Goal: Task Accomplishment & Management: Manage account settings

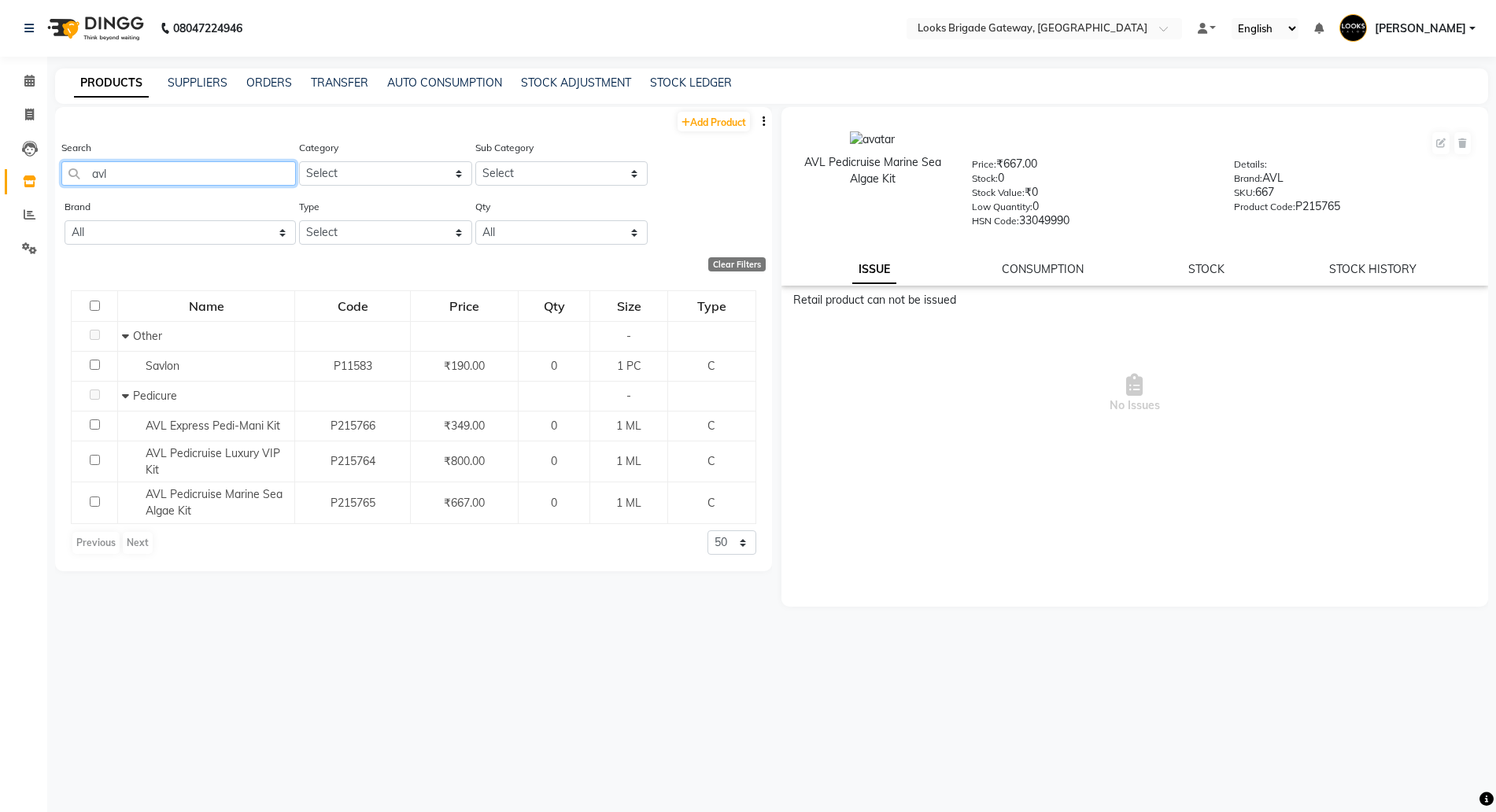
drag, startPoint x: 136, startPoint y: 175, endPoint x: 0, endPoint y: 145, distance: 139.3
click at [0, 154] on app-home "08047224946 Select Location × Looks Brigade Gateway, [GEOGRAPHIC_DATA] Default …" at bounding box center [748, 411] width 1496 height 822
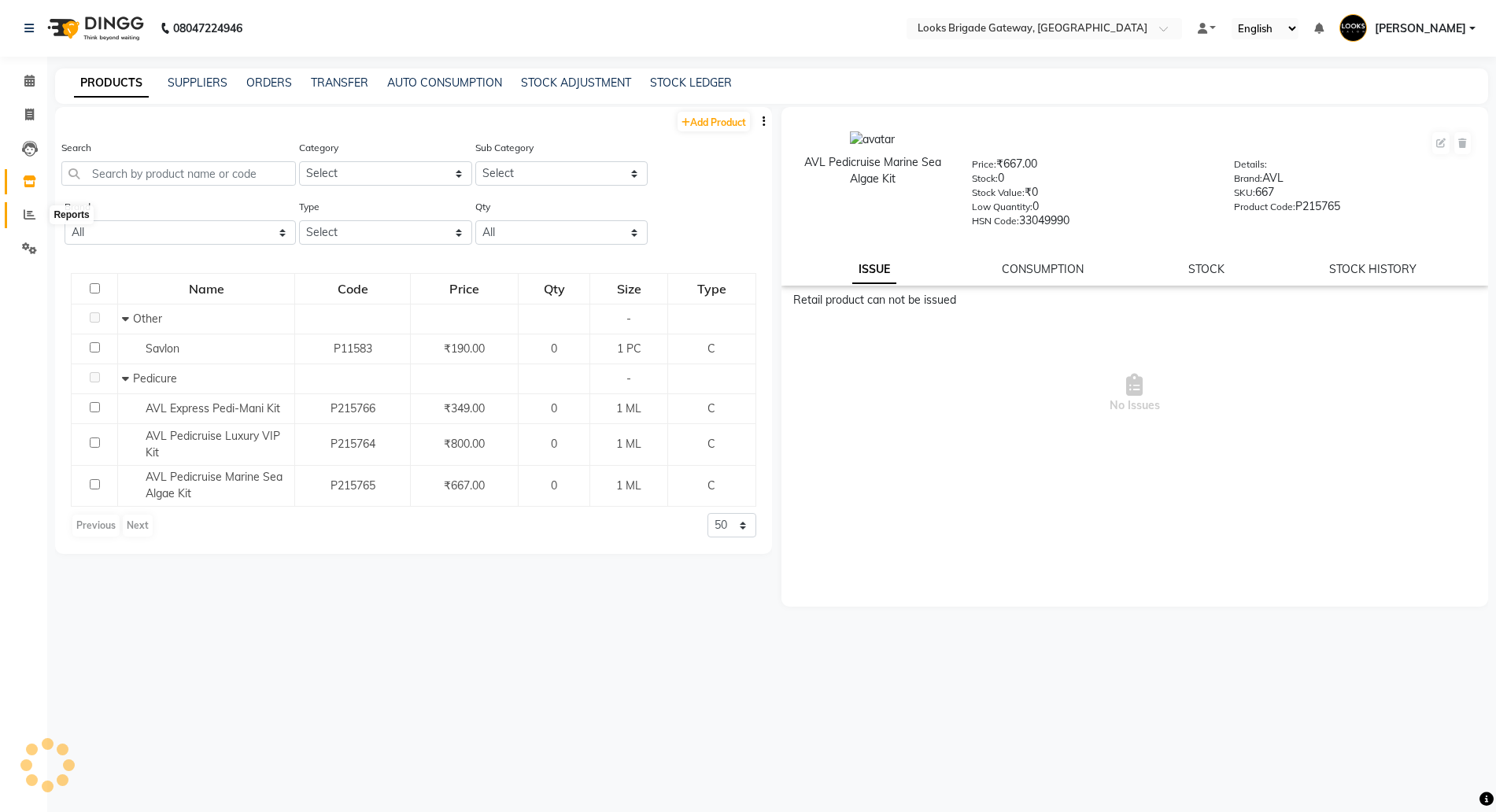
click at [27, 214] on icon at bounding box center [29, 215] width 12 height 12
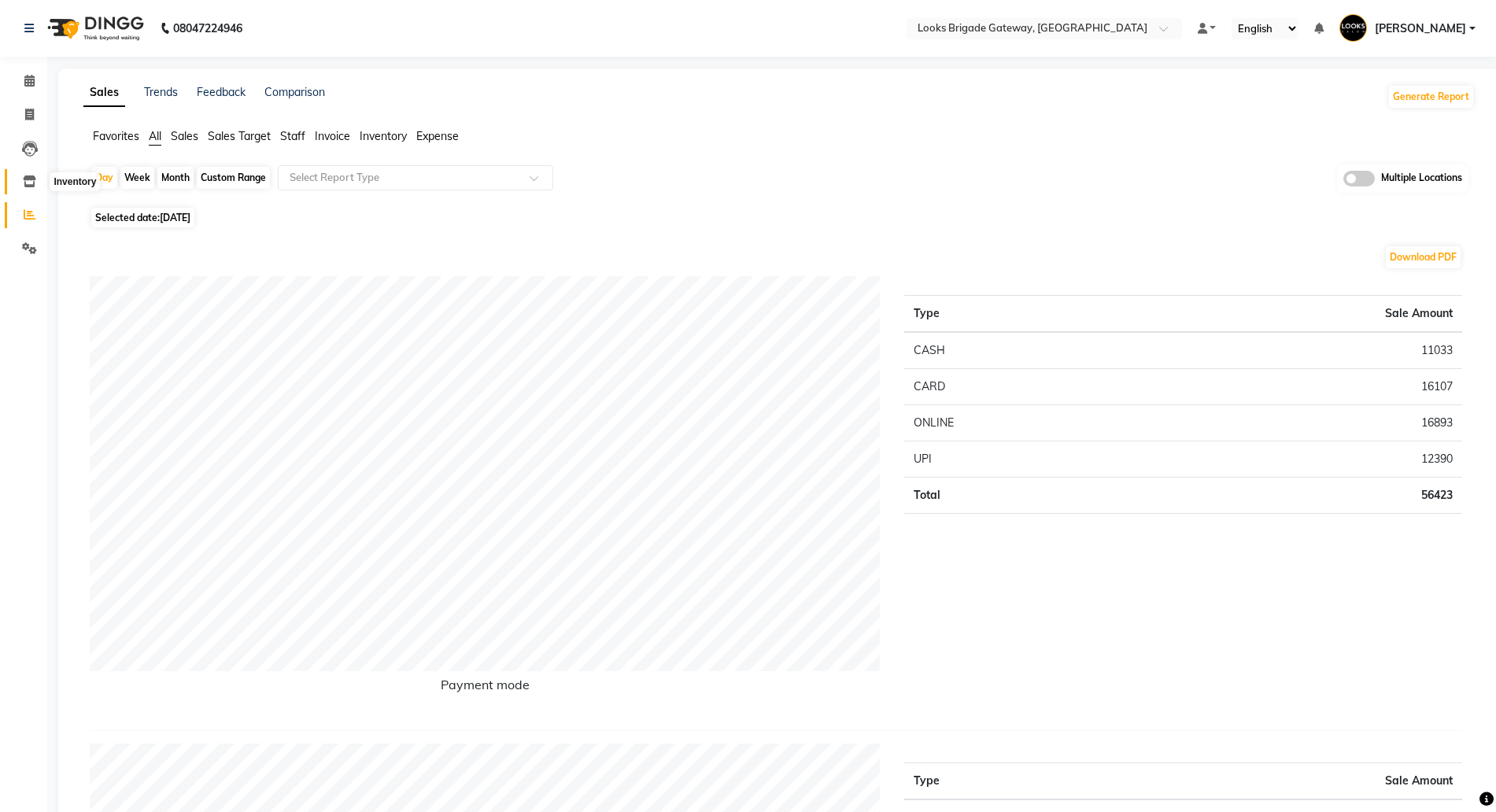
click at [25, 185] on icon at bounding box center [30, 181] width 14 height 12
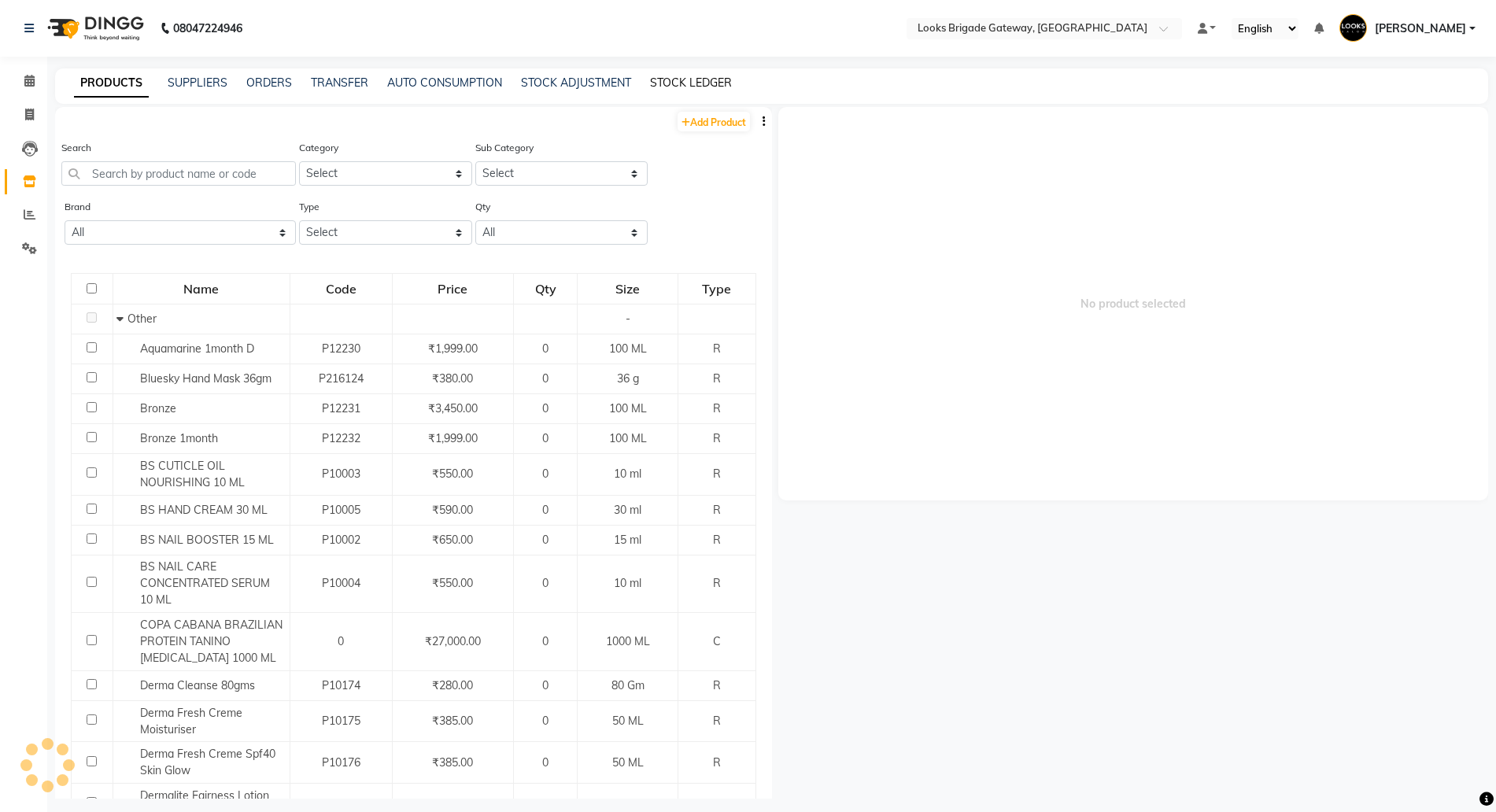
click at [692, 78] on link "STOCK LEDGER" at bounding box center [690, 82] width 82 height 14
select select "all"
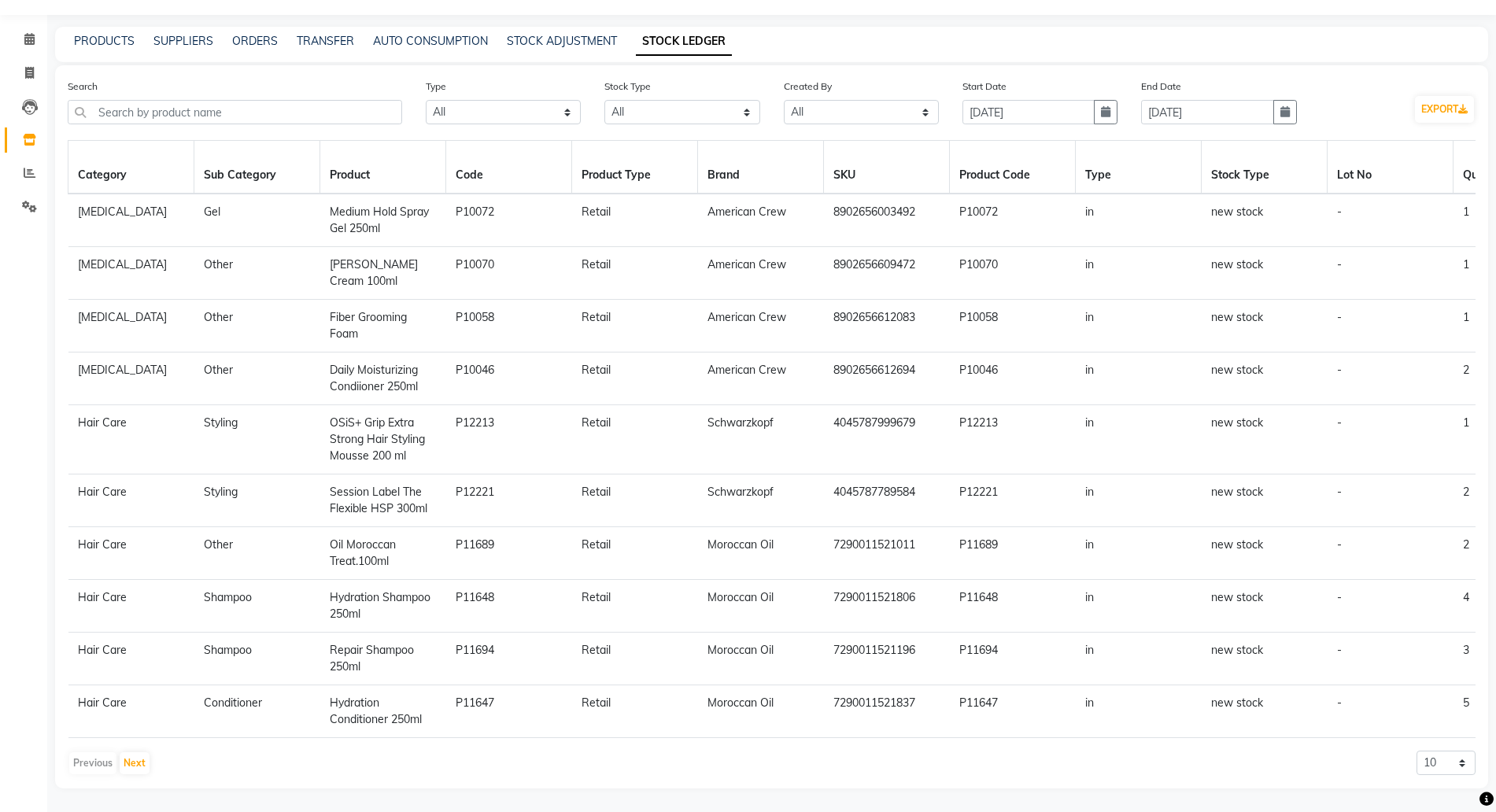
click at [479, 417] on td "P12213" at bounding box center [509, 440] width 126 height 70
click at [352, 373] on span "Daily Moisturizing Condiioner 250ml" at bounding box center [373, 378] width 88 height 31
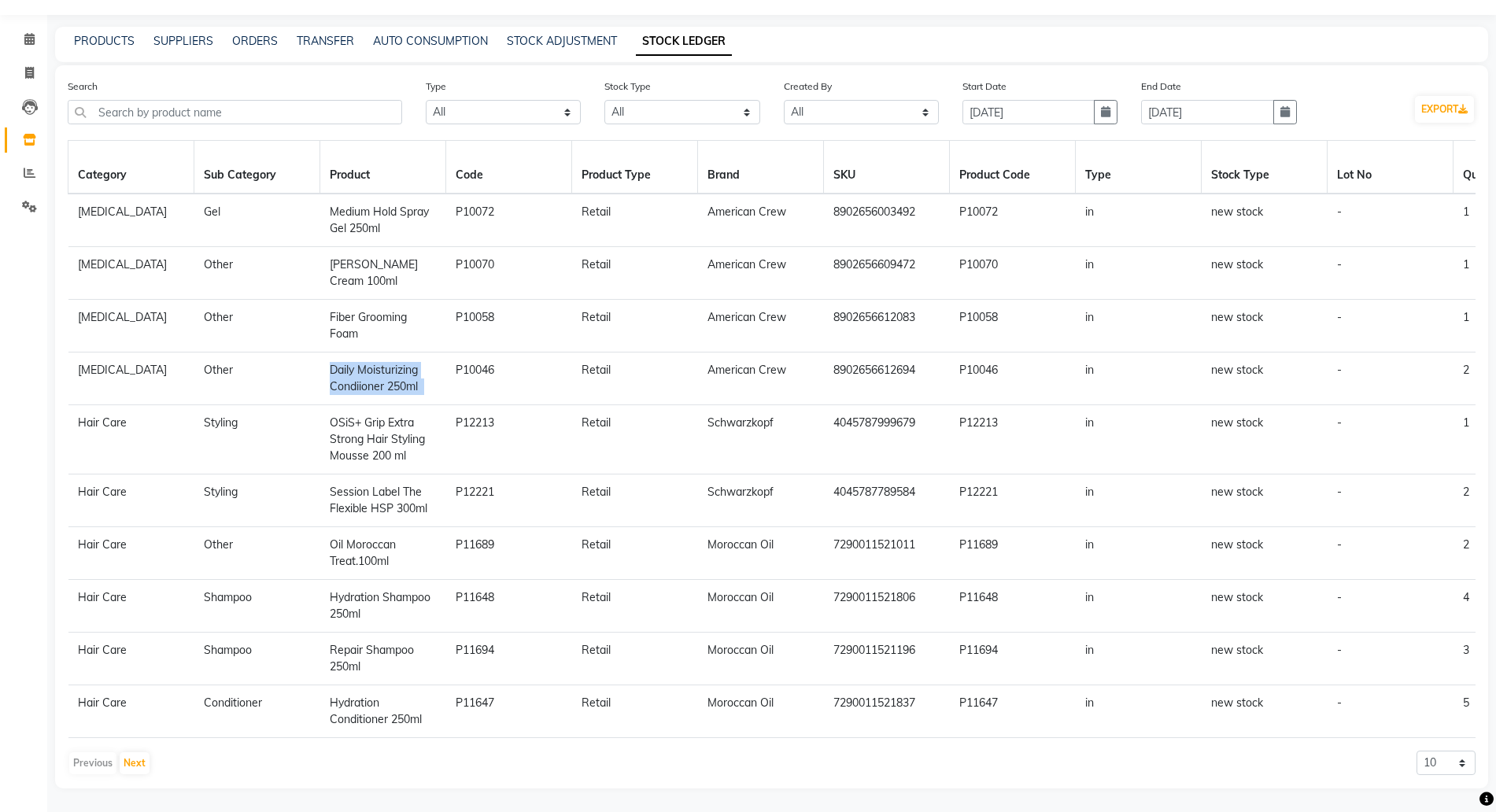
click at [352, 373] on span "Daily Moisturizing Condiioner 250ml" at bounding box center [373, 378] width 88 height 31
copy td "Daily Moisturizing Condiioner 250ml"
click at [20, 164] on span at bounding box center [29, 173] width 27 height 18
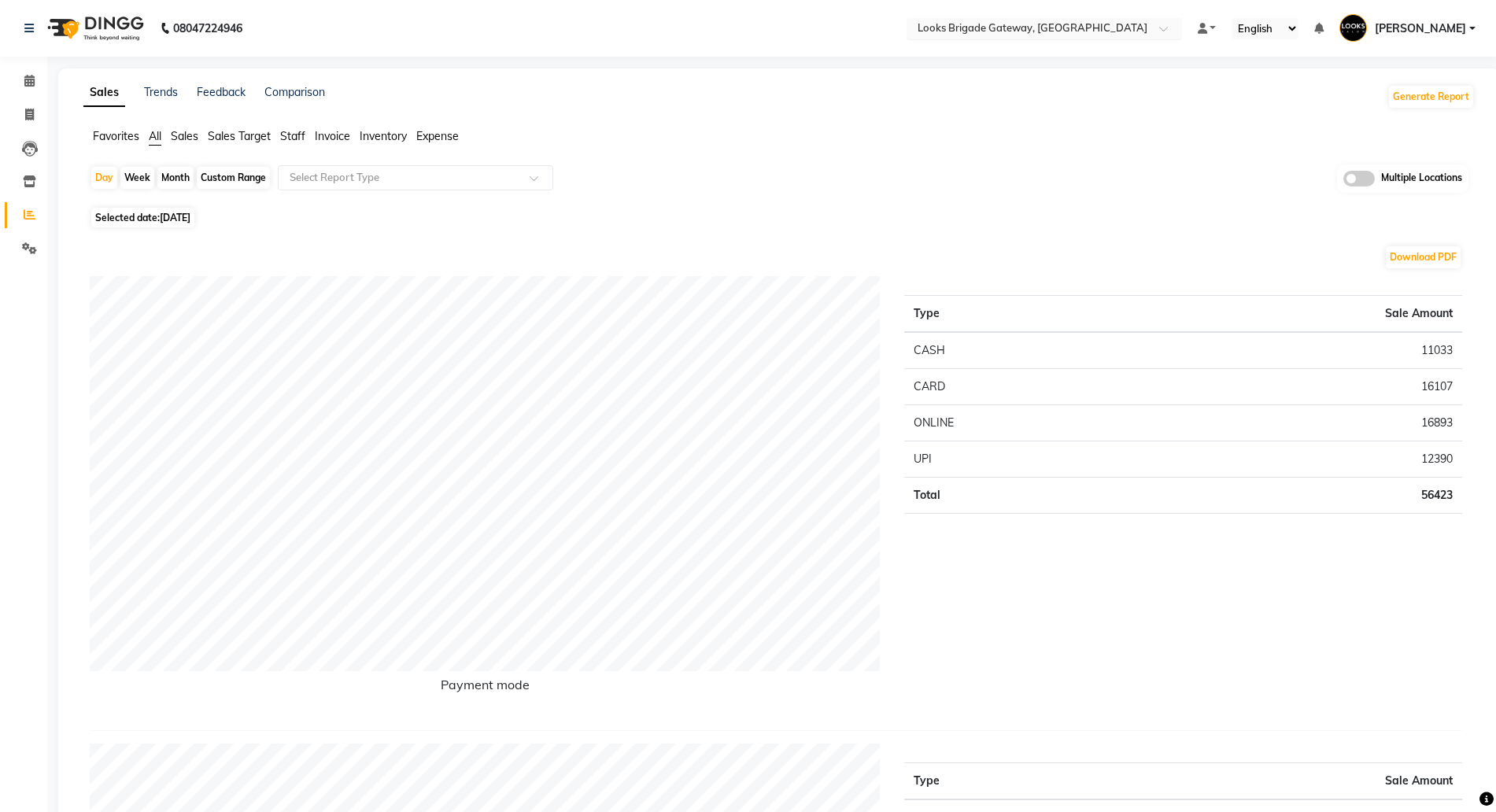
click at [1039, 28] on input "text" at bounding box center [1028, 30] width 228 height 15
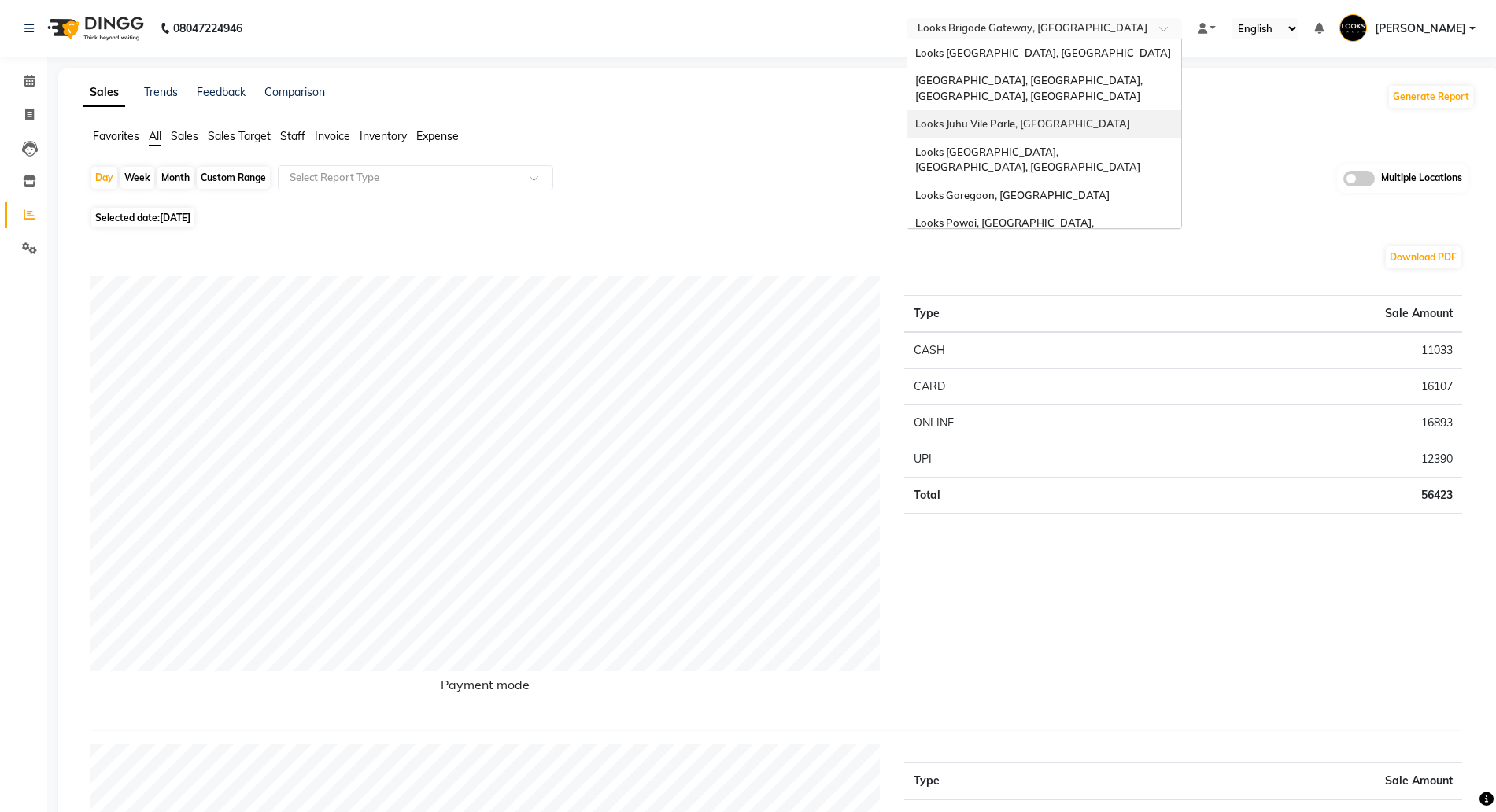
click at [989, 117] on span "Looks Juhu Vile Parle, [GEOGRAPHIC_DATA]" at bounding box center [1022, 123] width 215 height 13
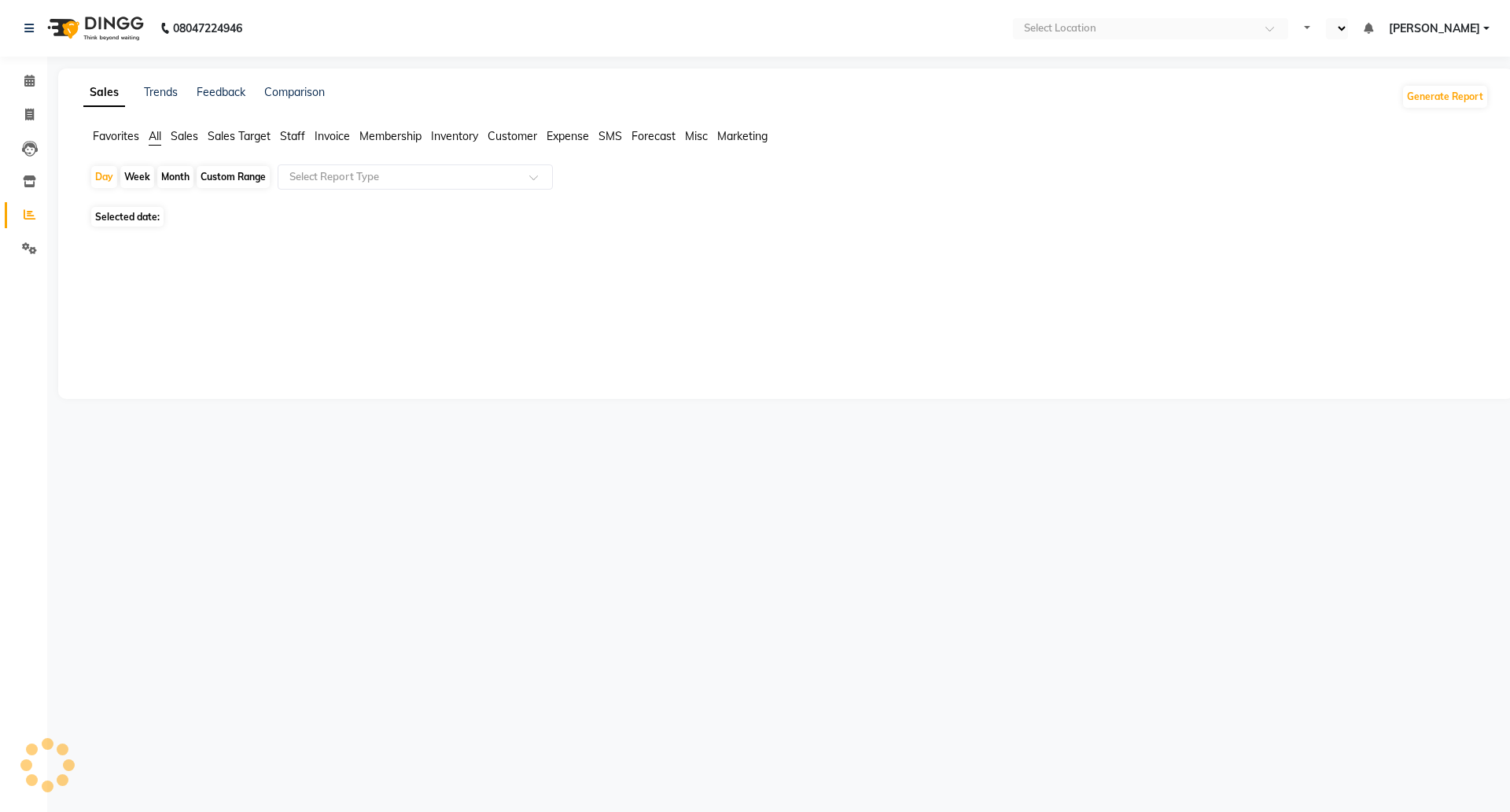
select select "en"
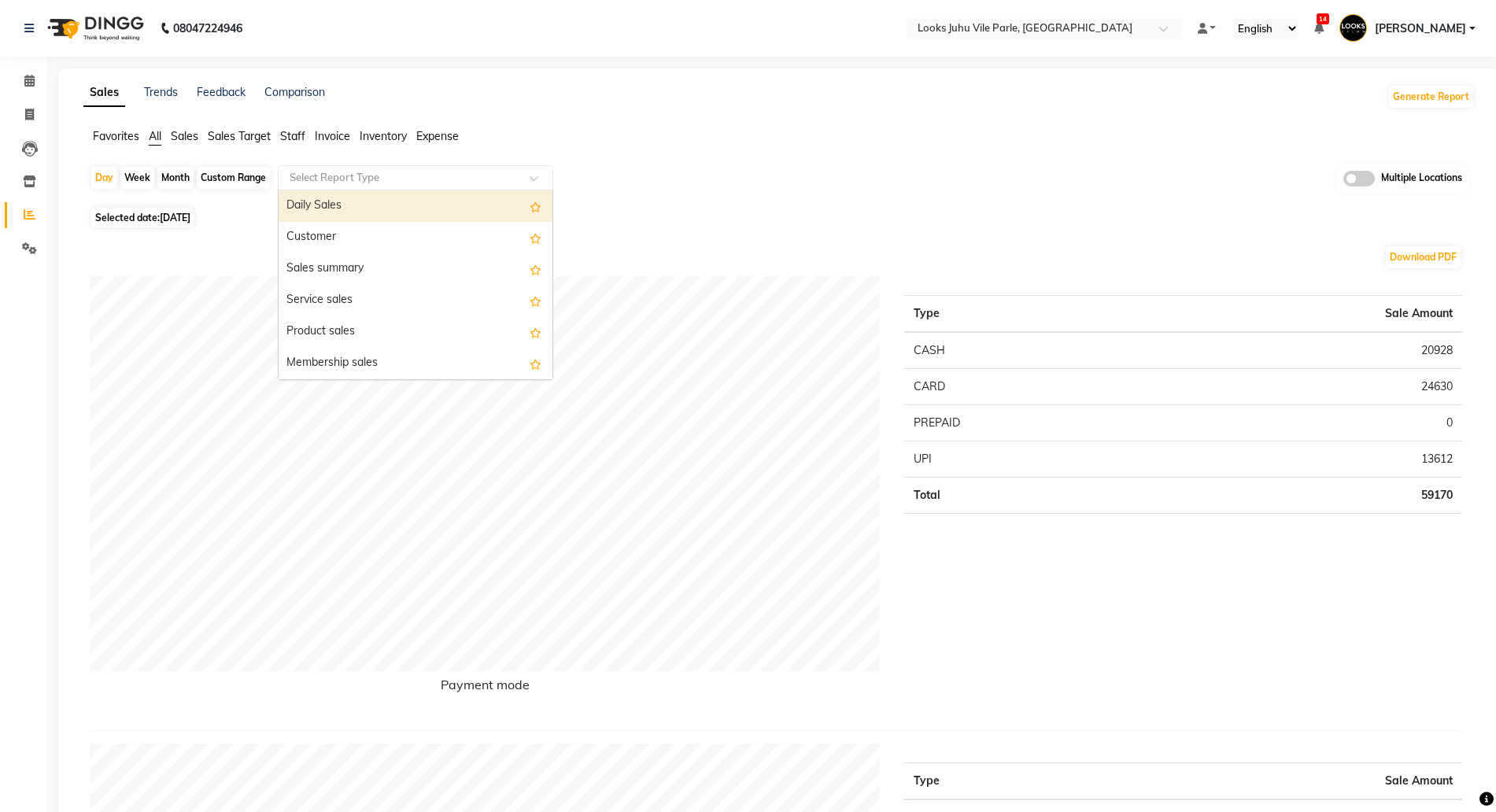
click at [342, 175] on input "text" at bounding box center [399, 178] width 226 height 15
click at [1434, 100] on button "Generate Report" at bounding box center [1430, 97] width 84 height 22
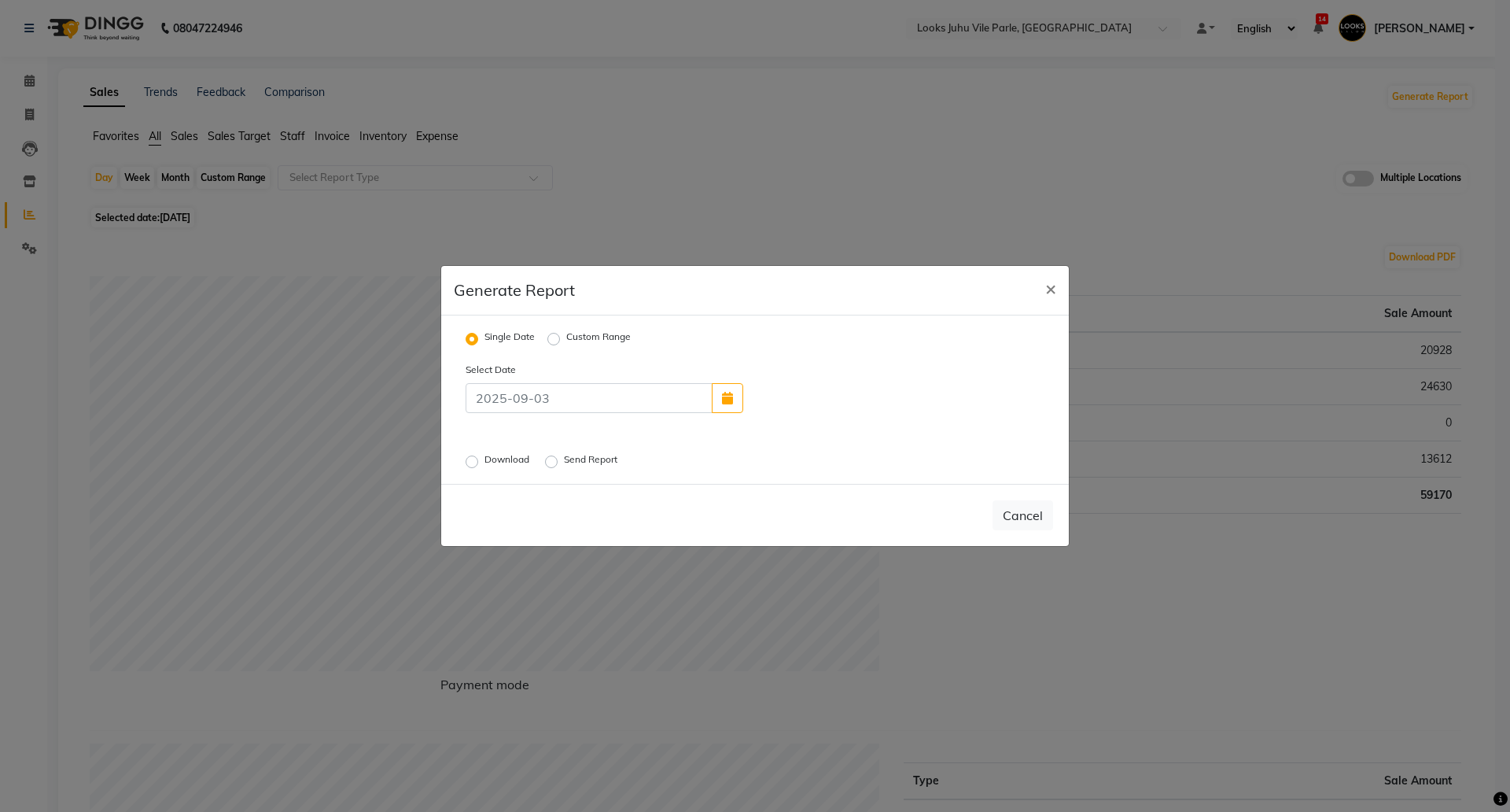
click at [585, 339] on label "Custom Range" at bounding box center [598, 339] width 65 height 19
click at [562, 339] on input "Custom Range" at bounding box center [556, 338] width 11 height 11
radio input "true"
select select "9"
select select "2025"
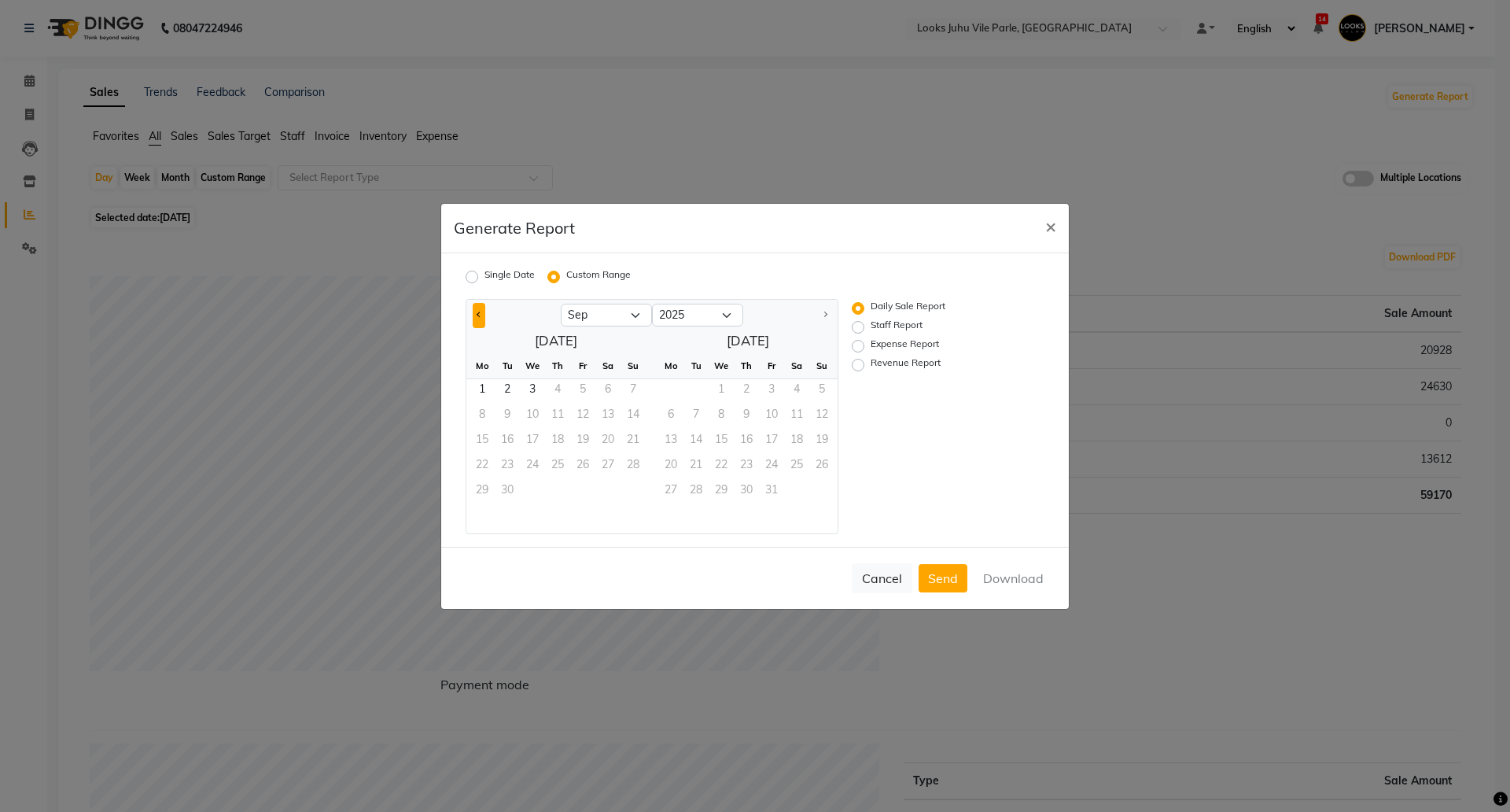
click at [481, 315] on button "Previous month" at bounding box center [479, 315] width 13 height 25
select select "8"
click at [576, 386] on span "1" at bounding box center [583, 392] width 25 height 25
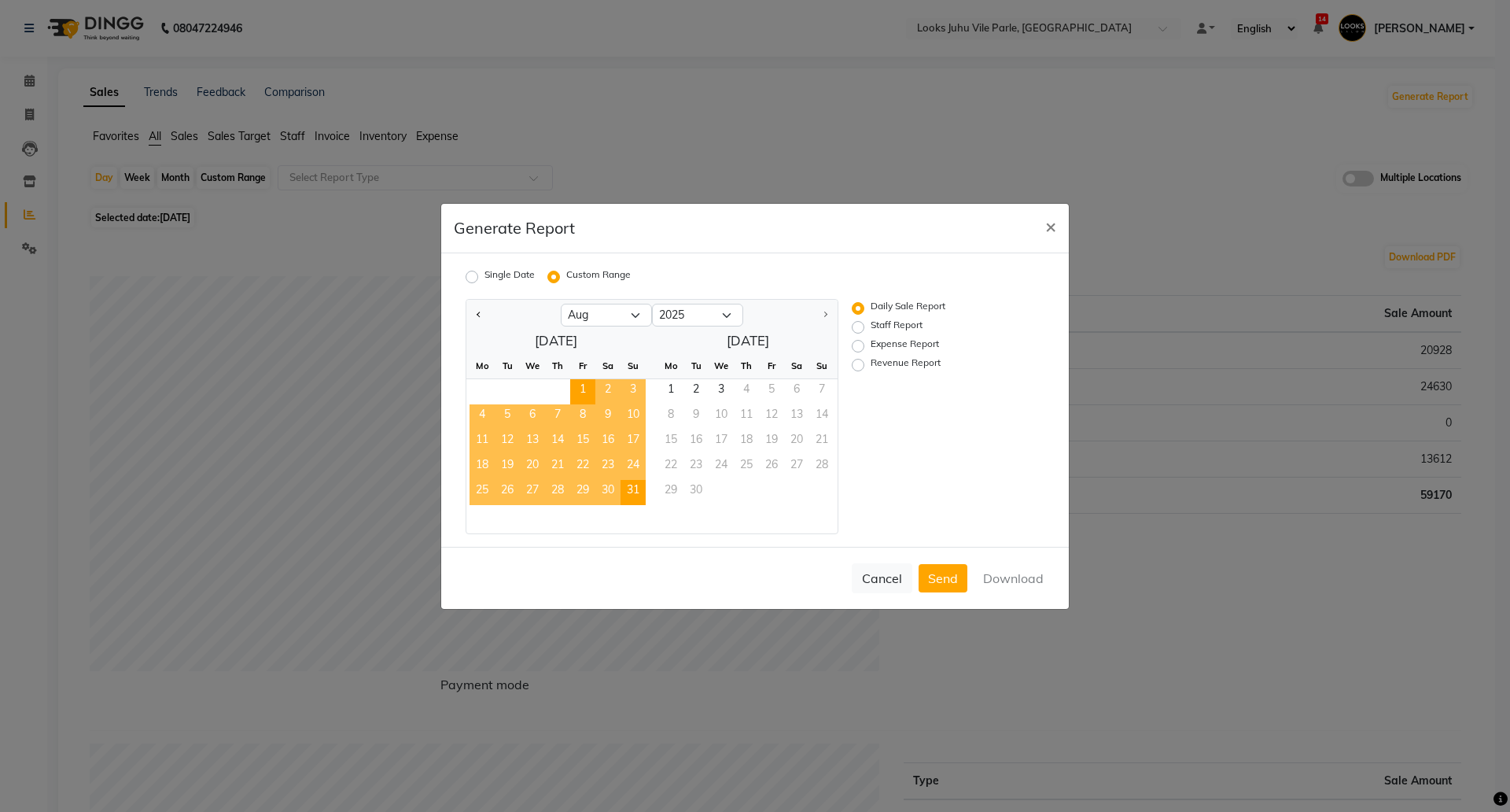
click at [638, 484] on span "31" at bounding box center [633, 492] width 25 height 25
click at [899, 323] on label "Staff Report" at bounding box center [897, 328] width 52 height 19
click at [866, 323] on input "Staff Report" at bounding box center [859, 326] width 11 height 11
radio input "true"
click at [1002, 571] on button "Download" at bounding box center [1013, 577] width 79 height 28
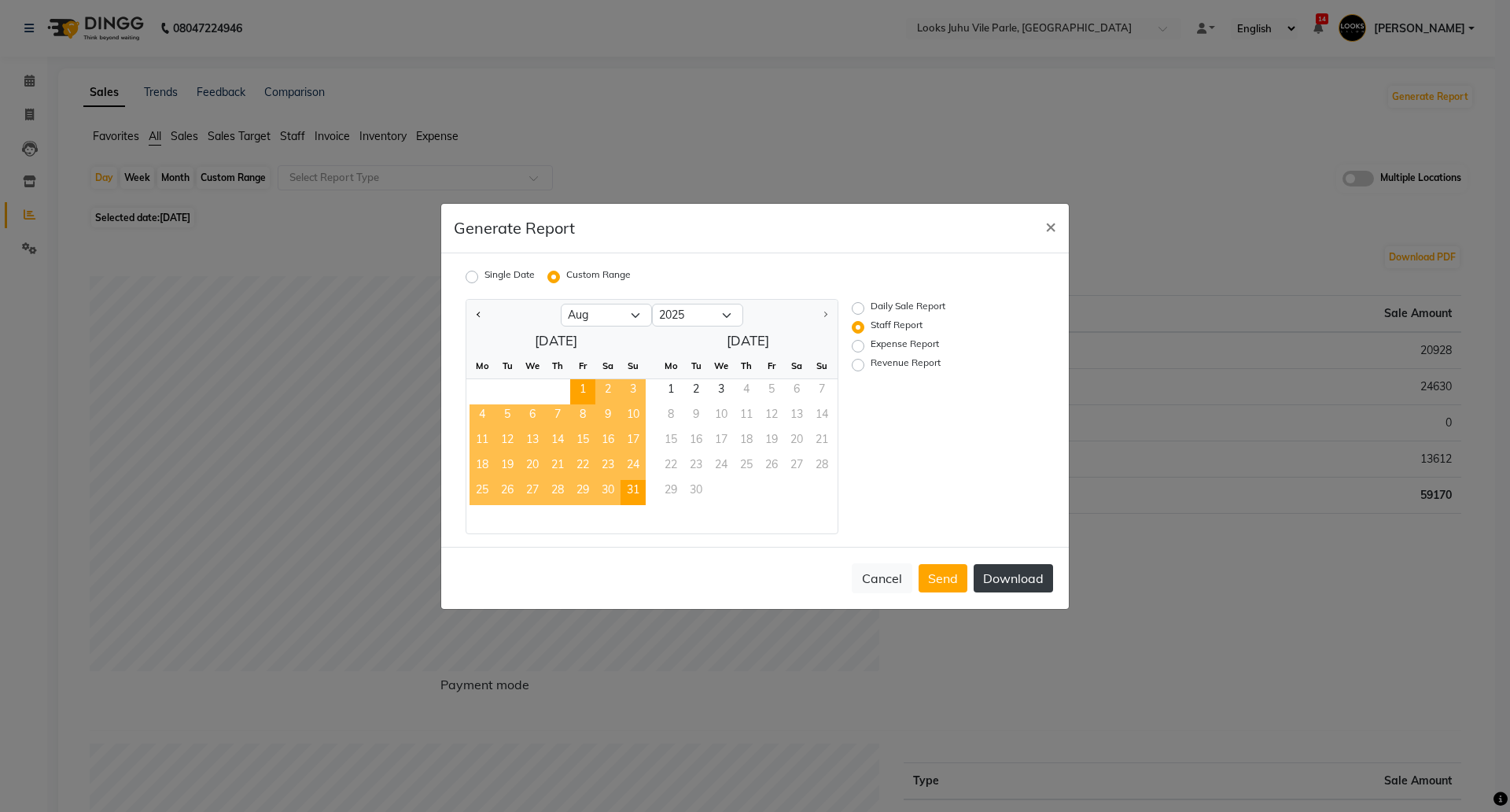
click at [992, 572] on button "Download" at bounding box center [1013, 577] width 79 height 28
click at [1033, 225] on button "×" at bounding box center [1050, 226] width 36 height 44
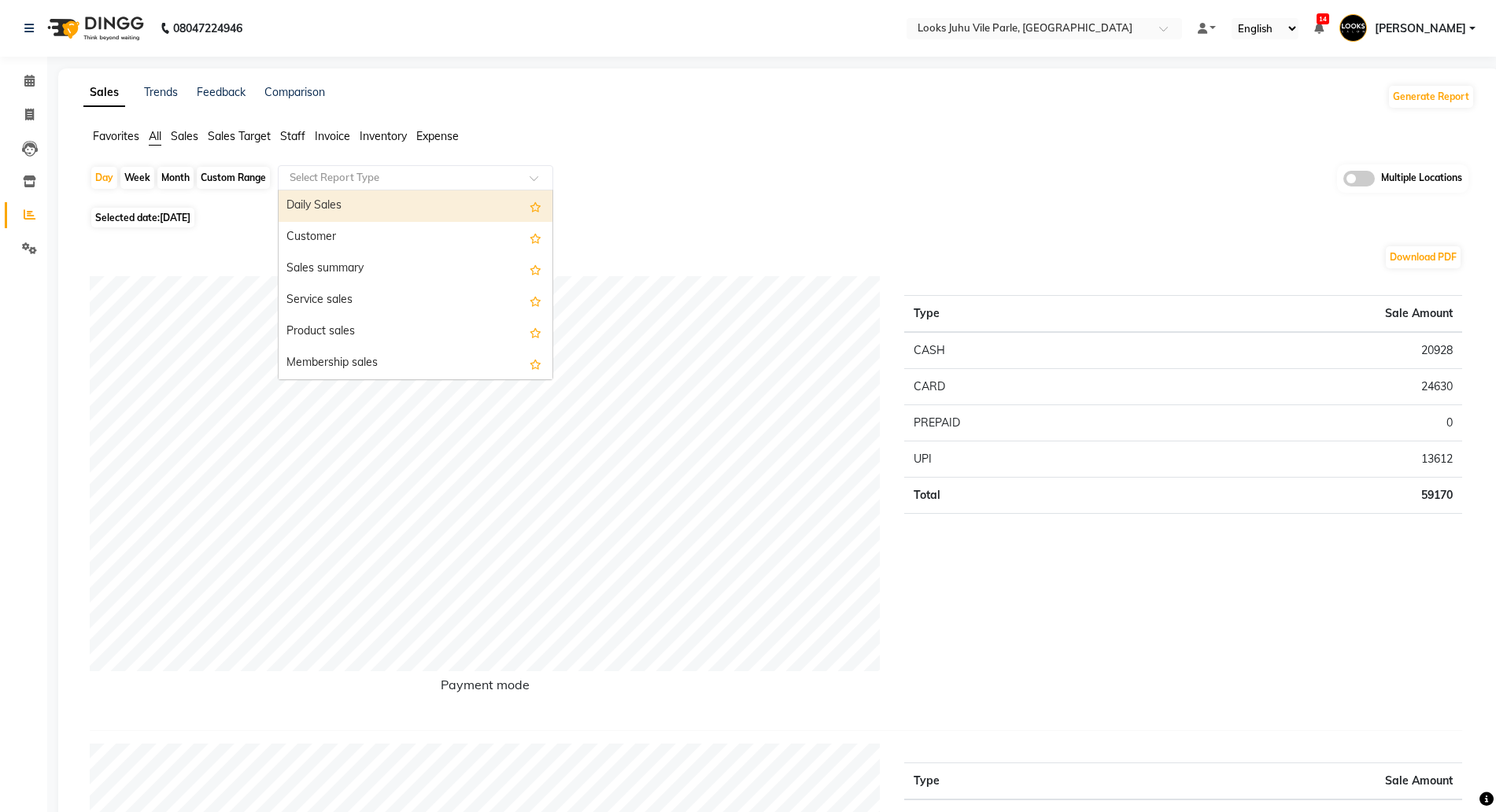
click at [328, 180] on input "text" at bounding box center [399, 178] width 226 height 15
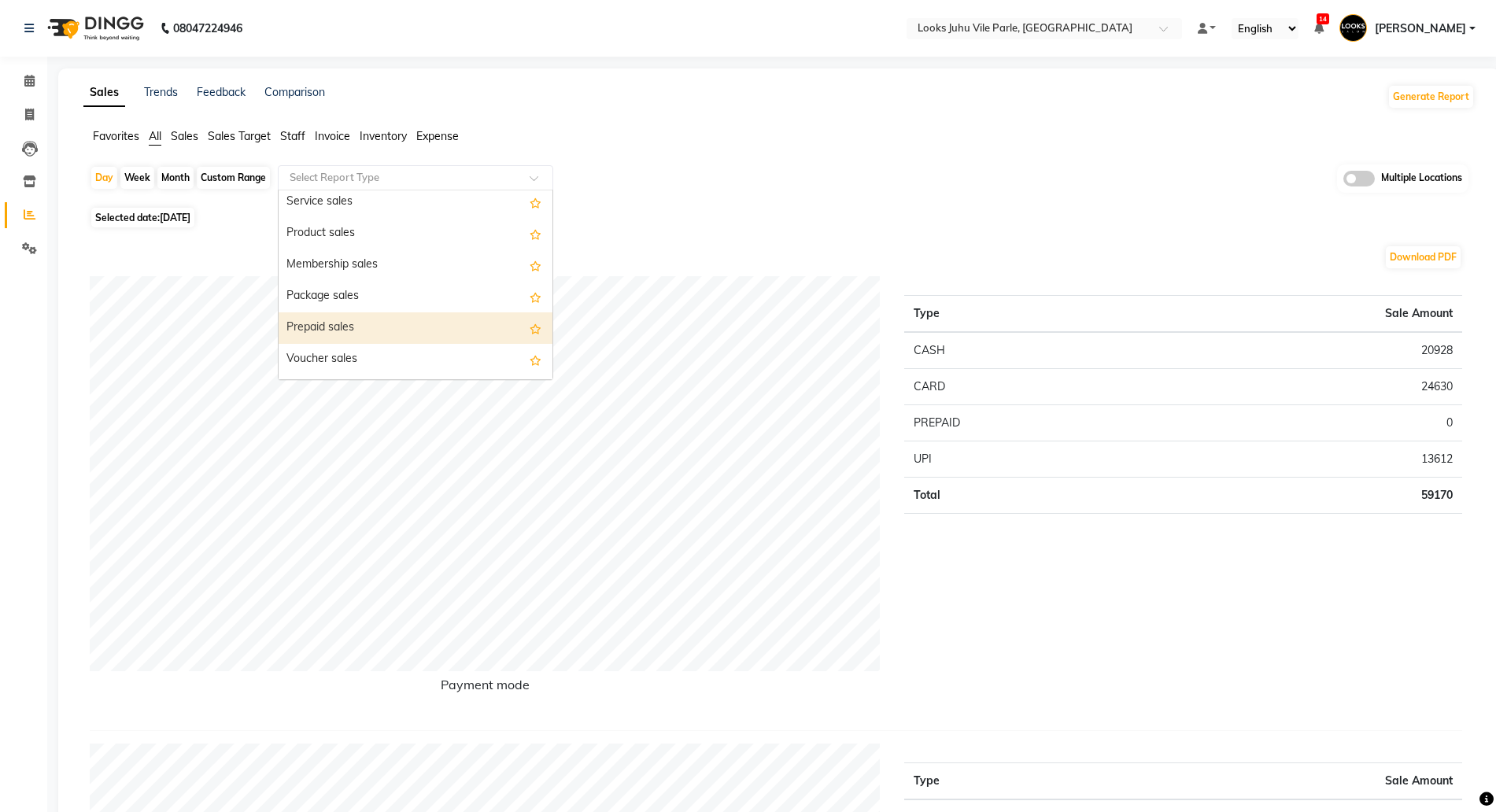
click at [335, 322] on div "Prepaid sales" at bounding box center [415, 328] width 274 height 32
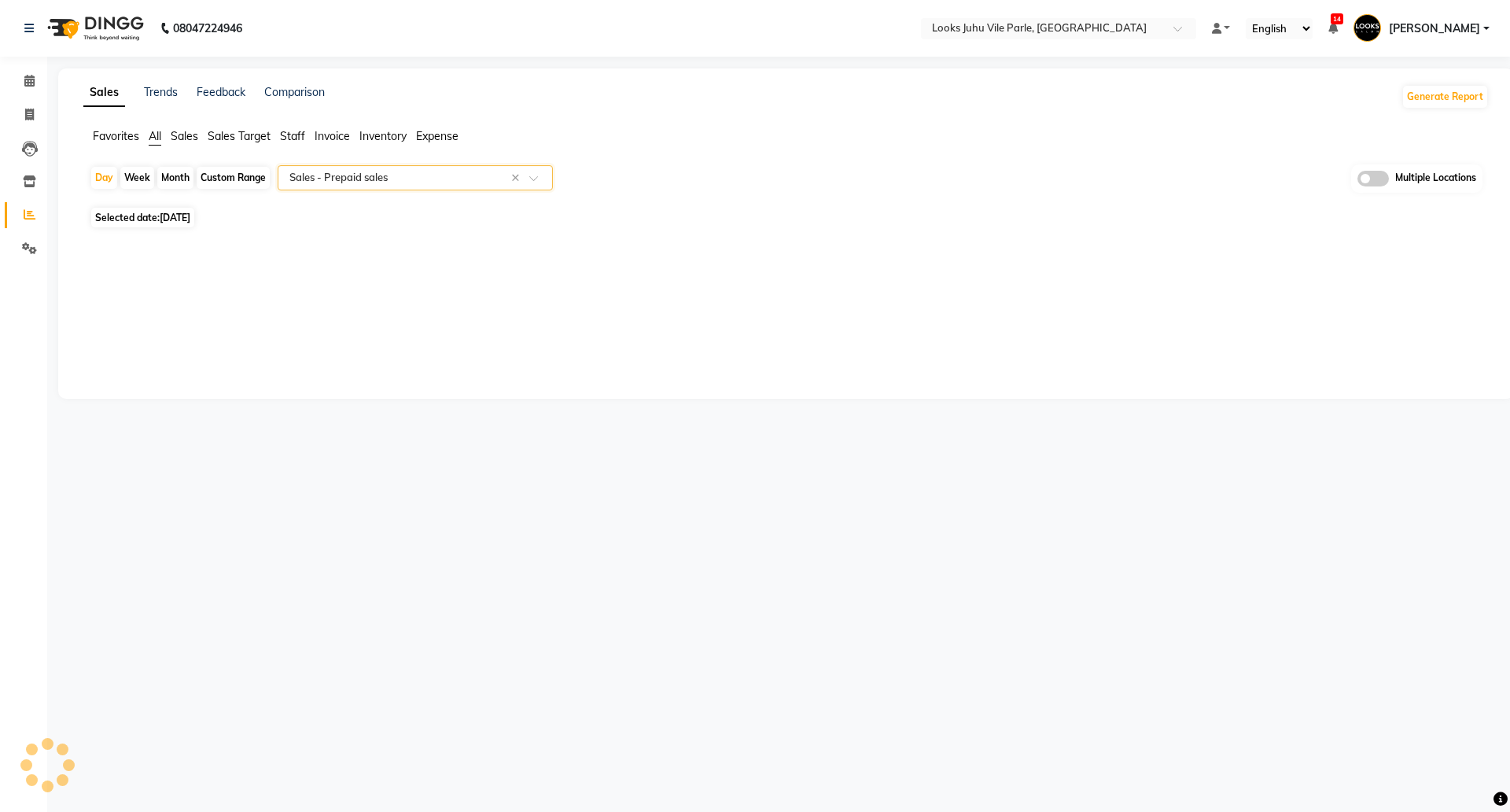
select select "full_report"
select select "pdf"
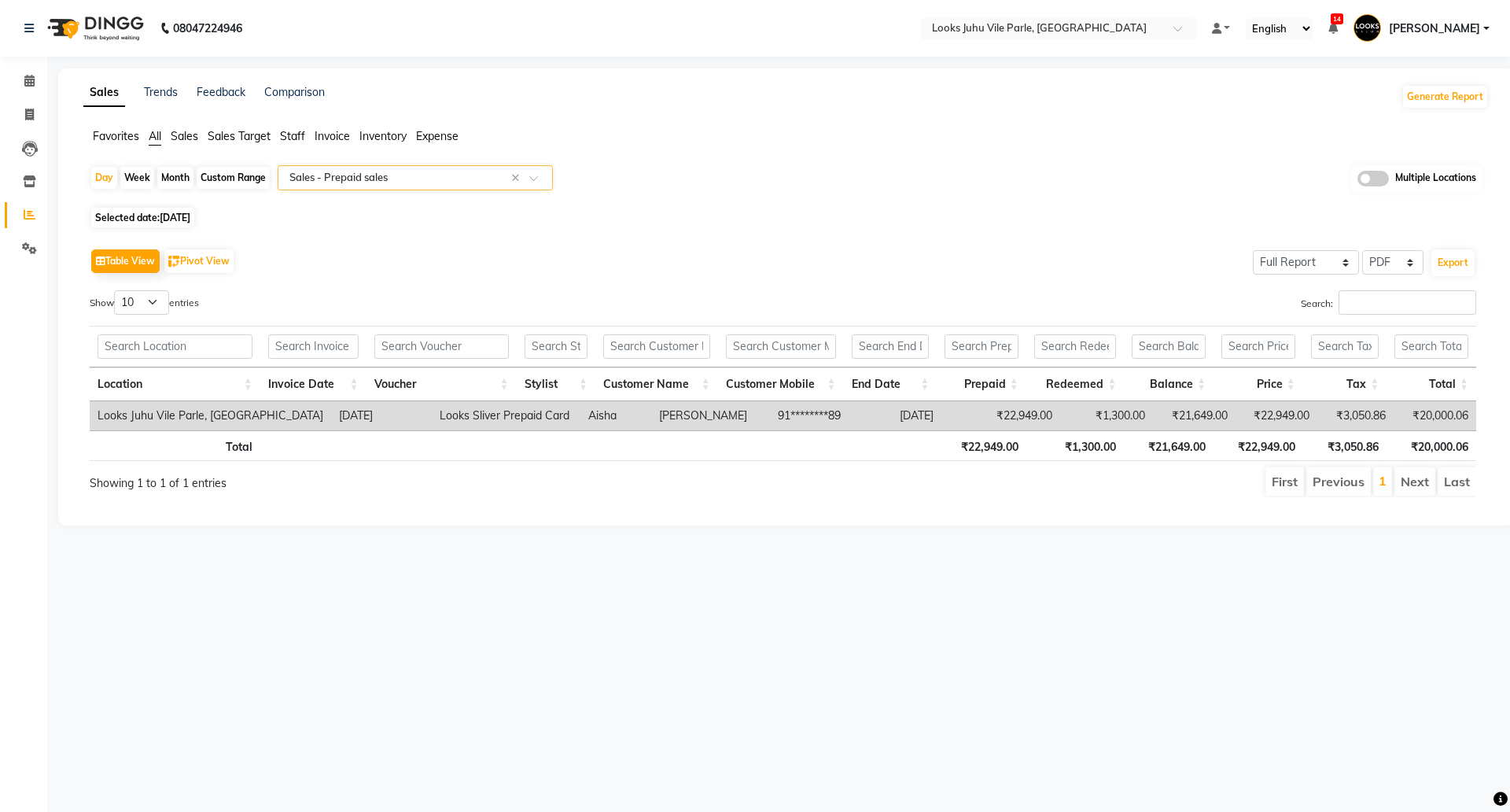
click at [178, 176] on div "Month" at bounding box center [175, 177] width 36 height 22
select select "9"
select select "2025"
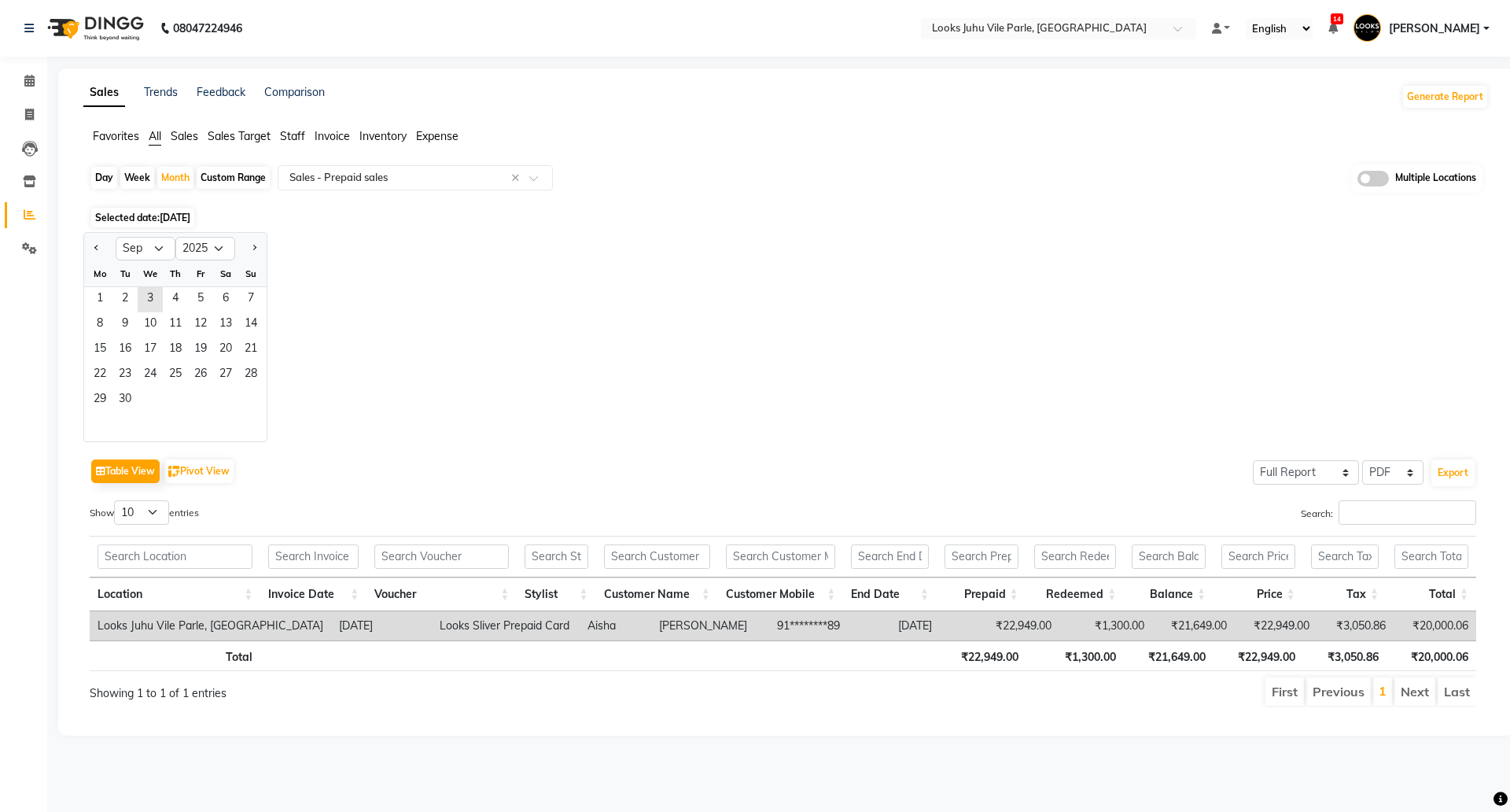
click at [89, 251] on div at bounding box center [100, 248] width 32 height 25
click at [99, 246] on span "Previous month" at bounding box center [98, 247] width 6 height 6
select select "8"
click at [200, 300] on span "1" at bounding box center [200, 300] width 25 height 25
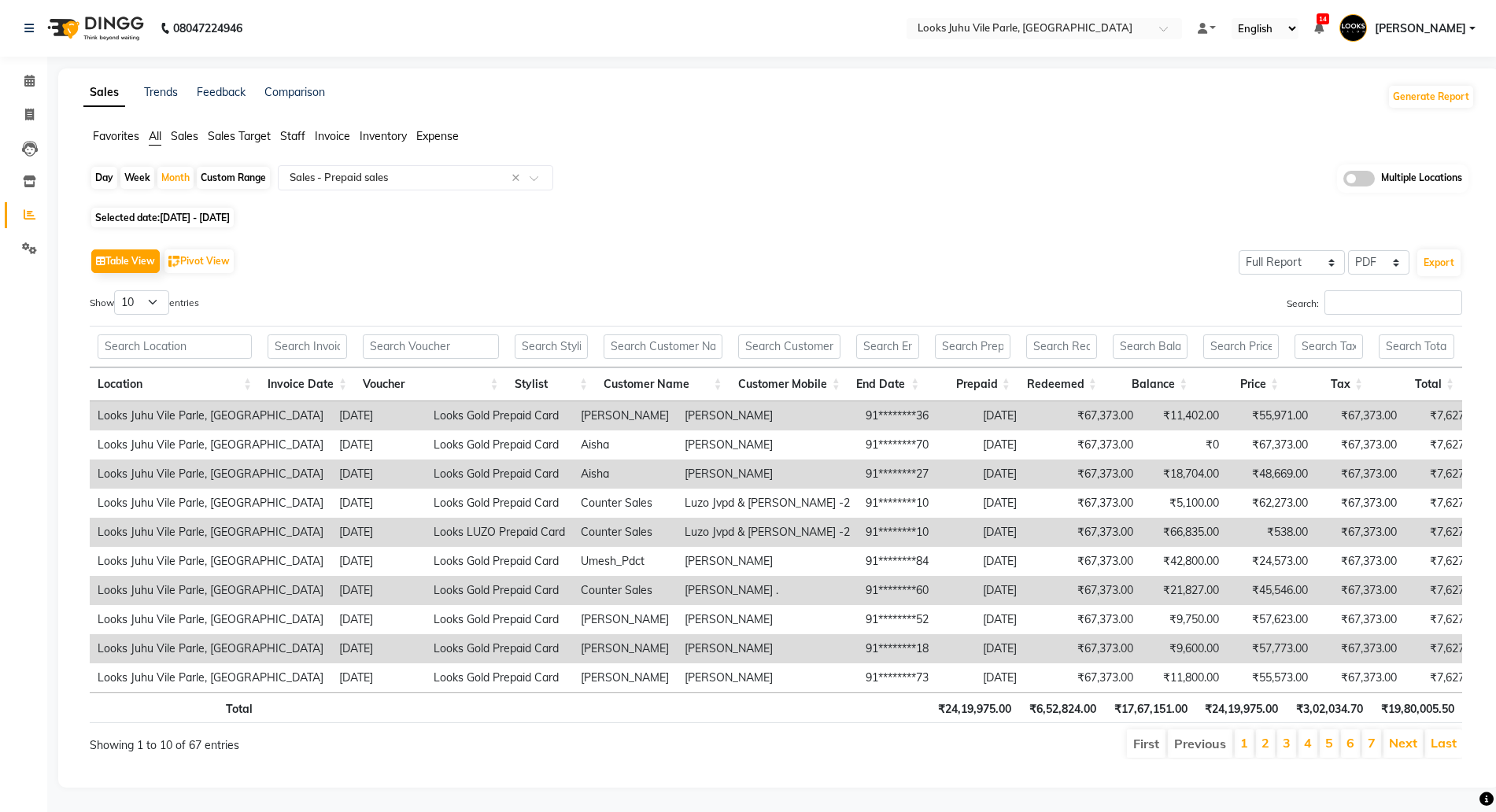
scroll to position [0, 12]
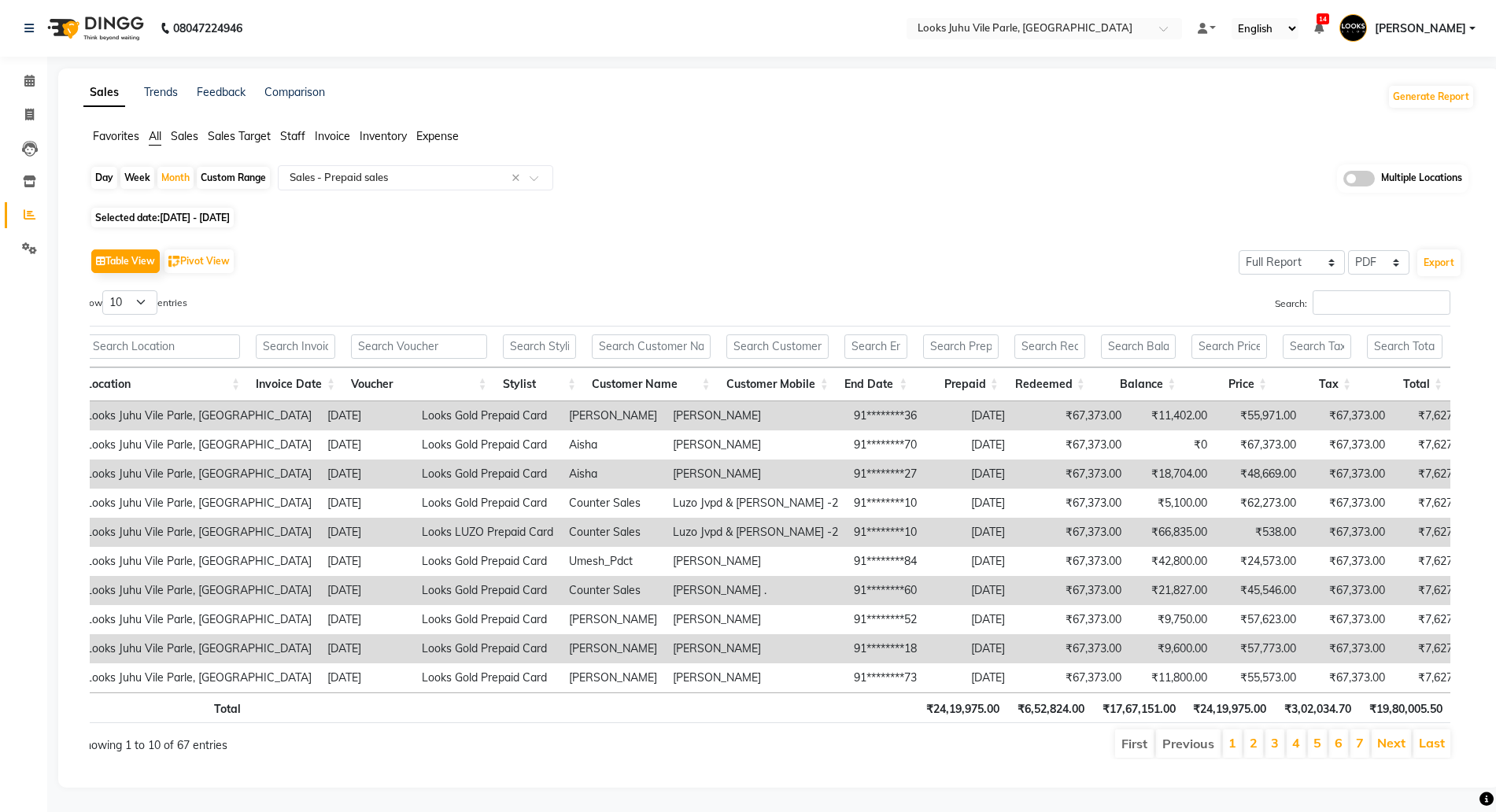
click at [1349, 301] on div "Search:" at bounding box center [1112, 305] width 674 height 31
click at [1350, 296] on input "Search:" at bounding box center [1381, 302] width 137 height 24
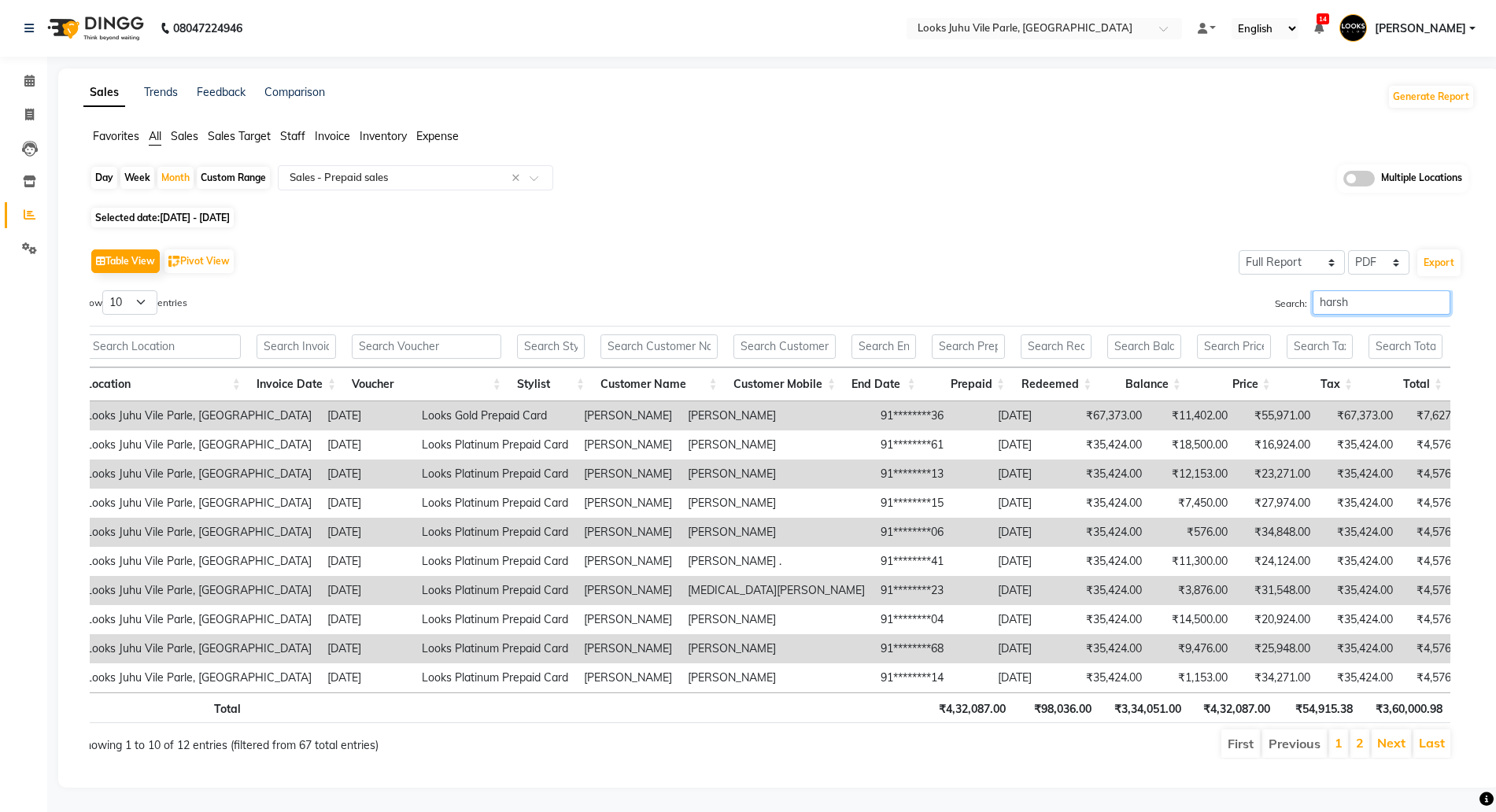
type input "harsh"
click at [123, 290] on select "10 25 50 100" at bounding box center [130, 302] width 55 height 24
select select "50"
click at [104, 290] on select "10 25 50 100" at bounding box center [130, 302] width 55 height 24
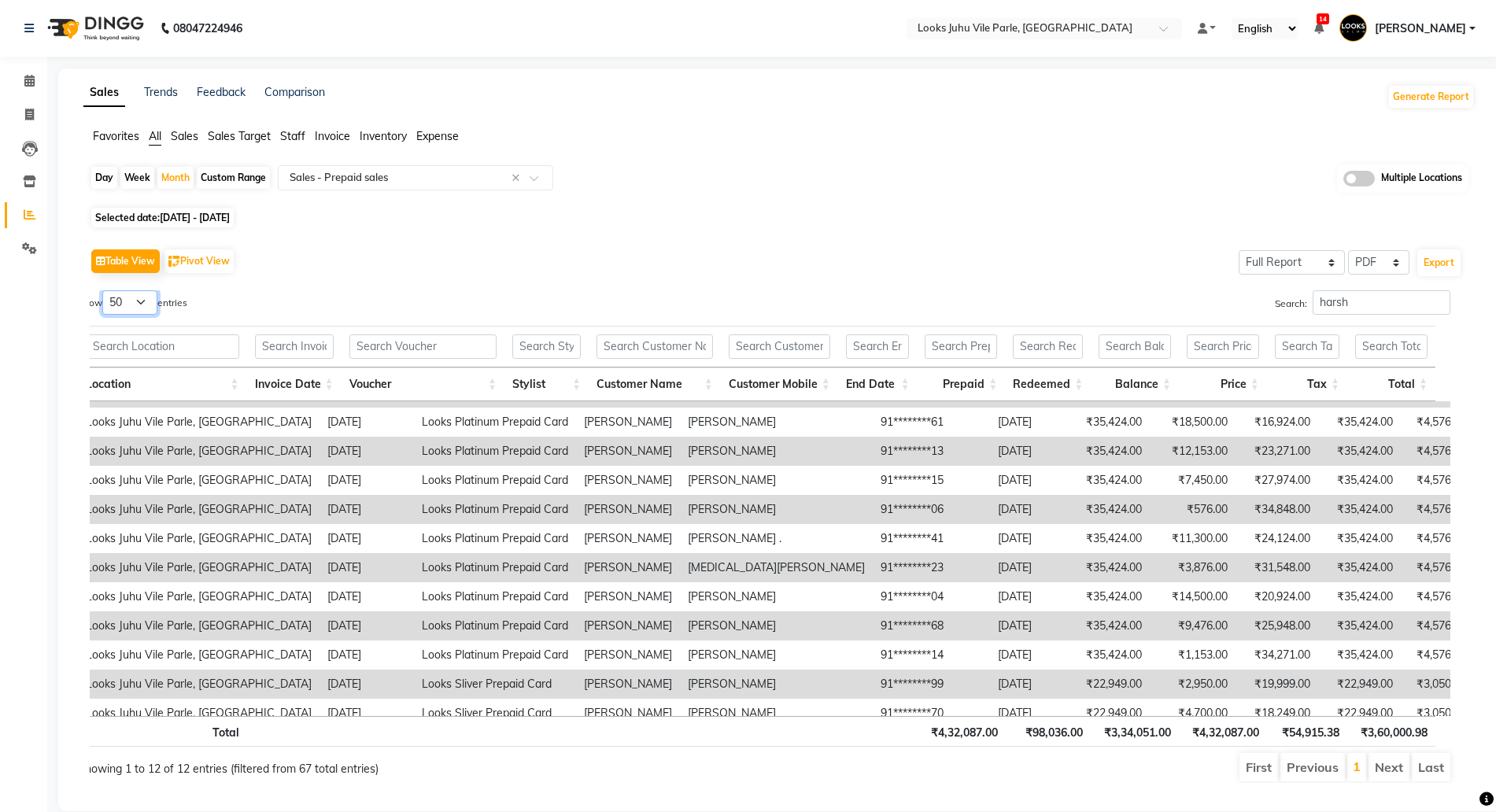
scroll to position [35, 0]
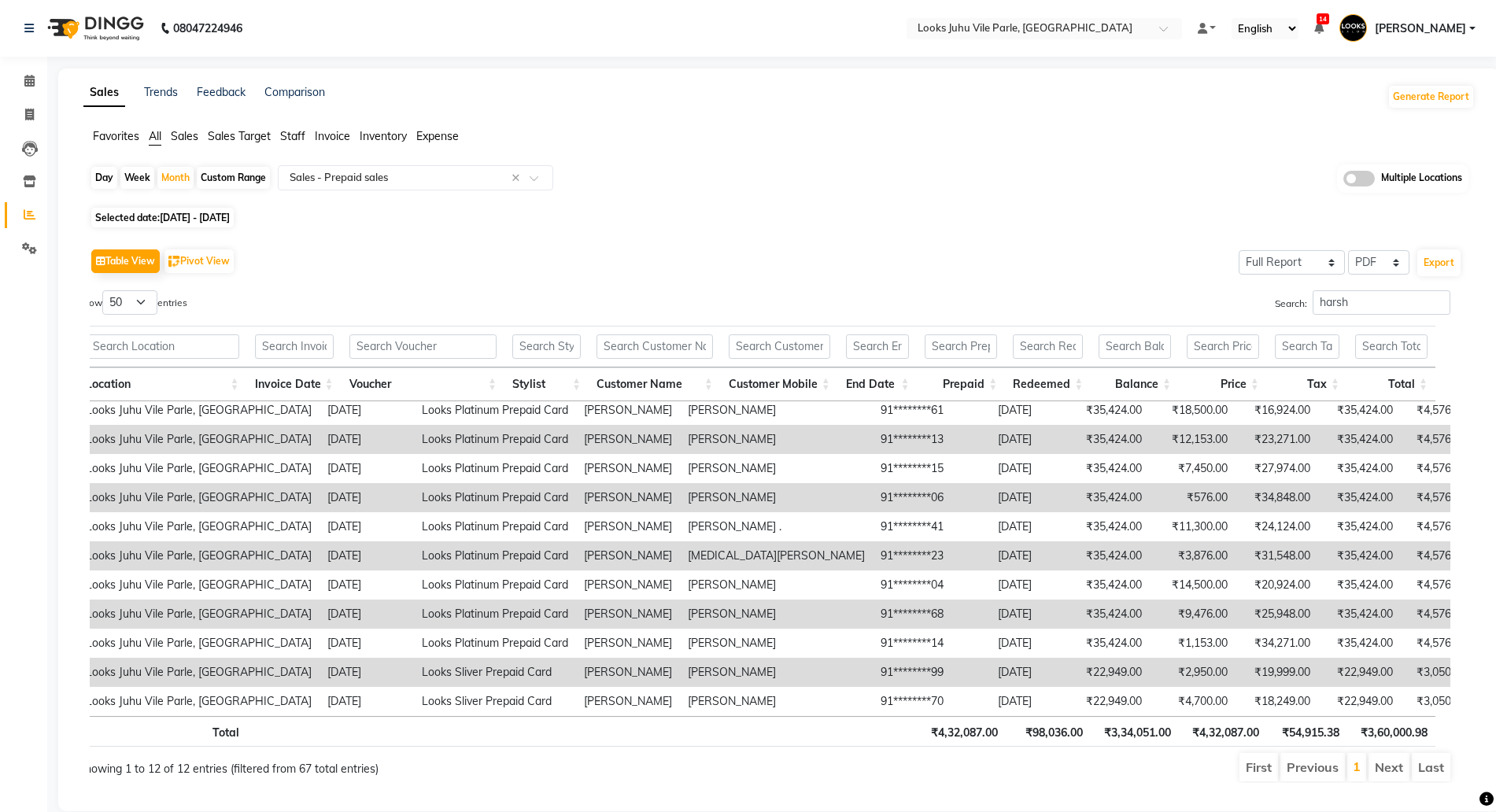
click at [1387, 737] on th "₹3,60,000.98" at bounding box center [1391, 731] width 88 height 31
click at [719, 169] on div "Day Week Month Custom Range Select Report Type × Sales - Prepaid sales × Multip…" at bounding box center [778, 184] width 1378 height 39
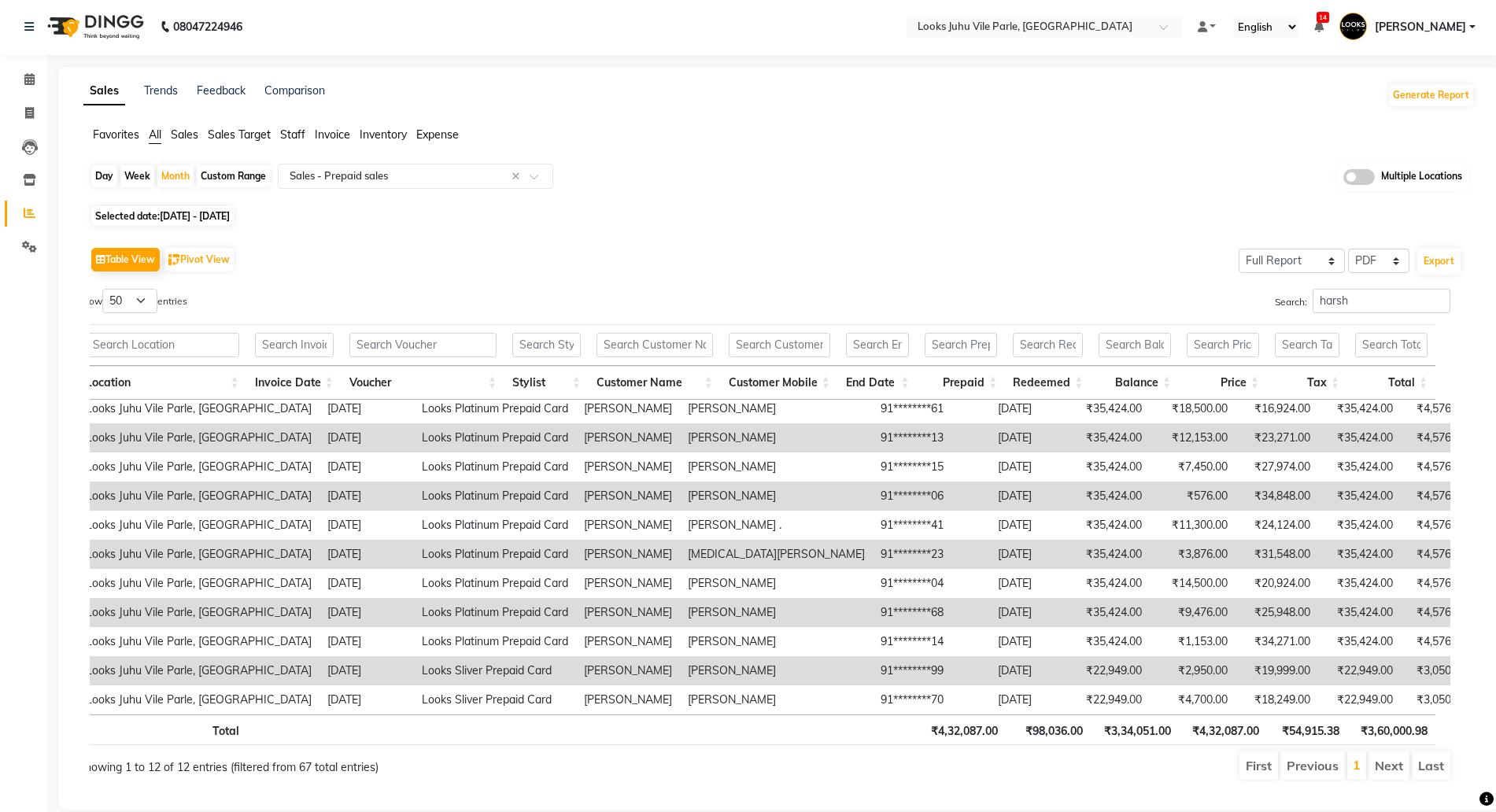
scroll to position [0, 0]
click at [183, 216] on span "01-08-2025 - 31-08-2025" at bounding box center [194, 218] width 70 height 12
select select "8"
select select "2025"
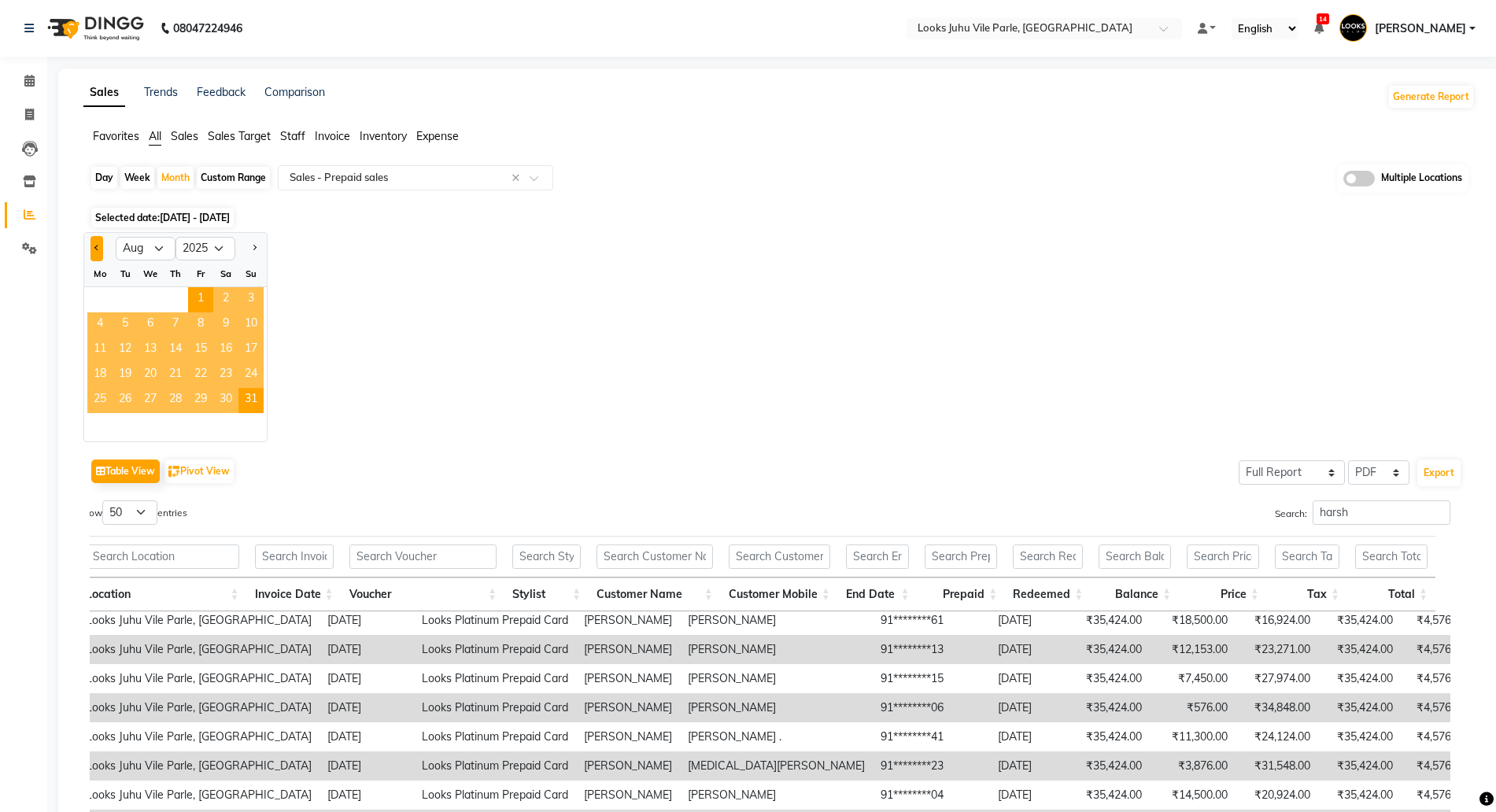
click at [93, 242] on button "Previous month" at bounding box center [97, 248] width 13 height 25
select select "7"
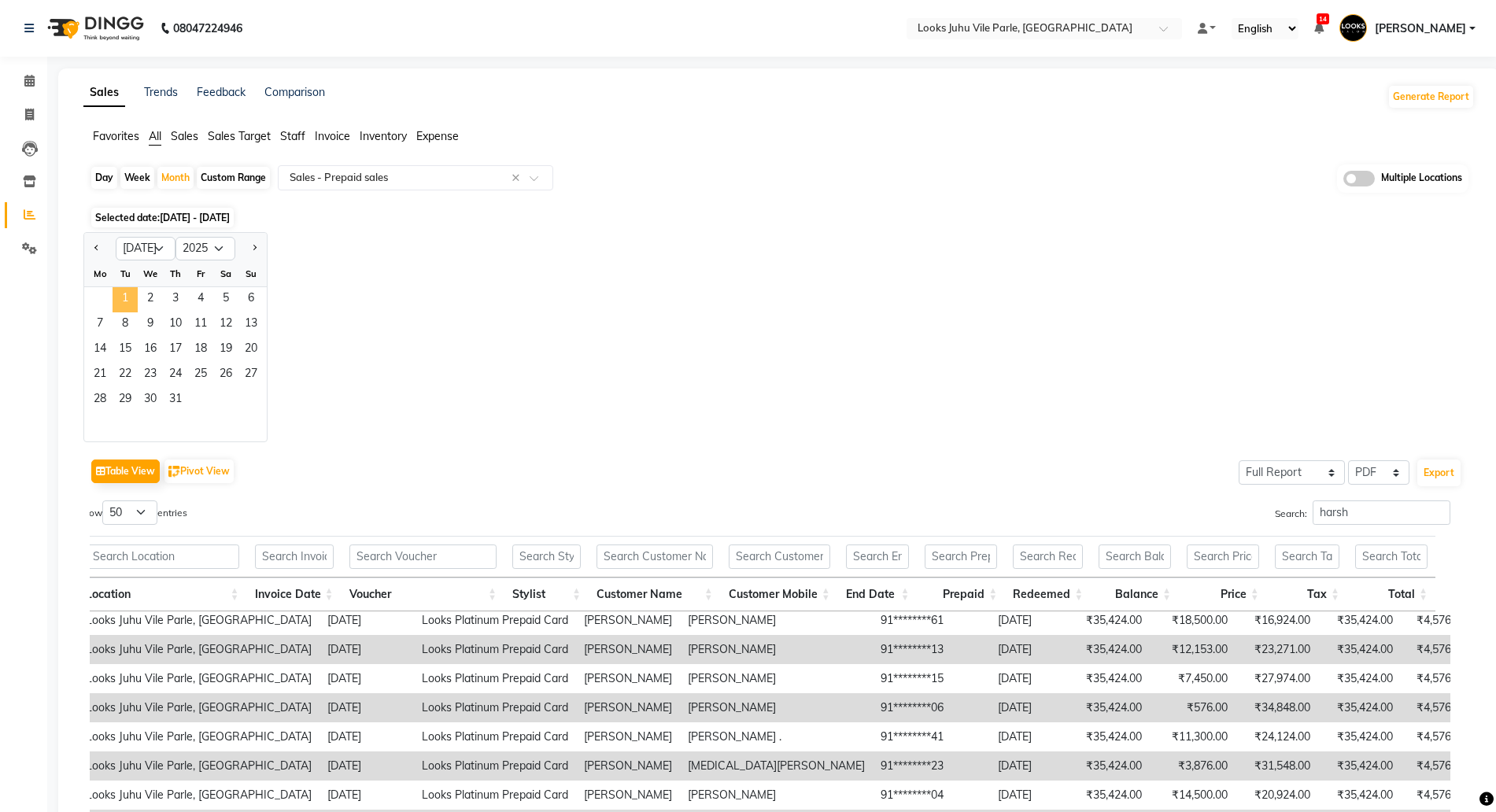
click at [131, 295] on span "1" at bounding box center [125, 300] width 25 height 25
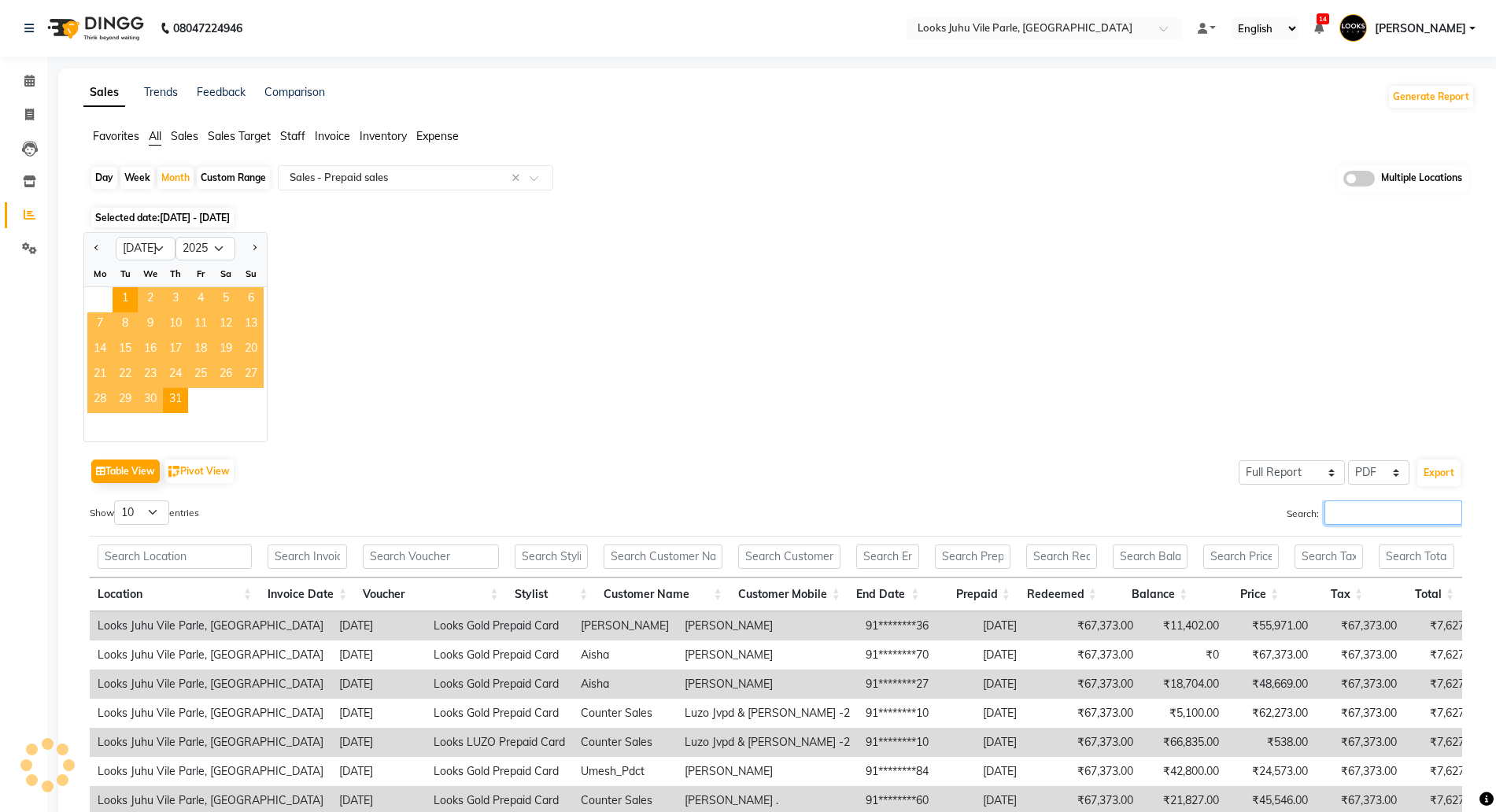
click at [1336, 517] on input "Search:" at bounding box center [1393, 511] width 137 height 24
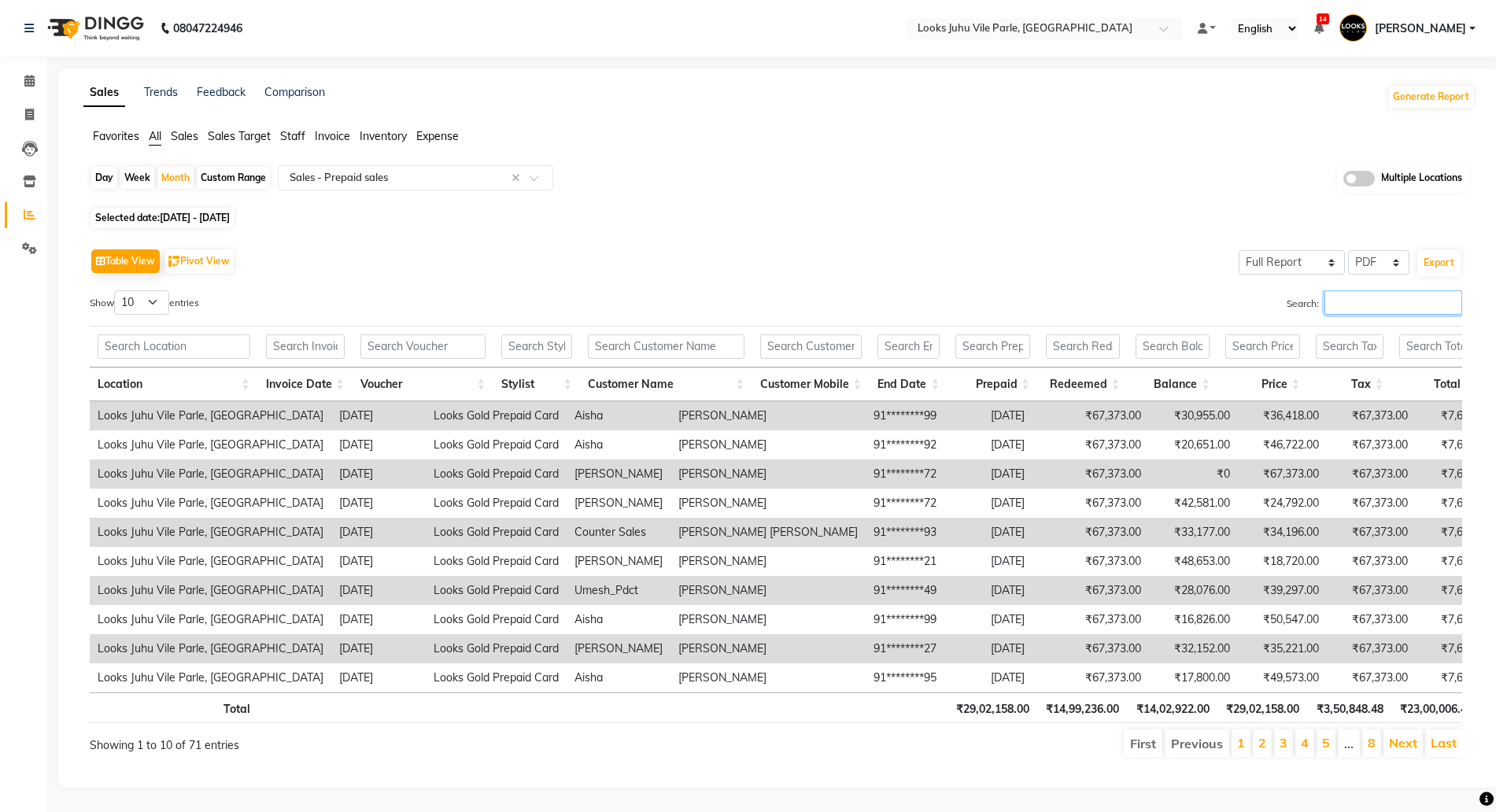
click at [1379, 307] on input "Search:" at bounding box center [1393, 302] width 137 height 24
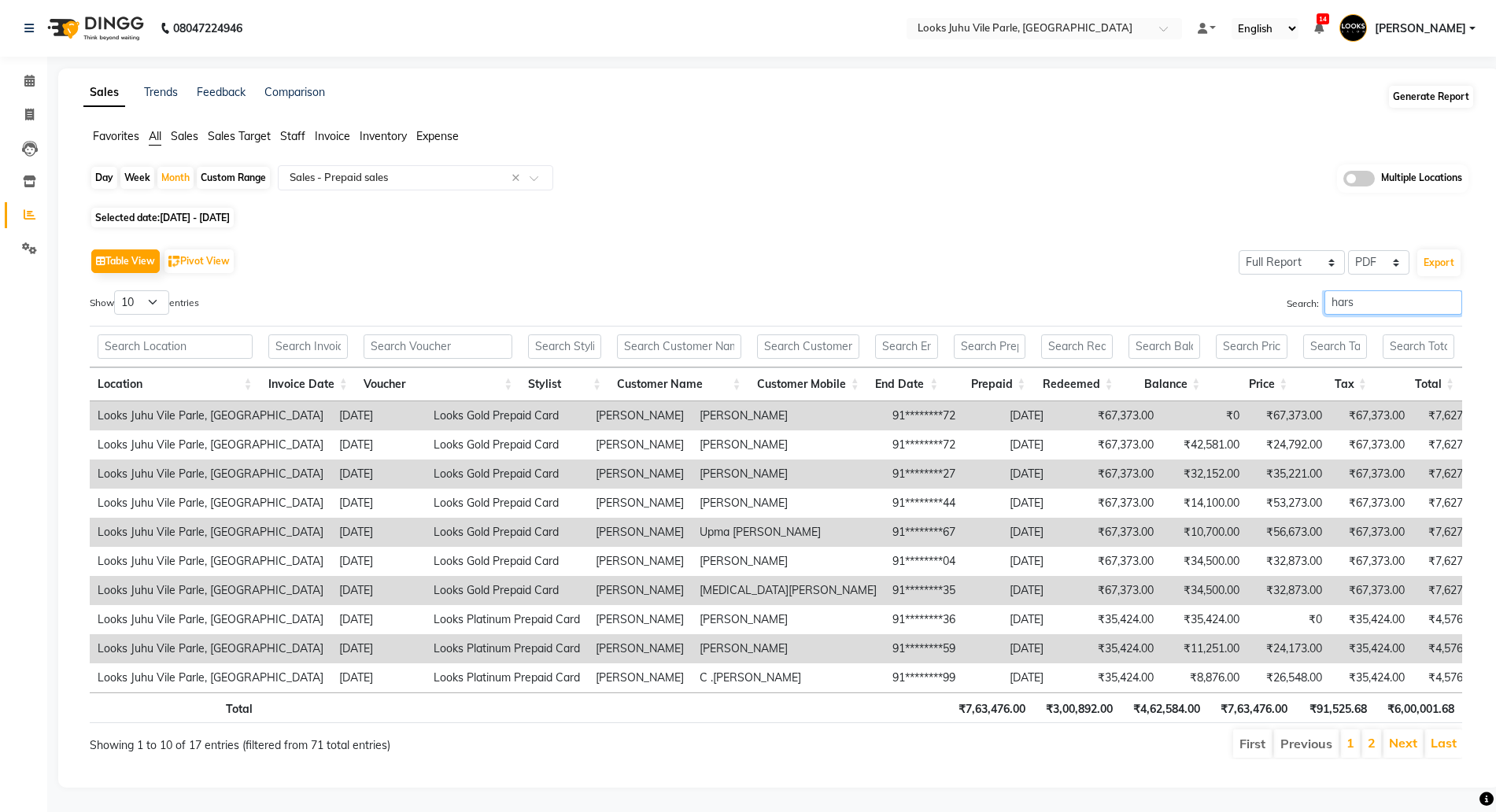
type input "hars"
click at [1450, 91] on button "Generate Report" at bounding box center [1430, 97] width 84 height 22
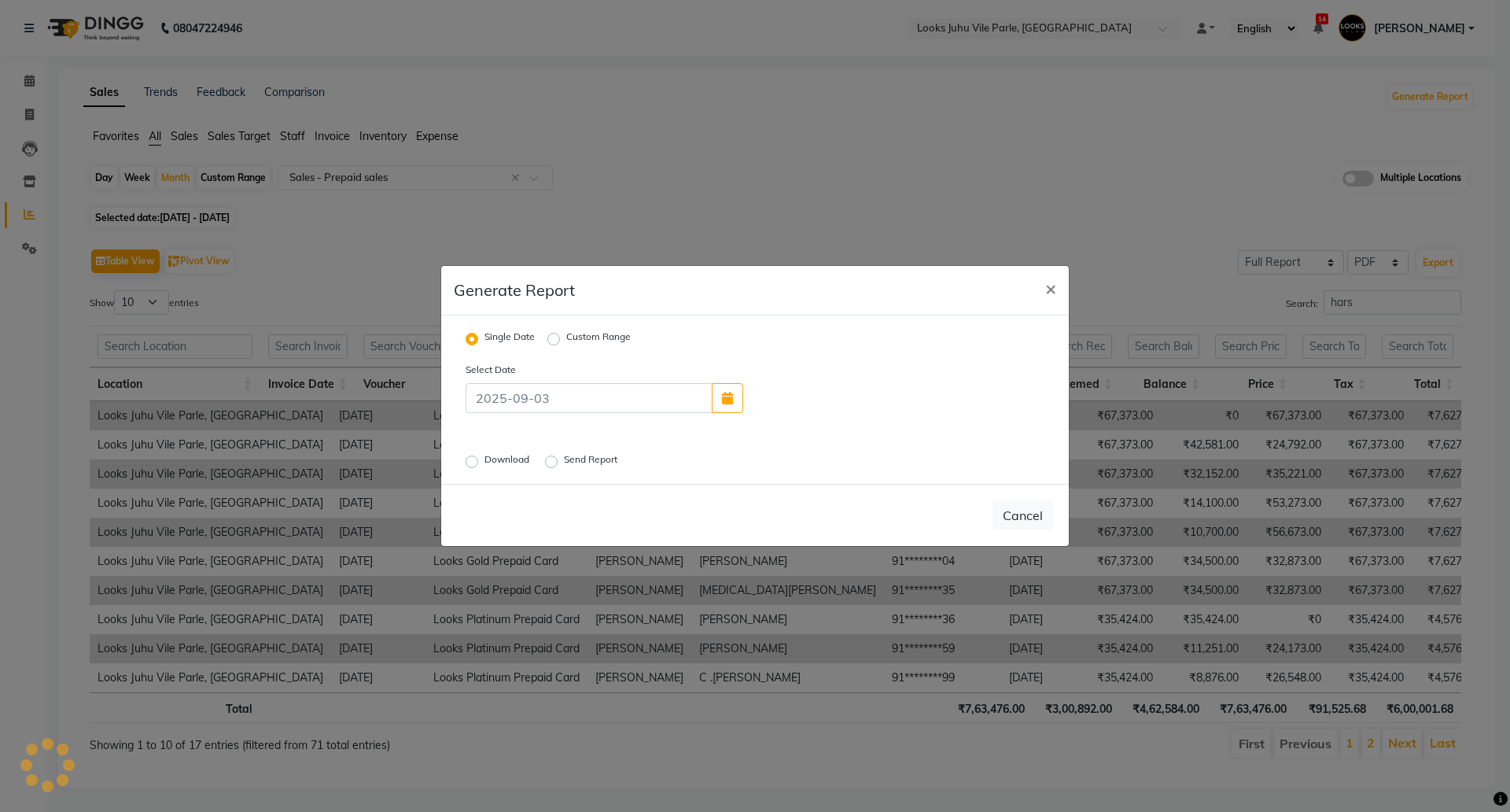
click at [581, 335] on label "Custom Range" at bounding box center [598, 339] width 65 height 19
click at [562, 335] on input "Custom Range" at bounding box center [556, 338] width 11 height 11
radio input "true"
select select "9"
select select "2025"
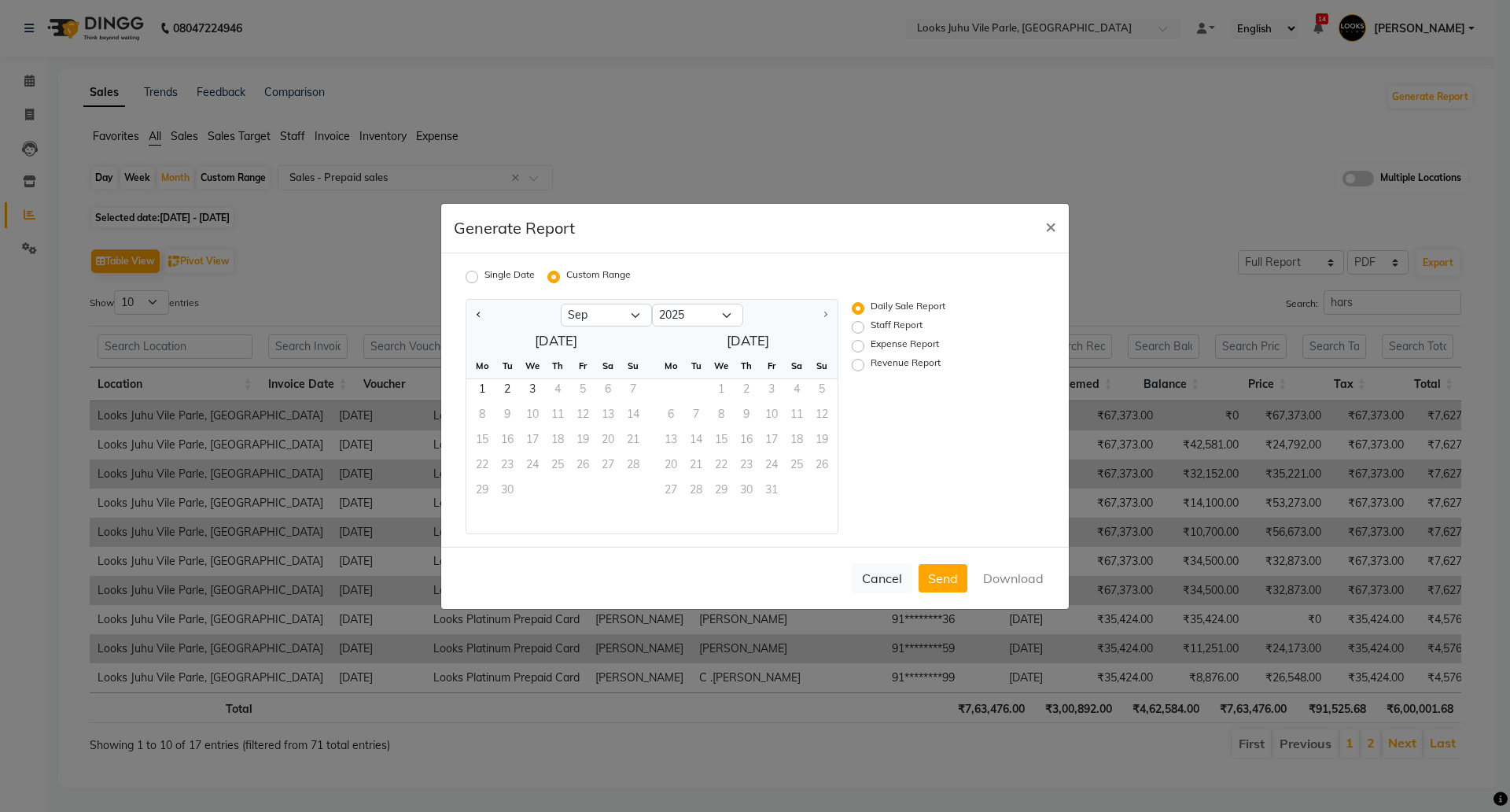
click at [871, 327] on label "Staff Report" at bounding box center [897, 328] width 52 height 19
click at [866, 327] on input "Staff Report" at bounding box center [859, 326] width 11 height 11
radio input "true"
click at [471, 305] on div at bounding box center [513, 315] width 95 height 25
click at [479, 307] on button "Previous month" at bounding box center [479, 315] width 13 height 25
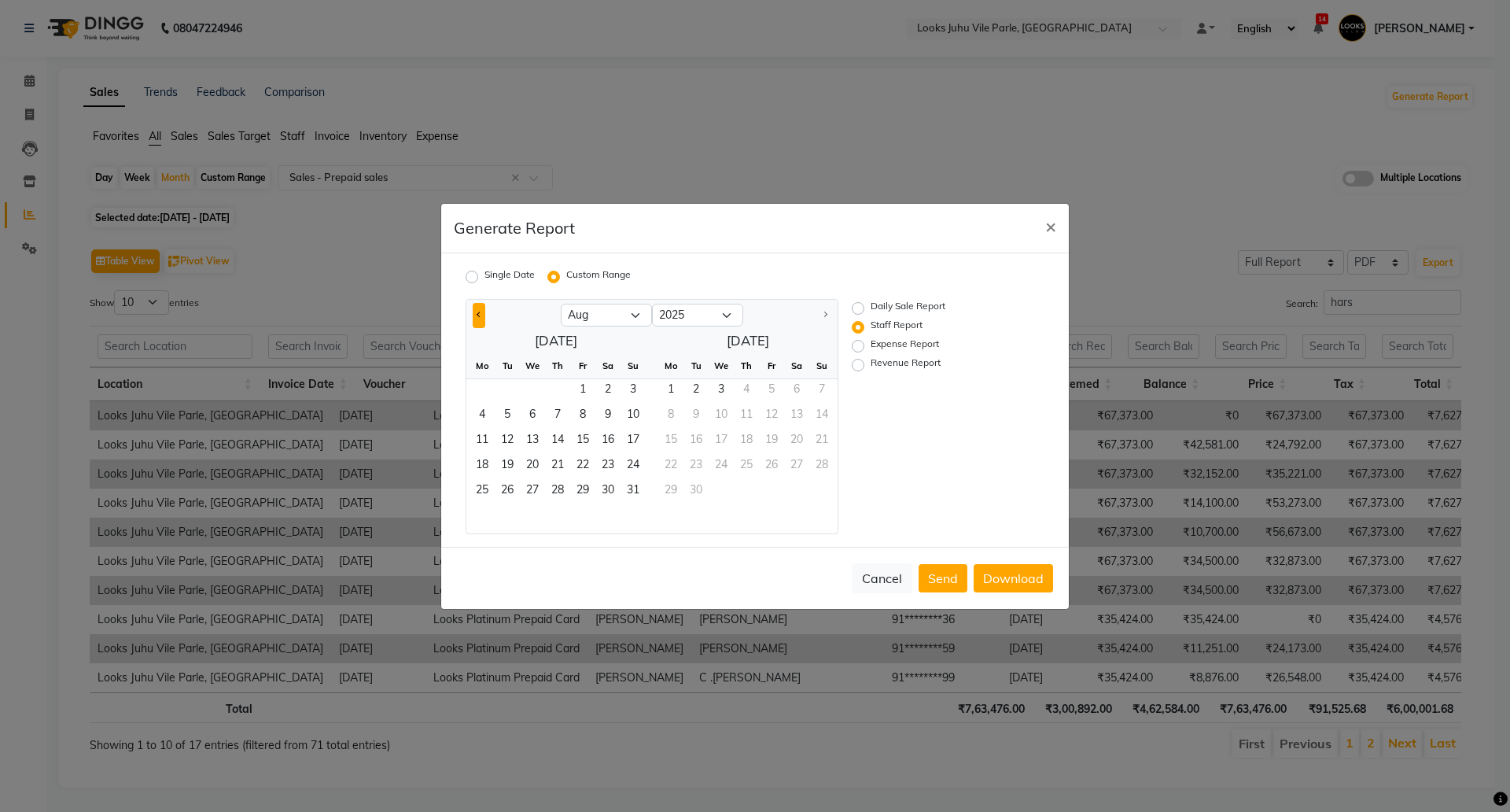
click at [479, 319] on button "Previous month" at bounding box center [479, 315] width 13 height 25
select select "7"
click at [512, 387] on span "1" at bounding box center [508, 392] width 25 height 25
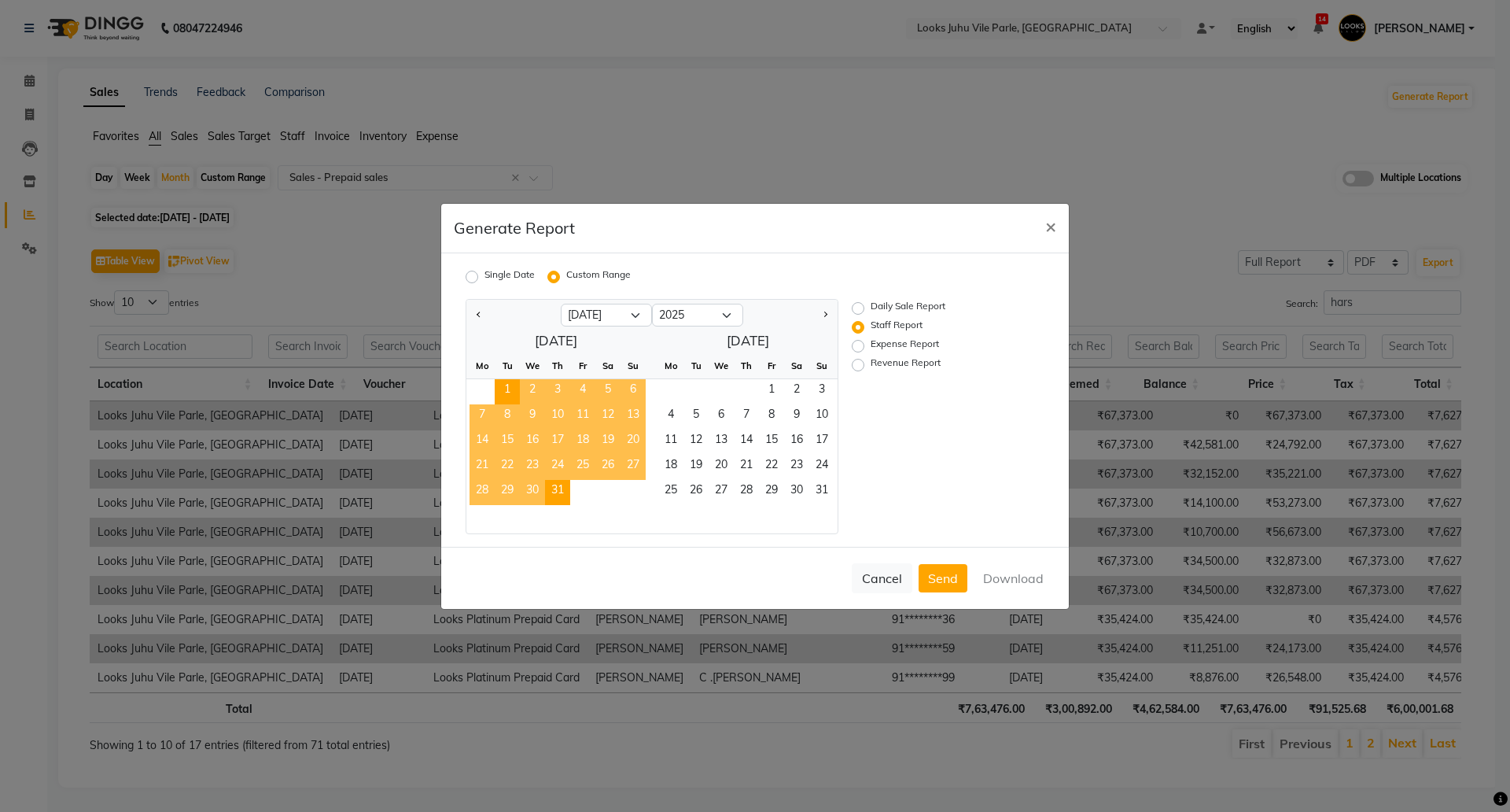
click at [563, 493] on span "31" at bounding box center [558, 492] width 25 height 25
click at [998, 572] on button "Download" at bounding box center [1013, 577] width 79 height 28
click at [944, 115] on ngb-modal-window "Generate Report × Single Date Custom Range Jan Feb Mar Apr May Jun Jul Aug Sep …" at bounding box center [755, 406] width 1510 height 812
click at [1050, 223] on span "×" at bounding box center [1050, 225] width 11 height 23
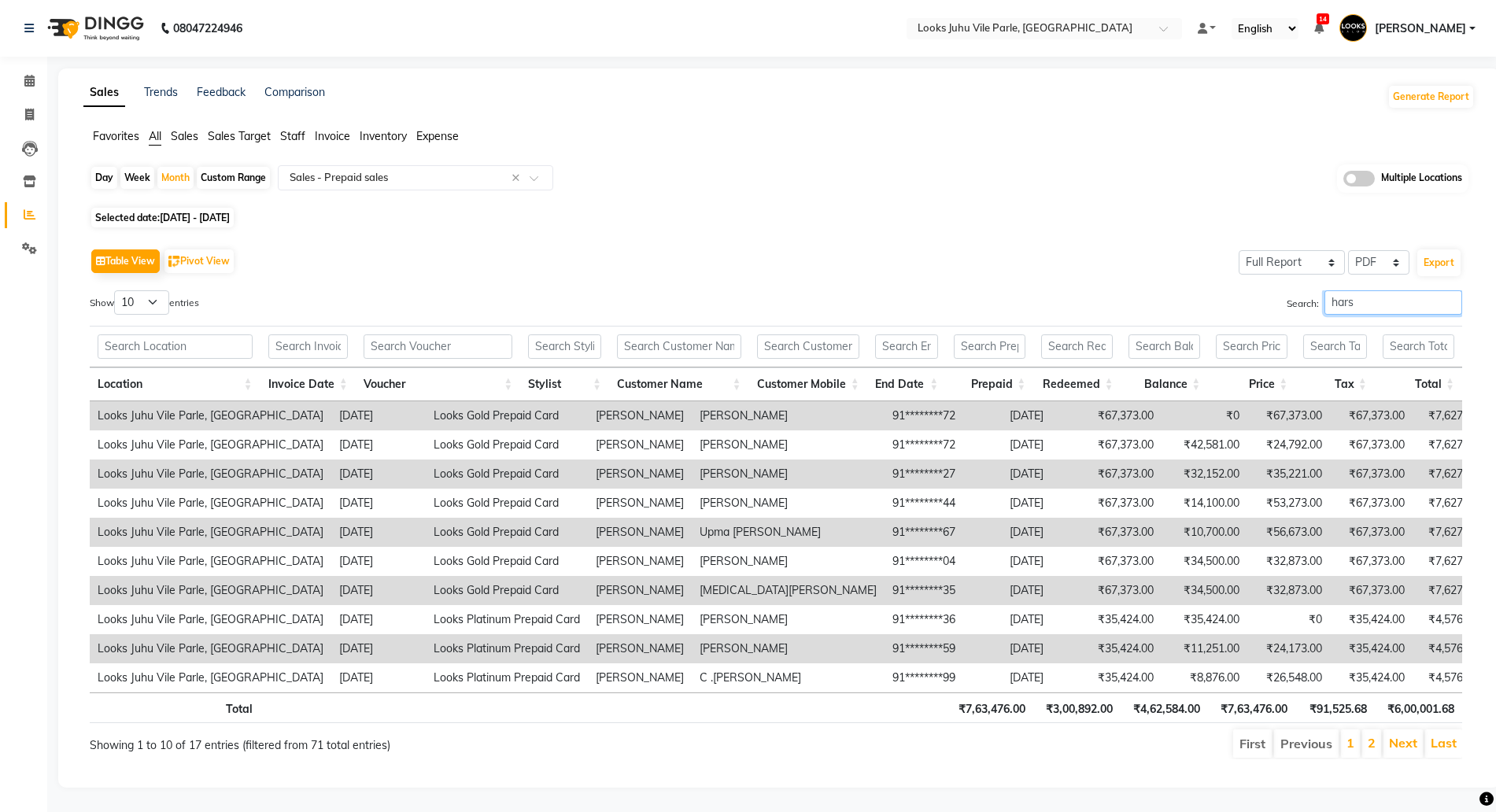
drag, startPoint x: 1362, startPoint y: 304, endPoint x: 1222, endPoint y: 305, distance: 140.0
click at [1225, 305] on div "Search: hars" at bounding box center [1124, 305] width 674 height 31
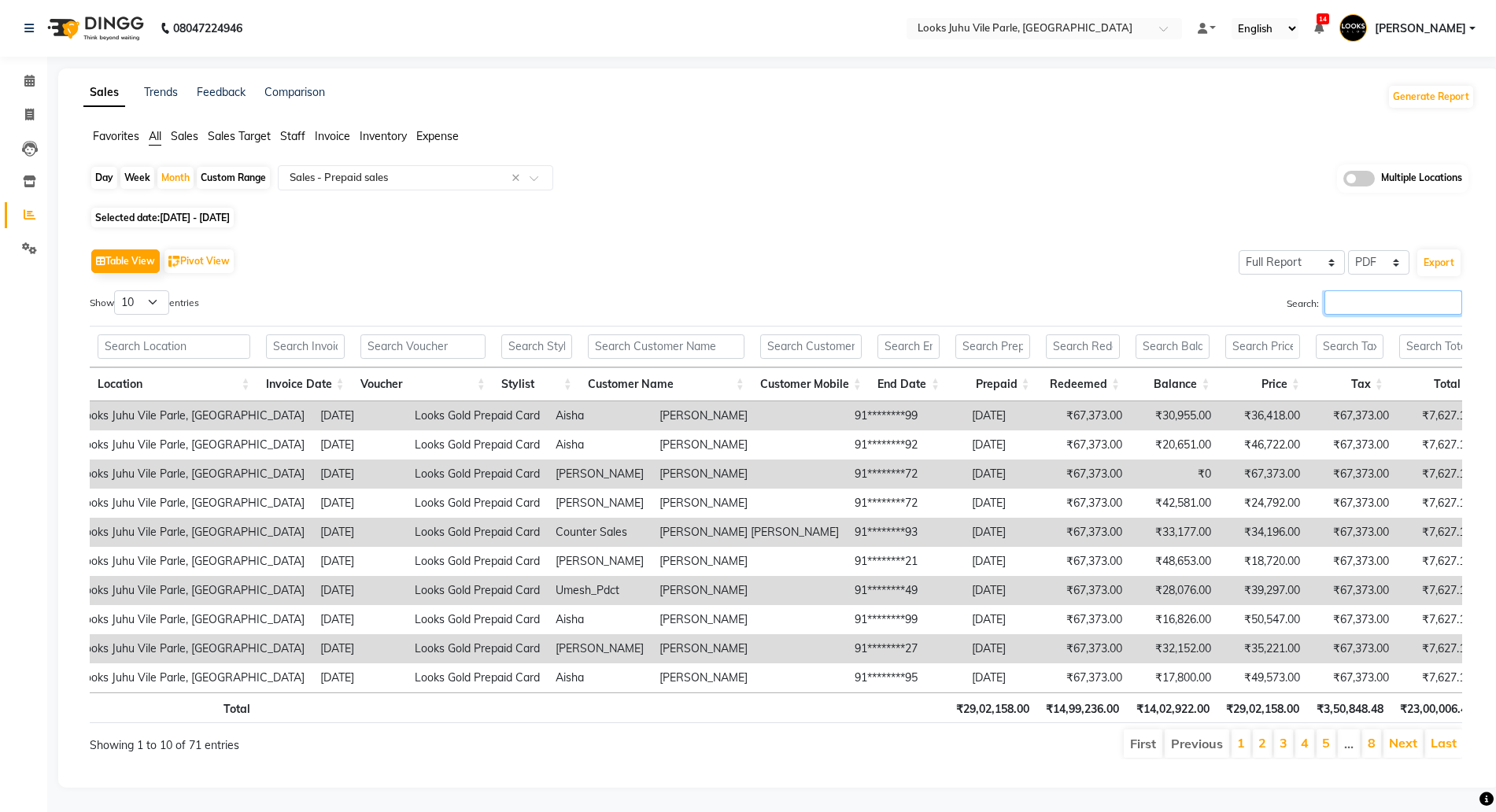
scroll to position [0, 19]
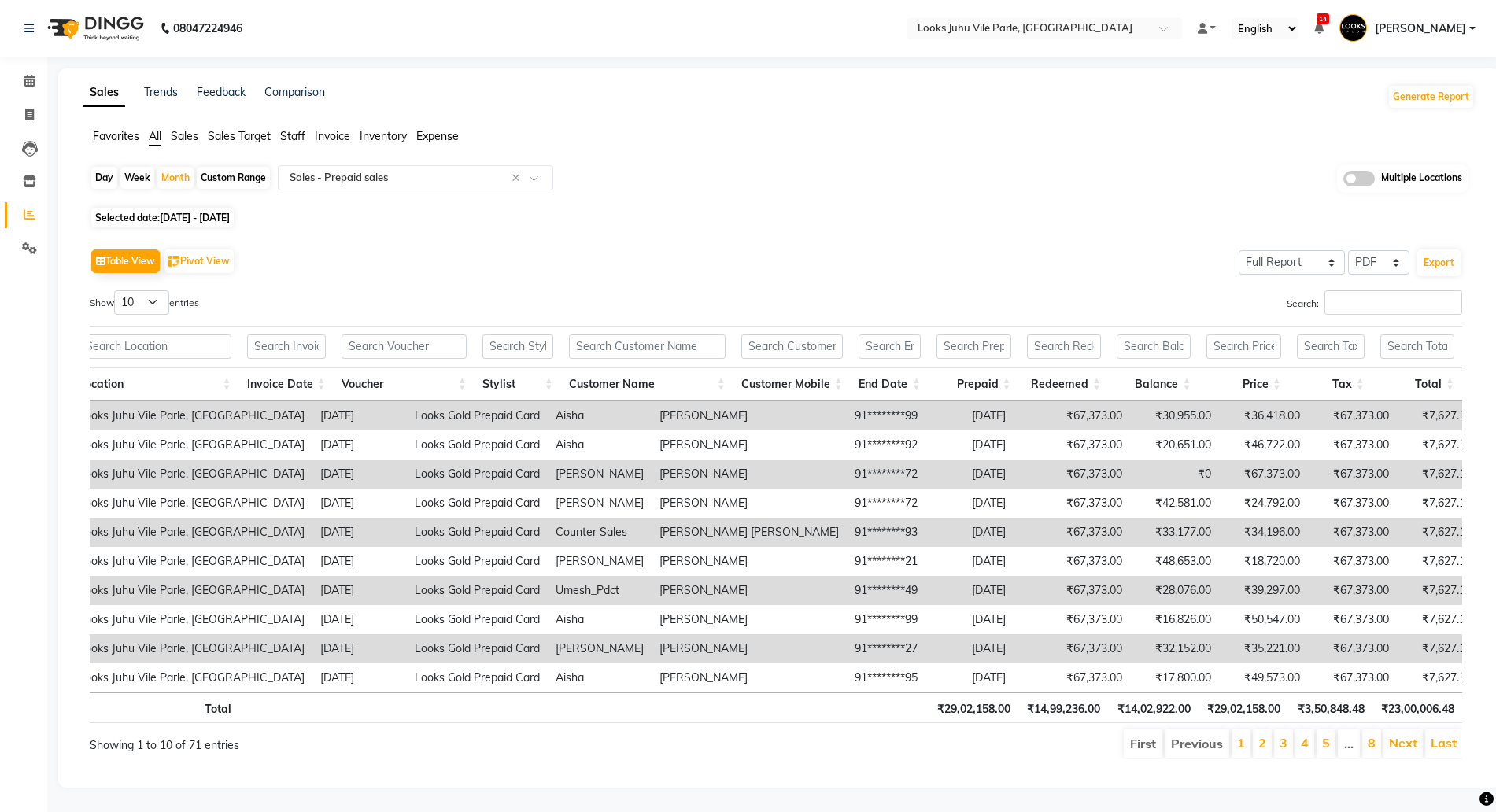
click at [211, 212] on span "01-07-2025 - 31-07-2025" at bounding box center [194, 218] width 70 height 12
select select "7"
select select "2025"
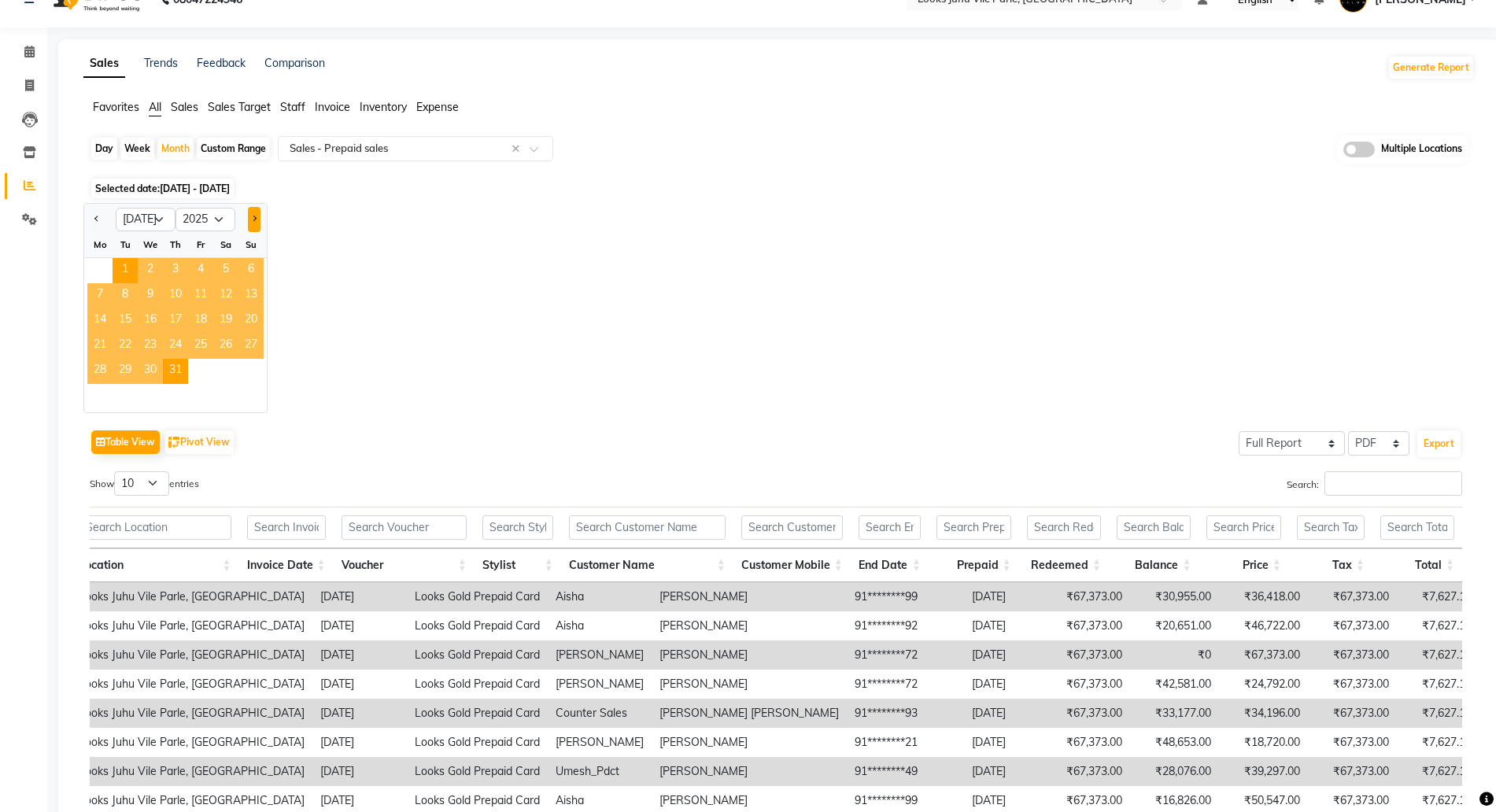
click at [257, 214] on button "Next month" at bounding box center [253, 219] width 13 height 25
select select "8"
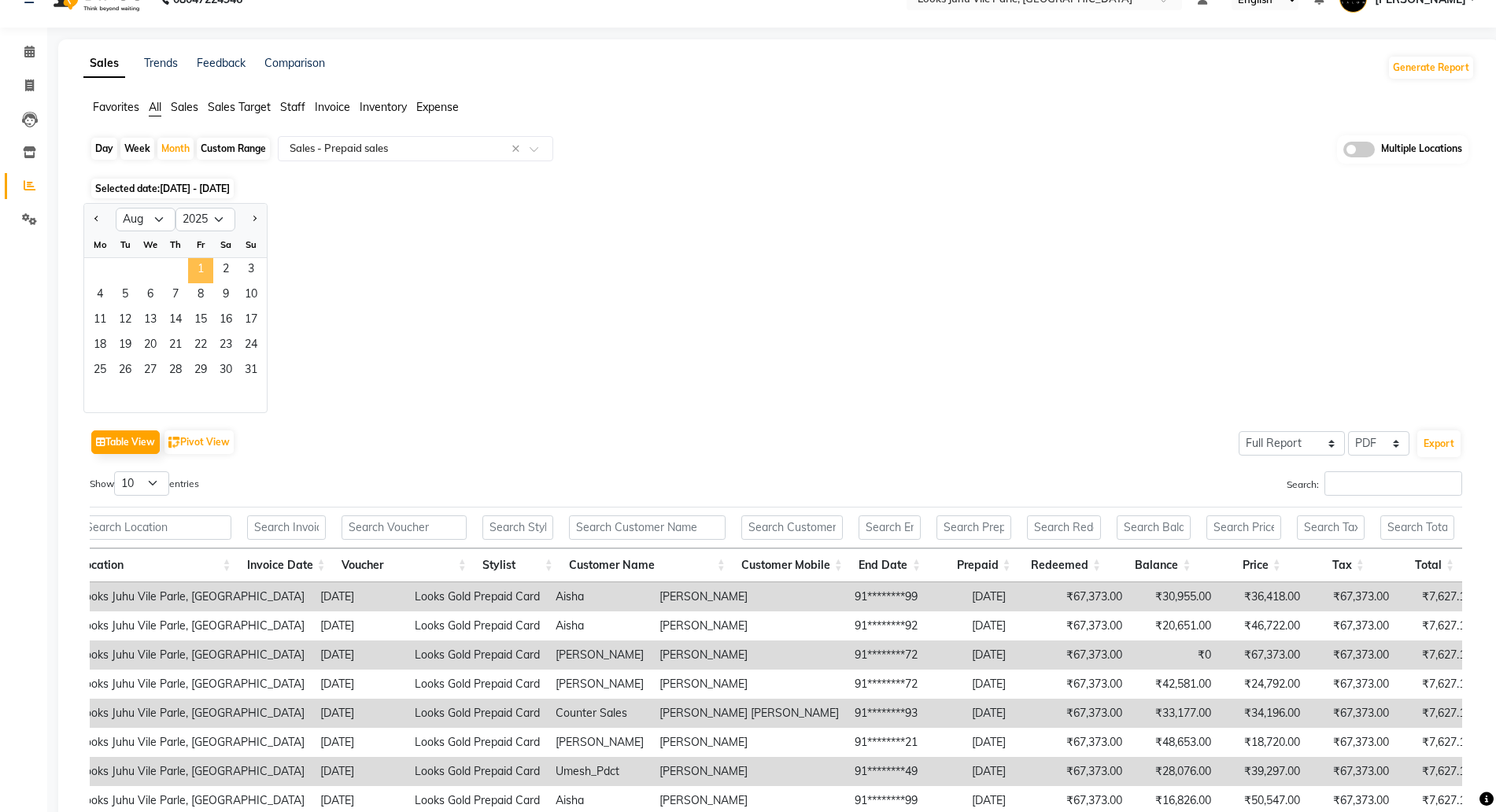
click at [197, 259] on span "1" at bounding box center [200, 271] width 25 height 25
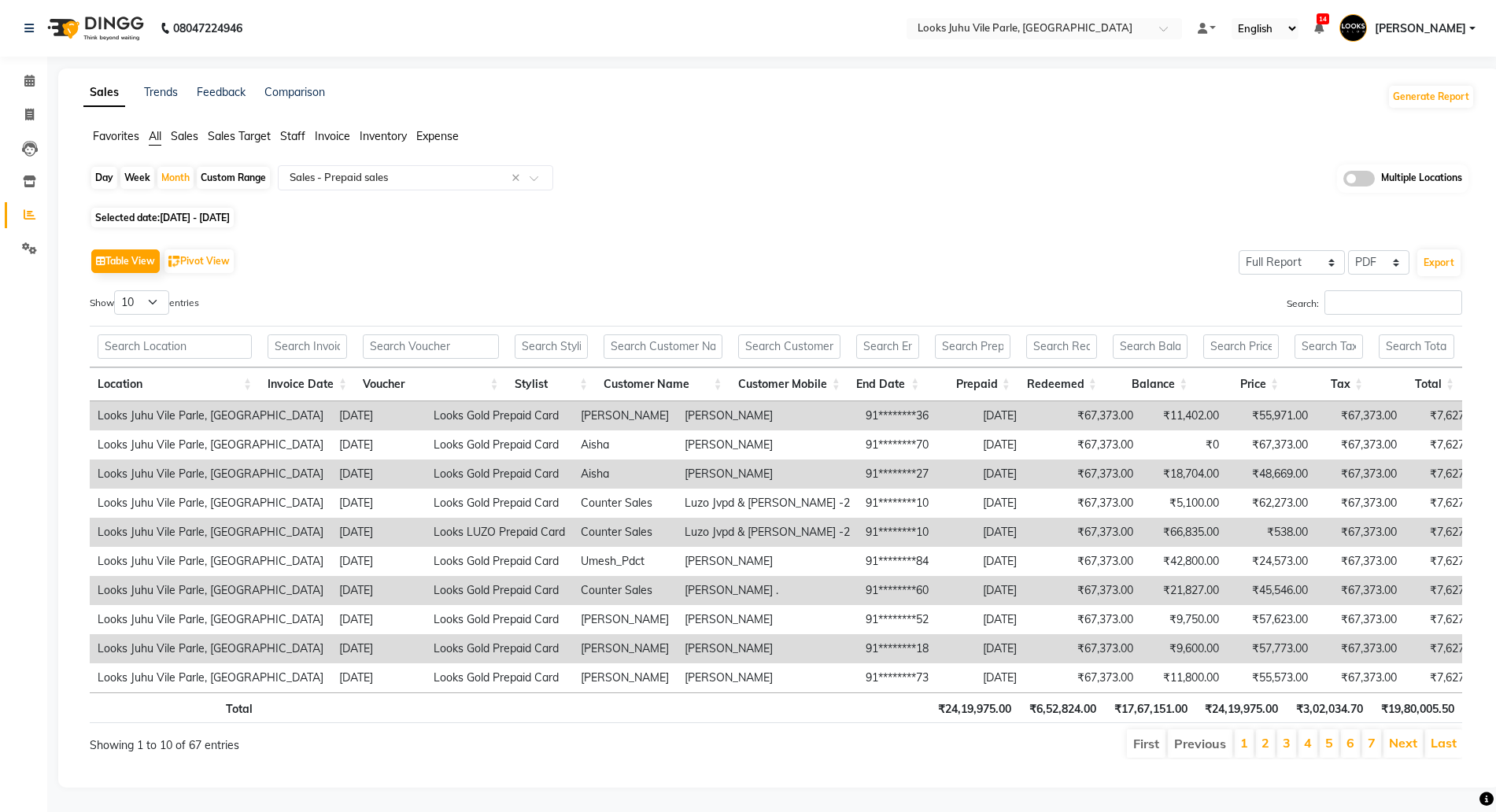
scroll to position [0, 0]
click at [24, 181] on icon at bounding box center [30, 181] width 14 height 12
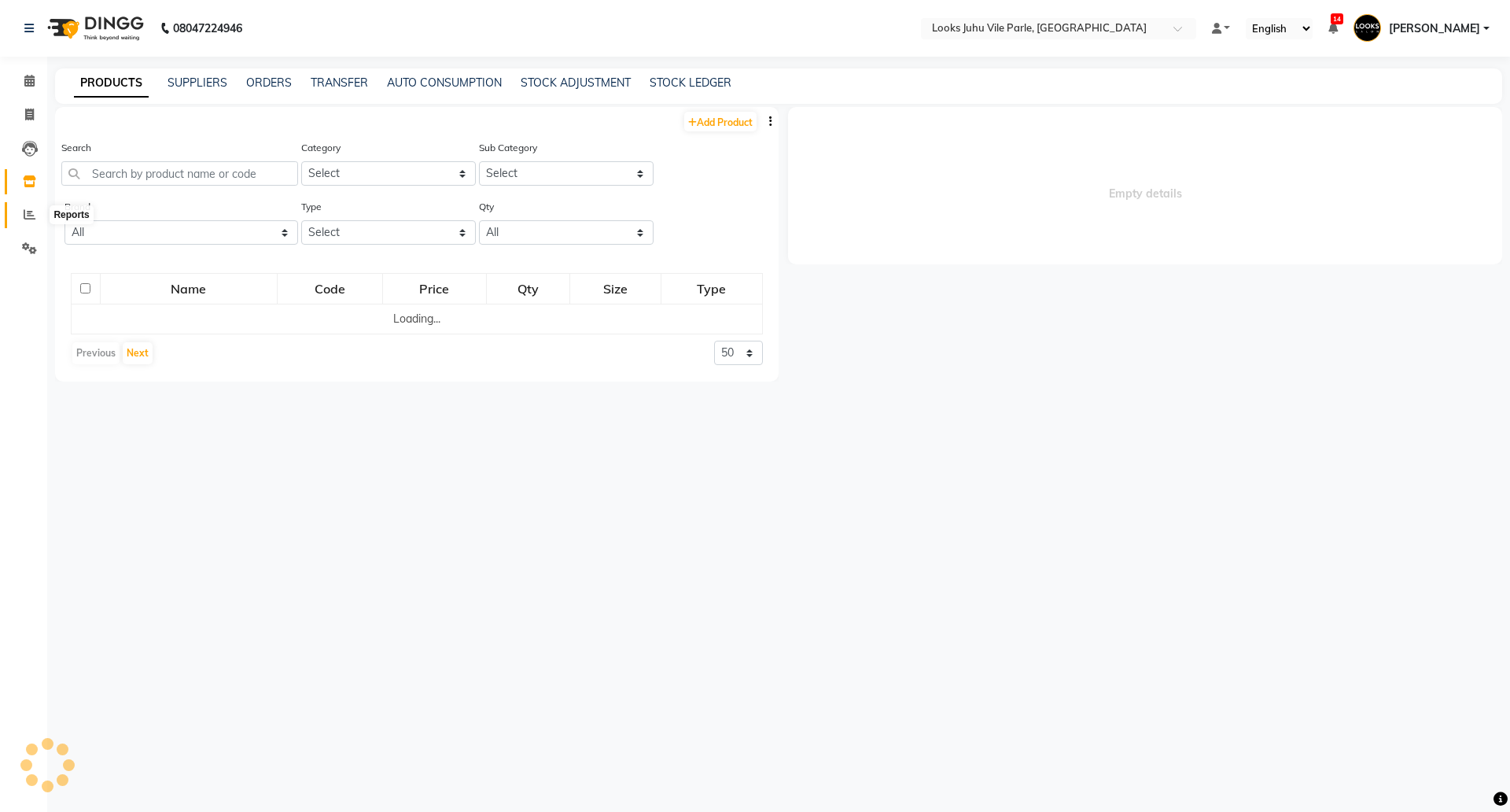
click at [28, 215] on icon at bounding box center [29, 215] width 12 height 12
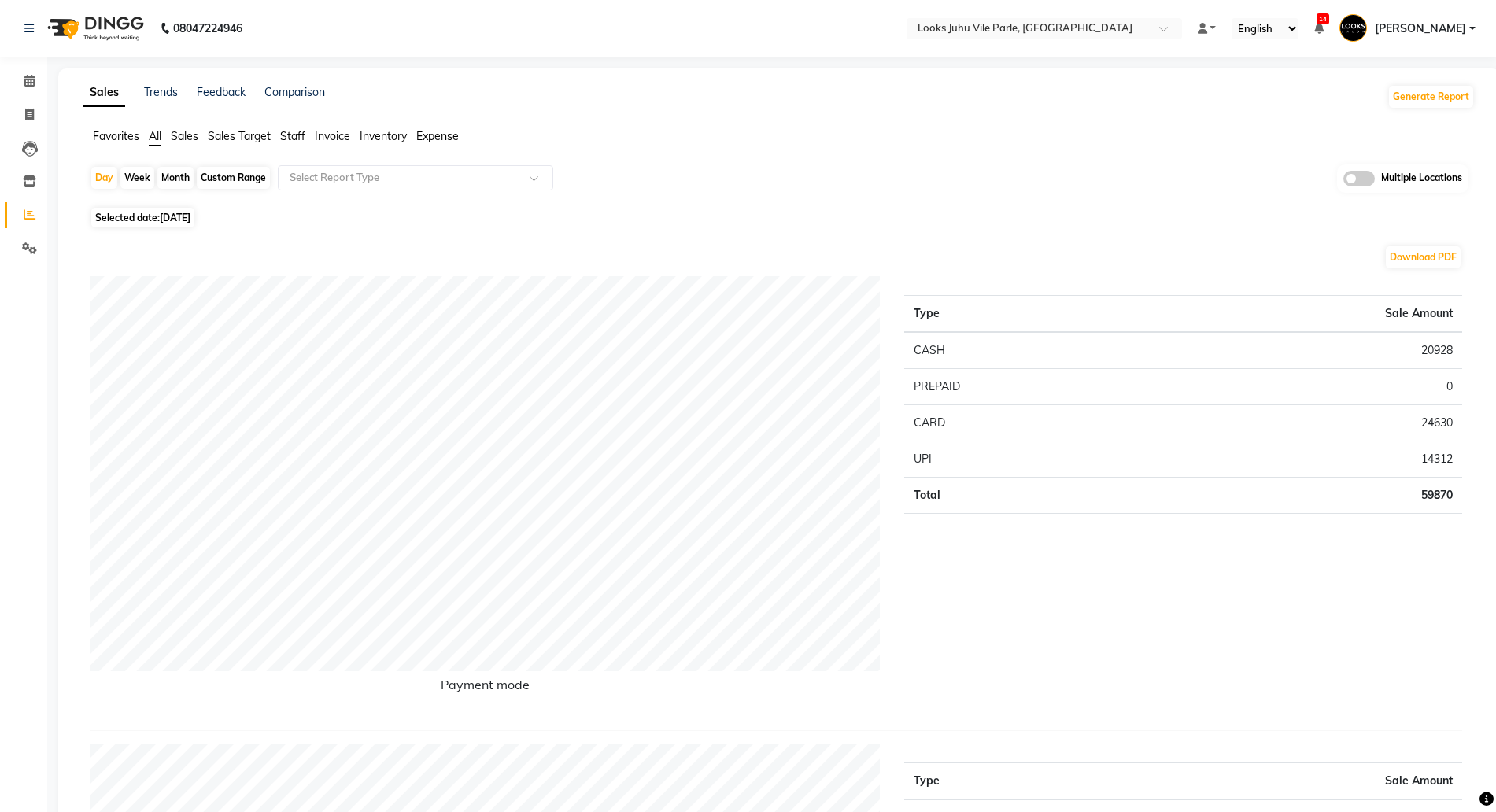
click at [250, 167] on div "Custom Range" at bounding box center [233, 177] width 73 height 22
select select "9"
select select "2025"
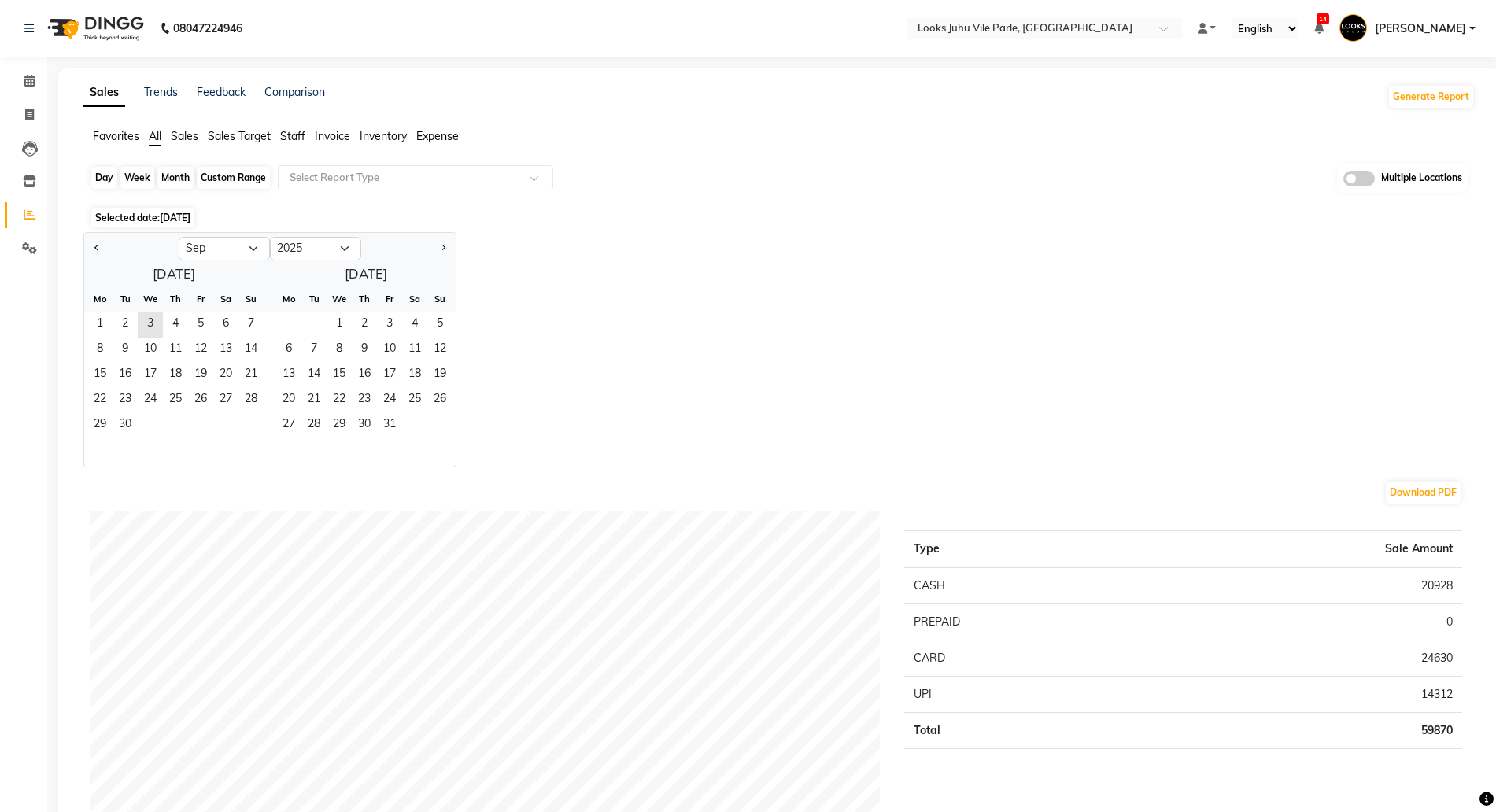
click at [218, 171] on div "Custom Range" at bounding box center [233, 177] width 73 height 22
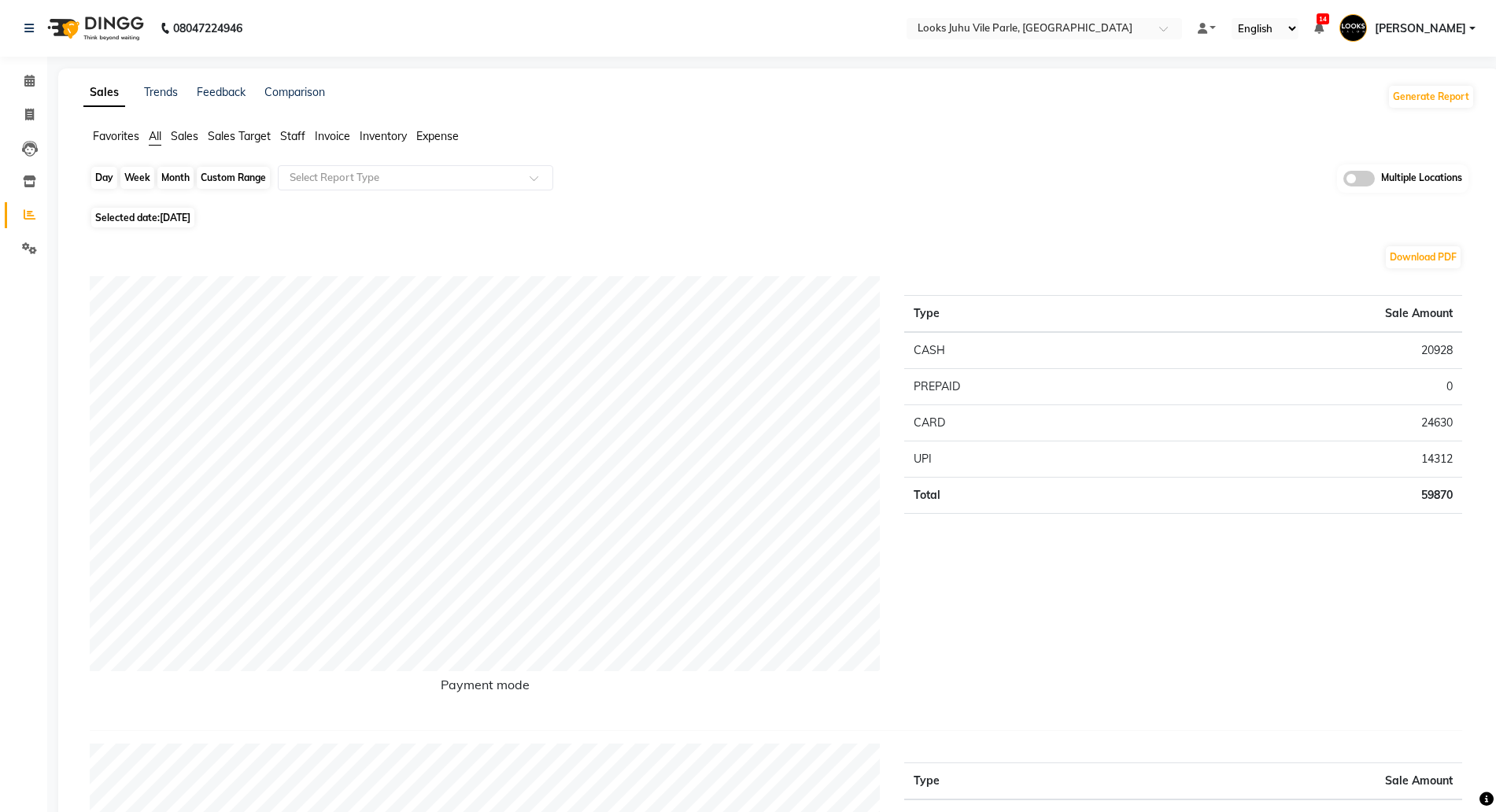
click at [213, 177] on div "Custom Range" at bounding box center [233, 177] width 73 height 22
select select "9"
select select "2025"
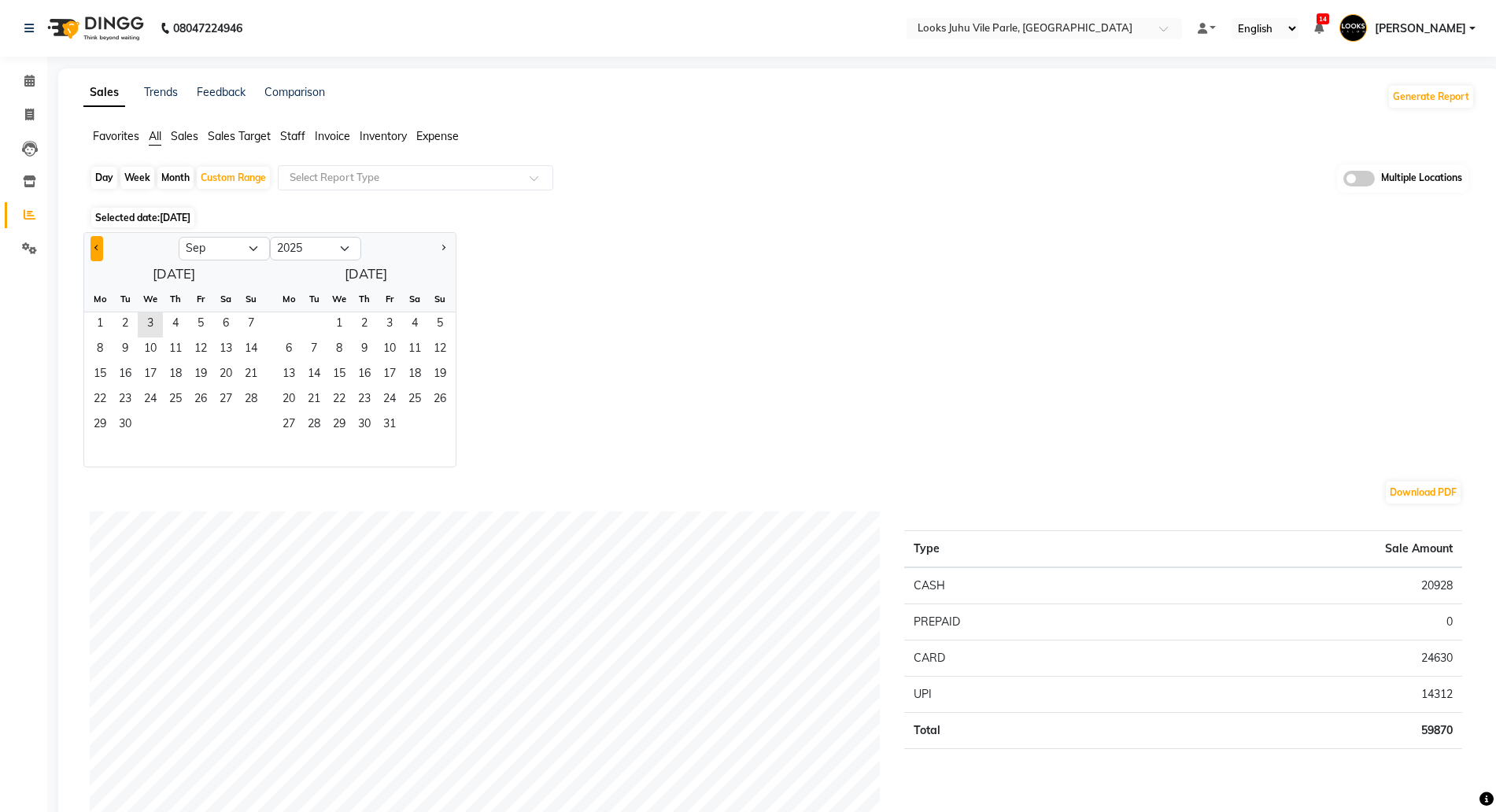
click at [96, 249] on span "Previous month" at bounding box center [98, 247] width 6 height 6
select select "7"
click at [128, 320] on span "1" at bounding box center [125, 325] width 25 height 25
click at [184, 420] on span "31" at bounding box center [175, 425] width 25 height 25
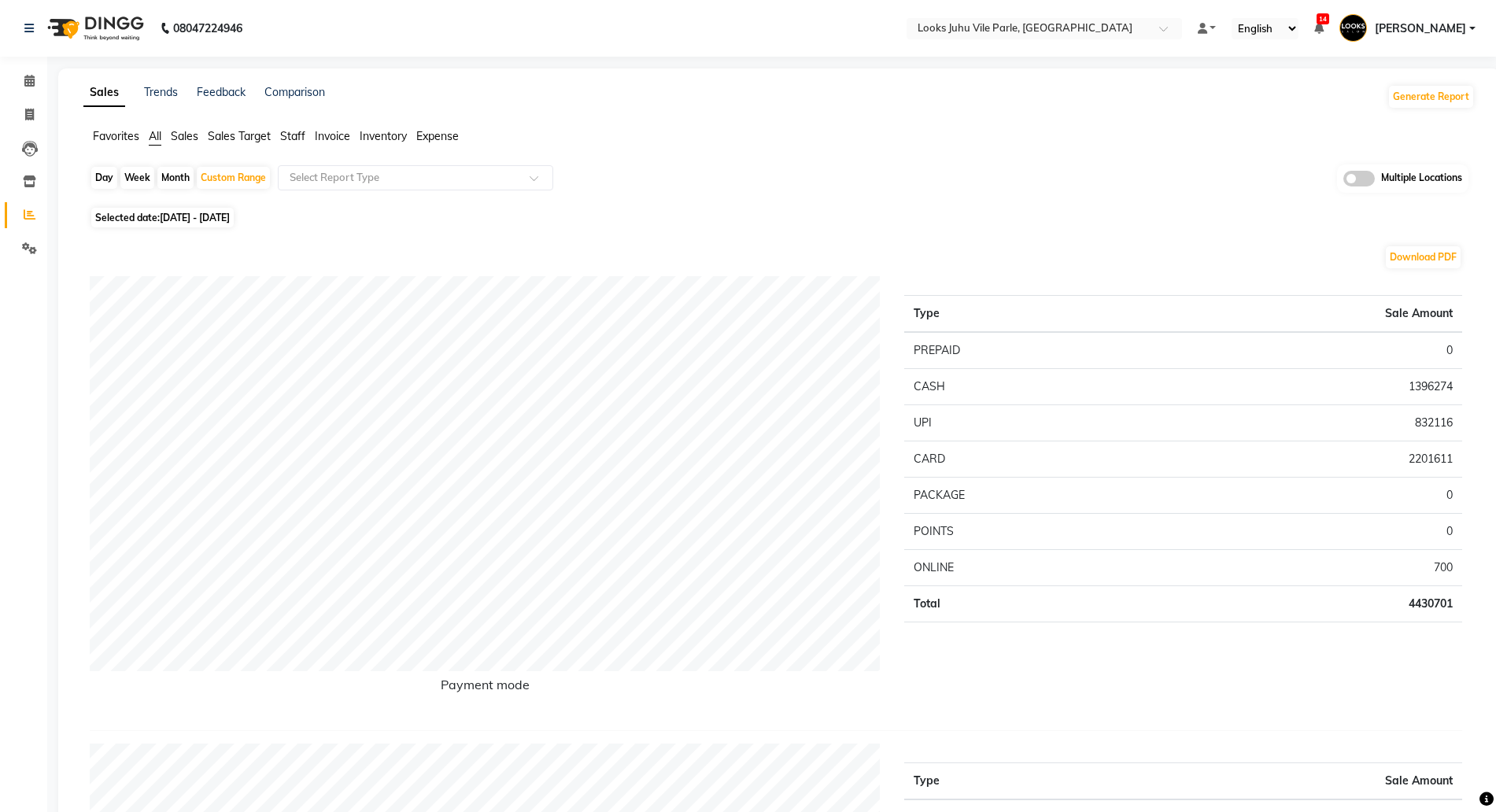
click at [200, 209] on span "Selected date: 01-07-2025 - 31-07-2025" at bounding box center [161, 218] width 142 height 19
select select "7"
select select "2025"
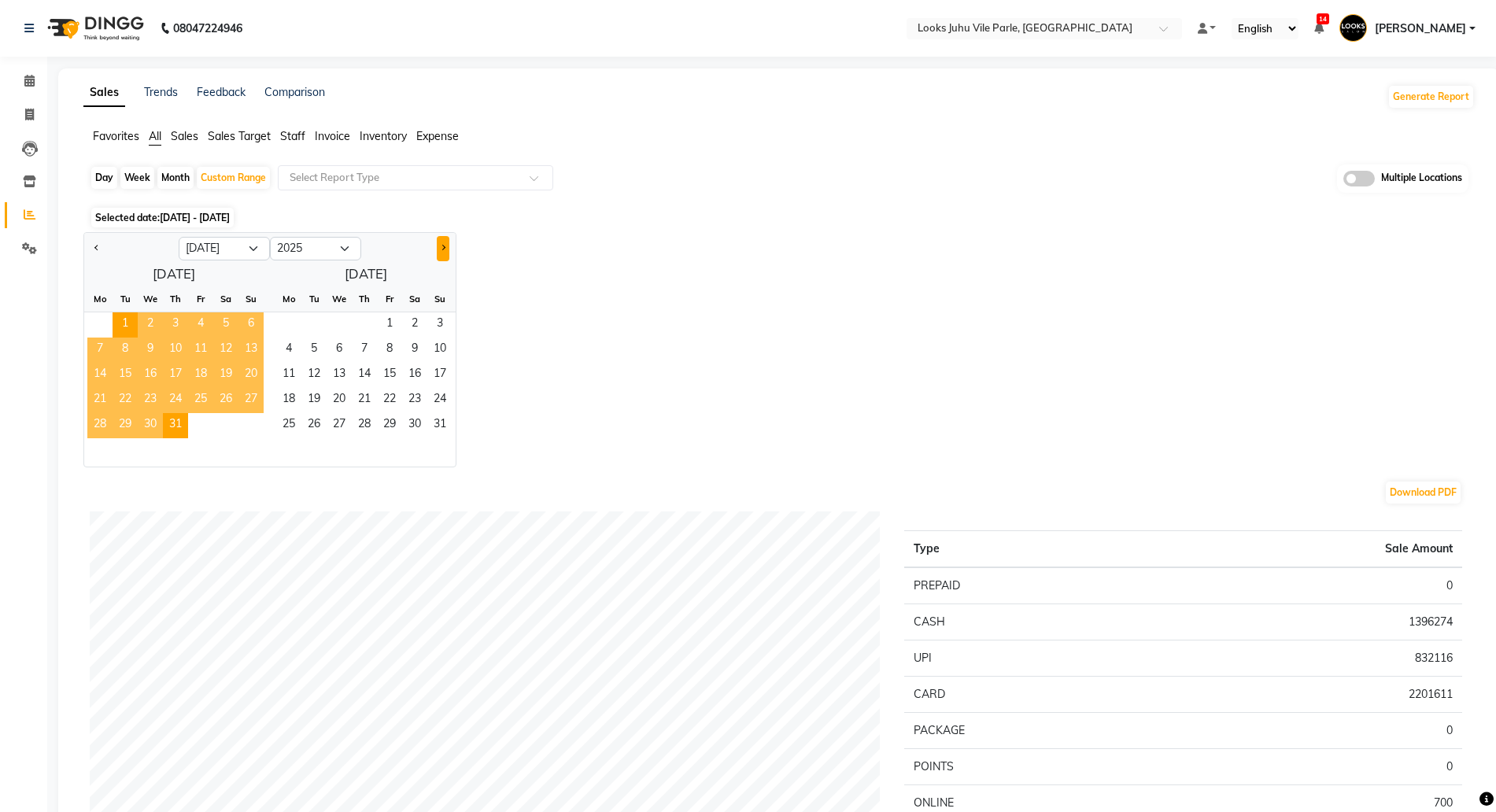
click at [445, 250] on button "Next month" at bounding box center [443, 248] width 13 height 25
select select "8"
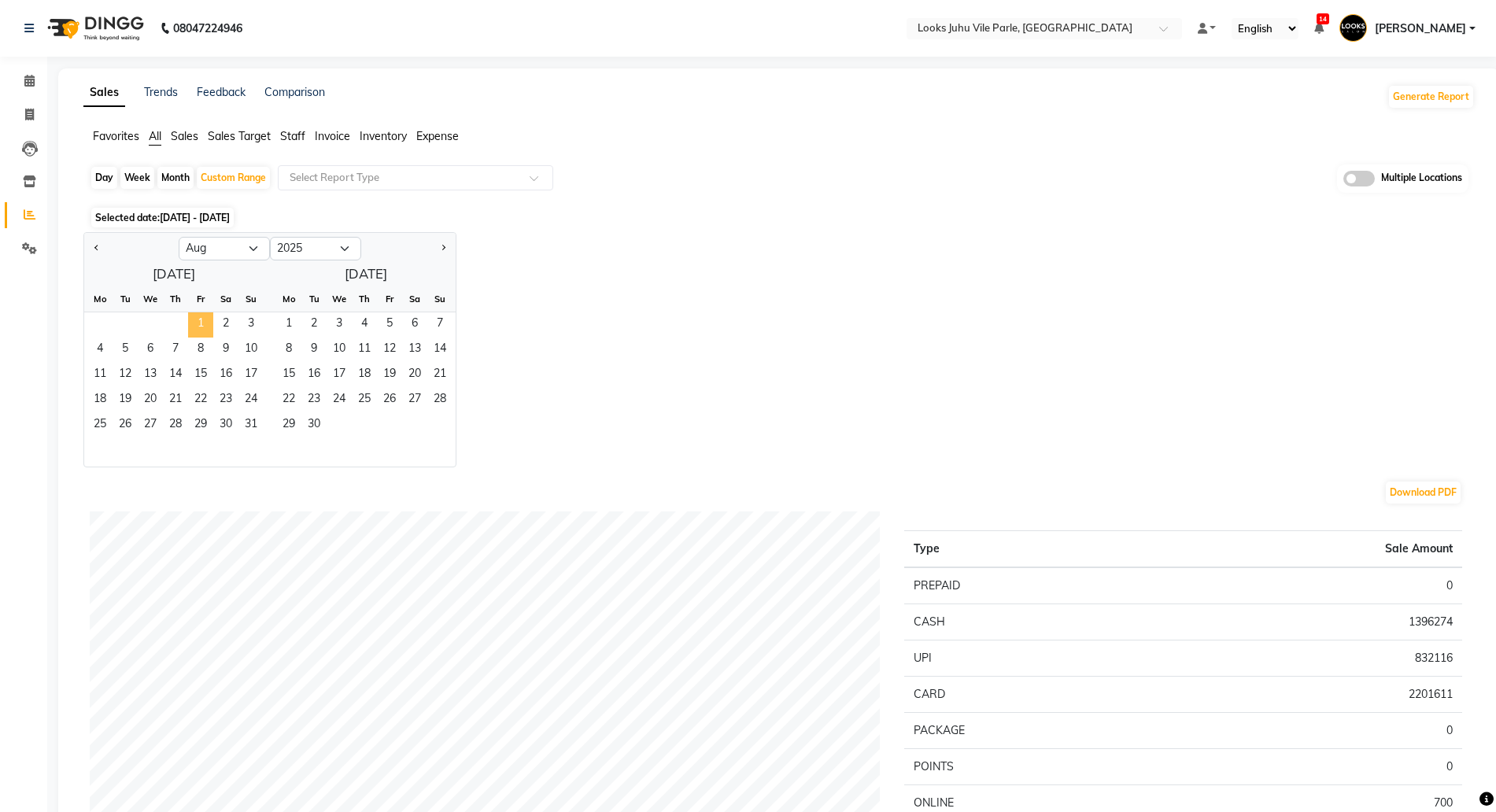
click at [204, 319] on span "1" at bounding box center [200, 325] width 25 height 25
click at [259, 431] on span "31" at bounding box center [251, 425] width 25 height 25
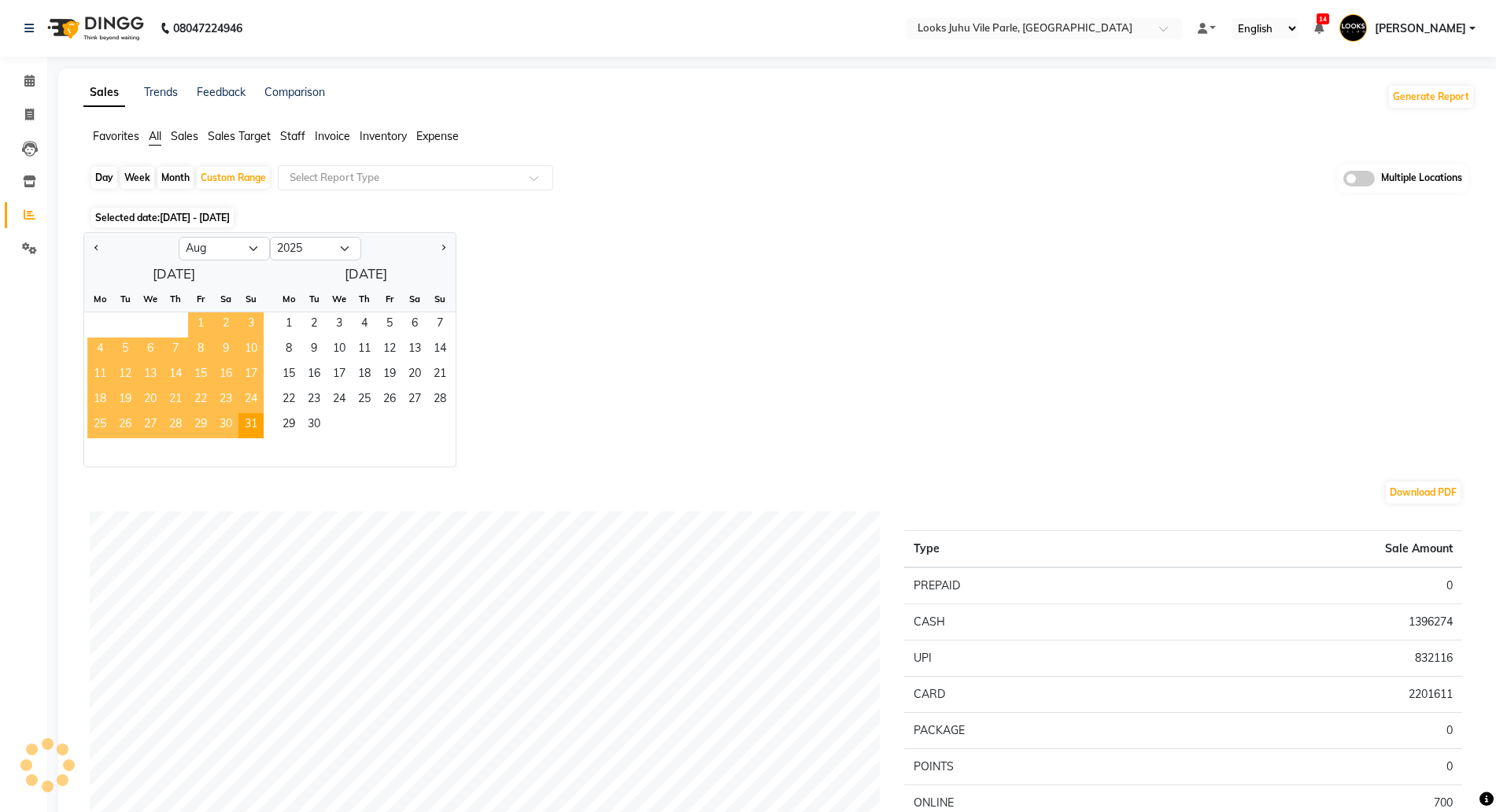
click at [195, 322] on span "1" at bounding box center [200, 325] width 25 height 25
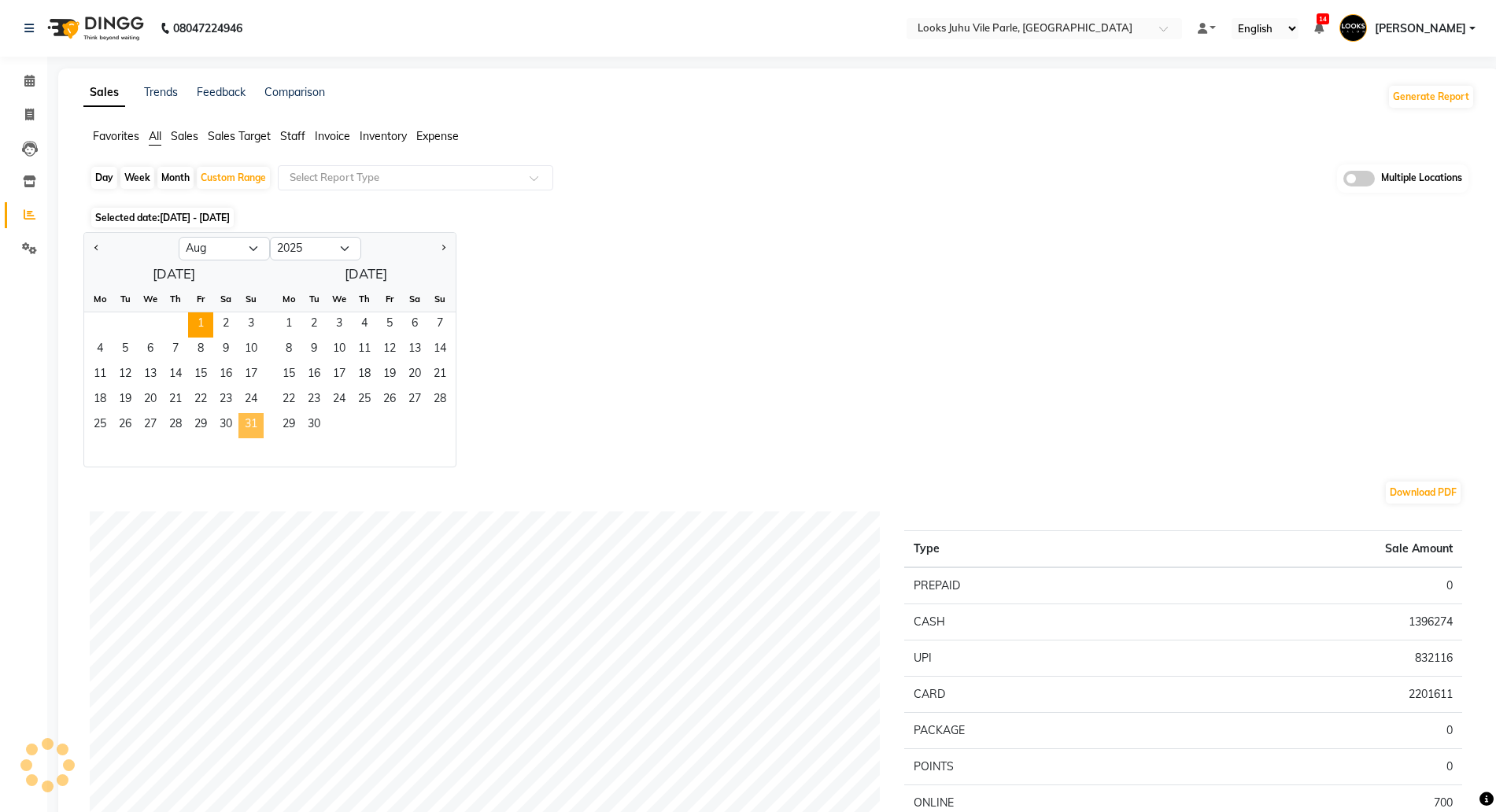
click at [243, 428] on span "31" at bounding box center [251, 425] width 25 height 25
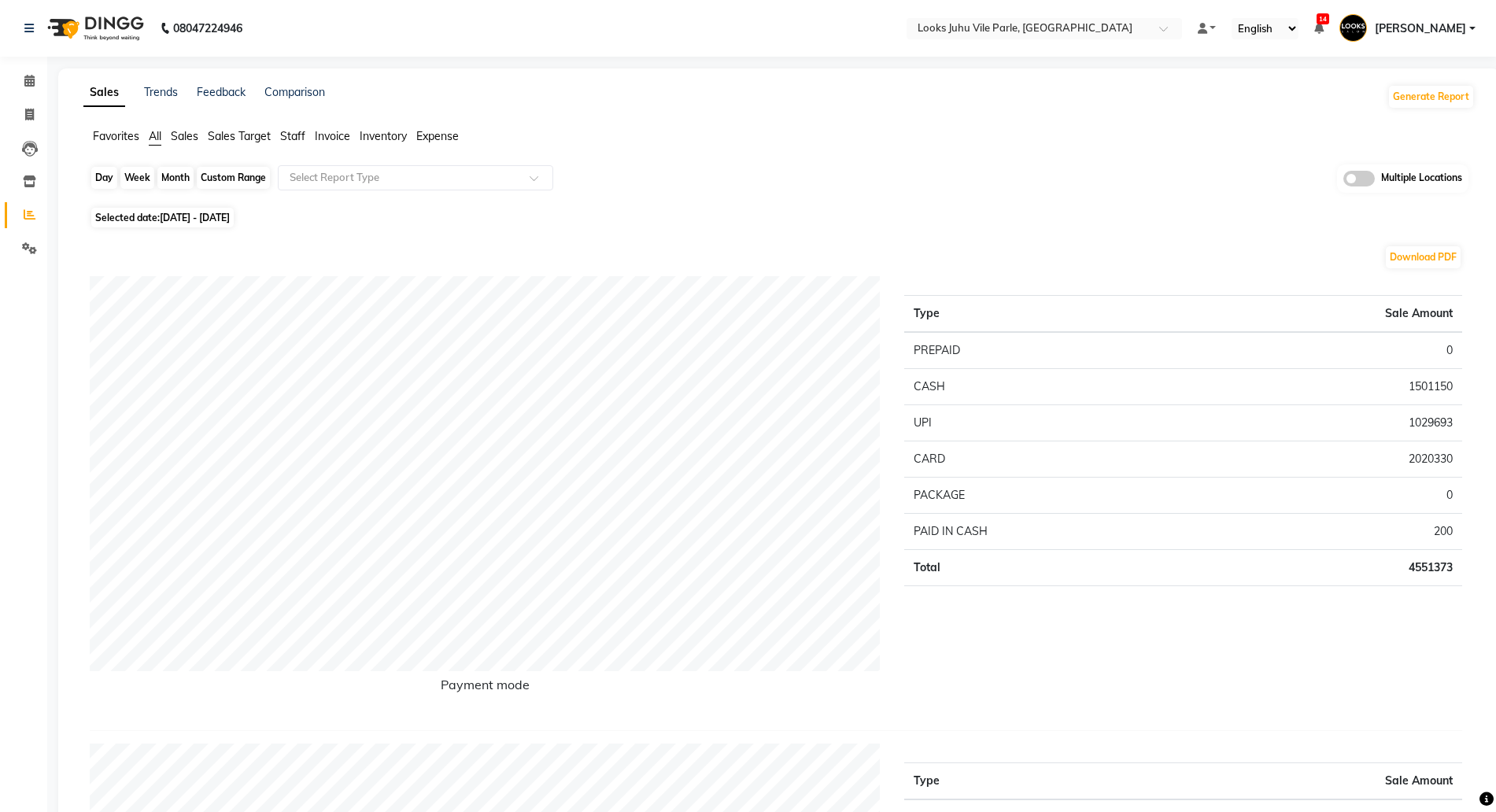
click at [226, 176] on div "Custom Range" at bounding box center [233, 177] width 73 height 22
select select "8"
select select "2025"
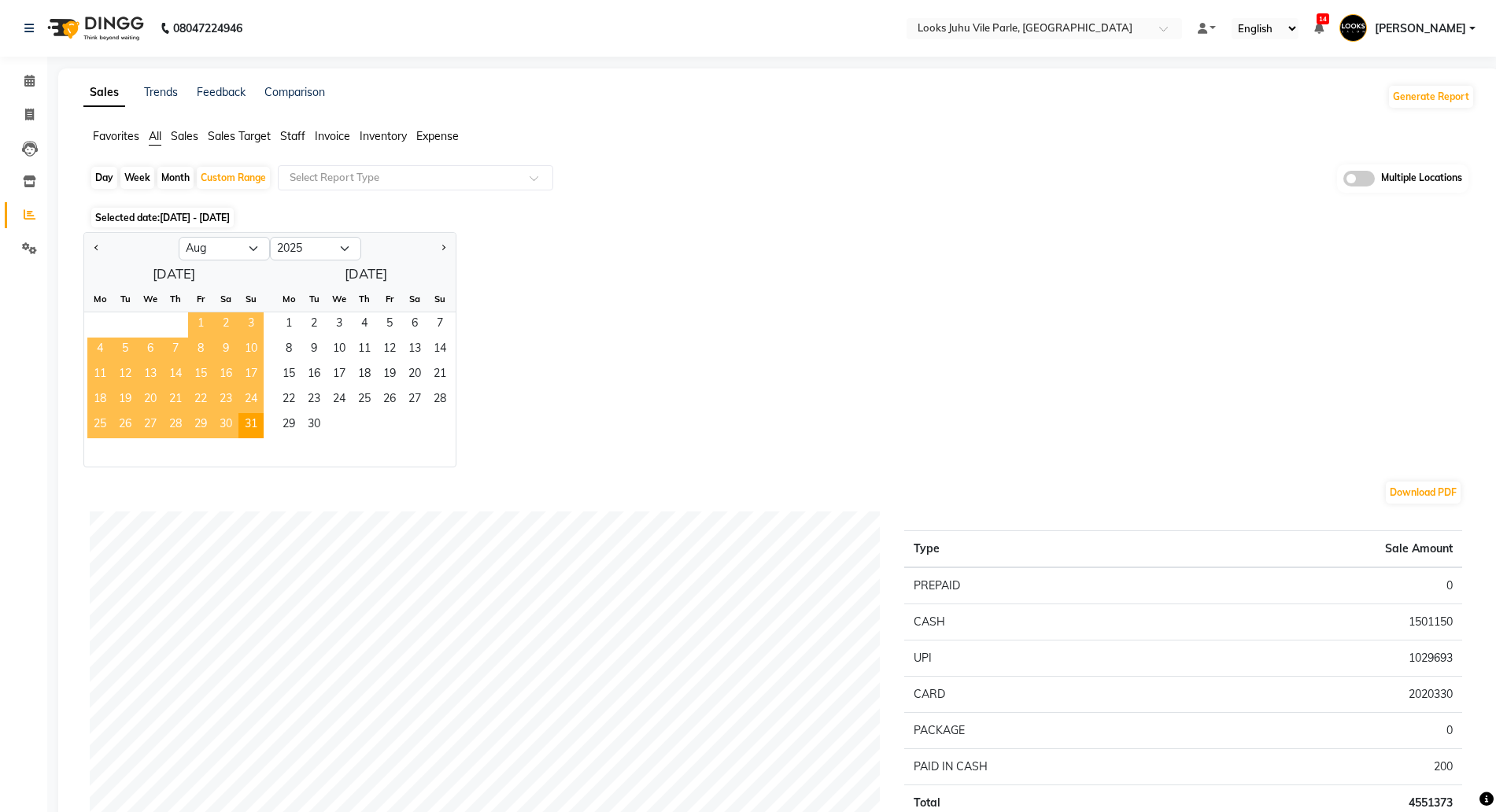
click at [196, 319] on span "1" at bounding box center [200, 325] width 25 height 25
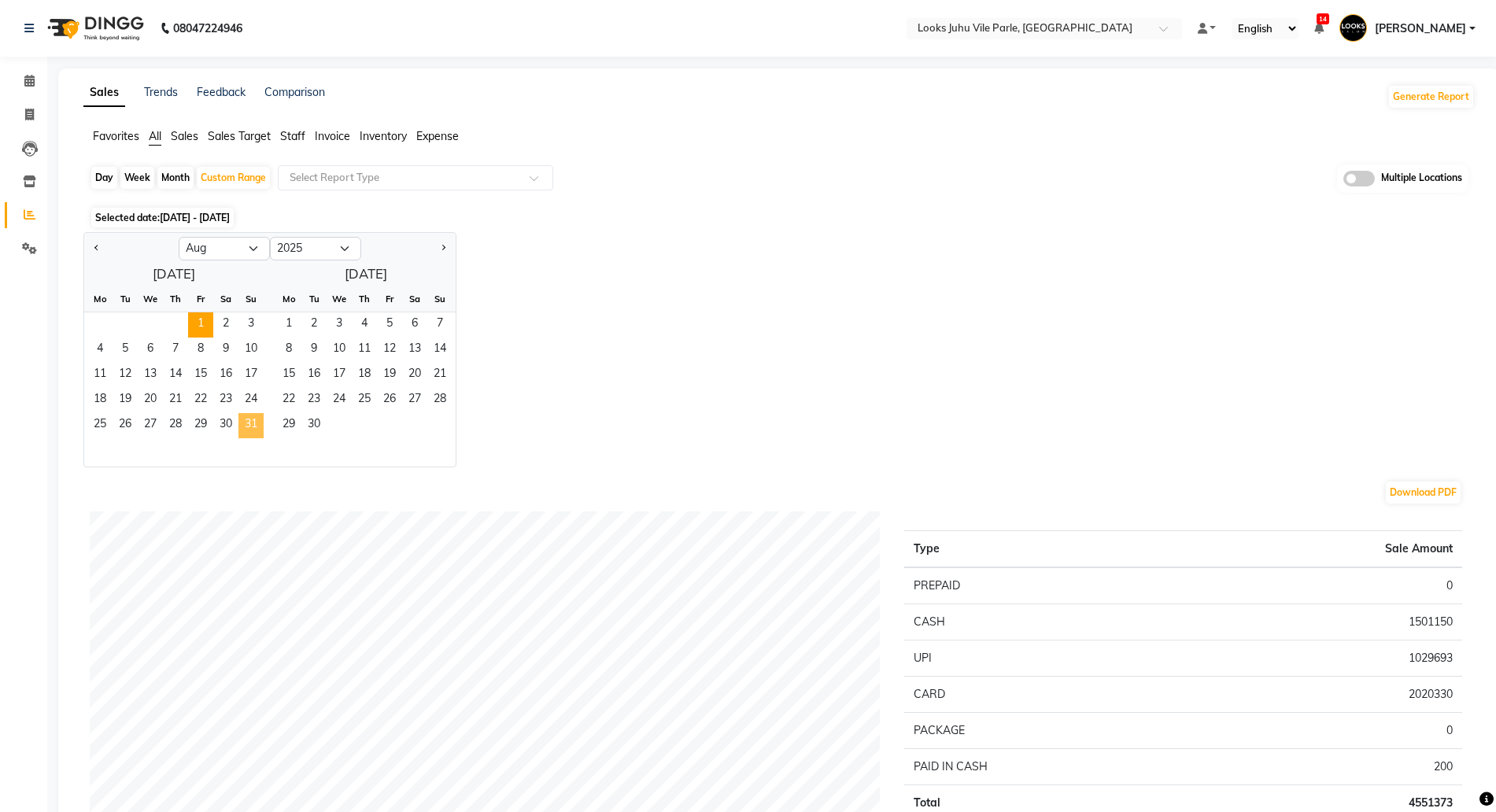
click at [252, 424] on span "31" at bounding box center [251, 425] width 25 height 25
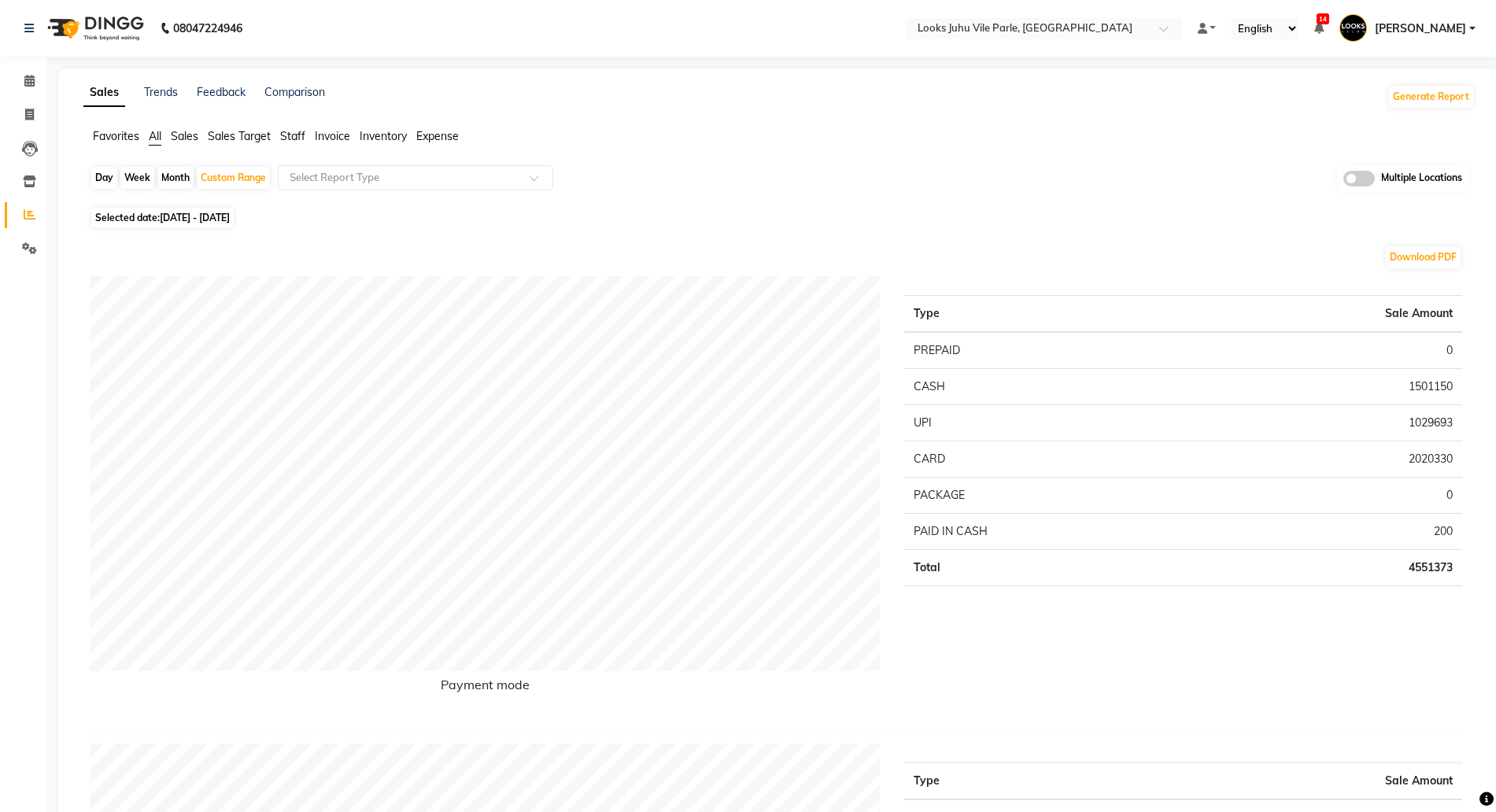
click at [203, 208] on span "Selected date: 01-08-2025 - 31-08-2025" at bounding box center [161, 218] width 142 height 19
select select "8"
select select "2025"
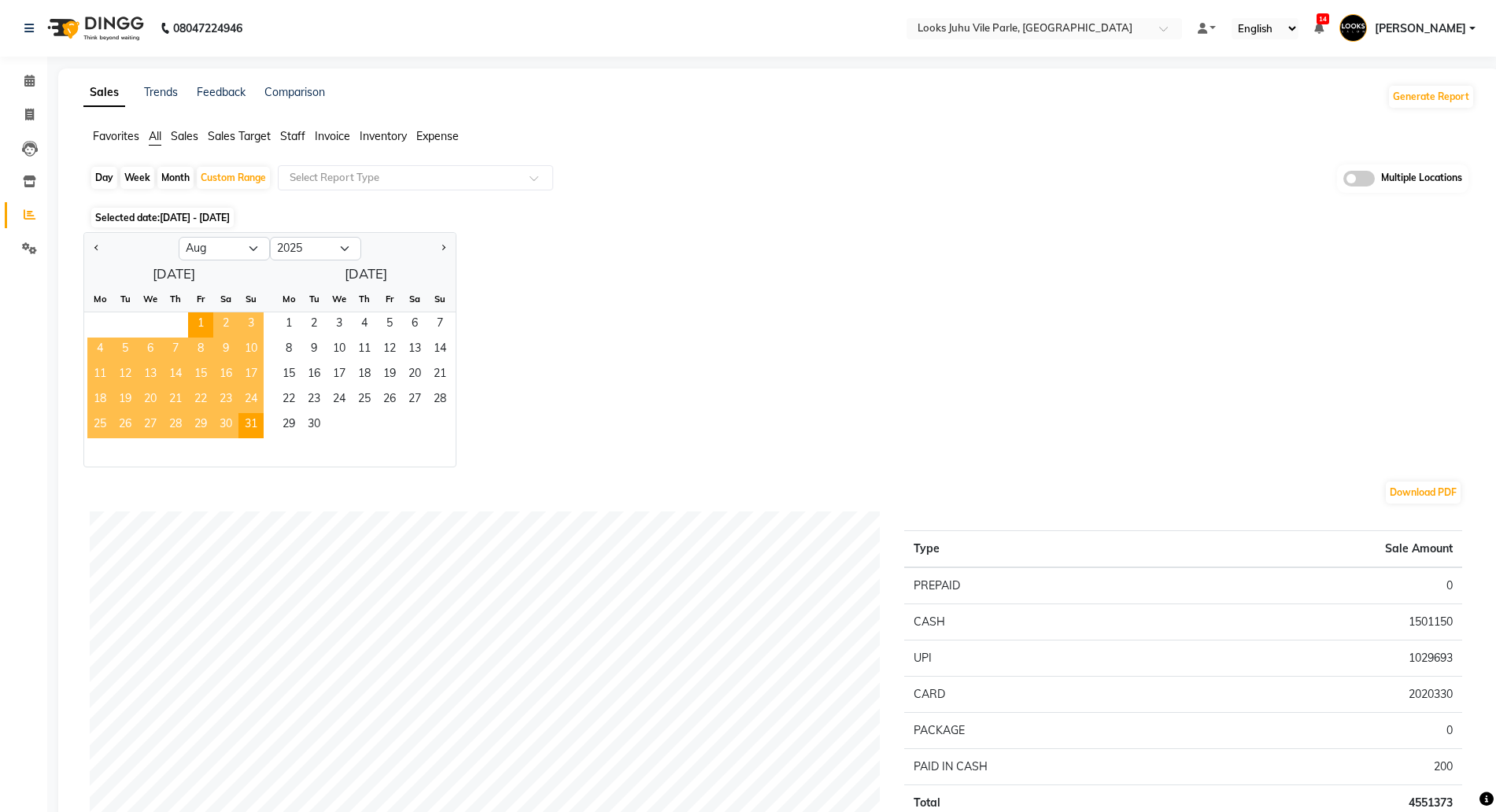
click at [202, 215] on span "01-08-2025 - 31-08-2025" at bounding box center [194, 218] width 70 height 12
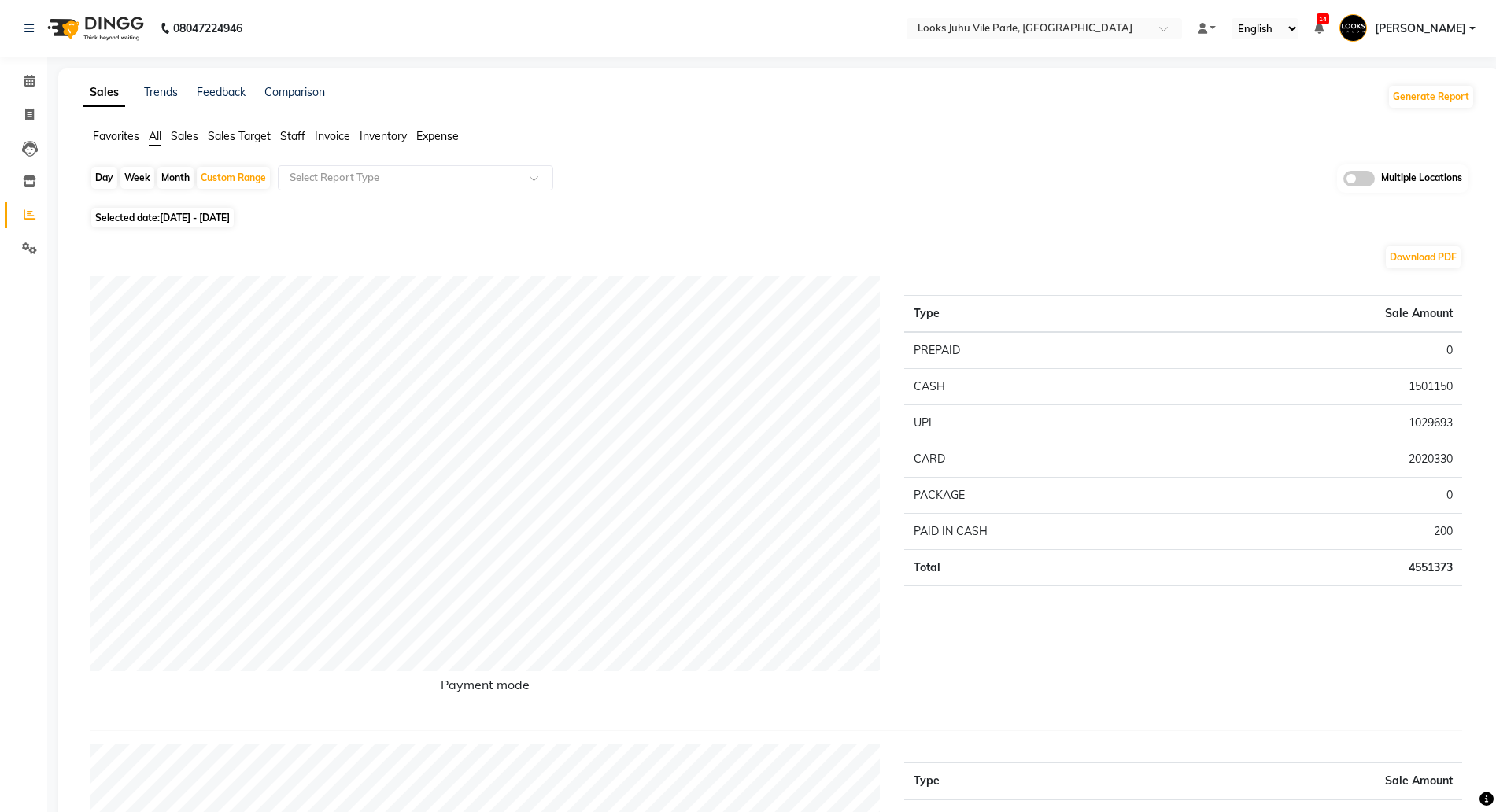
click at [201, 220] on span "01-08-2025 - 31-08-2025" at bounding box center [194, 218] width 70 height 12
select select "8"
select select "2025"
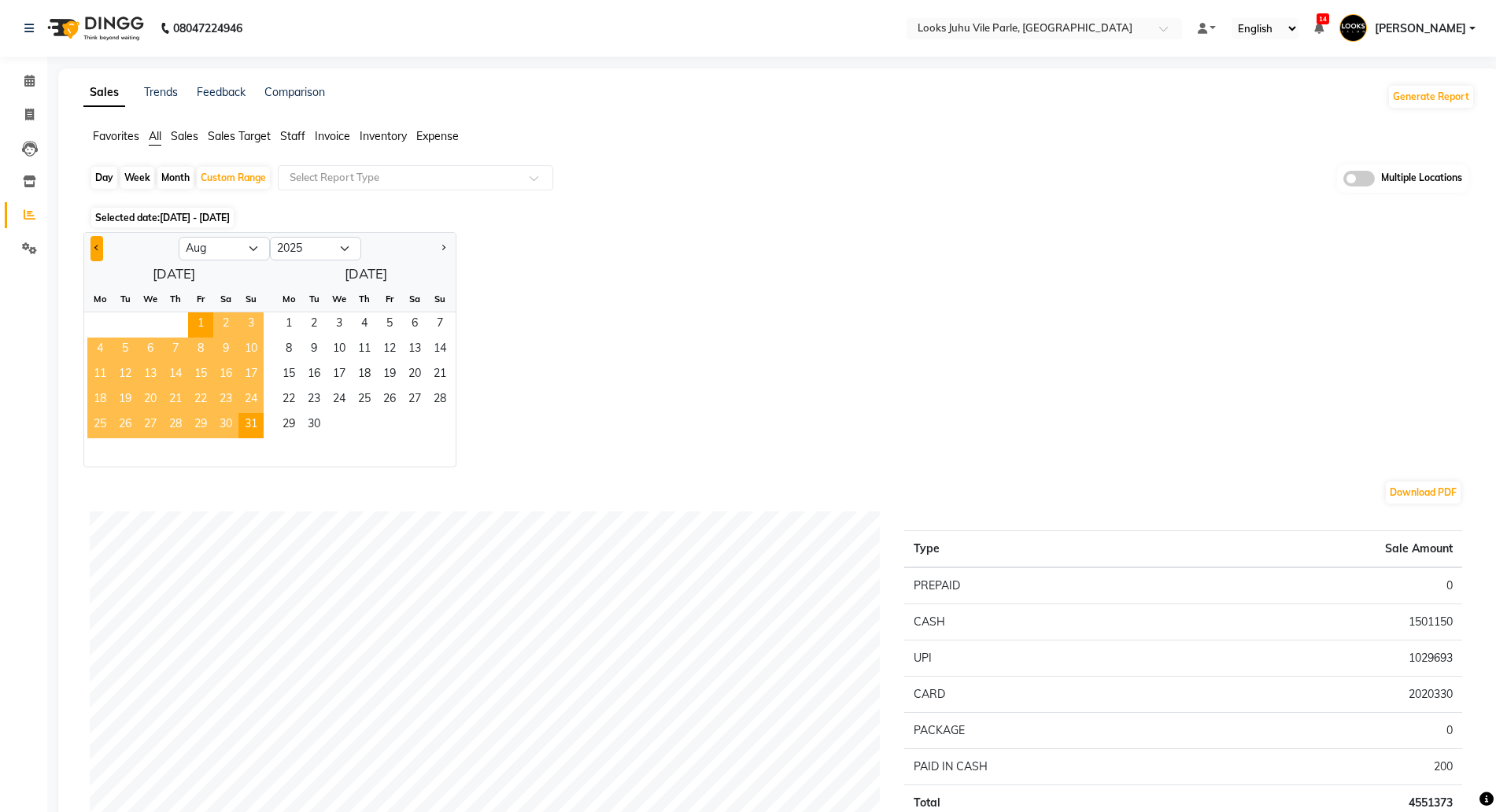
click at [101, 246] on button "Previous month" at bounding box center [97, 248] width 13 height 25
select select "7"
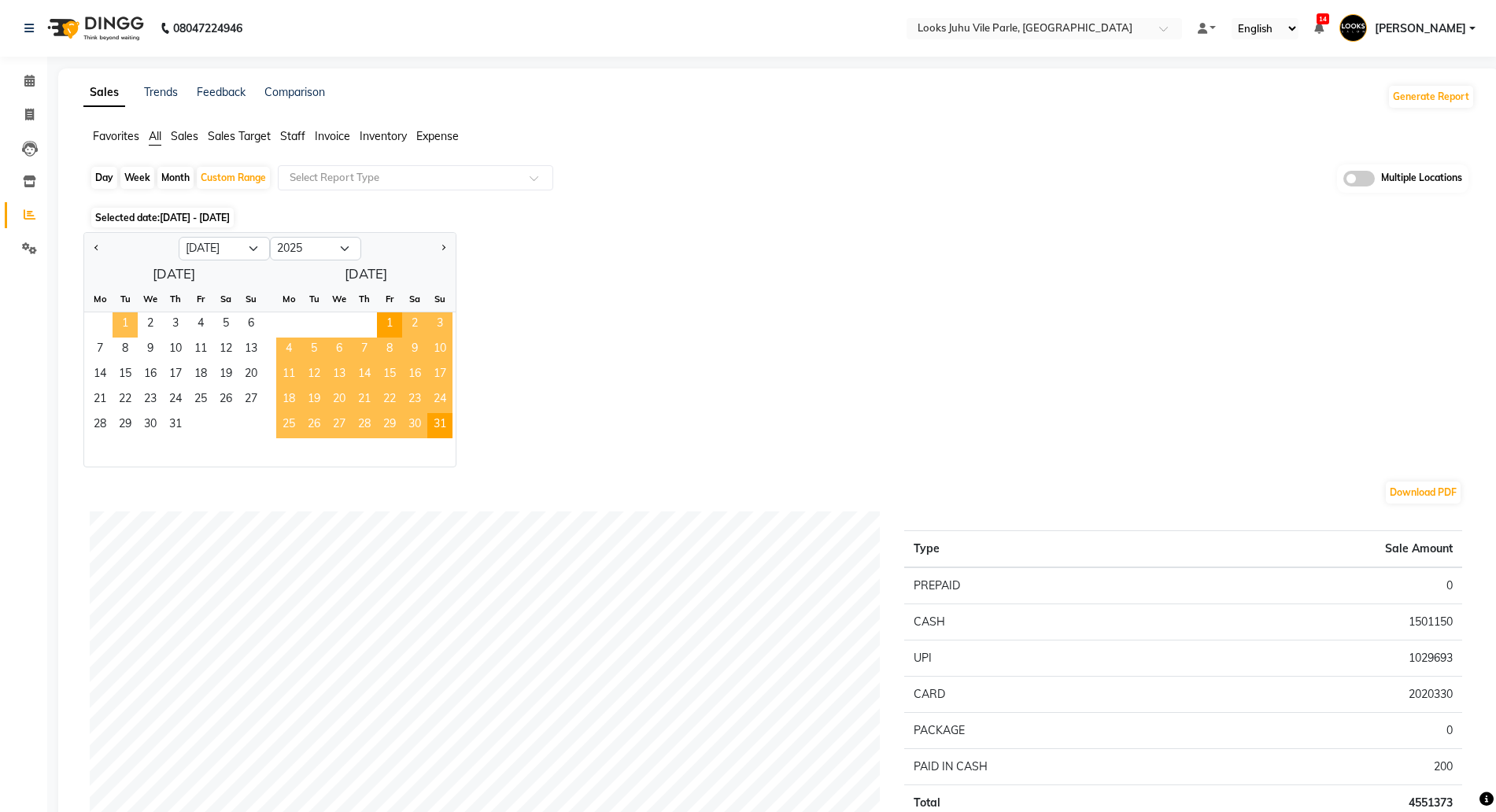
click at [131, 318] on span "1" at bounding box center [125, 325] width 25 height 25
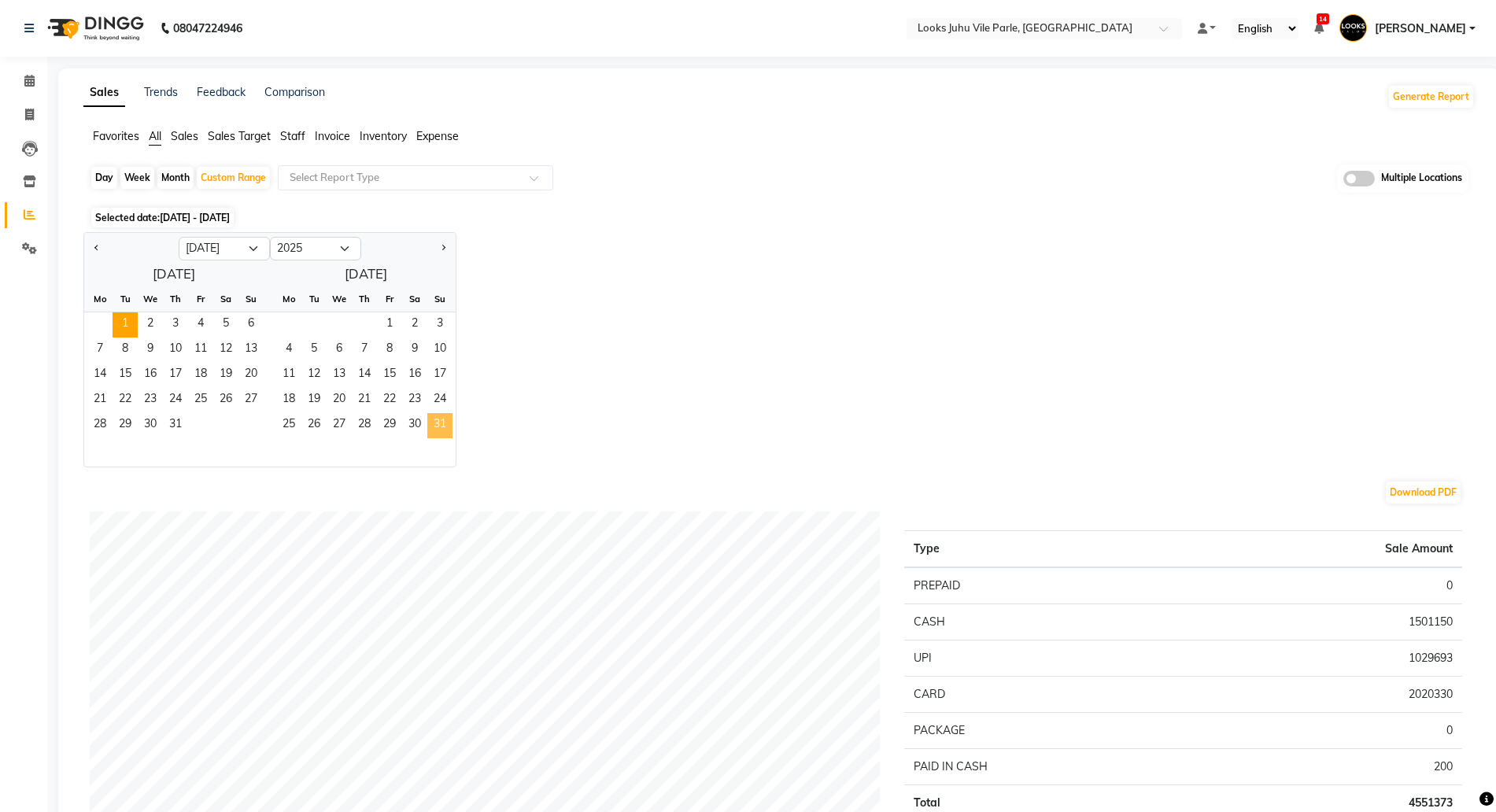
click at [439, 419] on span "31" at bounding box center [440, 425] width 25 height 25
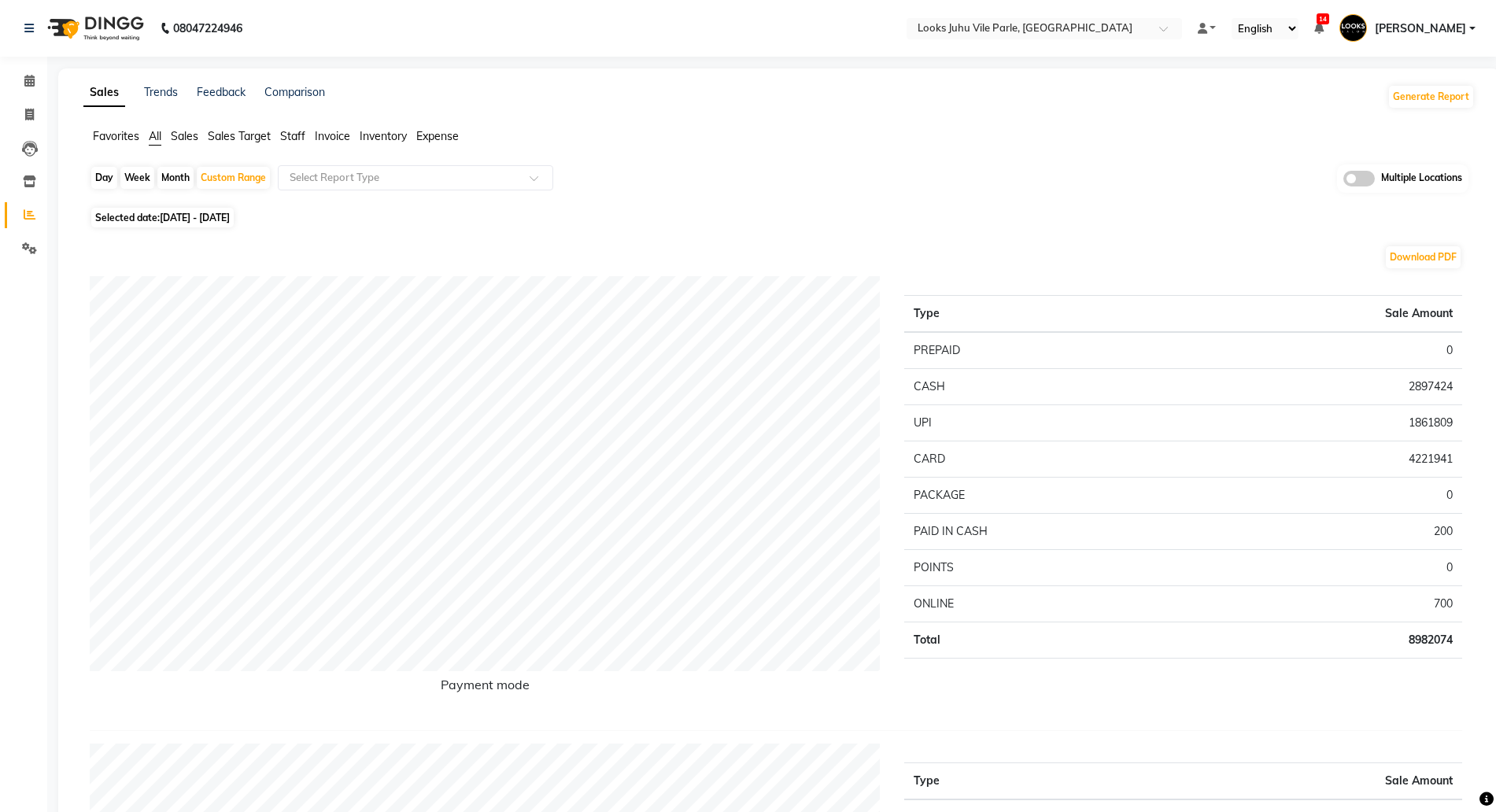
click at [1364, 175] on span at bounding box center [1359, 179] width 32 height 15
click at [1343, 181] on input "checkbox" at bounding box center [1343, 181] width 0 height 0
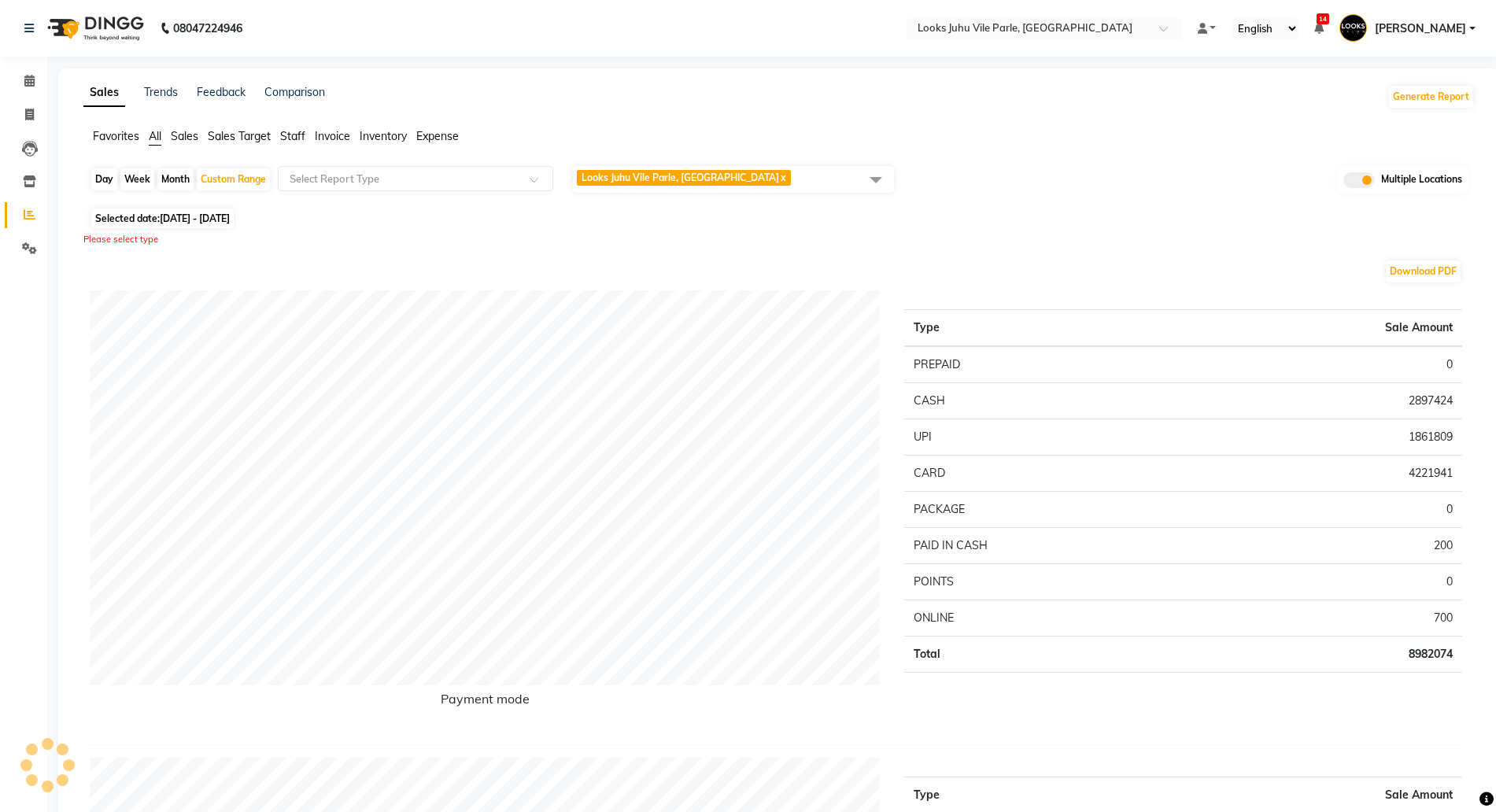
click at [804, 175] on span "Looks Juhu Vile Parle, Mumbai x" at bounding box center [733, 180] width 321 height 27
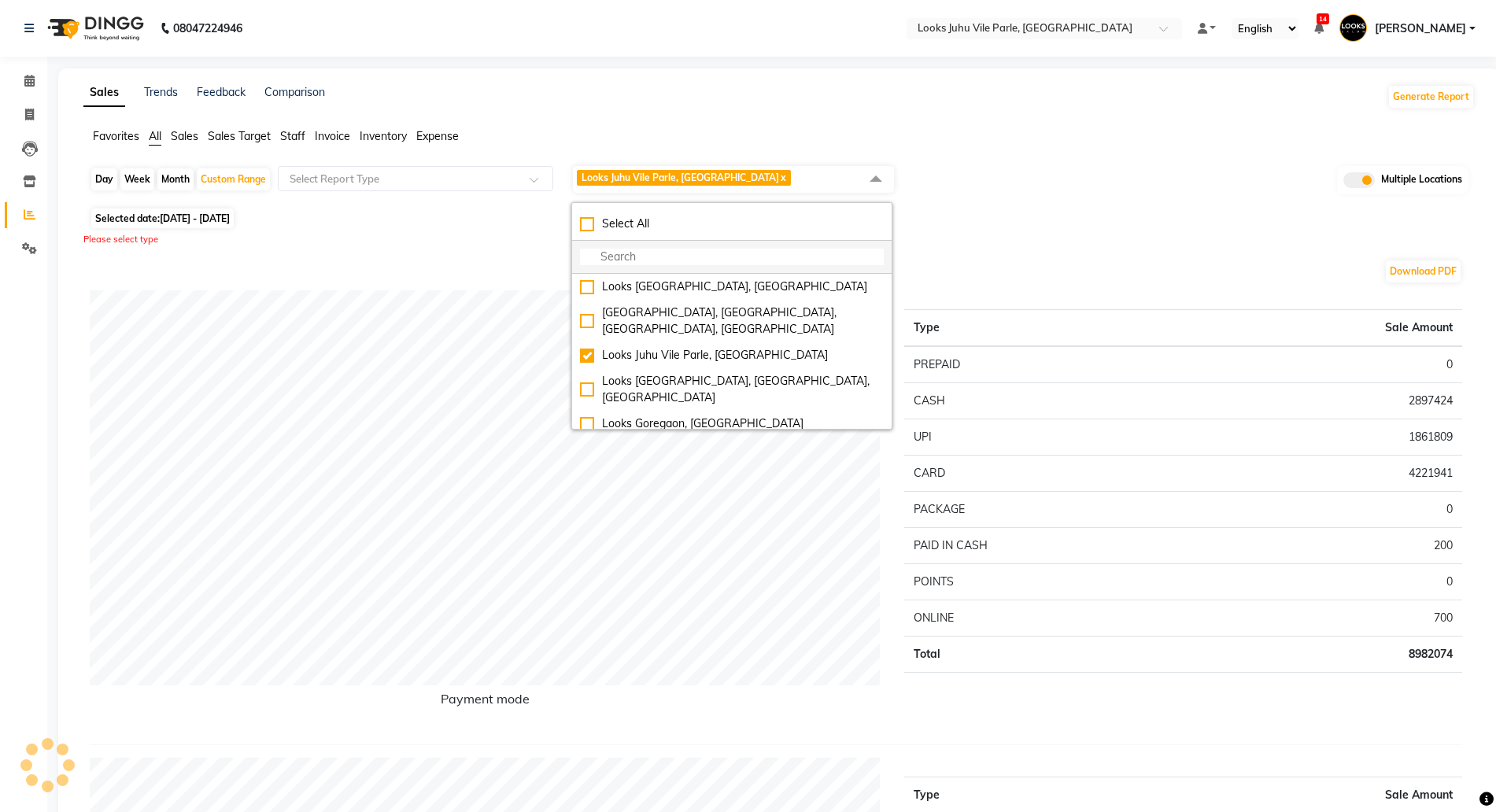
drag, startPoint x: 646, startPoint y: 258, endPoint x: 641, endPoint y: 233, distance: 25.5
click at [639, 254] on input "multiselect-search" at bounding box center [732, 256] width 304 height 16
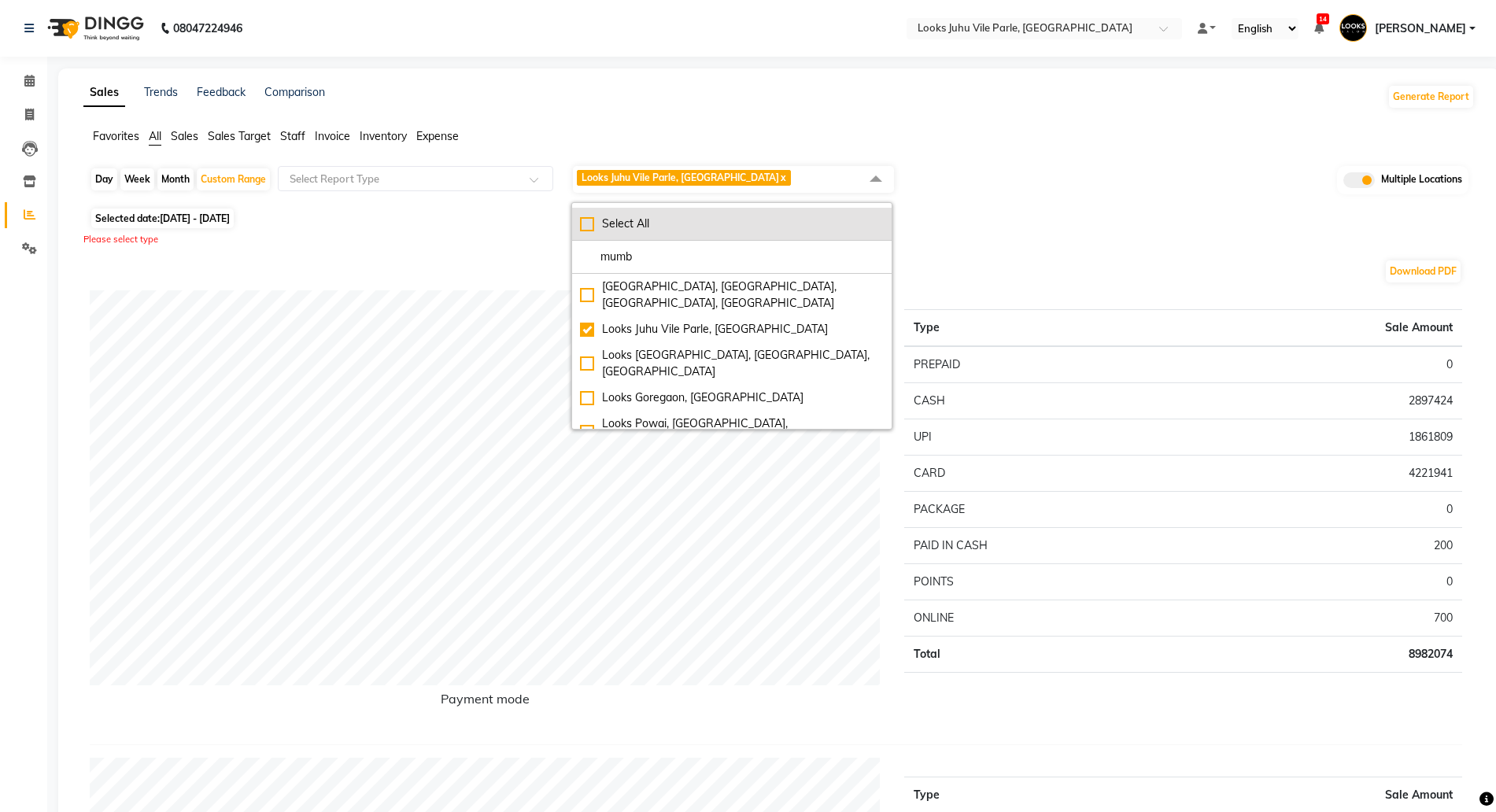
type input "mumb"
click at [614, 216] on div "Select All" at bounding box center [732, 223] width 304 height 16
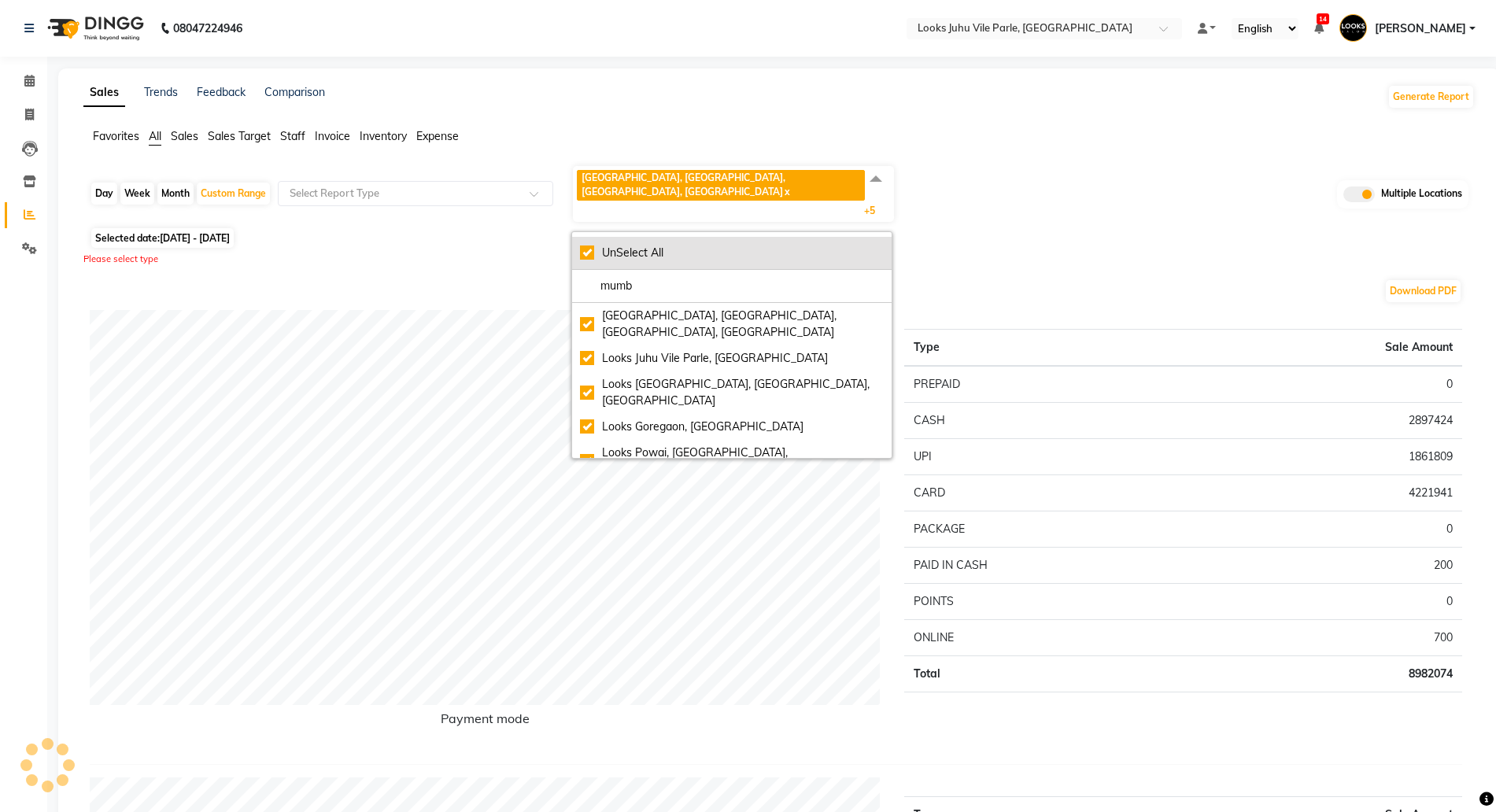
checkbox input "true"
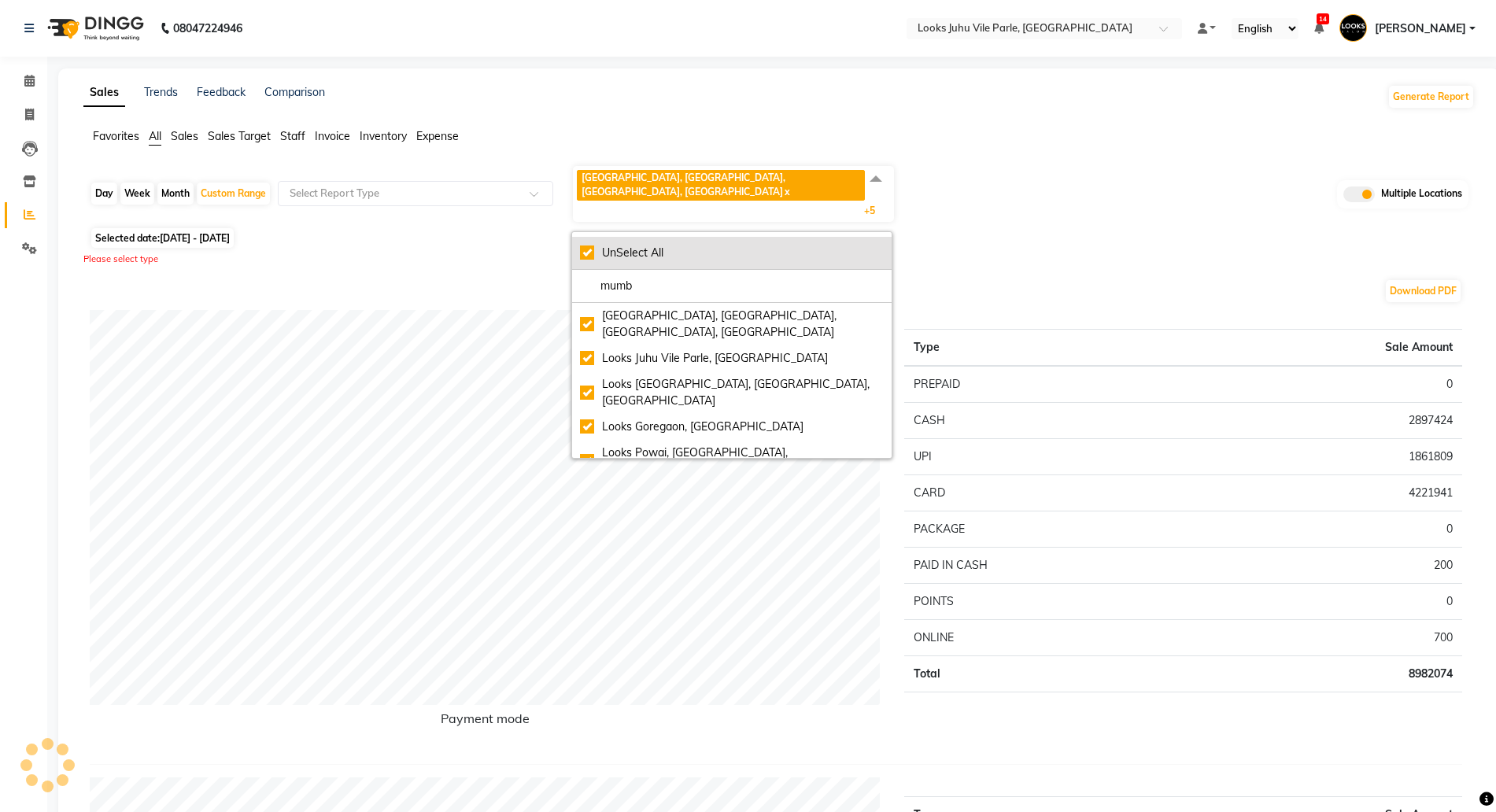
checkbox input "true"
click at [1133, 619] on td "ONLINE" at bounding box center [1048, 636] width 289 height 36
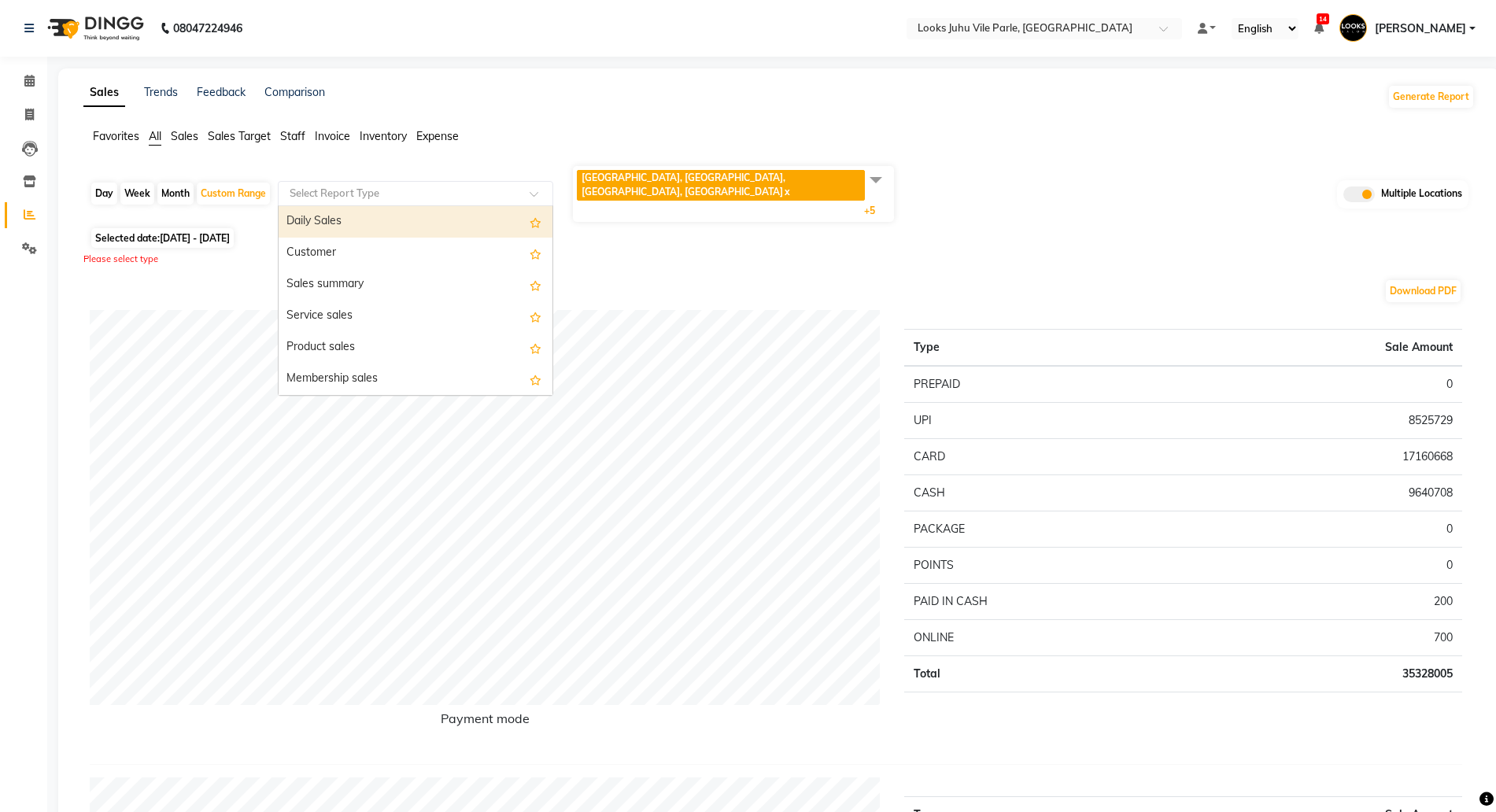
click at [293, 186] on input "text" at bounding box center [399, 193] width 226 height 15
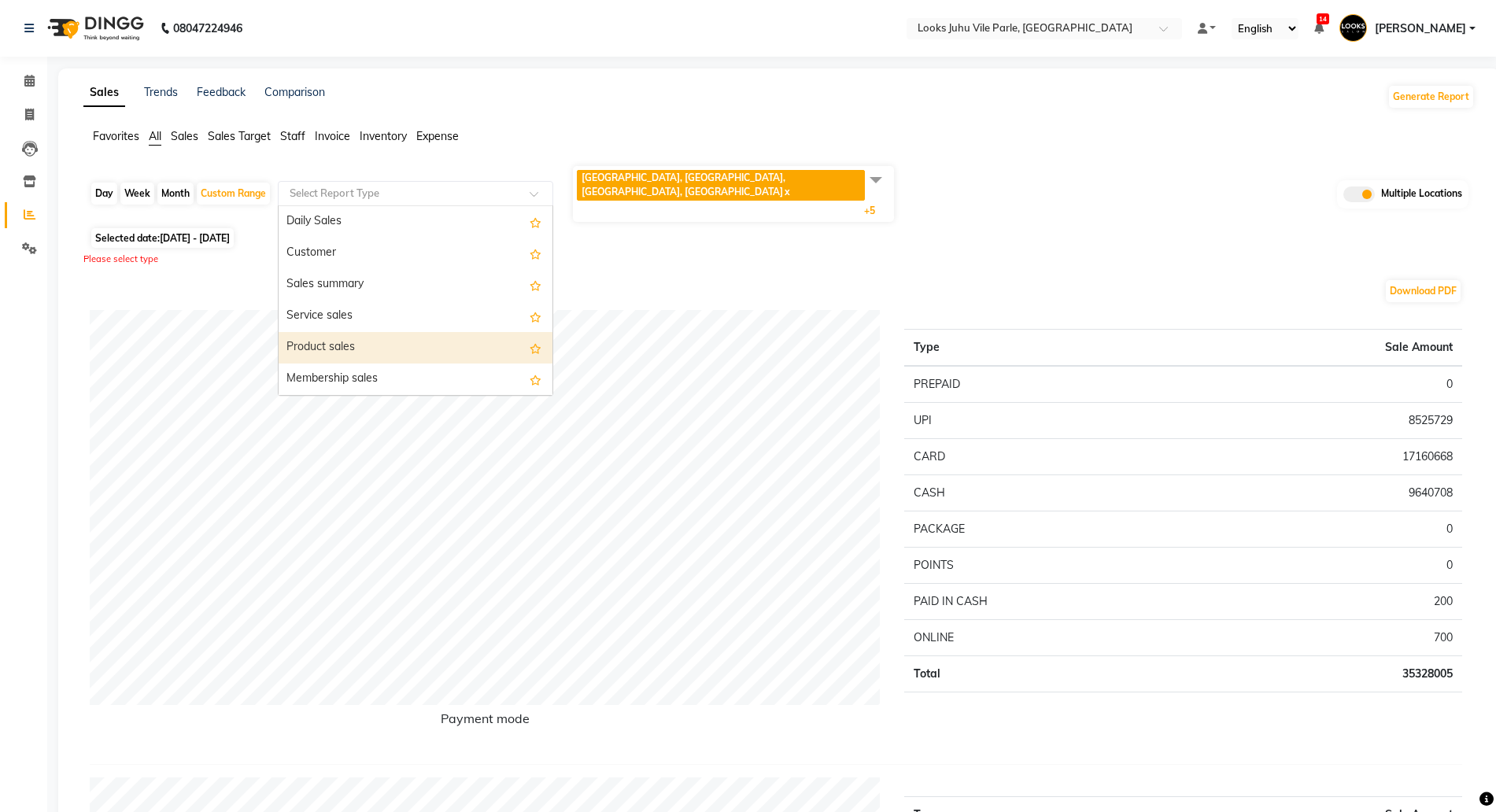
click at [330, 335] on div "Product sales" at bounding box center [415, 347] width 274 height 32
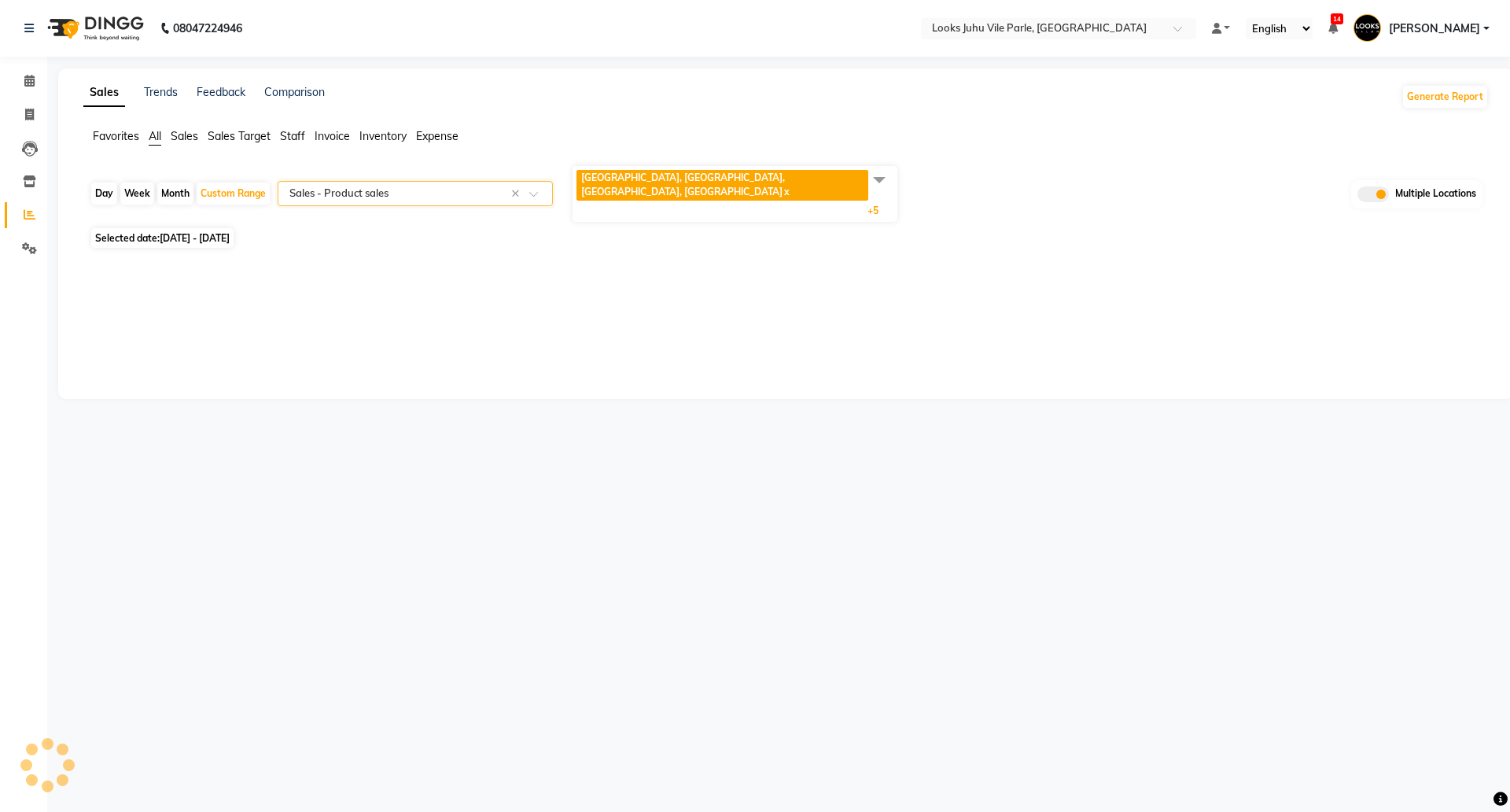
select select "full_report"
select select "pdf"
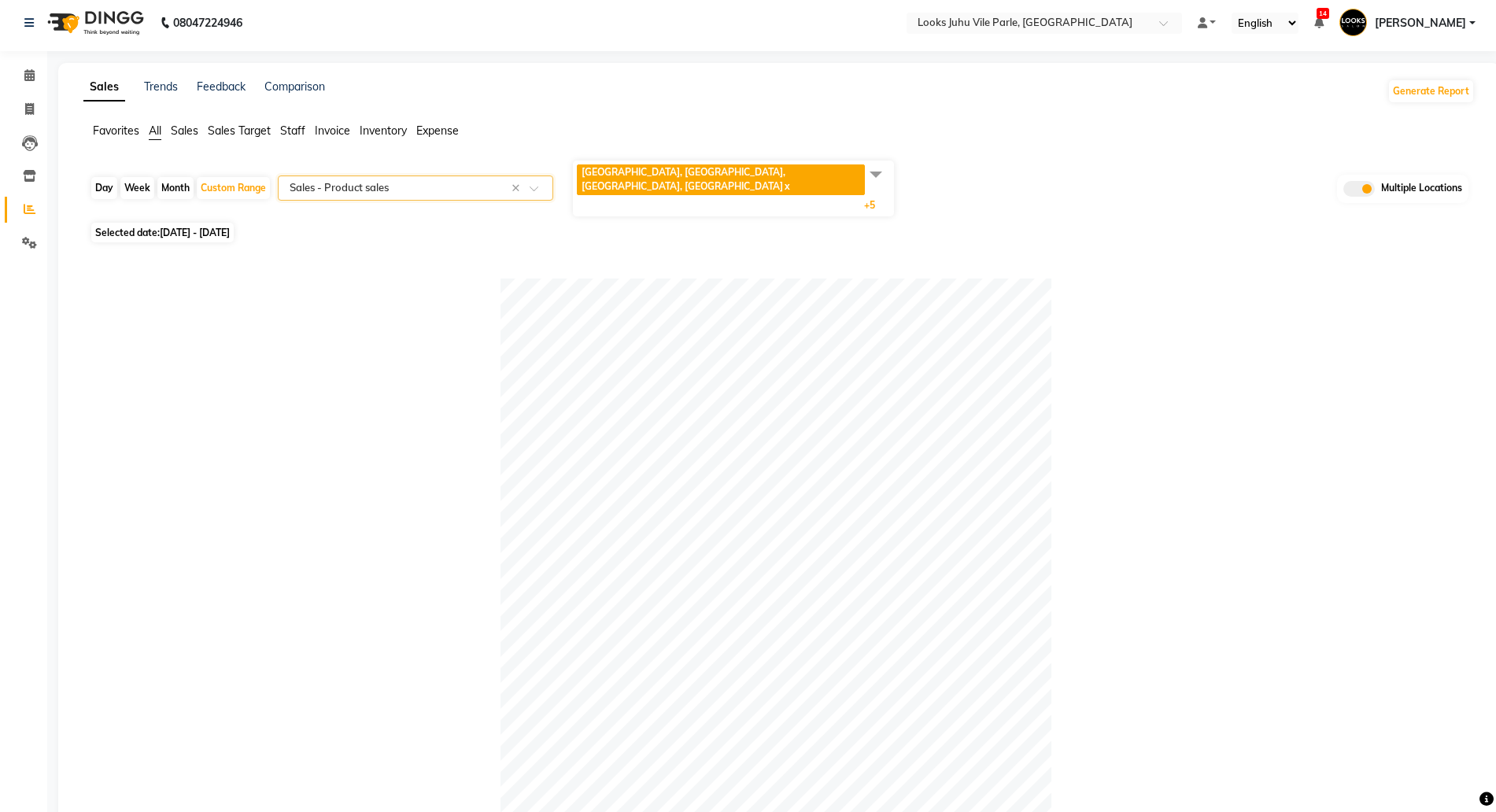
scroll to position [585, 0]
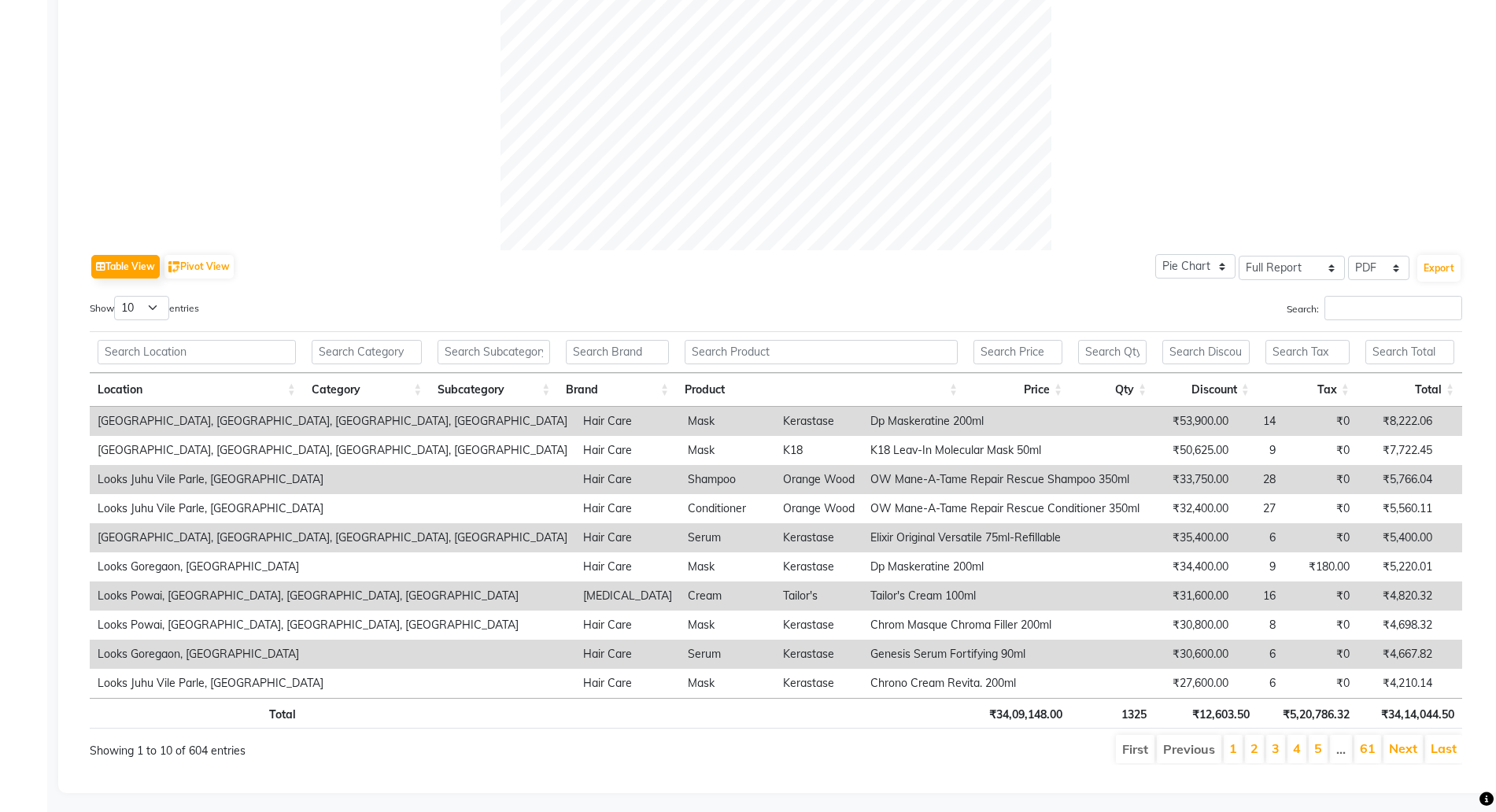
click at [1388, 700] on th "₹34,14,044.50" at bounding box center [1409, 713] width 104 height 31
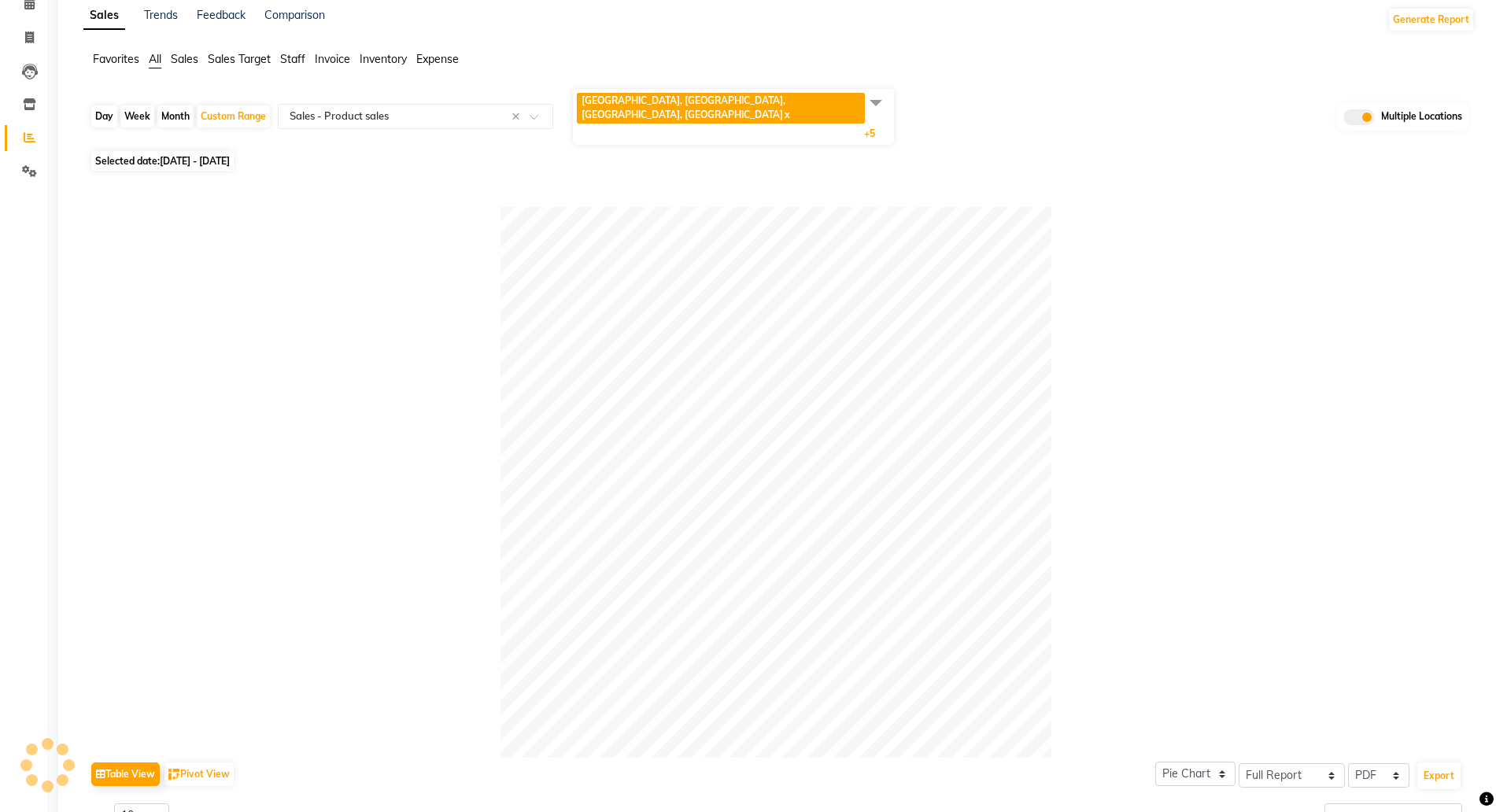
scroll to position [0, 0]
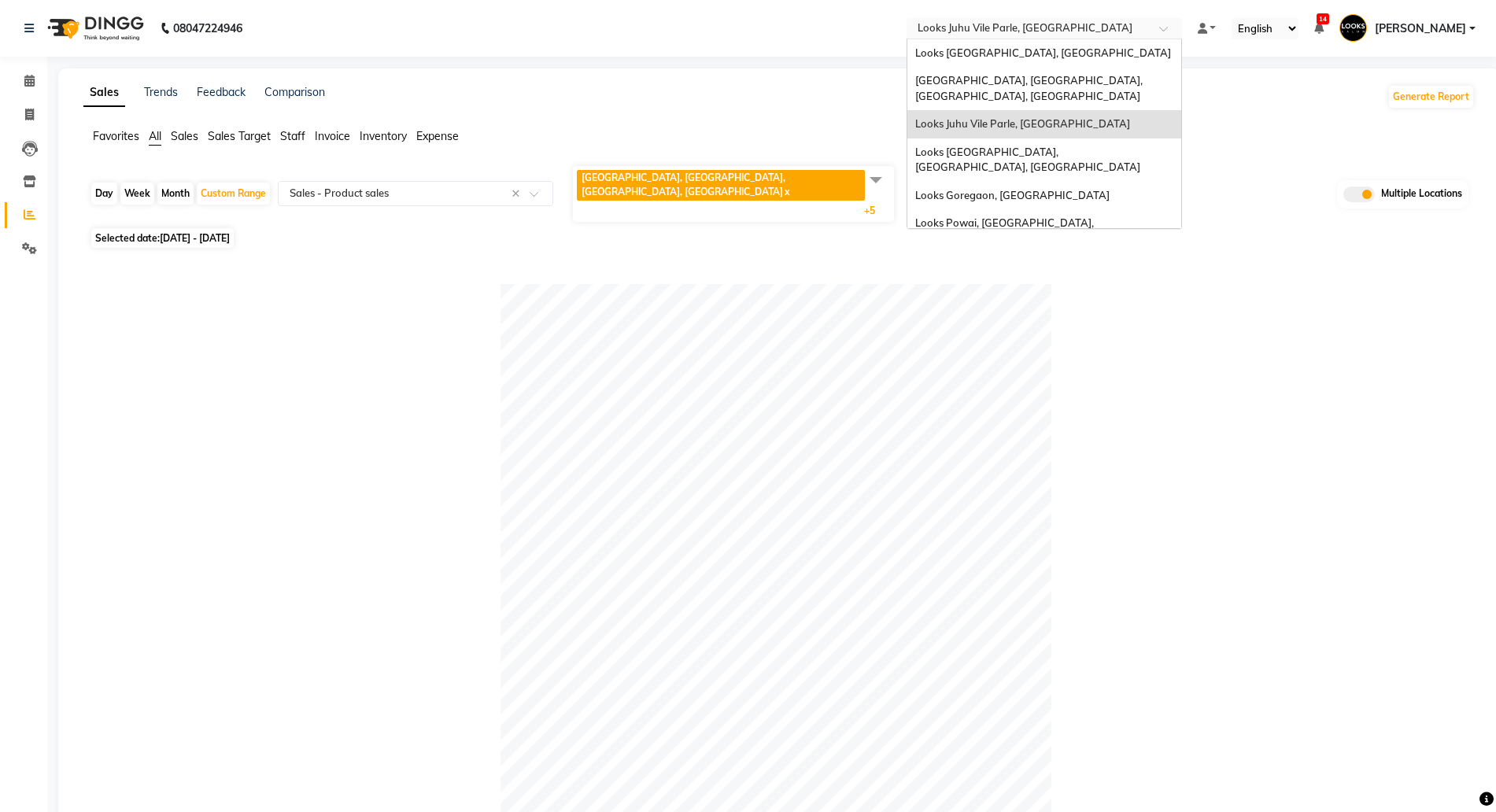
click at [1003, 30] on input "text" at bounding box center [1028, 30] width 228 height 15
click at [972, 217] on span "Looks Powai, [GEOGRAPHIC_DATA], [GEOGRAPHIC_DATA], [GEOGRAPHIC_DATA]" at bounding box center [1027, 230] width 225 height 28
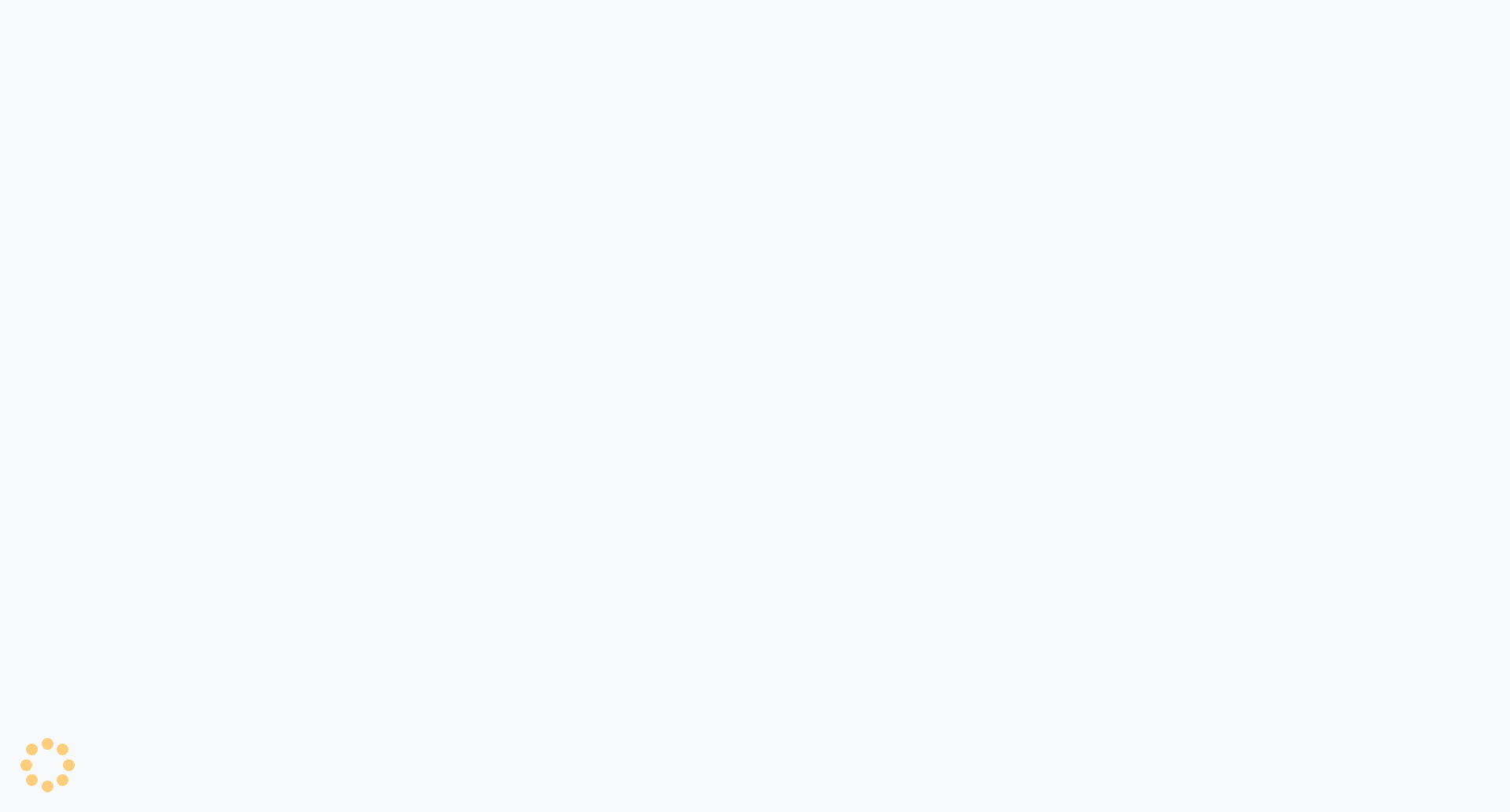
click at [688, 359] on div at bounding box center [755, 406] width 1510 height 812
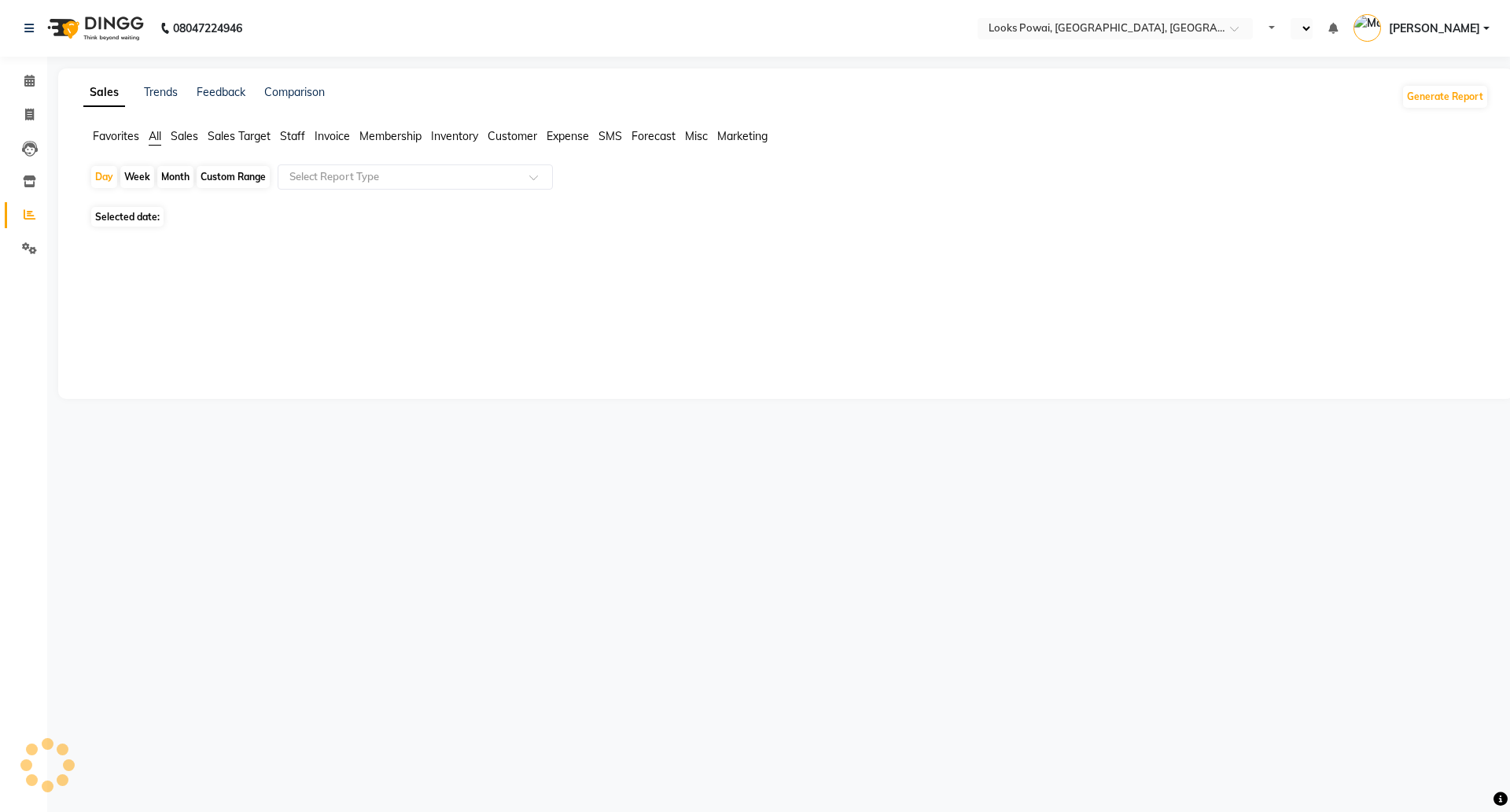
select select "en"
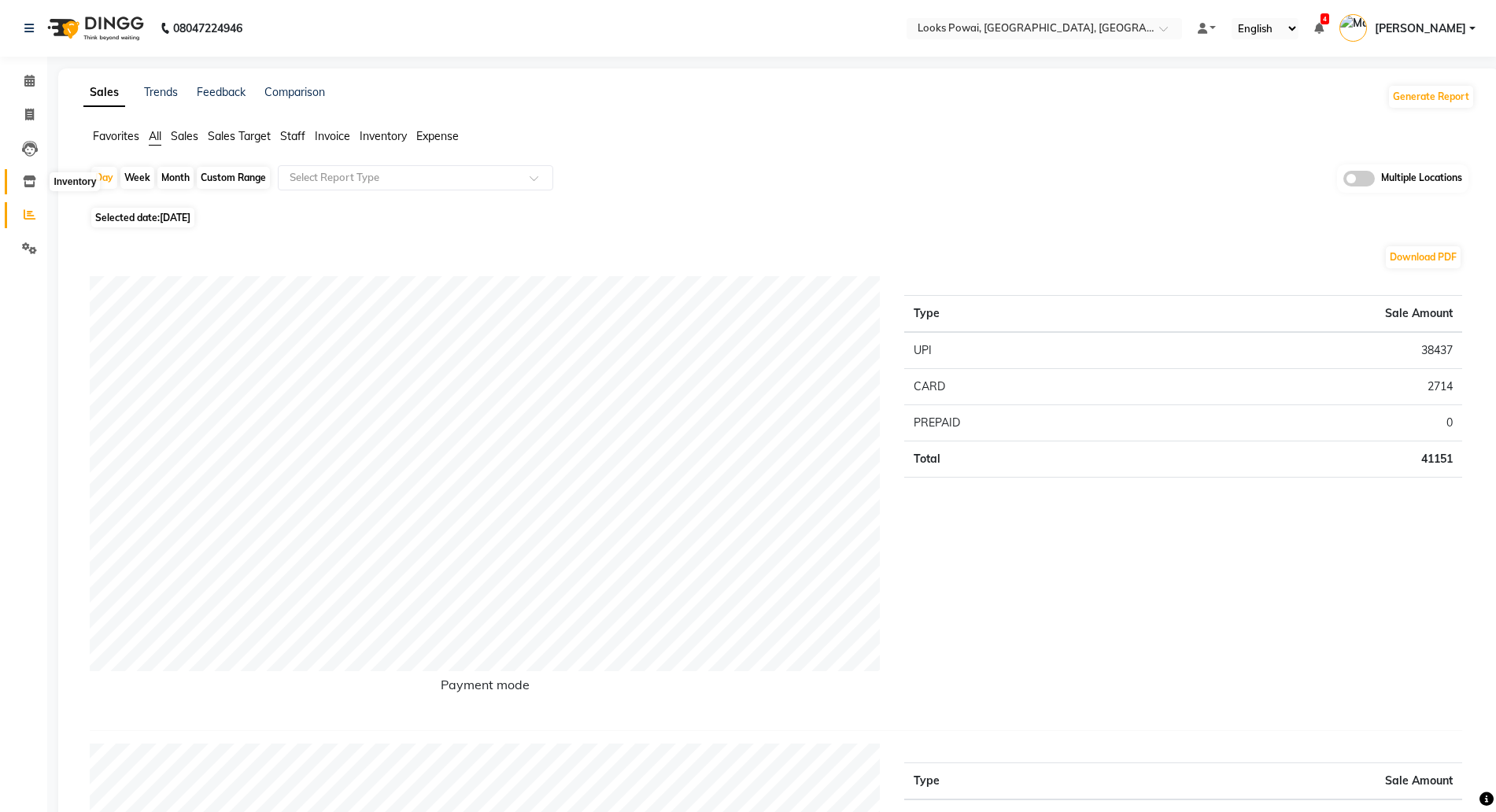
click at [32, 184] on icon at bounding box center [30, 181] width 14 height 12
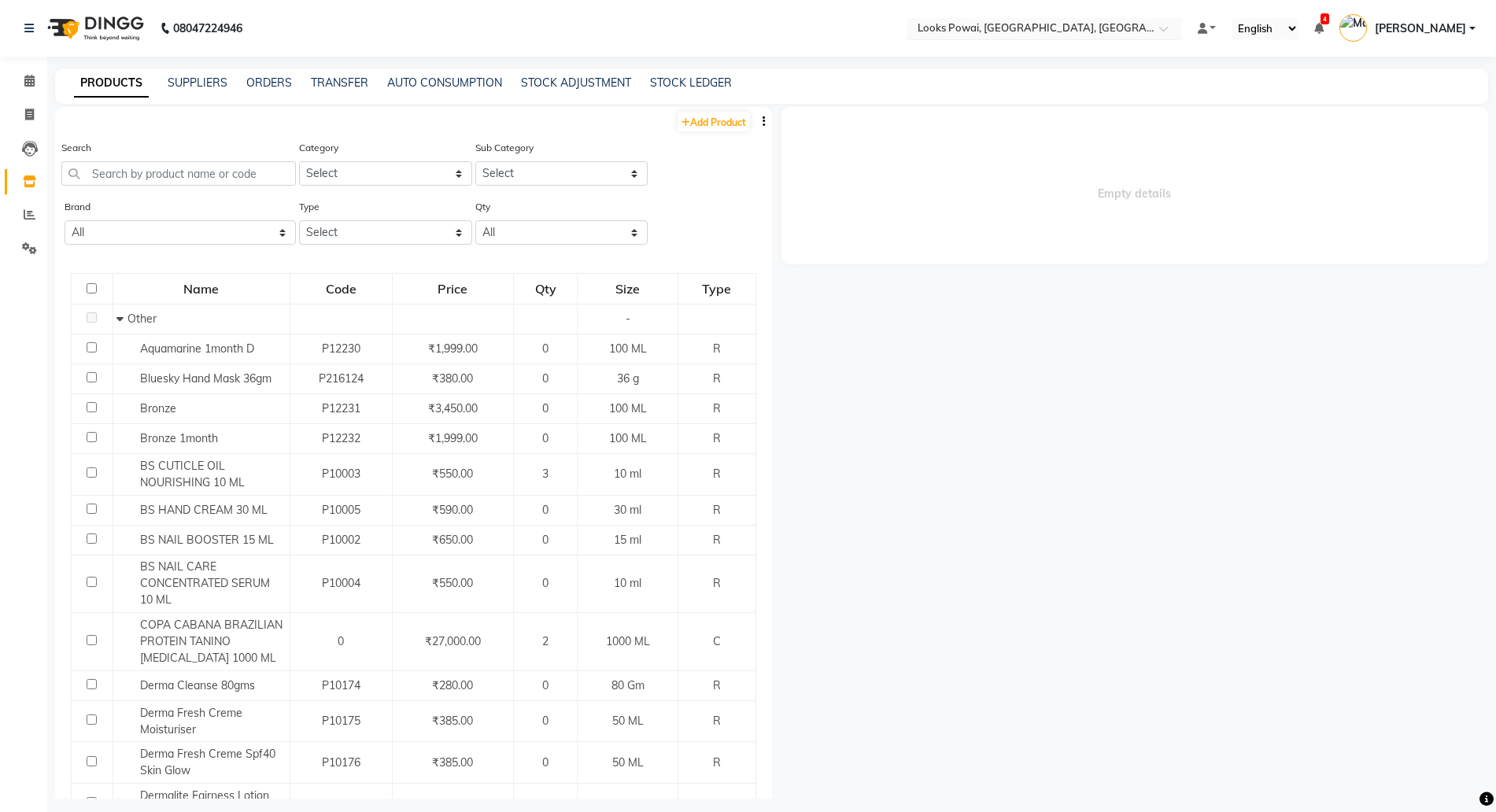
click at [983, 28] on input "text" at bounding box center [1028, 30] width 228 height 15
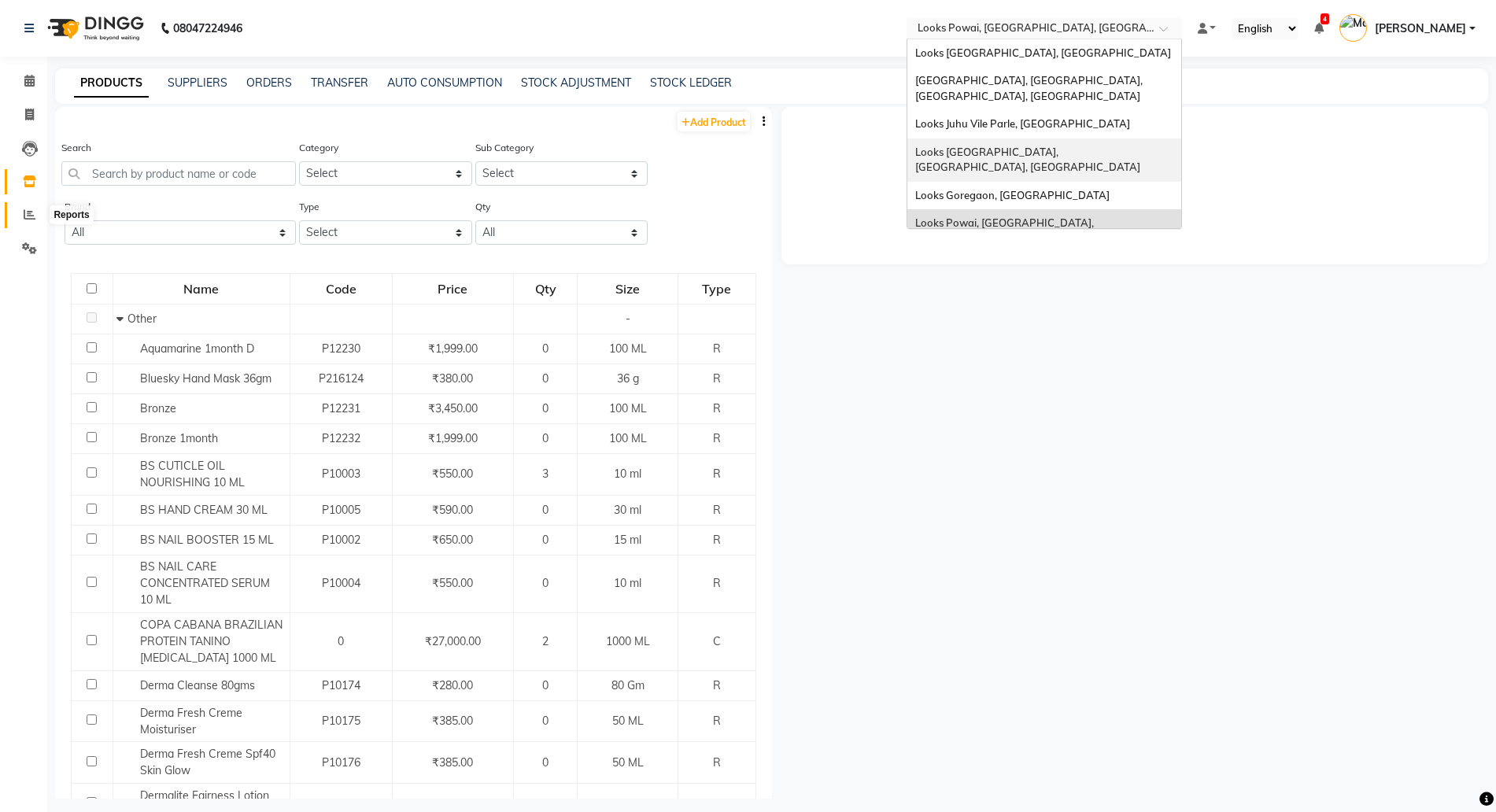
click at [42, 213] on span at bounding box center [29, 215] width 27 height 18
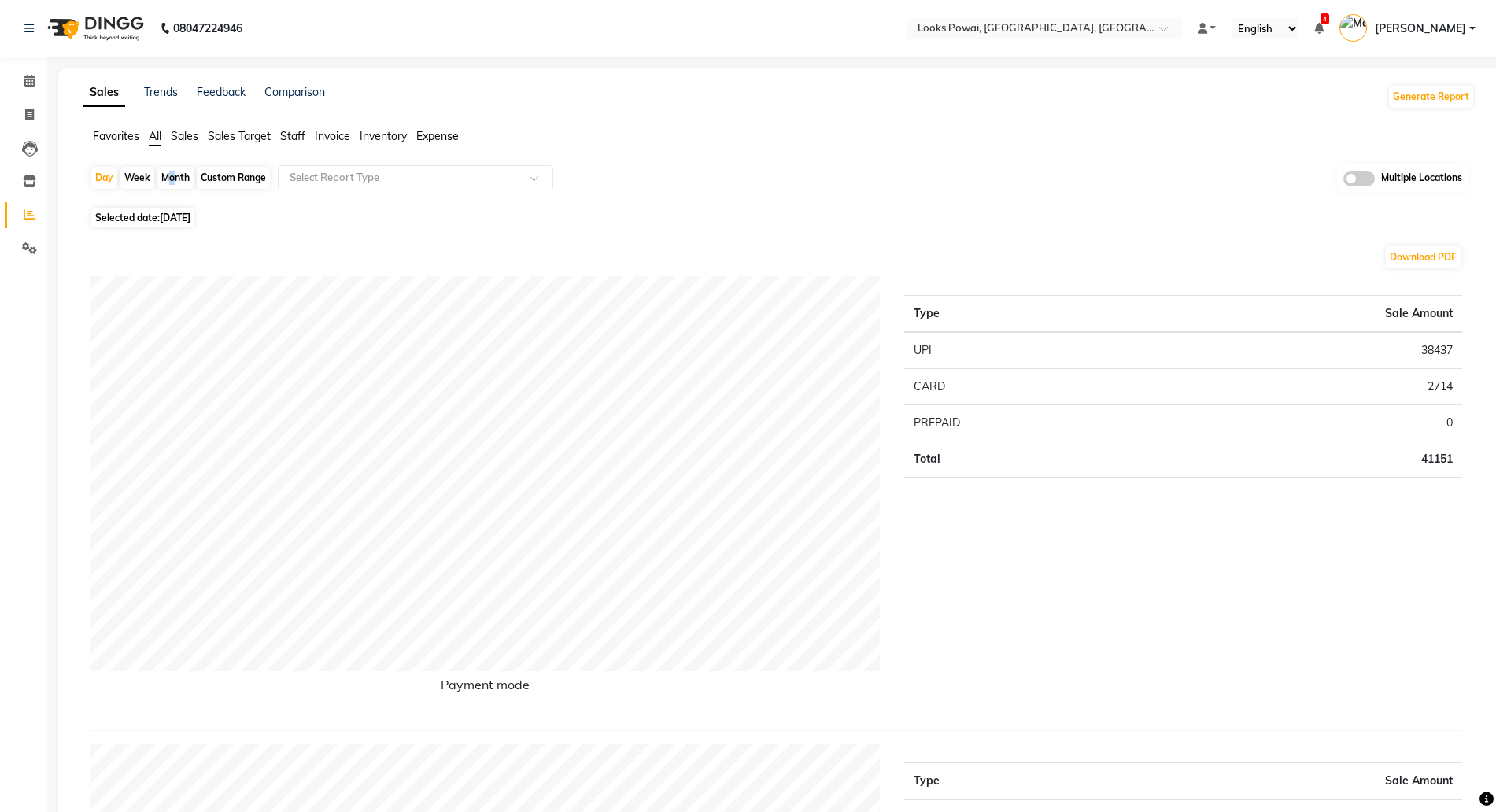
click at [165, 180] on div "Month" at bounding box center [175, 177] width 36 height 22
select select "9"
select select "2025"
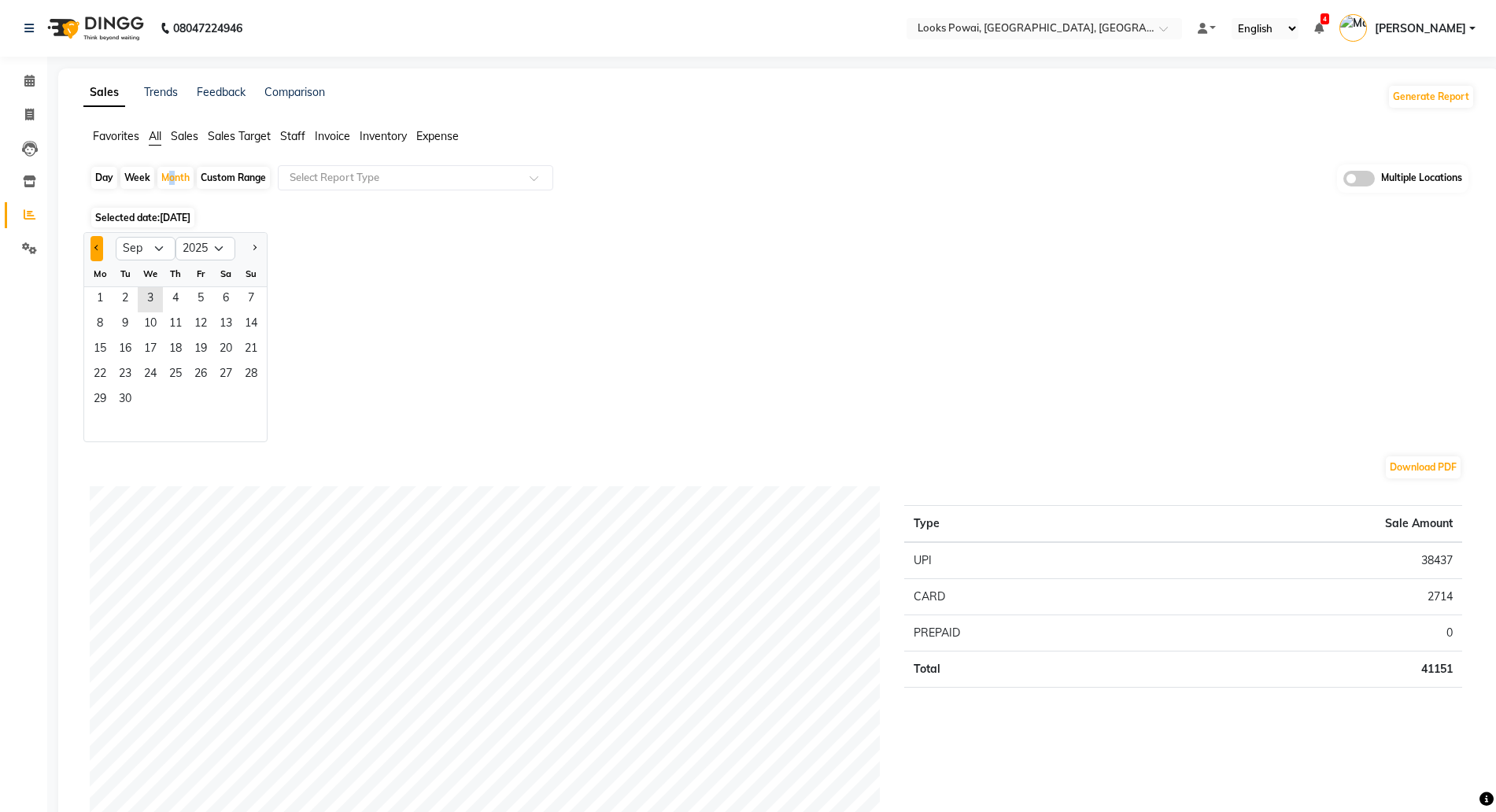
click at [99, 245] on button "Previous month" at bounding box center [97, 248] width 13 height 25
select select "8"
click at [197, 293] on span "1" at bounding box center [200, 300] width 25 height 25
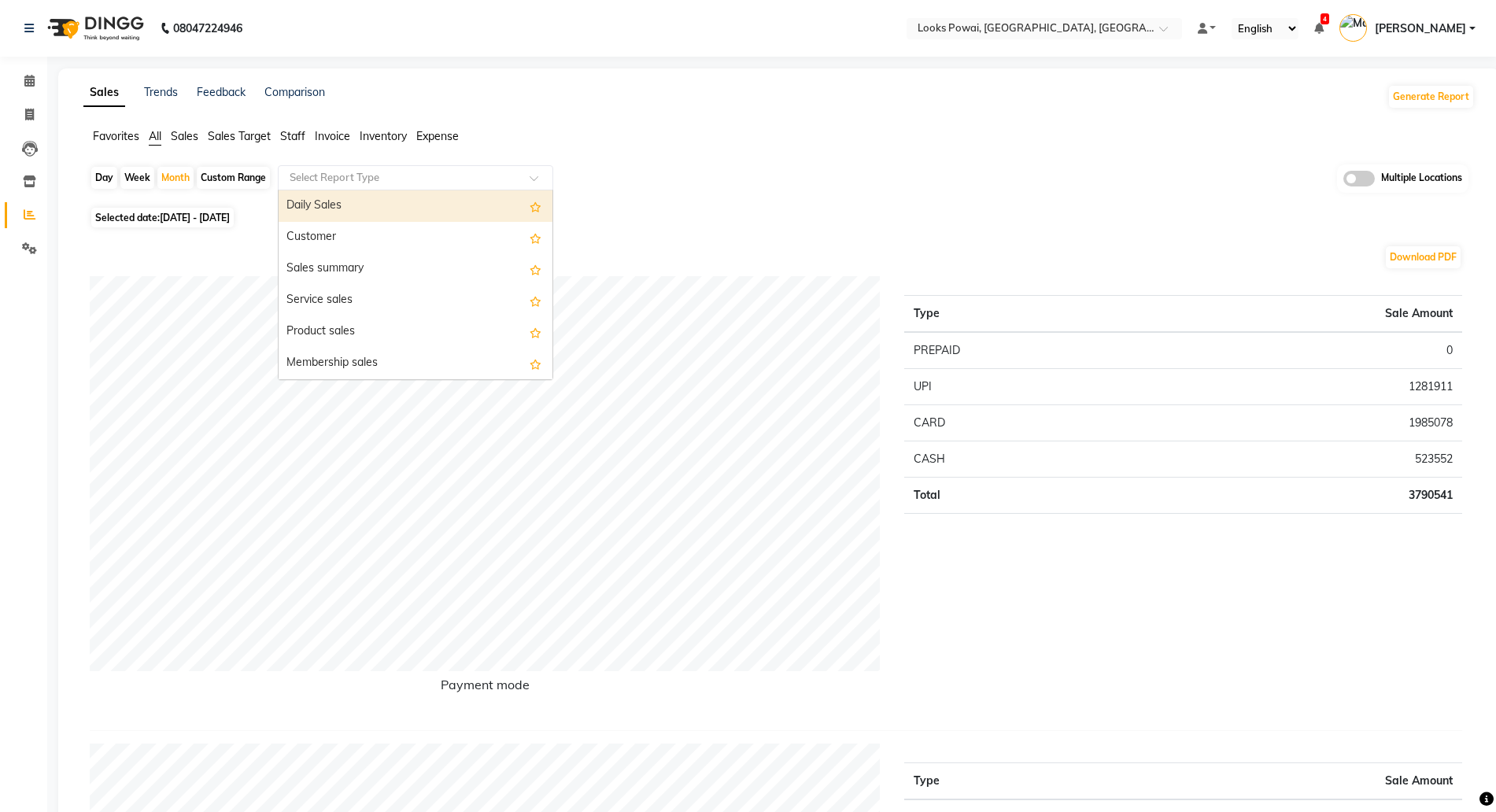
click at [379, 188] on div "Select Report Type" at bounding box center [415, 178] width 276 height 25
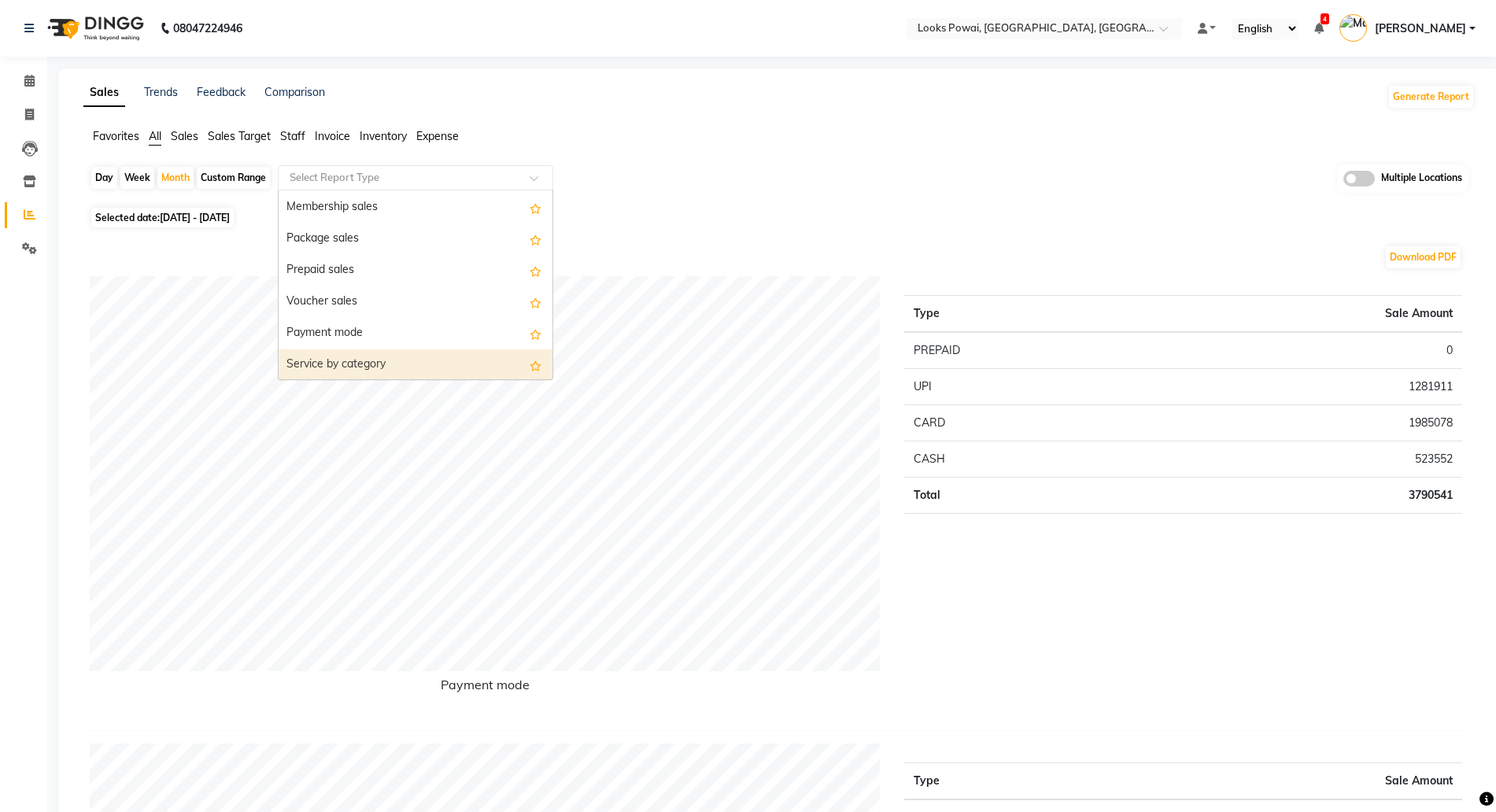
scroll to position [196, 0]
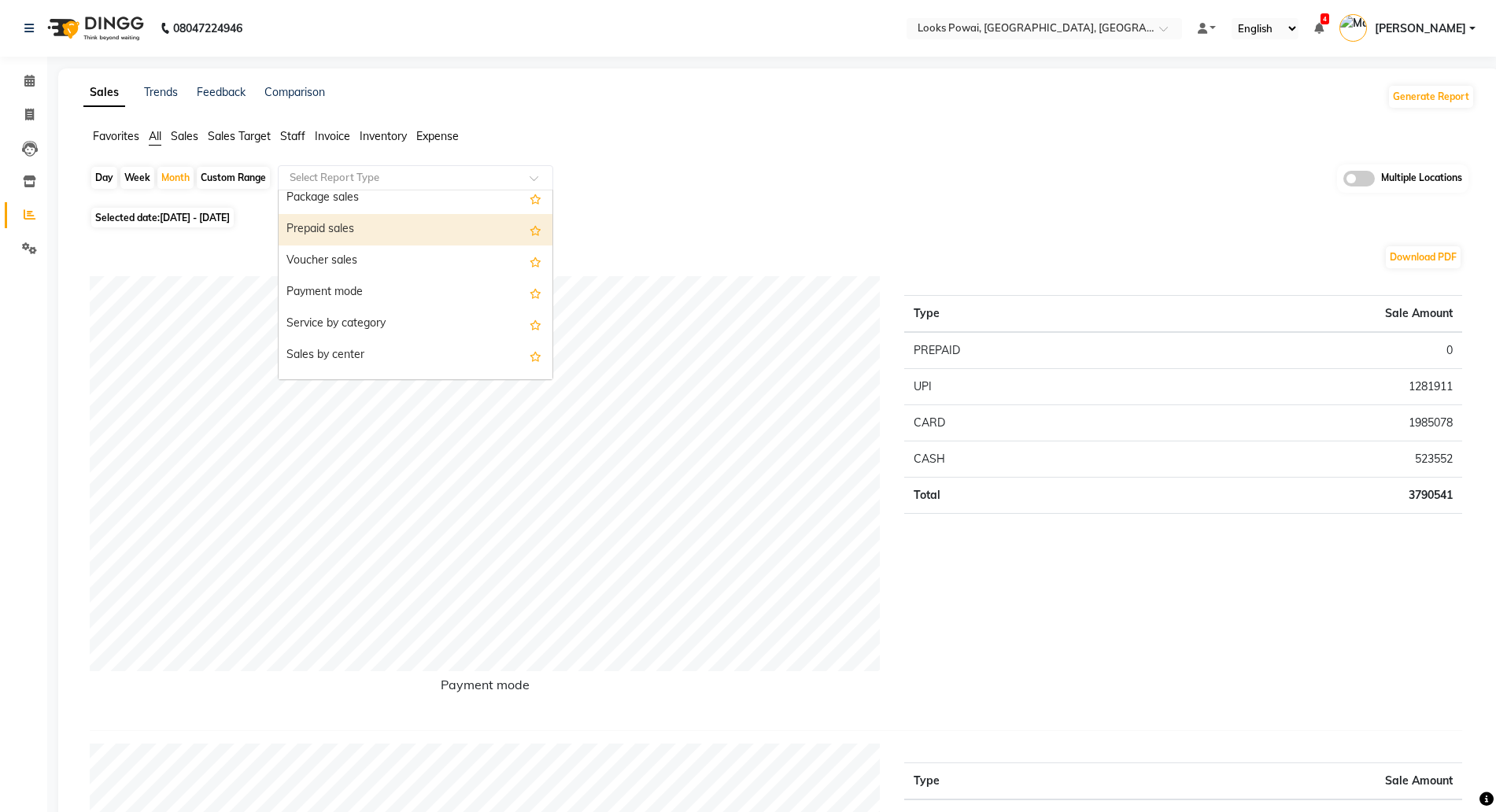
click at [330, 230] on div "Prepaid sales" at bounding box center [415, 229] width 274 height 32
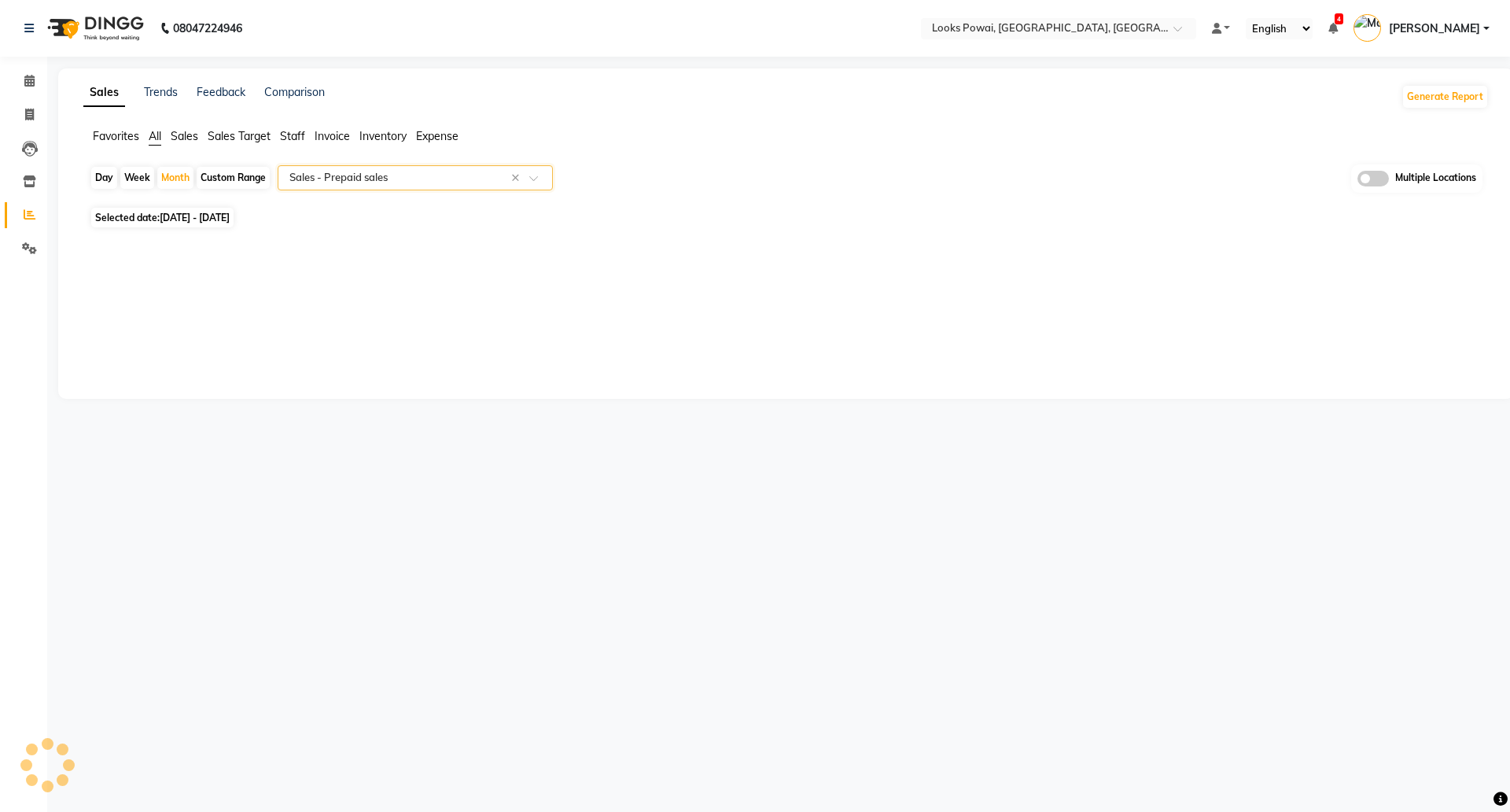
select select "full_report"
select select "pdf"
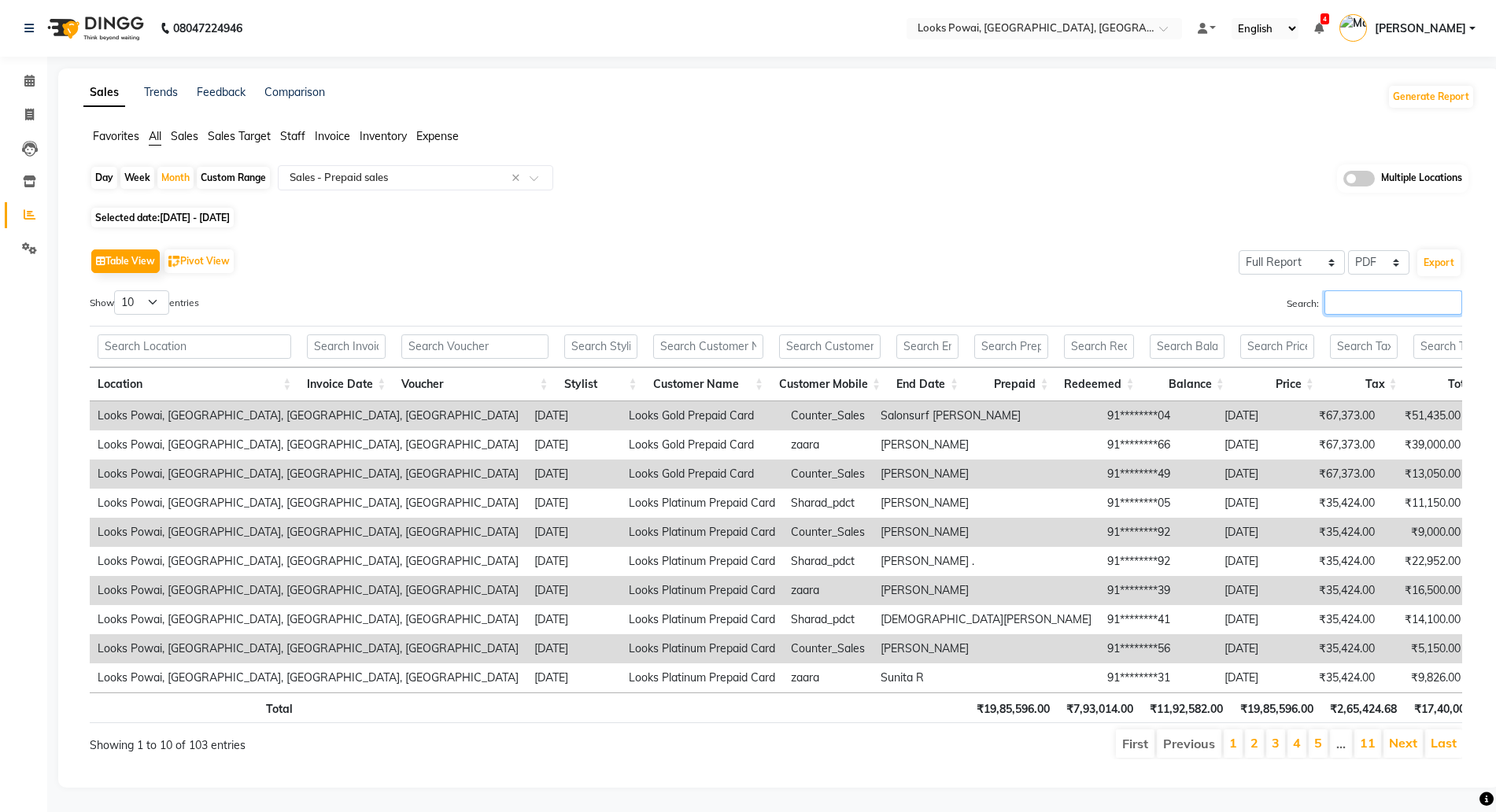
click at [1340, 298] on input "Search:" at bounding box center [1393, 302] width 137 height 24
click at [1366, 295] on input "Search:" at bounding box center [1393, 302] width 137 height 24
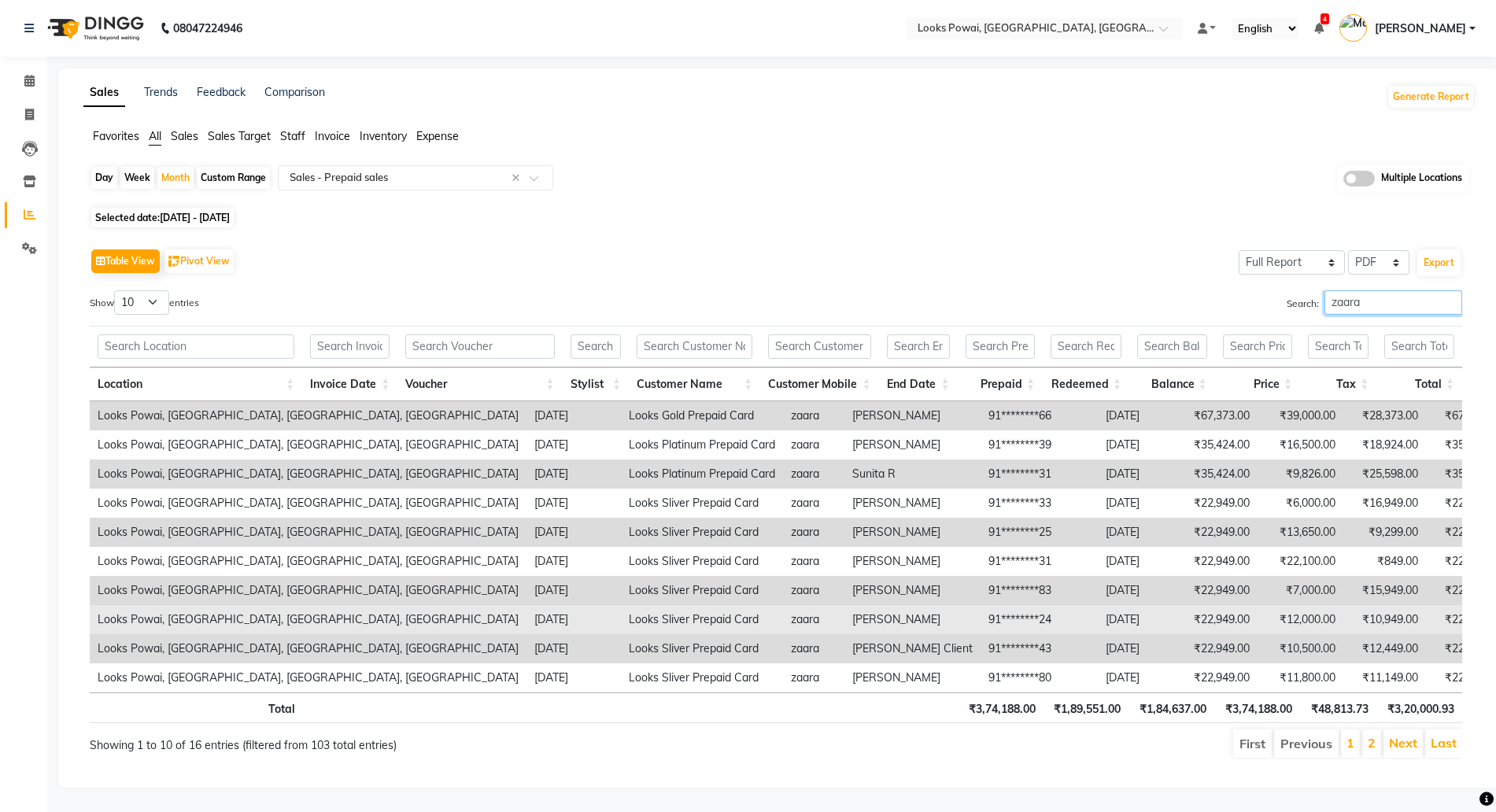
scroll to position [14, 0]
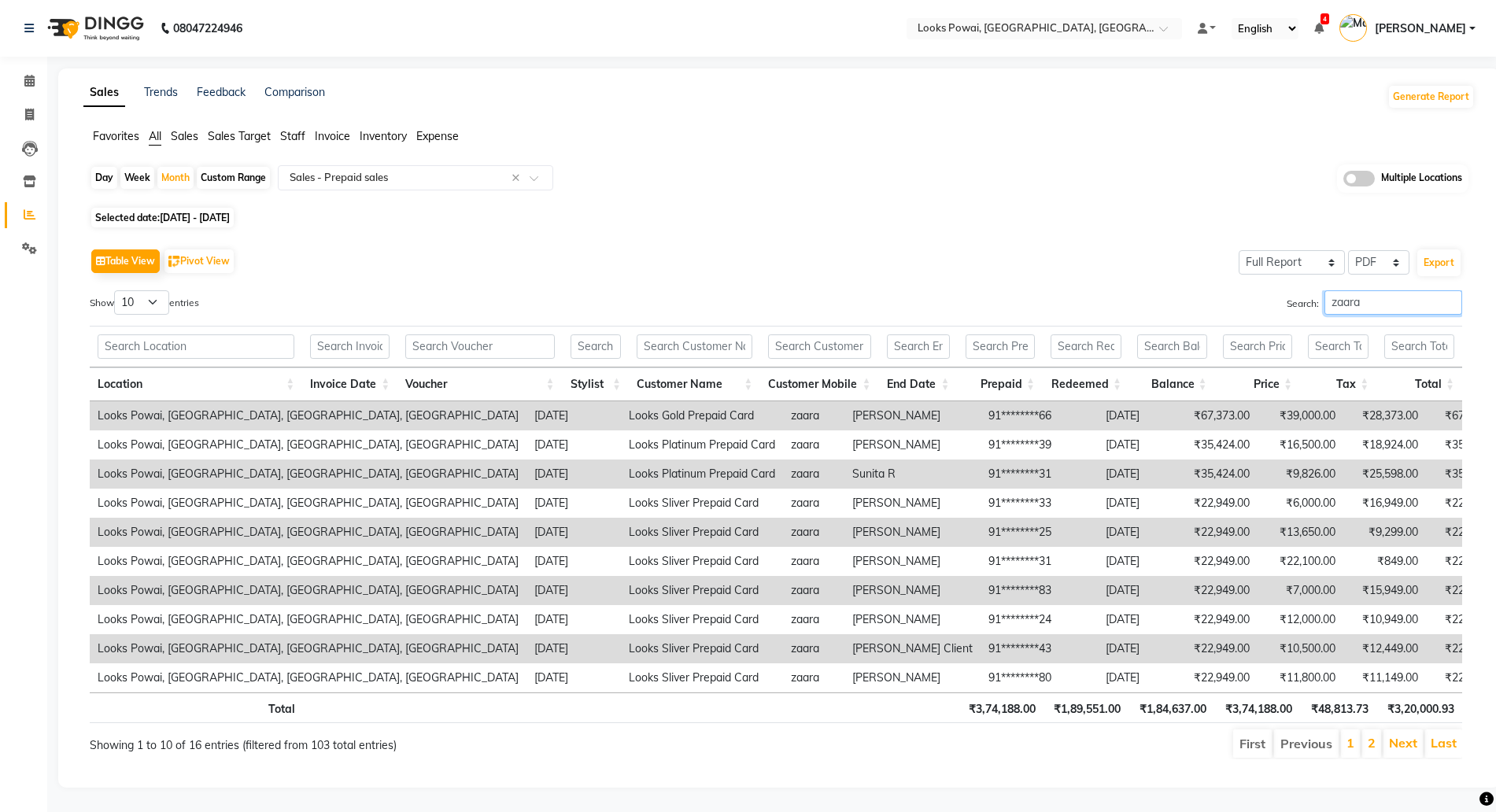
type input "zaara"
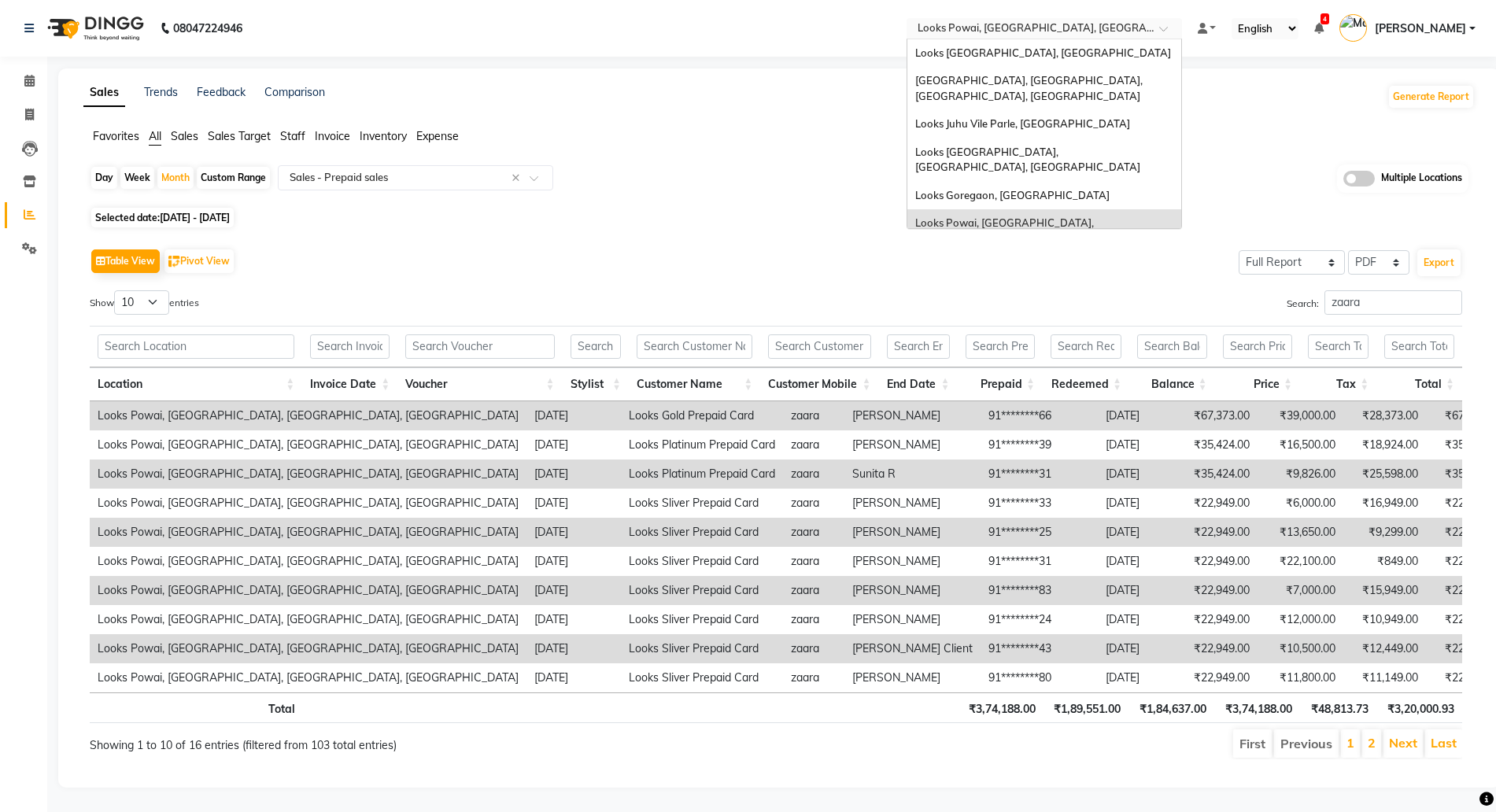
click at [1031, 18] on div "Select Location × Looks Powai, Mumbai, Powai, Mumbai" at bounding box center [1043, 29] width 276 height 21
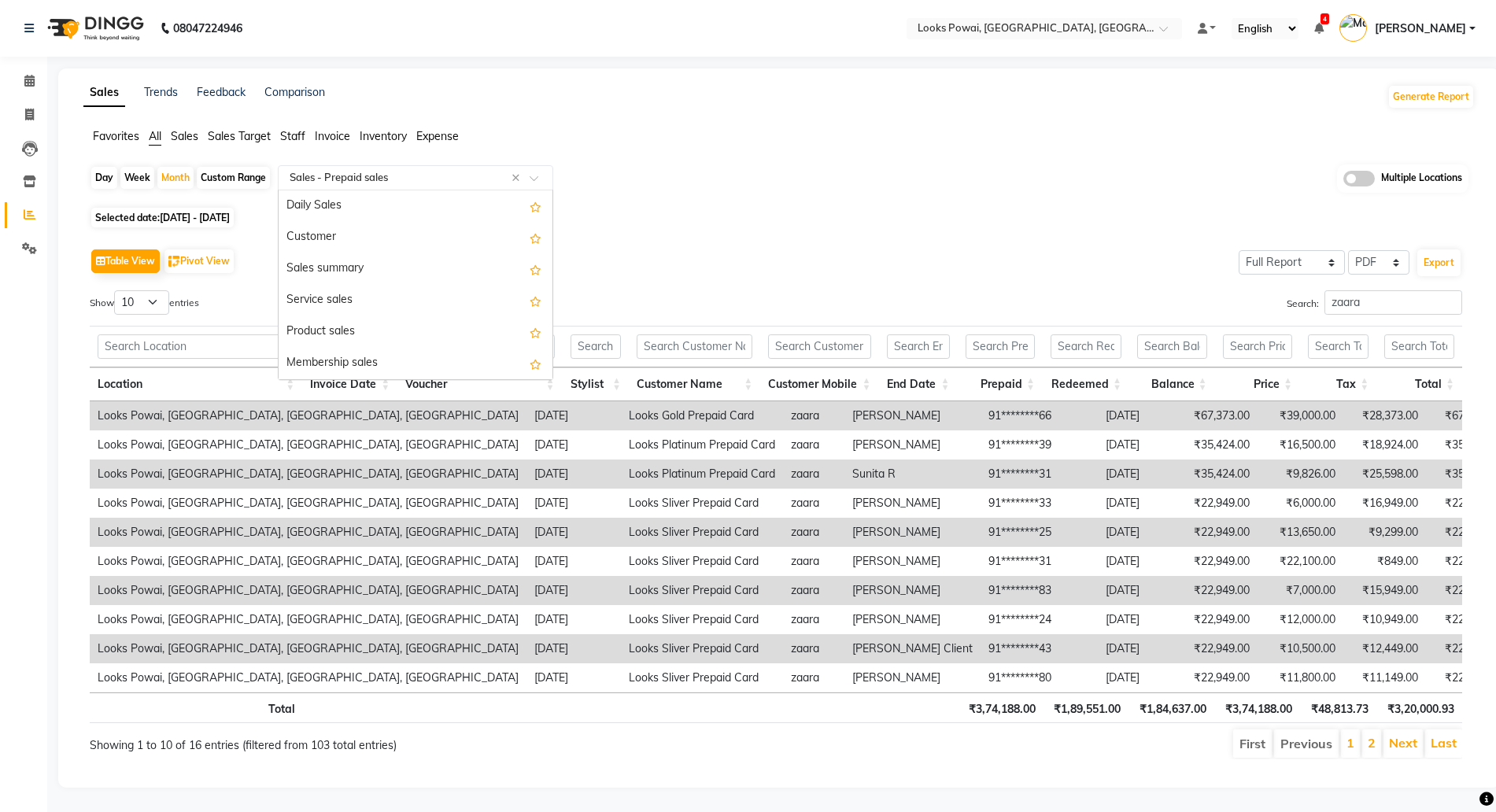
click at [479, 170] on input "text" at bounding box center [399, 178] width 226 height 15
click at [1413, 88] on button "Generate Report" at bounding box center [1430, 97] width 84 height 22
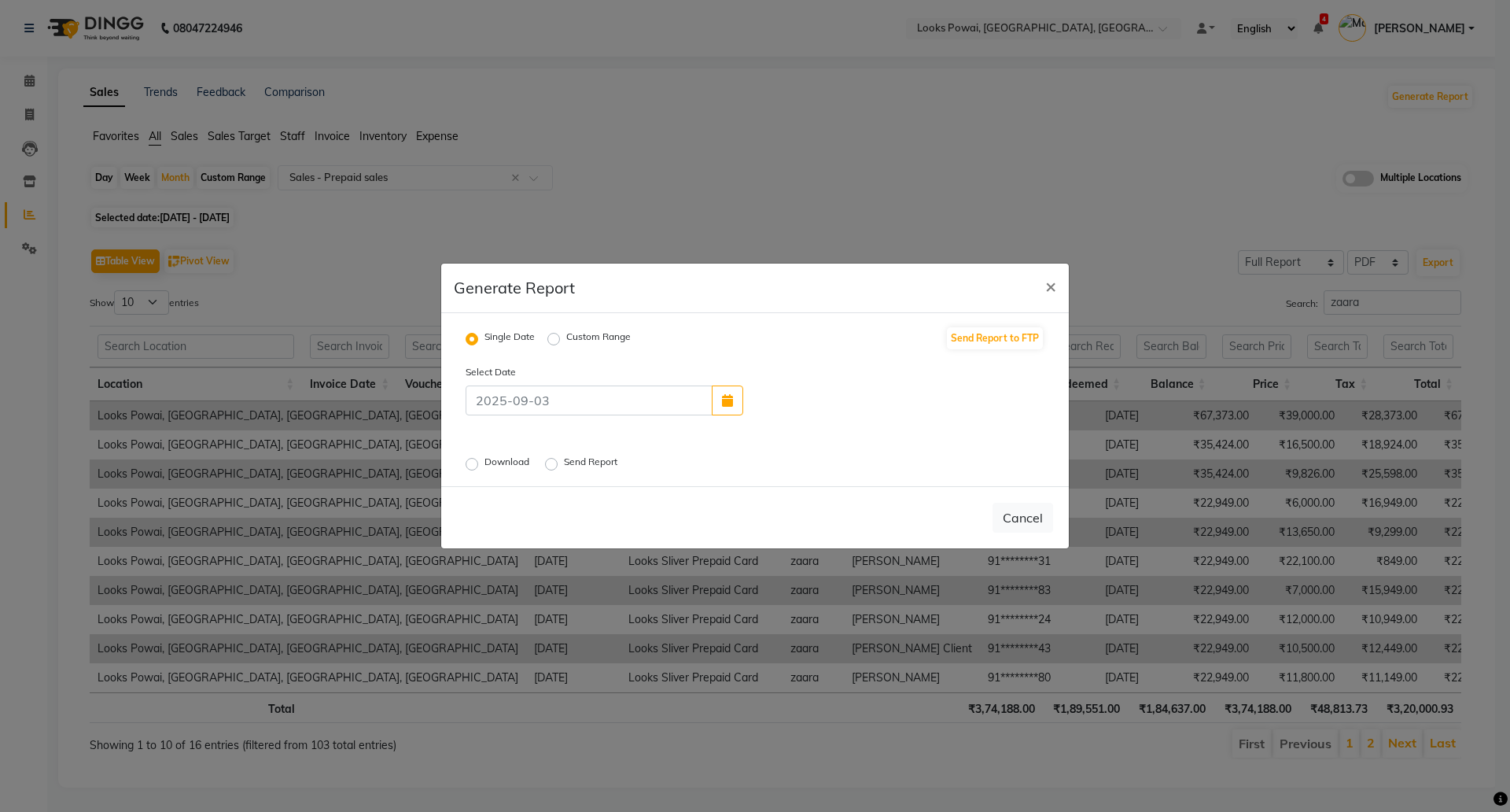
click at [606, 348] on div "Single Date Custom Range Send Report to FTP" at bounding box center [754, 338] width 602 height 25
click at [593, 335] on label "Custom Range" at bounding box center [598, 339] width 65 height 19
click at [562, 335] on input "Custom Range" at bounding box center [556, 338] width 11 height 11
radio input "true"
select select "9"
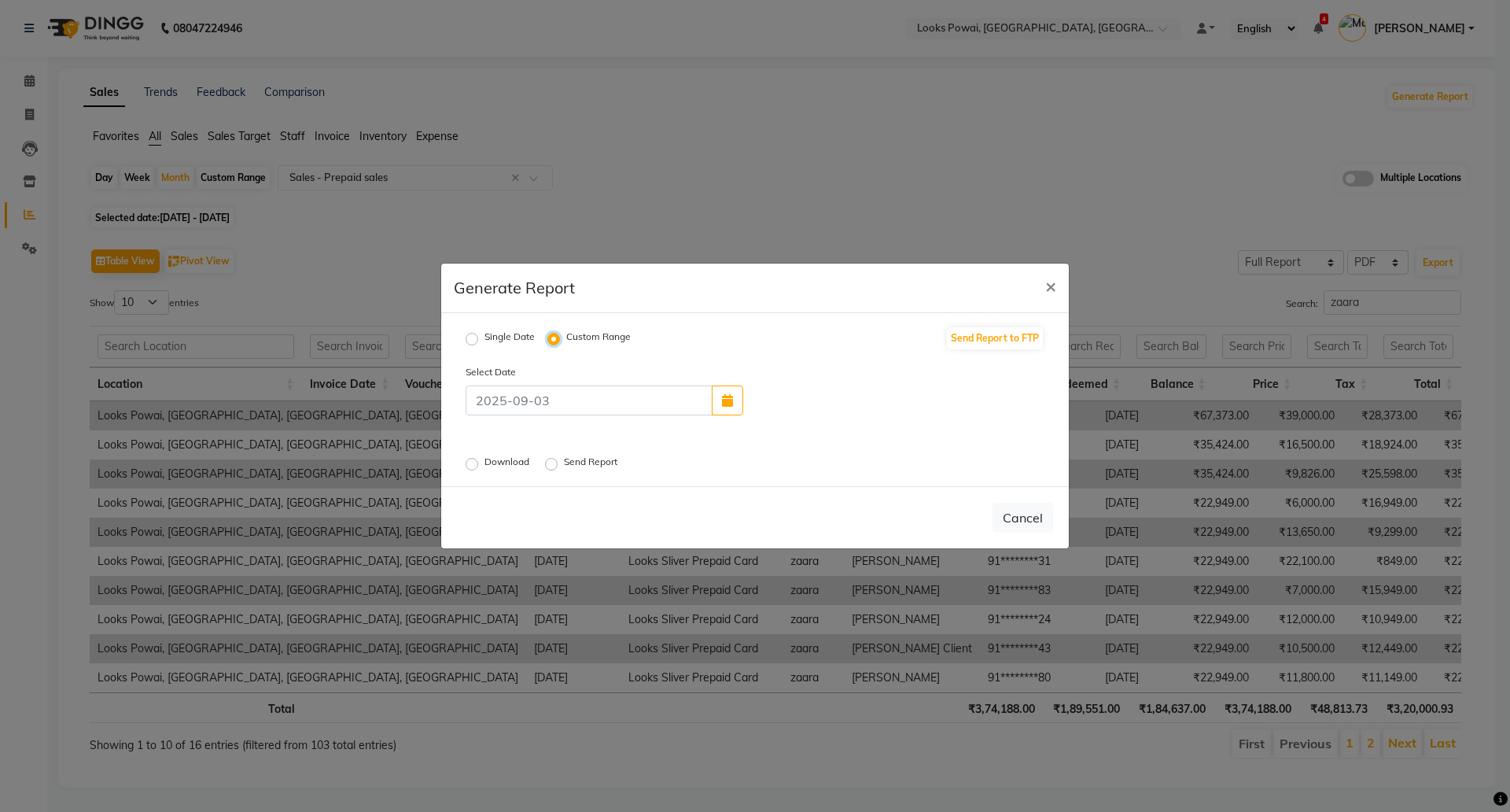
select select "2025"
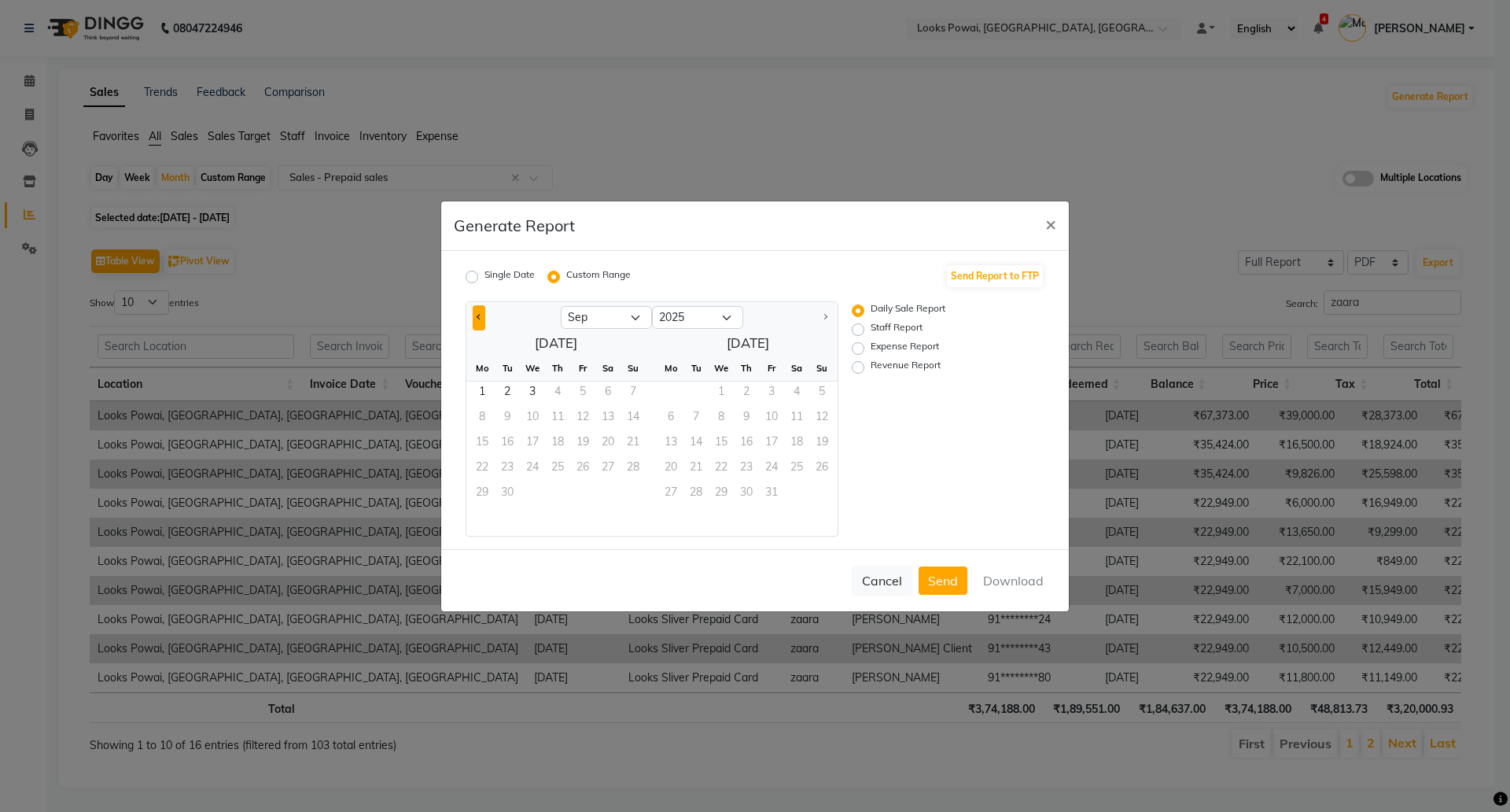
click at [479, 314] on span "Previous month" at bounding box center [479, 317] width 6 height 6
select select "8"
click at [591, 394] on span "1" at bounding box center [583, 394] width 25 height 25
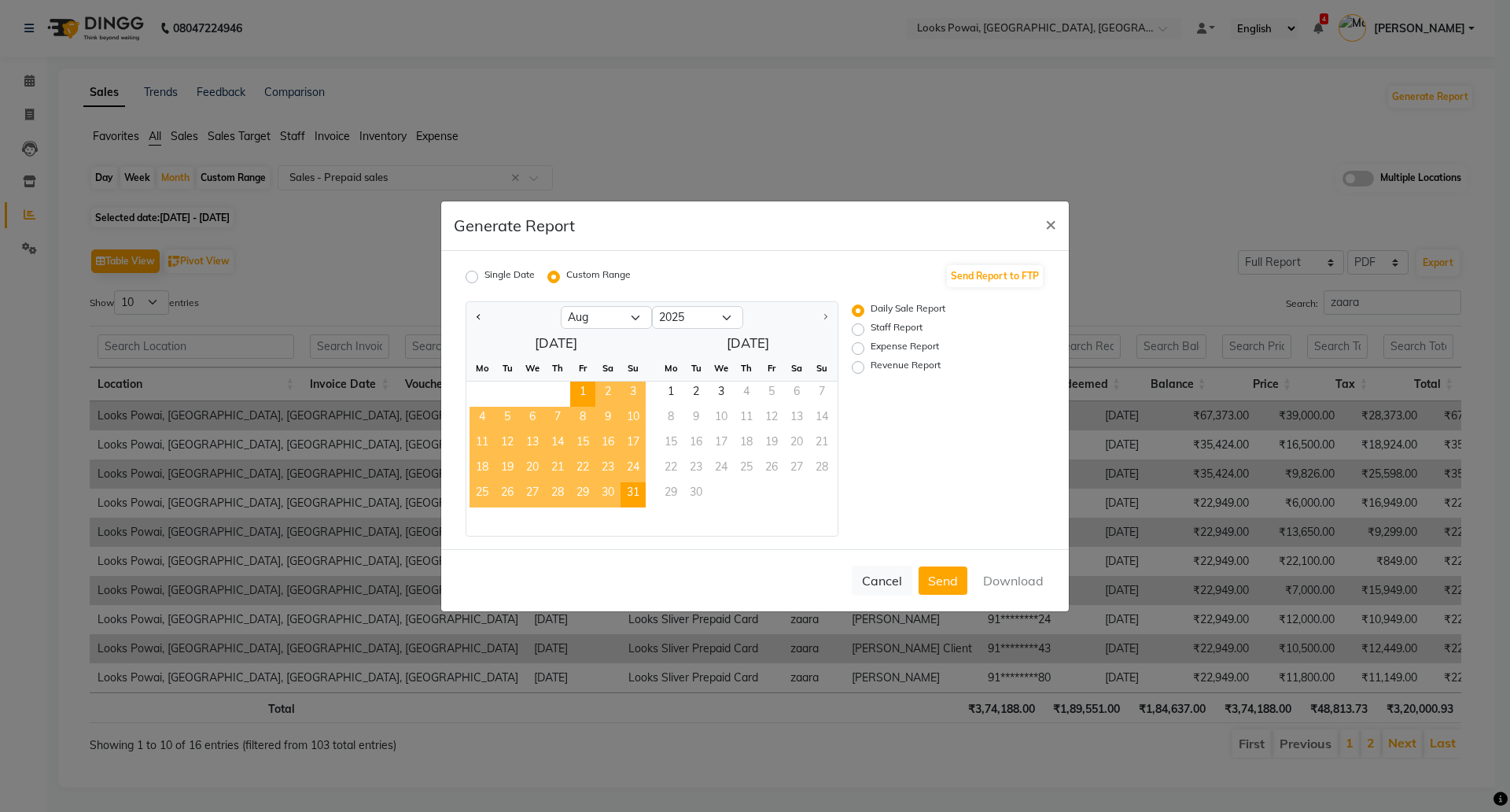
click at [637, 496] on span "31" at bounding box center [633, 495] width 25 height 25
click at [1014, 575] on button "Download" at bounding box center [1013, 580] width 79 height 28
click at [924, 73] on ngb-modal-window "Generate Report × Single Date Custom Range Send Report to FTP Jan Feb Mar Apr M…" at bounding box center [755, 406] width 1510 height 812
click at [1073, 100] on ngb-modal-window "Generate Report × Single Date Custom Range Send Report to FTP Jan Feb Mar Apr M…" at bounding box center [755, 406] width 1510 height 812
drag, startPoint x: 895, startPoint y: 325, endPoint x: 875, endPoint y: 350, distance: 32.0
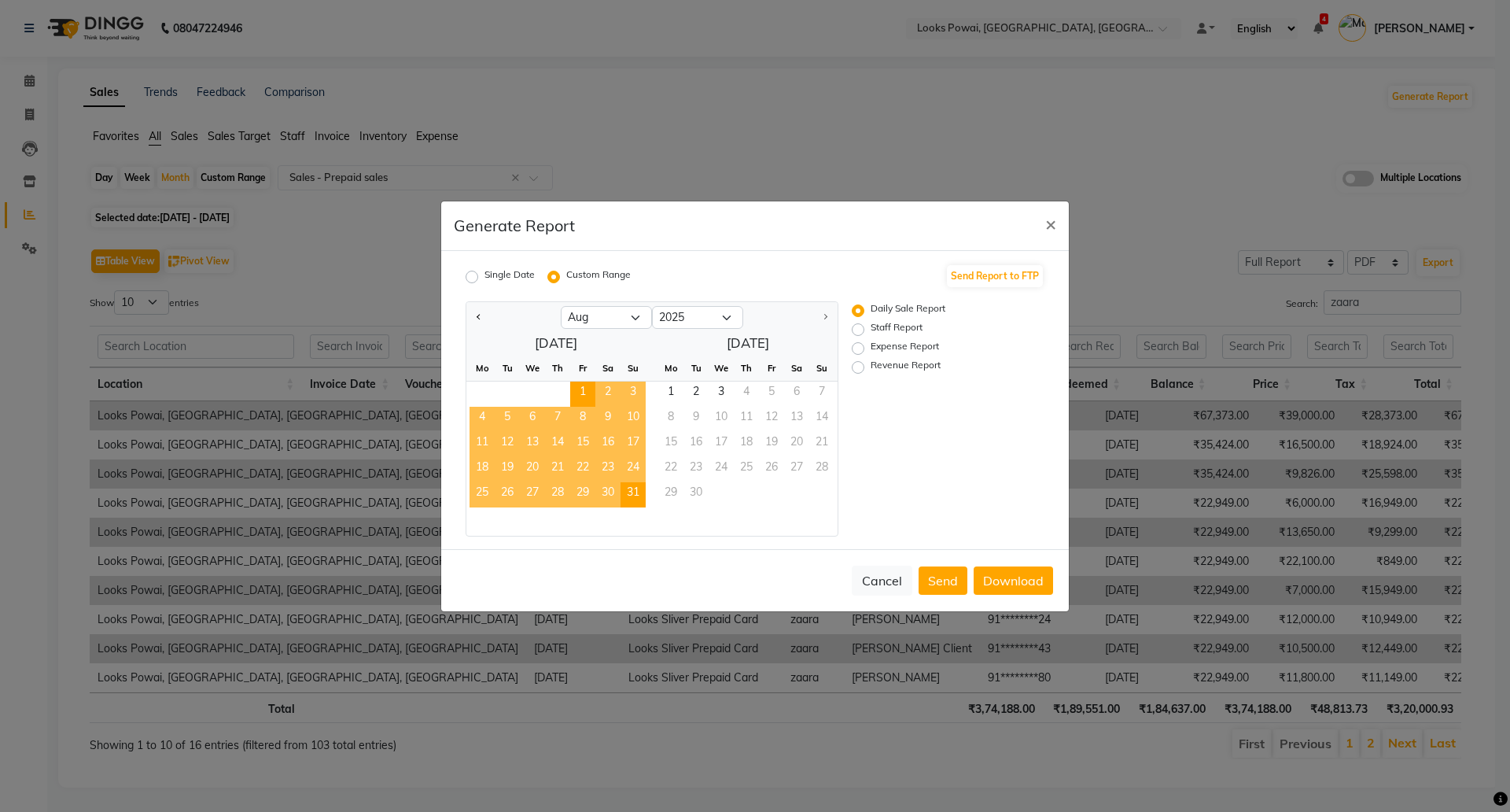
click at [894, 325] on label "Staff Report" at bounding box center [897, 330] width 52 height 19
click at [866, 325] on input "Staff Report" at bounding box center [859, 328] width 11 height 11
radio input "true"
click at [1006, 584] on button "Download" at bounding box center [1013, 580] width 79 height 28
drag, startPoint x: 1182, startPoint y: 311, endPoint x: 1188, endPoint y: 319, distance: 10.0
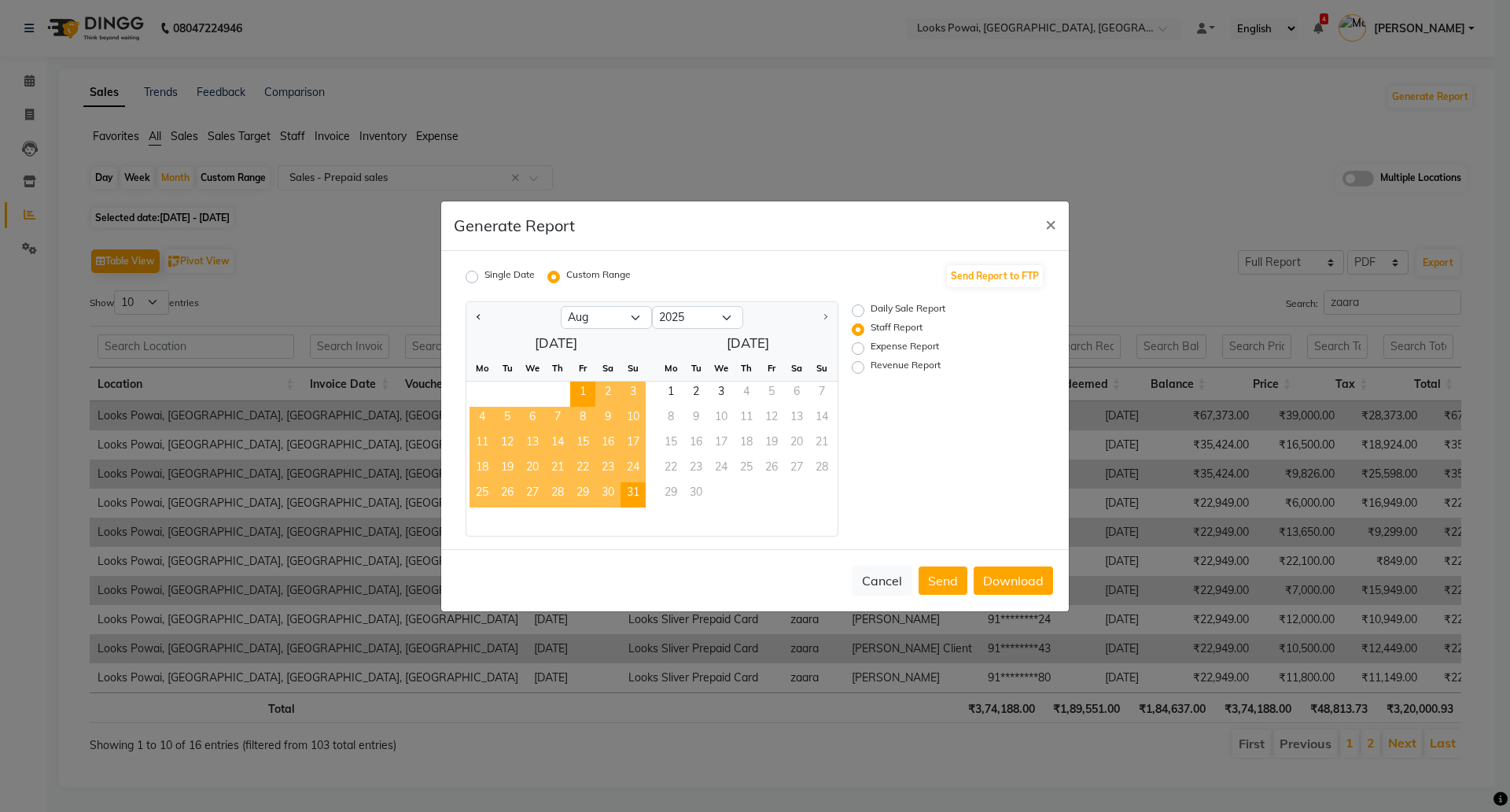
click at [1183, 312] on ngb-modal-window "Generate Report × Single Date Custom Range Send Report to FTP Jan Feb Mar Apr M…" at bounding box center [755, 406] width 1510 height 812
click at [1046, 226] on span "×" at bounding box center [1050, 223] width 11 height 23
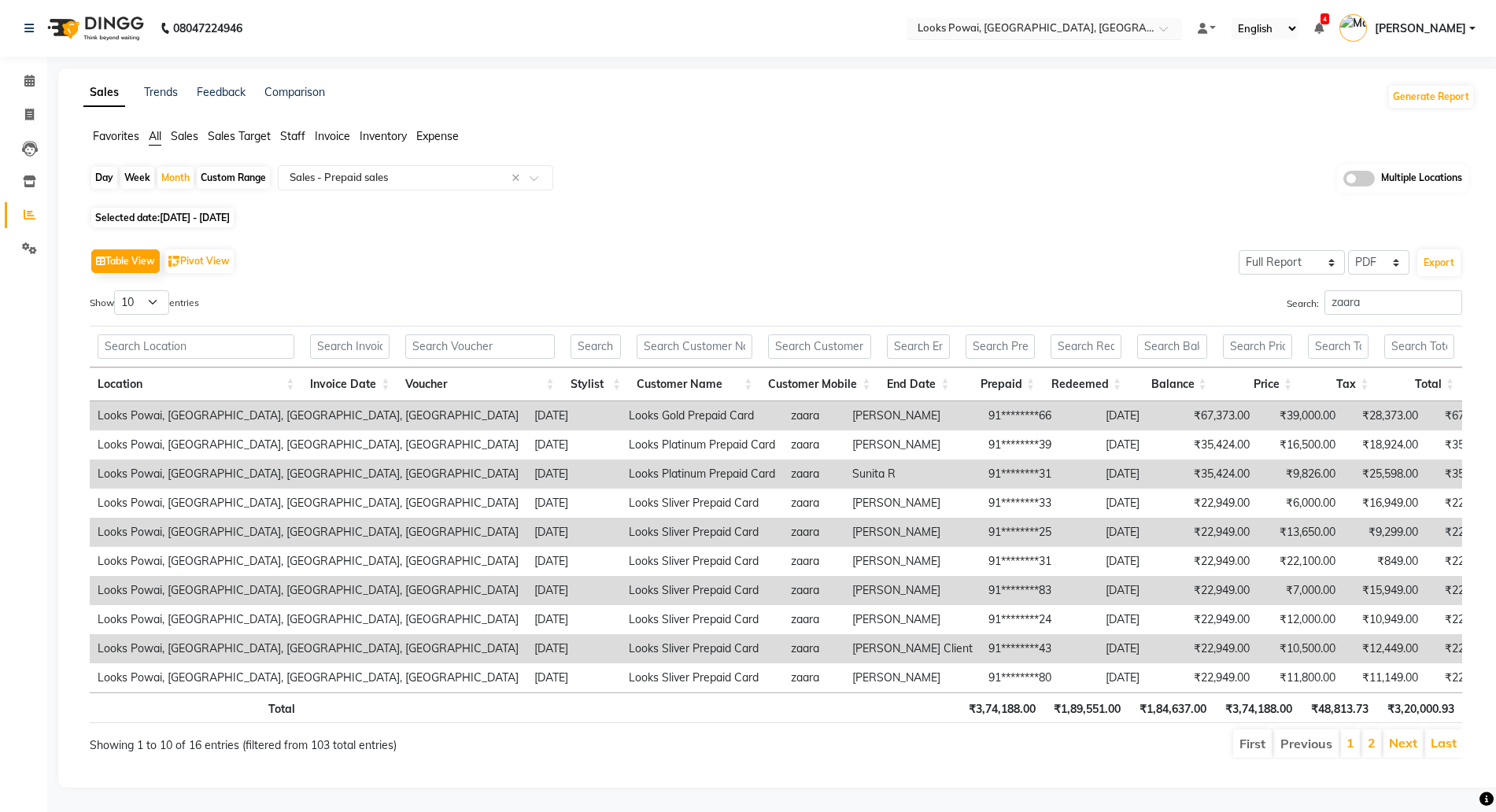
click at [979, 18] on div "Select Location × Looks Powai, Mumbai, Powai, Mumbai" at bounding box center [1043, 29] width 276 height 21
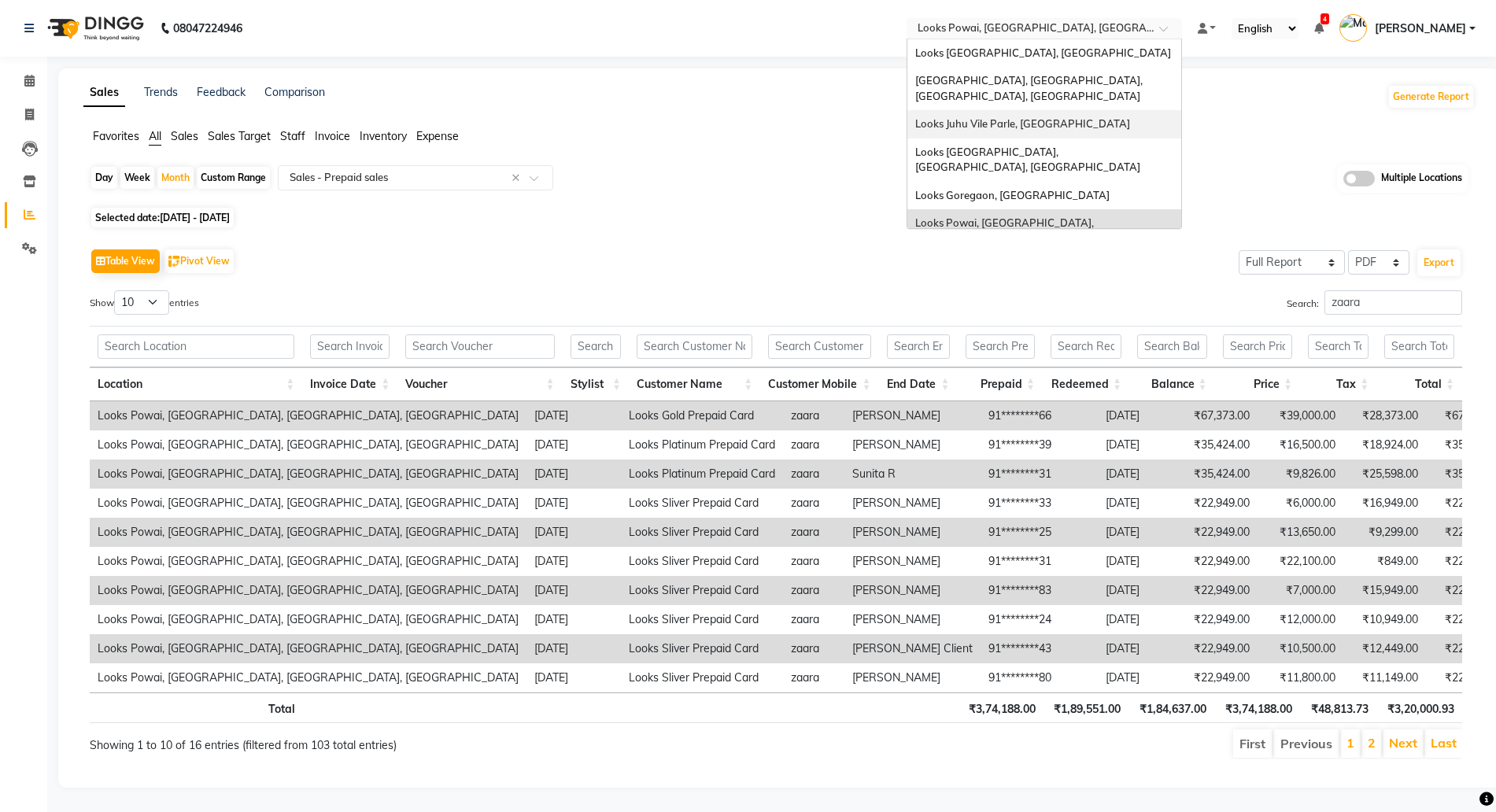
click at [967, 117] on span "Looks Juhu Vile Parle, [GEOGRAPHIC_DATA]" at bounding box center [1022, 123] width 215 height 13
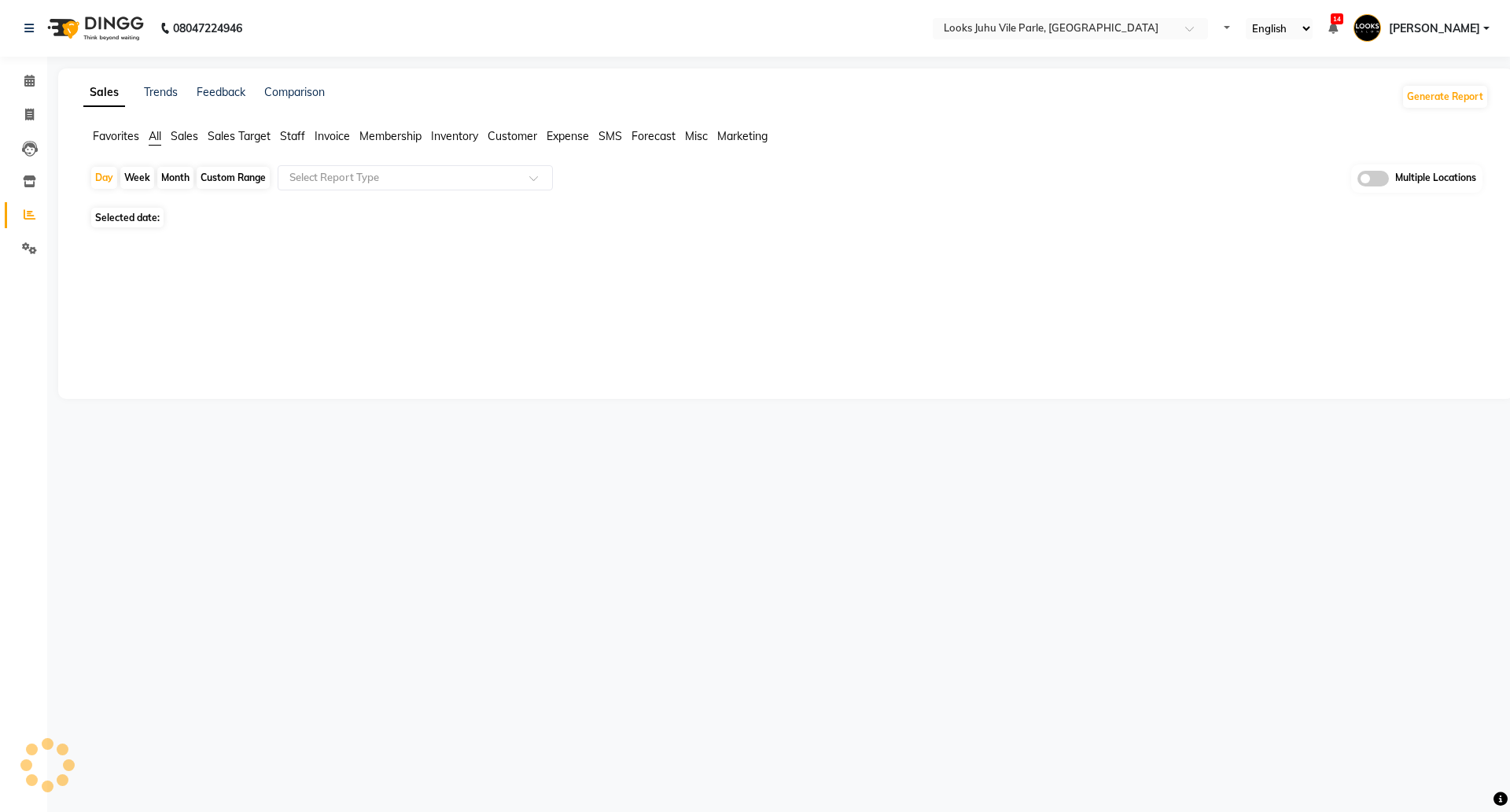
select select "en"
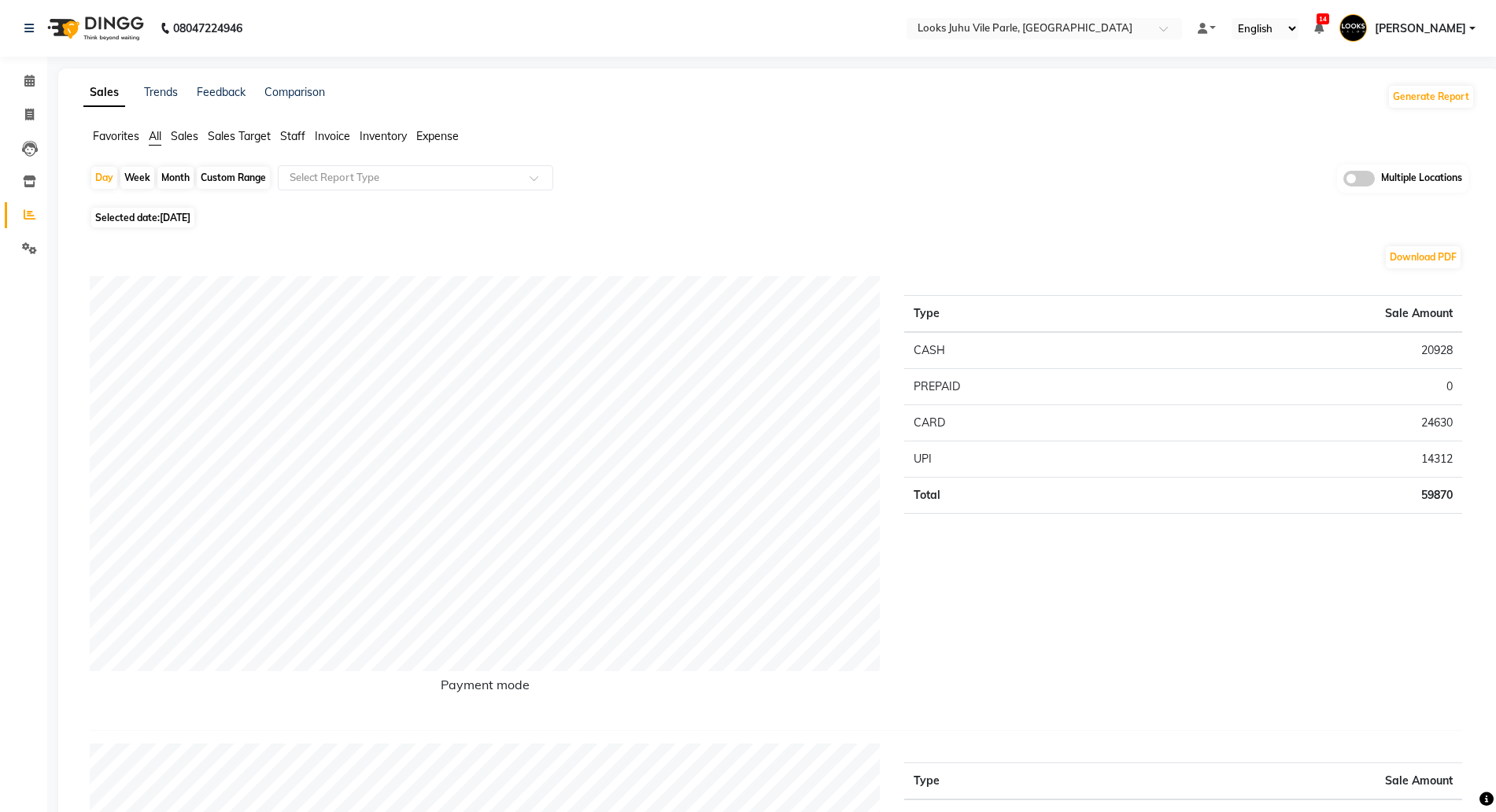
click at [255, 171] on div "Custom Range" at bounding box center [233, 177] width 73 height 22
select select "9"
select select "2025"
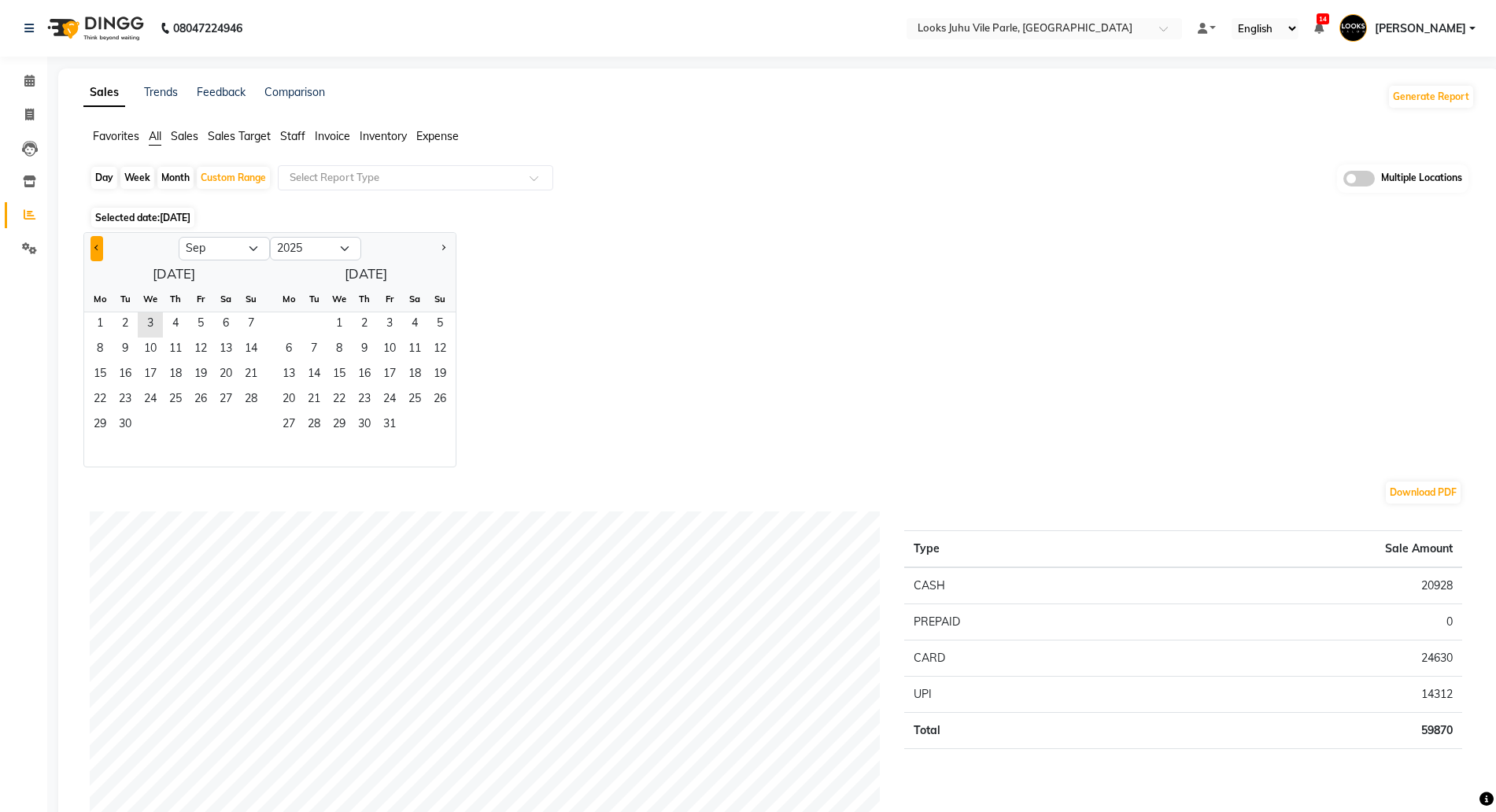
click at [95, 254] on button "Previous month" at bounding box center [97, 248] width 13 height 25
select select "7"
click at [120, 323] on span "1" at bounding box center [125, 325] width 25 height 25
click at [441, 422] on span "31" at bounding box center [440, 425] width 25 height 25
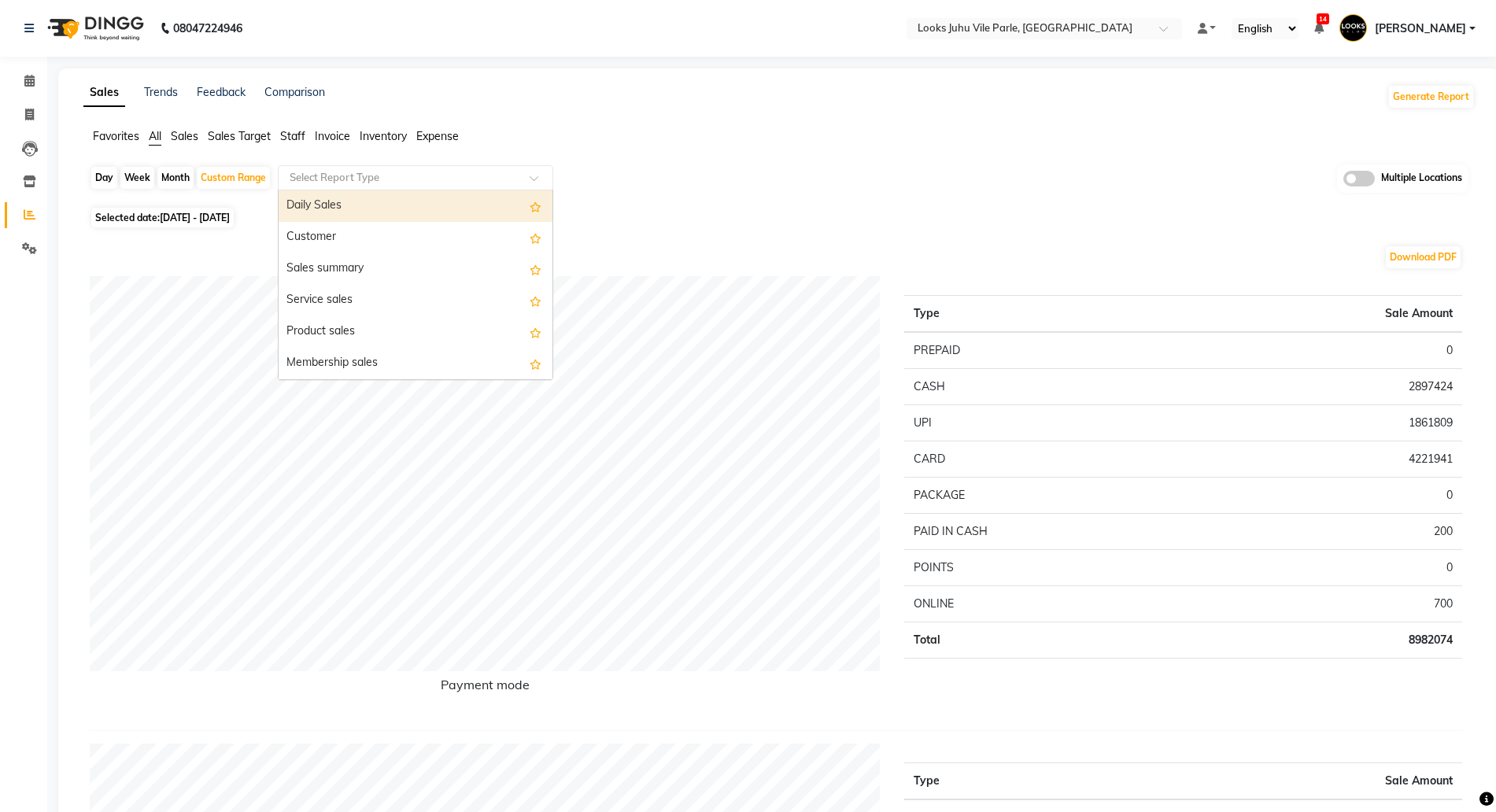
click at [352, 177] on input "text" at bounding box center [399, 178] width 226 height 15
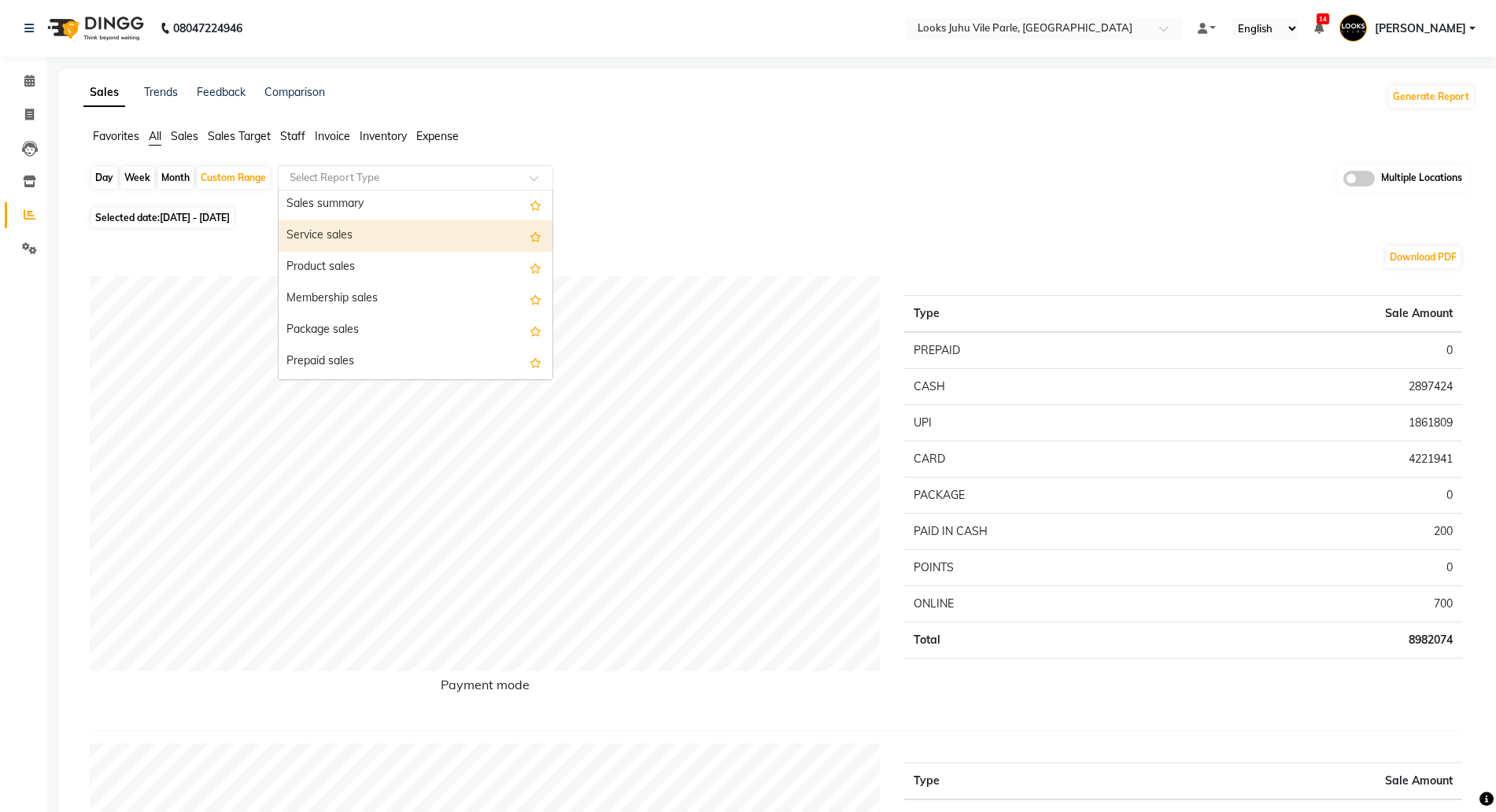
scroll to position [99, 0]
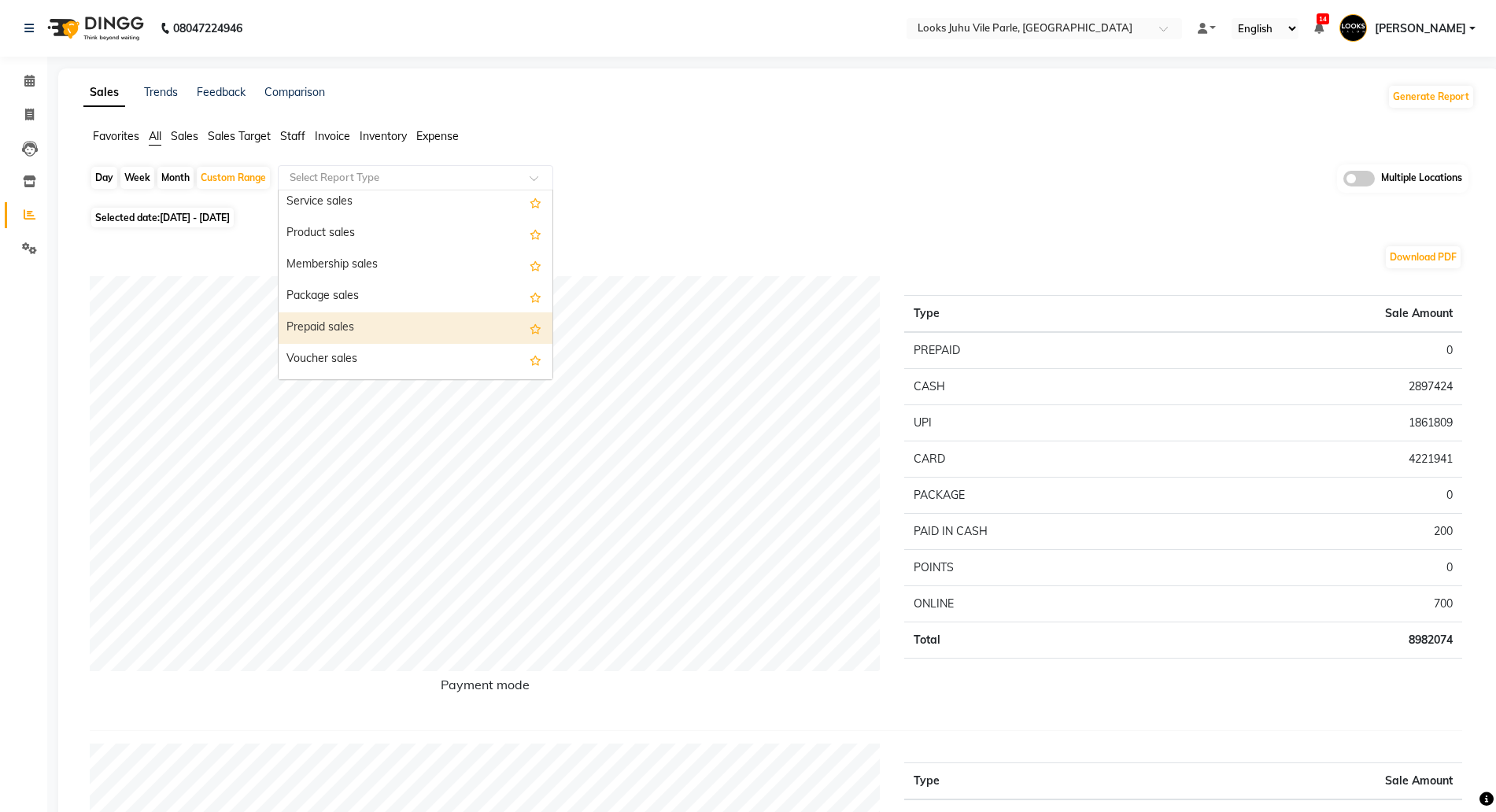
click at [344, 326] on div "Prepaid sales" at bounding box center [415, 328] width 274 height 32
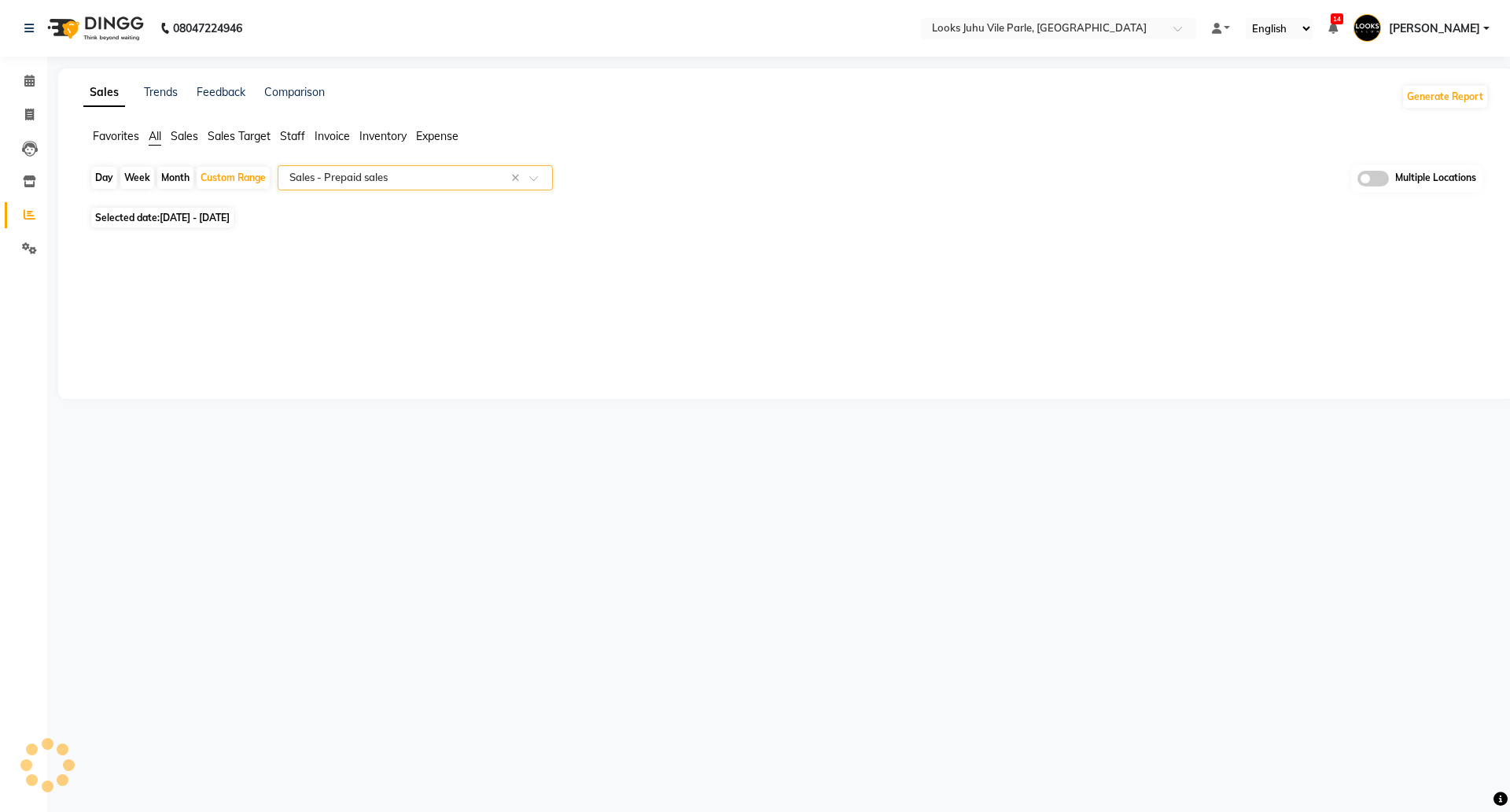
select select "full_report"
select select "pdf"
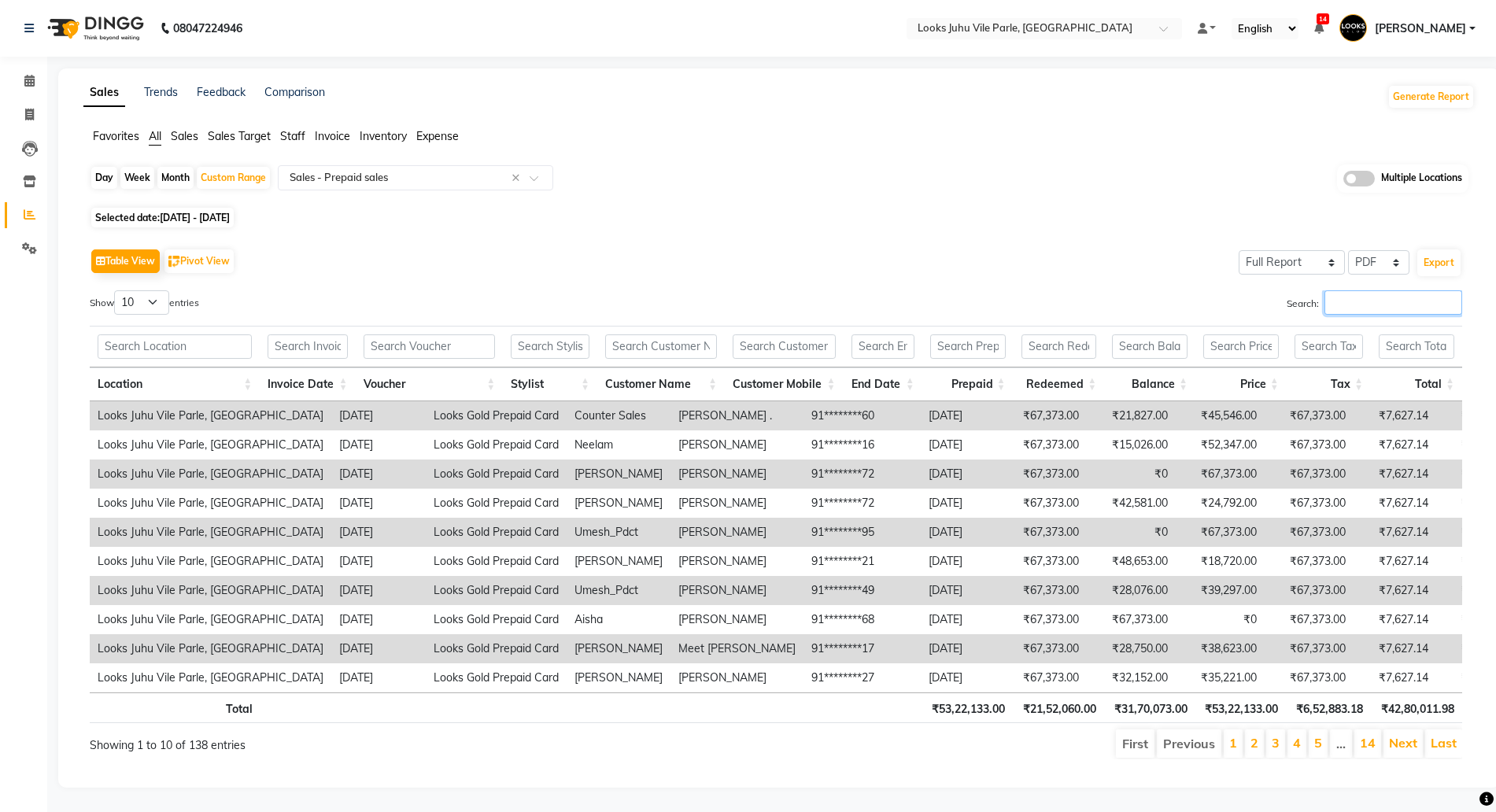
click at [1393, 304] on input "Search:" at bounding box center [1393, 302] width 137 height 24
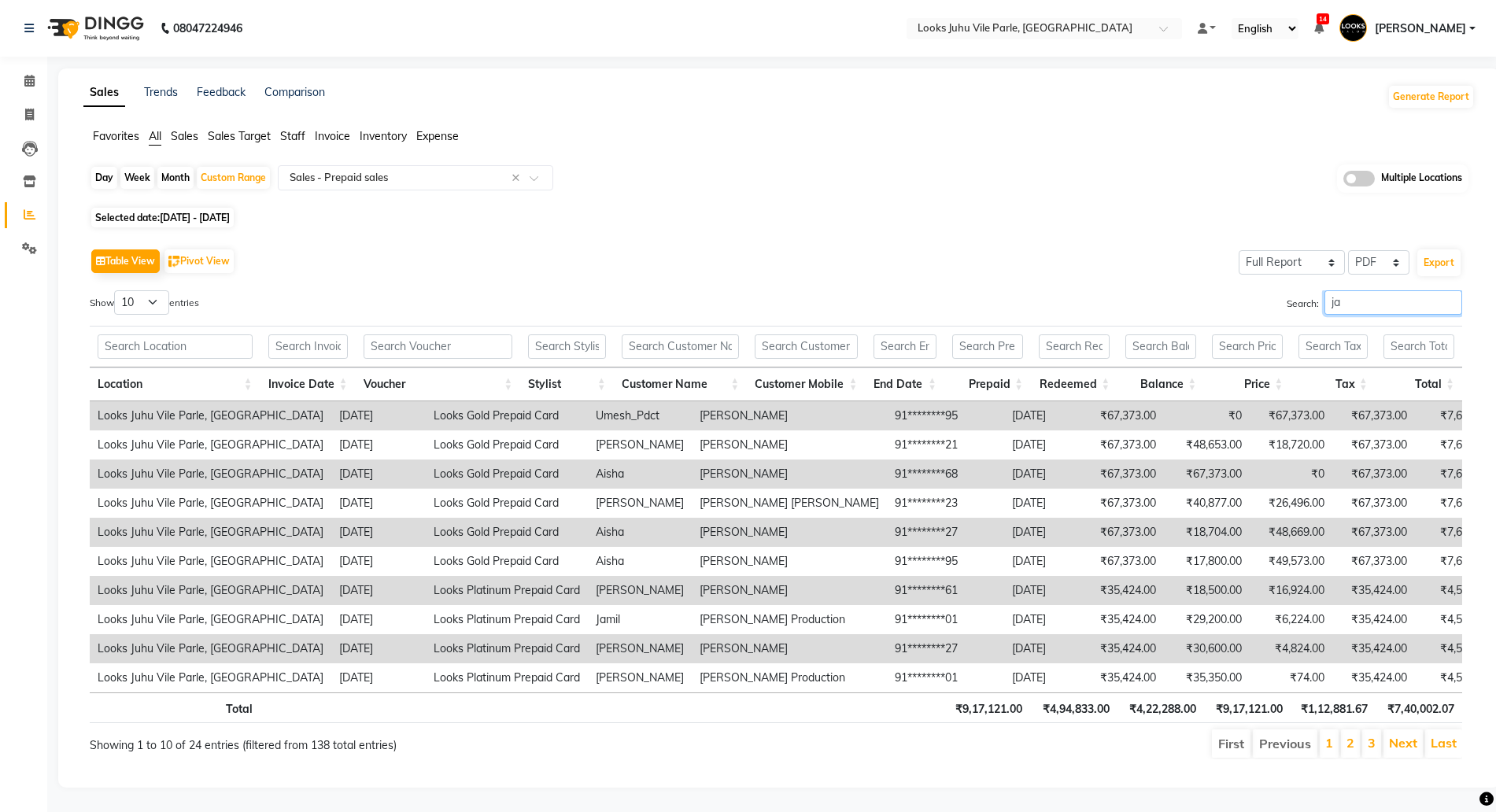
type input "j"
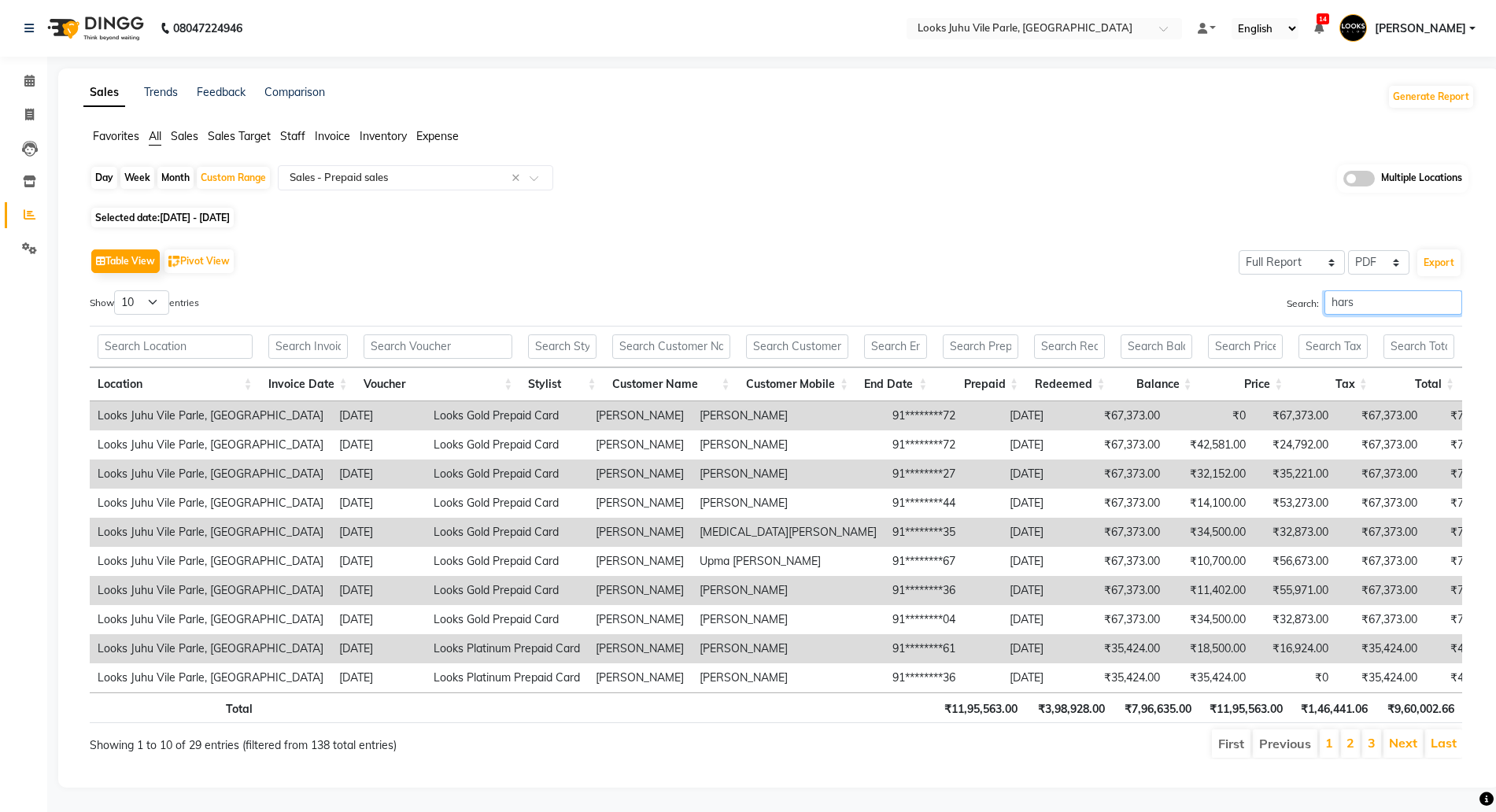
scroll to position [14, 0]
type input "hars"
click at [1409, 696] on th "₹9,60,002.66" at bounding box center [1418, 708] width 86 height 31
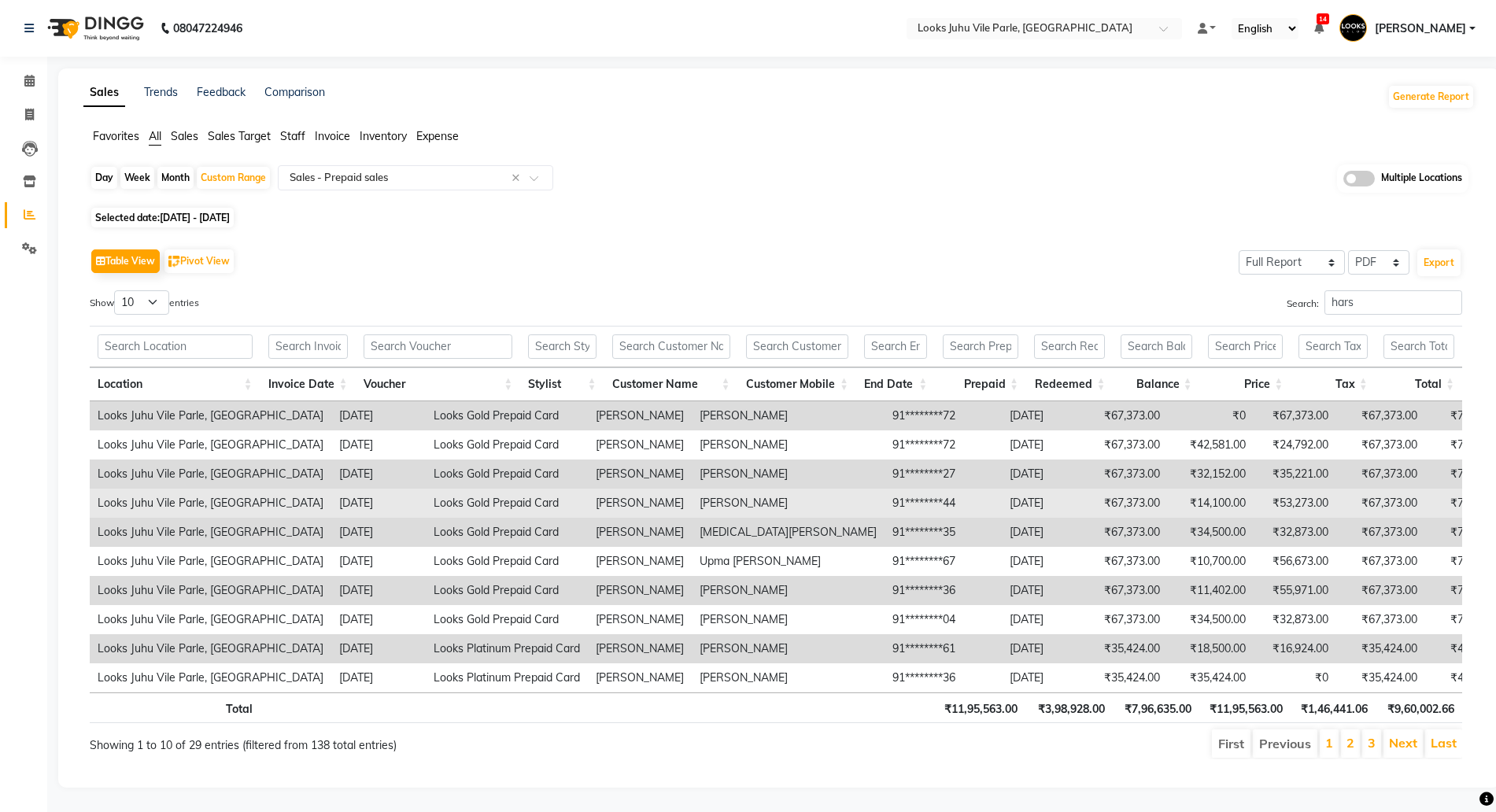
scroll to position [0, 0]
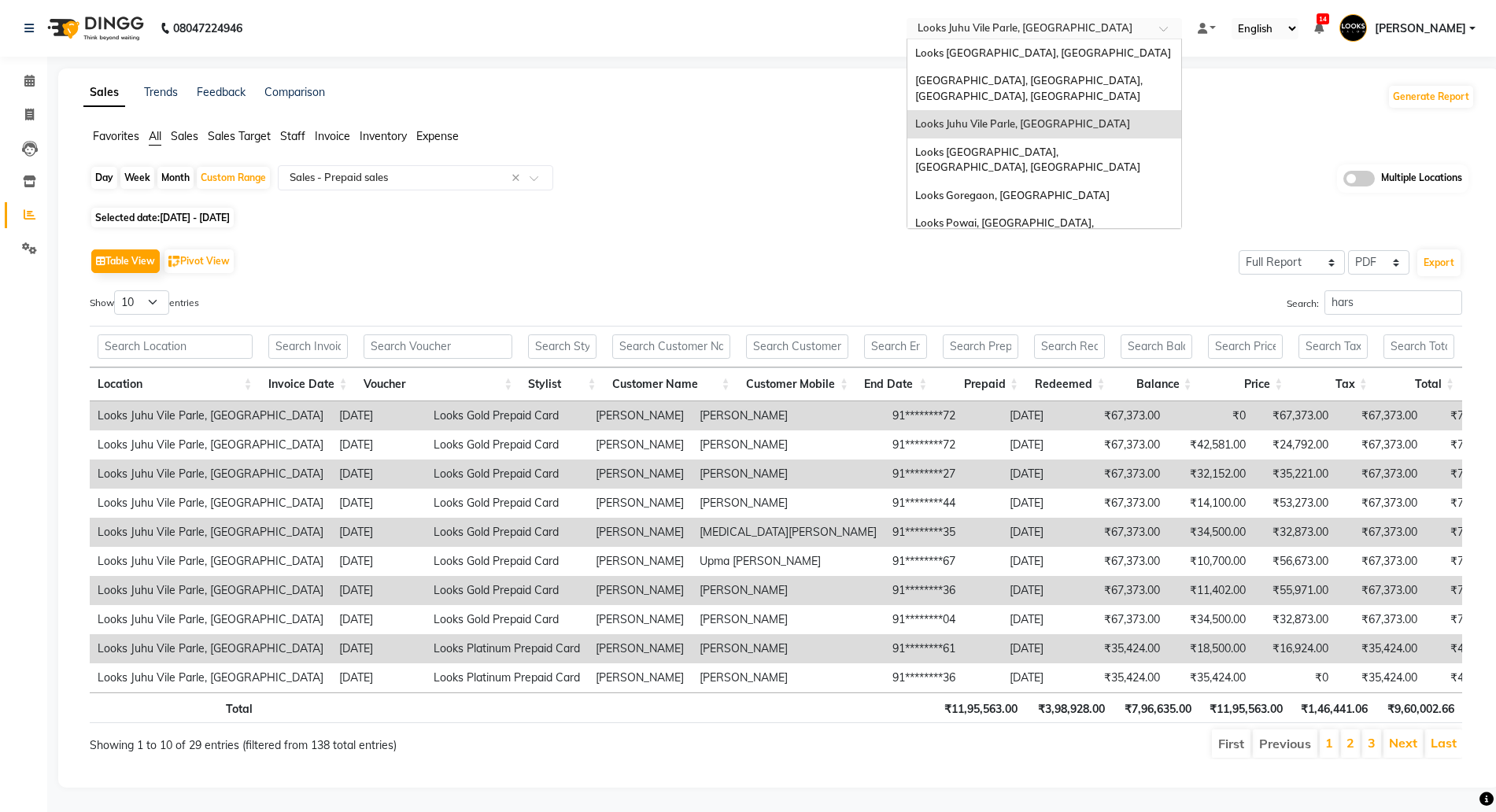
drag, startPoint x: 1054, startPoint y: 32, endPoint x: 1016, endPoint y: 100, distance: 77.9
click at [1054, 31] on input "text" at bounding box center [1028, 30] width 228 height 15
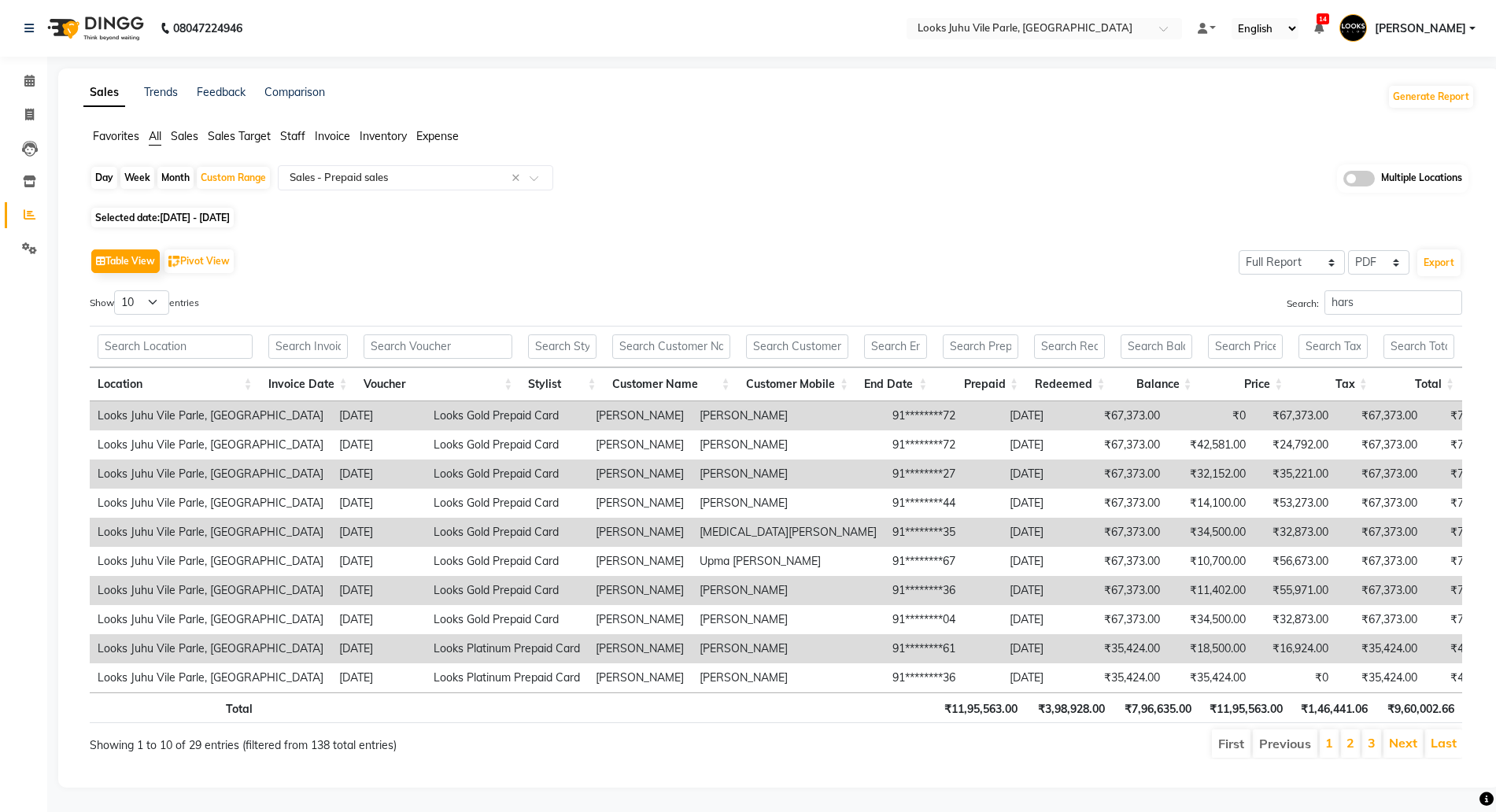
click at [792, 164] on div "Day Week Month Custom Range Select Report Type × Sales - Prepaid sales × Multip…" at bounding box center [778, 184] width 1378 height 39
click at [32, 149] on li "Leads" at bounding box center [23, 148] width 47 height 34
click at [34, 175] on icon at bounding box center [30, 181] width 14 height 12
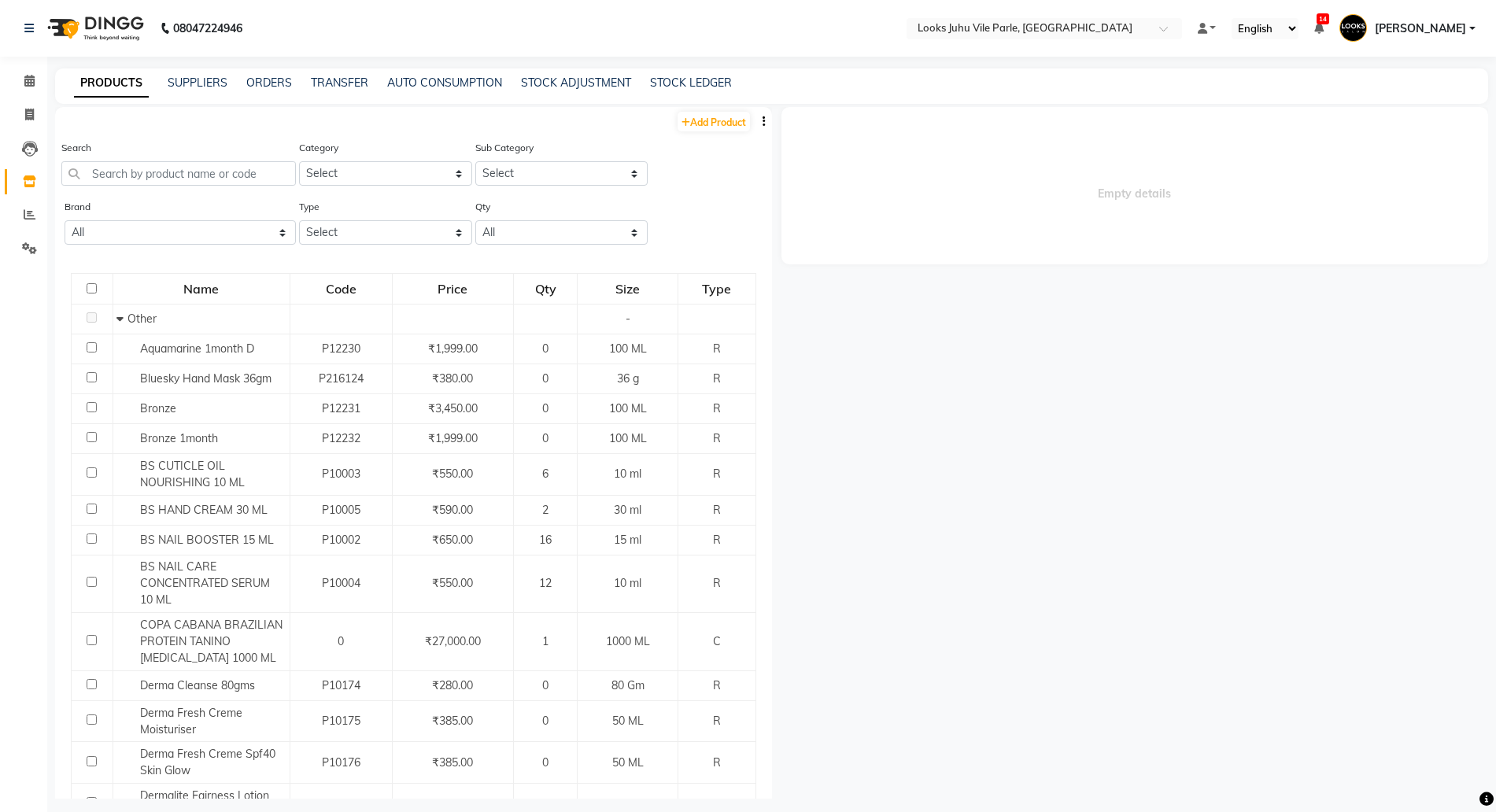
click at [187, 191] on div "Search" at bounding box center [178, 168] width 234 height 59
click at [185, 185] on input "text" at bounding box center [178, 173] width 234 height 24
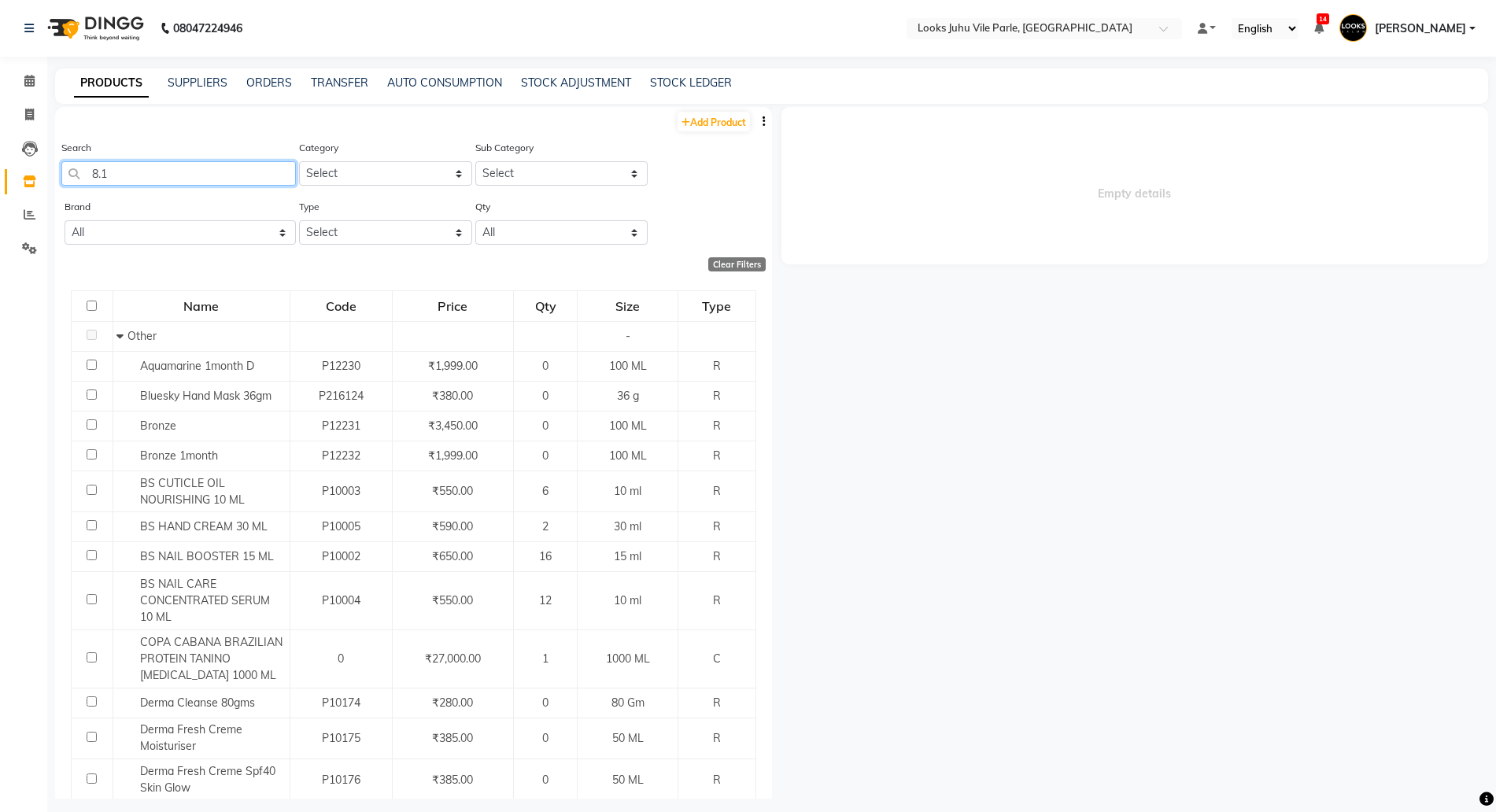
type input "8.11"
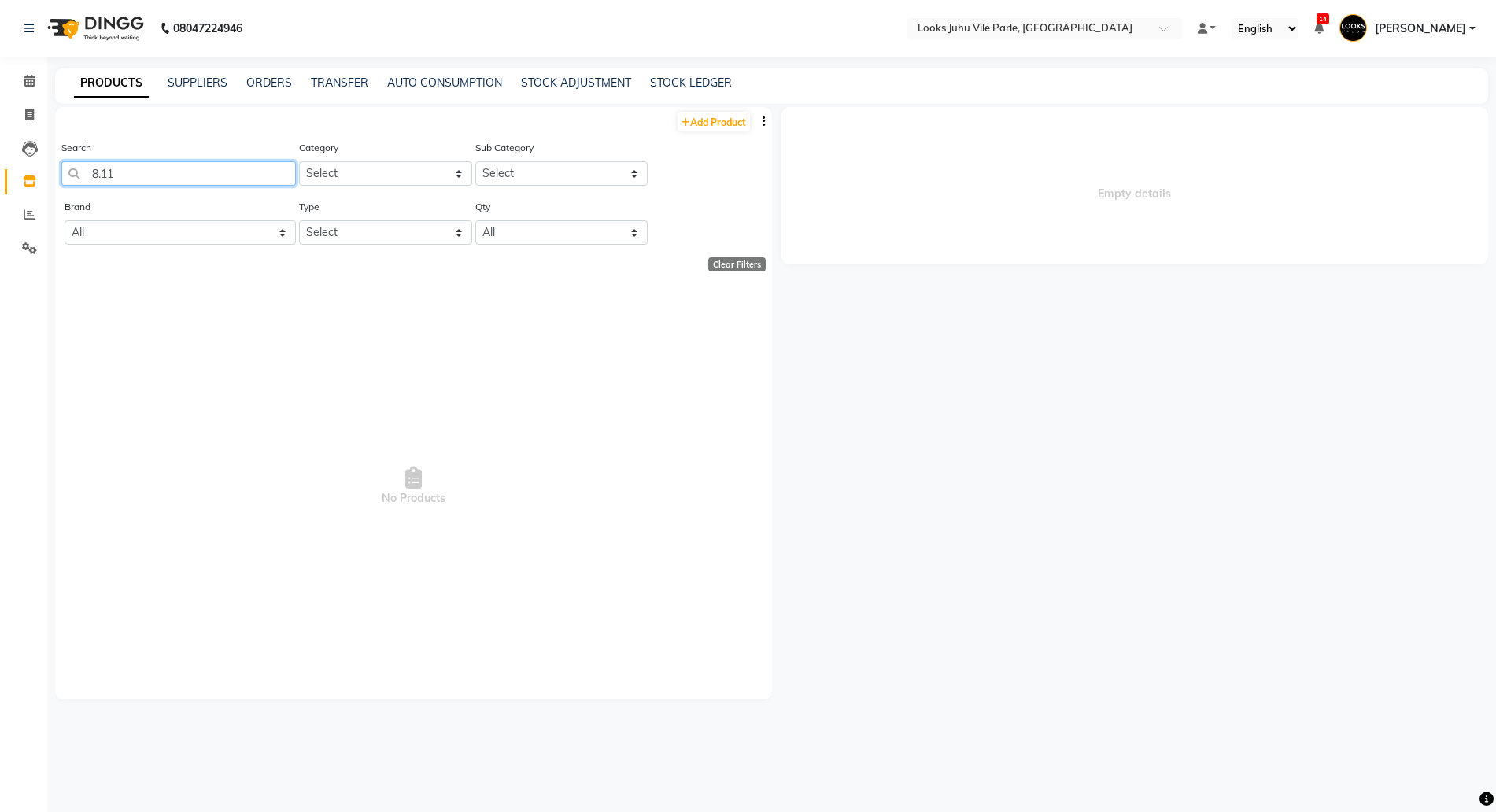
drag, startPoint x: 162, startPoint y: 183, endPoint x: 0, endPoint y: 164, distance: 163.1
click at [0, 164] on app-home "08047224946 Select Location × Looks Juhu Vile Parle, Mumbai Default Panel My Pa…" at bounding box center [748, 411] width 1496 height 822
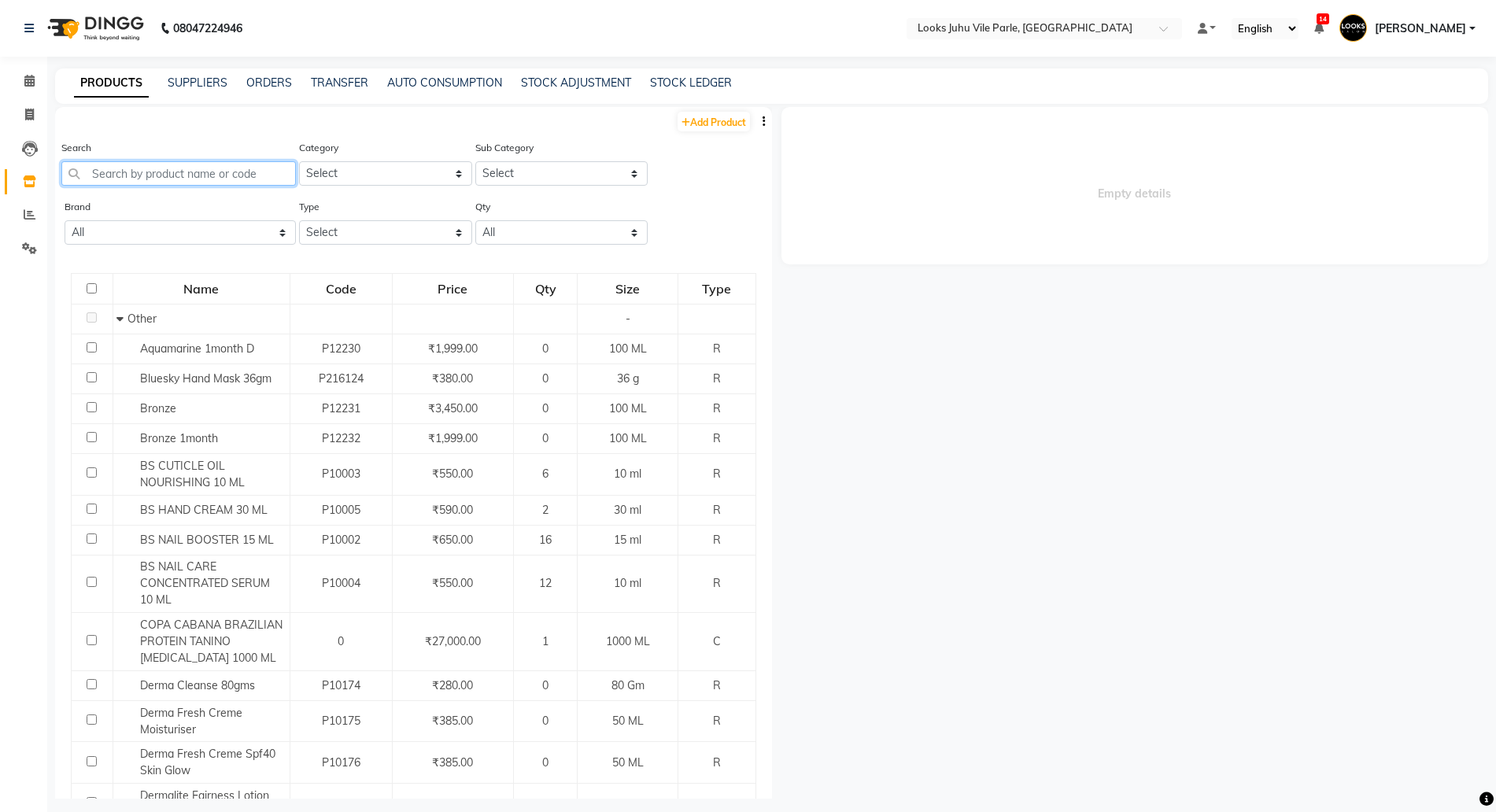
click at [208, 173] on input "text" at bounding box center [178, 173] width 234 height 24
click at [124, 171] on input "text" at bounding box center [178, 173] width 234 height 24
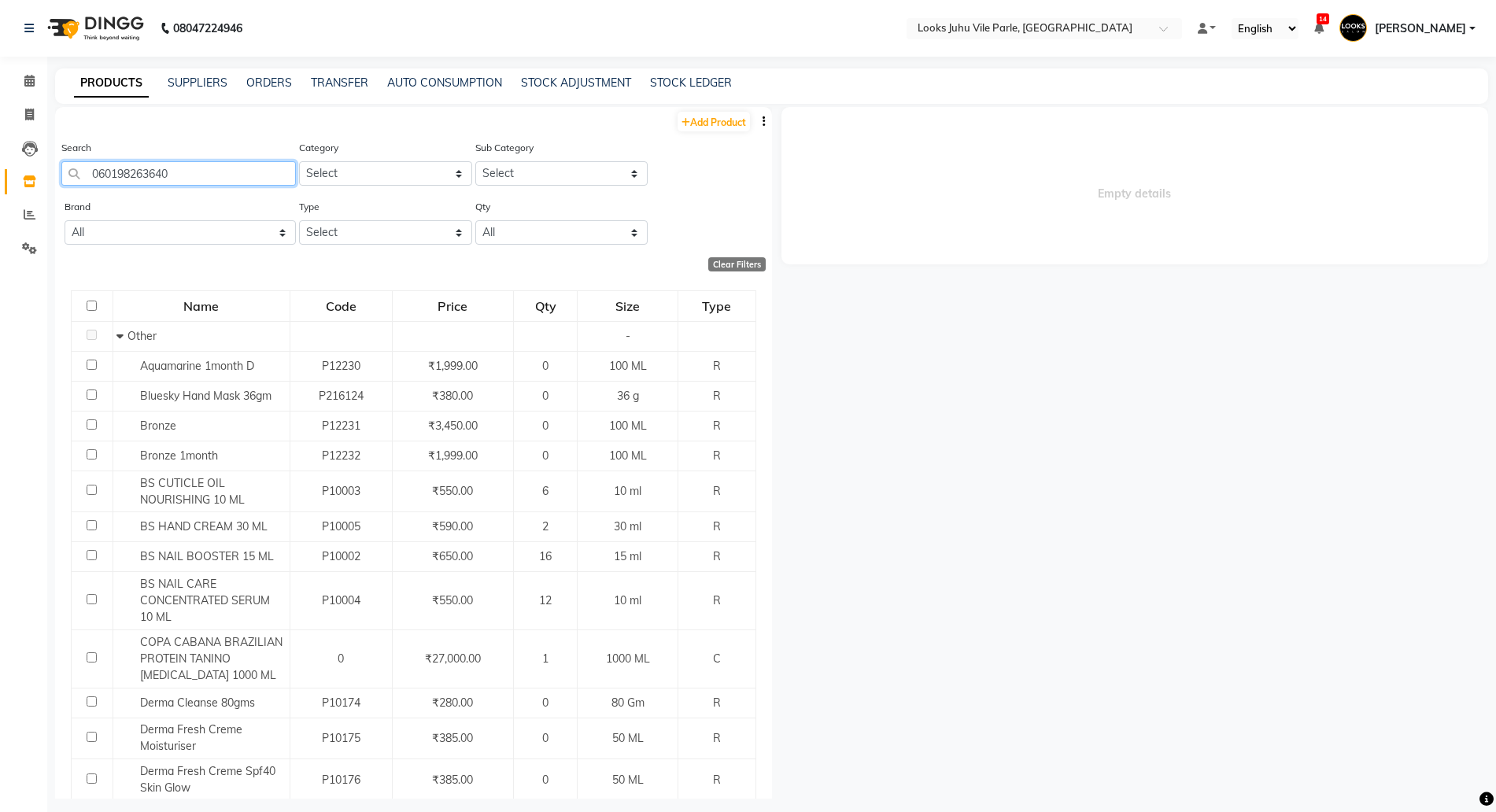
type input "0601982636401"
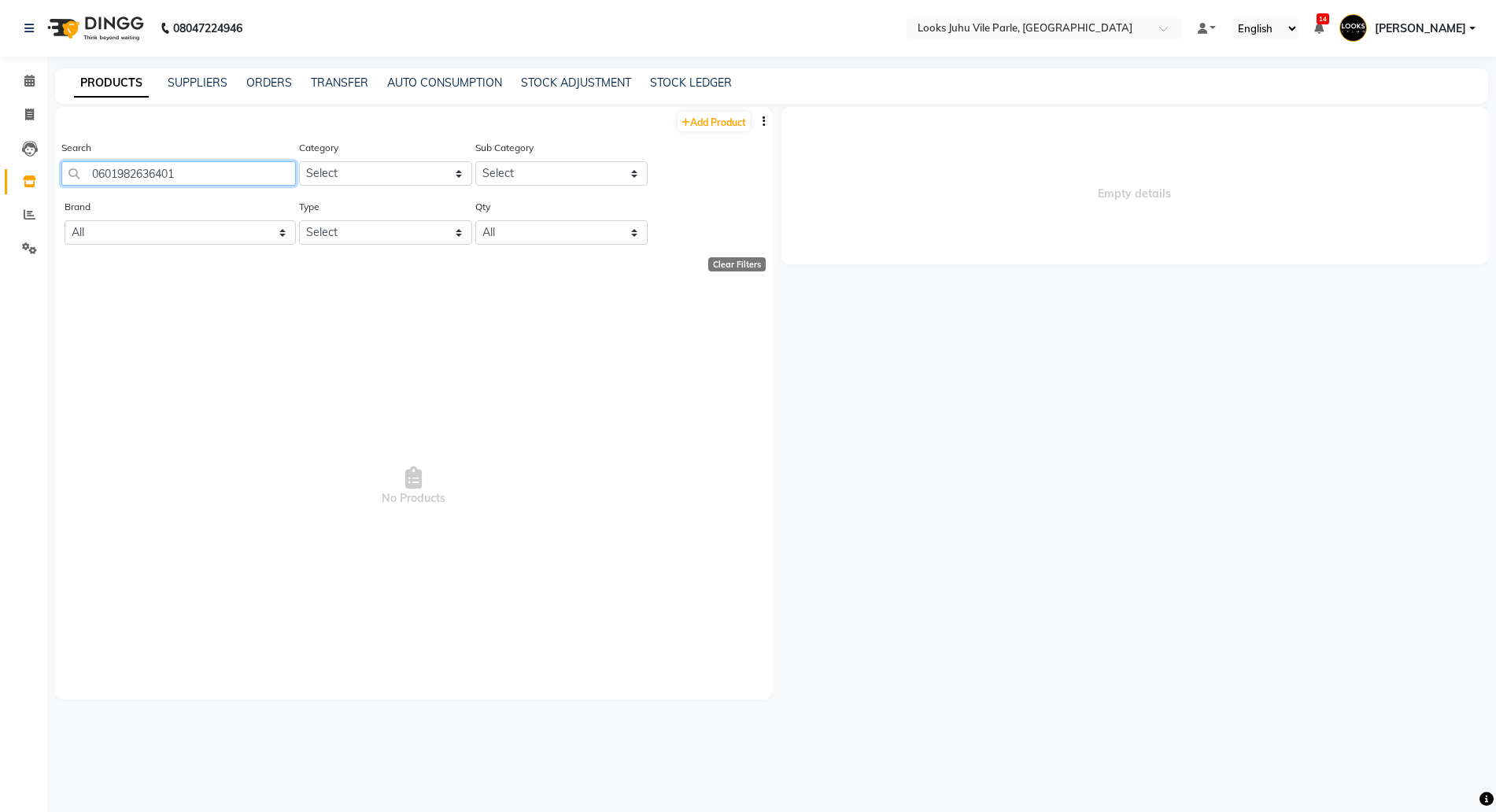
drag, startPoint x: 26, startPoint y: 170, endPoint x: 0, endPoint y: 131, distance: 46.9
click at [0, 140] on app-home "08047224946 Select Location × Looks Juhu Vile Parle, Mumbai Default Panel My Pa…" at bounding box center [748, 411] width 1496 height 822
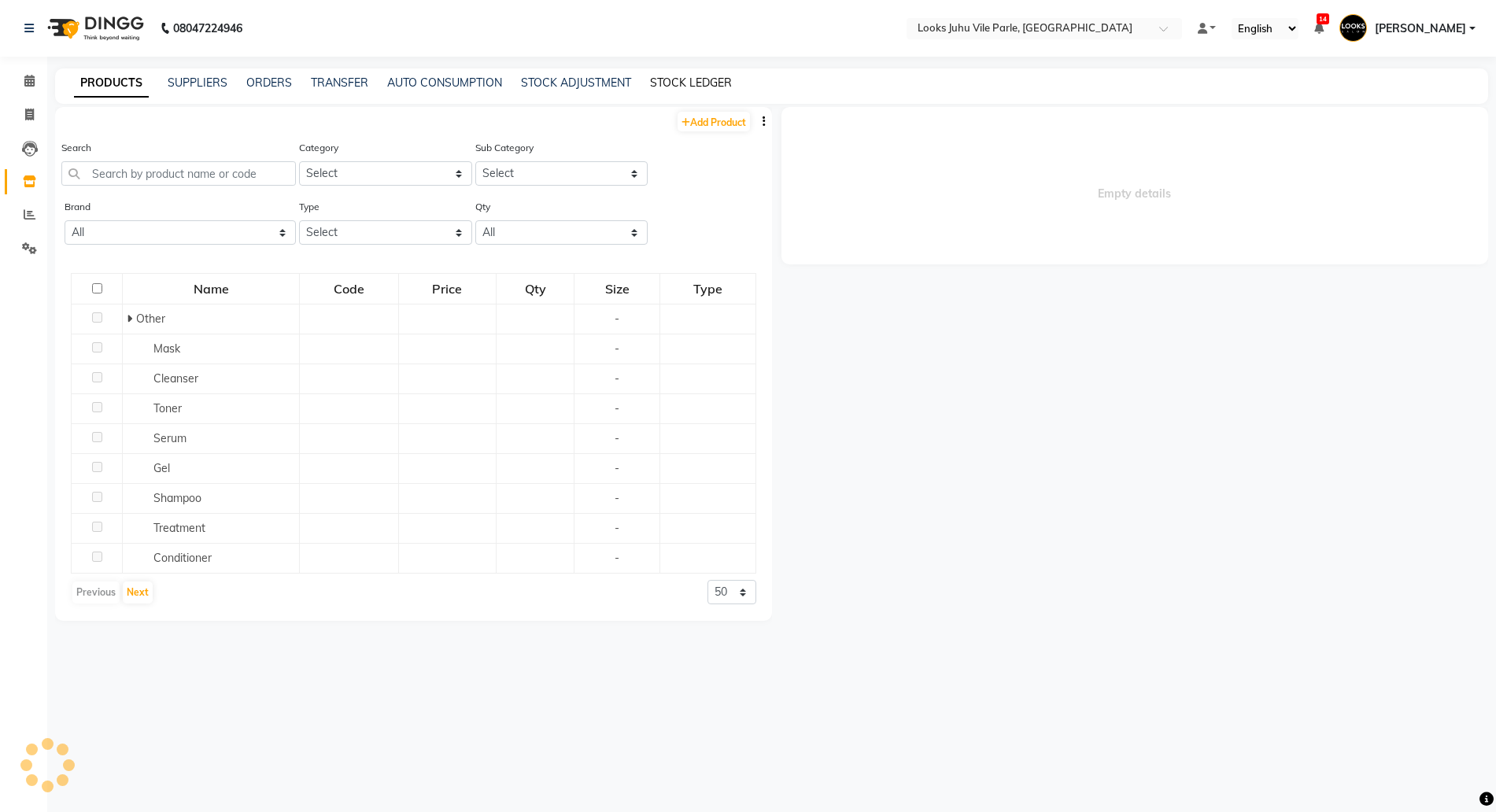
click at [684, 84] on link "STOCK LEDGER" at bounding box center [690, 82] width 82 height 14
select select "all"
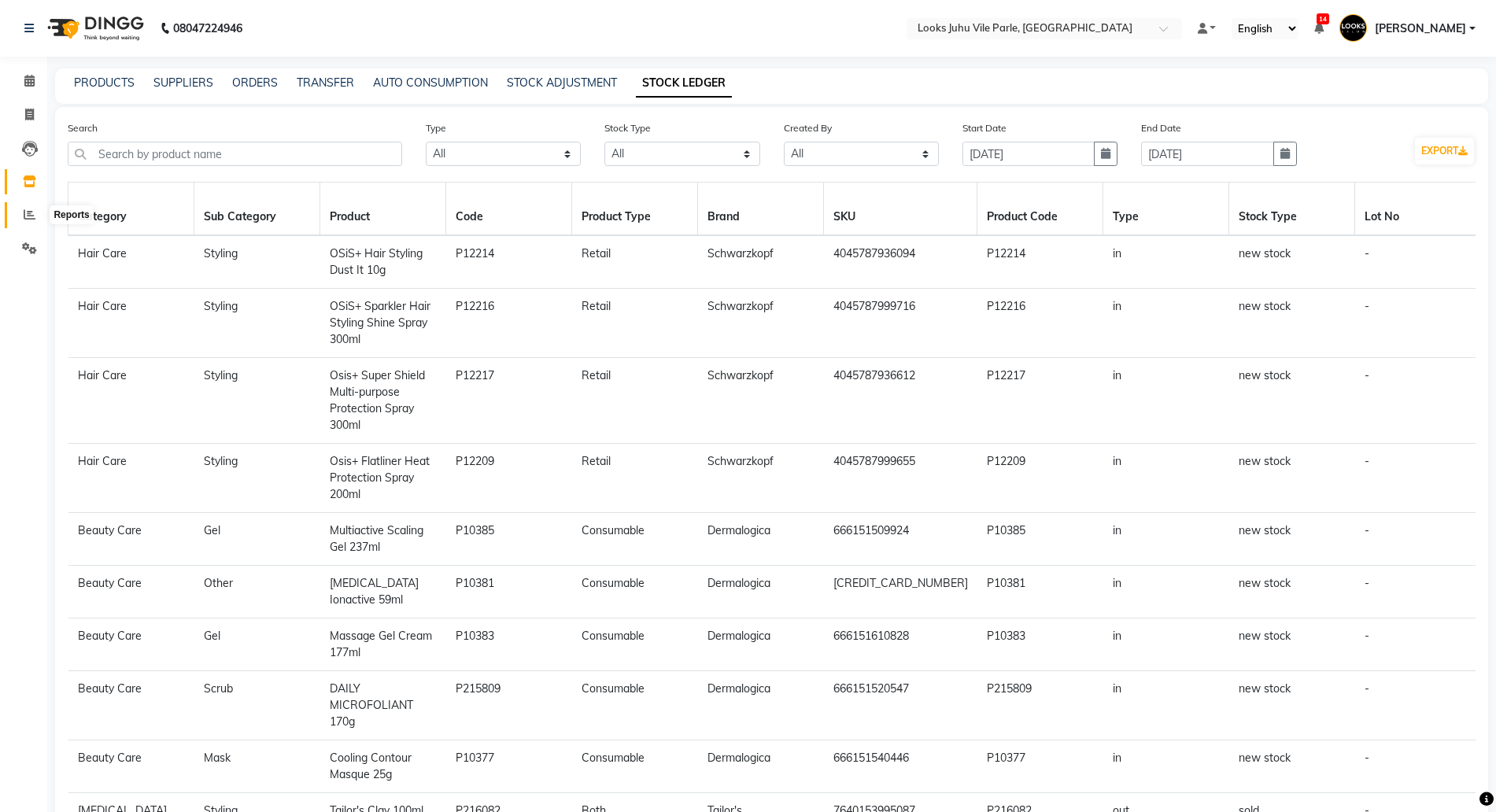
click at [32, 213] on icon at bounding box center [29, 215] width 12 height 12
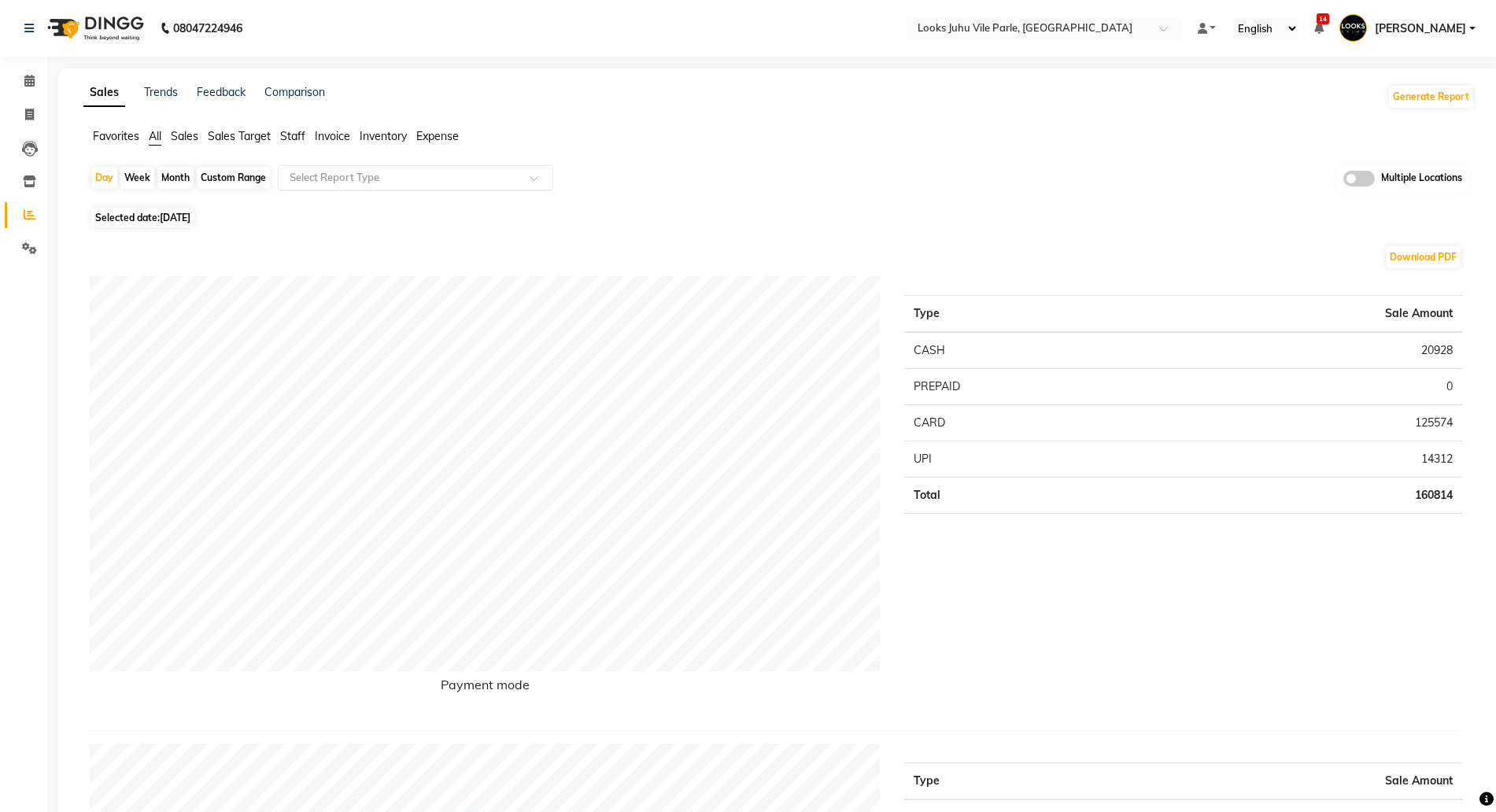
click at [382, 170] on input "text" at bounding box center [399, 178] width 226 height 15
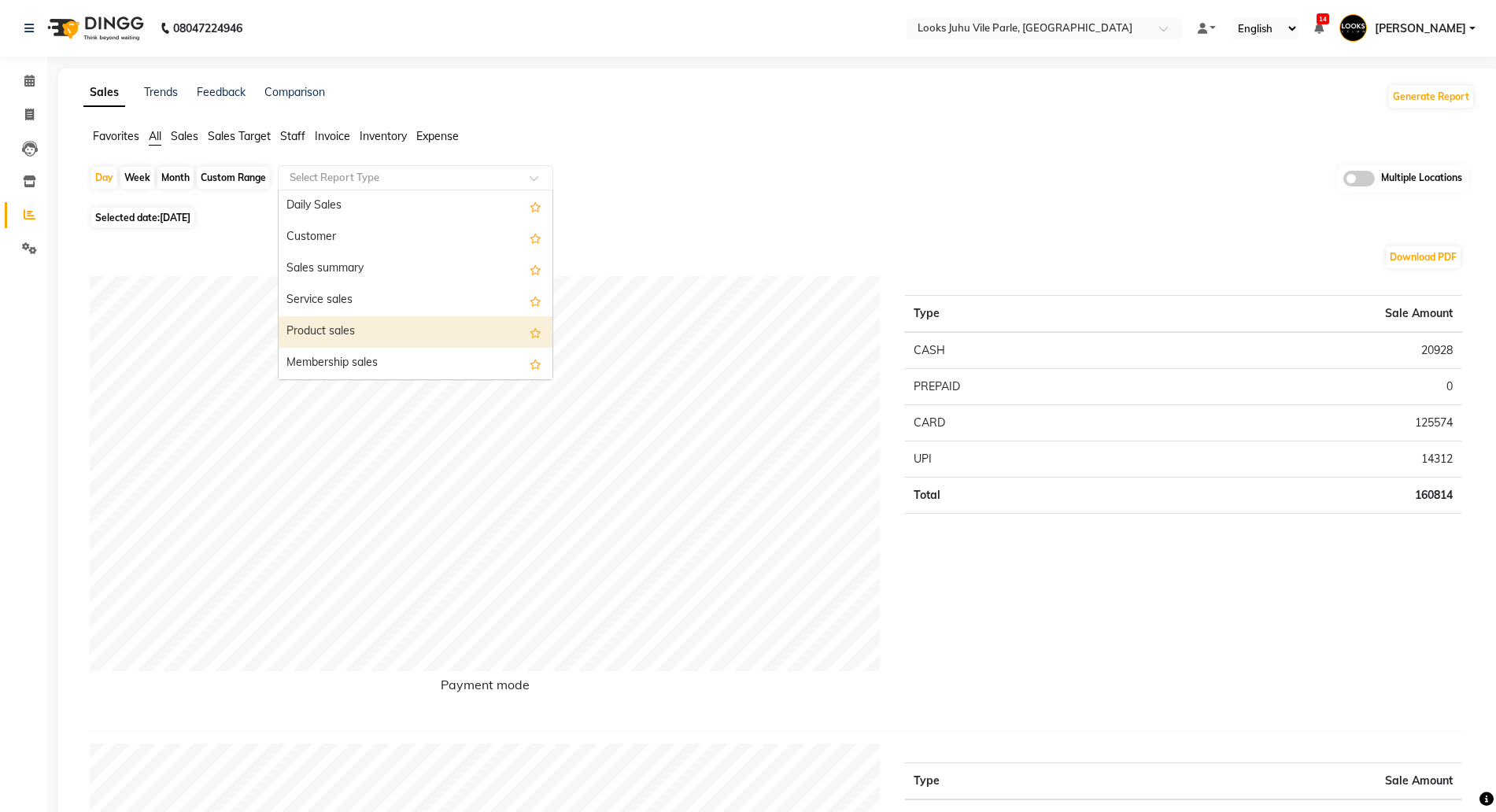
click at [347, 316] on div "Product sales" at bounding box center [415, 332] width 274 height 32
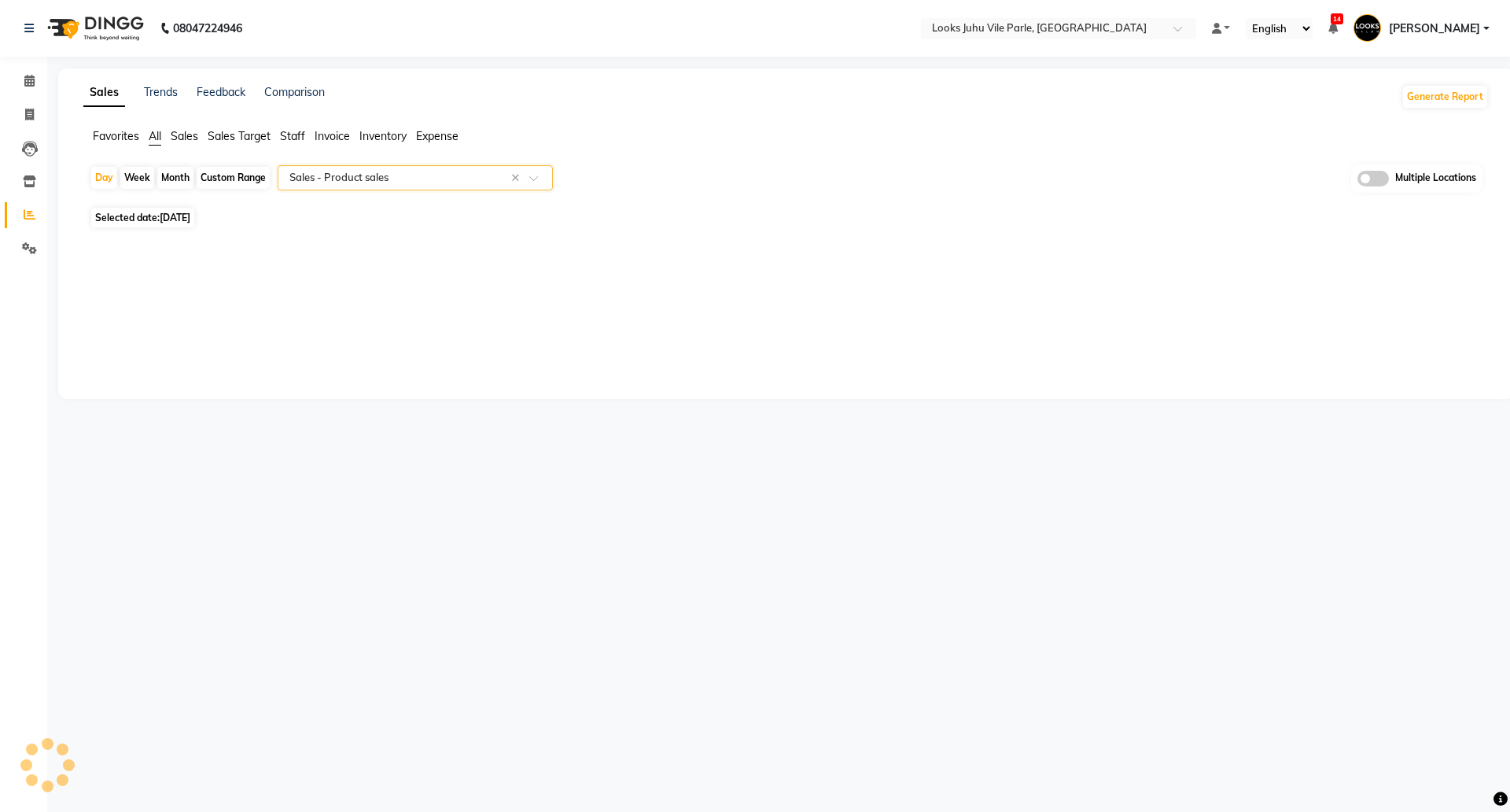
select select "full_report"
select select "pdf"
click at [28, 187] on icon at bounding box center [30, 181] width 14 height 12
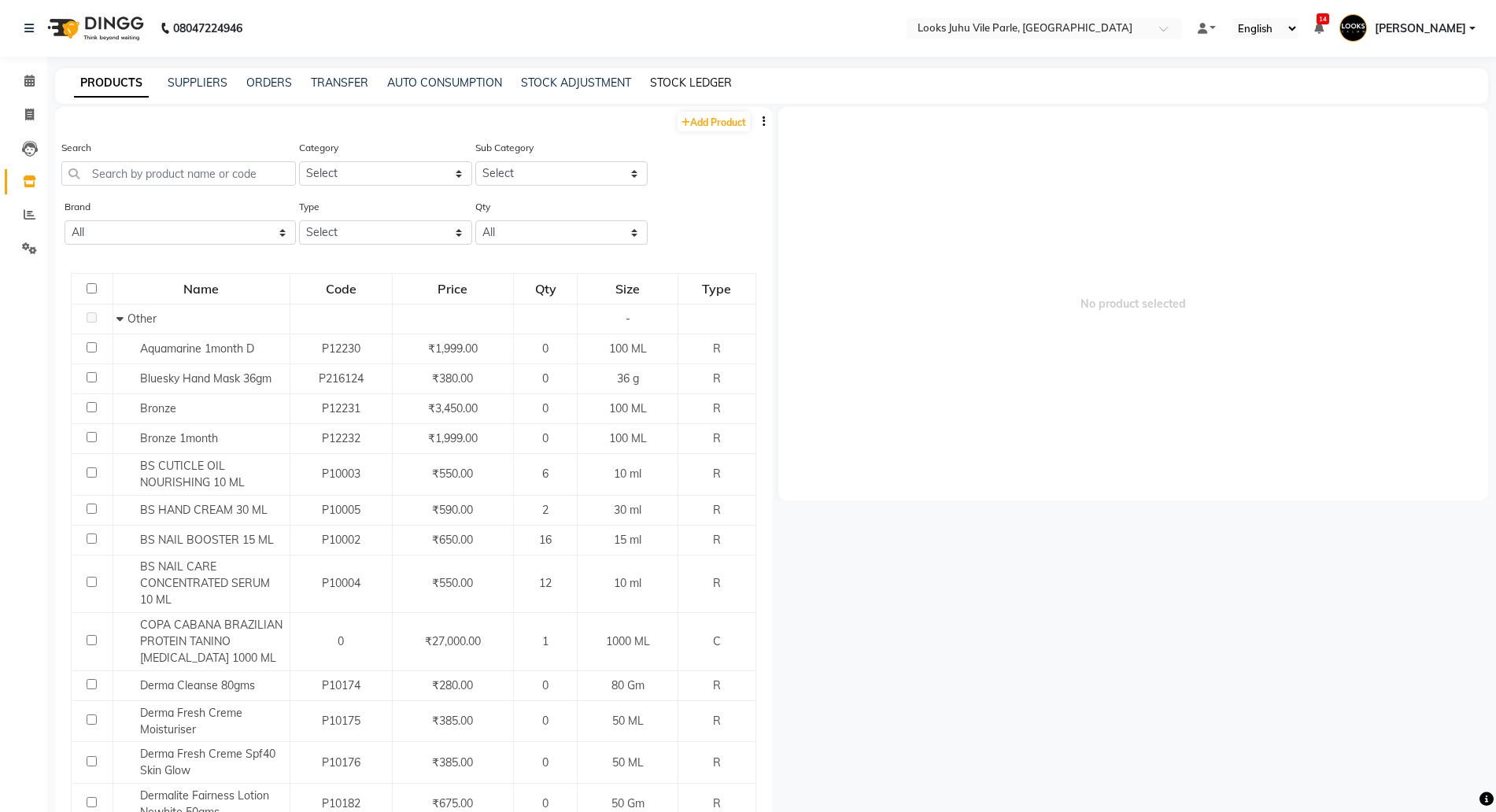
click at [673, 79] on link "STOCK LEDGER" at bounding box center [690, 82] width 82 height 14
select select "all"
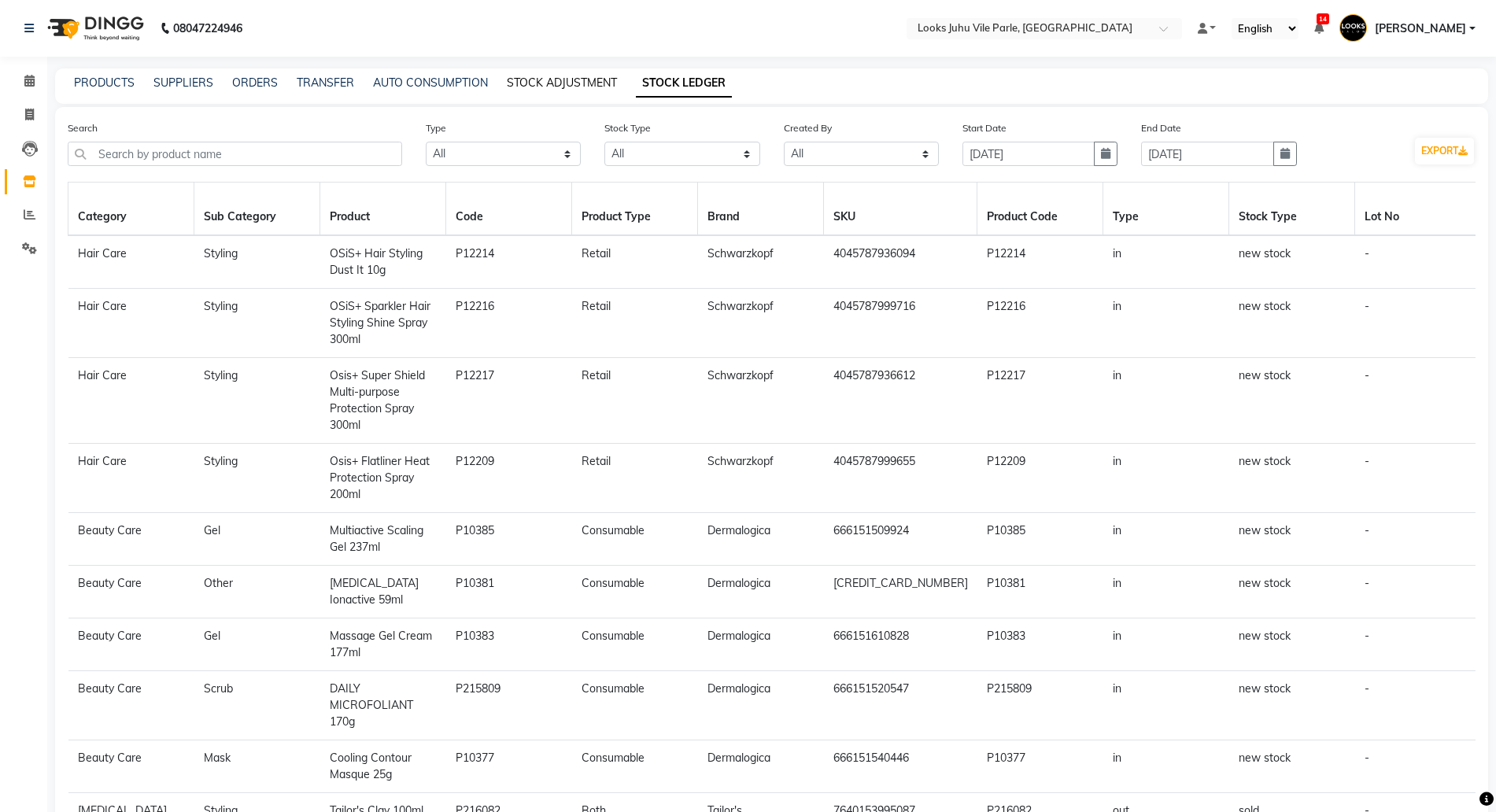
click at [575, 77] on link "STOCK ADJUSTMENT" at bounding box center [562, 82] width 110 height 14
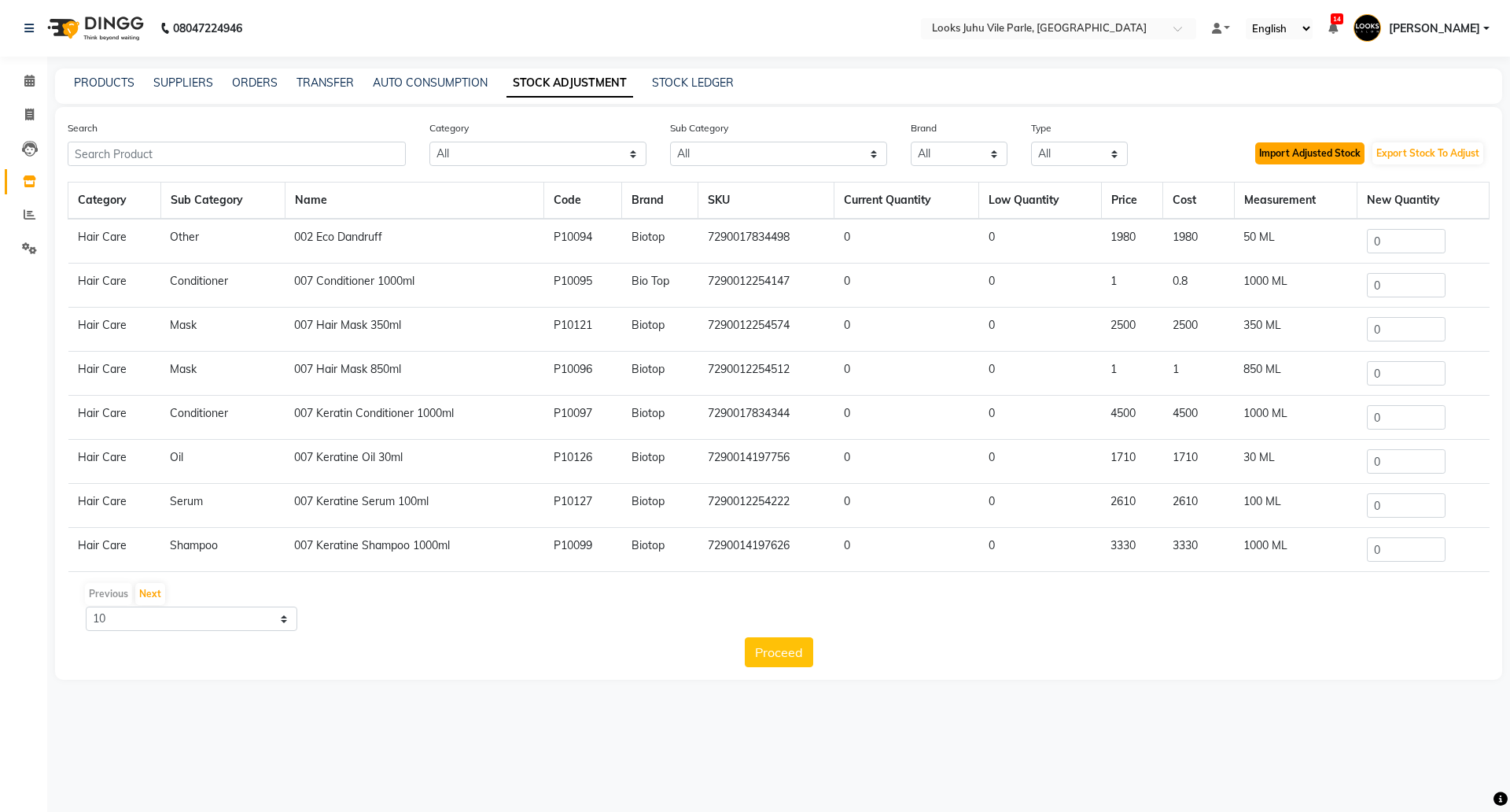
click at [1256, 152] on button "Import Adjusted Stock" at bounding box center [1310, 153] width 109 height 22
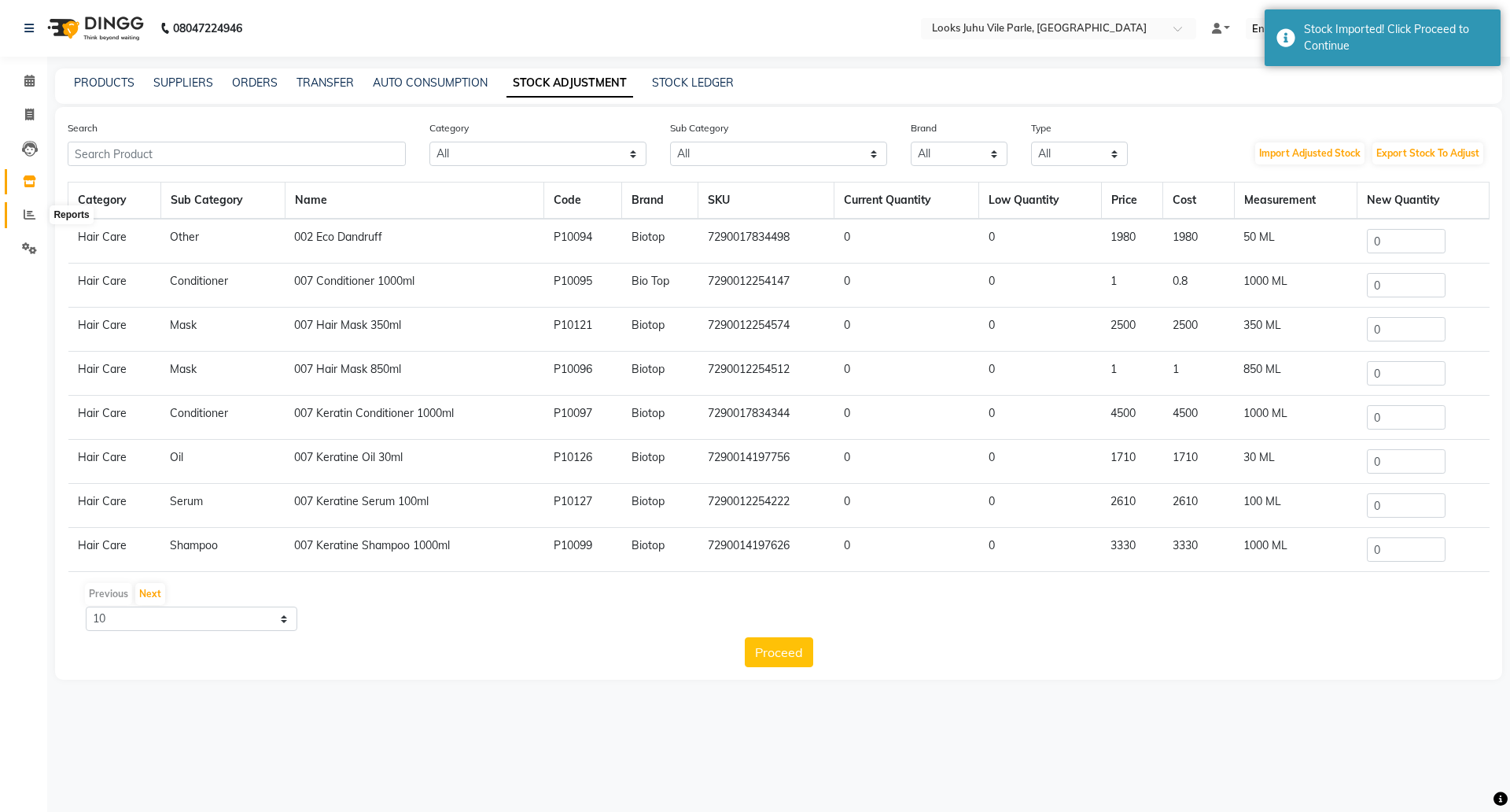
click at [23, 210] on icon at bounding box center [29, 215] width 12 height 12
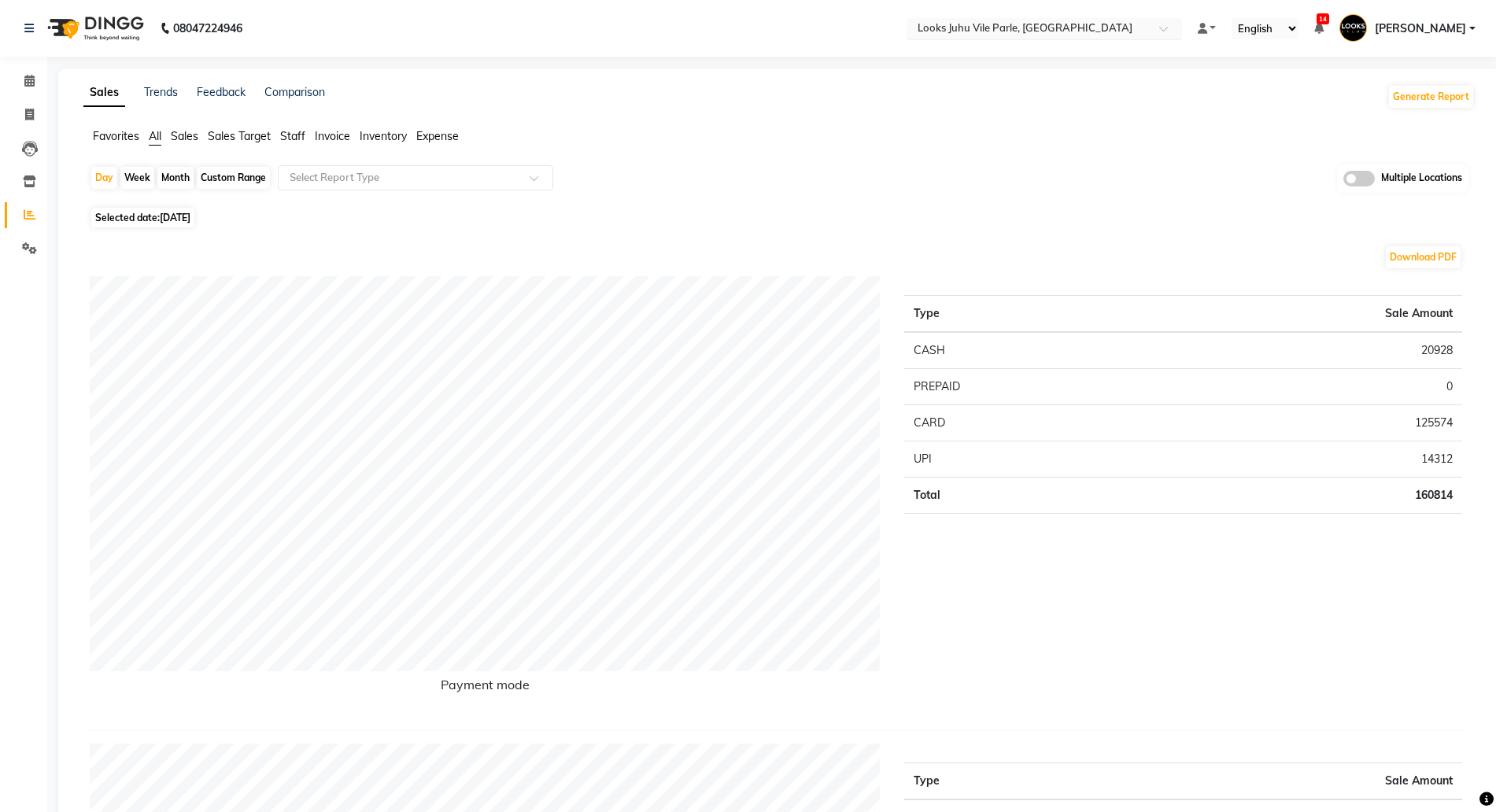
click at [995, 23] on input "text" at bounding box center [1028, 30] width 228 height 15
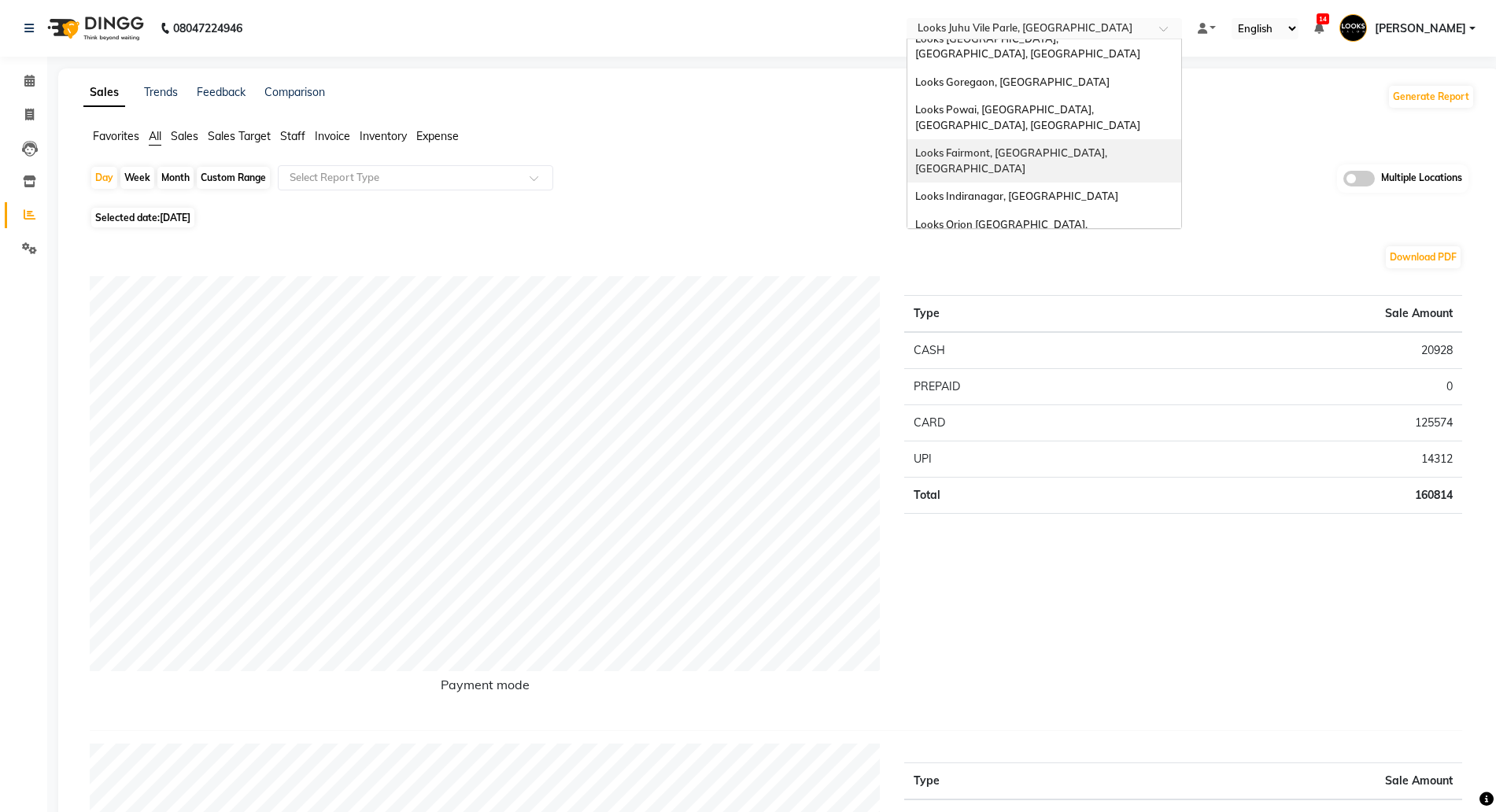
scroll to position [118, 0]
click at [987, 256] on span "Looks Brigade Gateway, [GEOGRAPHIC_DATA]" at bounding box center [1030, 262] width 230 height 13
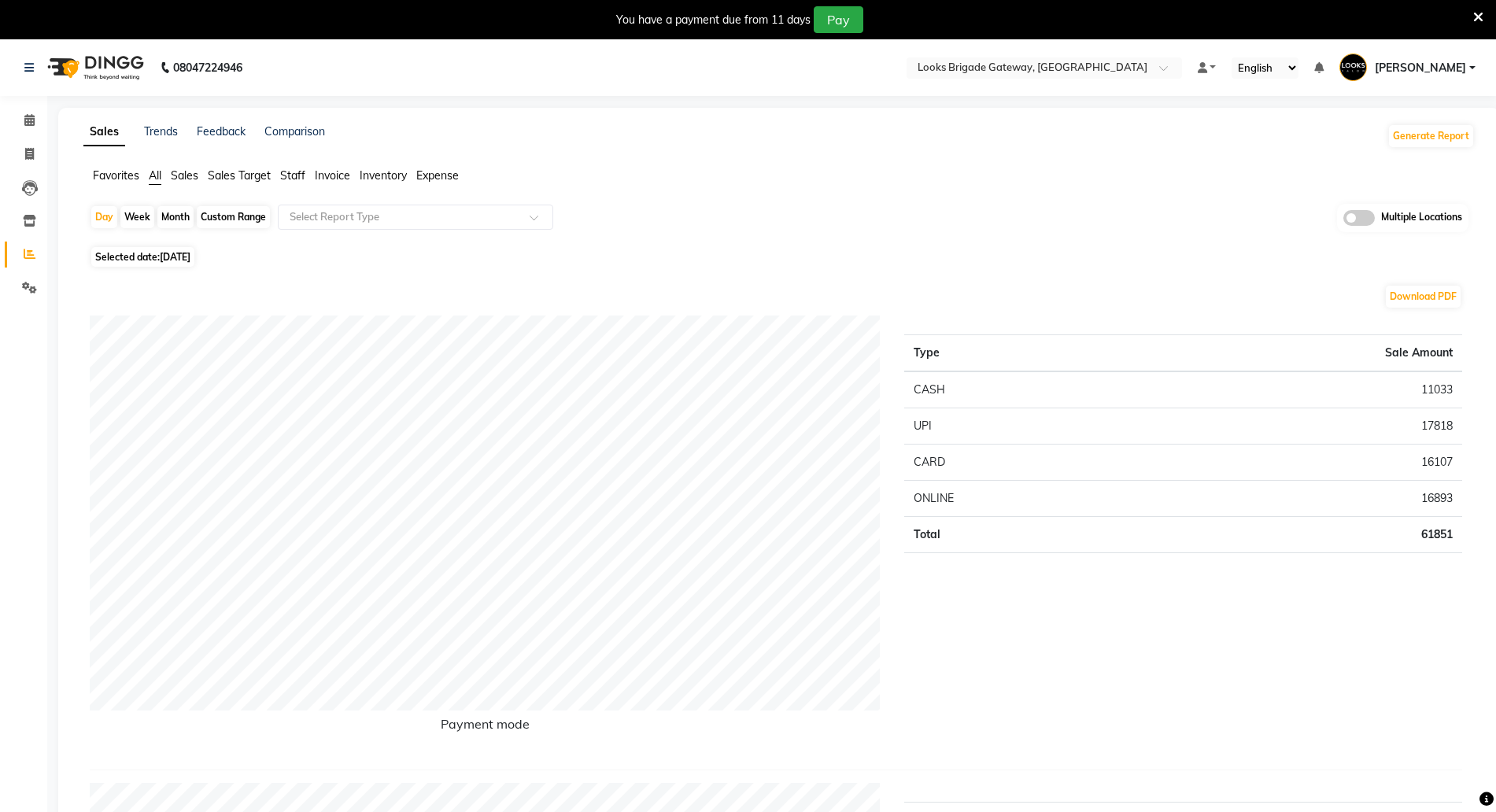
click at [1478, 14] on icon at bounding box center [1478, 17] width 11 height 14
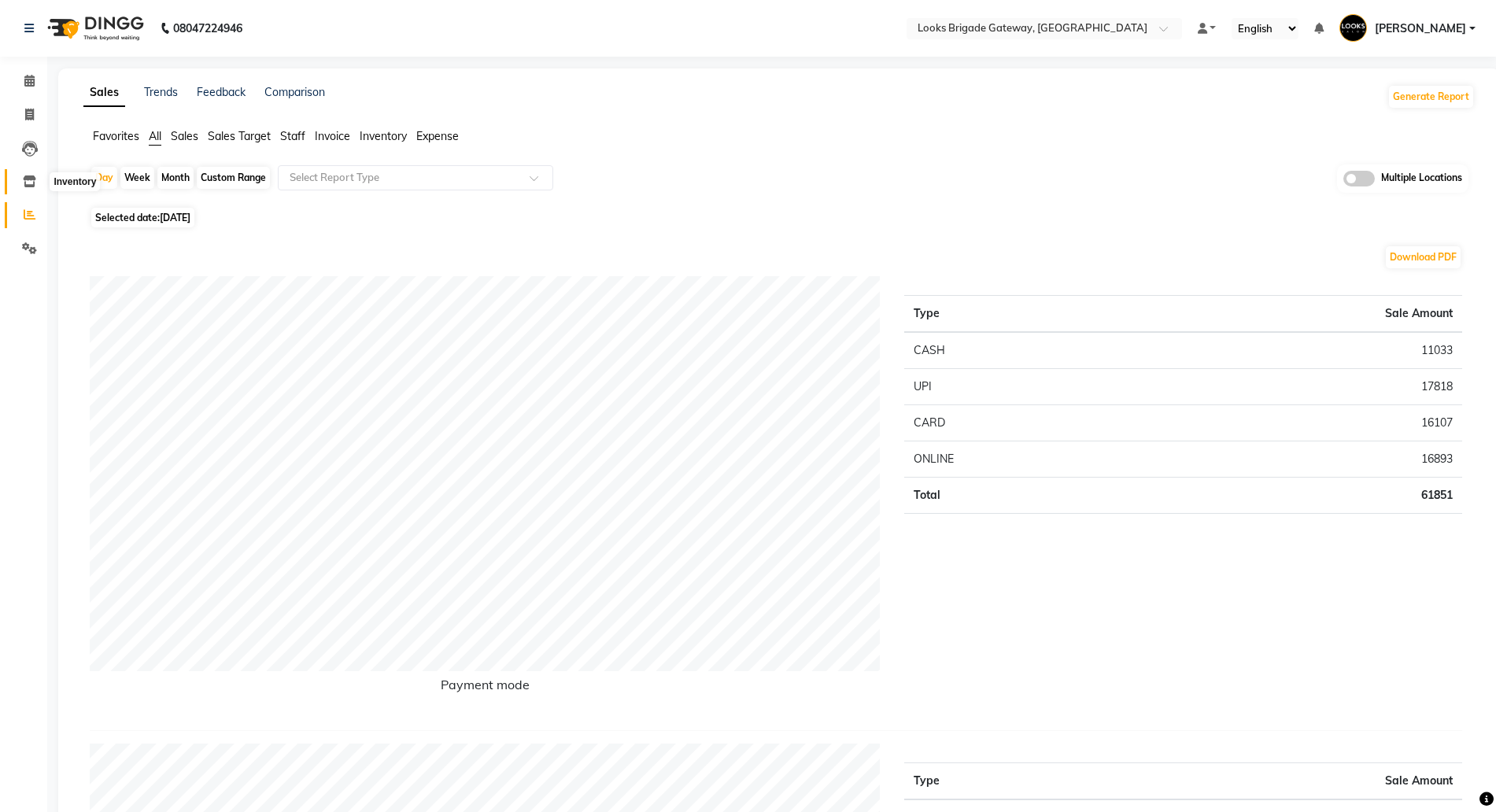
click at [33, 180] on icon at bounding box center [30, 181] width 14 height 12
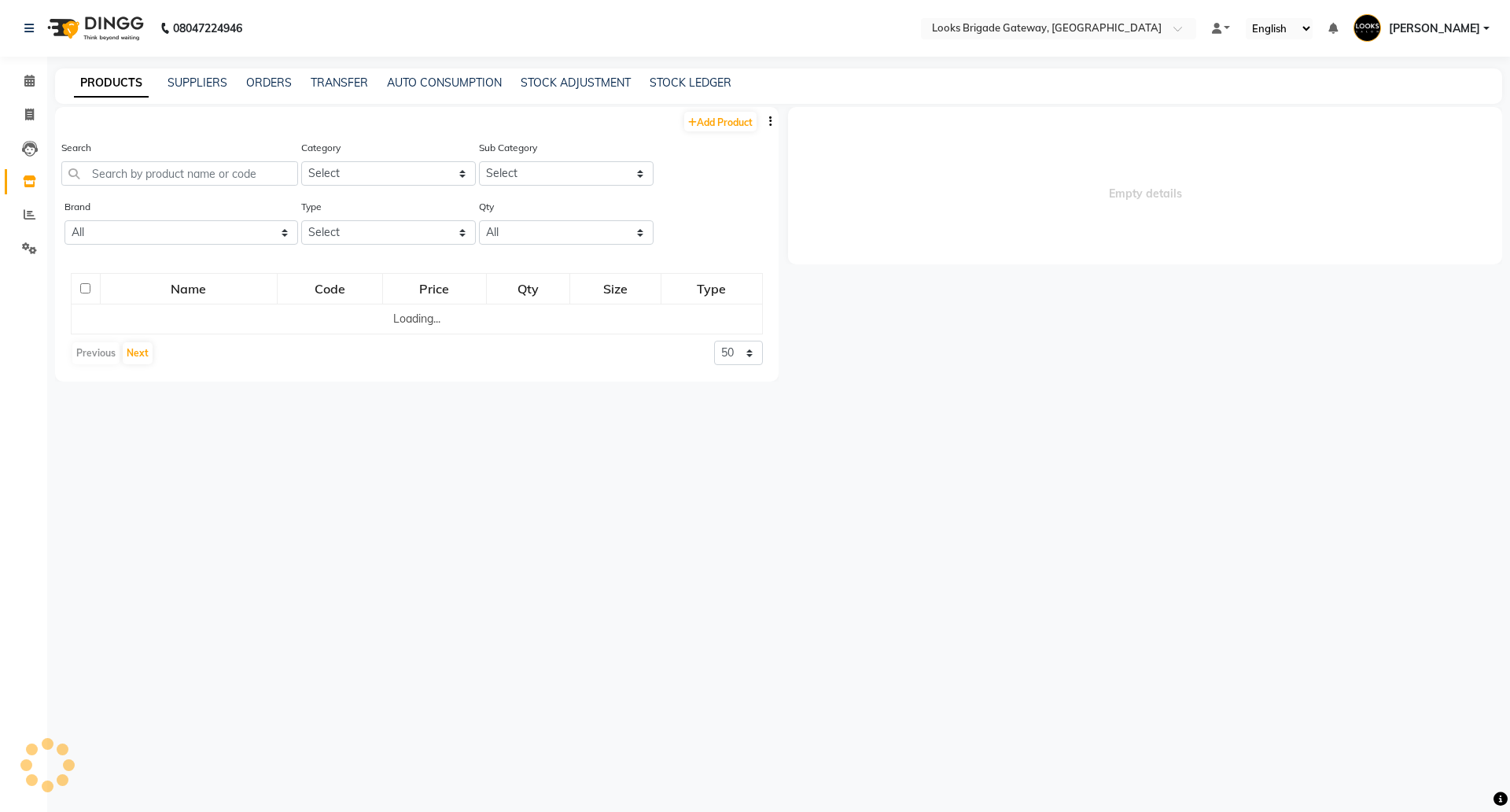
select select
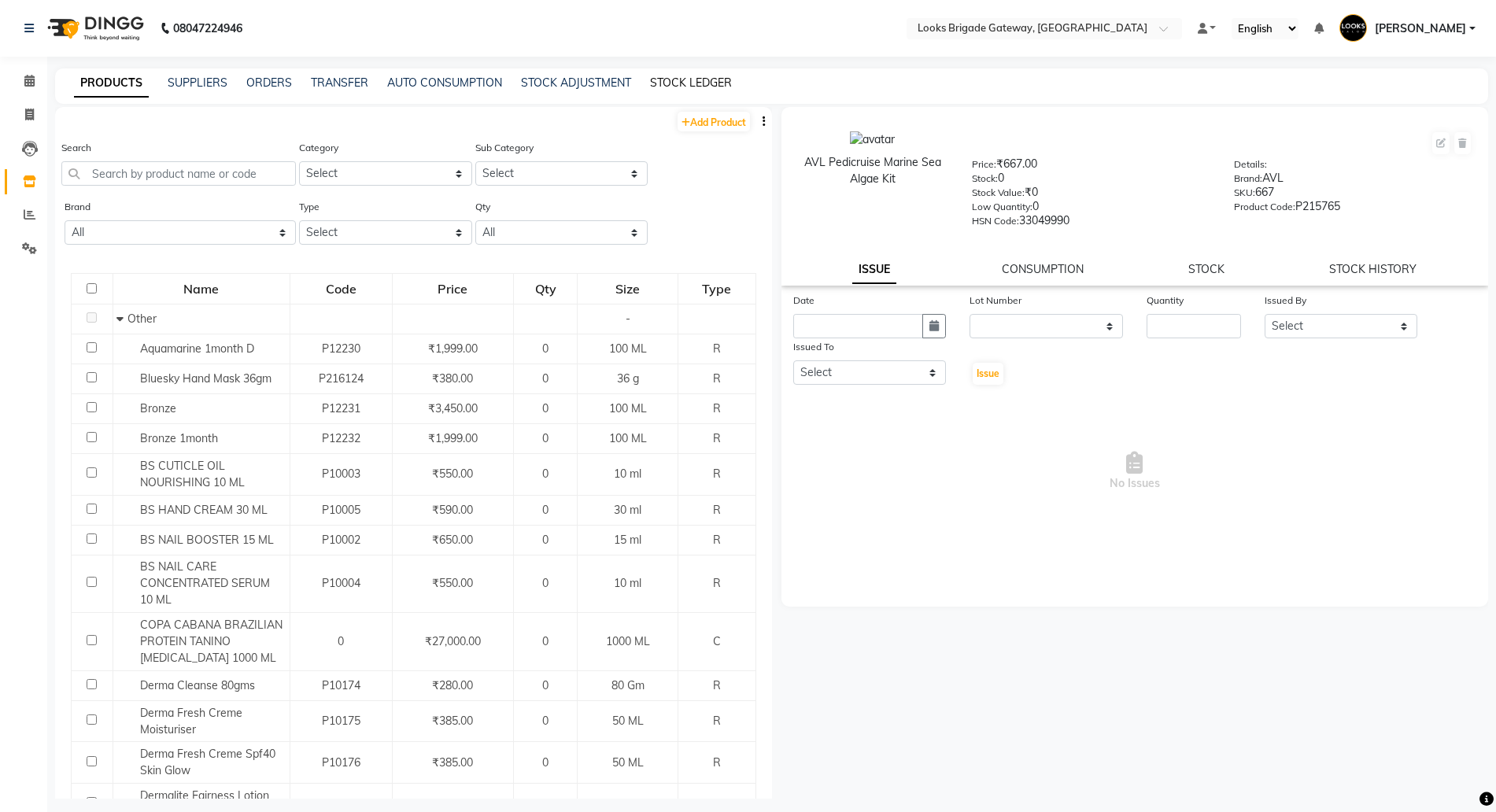
click at [678, 83] on link "STOCK LEDGER" at bounding box center [690, 82] width 82 height 14
select select "all"
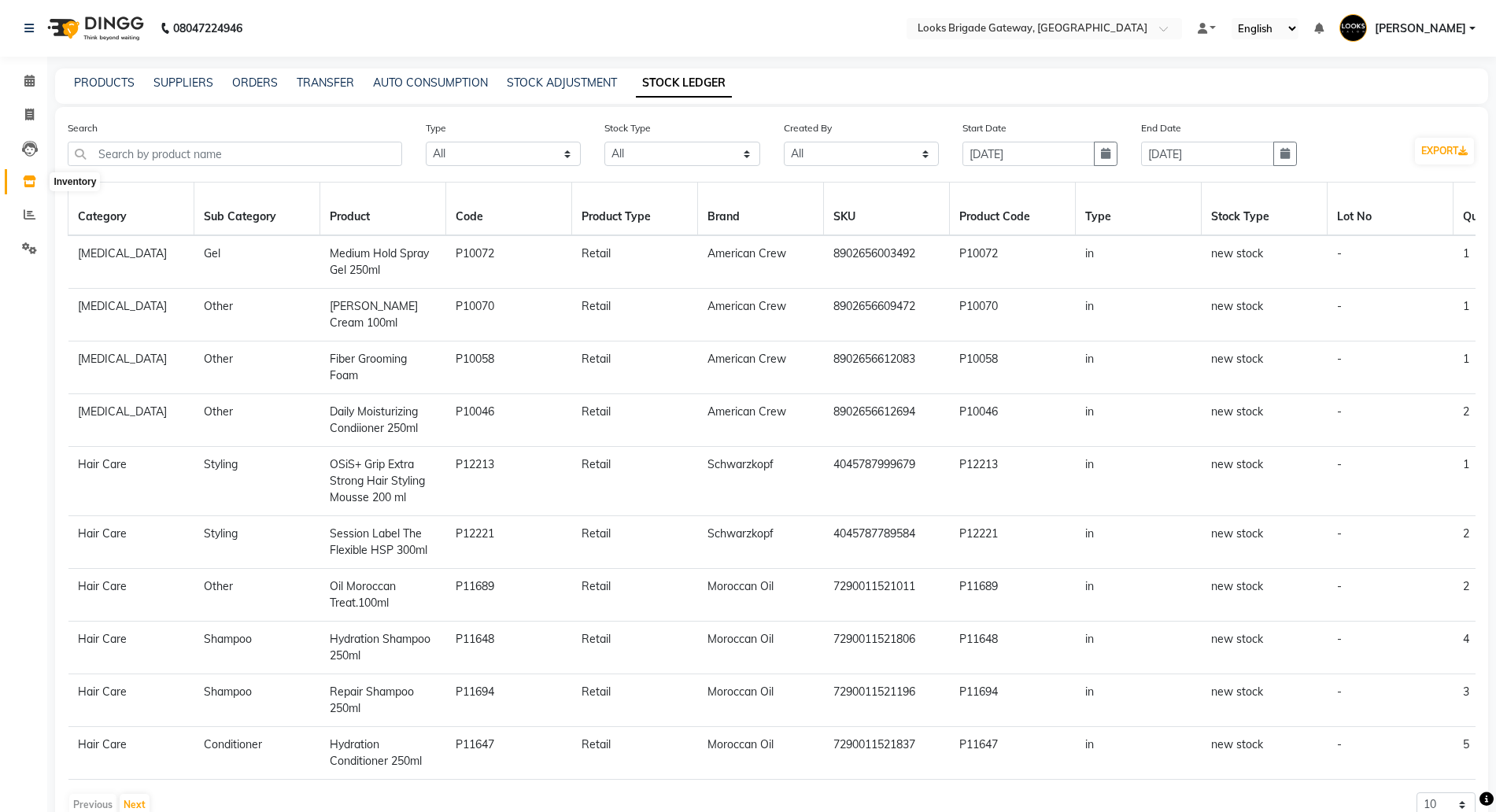
click at [22, 181] on span at bounding box center [29, 182] width 27 height 18
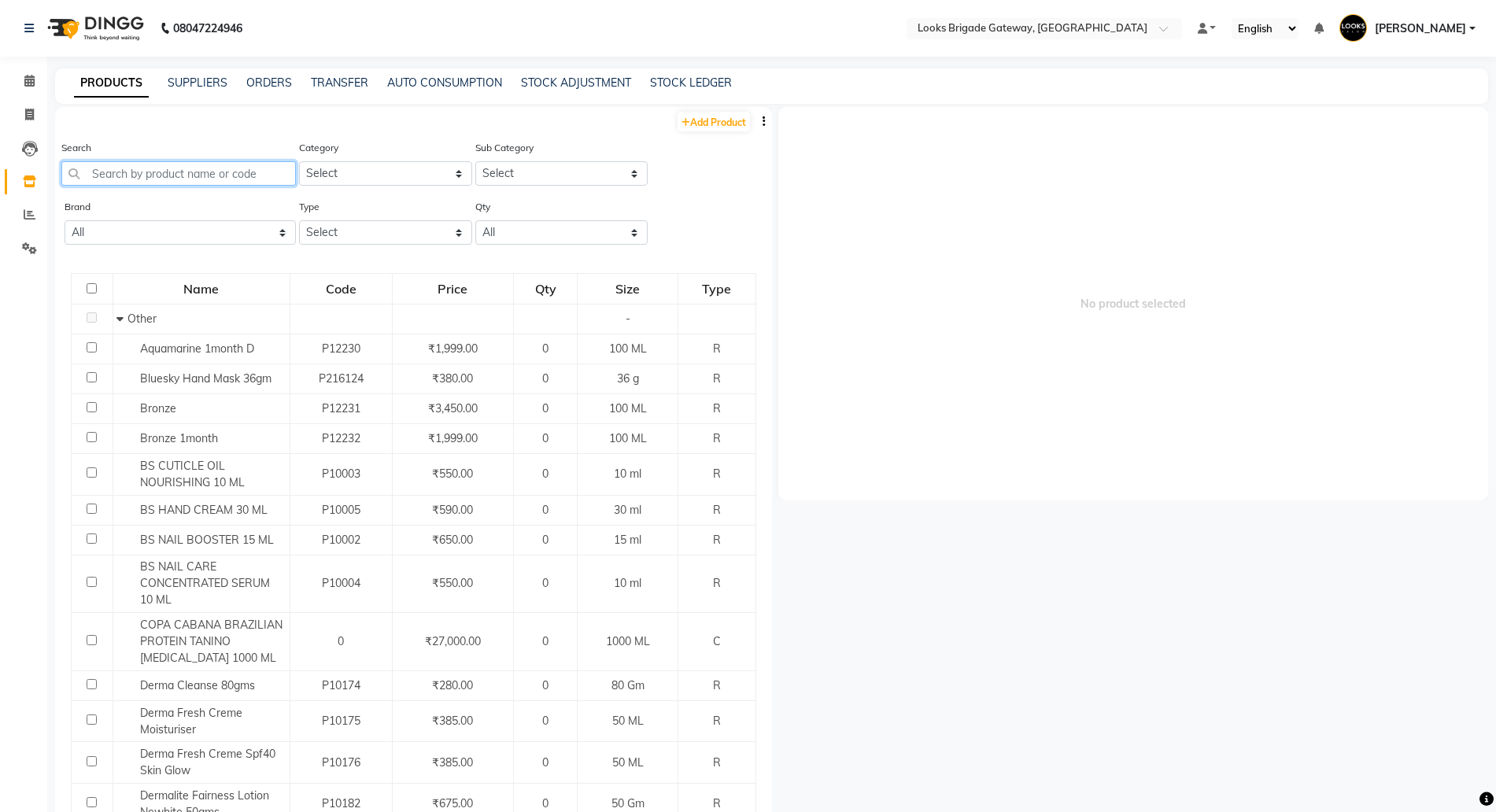
click at [136, 180] on input "text" at bounding box center [178, 173] width 234 height 24
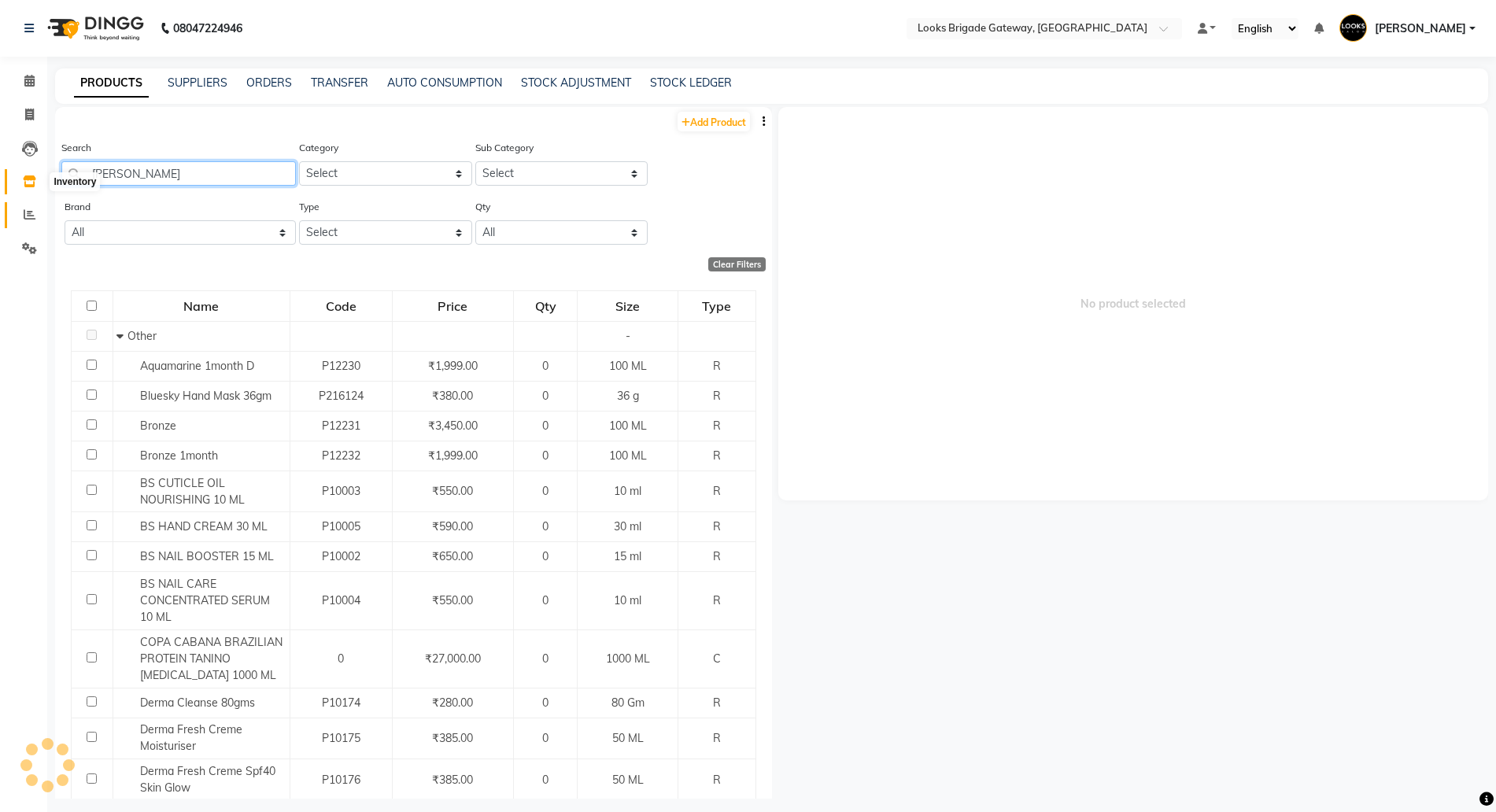
type input "eli"
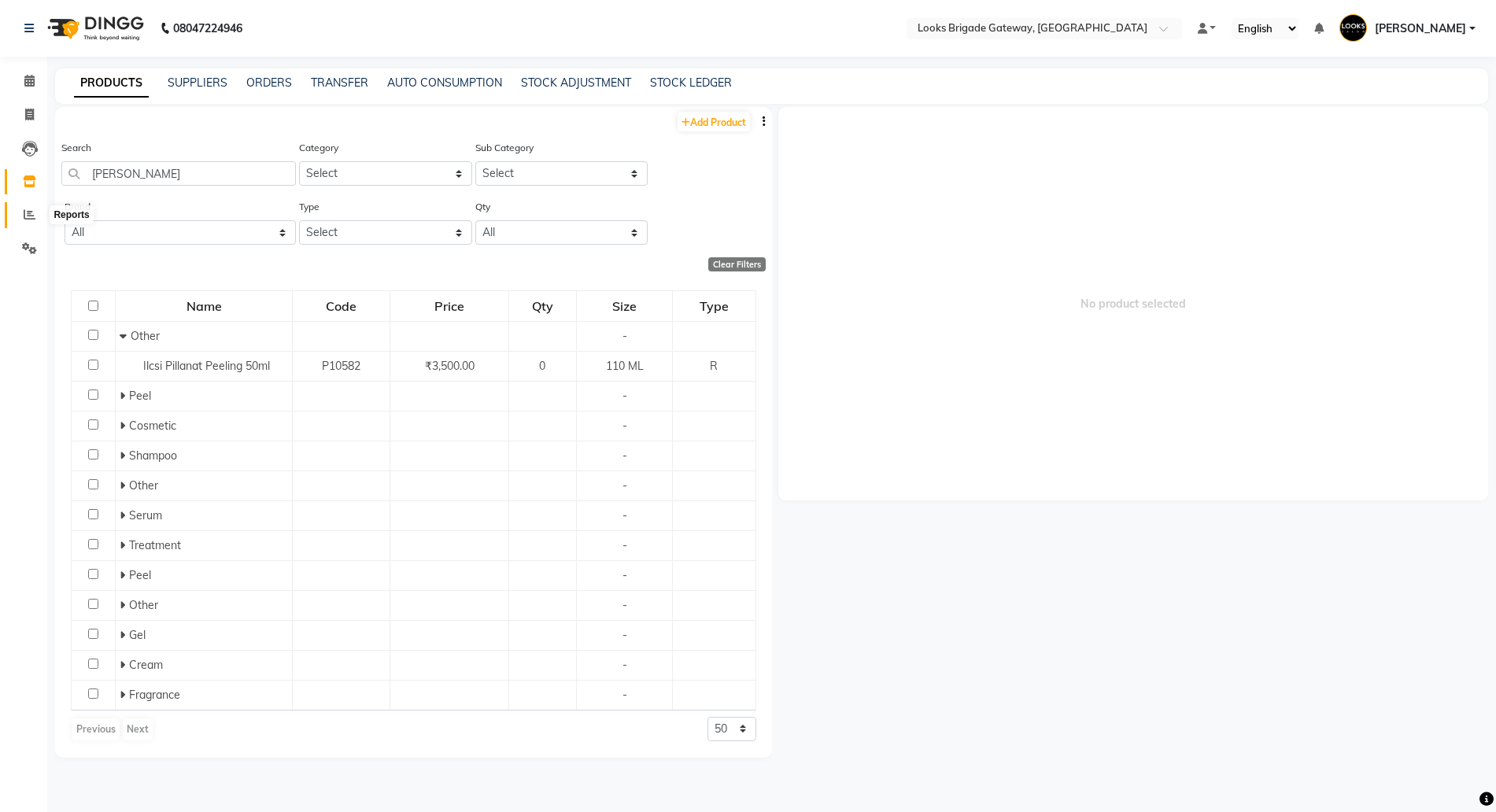
click at [30, 209] on icon at bounding box center [29, 215] width 12 height 12
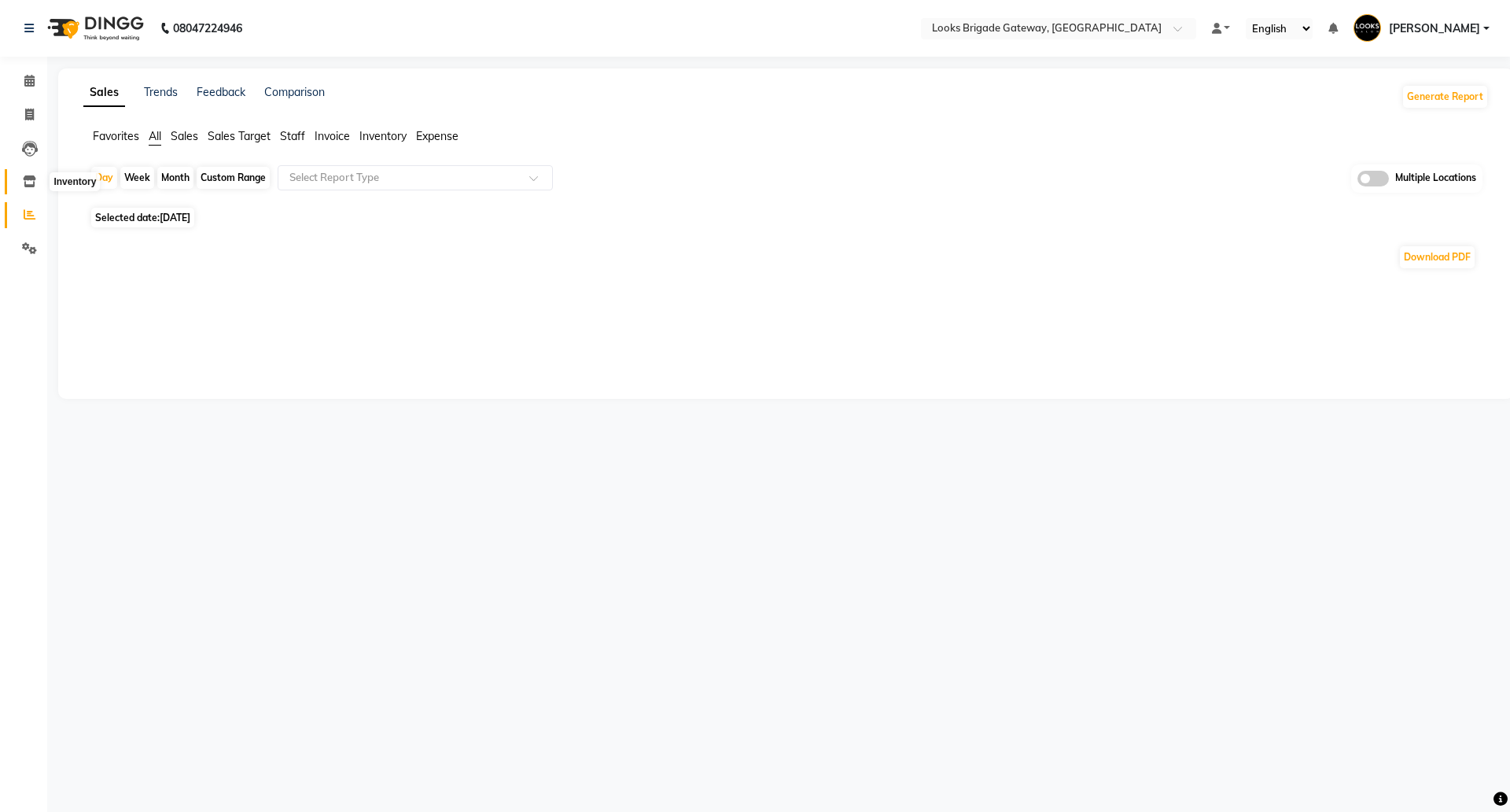
click at [22, 187] on span at bounding box center [29, 182] width 27 height 18
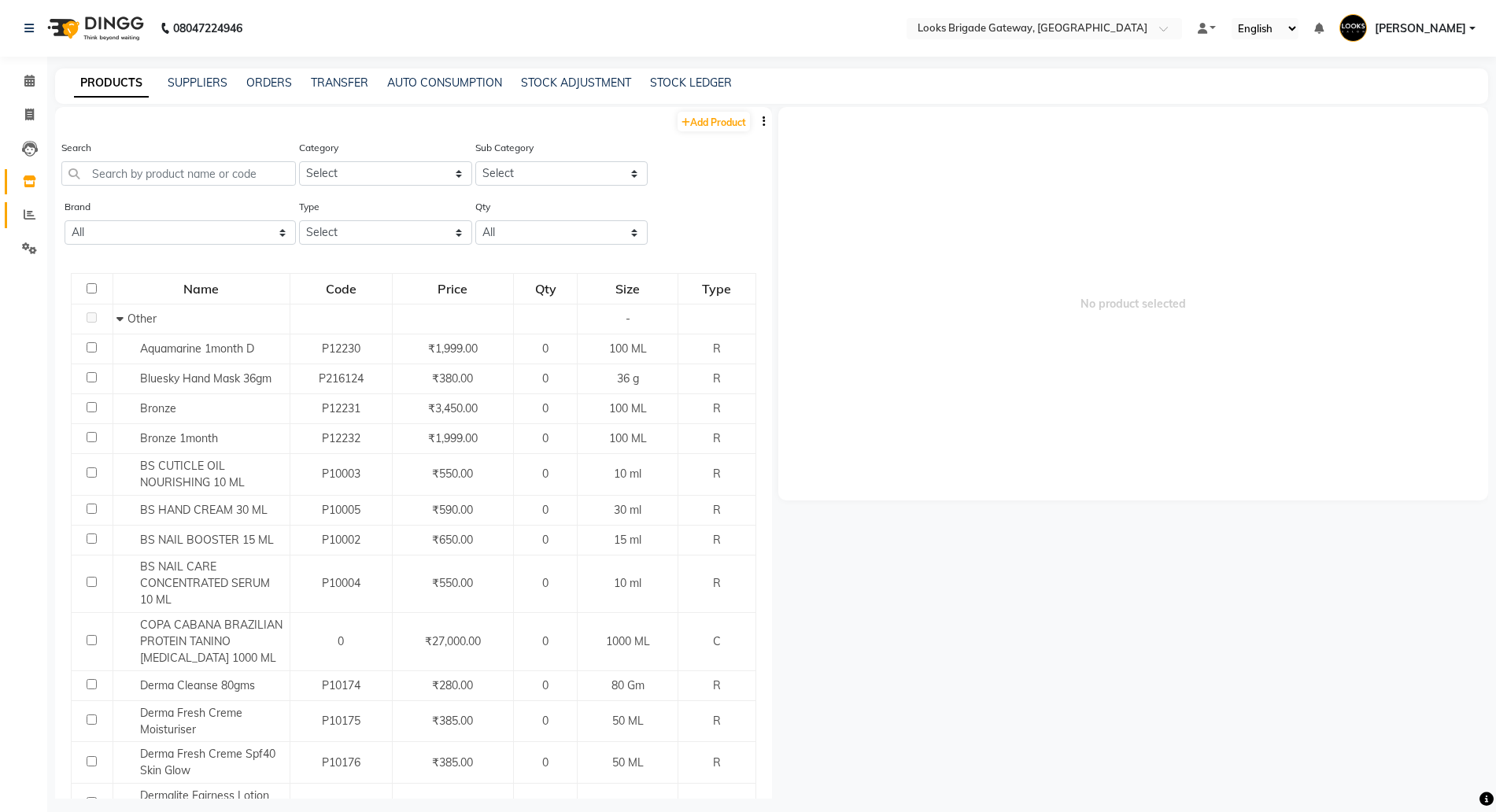
click at [23, 218] on span at bounding box center [29, 215] width 27 height 18
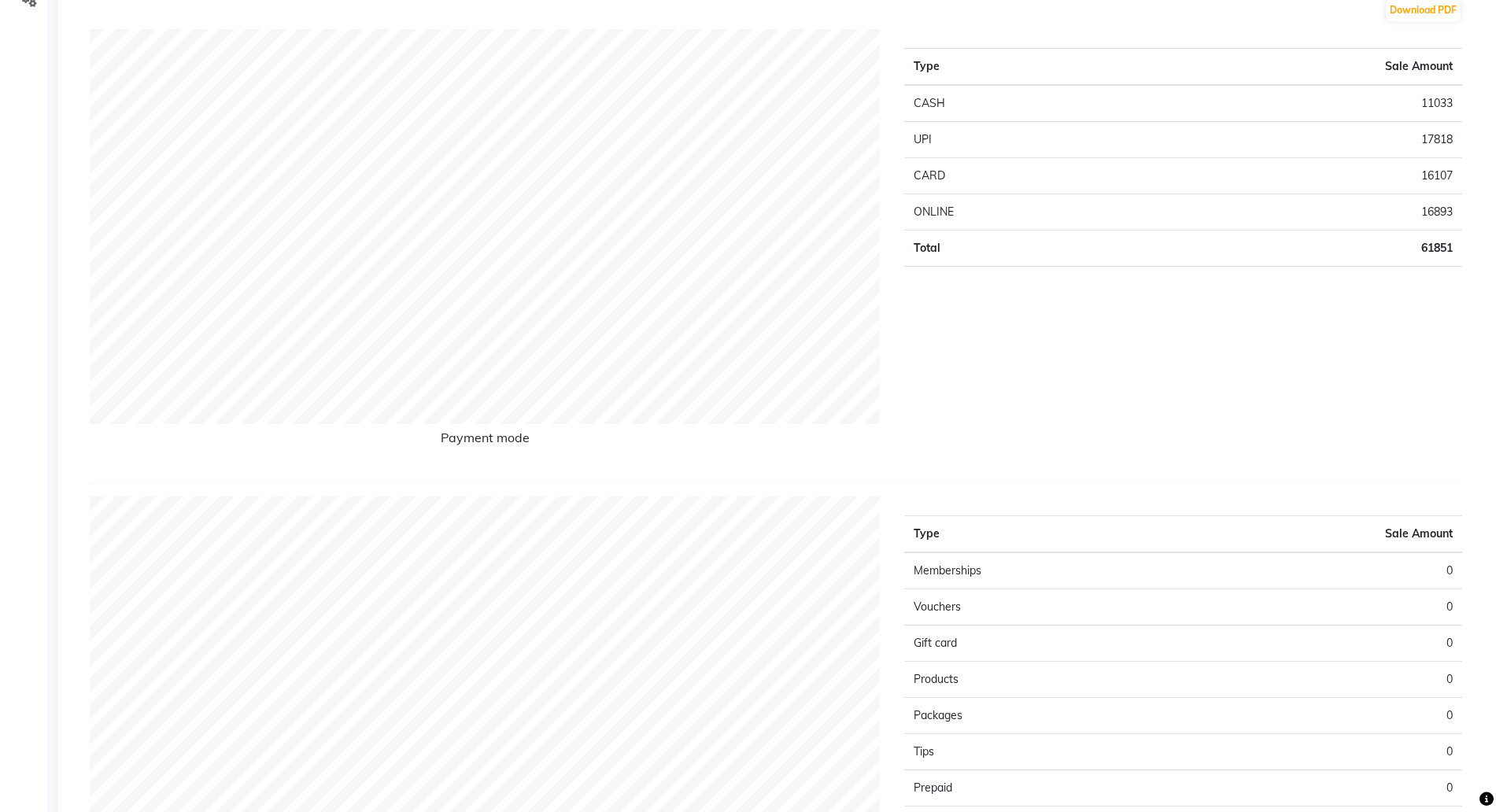
scroll to position [590, 0]
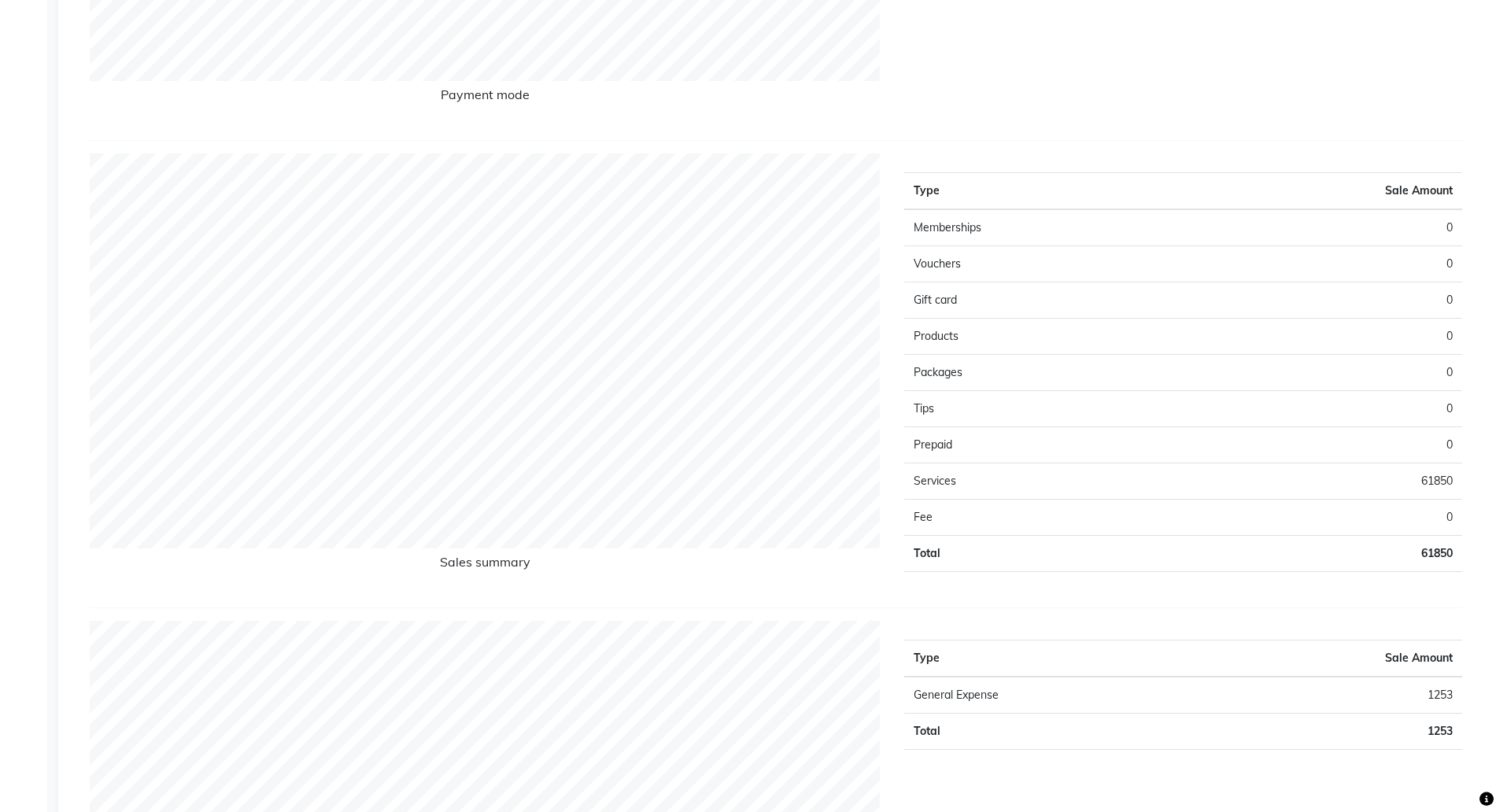
click at [1448, 344] on td "0" at bounding box center [1322, 335] width 279 height 36
click at [1446, 339] on td "0" at bounding box center [1322, 335] width 279 height 36
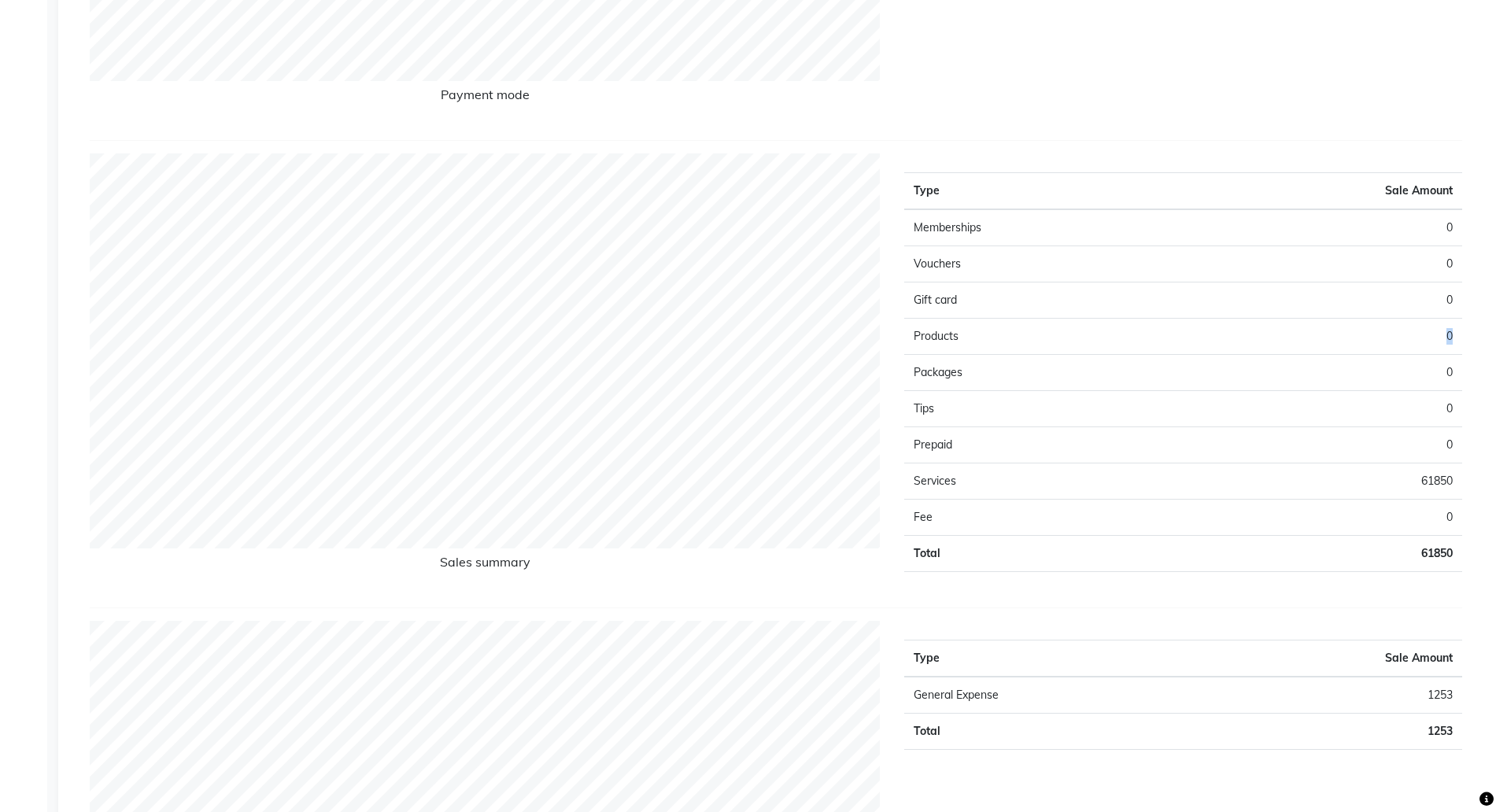
click at [1446, 339] on td "0" at bounding box center [1322, 335] width 279 height 36
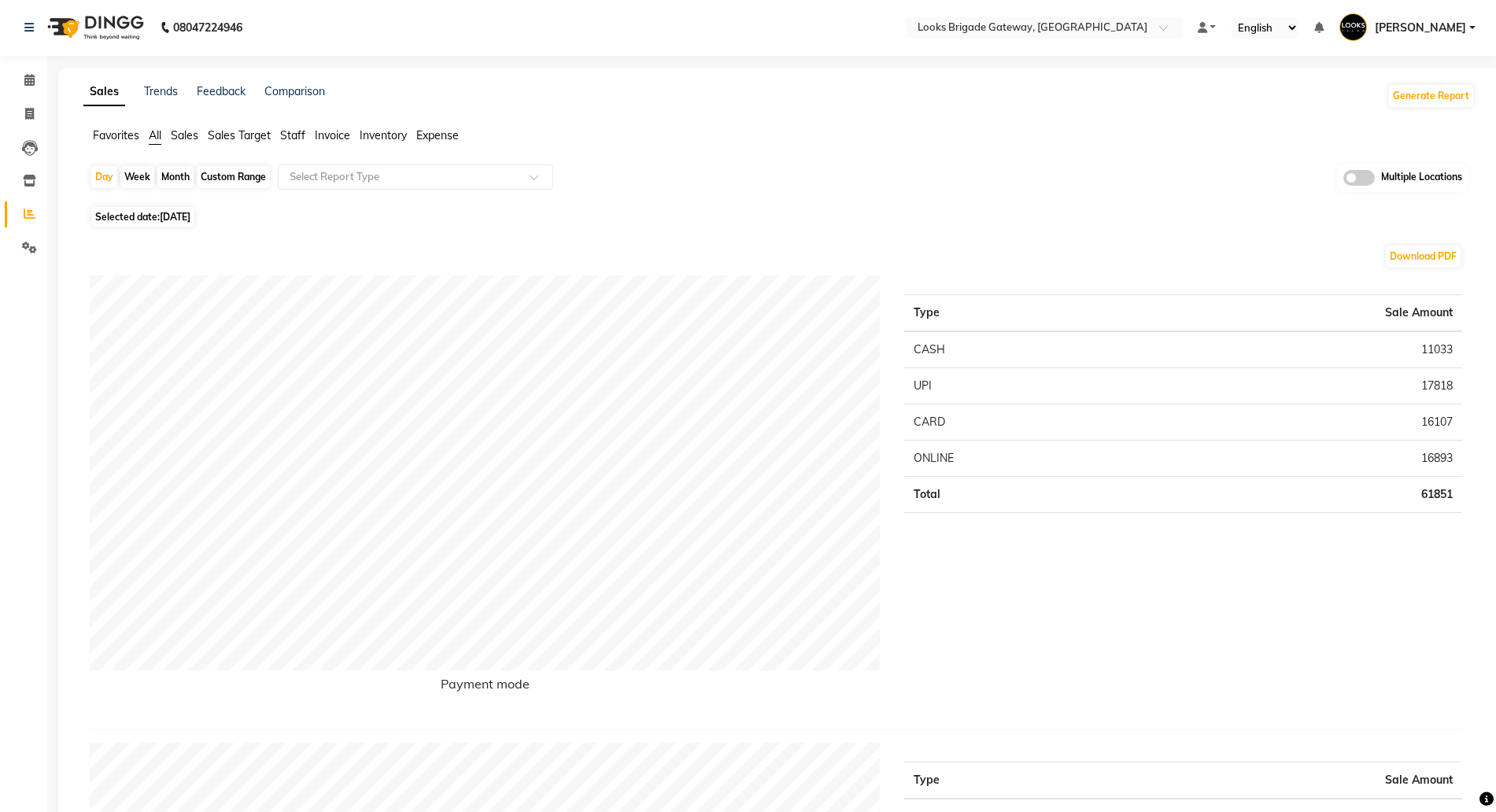
scroll to position [0, 0]
click at [30, 180] on icon at bounding box center [30, 181] width 14 height 12
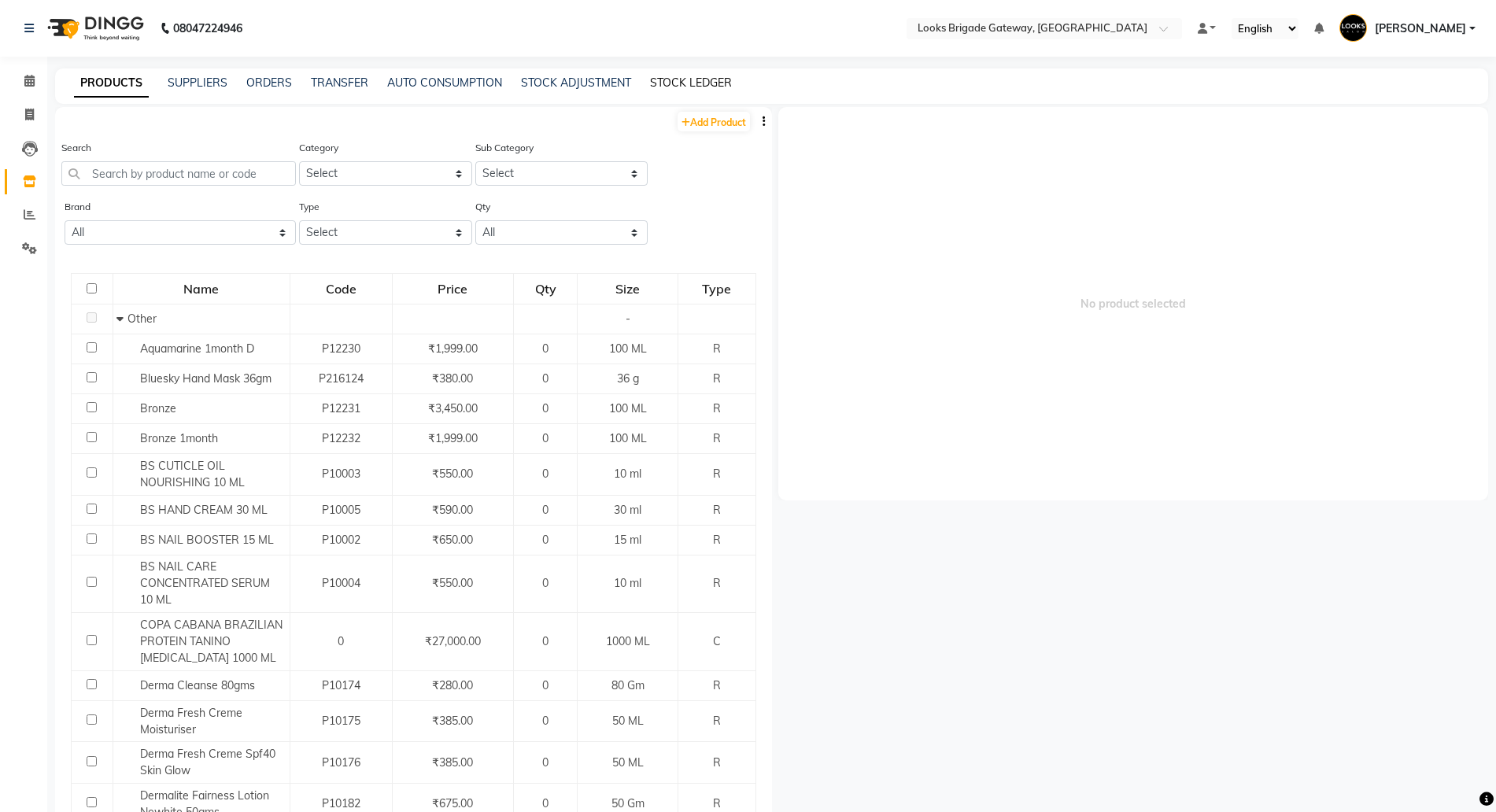
click at [681, 75] on link "STOCK LEDGER" at bounding box center [690, 82] width 82 height 14
select select "all"
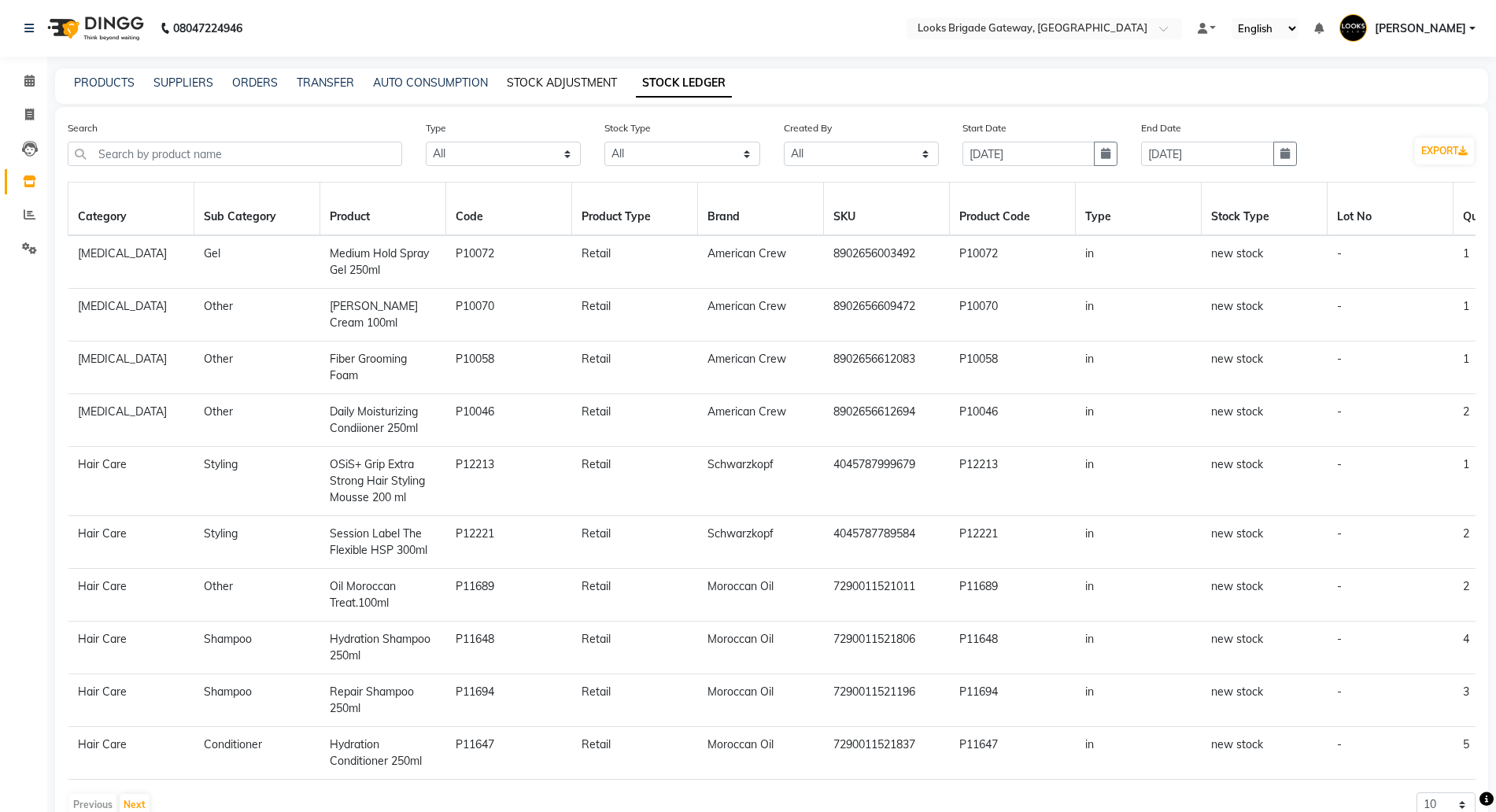
click at [568, 78] on link "STOCK ADJUSTMENT" at bounding box center [562, 82] width 110 height 14
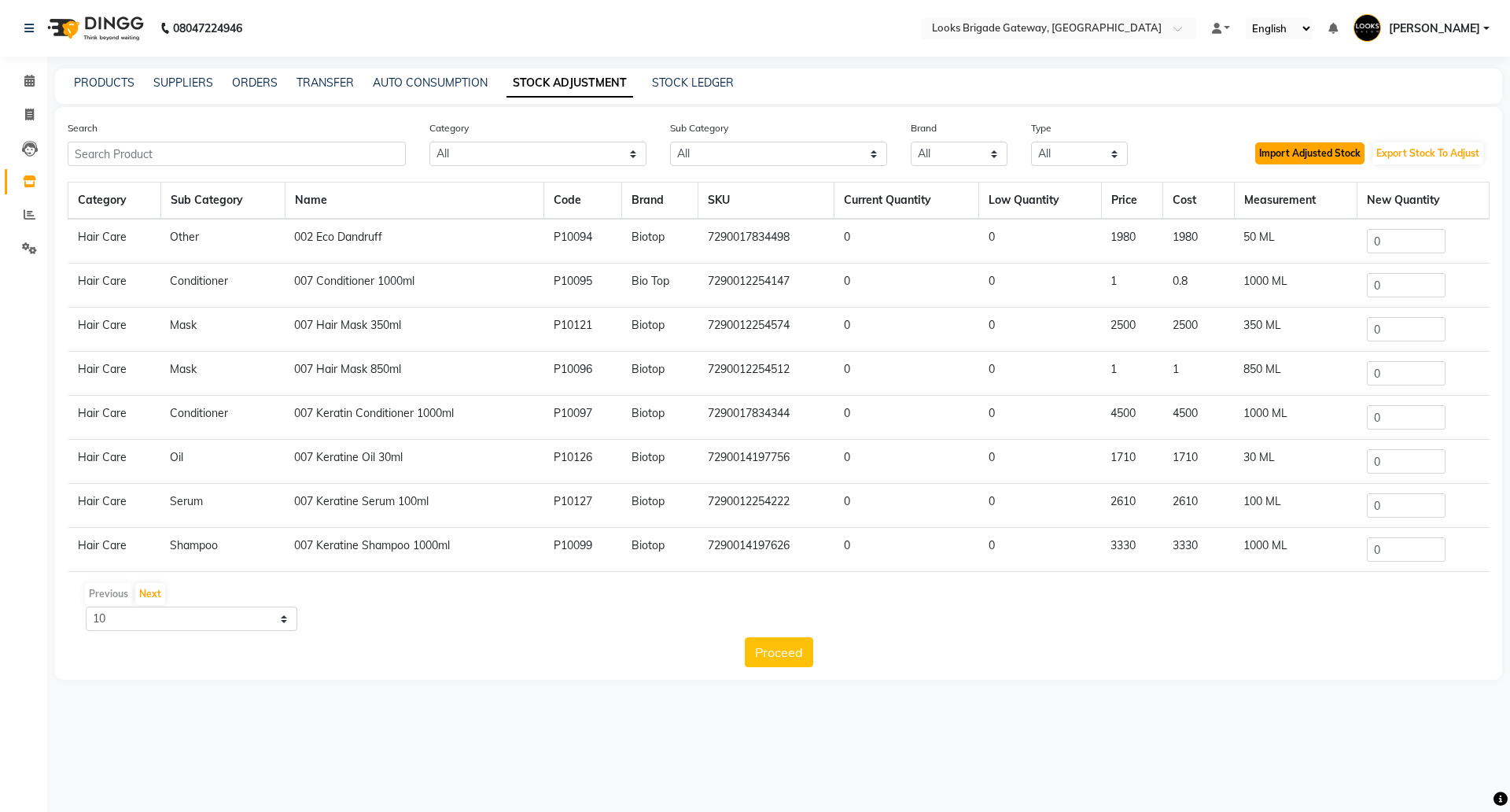
click at [1310, 154] on button "Import Adjusted Stock" at bounding box center [1310, 153] width 109 height 22
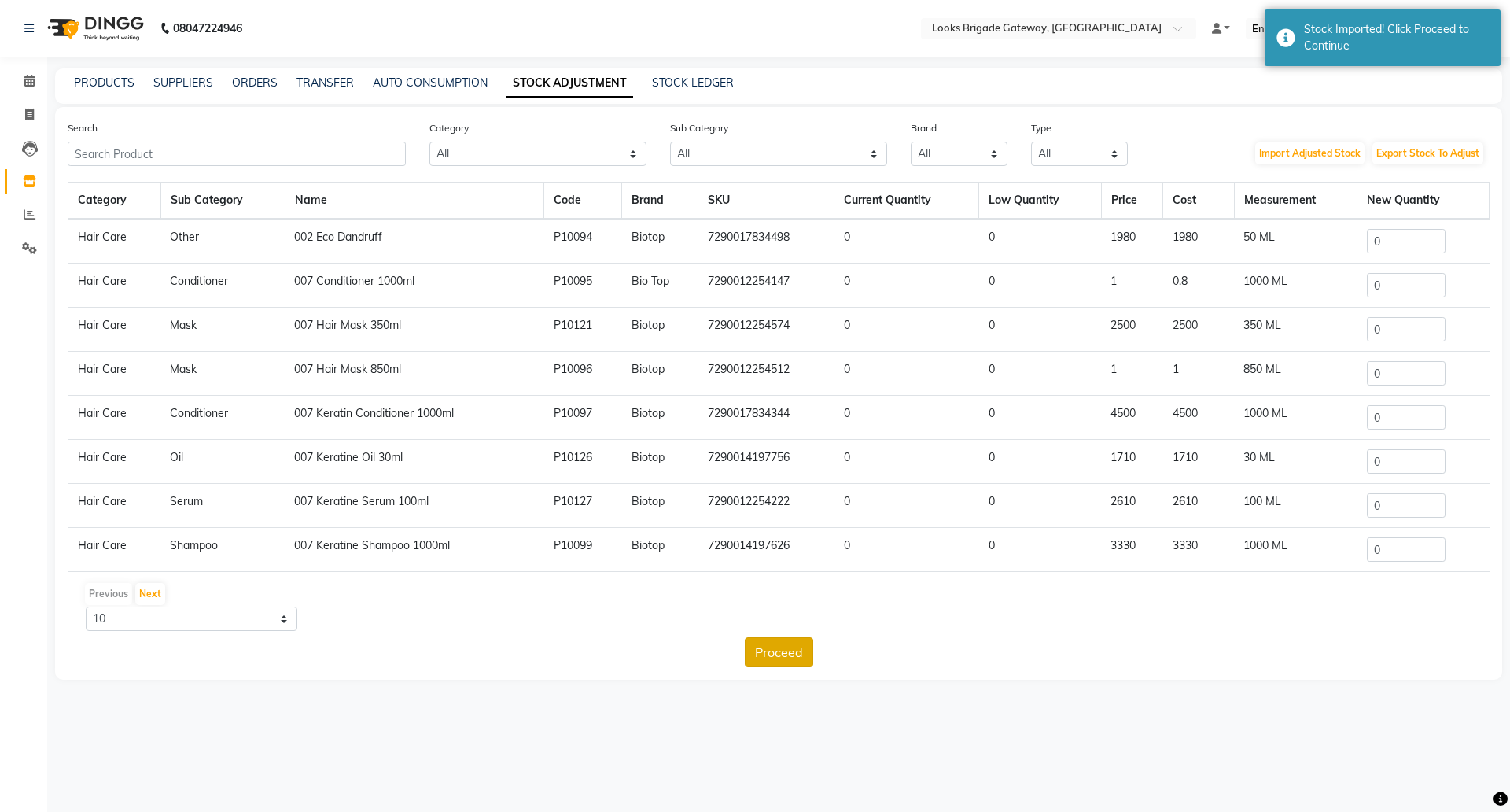
click at [785, 651] on button "Proceed" at bounding box center [778, 652] width 69 height 30
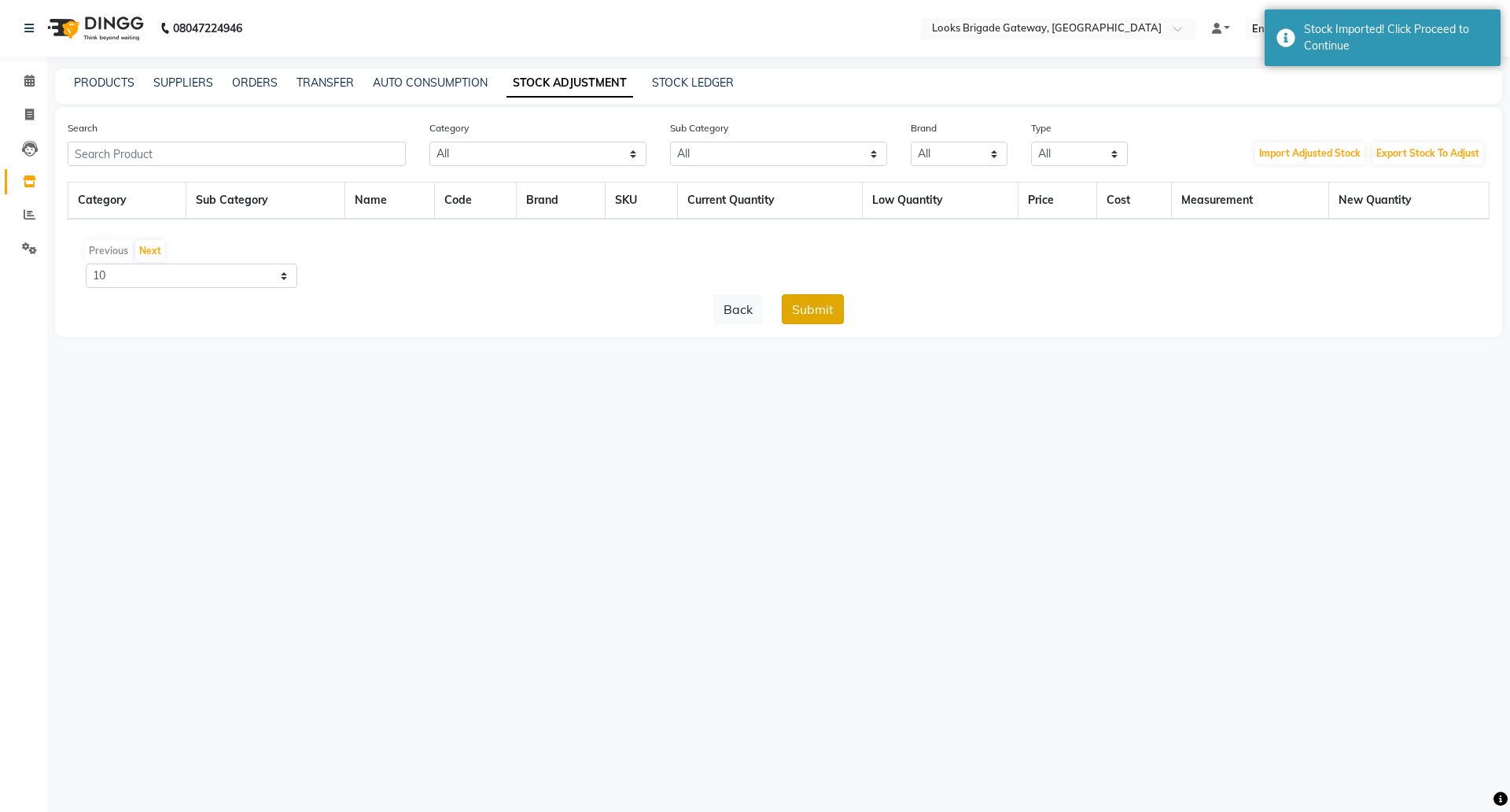
click at [822, 302] on button "Submit" at bounding box center [813, 308] width 62 height 30
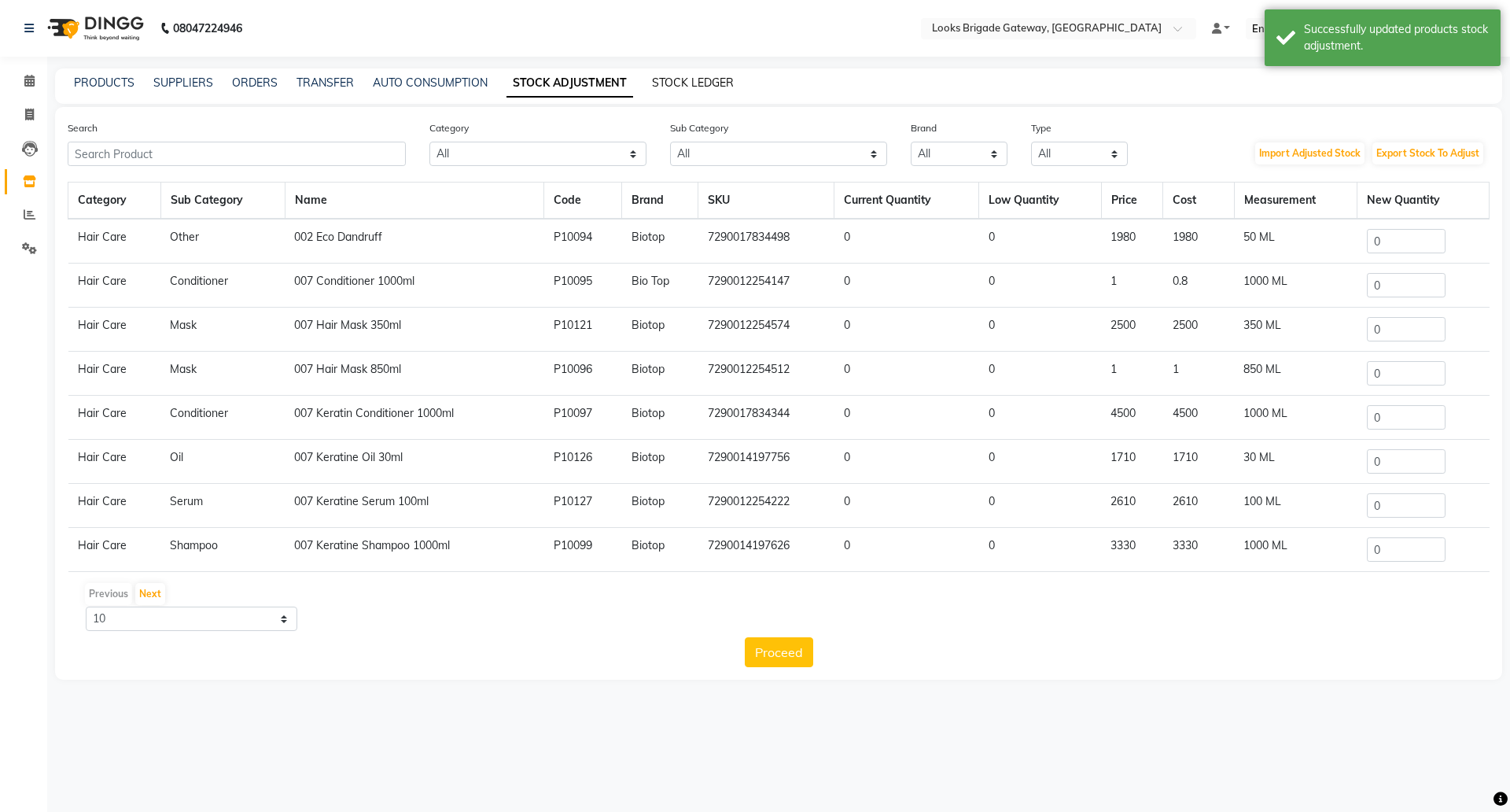
click at [698, 76] on link "STOCK LEDGER" at bounding box center [692, 82] width 82 height 14
select select "all"
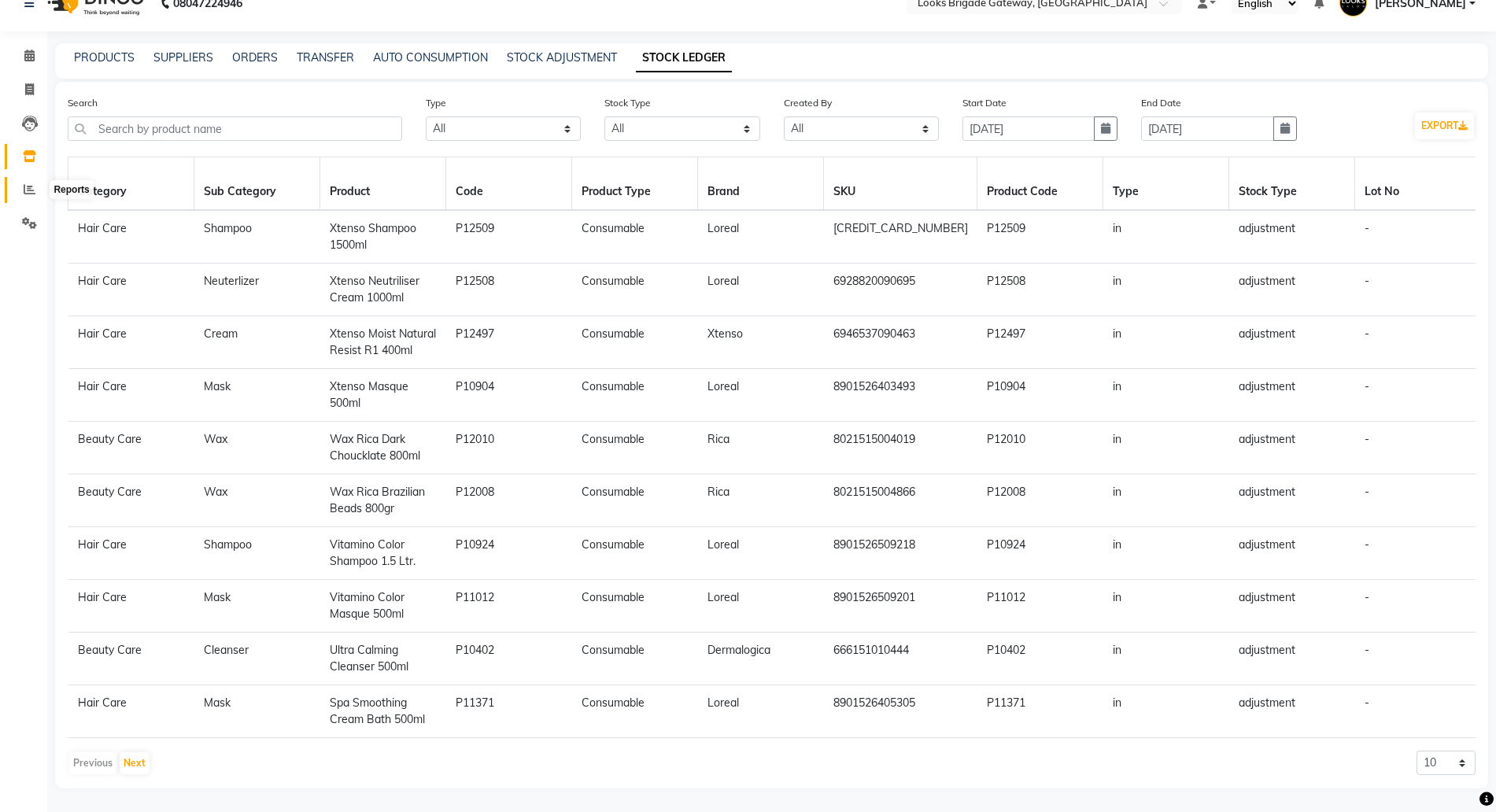
click at [22, 181] on span at bounding box center [29, 189] width 27 height 18
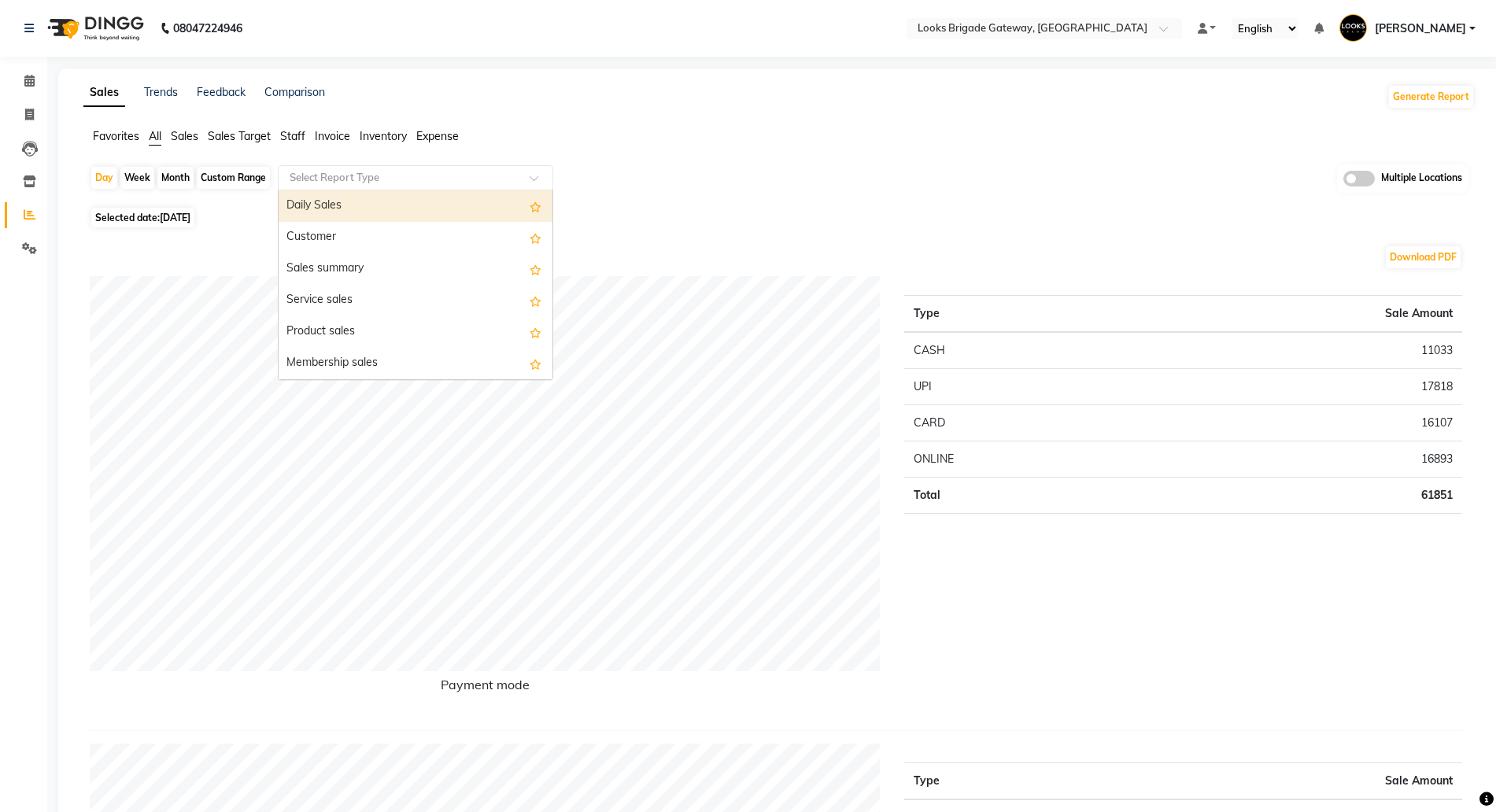
click at [316, 179] on input "text" at bounding box center [399, 178] width 226 height 15
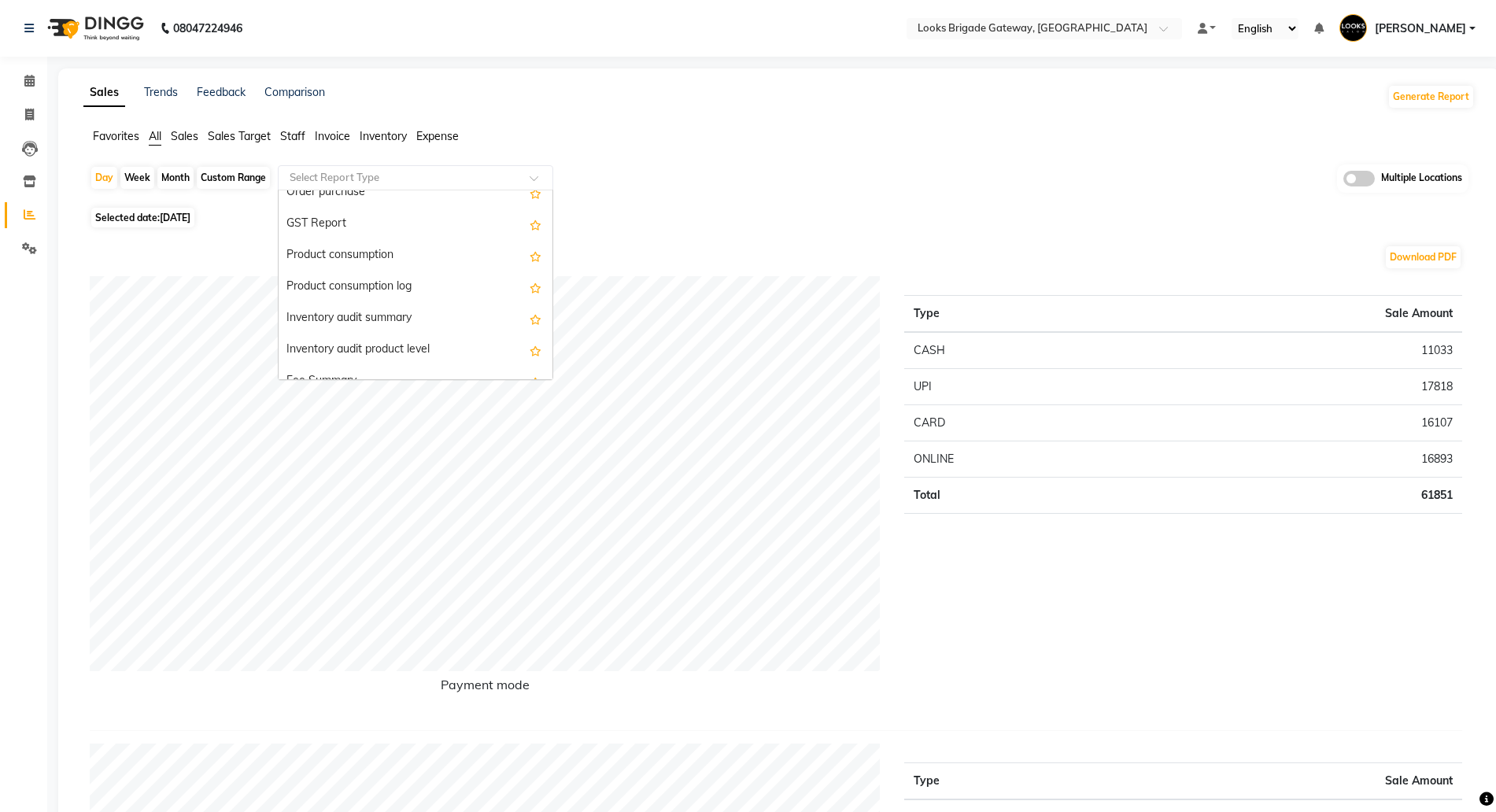
scroll to position [2107, 0]
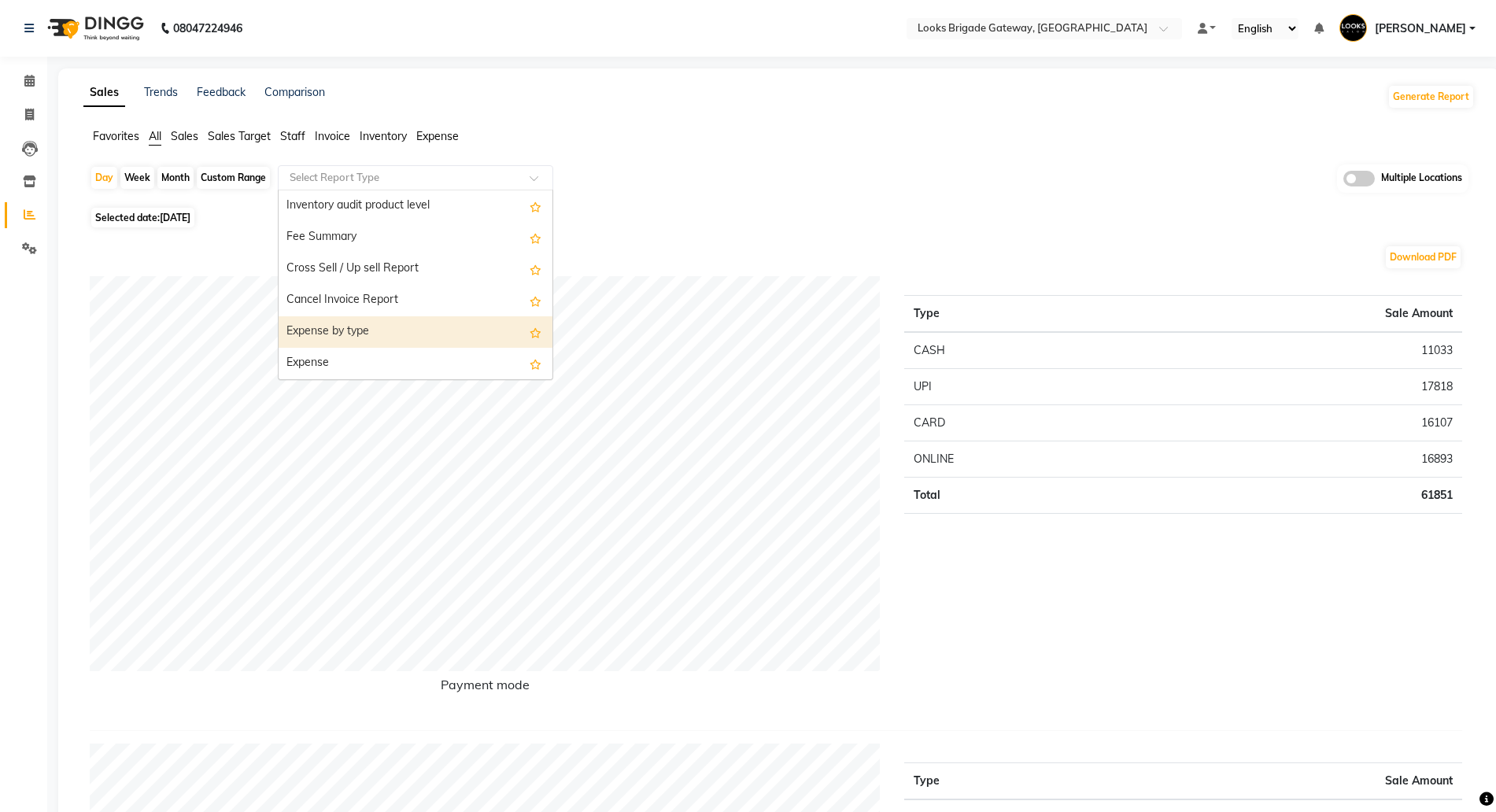
drag, startPoint x: 895, startPoint y: 196, endPoint x: 904, endPoint y: 201, distance: 10.3
click at [904, 201] on div "Day Week Month Custom Range Select Report Type Daily Sales Customer Sales summa…" at bounding box center [778, 184] width 1378 height 39
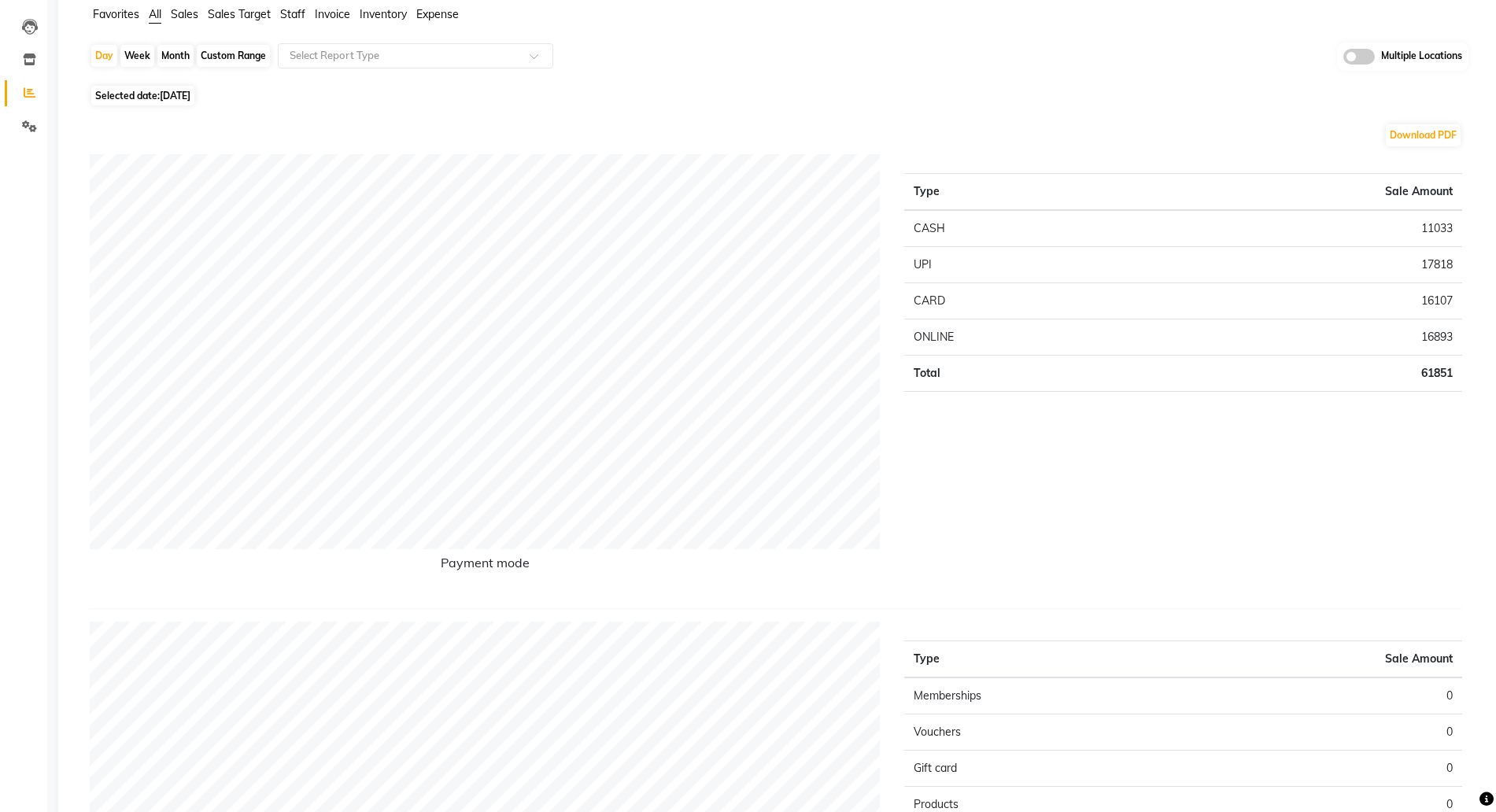
scroll to position [0, 0]
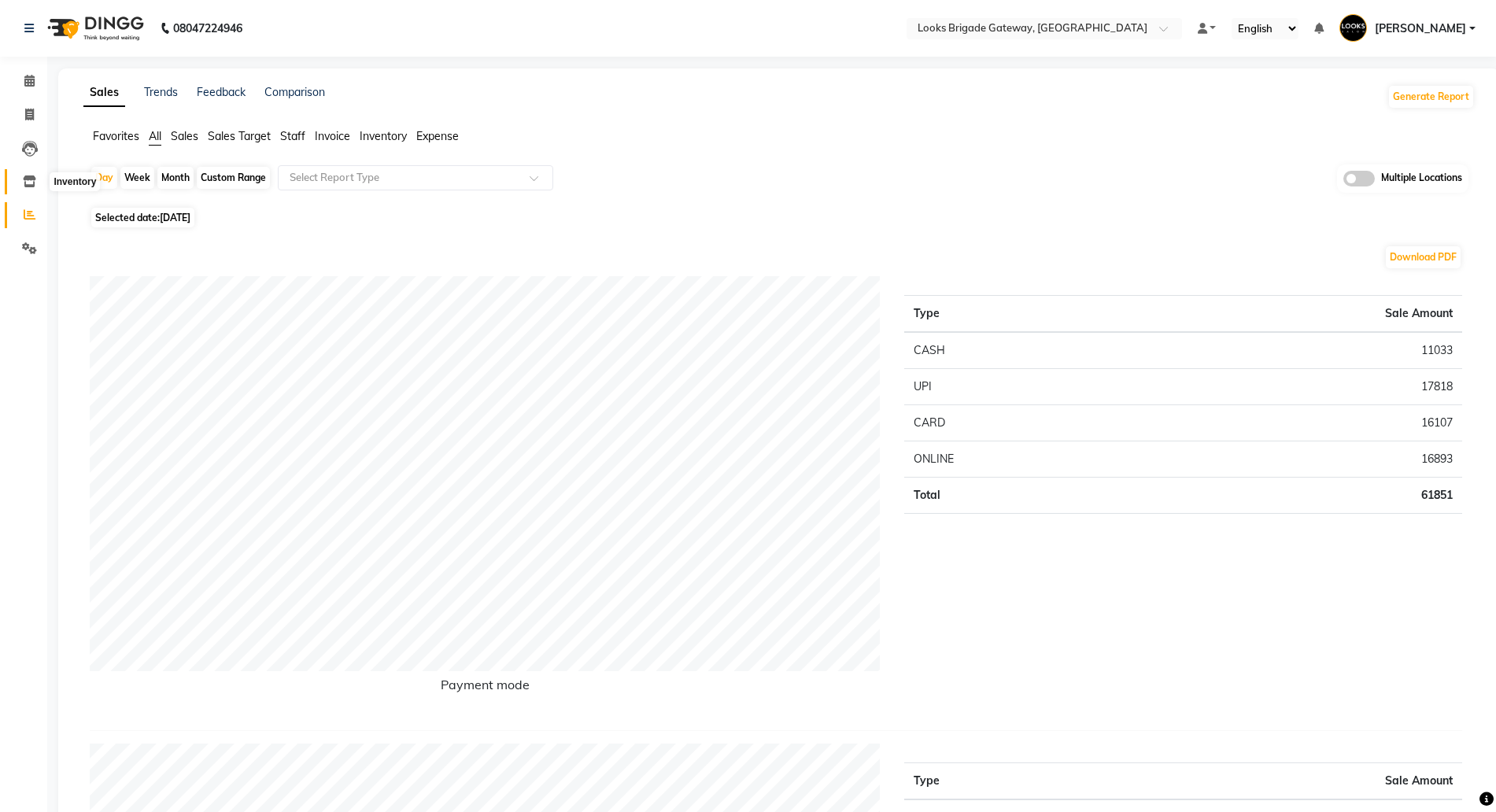
click at [35, 181] on icon at bounding box center [30, 181] width 14 height 12
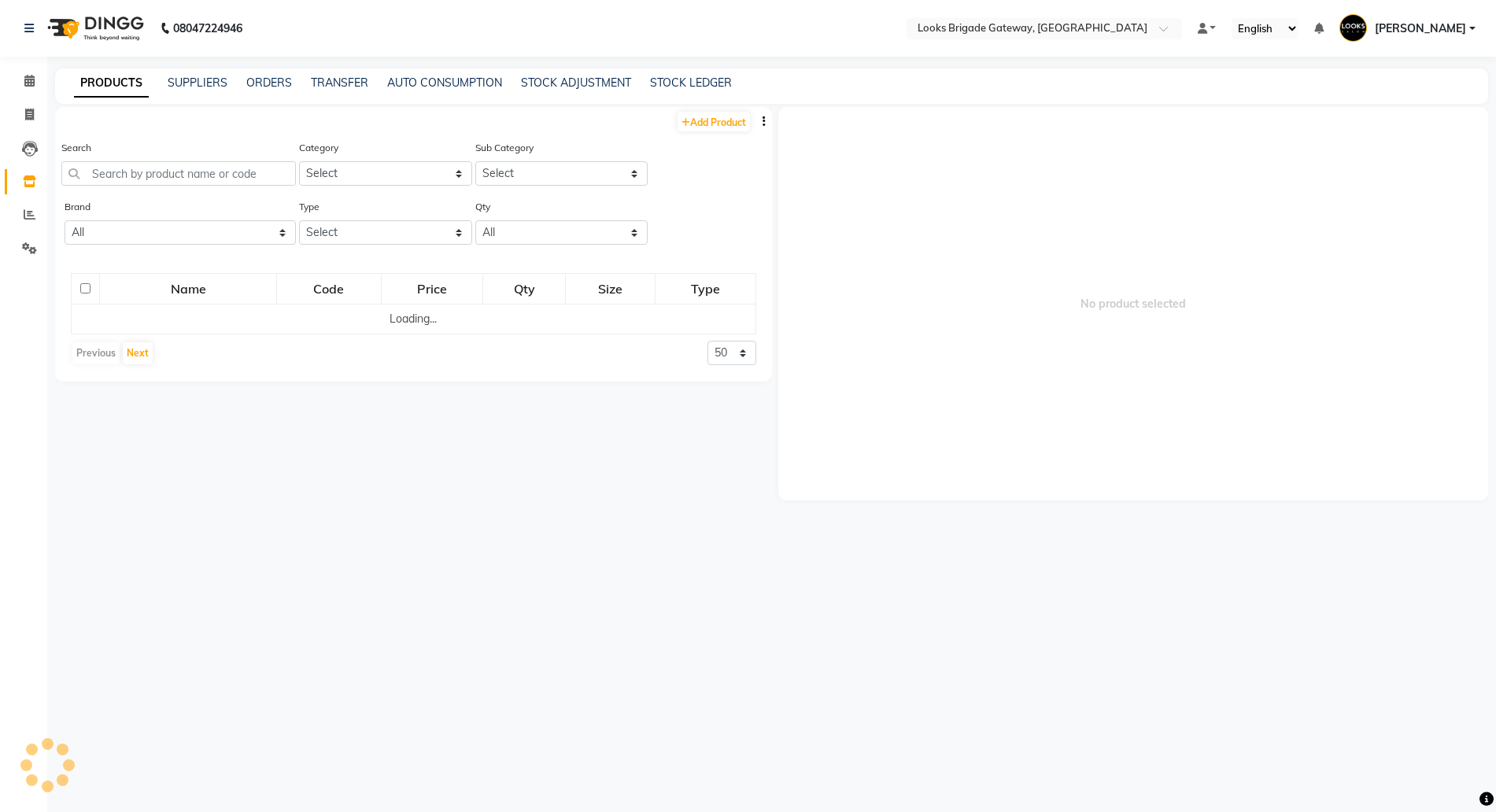
click at [683, 94] on div "PRODUCTS SUPPLIERS ORDERS TRANSFER AUTO CONSUMPTION STOCK ADJUSTMENT STOCK LEDG…" at bounding box center [772, 86] width 1433 height 36
click at [687, 84] on link "STOCK LEDGER" at bounding box center [690, 82] width 82 height 14
select select "all"
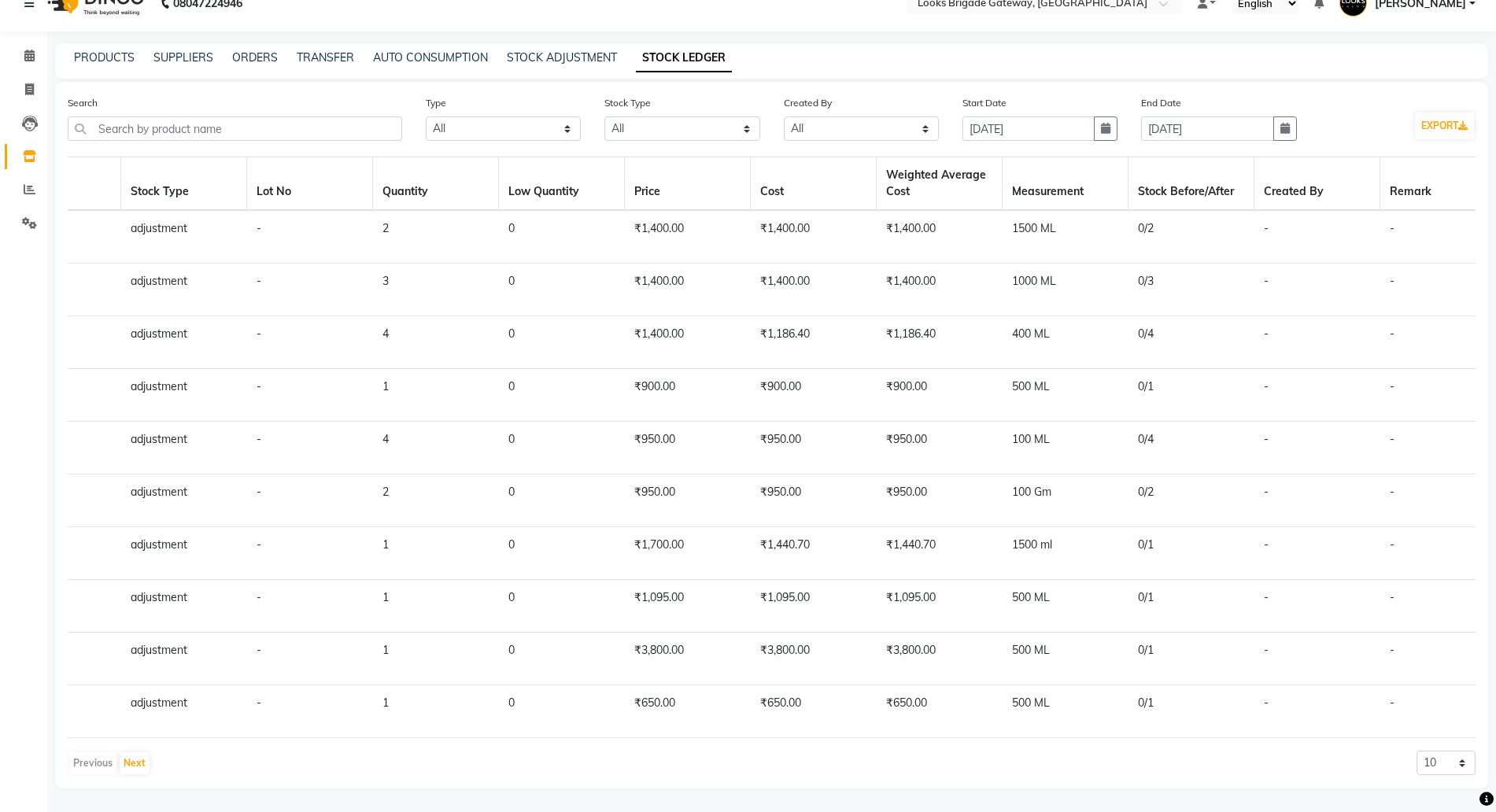
scroll to position [0, 1237]
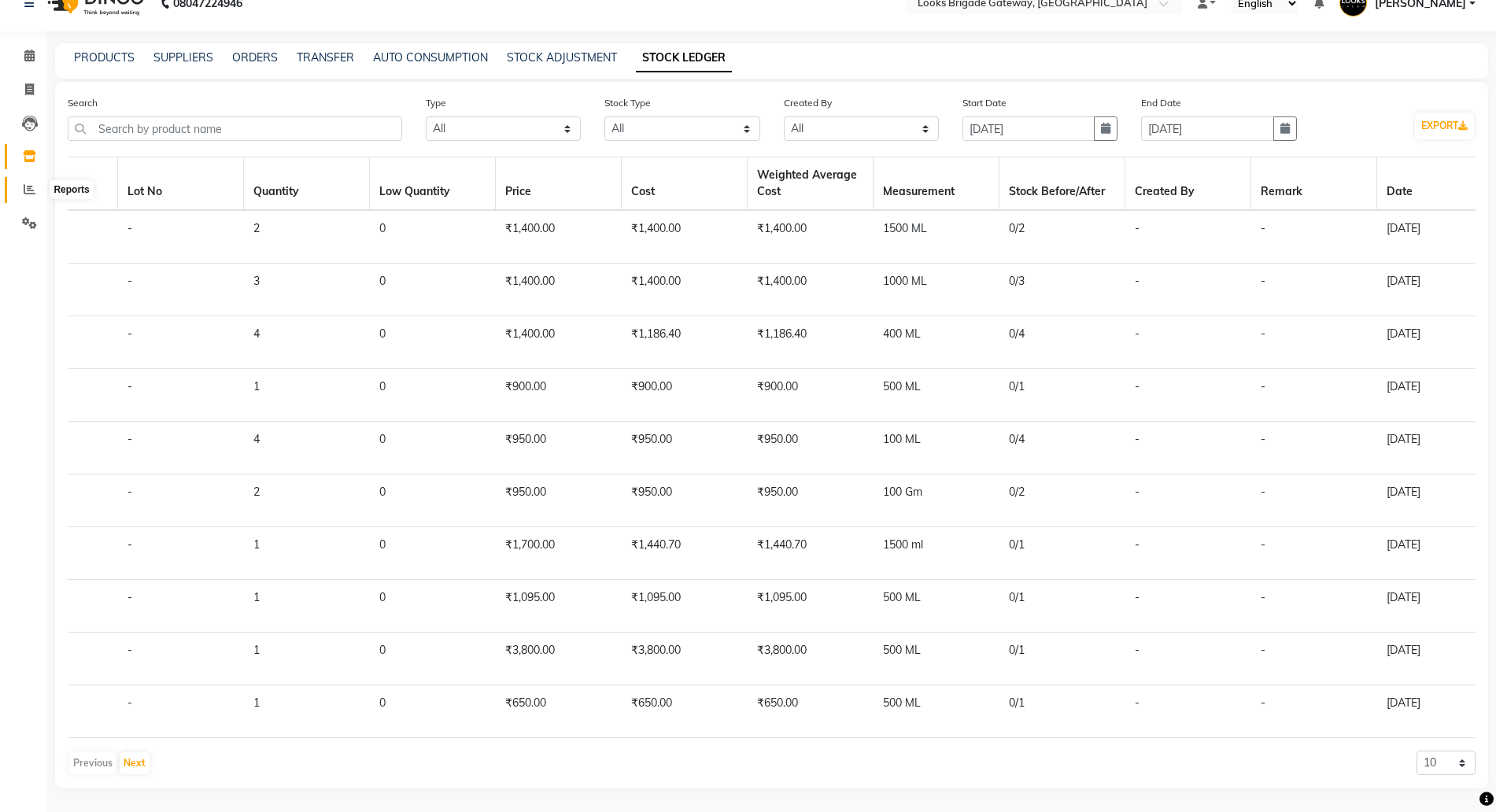
click at [35, 184] on icon at bounding box center [29, 189] width 12 height 12
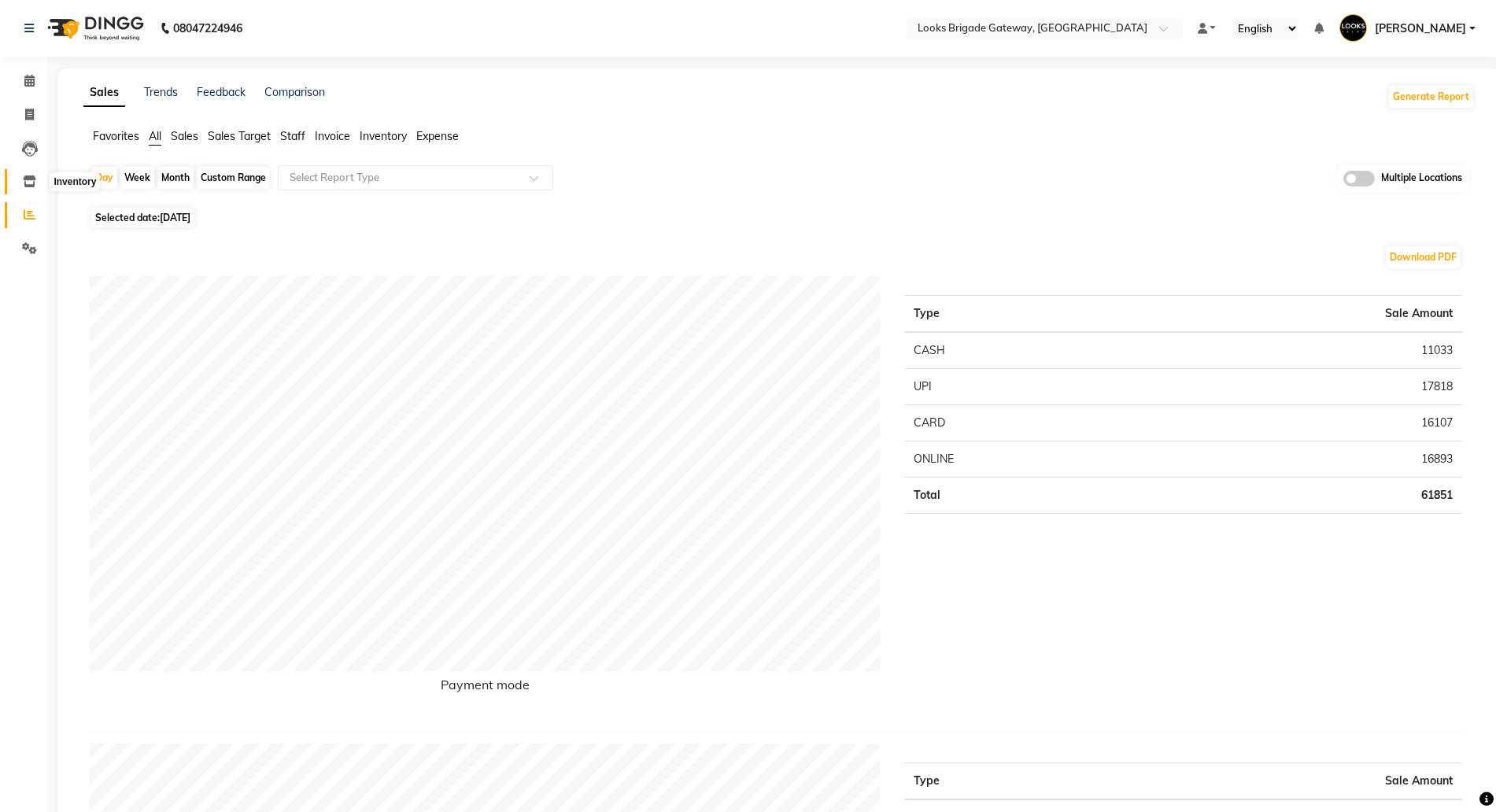
click at [23, 184] on icon at bounding box center [30, 181] width 14 height 12
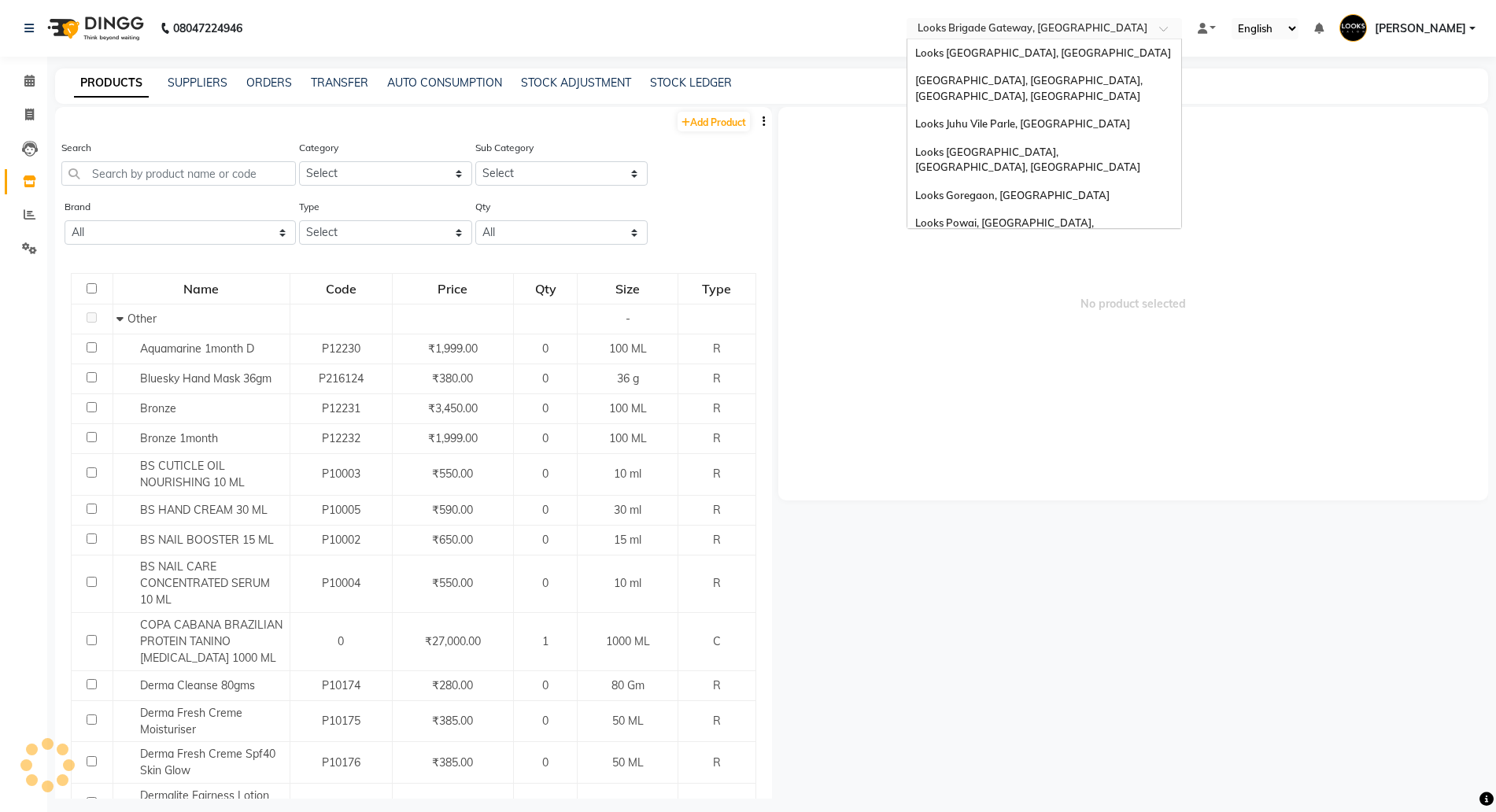
click at [970, 22] on input "text" at bounding box center [1028, 30] width 228 height 15
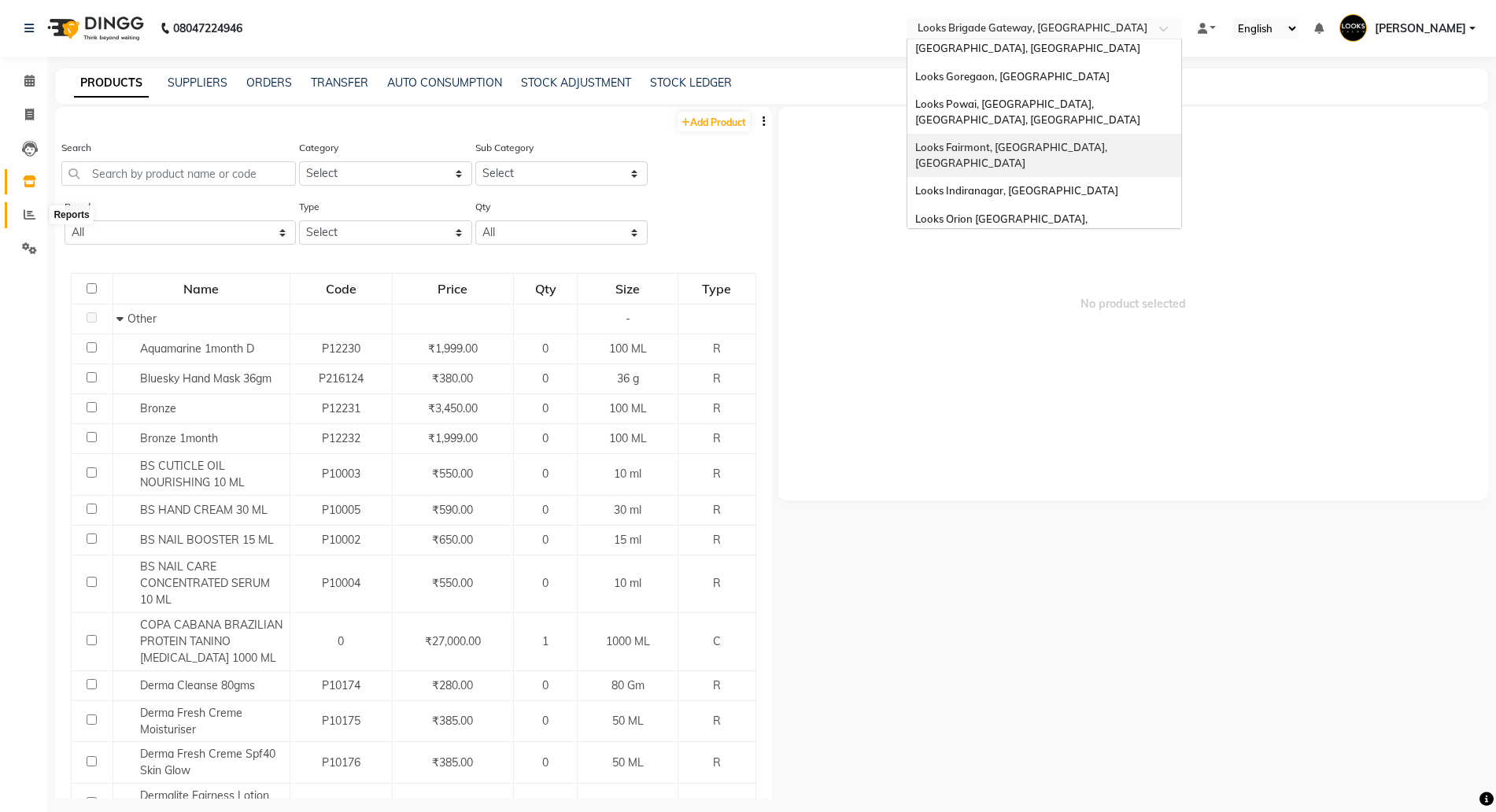
click at [16, 214] on span at bounding box center [29, 215] width 27 height 18
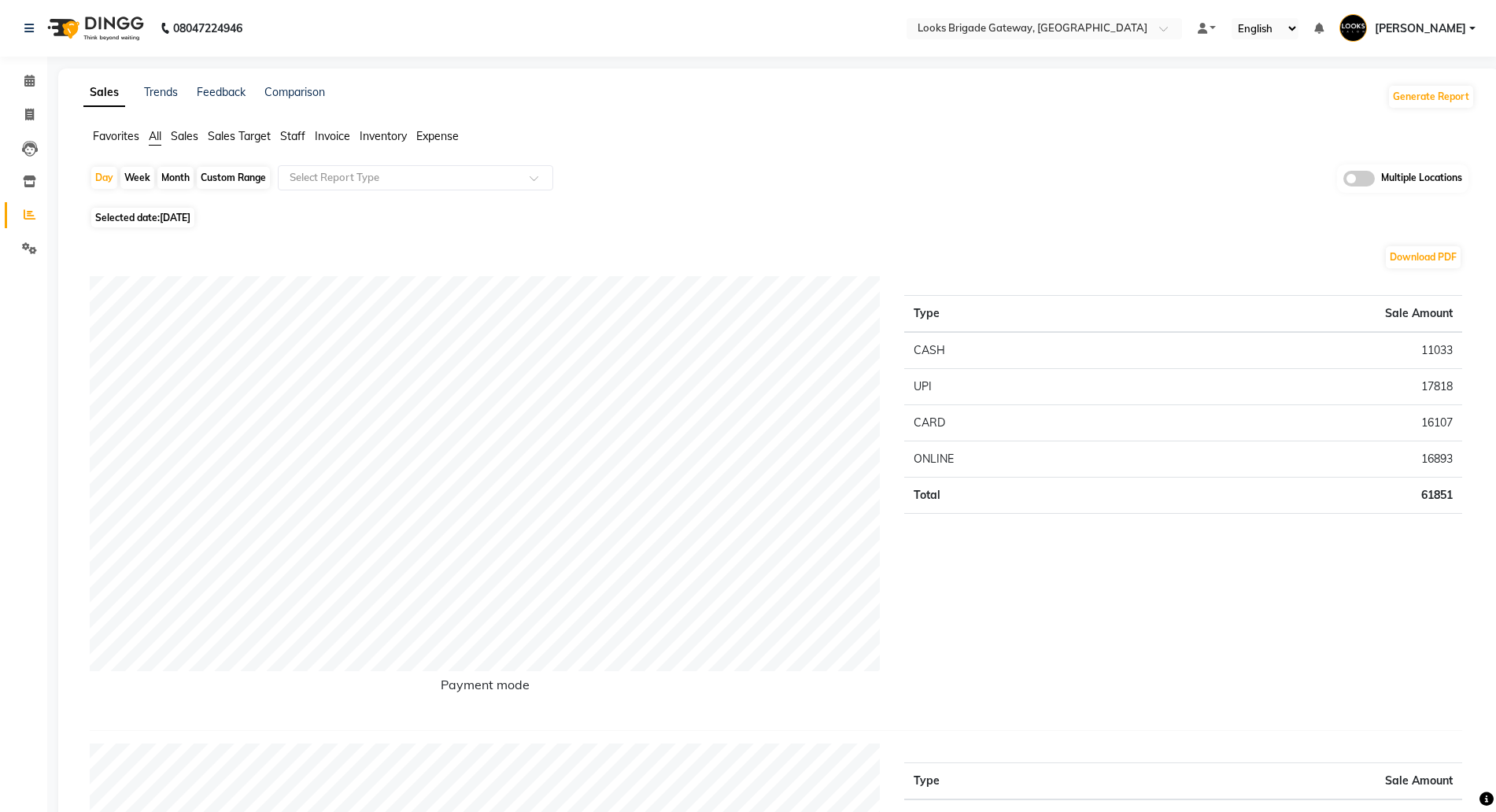
click at [1349, 179] on span at bounding box center [1359, 179] width 32 height 15
click at [1343, 181] on input "checkbox" at bounding box center [1343, 181] width 0 height 0
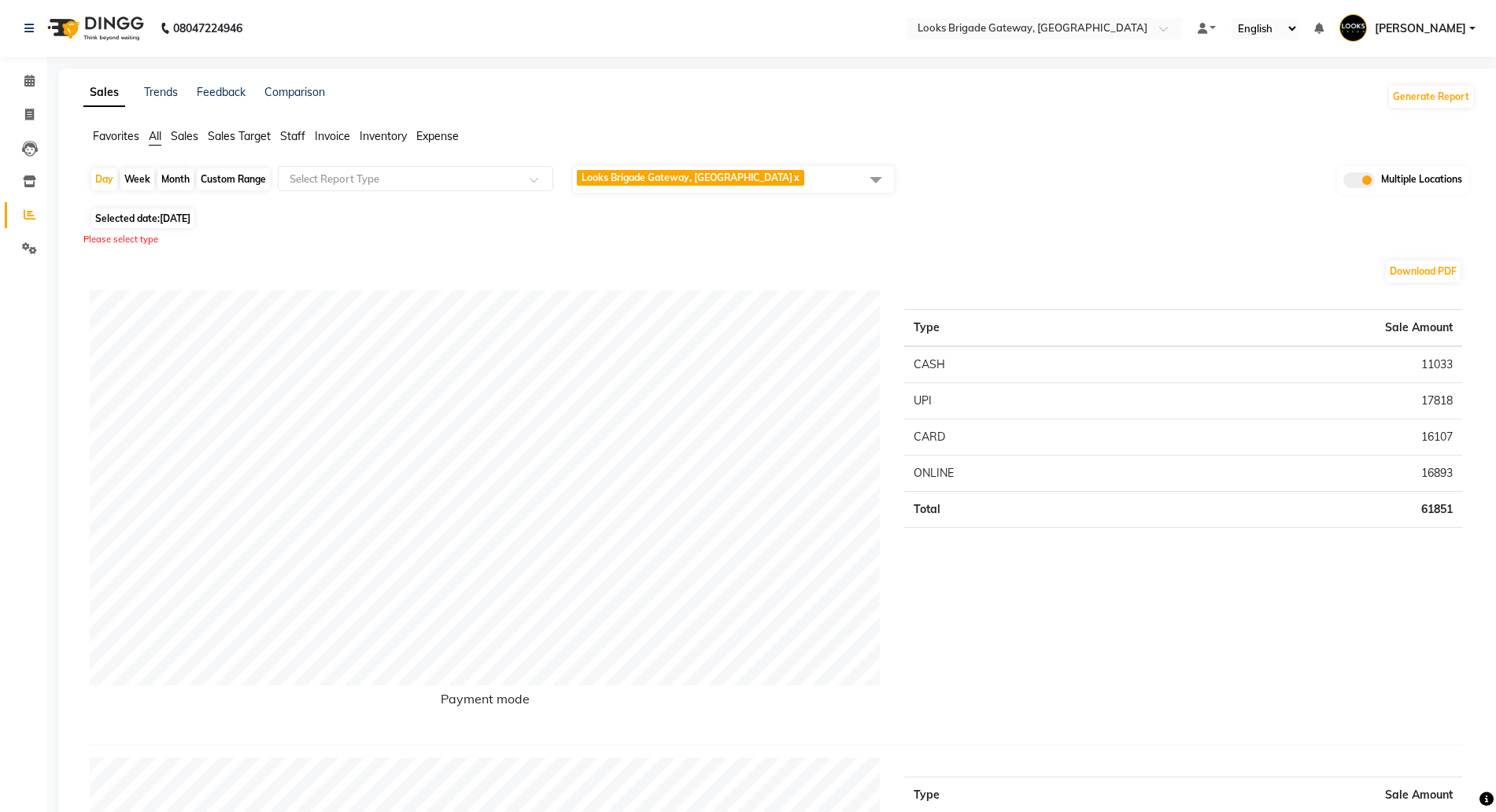
click at [761, 171] on span "Looks Brigade Gateway, Bengaluru x" at bounding box center [733, 180] width 321 height 27
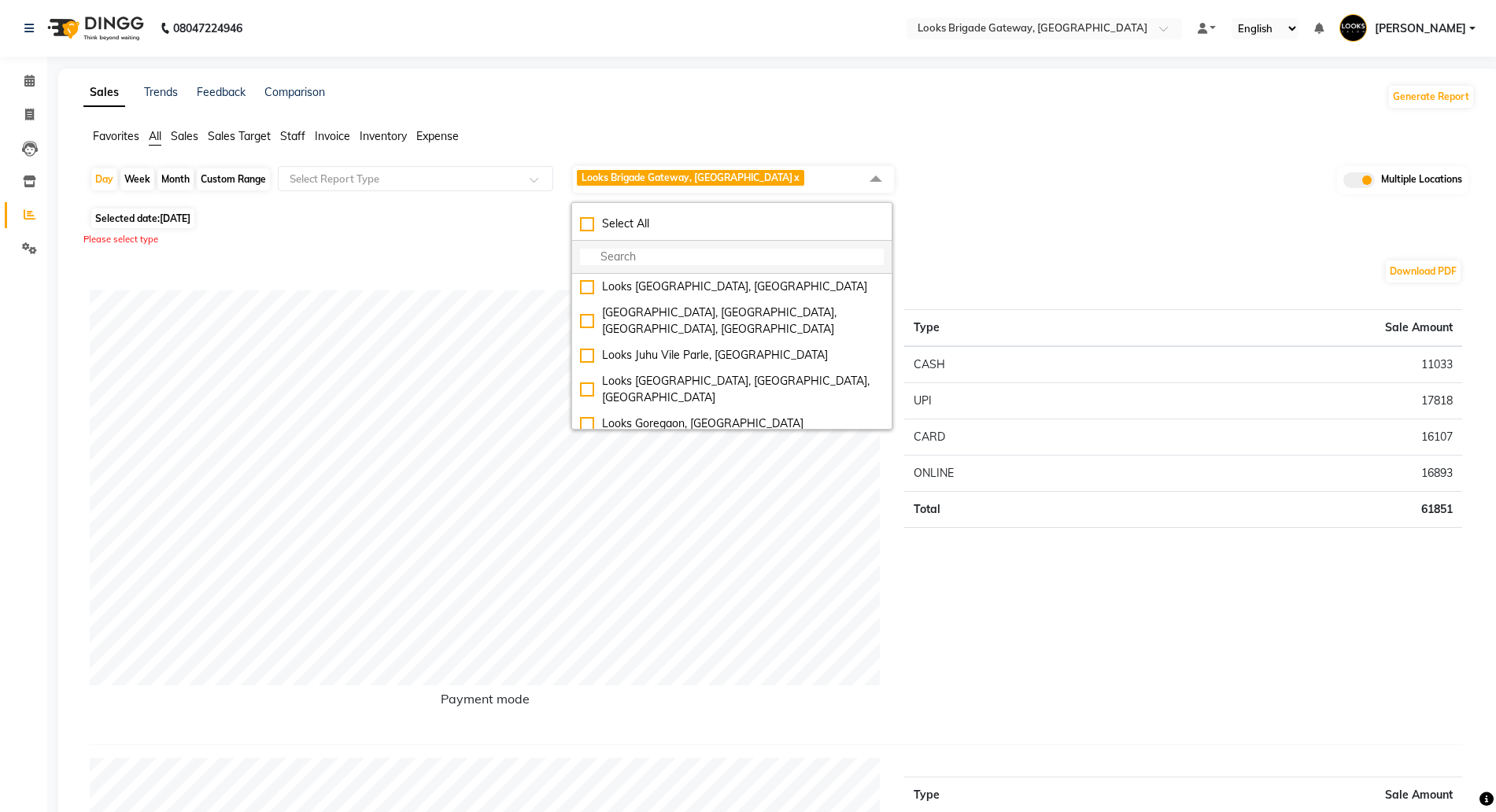
drag, startPoint x: 650, startPoint y: 252, endPoint x: 642, endPoint y: 249, distance: 8.5
click at [647, 252] on input "multiselect-search" at bounding box center [732, 256] width 304 height 16
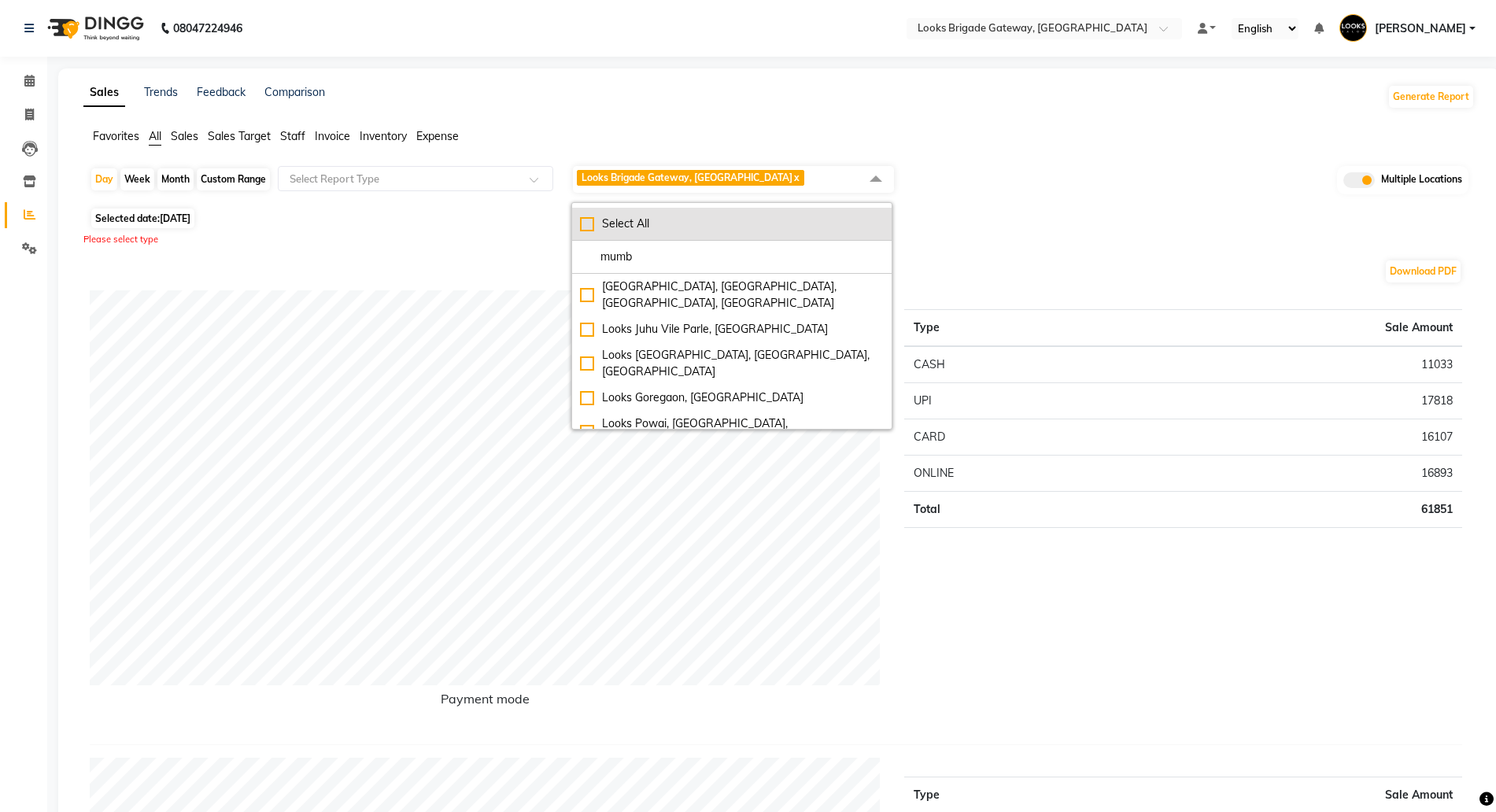
type input "mumb"
click at [631, 219] on div "Select All" at bounding box center [732, 223] width 304 height 16
checkbox input "true"
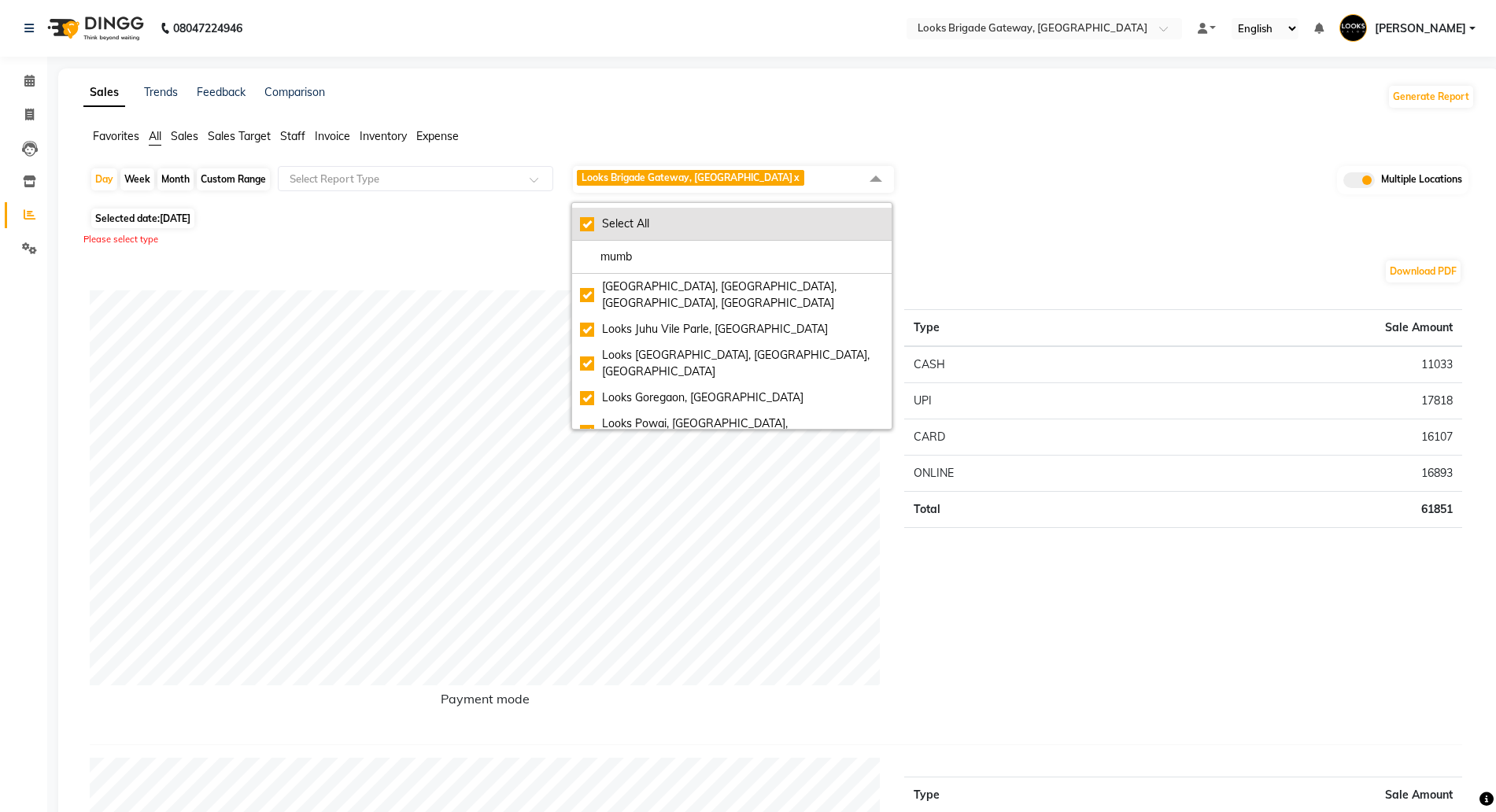
checkbox input "true"
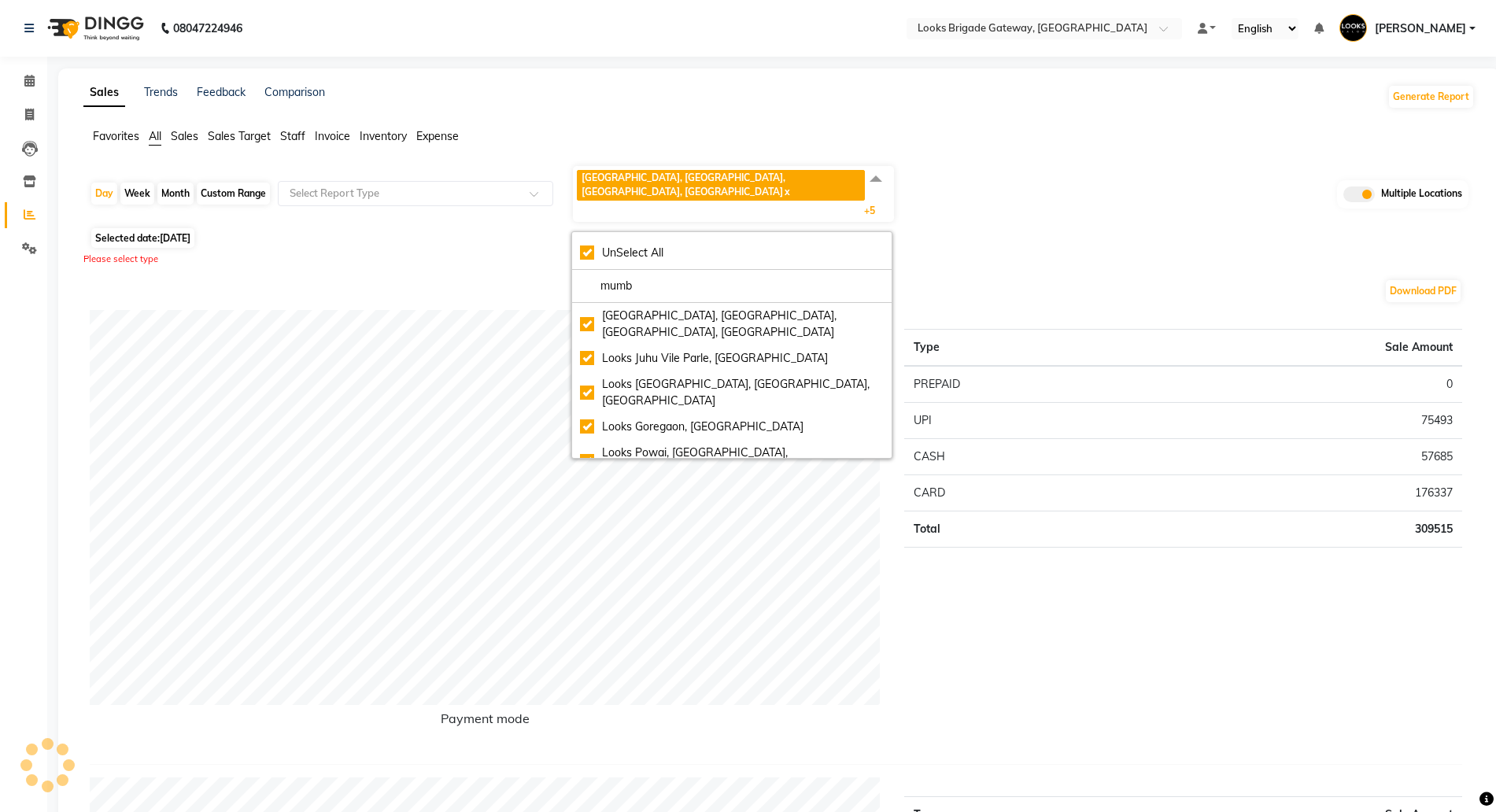
click at [176, 183] on div "Month" at bounding box center [175, 193] width 36 height 22
select select "9"
select select "2025"
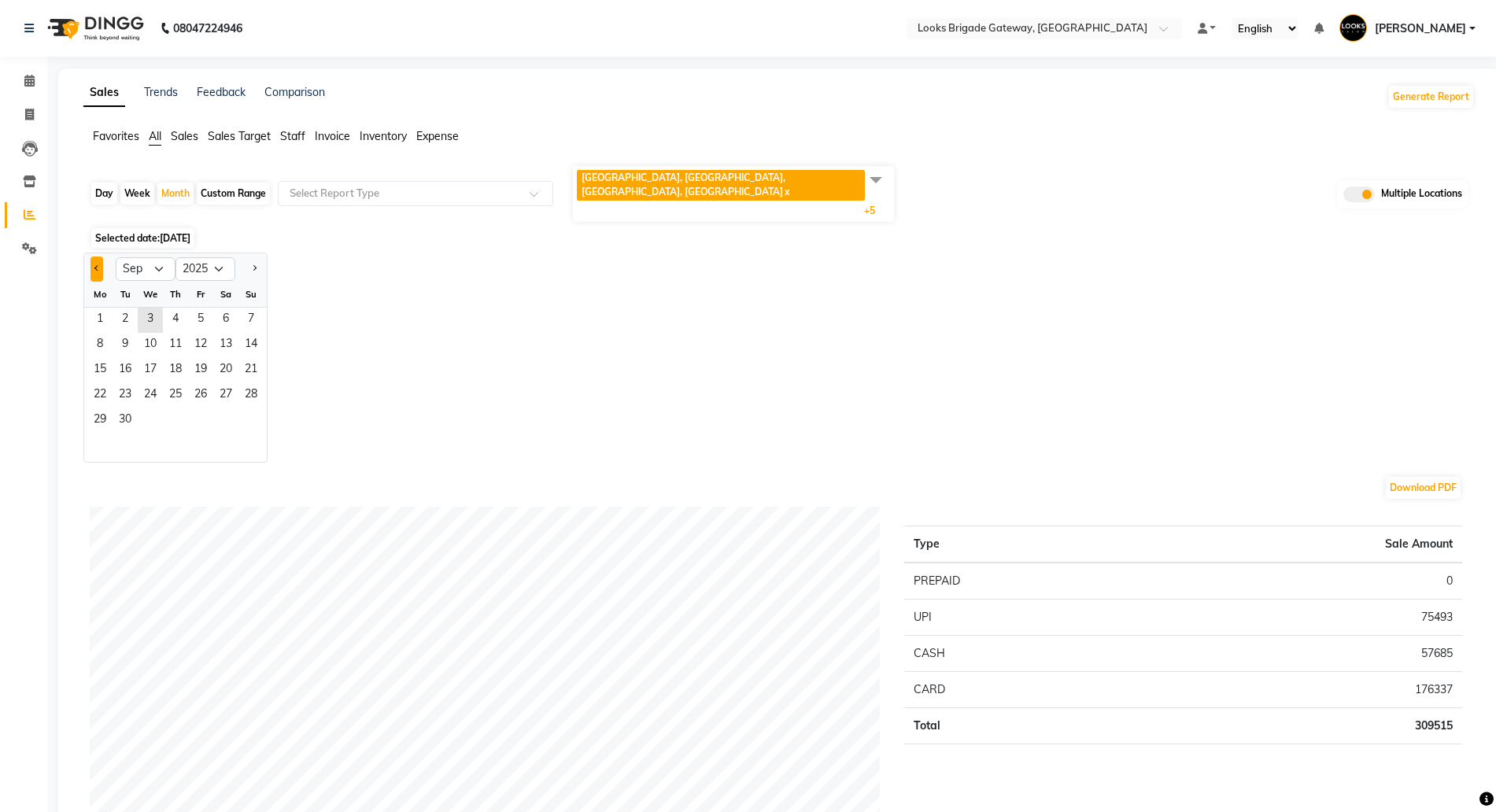
click at [95, 265] on span "Previous month" at bounding box center [98, 268] width 6 height 6
select select "8"
click at [220, 183] on div "Custom Range" at bounding box center [233, 193] width 73 height 22
select select "9"
select select "2025"
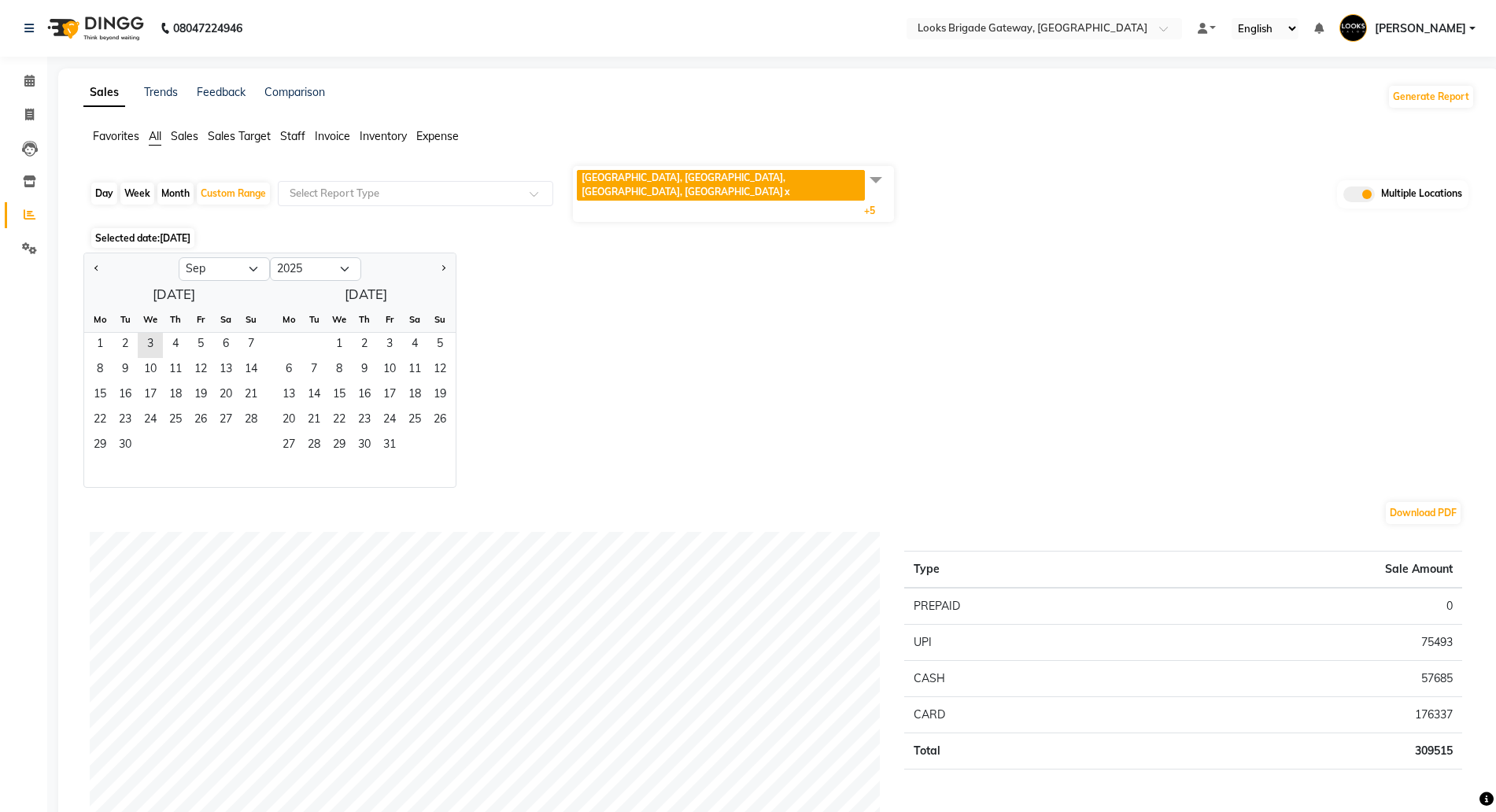
click at [103, 256] on div at bounding box center [132, 269] width 95 height 25
click at [99, 256] on button "Previous month" at bounding box center [97, 269] width 13 height 25
select select "7"
click at [130, 333] on span "1" at bounding box center [125, 345] width 25 height 25
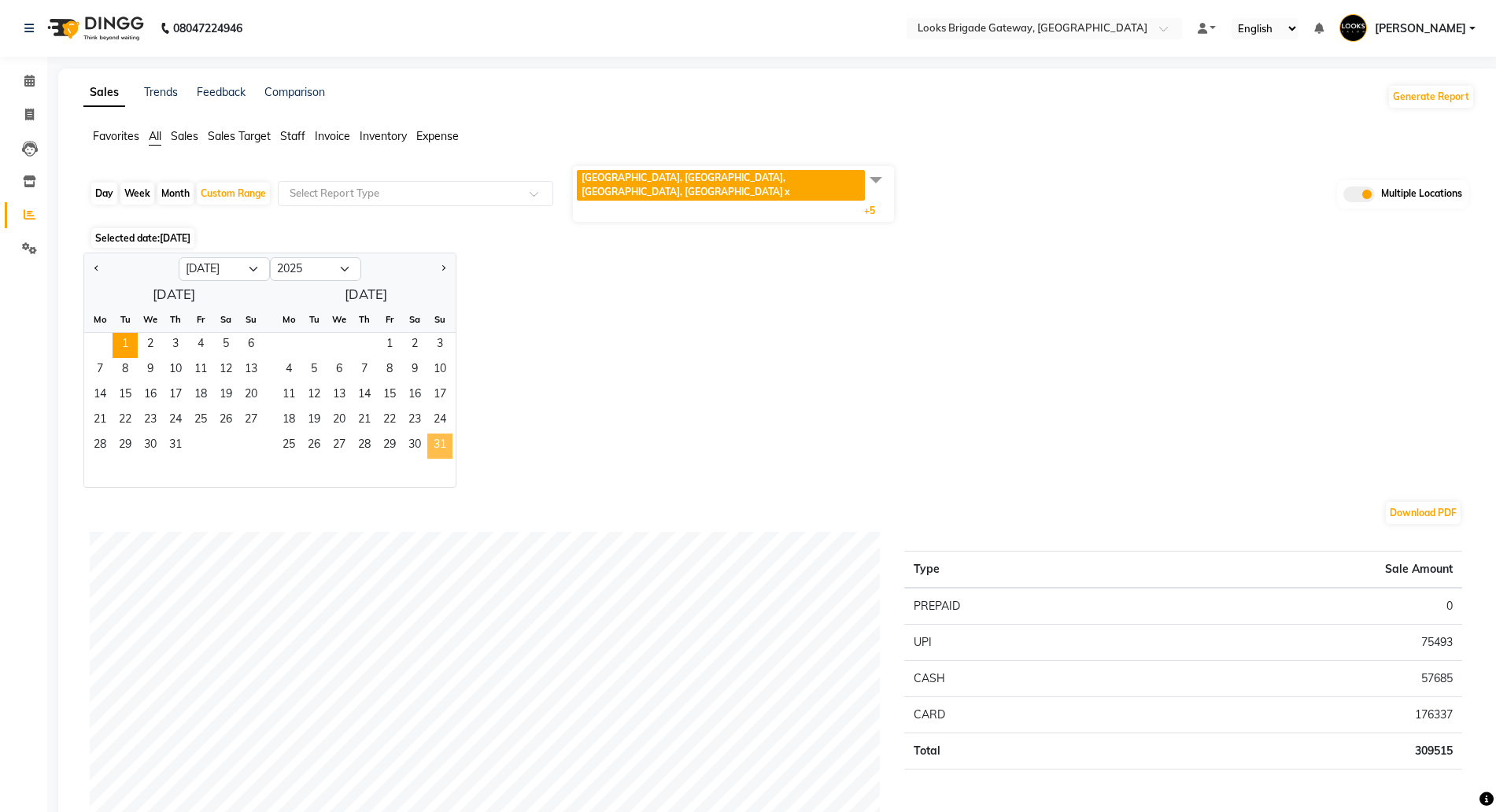
click at [451, 433] on span "31" at bounding box center [440, 446] width 25 height 25
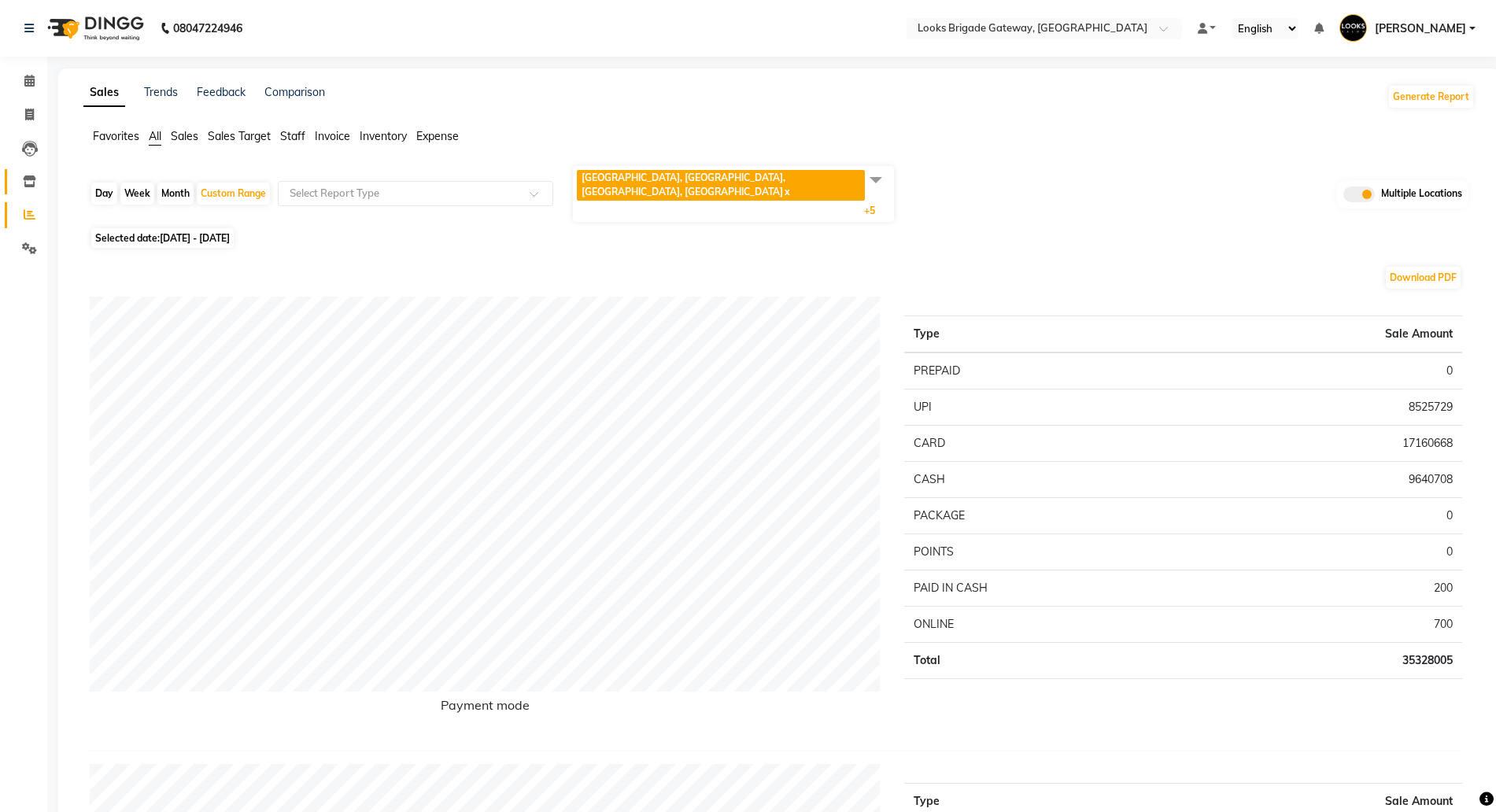
click at [30, 192] on link "Inventory" at bounding box center [23, 182] width 38 height 26
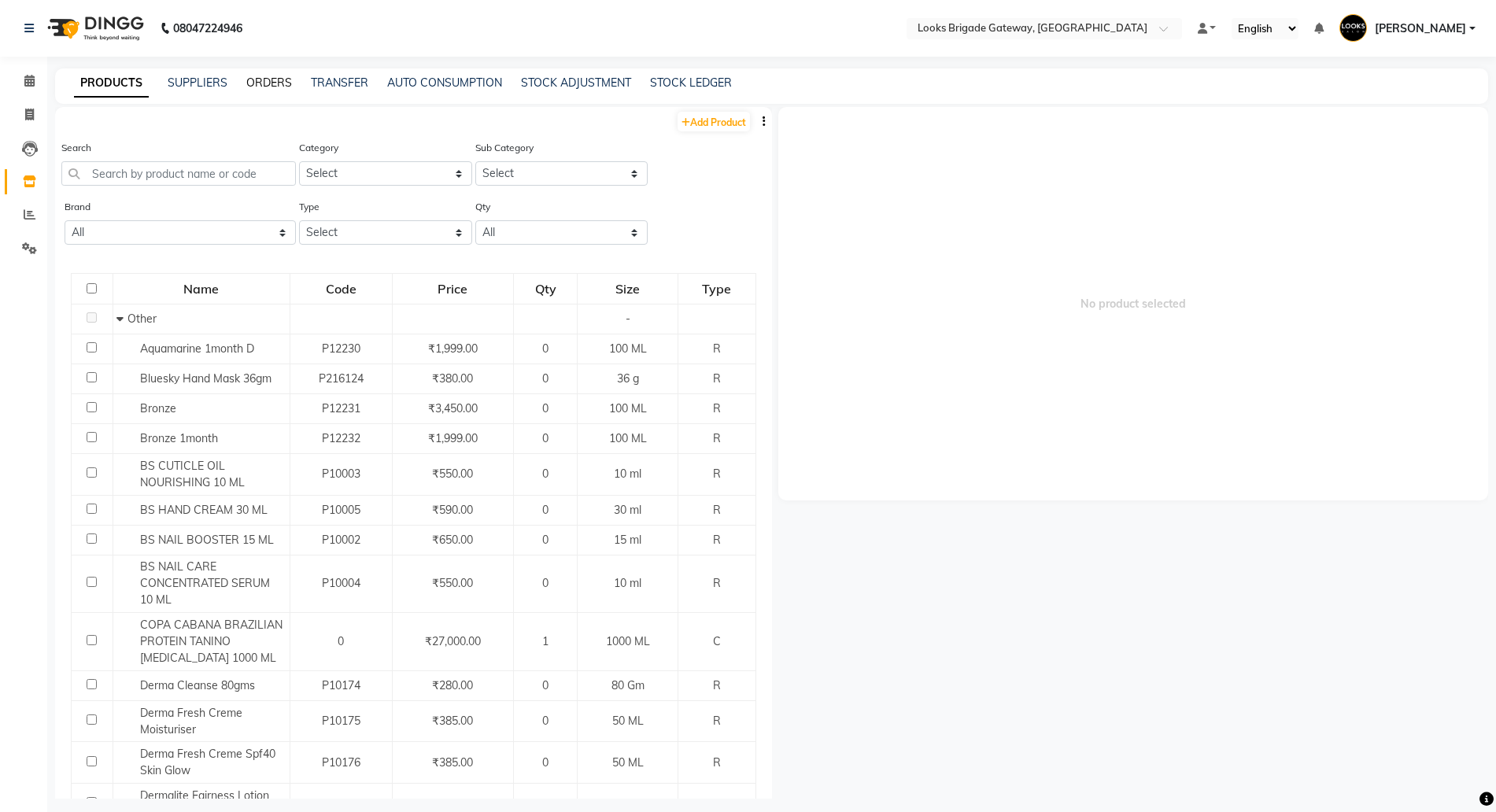
click at [270, 77] on link "ORDERS" at bounding box center [269, 82] width 45 height 14
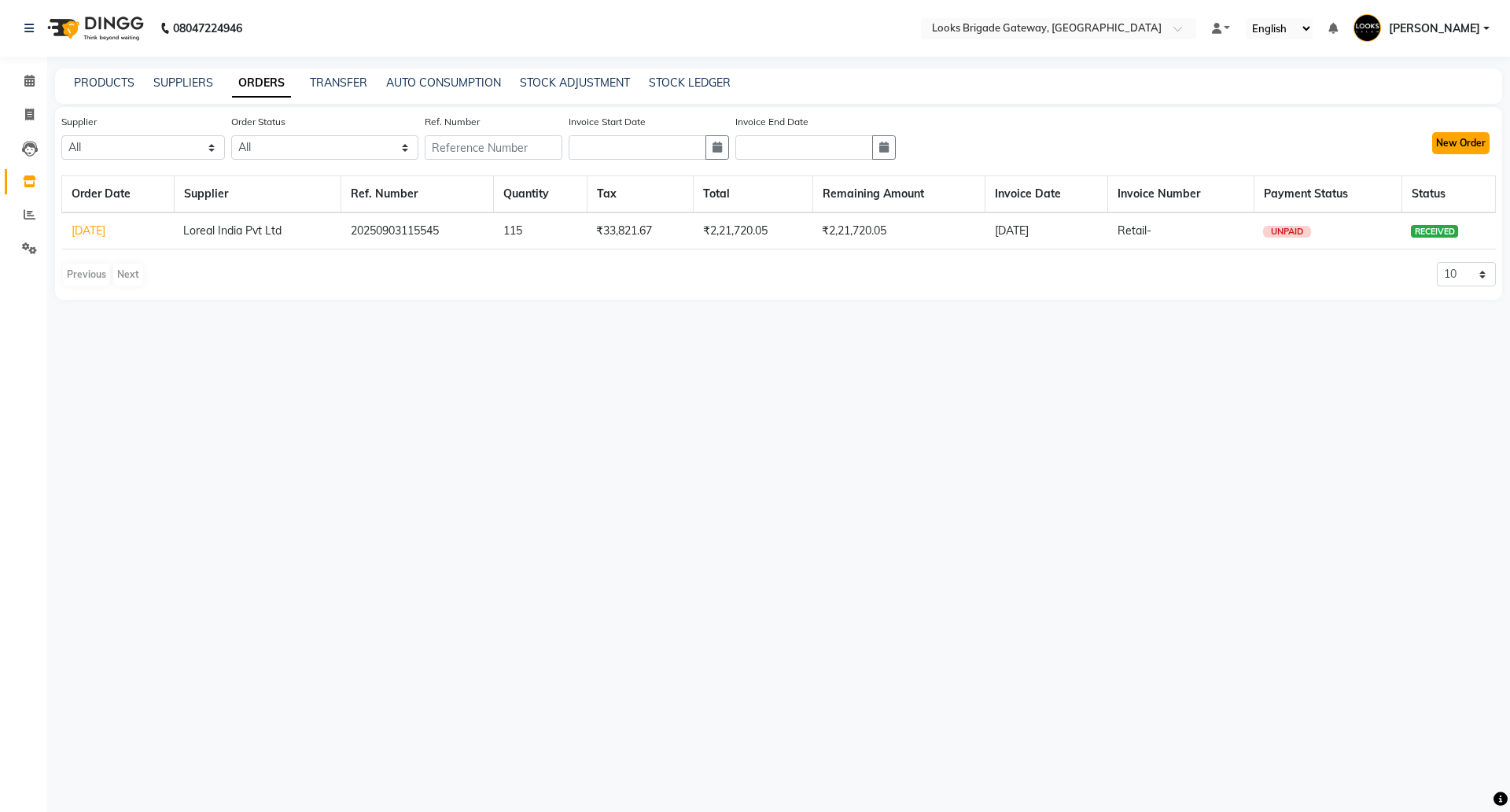
click at [1473, 144] on button "New Order" at bounding box center [1461, 143] width 57 height 22
select select "true"
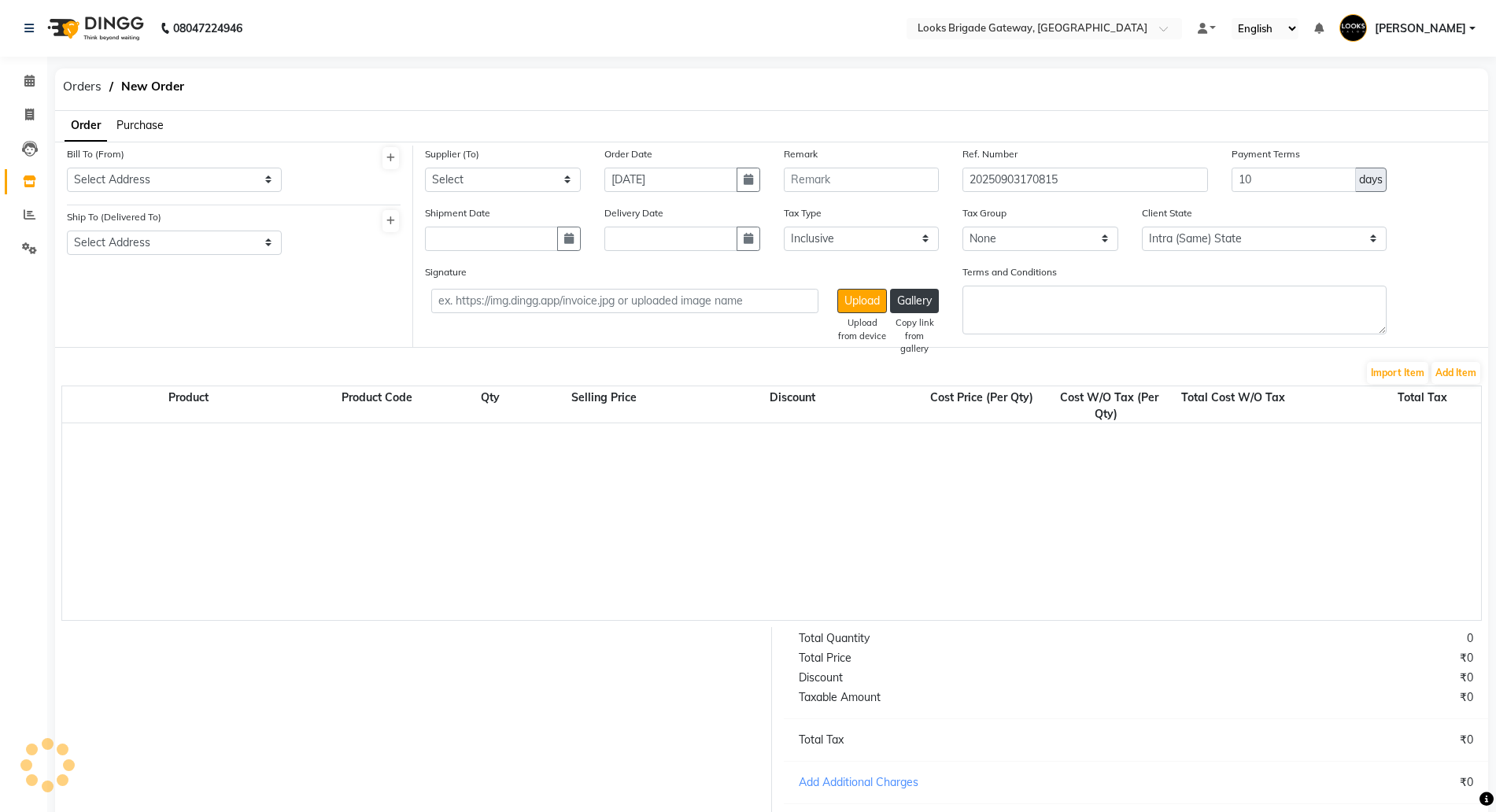
select select "4377"
click at [83, 125] on span "Order" at bounding box center [85, 125] width 30 height 14
click at [85, 85] on span "Orders" at bounding box center [82, 86] width 54 height 28
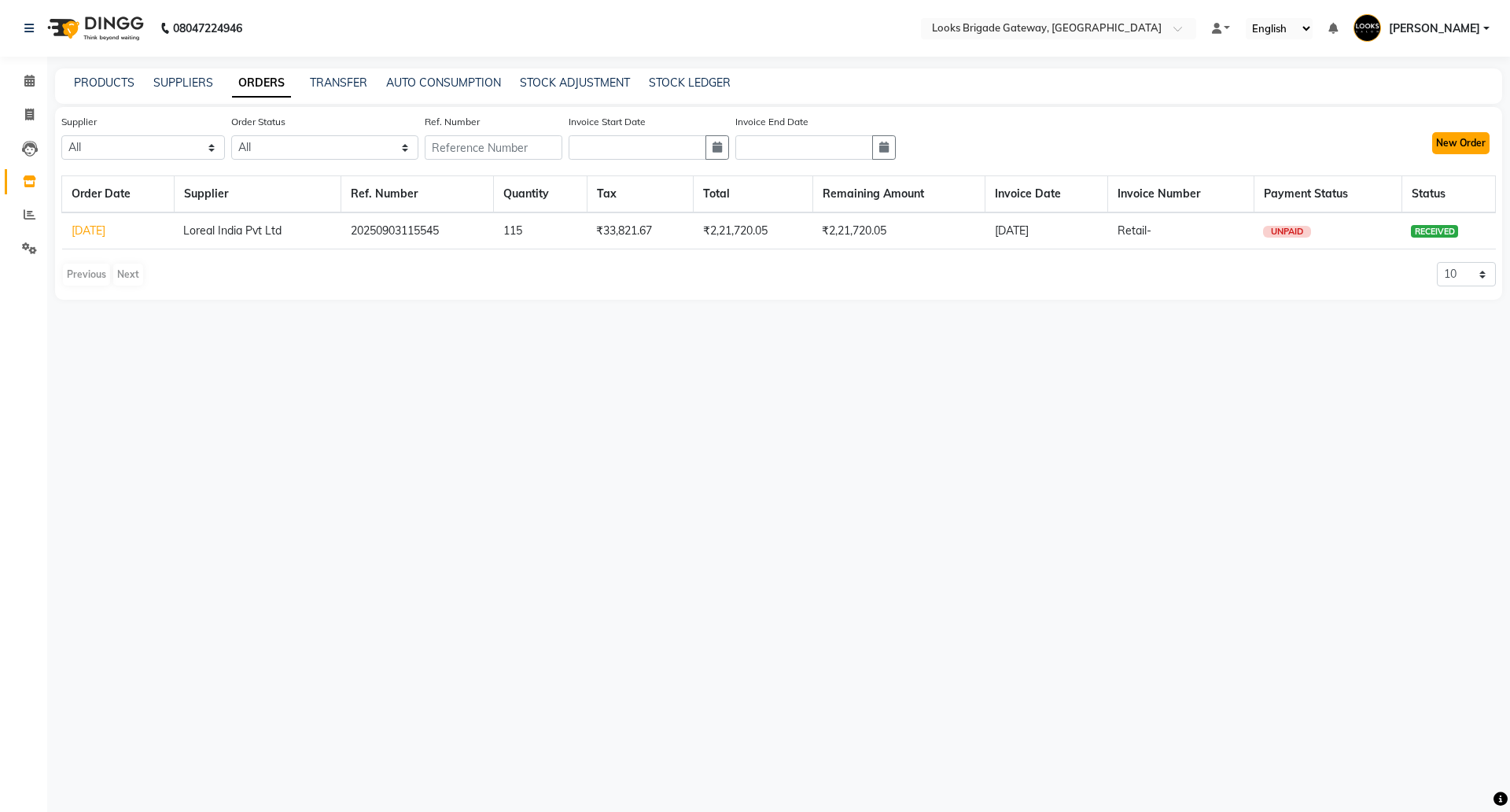
click at [1454, 137] on button "New Order" at bounding box center [1461, 143] width 57 height 22
select select "true"
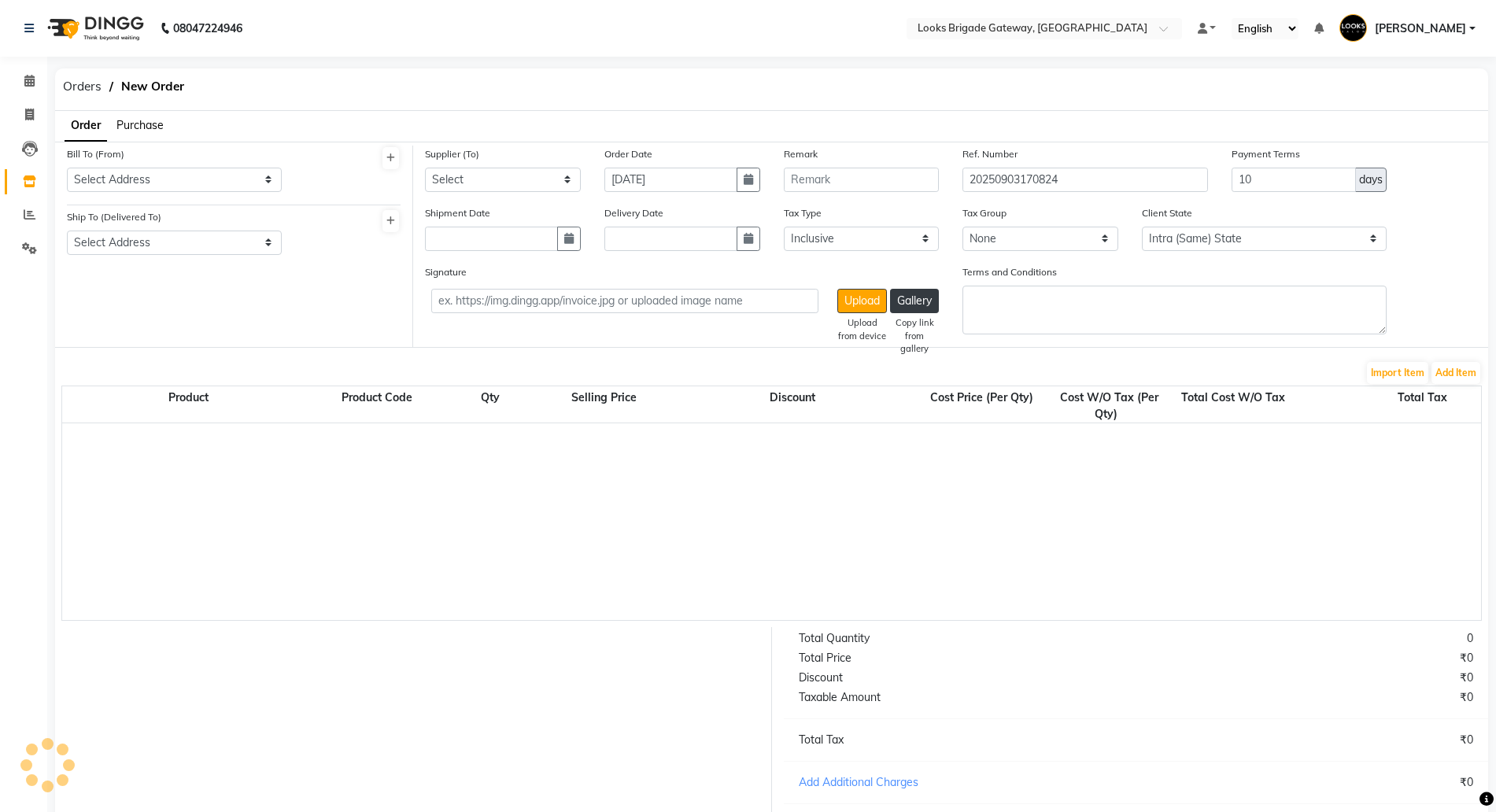
select select "4377"
click at [27, 182] on icon at bounding box center [30, 181] width 14 height 12
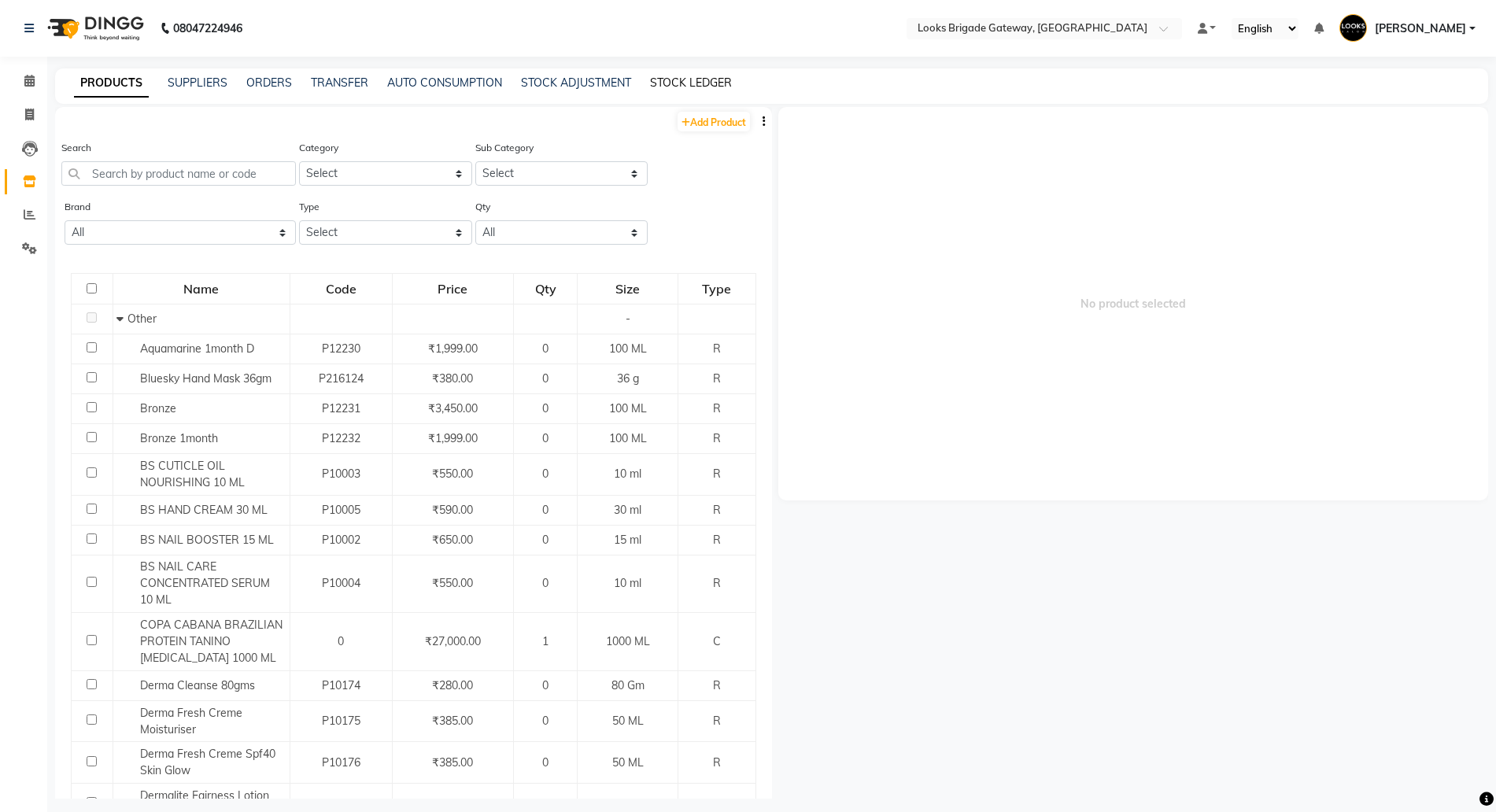
click at [684, 86] on link "STOCK LEDGER" at bounding box center [690, 82] width 82 height 14
select select "all"
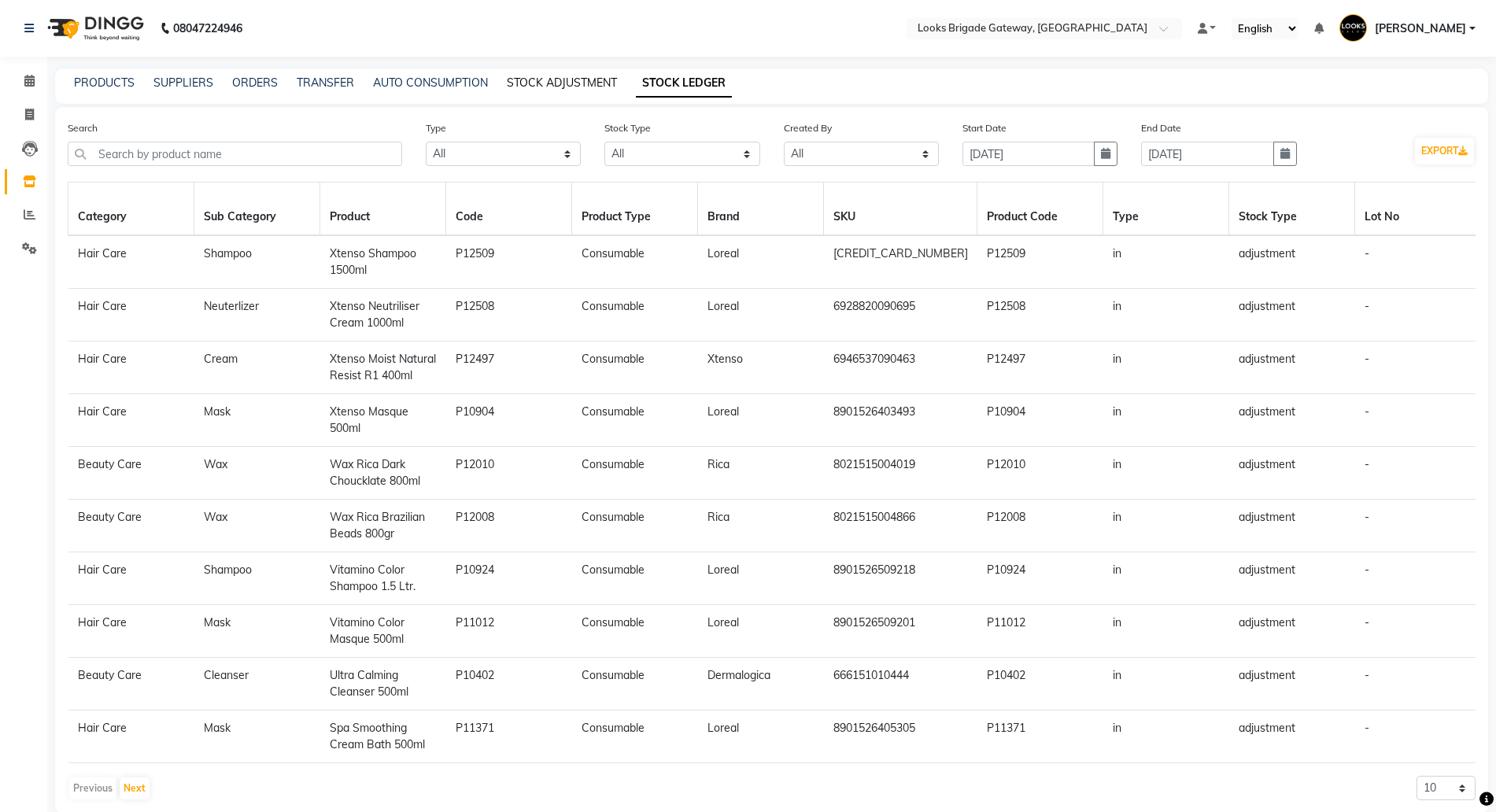
click at [553, 76] on link "STOCK ADJUSTMENT" at bounding box center [562, 82] width 110 height 14
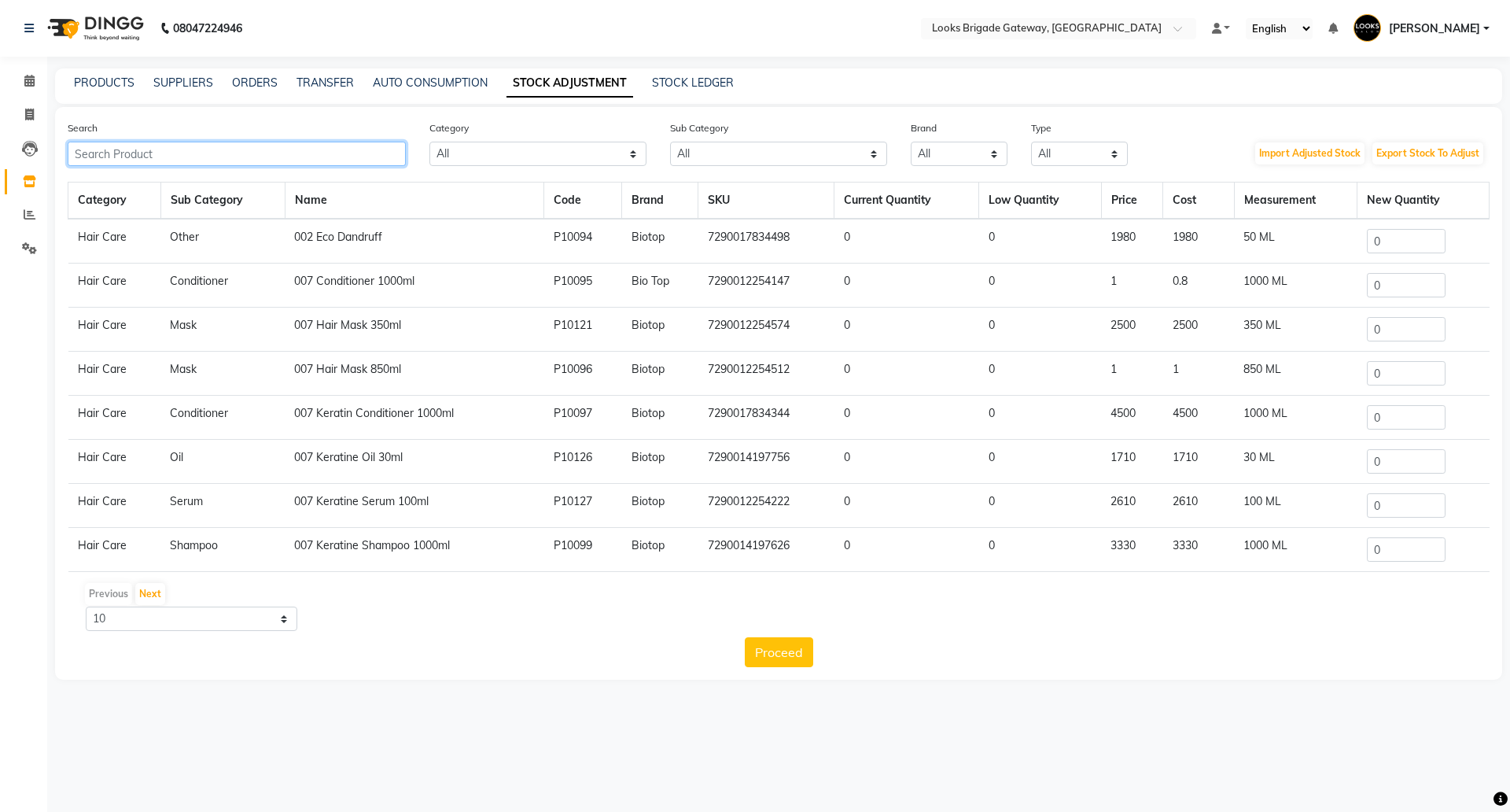
click at [120, 153] on input "text" at bounding box center [237, 153] width 338 height 24
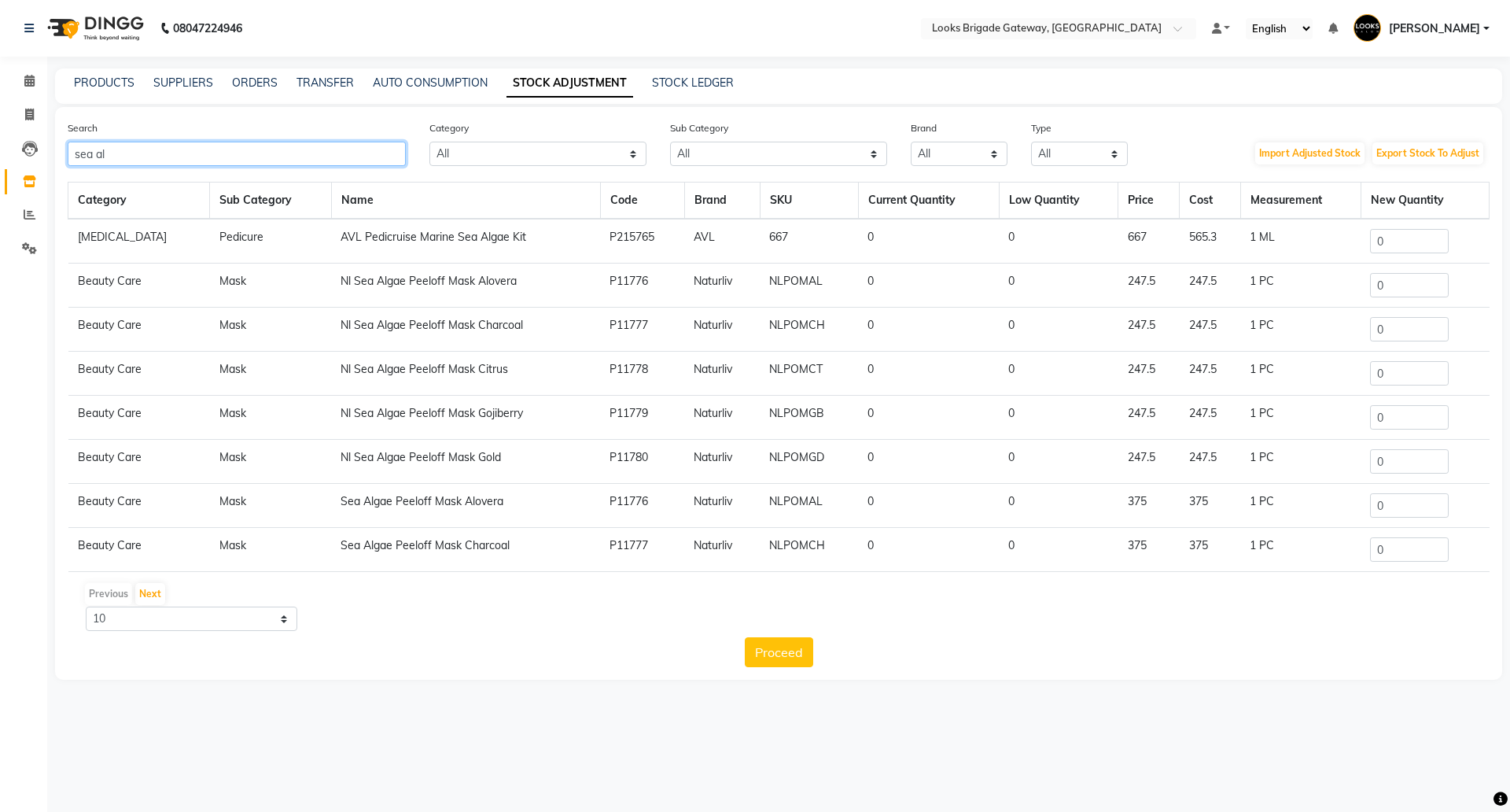
type input "sea al"
drag, startPoint x: 1392, startPoint y: 234, endPoint x: 1319, endPoint y: 232, distance: 73.0
click at [1319, 232] on tr "Skin Care Pedicure AVL Pedicruise Marine Sea Algae Kit P215765 AVL 667 0 0 667 …" at bounding box center [779, 241] width 1421 height 44
drag, startPoint x: 1370, startPoint y: 326, endPoint x: 1290, endPoint y: 329, distance: 80.1
click at [1294, 329] on tr "Beauty Care Mask Nl Sea Algae Peeloff Mask Charcoal P11777 Naturliv NLPOMCH 0 0…" at bounding box center [779, 330] width 1421 height 44
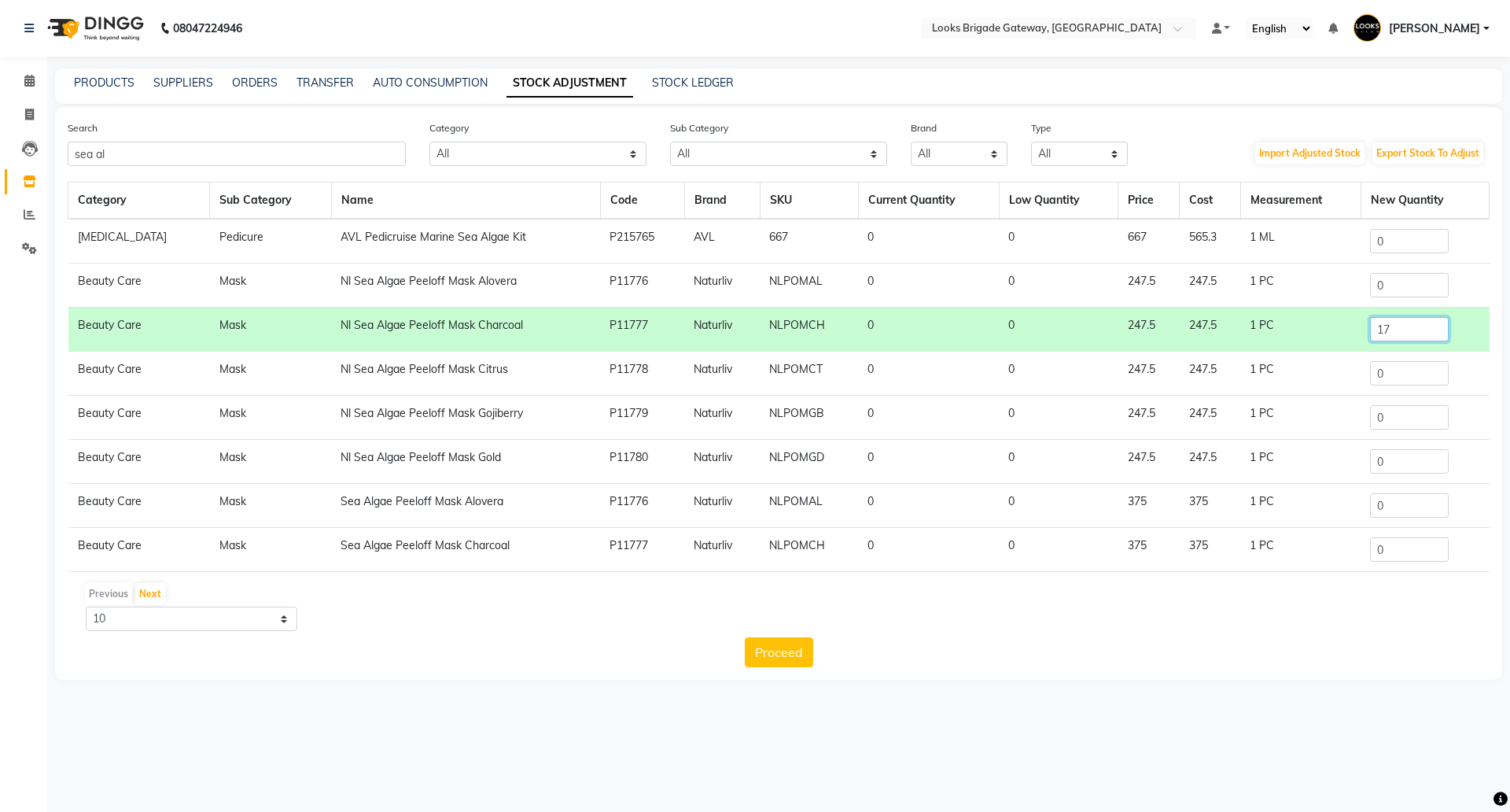
type input "17"
drag, startPoint x: 1394, startPoint y: 369, endPoint x: 1231, endPoint y: 369, distance: 163.0
click at [1249, 372] on tr "Beauty Care Mask Nl Sea Algae Peeloff Mask Citrus P11778 Naturliv NLPOMCT 0 0 2…" at bounding box center [779, 374] width 1421 height 44
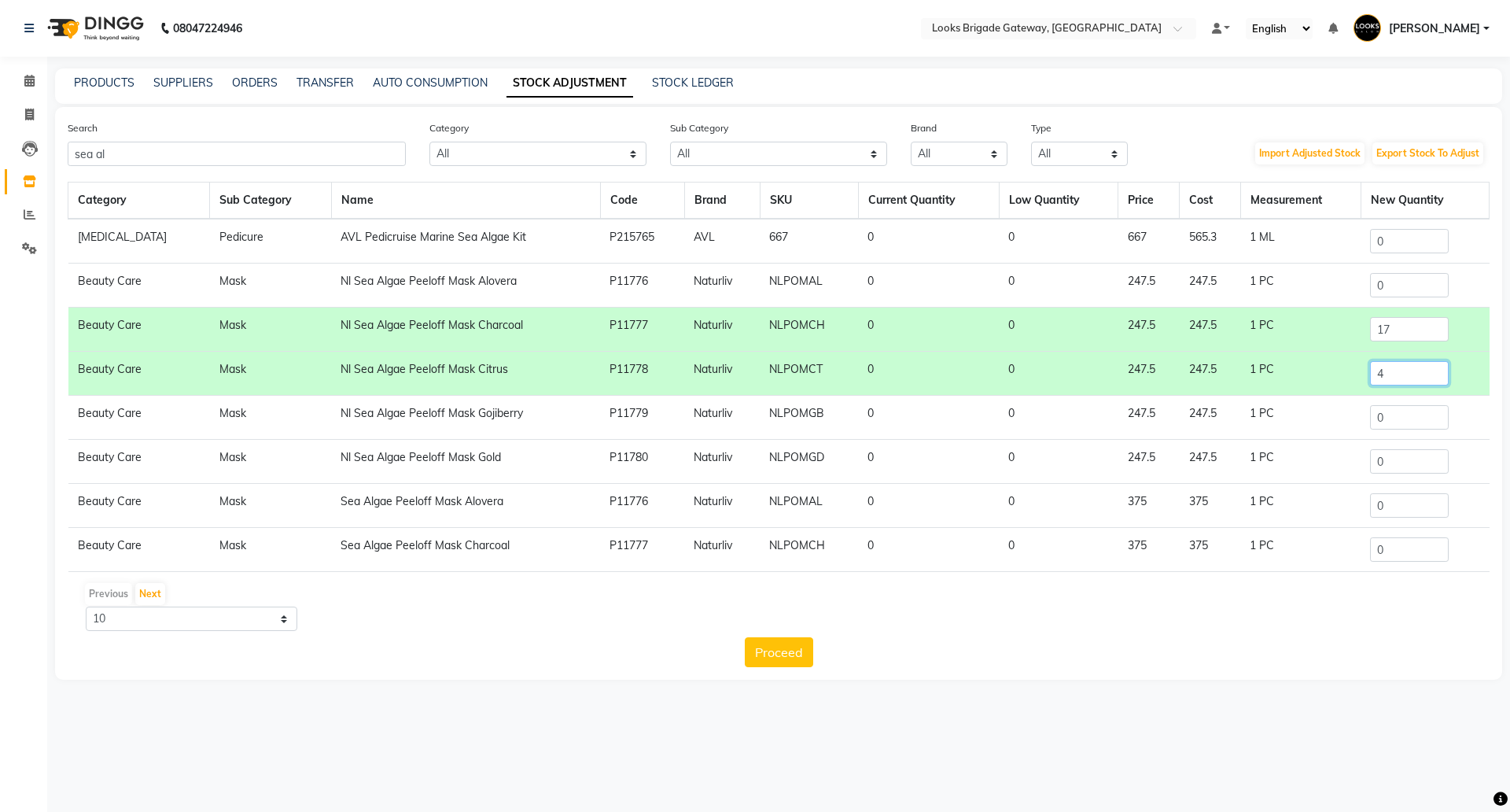
type input "4"
drag, startPoint x: 1340, startPoint y: 466, endPoint x: 1285, endPoint y: 466, distance: 55.0
click at [1295, 466] on tr "Beauty Care Mask Nl Sea Algae Peeloff Mask Gold P11780 Naturliv NLPOMGD 0 0 247…" at bounding box center [779, 462] width 1421 height 44
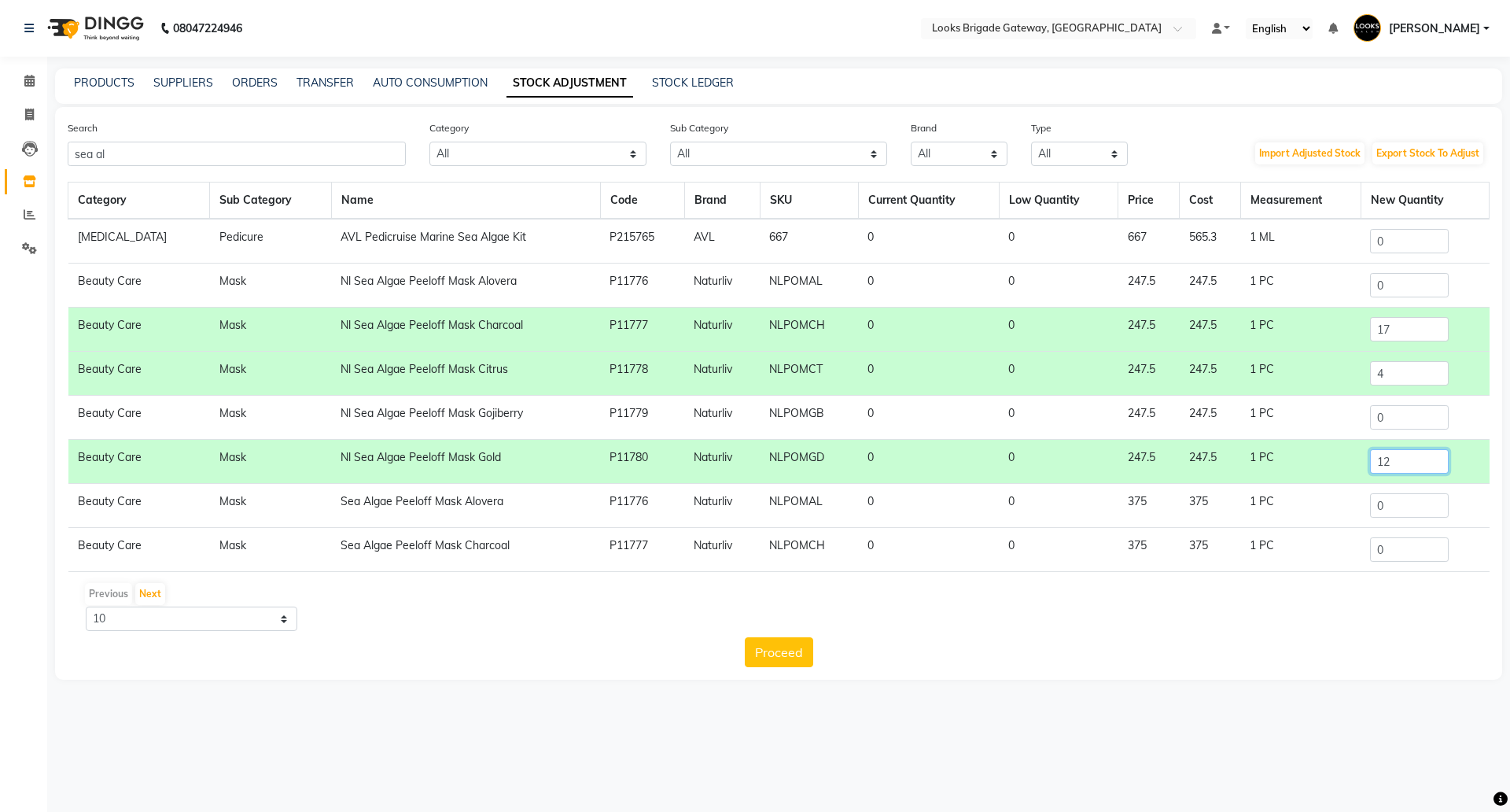
type input "12"
drag, startPoint x: 1391, startPoint y: 412, endPoint x: 1302, endPoint y: 405, distance: 89.3
click at [1304, 405] on tr "Beauty Care Mask Nl Sea Algae Peeloff Mask Gojiberry P11779 Naturliv NLPOMGB 0 …" at bounding box center [779, 418] width 1421 height 44
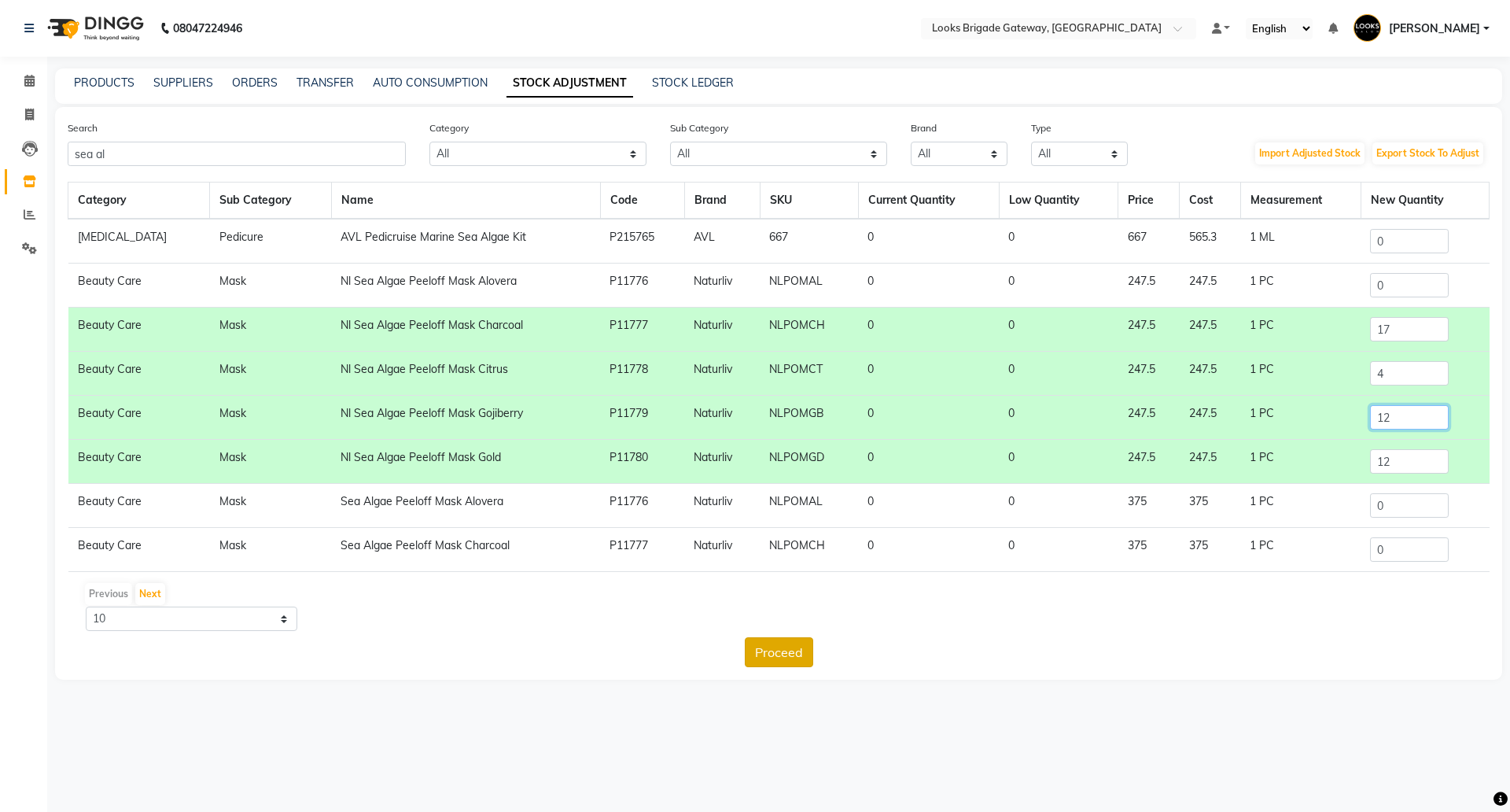
type input "12"
click at [785, 652] on button "Proceed" at bounding box center [778, 652] width 69 height 30
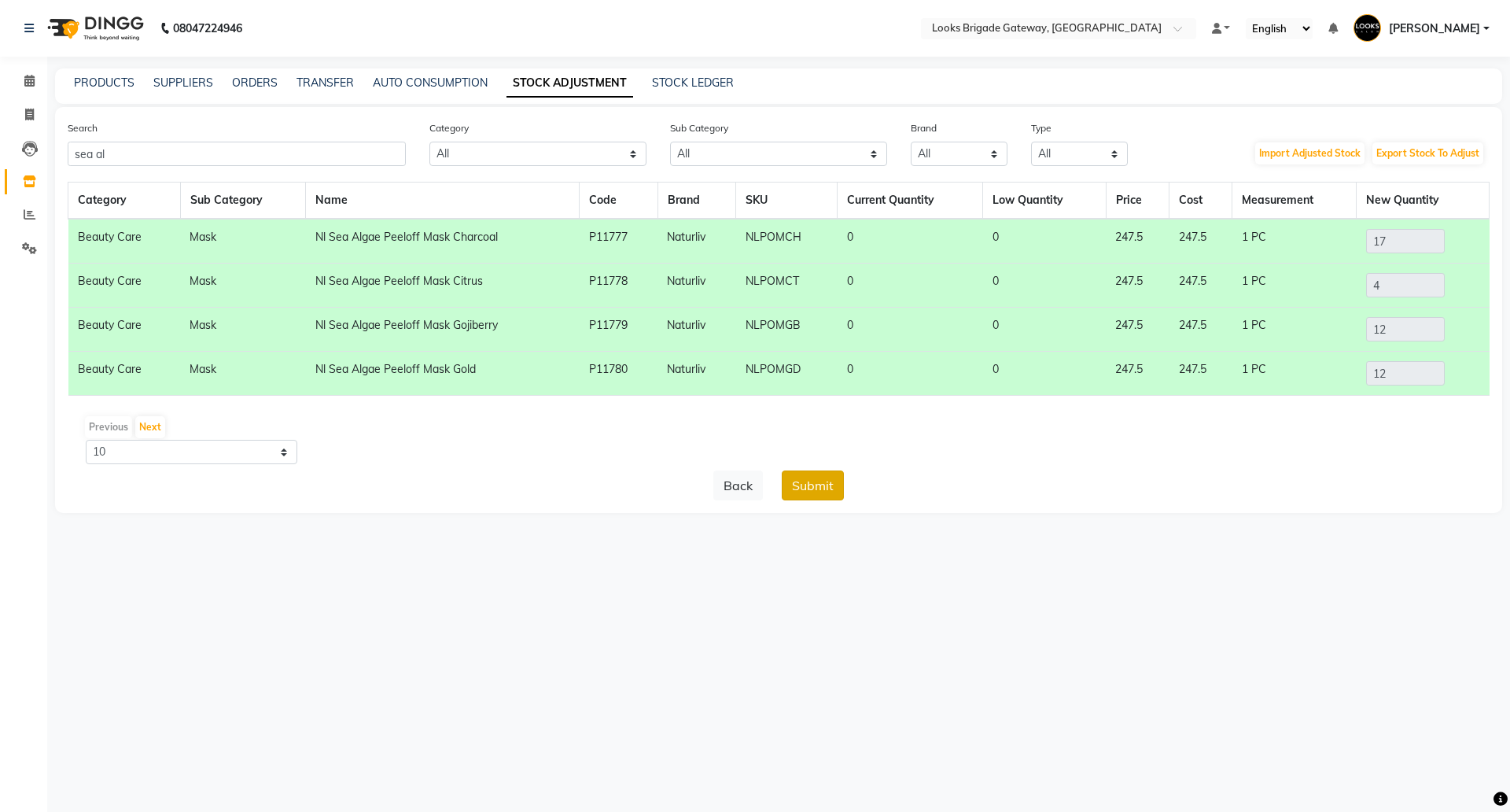
click at [803, 480] on button "Submit" at bounding box center [813, 485] width 62 height 30
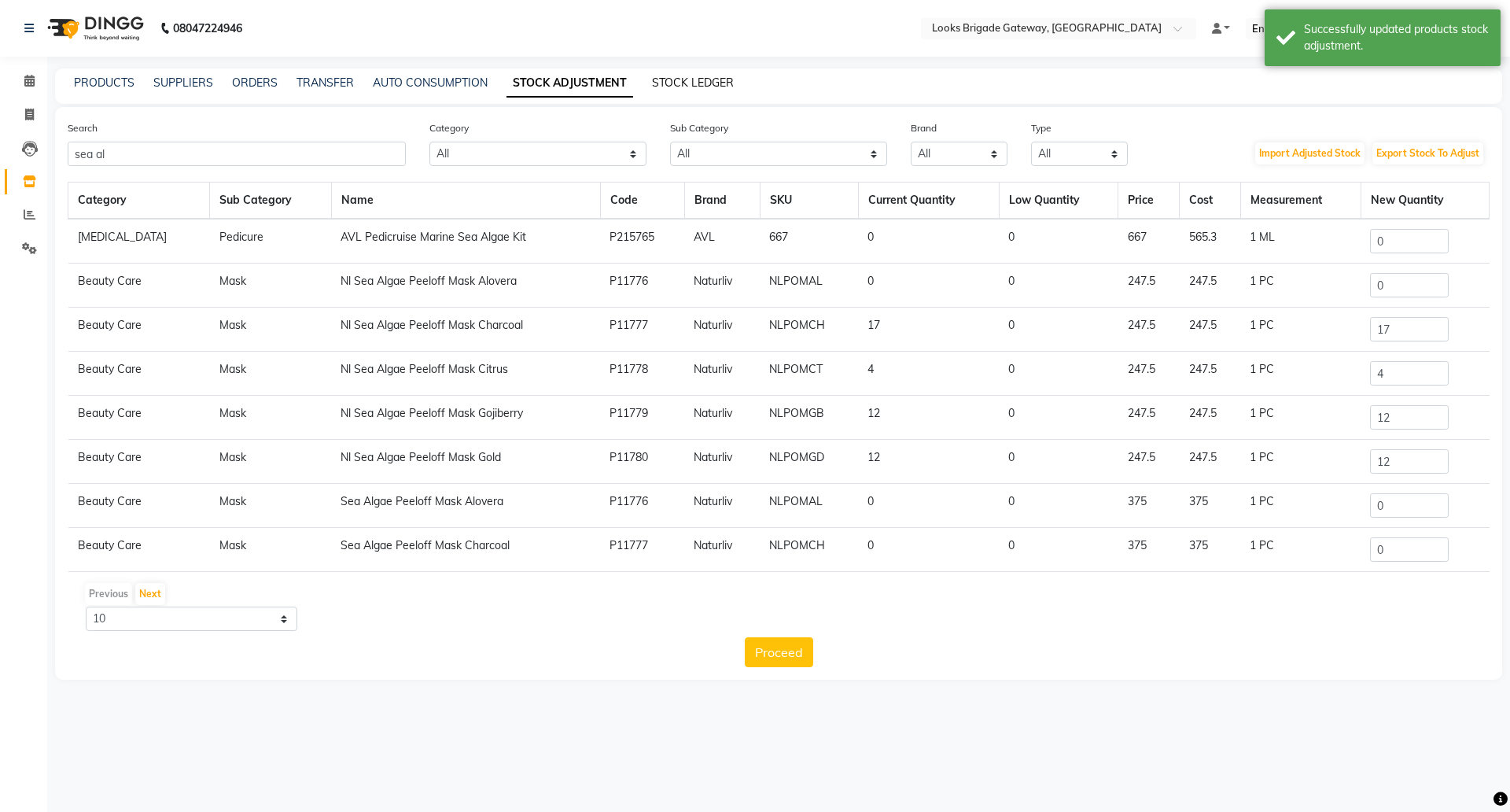
click at [679, 76] on link "STOCK LEDGER" at bounding box center [692, 82] width 82 height 14
select select "all"
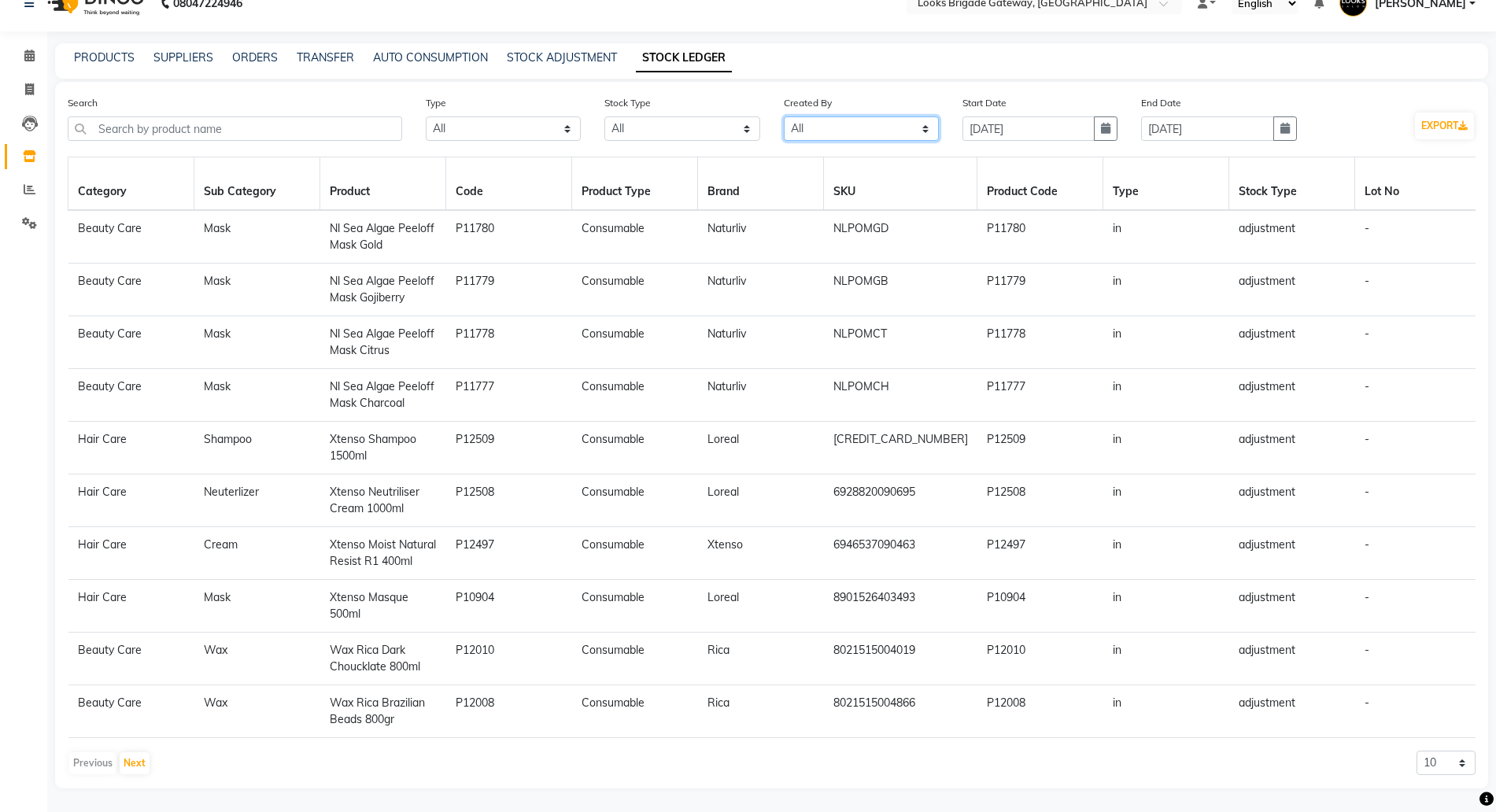
click at [819, 116] on select "Select All Admin Manager" at bounding box center [861, 128] width 155 height 24
click at [692, 116] on select "Select All New Stock Adjustment Return Transfer In Other Internal Use Damaged E…" at bounding box center [682, 128] width 155 height 24
select select "sold"
click at [604, 116] on select "Select All New Stock Adjustment Return Transfer In Other Internal Use Damaged E…" at bounding box center [682, 128] width 155 height 24
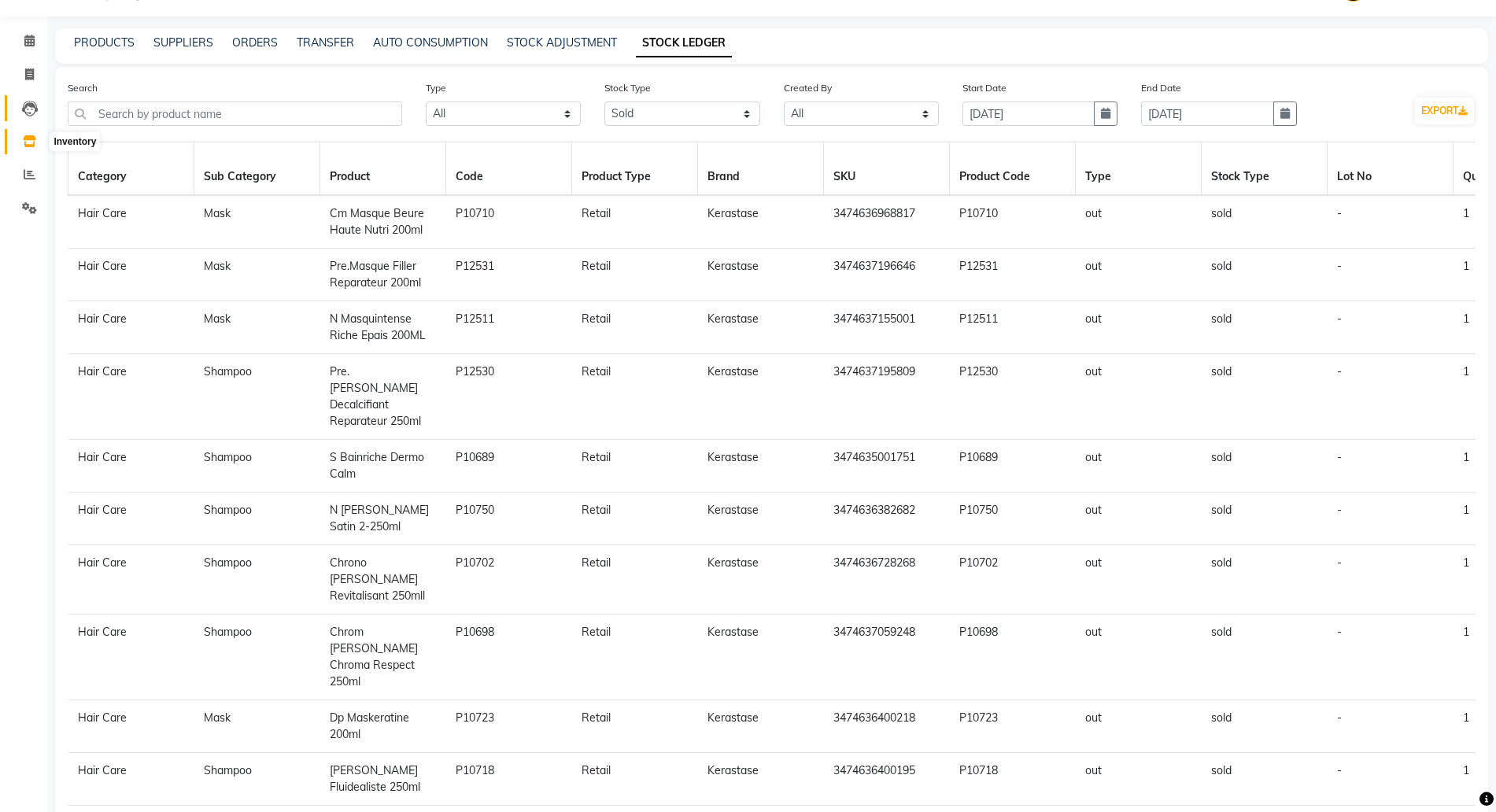
click at [26, 142] on icon at bounding box center [30, 141] width 14 height 12
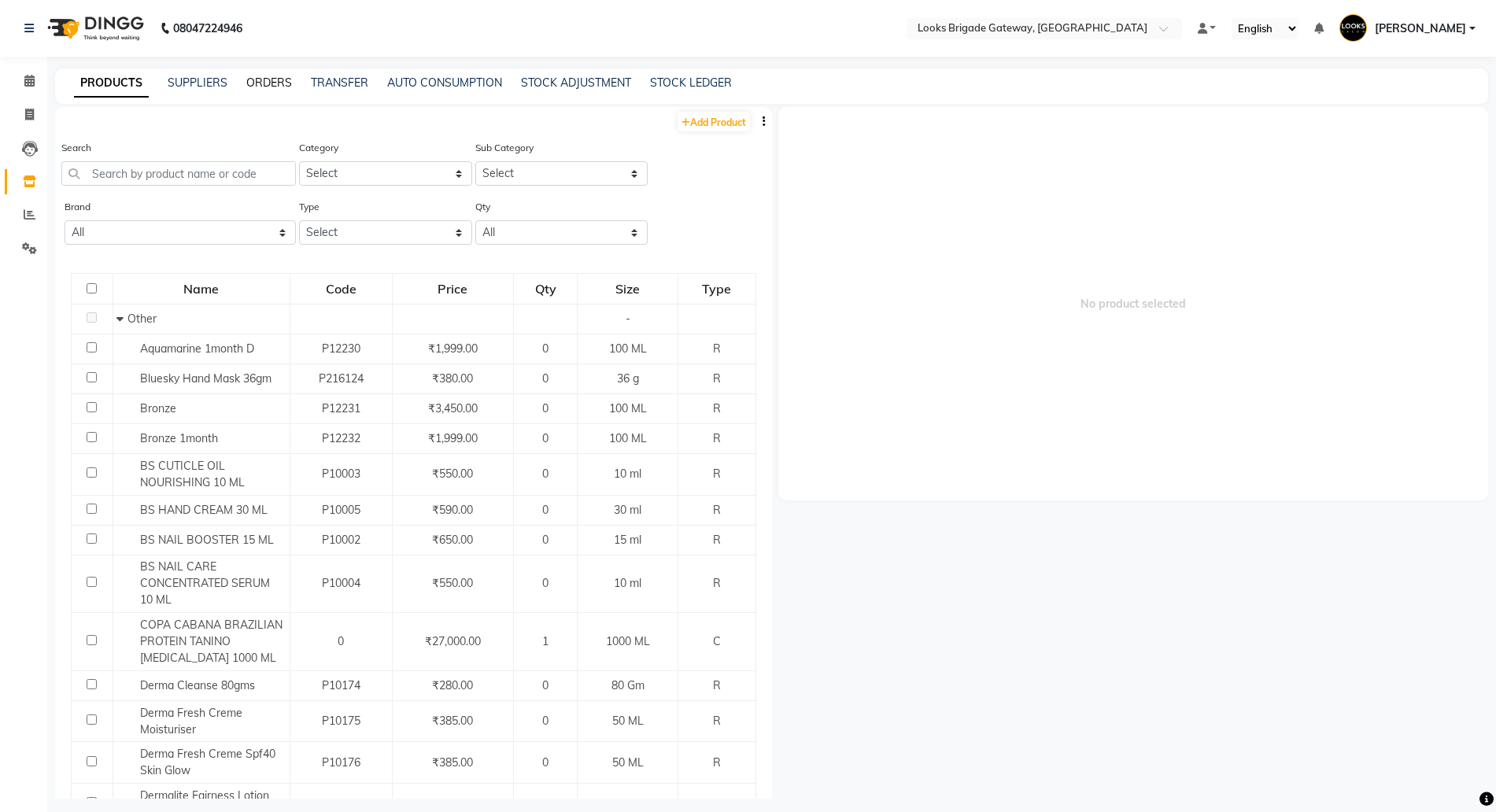
click at [267, 76] on link "ORDERS" at bounding box center [269, 82] width 45 height 14
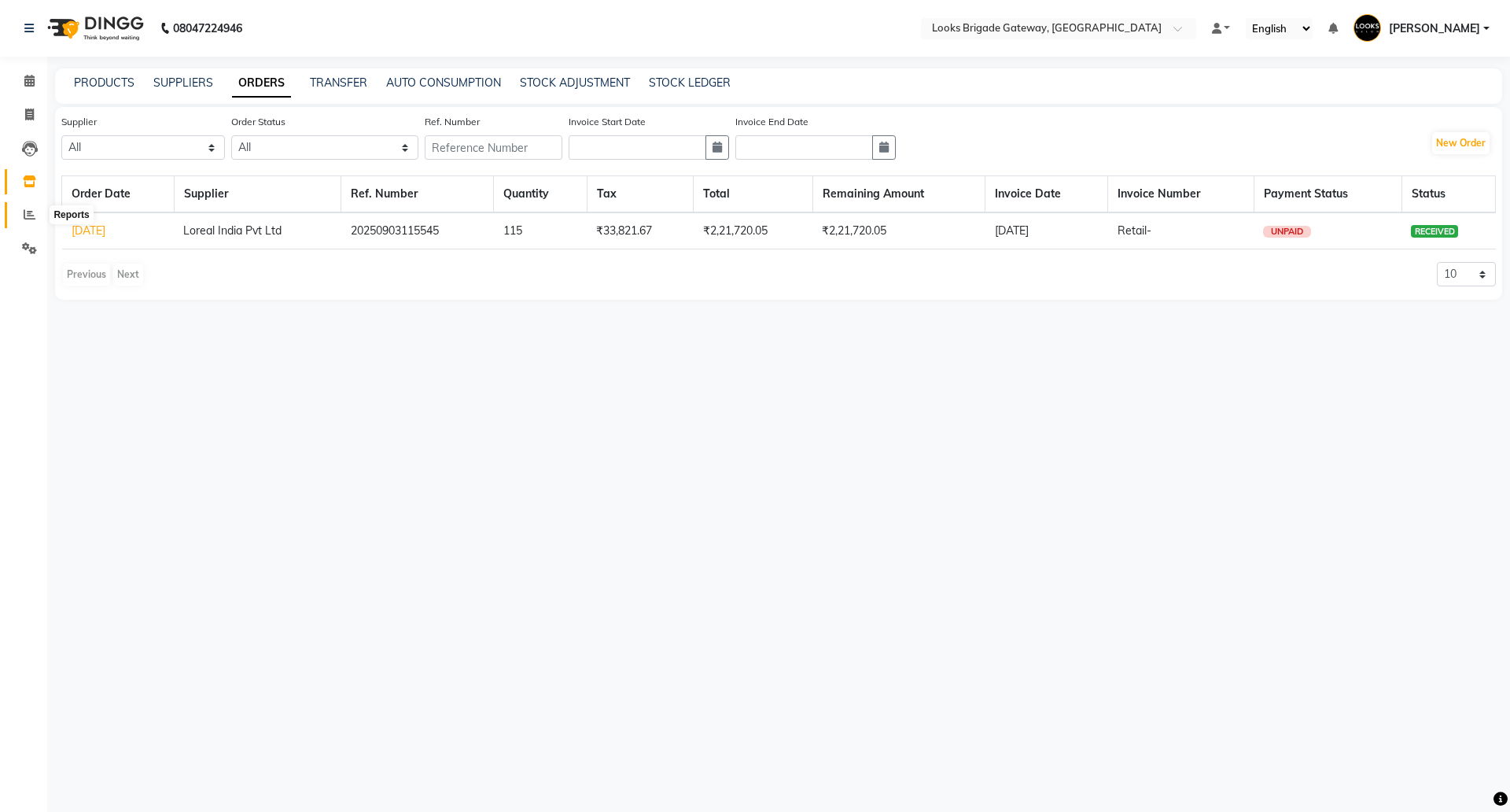
click at [20, 209] on span at bounding box center [29, 215] width 27 height 18
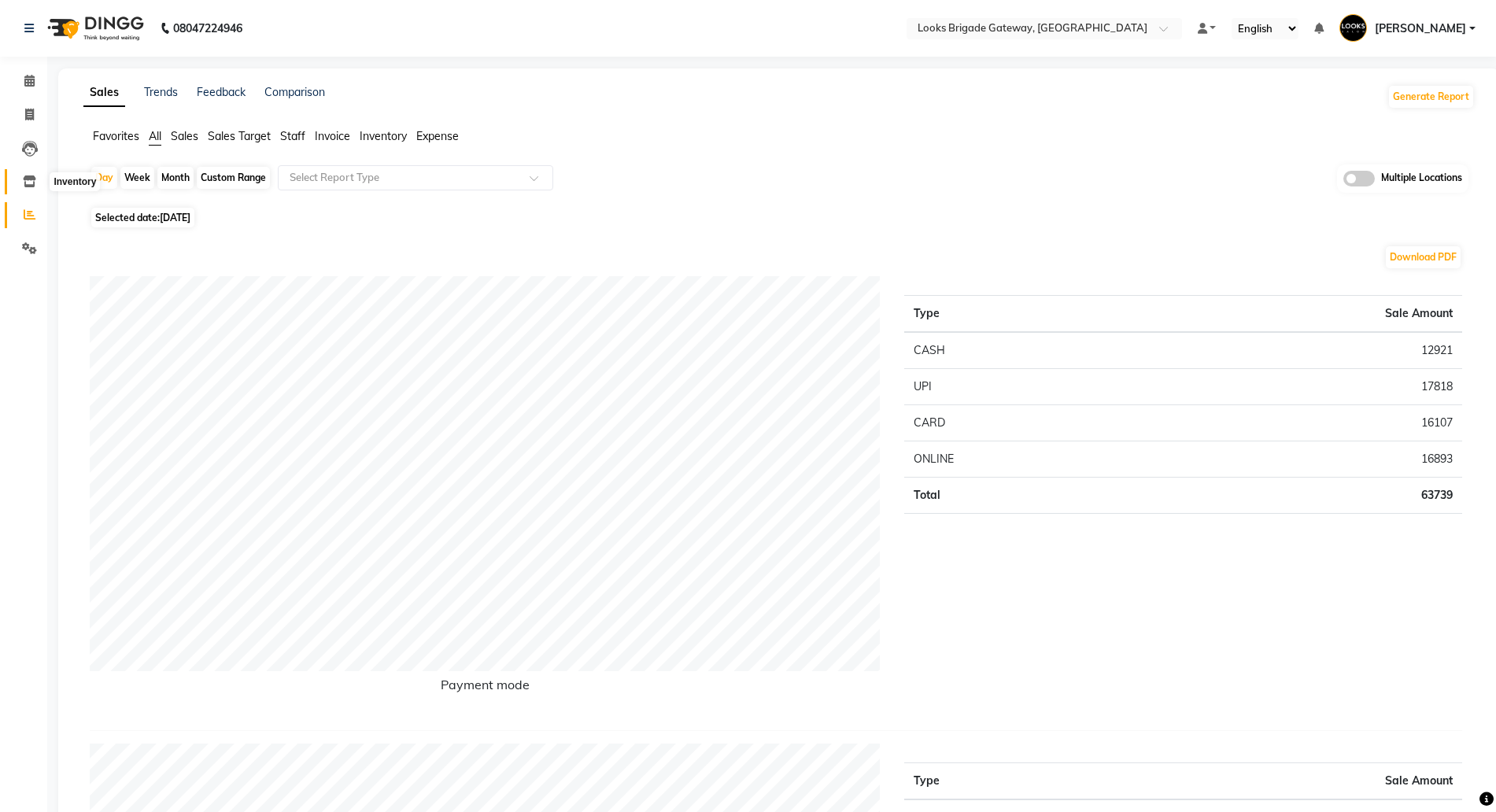
click at [23, 184] on icon at bounding box center [30, 181] width 14 height 12
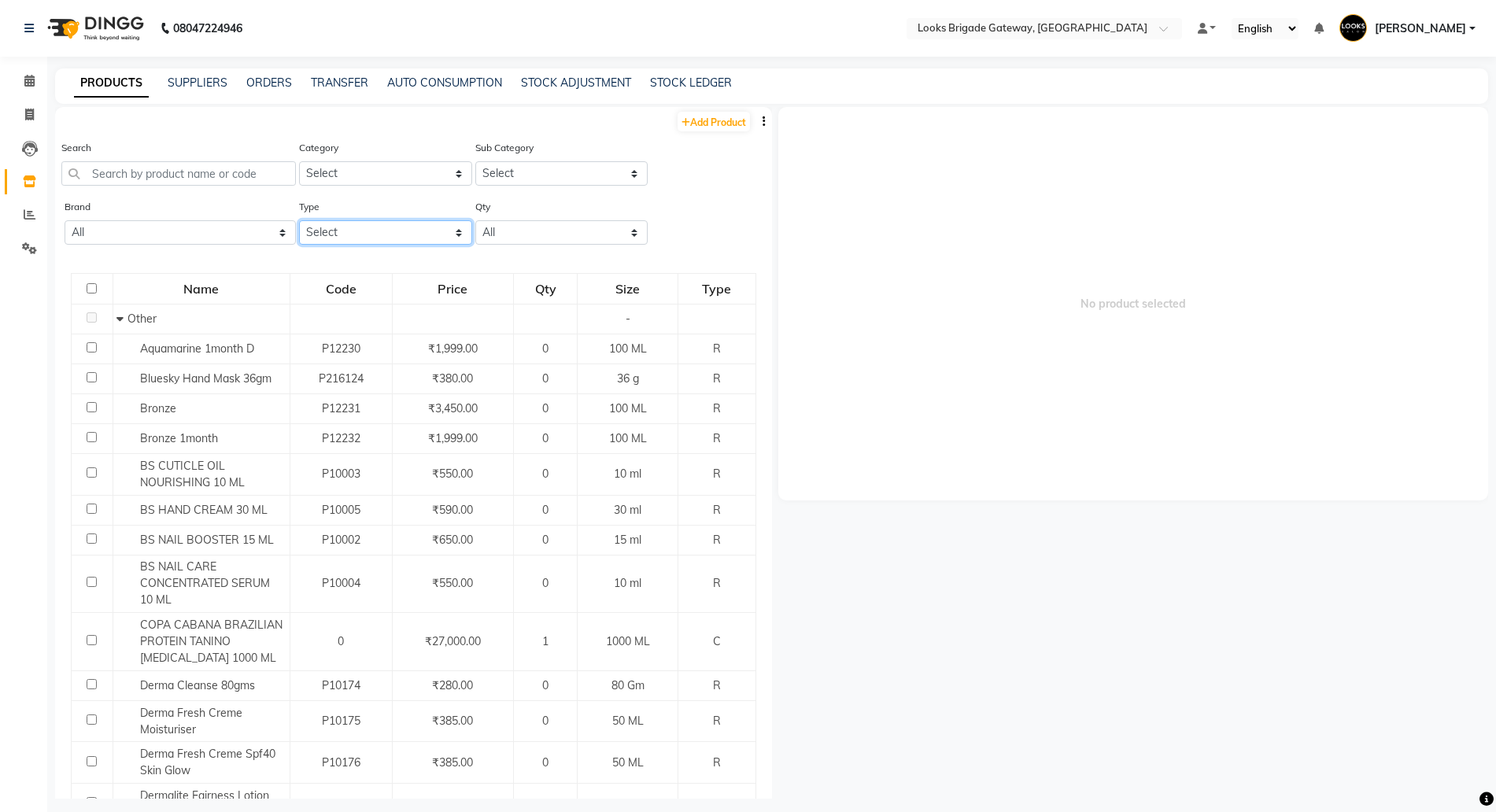
click at [345, 230] on select "Select Both Retail Consumable" at bounding box center [385, 232] width 173 height 24
select select "R"
click at [299, 220] on select "Select Both Retail Consumable" at bounding box center [385, 232] width 173 height 24
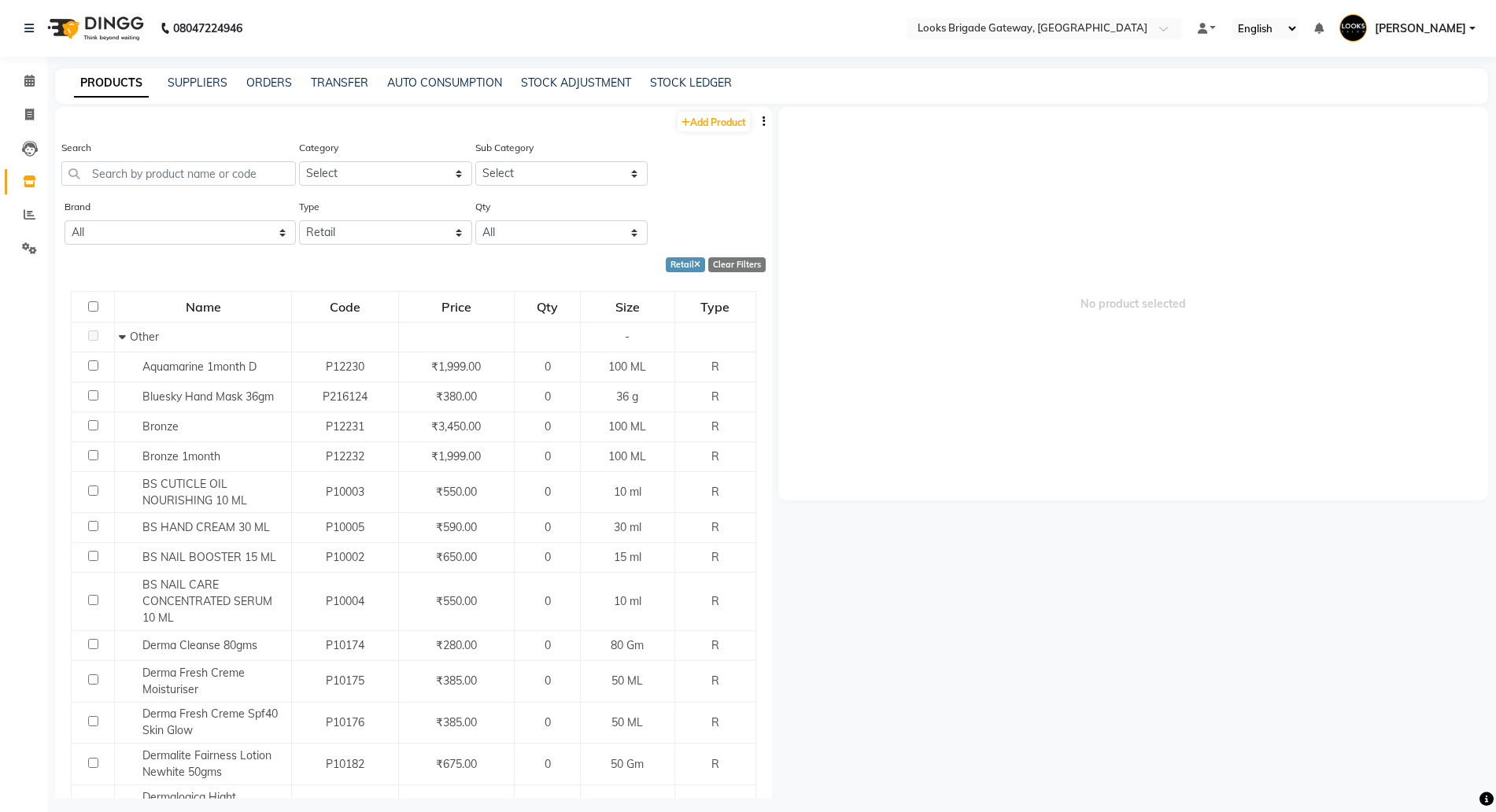
click at [762, 117] on icon "button" at bounding box center [763, 121] width 3 height 11
click at [694, 130] on div "EXPORT" at bounding box center [698, 131] width 51 height 19
click at [24, 214] on icon at bounding box center [29, 215] width 12 height 12
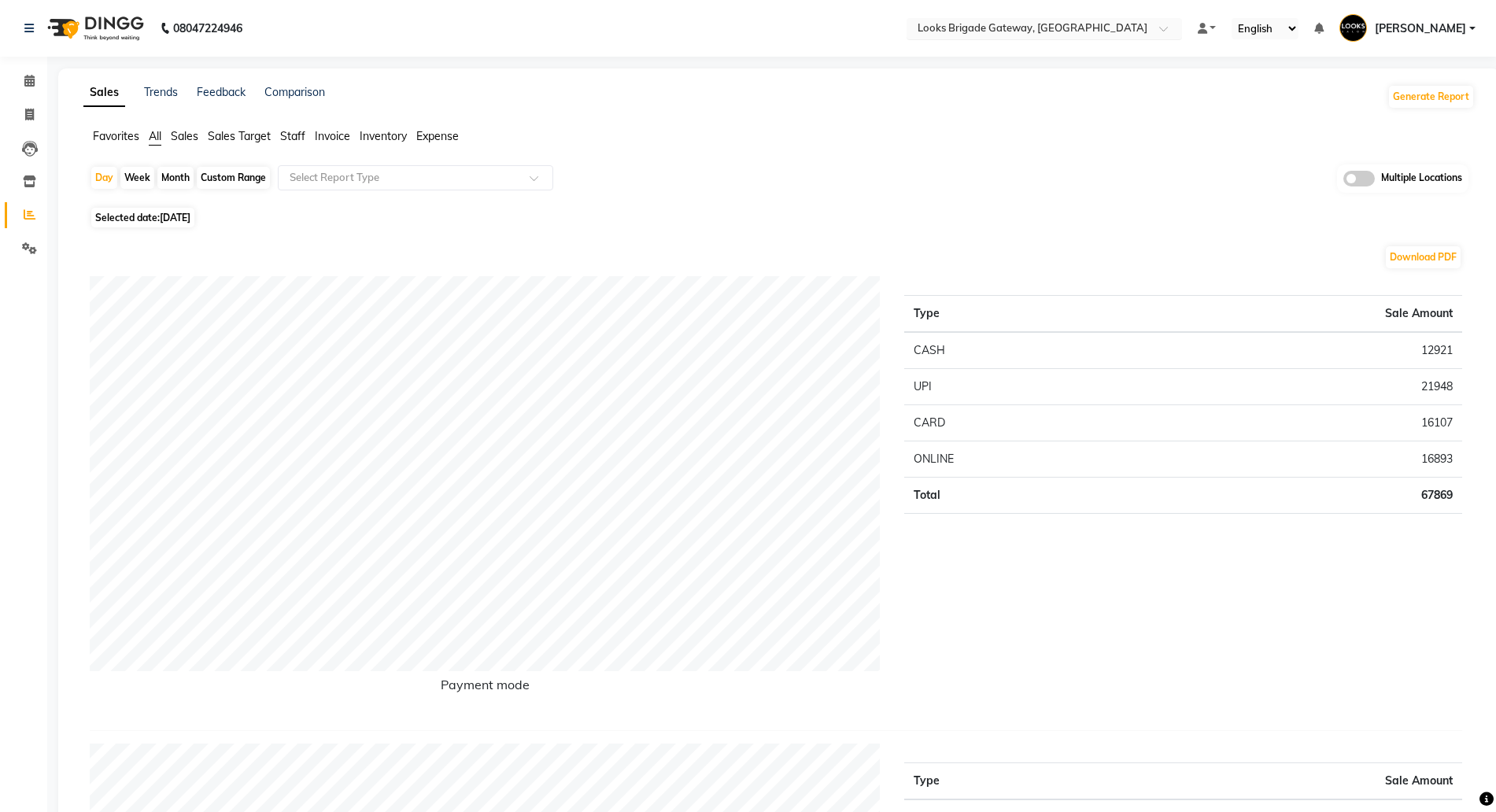
click at [991, 25] on input "text" at bounding box center [1028, 30] width 228 height 15
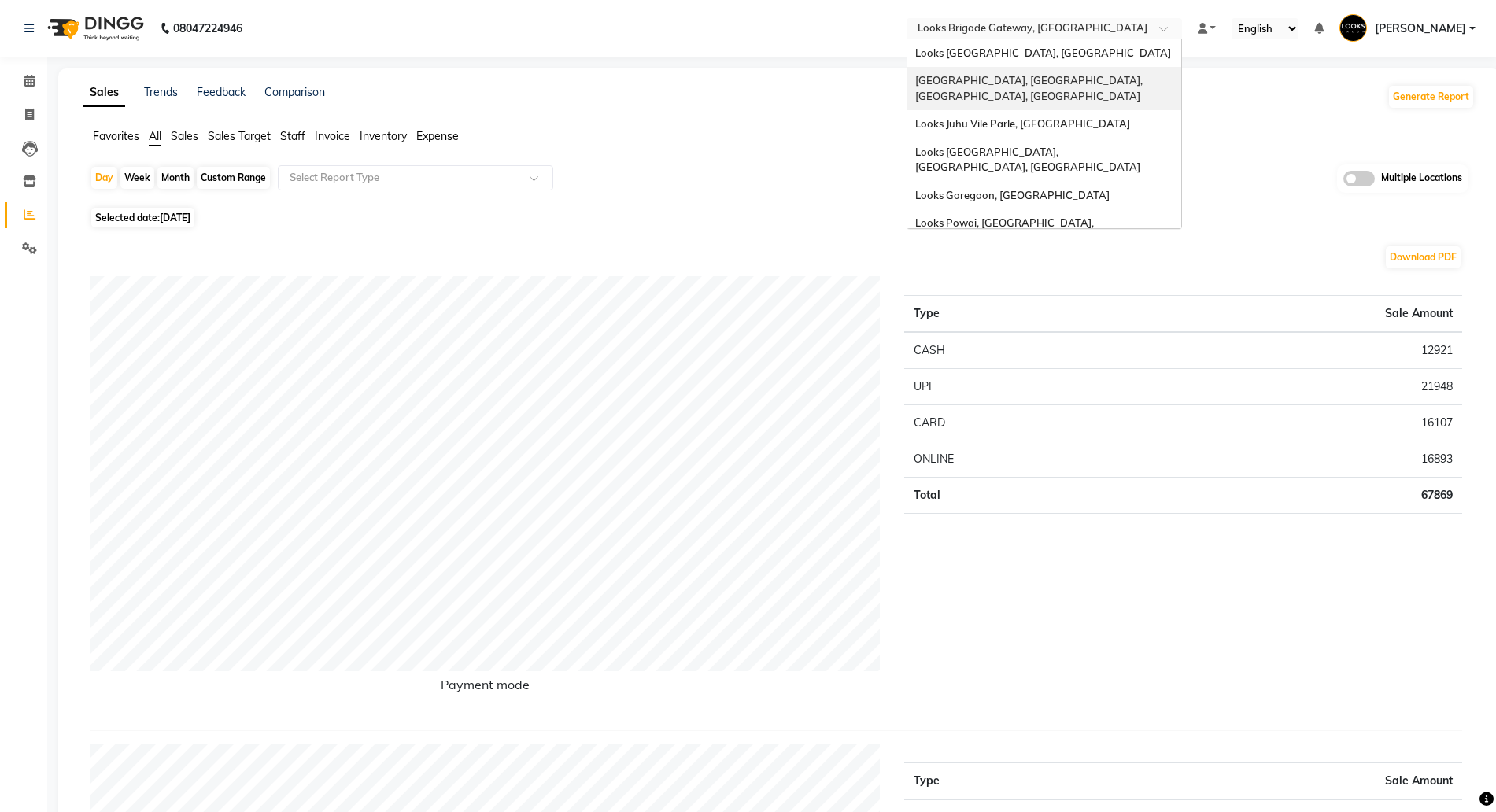
click at [983, 67] on div "[GEOGRAPHIC_DATA], [GEOGRAPHIC_DATA], [GEOGRAPHIC_DATA], [GEOGRAPHIC_DATA]" at bounding box center [1043, 88] width 274 height 44
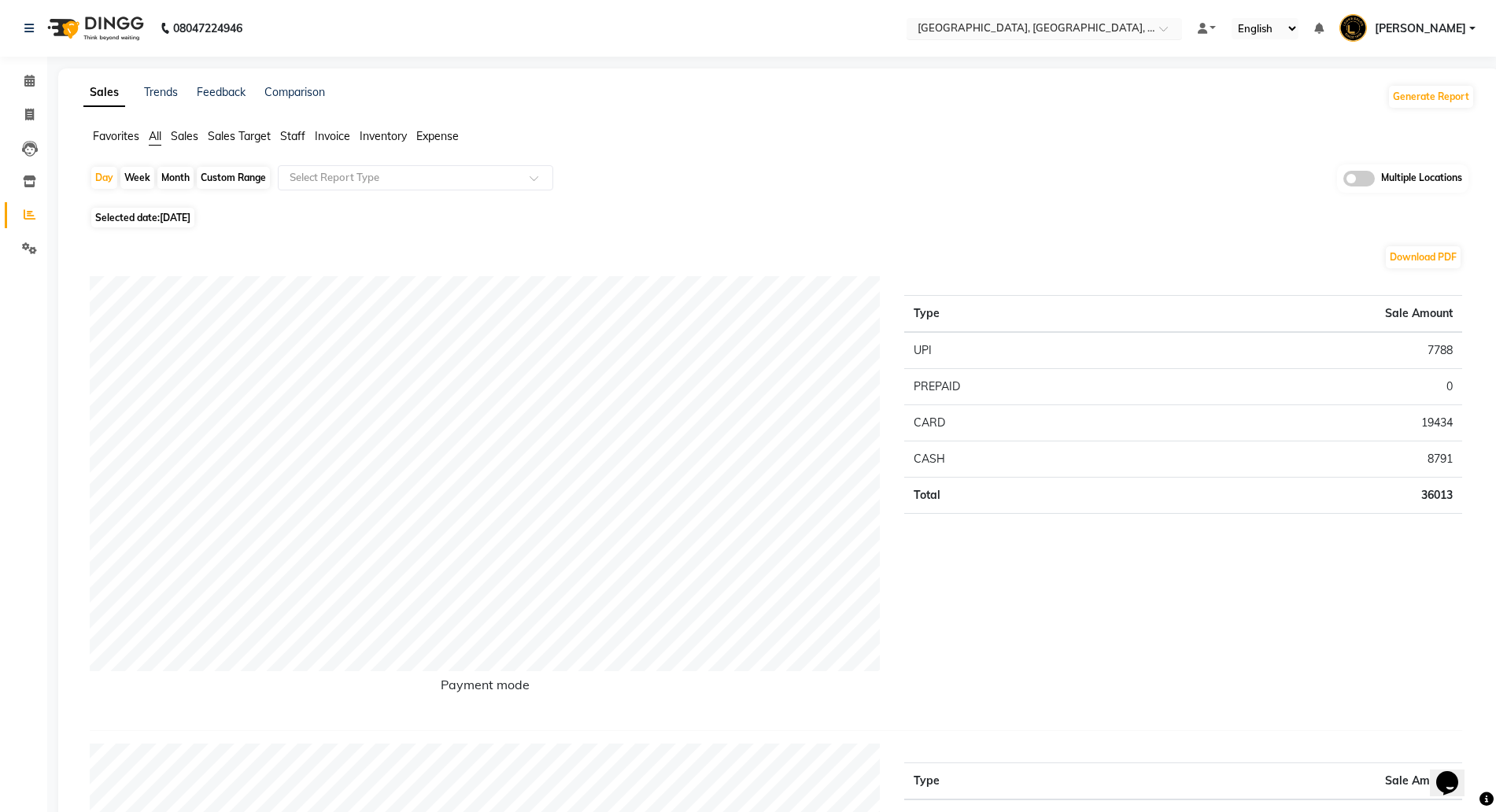
click at [998, 21] on span "[GEOGRAPHIC_DATA], [GEOGRAPHIC_DATA], [GEOGRAPHIC_DATA], [GEOGRAPHIC_DATA]" at bounding box center [1145, 27] width 455 height 13
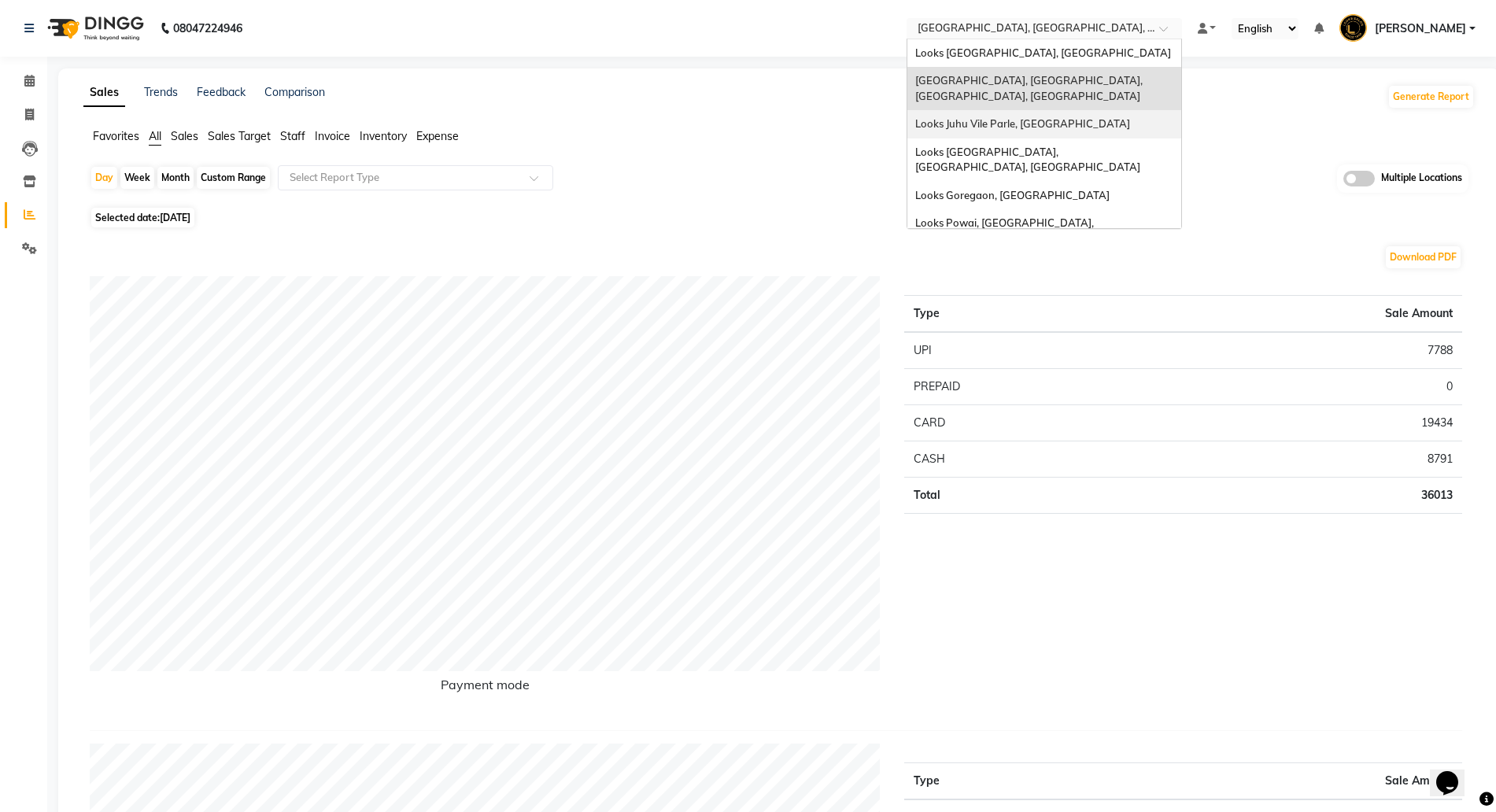
click at [983, 117] on span "Looks Juhu Vile Parle, [GEOGRAPHIC_DATA]" at bounding box center [1022, 123] width 215 height 13
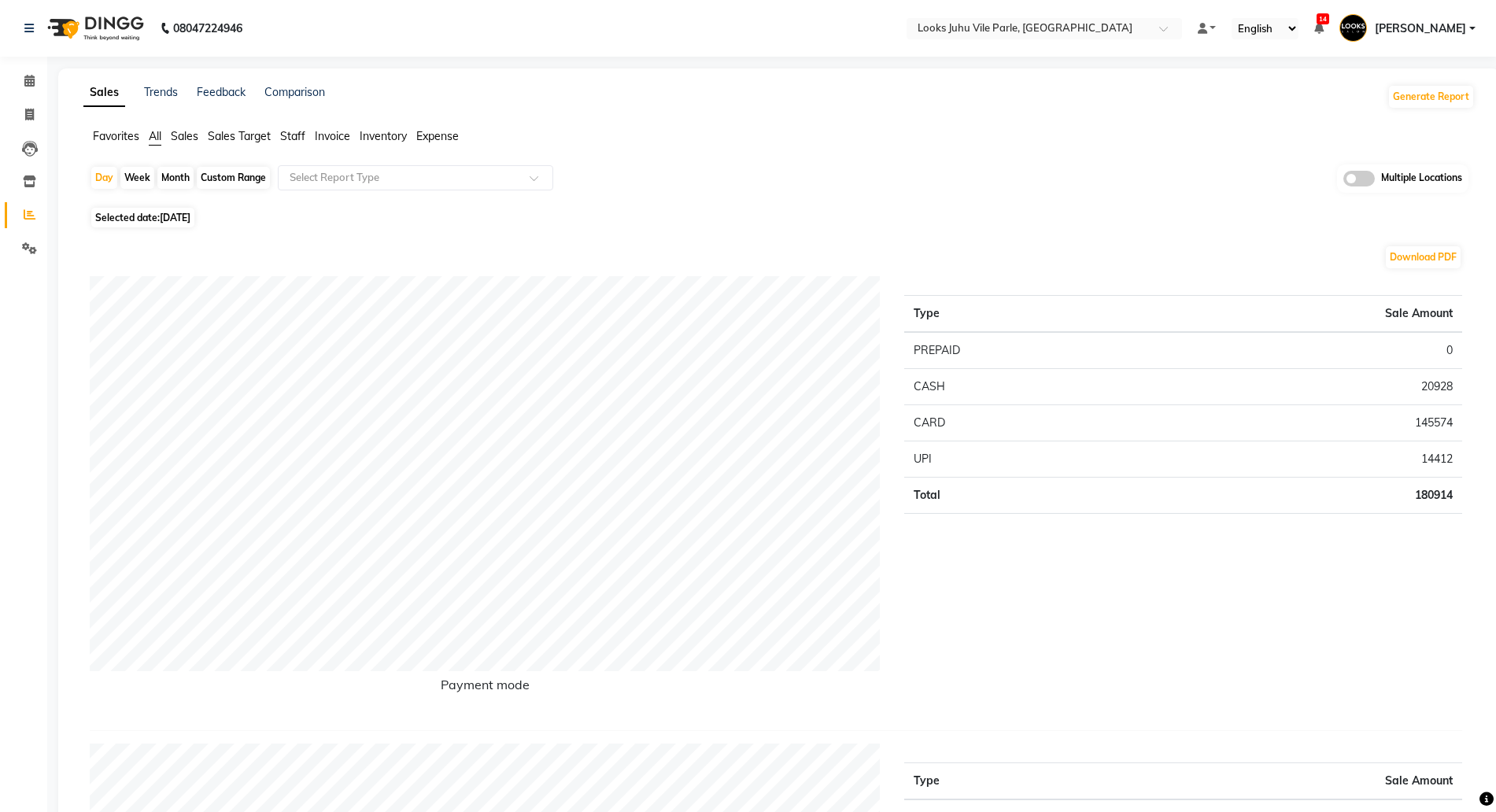
click at [160, 214] on span "Selected date: [DATE]" at bounding box center [142, 218] width 103 height 19
select select "9"
select select "2025"
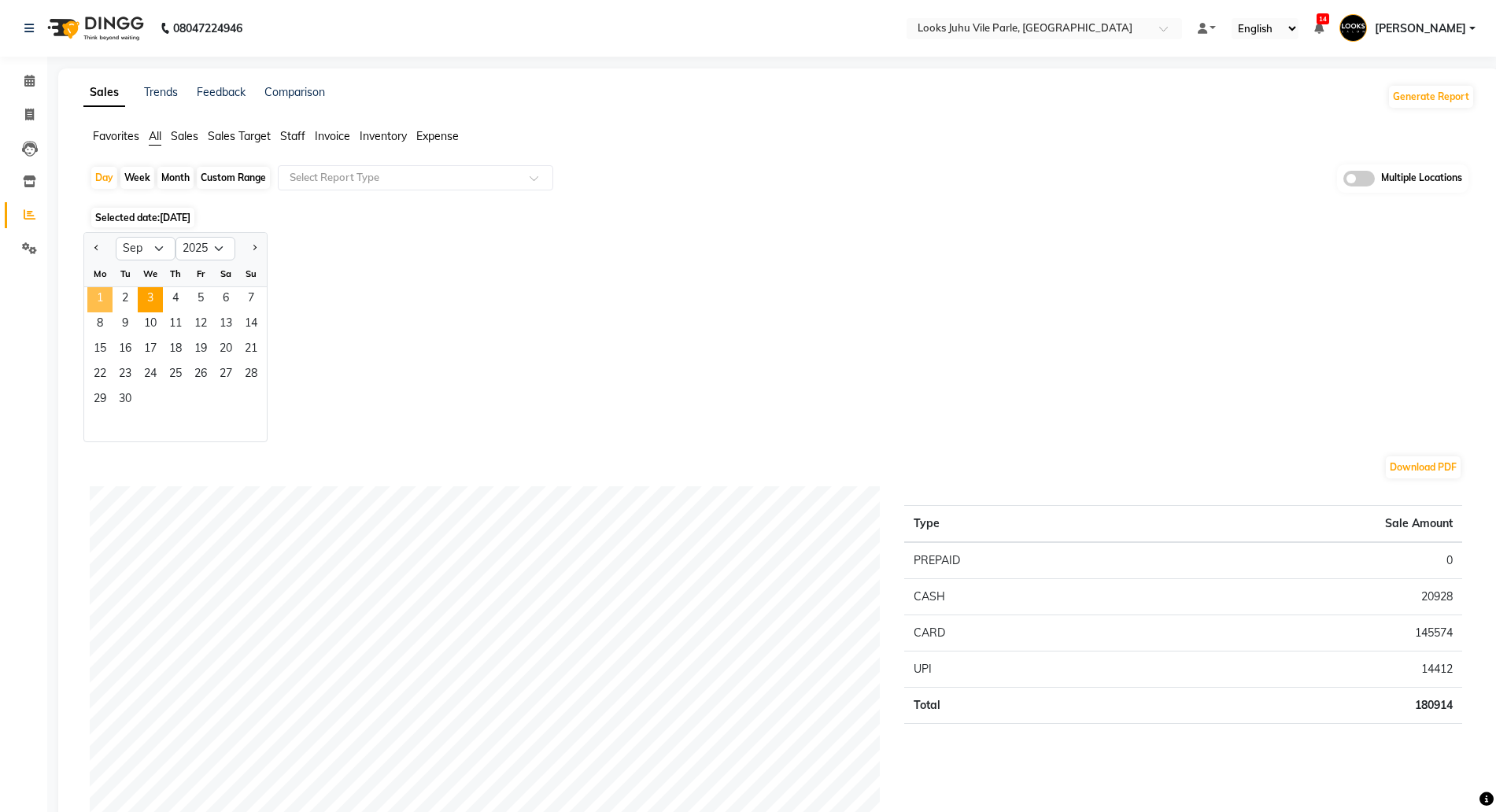
click at [90, 295] on span "1" at bounding box center [100, 300] width 25 height 25
click at [169, 179] on div "Month" at bounding box center [175, 177] width 36 height 22
select select "9"
select select "2025"
click at [107, 294] on span "1" at bounding box center [100, 300] width 25 height 25
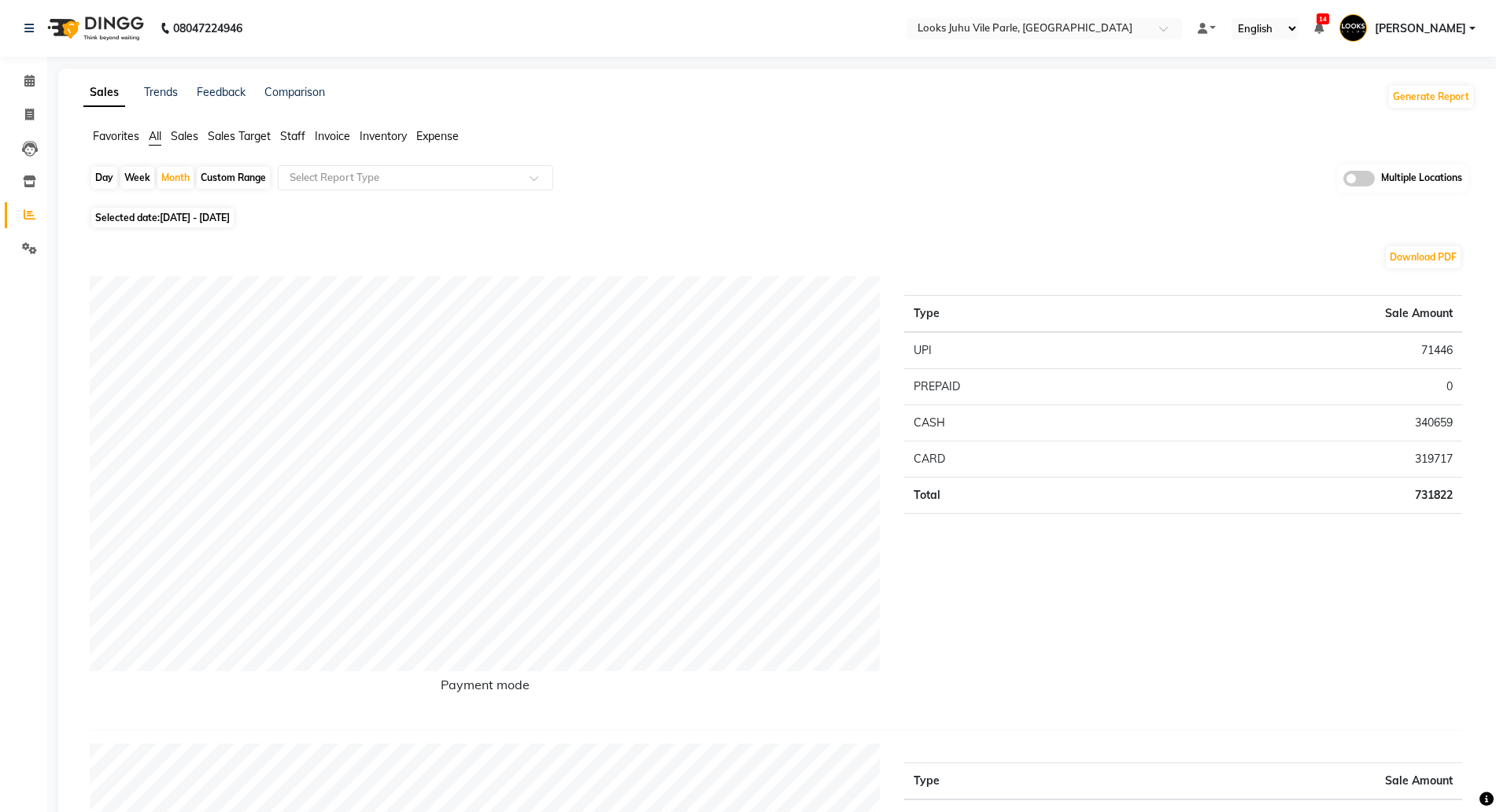
click at [1340, 173] on div "Multiple Locations" at bounding box center [1402, 178] width 132 height 28
click at [1350, 174] on span at bounding box center [1359, 179] width 32 height 15
click at [1343, 181] on input "checkbox" at bounding box center [1343, 181] width 0 height 0
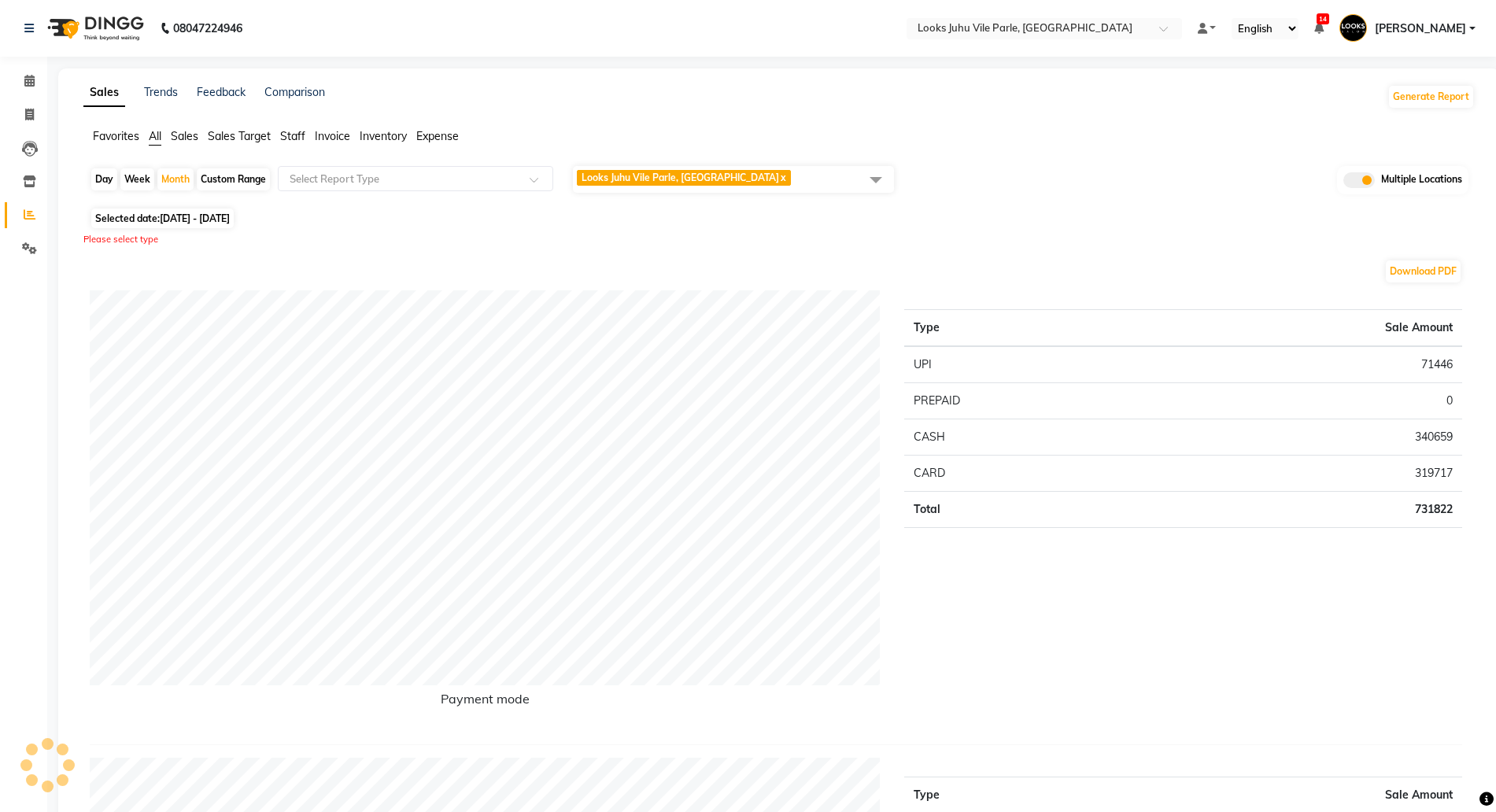
click at [786, 183] on span "Looks Juhu Vile Parle, [GEOGRAPHIC_DATA] x" at bounding box center [733, 180] width 321 height 27
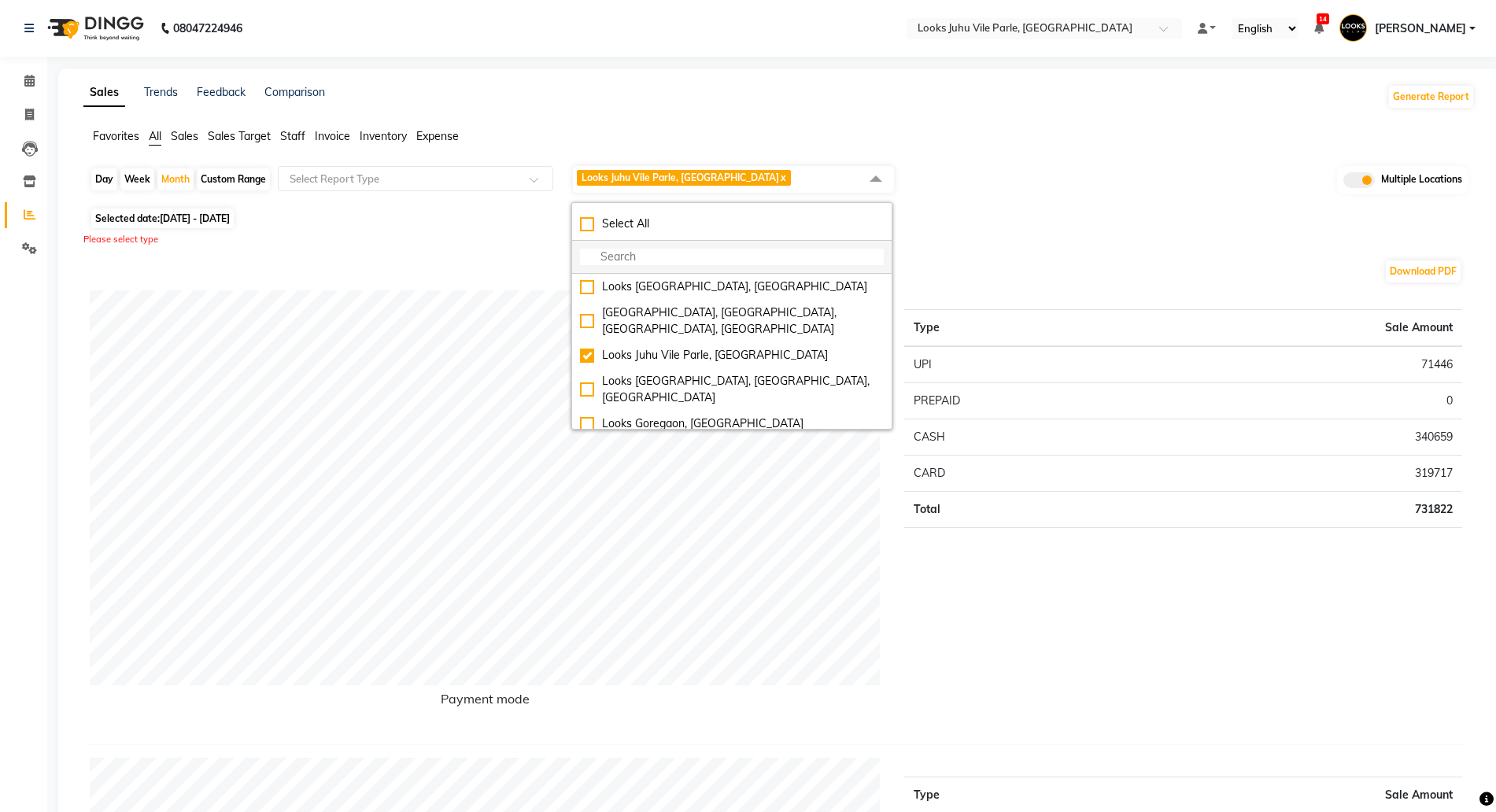
click at [641, 260] on input "multiselect-search" at bounding box center [732, 256] width 304 height 16
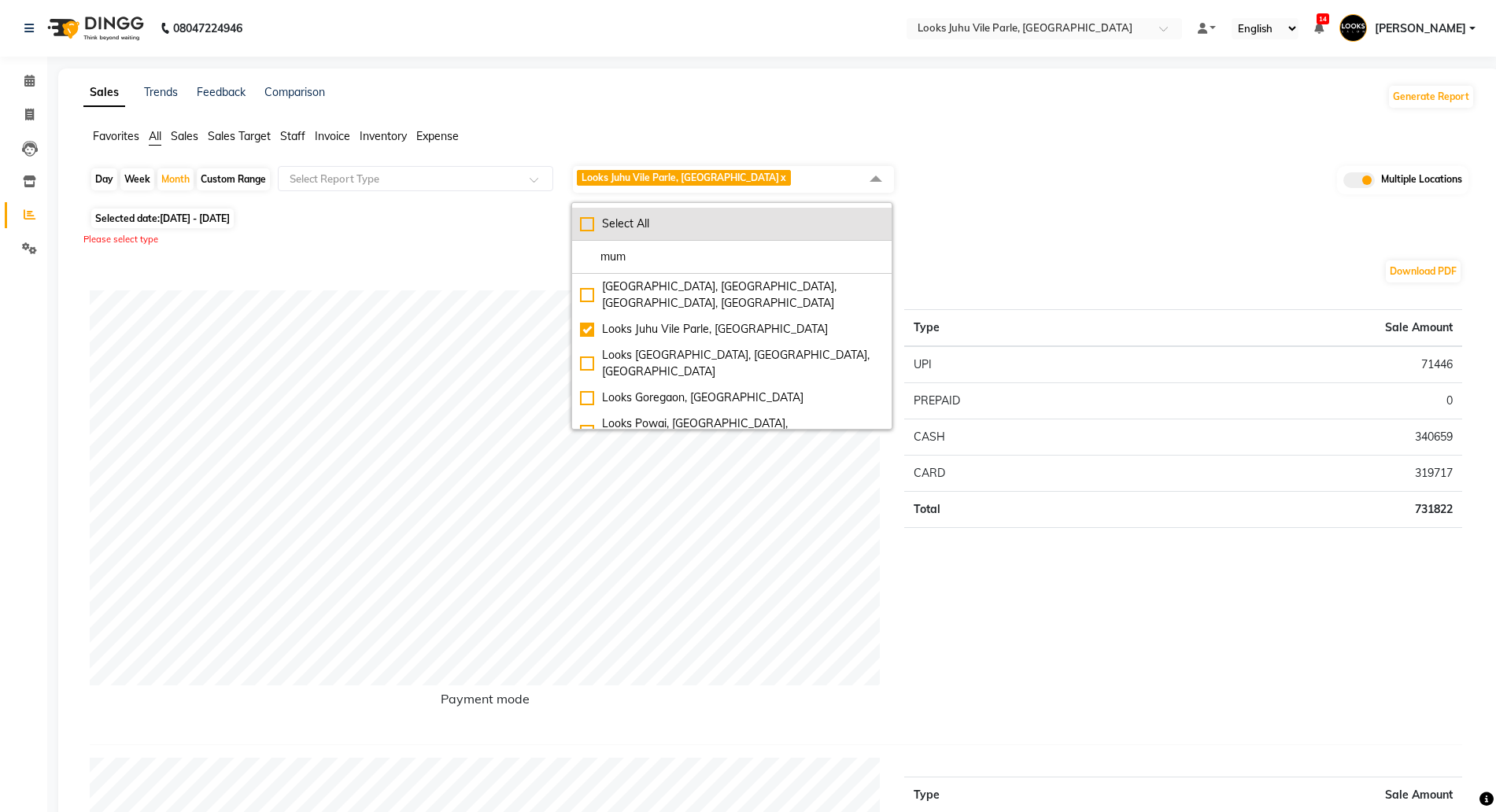
type input "mum"
click at [654, 227] on div "Select All" at bounding box center [732, 223] width 304 height 16
checkbox input "true"
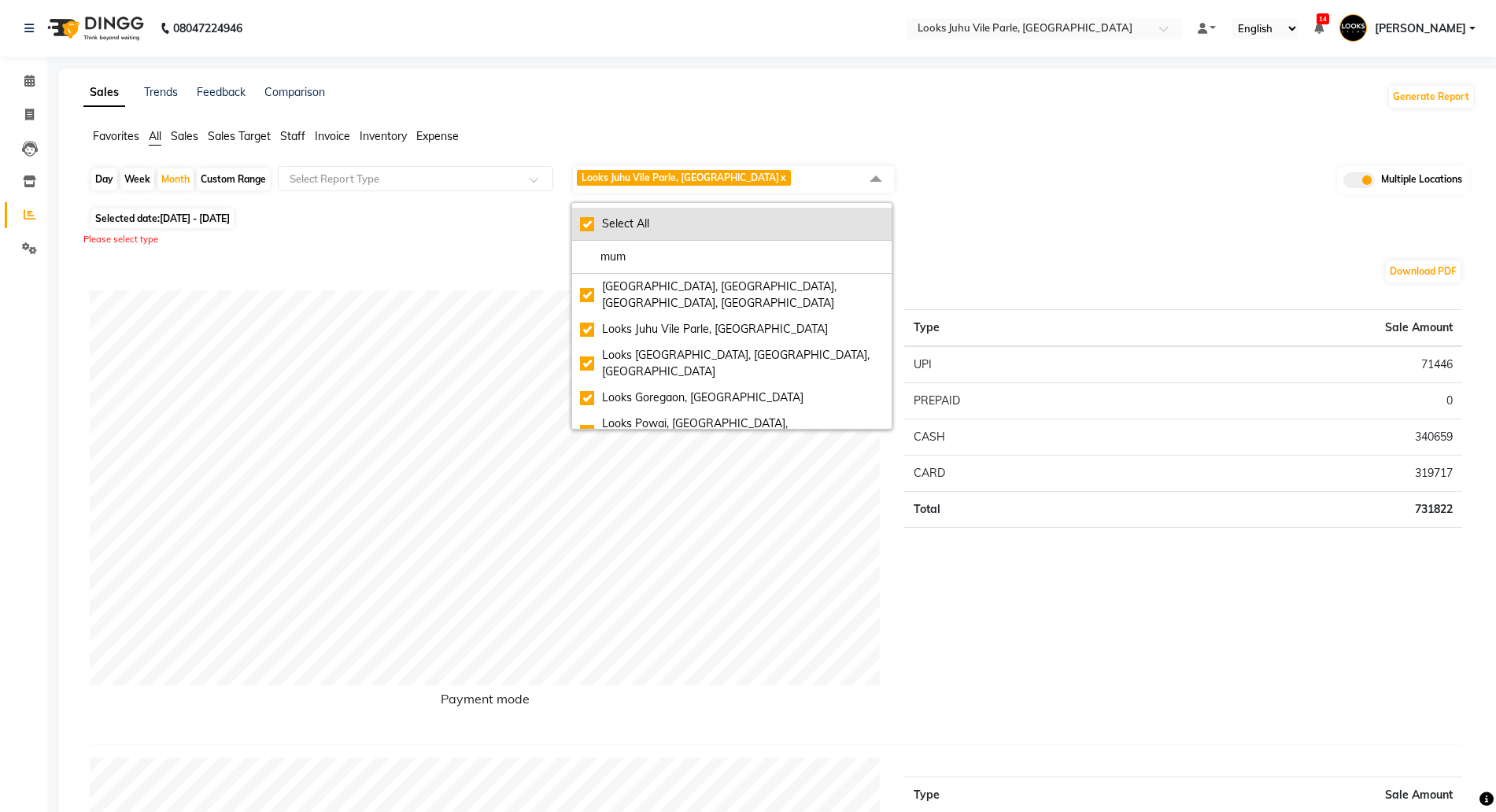
checkbox input "true"
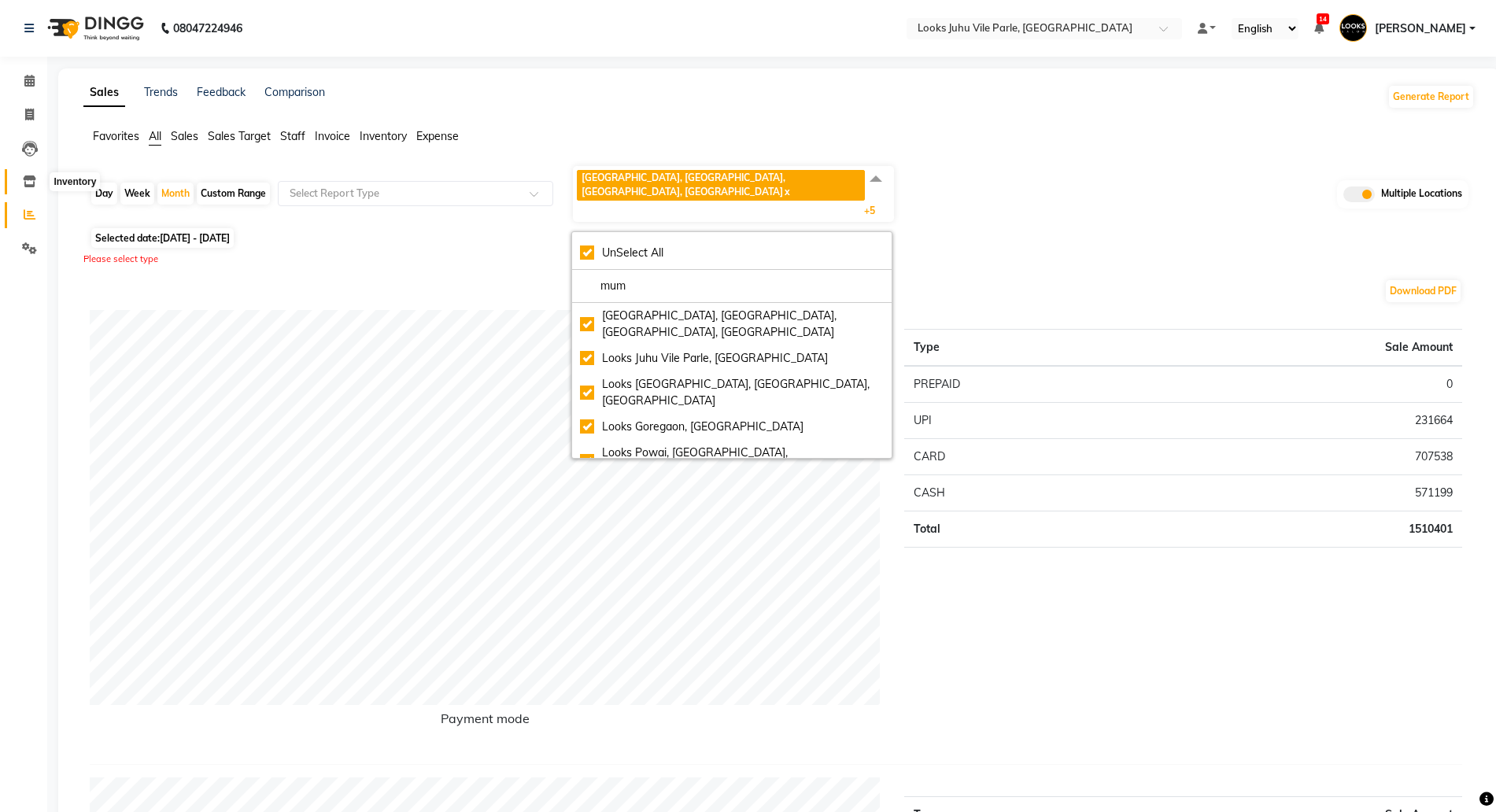
click at [25, 182] on icon at bounding box center [30, 181] width 14 height 12
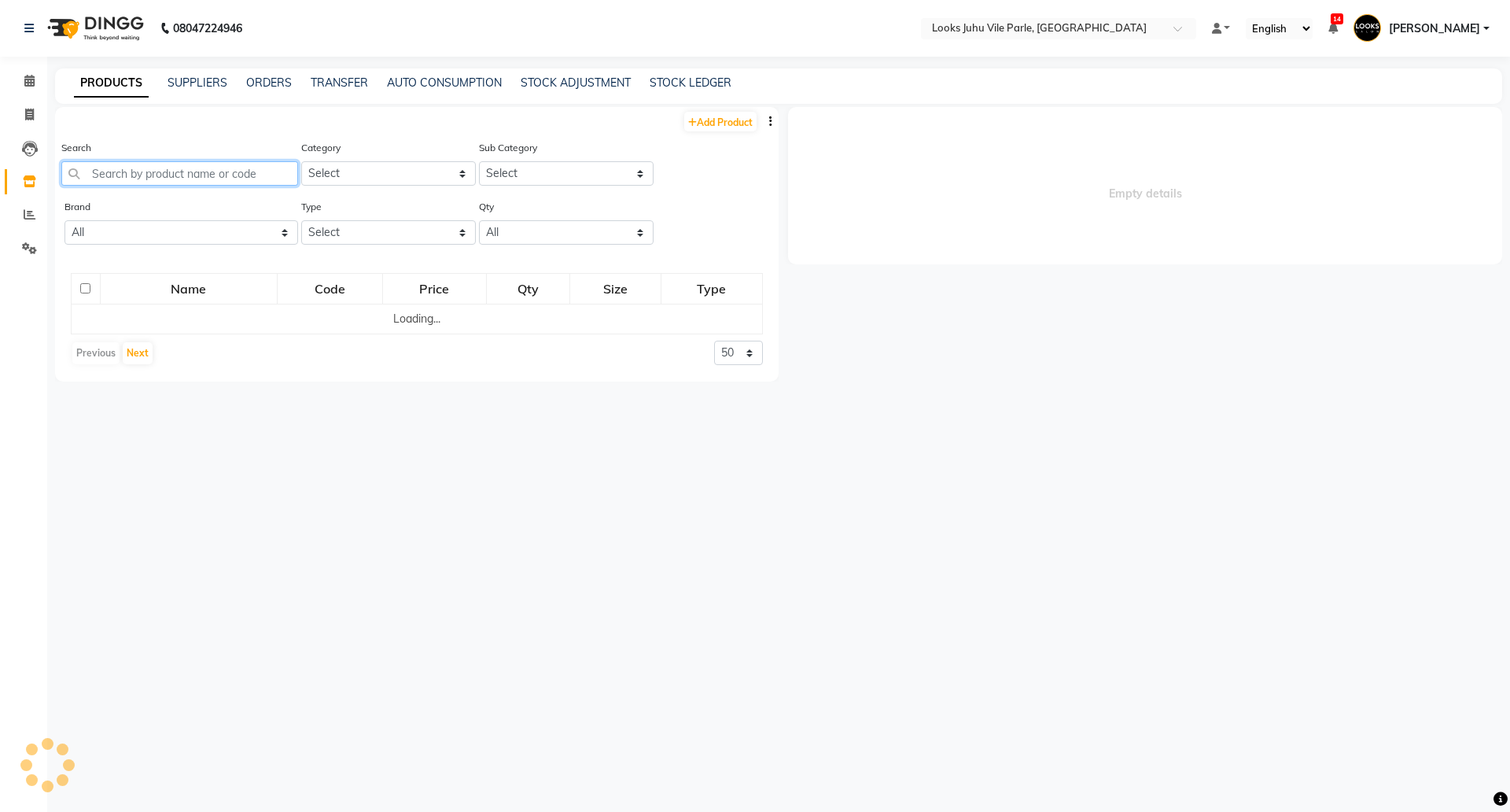
click at [189, 171] on input "text" at bounding box center [179, 173] width 237 height 24
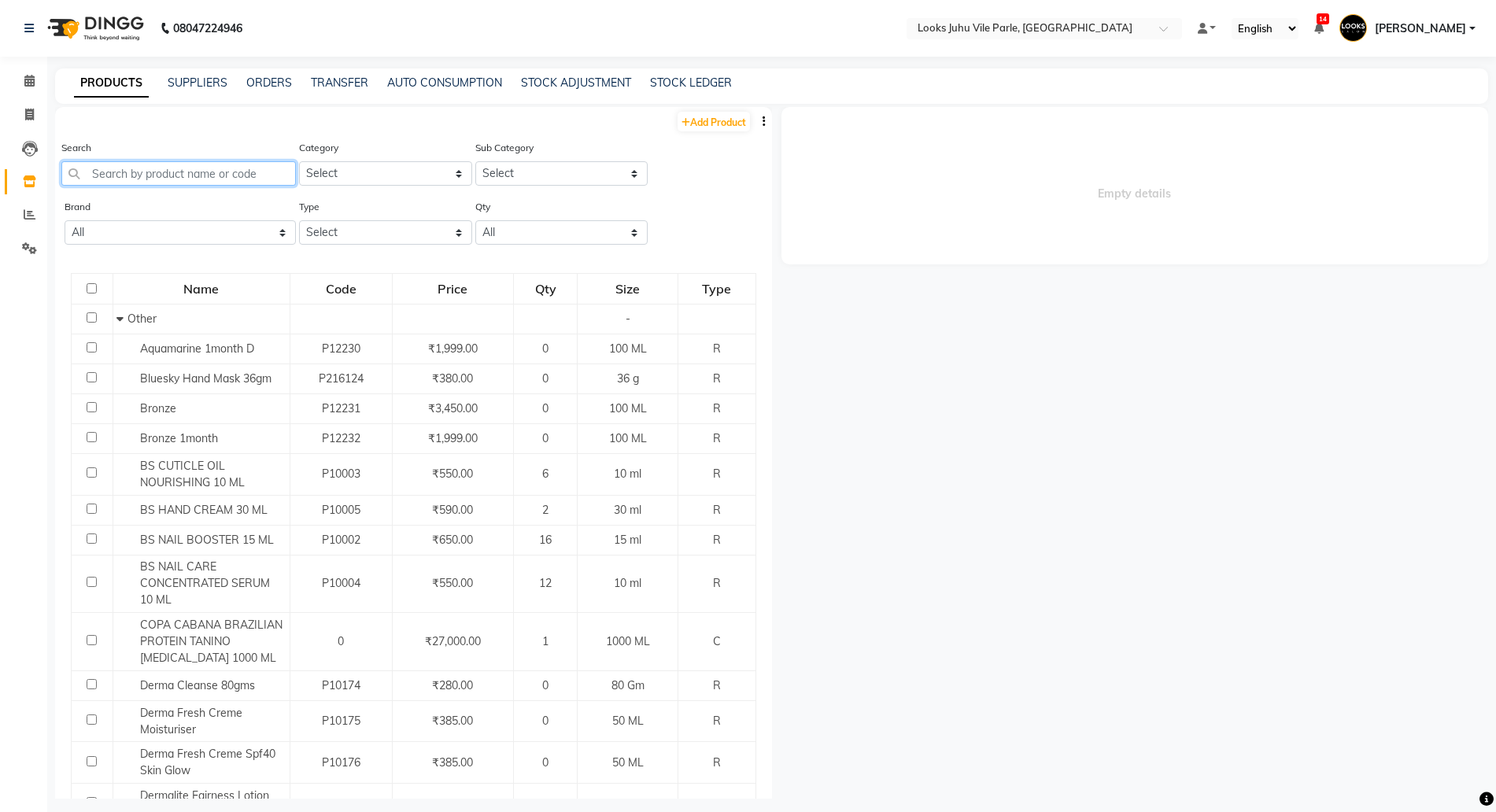
paste input "KDBAH250"
type input "KDBAH250"
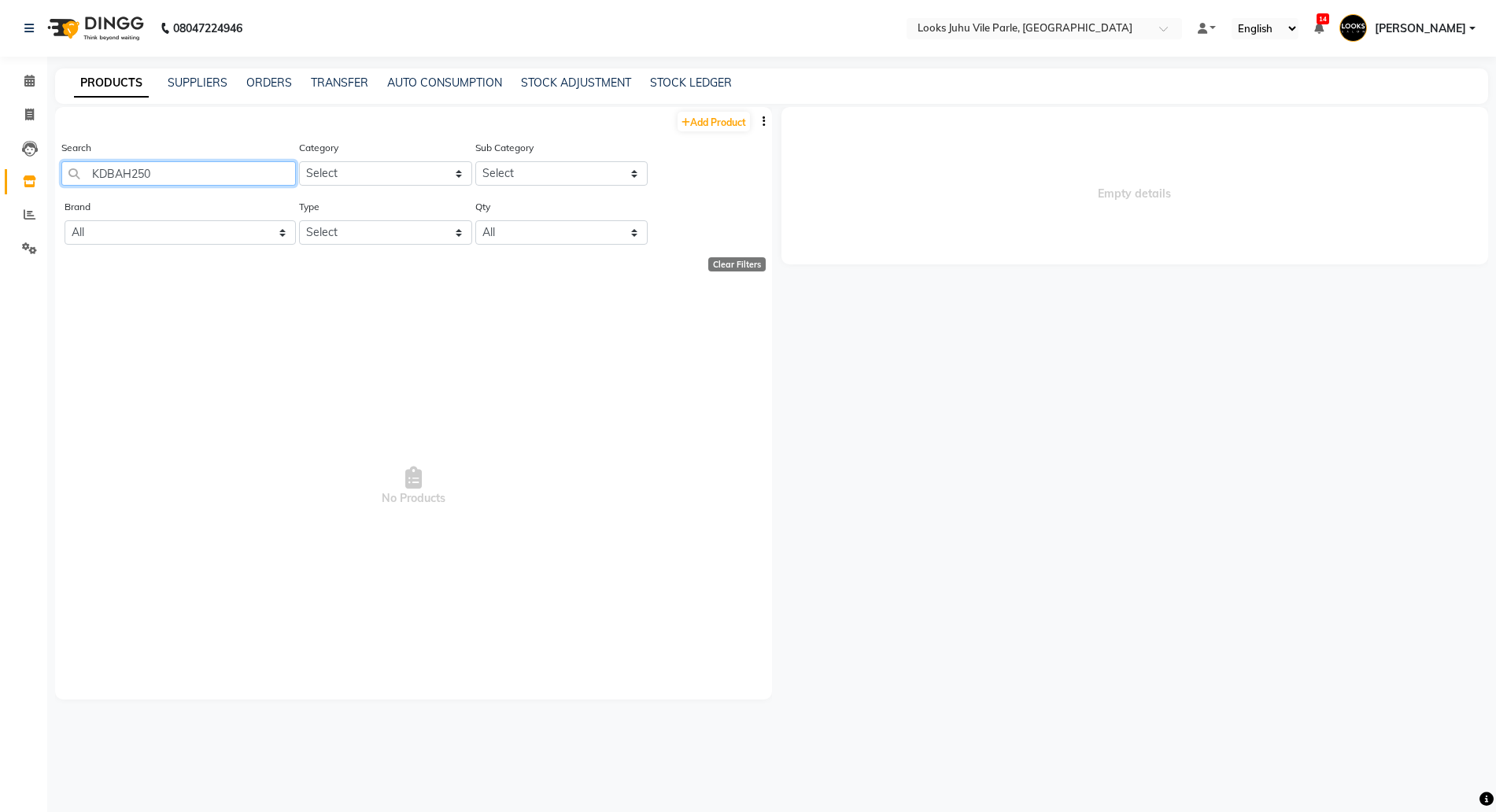
drag, startPoint x: 189, startPoint y: 171, endPoint x: 0, endPoint y: 134, distance: 192.6
click at [0, 136] on app-home "08047224946 Select Location × Looks Juhu Vile Parle, Mumbai Default Panel My Pa…" at bounding box center [748, 411] width 1496 height 822
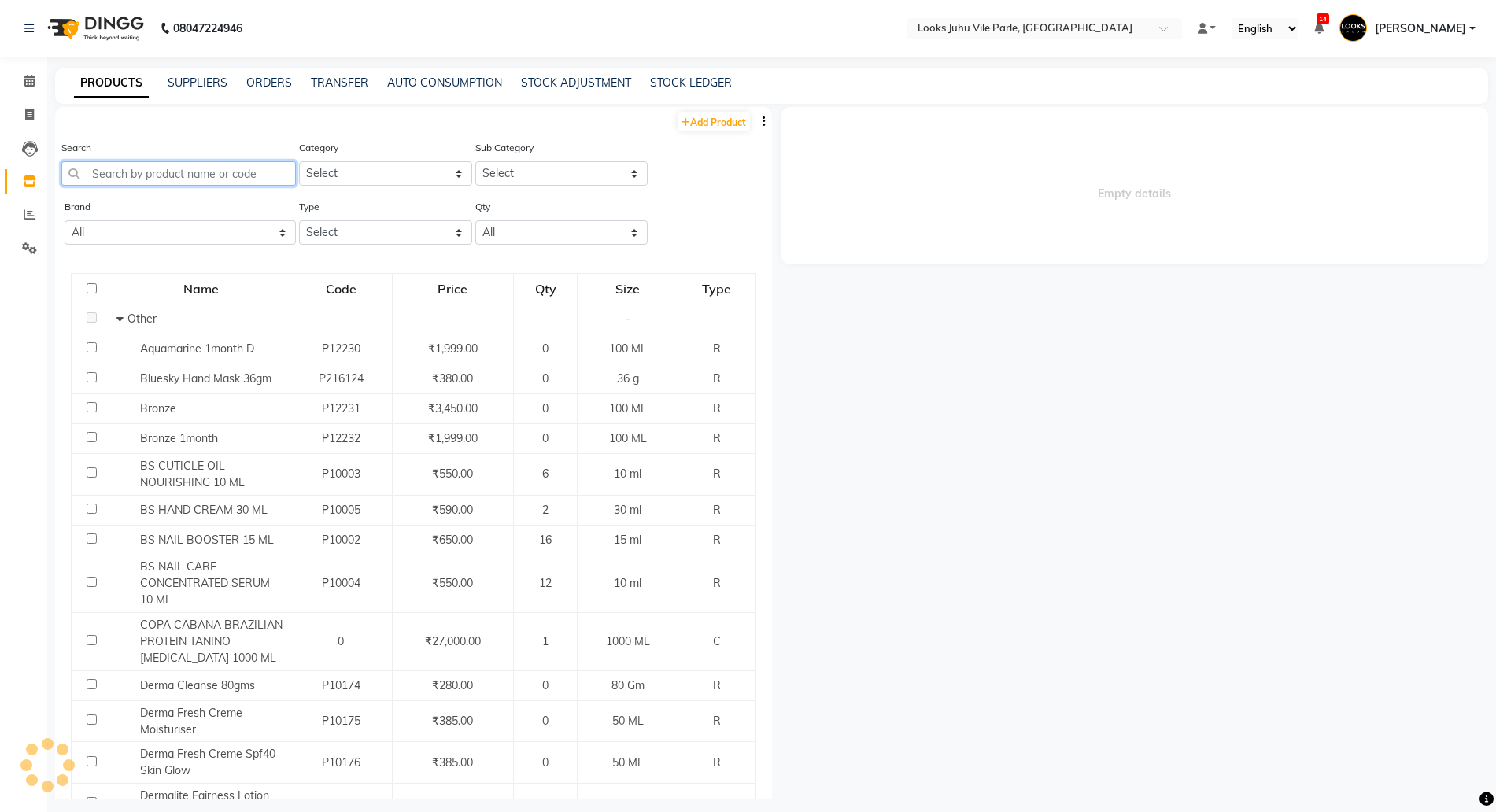
click at [132, 174] on input "text" at bounding box center [178, 173] width 234 height 24
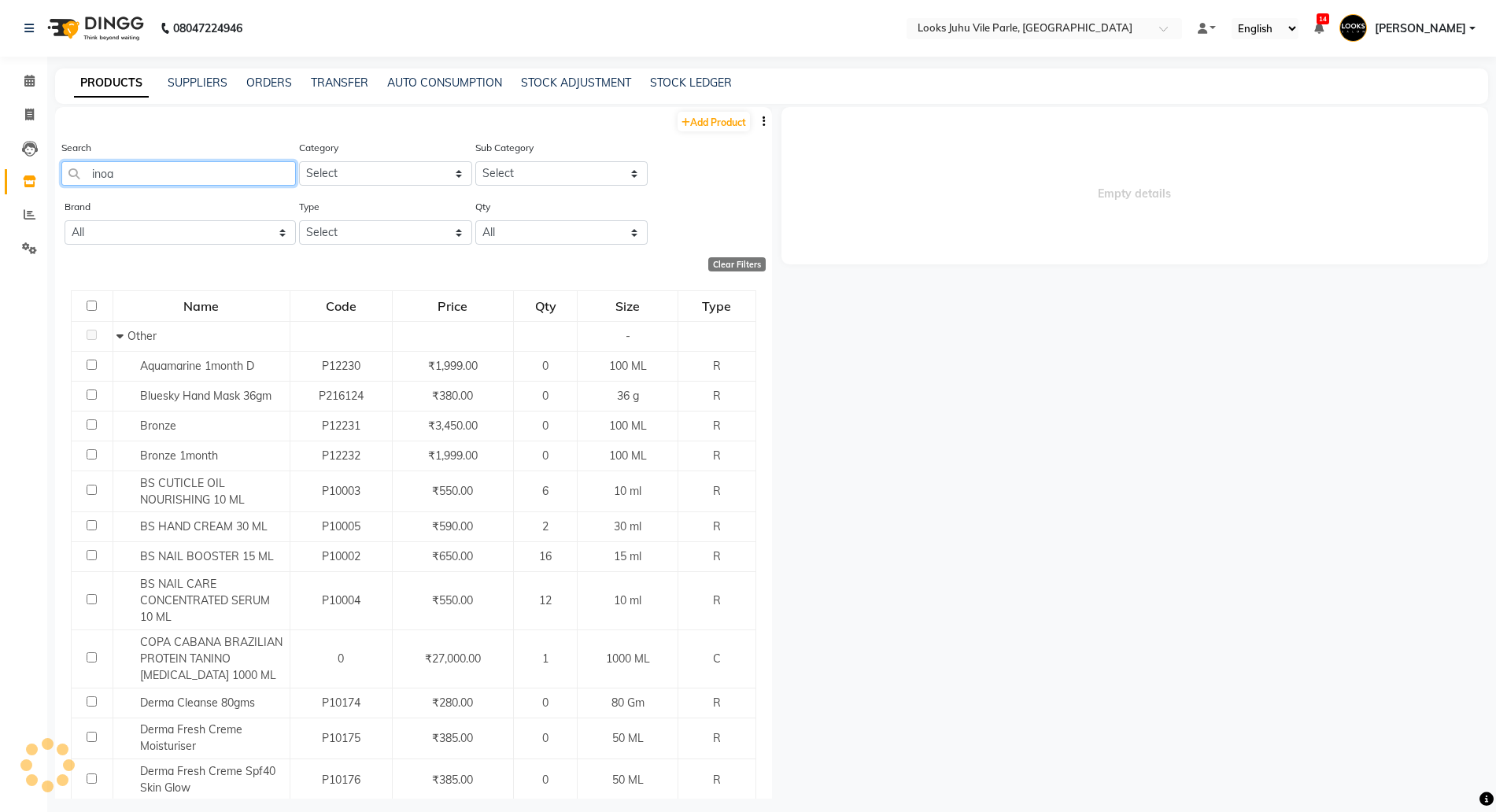
click at [130, 171] on input "inoa" at bounding box center [178, 173] width 234 height 24
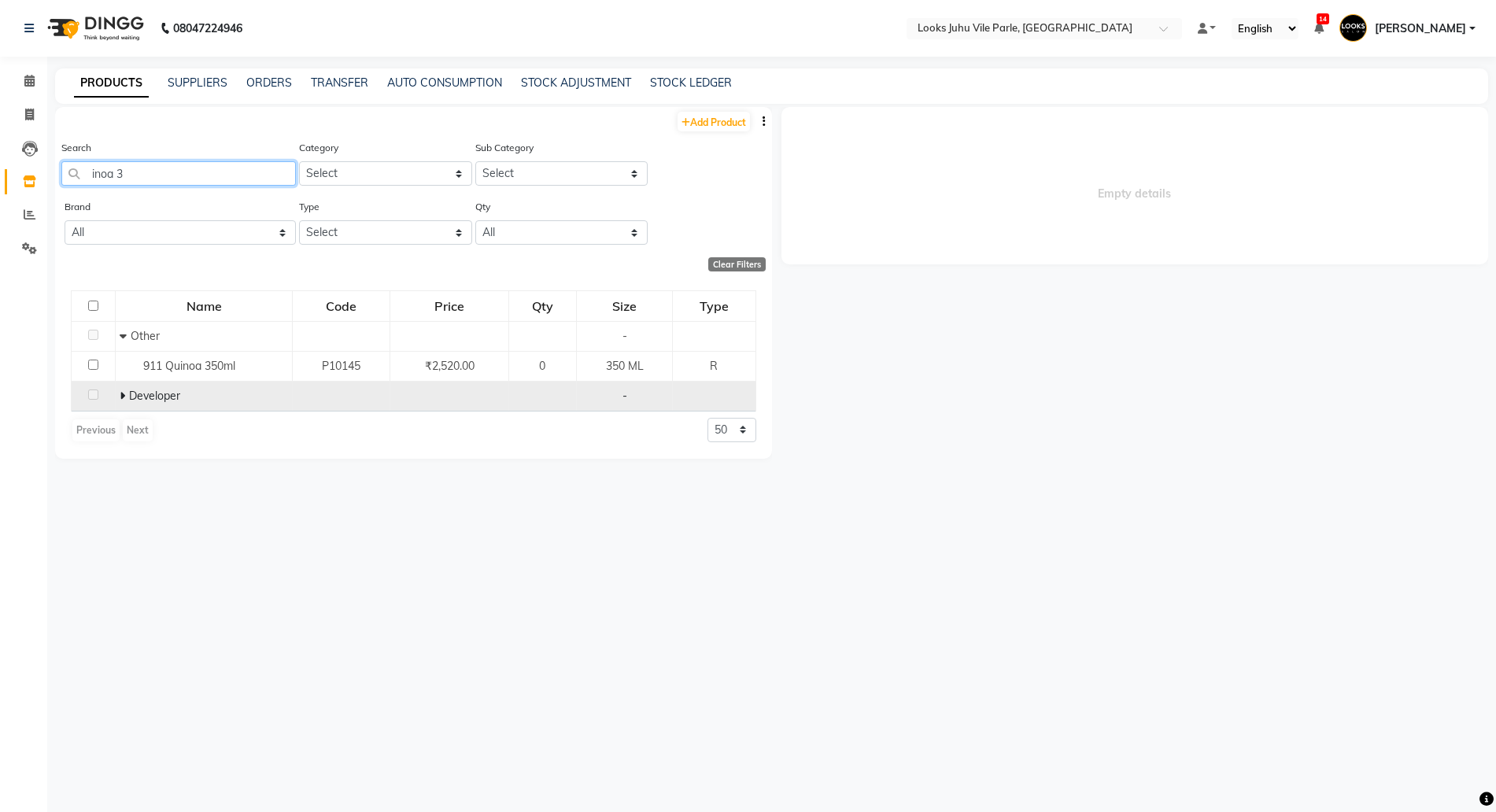
type input "inoa 3"
click at [125, 393] on icon at bounding box center [123, 395] width 6 height 11
click at [156, 171] on input "inoa 3" at bounding box center [178, 173] width 234 height 24
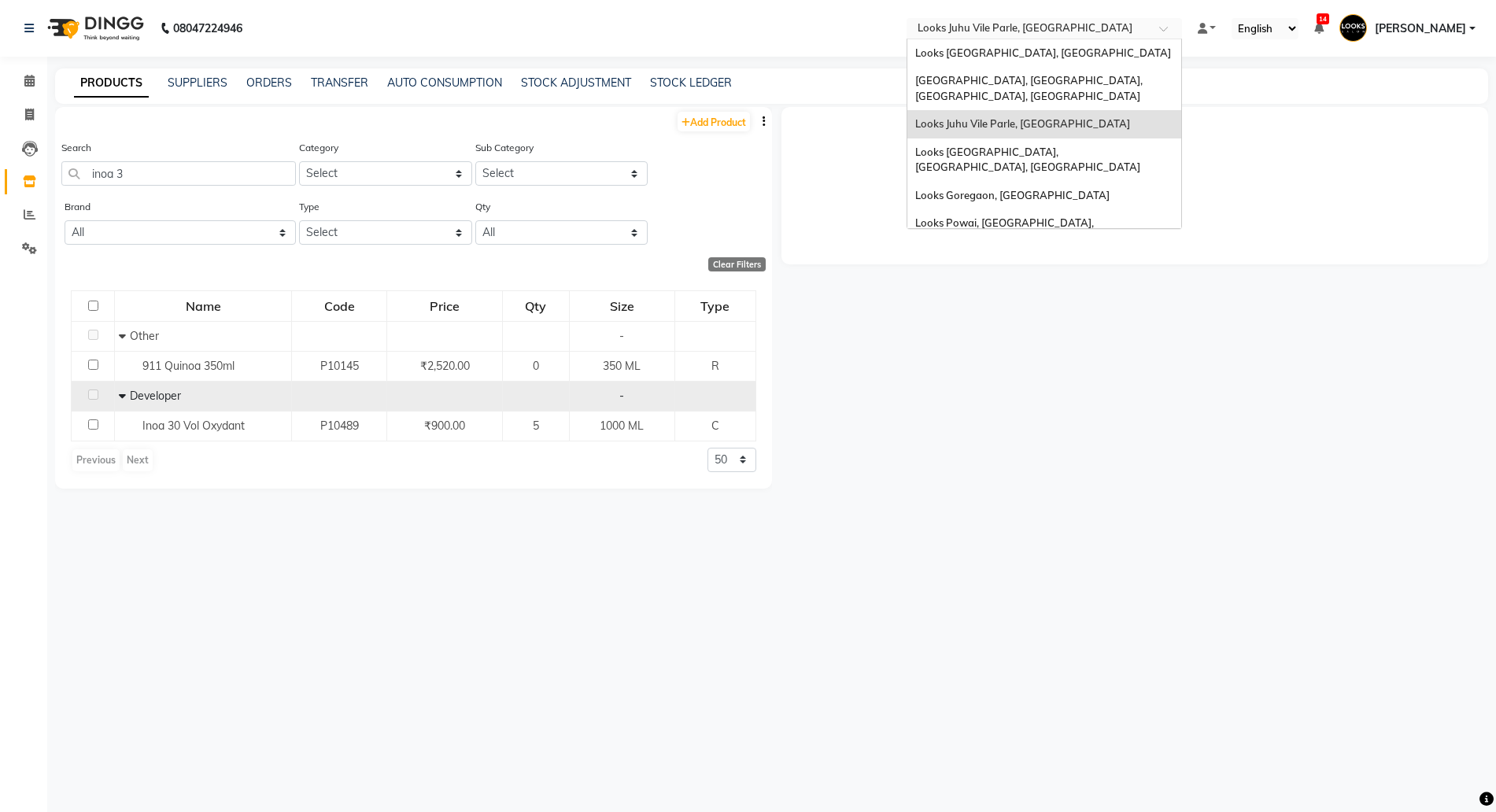
click at [990, 30] on input "text" at bounding box center [1028, 30] width 228 height 15
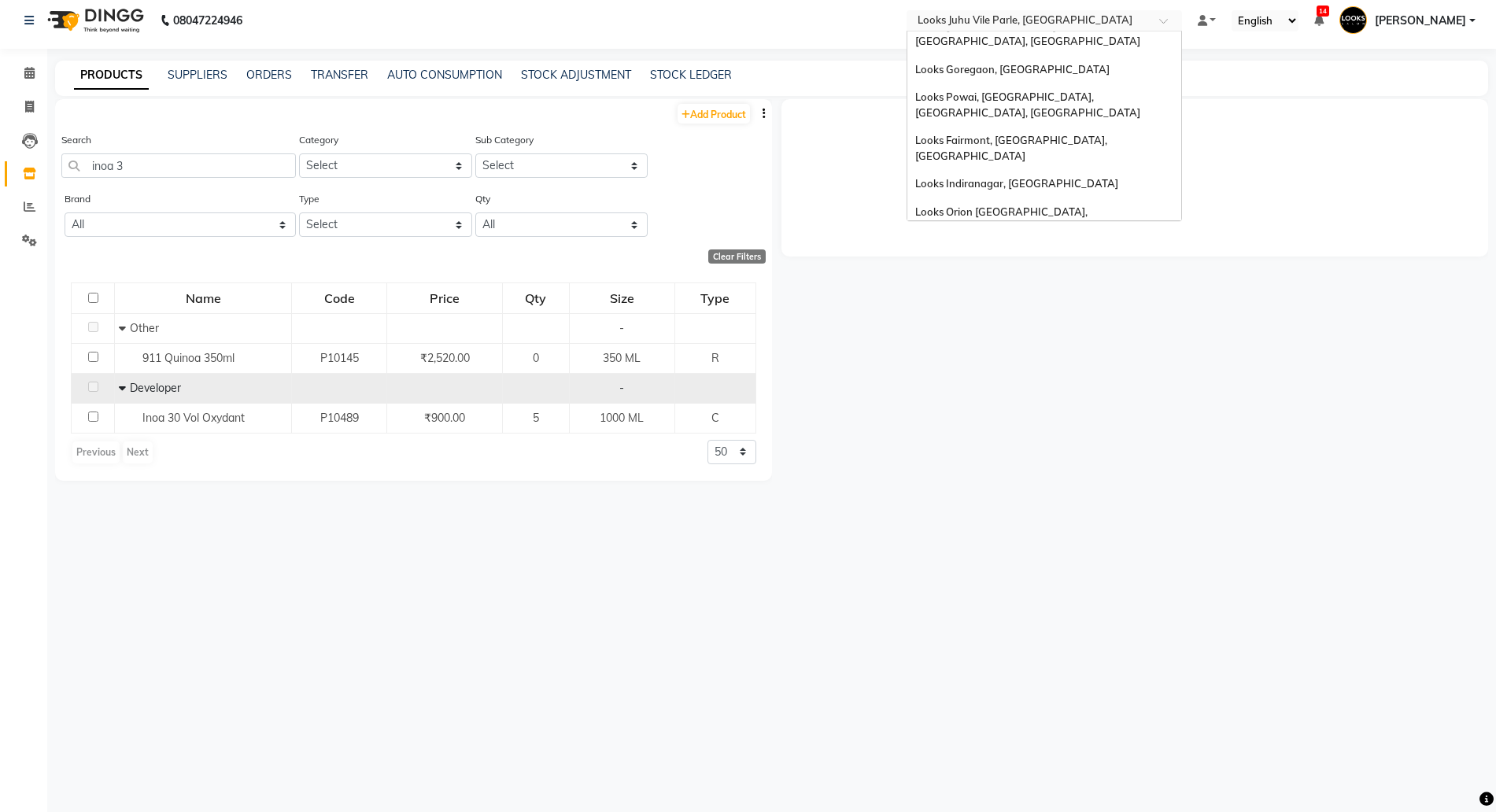
scroll to position [11, 0]
click at [989, 246] on span "Looks Brigade Gateway, [GEOGRAPHIC_DATA]" at bounding box center [1030, 252] width 230 height 13
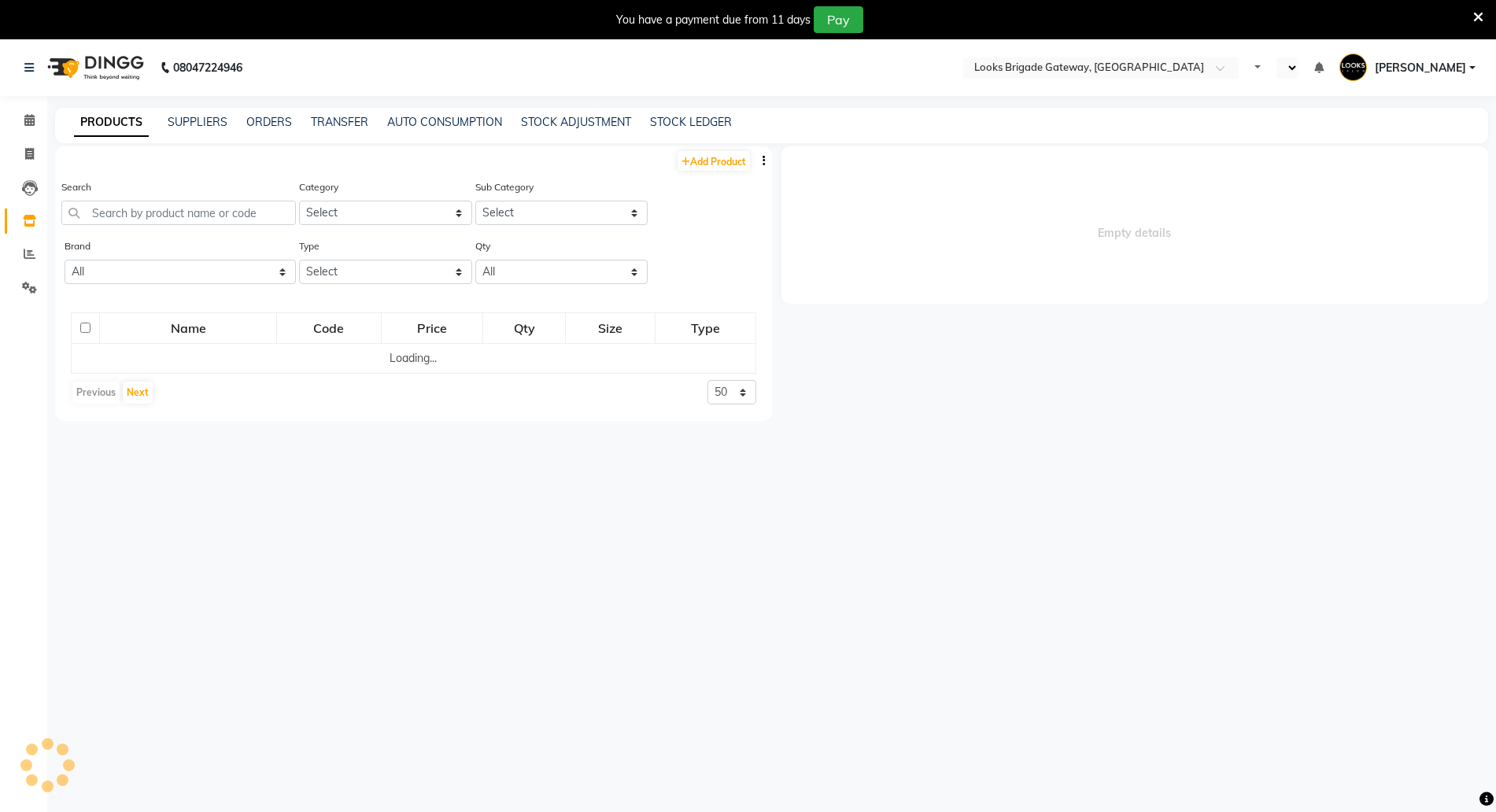
select select "en"
select select
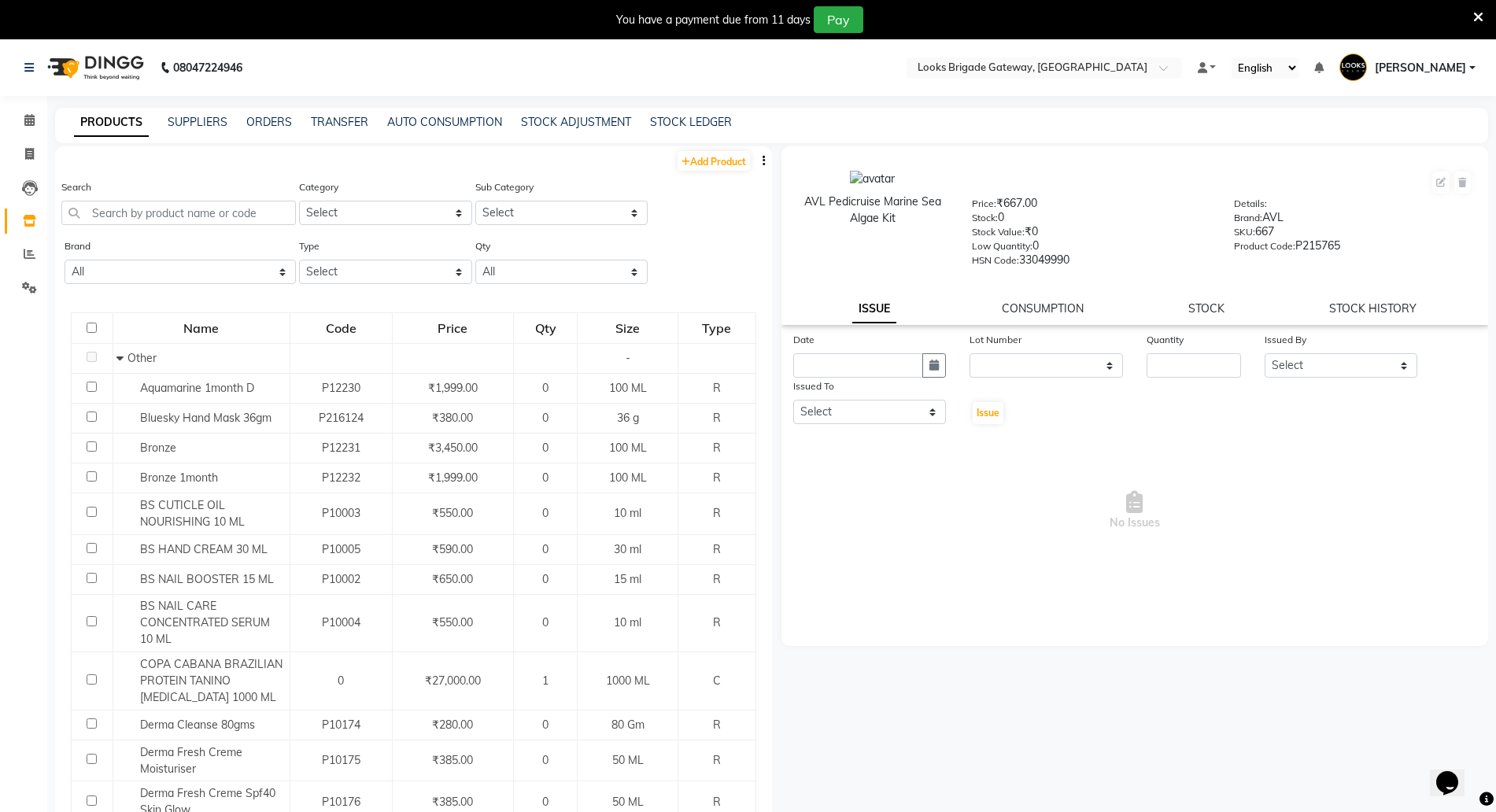
click at [1473, 14] on icon at bounding box center [1478, 17] width 11 height 14
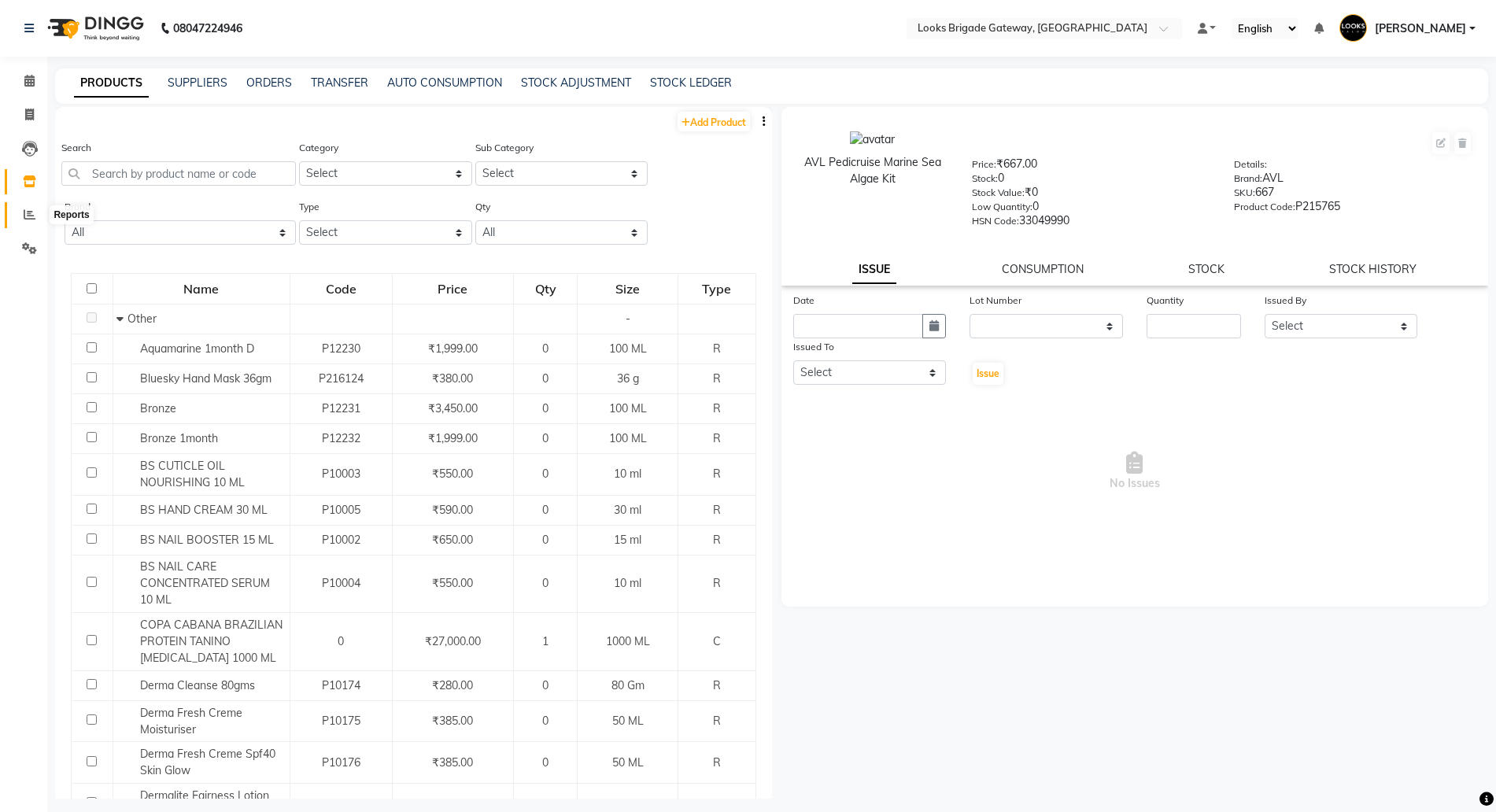
click at [16, 212] on span at bounding box center [29, 215] width 27 height 18
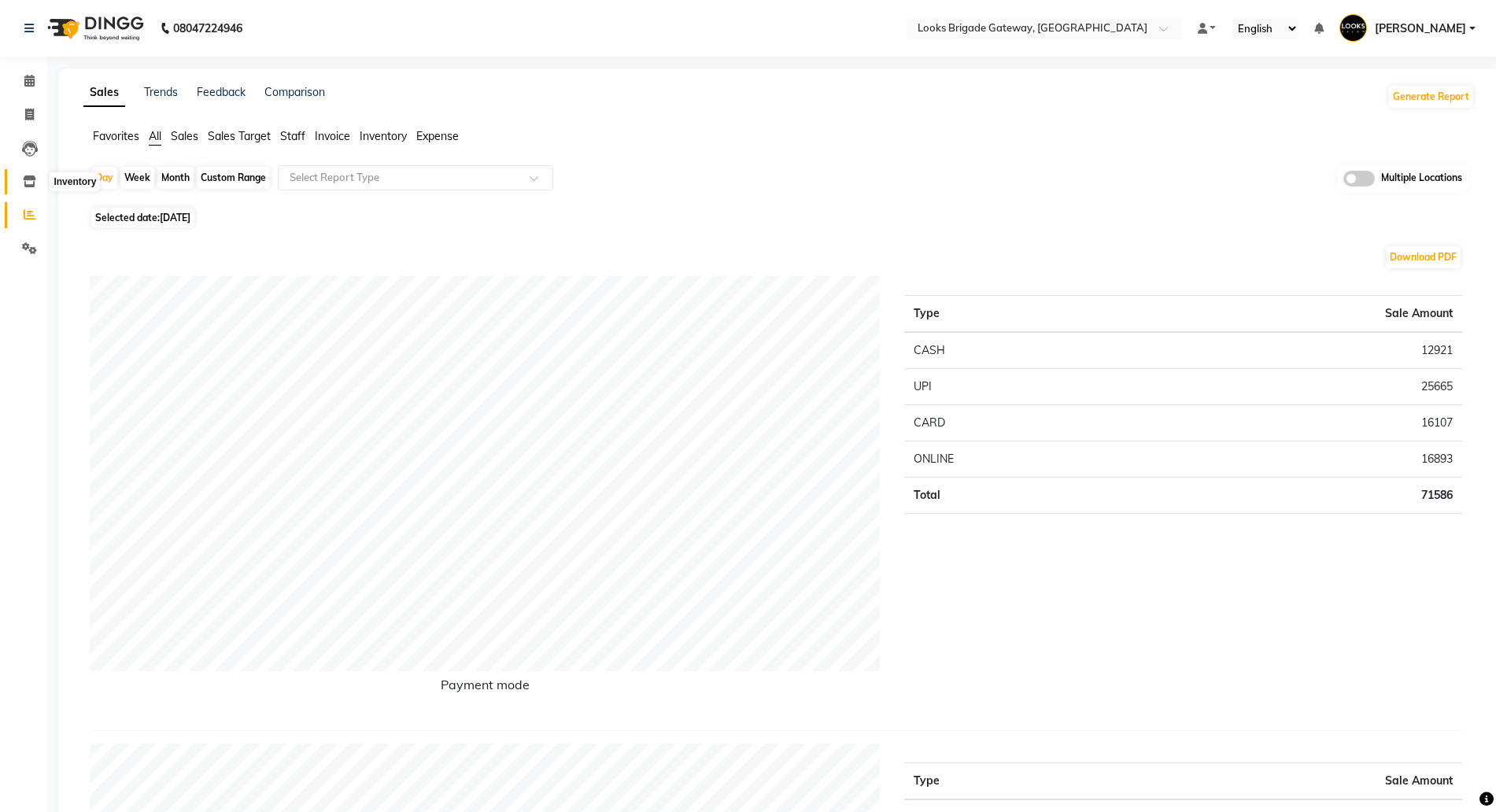
click at [24, 176] on span at bounding box center [29, 182] width 27 height 18
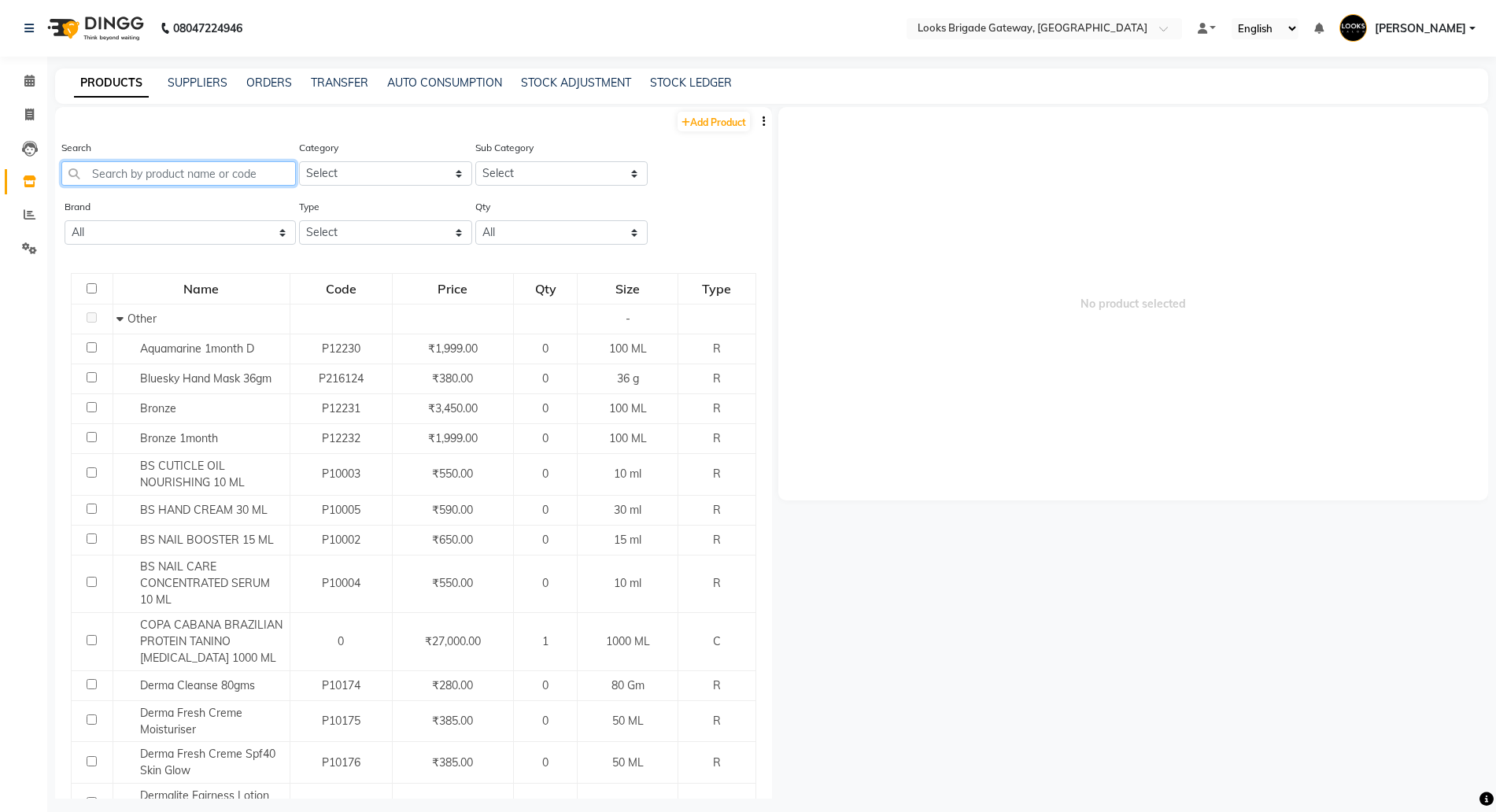
click at [188, 171] on input "text" at bounding box center [178, 173] width 234 height 24
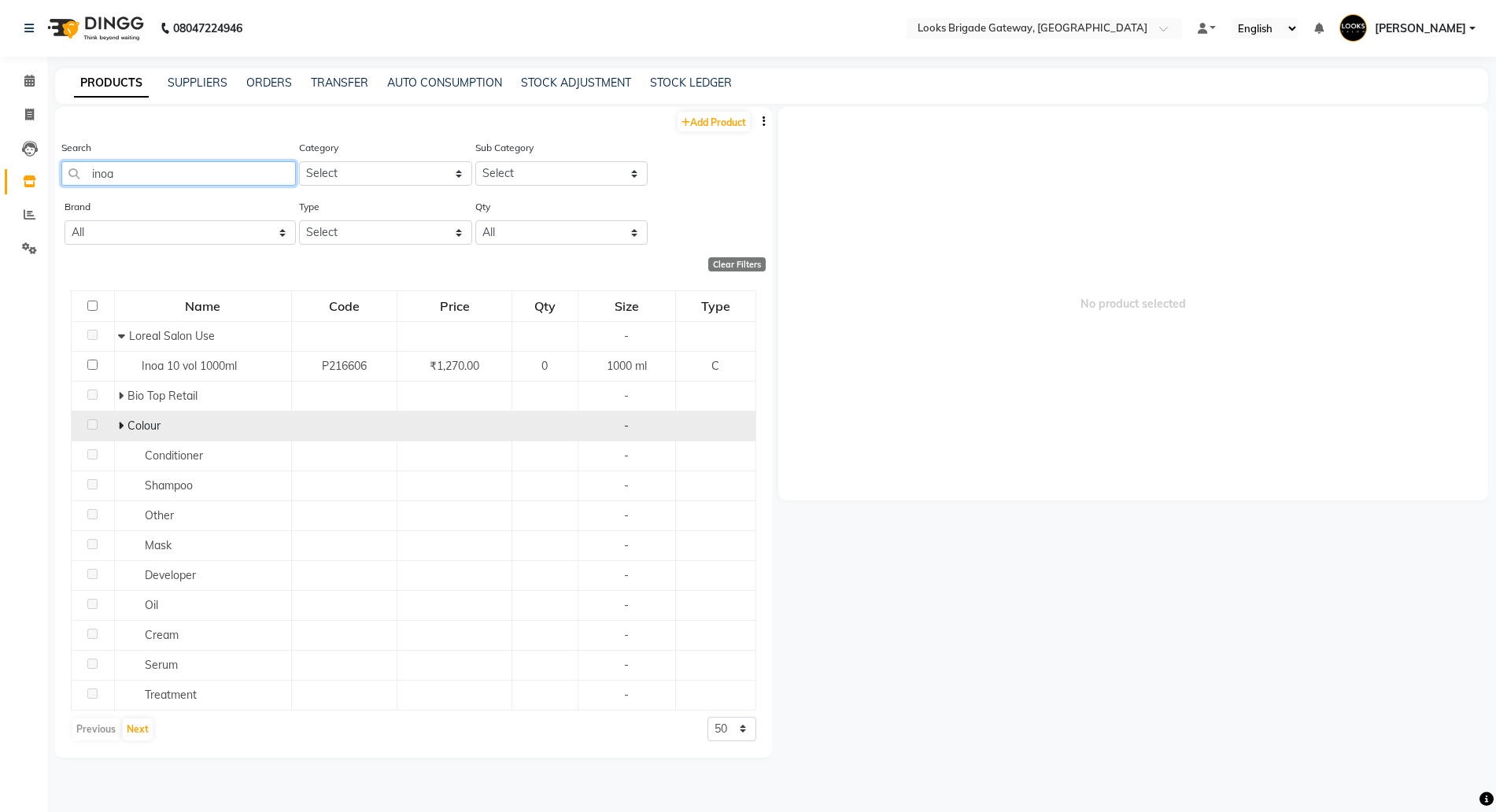
type input "inoa"
click at [123, 424] on icon at bounding box center [121, 424] width 6 height 11
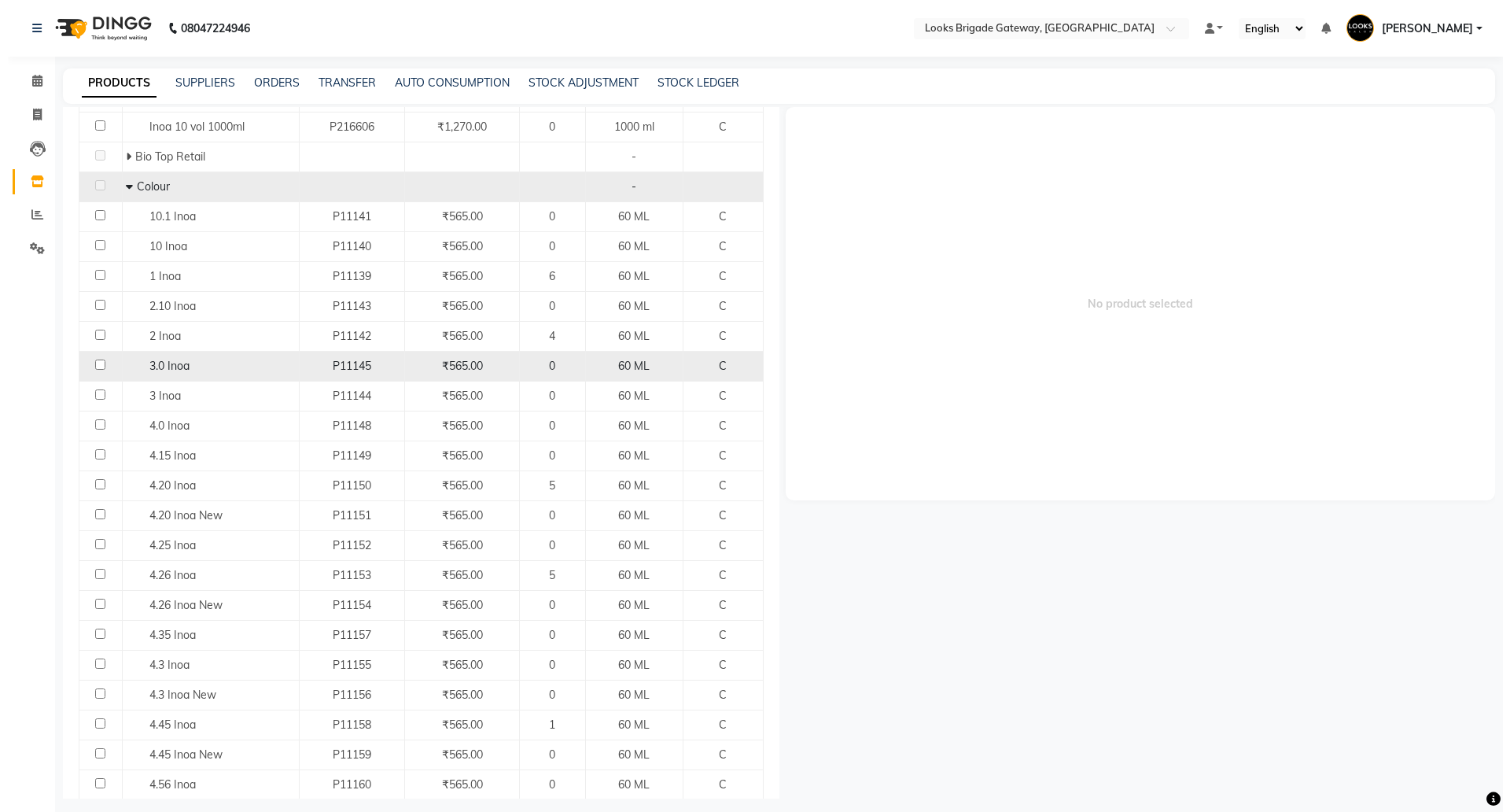
scroll to position [227, 0]
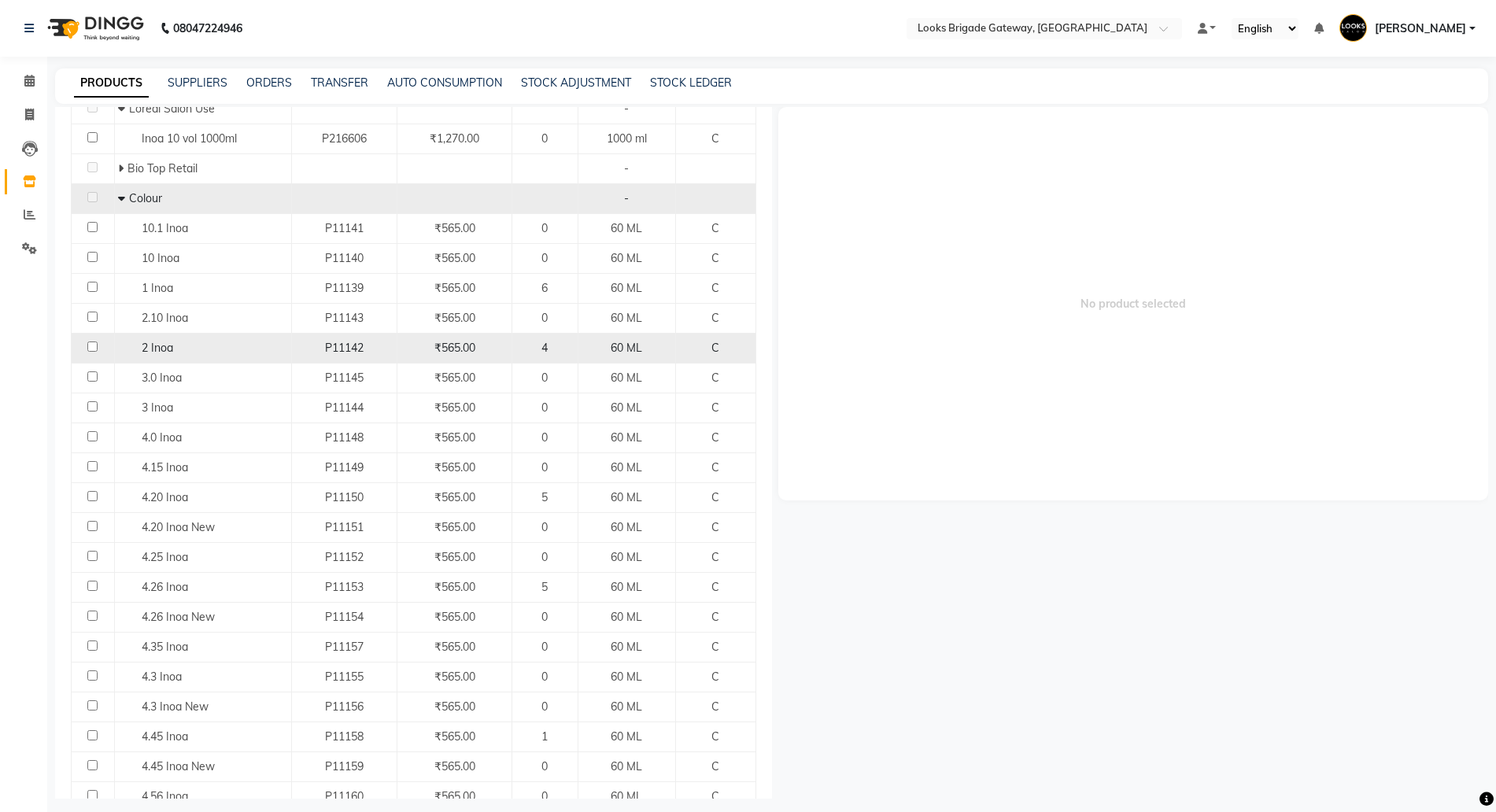
click at [308, 352] on div "P11142" at bounding box center [344, 347] width 93 height 16
click at [151, 341] on span "2 Inoa" at bounding box center [157, 347] width 32 height 14
select select
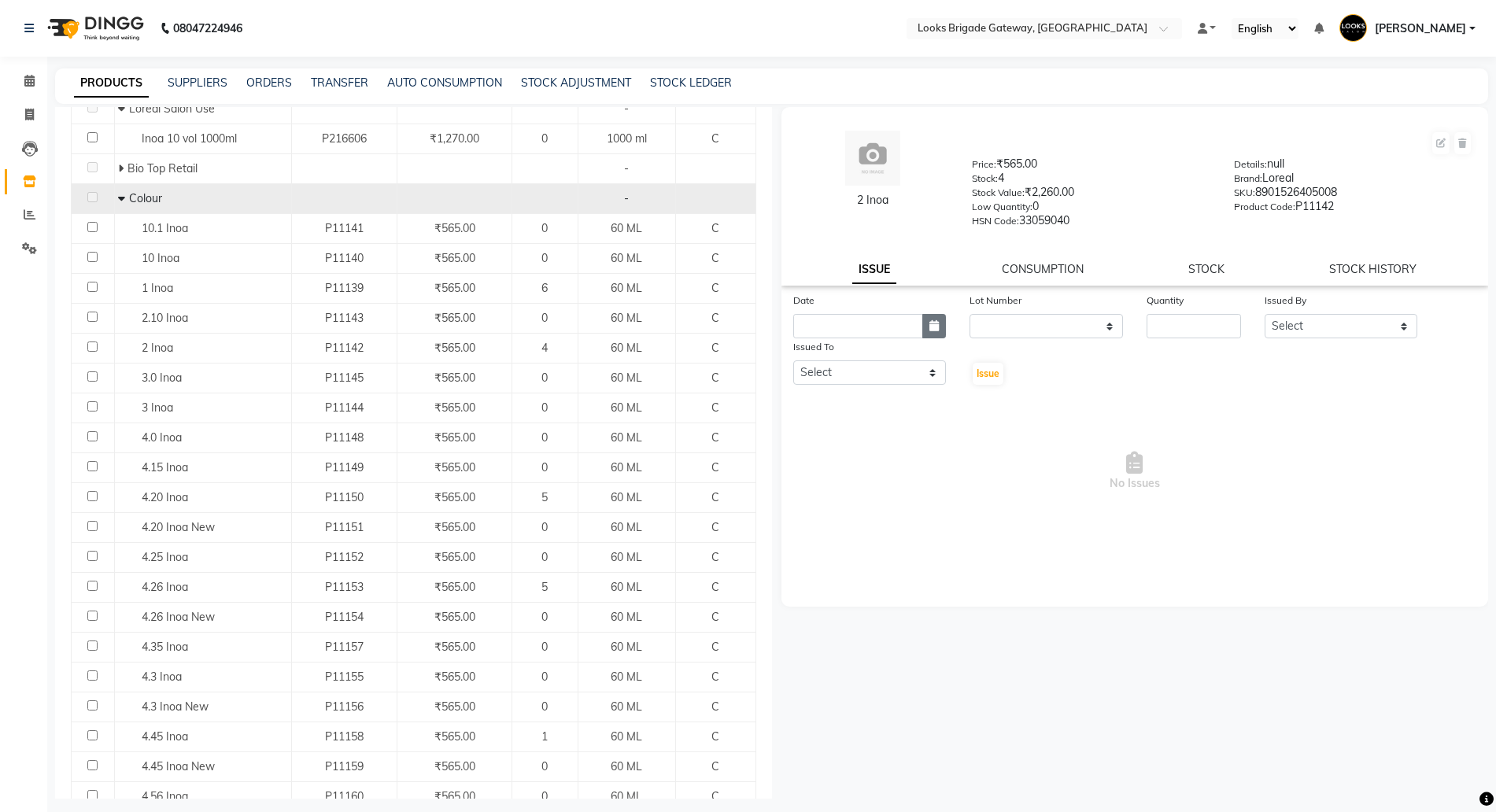
click at [924, 319] on button "button" at bounding box center [934, 326] width 23 height 24
select select "9"
select select "2025"
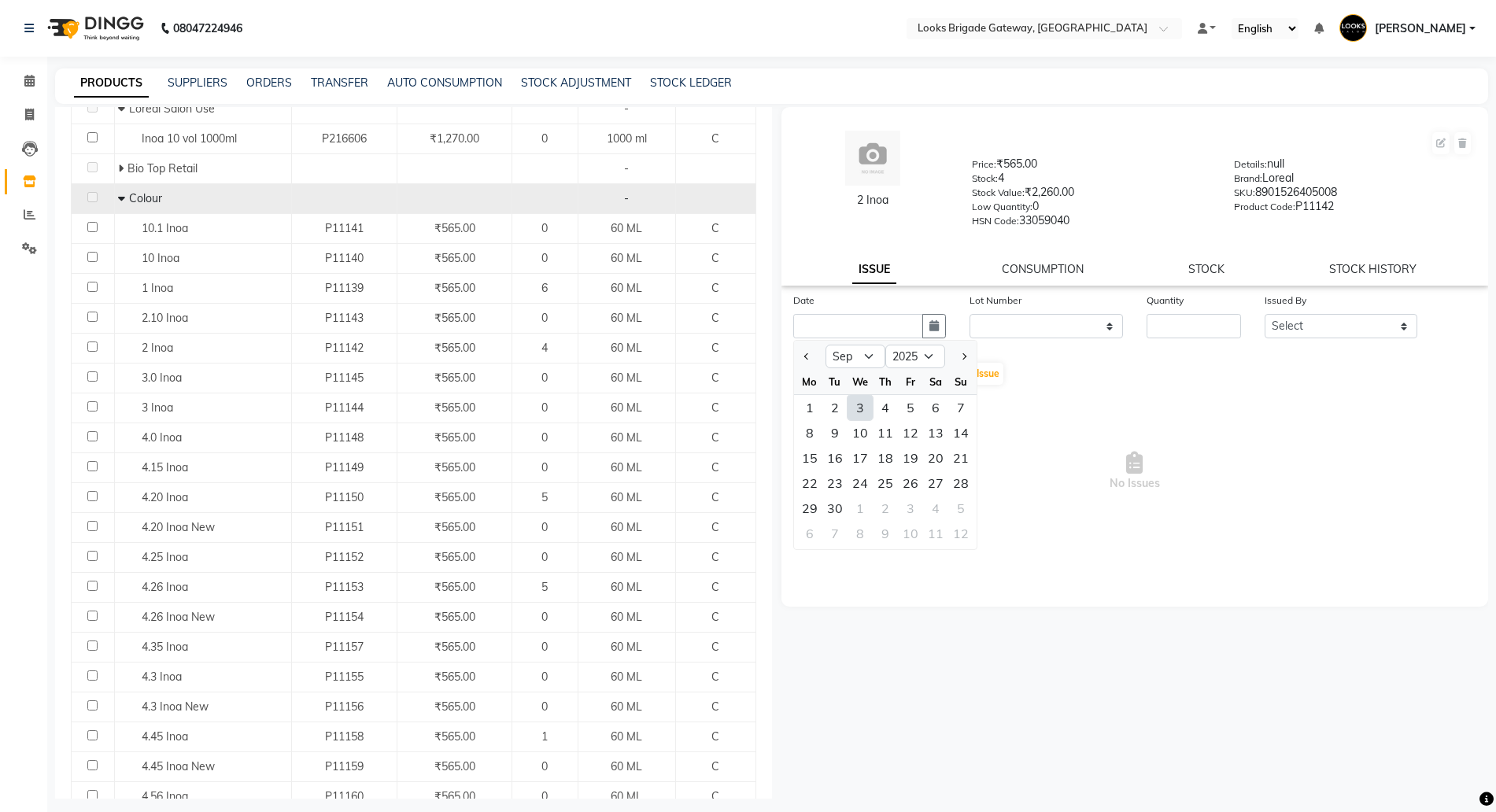
click at [859, 404] on div "3" at bounding box center [860, 407] width 25 height 25
type input "[DATE]"
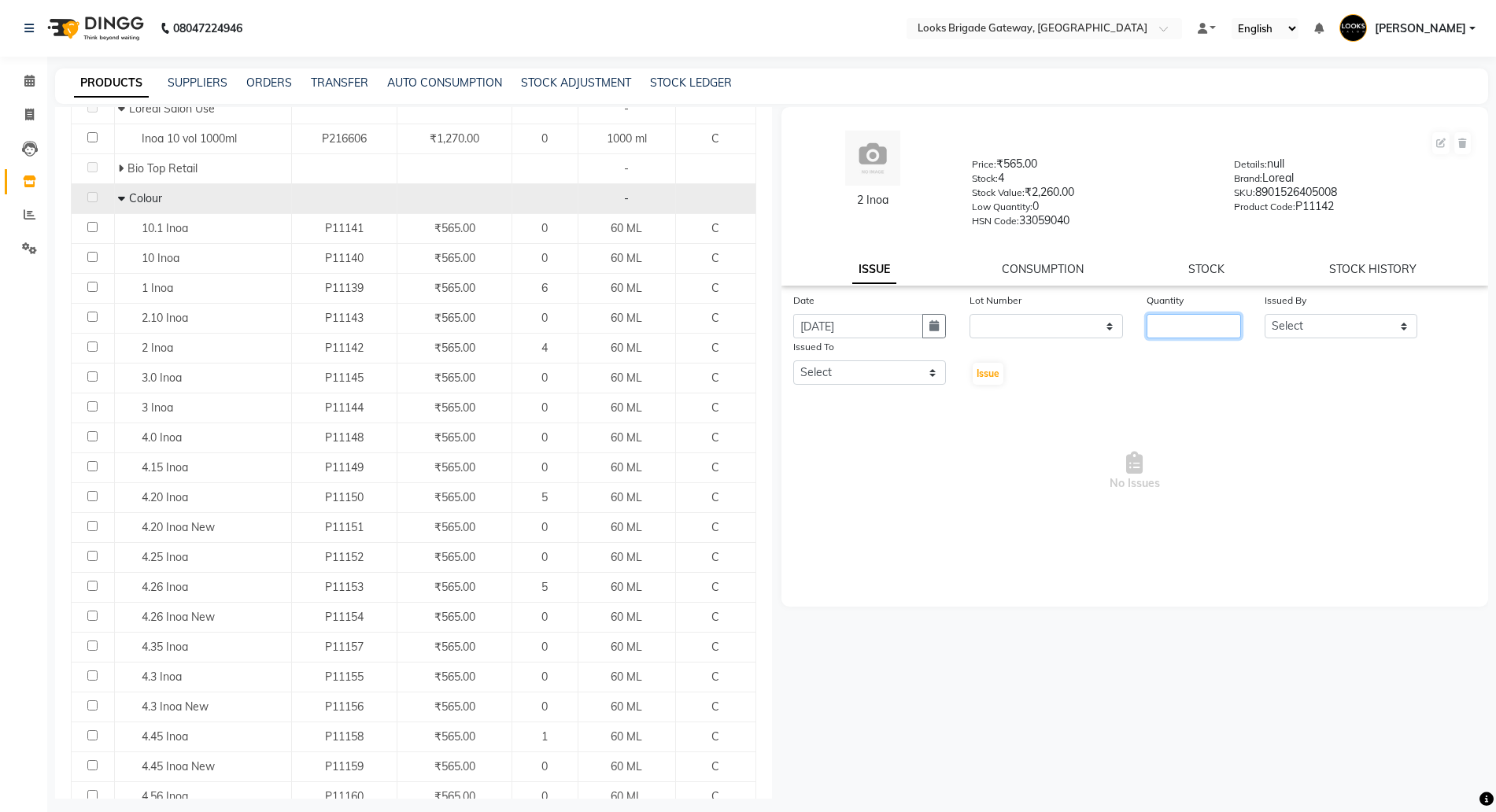
click at [1192, 331] on input "number" at bounding box center [1193, 326] width 95 height 24
click at [1176, 441] on span "No Issues" at bounding box center [1134, 471] width 684 height 158
click at [194, 81] on link "SUPPLIERS" at bounding box center [197, 82] width 60 height 14
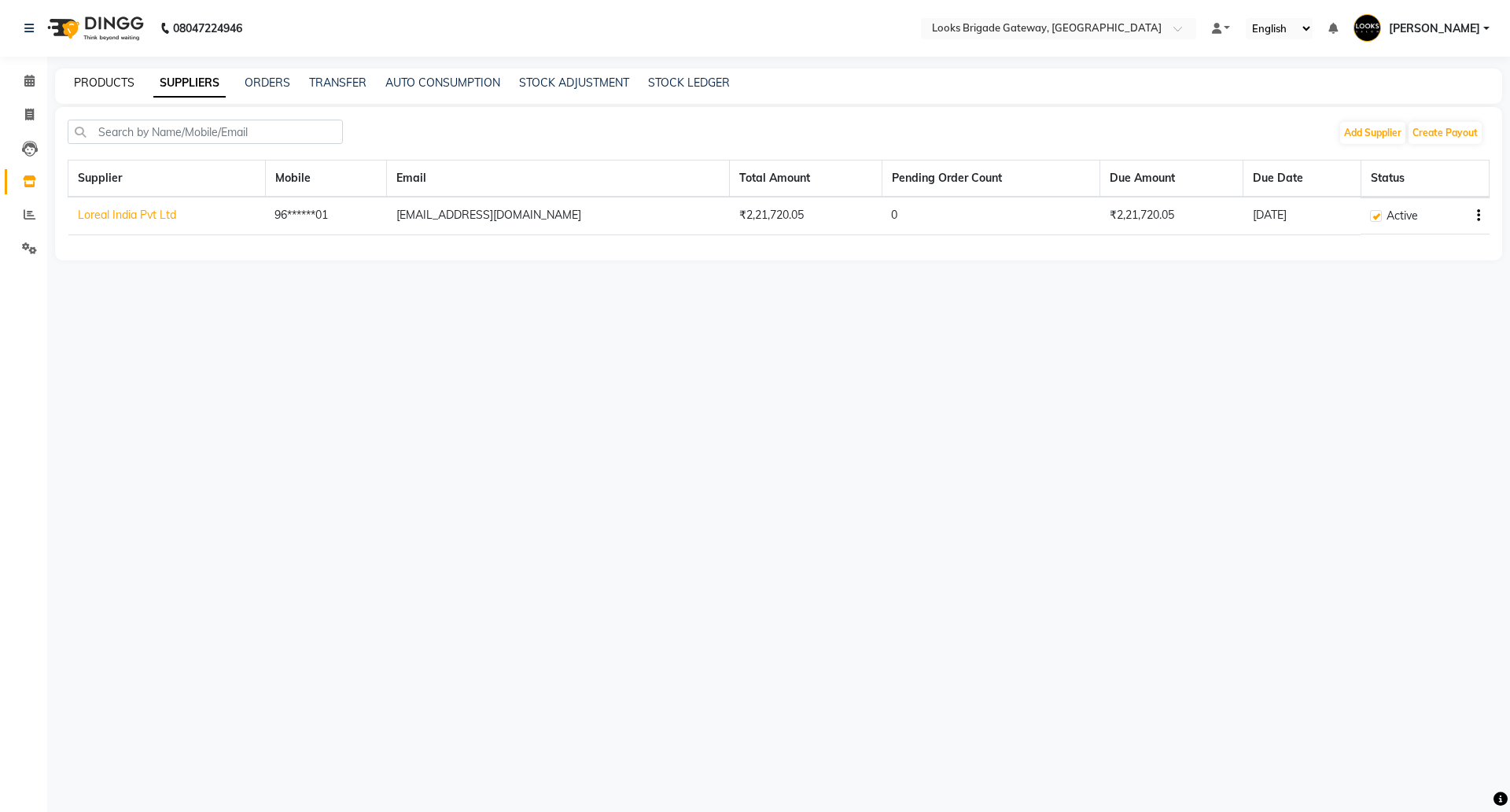
click at [75, 86] on link "PRODUCTS" at bounding box center [103, 82] width 61 height 14
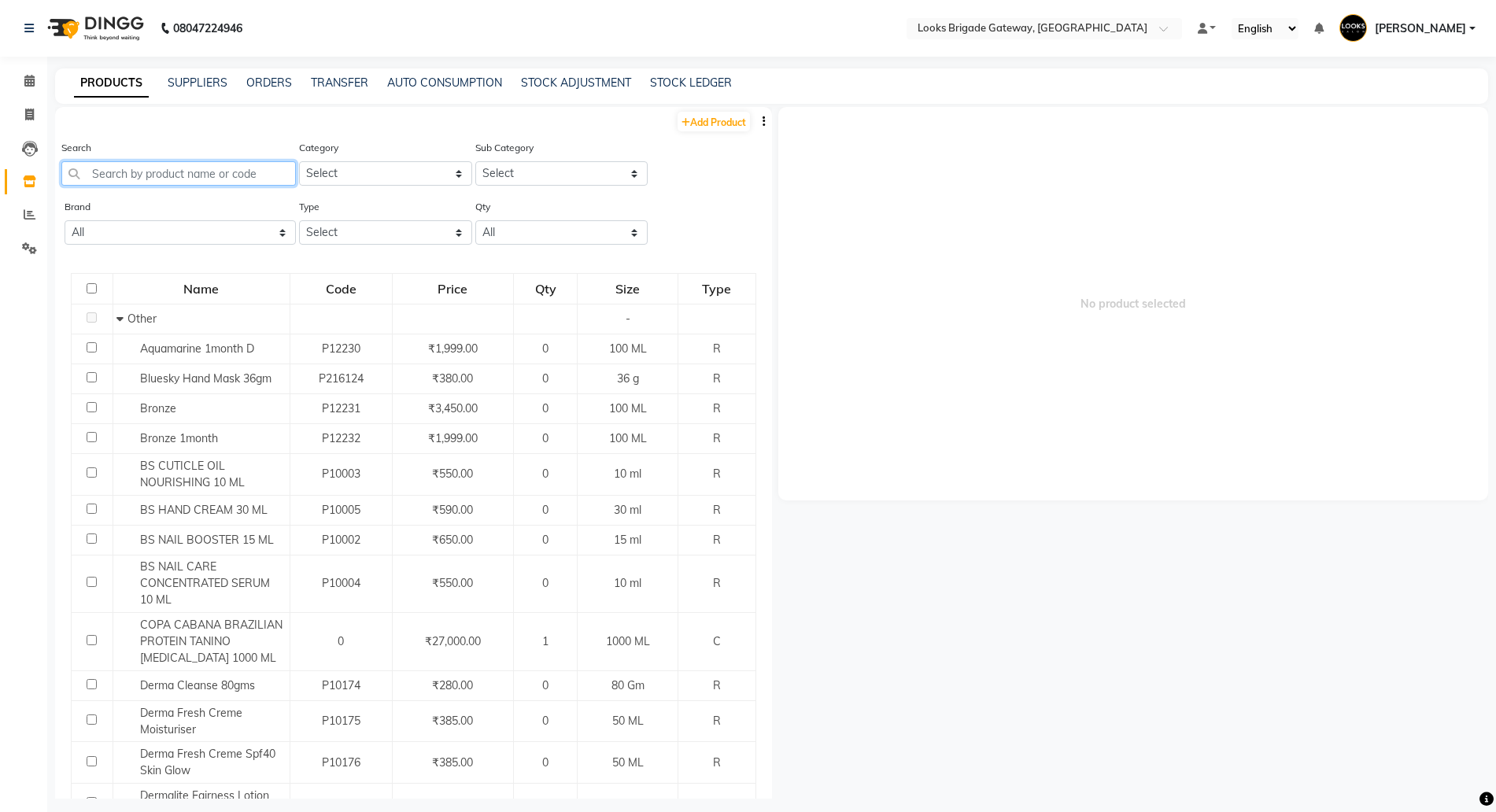
click at [149, 170] on input "text" at bounding box center [178, 173] width 234 height 24
click at [262, 88] on link "ORDERS" at bounding box center [269, 82] width 45 height 14
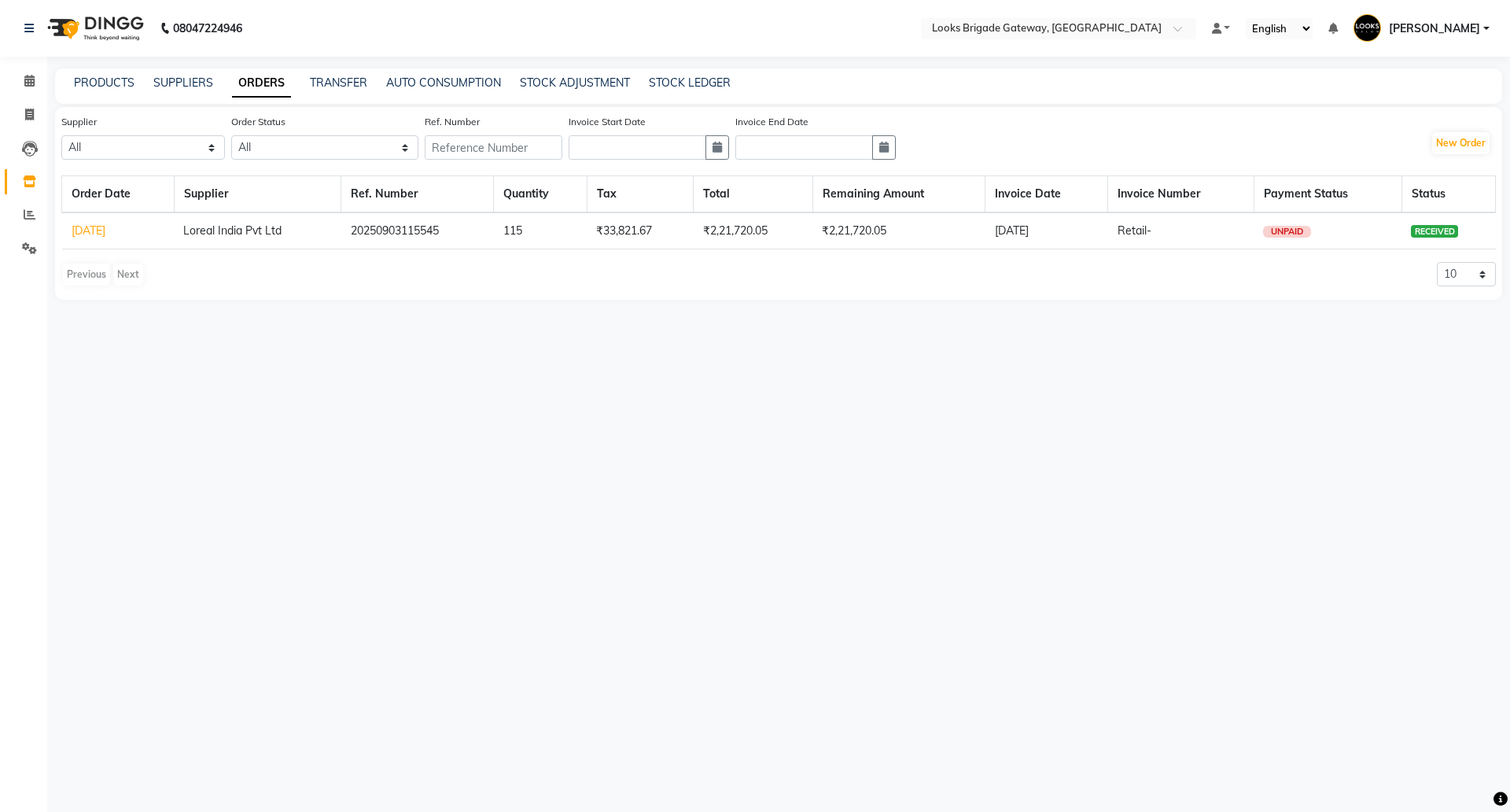
click at [1069, 14] on nav "08047224946 Select Location × Looks Brigade Gateway, Bengaluru Default Panel My…" at bounding box center [755, 28] width 1510 height 57
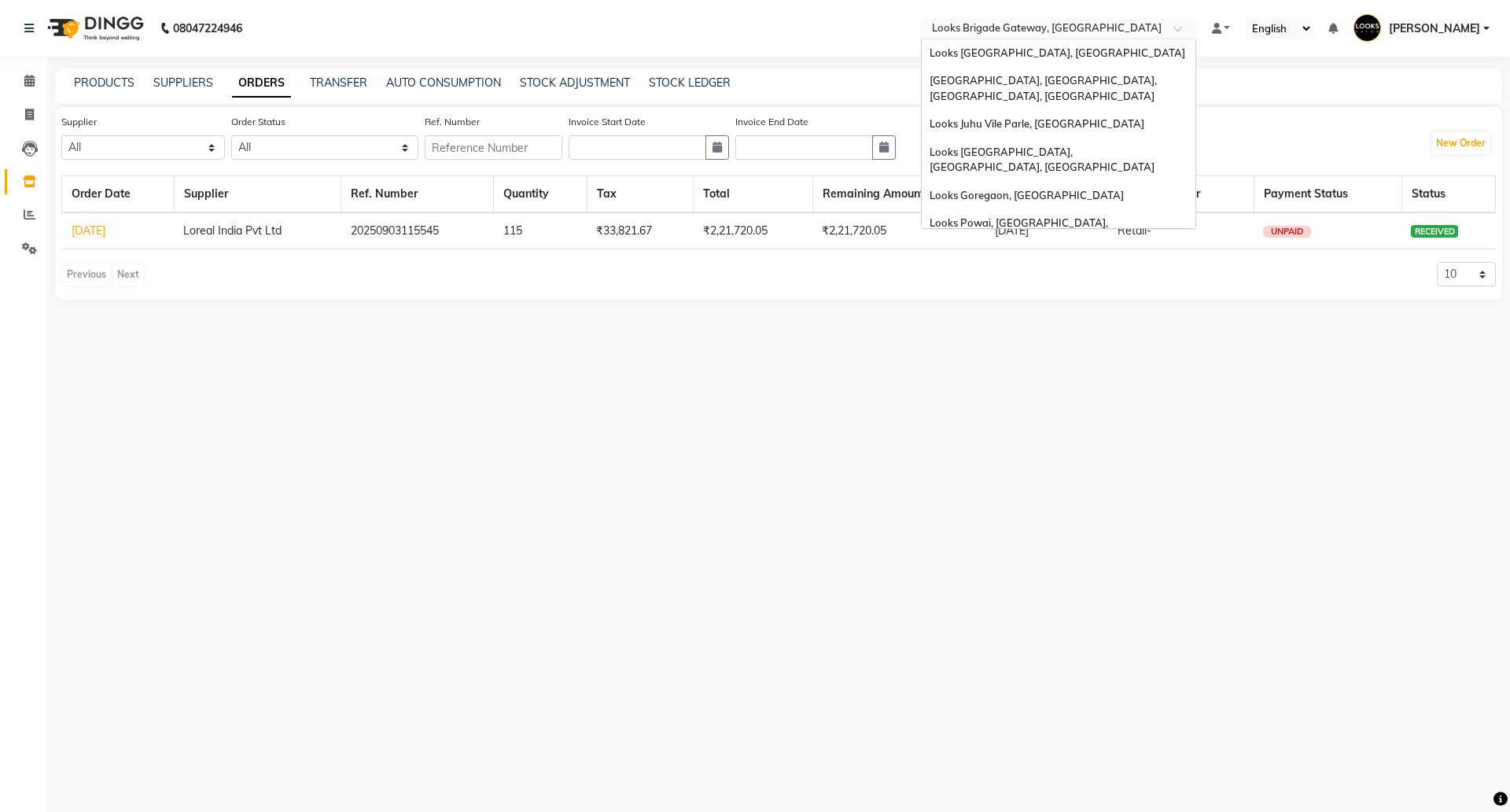
click at [1057, 22] on input "text" at bounding box center [1043, 30] width 228 height 15
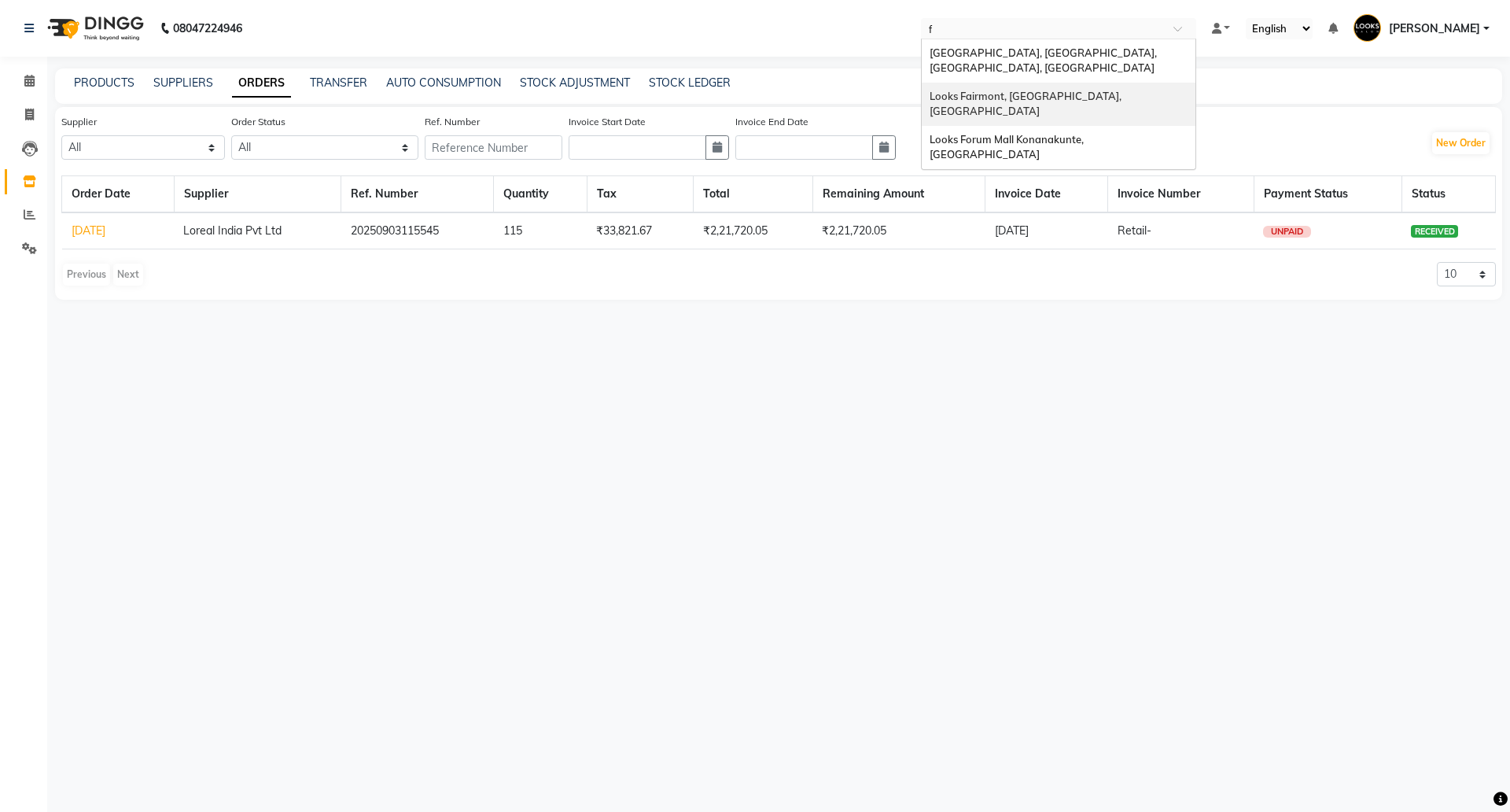
type input "fa"
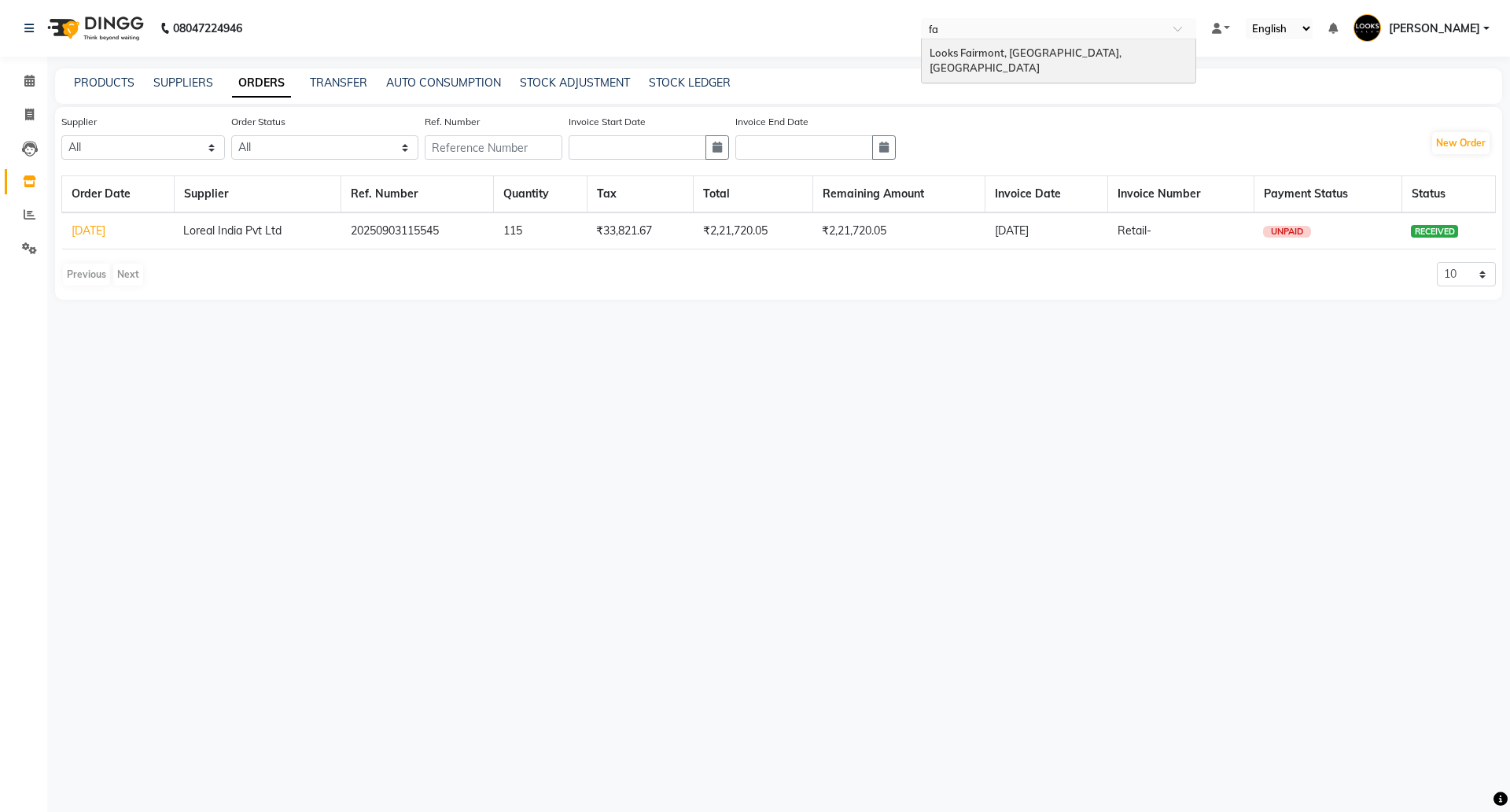
click at [1049, 57] on span "Looks Fairmont, T2 Terminal, Mumbai" at bounding box center [1027, 60] width 194 height 28
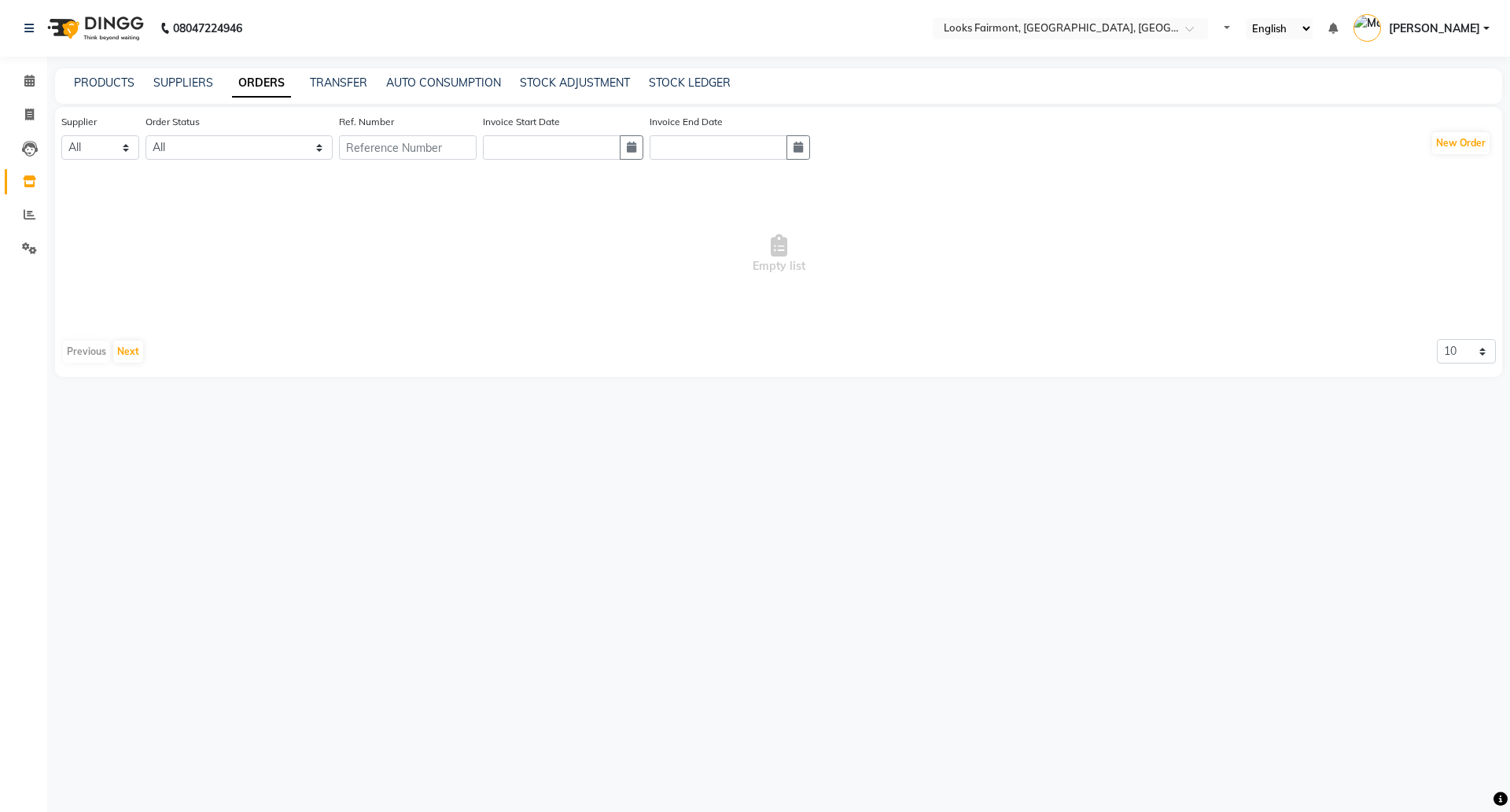
select select "en"
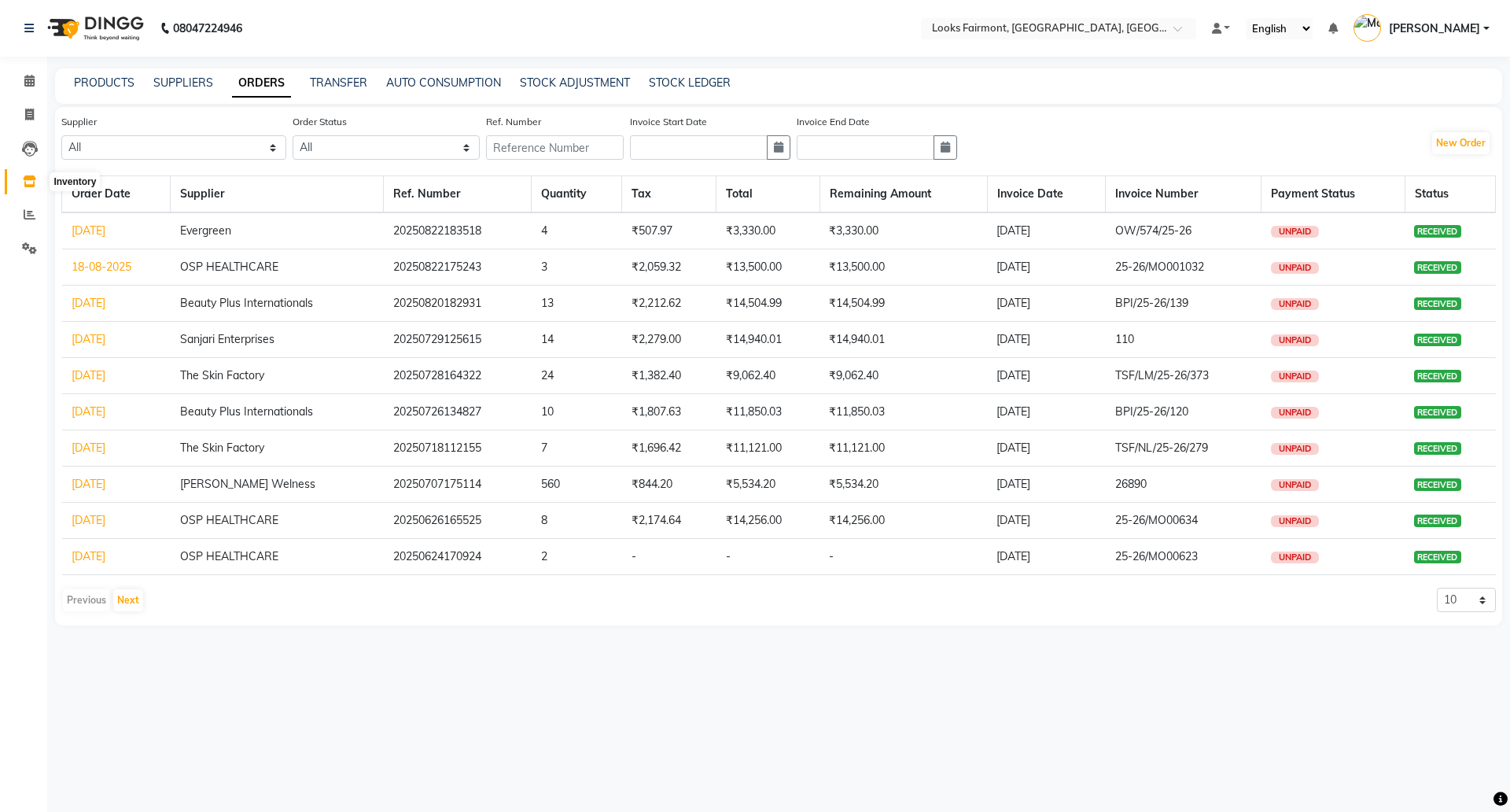
click at [34, 187] on icon at bounding box center [30, 181] width 14 height 12
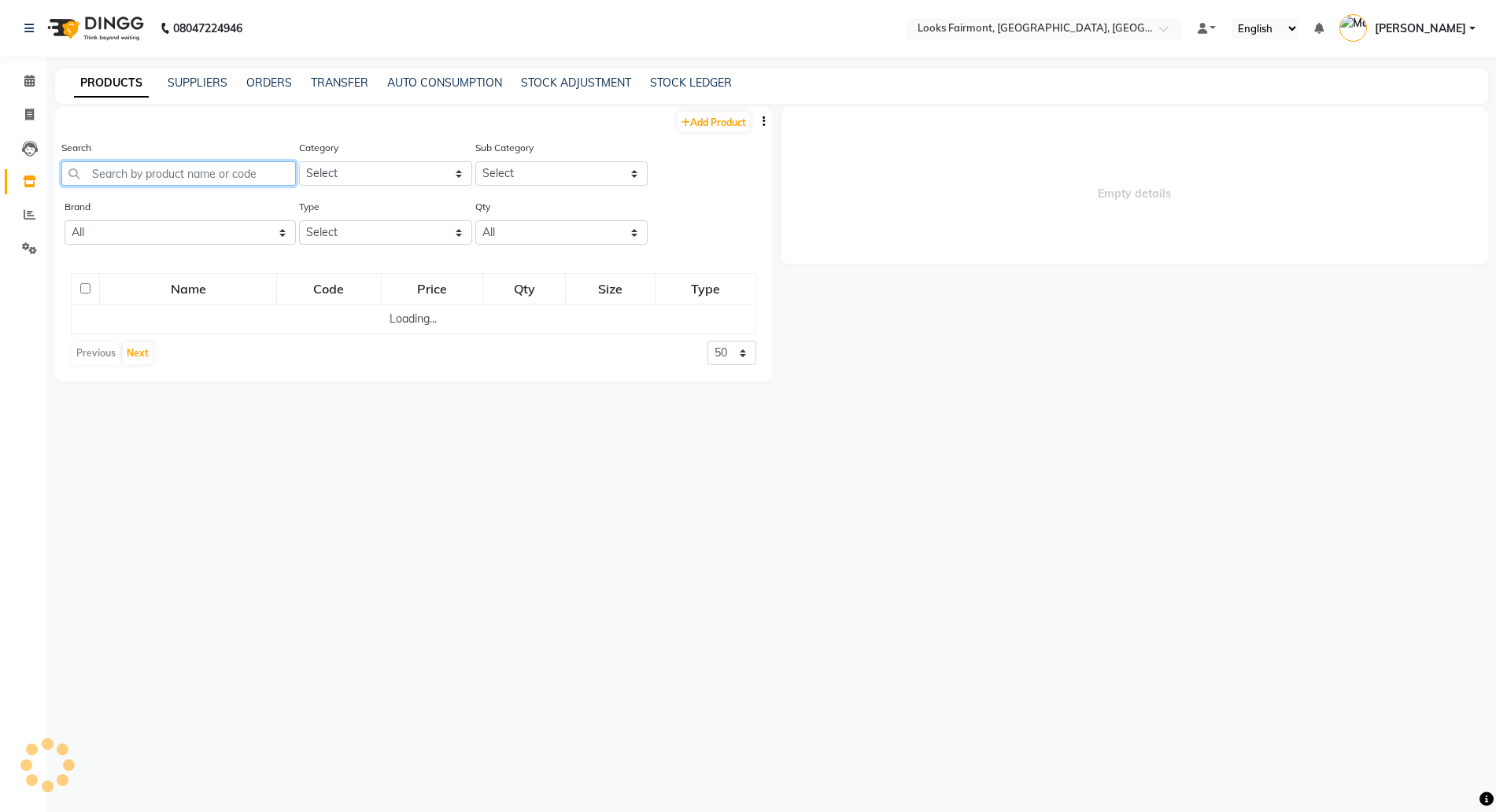
click at [128, 172] on input "text" at bounding box center [178, 173] width 234 height 24
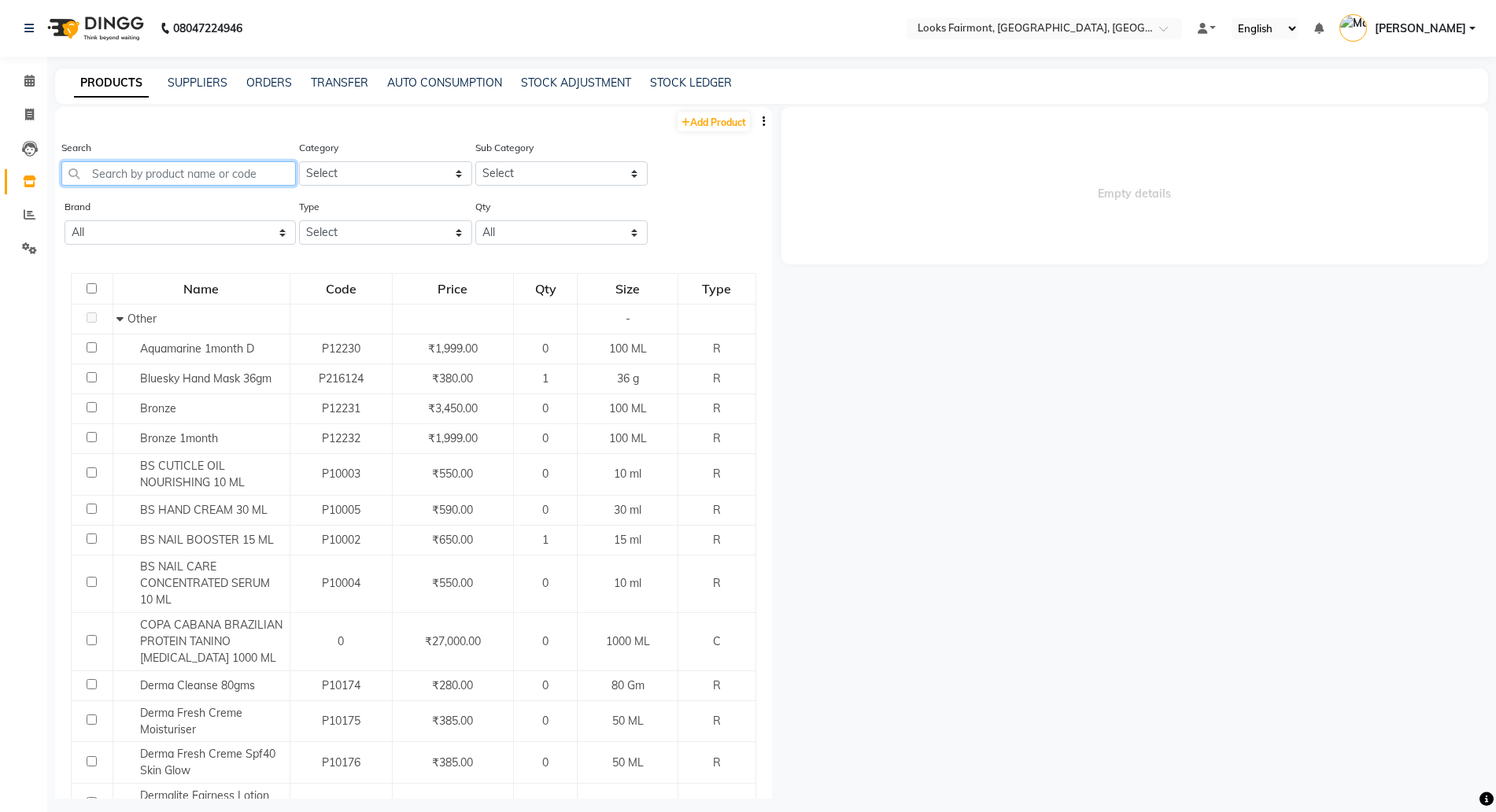
paste input "7640153995087"
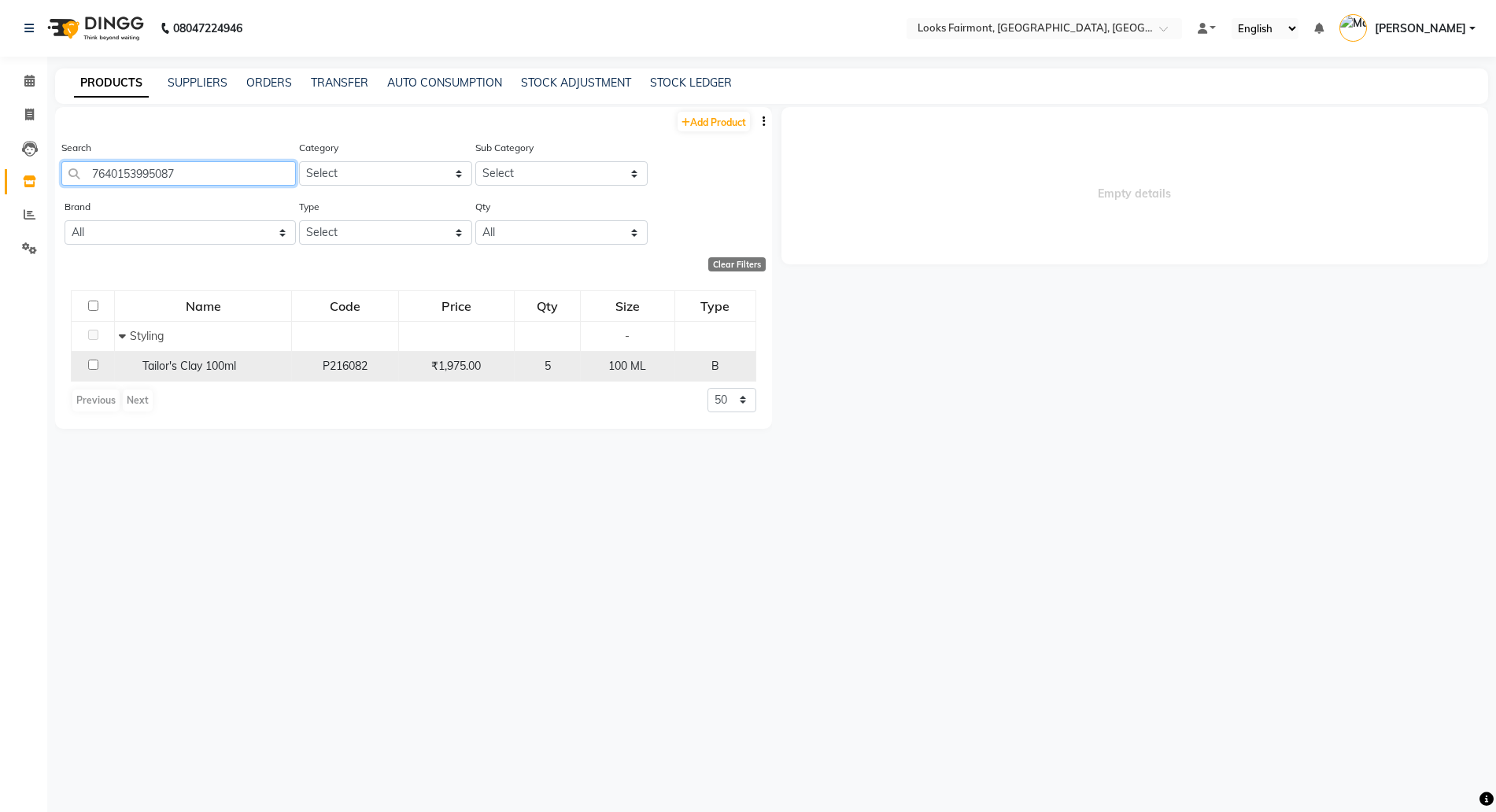
type input "7640153995087"
click at [209, 366] on span "Tailor's Clay 100ml" at bounding box center [189, 365] width 94 height 14
select select
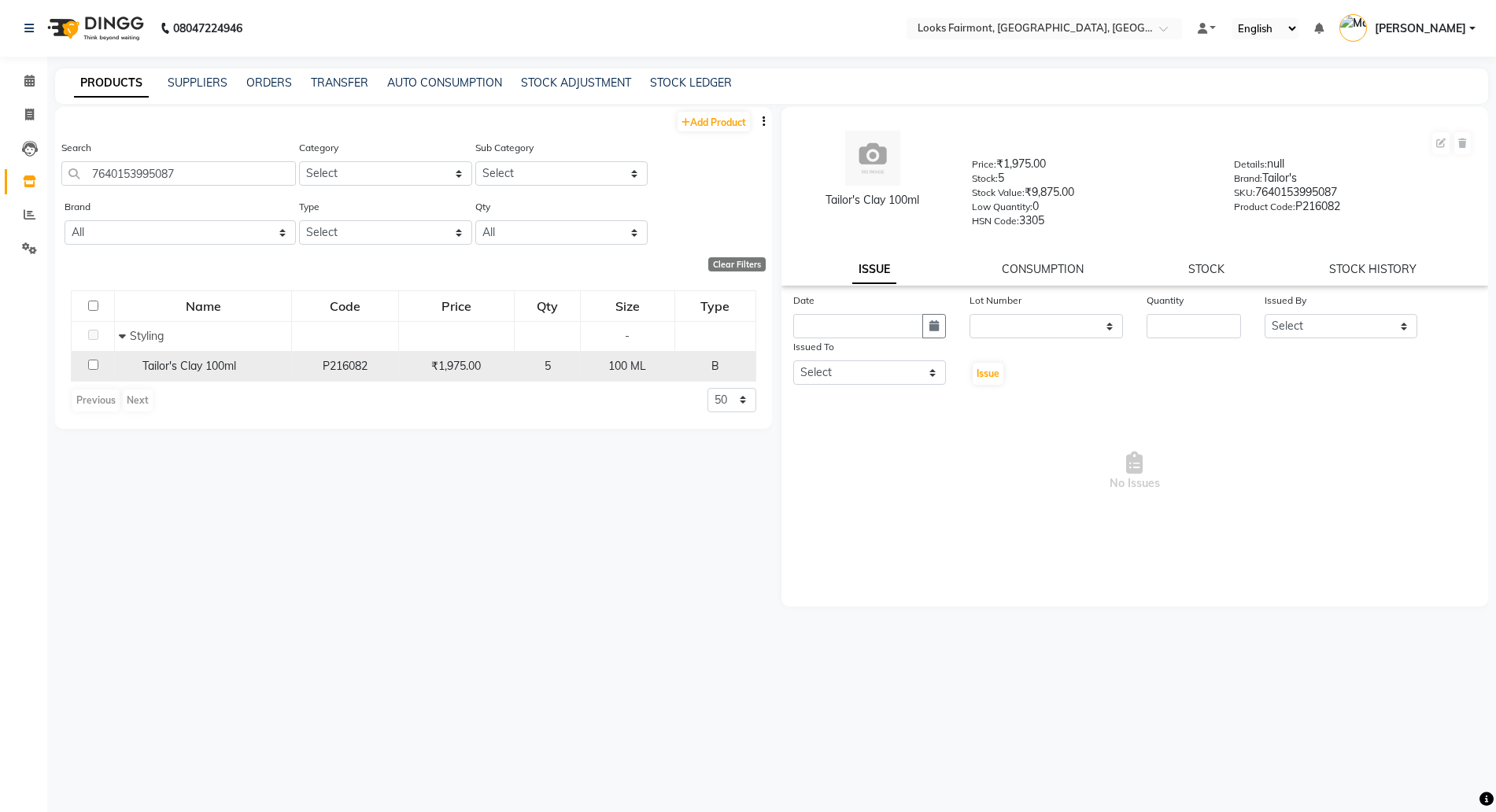
click at [200, 369] on span "Tailor's Clay 100ml" at bounding box center [189, 365] width 94 height 14
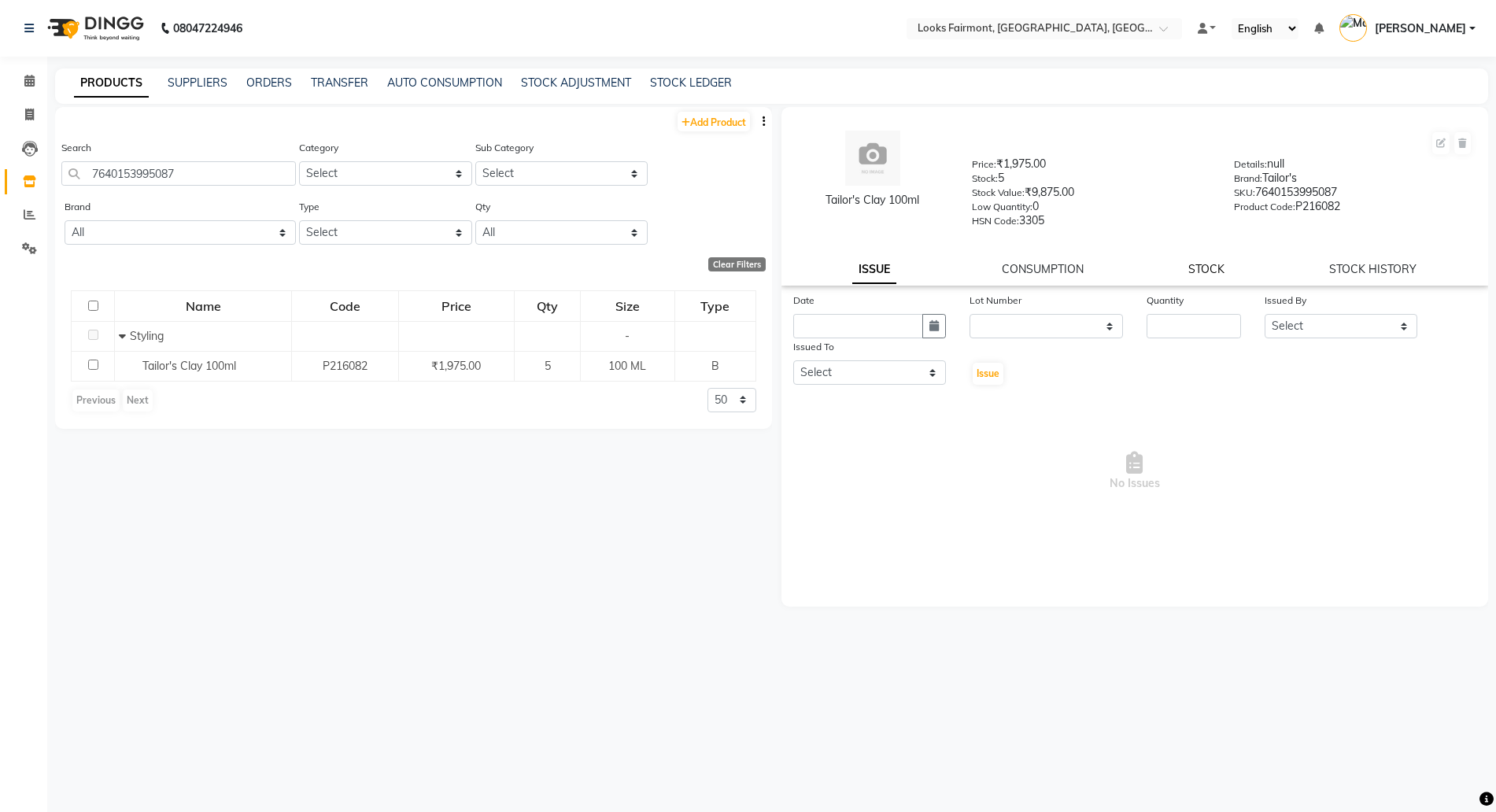
click at [1199, 265] on link "STOCK" at bounding box center [1206, 269] width 36 height 14
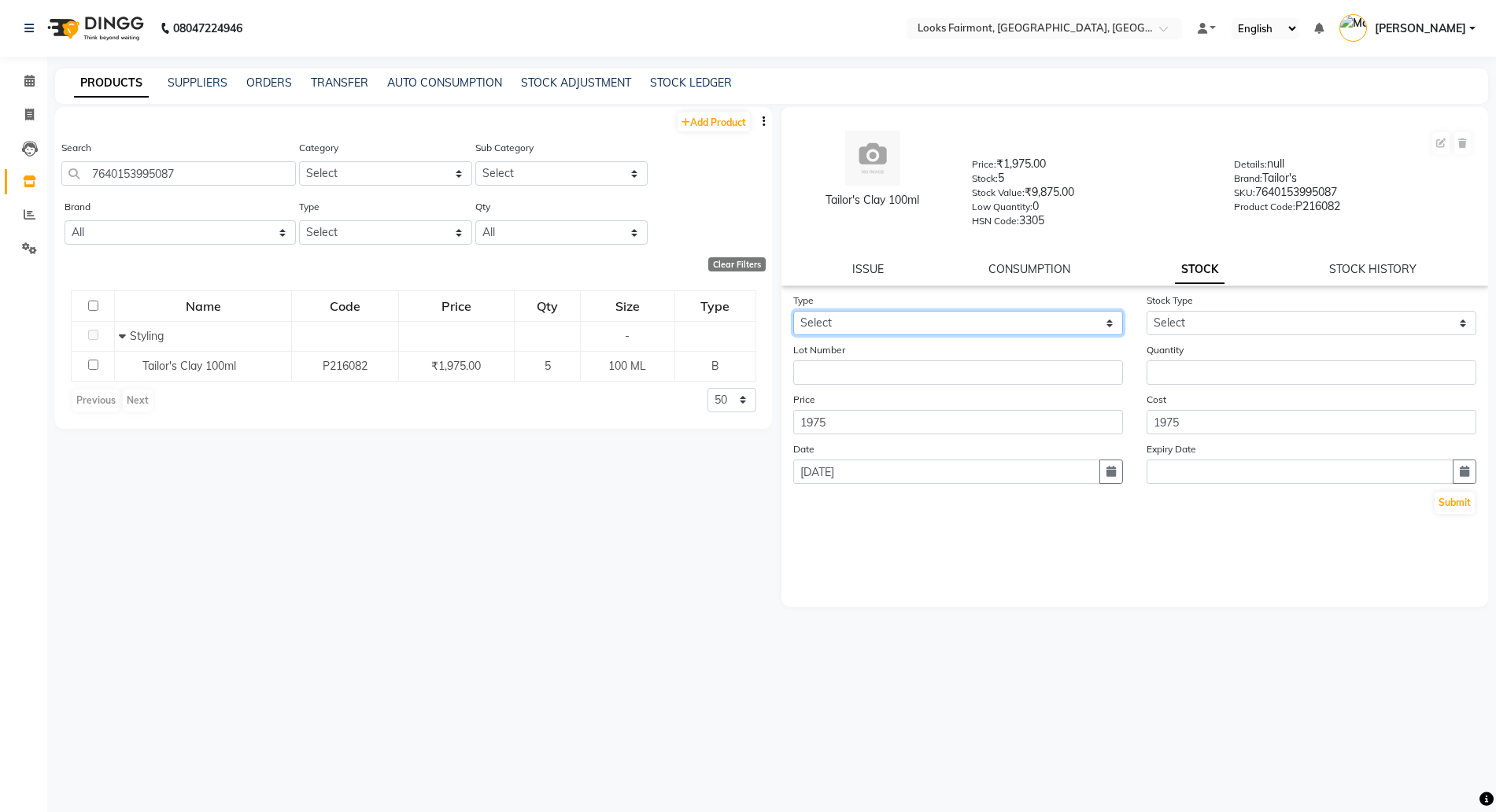
drag, startPoint x: 923, startPoint y: 314, endPoint x: 902, endPoint y: 333, distance: 28.3
click at [923, 314] on select "Select In Out" at bounding box center [957, 322] width 330 height 24
select select "out"
click at [793, 310] on select "Select In Out" at bounding box center [957, 322] width 330 height 24
select select
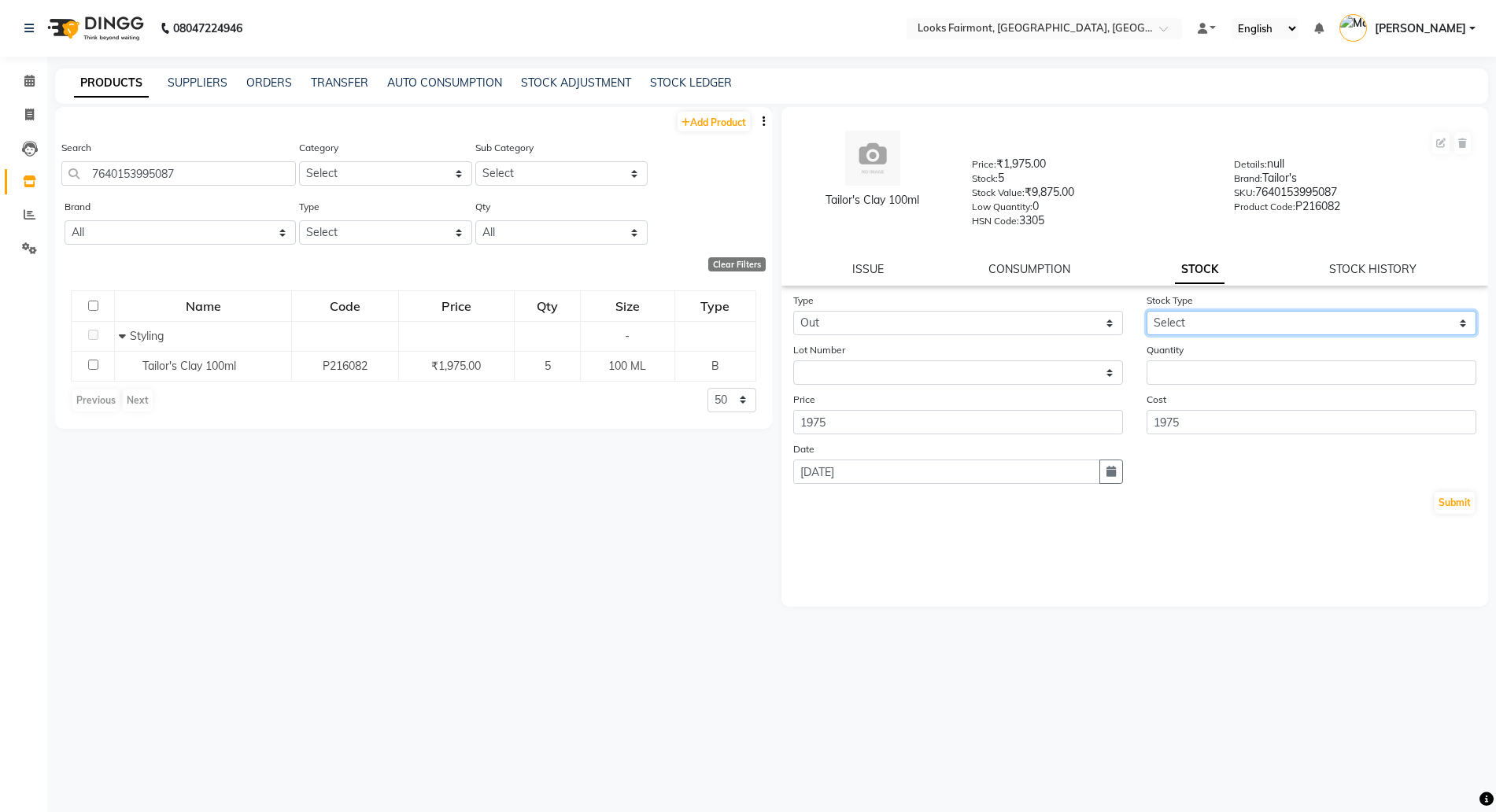
click at [1196, 319] on select "Select Internal Use Damaged Expired Adjustment Return Other" at bounding box center [1310, 322] width 330 height 24
select select "internal use"
click at [1146, 310] on select "Select Internal Use Damaged Expired Adjustment Return Other" at bounding box center [1310, 322] width 330 height 24
click at [1179, 367] on input "number" at bounding box center [1310, 372] width 330 height 24
type input "1"
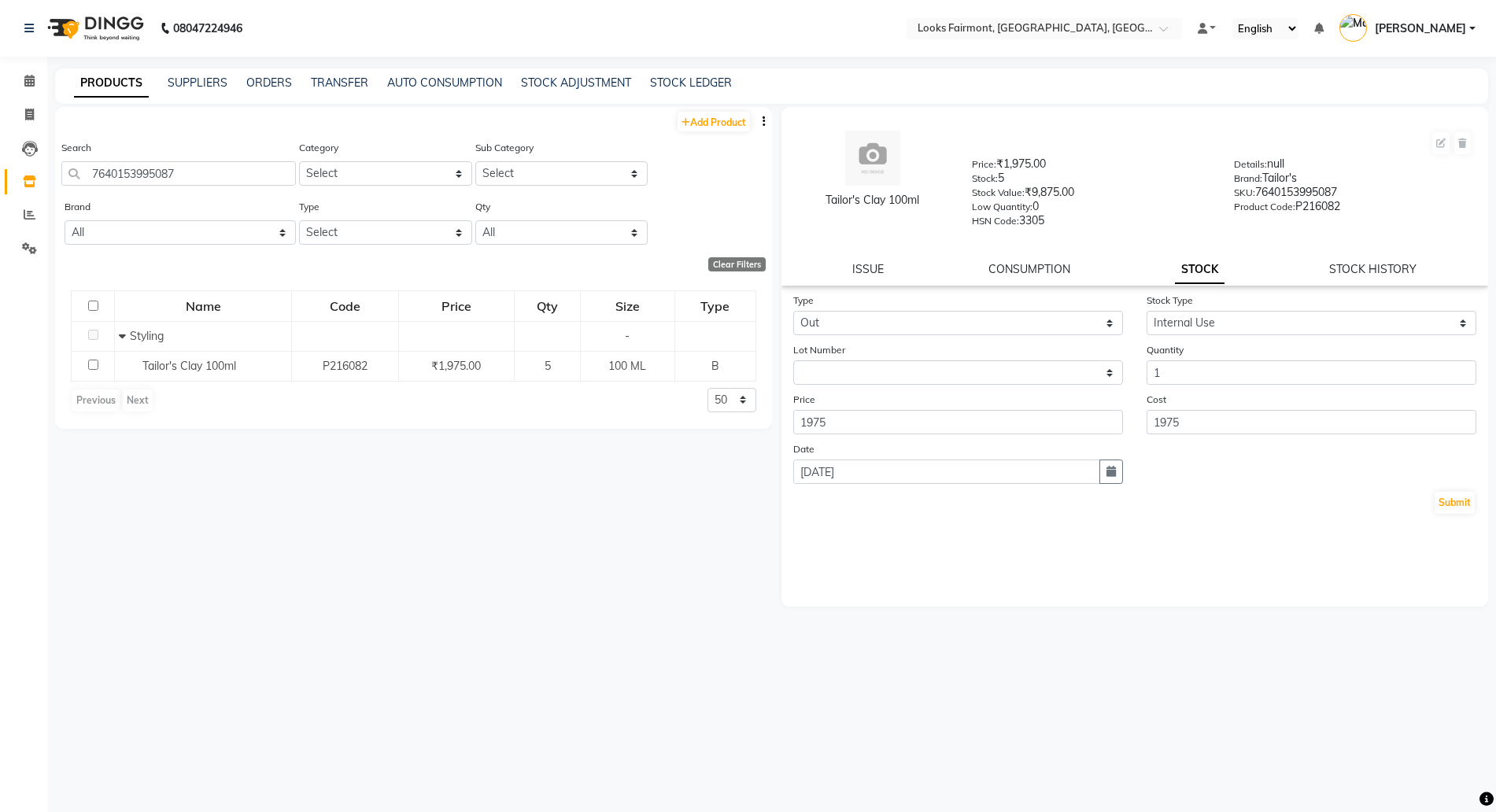
click at [1429, 501] on div "Submit" at bounding box center [1134, 503] width 684 height 25
click at [1442, 499] on button "Submit" at bounding box center [1453, 502] width 40 height 22
select select
drag, startPoint x: 217, startPoint y: 169, endPoint x: 0, endPoint y: 172, distance: 217.0
click at [0, 172] on app-home "08047224946 Select Location × Looks Fairmont, [GEOGRAPHIC_DATA], [GEOGRAPHIC_DA…" at bounding box center [748, 411] width 1496 height 822
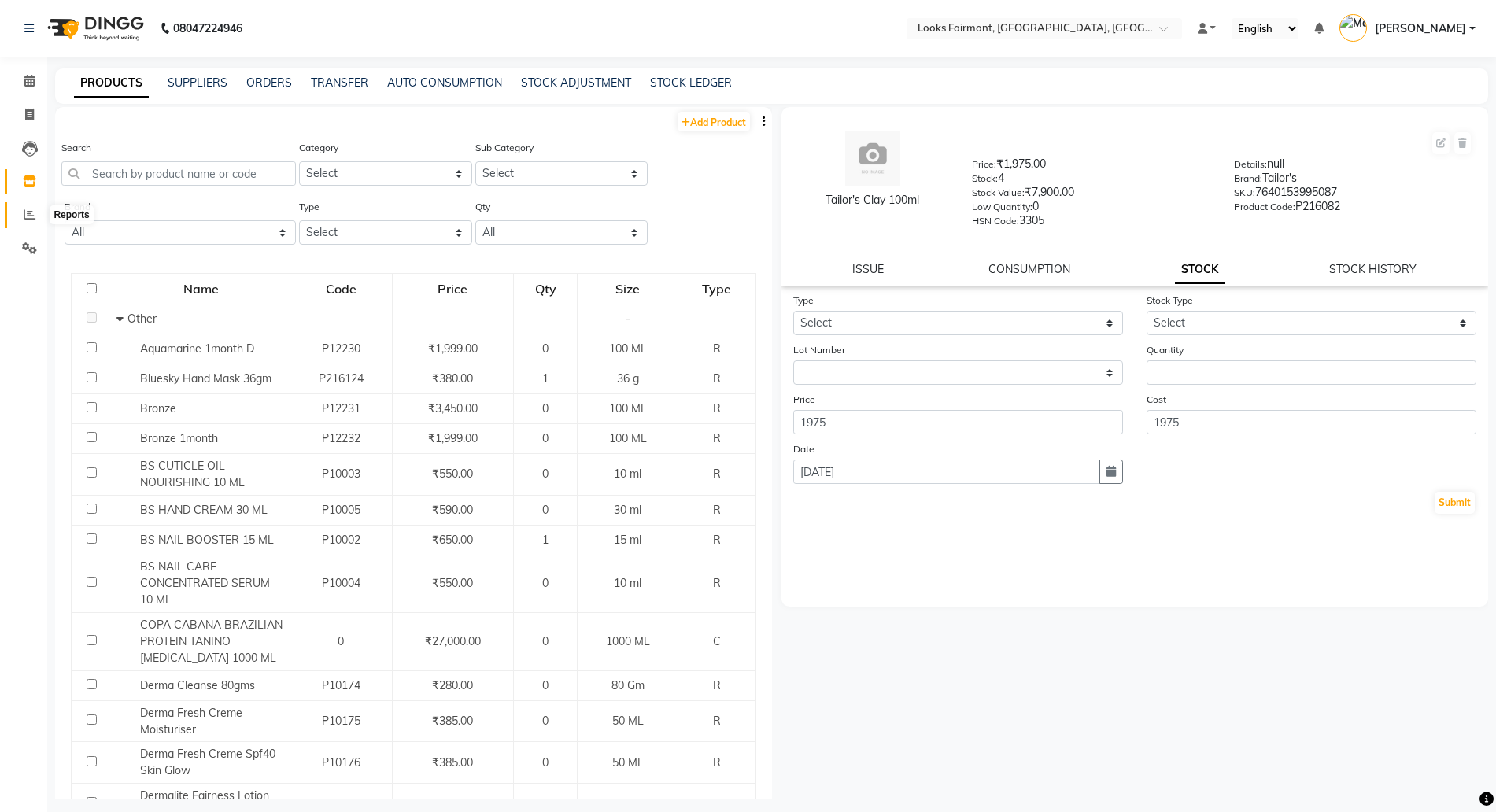
click at [27, 215] on icon at bounding box center [29, 215] width 12 height 12
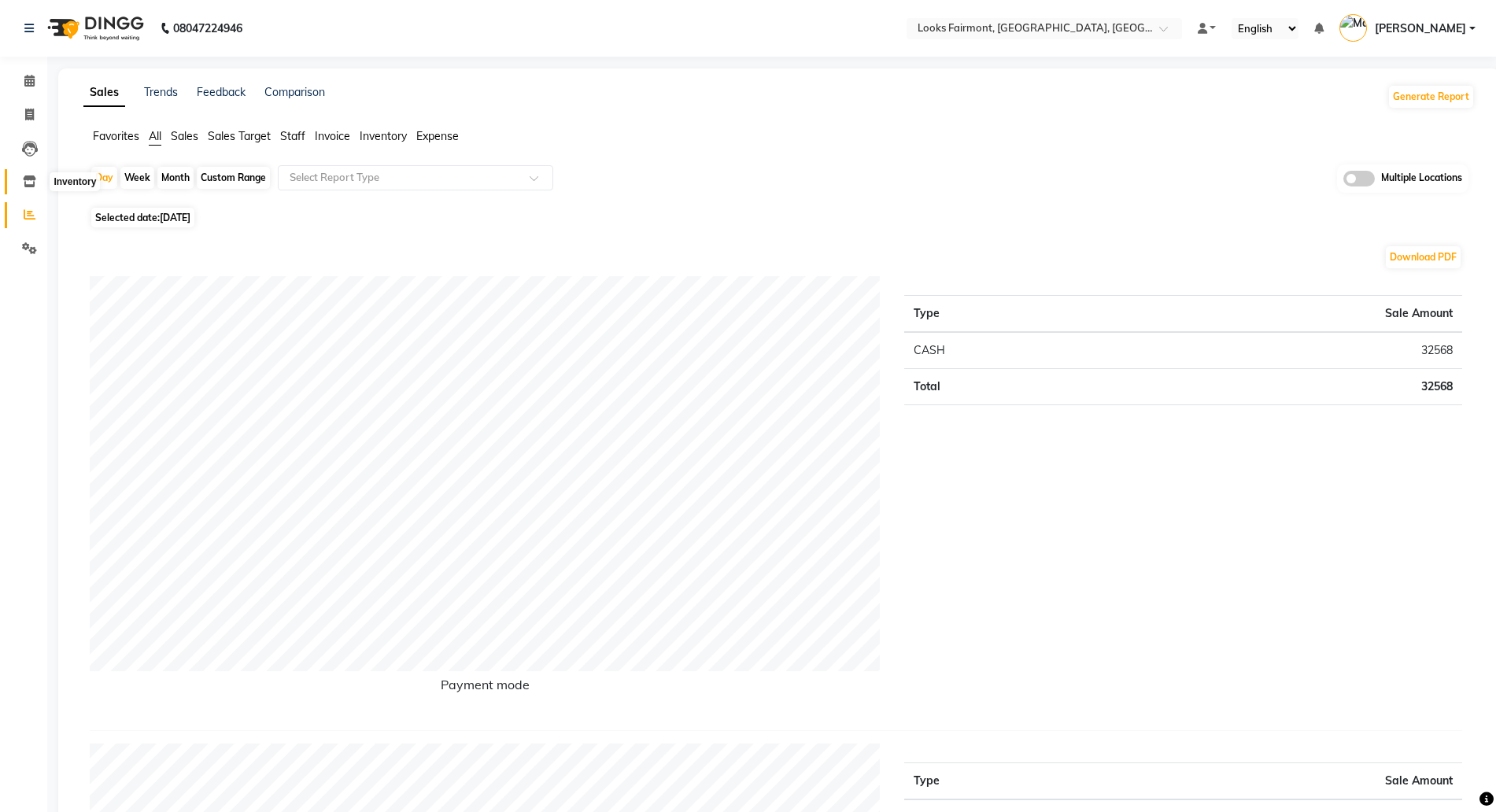
click at [27, 188] on span at bounding box center [29, 182] width 27 height 18
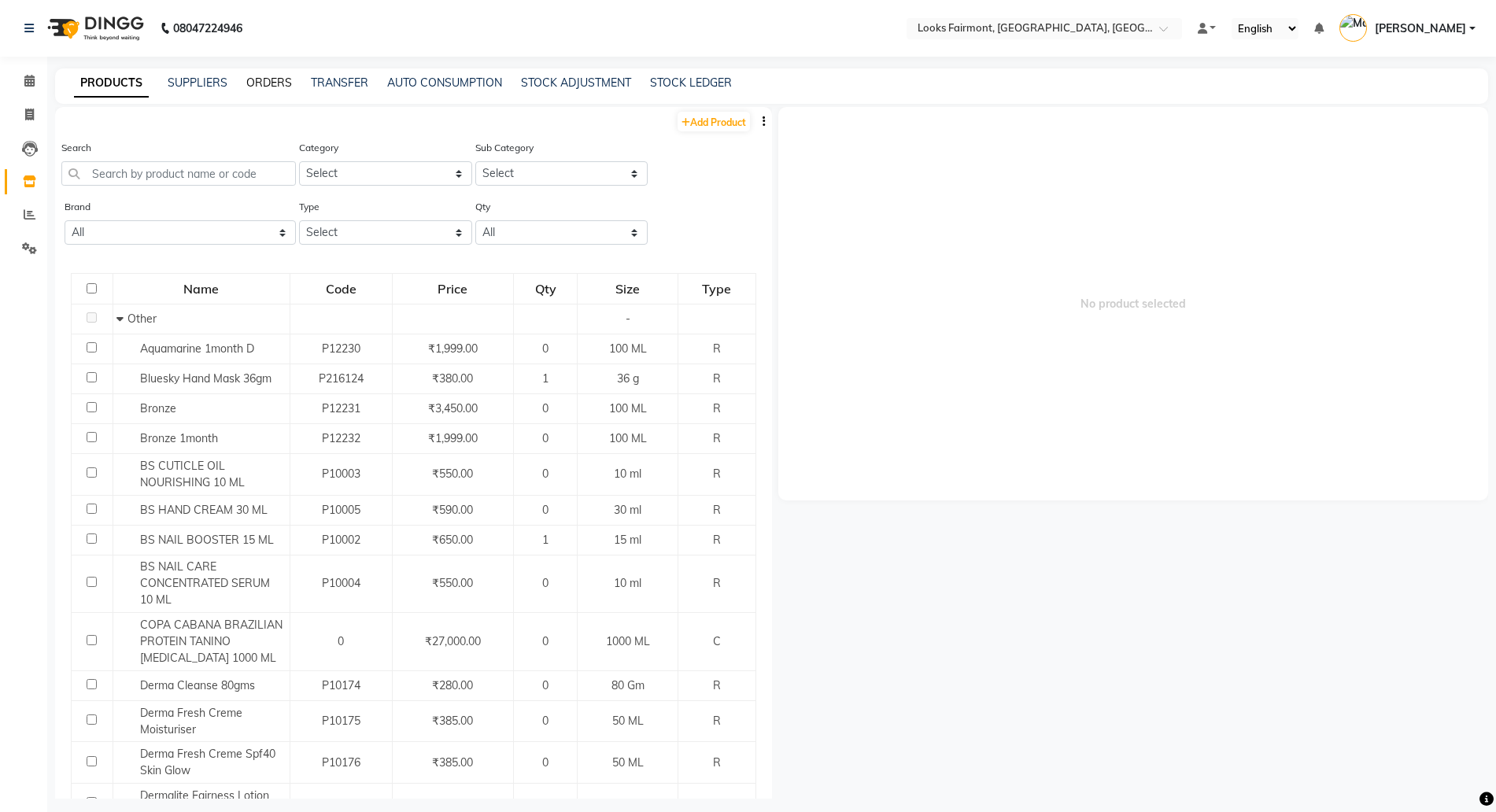
click at [260, 78] on link "ORDERS" at bounding box center [269, 82] width 45 height 14
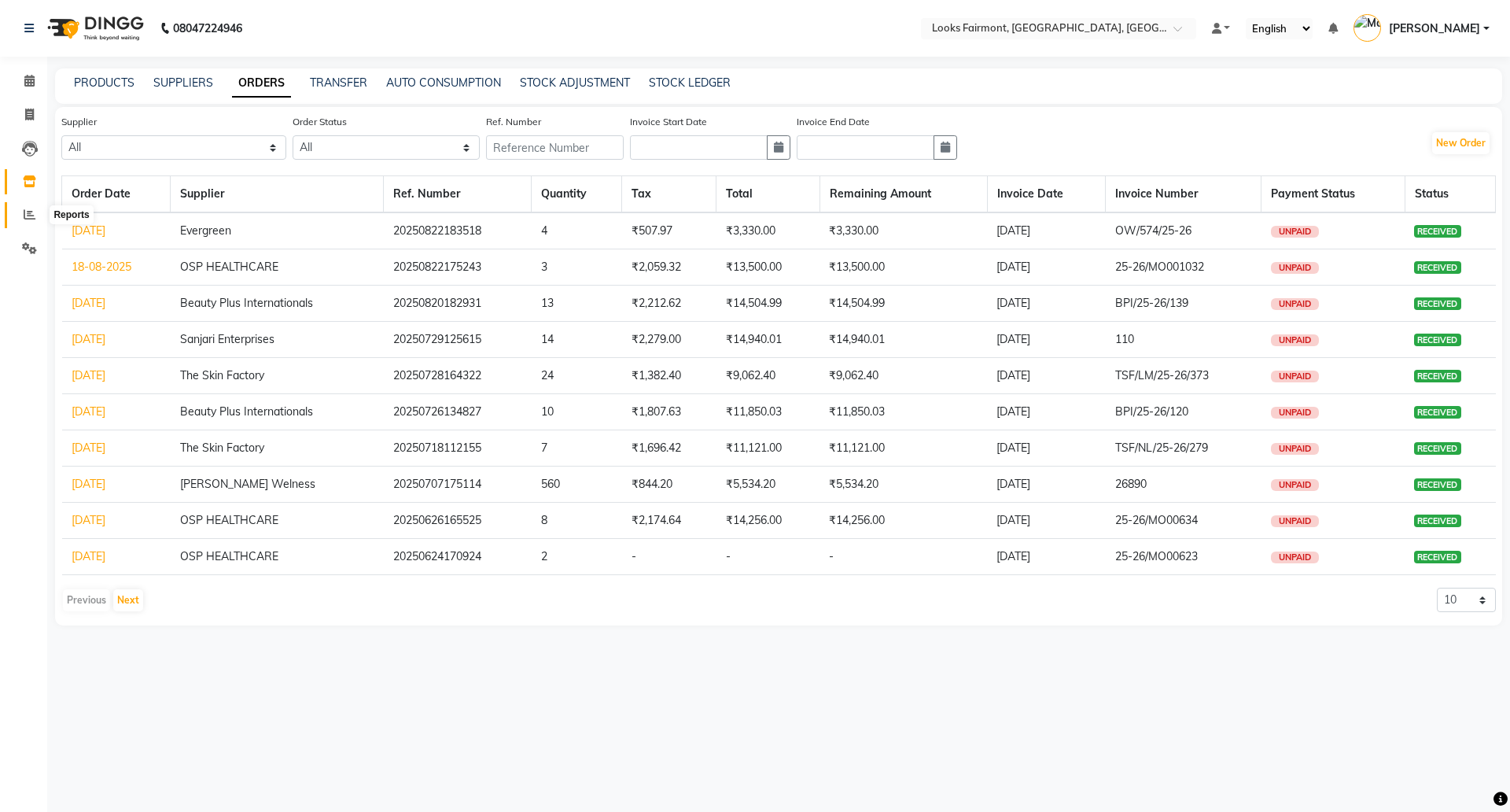
click at [31, 216] on icon at bounding box center [29, 215] width 12 height 12
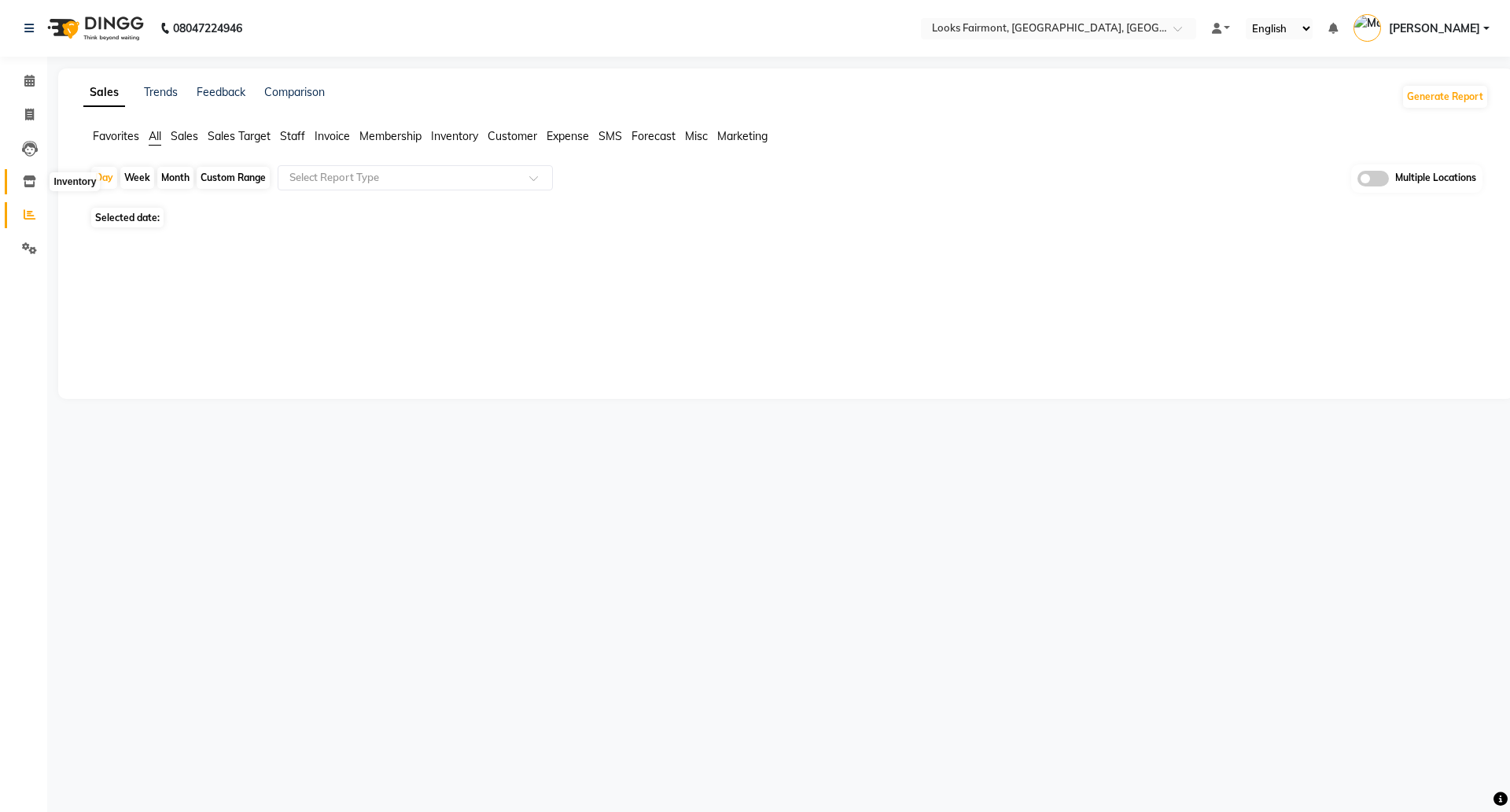
click at [27, 171] on link "Inventory" at bounding box center [23, 182] width 38 height 26
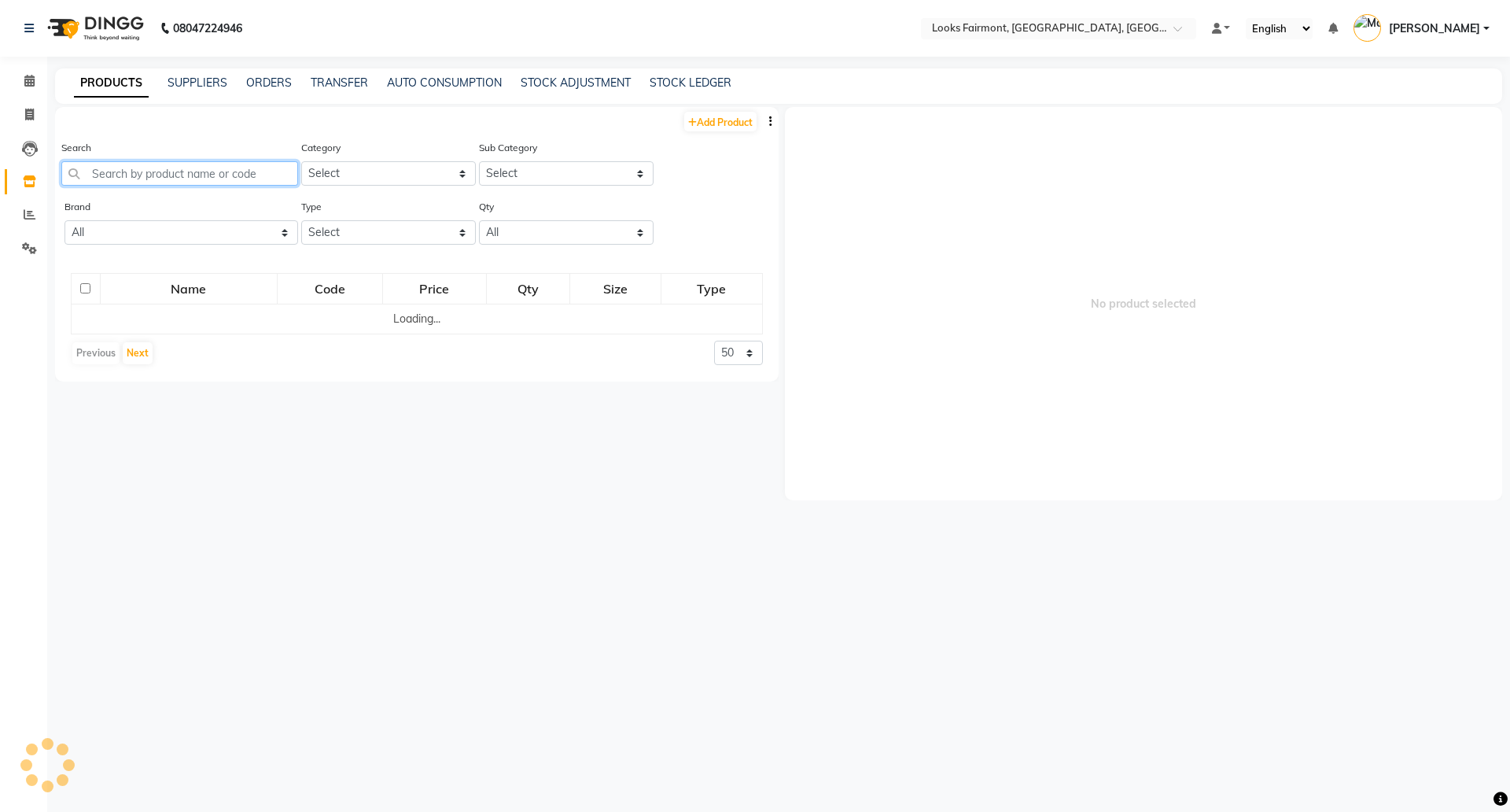
click at [164, 167] on input "text" at bounding box center [179, 173] width 237 height 24
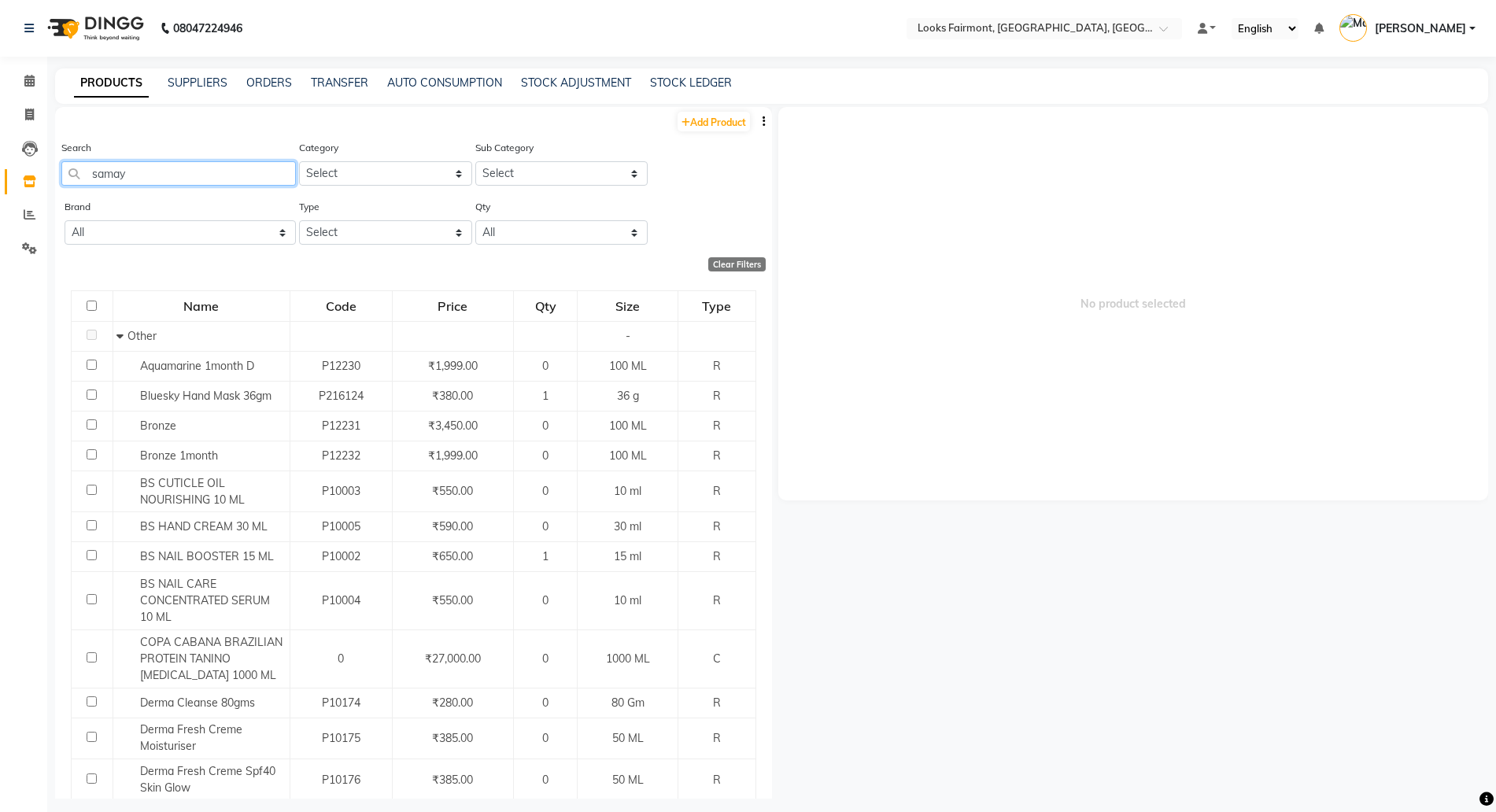
type input "="
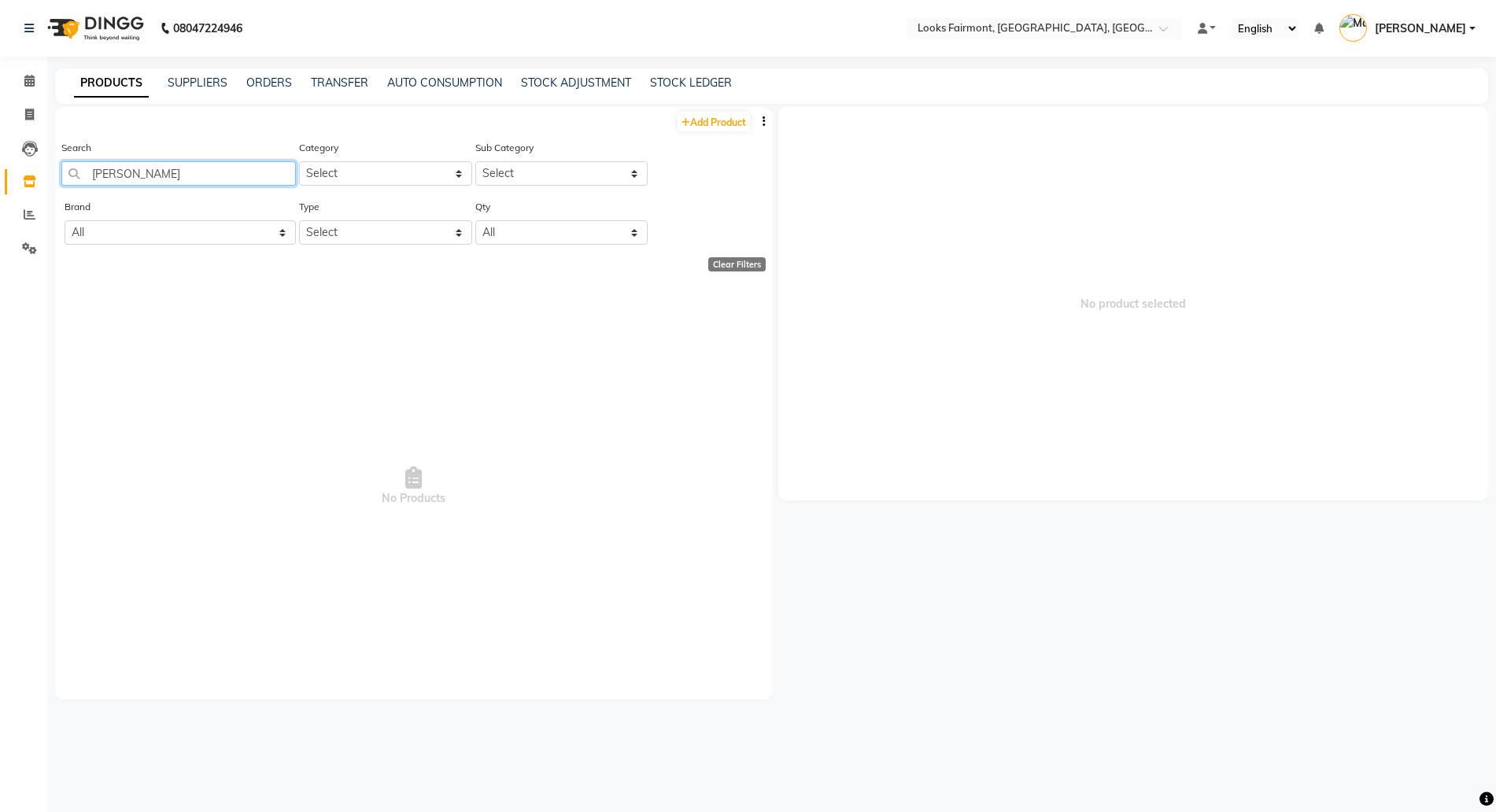
type input "="
click at [689, 93] on div "PRODUCTS SUPPLIERS ORDERS TRANSFER AUTO CONSUMPTION STOCK ADJUSTMENT STOCK LEDG…" at bounding box center [772, 86] width 1433 height 36
click at [678, 78] on link "STOCK LEDGER" at bounding box center [690, 82] width 82 height 14
select select "all"
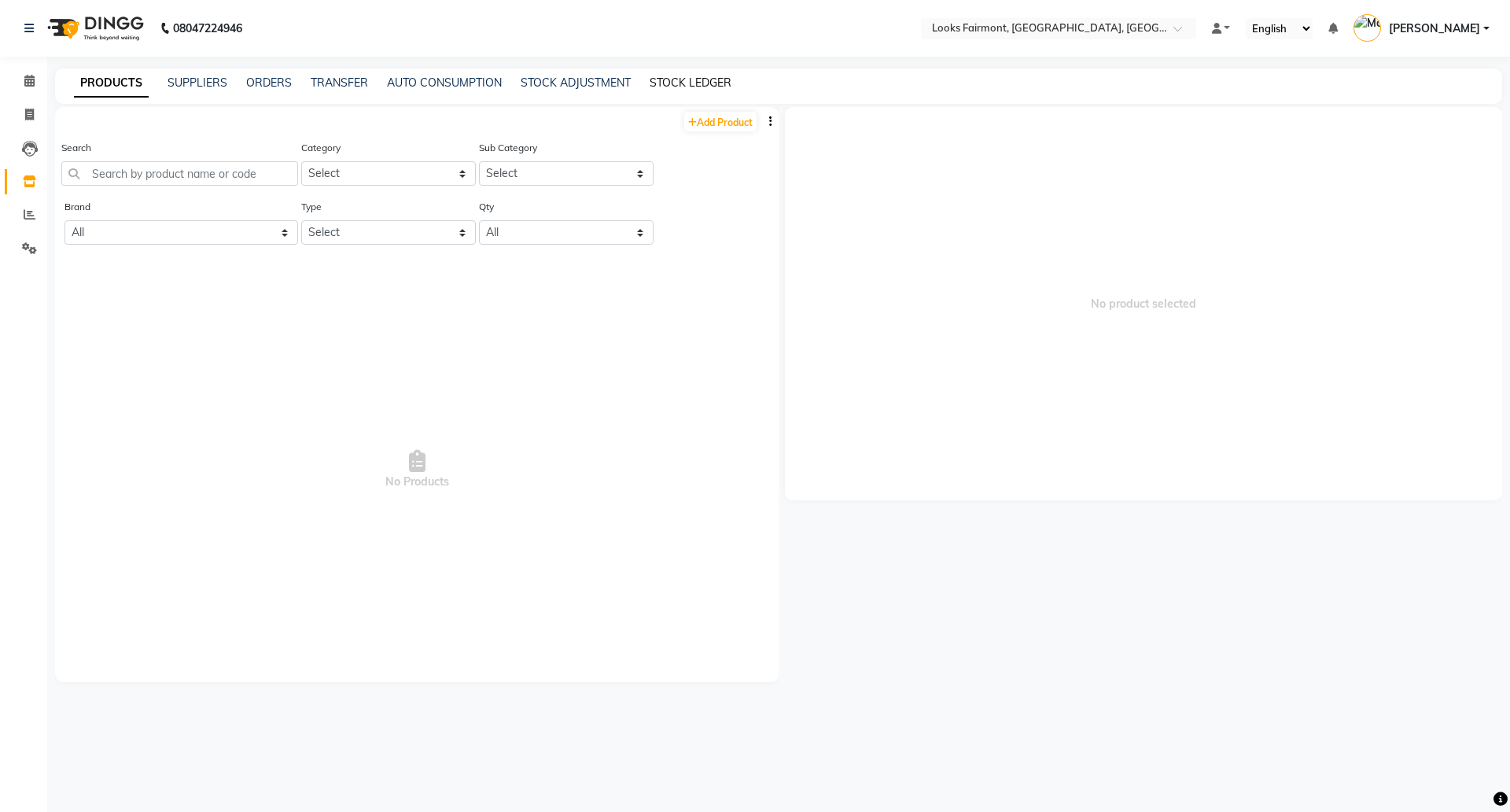
select select "all"
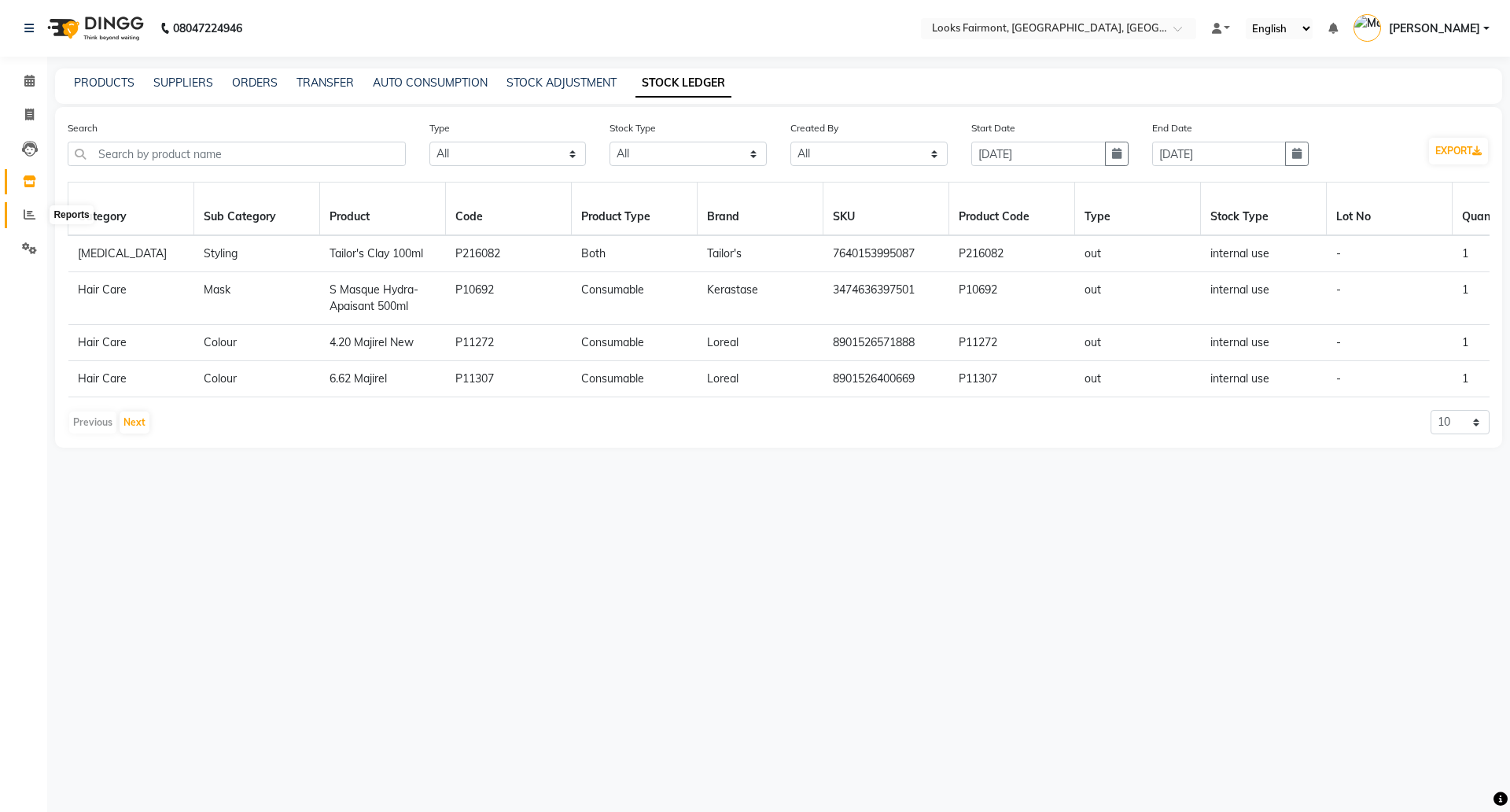
click at [38, 218] on span at bounding box center [29, 215] width 27 height 18
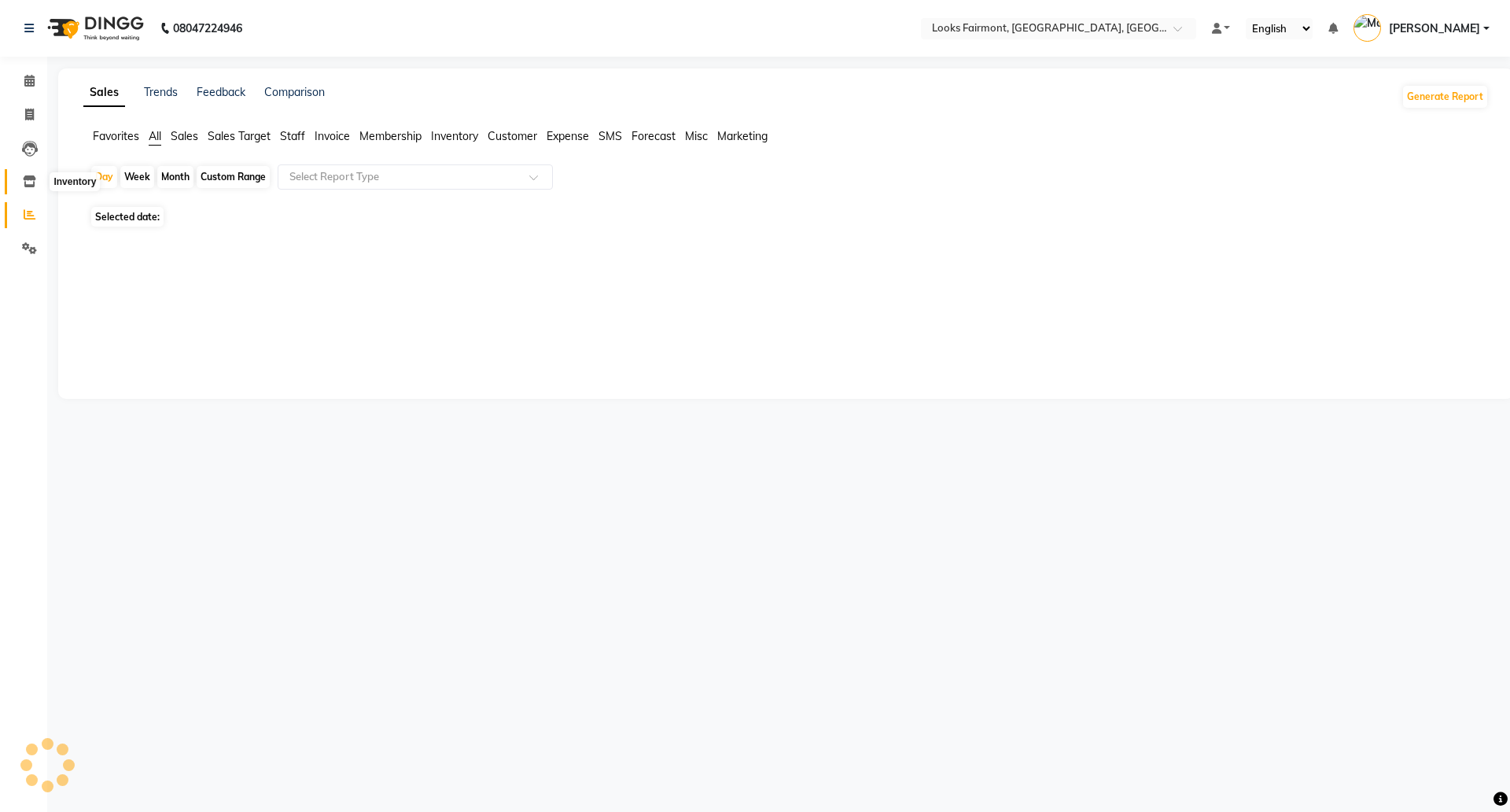
click at [28, 188] on span at bounding box center [29, 182] width 27 height 18
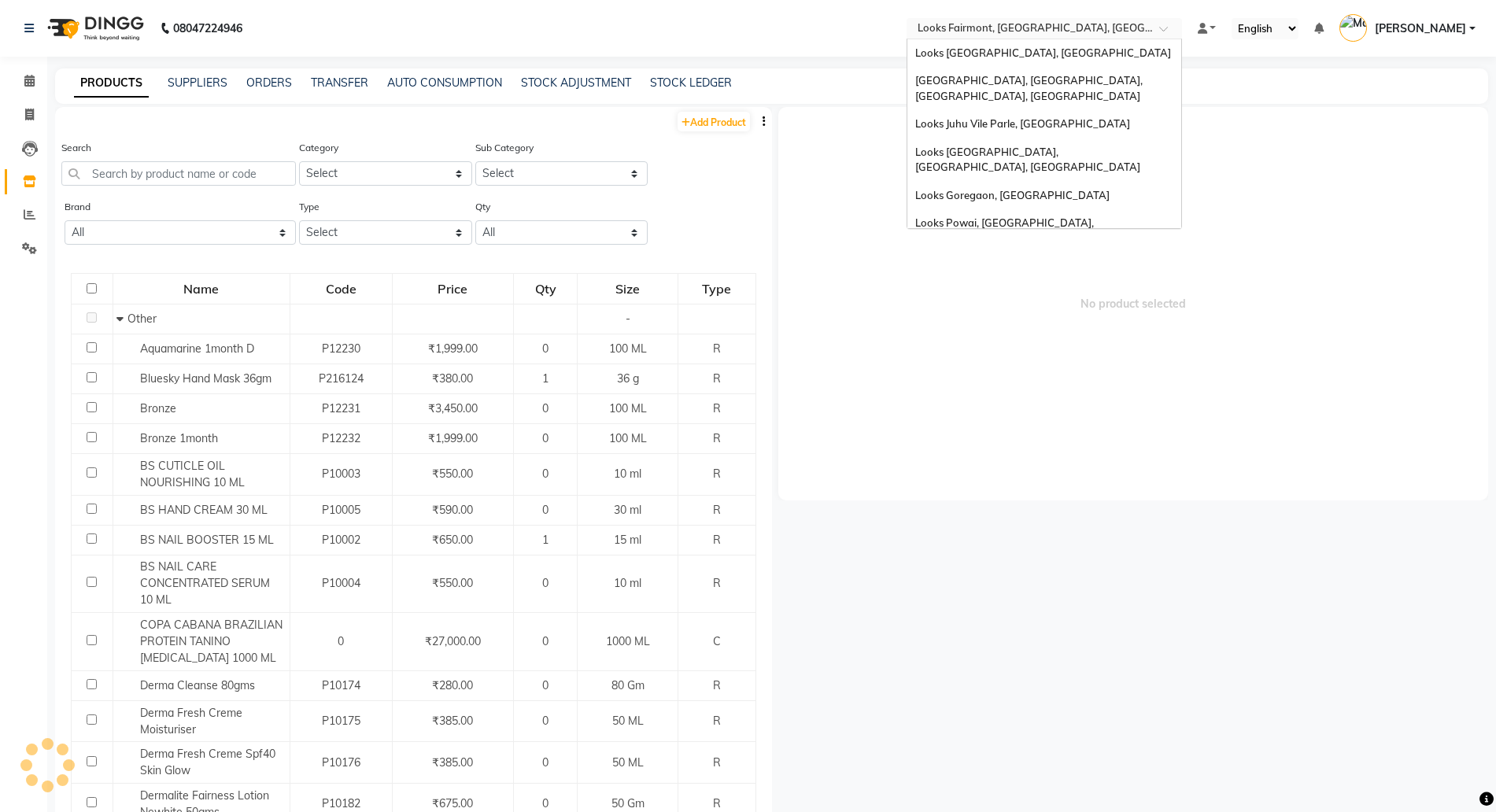
click at [972, 27] on input "text" at bounding box center [1028, 30] width 228 height 15
type input "br"
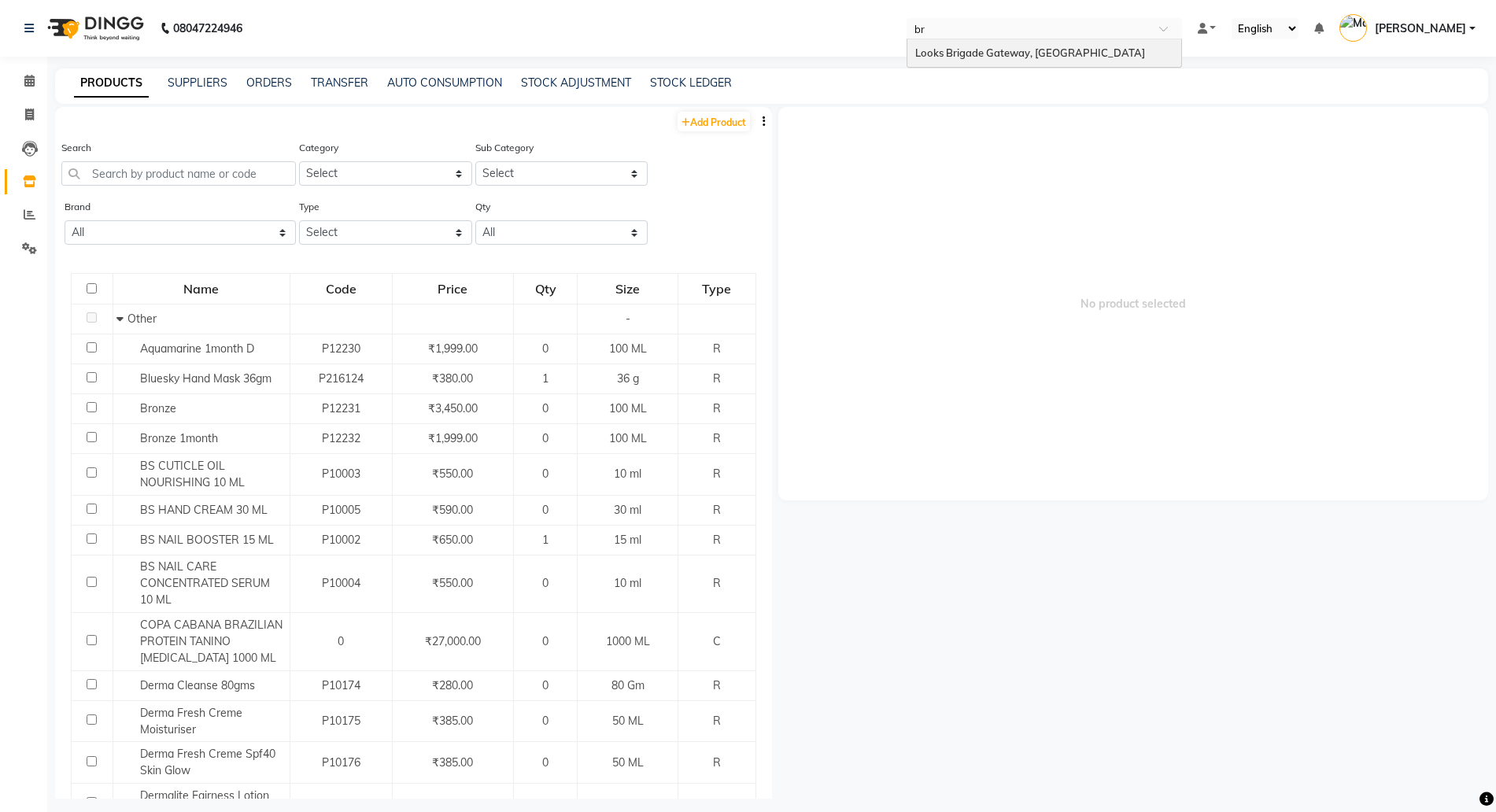
click at [1018, 50] on span "Looks Brigade Gateway, [GEOGRAPHIC_DATA]" at bounding box center [1030, 52] width 230 height 13
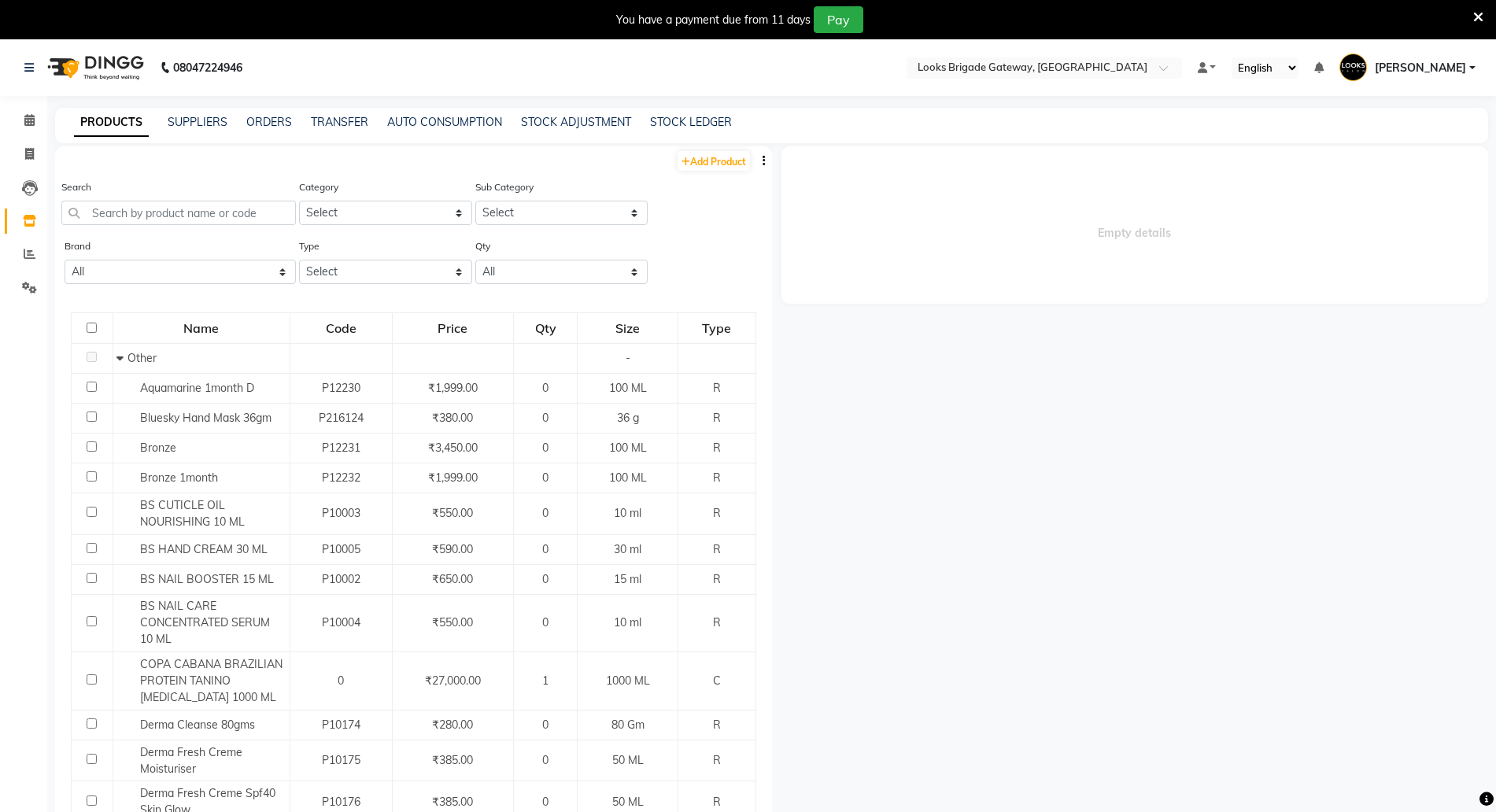
click at [1473, 13] on icon at bounding box center [1478, 17] width 11 height 14
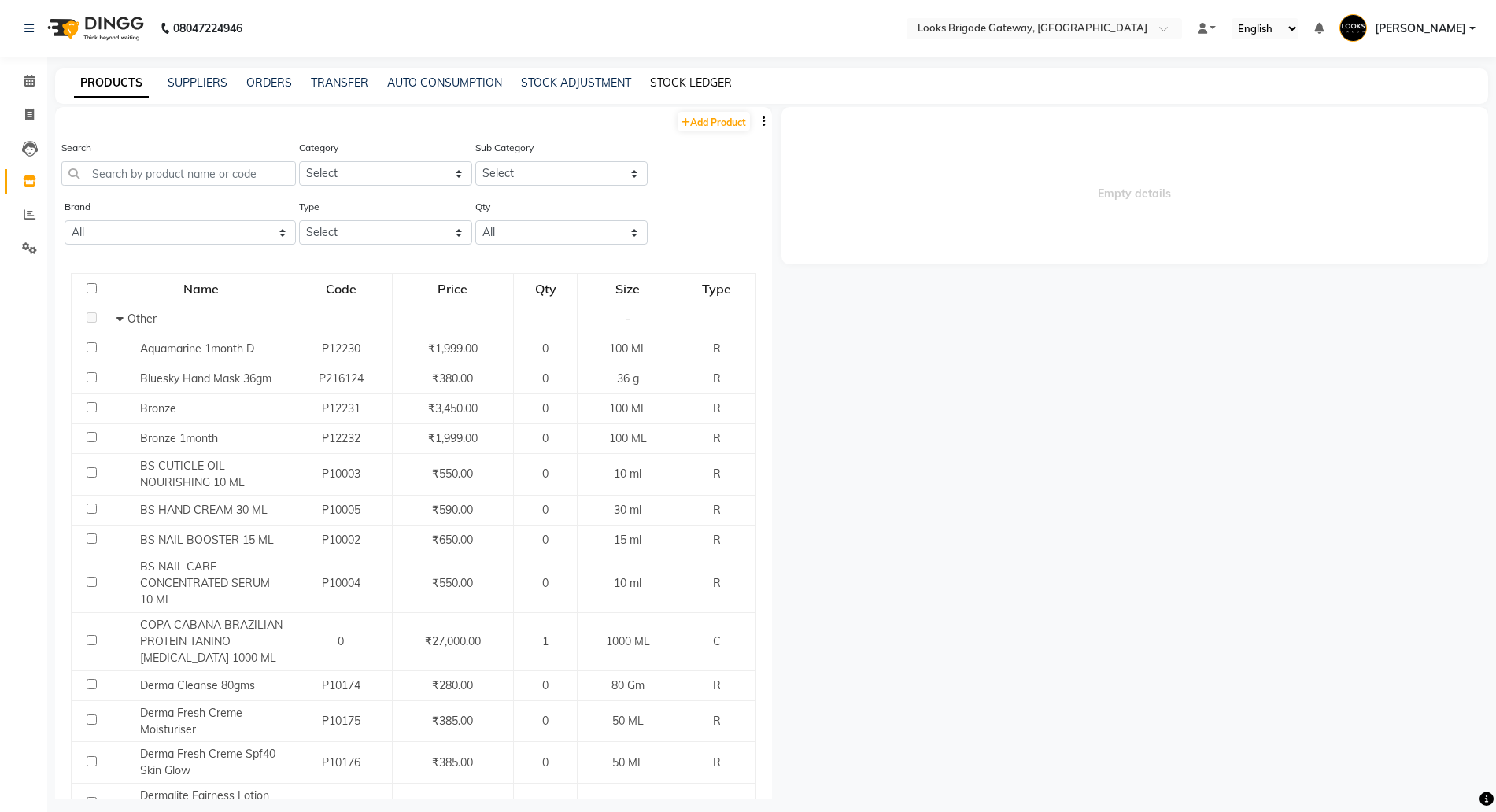
click at [715, 81] on link "STOCK LEDGER" at bounding box center [690, 82] width 82 height 14
select select "all"
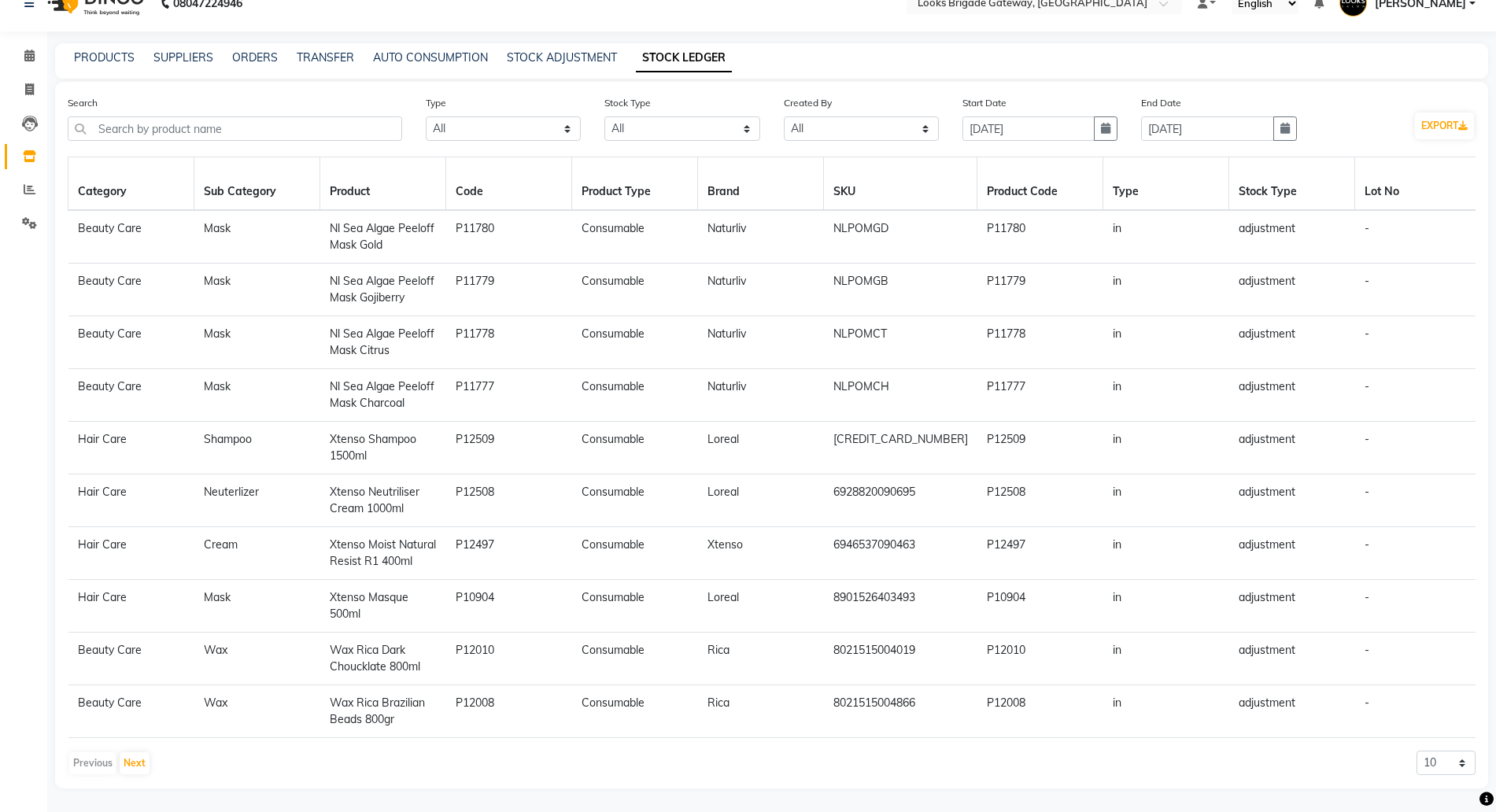
scroll to position [40, 0]
click at [1107, 123] on icon "button" at bounding box center [1105, 128] width 10 height 11
select select "9"
select select "2025"
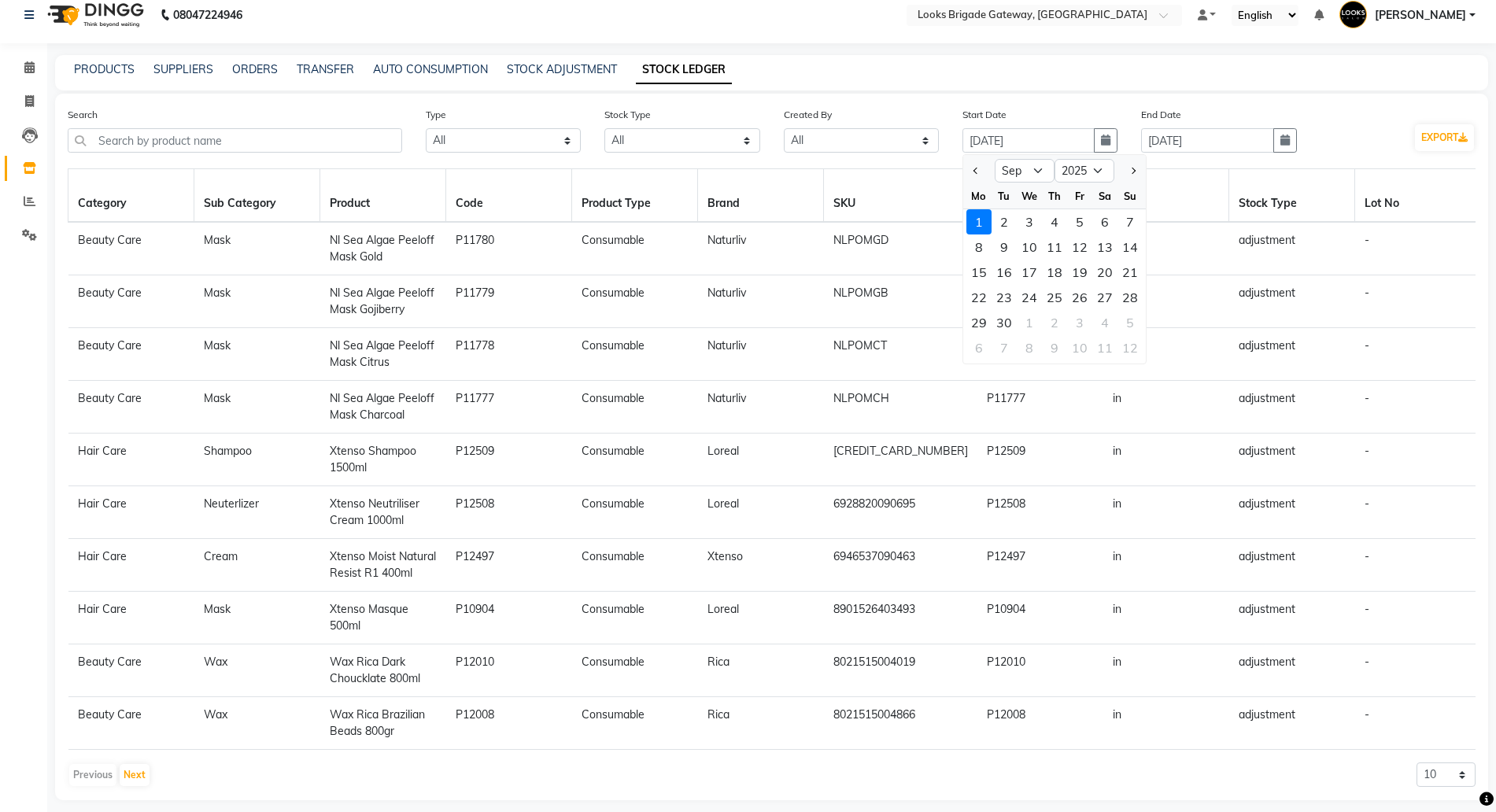
scroll to position [0, 0]
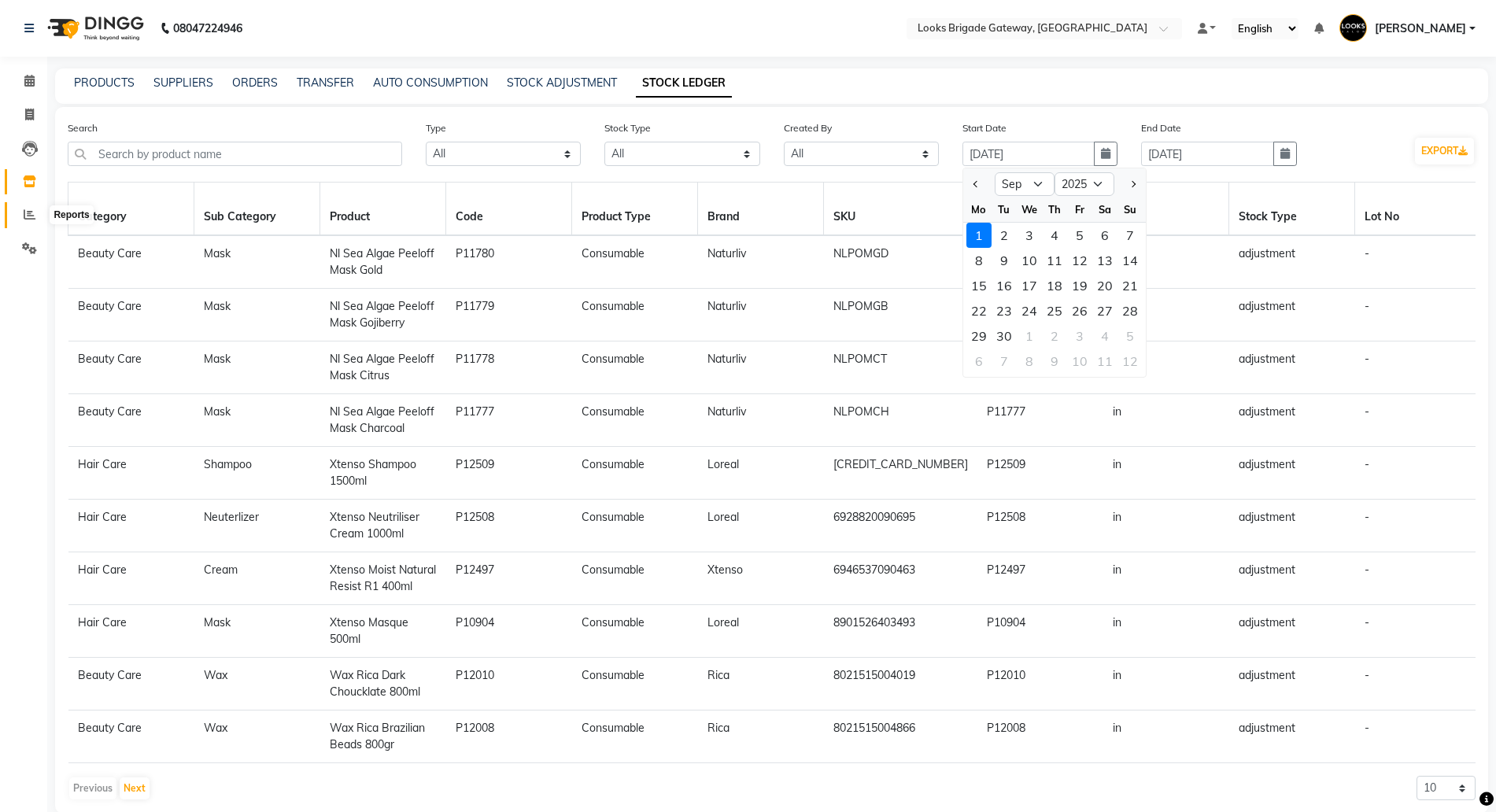
click at [27, 211] on icon at bounding box center [29, 215] width 12 height 12
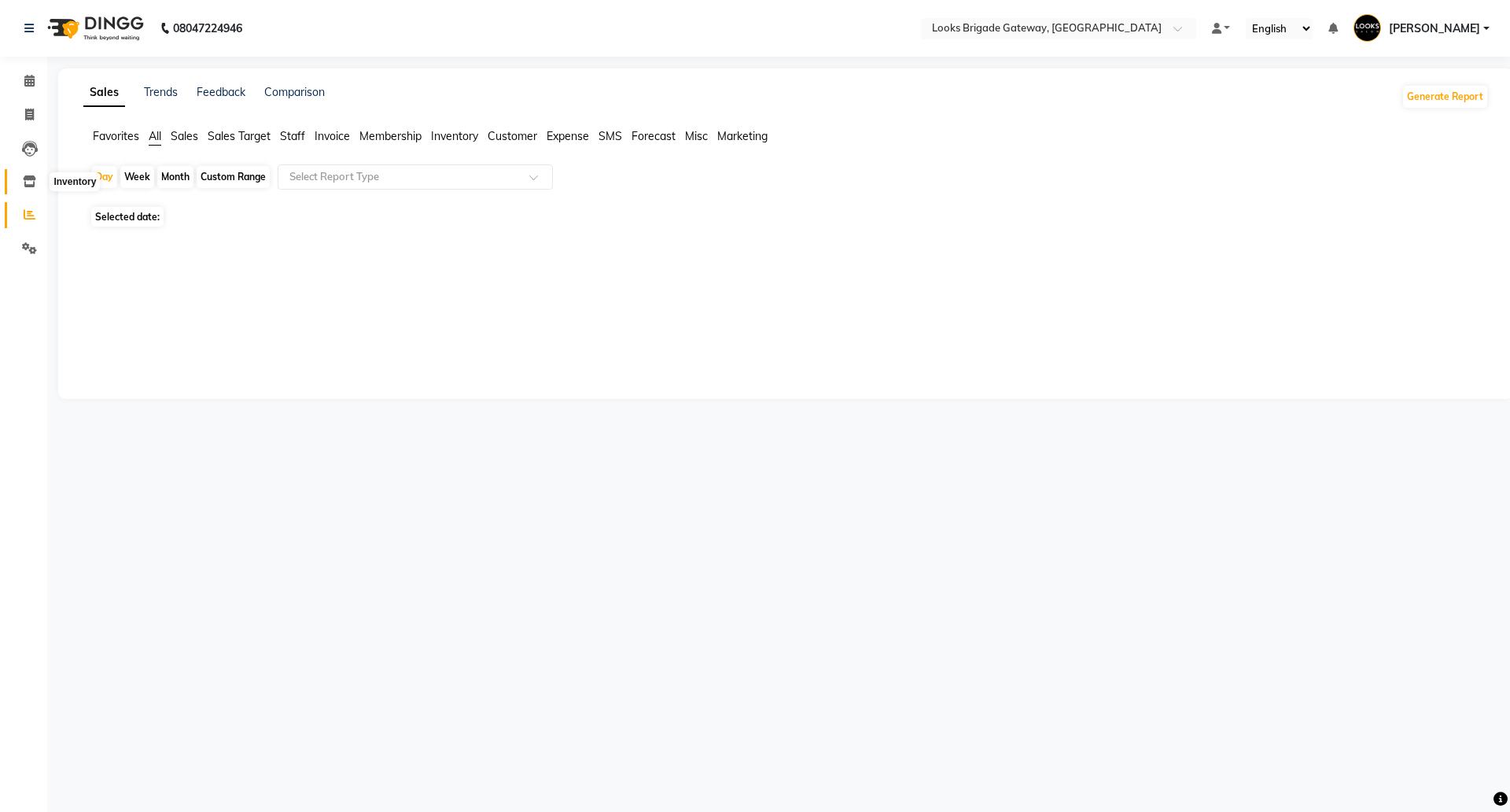
click at [23, 174] on span at bounding box center [29, 182] width 27 height 18
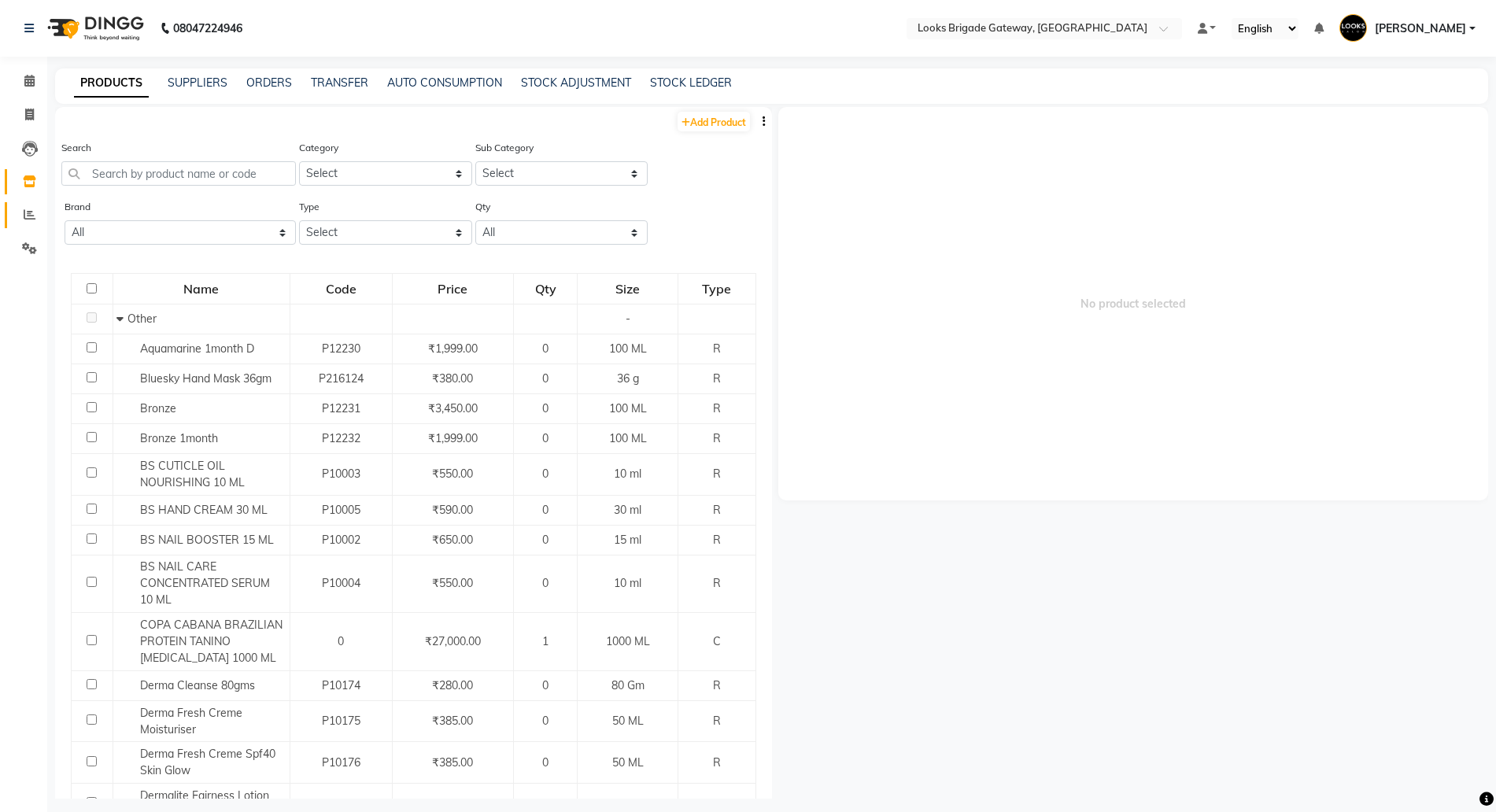
click at [25, 202] on link "Reports" at bounding box center [23, 215] width 38 height 26
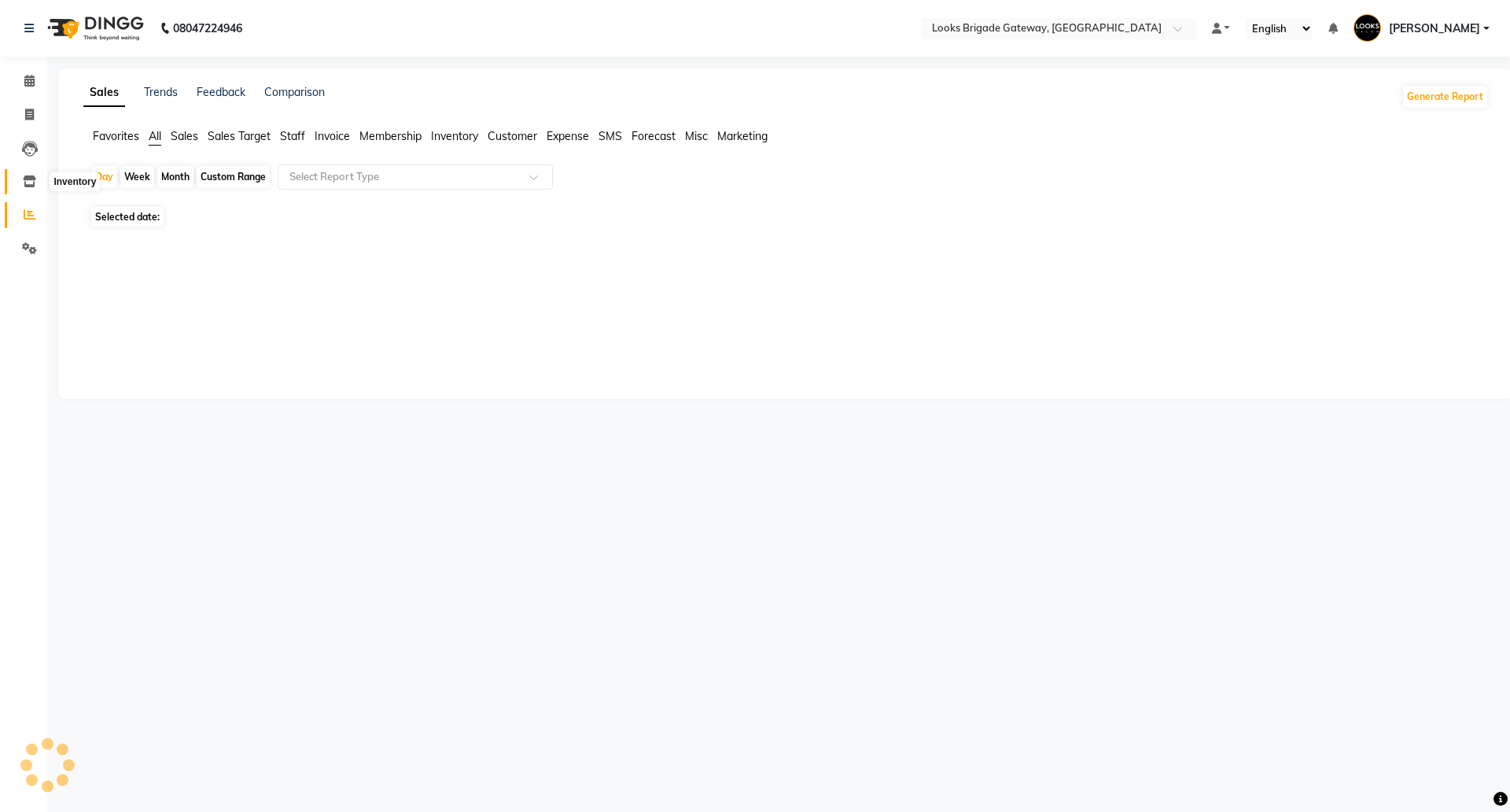
click at [27, 184] on icon at bounding box center [30, 181] width 14 height 12
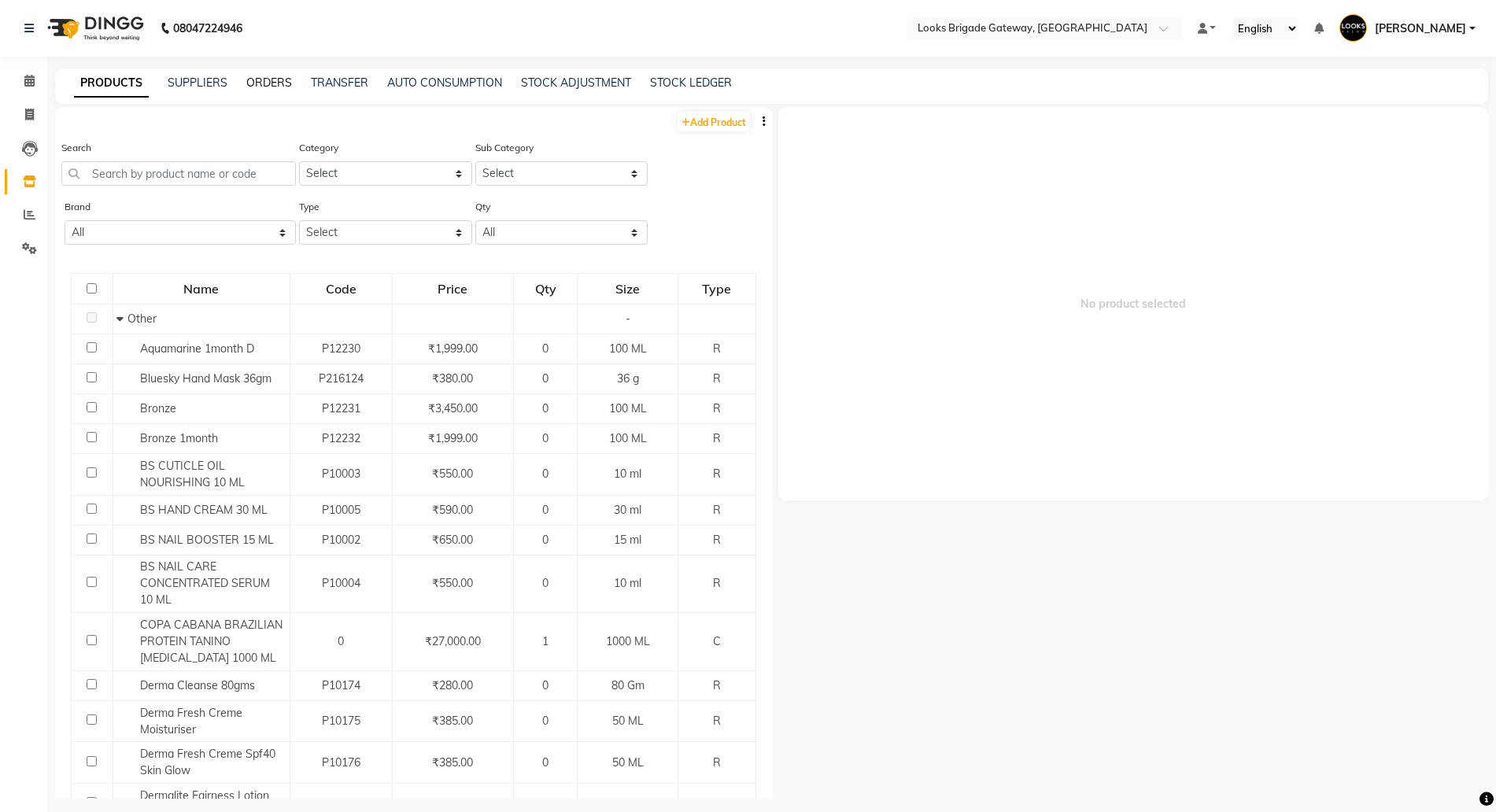
click at [259, 80] on link "ORDERS" at bounding box center [269, 82] width 45 height 14
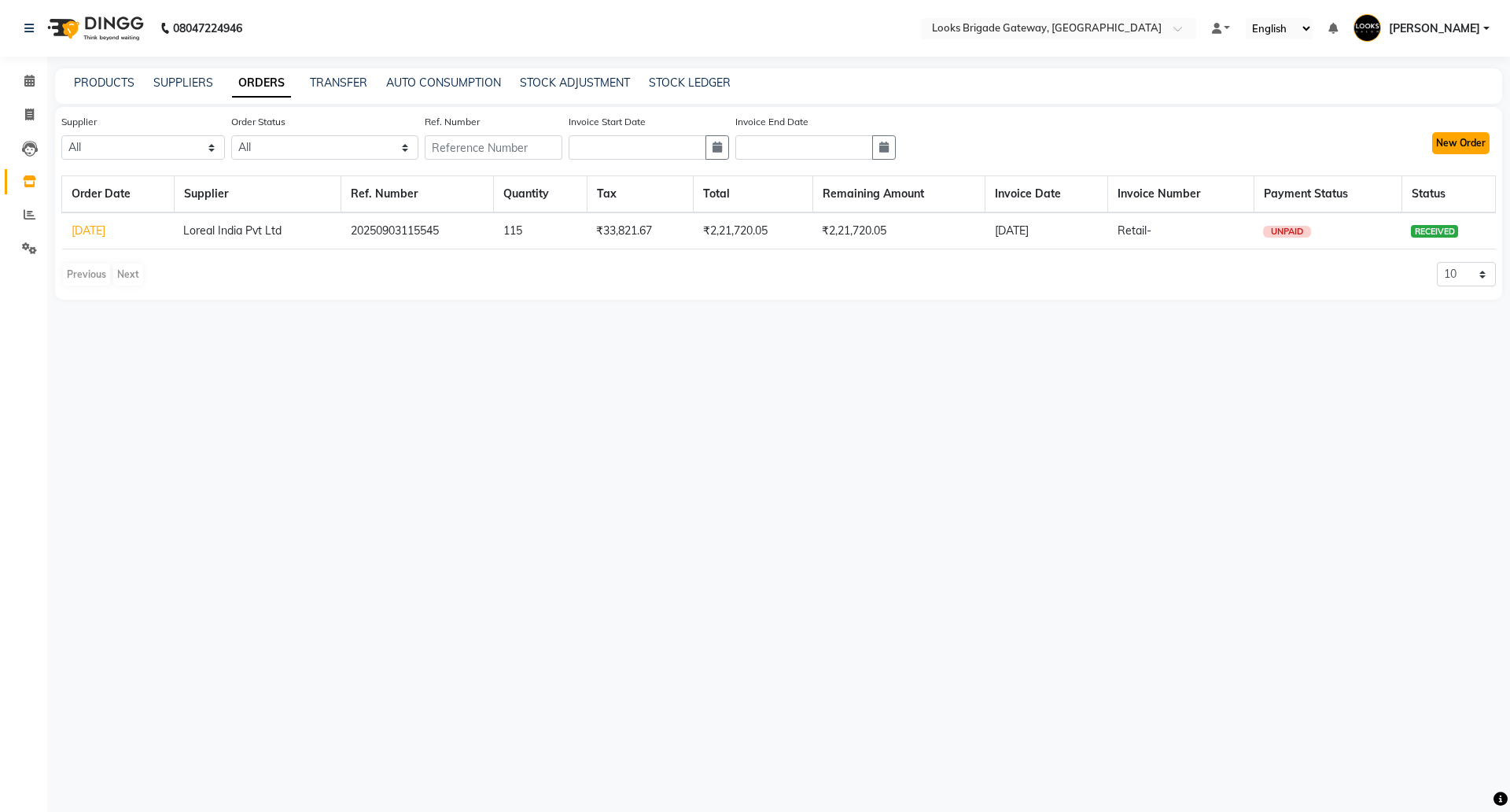
click at [1445, 135] on button "New Order" at bounding box center [1461, 143] width 57 height 22
select select "true"
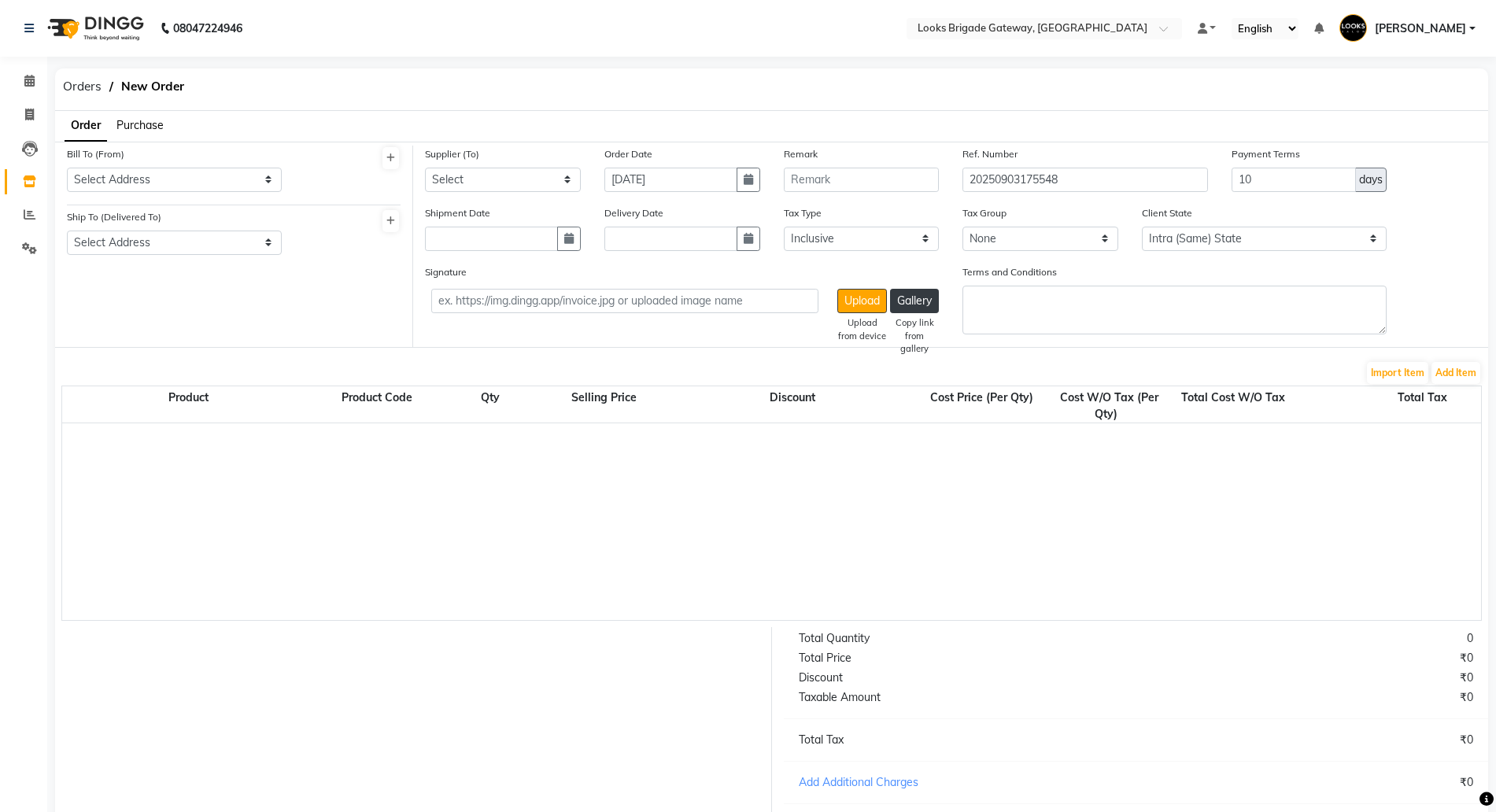
select select "4377"
click at [68, 84] on span "Orders" at bounding box center [82, 86] width 54 height 28
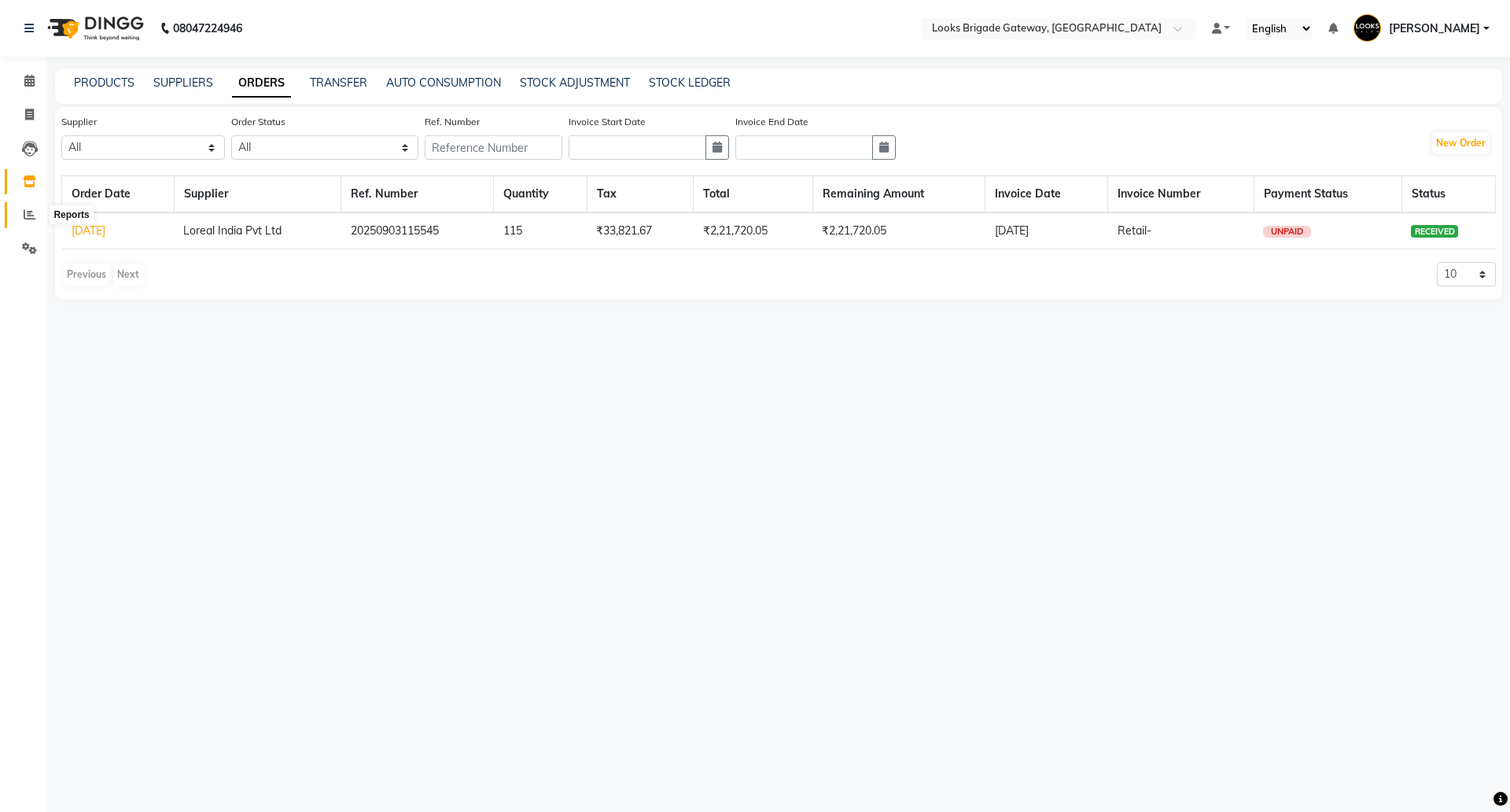
click at [19, 208] on span at bounding box center [29, 215] width 27 height 18
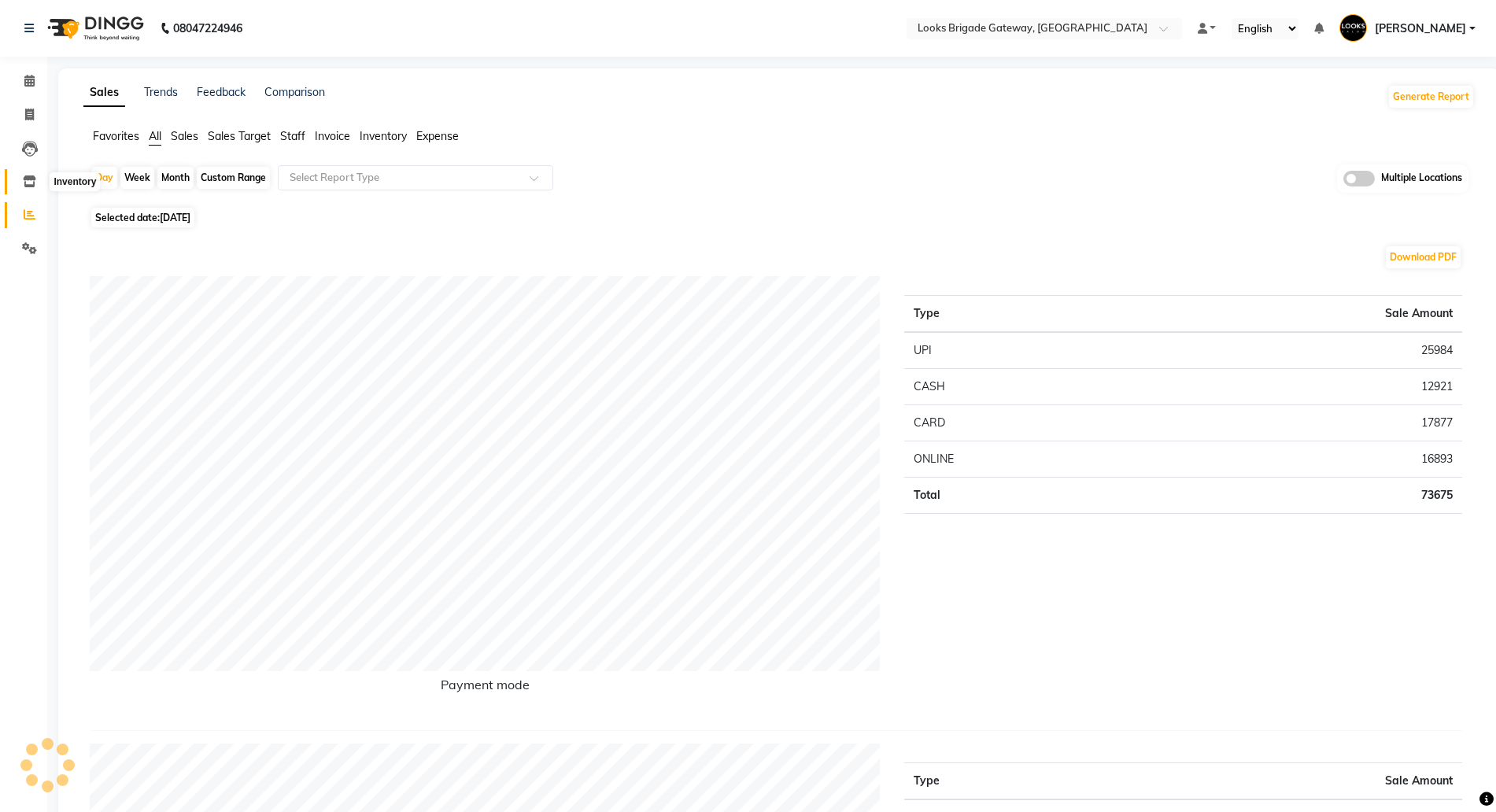
click at [32, 180] on icon at bounding box center [30, 181] width 14 height 12
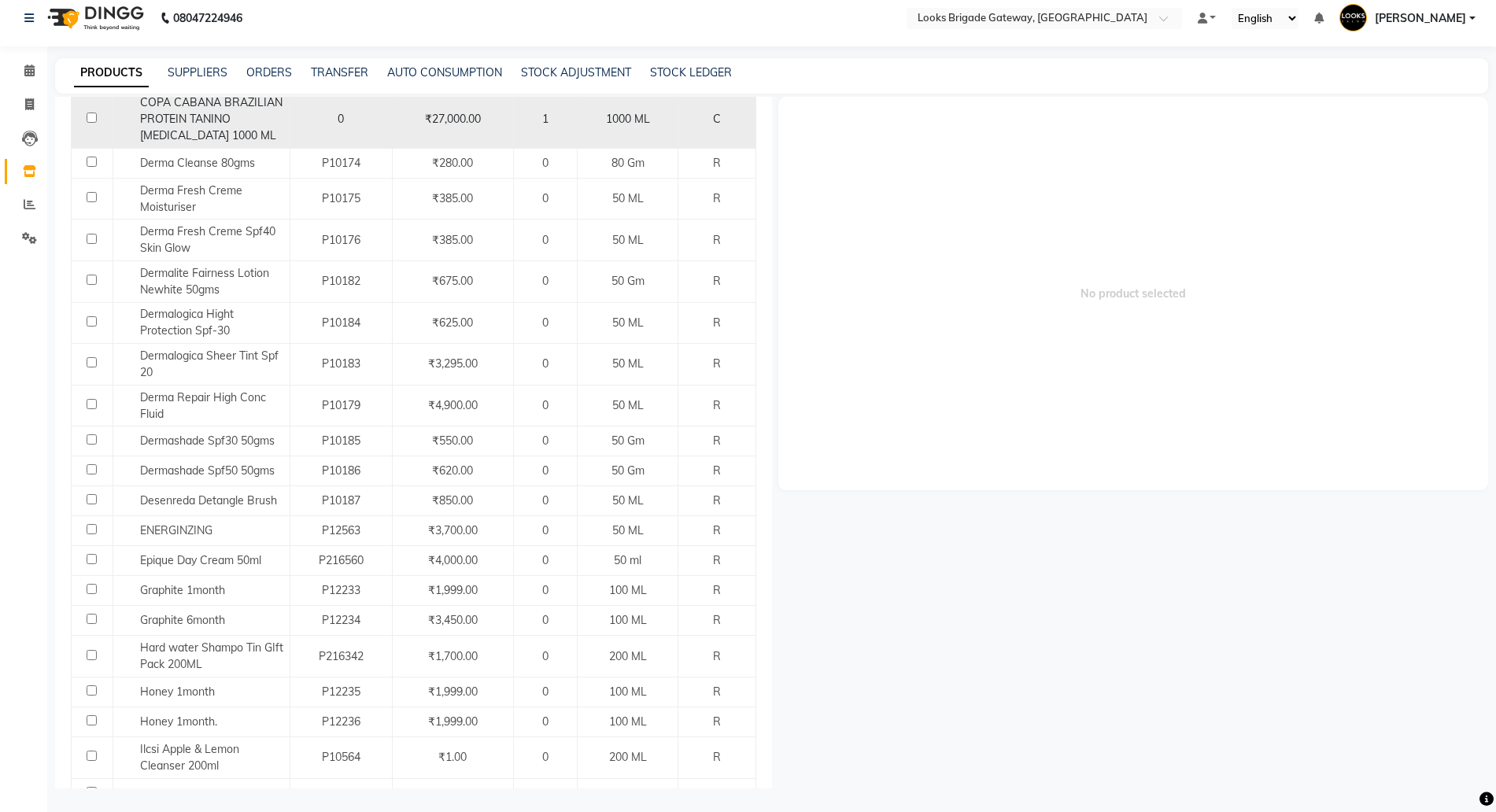
scroll to position [61, 0]
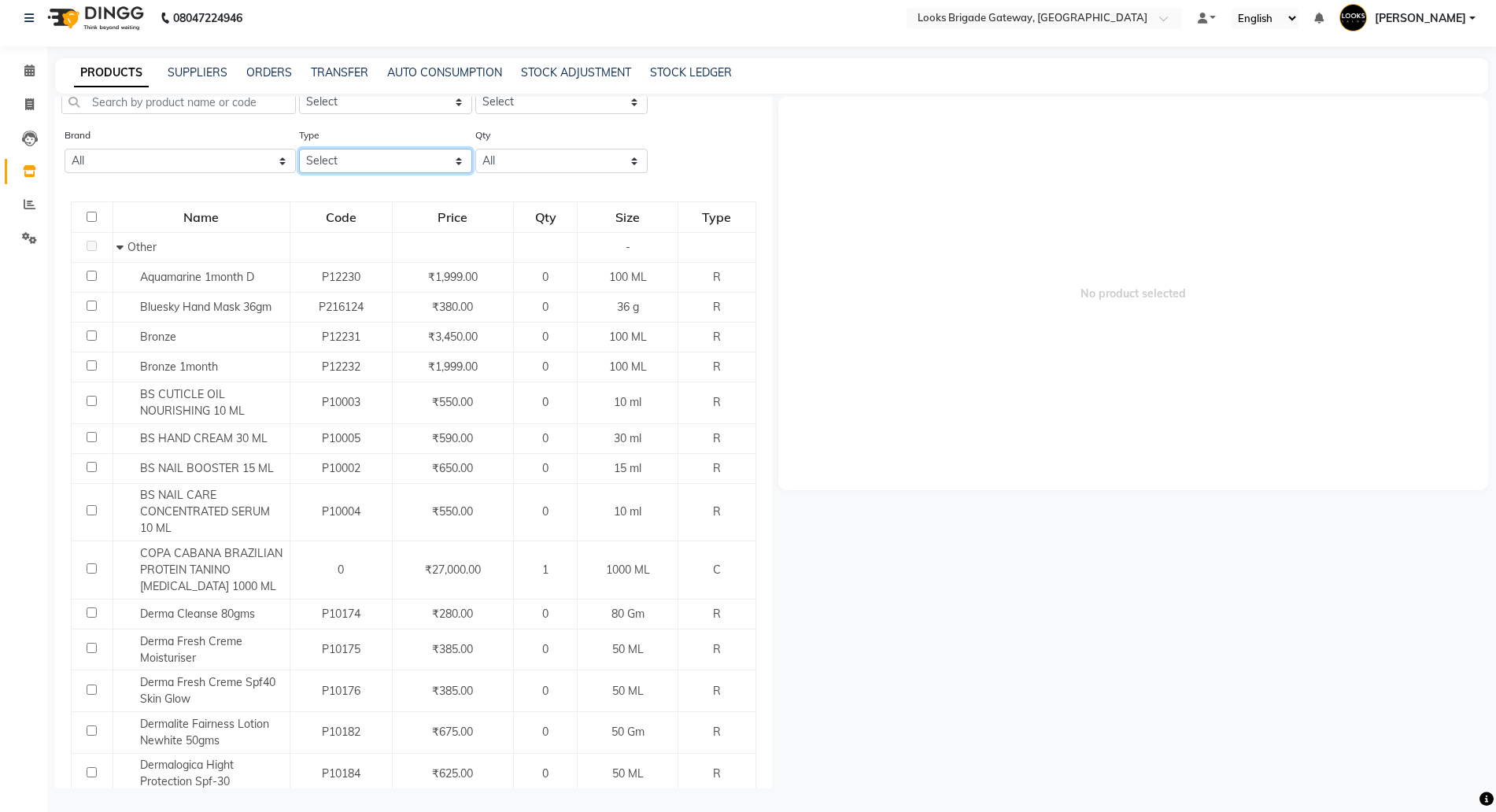
click at [326, 159] on select "Select Both Retail Consumable" at bounding box center [385, 160] width 173 height 24
click at [299, 149] on select "Select Both Retail Consumable" at bounding box center [385, 160] width 173 height 24
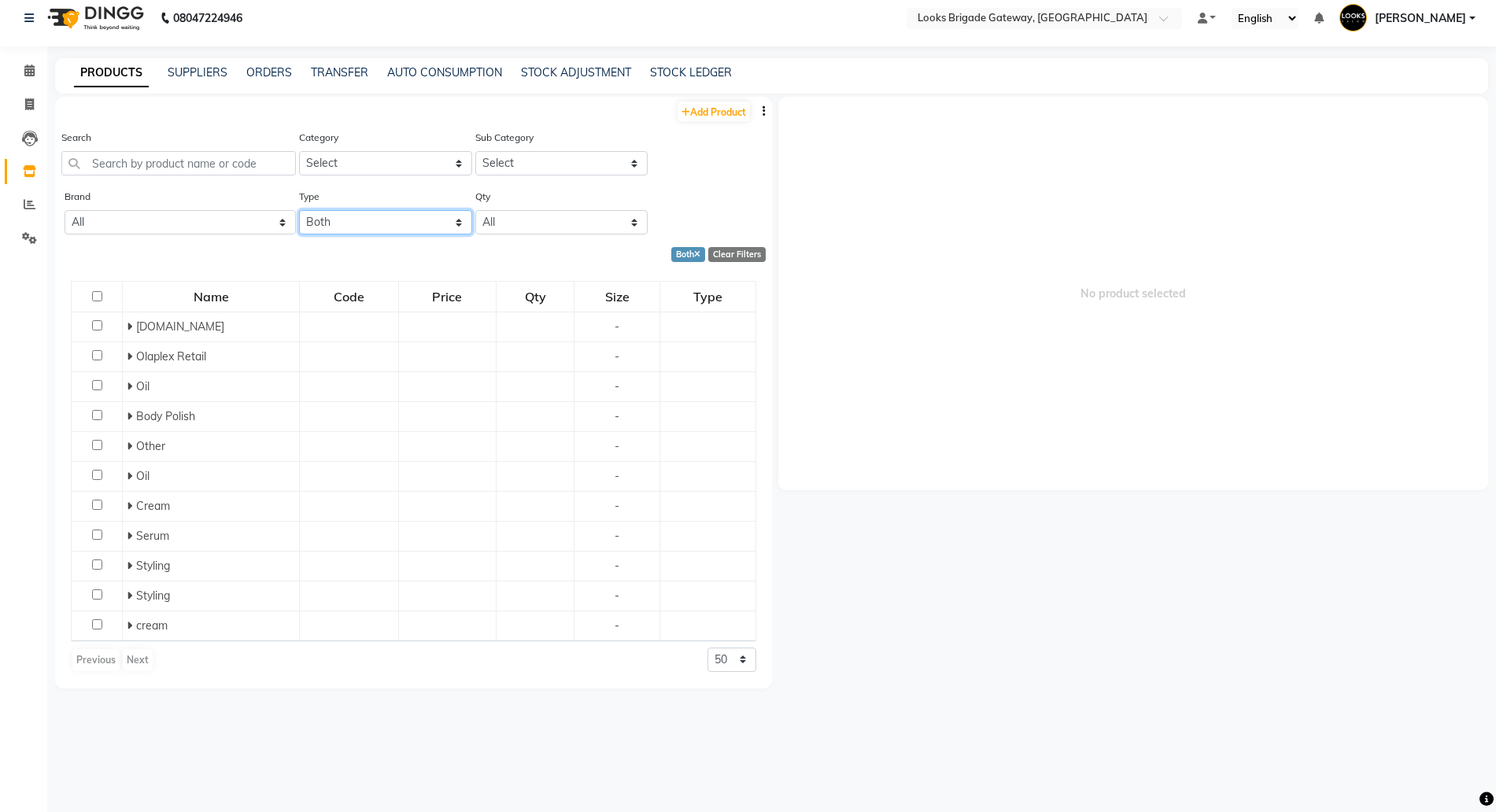
scroll to position [0, 0]
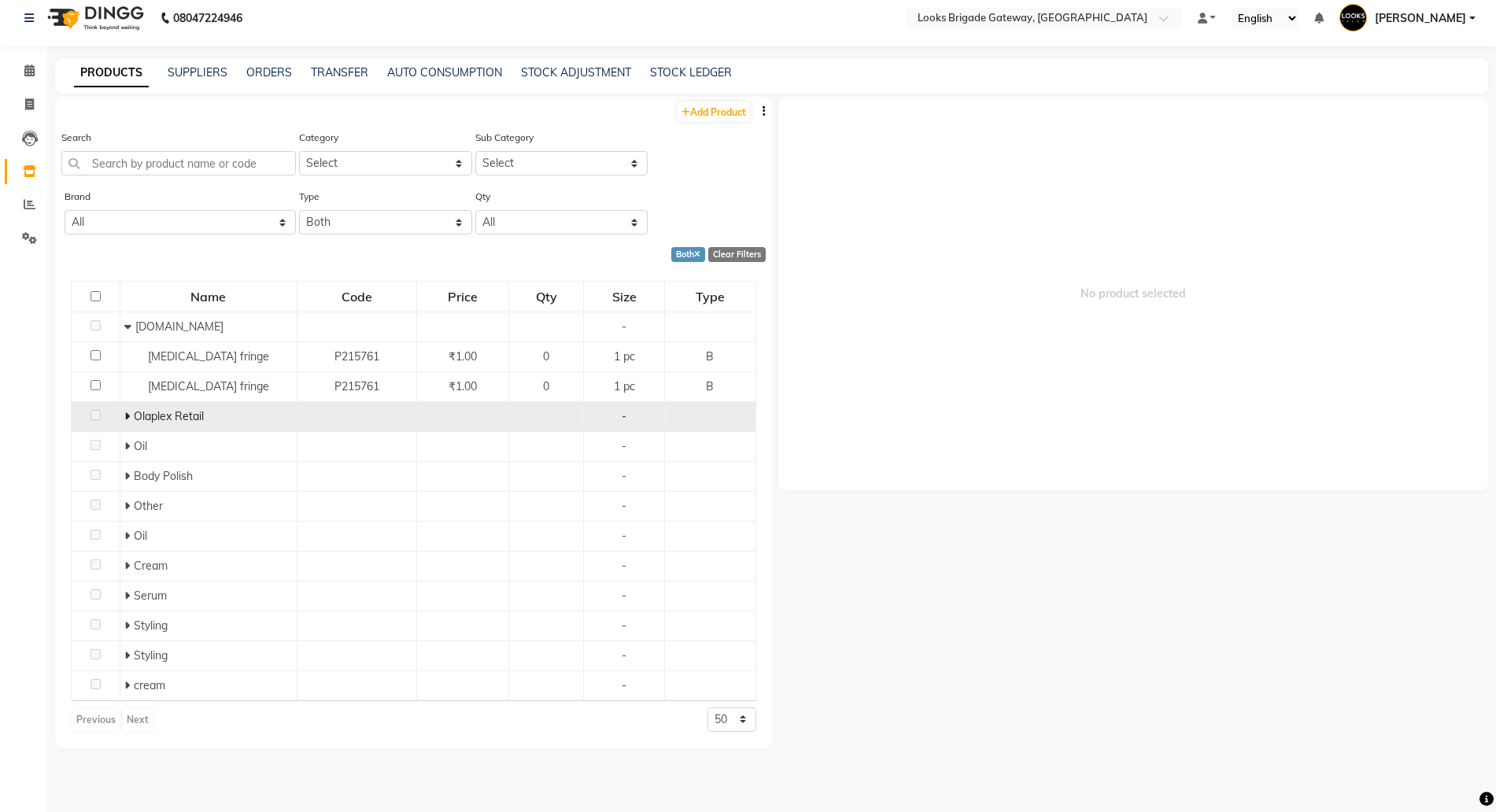
click at [129, 421] on span at bounding box center [128, 416] width 6 height 14
drag, startPoint x: 357, startPoint y: 205, endPoint x: 349, endPoint y: 216, distance: 13.6
click at [356, 205] on div "Type Select Both Retail Consumable" at bounding box center [385, 211] width 173 height 46
click at [344, 226] on select "Select Both Retail Consumable" at bounding box center [385, 221] width 173 height 24
select select "R"
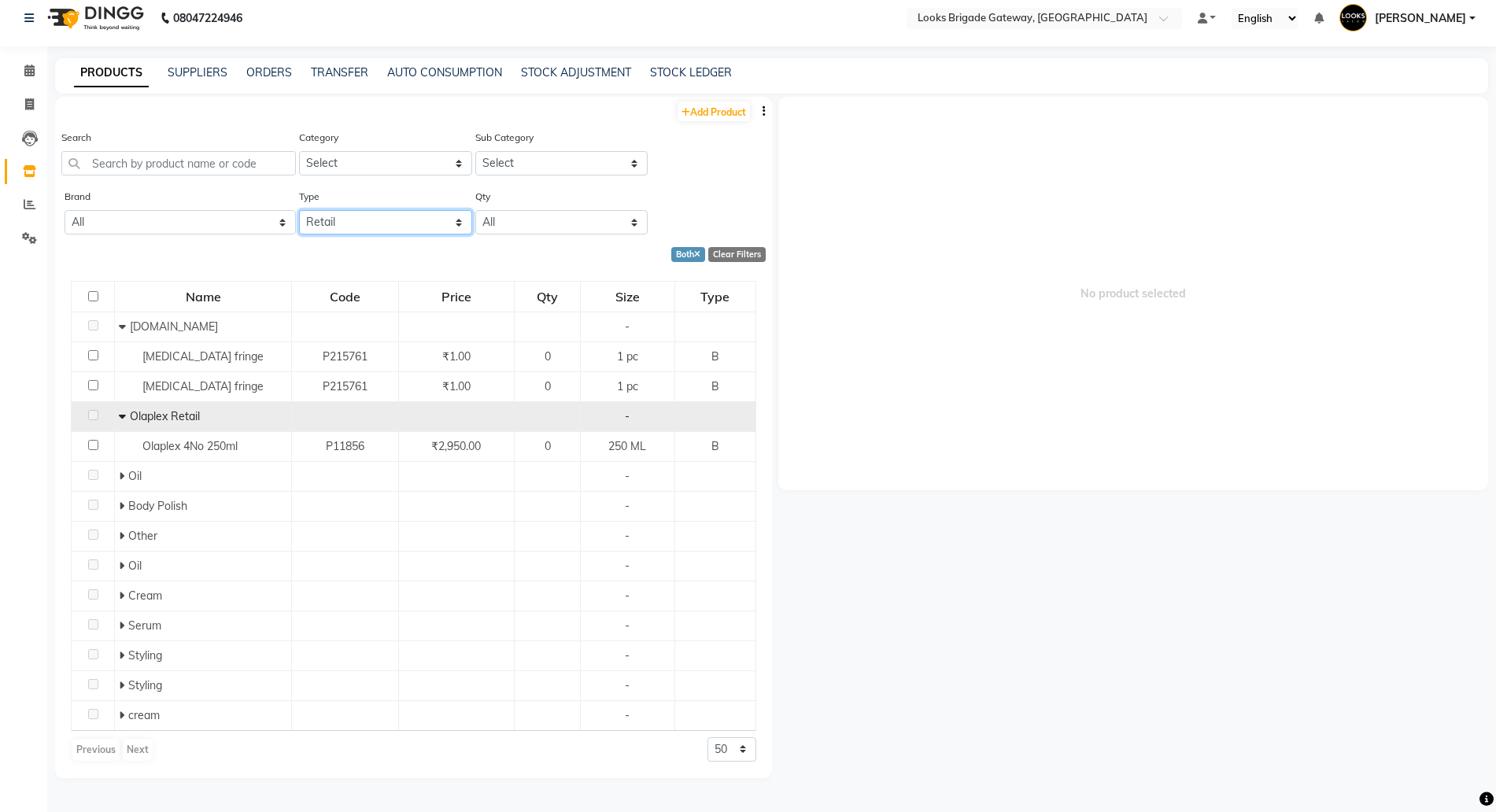
click at [299, 210] on select "Select Both Retail Consumable" at bounding box center [385, 221] width 173 height 24
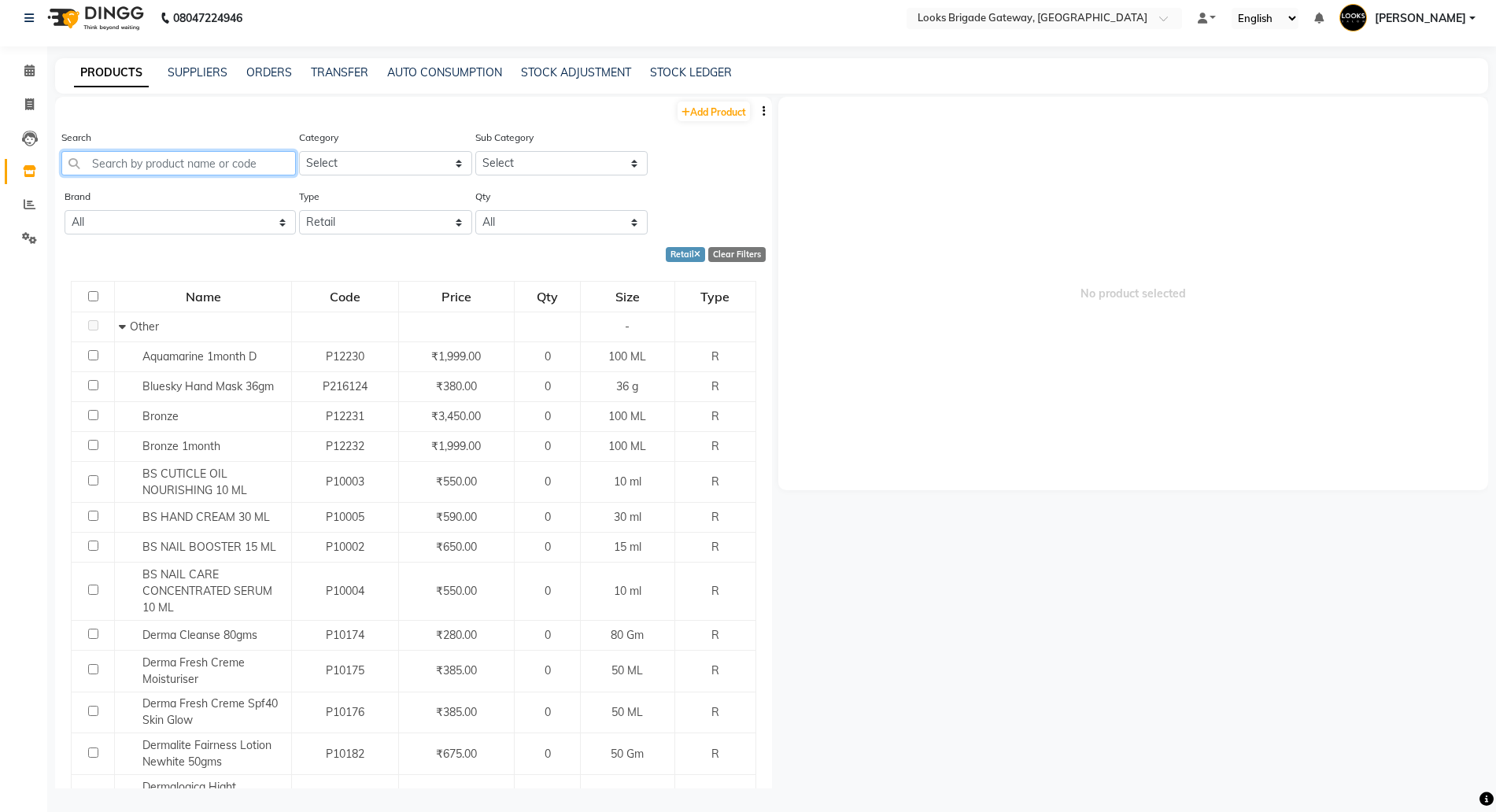
click at [158, 162] on input "text" at bounding box center [178, 162] width 234 height 24
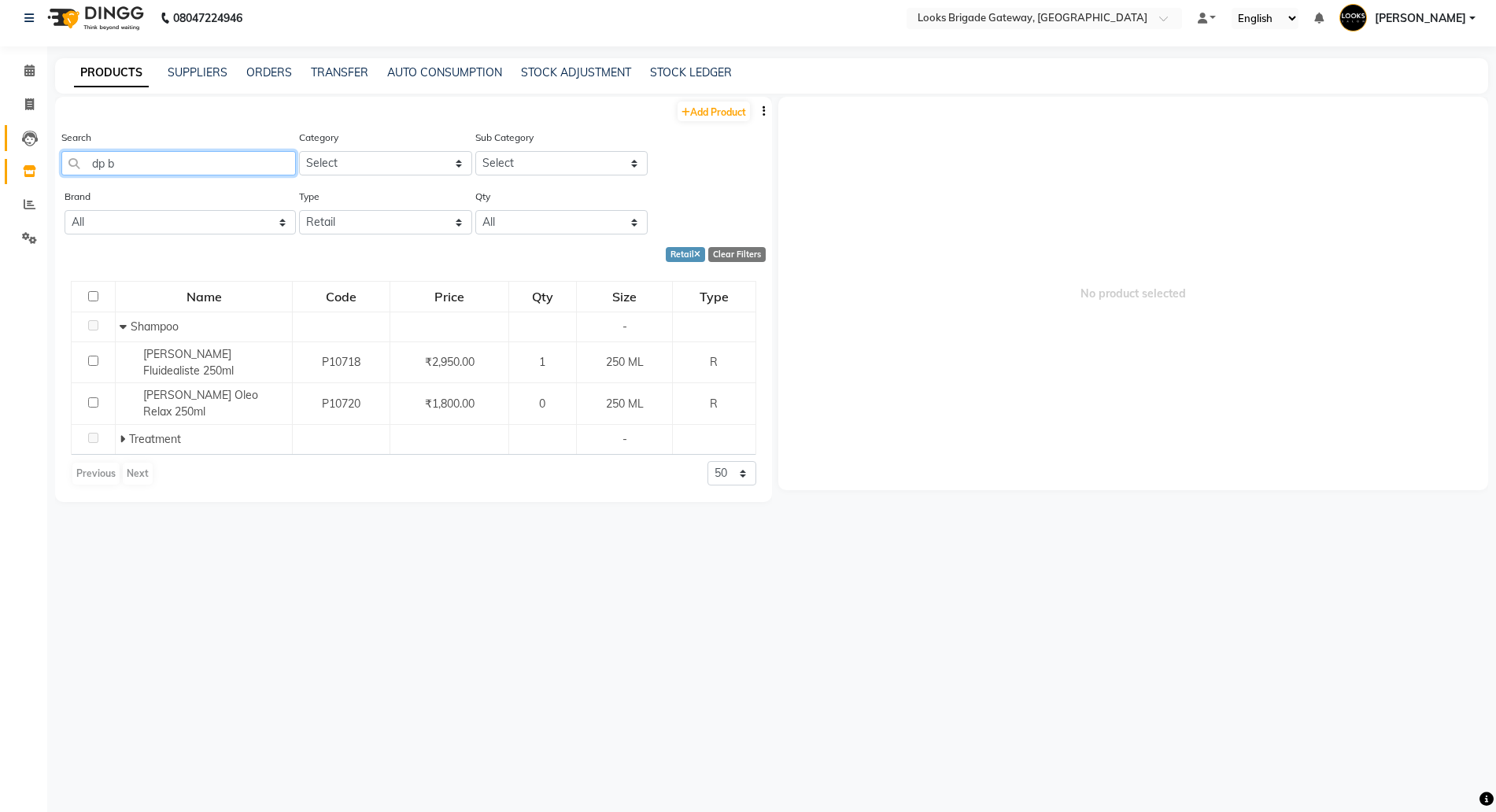
drag, startPoint x: 102, startPoint y: 161, endPoint x: 28, endPoint y: 146, distance: 75.5
click at [66, 156] on input "dp b" at bounding box center [178, 162] width 234 height 24
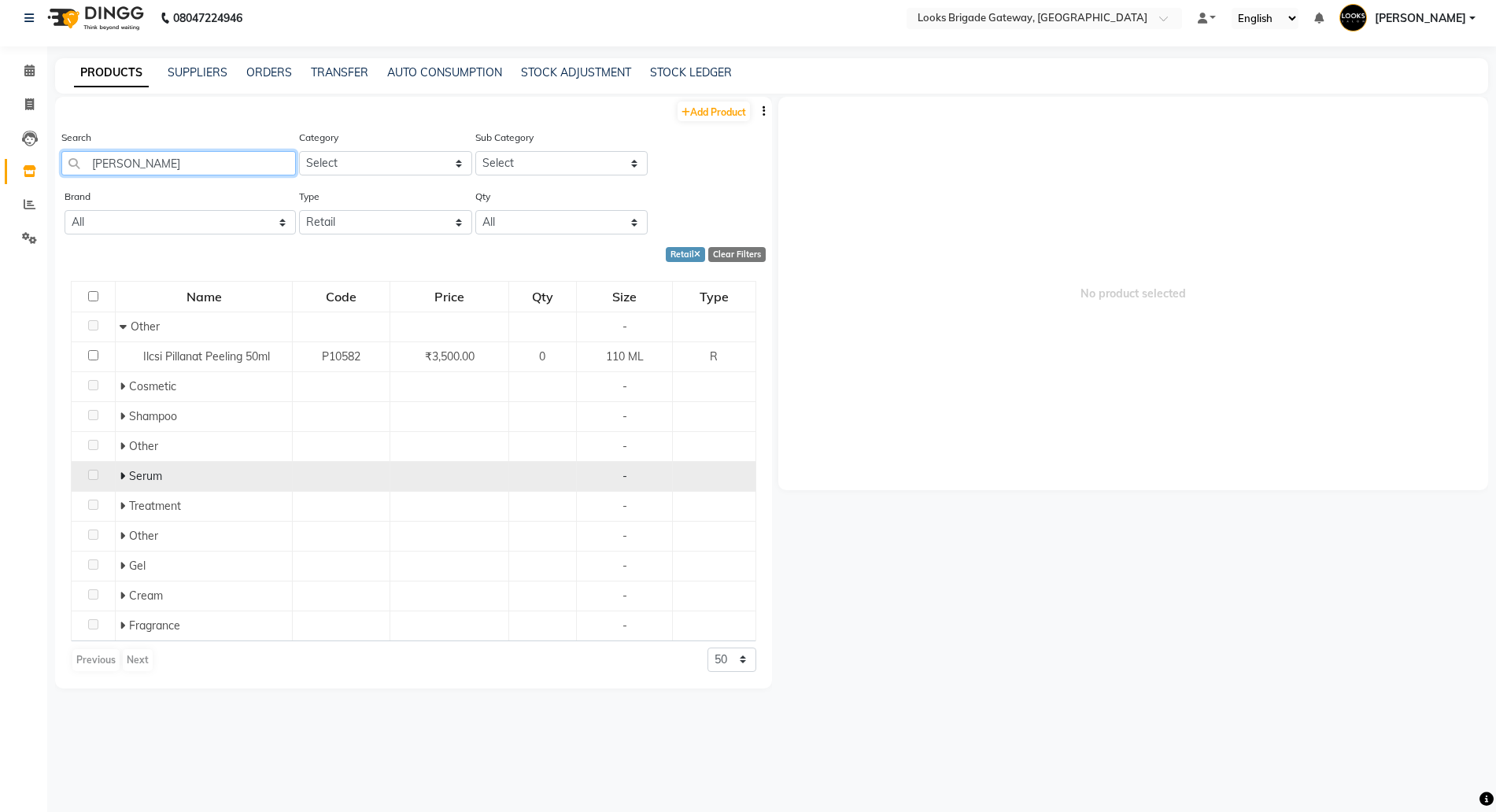
type input "eli"
click at [126, 471] on span at bounding box center [125, 476] width 10 height 14
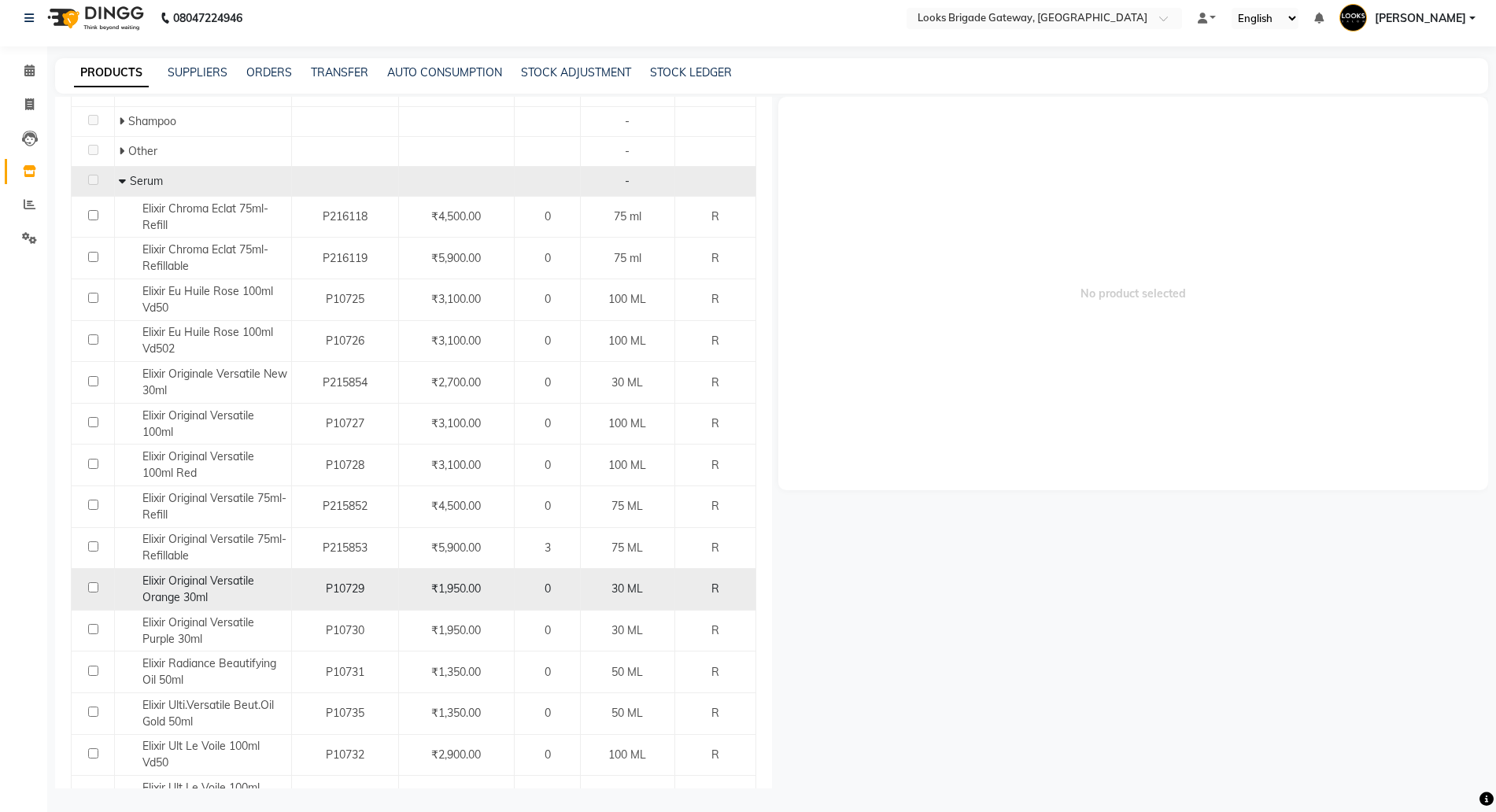
scroll to position [393, 0]
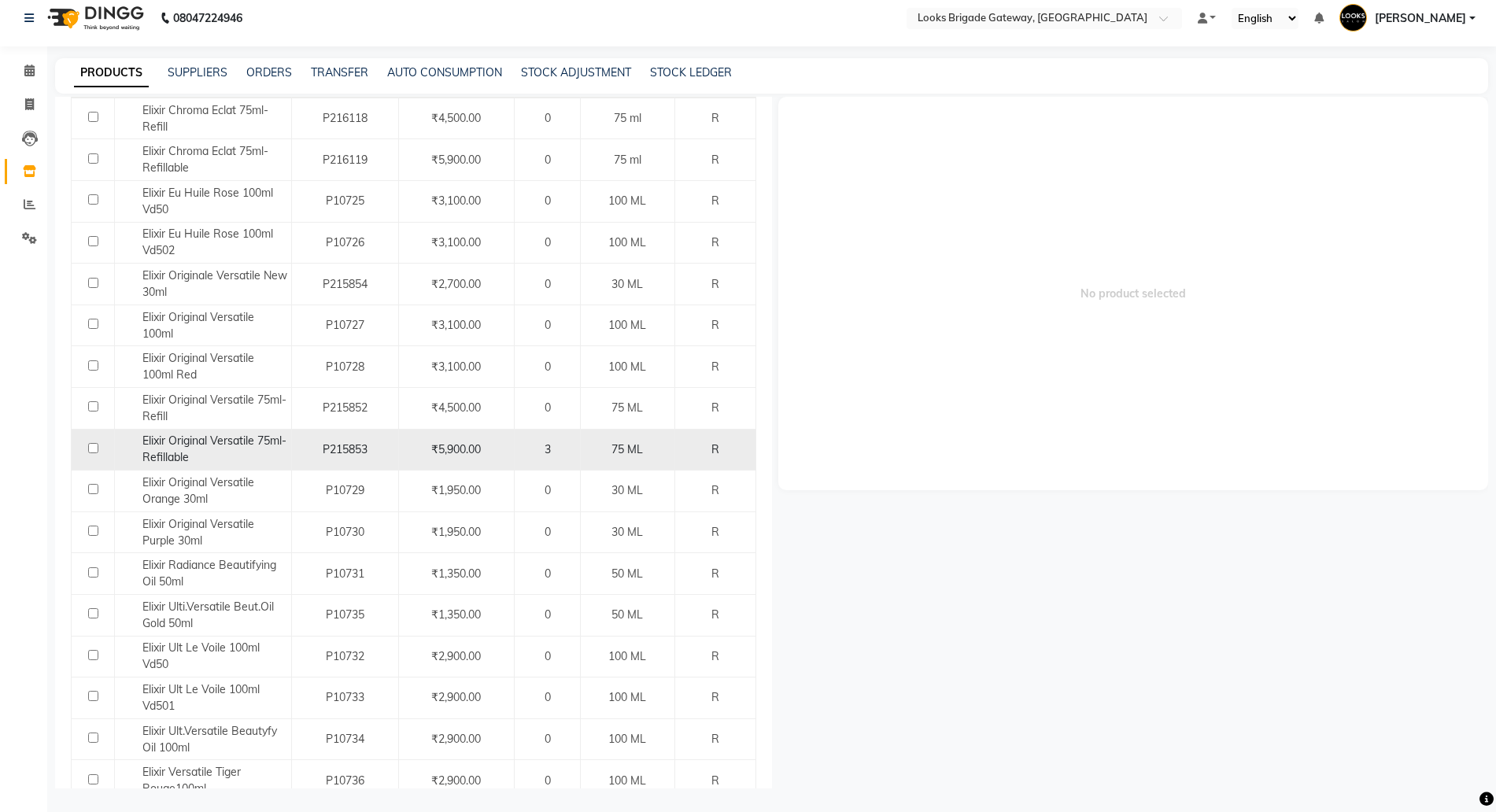
click at [239, 444] on span "Elixir Original Versatile 75ml-Refillable" at bounding box center [214, 449] width 144 height 31
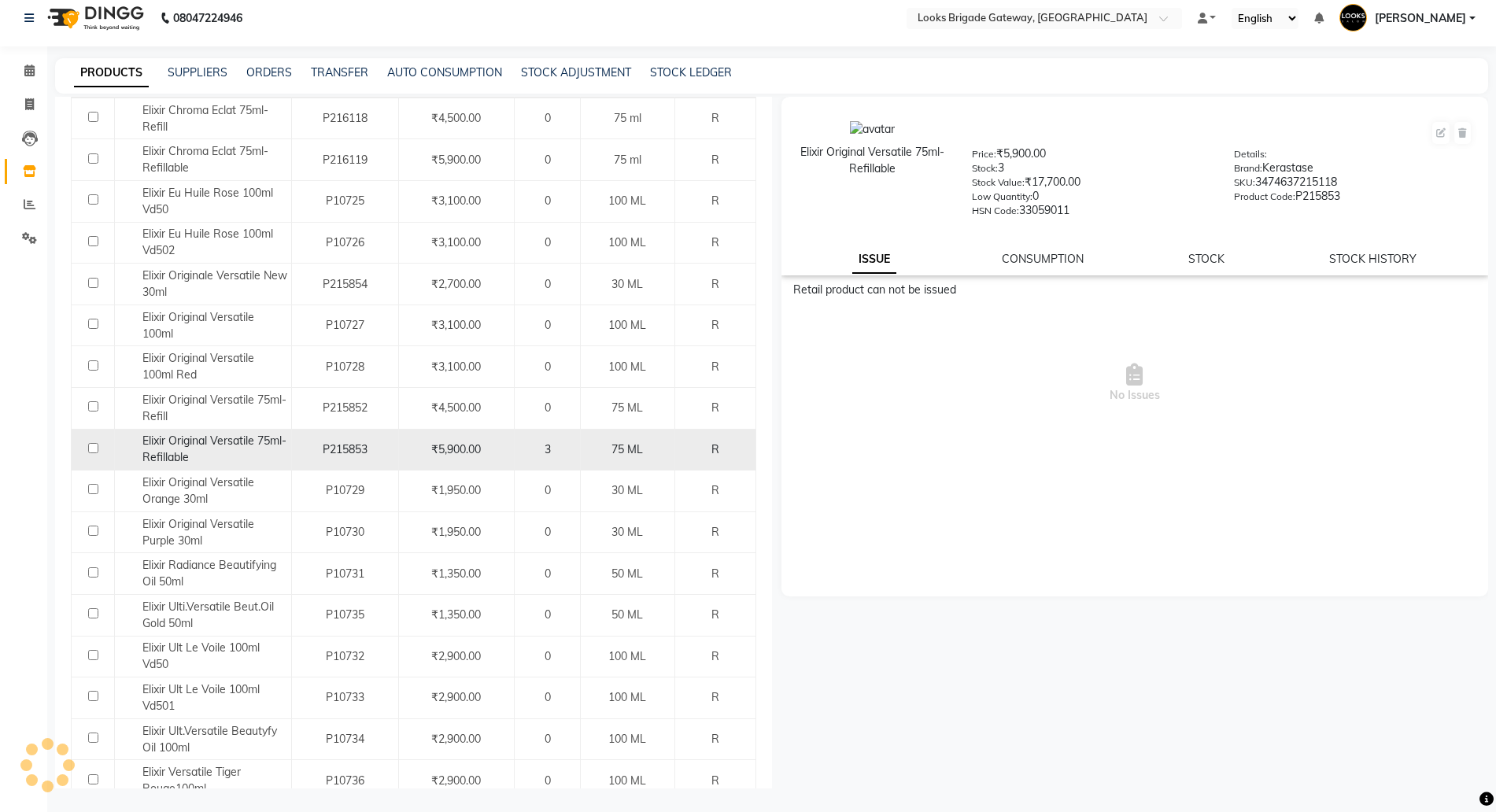
click at [231, 444] on span "Elixir Original Versatile 75ml-Refillable" at bounding box center [214, 449] width 144 height 31
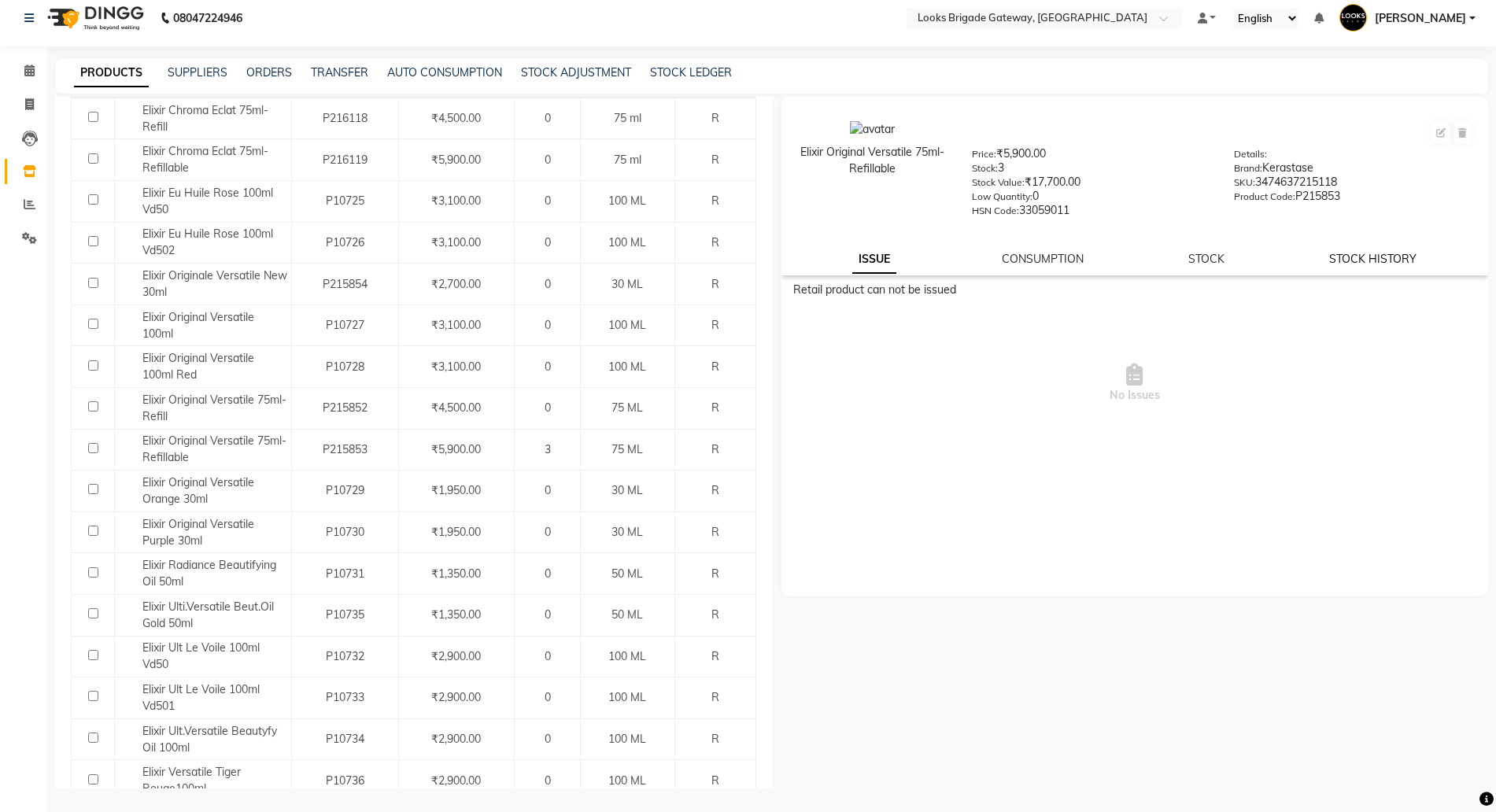
click at [1349, 258] on link "STOCK HISTORY" at bounding box center [1372, 258] width 87 height 14
select select "all"
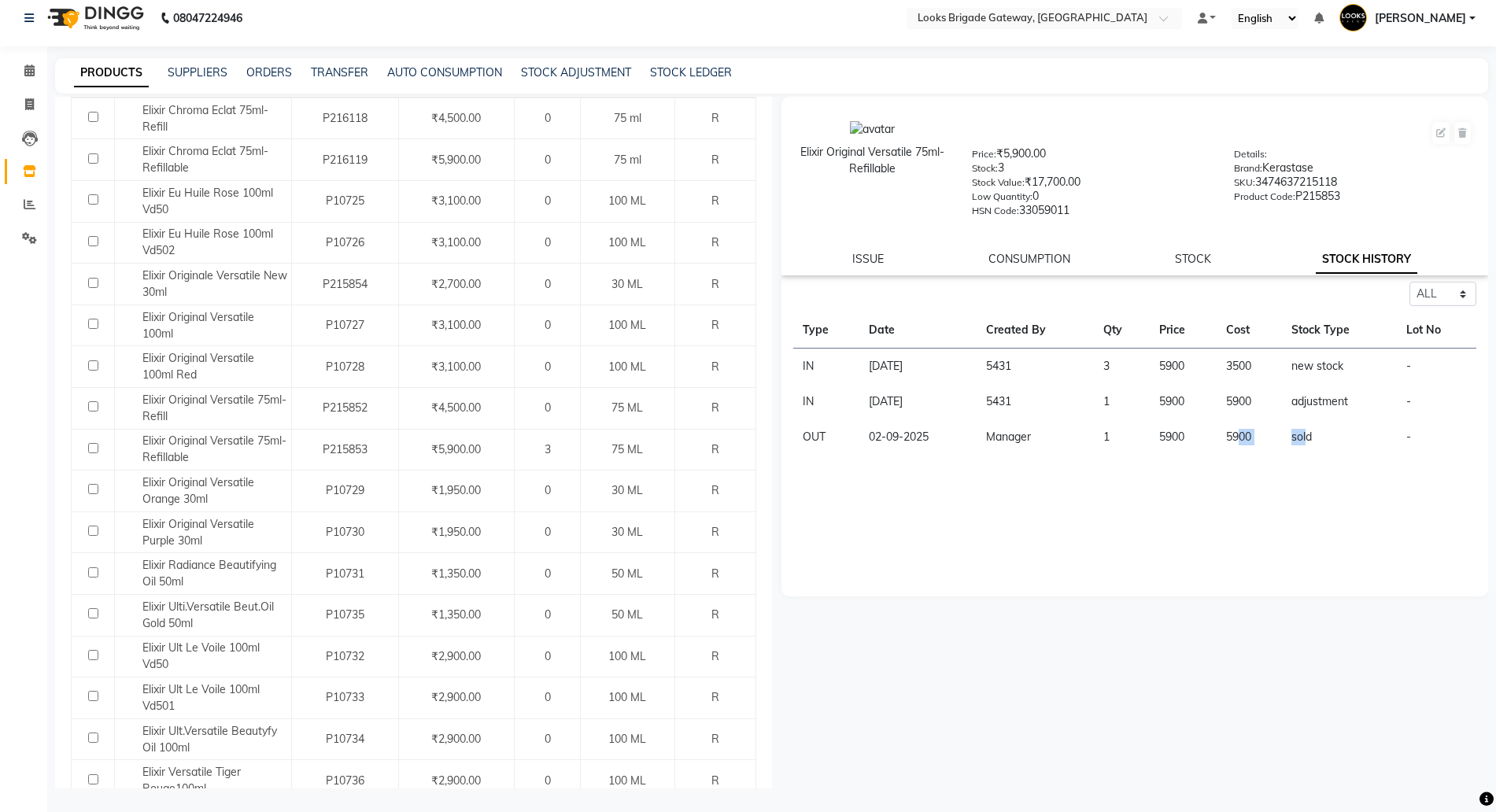
drag, startPoint x: 1306, startPoint y: 435, endPoint x: 1230, endPoint y: 436, distance: 76.0
click at [1235, 441] on tr "OUT 02-09-2025 Manager 1 5900 5900 sold -" at bounding box center [1134, 437] width 684 height 36
drag, startPoint x: 1313, startPoint y: 396, endPoint x: 1194, endPoint y: 408, distance: 119.6
click at [1194, 408] on tr "IN 03-09-2025 5431 1 5900 5900 adjustment -" at bounding box center [1134, 401] width 684 height 36
drag, startPoint x: 1304, startPoint y: 363, endPoint x: 1169, endPoint y: 365, distance: 135.0
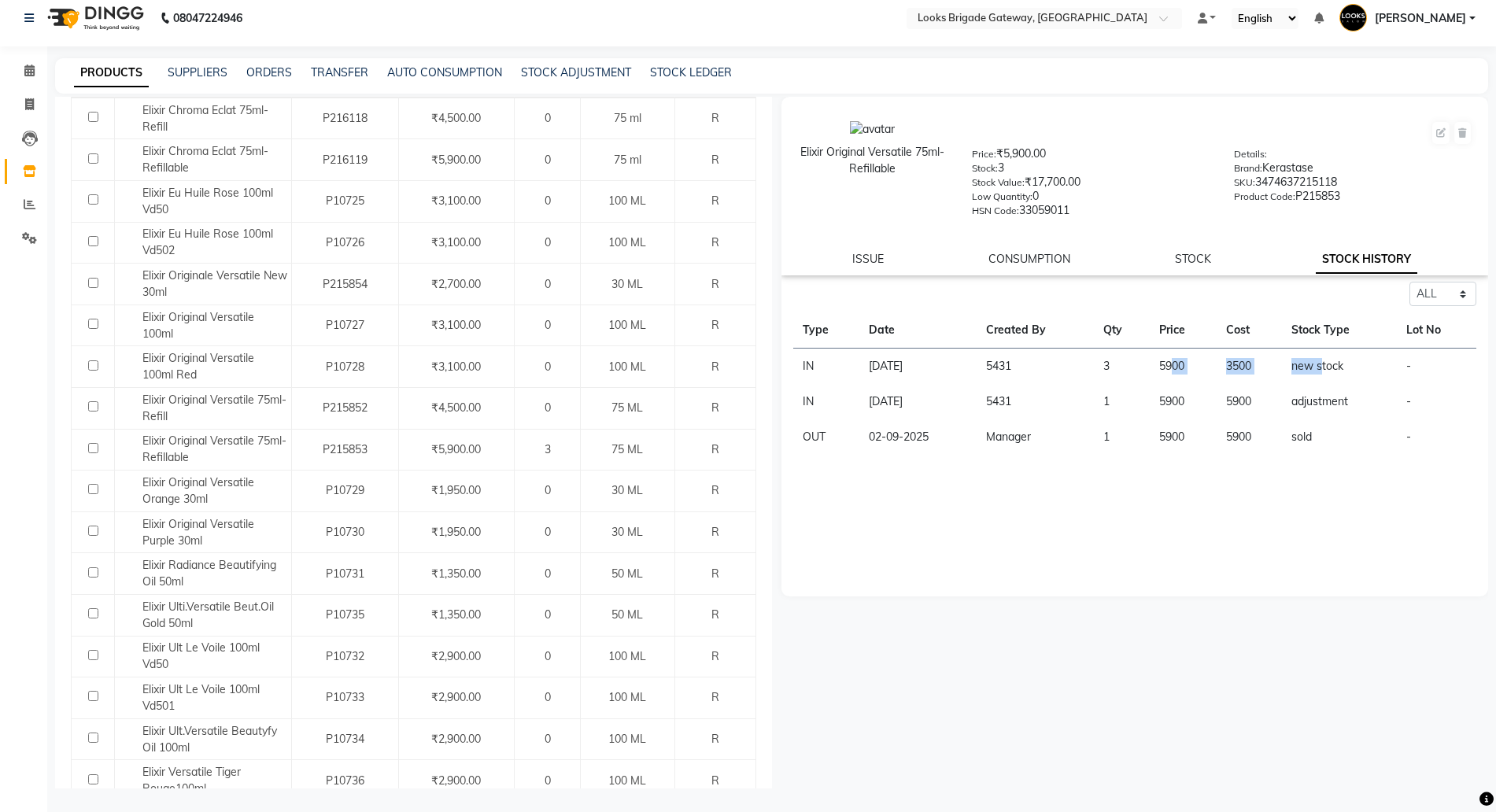
click at [1169, 365] on tr "IN 03-09-2025 5431 3 5900 3500 new stock -" at bounding box center [1134, 365] width 684 height 36
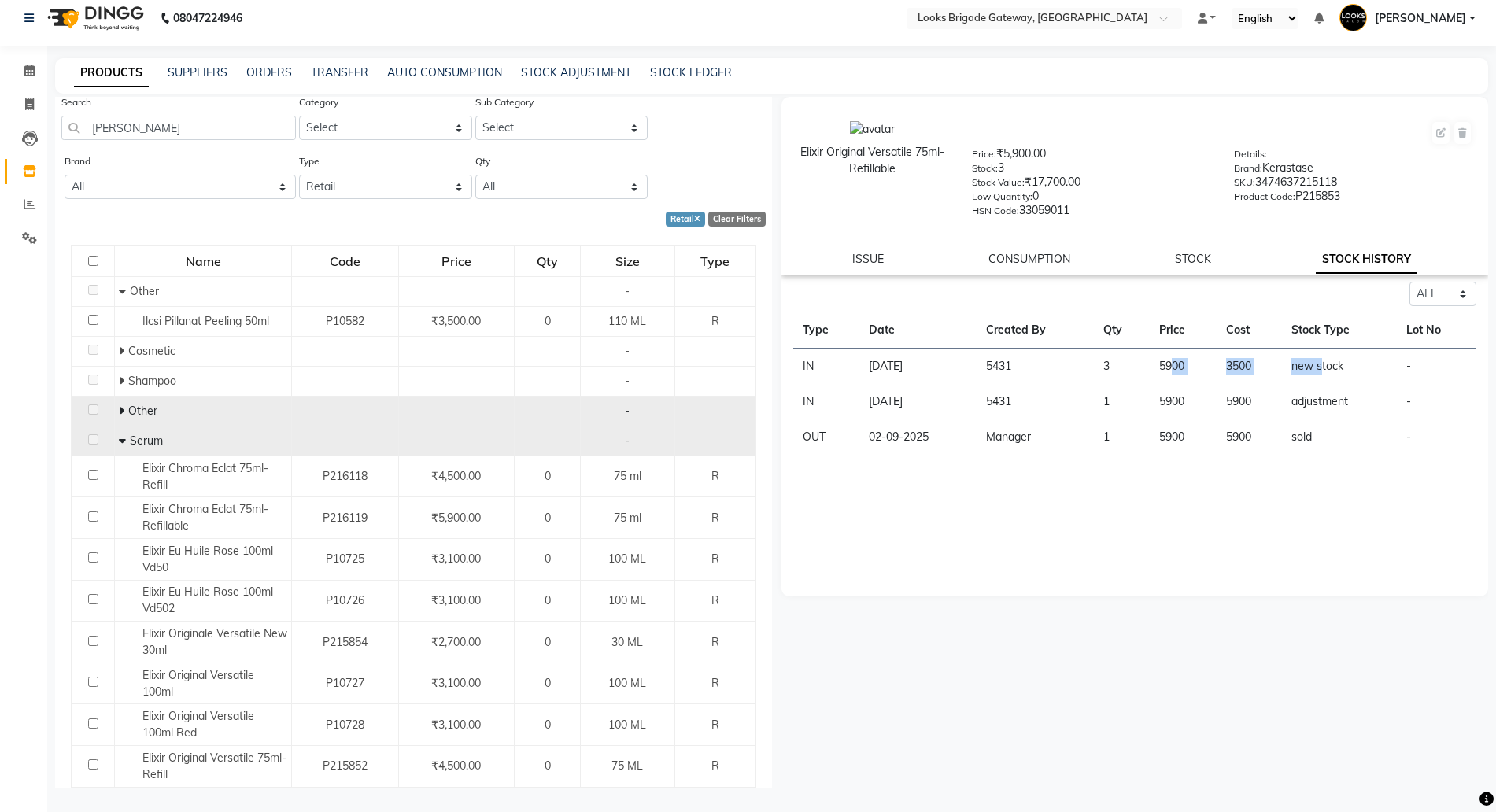
scroll to position [0, 0]
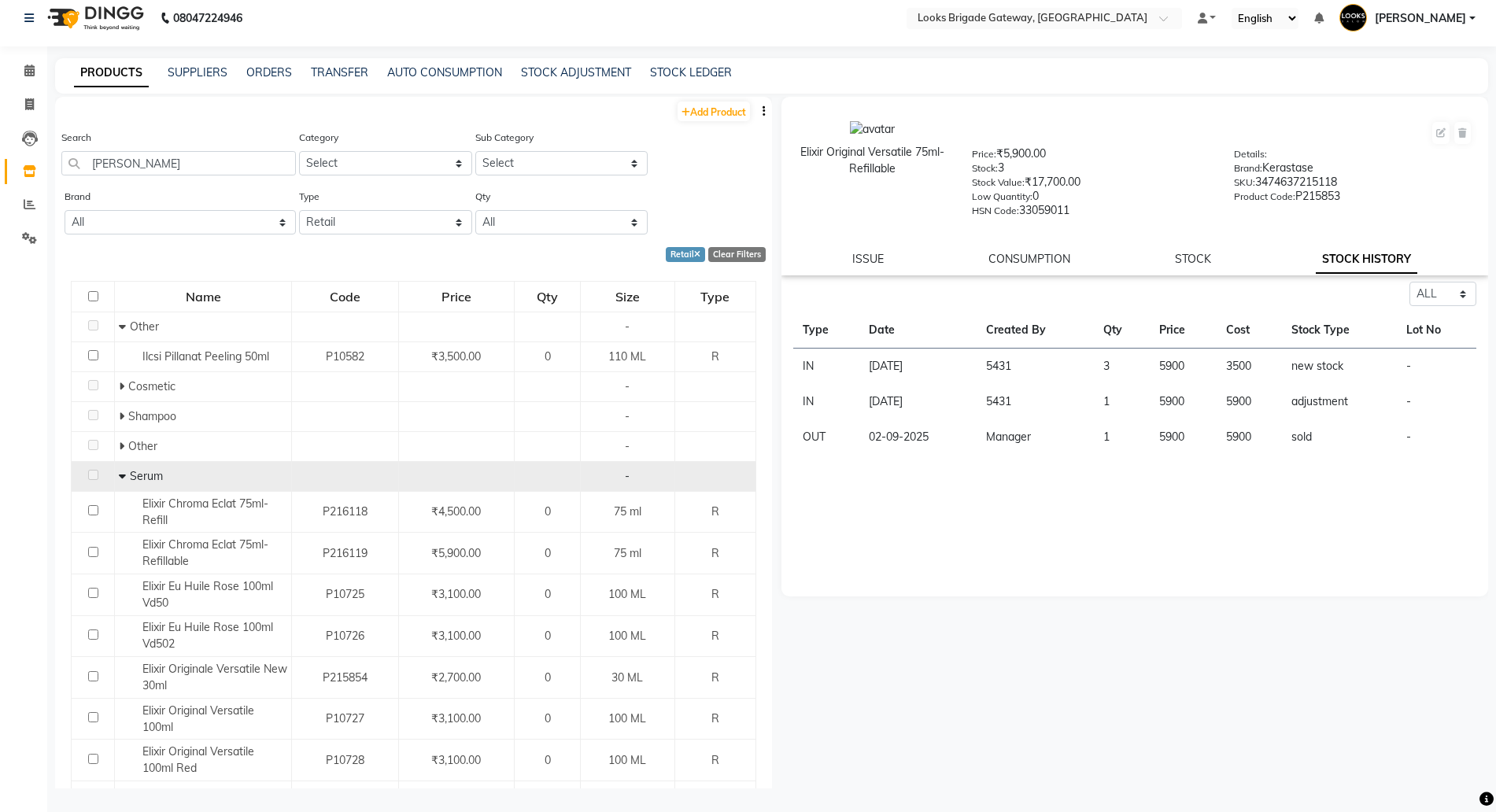
click at [192, 61] on div "PRODUCTS SUPPLIERS ORDERS TRANSFER AUTO CONSUMPTION STOCK ADJUSTMENT STOCK LEDG…" at bounding box center [772, 75] width 1433 height 36
click at [197, 78] on link "SUPPLIERS" at bounding box center [197, 72] width 60 height 14
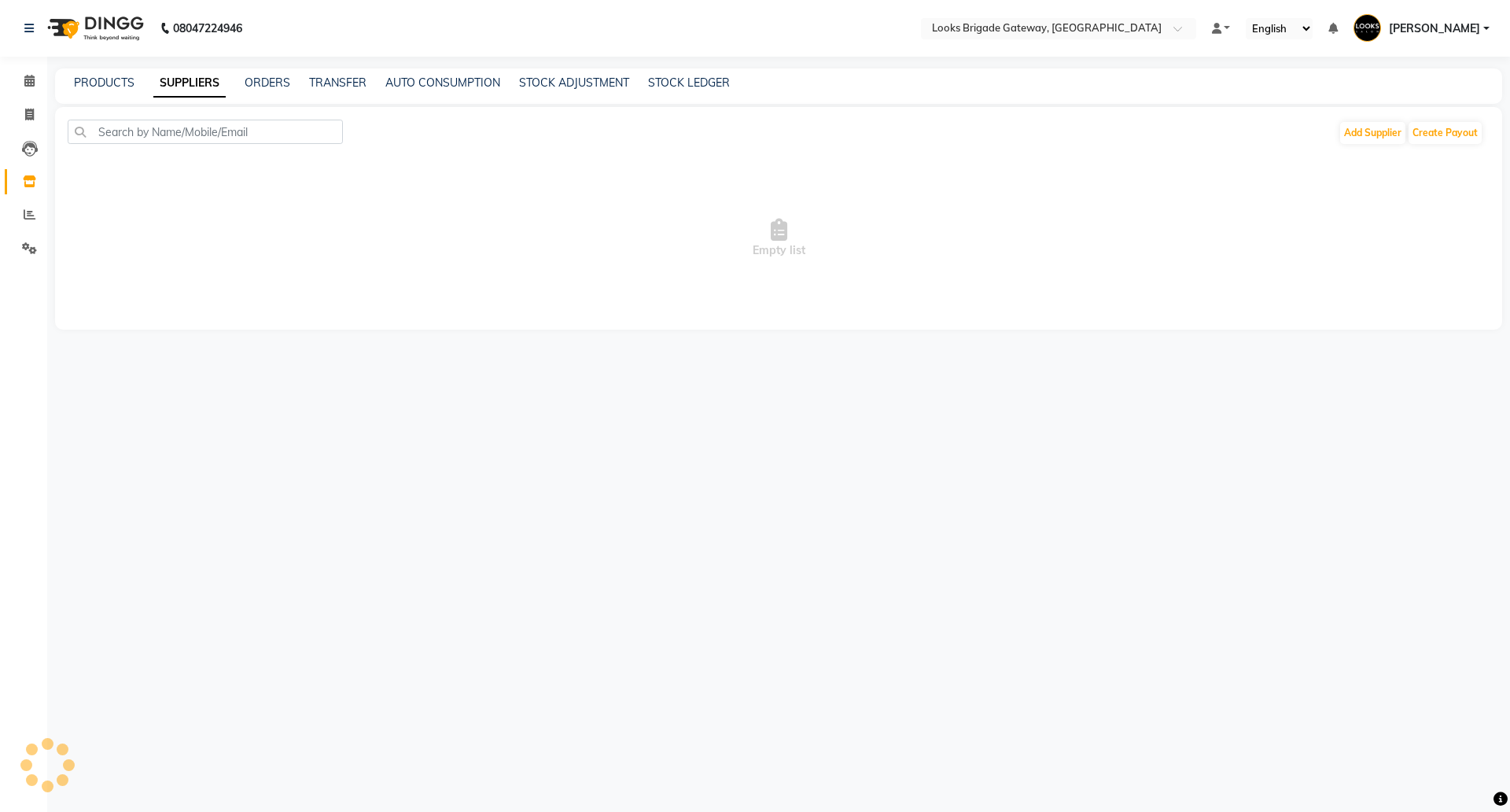
click at [198, 73] on link "SUPPLIERS" at bounding box center [189, 83] width 73 height 28
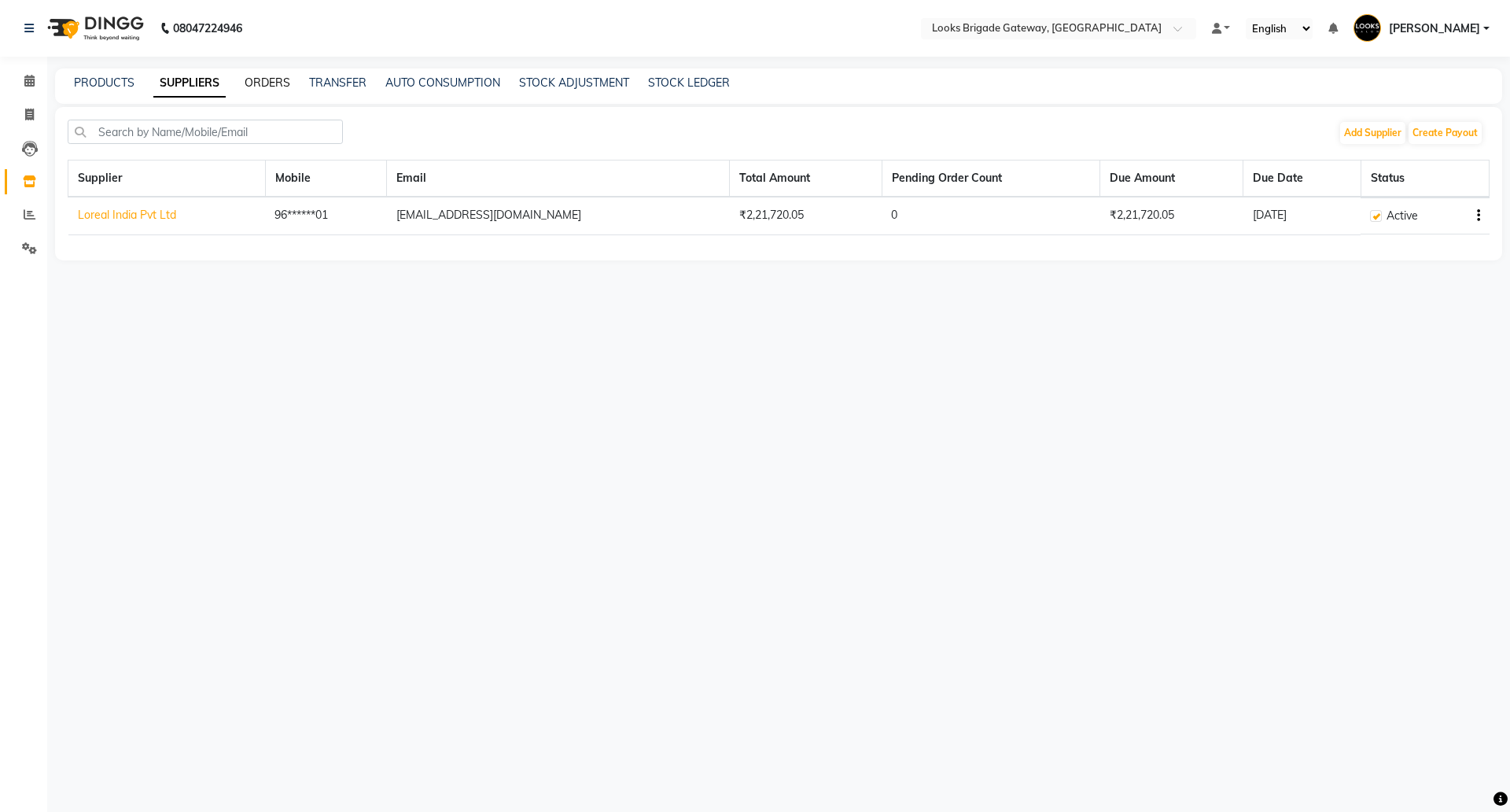
click at [268, 76] on link "ORDERS" at bounding box center [267, 82] width 45 height 14
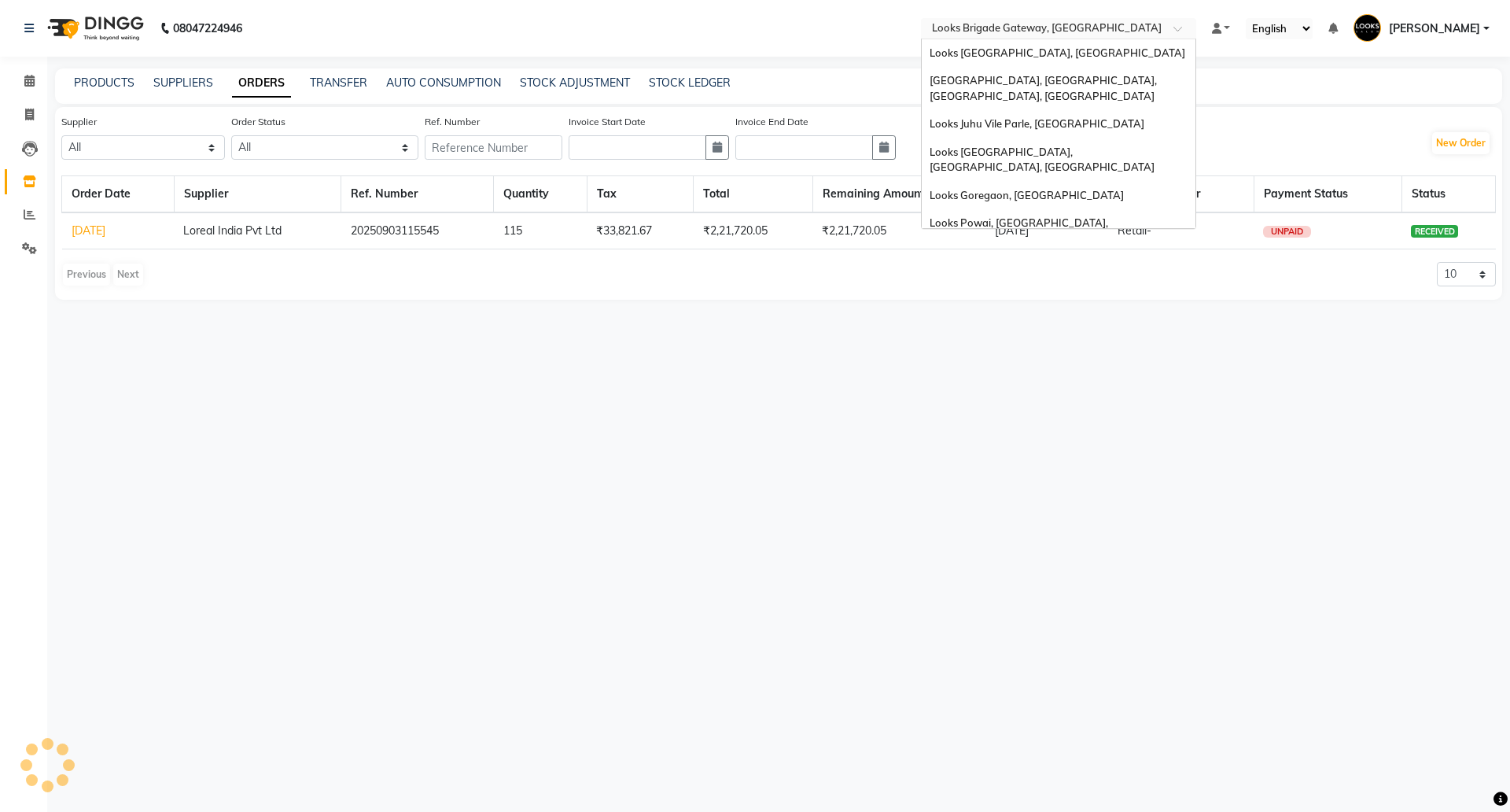
click at [1002, 22] on input "text" at bounding box center [1043, 30] width 228 height 15
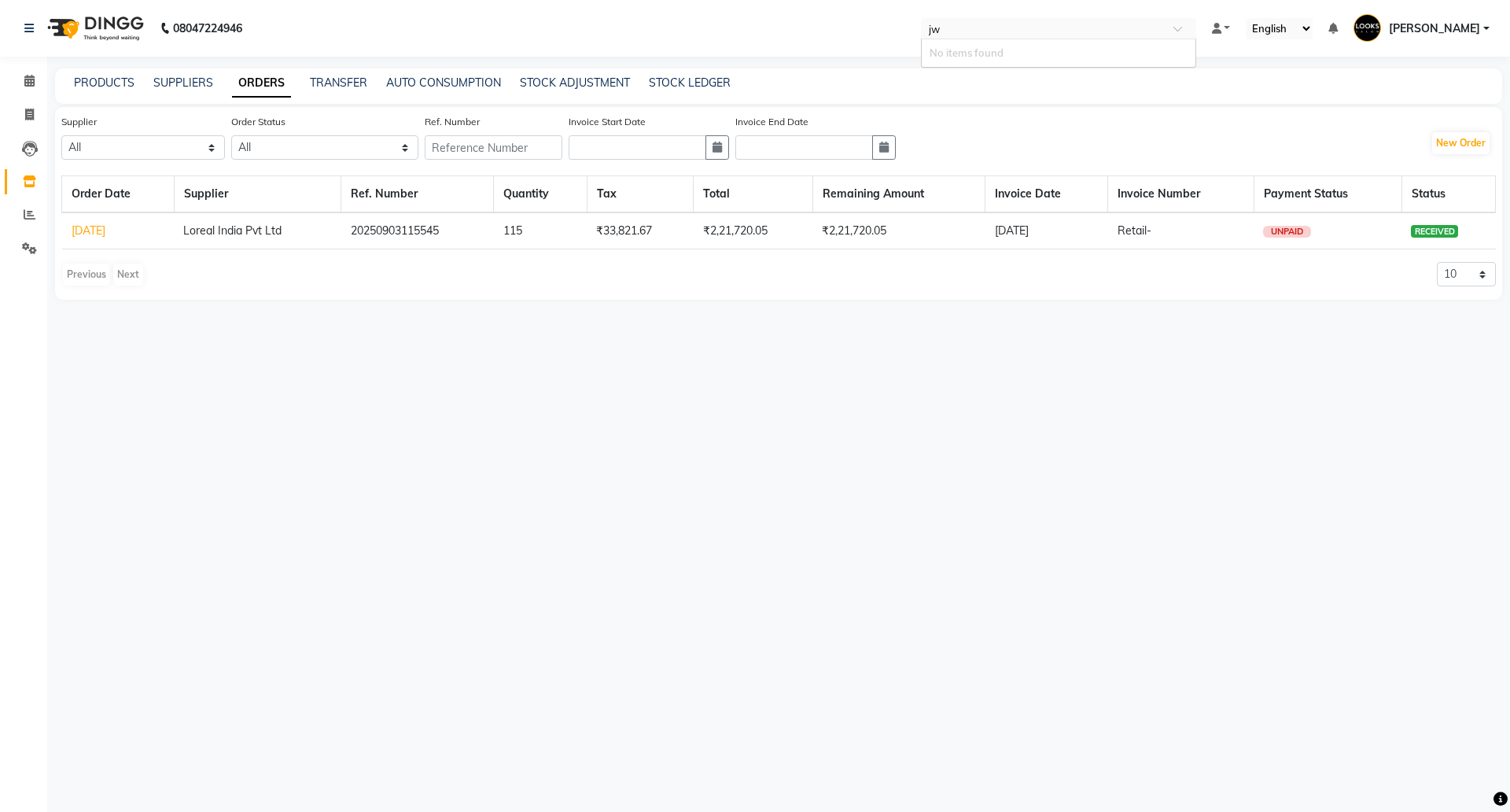
type input "j"
click at [996, 80] on span "Looks [GEOGRAPHIC_DATA], [GEOGRAPHIC_DATA], [GEOGRAPHIC_DATA]" at bounding box center [1042, 87] width 225 height 28
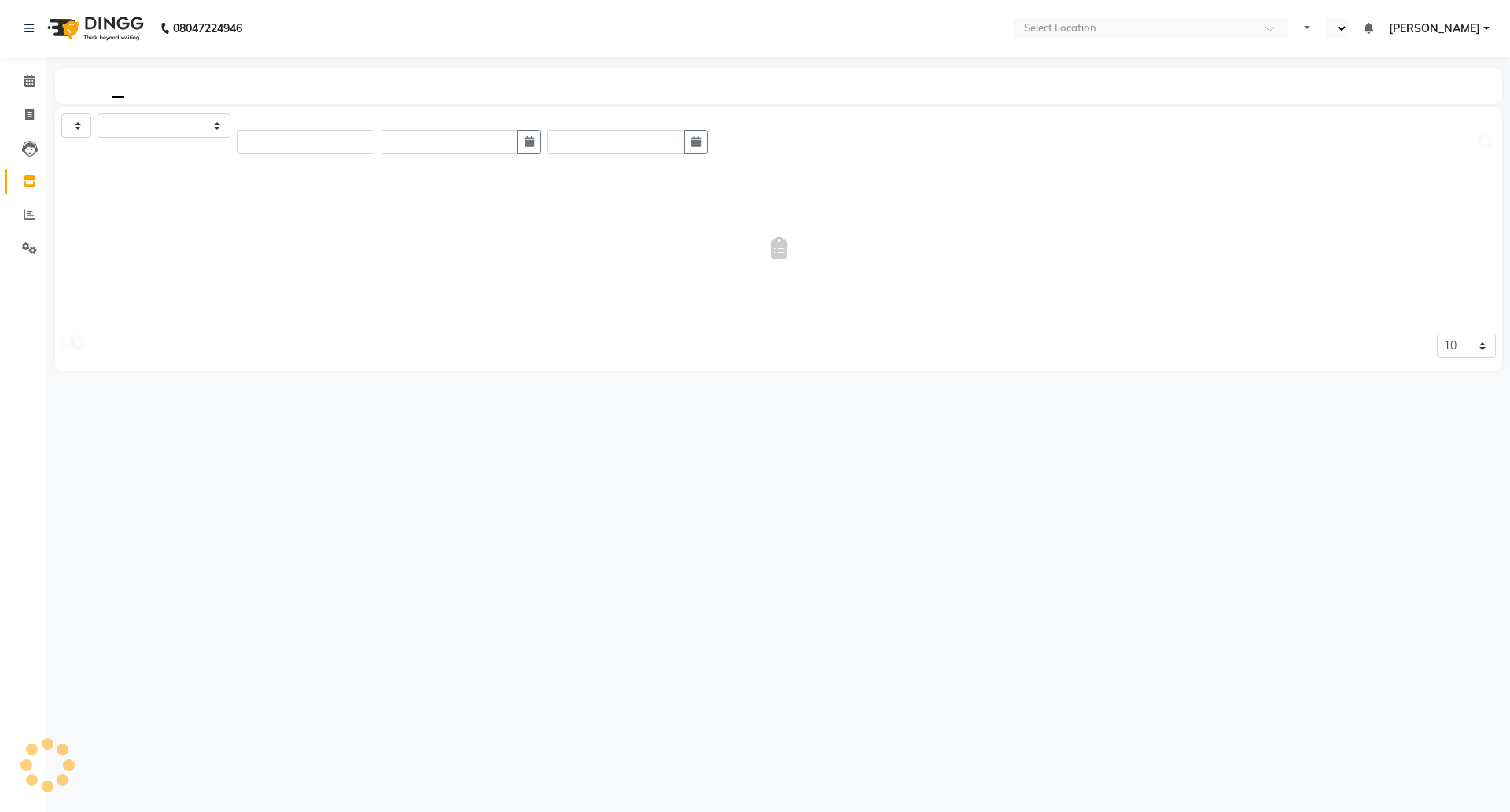
select select "en"
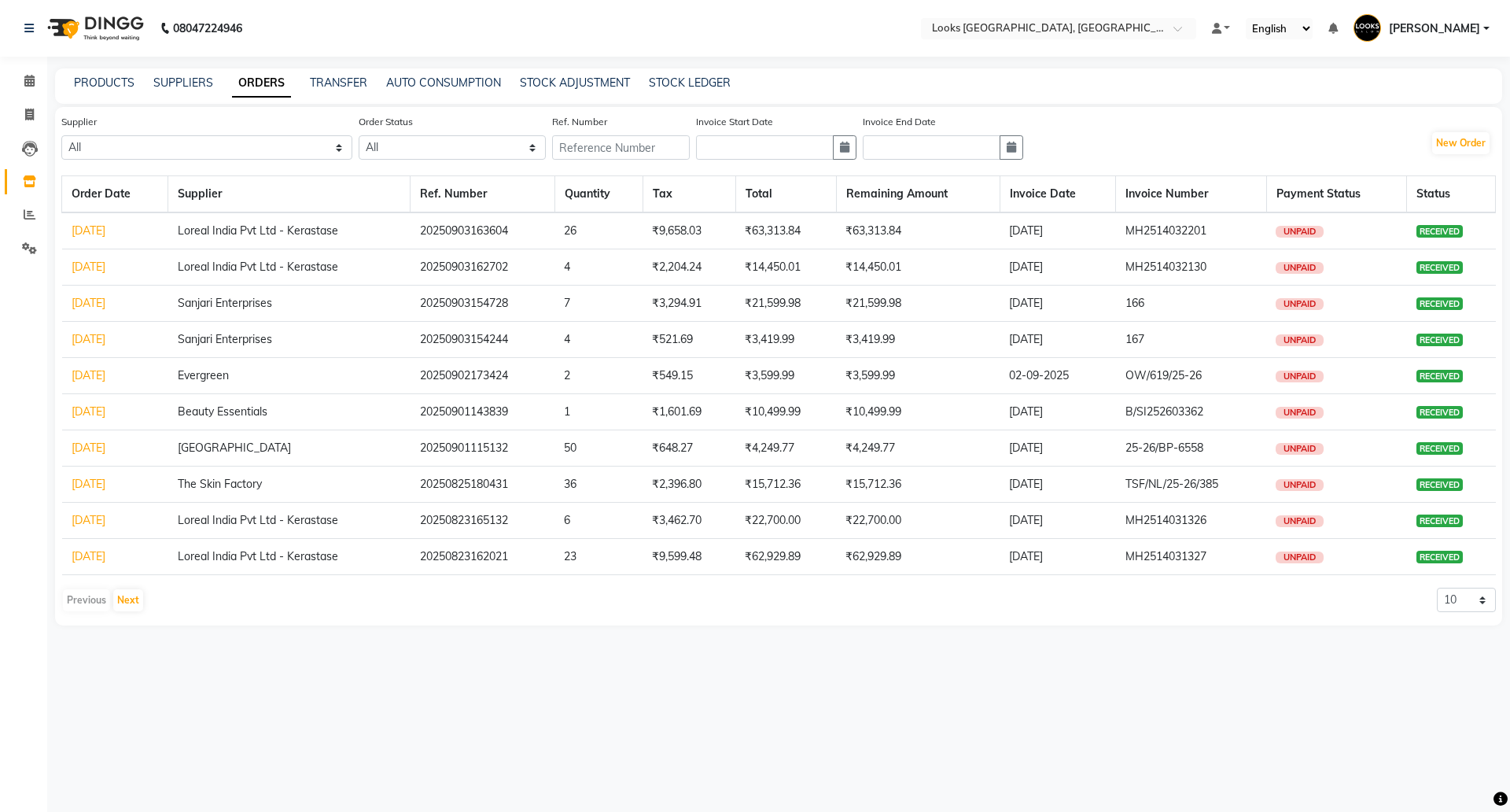
click at [105, 270] on link "[DATE]" at bounding box center [88, 266] width 34 height 14
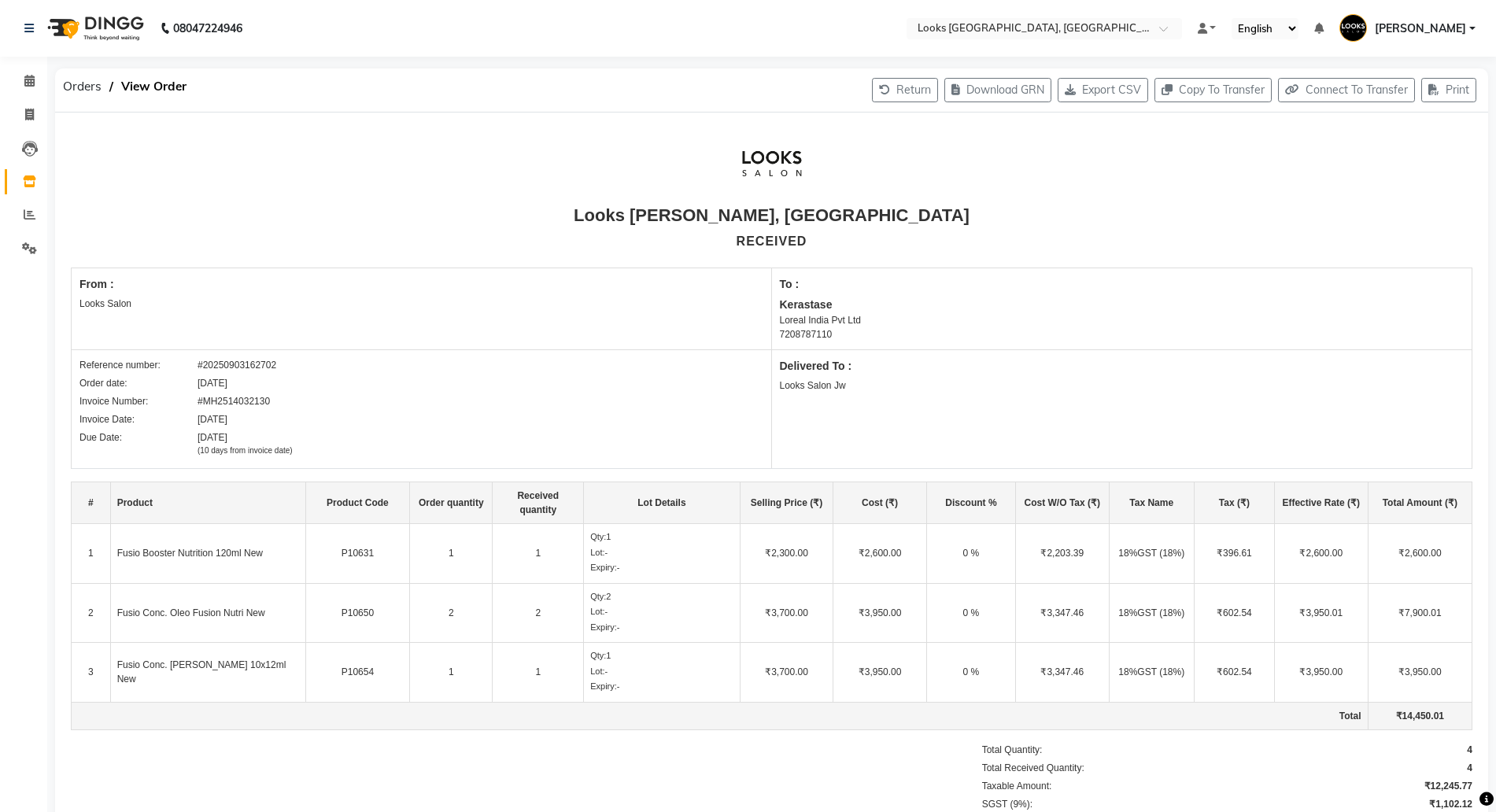
scroll to position [146, 0]
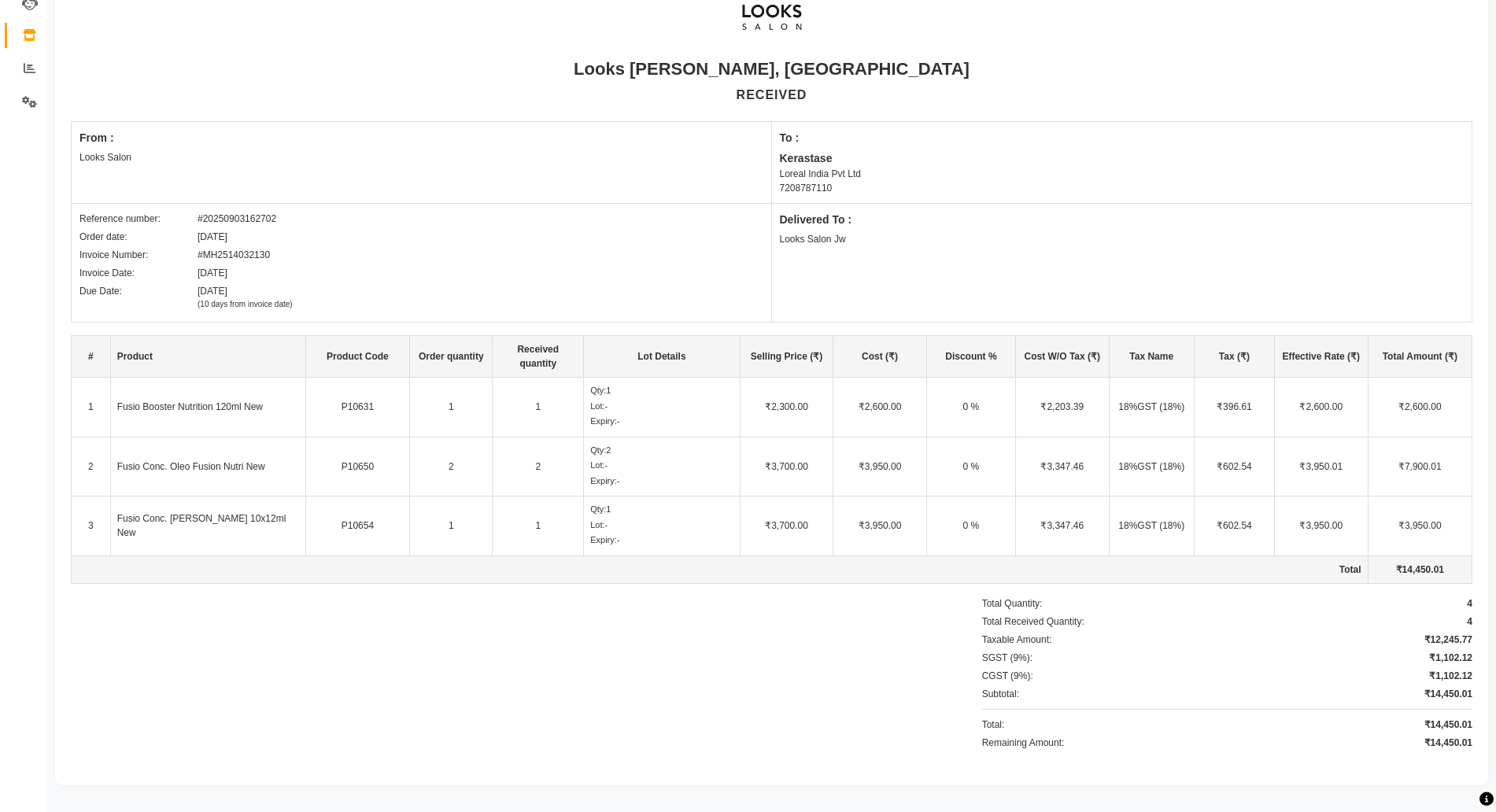
click at [1450, 635] on div "₹12,245.77" at bounding box center [1449, 639] width 48 height 14
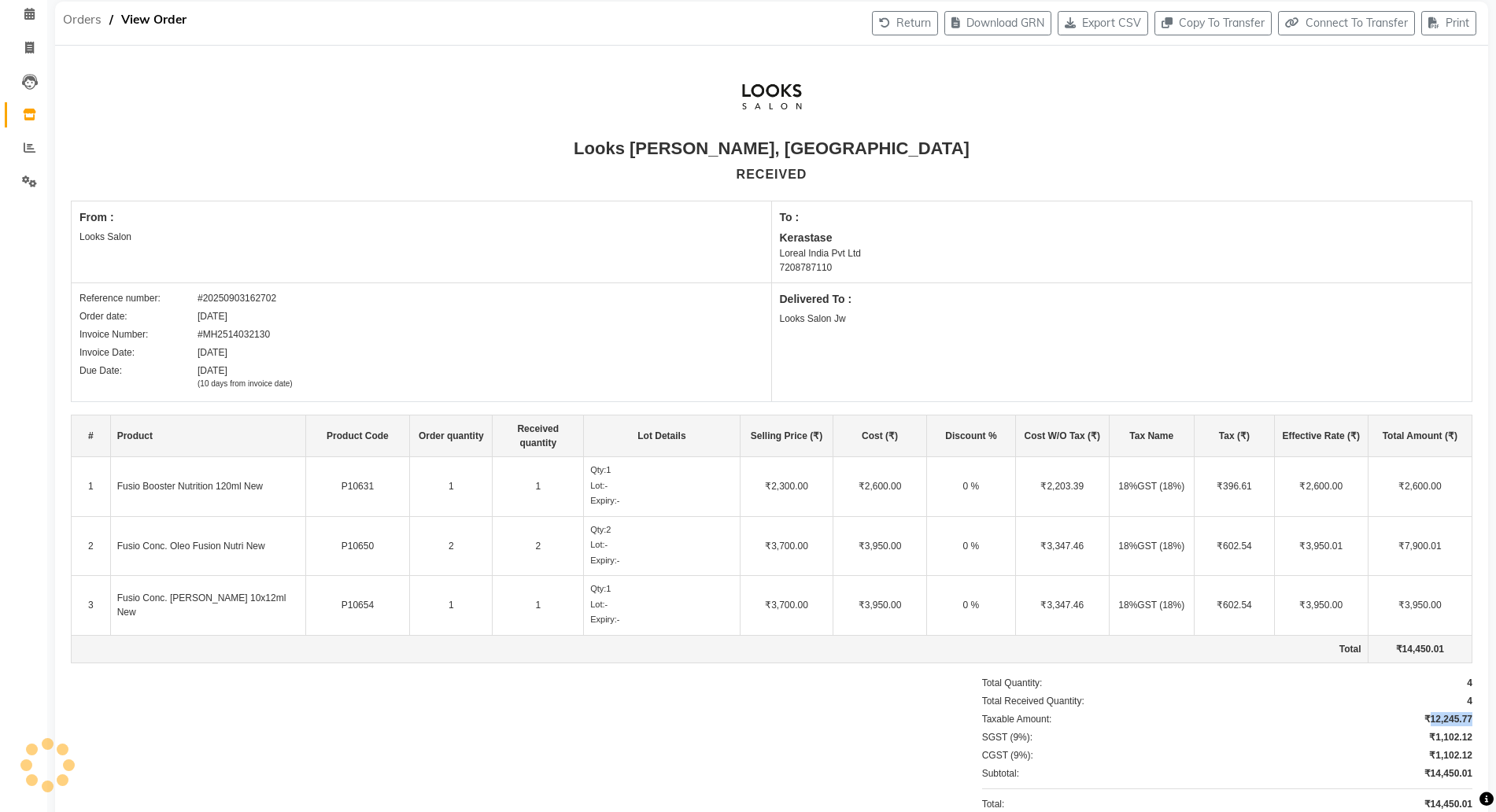
scroll to position [0, 0]
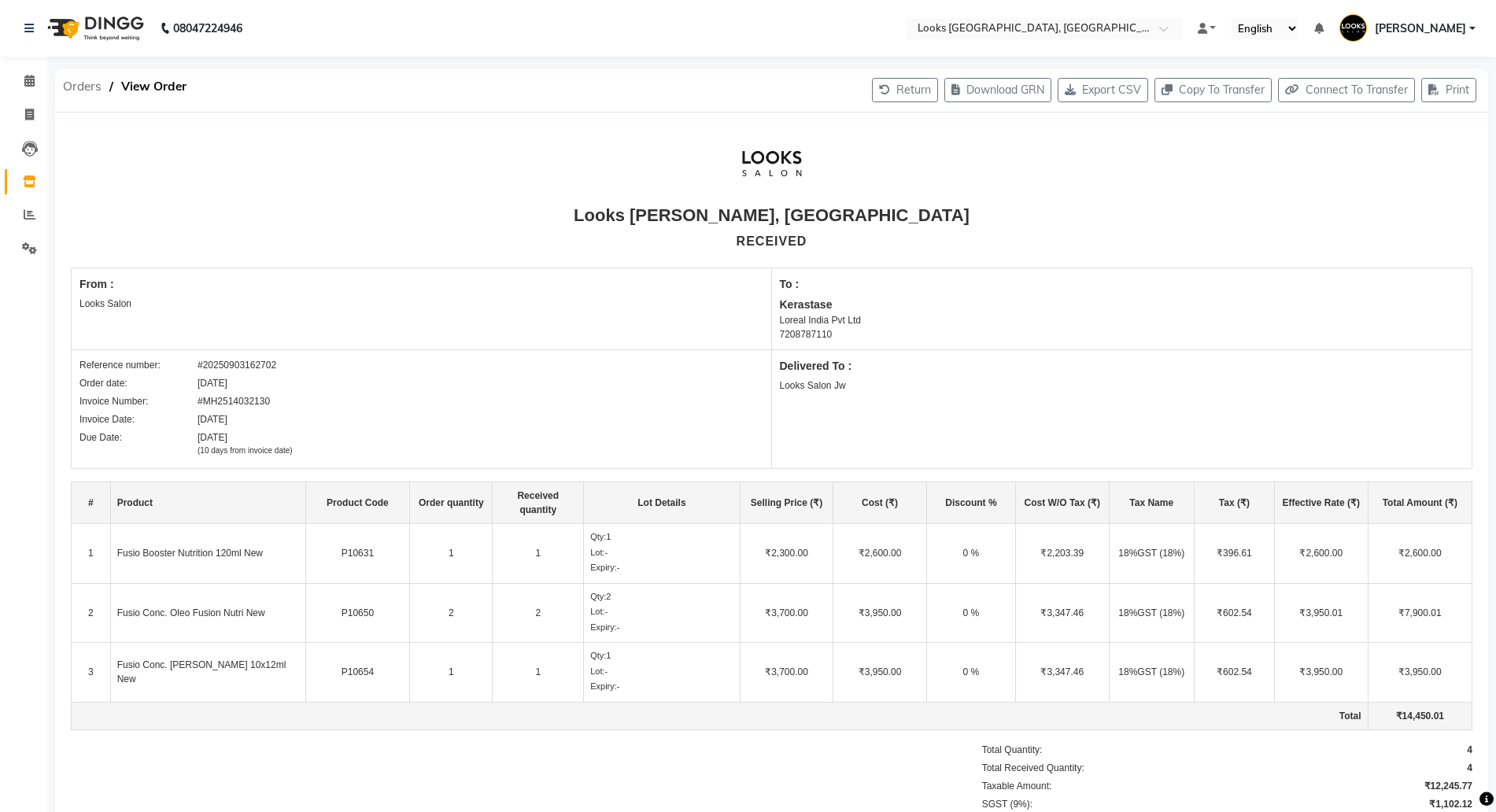
click at [73, 83] on span "Orders" at bounding box center [82, 86] width 54 height 28
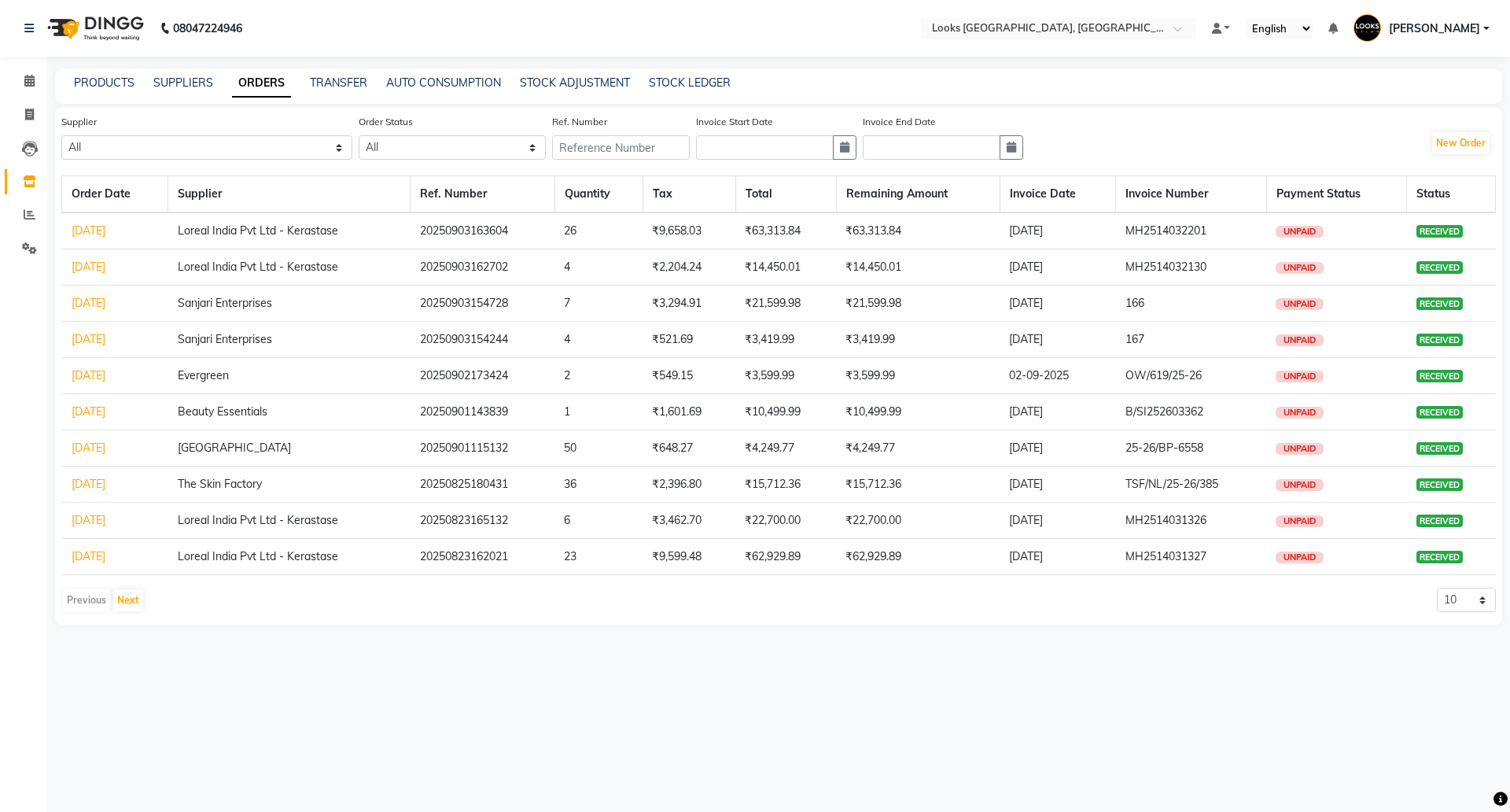
click at [105, 229] on link "[DATE]" at bounding box center [88, 230] width 34 height 14
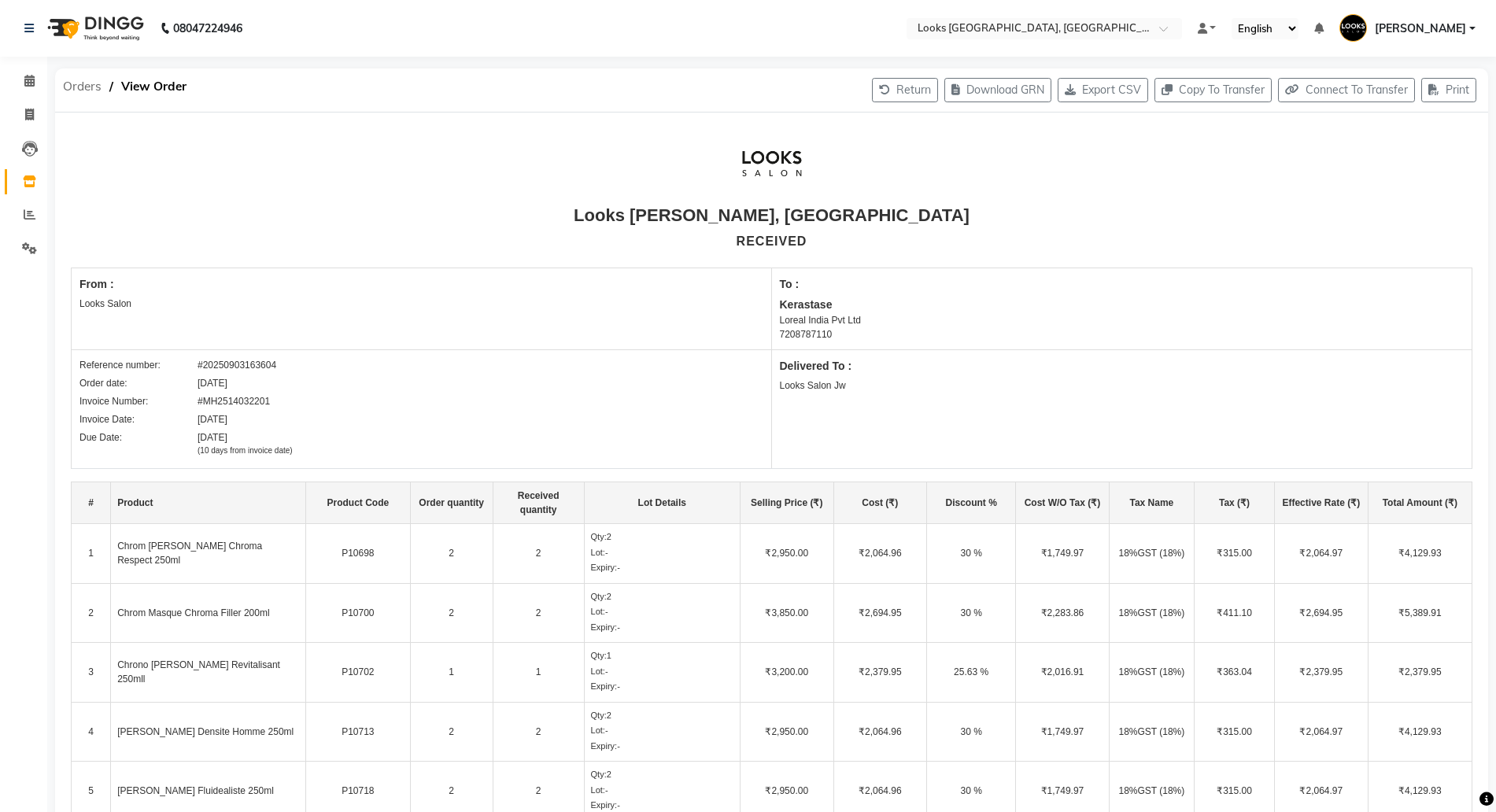
click at [81, 91] on span "Orders" at bounding box center [82, 86] width 54 height 28
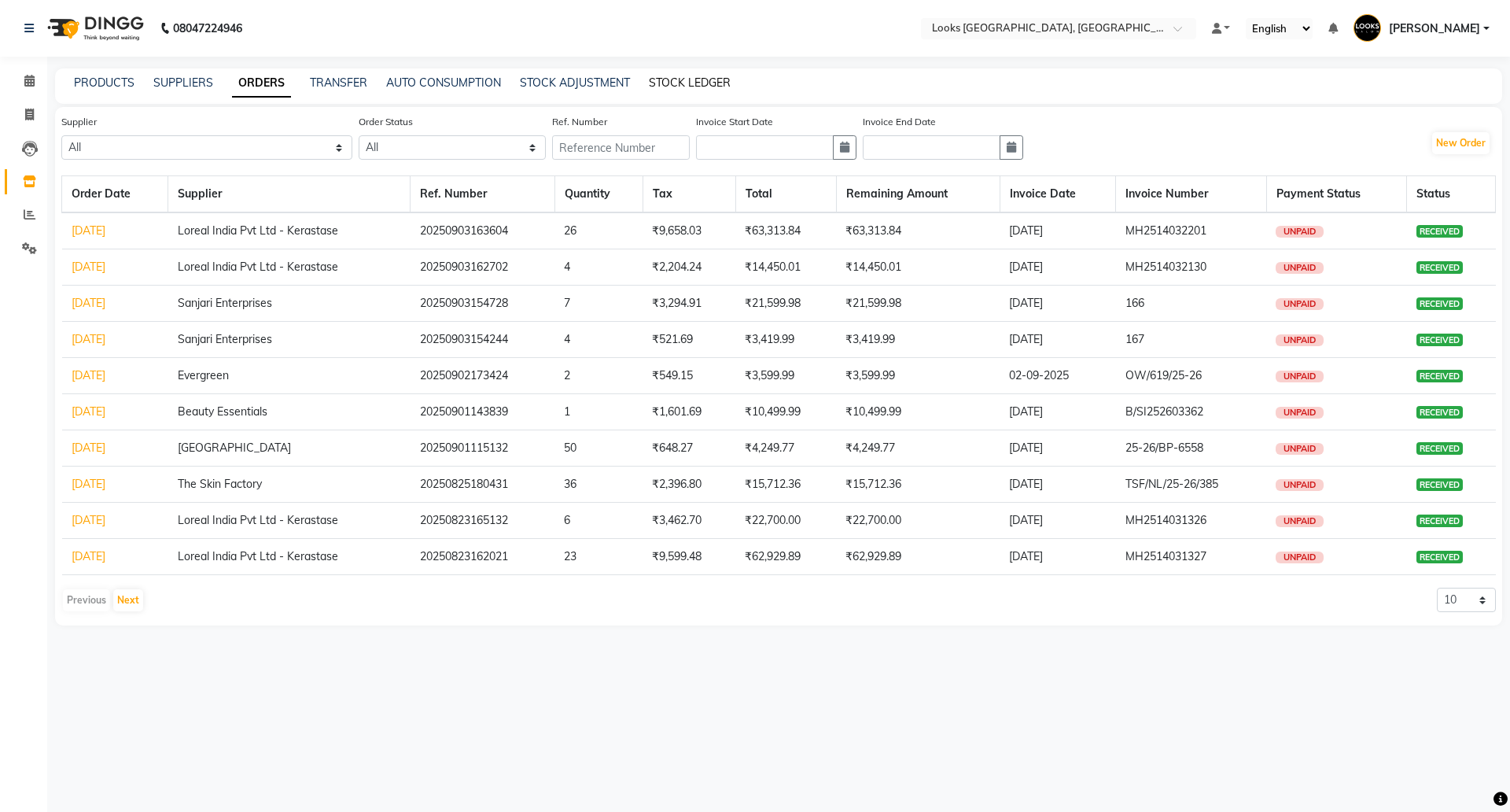
click at [679, 79] on link "STOCK LEDGER" at bounding box center [689, 82] width 82 height 14
select select "all"
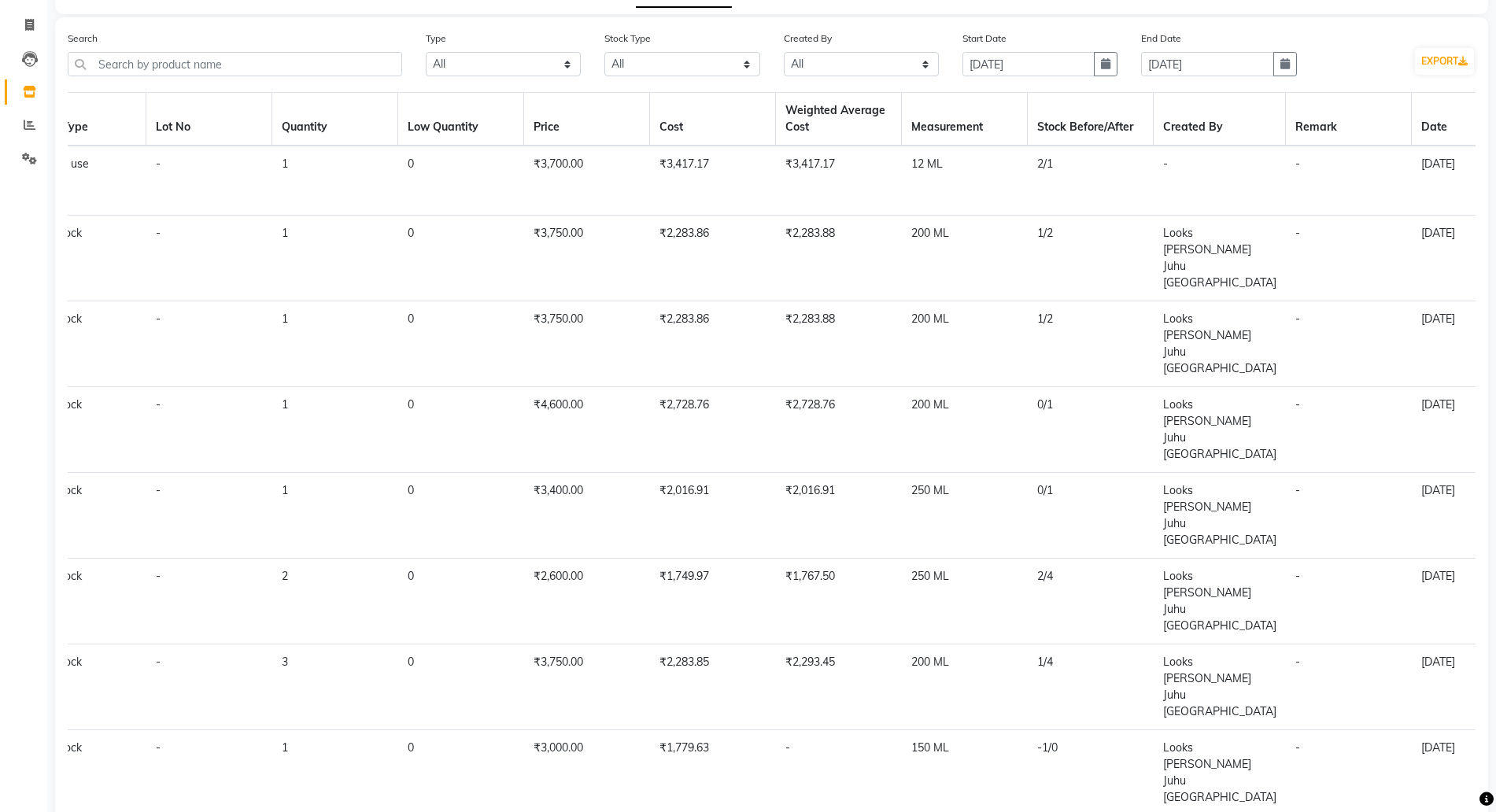
scroll to position [0, 1237]
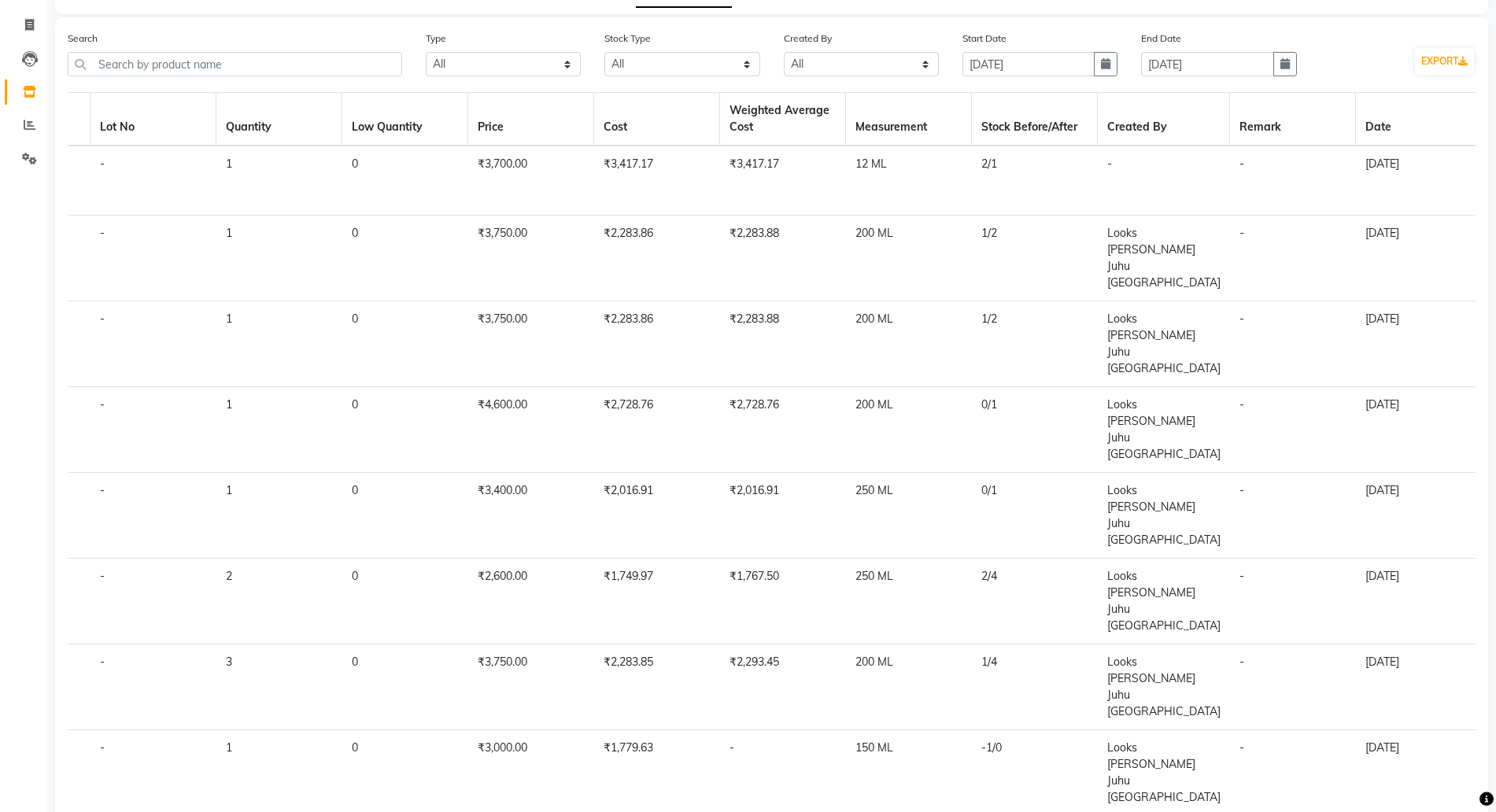
click at [982, 231] on td "1/2" at bounding box center [1035, 258] width 126 height 86
click at [997, 234] on td "1/2" at bounding box center [1035, 258] width 126 height 86
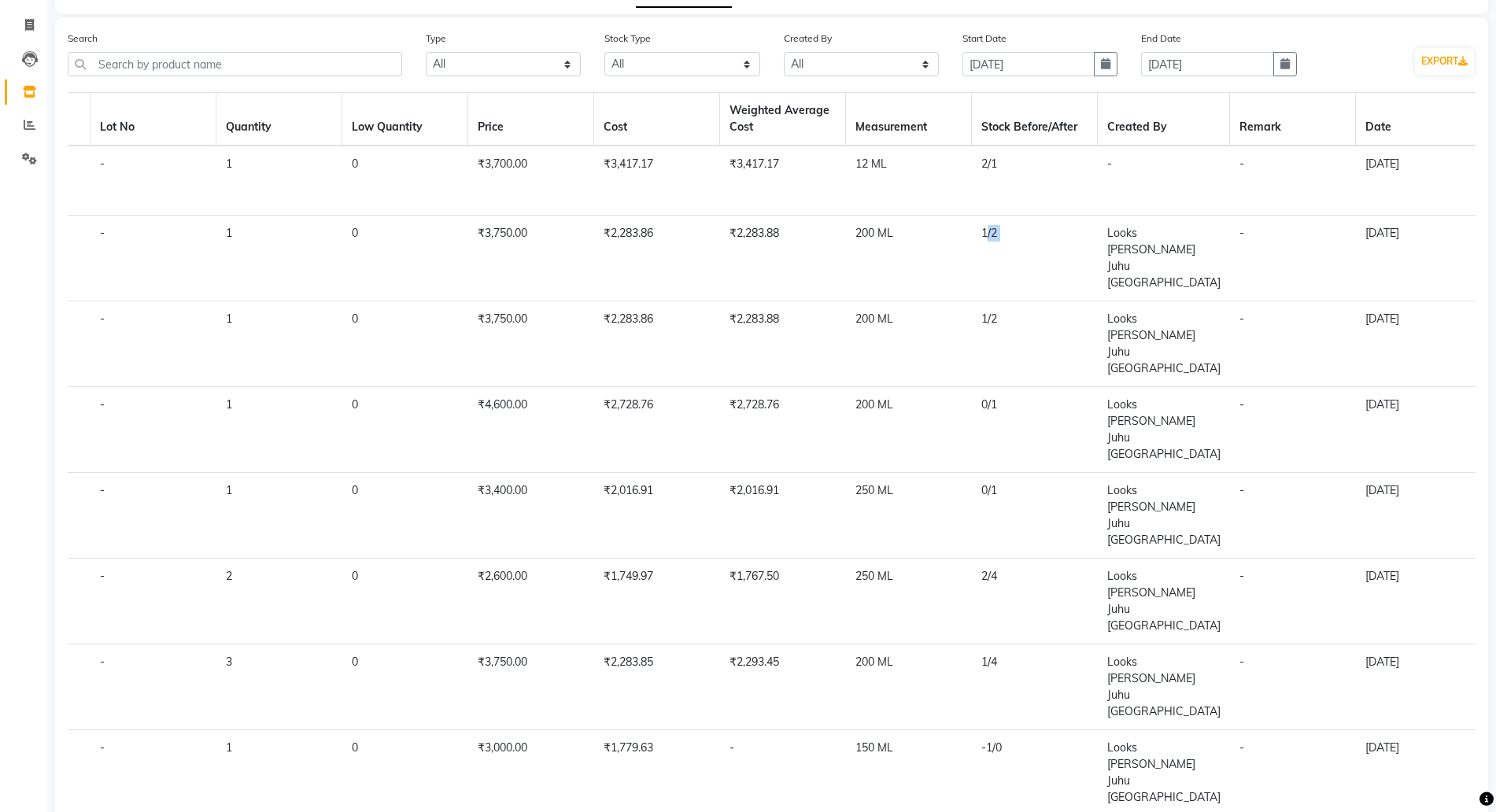
click at [982, 230] on td "1/2" at bounding box center [1035, 258] width 126 height 86
click at [239, 242] on td "1" at bounding box center [279, 258] width 126 height 86
click at [994, 238] on td "1/2" at bounding box center [1035, 258] width 126 height 86
click at [226, 644] on td "3" at bounding box center [279, 686] width 126 height 86
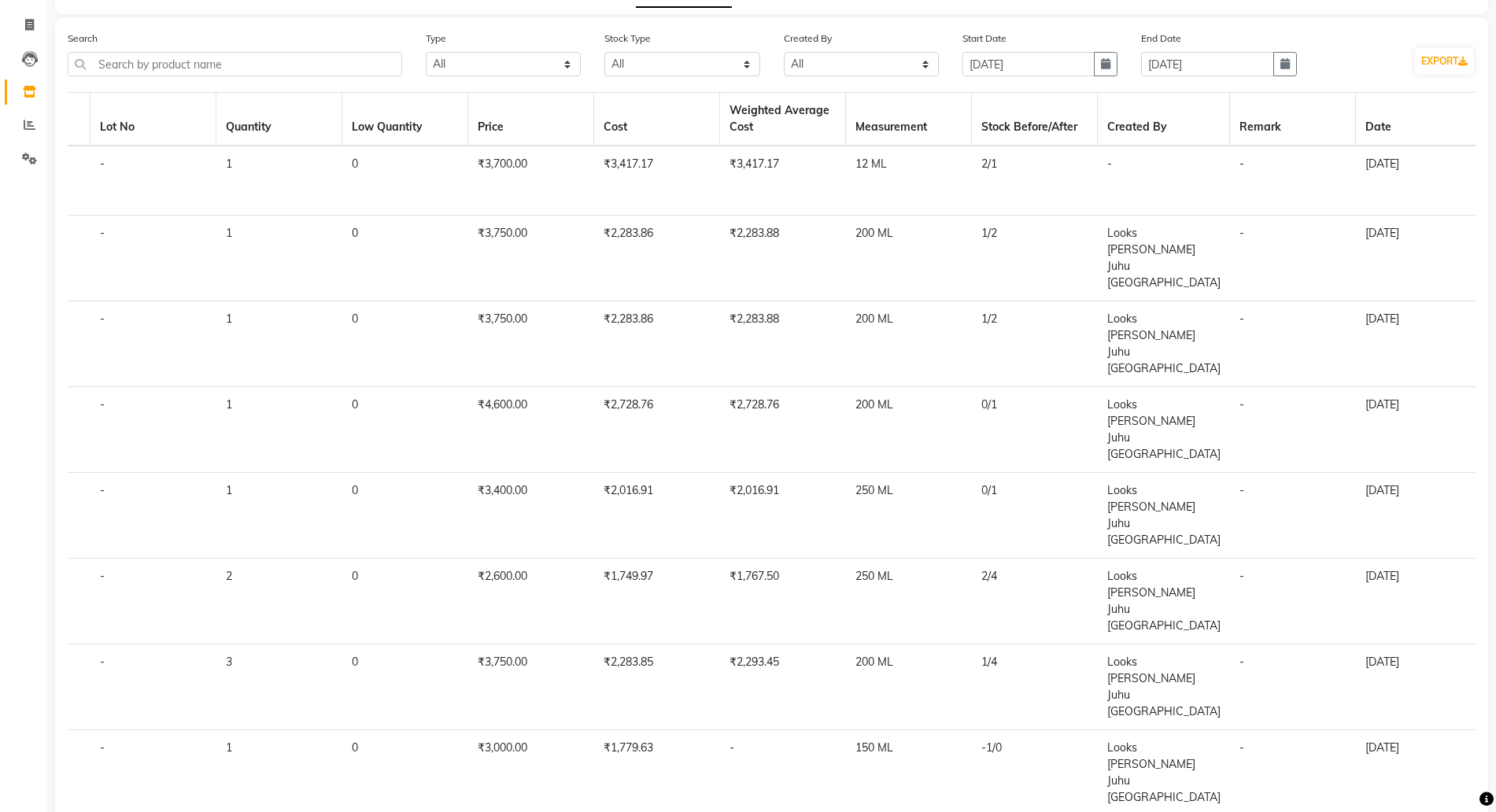
click at [226, 644] on td "3" at bounding box center [279, 686] width 126 height 86
click at [993, 644] on td "1/4" at bounding box center [1035, 686] width 126 height 86
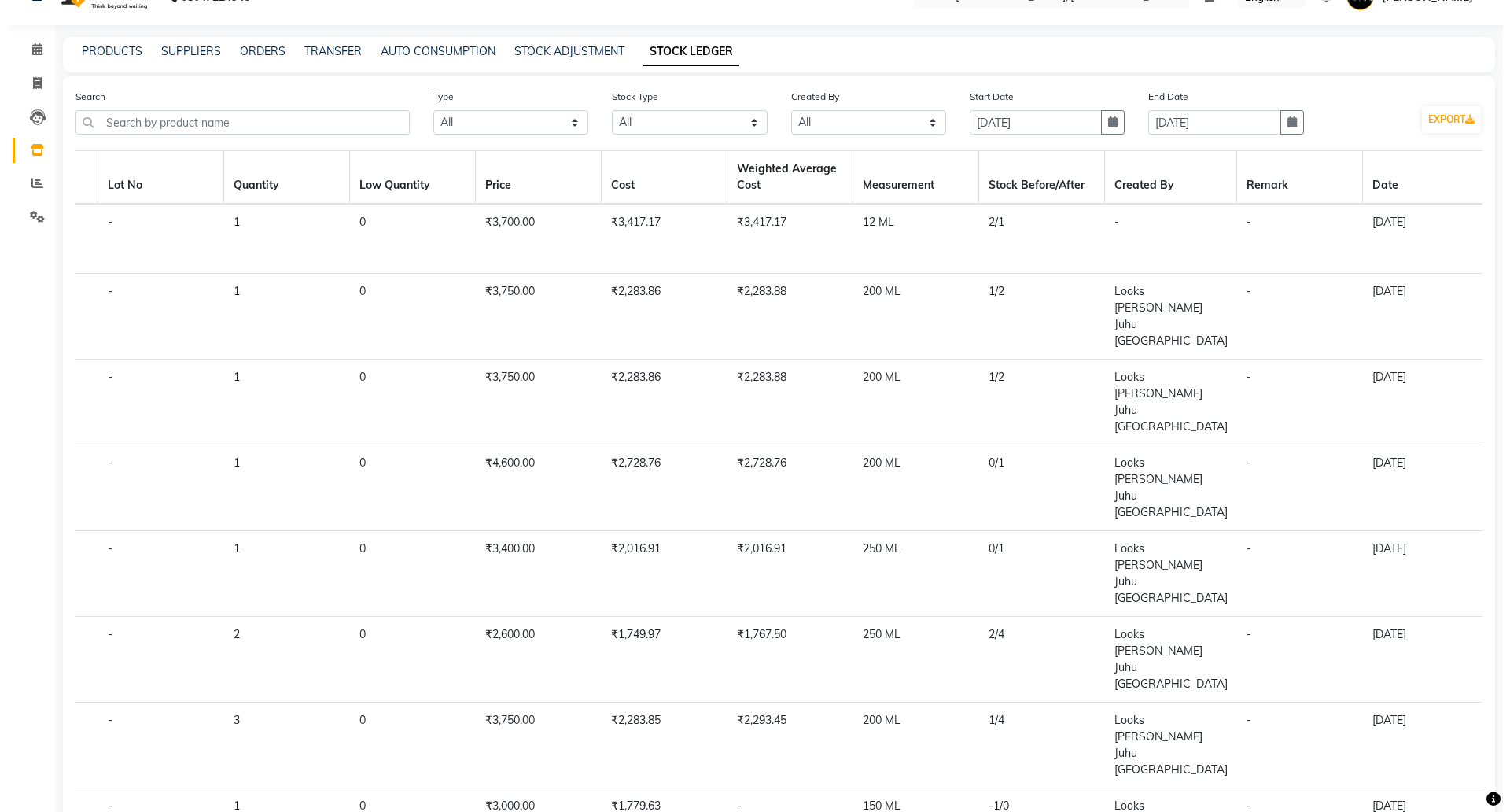
scroll to position [0, 0]
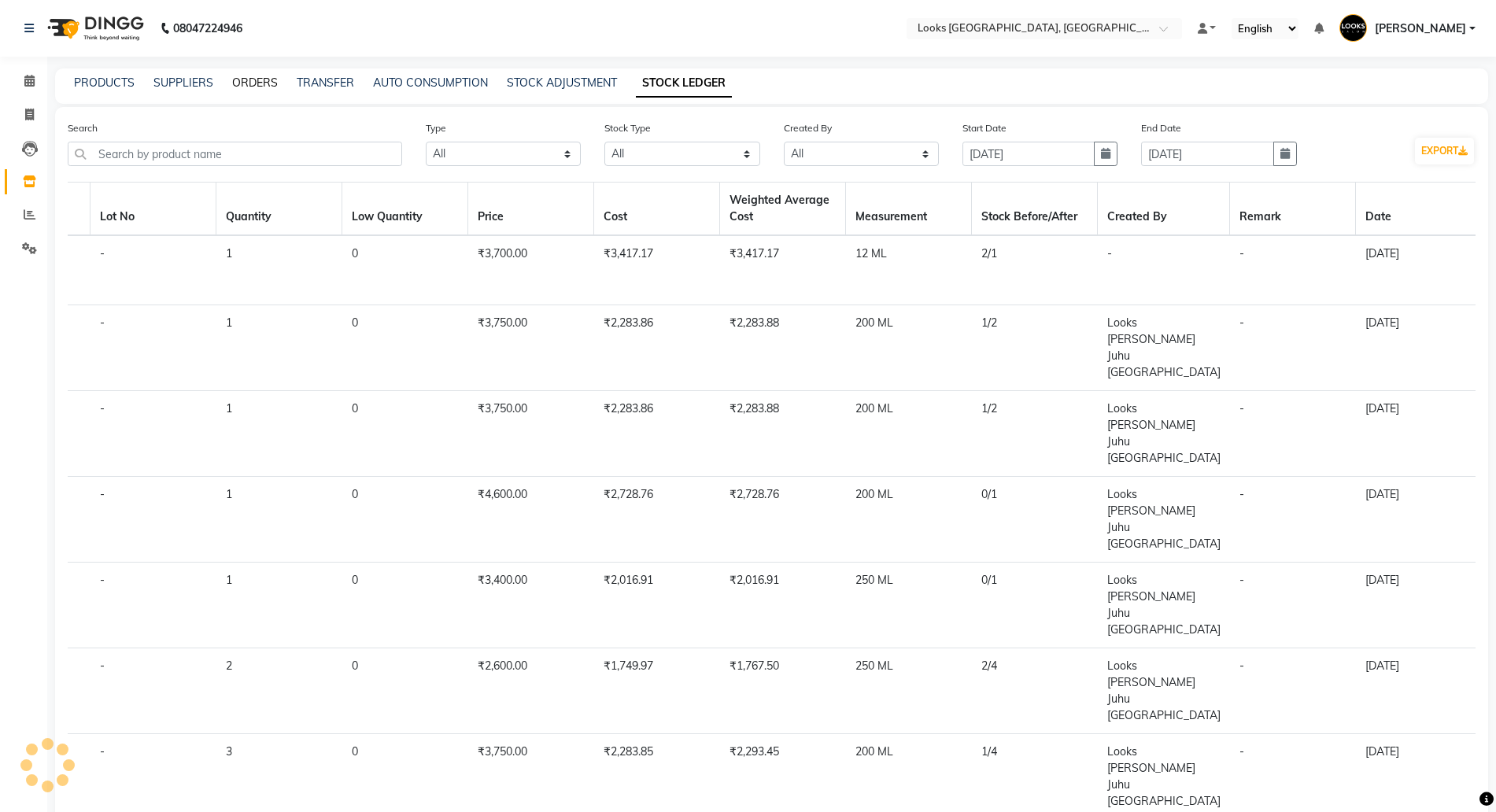
click at [245, 75] on link "ORDERS" at bounding box center [254, 82] width 45 height 14
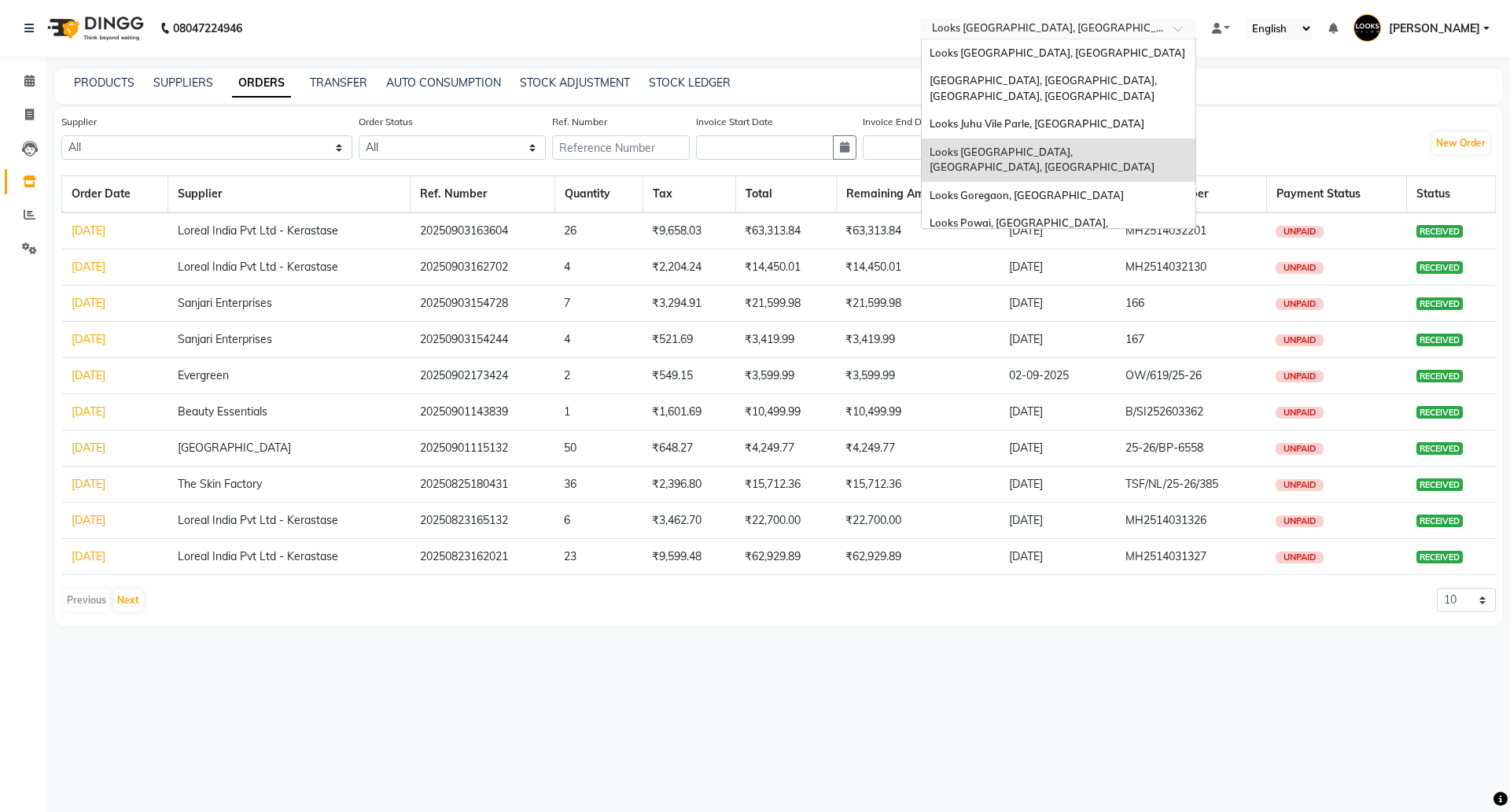
click at [1012, 35] on input "text" at bounding box center [1043, 30] width 228 height 15
type input "br"
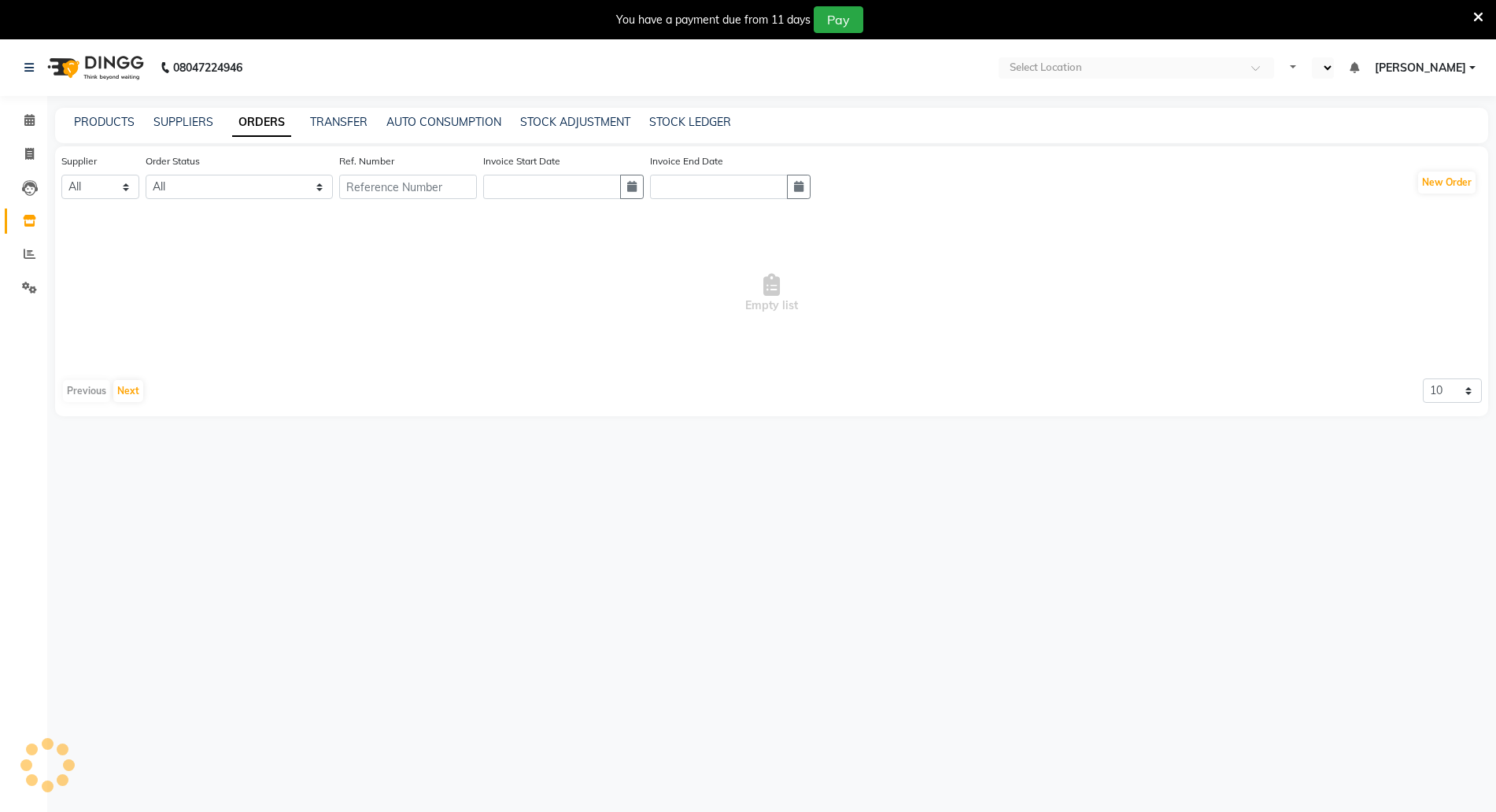
select select "en"
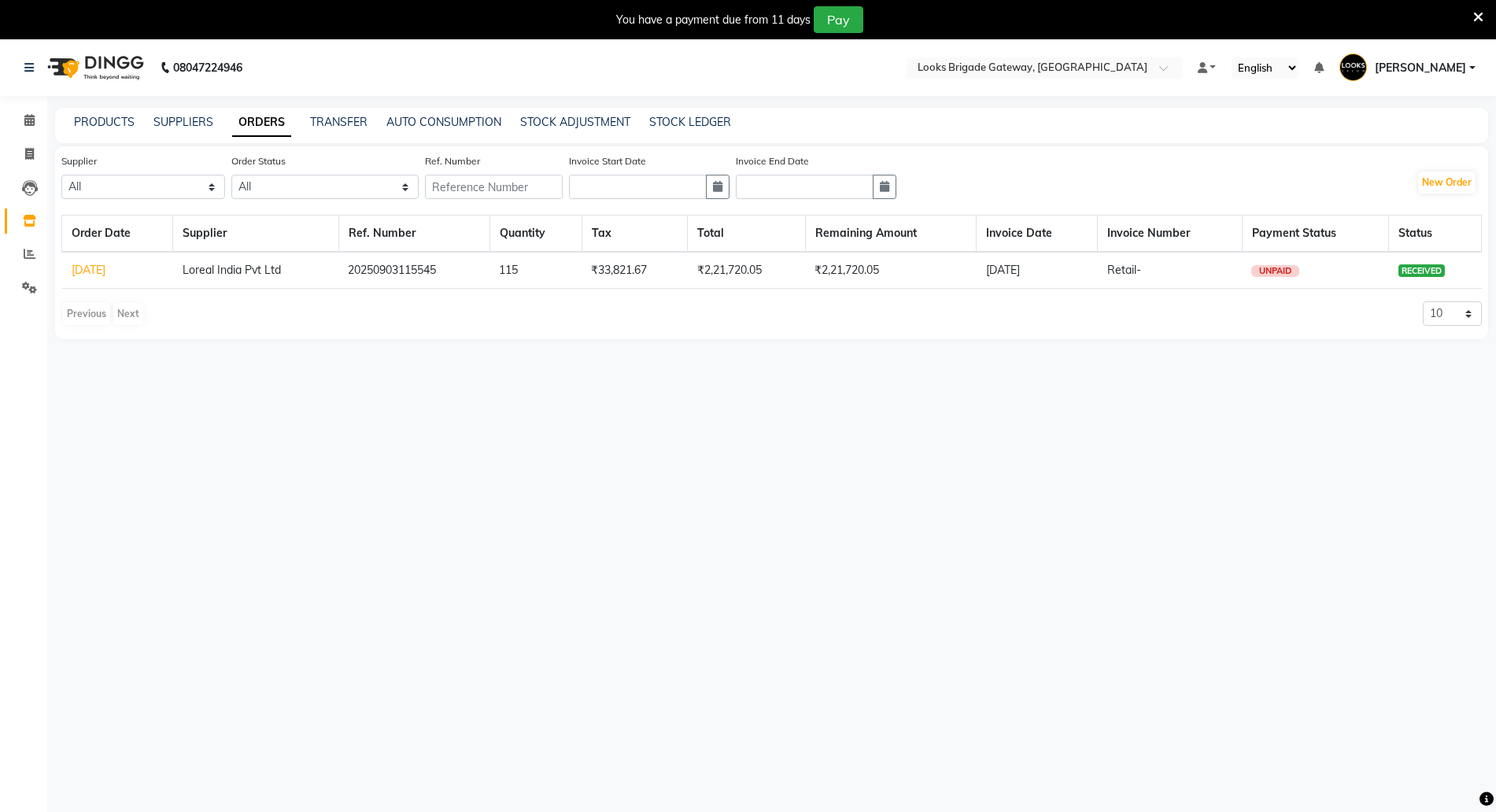
click at [1480, 19] on icon at bounding box center [1478, 17] width 11 height 14
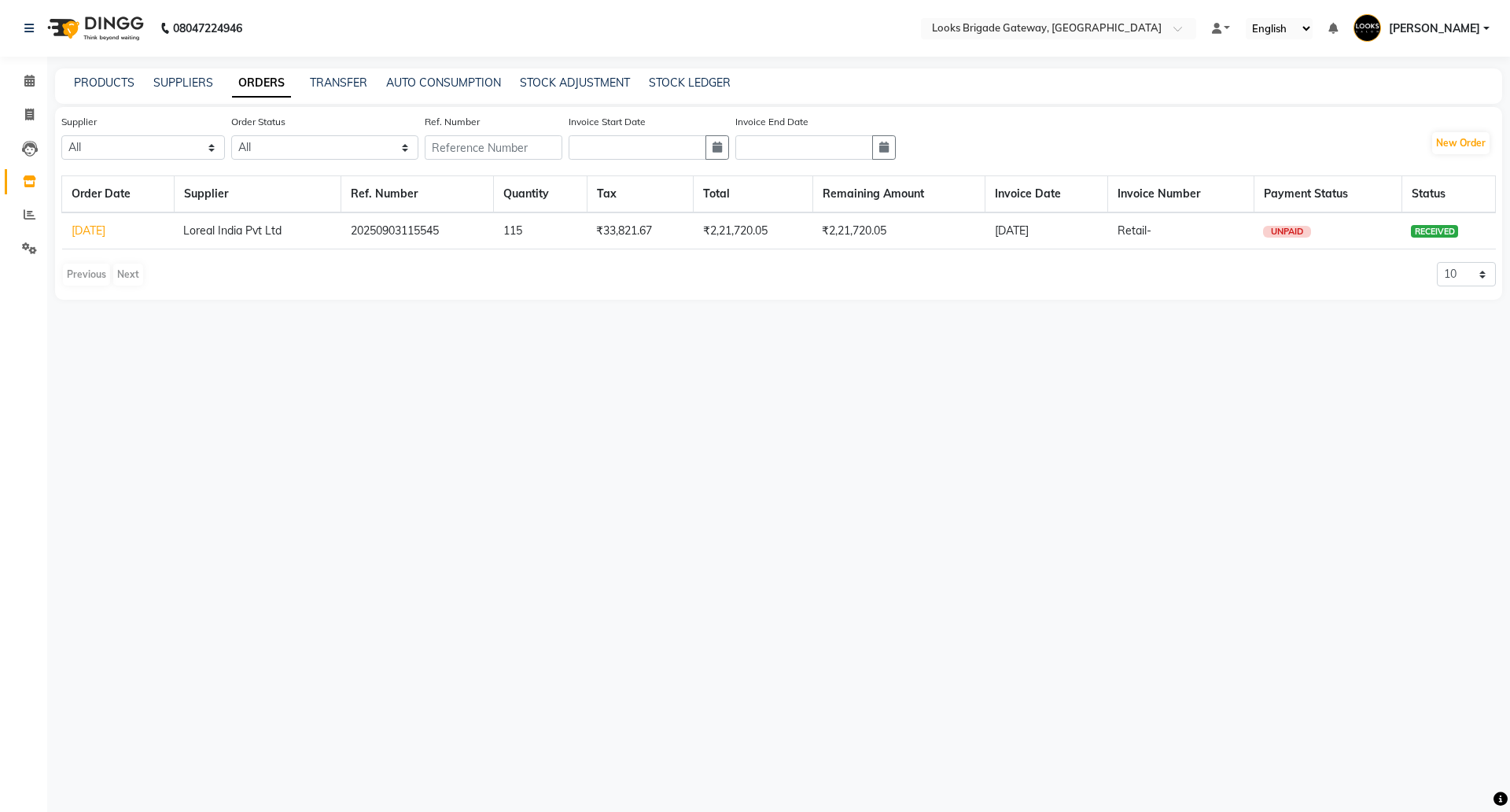
click at [530, 240] on td "115" at bounding box center [540, 231] width 93 height 37
click at [530, 239] on td "115" at bounding box center [540, 231] width 93 height 37
click at [1448, 143] on button "New Order" at bounding box center [1461, 143] width 57 height 22
select select "true"
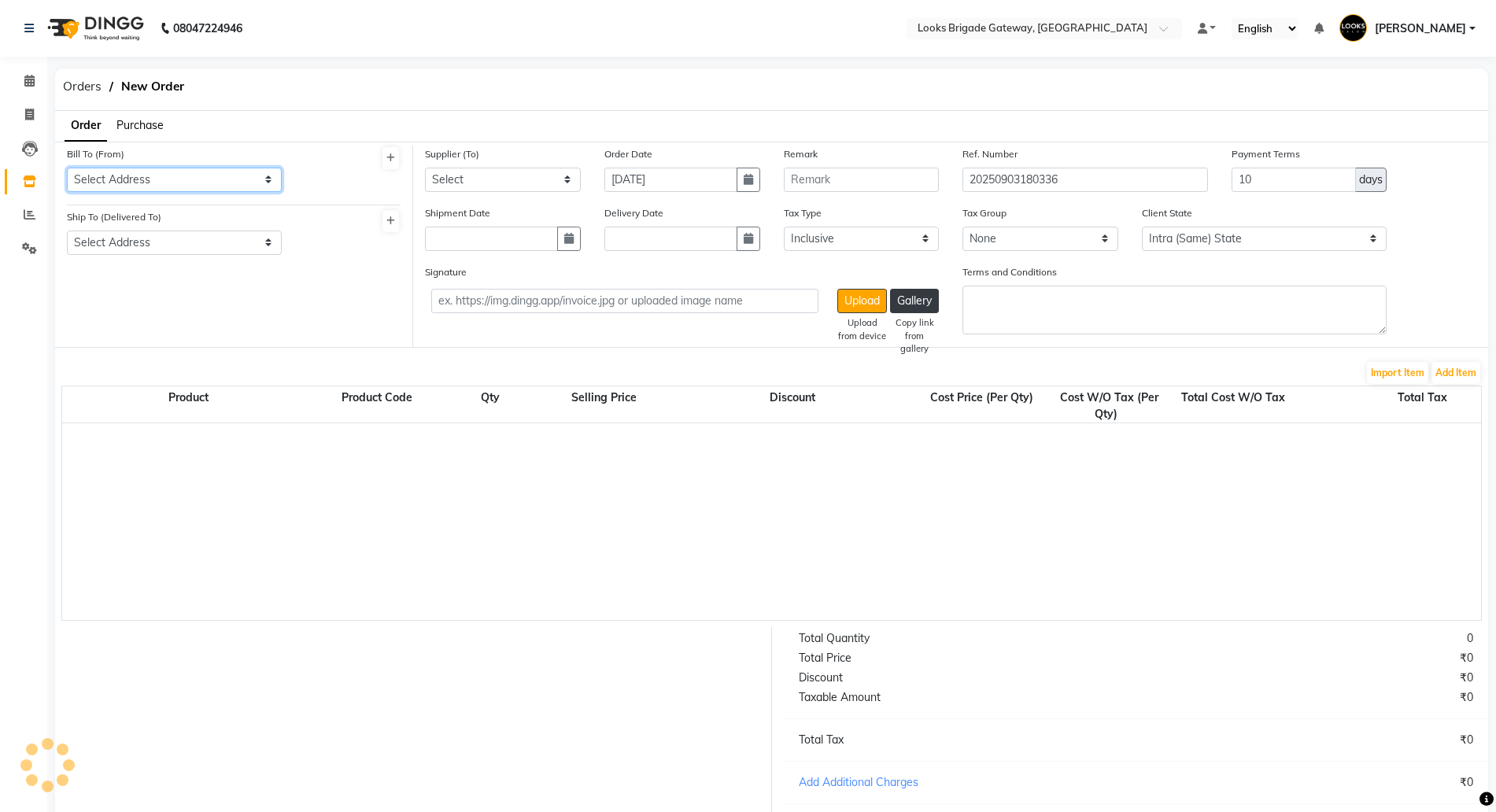
click at [139, 174] on select "Select Address" at bounding box center [174, 179] width 215 height 24
select select "4377"
select select "1713"
click at [67, 167] on select "Select Address Looks Brigade Gateway" at bounding box center [174, 179] width 215 height 24
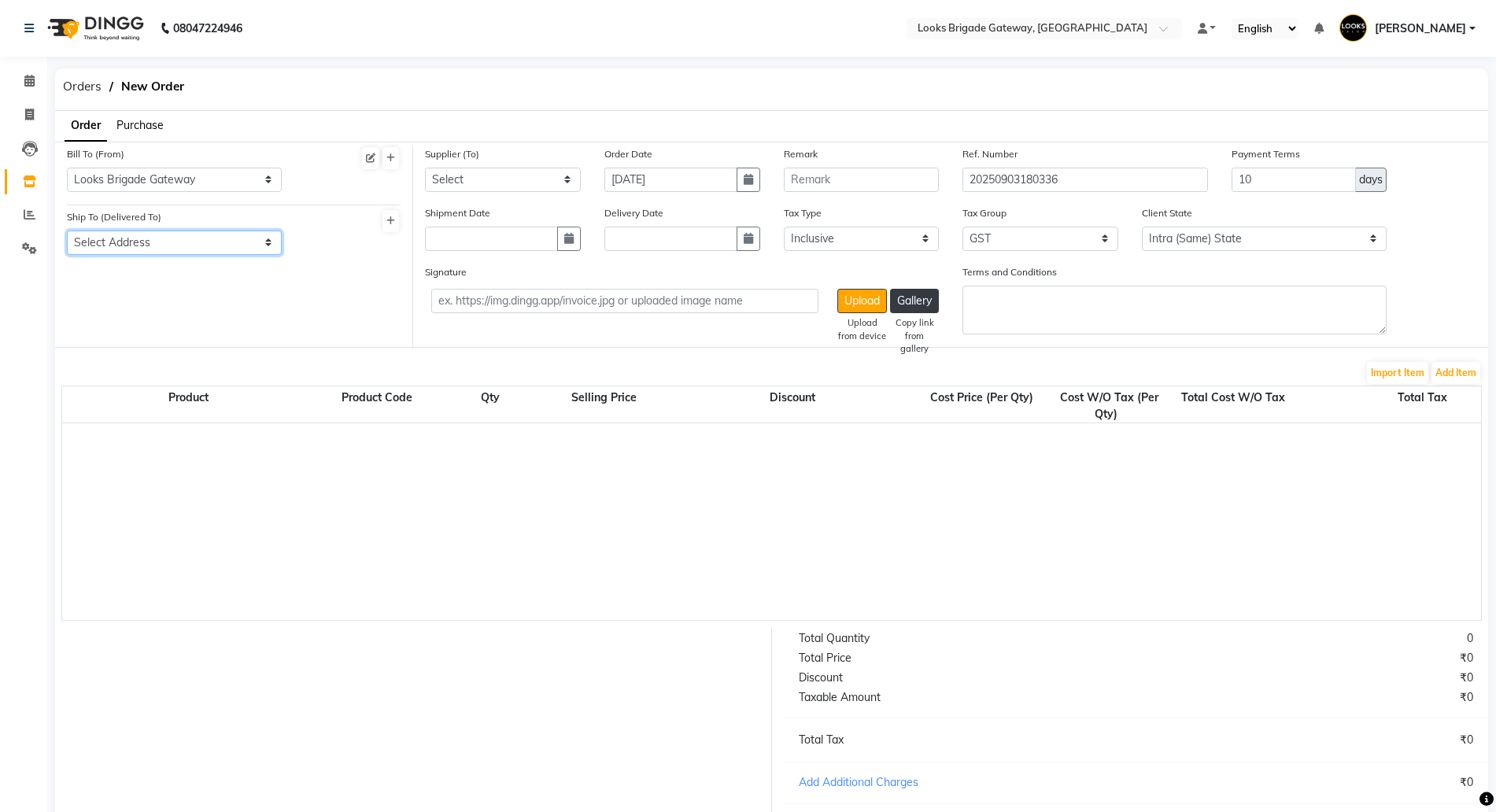
click at [116, 241] on select "Select Address Looks Brigade Gateway" at bounding box center [174, 242] width 215 height 24
select select "1714"
click at [67, 230] on select "Select Address Looks Brigade Gateway" at bounding box center [174, 242] width 215 height 24
click at [458, 178] on select "Select Loreal India Pvt Ltd" at bounding box center [502, 179] width 156 height 24
select select "5772"
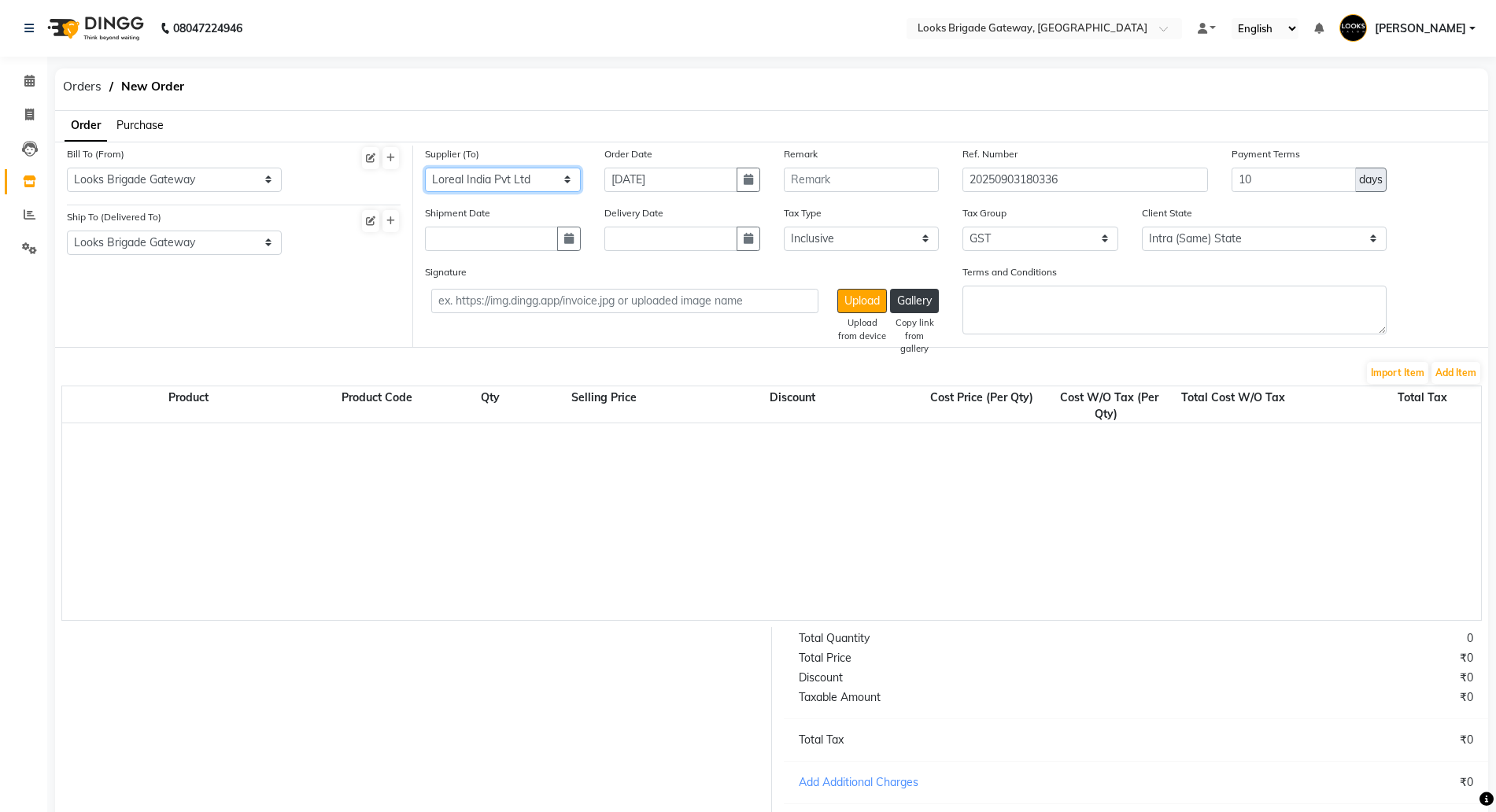
click at [425, 167] on select "Select Loreal India Pvt Ltd" at bounding box center [502, 179] width 156 height 24
click at [1458, 372] on button "Add Item" at bounding box center [1455, 372] width 48 height 22
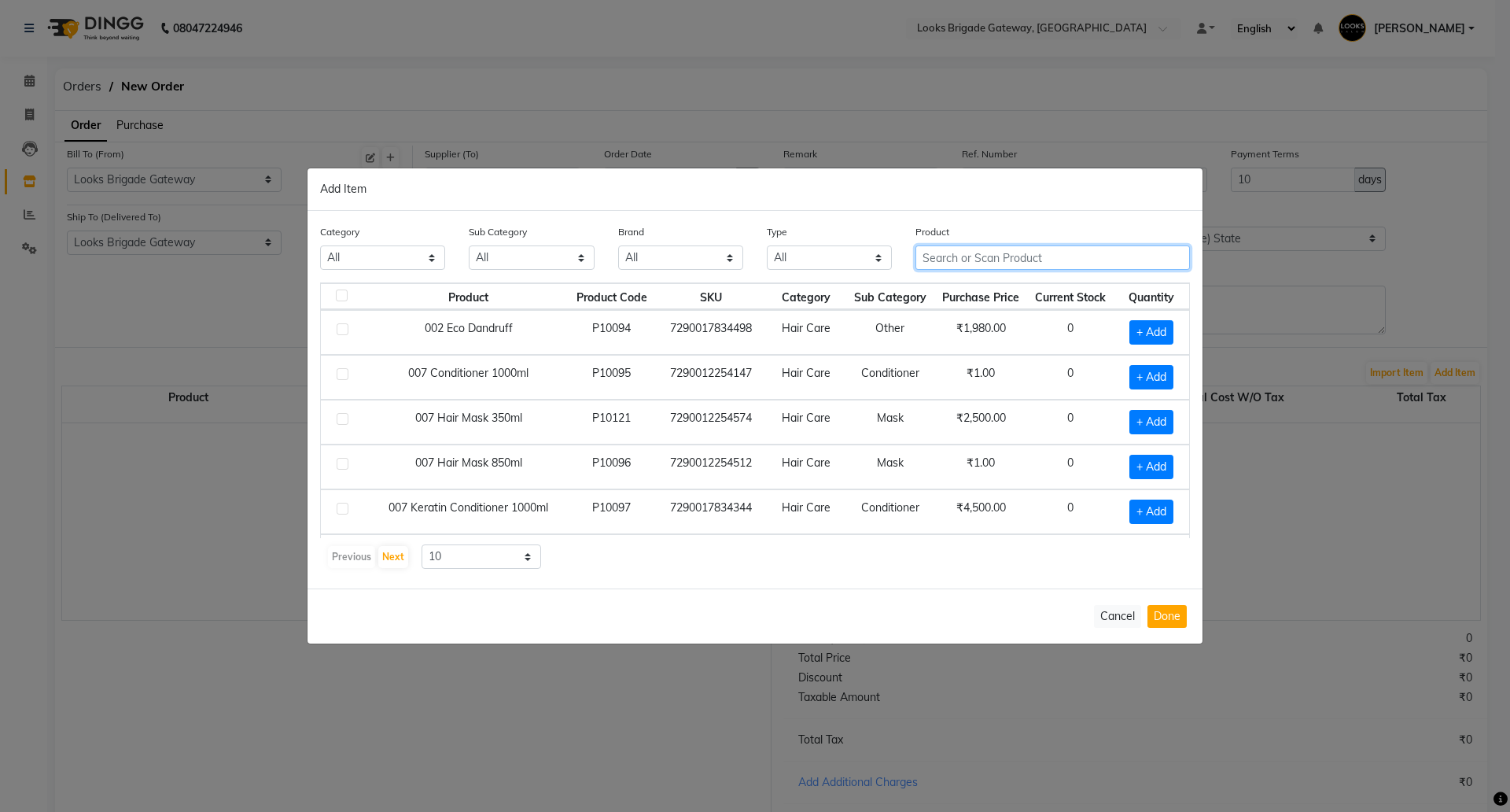
click at [953, 255] on input "text" at bounding box center [1053, 257] width 275 height 24
click at [944, 259] on input "text" at bounding box center [1053, 257] width 275 height 24
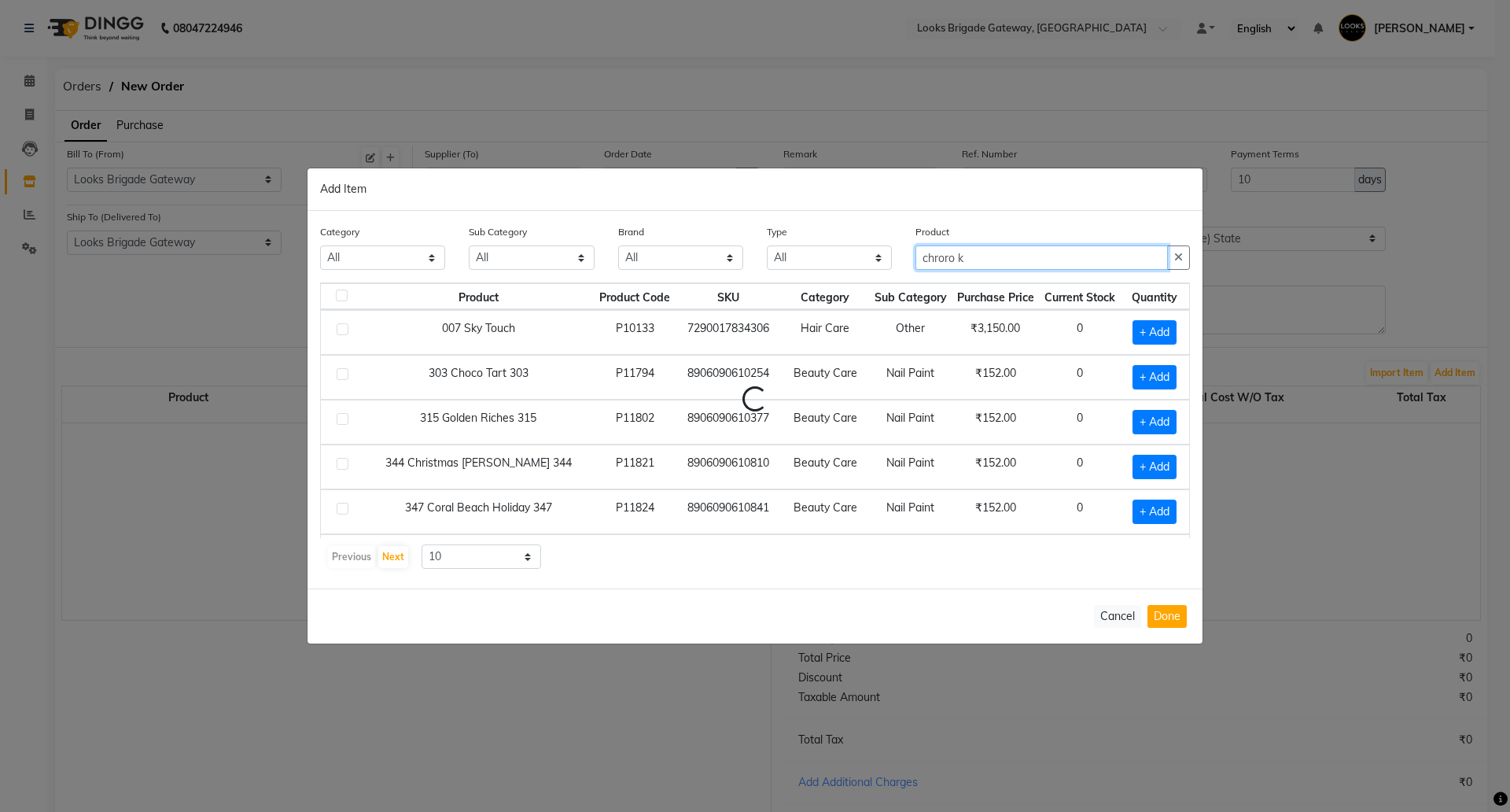
type input "chroro ki"
type input "caff"
drag, startPoint x: 1010, startPoint y: 264, endPoint x: 810, endPoint y: 254, distance: 200.2
click at [810, 254] on div "Category All Skin Personal Care Hair Threading Loreal Bio Top Cons. Bio Top Ret…" at bounding box center [755, 252] width 893 height 59
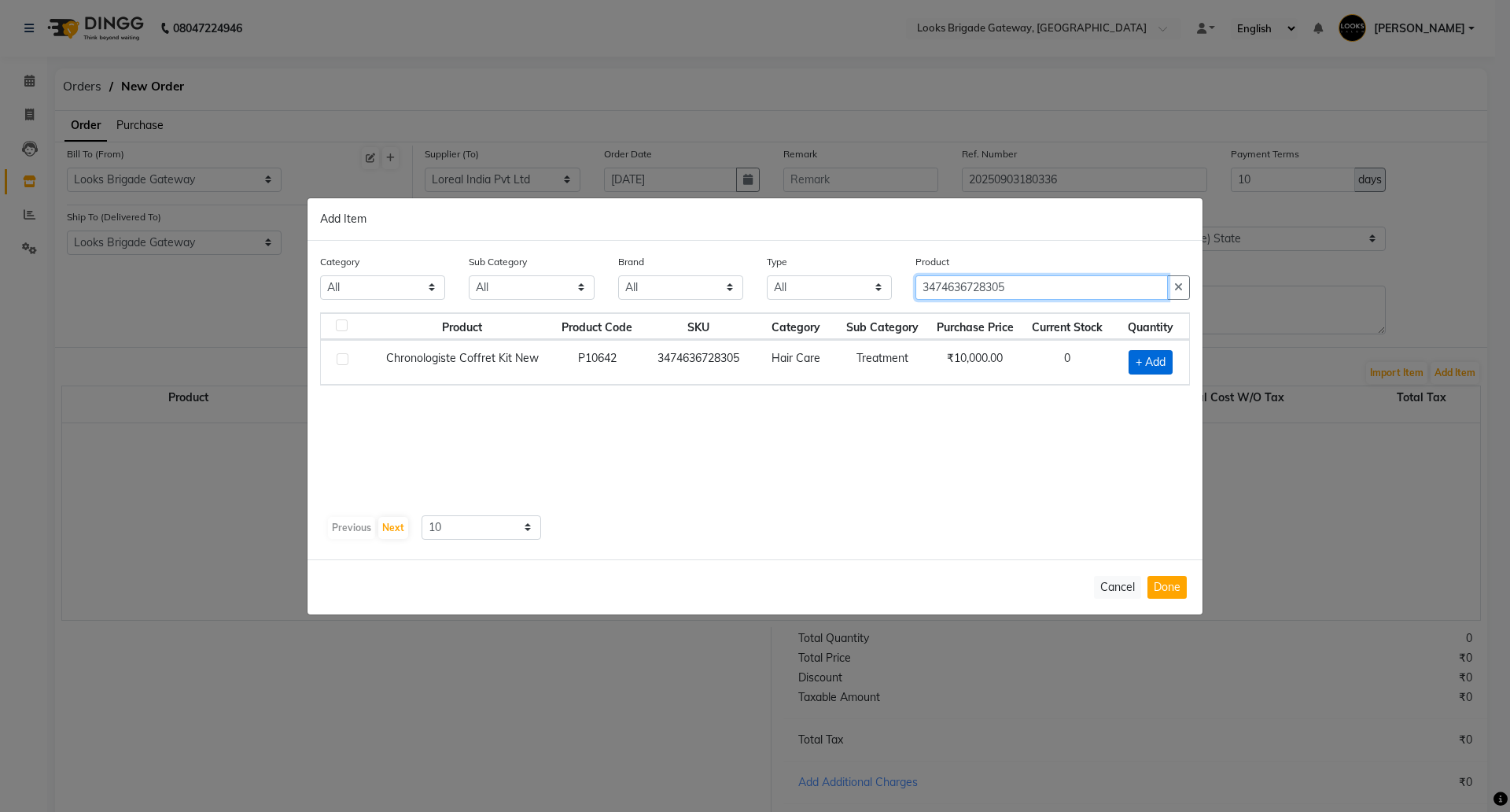
type input "3474636728305"
click at [1149, 363] on span "+ Add" at bounding box center [1151, 362] width 44 height 24
checkbox input "true"
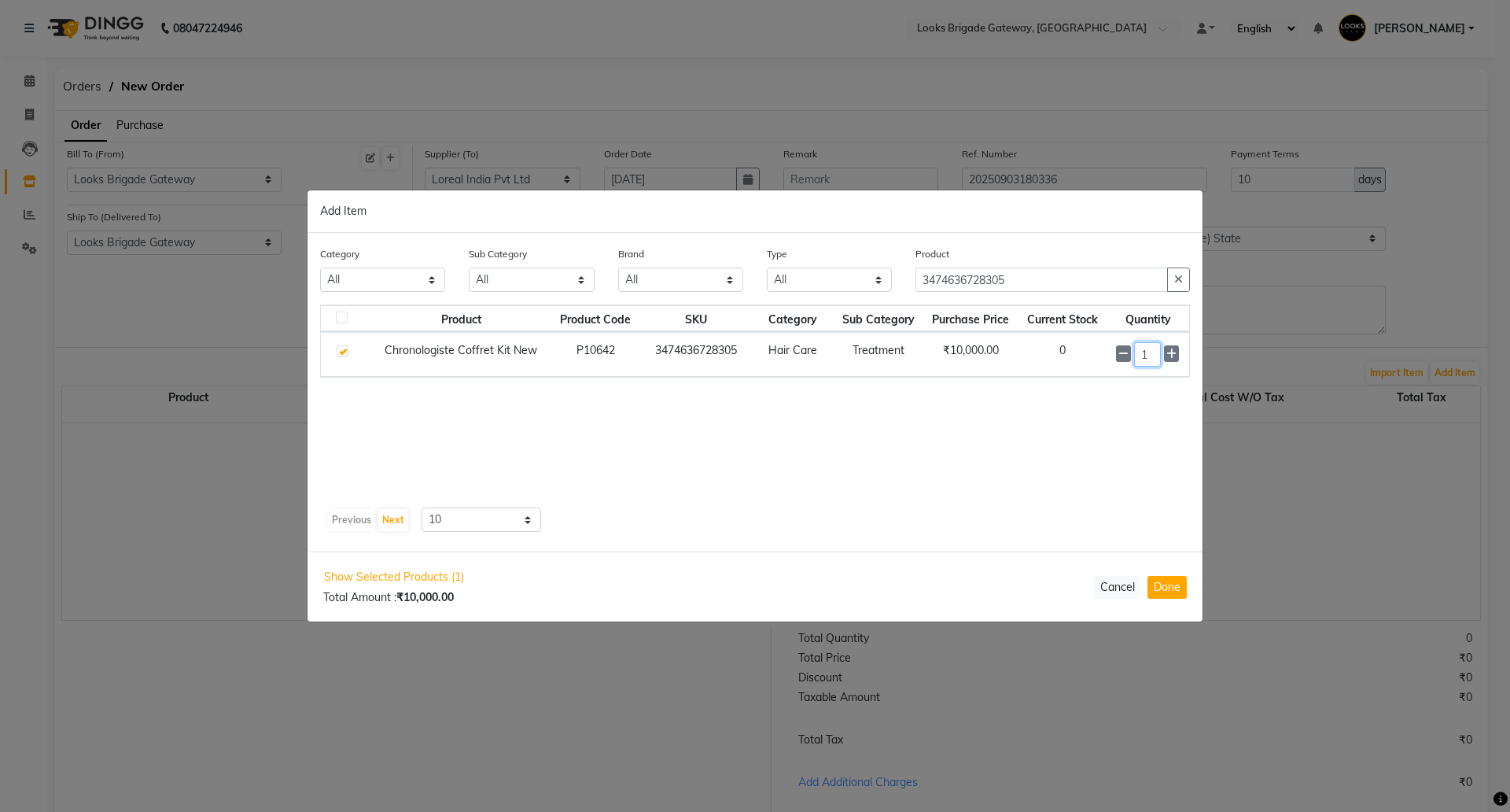
drag, startPoint x: 1155, startPoint y: 348, endPoint x: 1009, endPoint y: 325, distance: 147.8
click at [1031, 345] on tr "Chronologiste Coffret Kit New P10642 3474636728305 Hair Care Treatment ₹10,000.…" at bounding box center [755, 354] width 868 height 44
type input "8"
click at [1171, 591] on button "Done" at bounding box center [1167, 588] width 40 height 23
select select "4397"
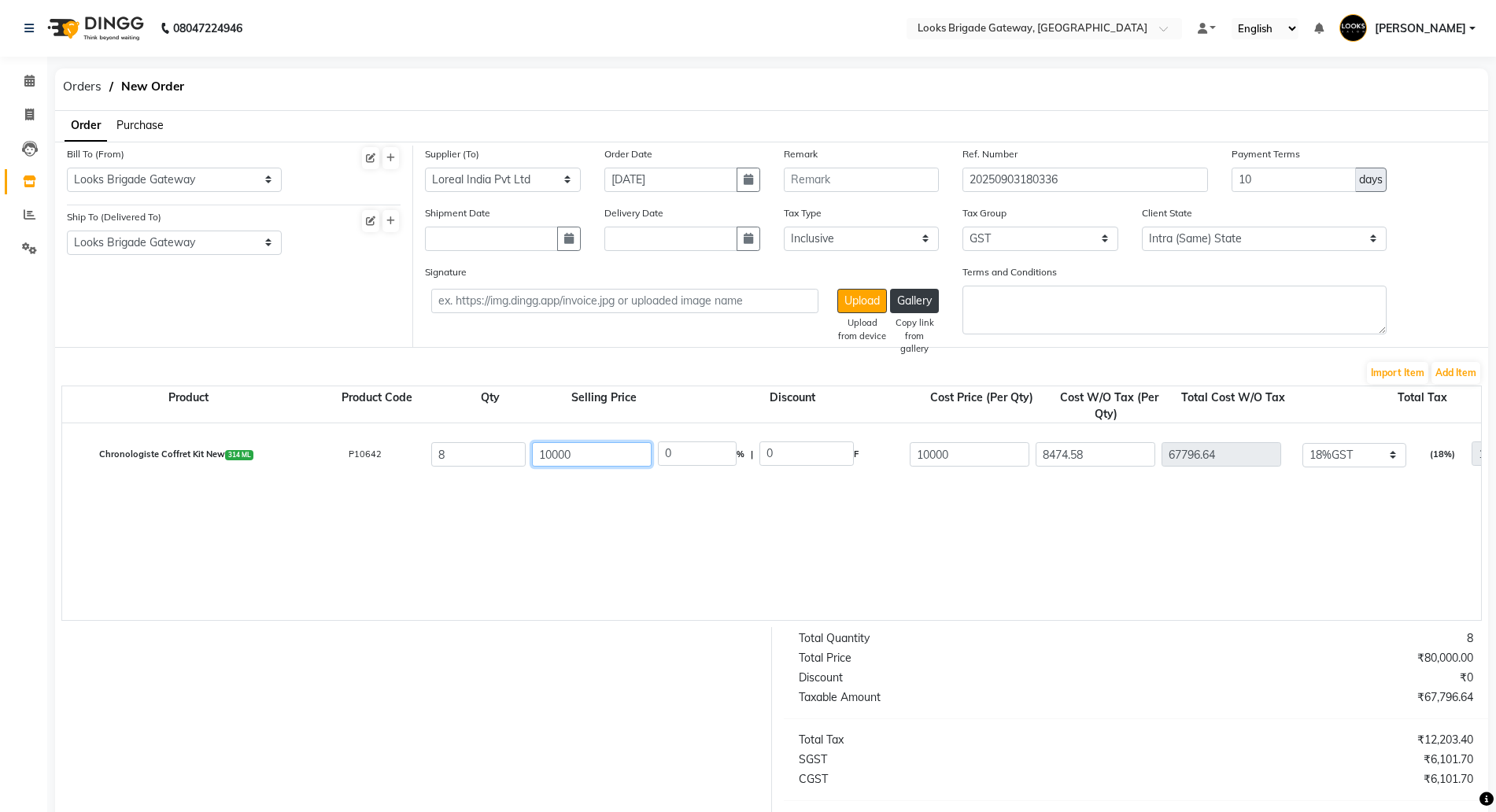
drag, startPoint x: 508, startPoint y: 450, endPoint x: 466, endPoint y: 443, distance: 42.6
type input "1324"
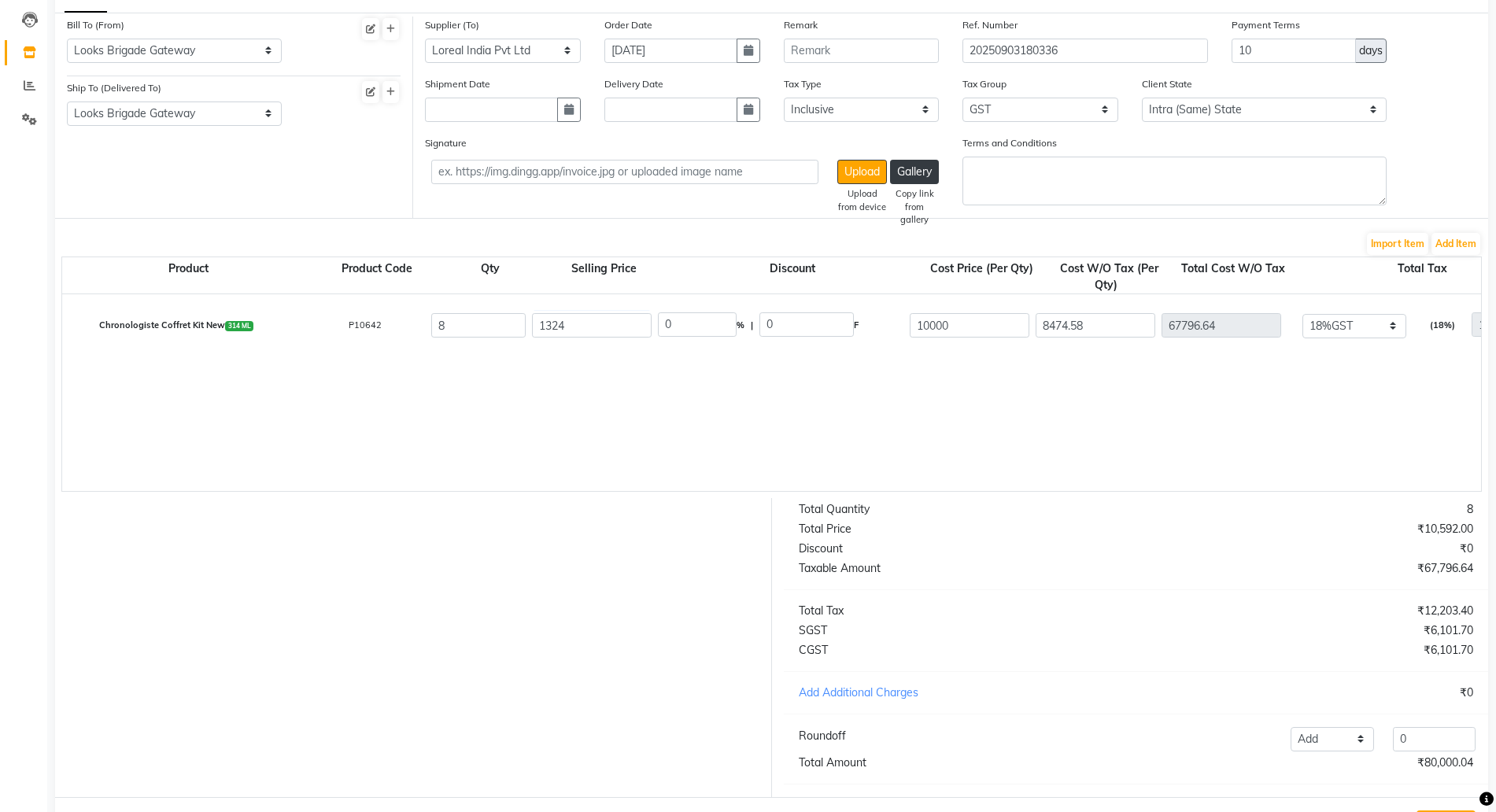
scroll to position [210, 0]
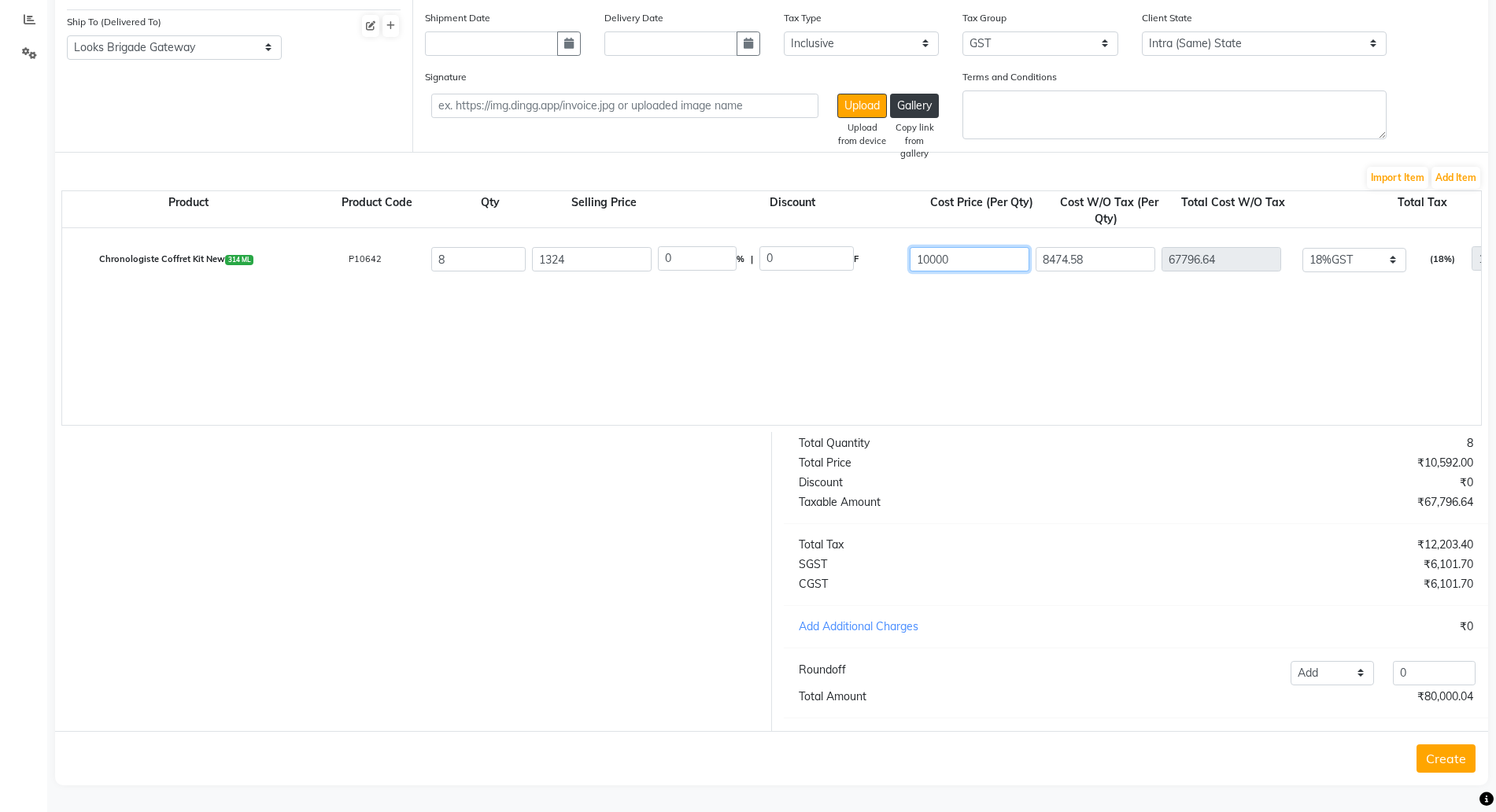
drag, startPoint x: 977, startPoint y: 243, endPoint x: 841, endPoint y: 238, distance: 136.1
type input "1324"
type input "1122.03"
type input "8976.24"
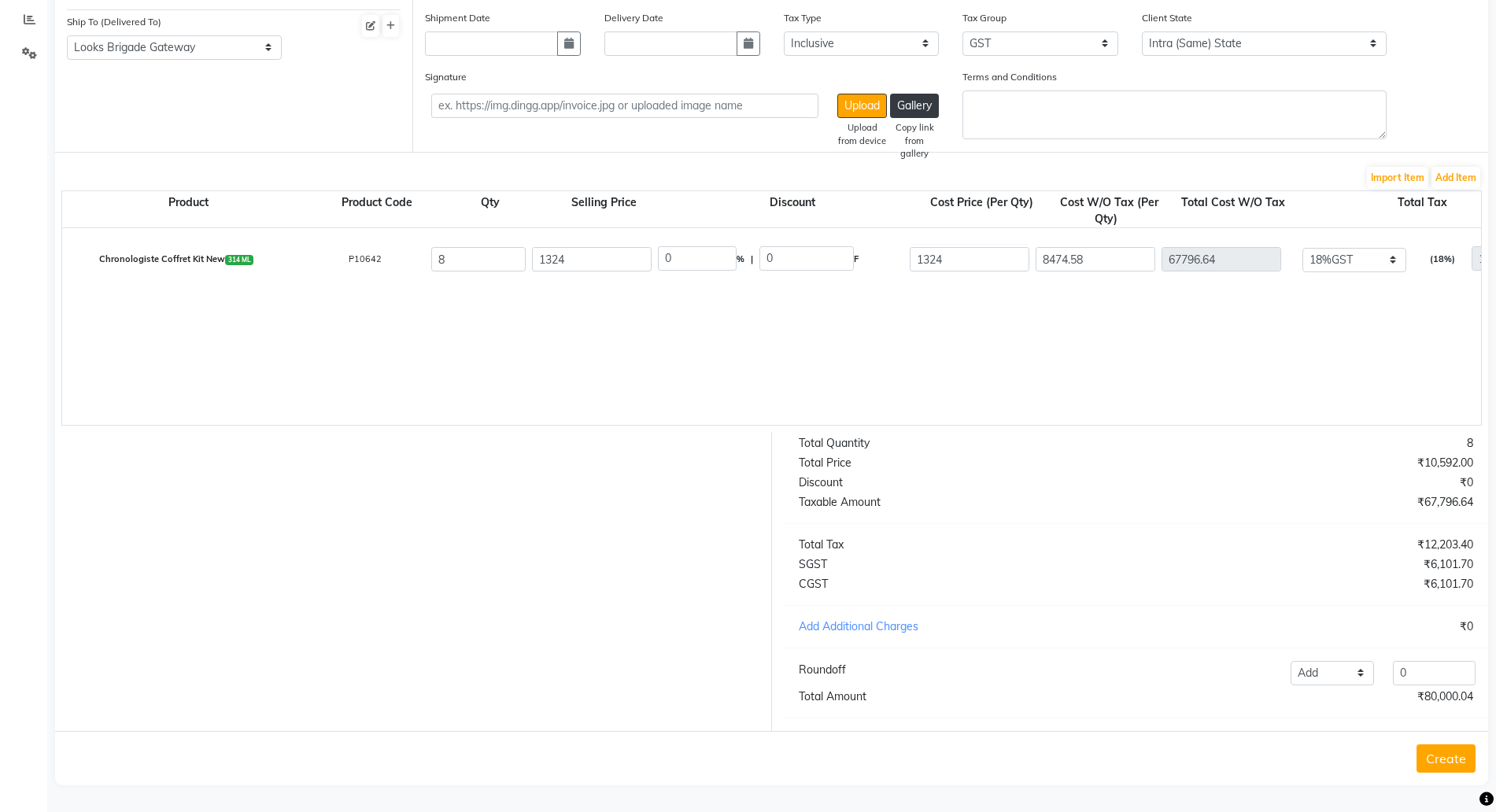
type input "1615.72"
type input "10591.96"
click at [1436, 702] on div "₹10,591.96" at bounding box center [1309, 696] width 349 height 16
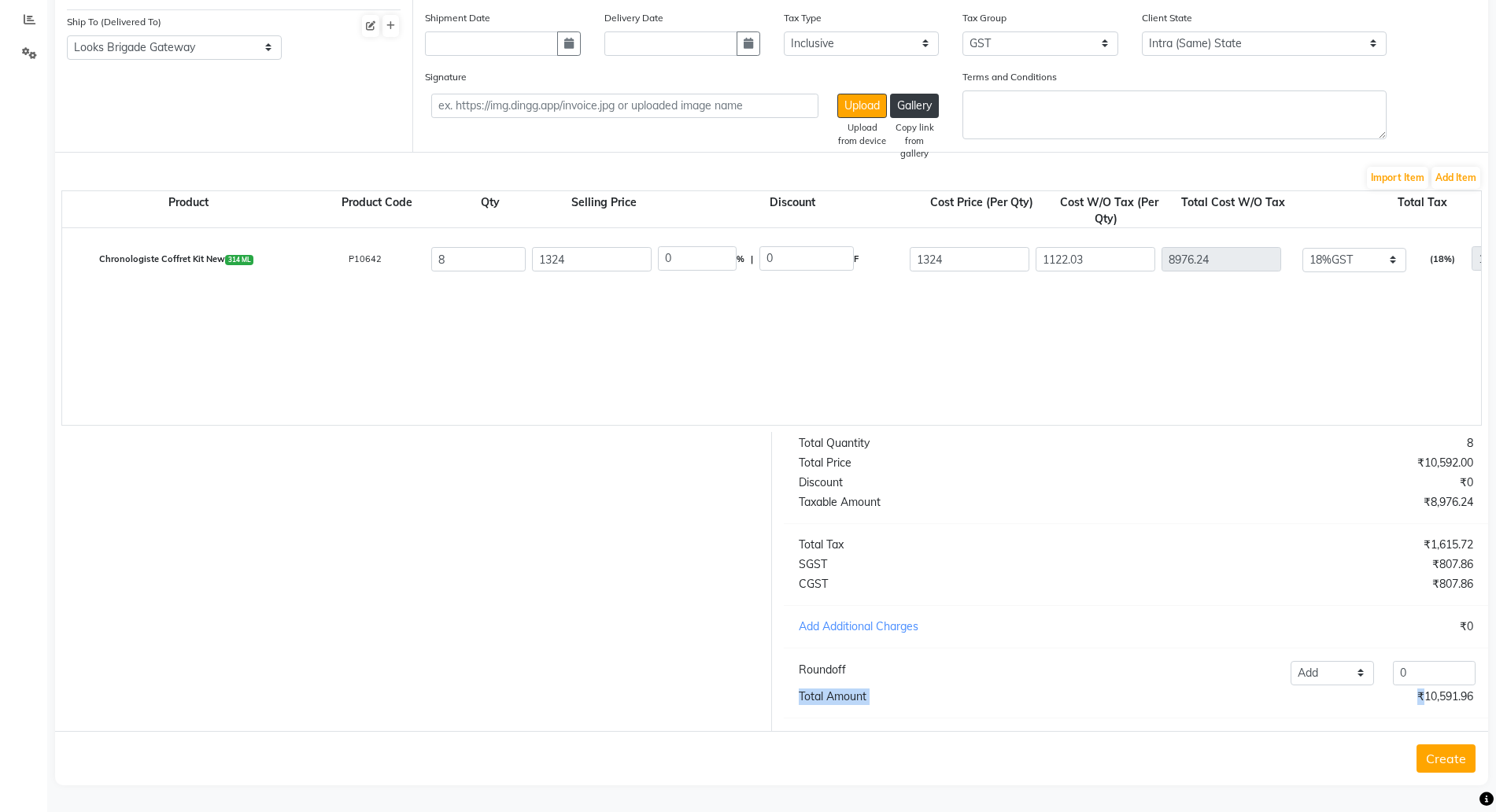
click at [1436, 702] on div "₹10,591.96" at bounding box center [1309, 696] width 349 height 16
click at [1432, 451] on div "Total Quantity 8 Total Price ₹10,592.00 Discount ₹0 Taxable Amount ₹8,976.24 To…" at bounding box center [1135, 581] width 728 height 299
click at [1428, 456] on div "₹10,592.00" at bounding box center [1309, 462] width 349 height 16
click at [969, 246] on input "1324" at bounding box center [970, 258] width 120 height 24
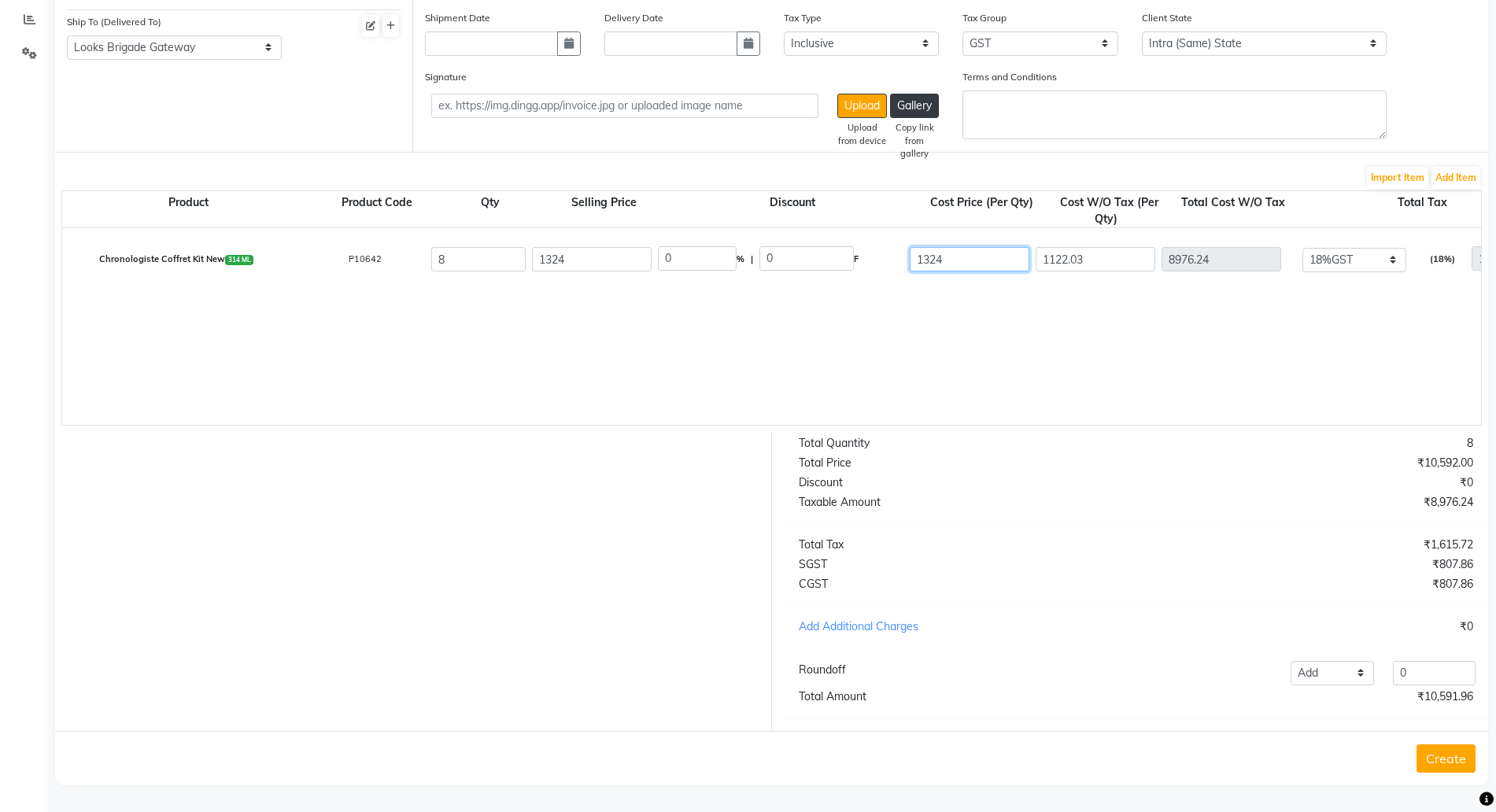
click at [974, 250] on input "1324" at bounding box center [970, 258] width 120 height 24
type input "1324.15"
type input "1122.16"
type input "8977.28"
type input "1615.91"
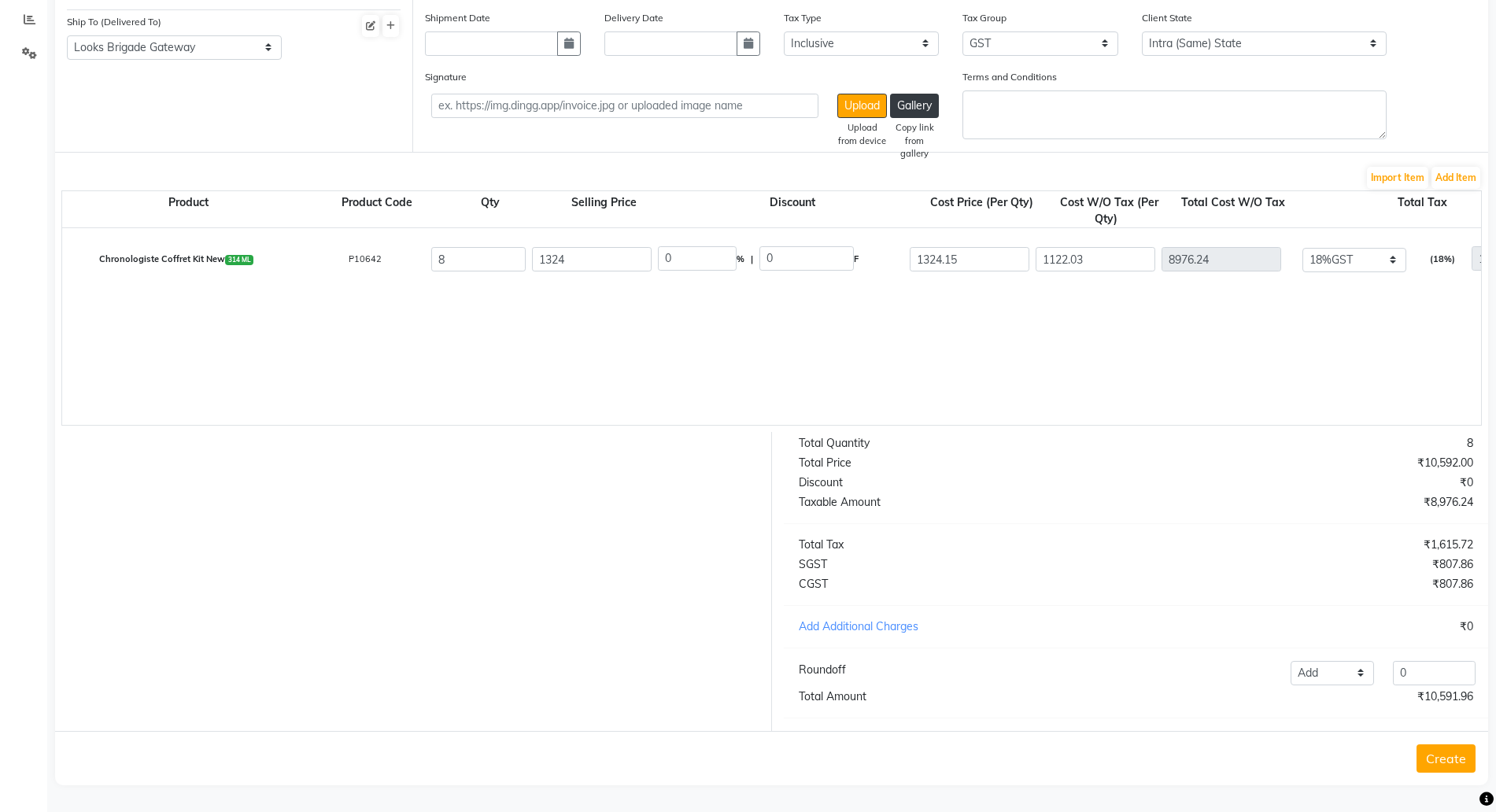
type input "10593.19"
click at [1469, 166] on button "Add Item" at bounding box center [1455, 177] width 48 height 22
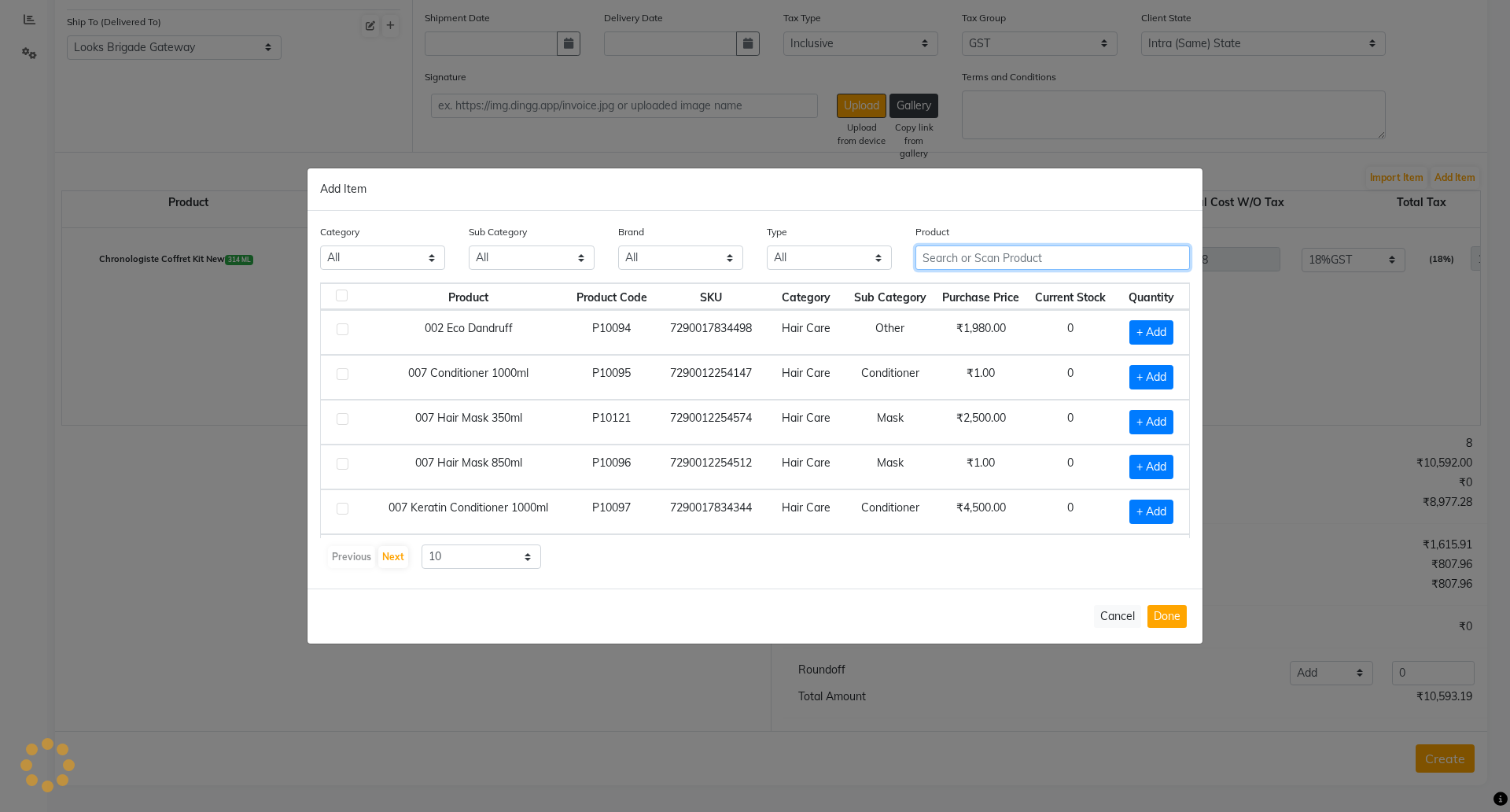
click at [941, 256] on input "text" at bounding box center [1053, 257] width 275 height 24
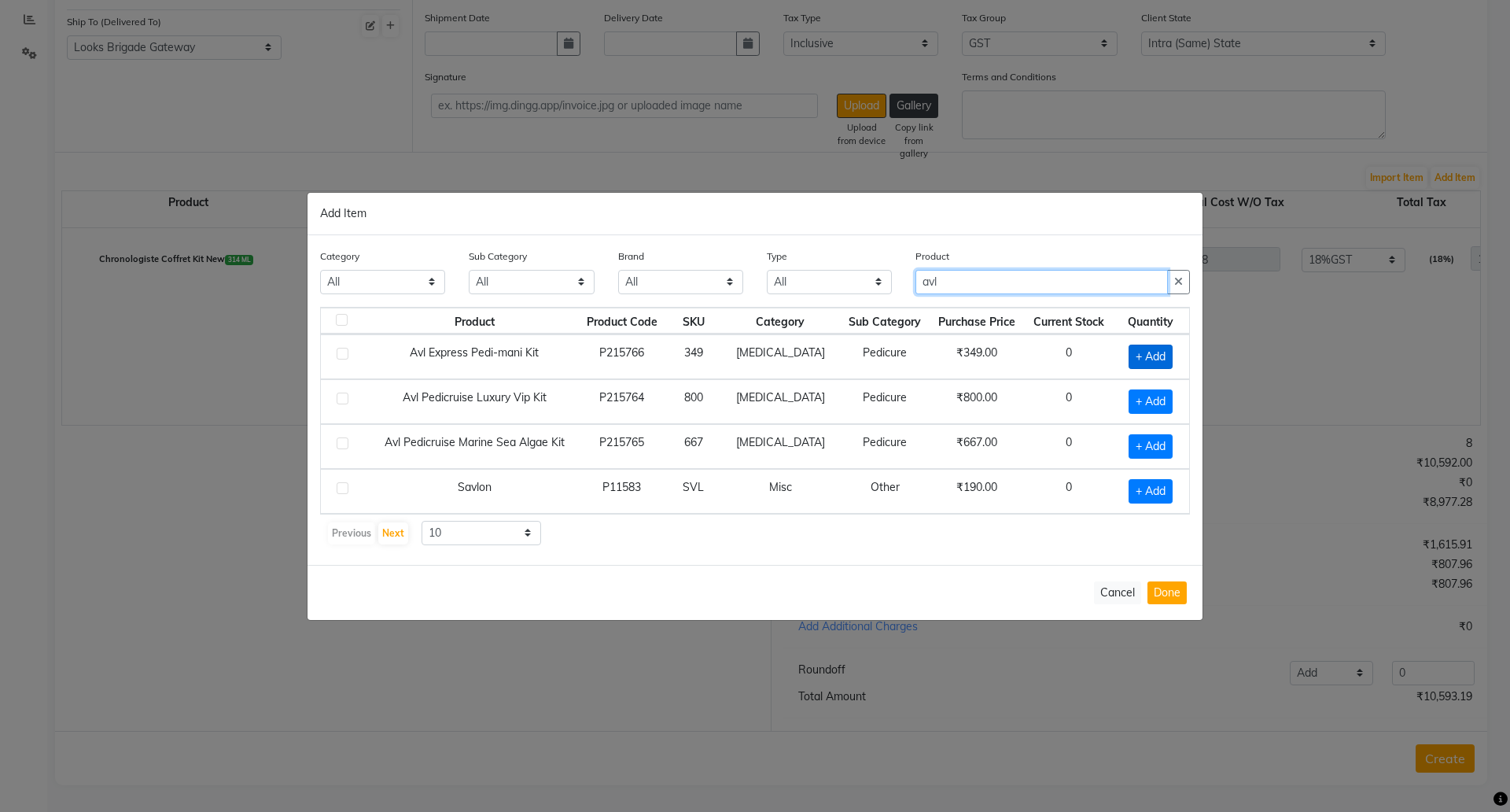
type input "avl"
click at [1146, 352] on span "+ Add" at bounding box center [1151, 356] width 44 height 24
checkbox input "true"
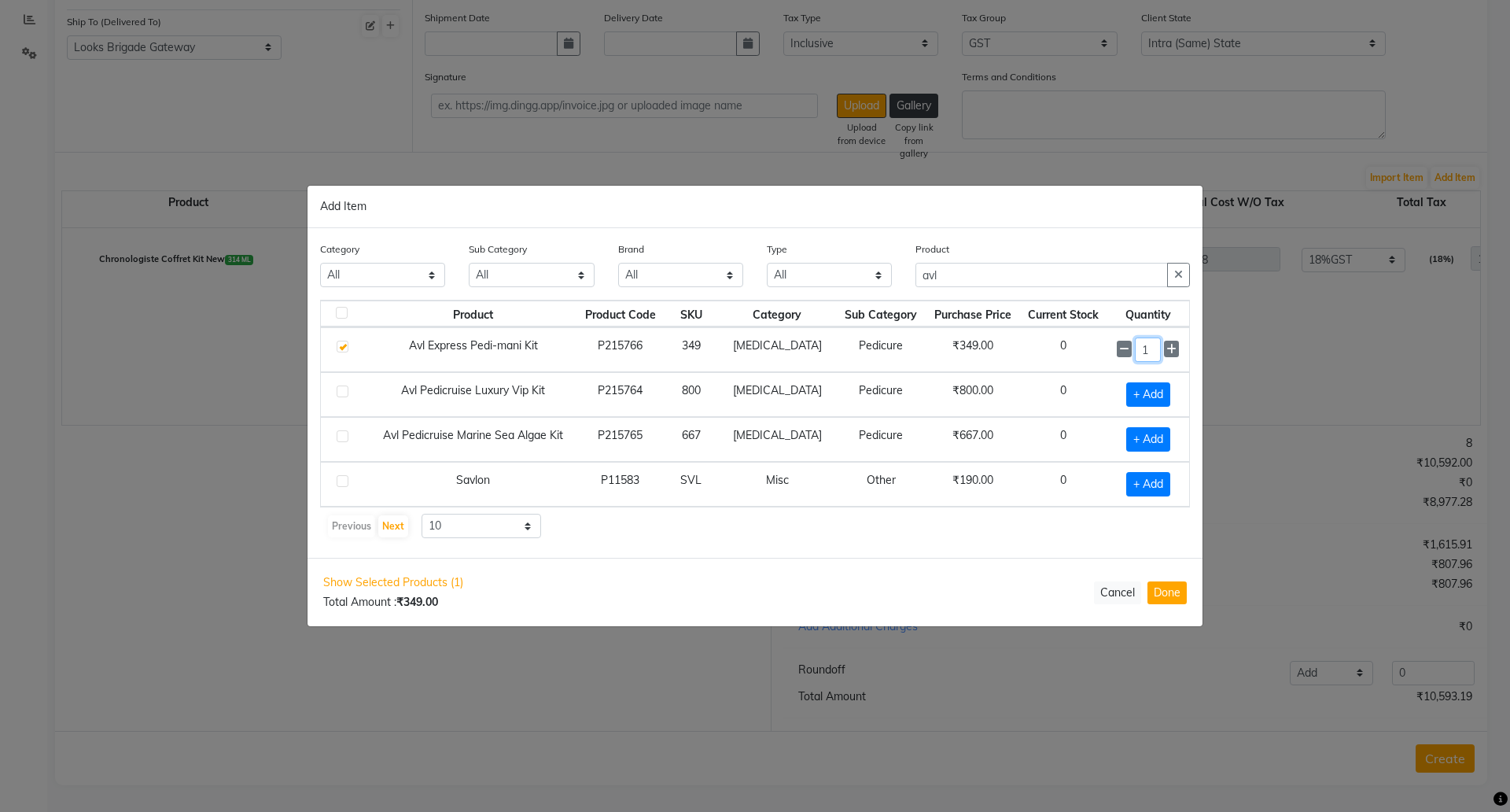
drag, startPoint x: 1141, startPoint y: 350, endPoint x: 1038, endPoint y: 343, distance: 103.2
click at [1044, 343] on tr "Avl Express Pedi-mani Kit P215766 349 [MEDICAL_DATA] Pedicure ₹349.00 0 1" at bounding box center [755, 349] width 868 height 44
click at [1144, 386] on span "+ Add" at bounding box center [1148, 393] width 44 height 24
checkbox input "true"
drag, startPoint x: 1145, startPoint y: 386, endPoint x: 1098, endPoint y: 392, distance: 47.4
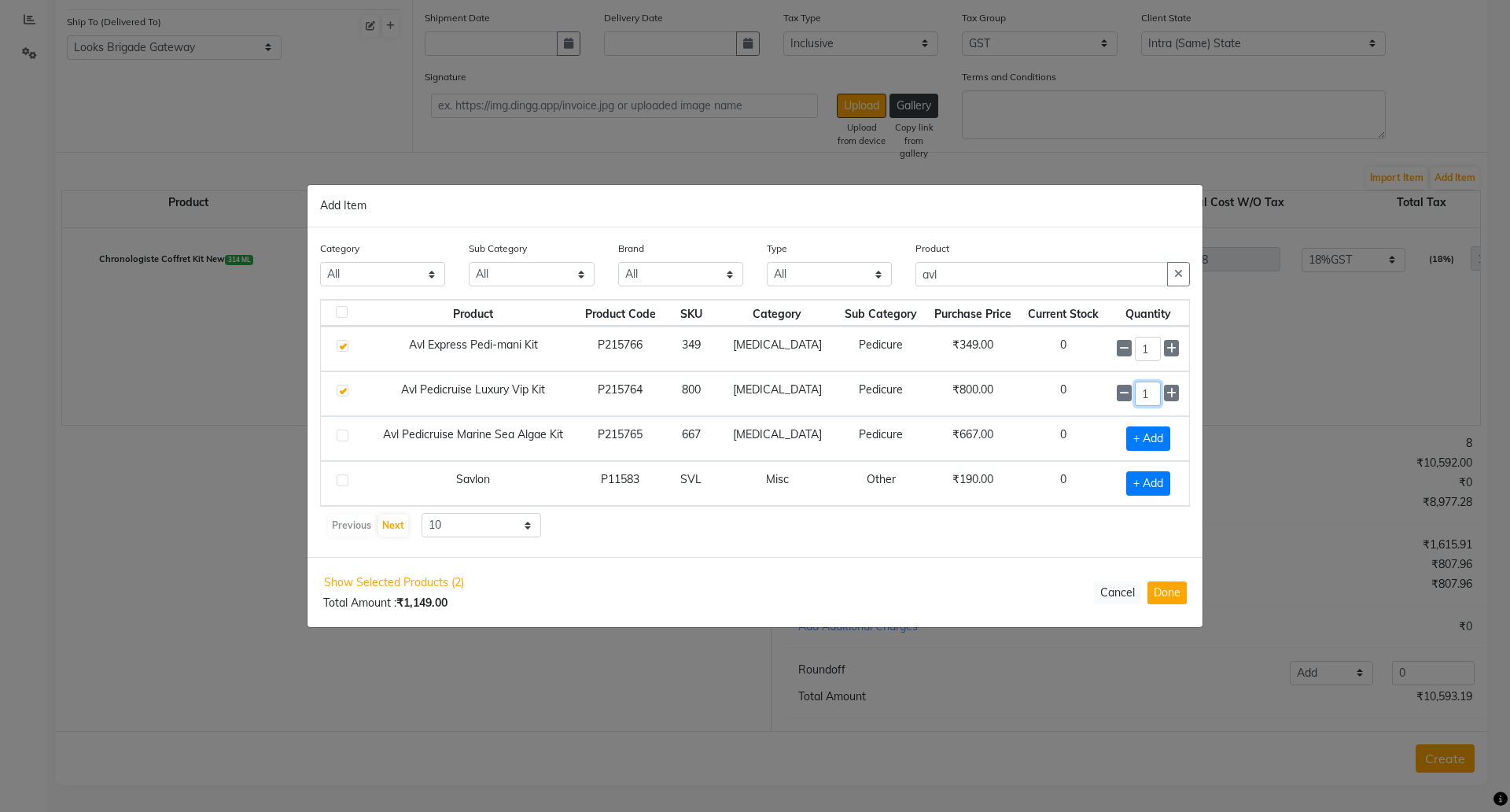
click at [1108, 397] on td "1" at bounding box center [1148, 393] width 82 height 44
drag, startPoint x: 1147, startPoint y: 348, endPoint x: 1089, endPoint y: 348, distance: 58.0
click at [1089, 348] on tr "Avl Express Pedi-mani Kit P215766 349 [MEDICAL_DATA] Pedicure ₹349.00 0 1" at bounding box center [755, 349] width 868 height 44
click at [1072, 393] on tr "Avl Pedicruise Luxury Vip Kit P215764 800 [MEDICAL_DATA] Pedicure ₹800.00 0 10" at bounding box center [755, 394] width 868 height 44
type input "93"
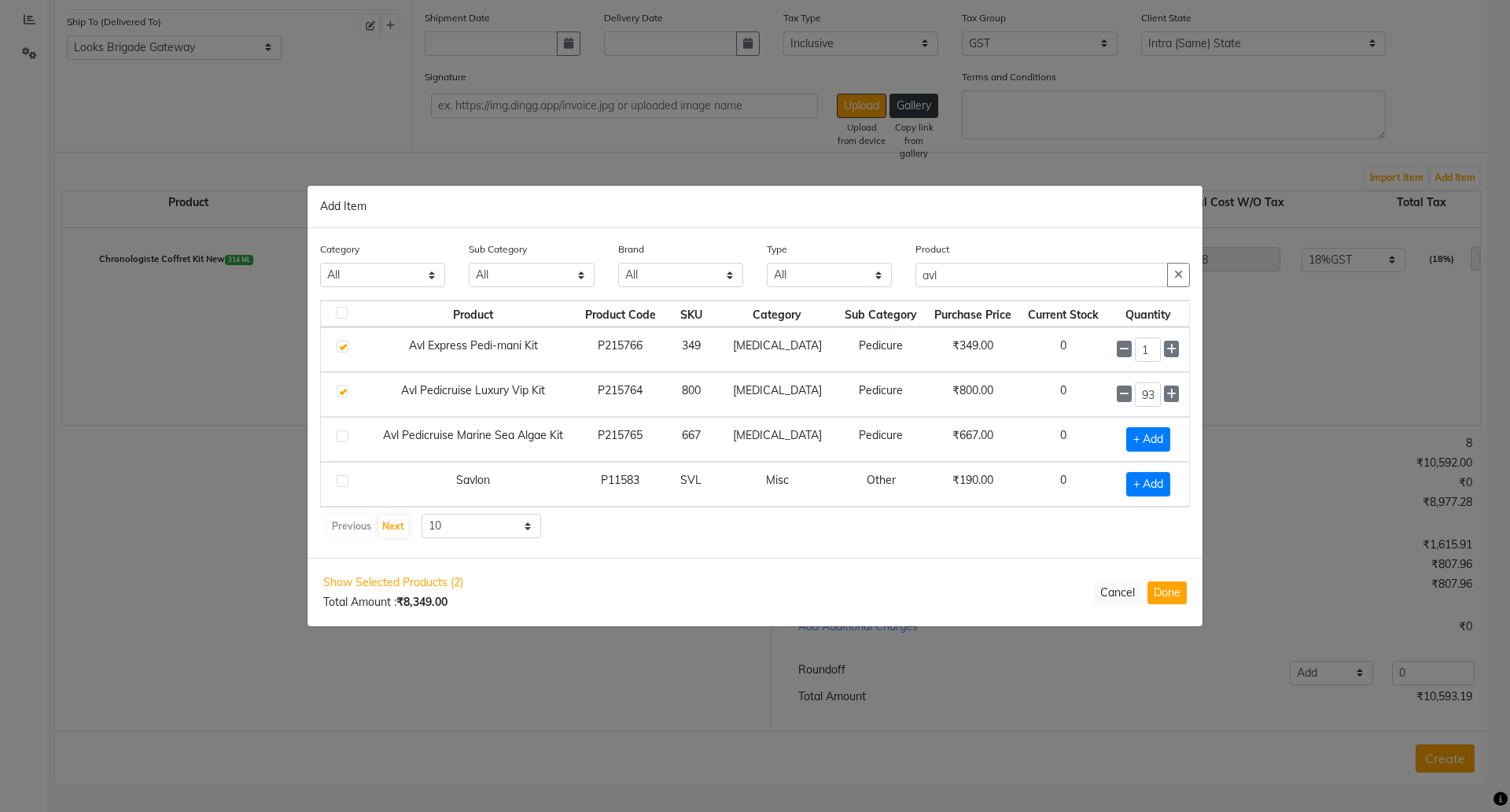
click at [1019, 517] on div "Previous Next 10 50 100" at bounding box center [755, 526] width 857 height 25
drag, startPoint x: 1142, startPoint y: 344, endPoint x: 1092, endPoint y: 332, distance: 51.4
click at [1122, 346] on div "1" at bounding box center [1147, 349] width 63 height 24
type input "29"
click at [1176, 589] on button "Done" at bounding box center [1167, 593] width 40 height 23
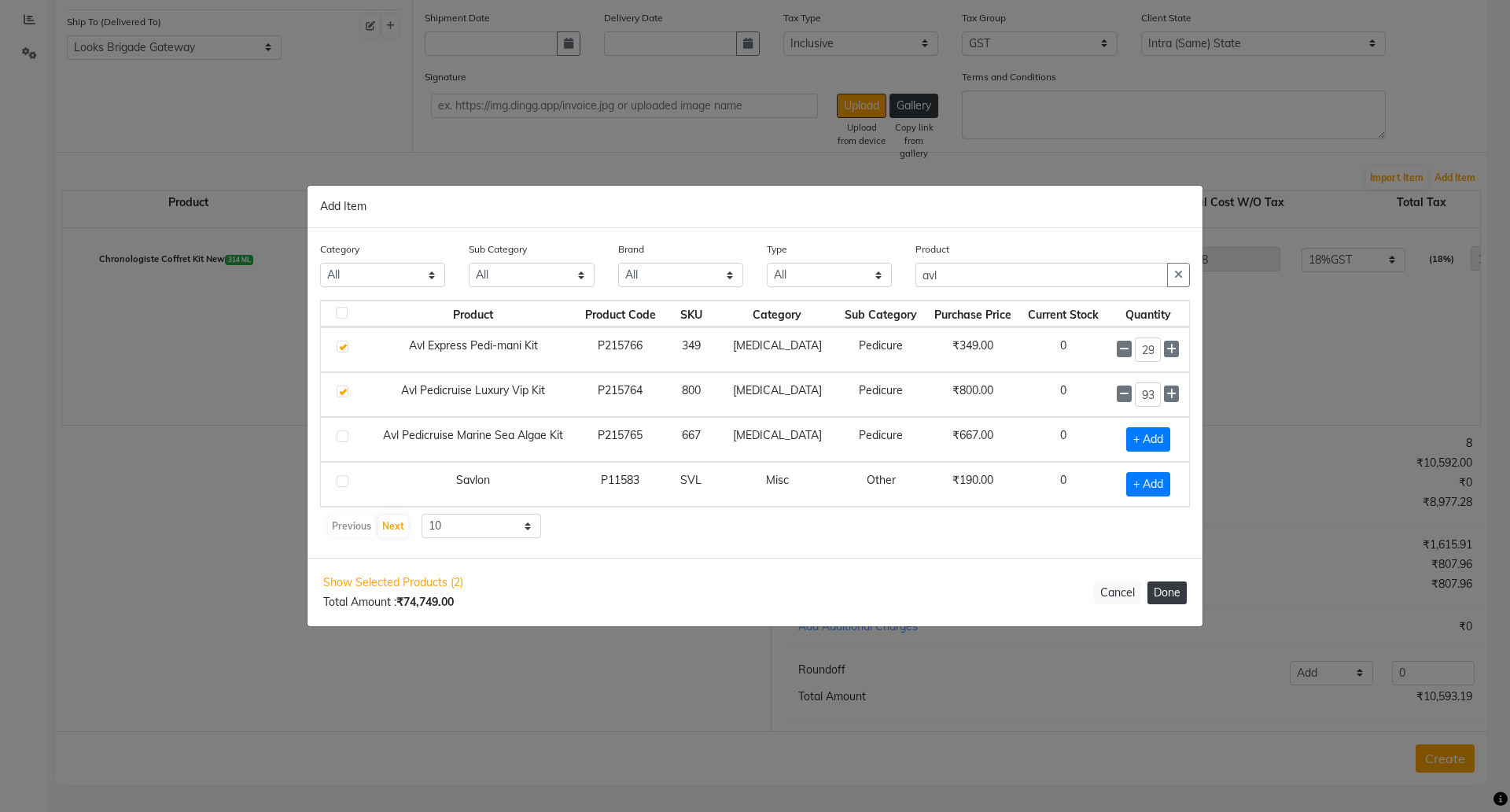
select select "4397"
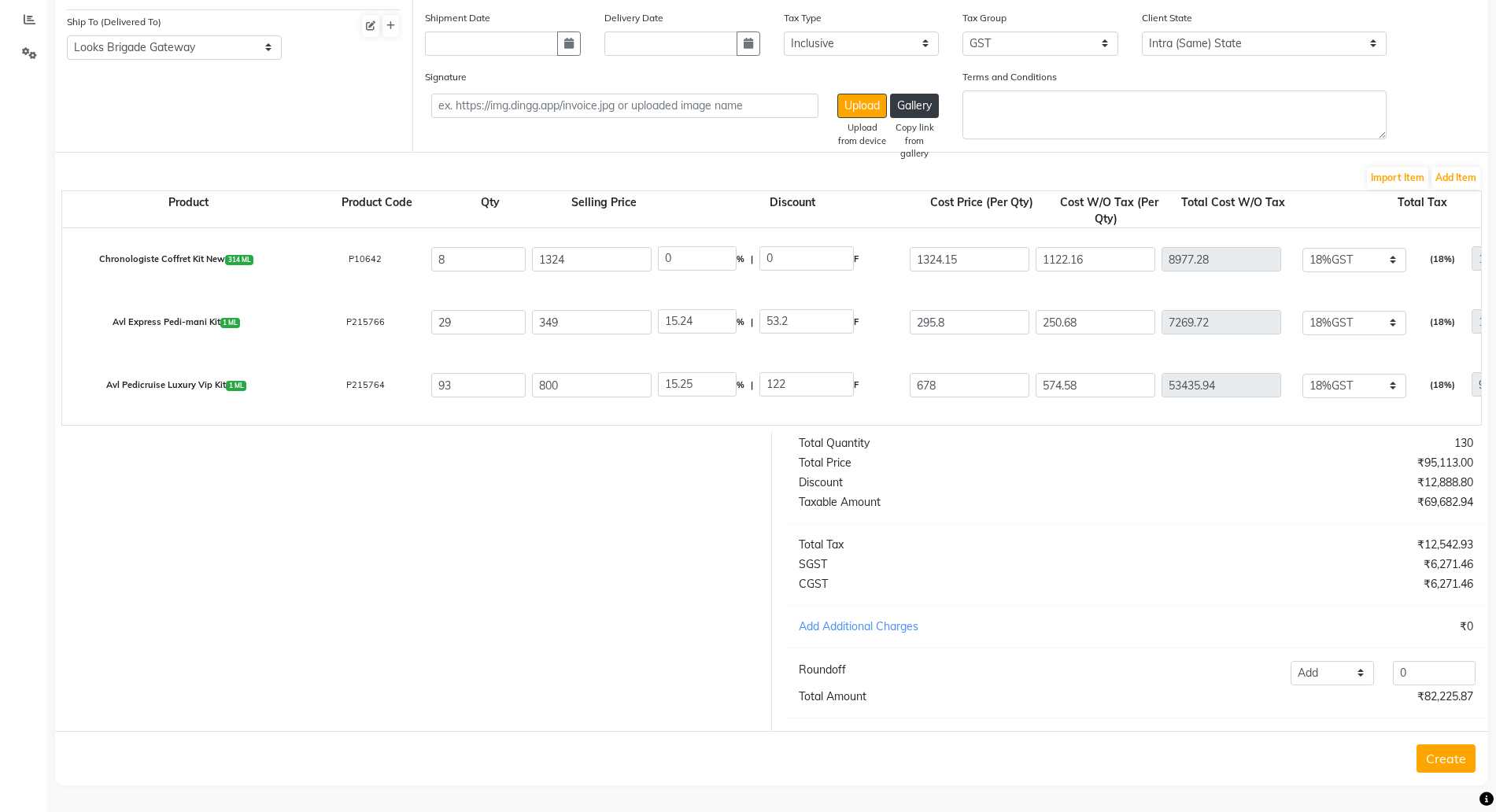
drag, startPoint x: 1437, startPoint y: 753, endPoint x: 1425, endPoint y: 757, distance: 12.6
click at [1433, 753] on button "Create" at bounding box center [1445, 758] width 59 height 28
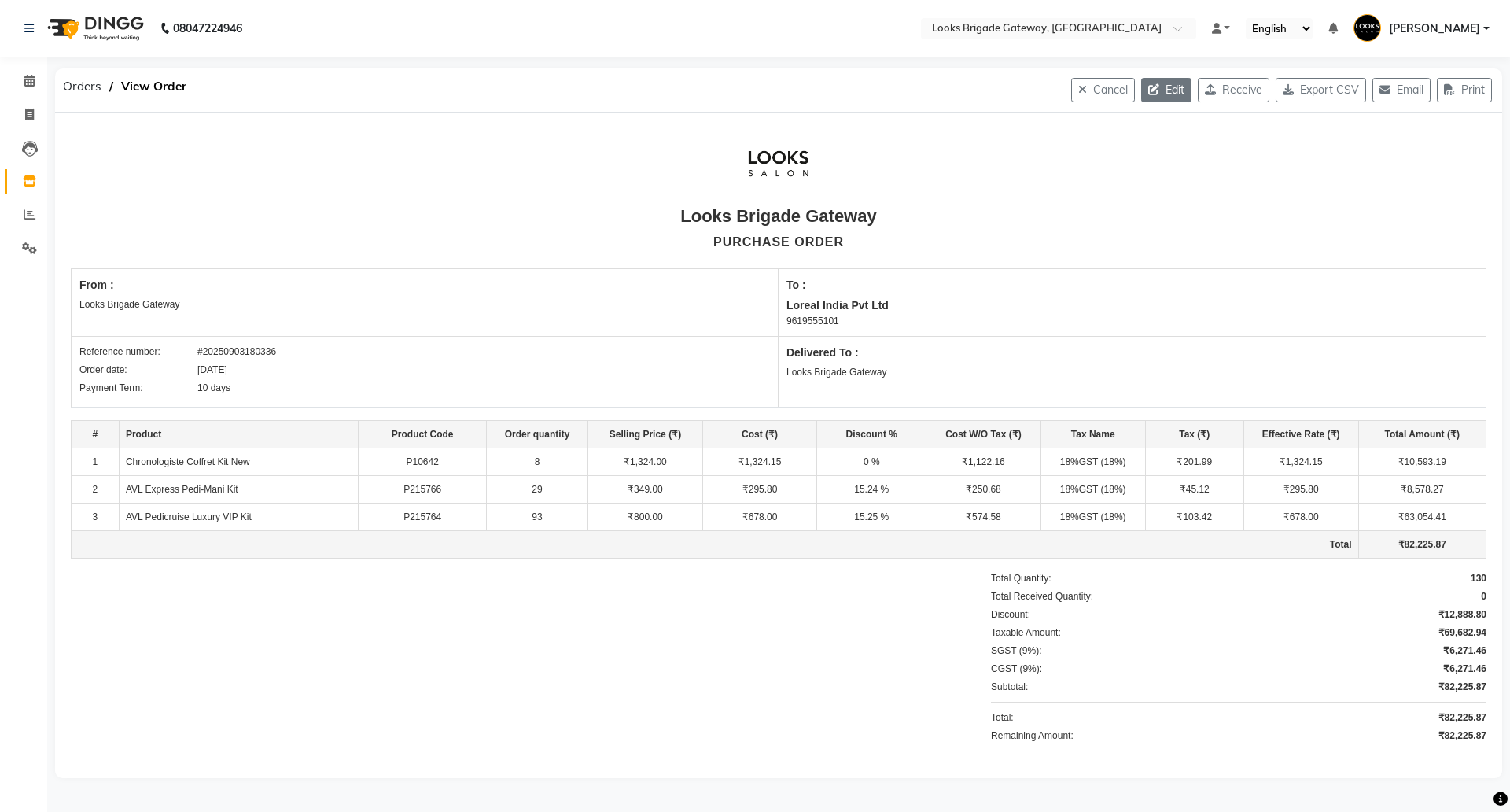
click at [1148, 91] on icon "button" at bounding box center [1157, 89] width 17 height 11
select select "1713"
select select "1714"
select select "5772"
select select "true"
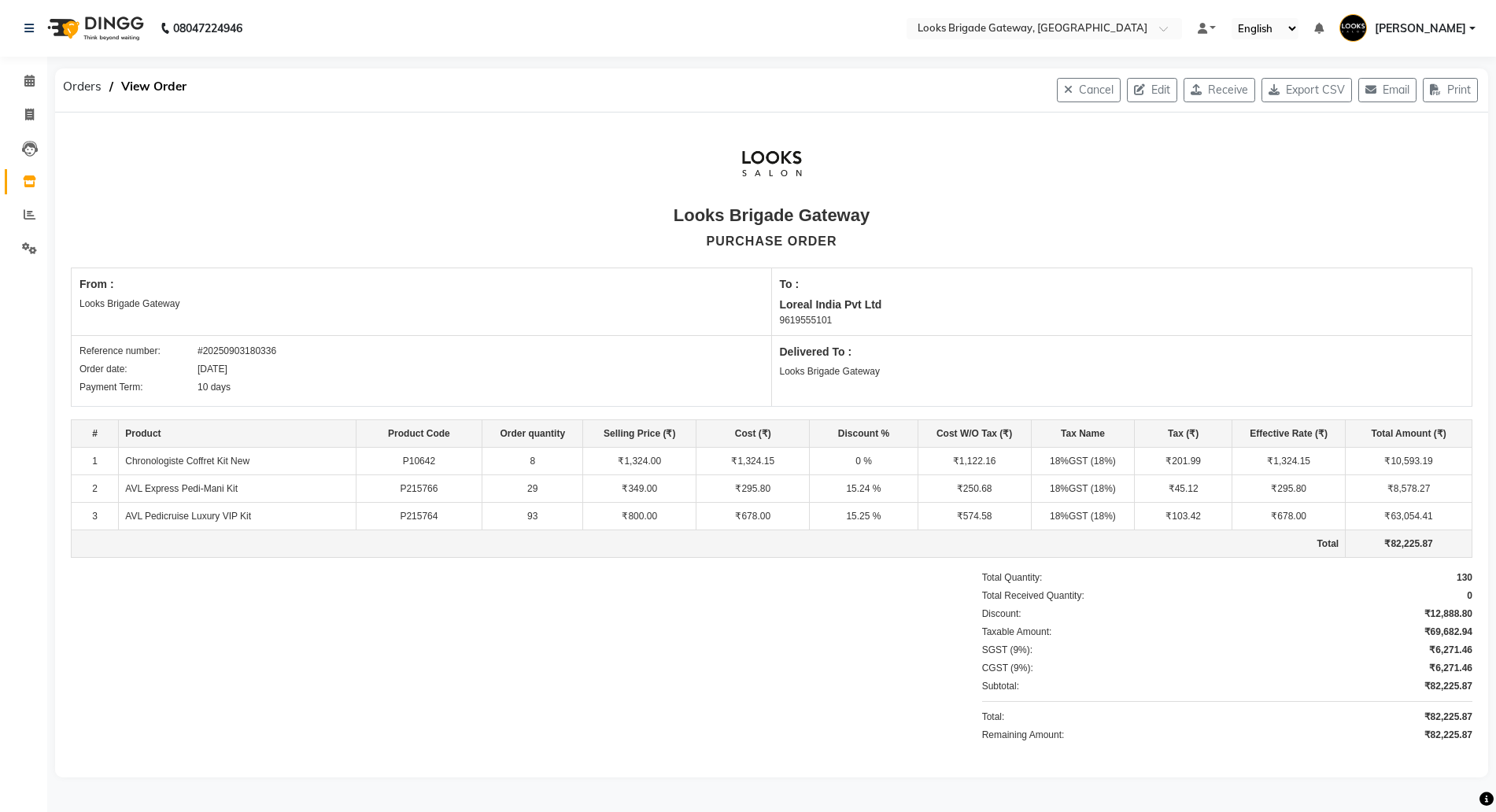
select select "4397"
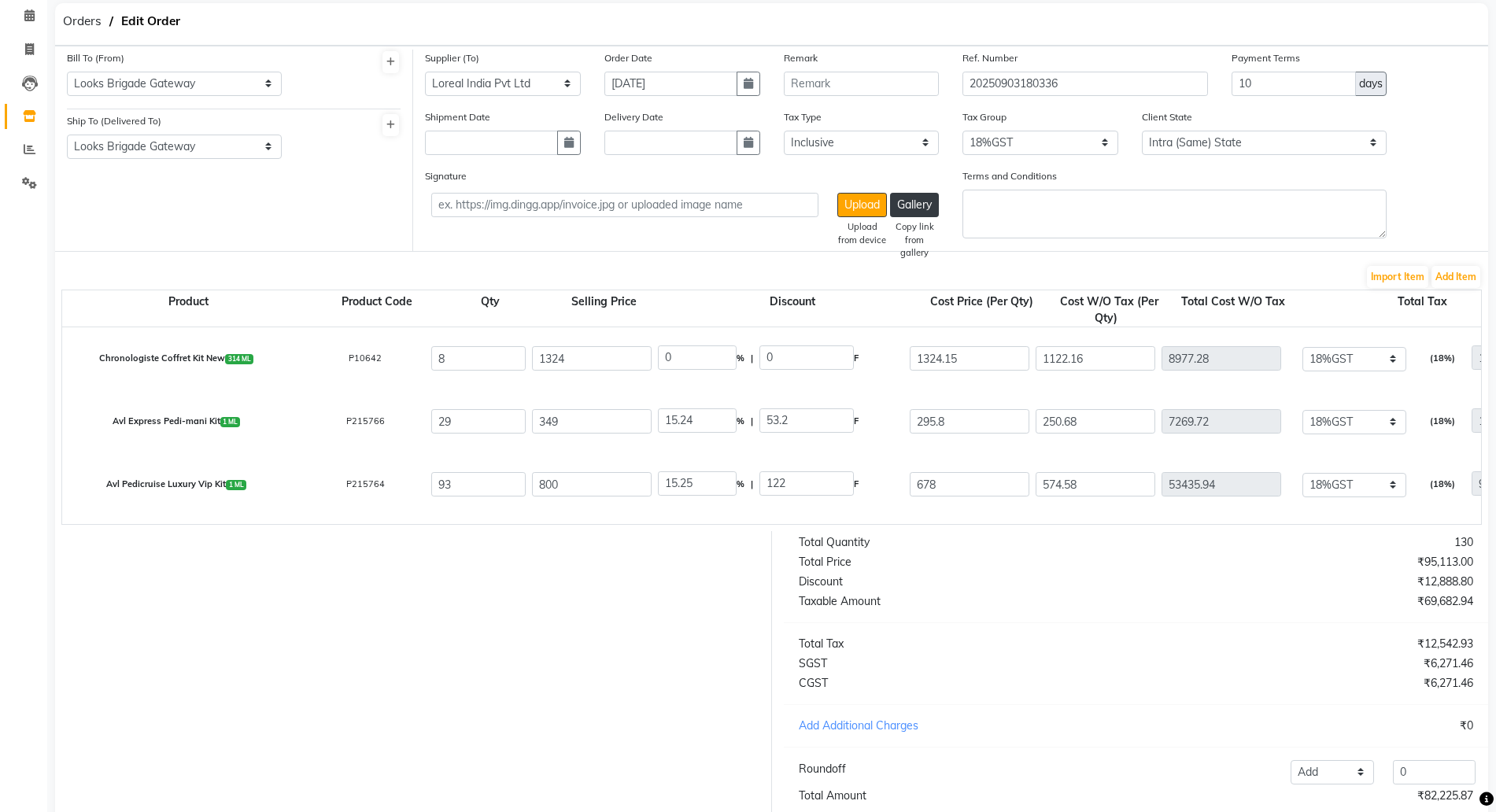
scroll to position [180, 0]
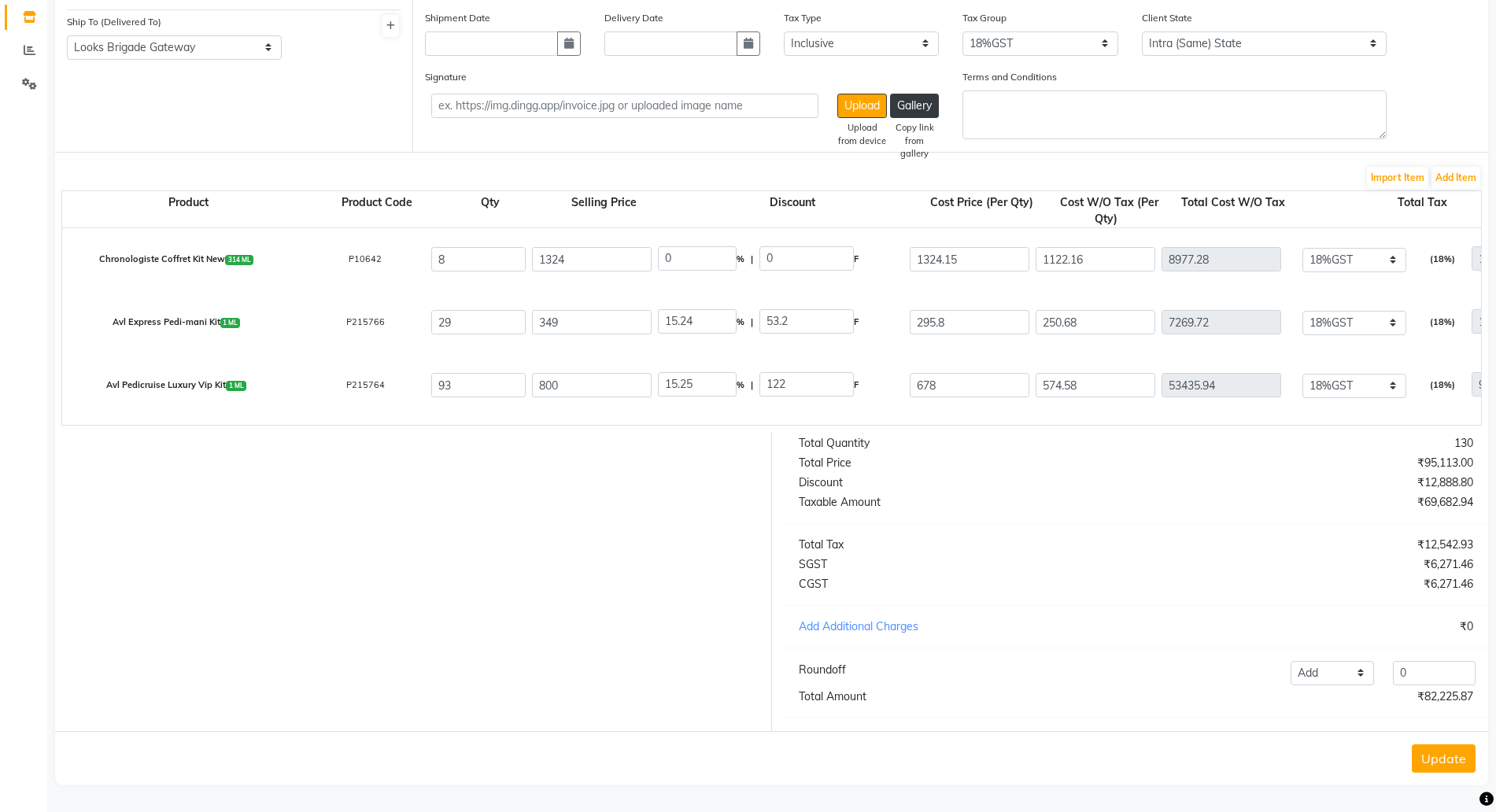
click at [1446, 756] on button "Update" at bounding box center [1444, 758] width 64 height 28
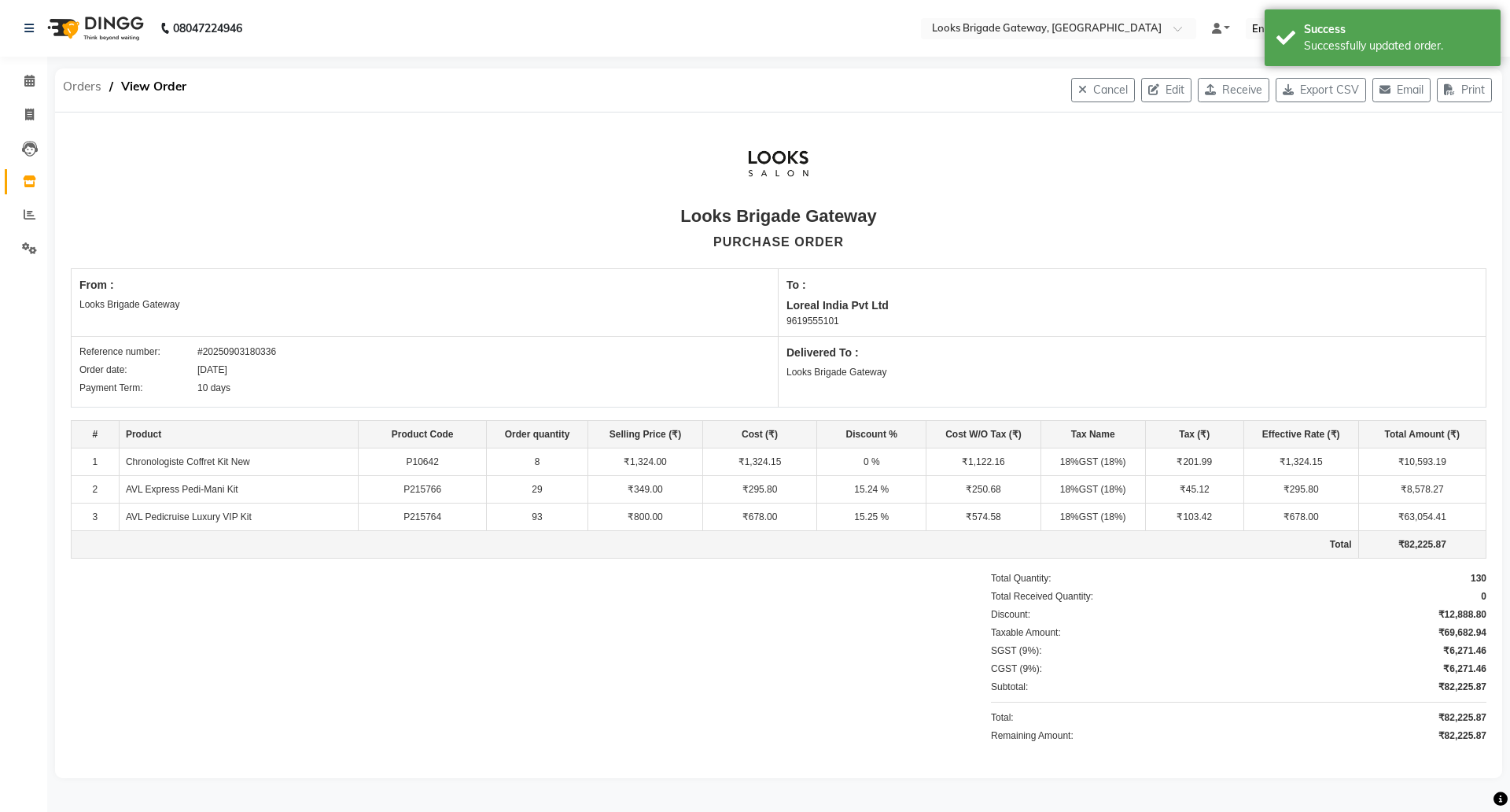
click at [66, 84] on span "Orders" at bounding box center [82, 86] width 54 height 28
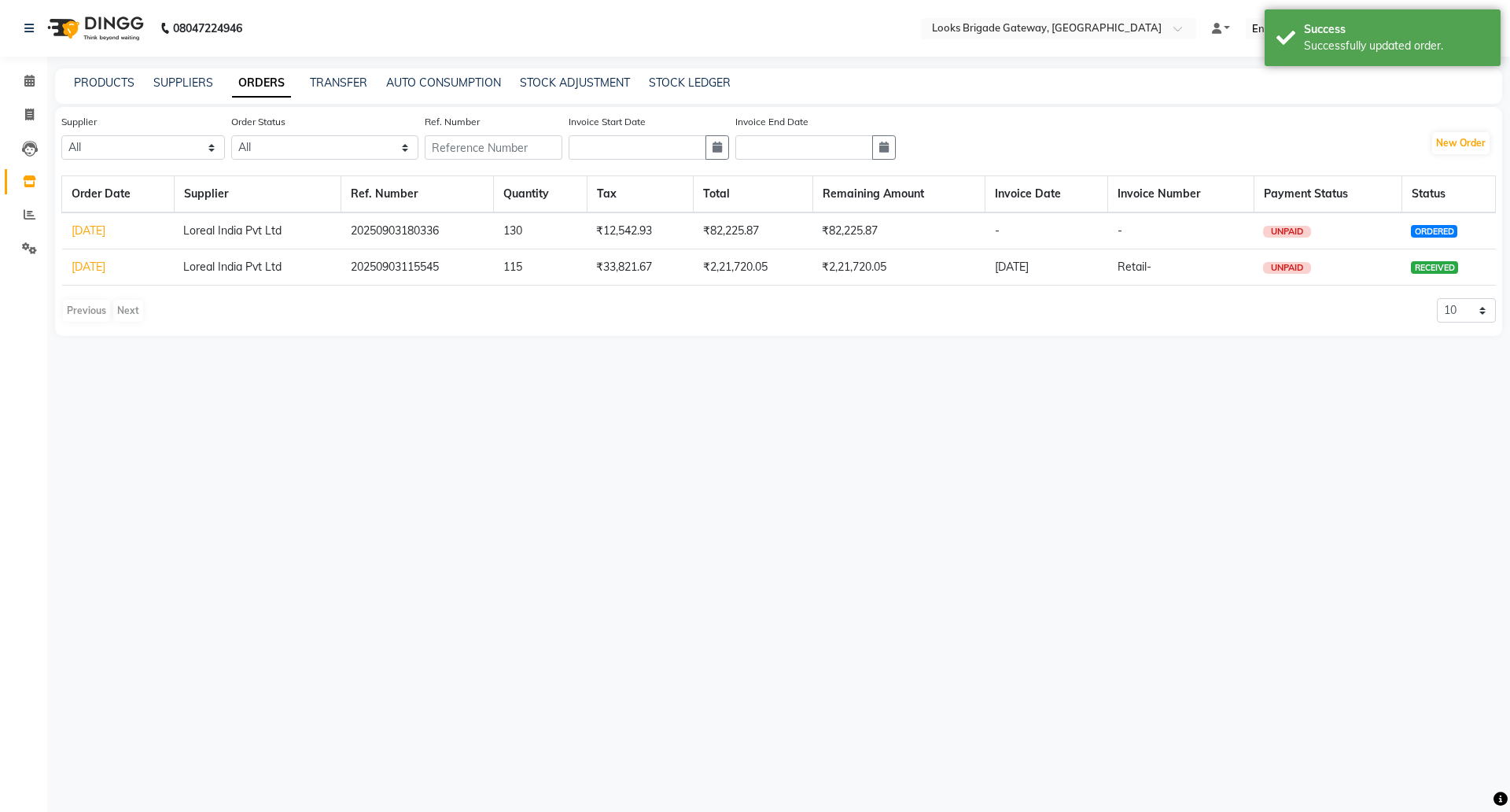
click at [100, 228] on link "[DATE]" at bounding box center [88, 230] width 34 height 14
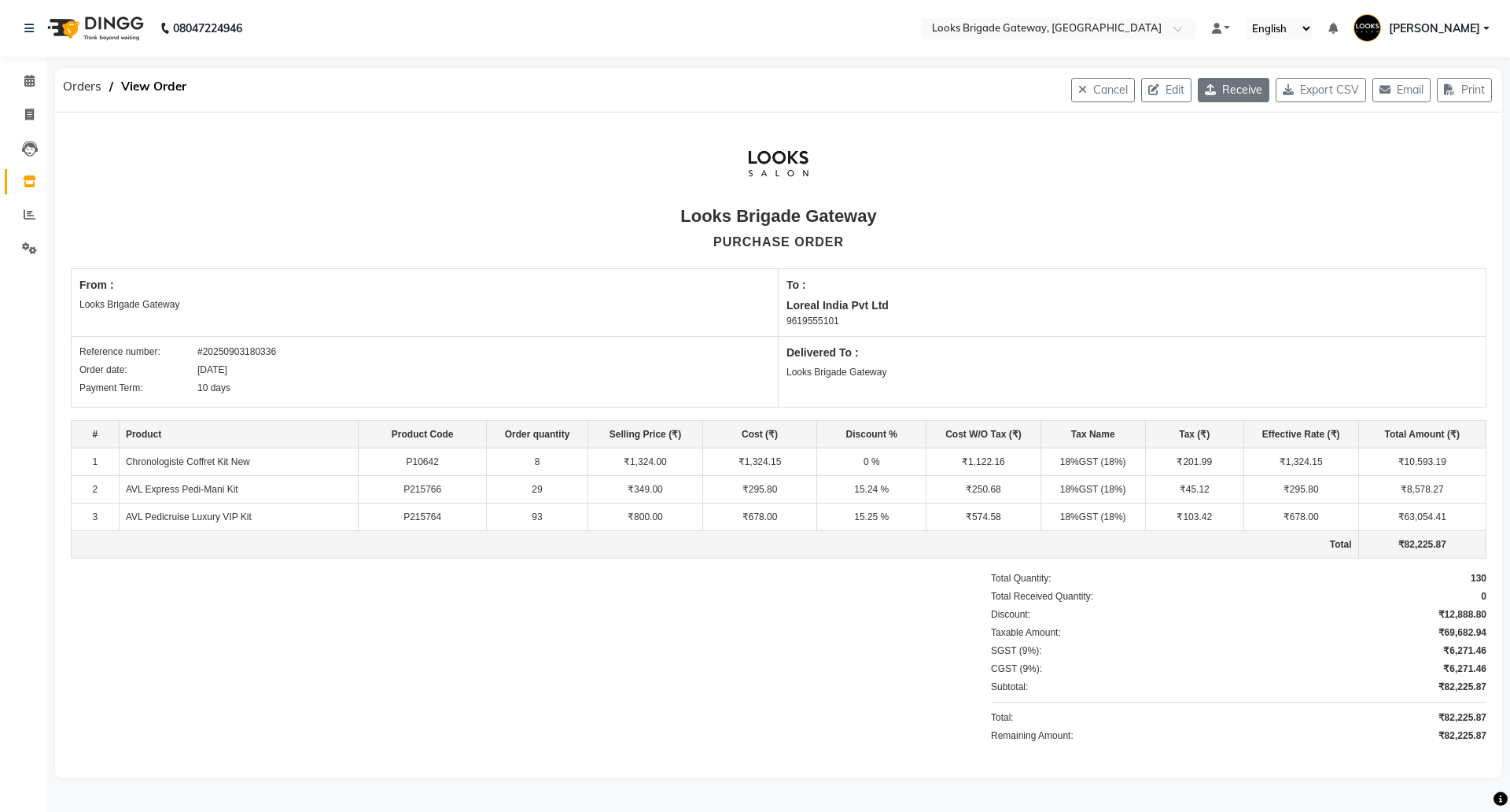
click at [1226, 86] on button "Receive" at bounding box center [1234, 90] width 72 height 24
select select "1713"
select select "1714"
select select "5772"
select select "true"
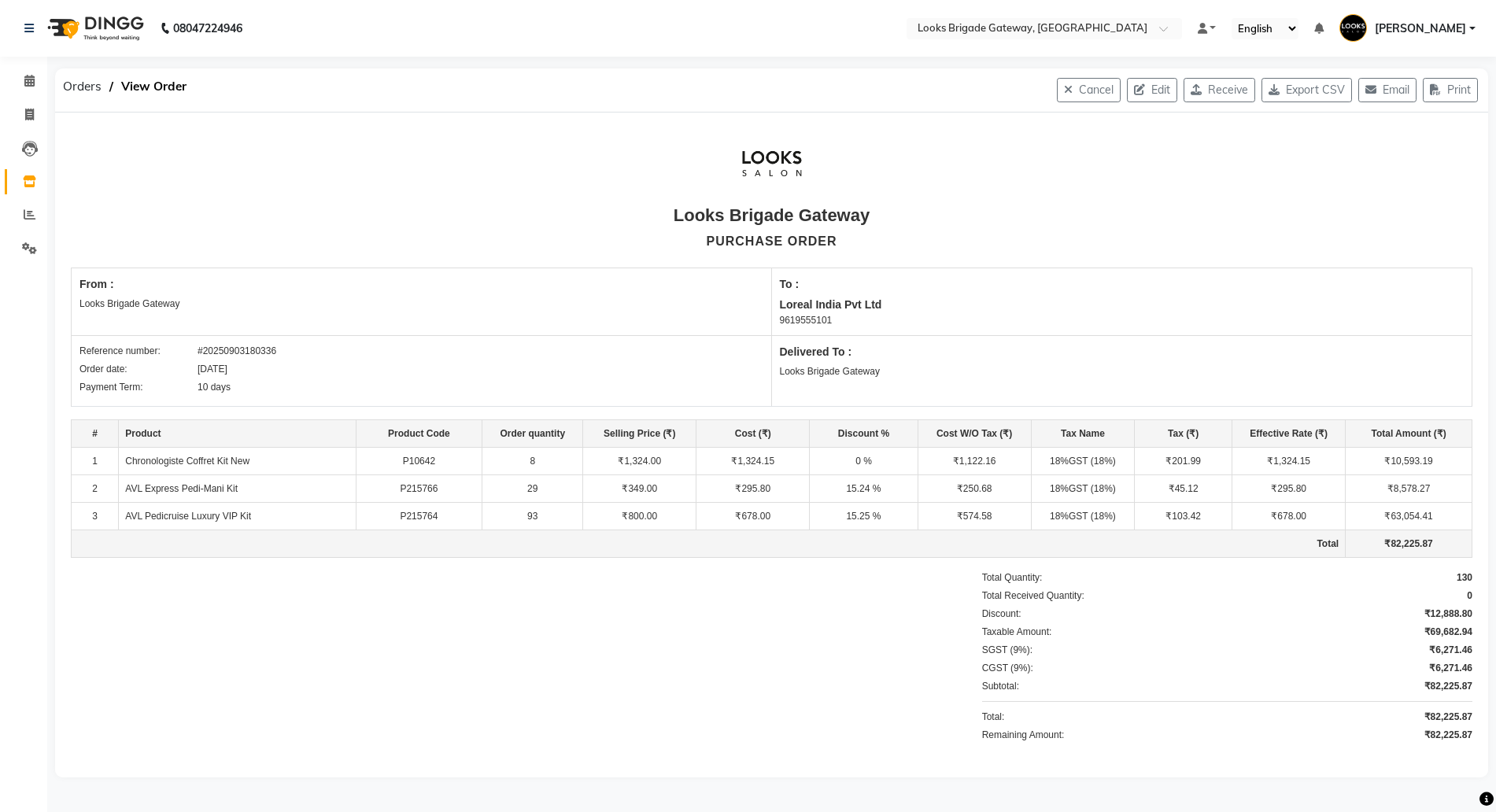
select select "4397"
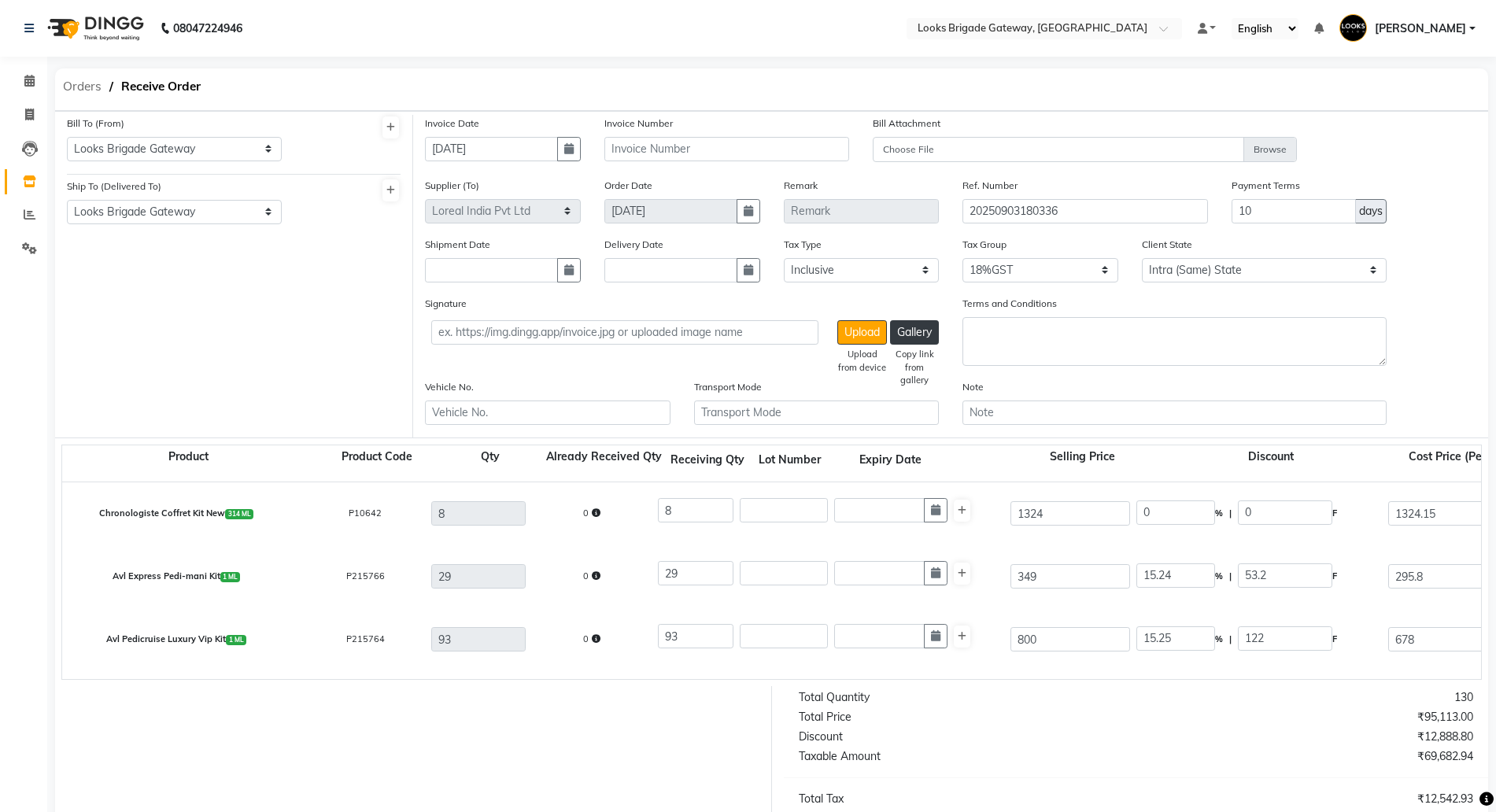
click at [65, 84] on span "Orders" at bounding box center [82, 86] width 54 height 28
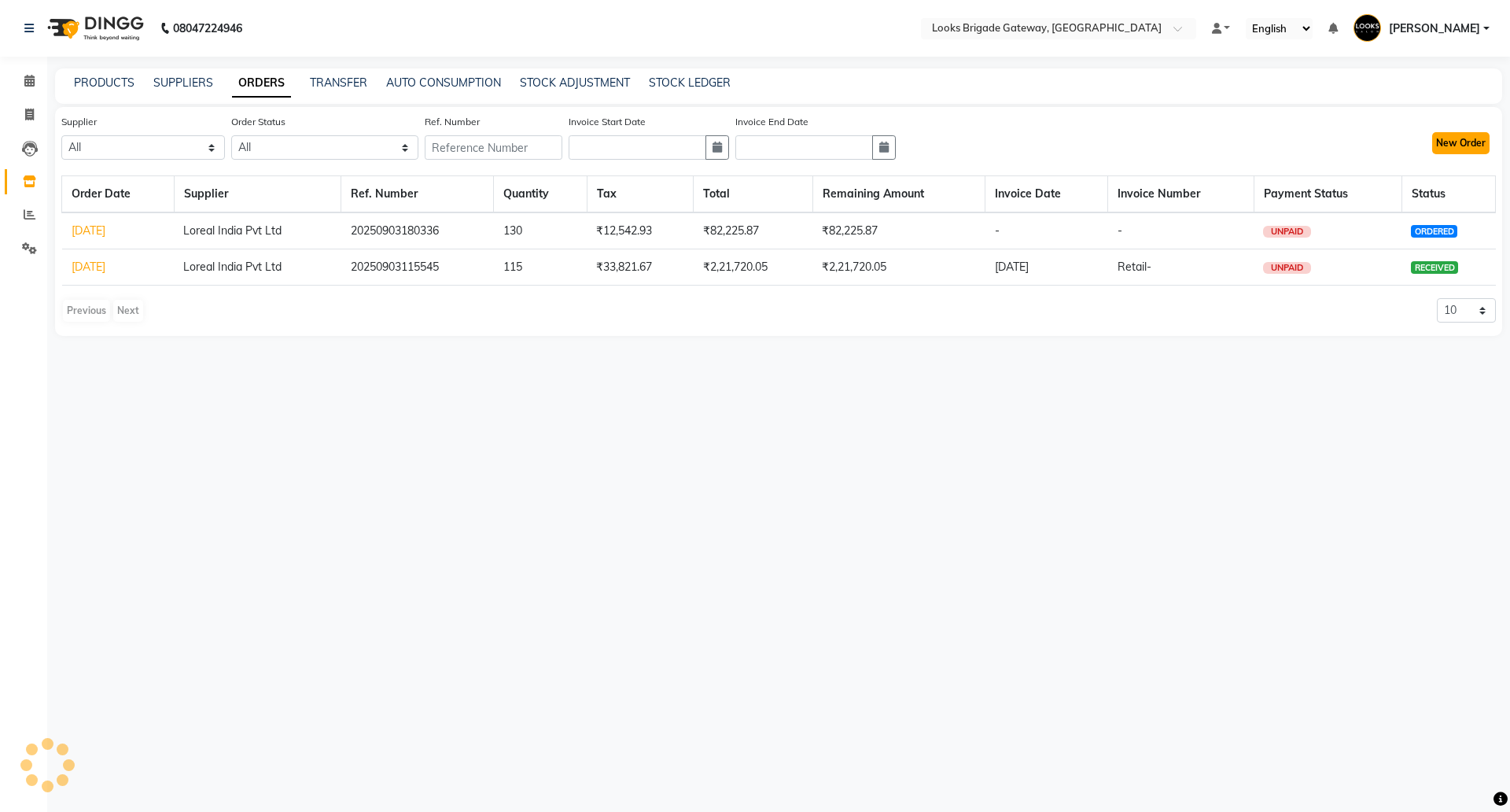
click at [1464, 145] on button "New Order" at bounding box center [1461, 143] width 57 height 22
select select "true"
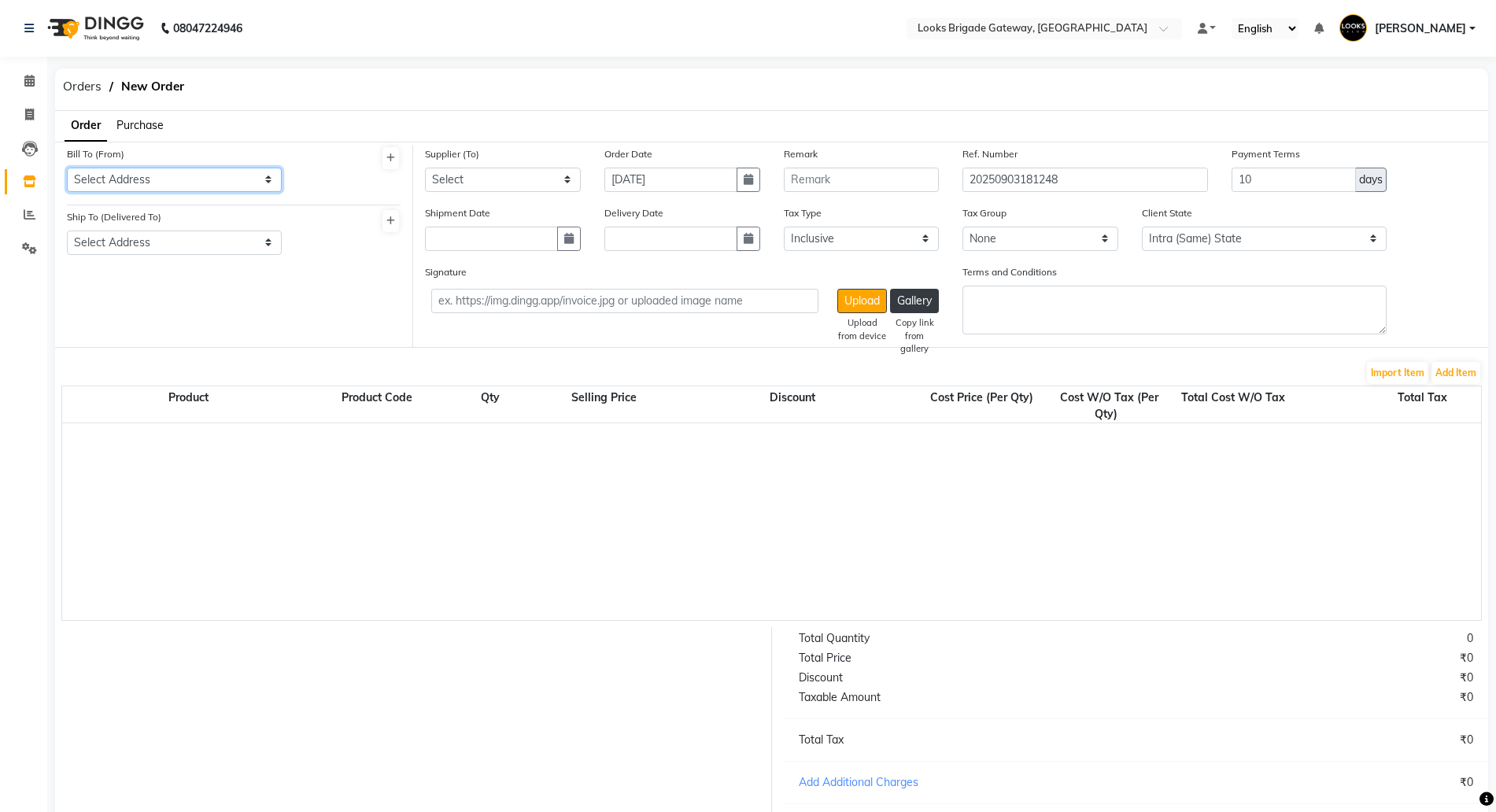
click at [112, 175] on select "Select Address Looks Brigade Gateway" at bounding box center [174, 179] width 215 height 24
select select "1713"
click at [67, 167] on select "Select Address Looks Brigade Gateway" at bounding box center [174, 179] width 215 height 24
click at [112, 228] on div "Ship To (Delivered To) Select Address Looks Brigade Gateway" at bounding box center [174, 232] width 215 height 46
click at [115, 246] on select "Select Address Looks Brigade Gateway" at bounding box center [174, 242] width 215 height 24
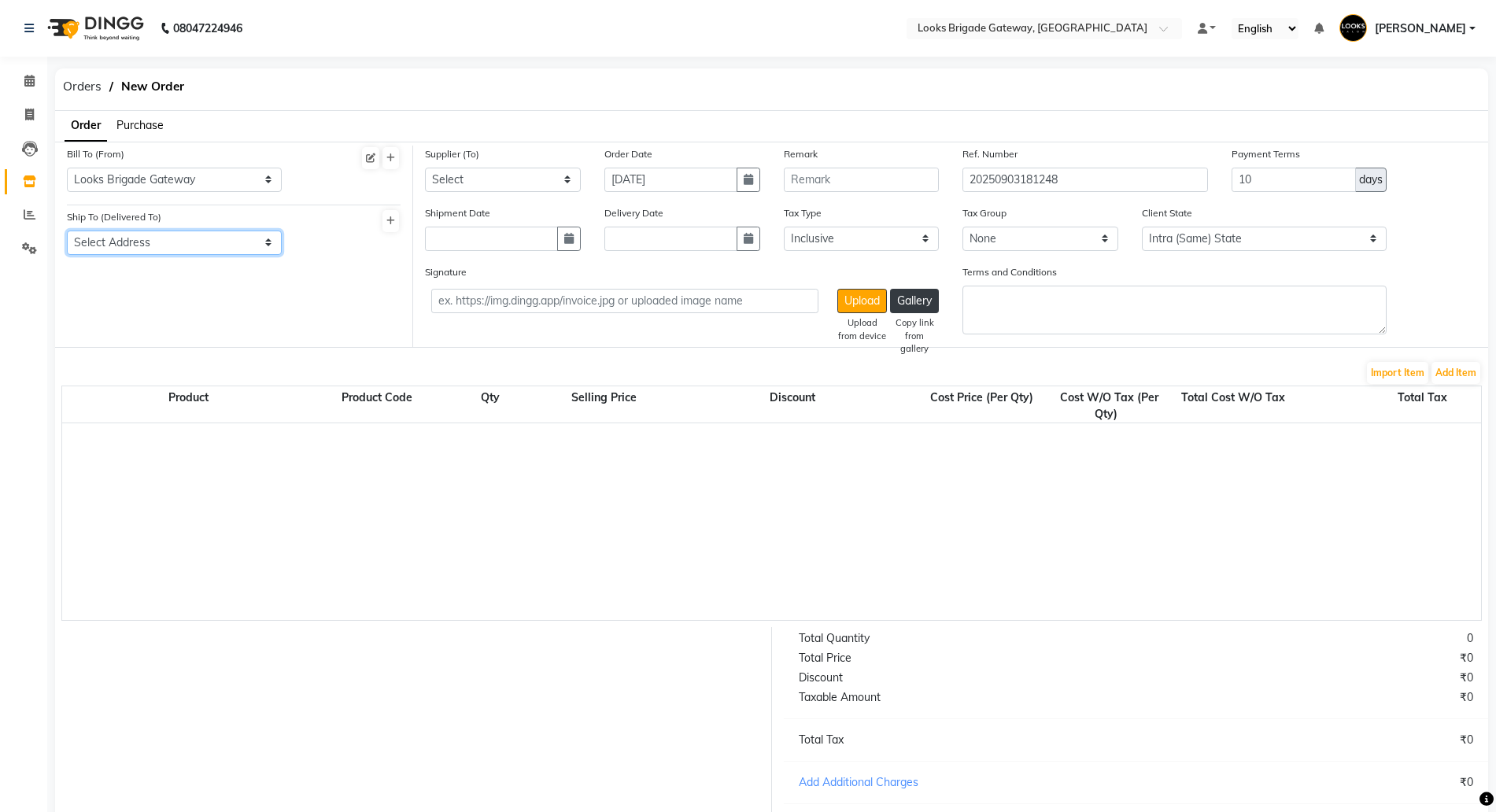
select select "1714"
click at [67, 230] on select "Select Address Looks Brigade Gateway" at bounding box center [174, 242] width 215 height 24
click at [525, 167] on select "Select" at bounding box center [502, 179] width 156 height 24
select select "4377"
click at [1447, 372] on button "Add Item" at bounding box center [1455, 372] width 48 height 22
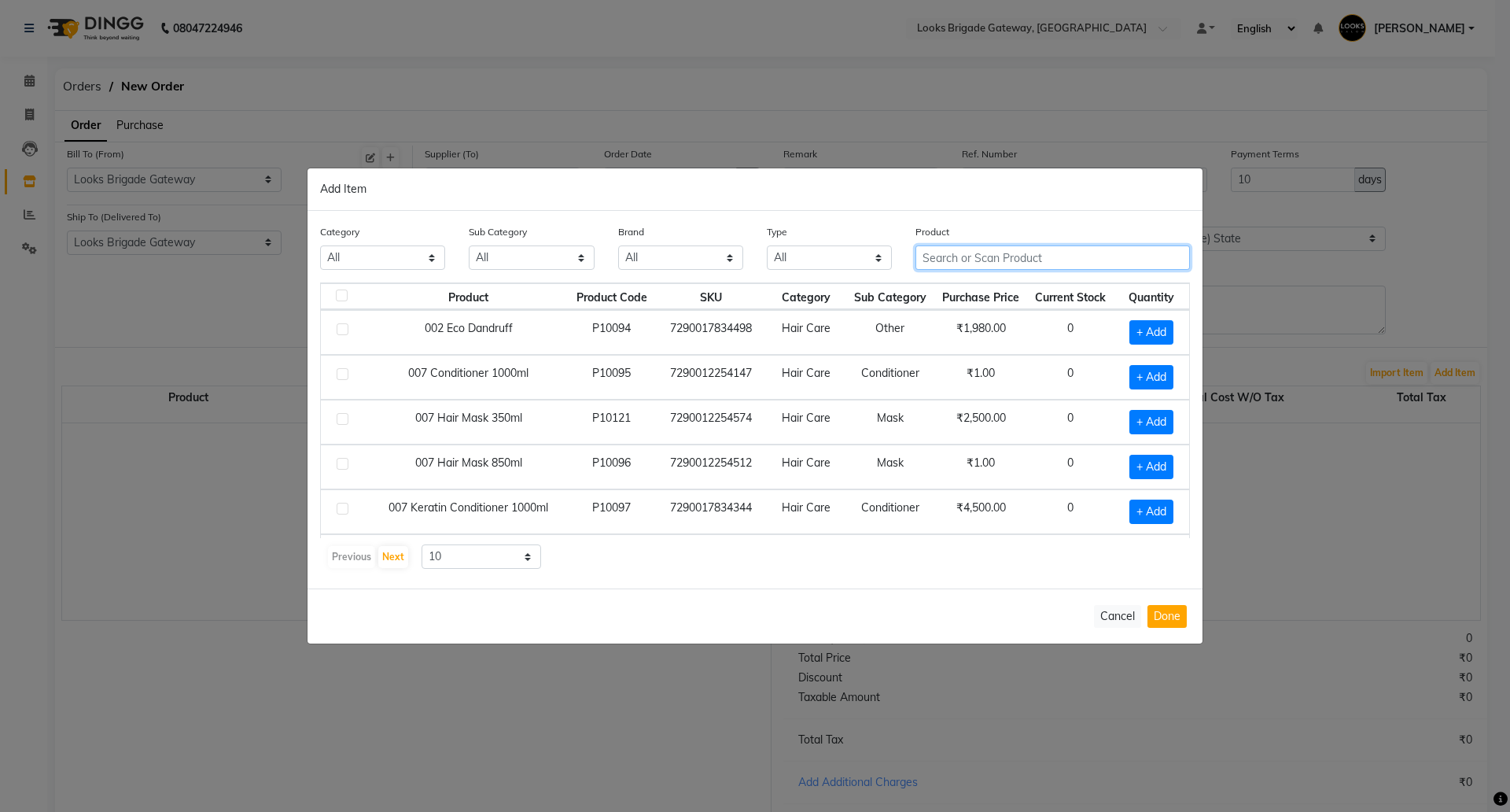
click at [995, 261] on input "text" at bounding box center [1053, 257] width 275 height 24
click at [1118, 614] on button "Cancel" at bounding box center [1118, 617] width 47 height 23
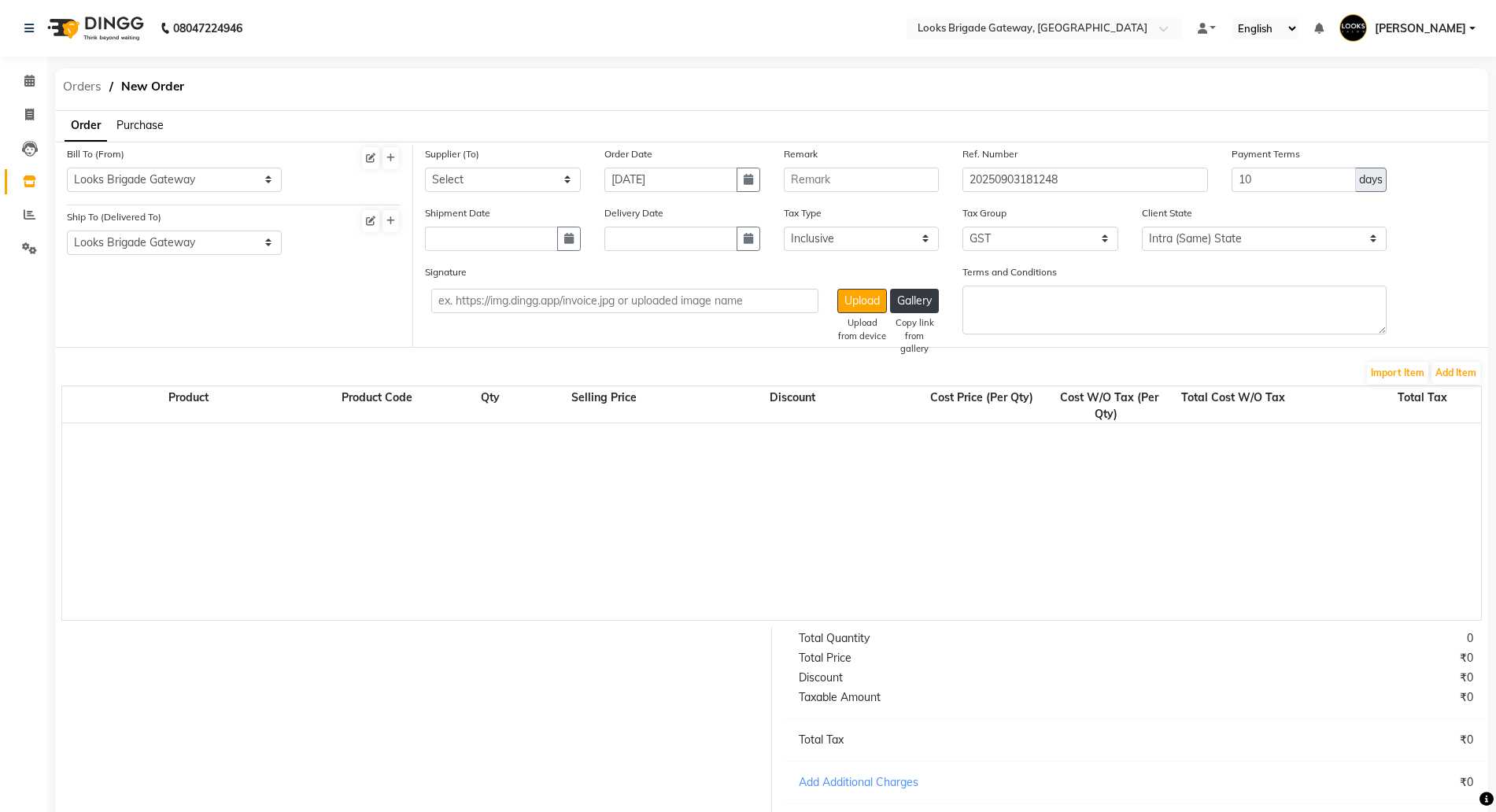
click at [92, 87] on span "Orders" at bounding box center [82, 86] width 54 height 28
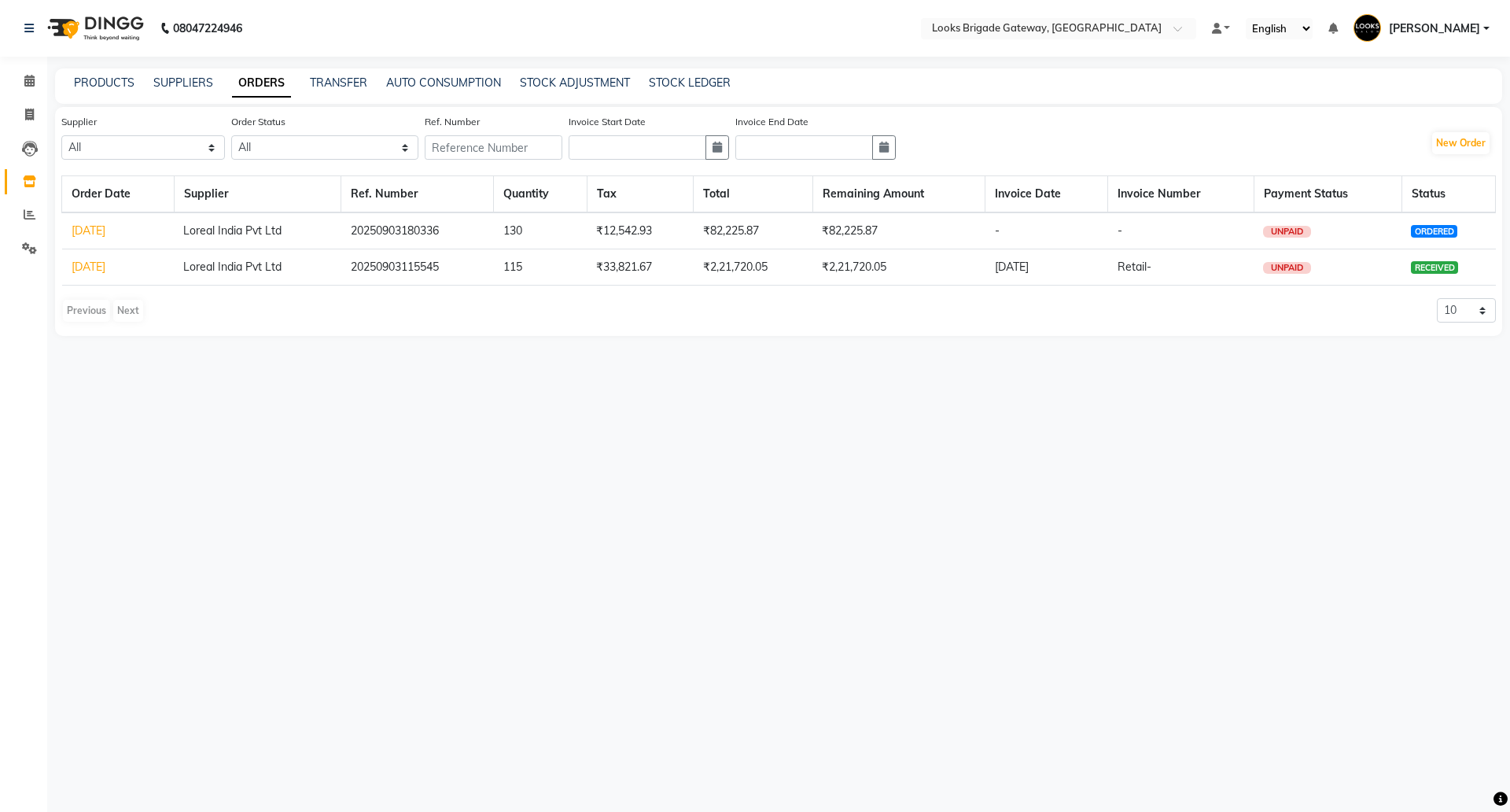
click at [91, 227] on link "[DATE]" at bounding box center [88, 230] width 34 height 14
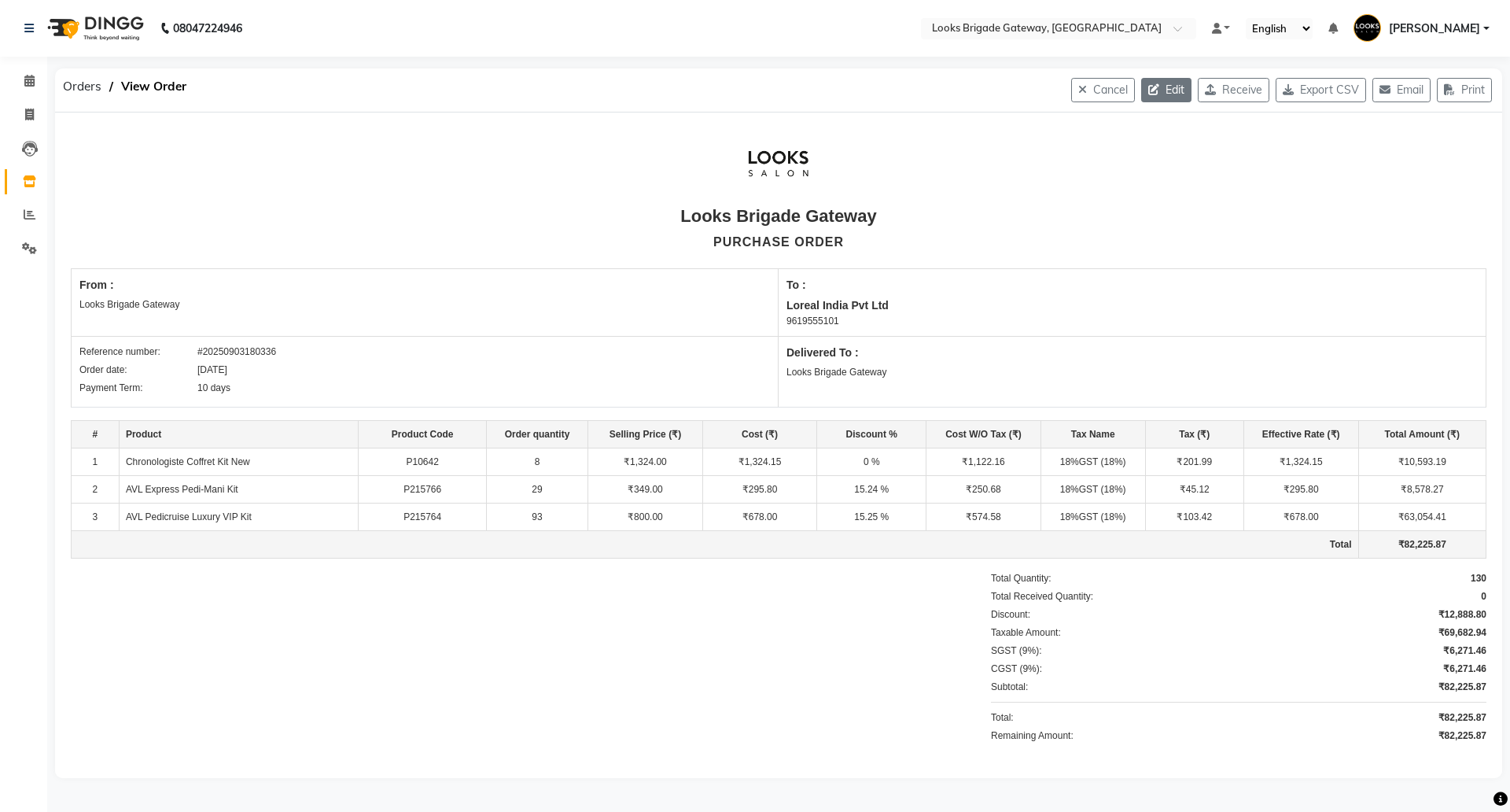
click at [1172, 82] on button "Edit" at bounding box center [1167, 90] width 50 height 24
select select "1713"
select select "1714"
select select "5772"
select select "true"
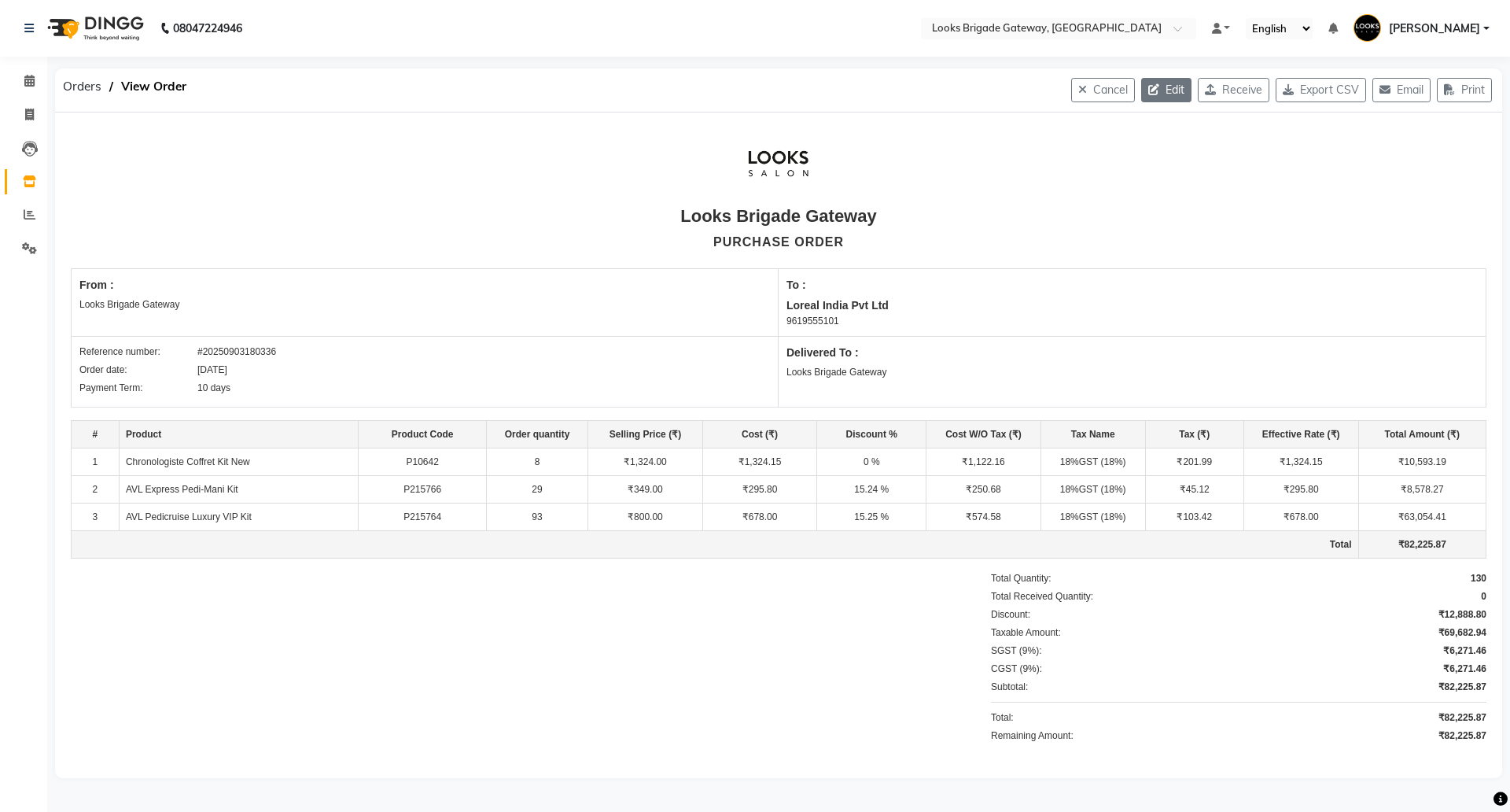
select select "4397"
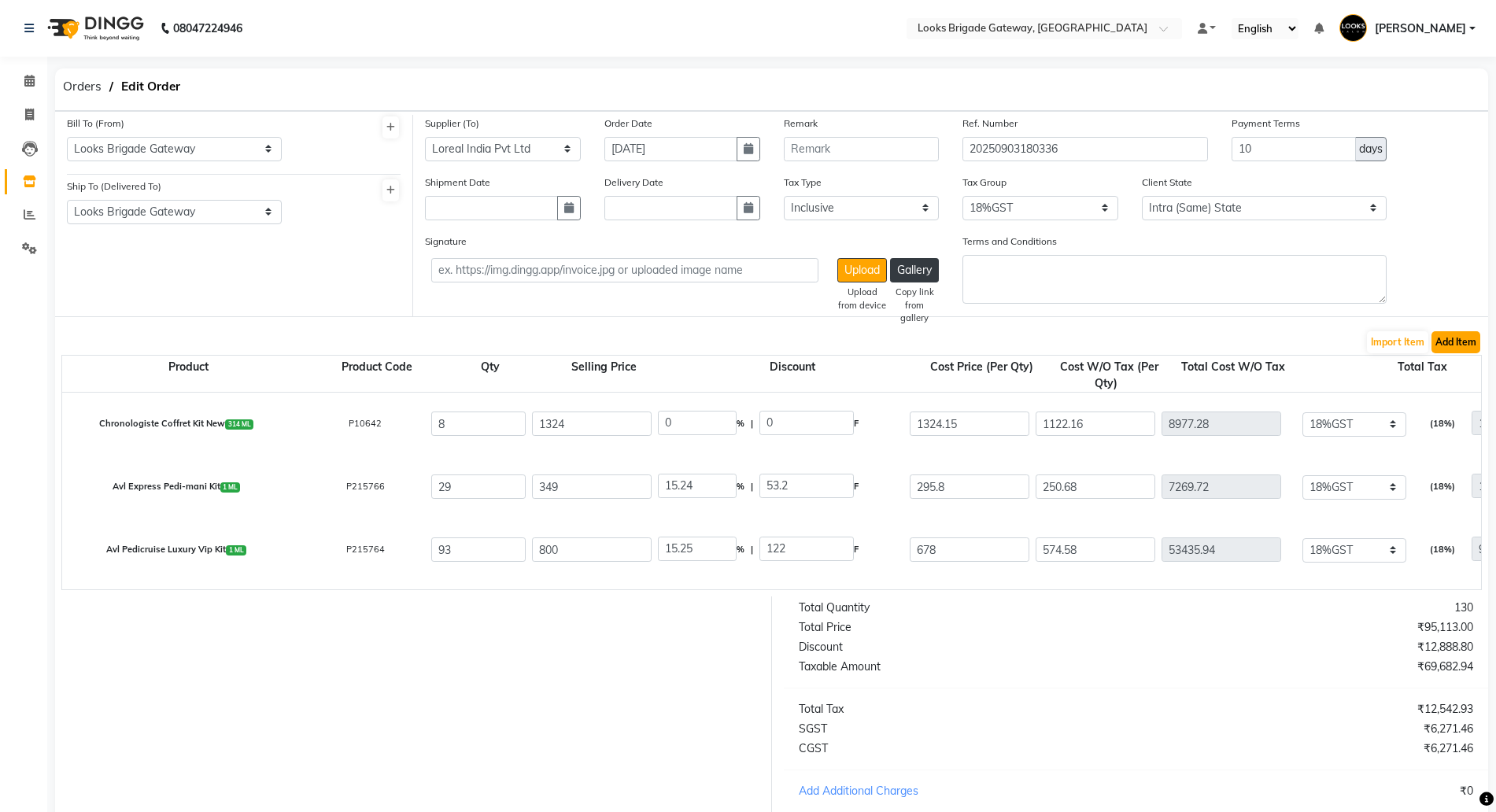
click at [1465, 344] on button "Add Item" at bounding box center [1455, 342] width 48 height 22
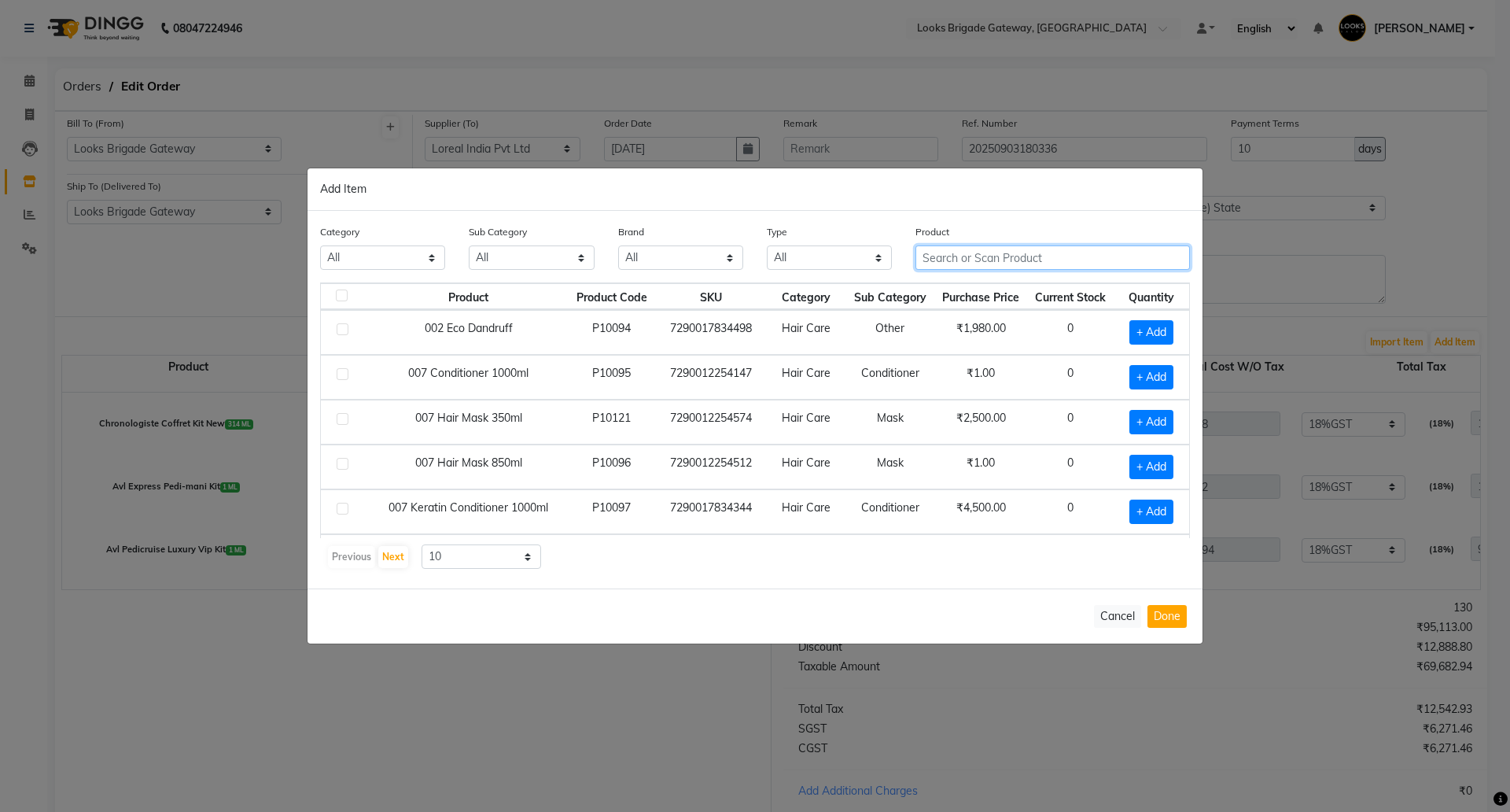
click at [941, 249] on input "text" at bounding box center [1053, 257] width 275 height 24
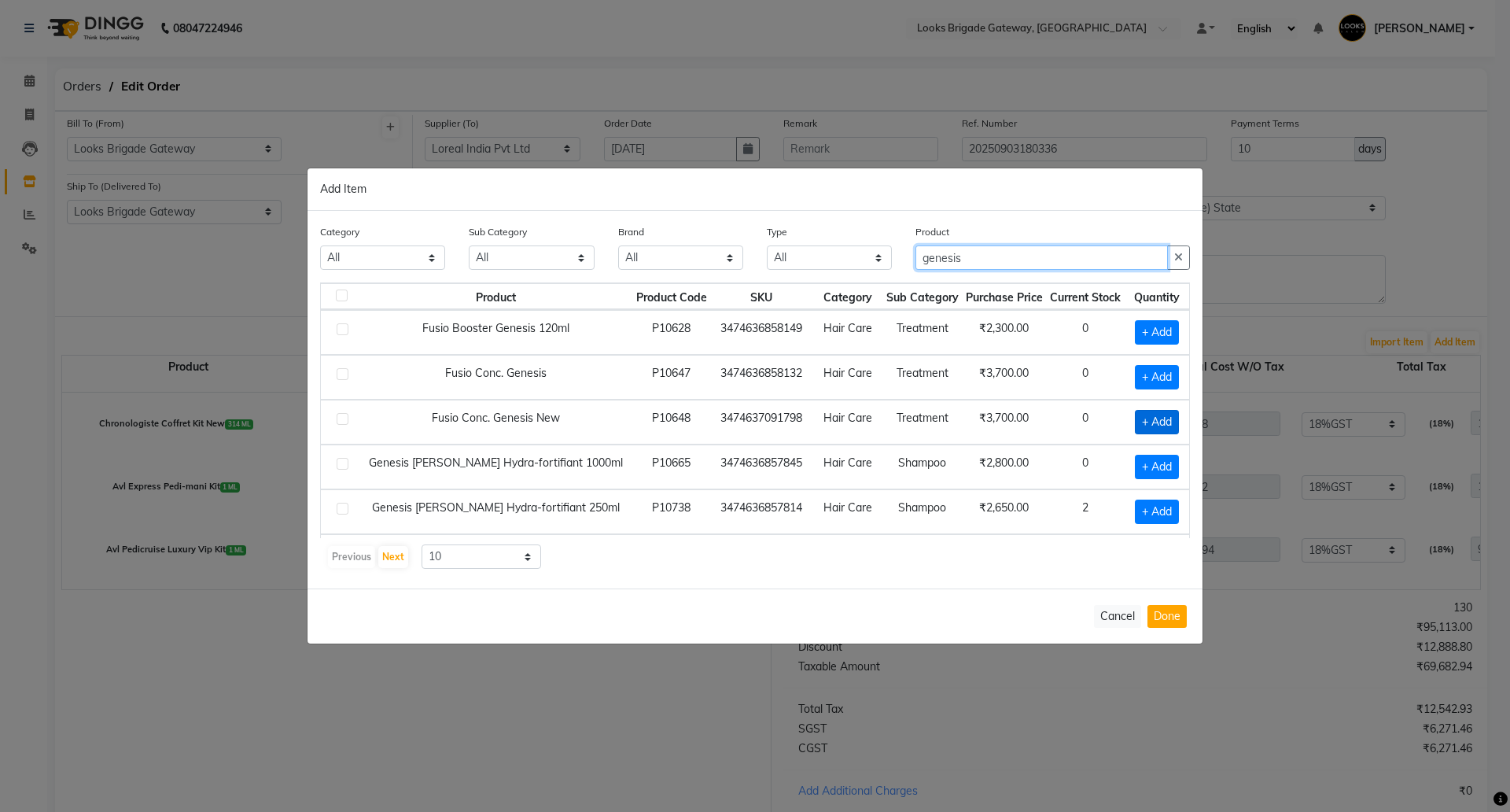
type input "genesis"
click at [1142, 416] on span "+ Add" at bounding box center [1157, 421] width 44 height 24
checkbox input "true"
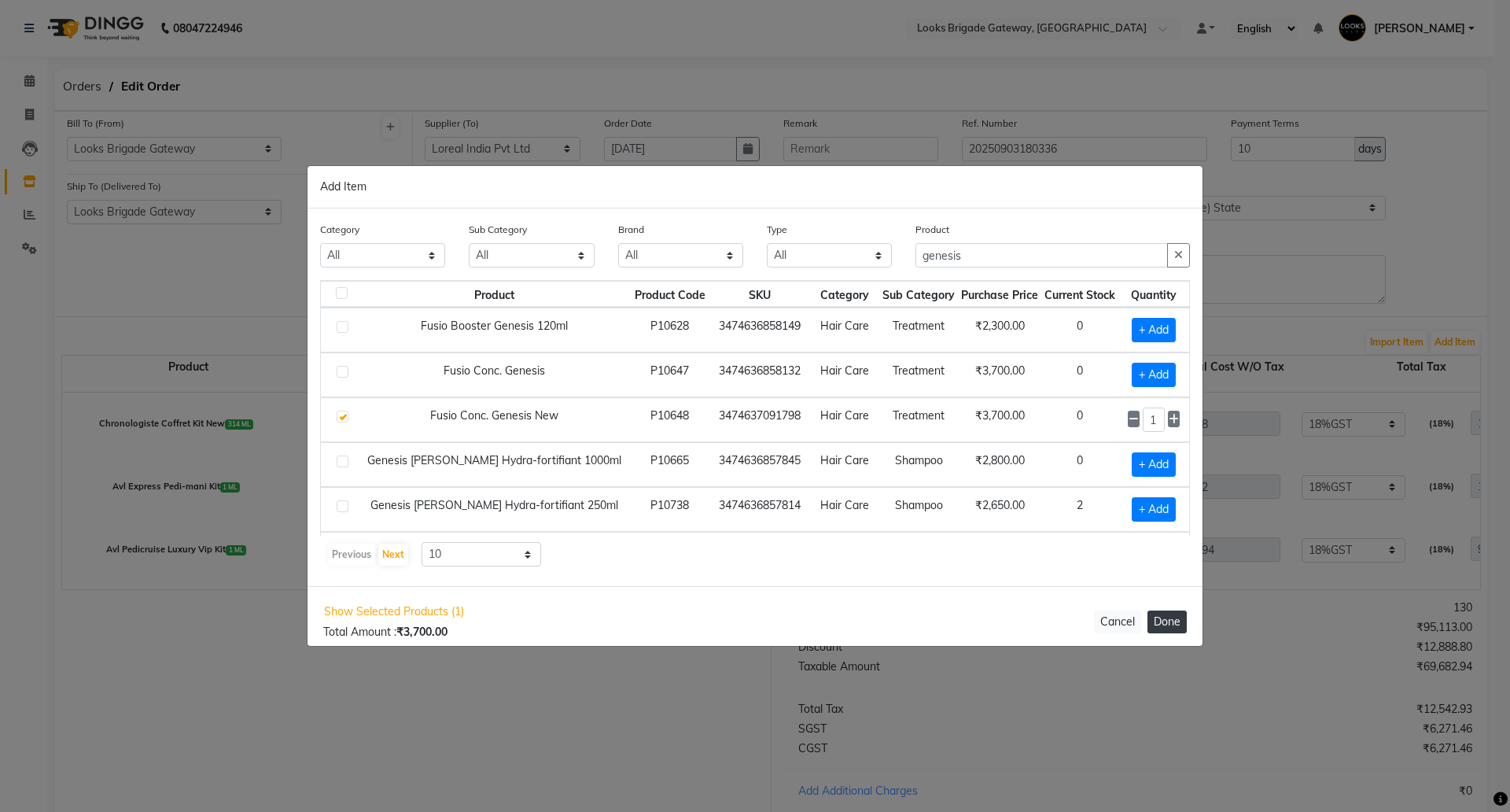
click at [1161, 621] on button "Done" at bounding box center [1167, 622] width 40 height 23
select select "4397"
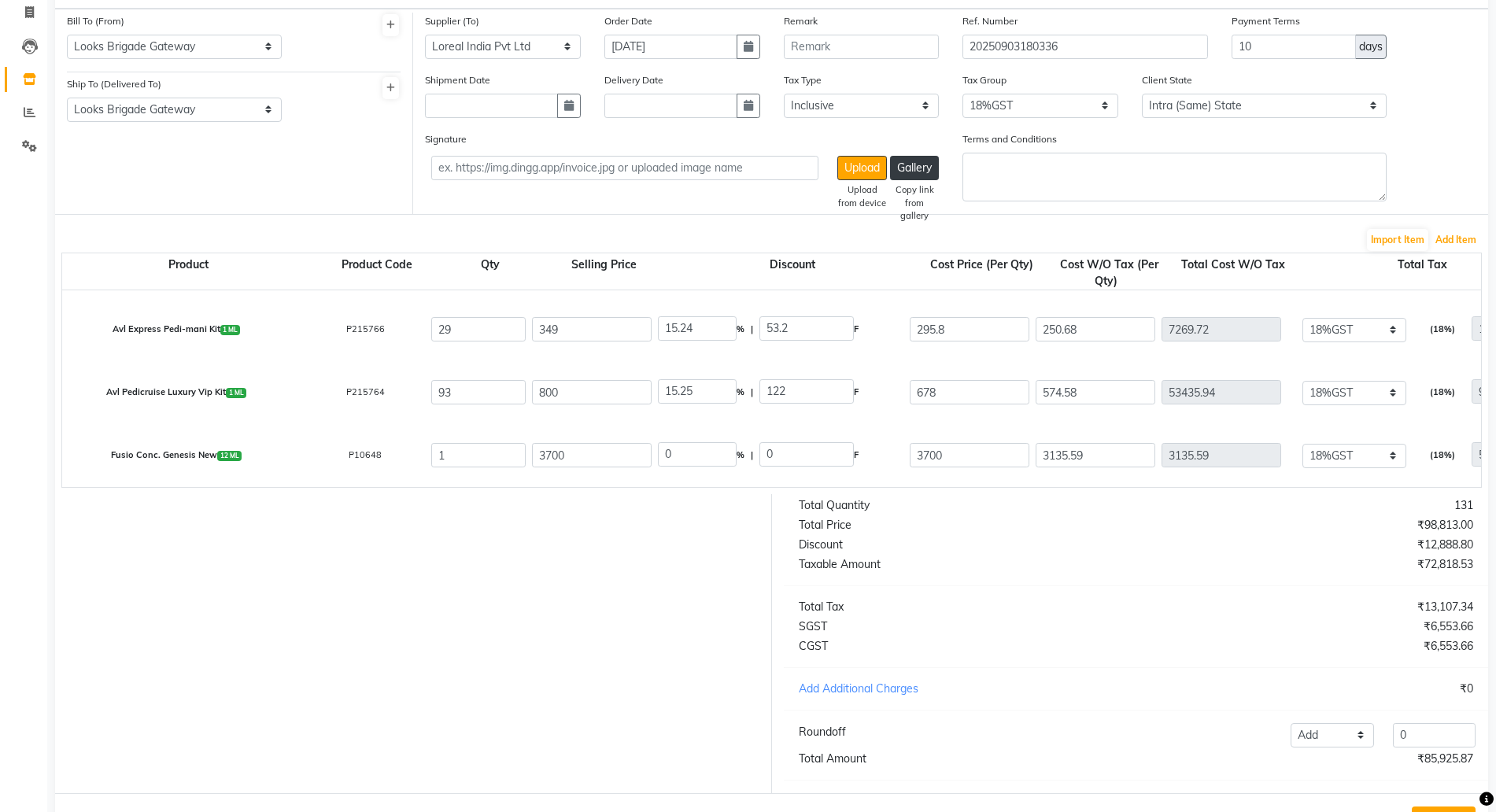
scroll to position [180, 0]
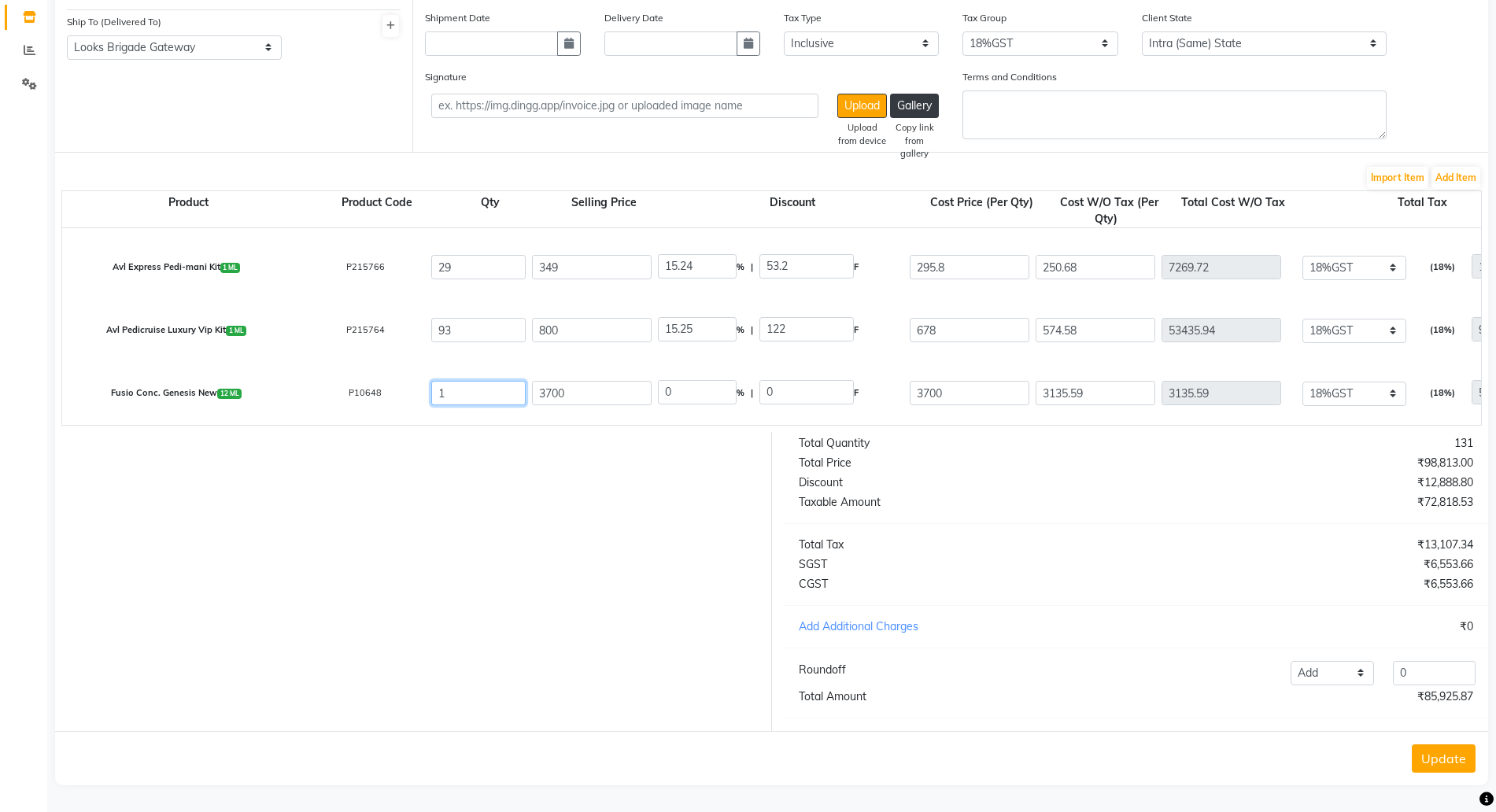
drag, startPoint x: 463, startPoint y: 379, endPoint x: 332, endPoint y: 361, distance: 132.2
type input "3"
type input "9406.77"
type input "9971.18"
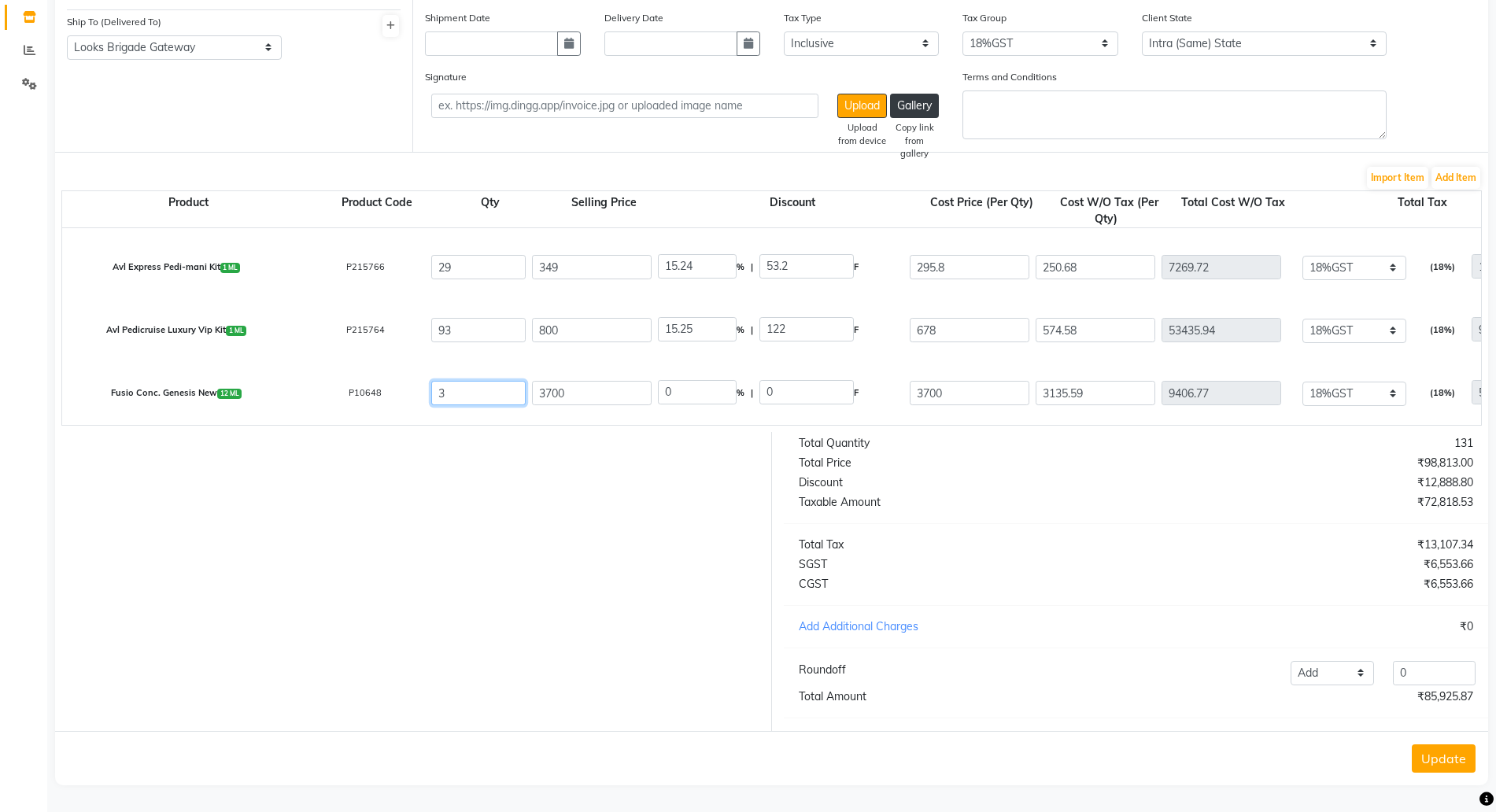
type input "1693.22"
type input "11099.99"
type input "3"
drag, startPoint x: 598, startPoint y: 376, endPoint x: 486, endPoint y: 374, distance: 112.0
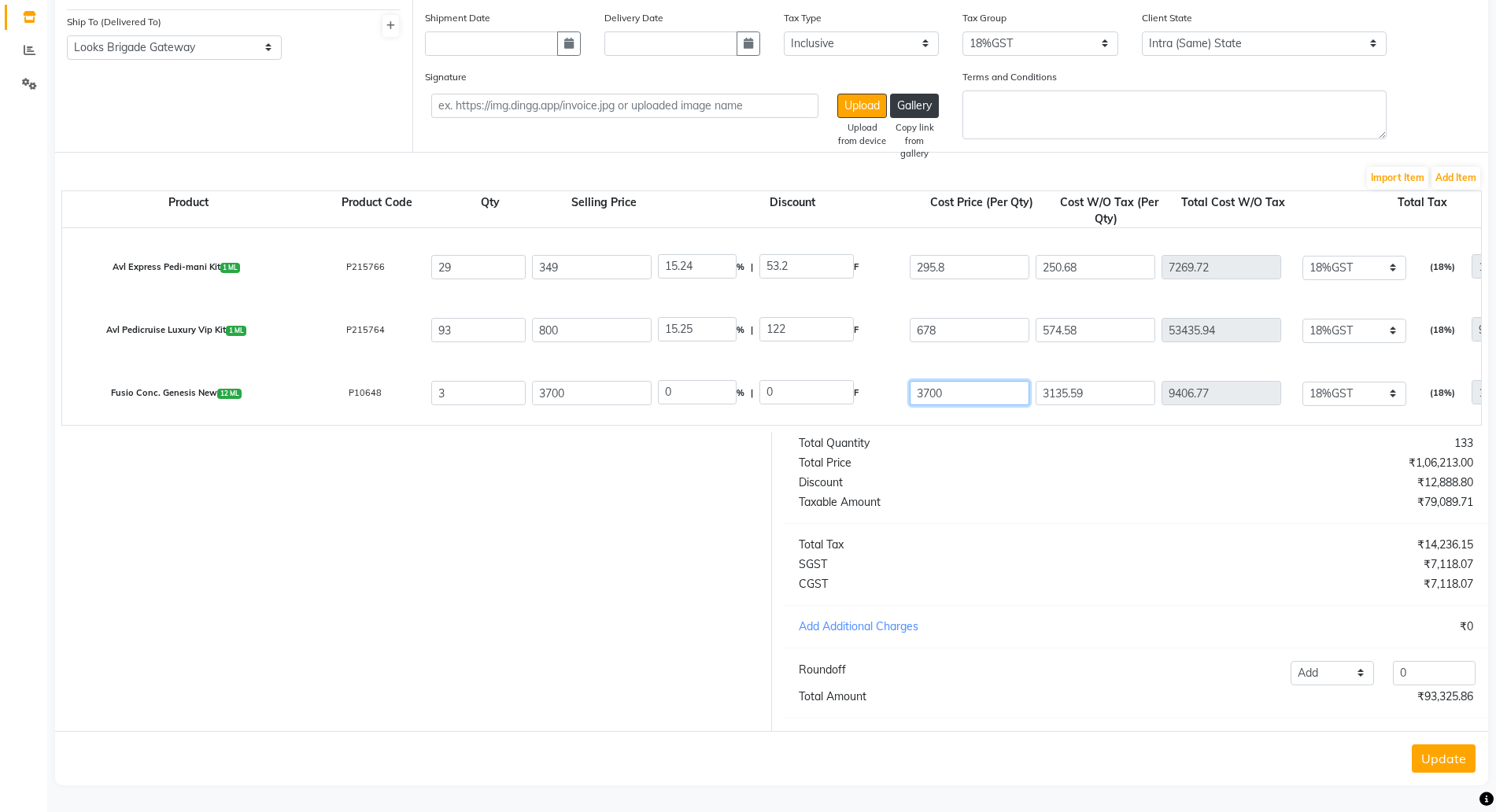
type input "334.75"
type input "90.95"
type input "3365.25"
type input "283.69"
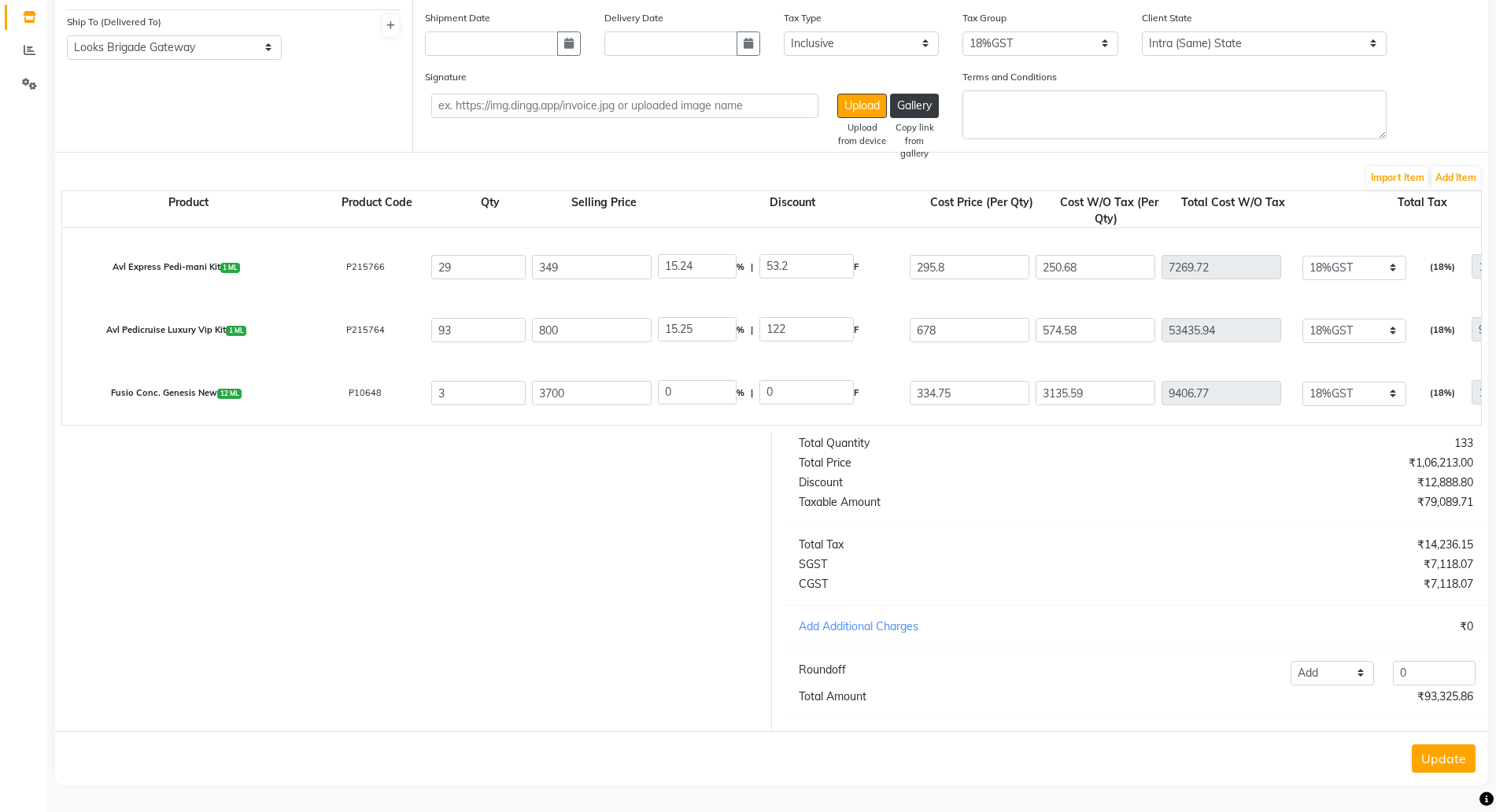
type input "851.07"
type input "153.19"
type input "1004.26"
click at [1048, 530] on div "Total Quantity 133 Total Price ₹1,06,213.00 Discount ₹12,888.80 Taxable Amount …" at bounding box center [1135, 581] width 728 height 299
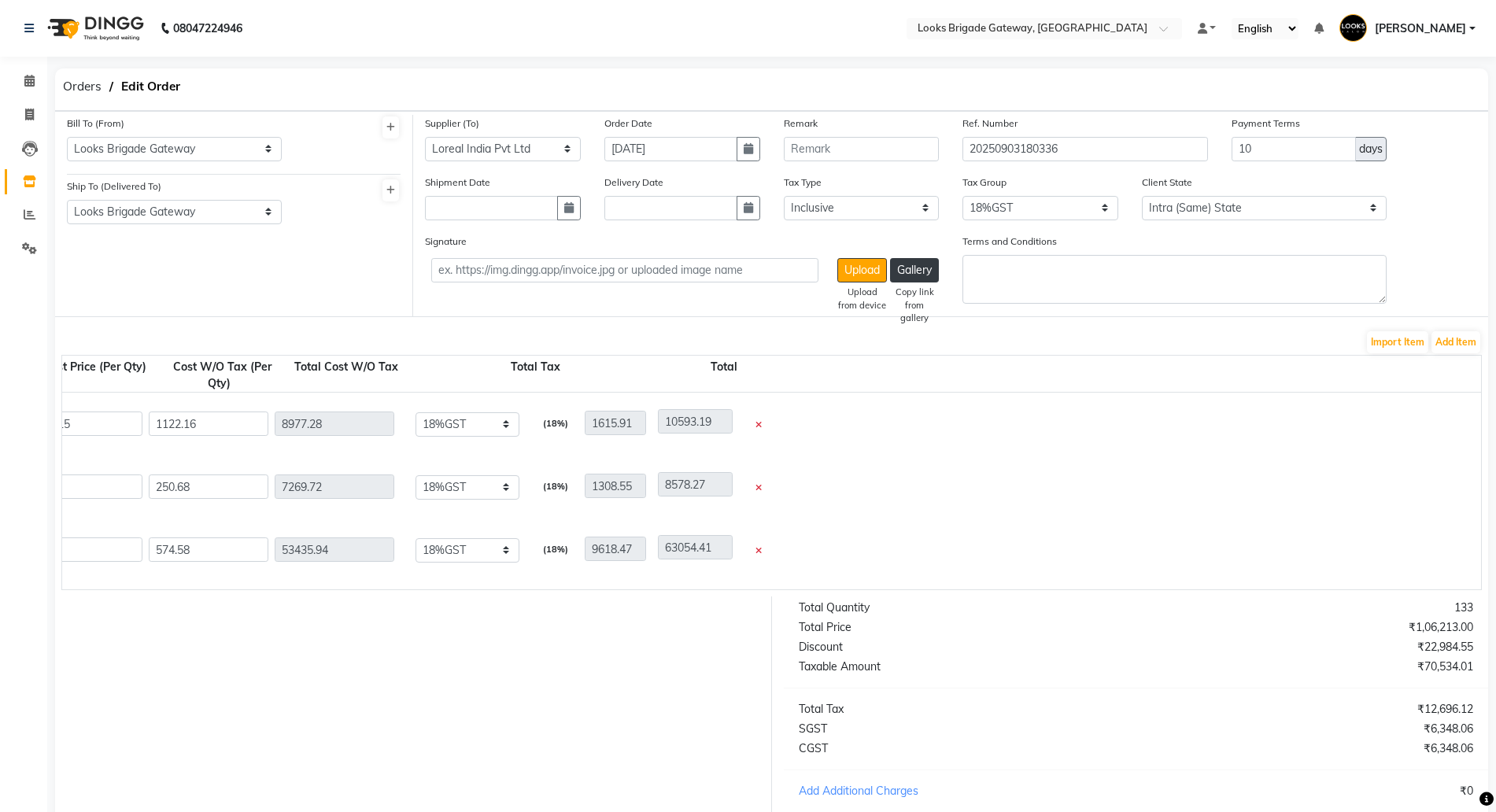
scroll to position [0, 0]
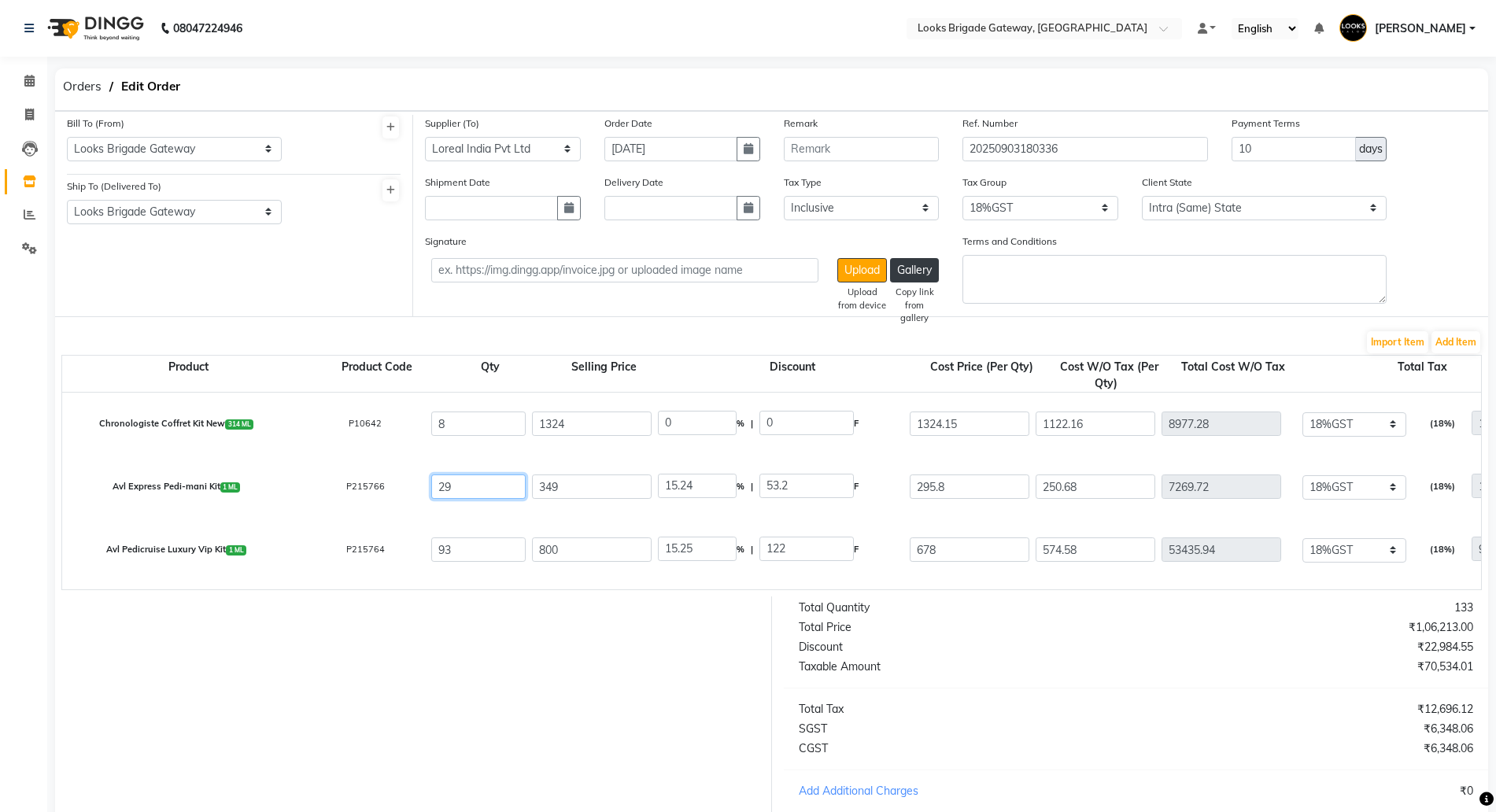
drag, startPoint x: 491, startPoint y: 487, endPoint x: 352, endPoint y: 482, distance: 139.1
click at [208, 483] on div "Avl Express Pedi-mani Kit 1 ML" at bounding box center [176, 486] width 251 height 32
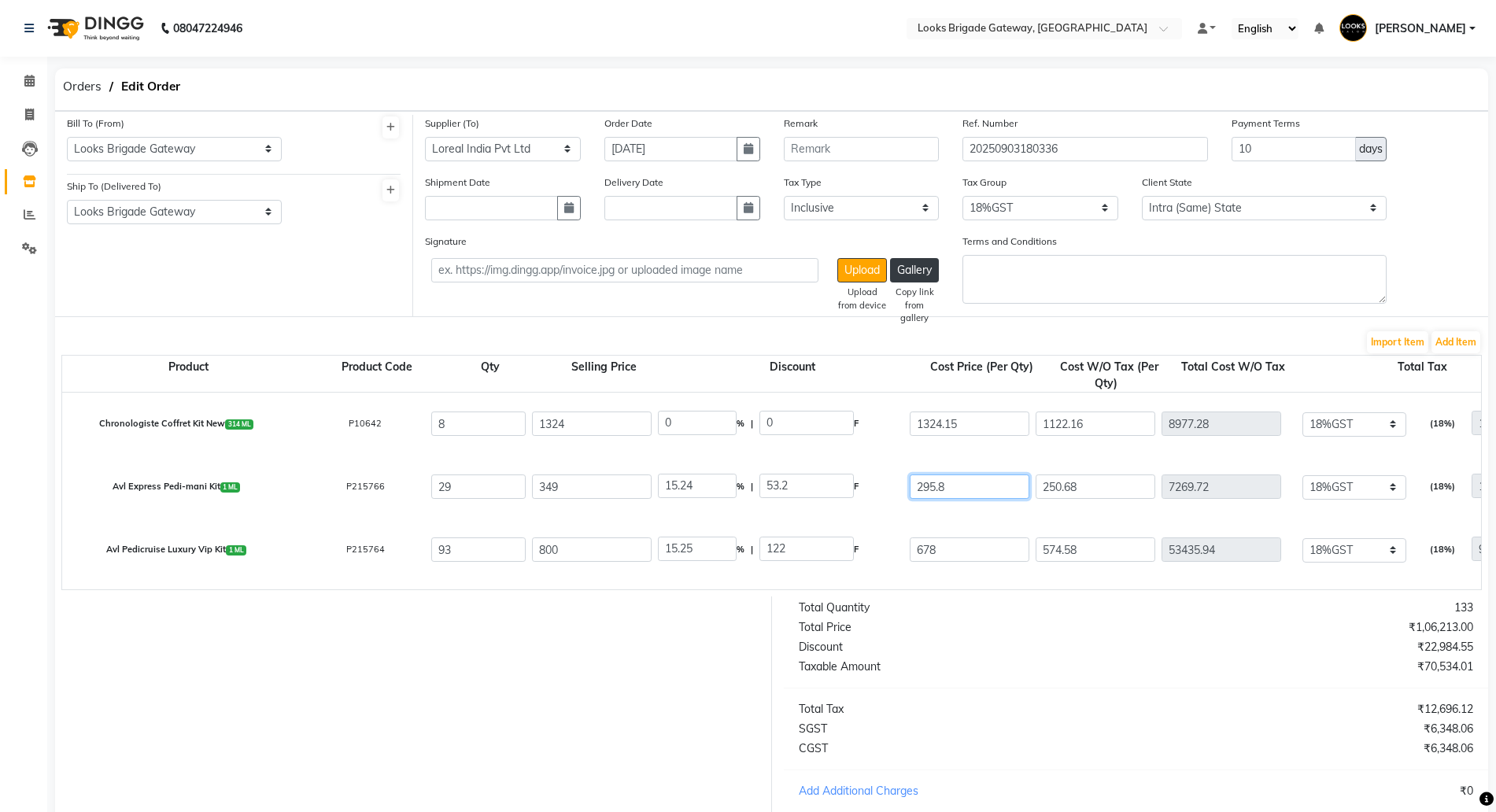
drag, startPoint x: 948, startPoint y: 483, endPoint x: 825, endPoint y: 474, distance: 123.3
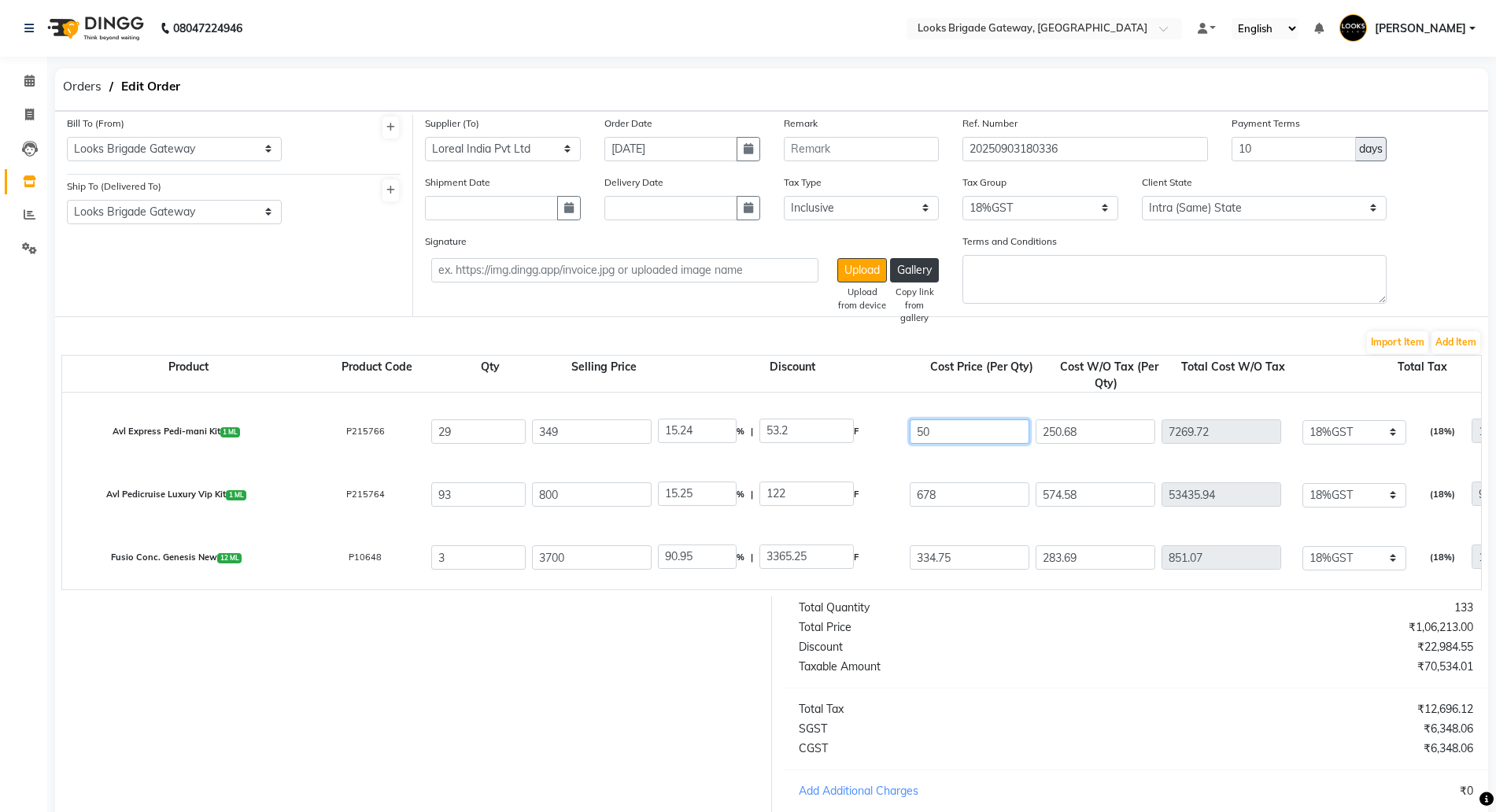
type input "50"
type input "85.67"
type input "299"
type input "42.37"
type input "1228.73"
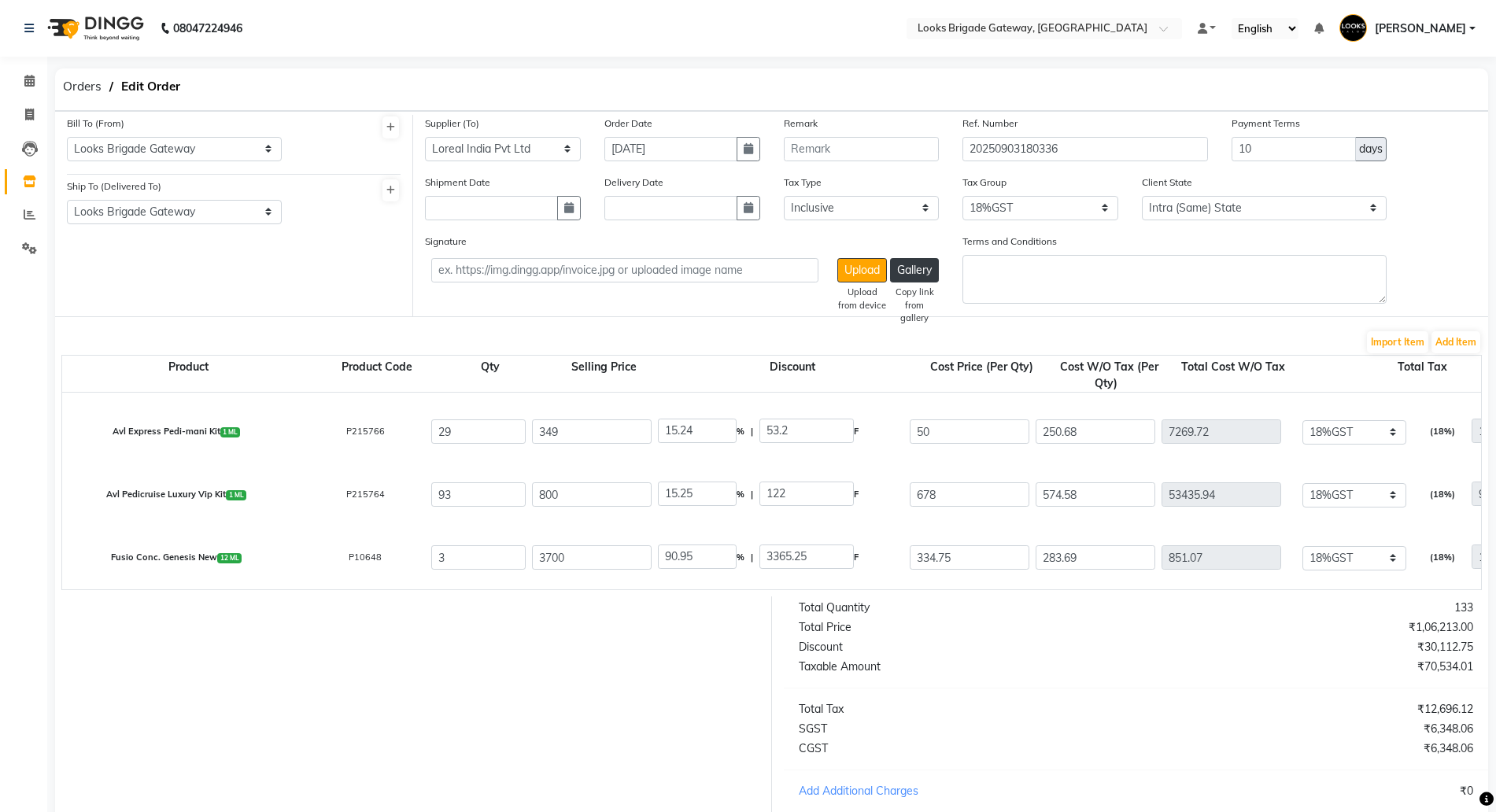
type input "221.17"
type input "1449.9"
drag, startPoint x: 982, startPoint y: 491, endPoint x: 741, endPoint y: 485, distance: 241.1
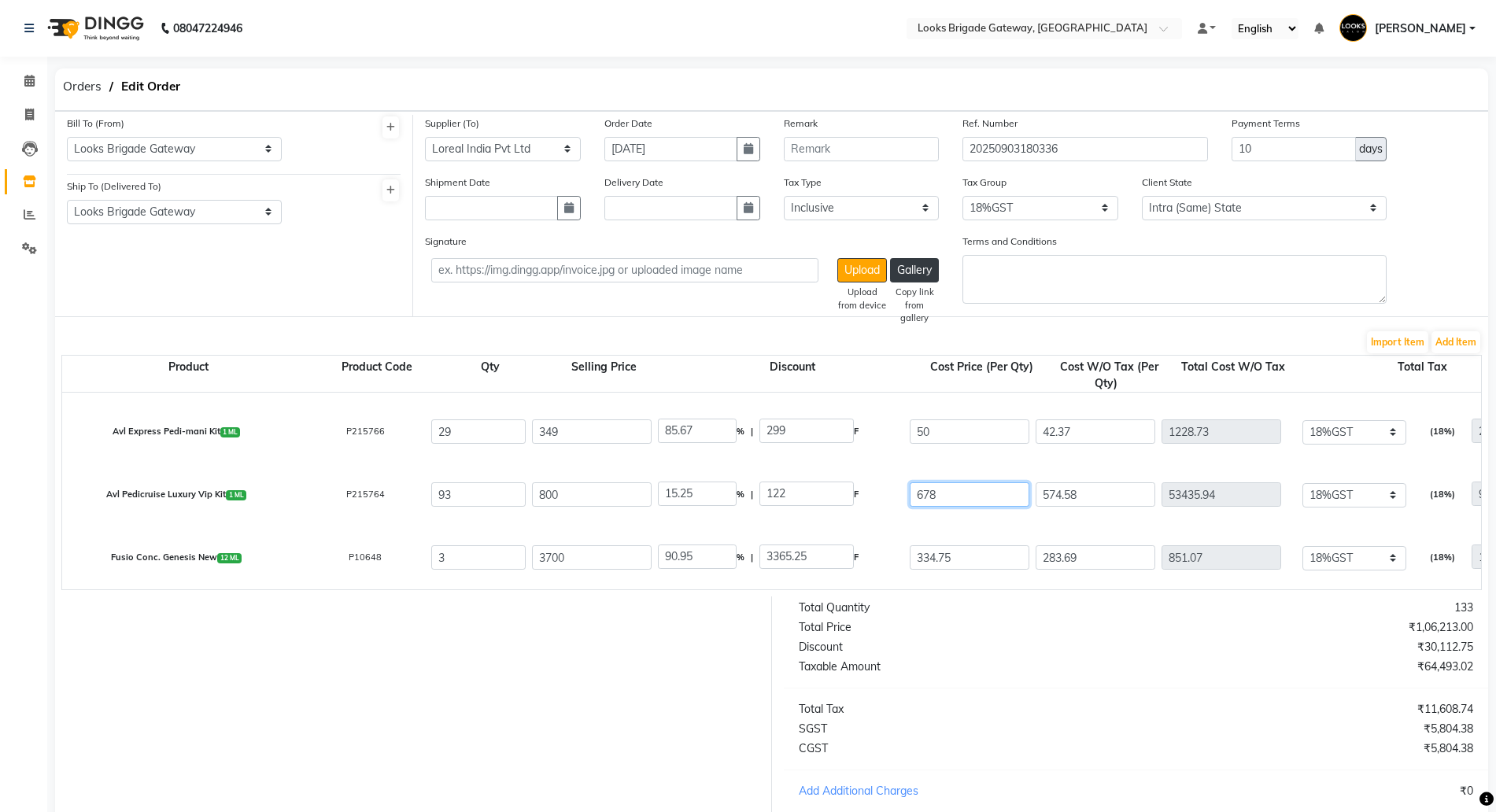
type input "5"
type input "450"
type input "43.75"
type input "350"
type input "381.36"
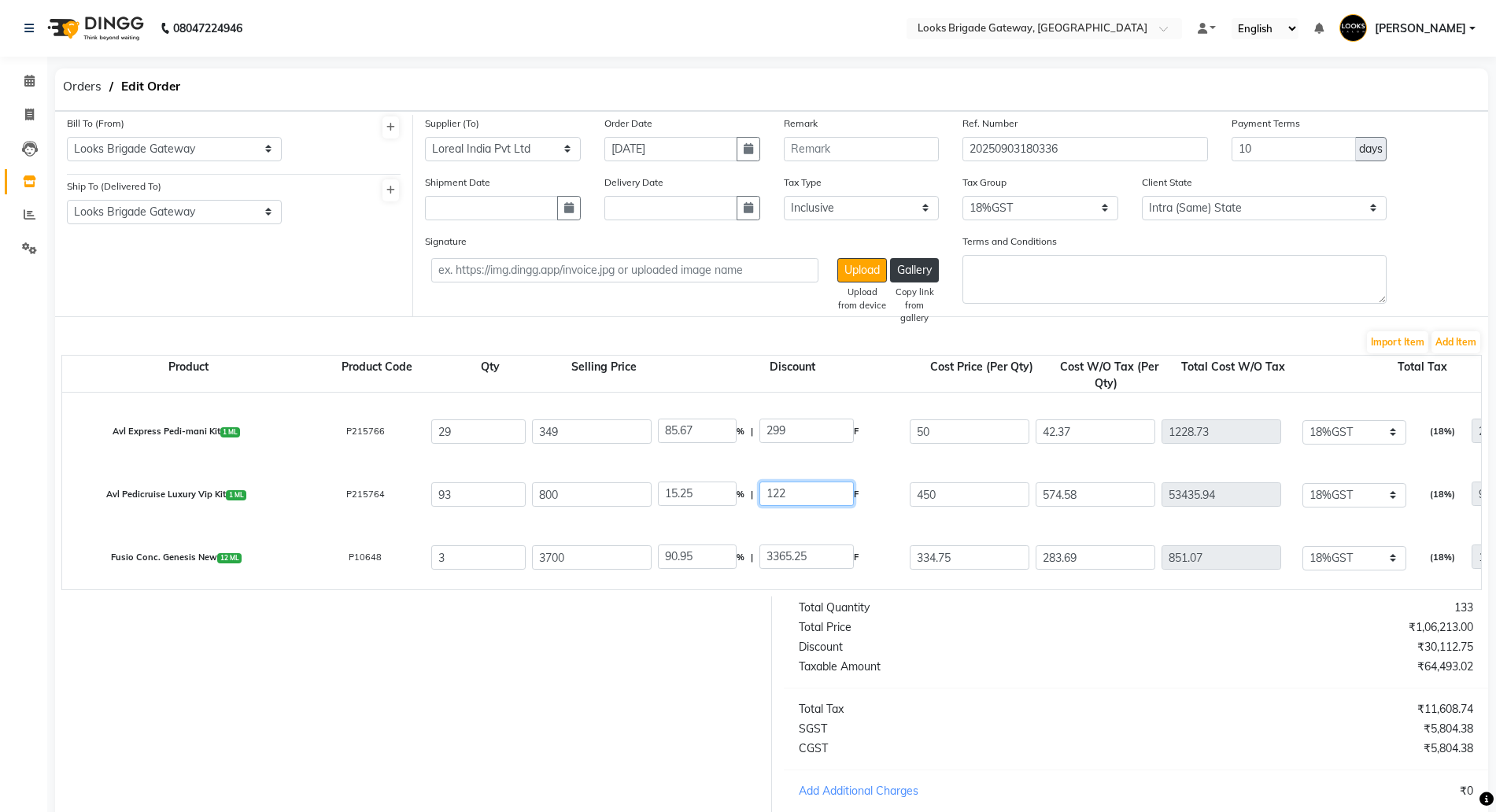
type input "35466.48"
type input "6383.97"
type input "41850.45"
click at [839, 498] on input "350" at bounding box center [807, 493] width 95 height 24
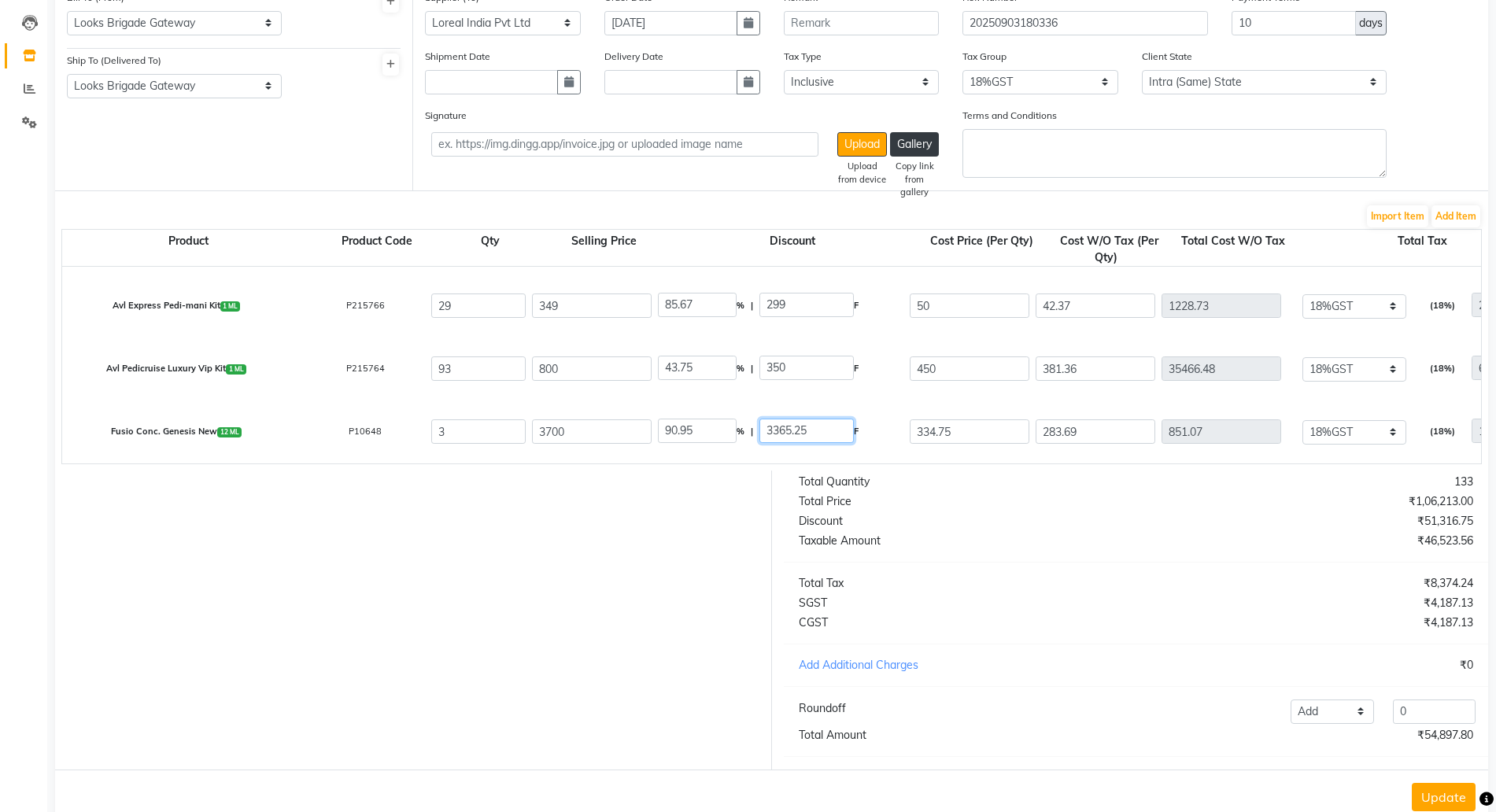
scroll to position [180, 0]
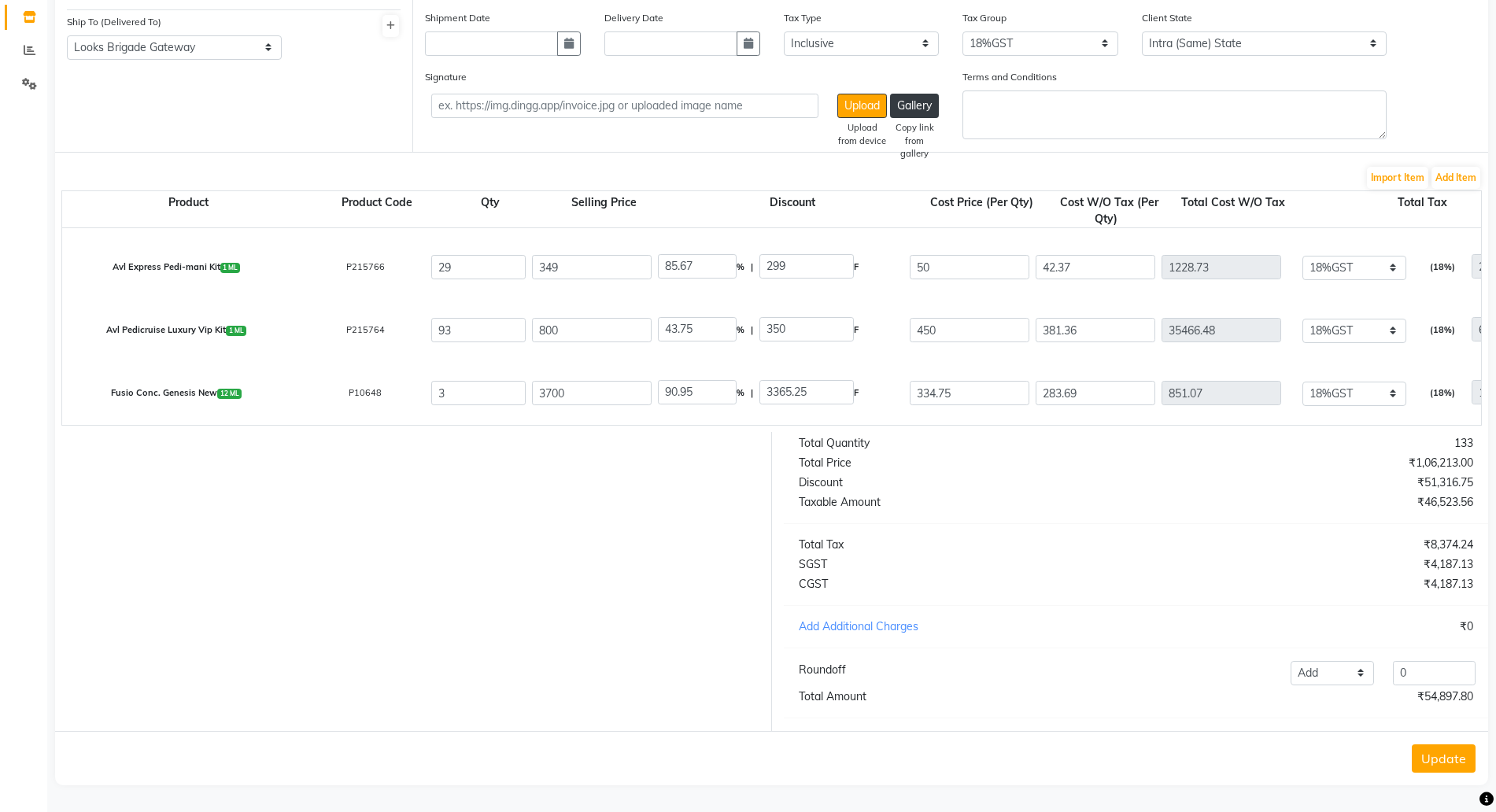
click at [1020, 594] on div "Total Quantity 133 Total Price ₹1,06,213.00 Discount ₹51,316.75 Taxable Amount …" at bounding box center [1135, 581] width 728 height 299
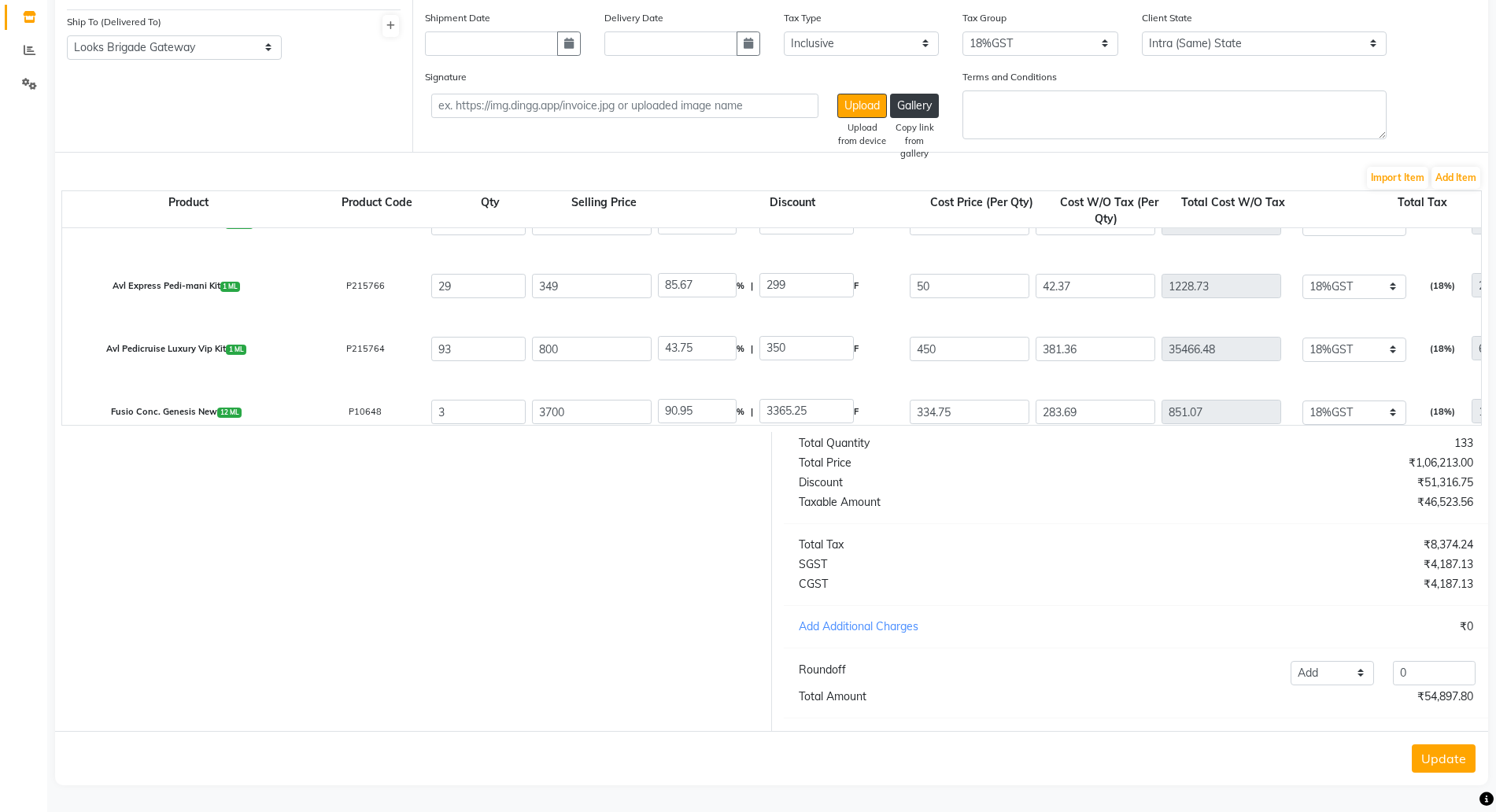
scroll to position [55, 0]
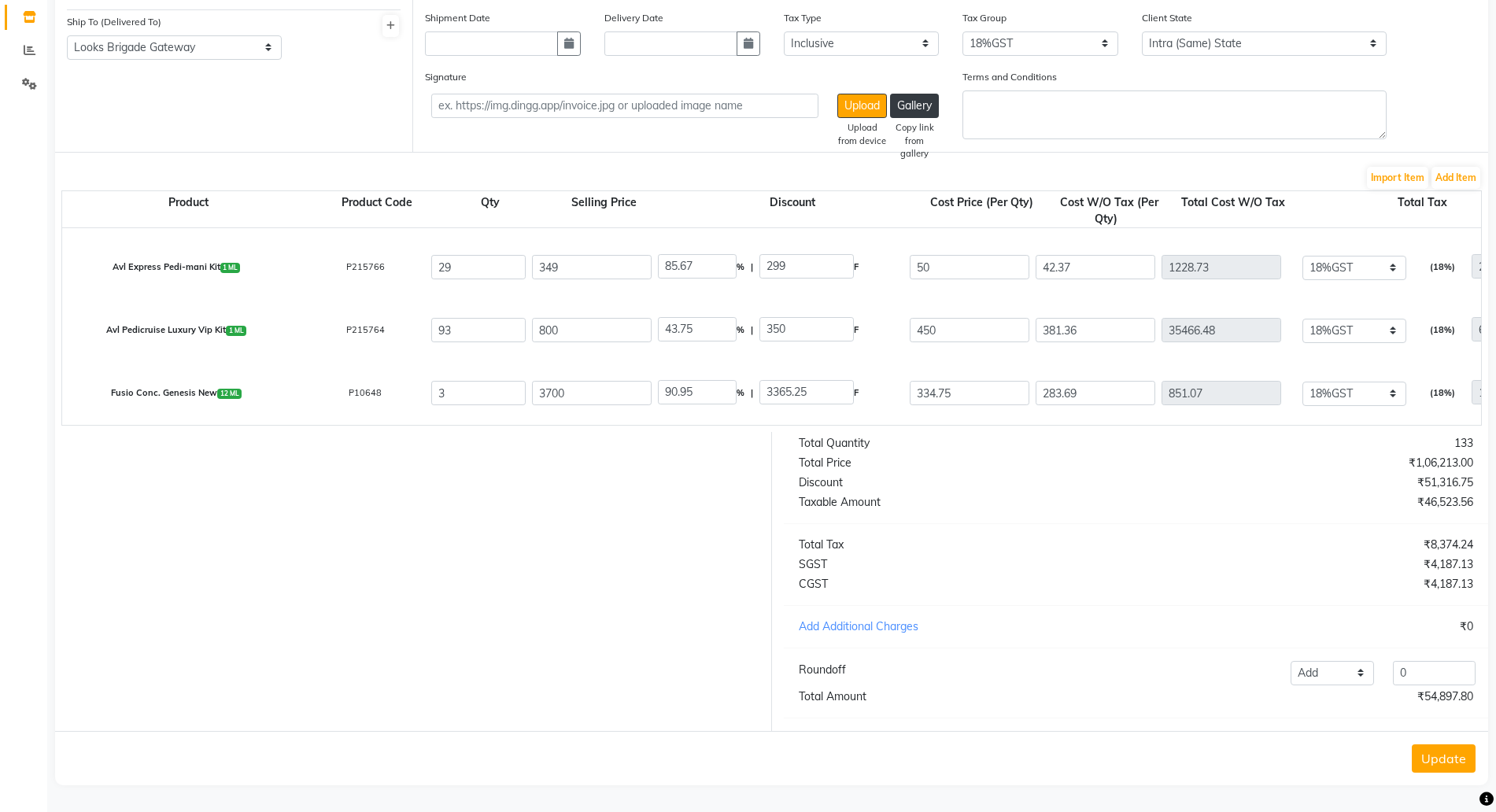
click at [1443, 755] on button "Update" at bounding box center [1444, 758] width 64 height 28
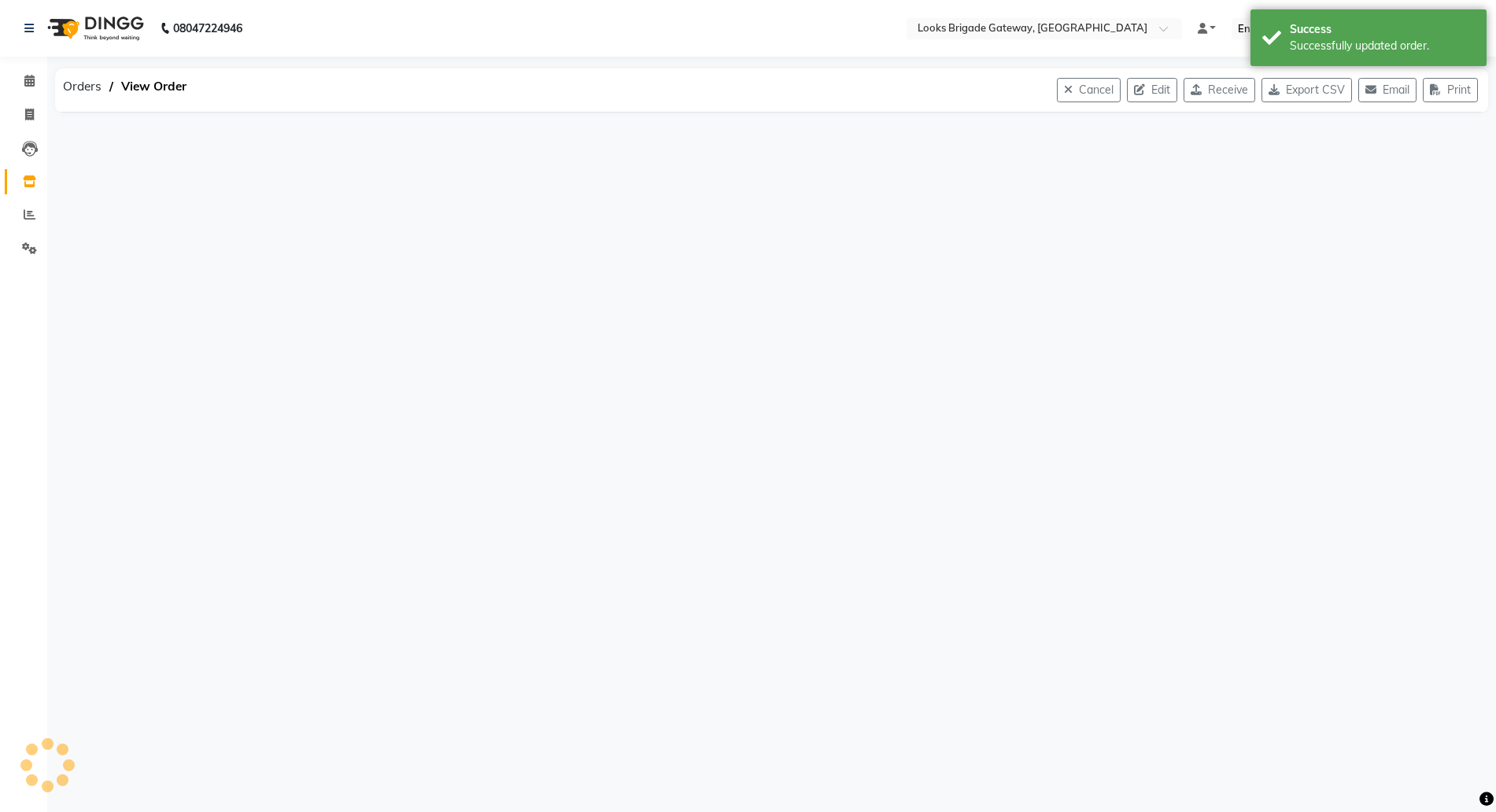
scroll to position [0, 0]
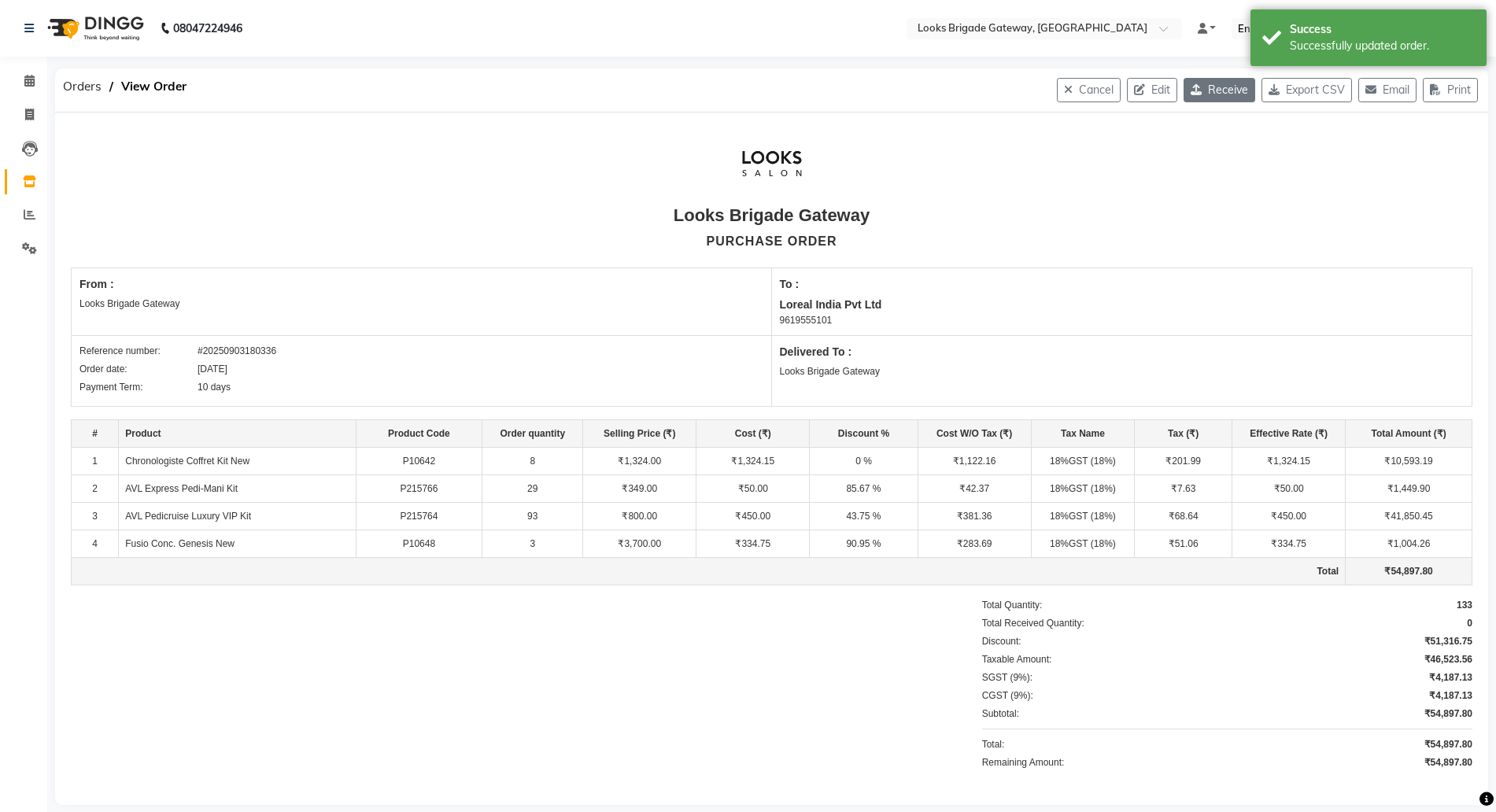
click at [1204, 88] on button "Receive" at bounding box center [1219, 90] width 72 height 24
select select "1713"
select select "1714"
select select "5772"
select select "true"
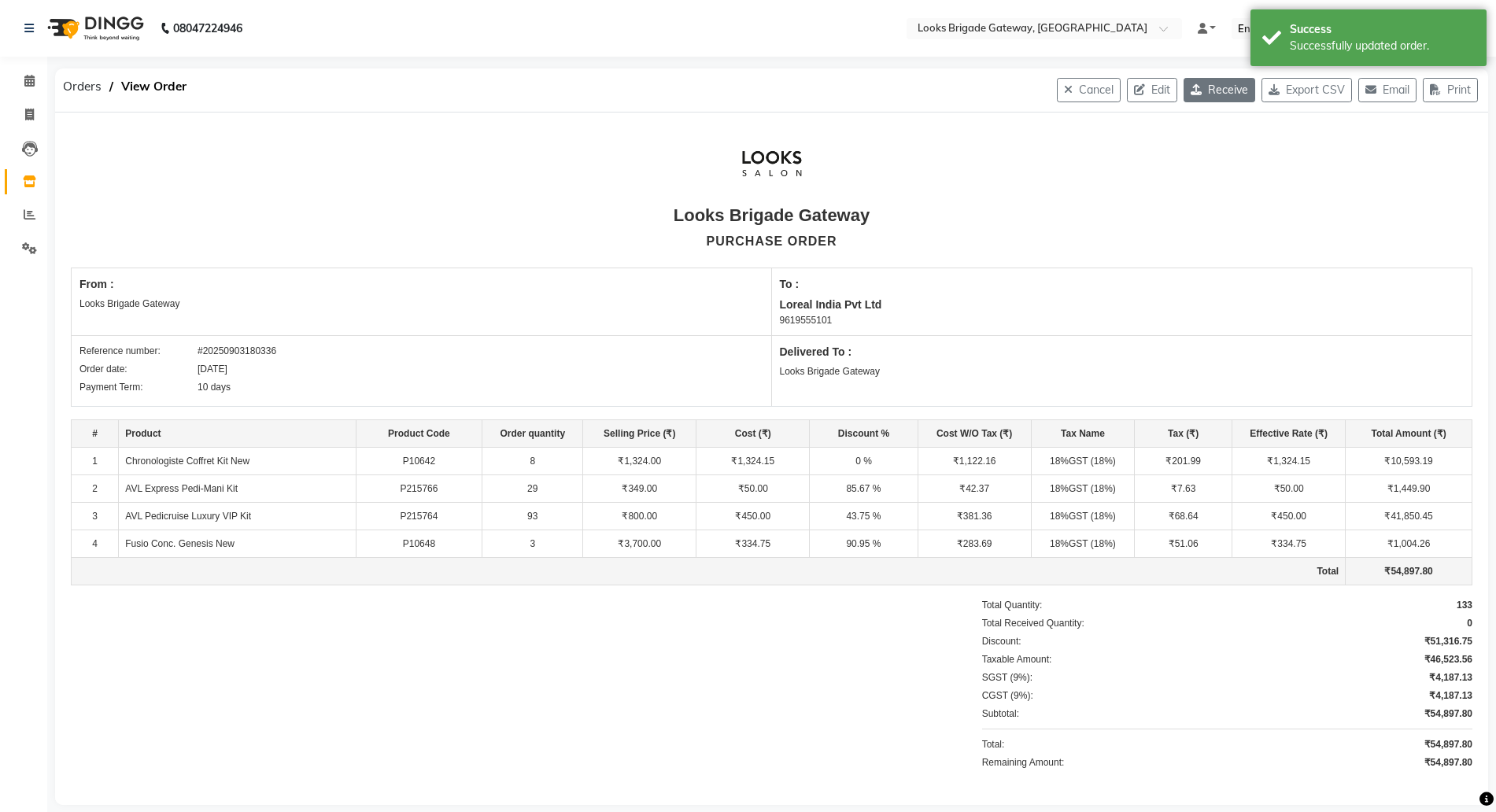
select select "4397"
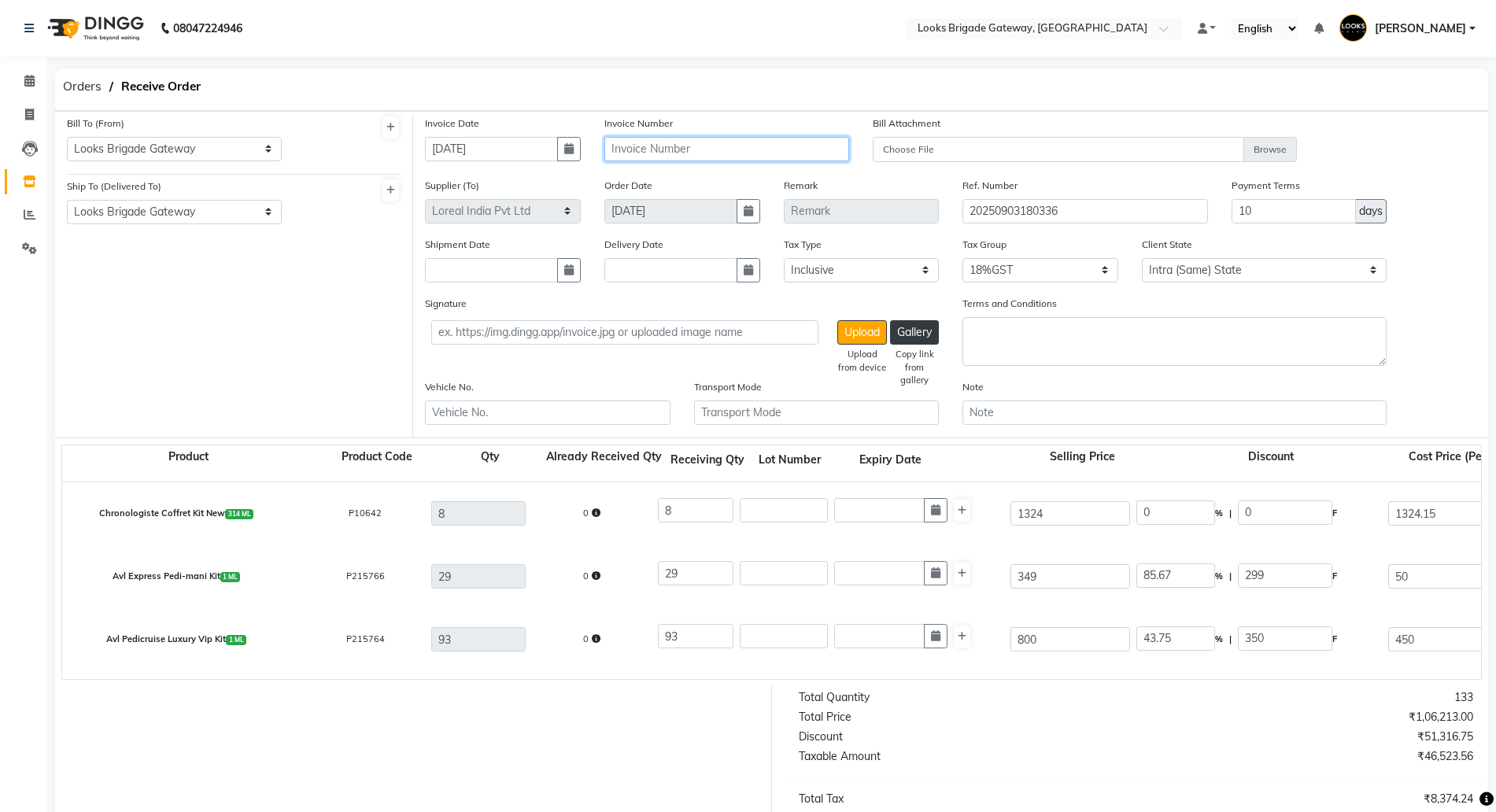
click at [641, 145] on input "text" at bounding box center [726, 149] width 245 height 24
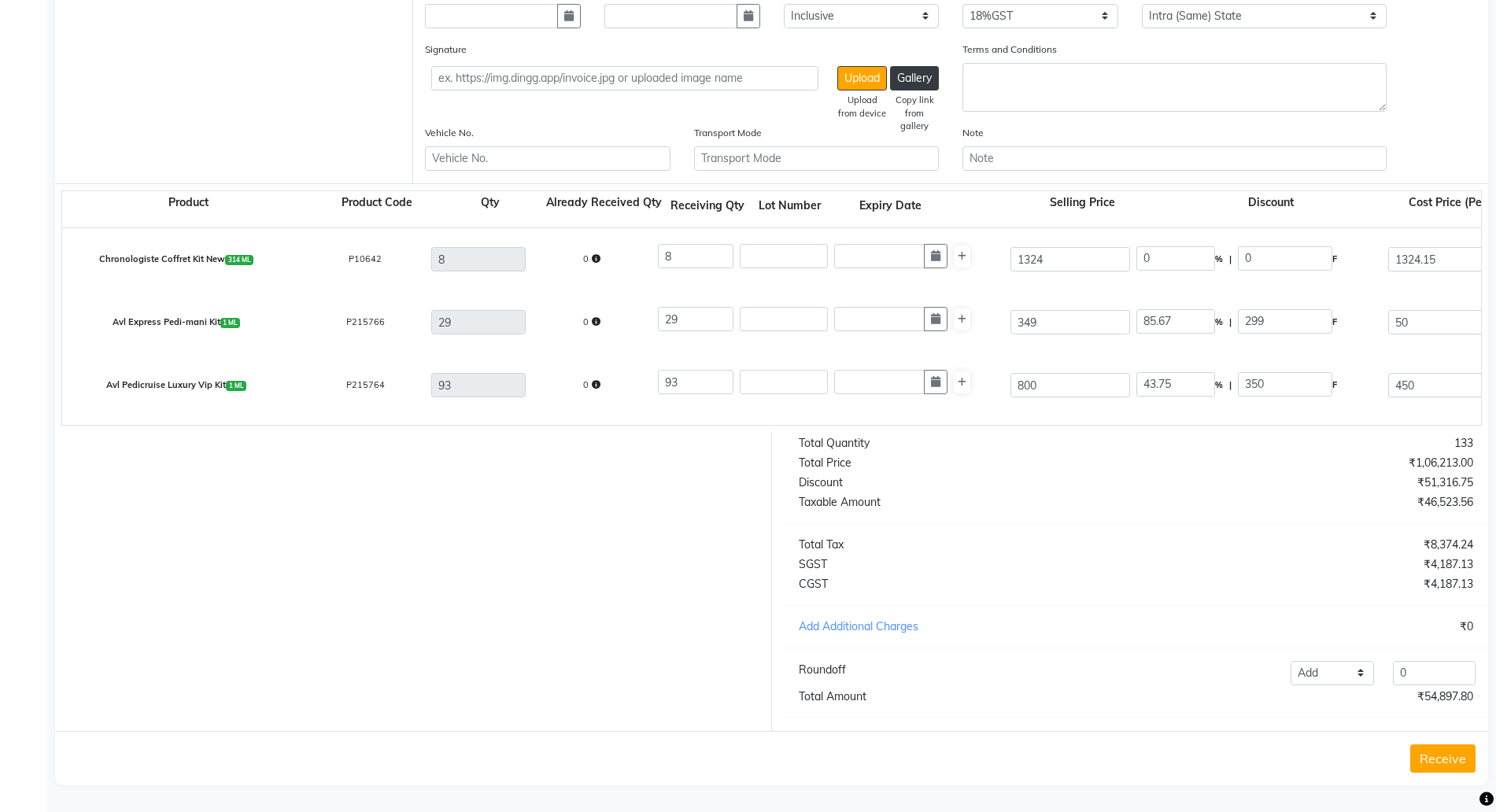
click at [1441, 770] on button "Receive" at bounding box center [1443, 758] width 66 height 28
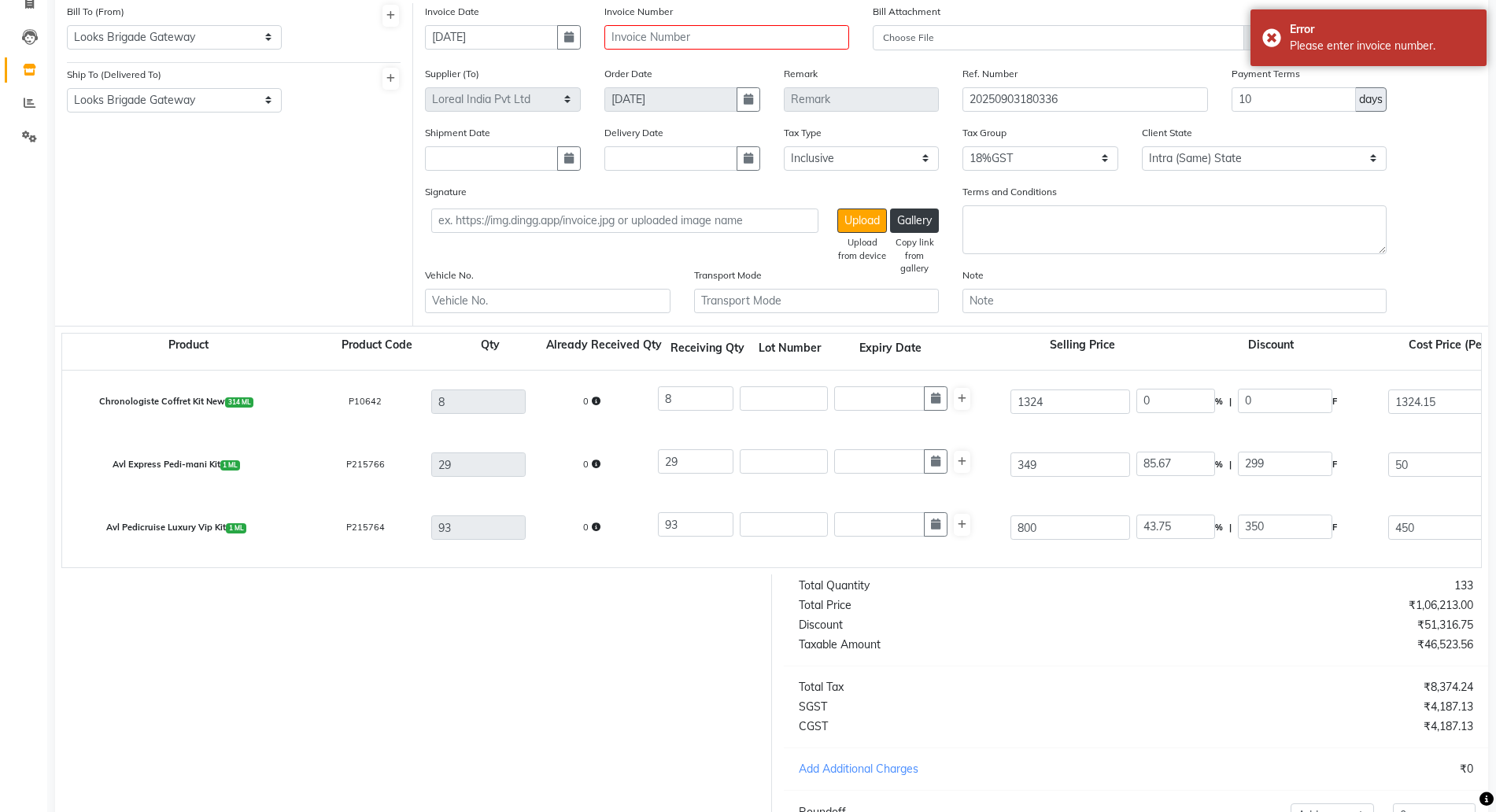
scroll to position [0, 0]
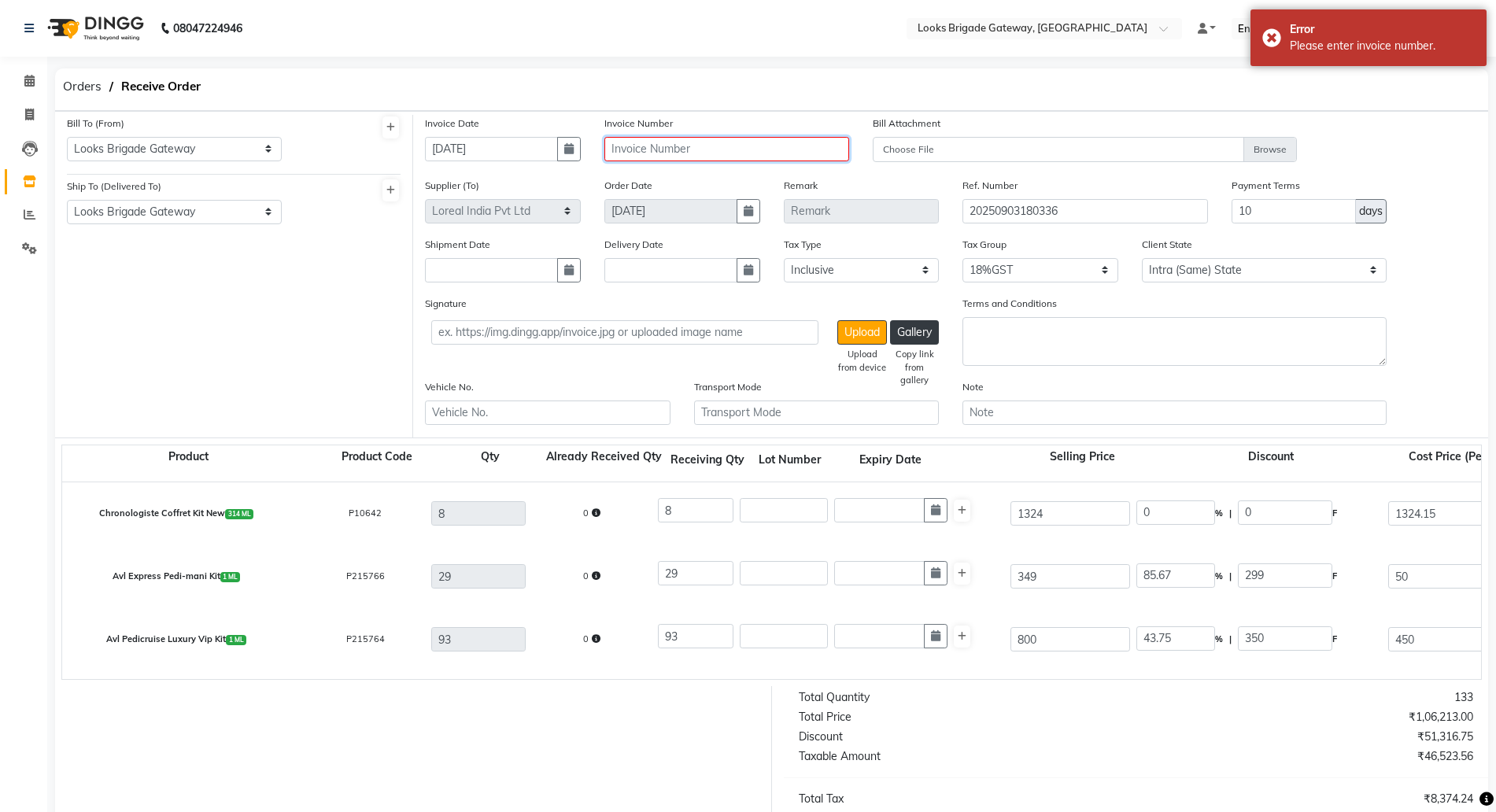
click at [667, 155] on input "text" at bounding box center [726, 149] width 245 height 24
type input "A"
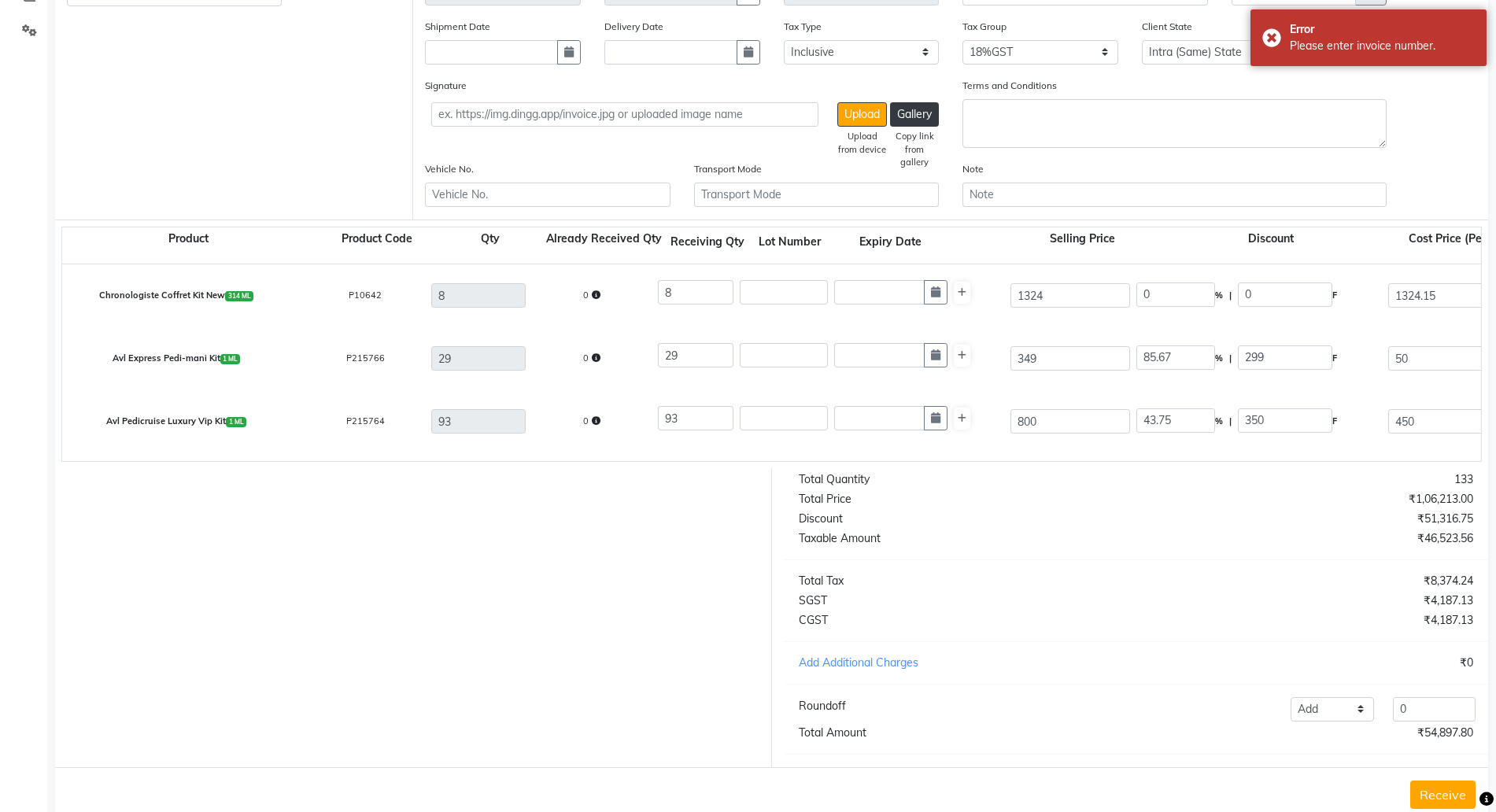
scroll to position [269, 0]
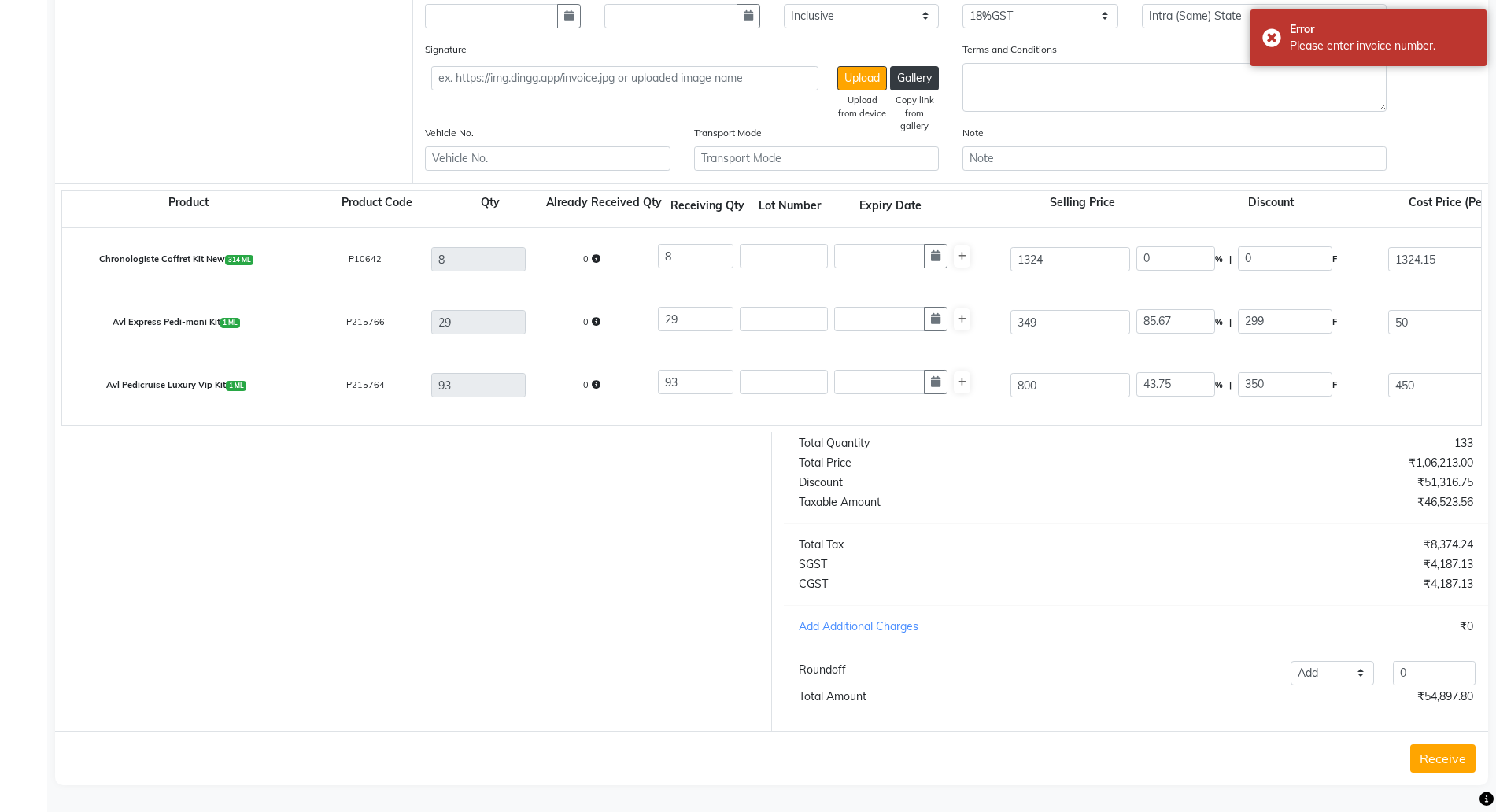
type input "Opening"
click at [1440, 749] on button "Receive" at bounding box center [1443, 758] width 66 height 28
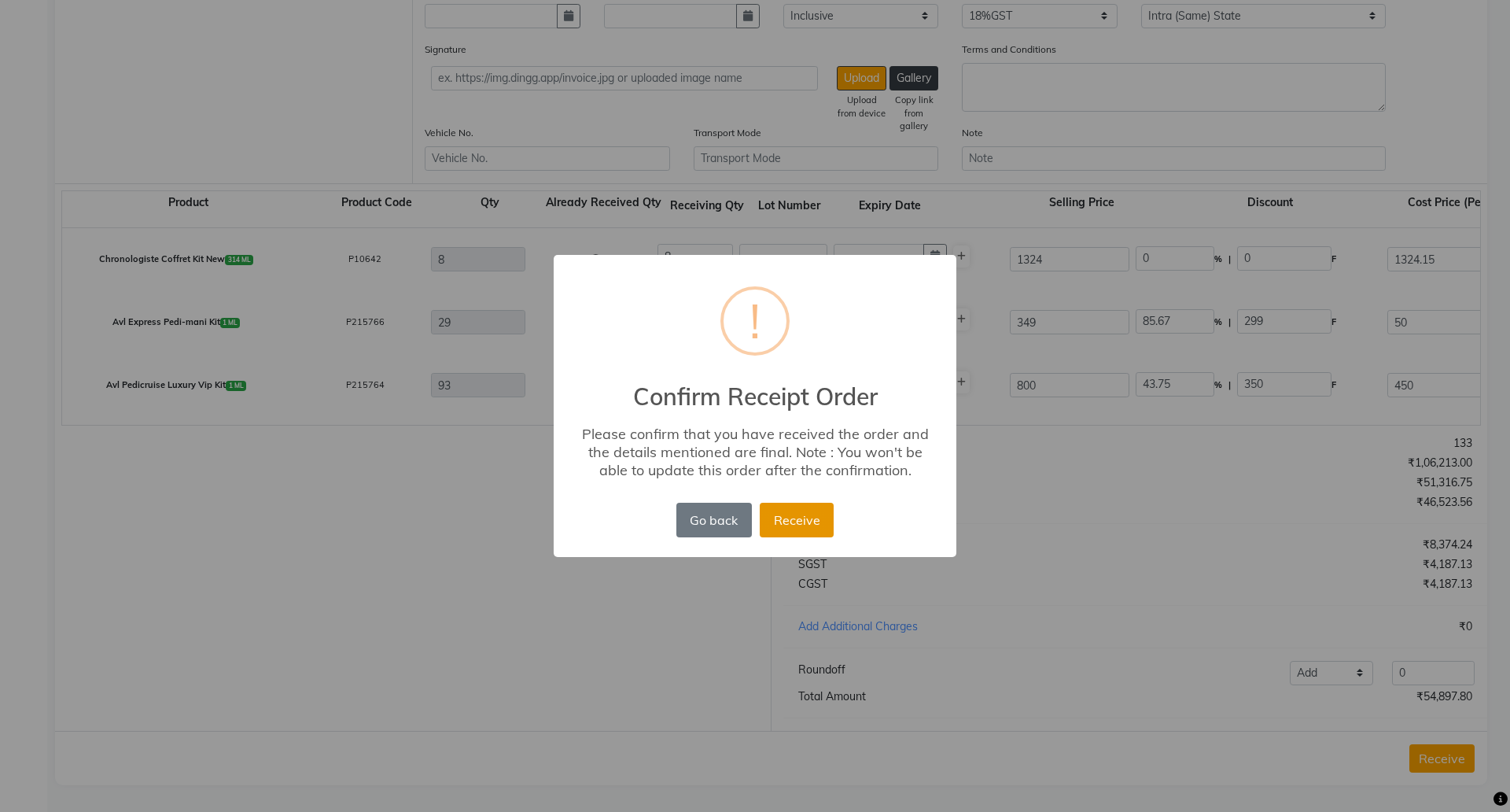
click at [796, 517] on button "Receive" at bounding box center [797, 520] width 73 height 35
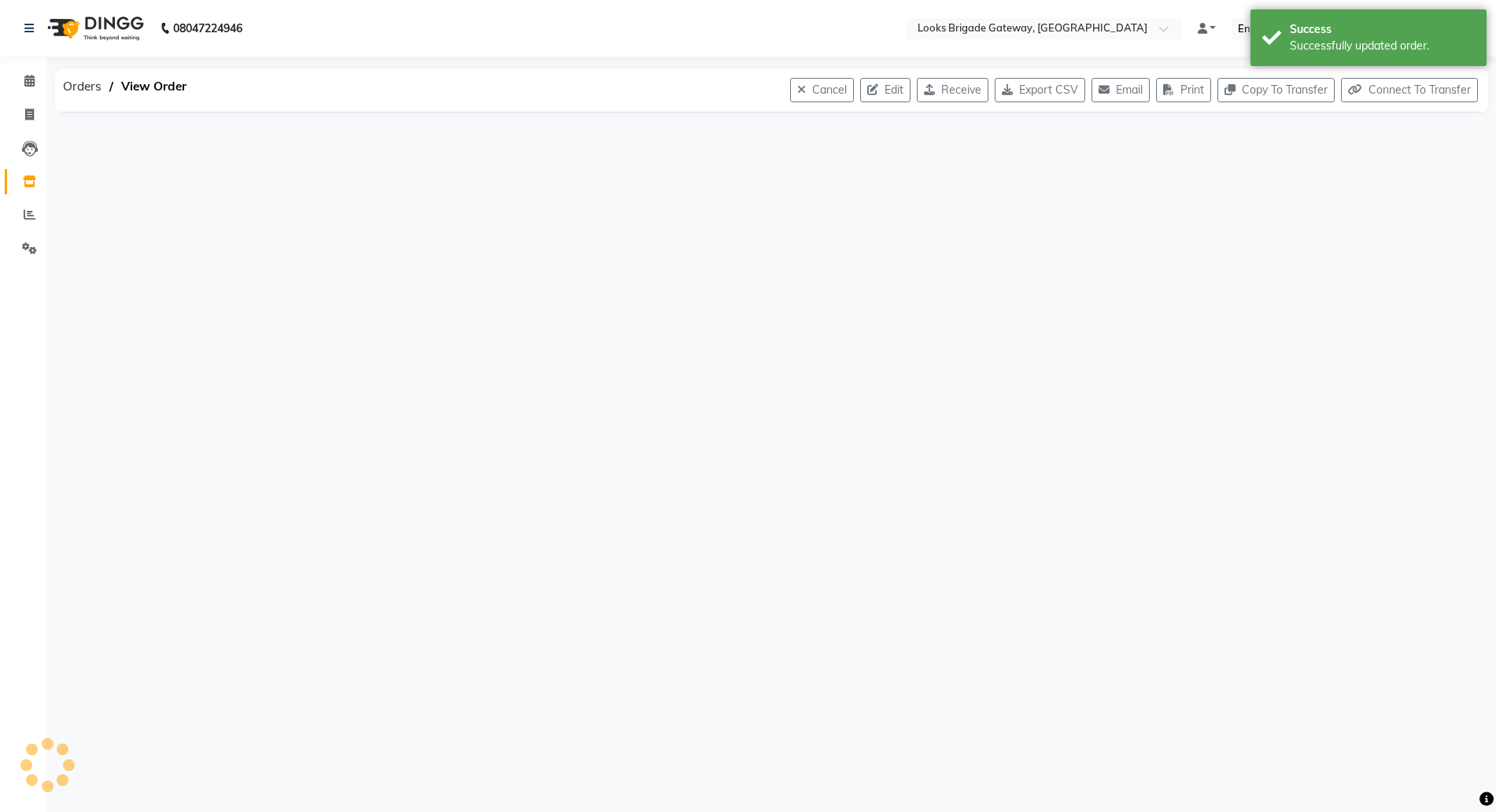
scroll to position [0, 0]
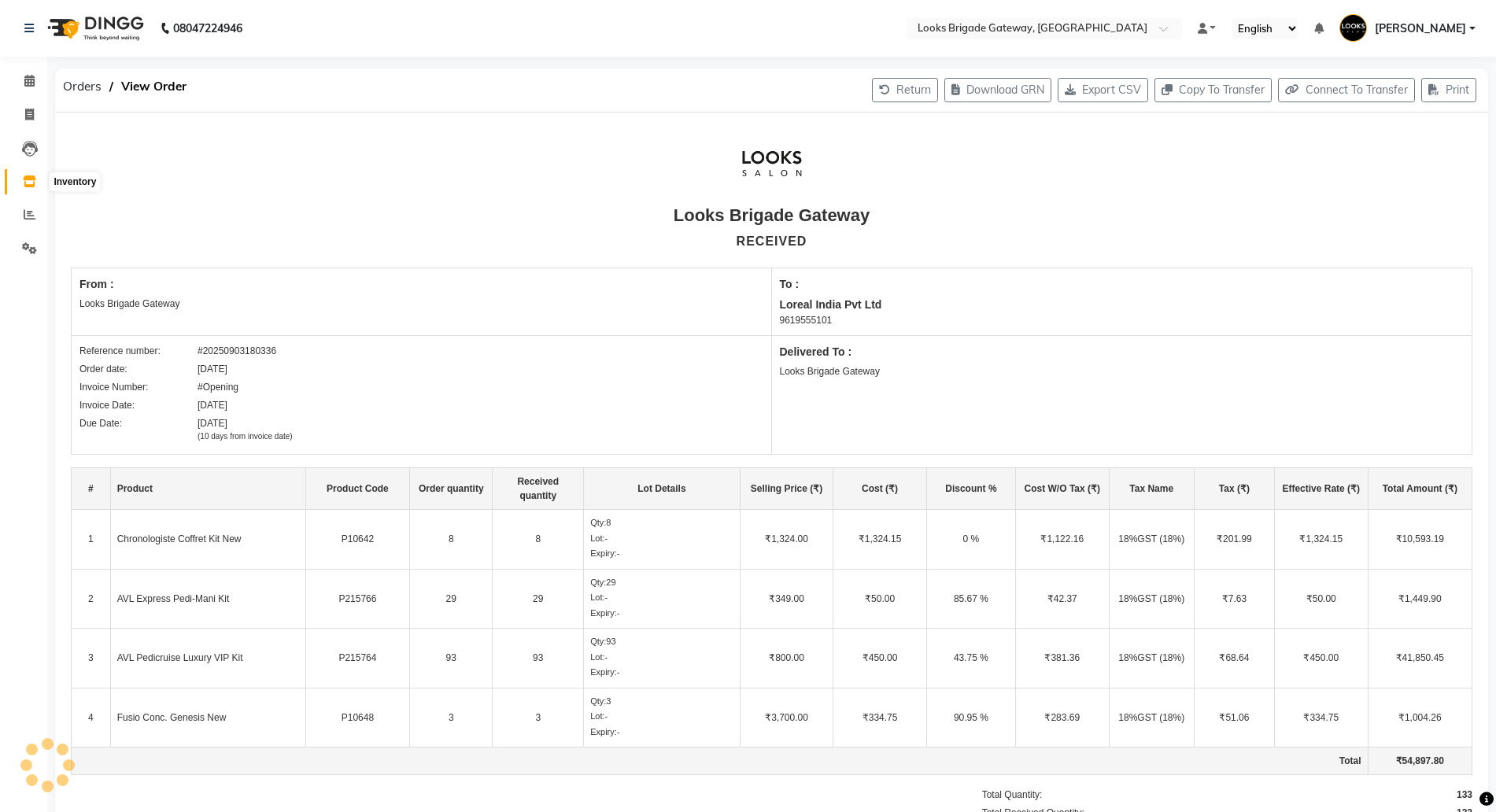
click at [22, 178] on span at bounding box center [29, 182] width 27 height 18
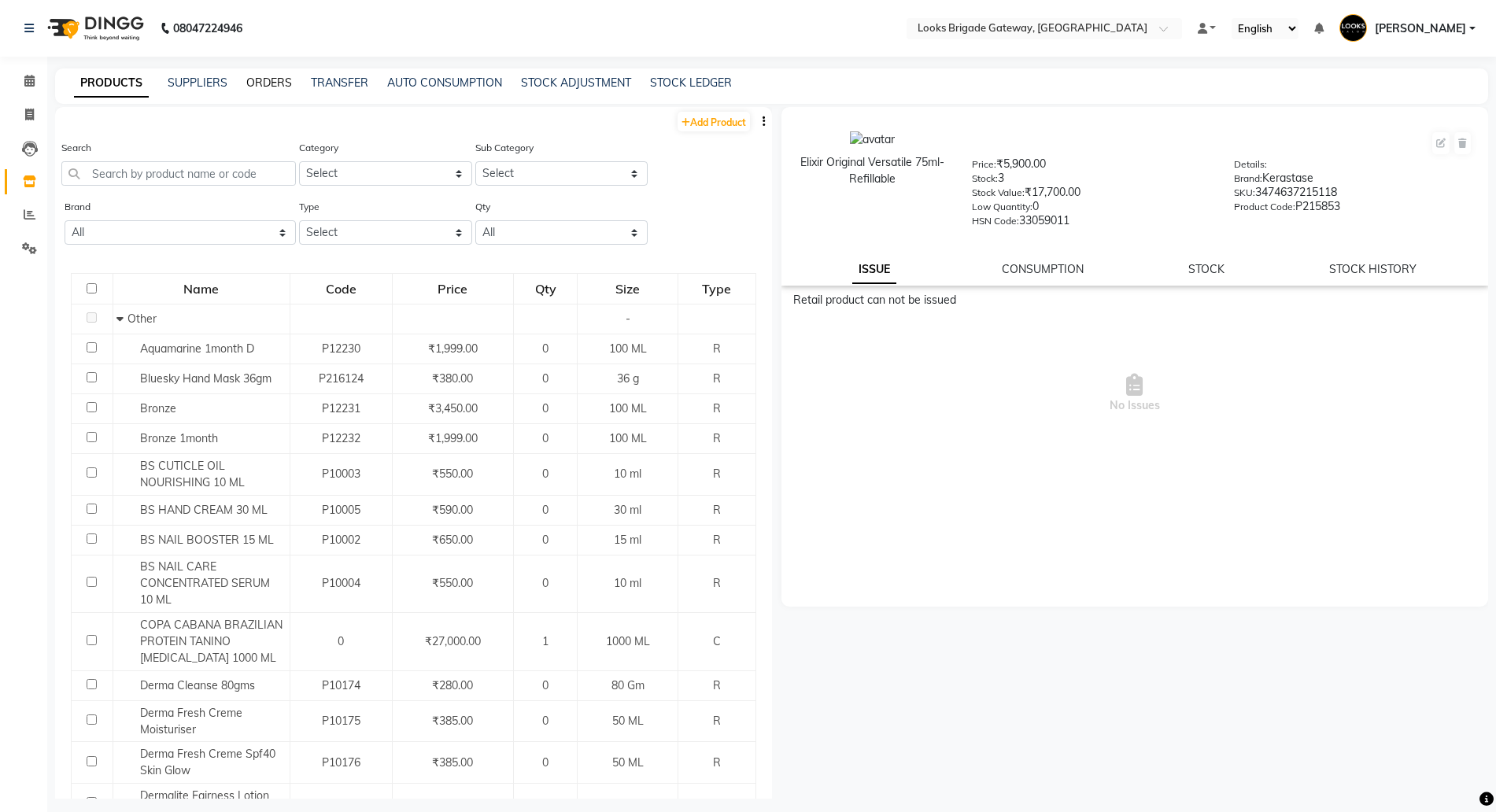
click at [263, 80] on link "ORDERS" at bounding box center [269, 82] width 45 height 14
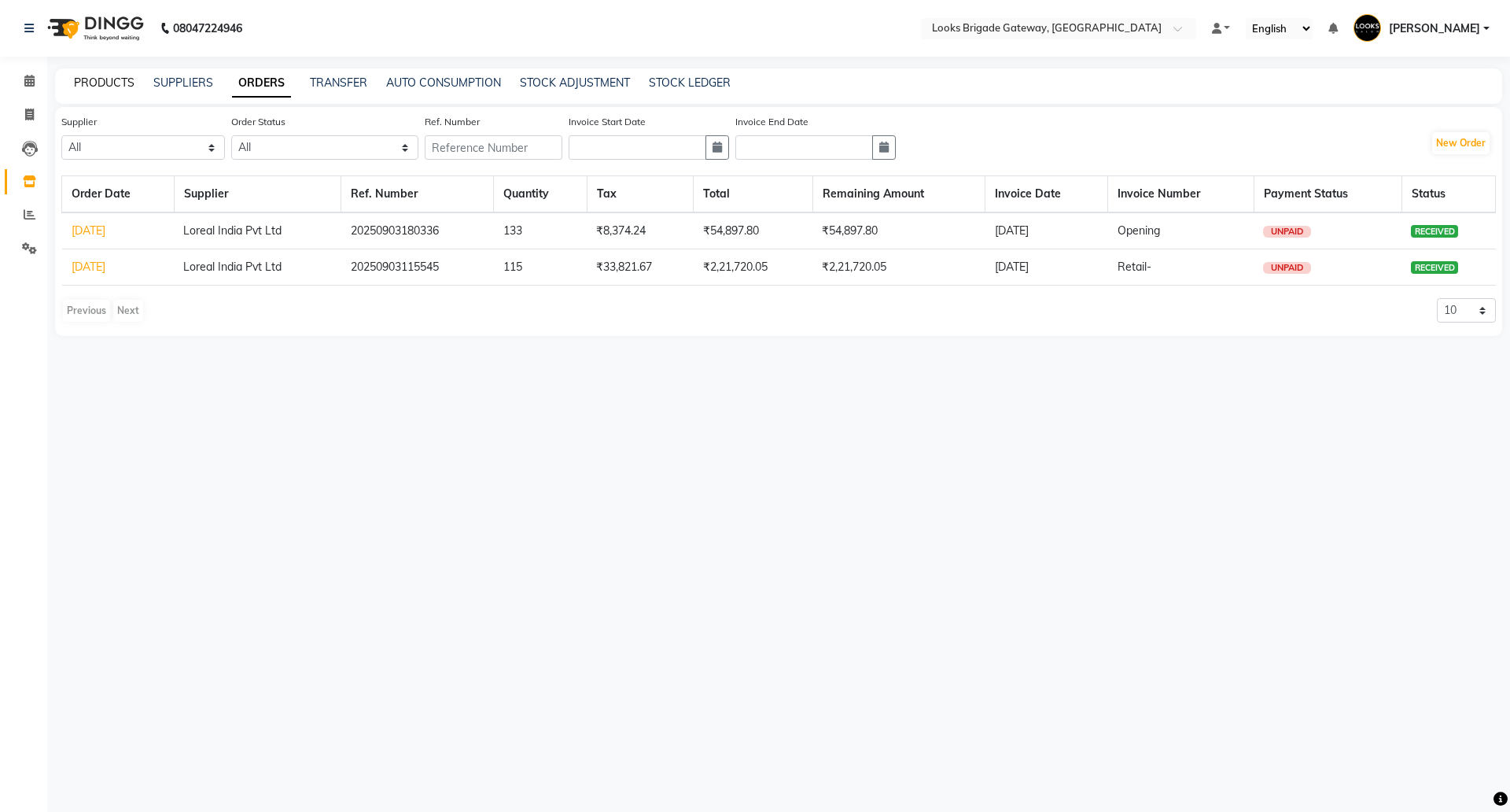
click at [95, 78] on link "PRODUCTS" at bounding box center [103, 82] width 61 height 14
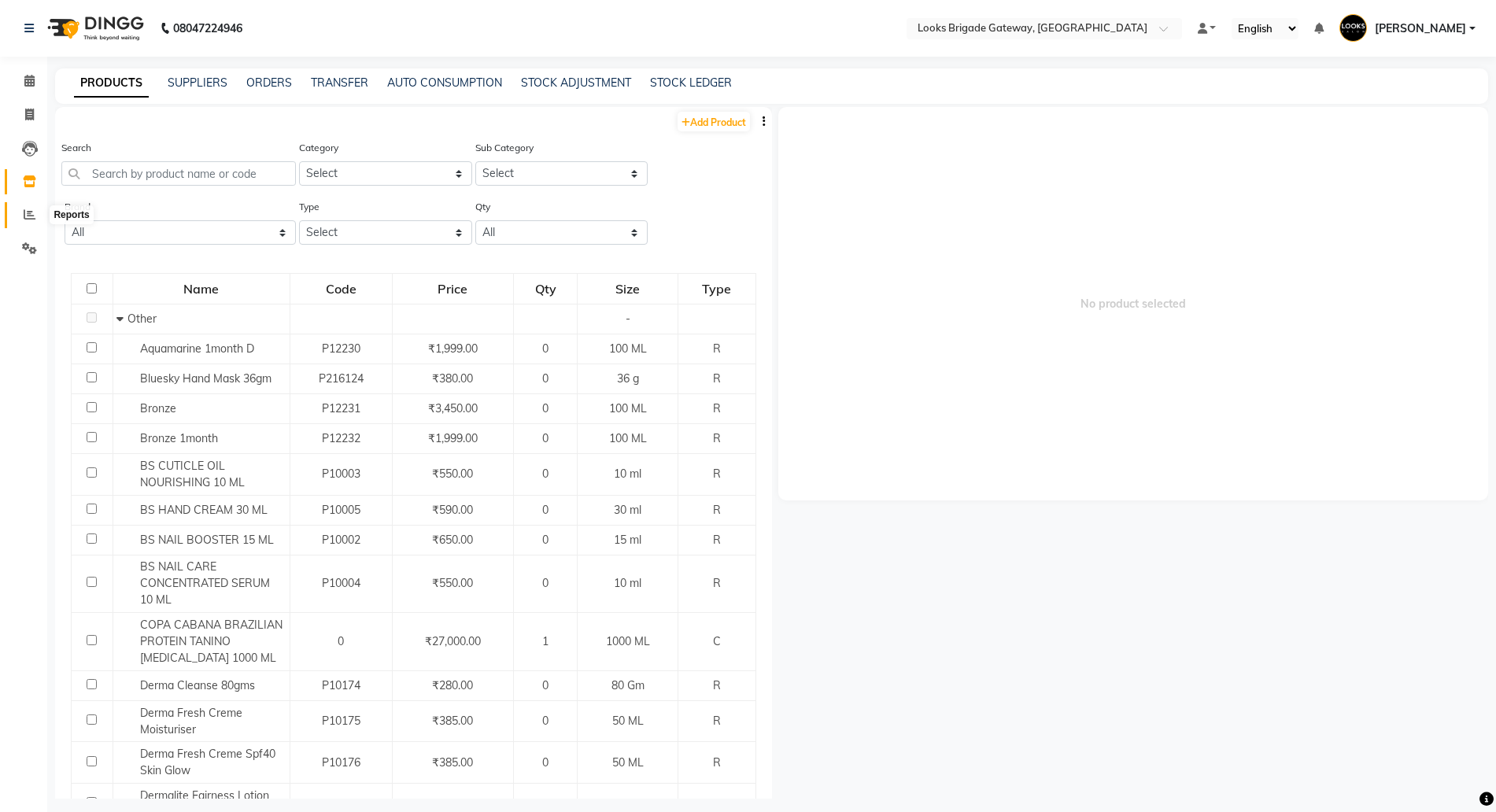
click at [30, 212] on icon at bounding box center [29, 215] width 12 height 12
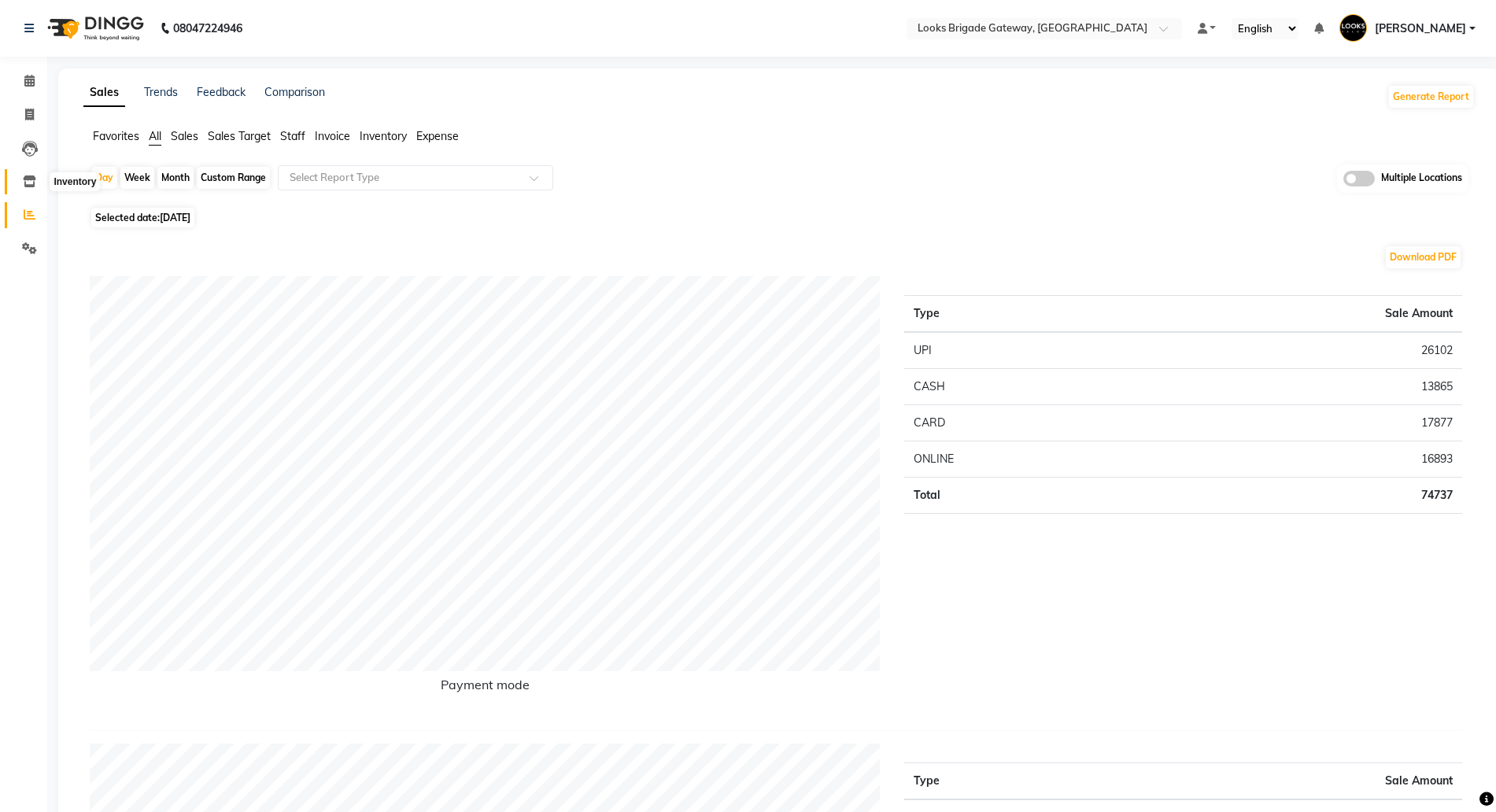
click at [21, 186] on span at bounding box center [29, 182] width 27 height 18
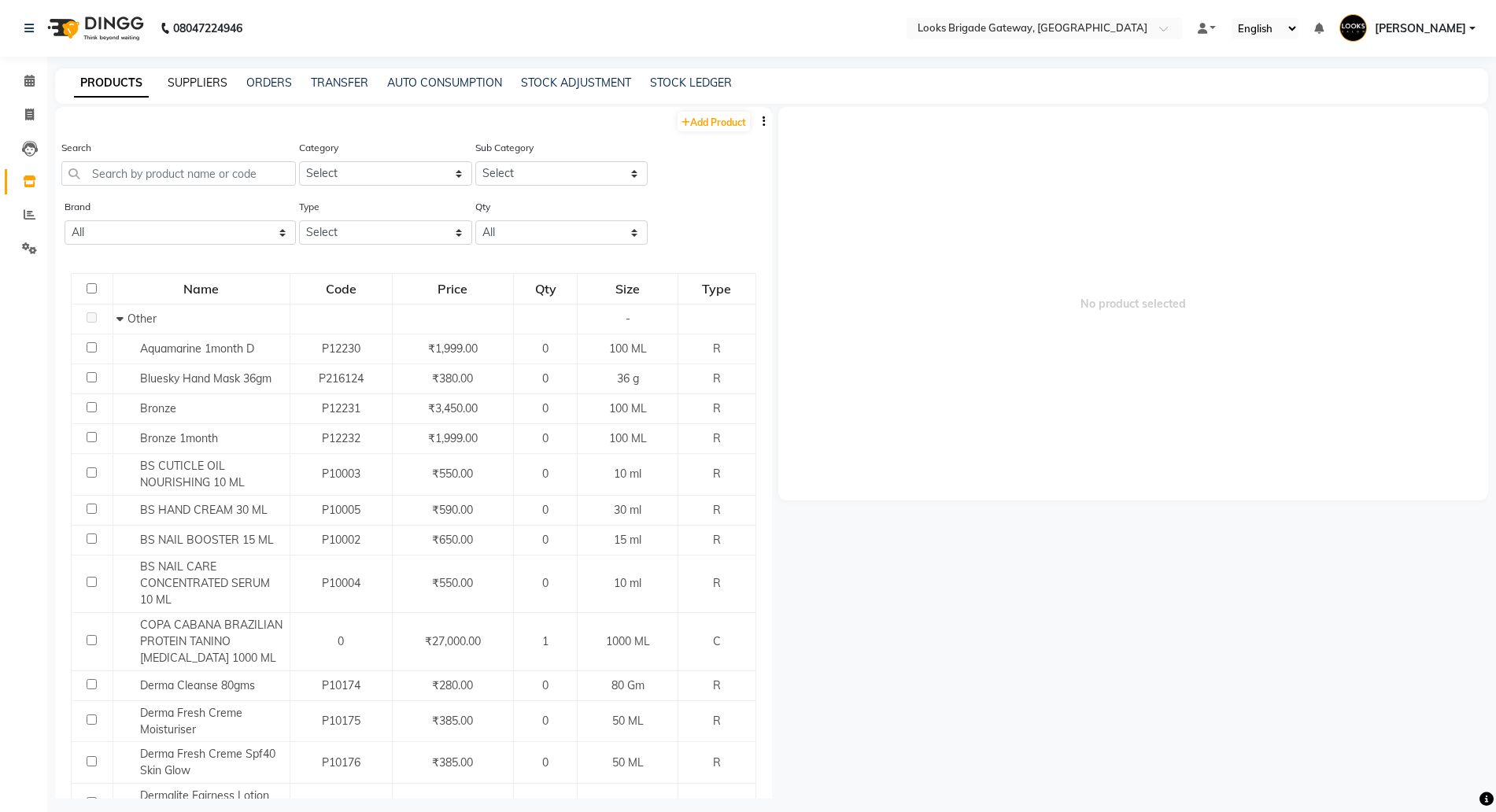
click at [188, 78] on link "SUPPLIERS" at bounding box center [197, 82] width 60 height 14
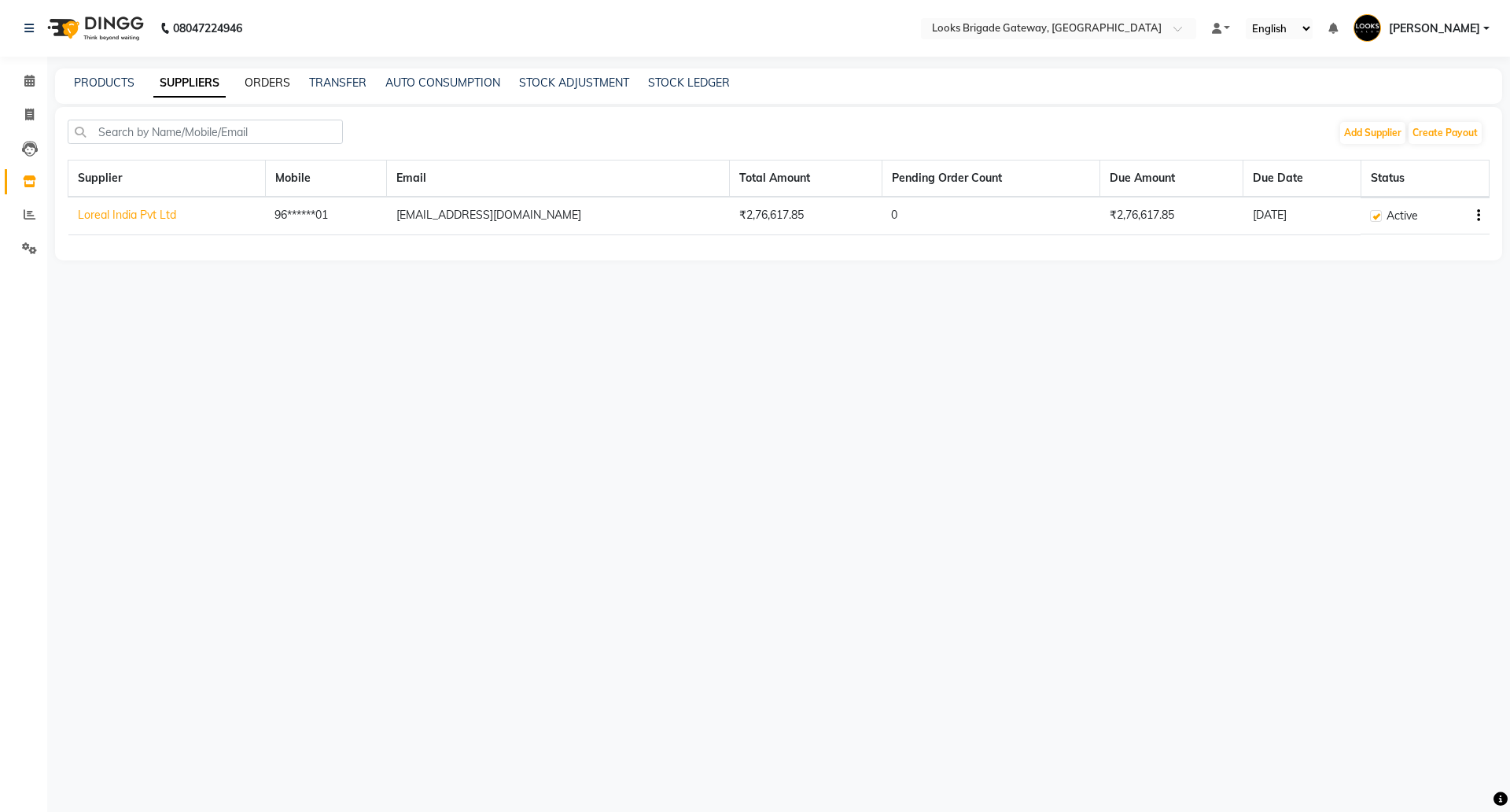
click at [256, 77] on link "ORDERS" at bounding box center [267, 82] width 45 height 14
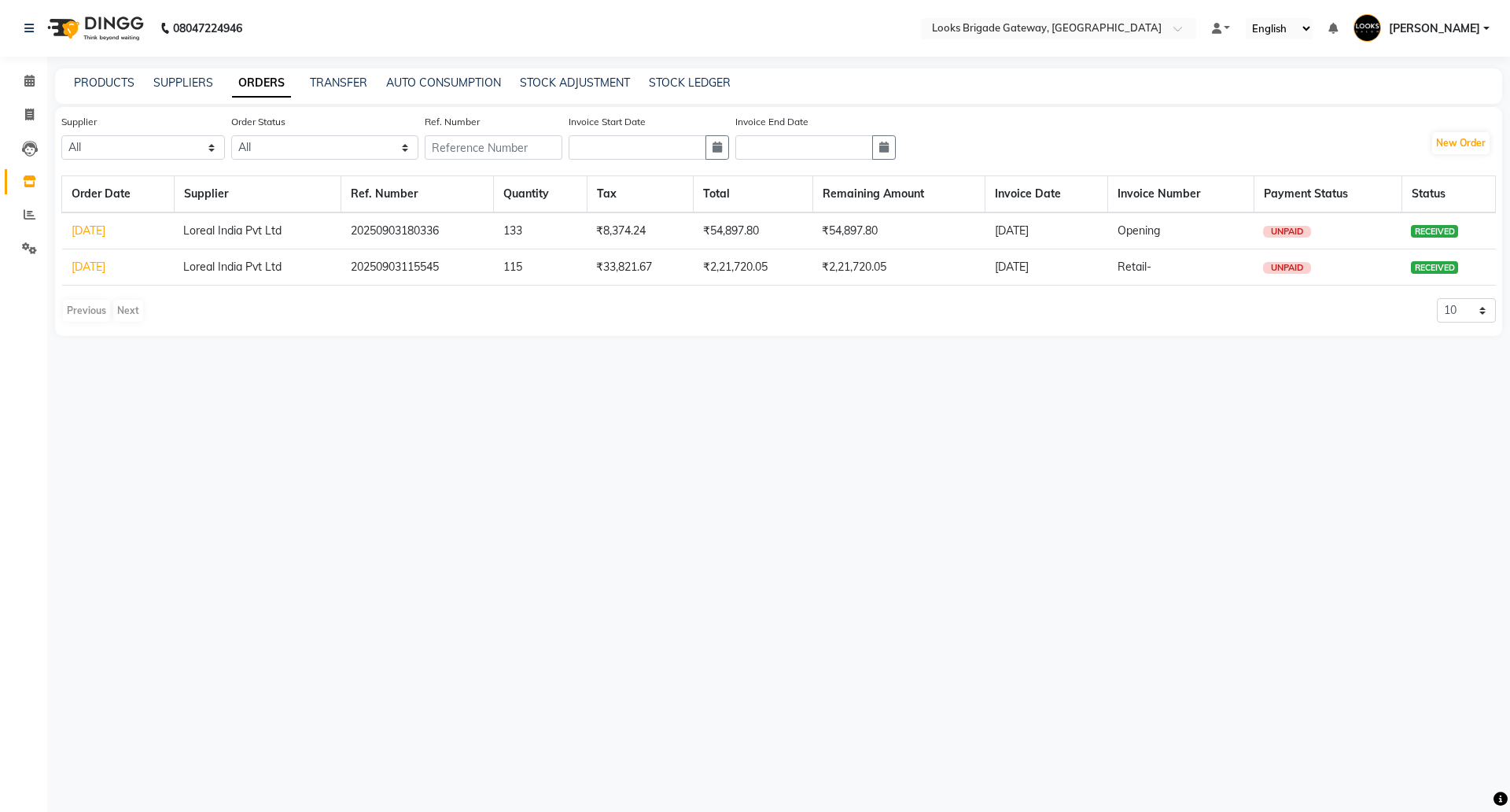
click at [286, 73] on link "ORDERS" at bounding box center [261, 83] width 59 height 28
click at [323, 79] on link "TRANSFER" at bounding box center [338, 82] width 57 height 14
select select "sender"
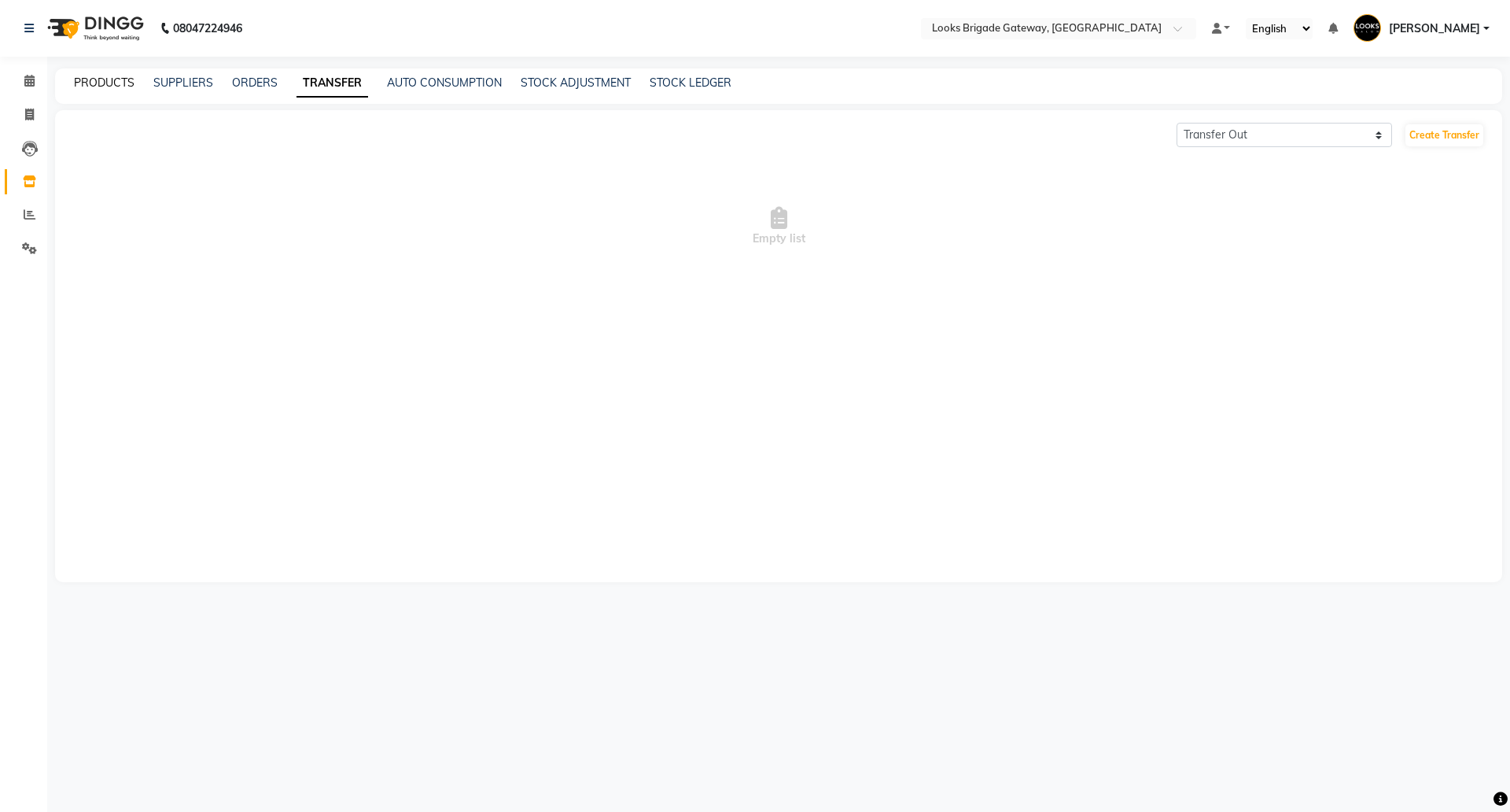
click at [103, 82] on link "PRODUCTS" at bounding box center [103, 82] width 61 height 14
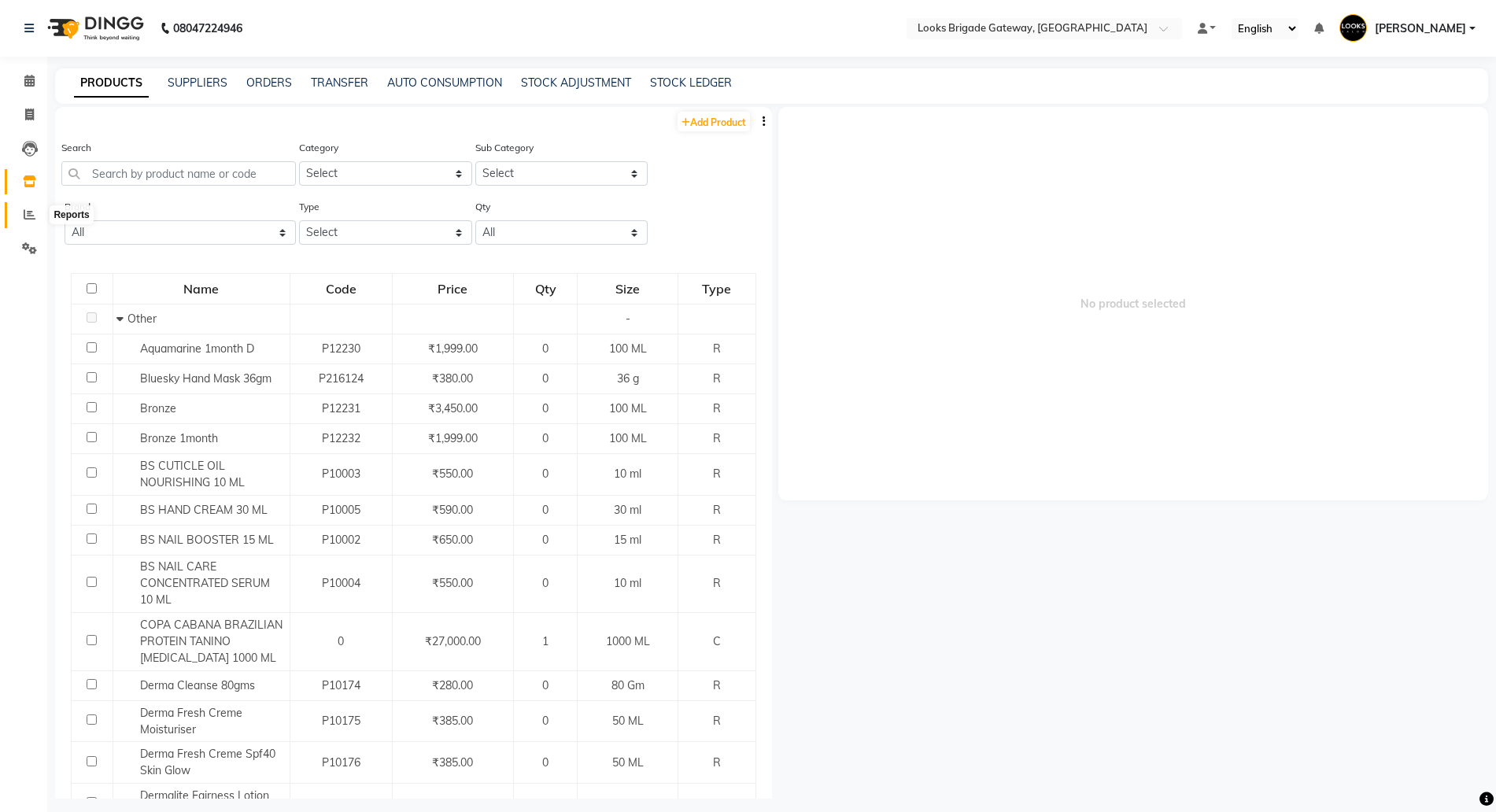
click at [28, 209] on icon at bounding box center [29, 215] width 12 height 12
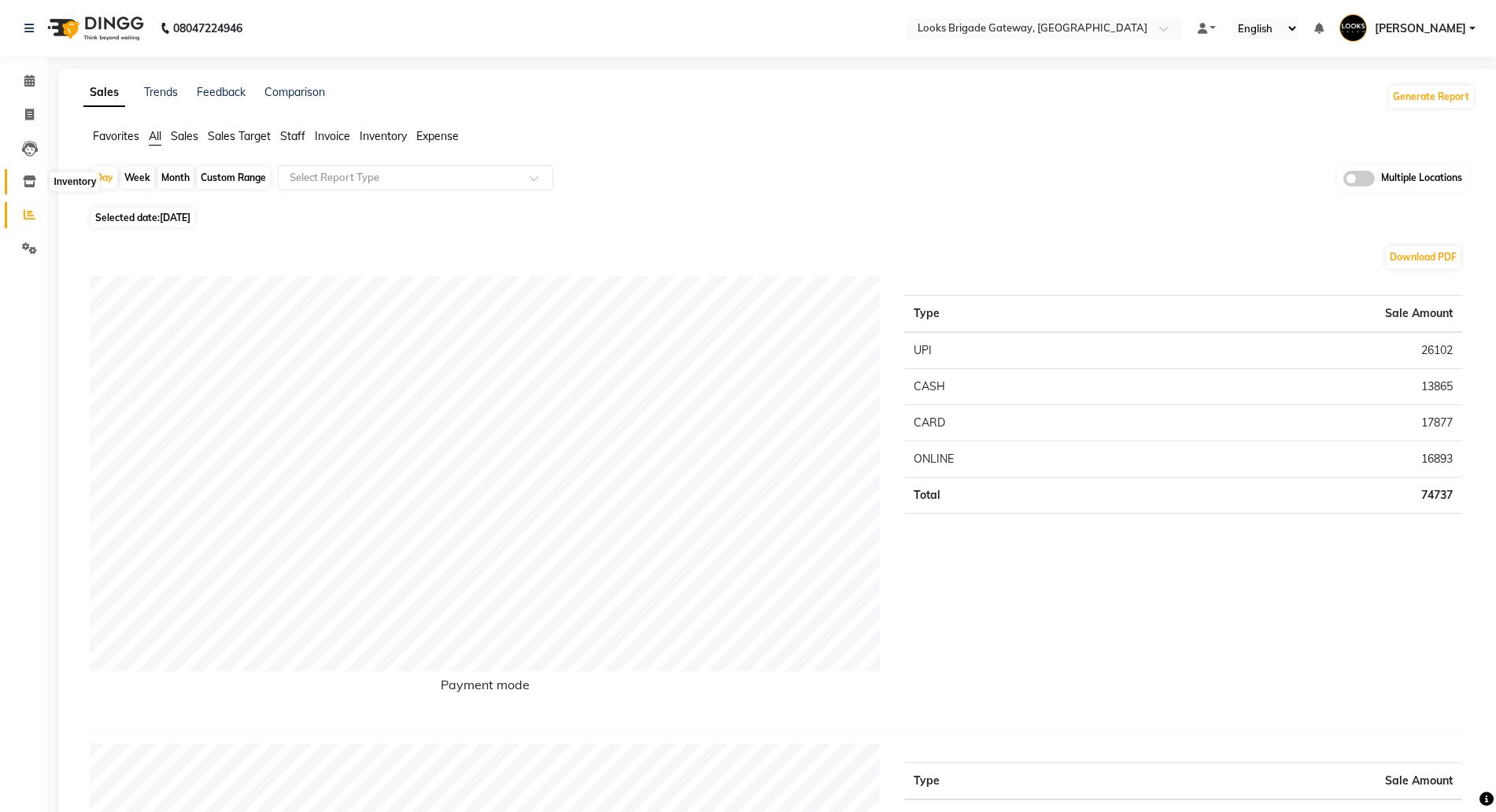
click at [23, 182] on icon at bounding box center [30, 181] width 14 height 12
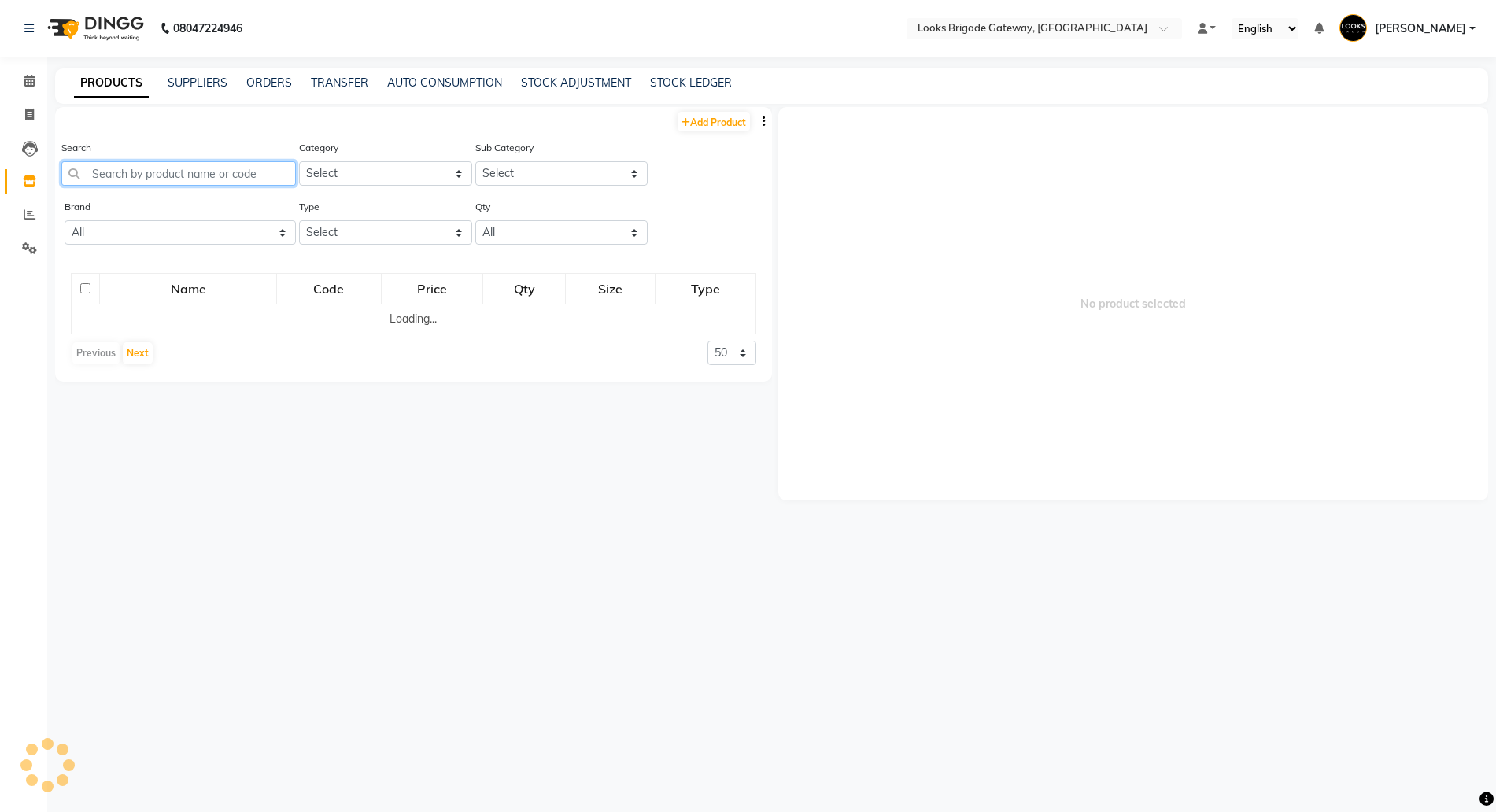
click at [121, 174] on input "text" at bounding box center [178, 173] width 234 height 24
click at [29, 219] on icon at bounding box center [29, 215] width 12 height 12
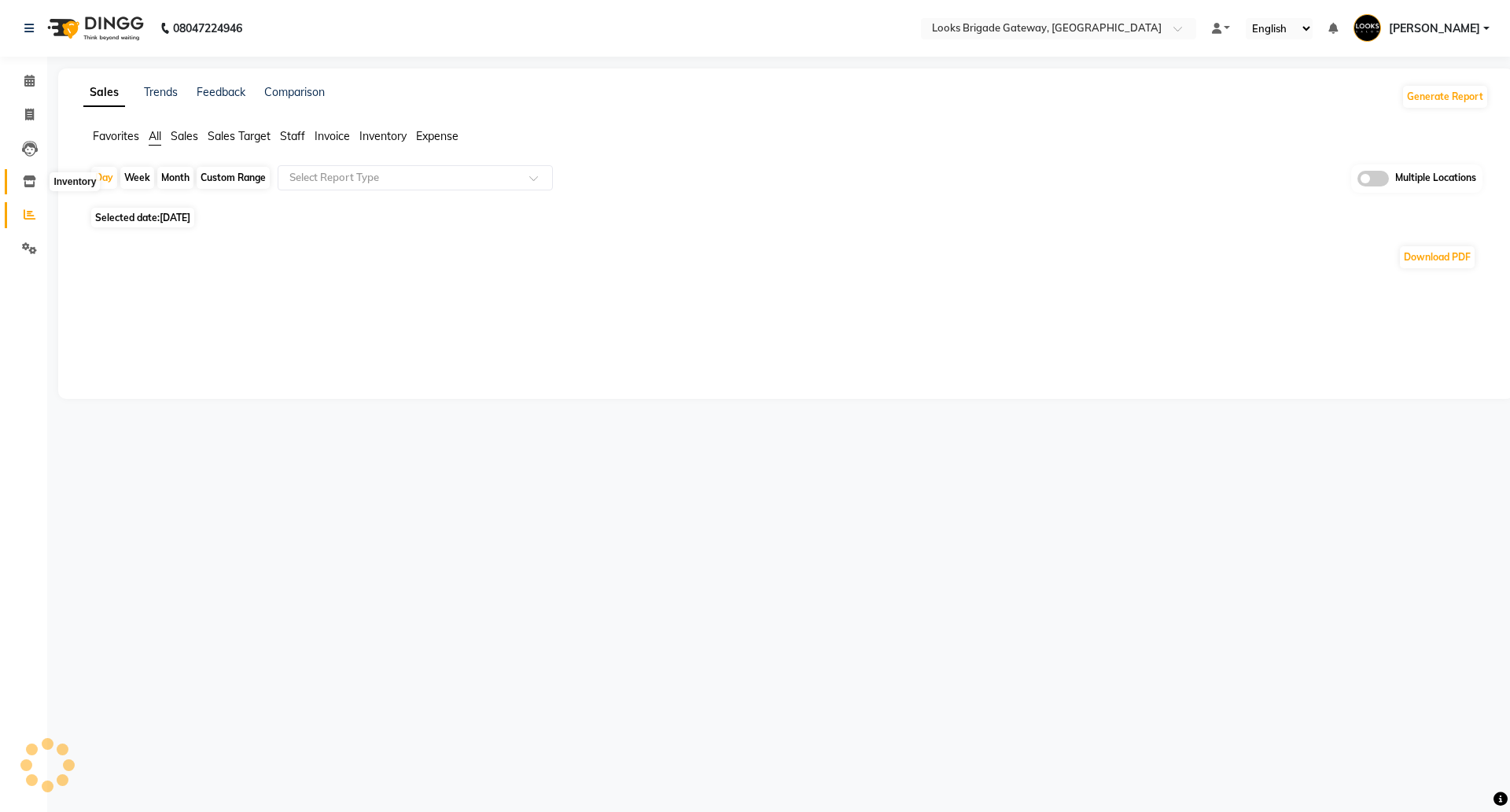
click at [33, 185] on icon at bounding box center [30, 181] width 14 height 12
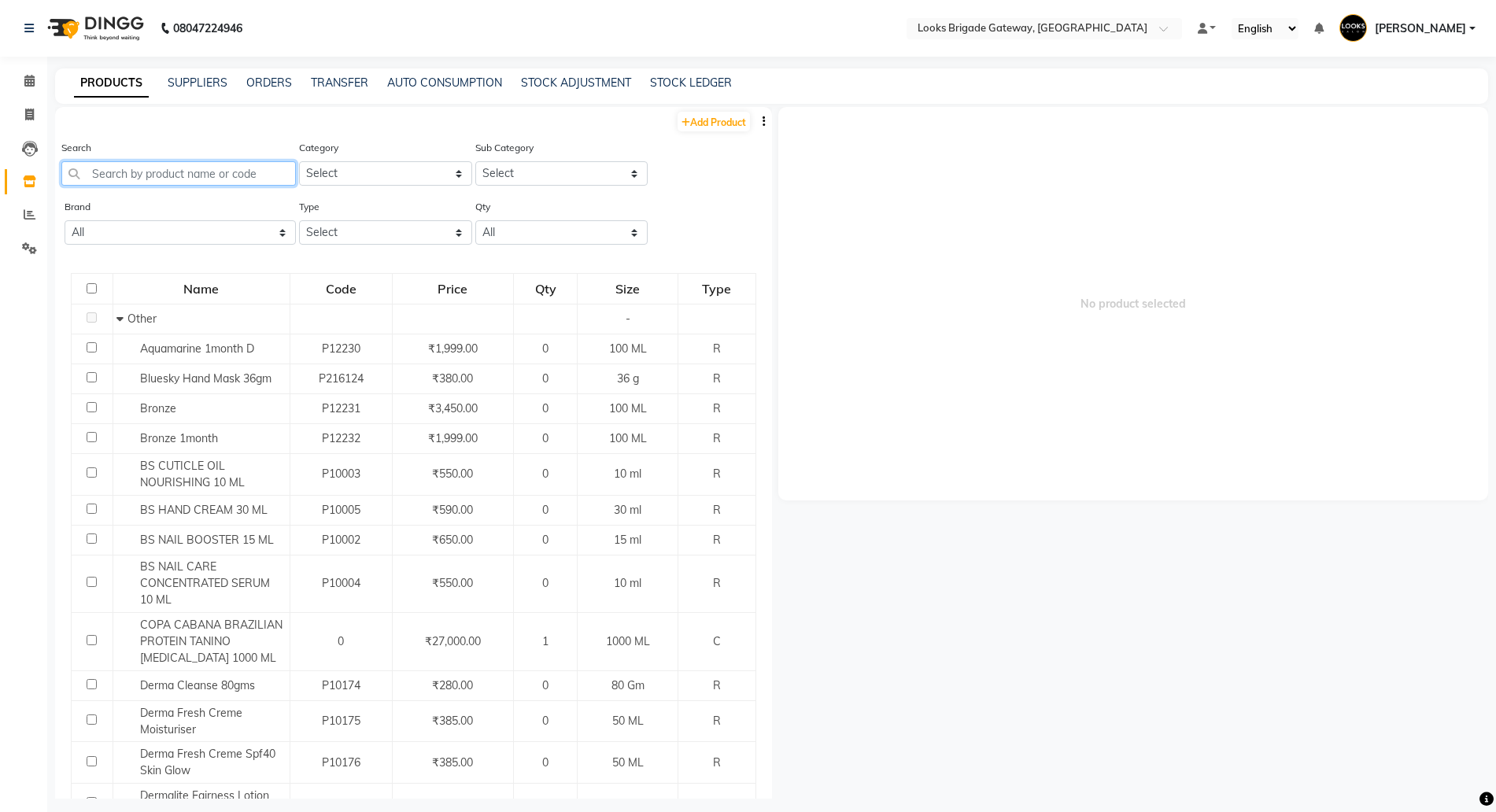
click at [132, 170] on input "text" at bounding box center [178, 173] width 234 height 24
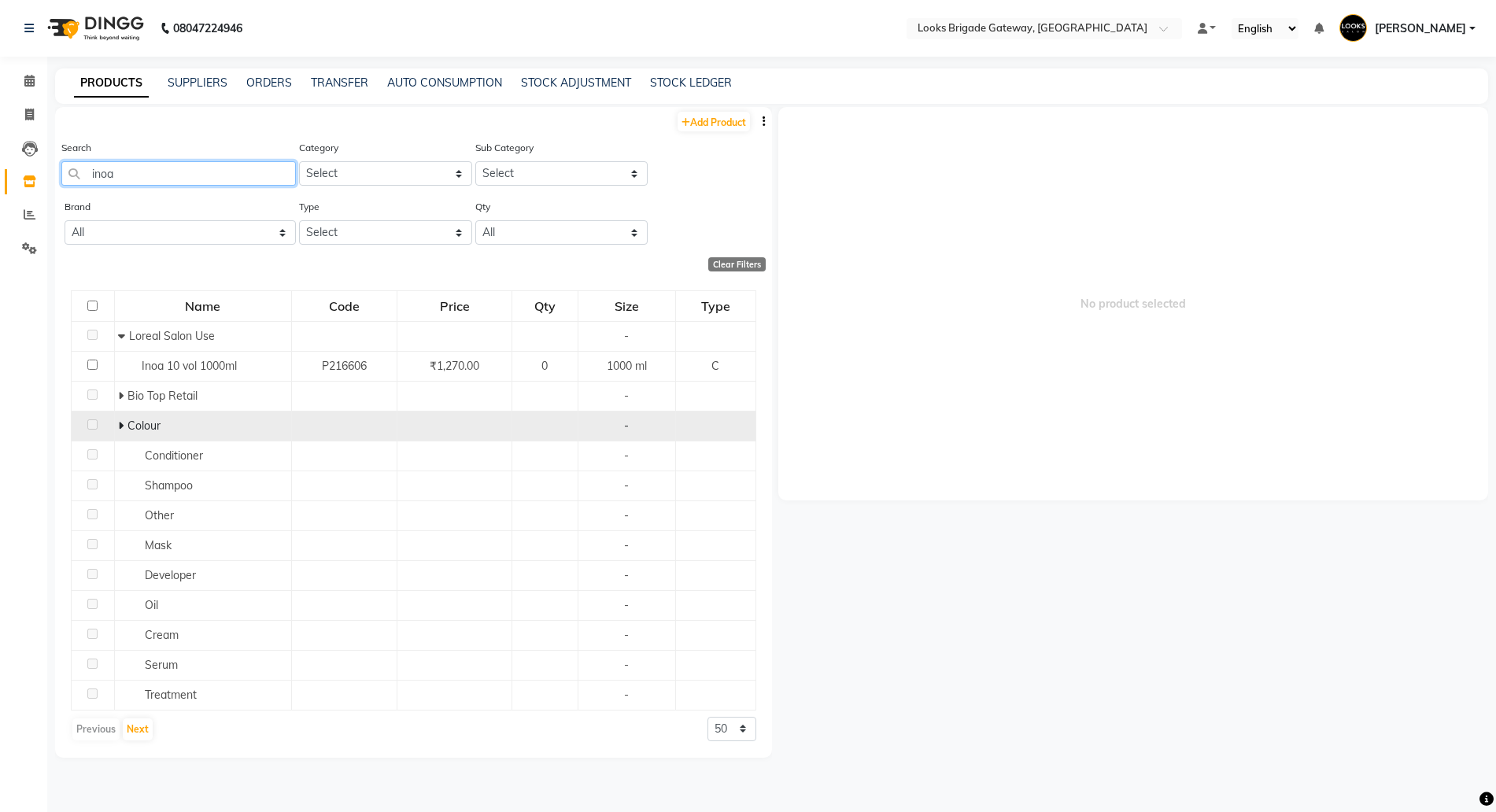
type input "inoa"
click at [119, 422] on icon at bounding box center [121, 424] width 6 height 11
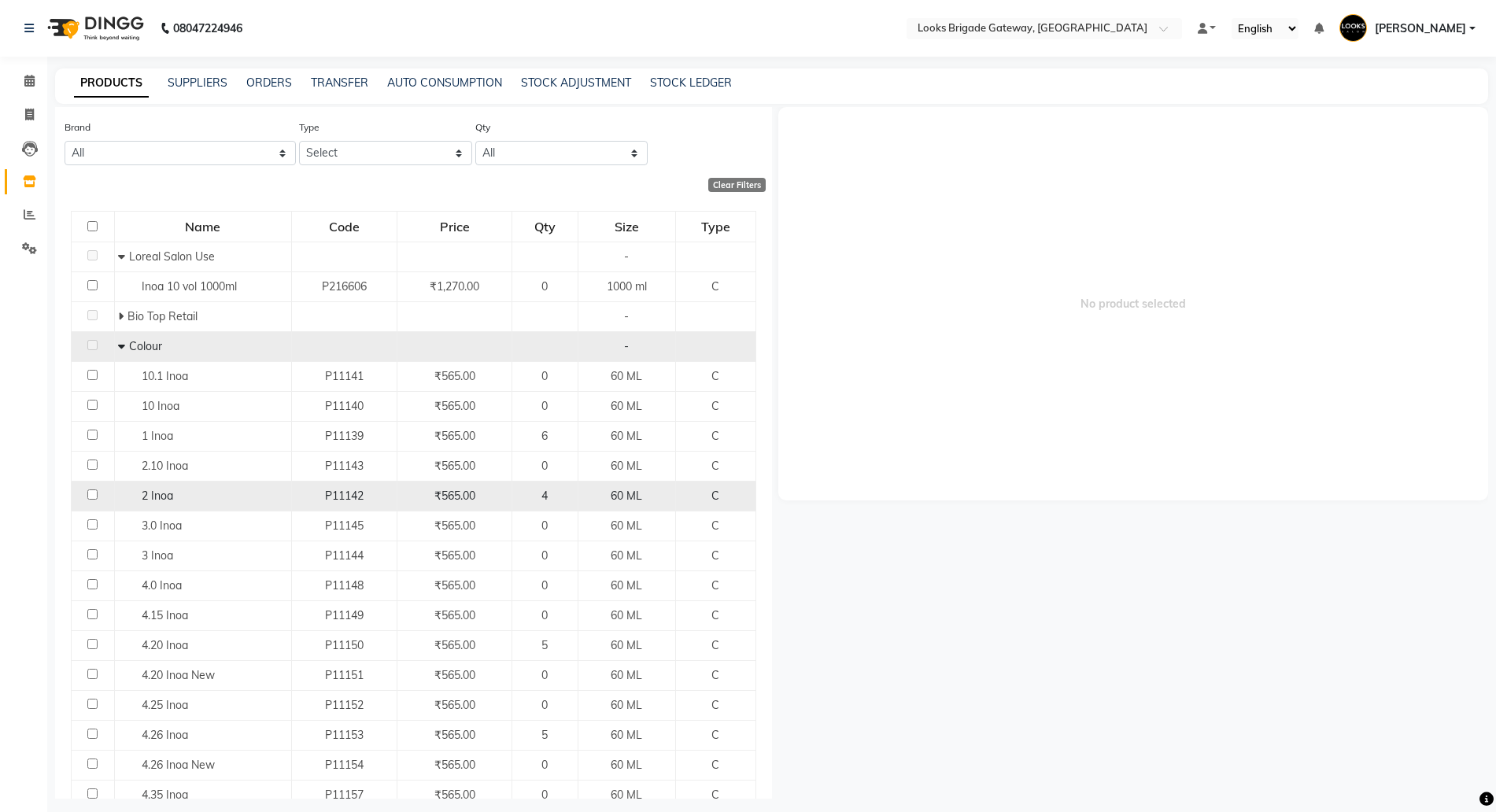
scroll to position [196, 0]
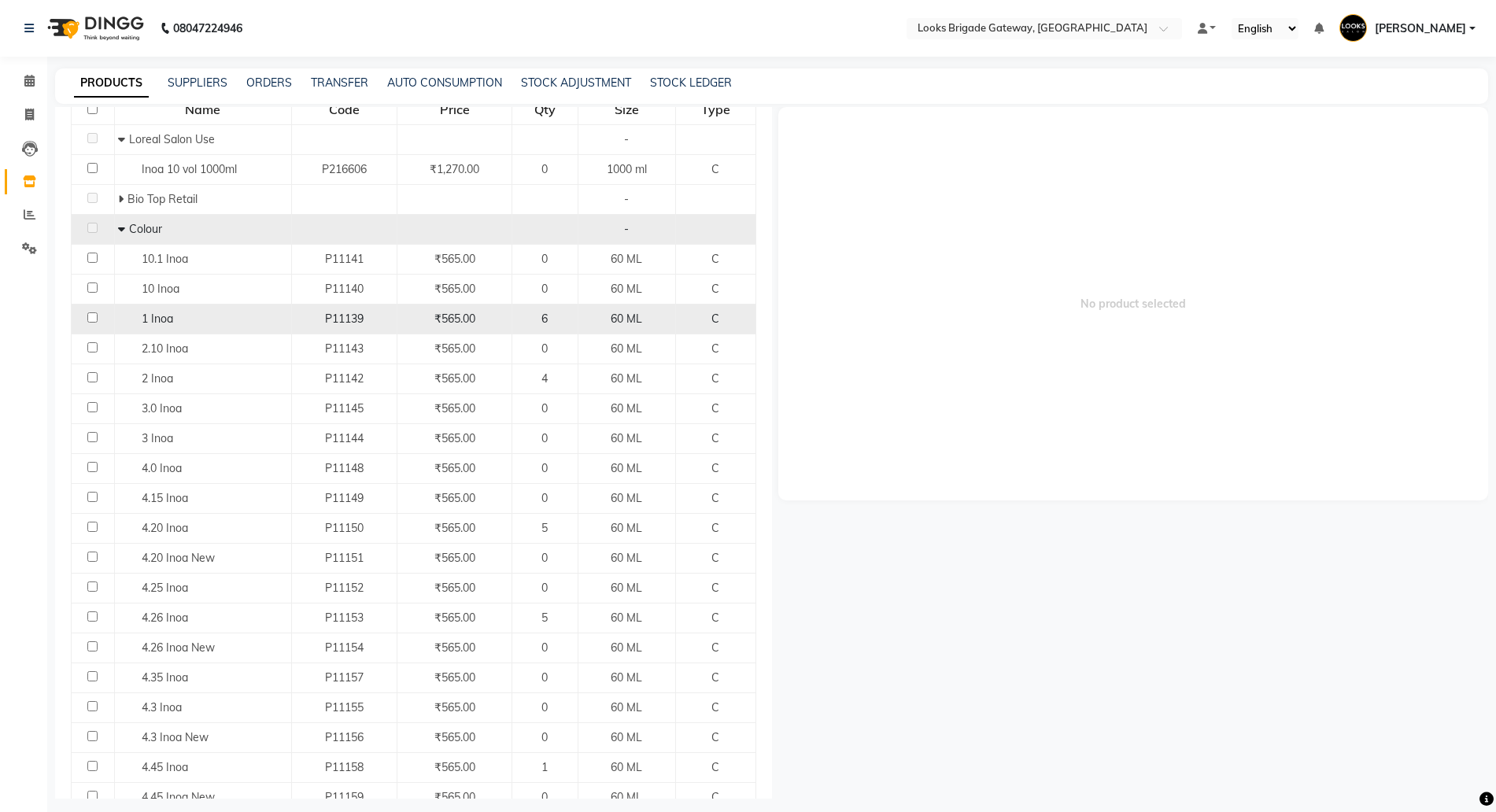
click at [160, 317] on span "1 Inoa" at bounding box center [157, 318] width 32 height 14
select select
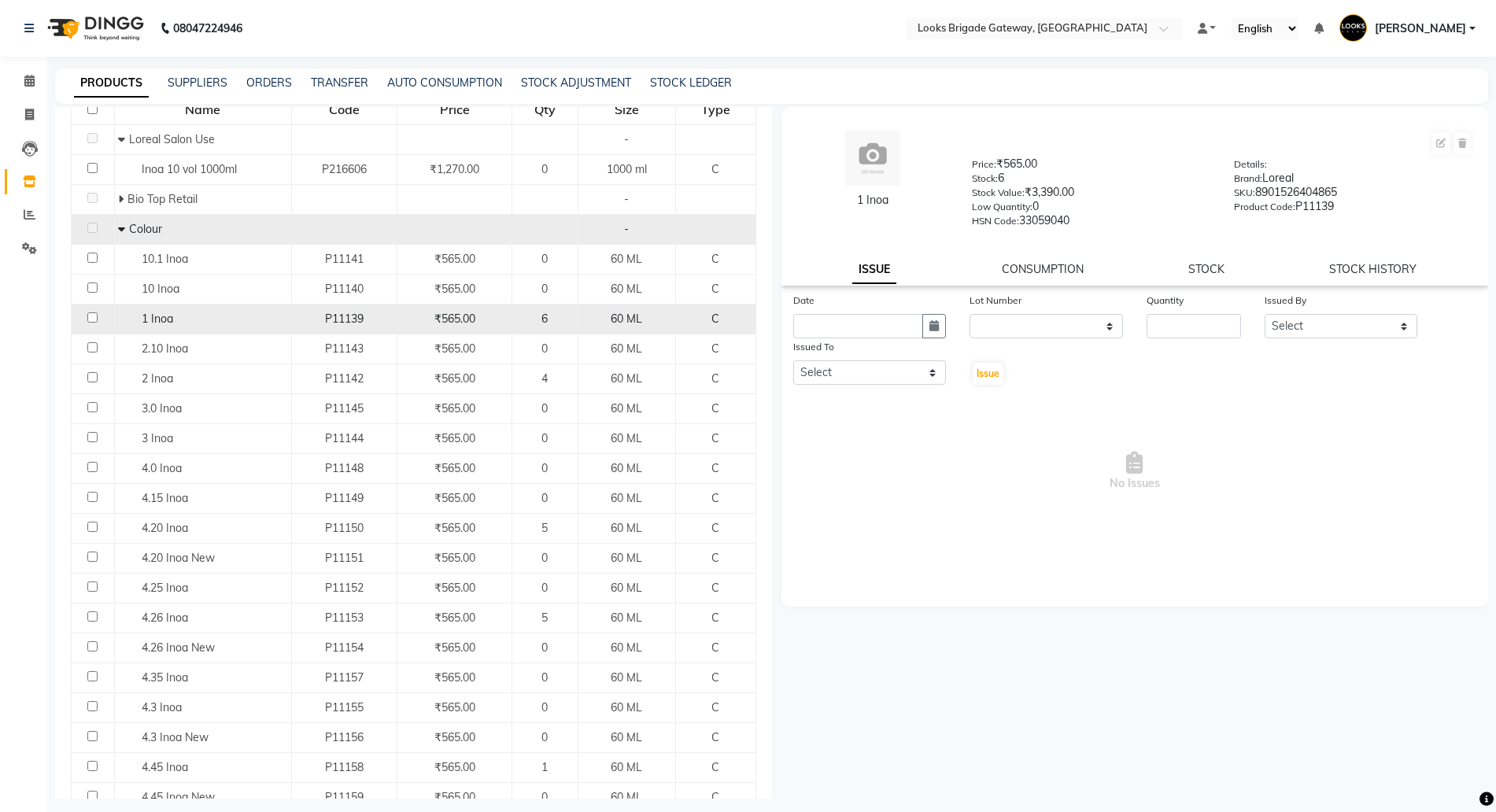
click at [90, 316] on input "checkbox" at bounding box center [92, 317] width 11 height 11
checkbox input "true"
click at [158, 319] on span "1 Inoa" at bounding box center [157, 318] width 32 height 14
click at [925, 325] on button "button" at bounding box center [934, 326] width 23 height 24
select select "9"
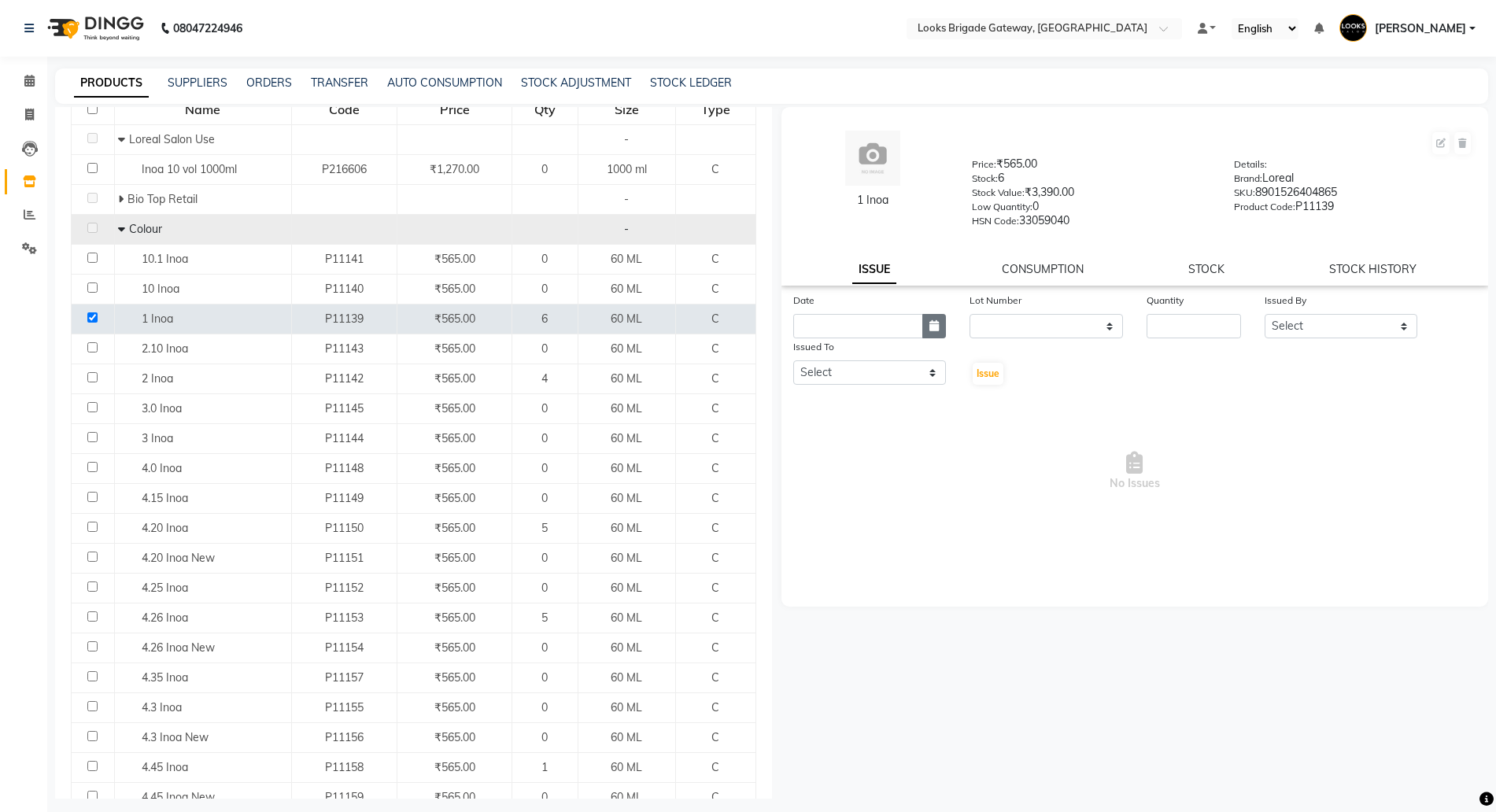
select select "2025"
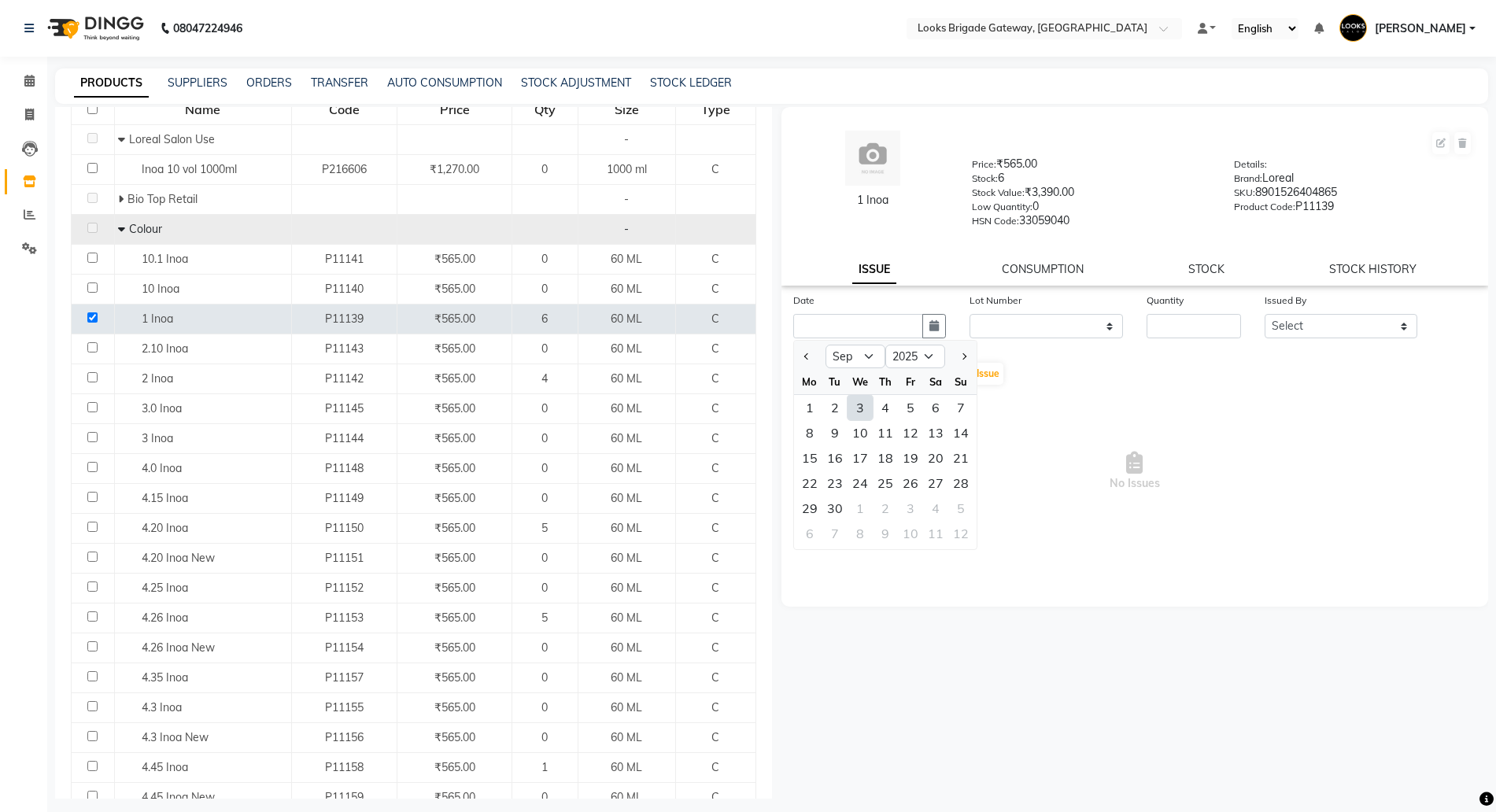
click at [859, 408] on div "3" at bounding box center [860, 407] width 25 height 25
type input "[DATE]"
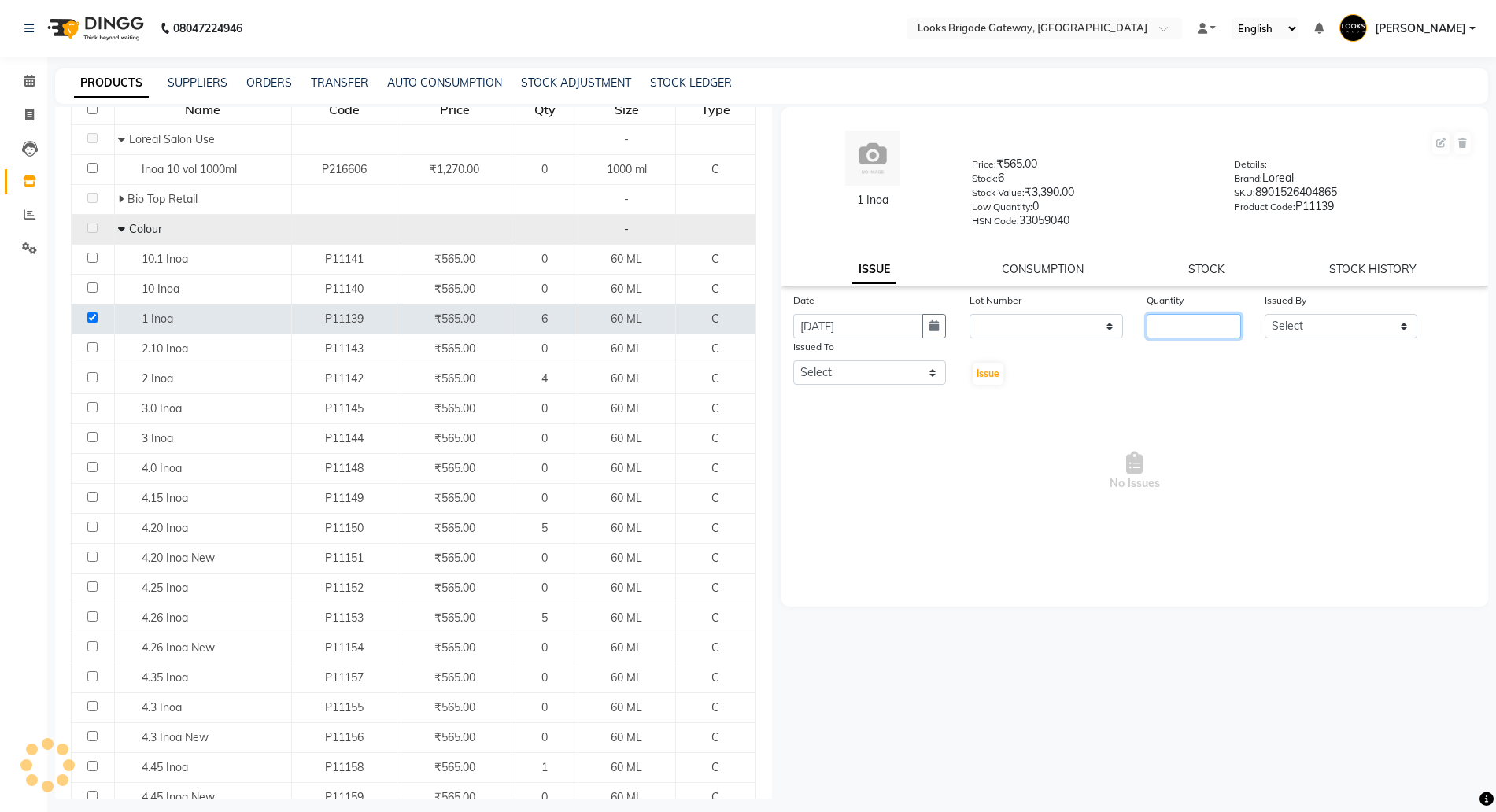
click at [1201, 324] on input "number" at bounding box center [1193, 326] width 95 height 24
type input "1"
click at [1327, 320] on select "Select Ayyub Bipasha_Nails Counter Sales Inder_Asst Joseph Kabir Kartik Manager…" at bounding box center [1340, 326] width 154 height 24
select select "89956"
click at [1264, 314] on select "Select Ayyub Bipasha_Nails Counter Sales Inder_Asst Joseph Kabir Kartik Manager…" at bounding box center [1340, 326] width 154 height 24
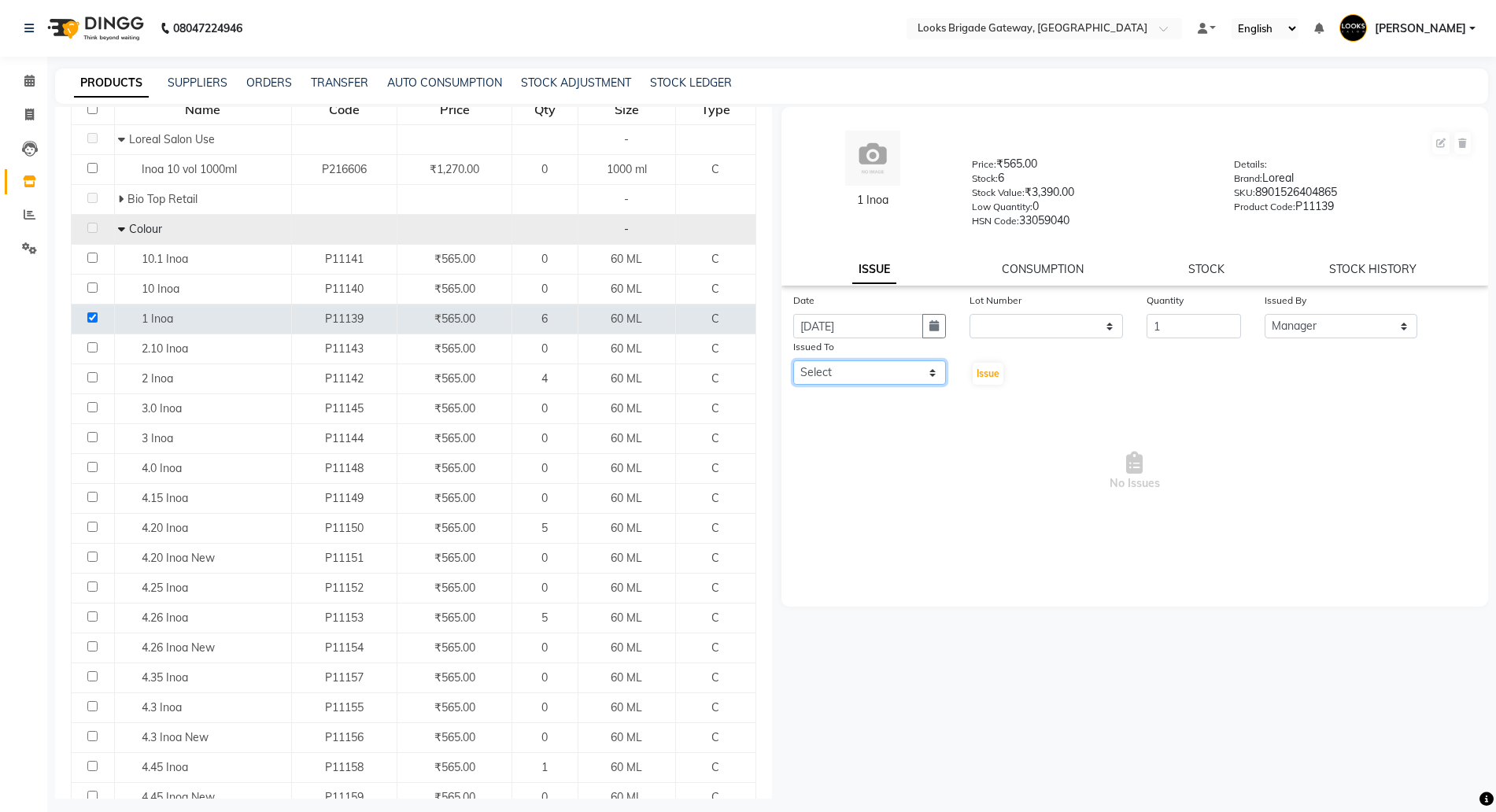
click at [862, 376] on select "Select Ayyub Bipasha_Nails Counter Sales Inder_Asst Joseph Kabir Kartik Manager…" at bounding box center [869, 372] width 154 height 24
select select "89956"
click at [793, 361] on select "Select Ayyub Bipasha_Nails Counter Sales Inder_Asst Joseph Kabir Kartik Manager…" at bounding box center [869, 372] width 154 height 24
click at [979, 370] on span "Issue" at bounding box center [988, 373] width 23 height 12
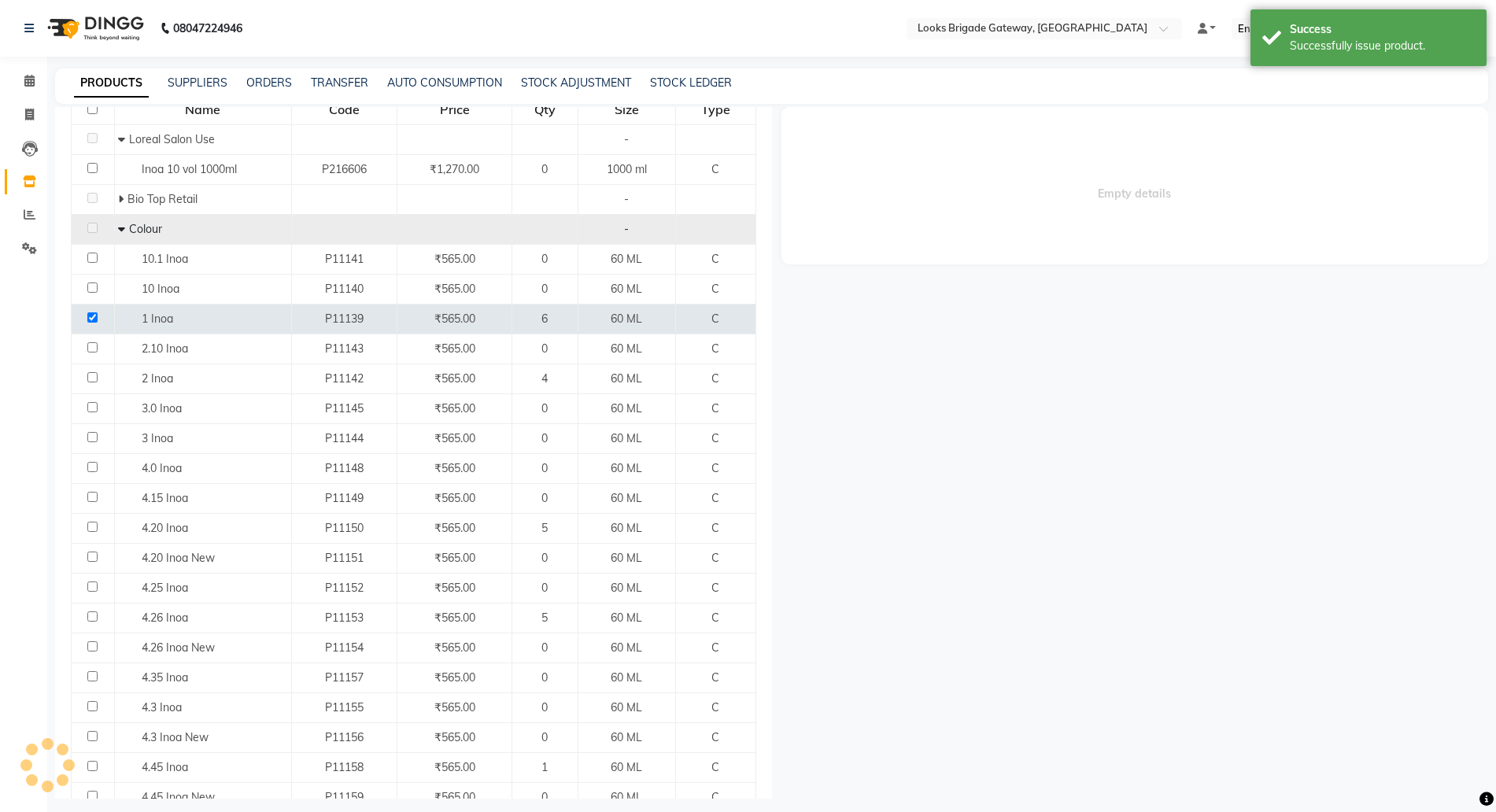
select select
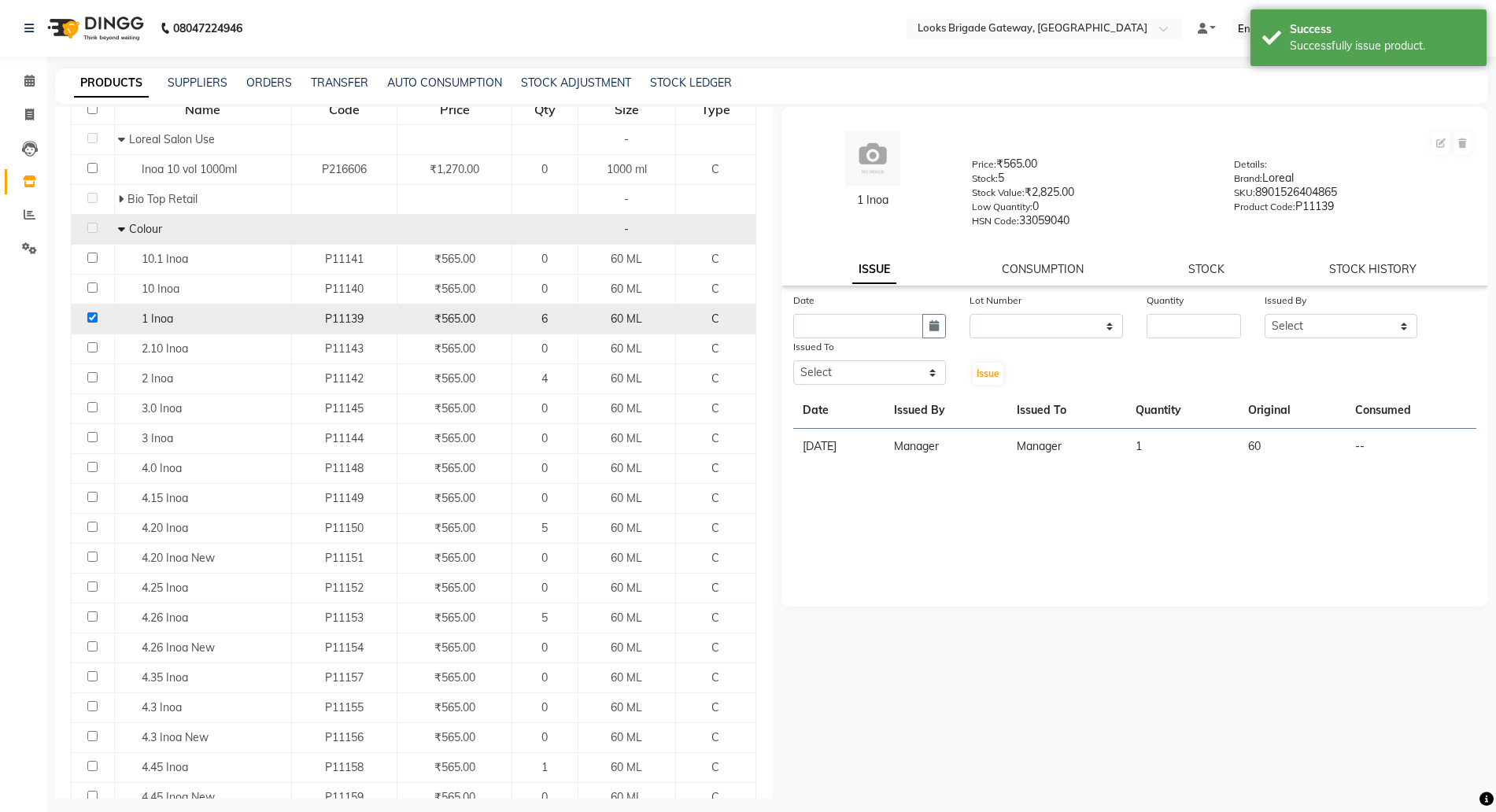
click at [228, 313] on div "1 Inoa" at bounding box center [202, 318] width 168 height 16
click at [86, 314] on td at bounding box center [93, 318] width 44 height 30
click at [132, 323] on div "1 Inoa" at bounding box center [202, 318] width 168 height 16
click at [95, 318] on input "checkbox" at bounding box center [92, 317] width 11 height 11
checkbox input "false"
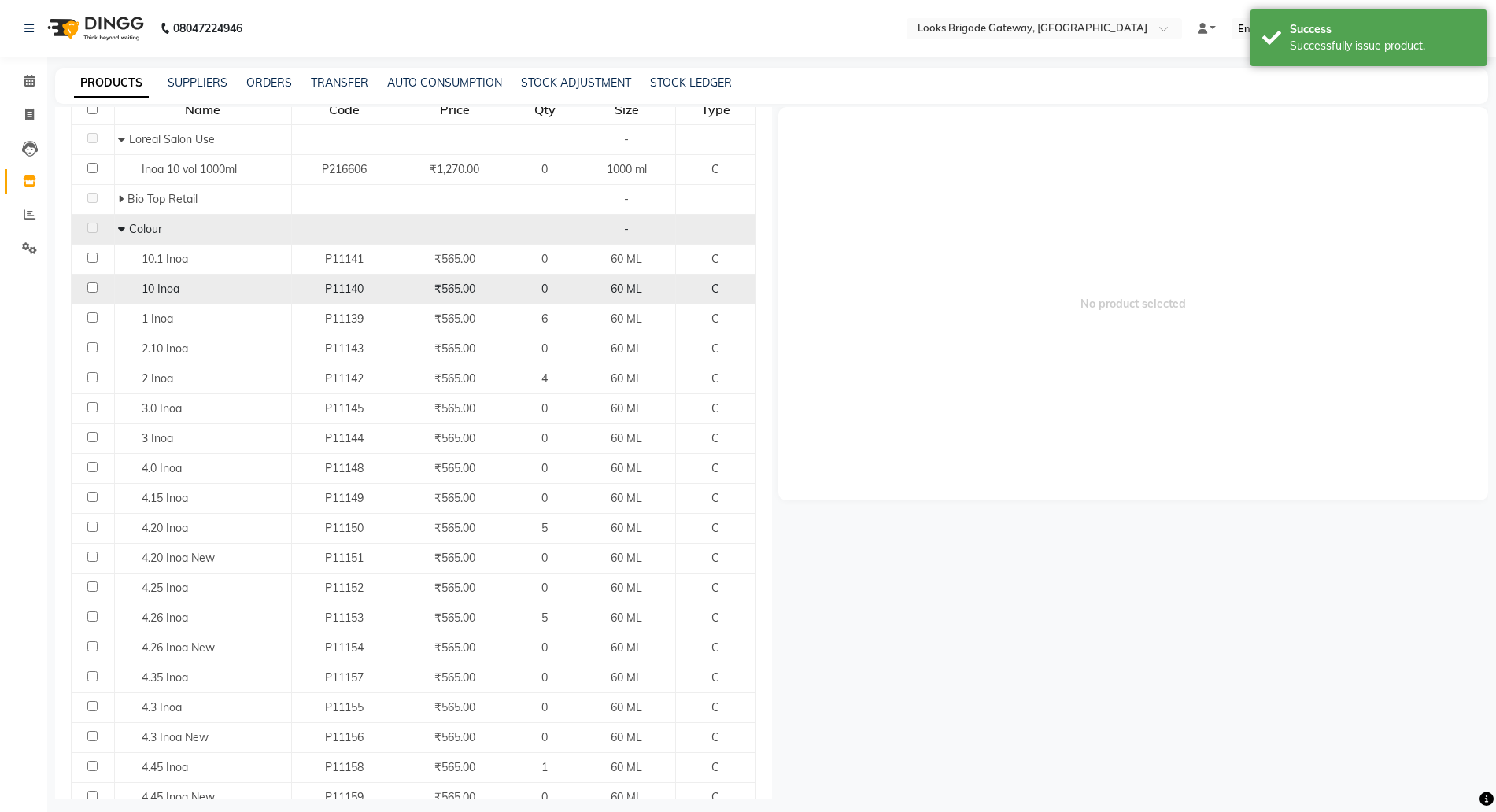
click at [165, 294] on span "10 Inoa" at bounding box center [160, 288] width 38 height 14
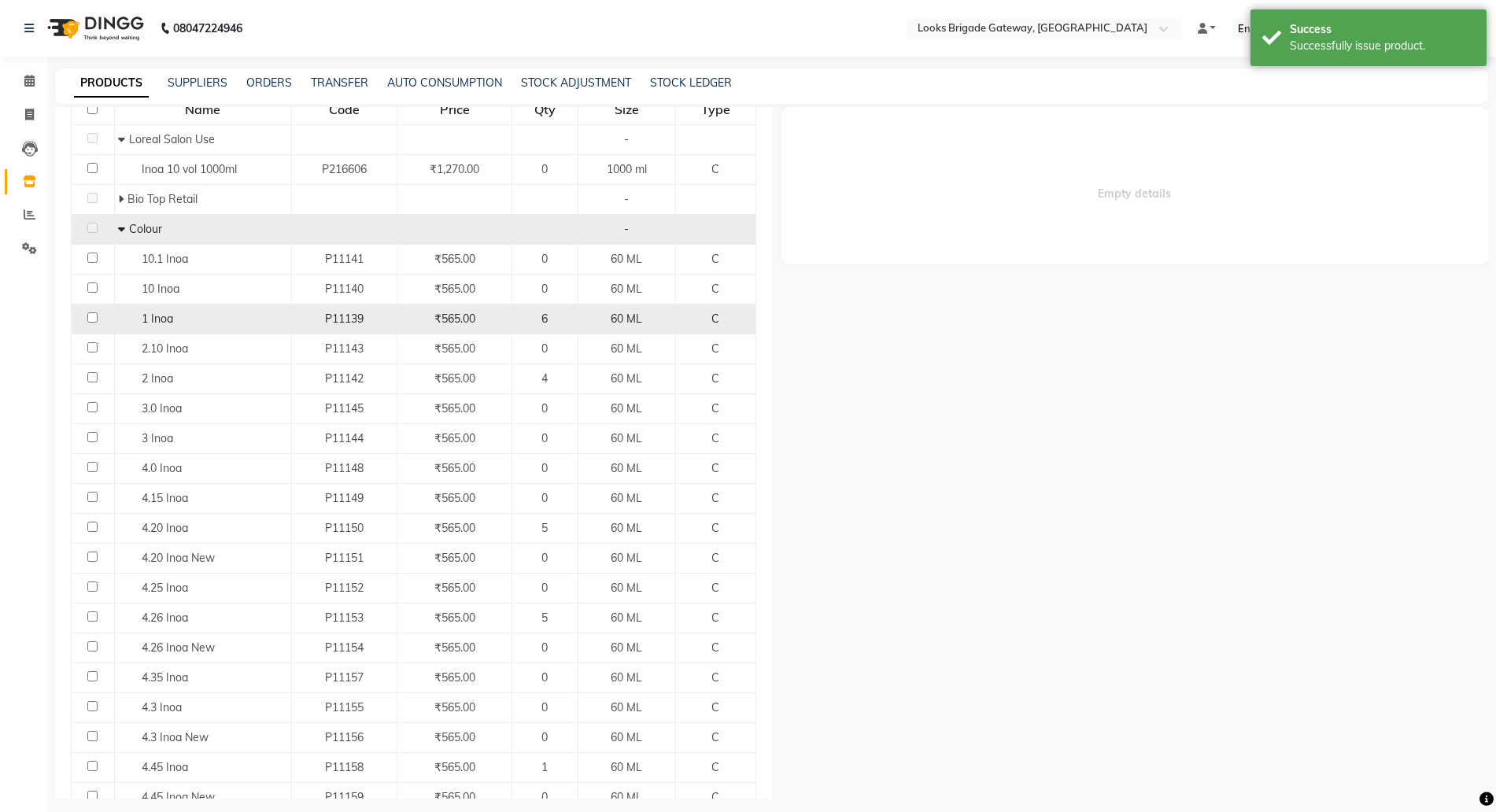
select select
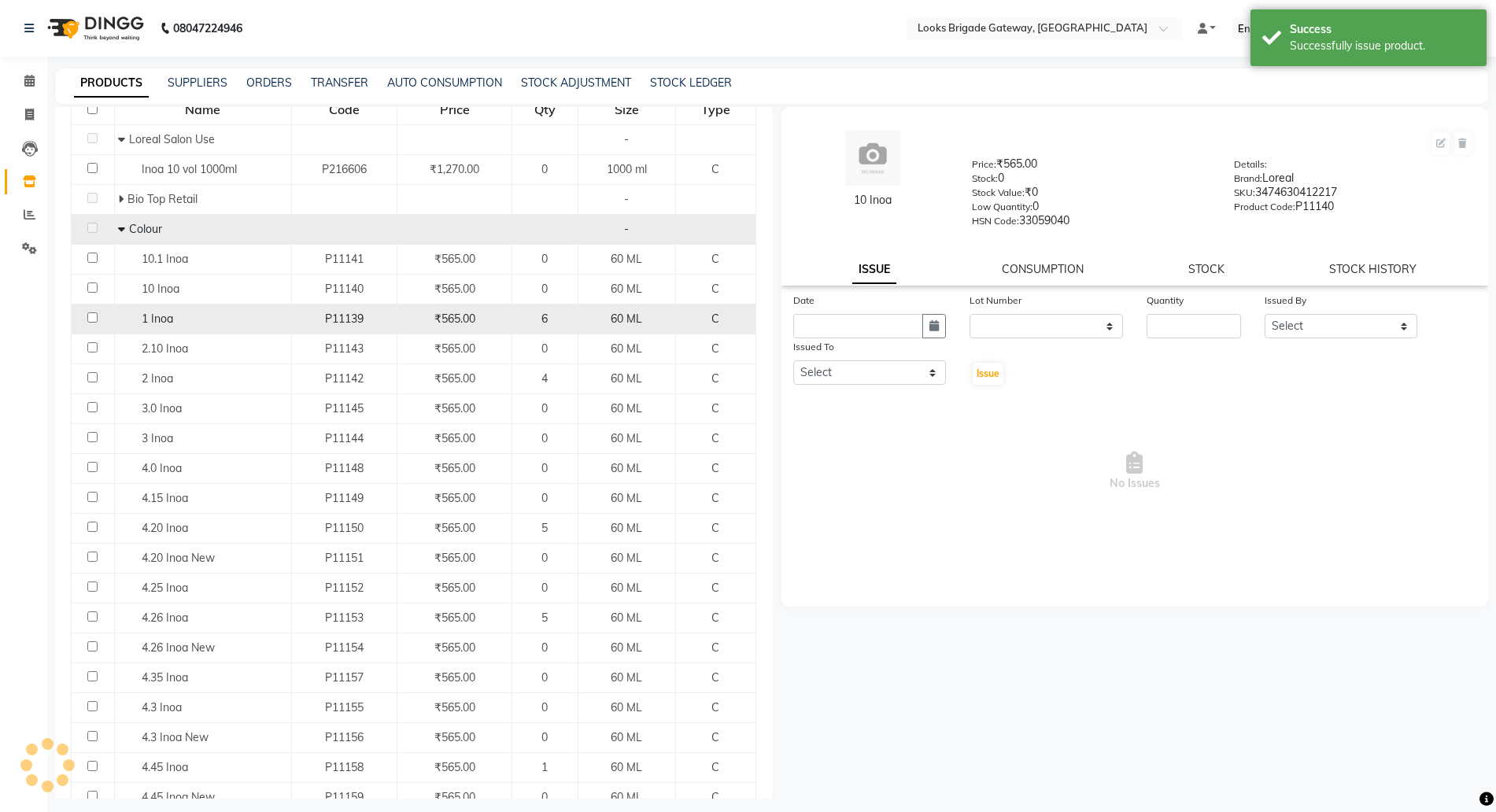
click at [162, 317] on span "1 Inoa" at bounding box center [157, 318] width 32 height 14
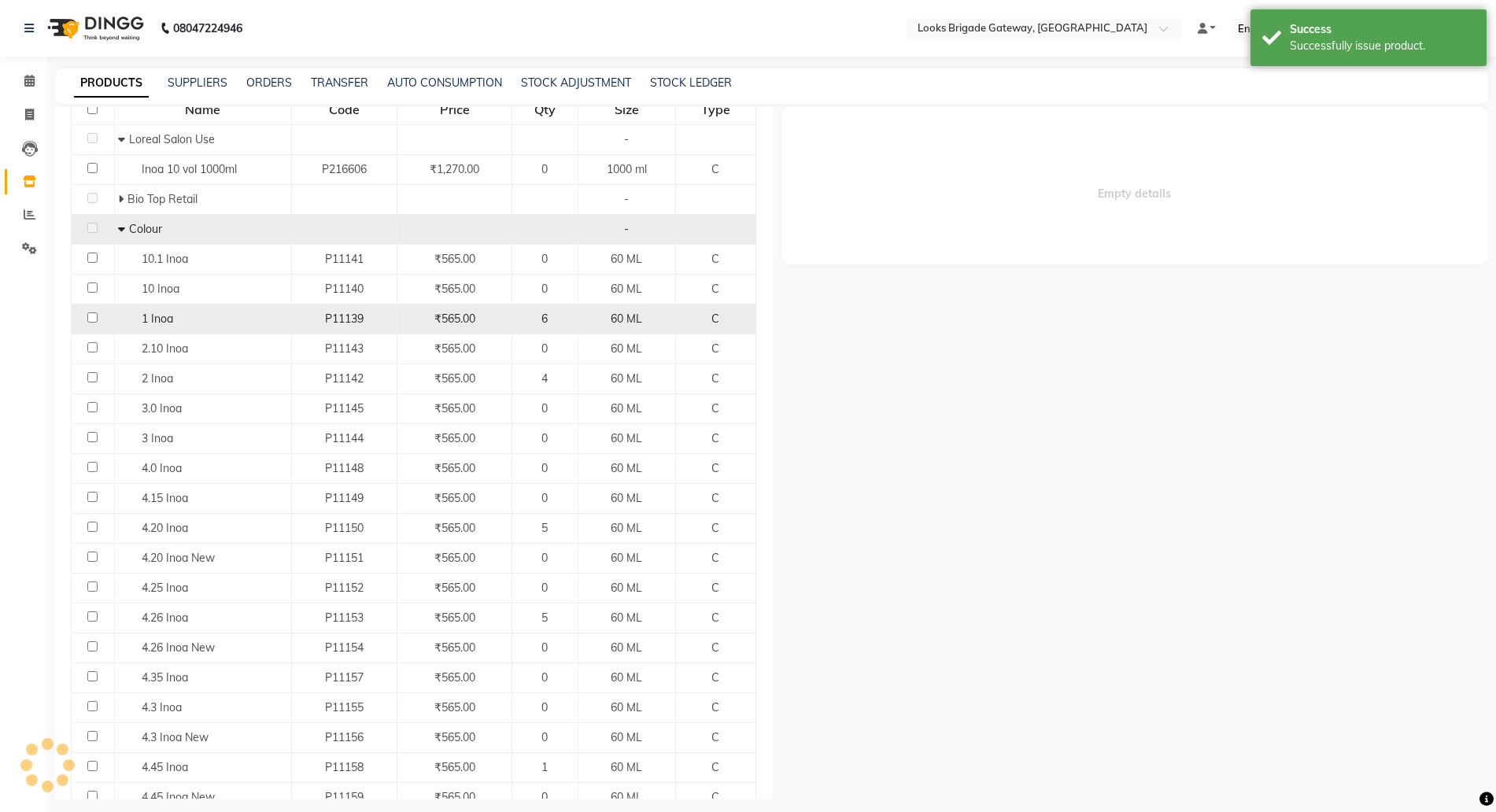
select select
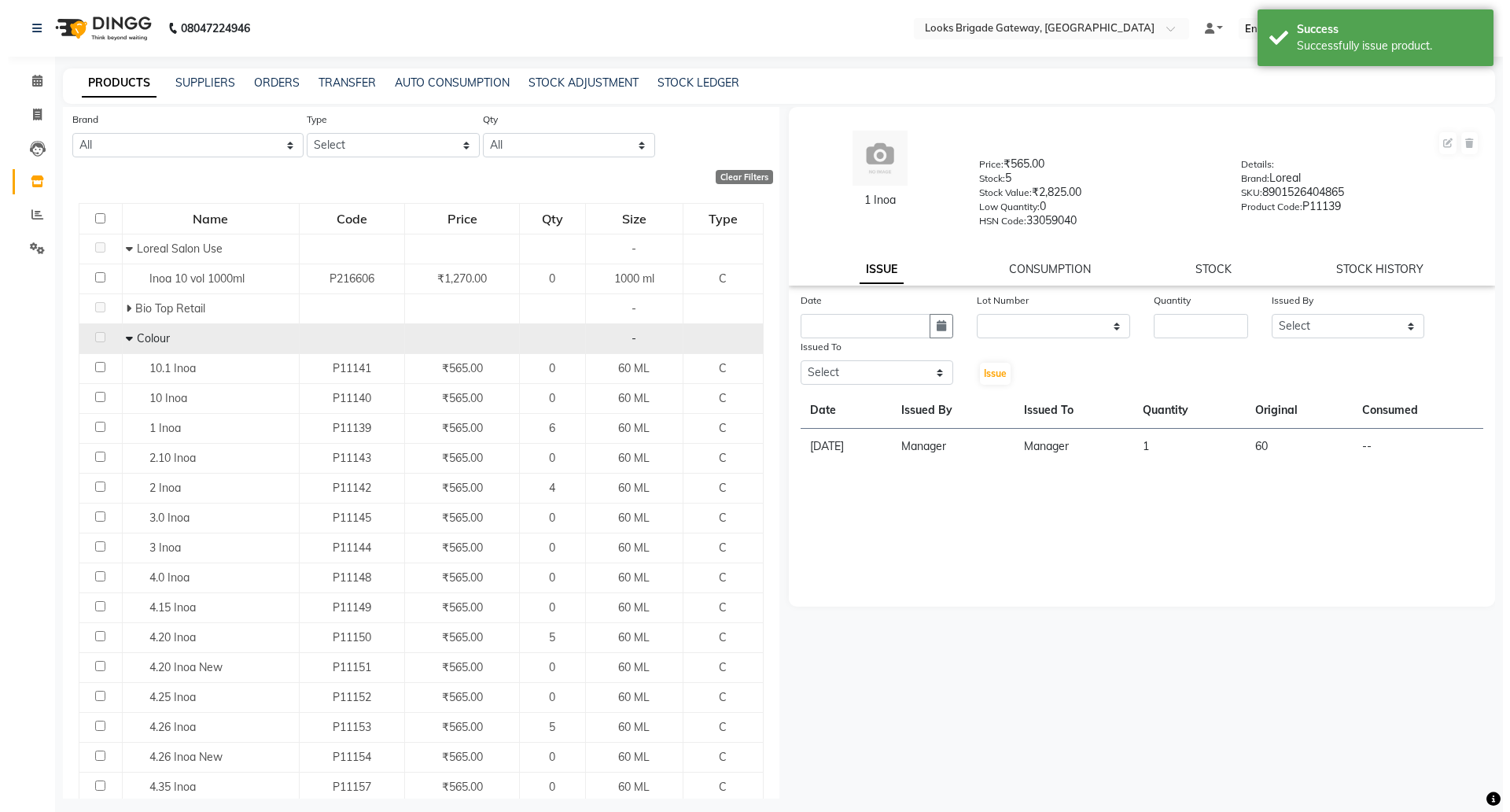
scroll to position [0, 0]
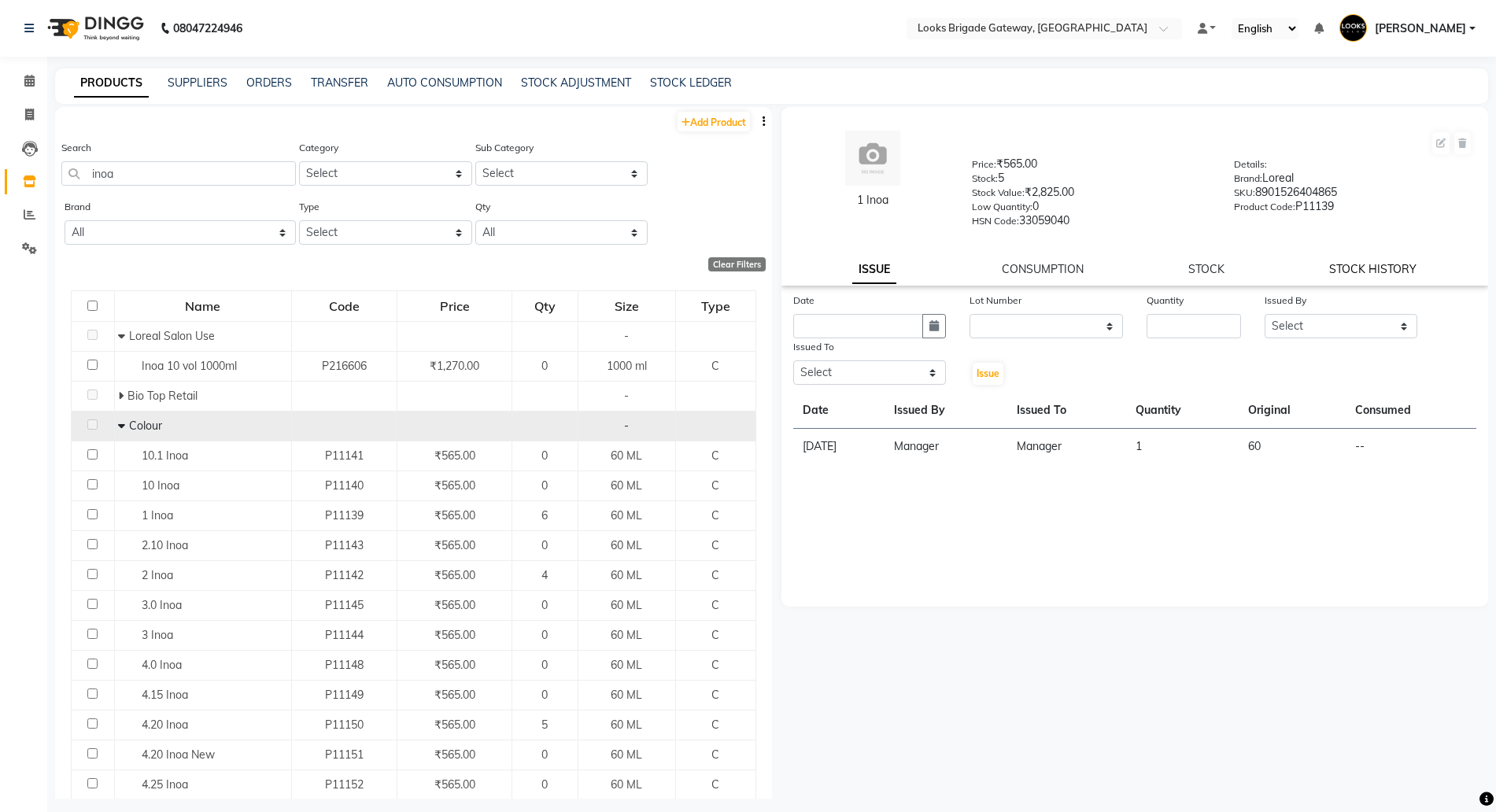
click at [1387, 268] on link "STOCK HISTORY" at bounding box center [1372, 269] width 87 height 14
select select "all"
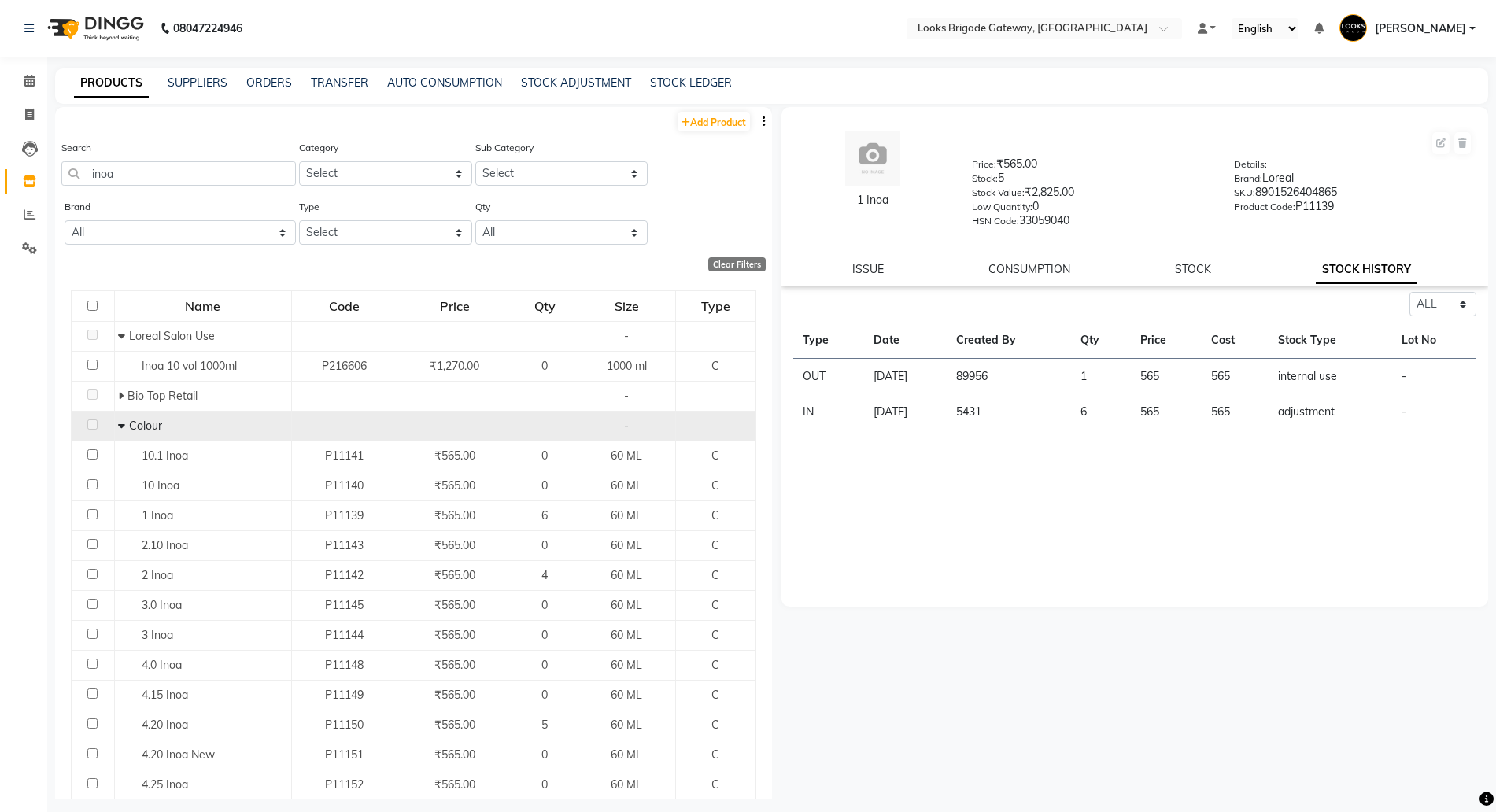
click at [1100, 410] on td "6" at bounding box center [1100, 412] width 60 height 36
click at [1326, 375] on td "internal use" at bounding box center [1330, 376] width 123 height 36
click at [880, 369] on td "[DATE]" at bounding box center [905, 376] width 83 height 36
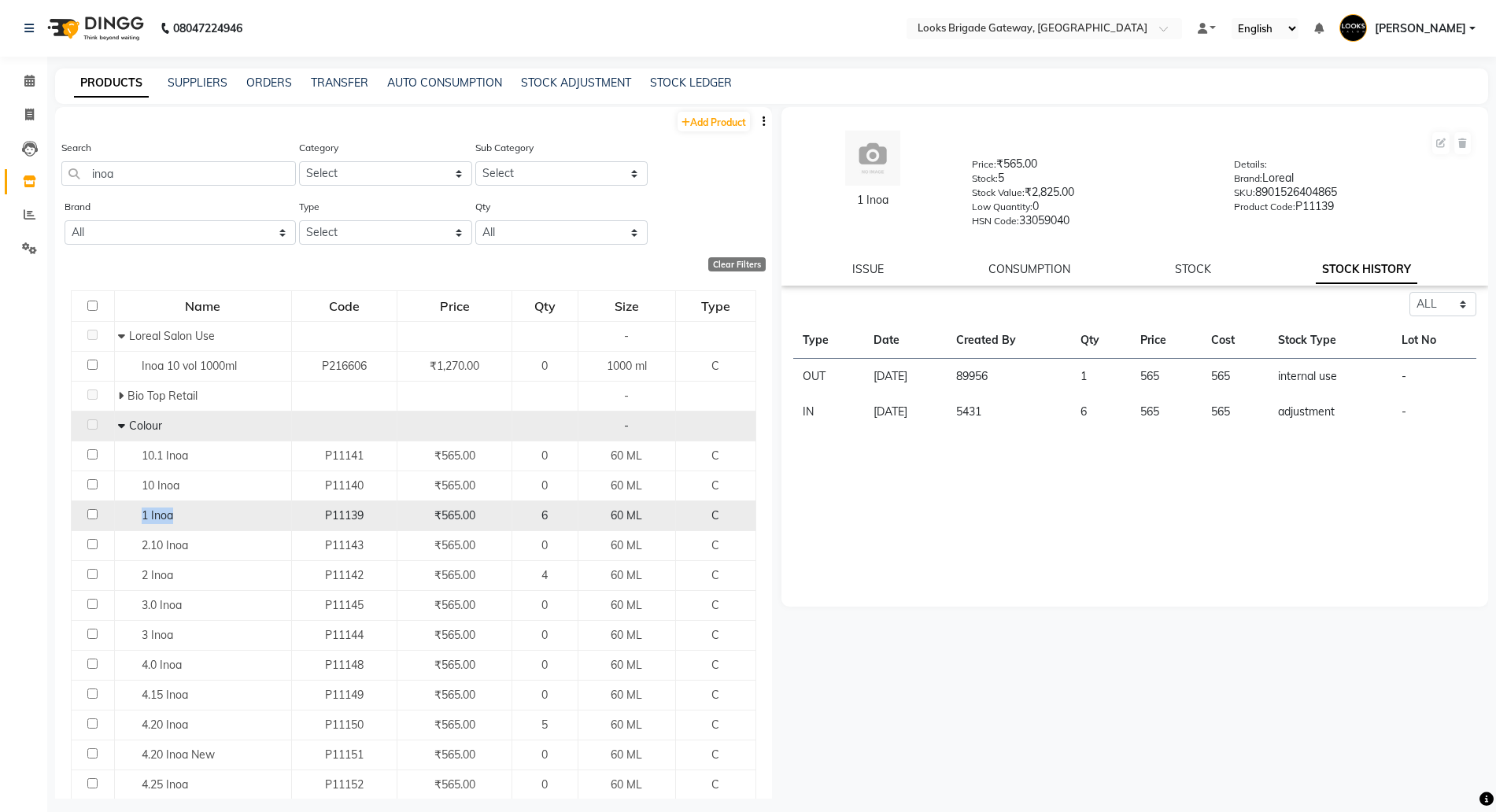
drag, startPoint x: 162, startPoint y: 512, endPoint x: 129, endPoint y: 515, distance: 33.1
click at [129, 515] on div "1 Inoa" at bounding box center [202, 515] width 168 height 16
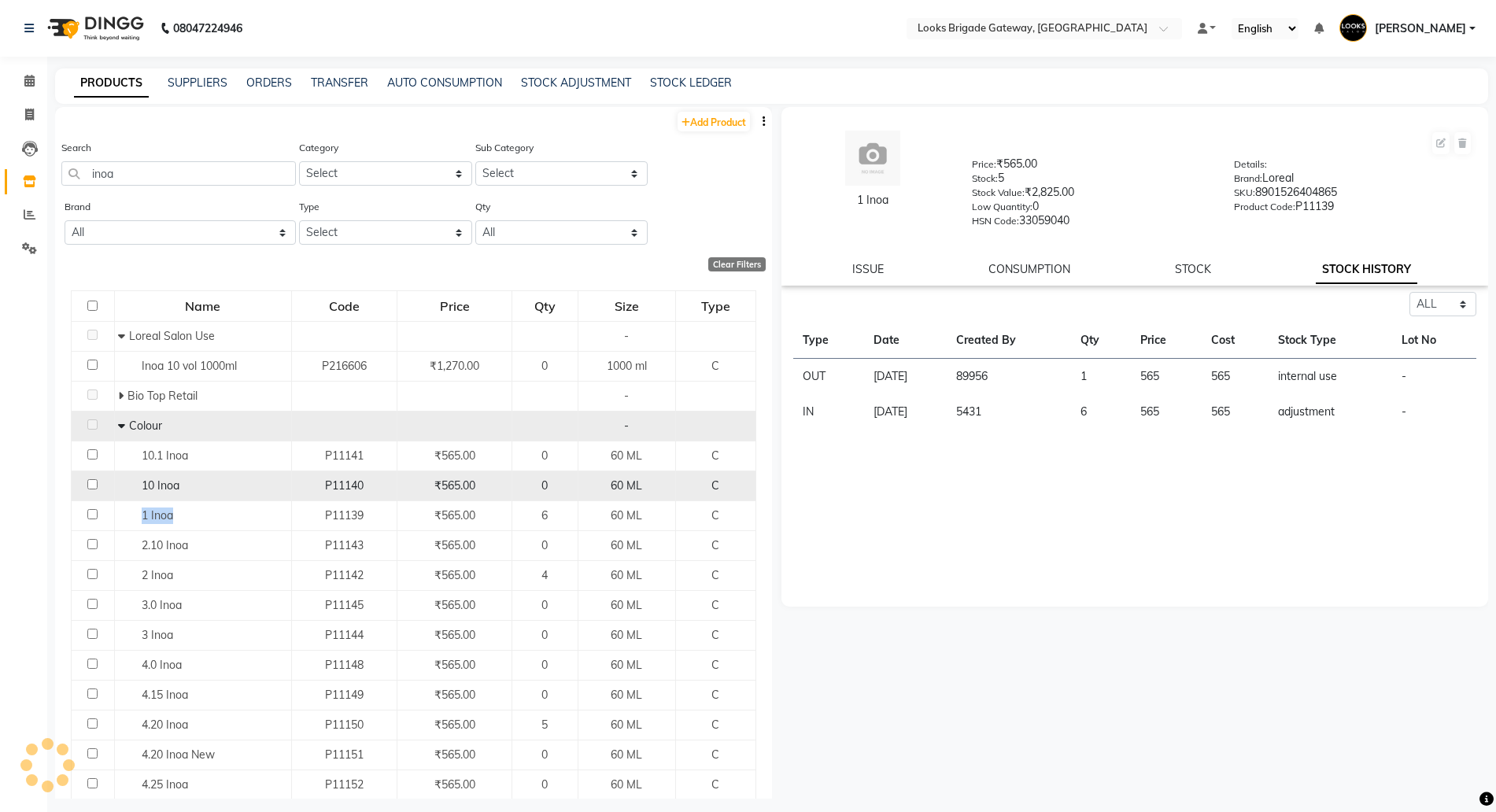
copy span "1 Inoa"
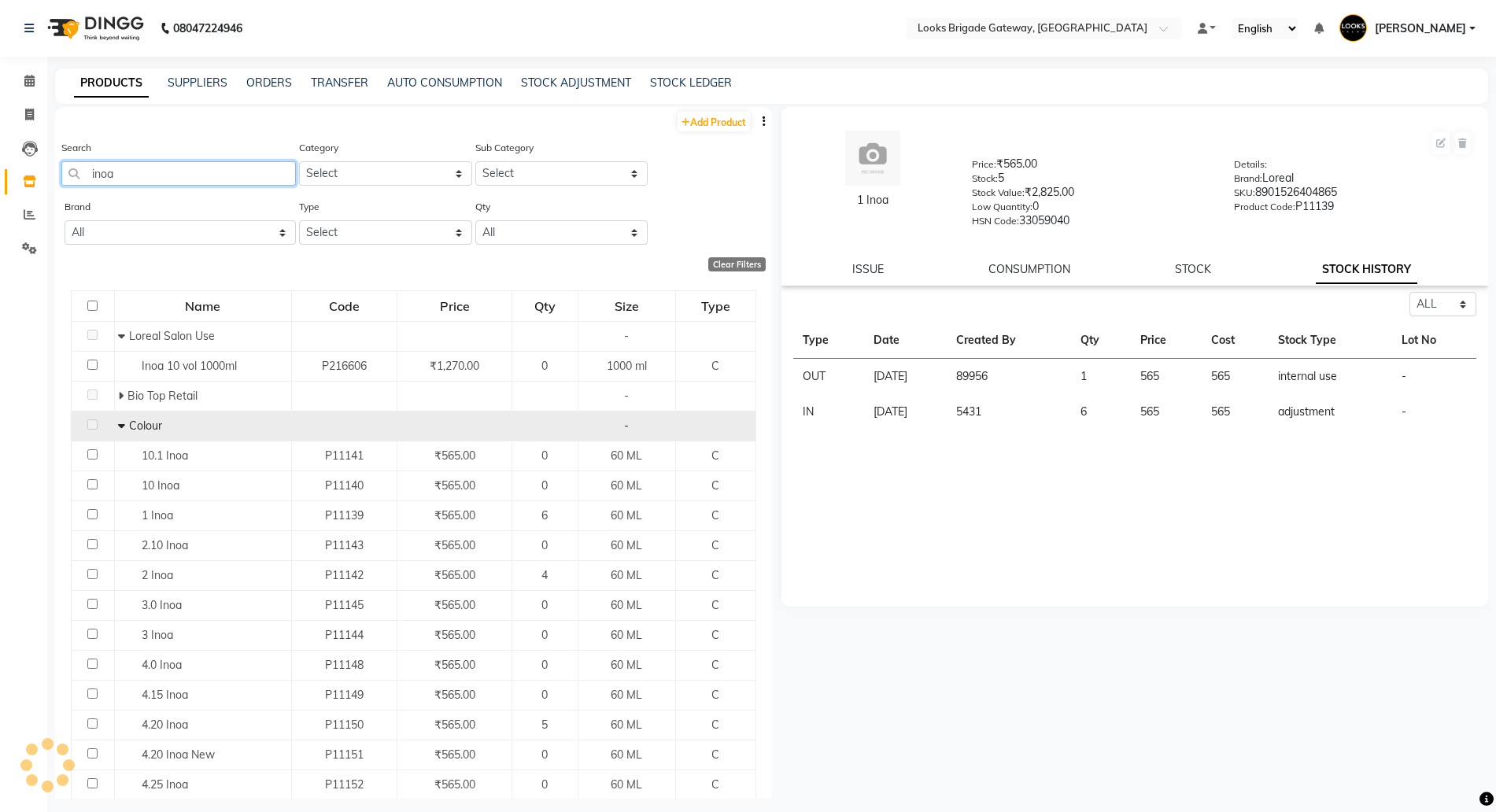
click at [155, 175] on input "inoa" at bounding box center [178, 173] width 234 height 24
drag, startPoint x: 157, startPoint y: 174, endPoint x: 0, endPoint y: 144, distance: 159.8
click at [0, 144] on app-home "08047224946 Select Location × Looks Brigade Gateway, Bengaluru Default Panel My…" at bounding box center [748, 411] width 1496 height 822
paste input "1 I"
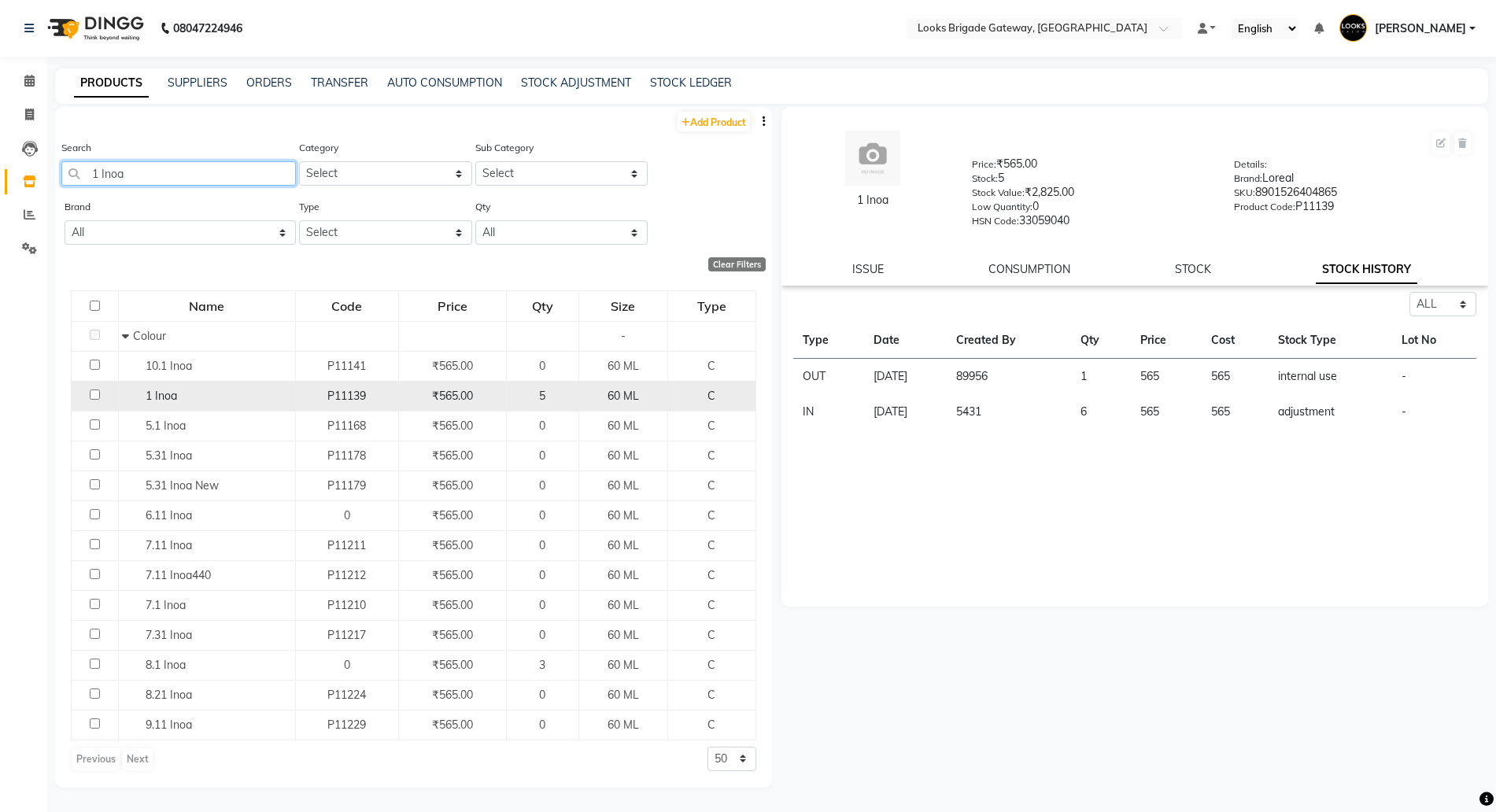
type input "1 Inoa"
click at [452, 403] on div "₹565.00" at bounding box center [453, 395] width 95 height 16
click at [535, 391] on div "5" at bounding box center [542, 395] width 59 height 16
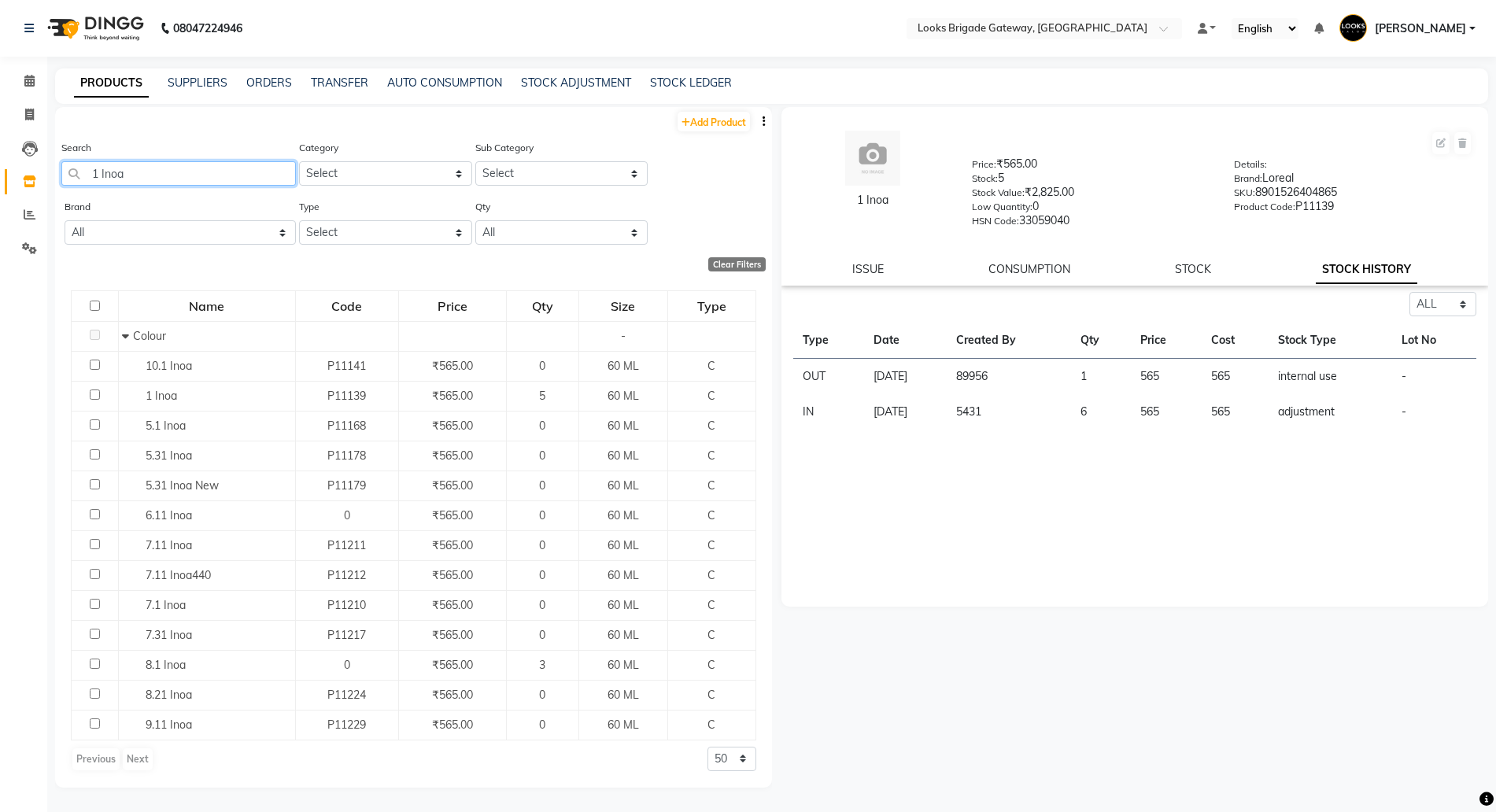
drag, startPoint x: 195, startPoint y: 171, endPoint x: 0, endPoint y: 116, distance: 202.6
click at [0, 146] on app-home "08047224946 Select Location × Looks Brigade Gateway, Bengaluru Default Panel My…" at bounding box center [748, 411] width 1496 height 822
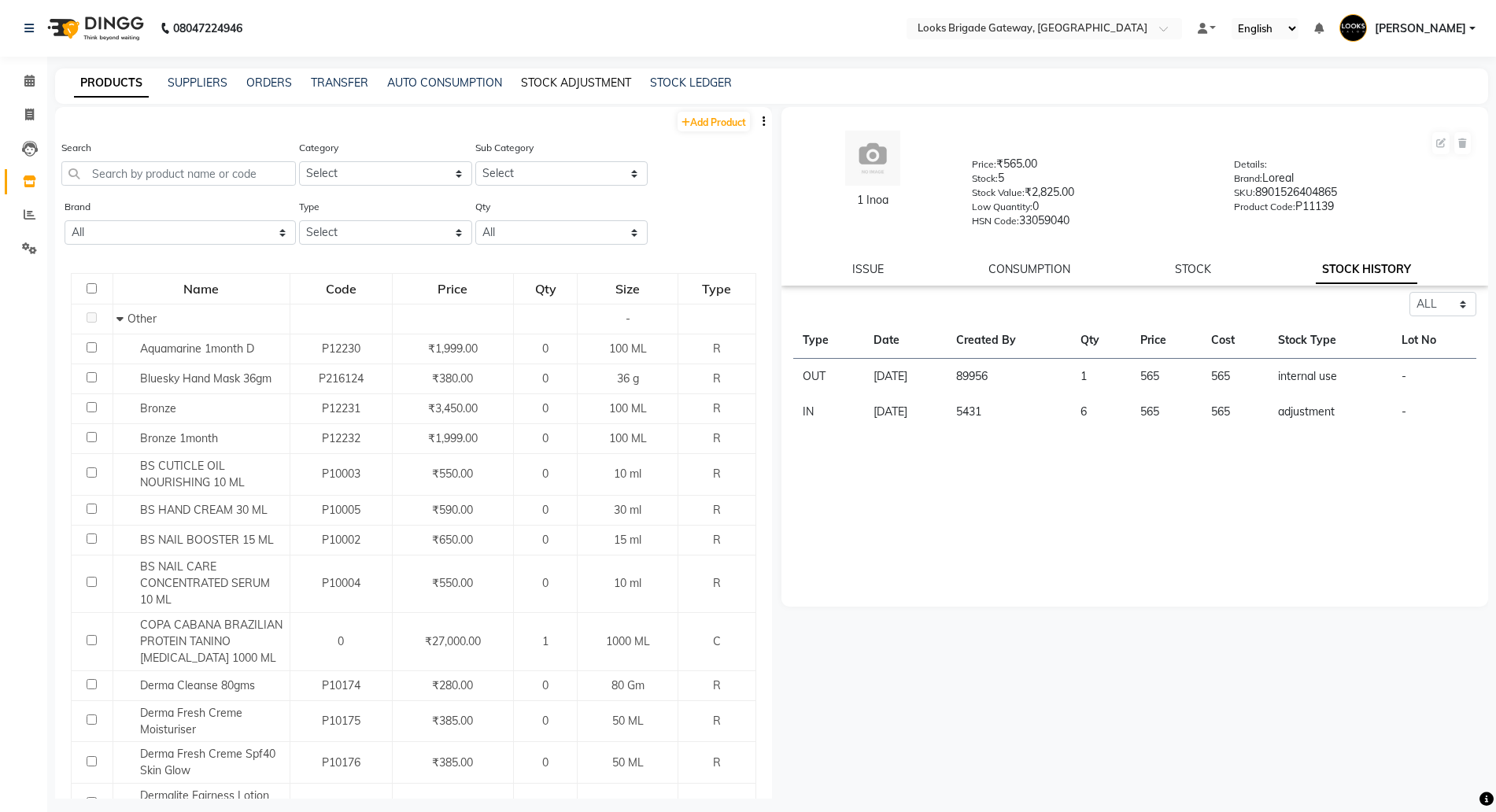
click at [568, 85] on link "STOCK ADJUSTMENT" at bounding box center [576, 82] width 110 height 14
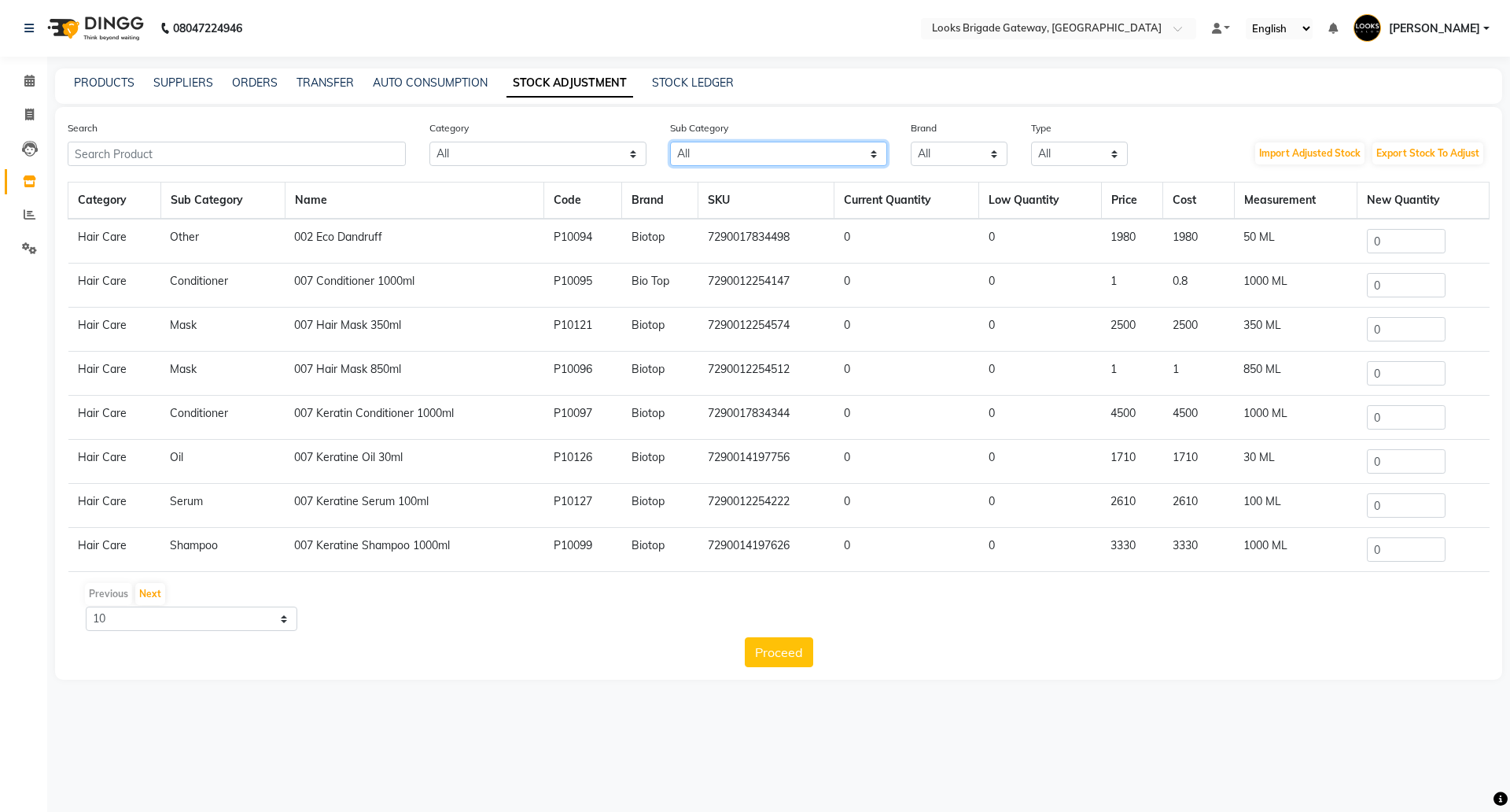
click at [723, 159] on select "All Rill Casmara Retail Cleanser Bath & Body Houskeeping Shampoo Loreal Retail …" at bounding box center [778, 153] width 218 height 24
click at [491, 146] on select "All Skin Personal Care Hair Threading Loreal Bio Top Cons. Bio Top Retail Colou…" at bounding box center [537, 153] width 218 height 24
click at [427, 83] on link "AUTO CONSUMPTION" at bounding box center [430, 82] width 115 height 14
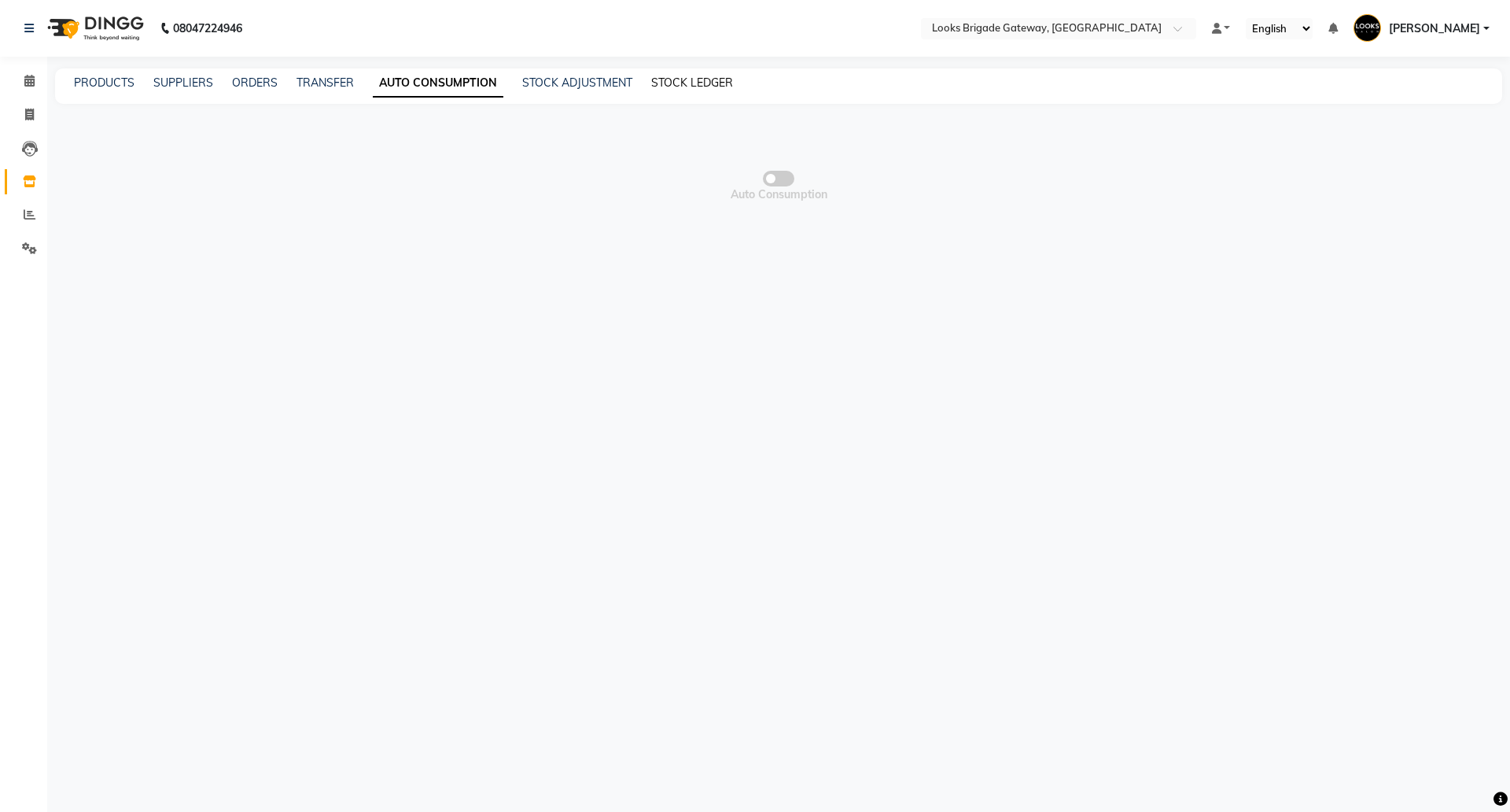
click at [707, 85] on link "STOCK LEDGER" at bounding box center [692, 82] width 82 height 14
select select "all"
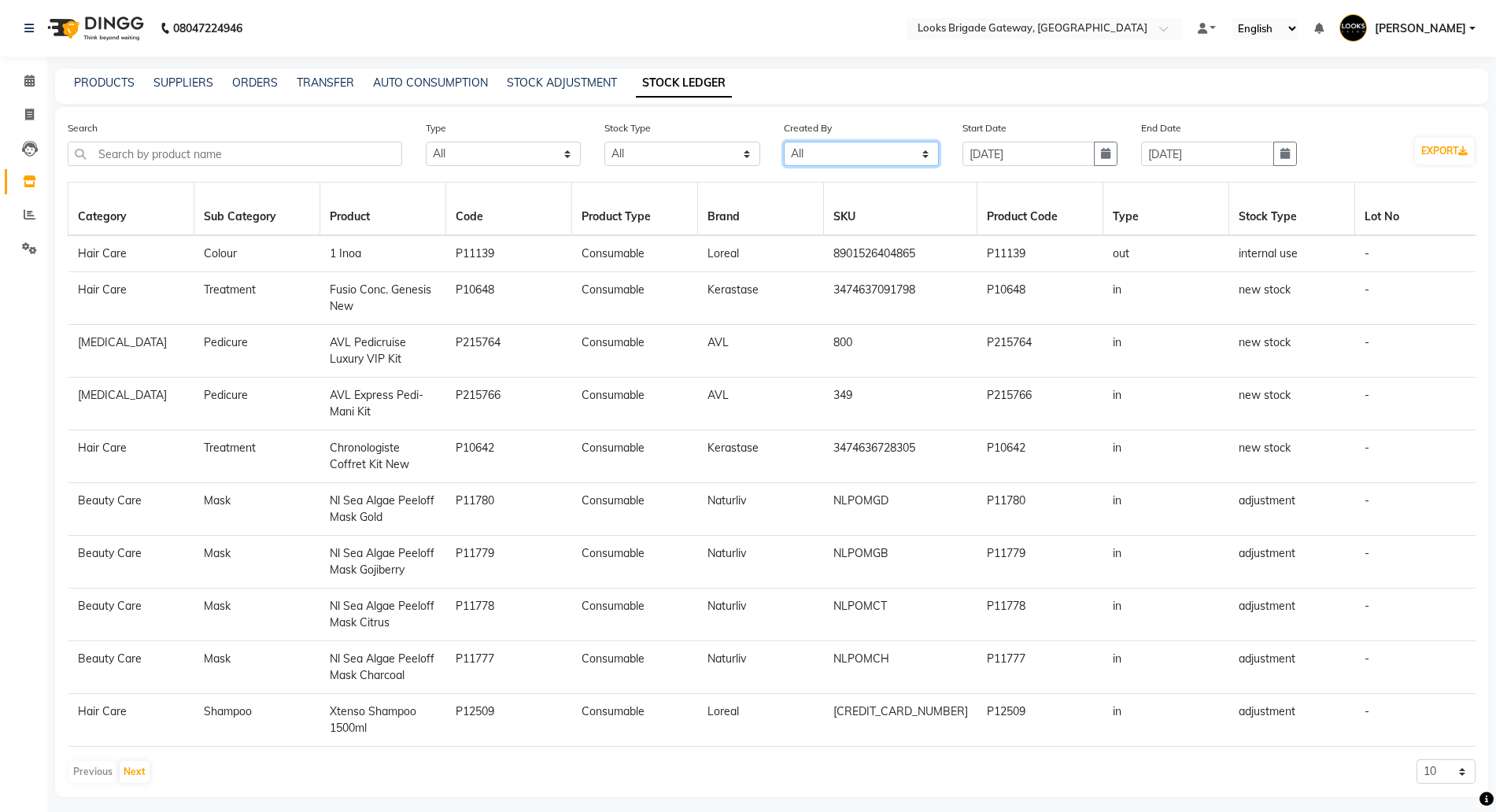
click at [815, 154] on select "Select All Admin Manager" at bounding box center [861, 153] width 155 height 24
click at [671, 155] on select "Select All New Stock Adjustment Return Transfer In Other Internal Use Damaged E…" at bounding box center [682, 153] width 155 height 24
click at [604, 141] on select "Select All New Stock Adjustment Return Transfer In Other Internal Use Damaged E…" at bounding box center [682, 153] width 155 height 24
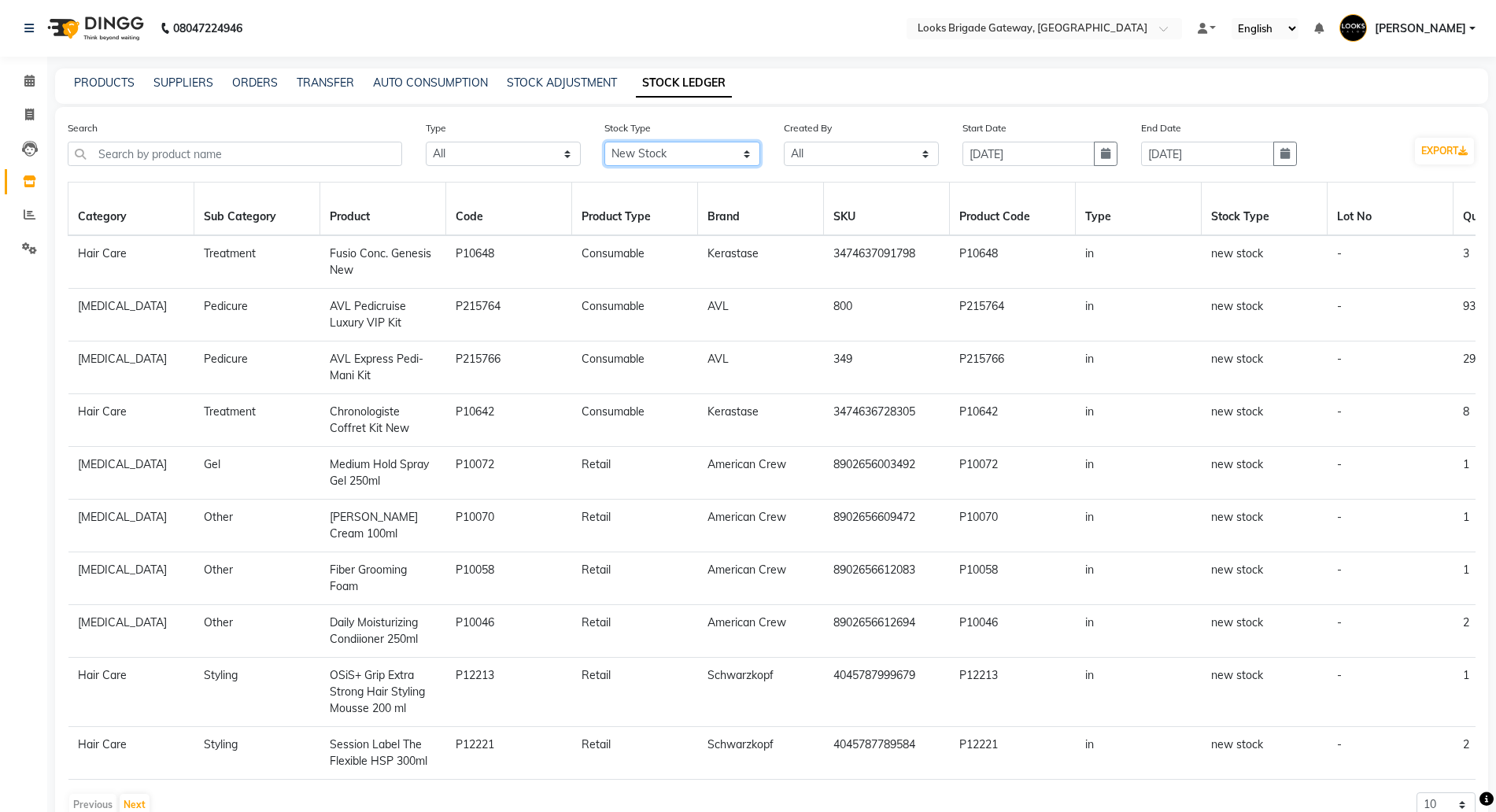
click at [678, 150] on select "Select All New Stock Adjustment Return Transfer In Other Internal Use Damaged E…" at bounding box center [682, 153] width 155 height 24
click at [604, 141] on select "Select All New Stock Adjustment Return Transfer In Other Internal Use Damaged E…" at bounding box center [682, 153] width 155 height 24
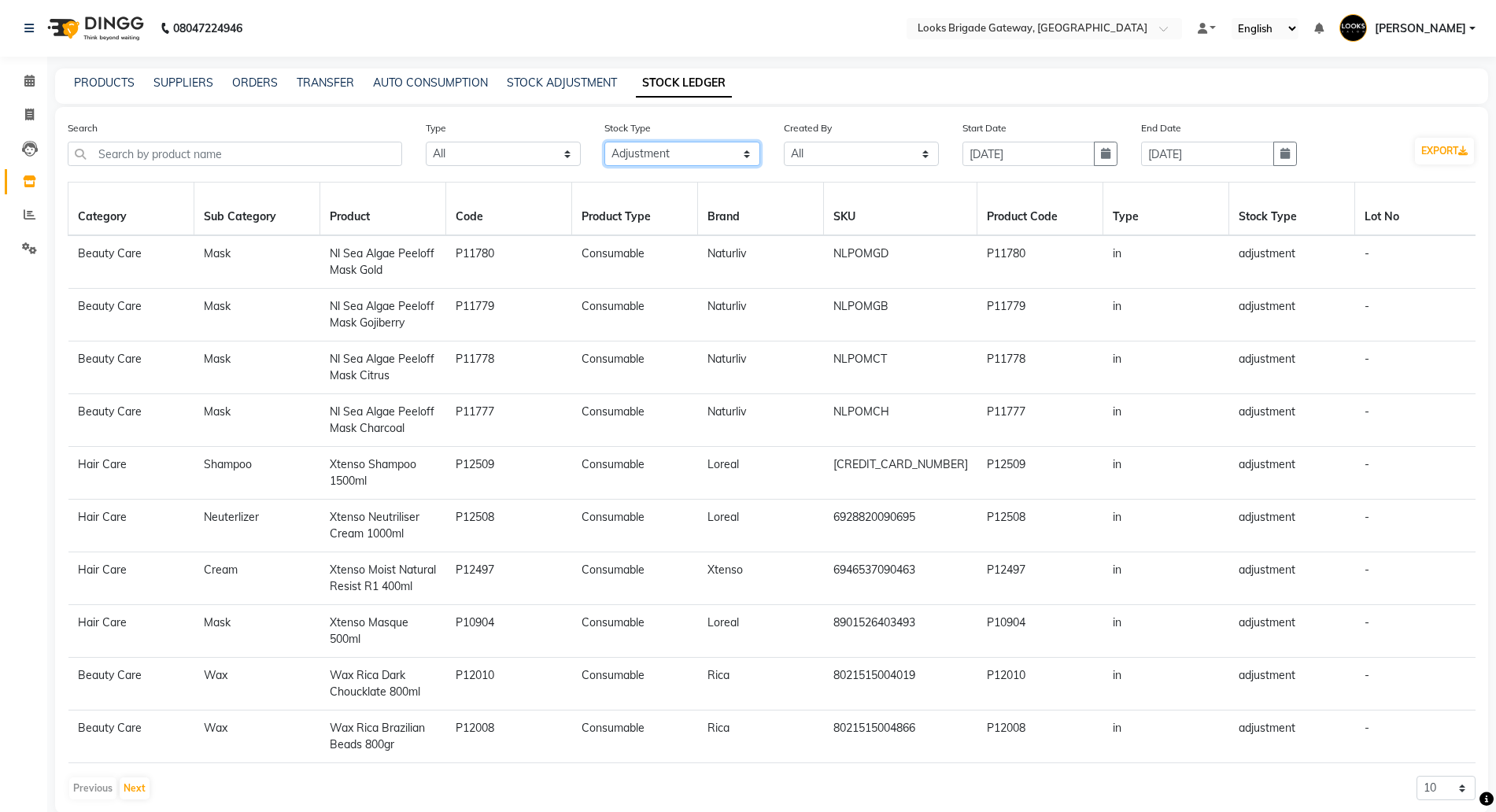
click at [660, 150] on select "Select All New Stock Adjustment Return Transfer In Other Internal Use Damaged E…" at bounding box center [682, 153] width 155 height 24
click at [604, 141] on select "Select All New Stock Adjustment Return Transfer In Other Internal Use Damaged E…" at bounding box center [682, 153] width 155 height 24
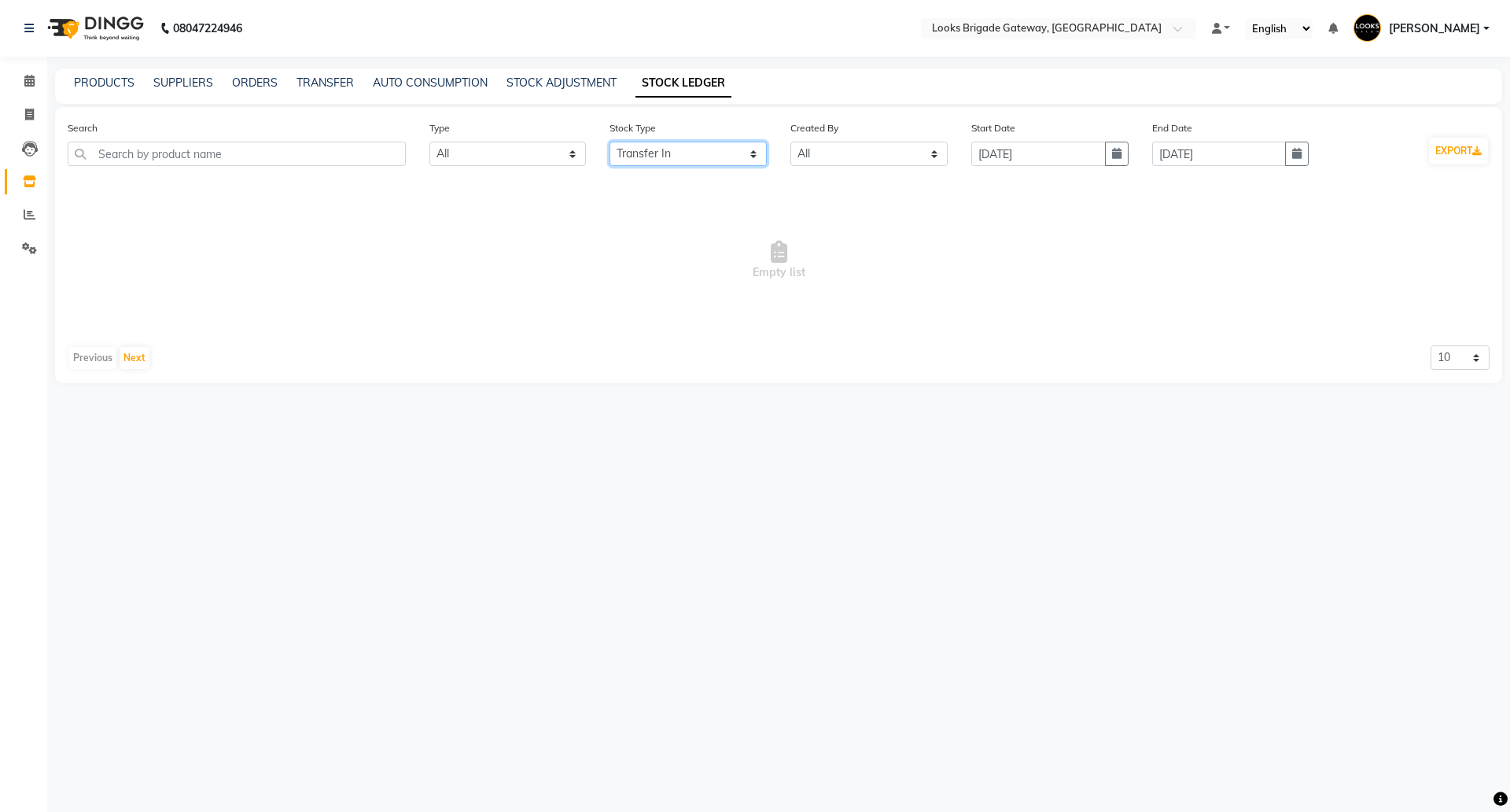
click at [724, 152] on select "Select All New Stock Adjustment Return Transfer In Other Internal Use Damaged E…" at bounding box center [688, 153] width 158 height 24
click at [610, 141] on select "Select All New Stock Adjustment Return Transfer In Other Internal Use Damaged E…" at bounding box center [688, 153] width 158 height 24
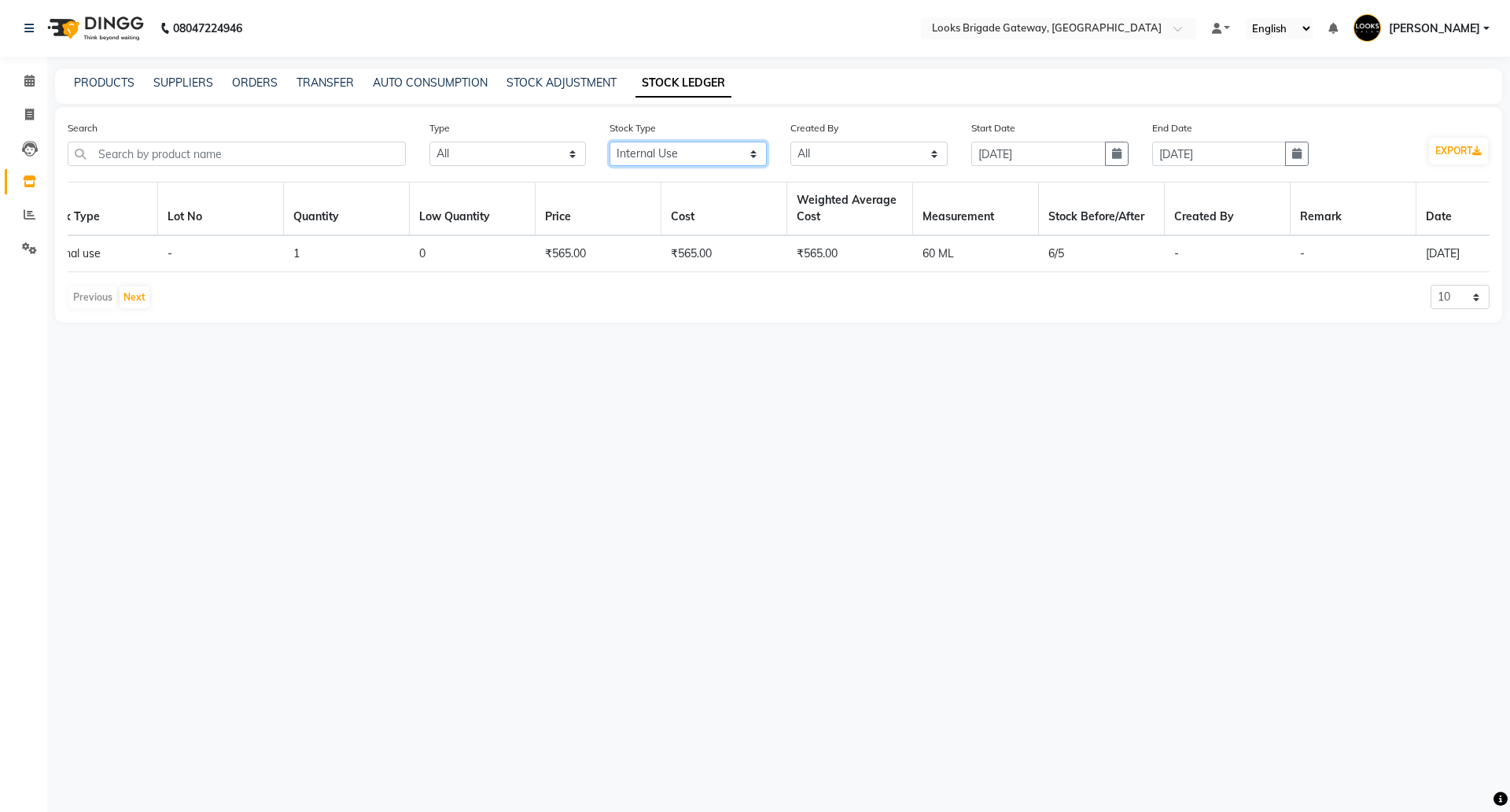
scroll to position [0, 1139]
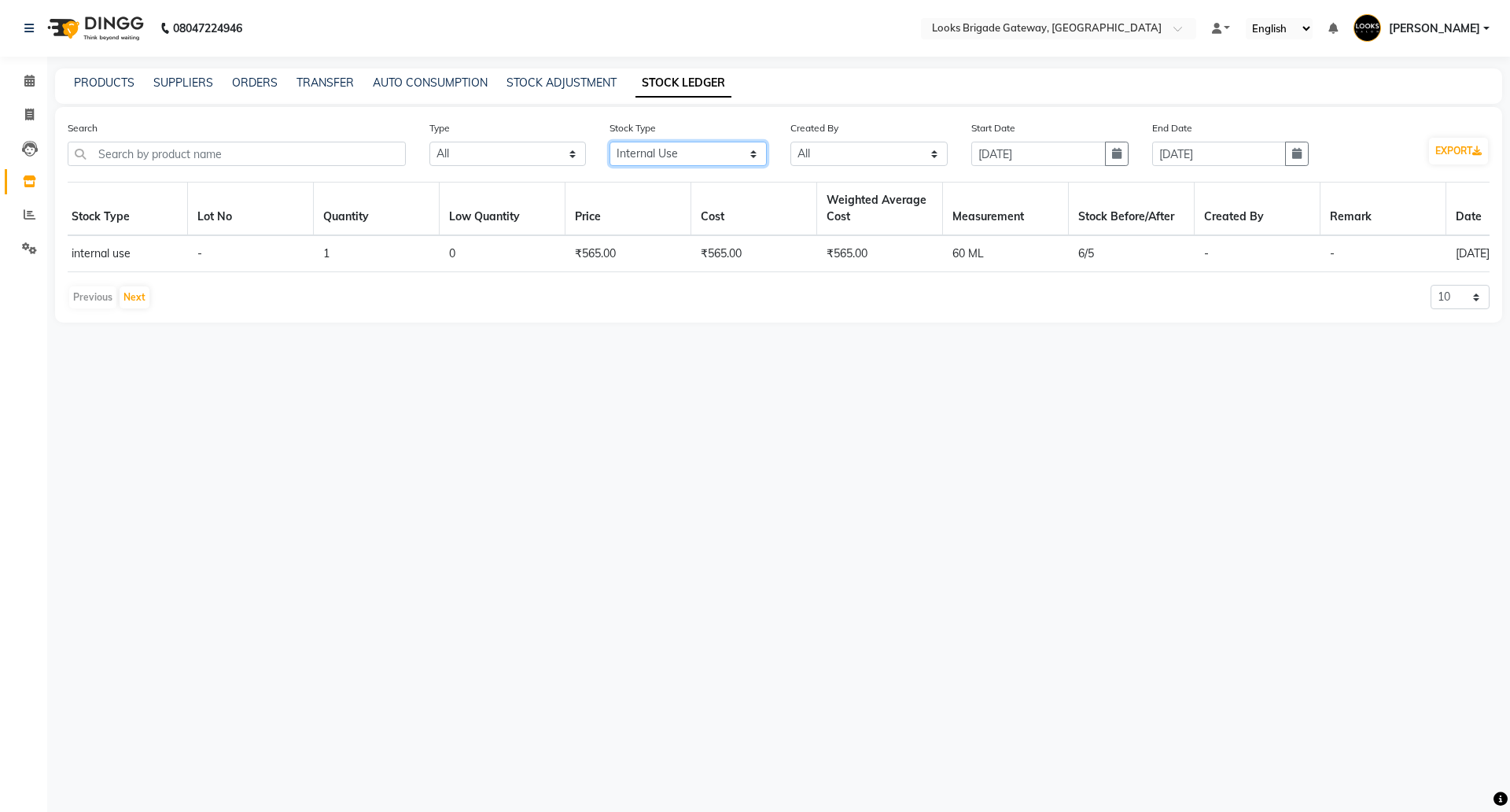
click at [692, 155] on select "Select All New Stock Adjustment Return Transfer In Other Internal Use Damaged E…" at bounding box center [688, 153] width 158 height 24
select select "sold"
click at [610, 141] on select "Select All New Stock Adjustment Return Transfer In Other Internal Use Damaged E…" at bounding box center [688, 153] width 158 height 24
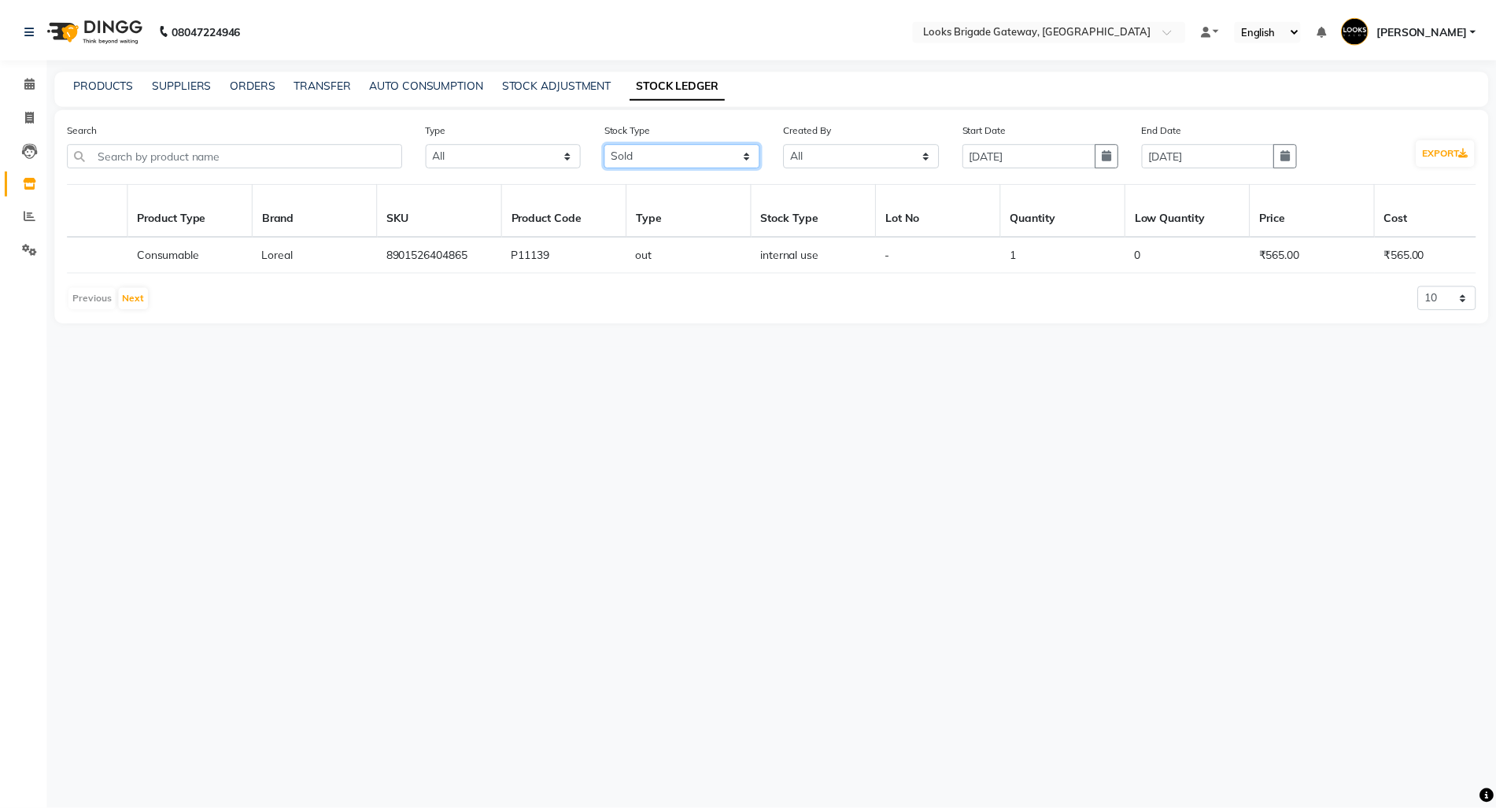
scroll to position [0, 0]
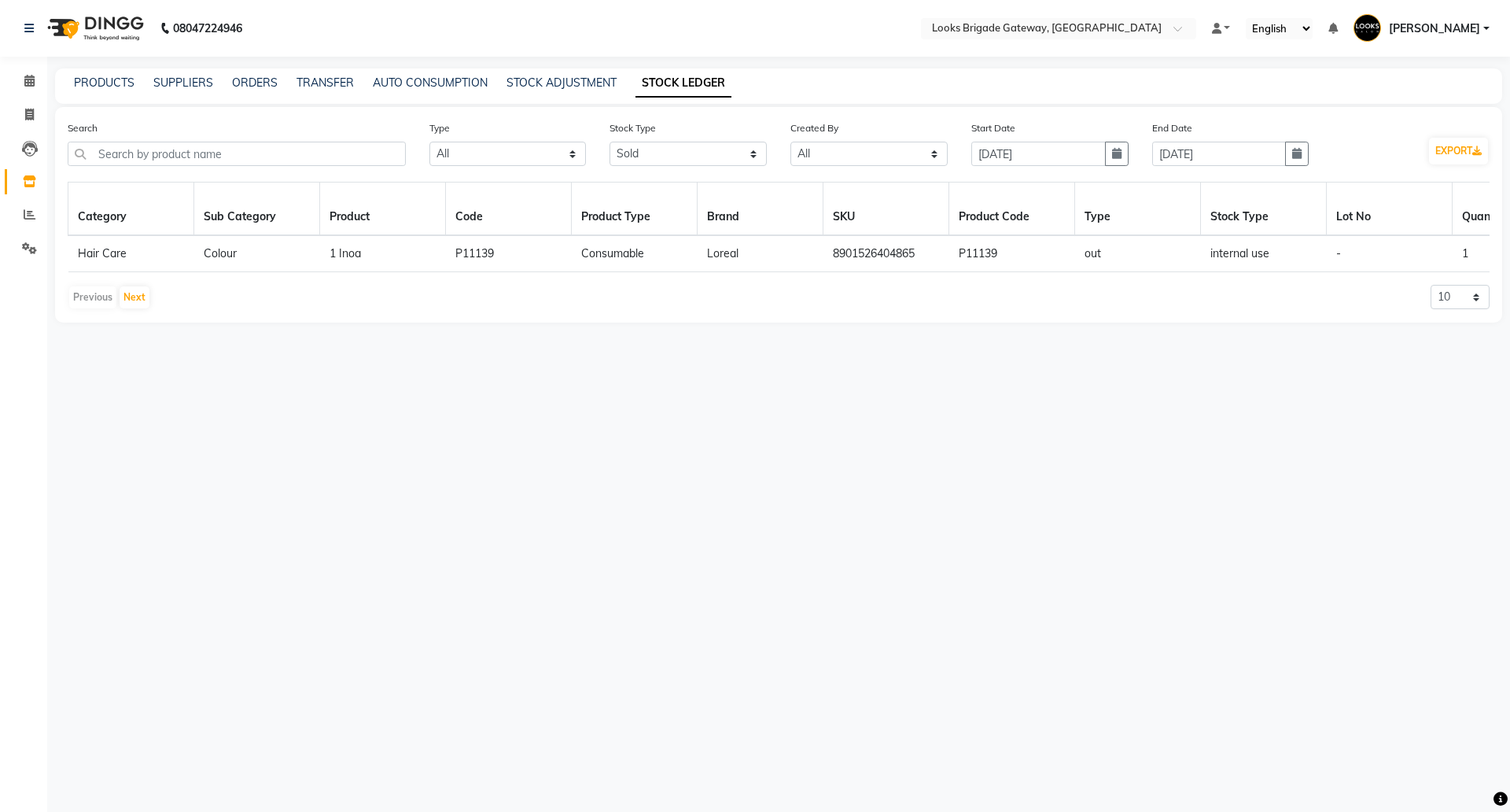
click at [338, 254] on span "1 Inoa" at bounding box center [345, 253] width 32 height 14
click at [339, 253] on span "1 Inoa" at bounding box center [345, 253] width 32 height 14
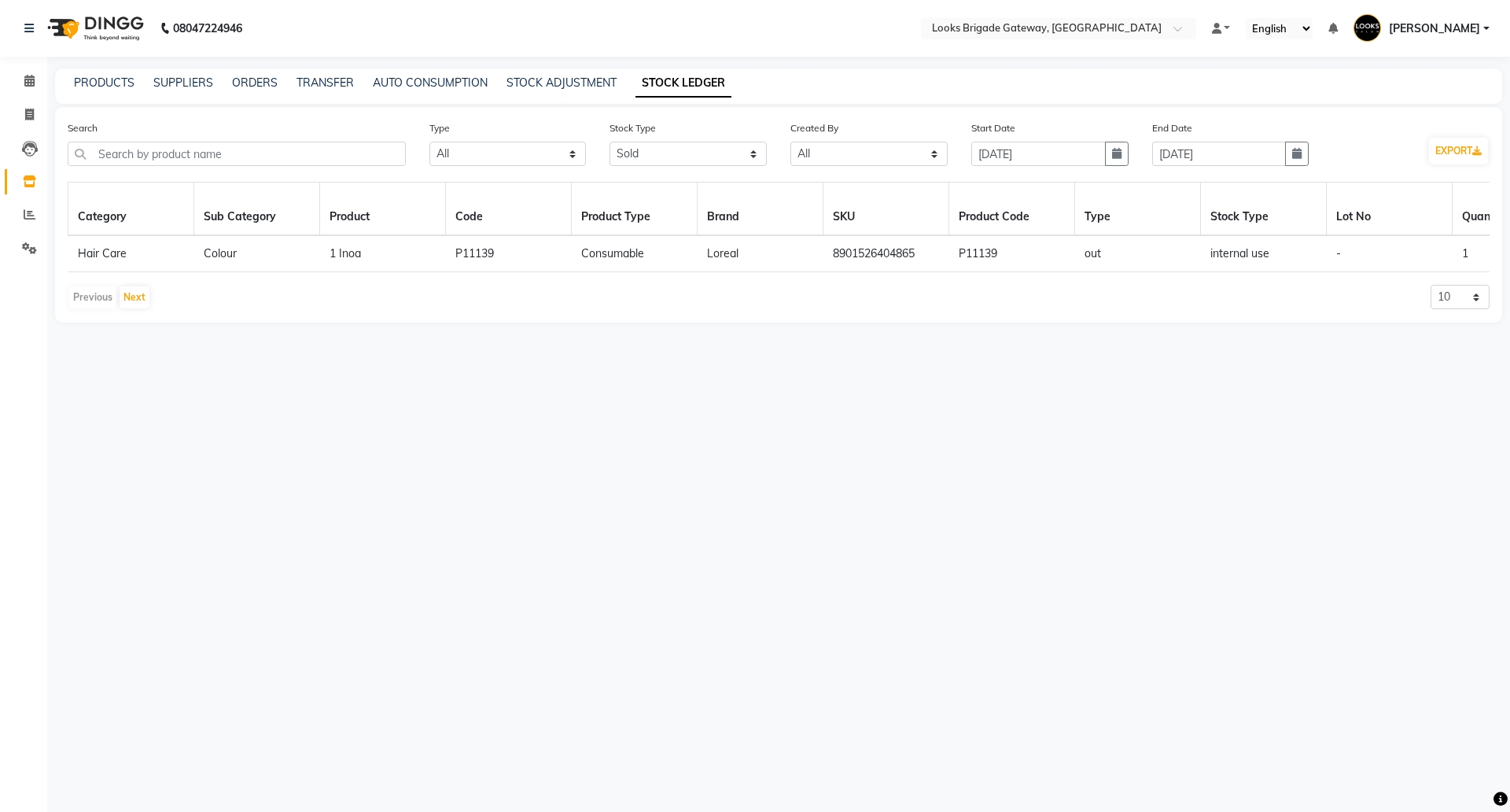
click at [100, 91] on div "PRODUCTS" at bounding box center [103, 82] width 61 height 16
click at [97, 78] on link "PRODUCTS" at bounding box center [103, 82] width 61 height 14
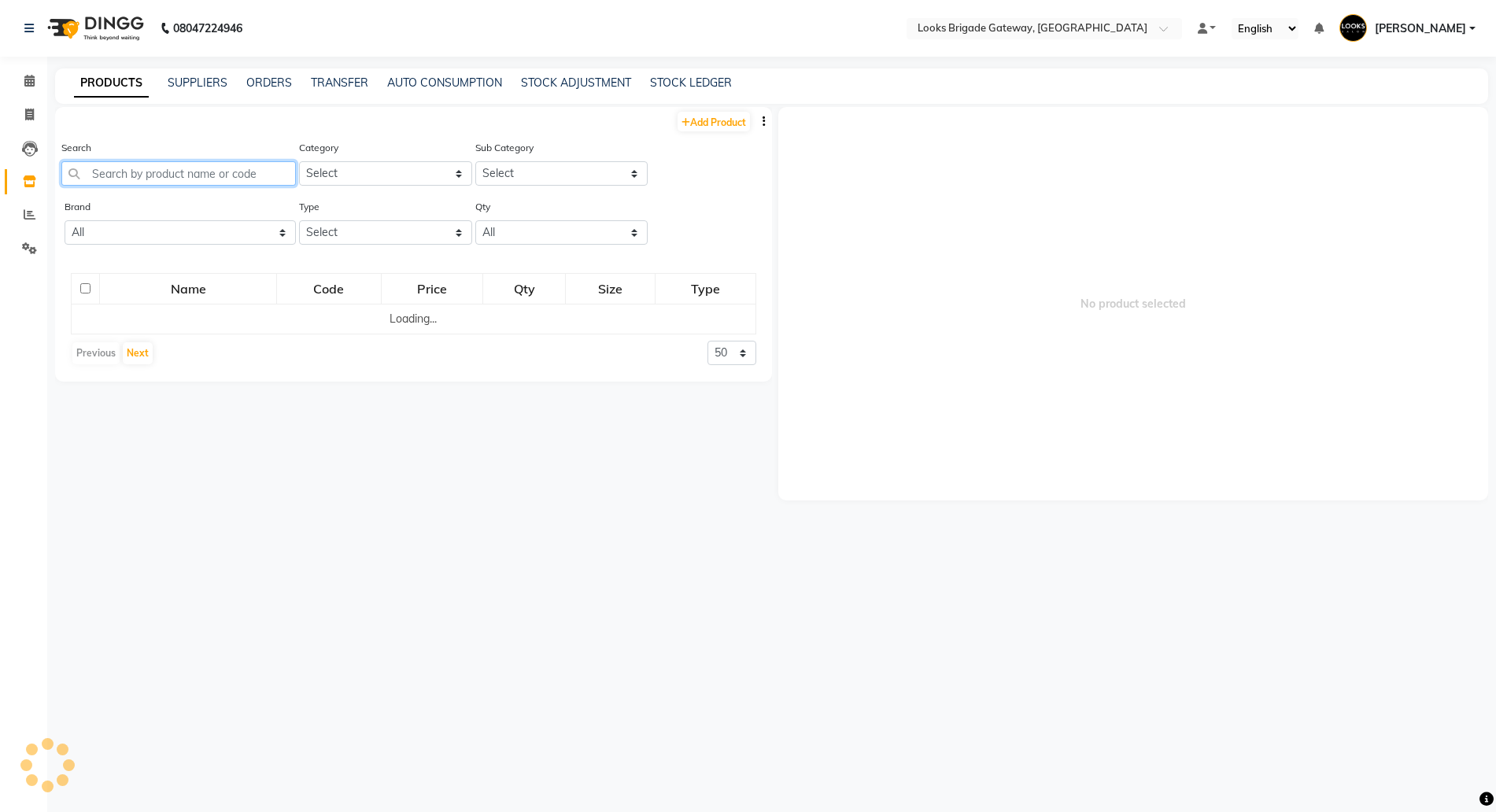
click at [137, 165] on input "text" at bounding box center [178, 173] width 234 height 24
paste input "1 Inoa"
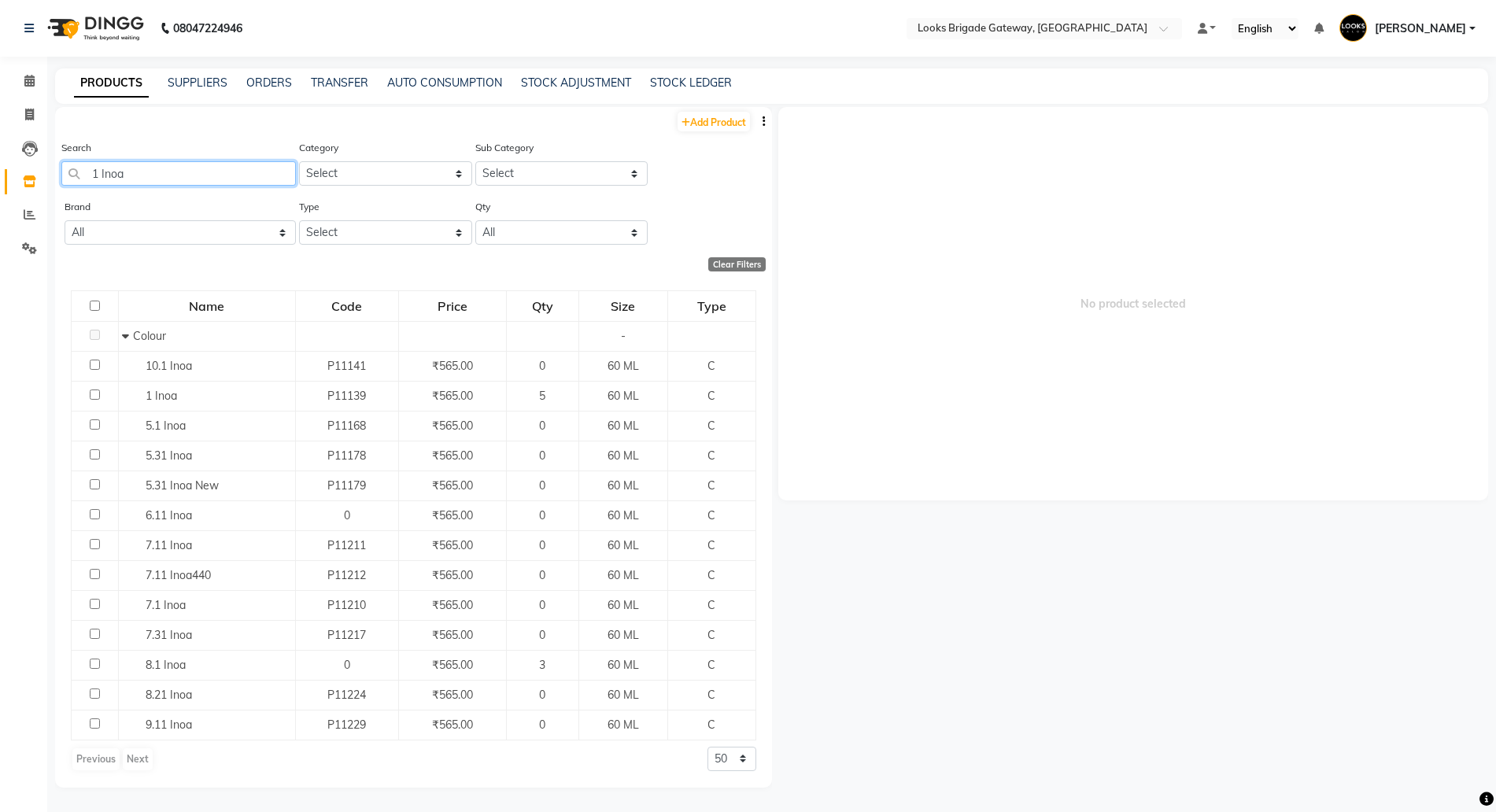
click at [205, 170] on input "1 Inoa" at bounding box center [178, 173] width 234 height 24
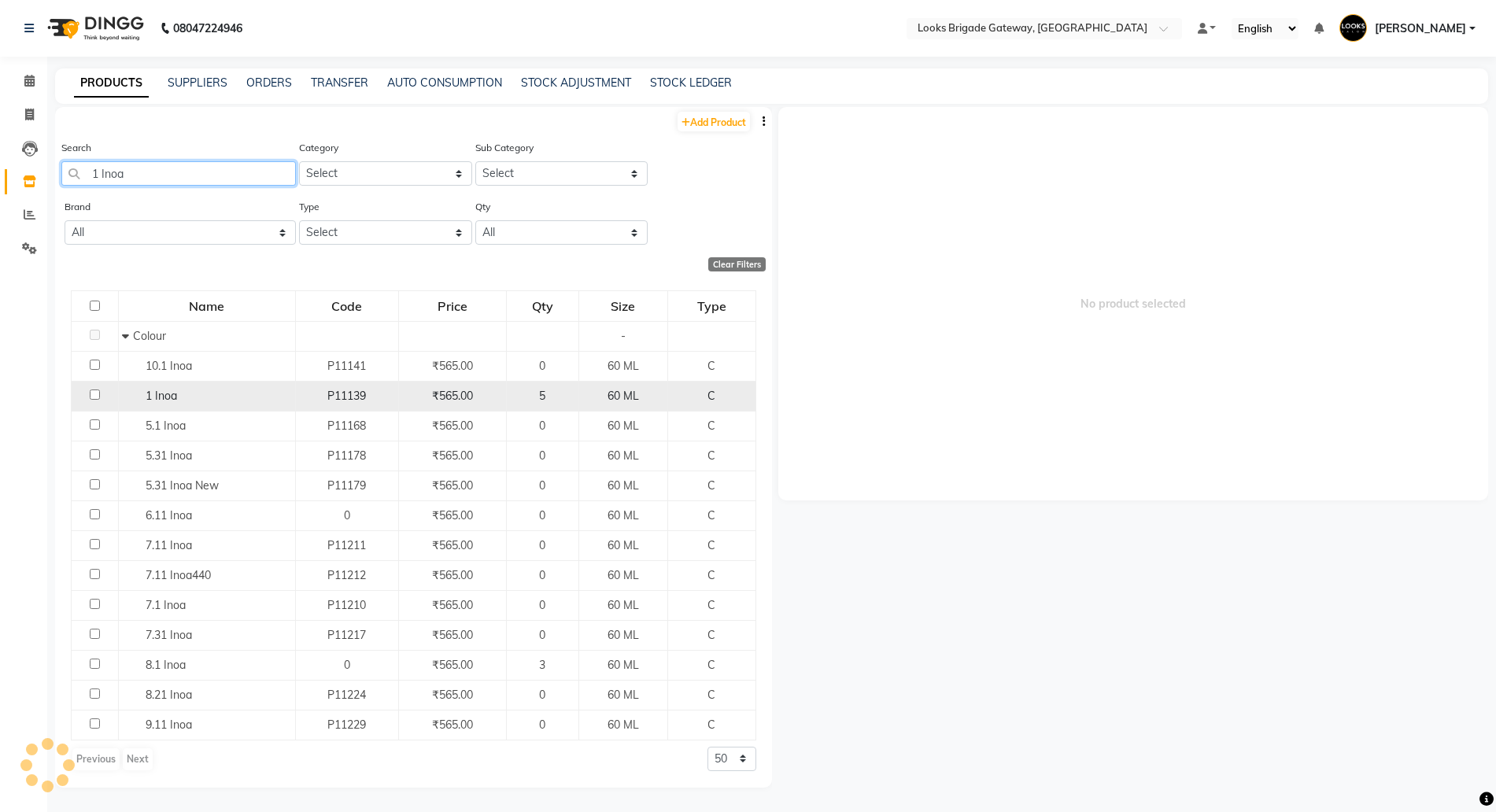
type input "1 Inoa"
click at [144, 394] on div "1 Inoa" at bounding box center [206, 395] width 168 height 16
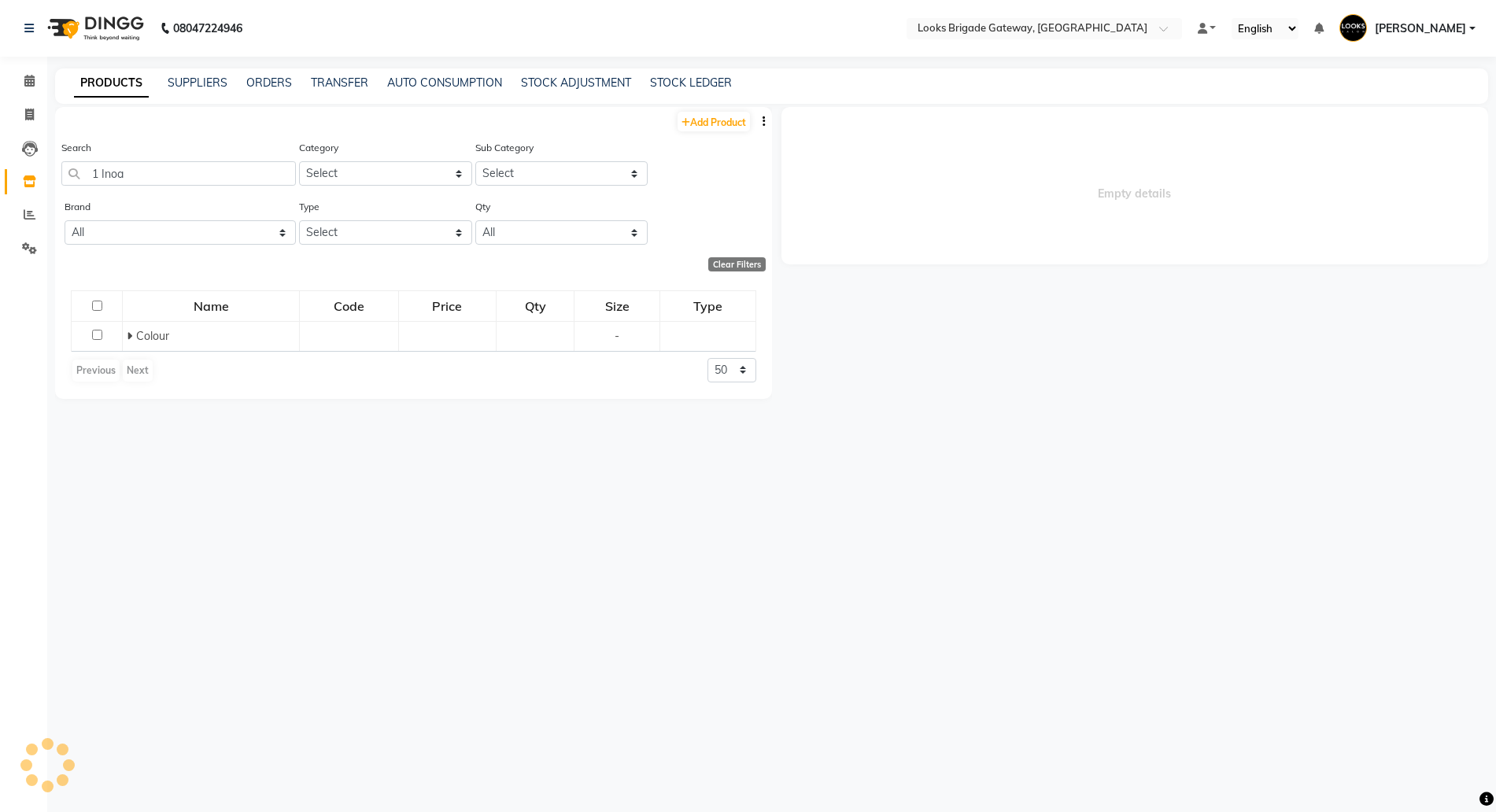
select select
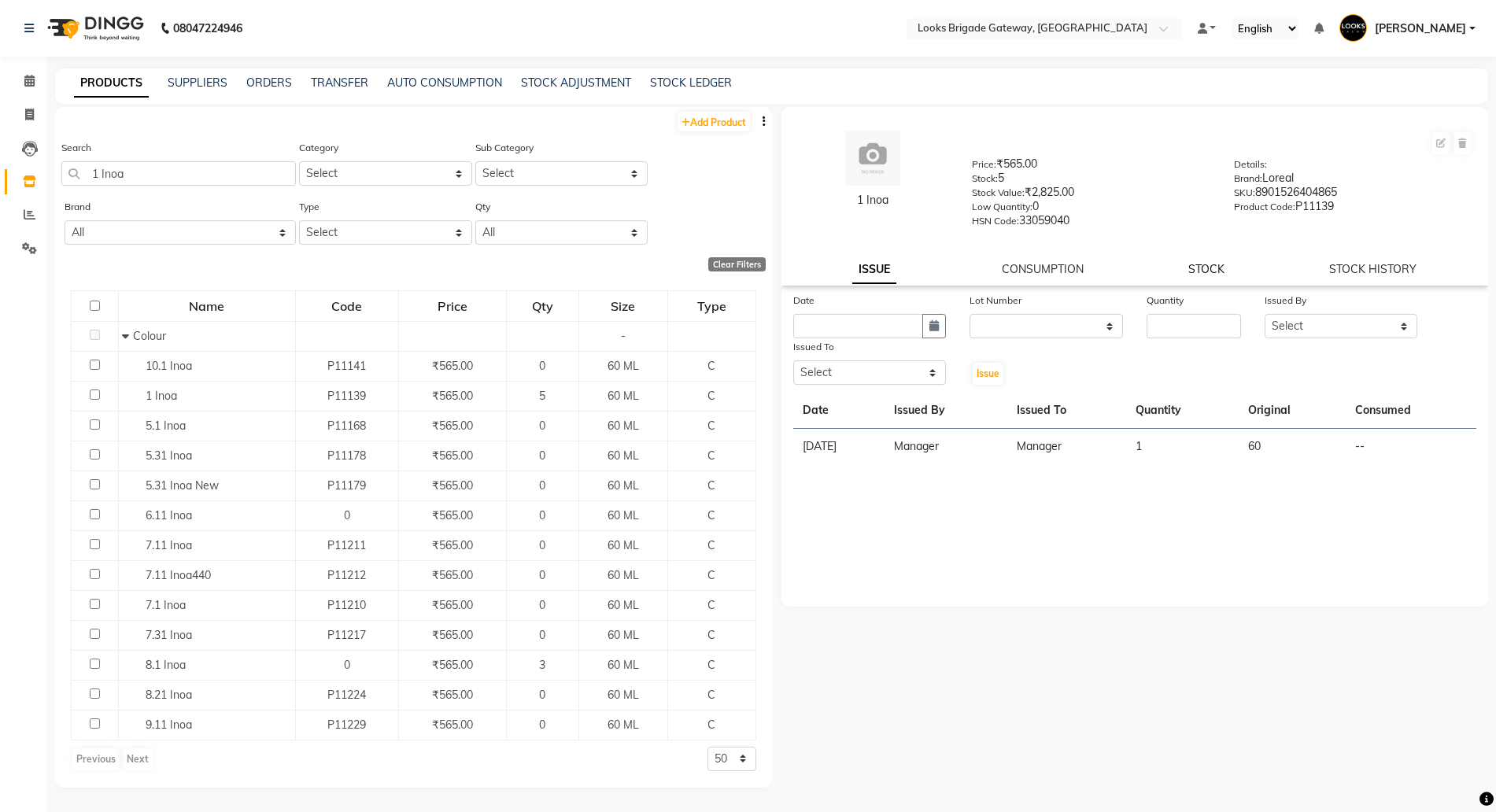
click at [1208, 263] on link "STOCK" at bounding box center [1206, 269] width 36 height 14
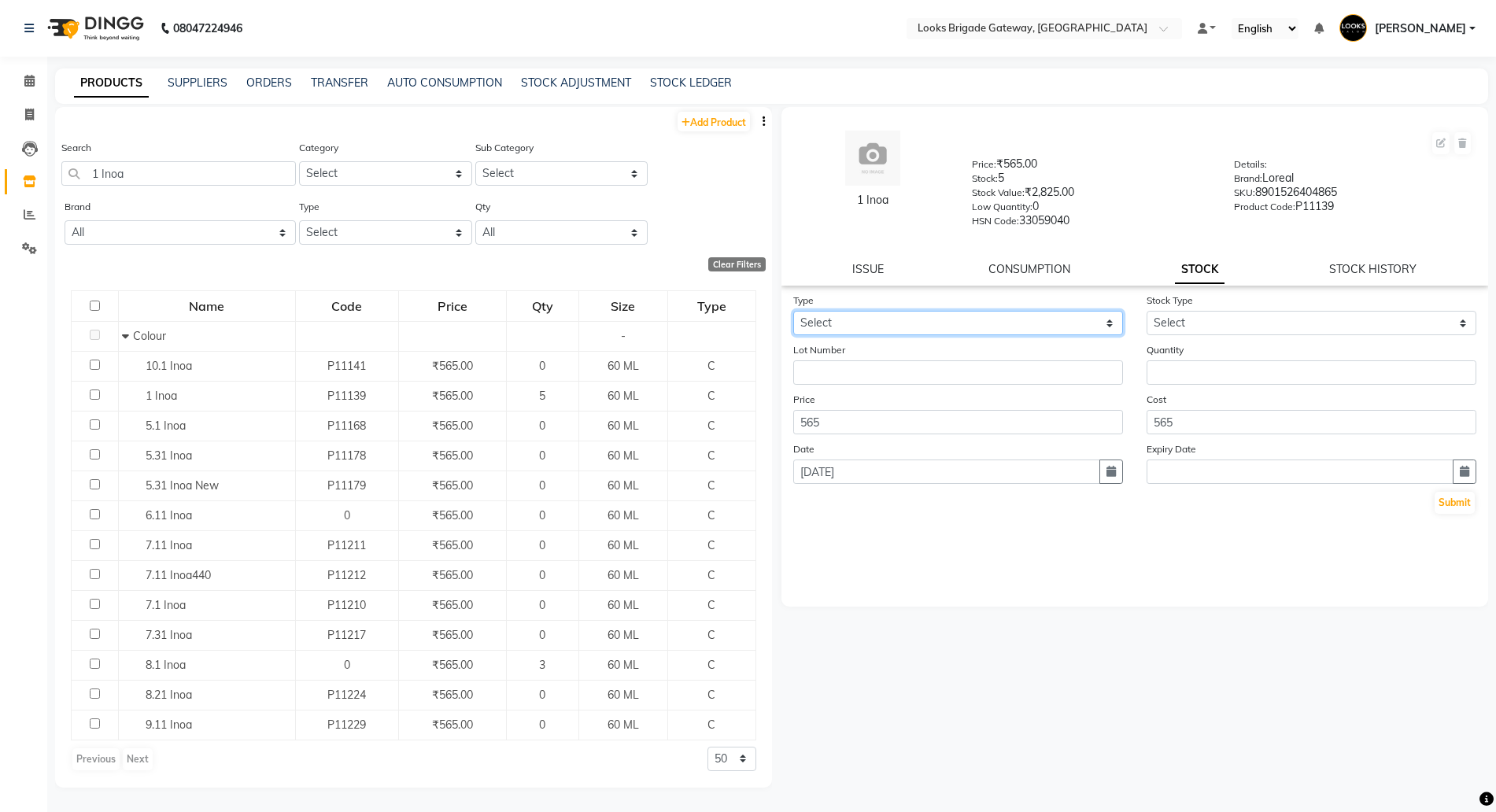
click at [980, 323] on select "Select In Out" at bounding box center [957, 322] width 330 height 24
select select "in"
click at [793, 310] on select "Select In Out" at bounding box center [957, 322] width 330 height 24
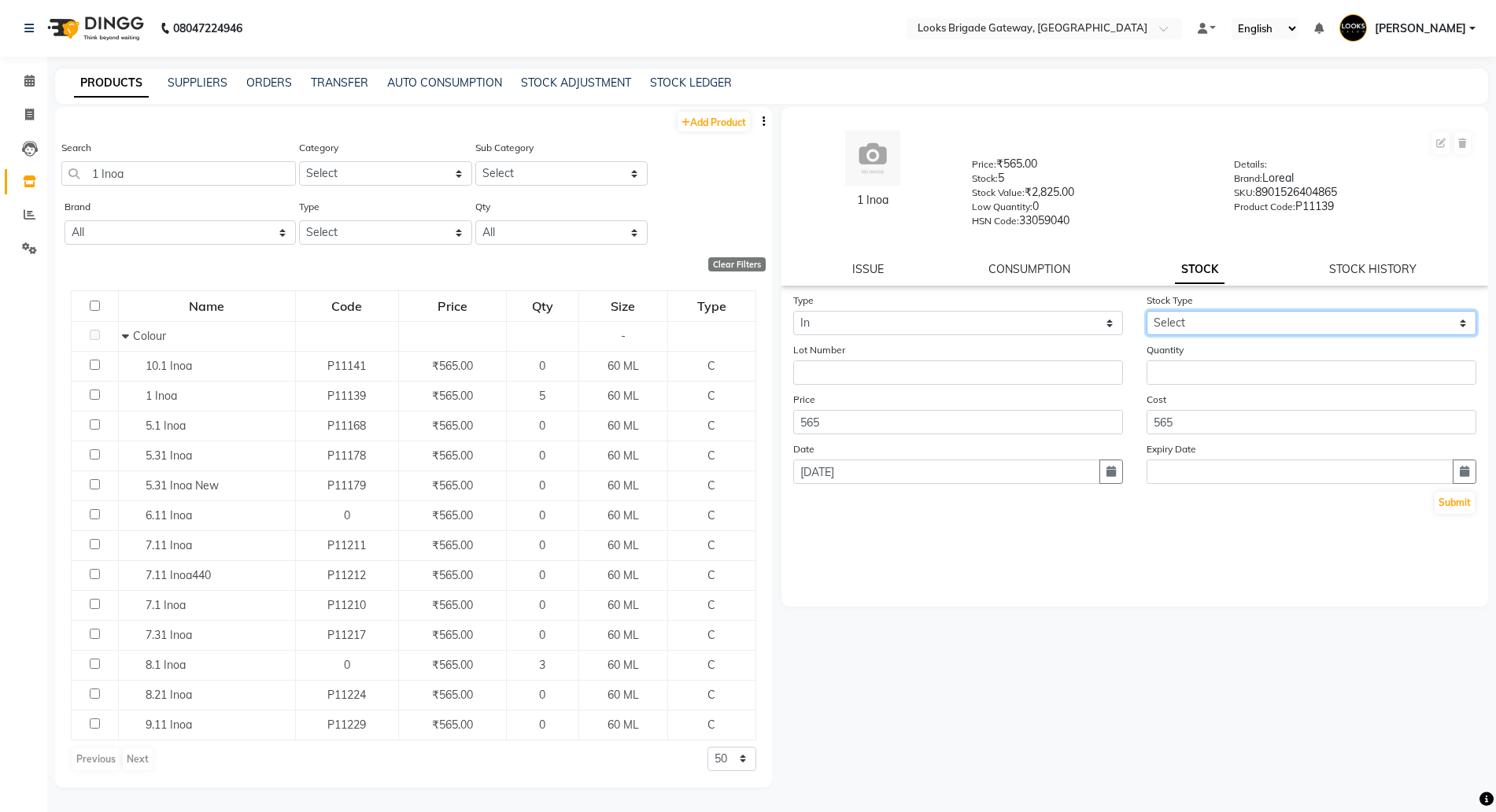
drag, startPoint x: 1251, startPoint y: 315, endPoint x: 1229, endPoint y: 329, distance: 26.1
click at [1251, 315] on select "Select New Stock Adjustment Return Other" at bounding box center [1310, 322] width 330 height 24
select select "new stock"
click at [1146, 310] on select "Select New Stock Adjustment Return Other" at bounding box center [1310, 322] width 330 height 24
click at [1447, 510] on button "Submit" at bounding box center [1453, 502] width 40 height 22
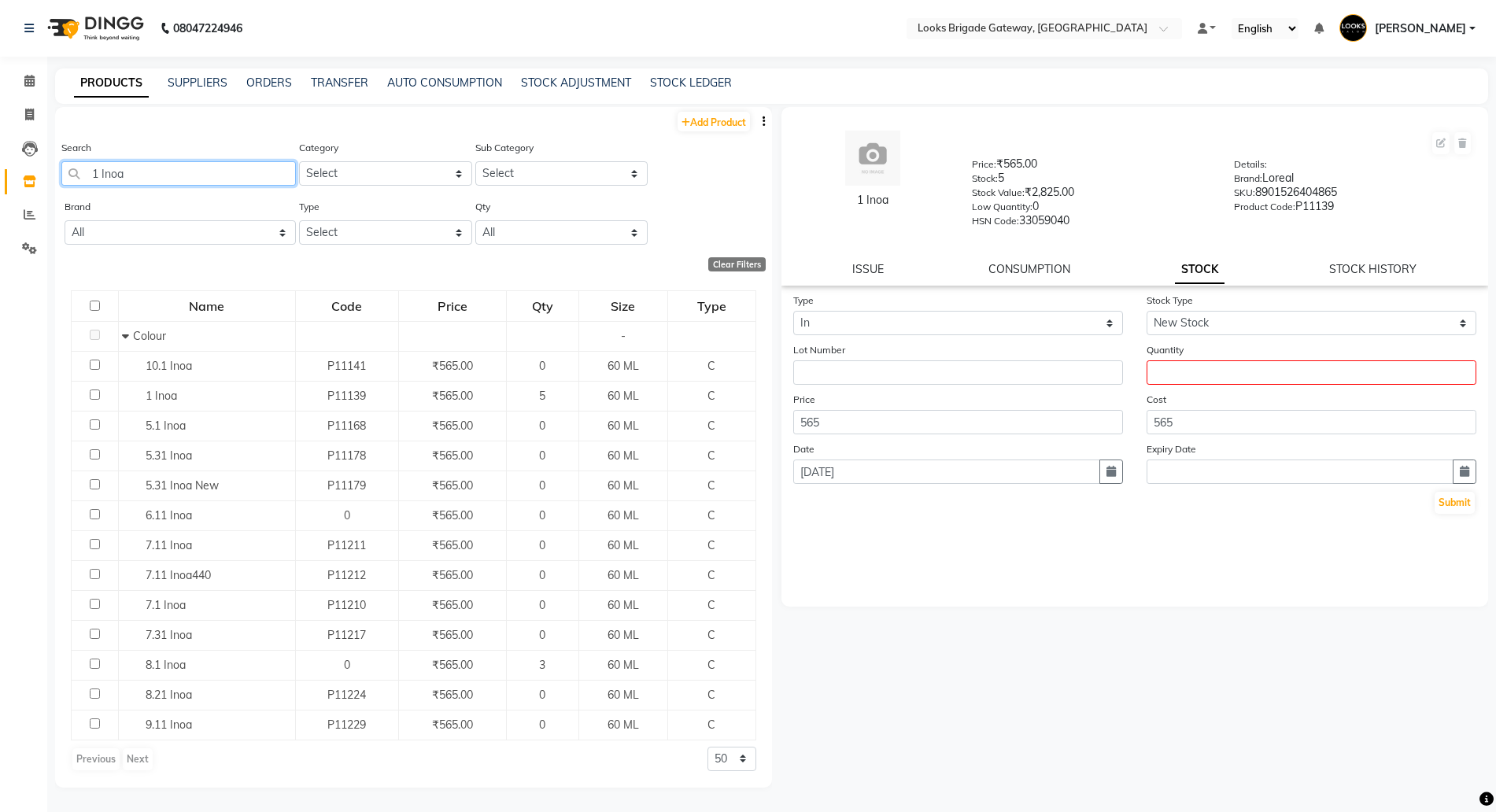
drag, startPoint x: 161, startPoint y: 181, endPoint x: 0, endPoint y: 139, distance: 166.4
click at [0, 141] on app-home "08047224946 Select Location × Looks Brigade Gateway, Bengaluru Default Panel My…" at bounding box center [748, 411] width 1496 height 822
click at [27, 147] on icon at bounding box center [30, 149] width 15 height 15
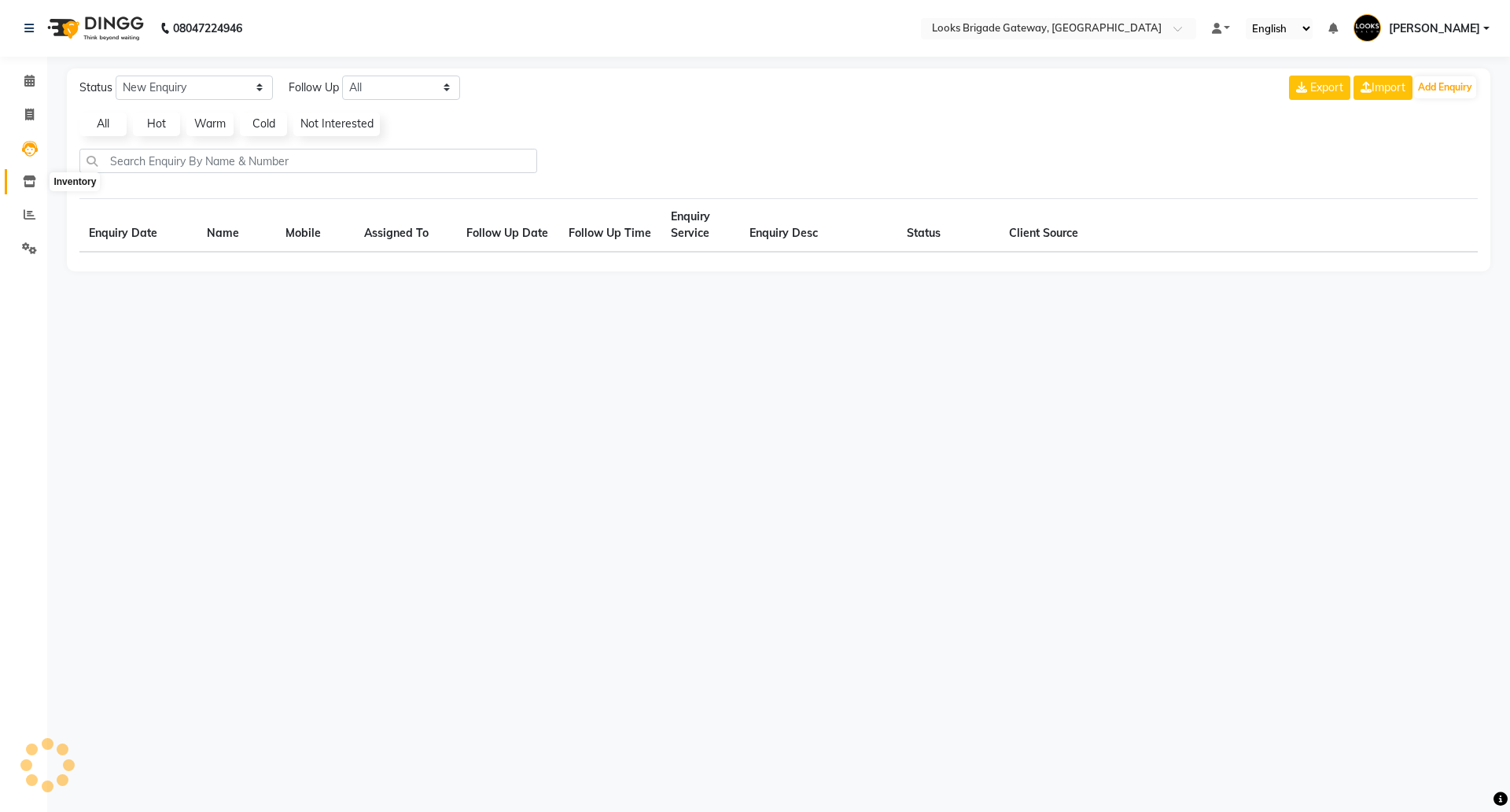
click at [23, 174] on span at bounding box center [29, 182] width 27 height 18
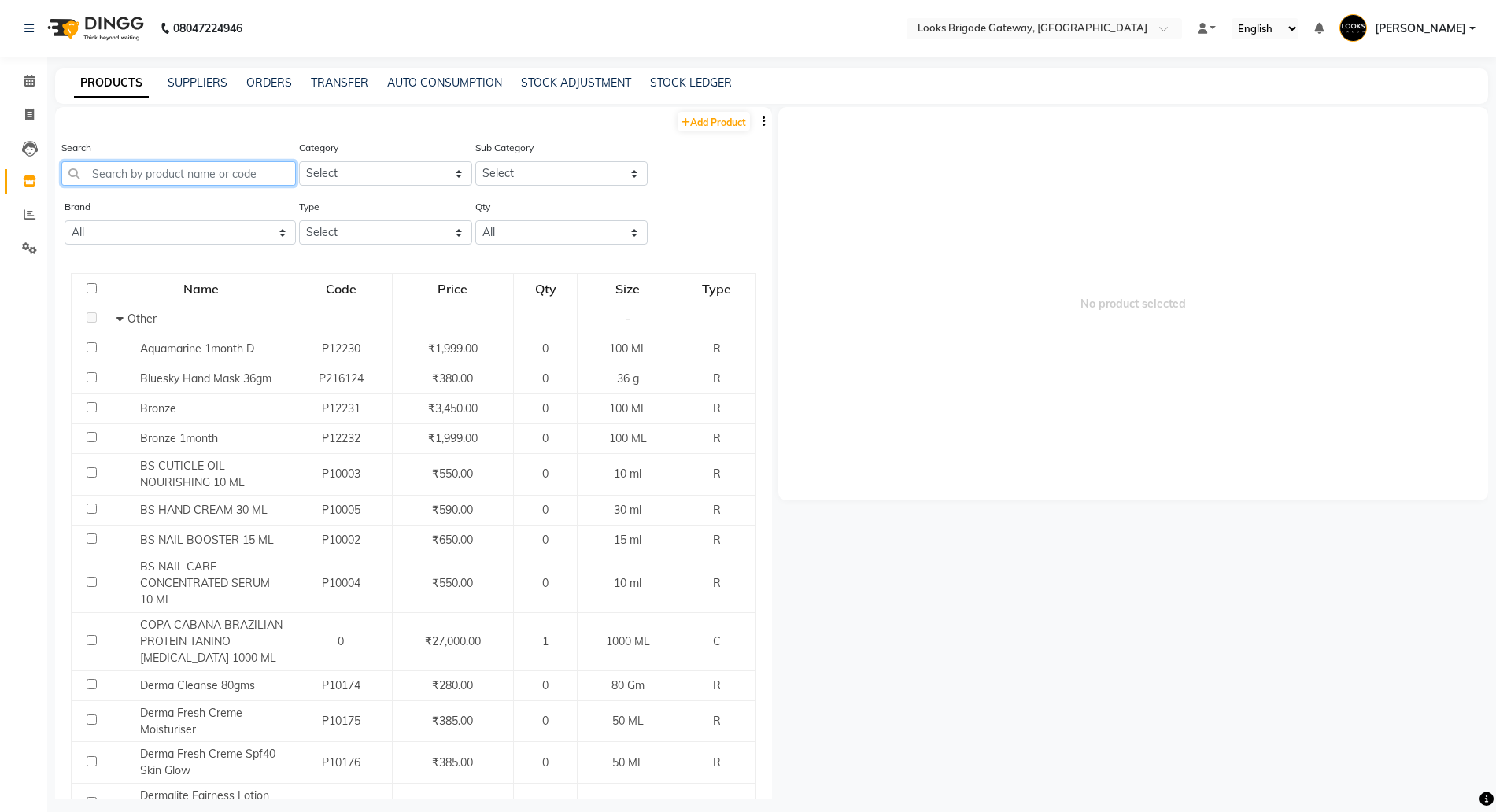
click at [137, 168] on input "text" at bounding box center [178, 173] width 234 height 24
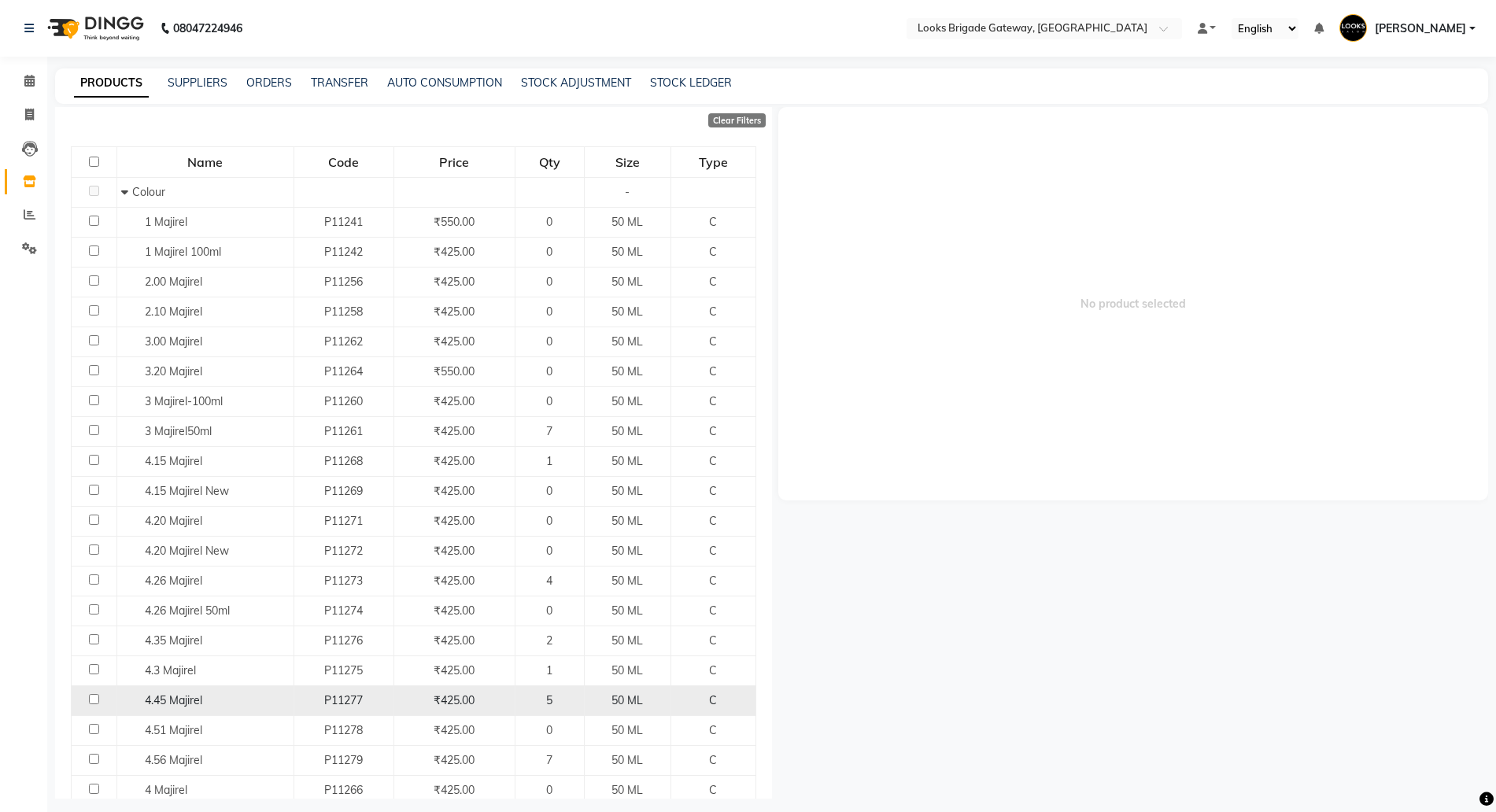
scroll to position [393, 0]
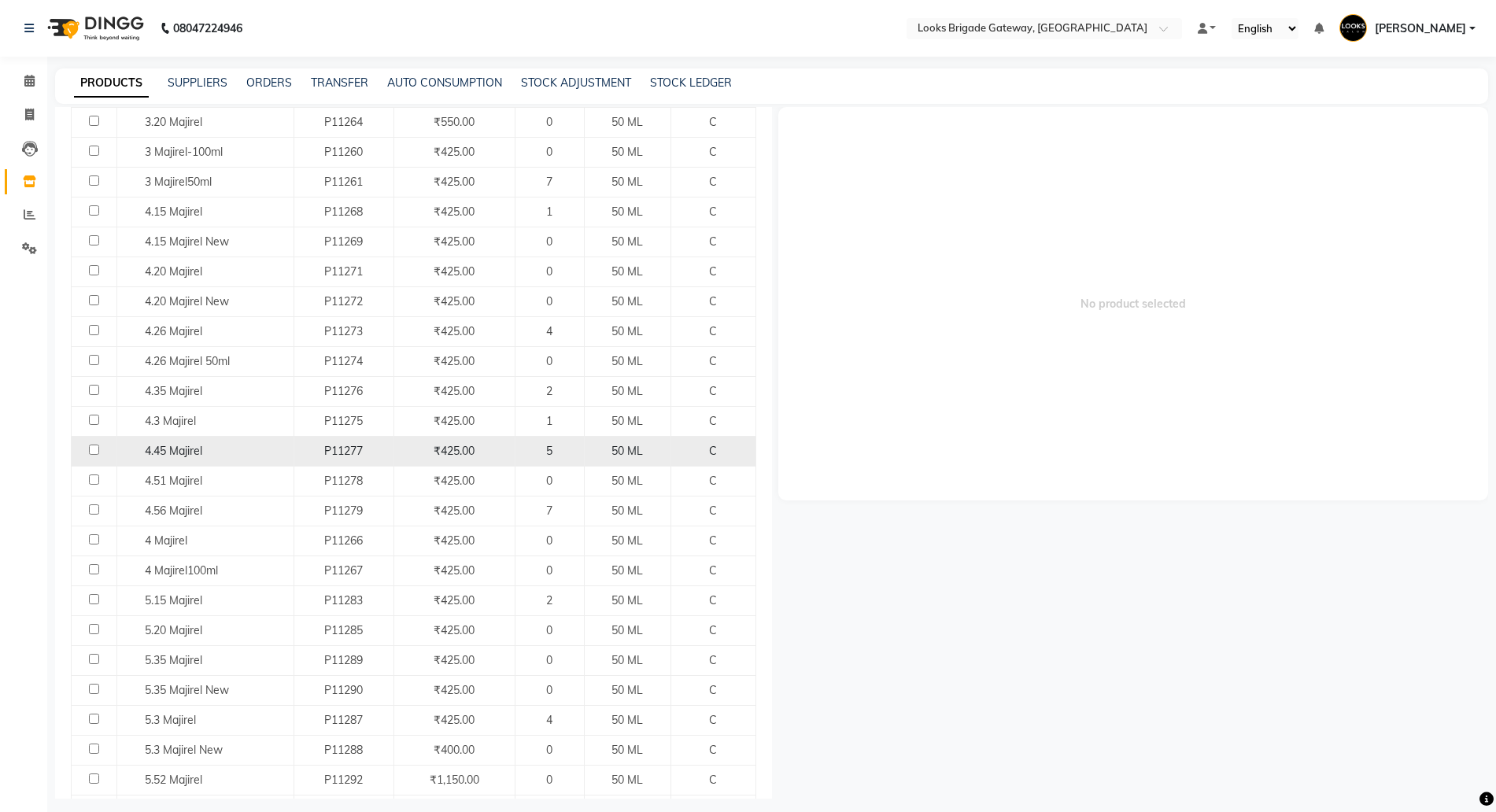
type input "majirel"
click at [178, 451] on span "4.45 Majirel" at bounding box center [173, 450] width 57 height 14
select select
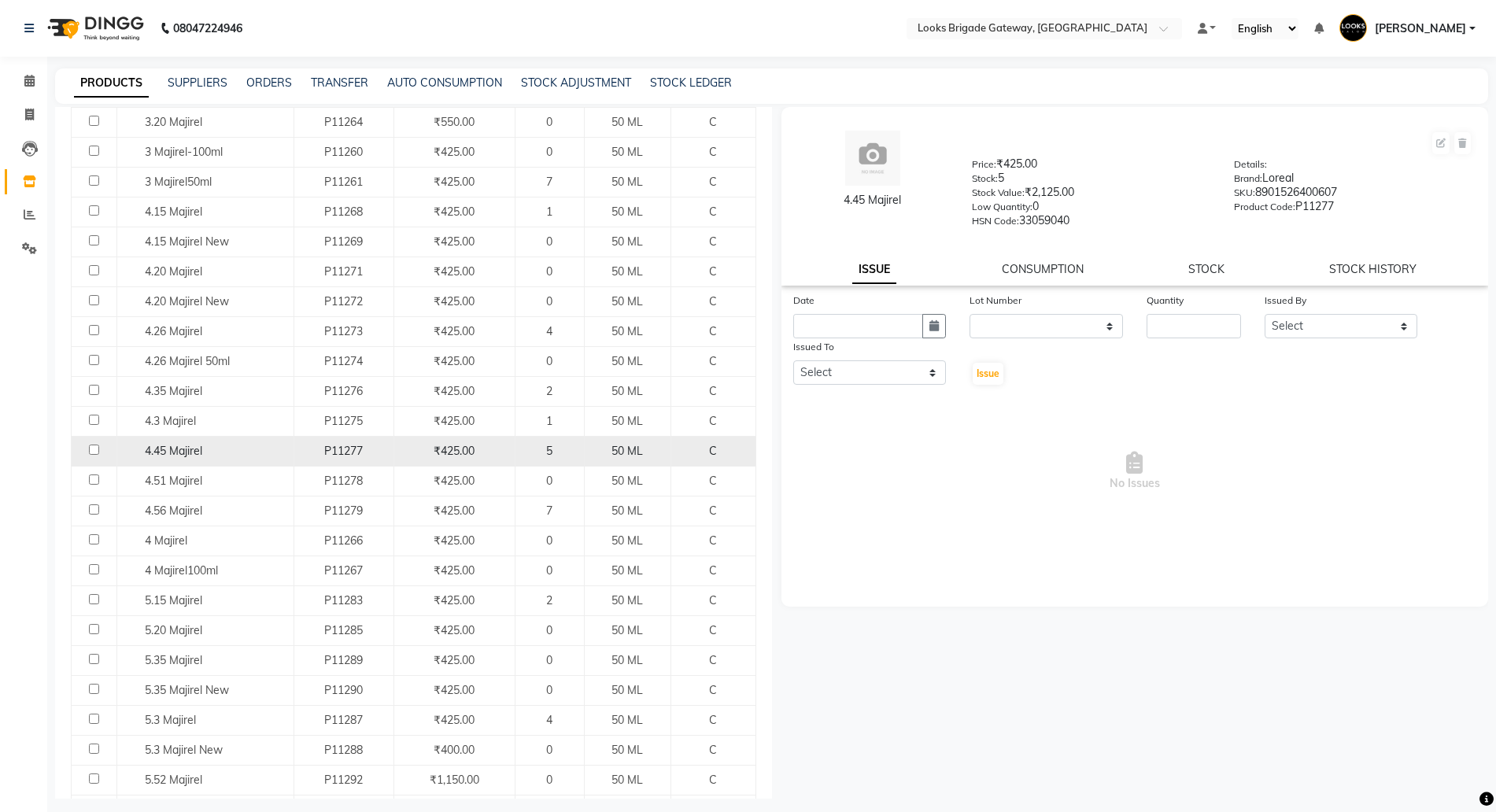
click at [96, 451] on input "checkbox" at bounding box center [94, 450] width 11 height 11
checkbox input "true"
click at [918, 325] on input "text" at bounding box center [858, 326] width 131 height 24
select select "9"
select select "2025"
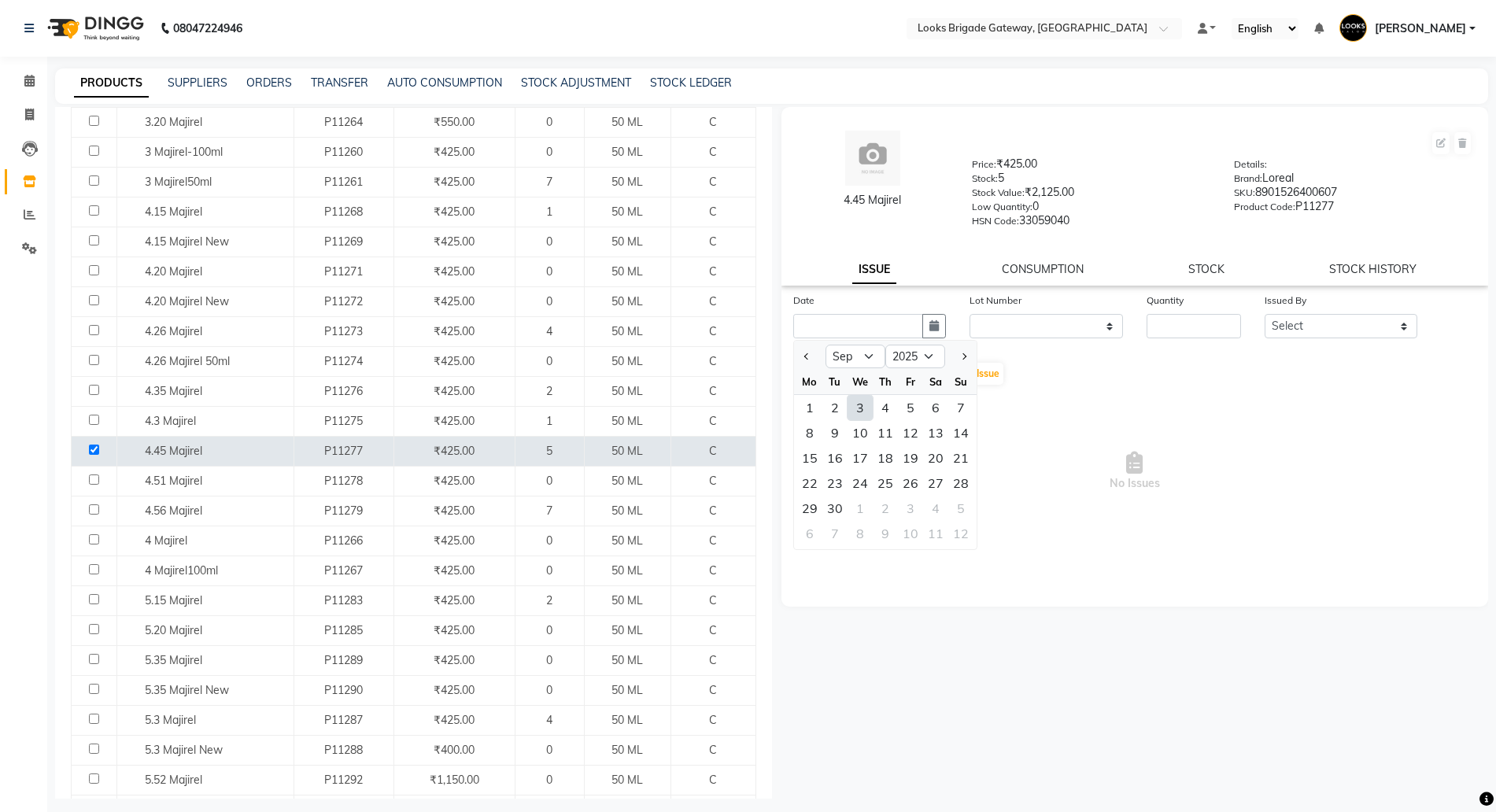
click at [855, 412] on div "3" at bounding box center [860, 407] width 25 height 25
type input "[DATE]"
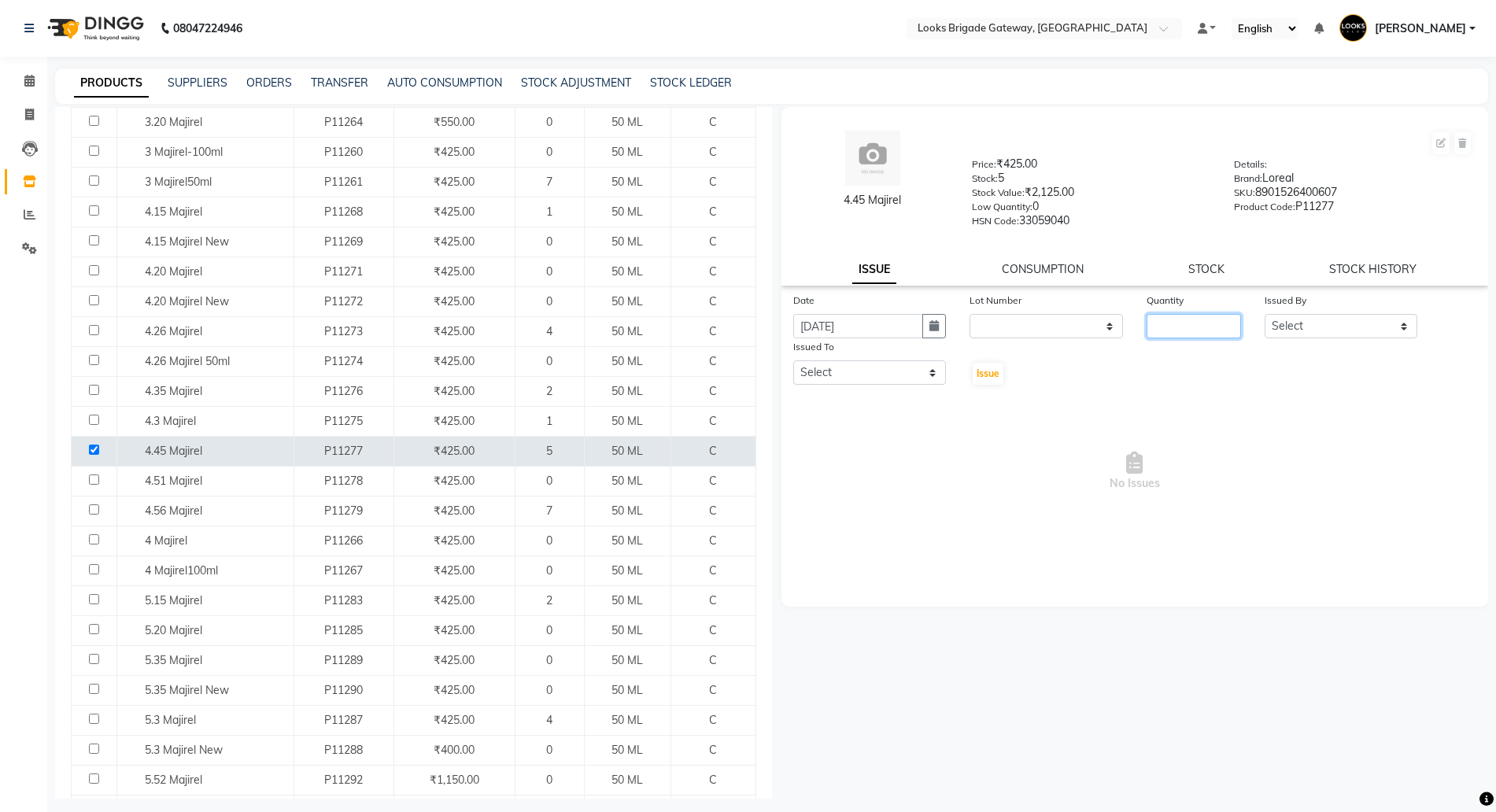
click at [1188, 324] on input "number" at bounding box center [1193, 326] width 95 height 24
click at [1357, 262] on link "STOCK HISTORY" at bounding box center [1372, 269] width 87 height 14
select select "all"
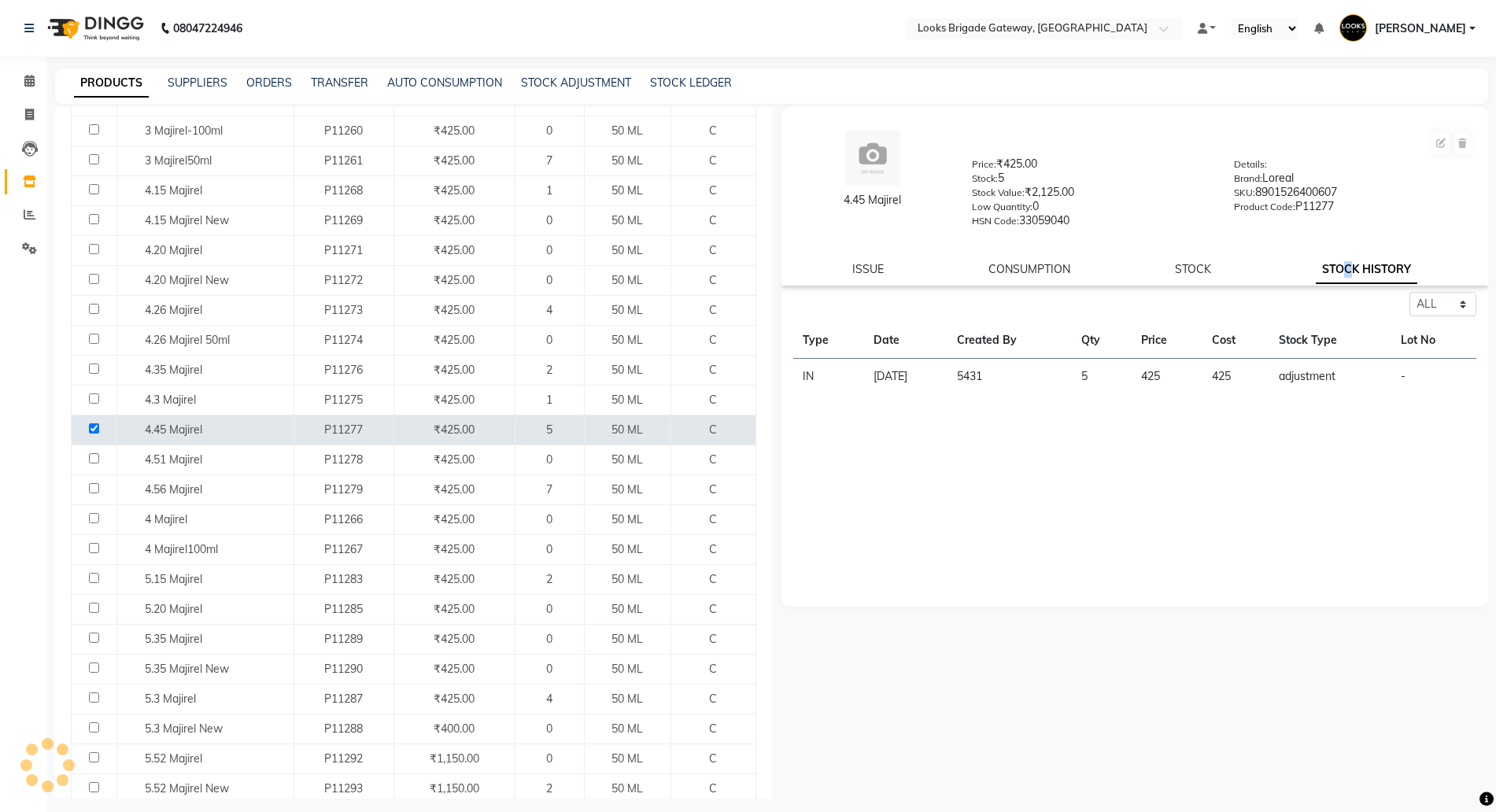
scroll to position [590, 0]
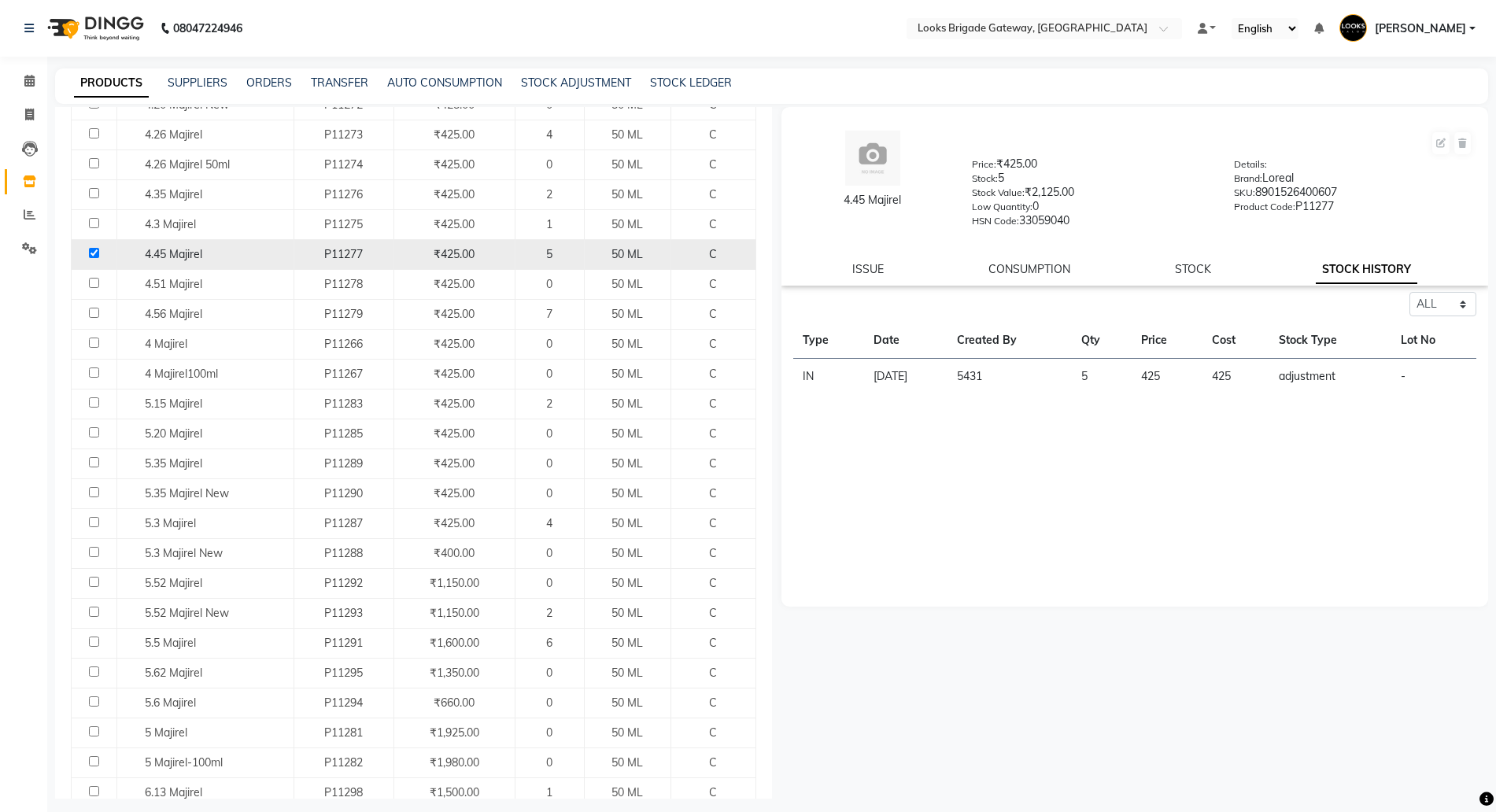
click at [92, 258] on td at bounding box center [94, 253] width 45 height 30
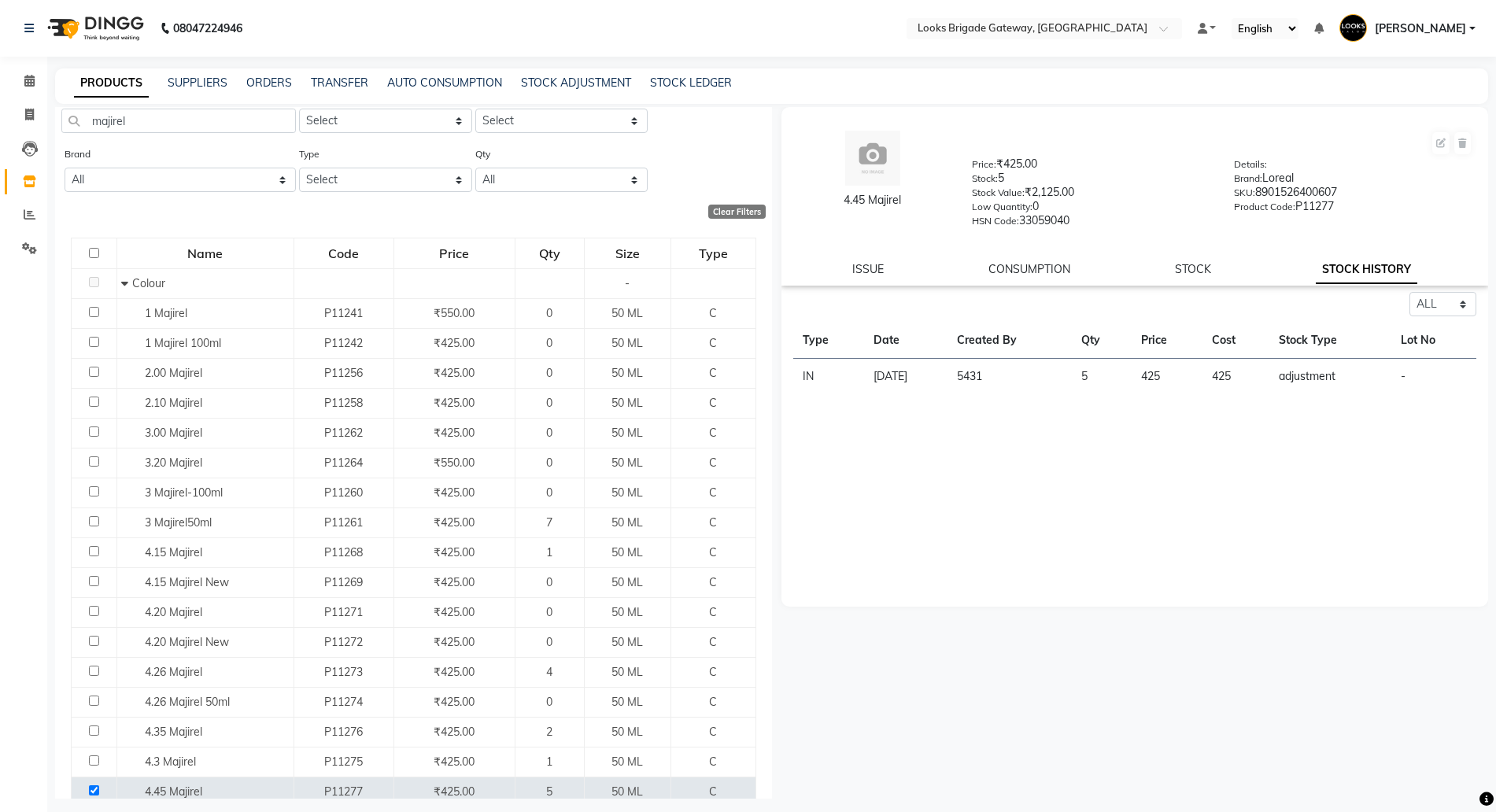
scroll to position [0, 0]
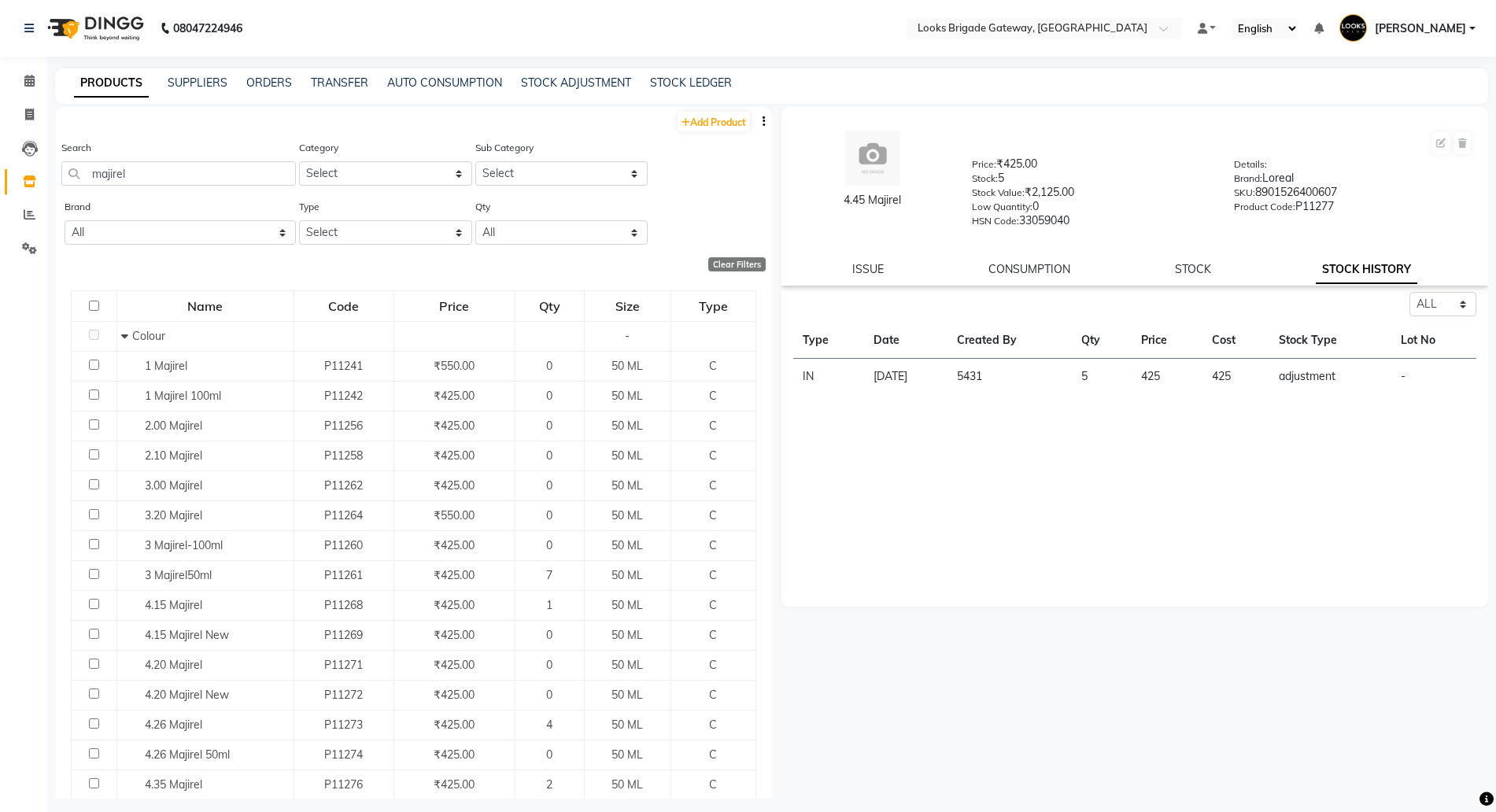
click at [735, 71] on div "PRODUCTS SUPPLIERS ORDERS TRANSFER AUTO CONSUMPTION STOCK ADJUSTMENT STOCK LEDG…" at bounding box center [772, 86] width 1433 height 36
click at [707, 80] on link "STOCK LEDGER" at bounding box center [690, 82] width 82 height 14
select select "all"
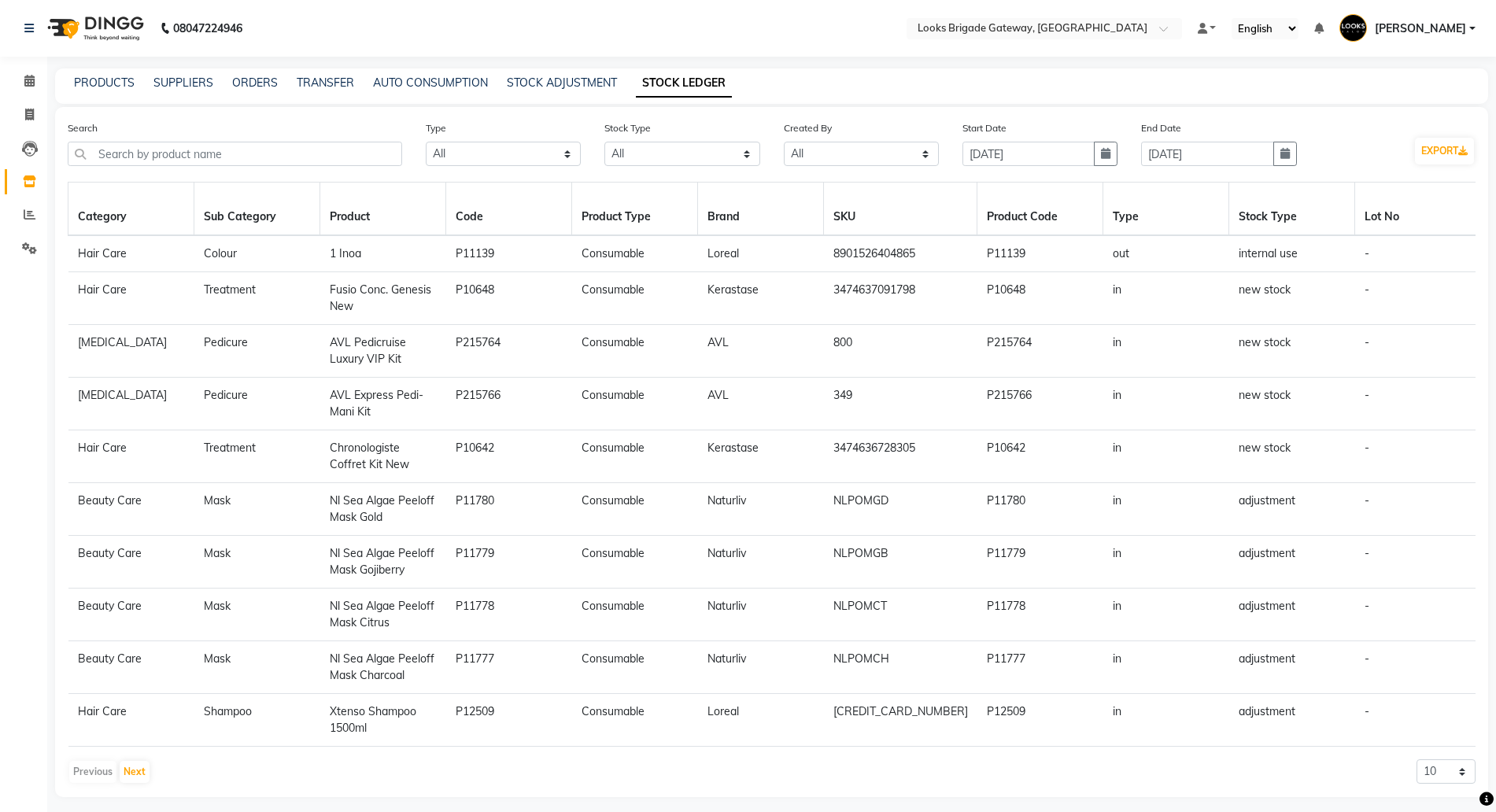
click at [344, 255] on span "1 Inoa" at bounding box center [345, 253] width 32 height 14
copy td "1 Inoa"
click at [78, 84] on link "PRODUCTS" at bounding box center [103, 82] width 61 height 14
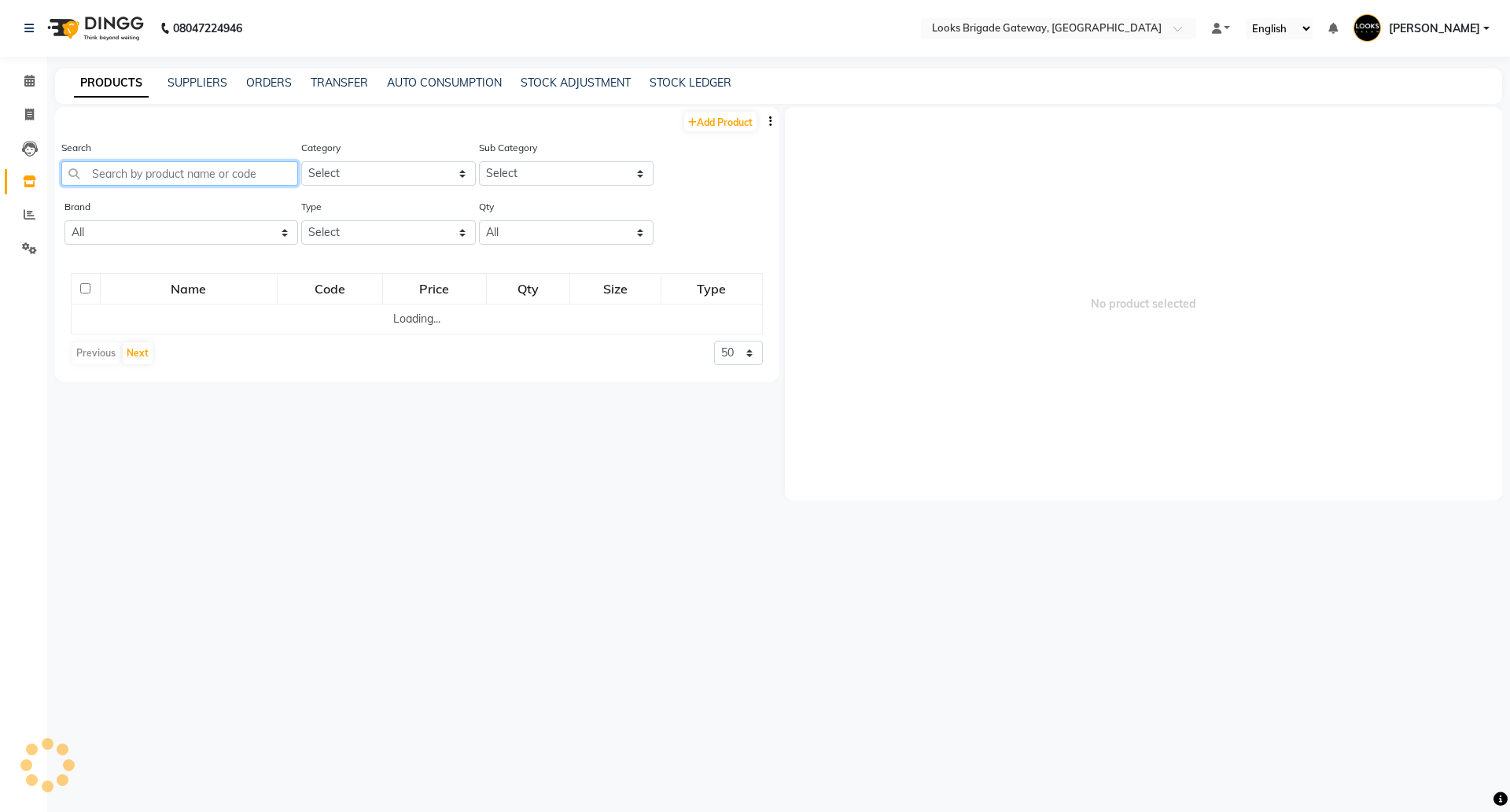
click at [126, 178] on input "text" at bounding box center [179, 173] width 237 height 24
paste input "1 Inoa"
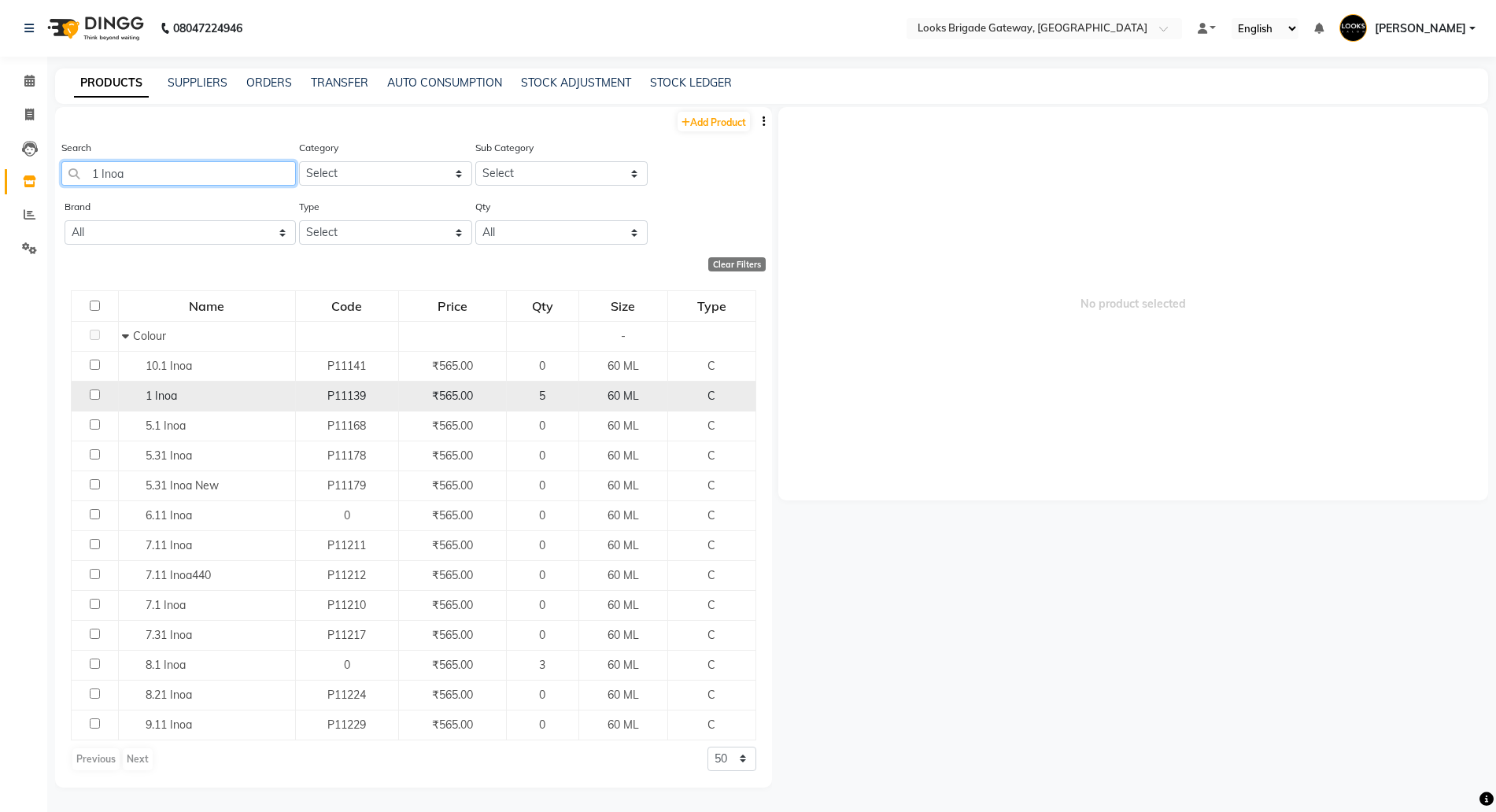
type input "1 Inoa"
click at [167, 394] on span "1 Inoa" at bounding box center [161, 395] width 32 height 14
select select
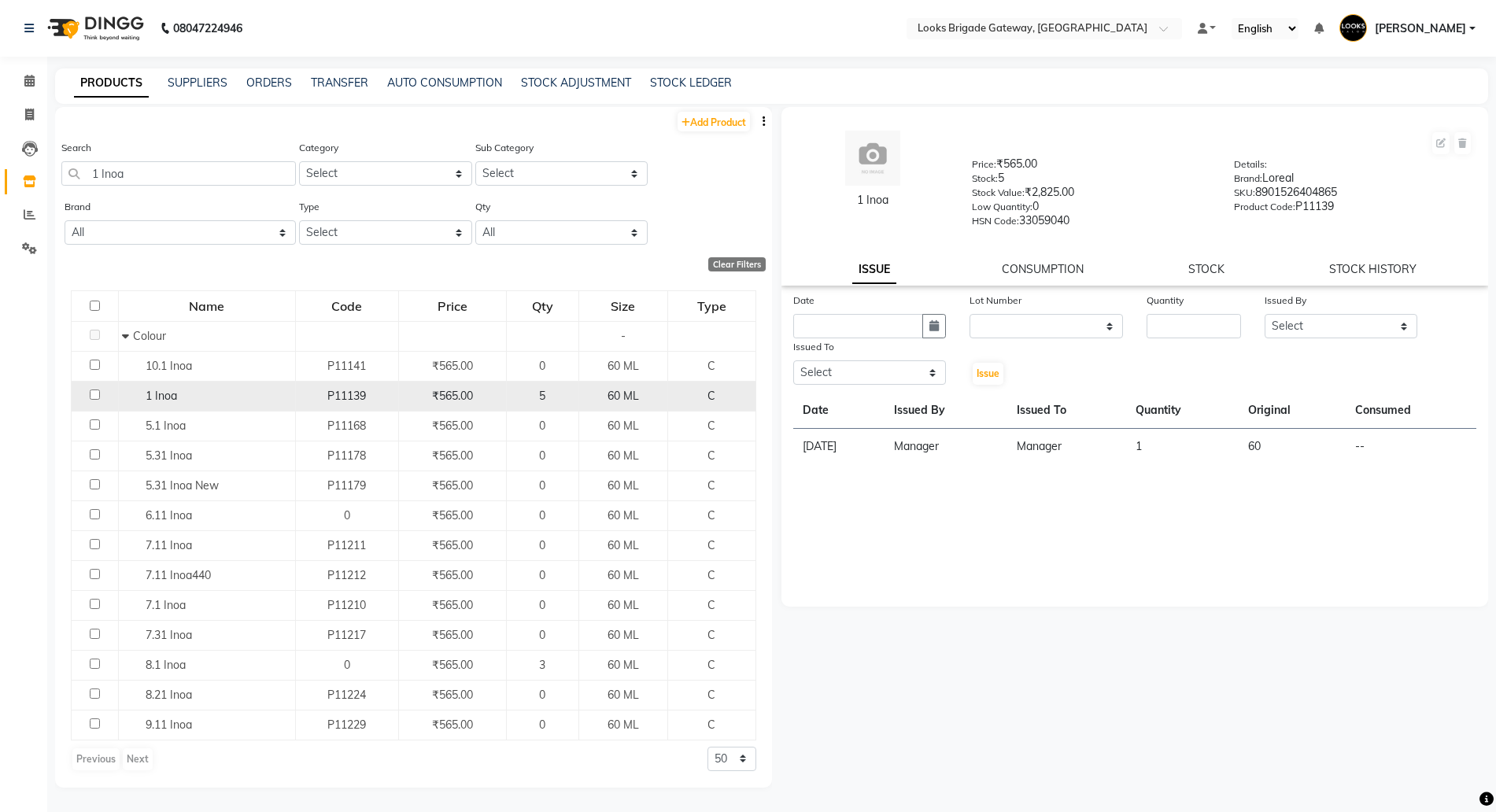
click at [165, 398] on span "1 Inoa" at bounding box center [161, 395] width 32 height 14
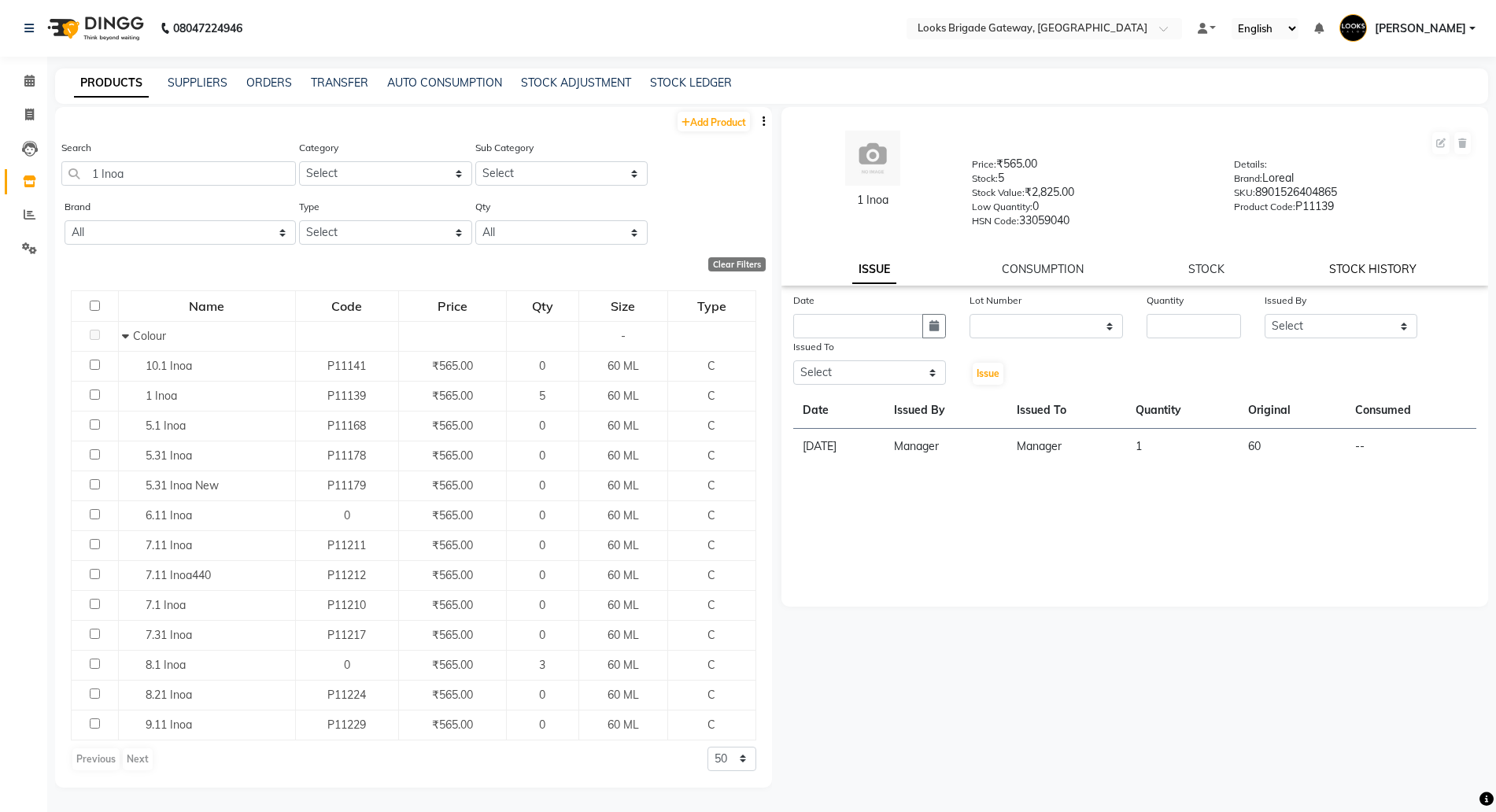
click at [1369, 269] on link "STOCK HISTORY" at bounding box center [1372, 269] width 87 height 14
select select "all"
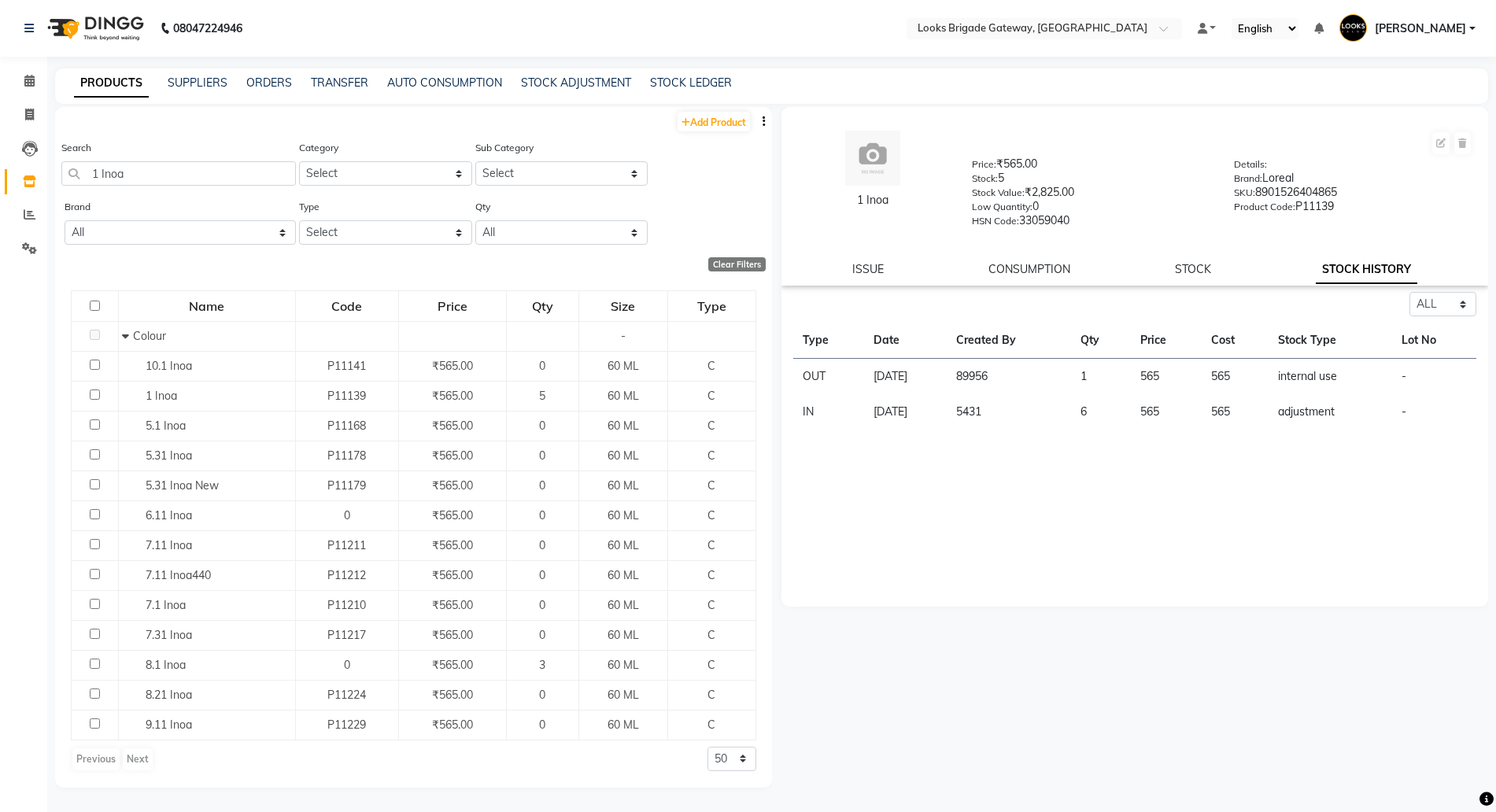
click at [1318, 377] on td "internal use" at bounding box center [1330, 376] width 123 height 36
click at [32, 209] on icon at bounding box center [29, 215] width 12 height 12
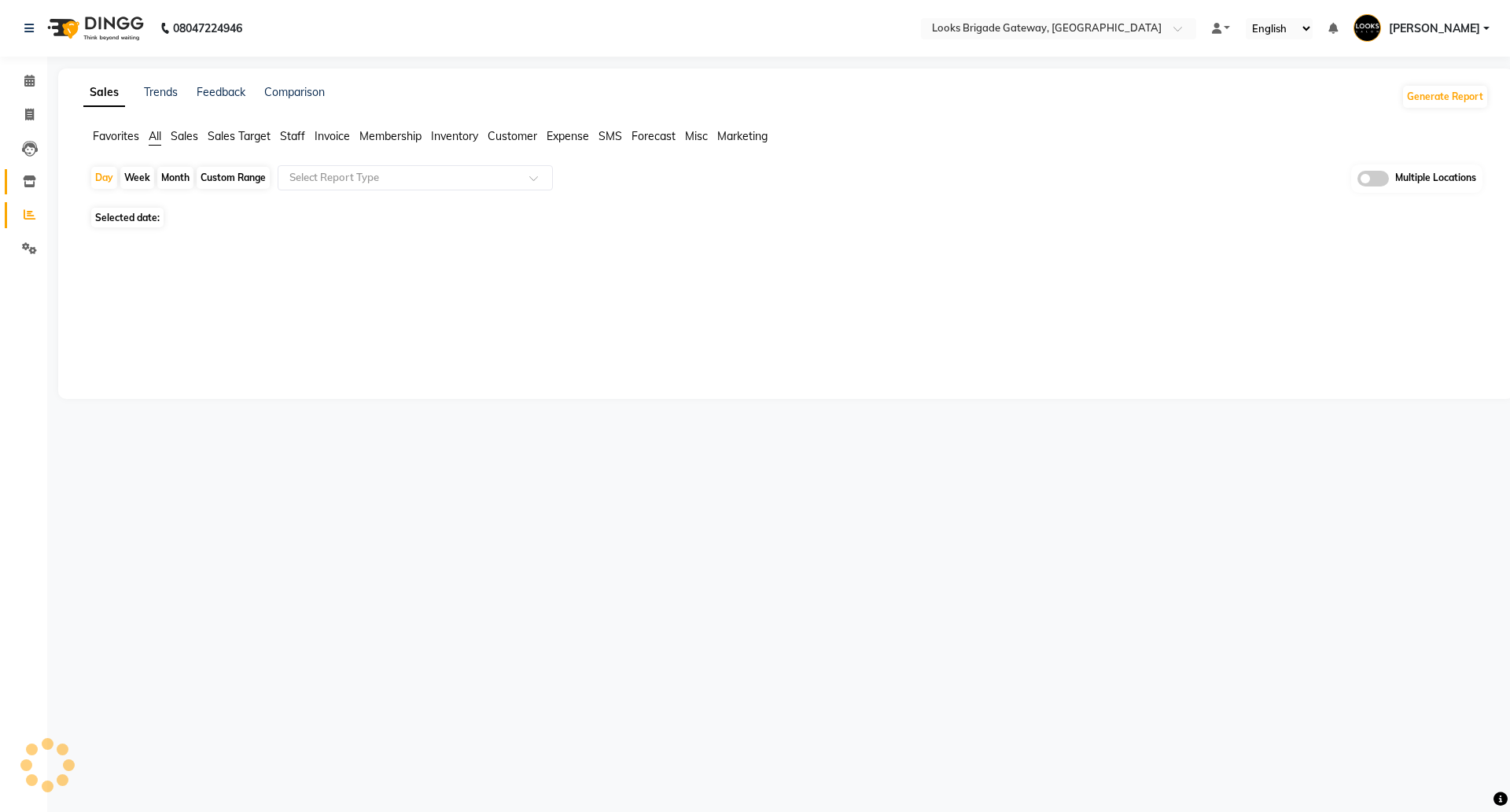
click at [33, 188] on span at bounding box center [29, 182] width 27 height 18
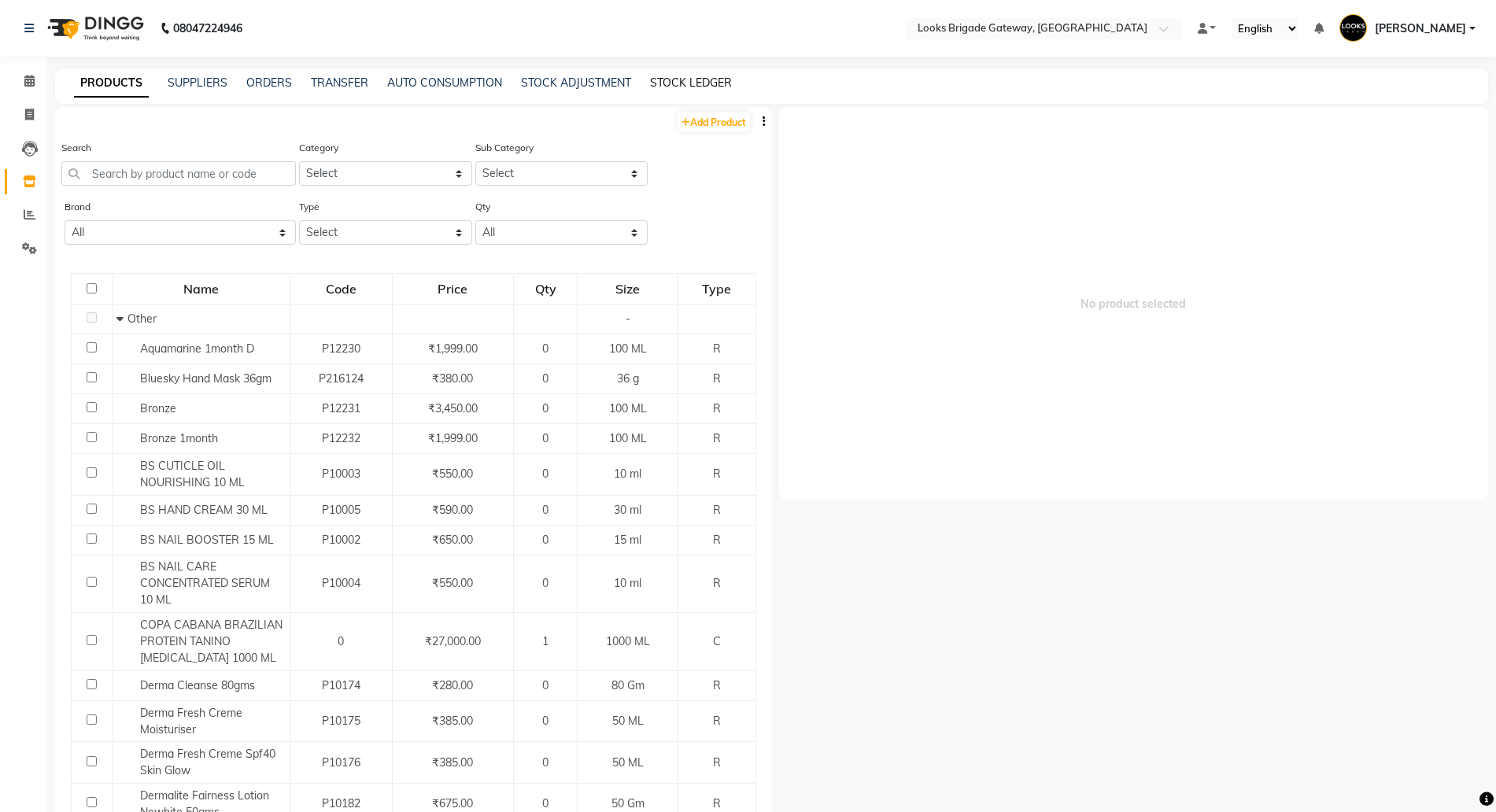
click at [680, 83] on link "STOCK LEDGER" at bounding box center [690, 82] width 82 height 14
select select "all"
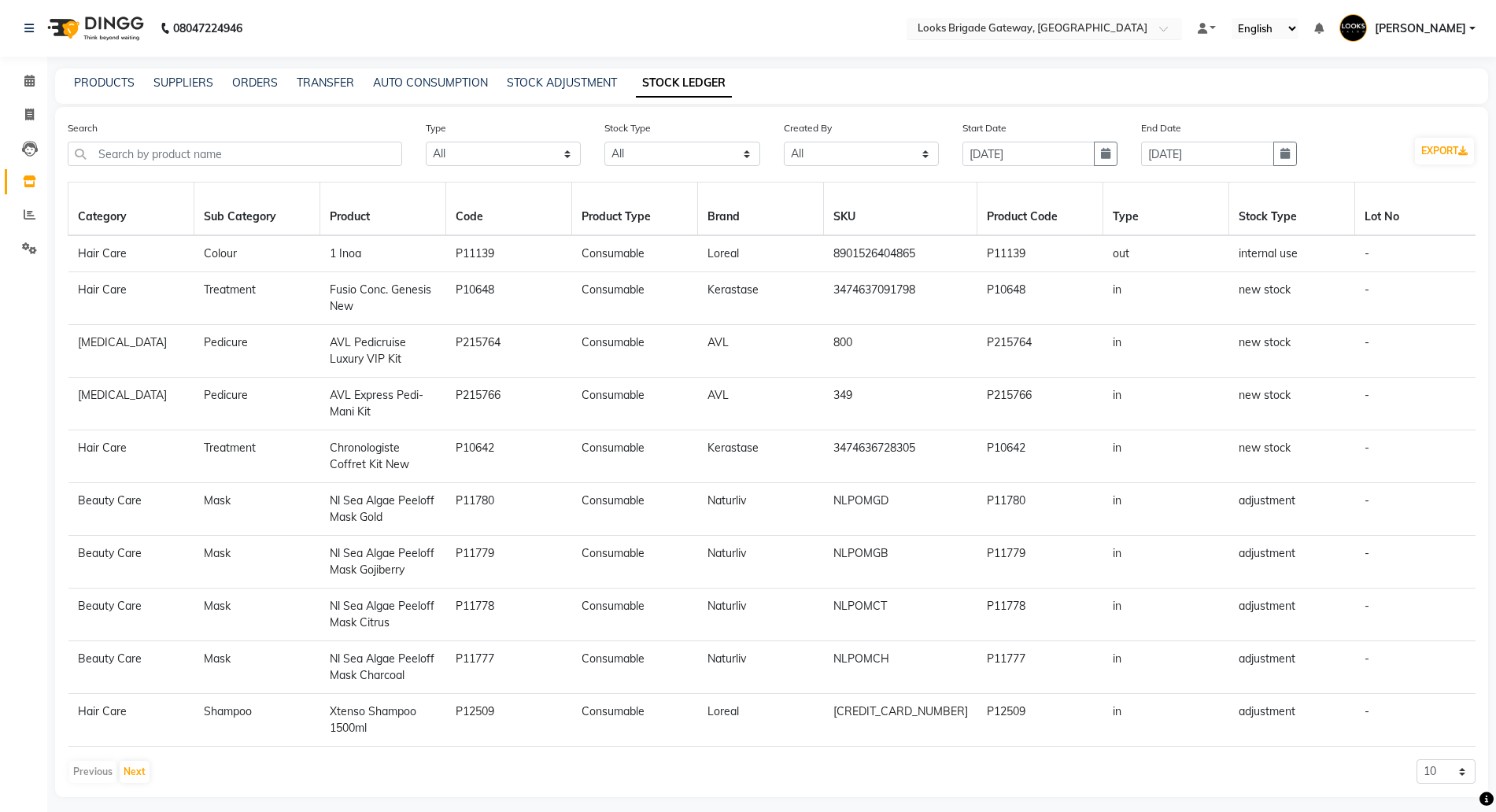
click at [1012, 21] on span "Looks Brigade Gateway, Bengaluru" at bounding box center [1033, 27] width 230 height 13
click at [33, 186] on icon at bounding box center [30, 181] width 14 height 12
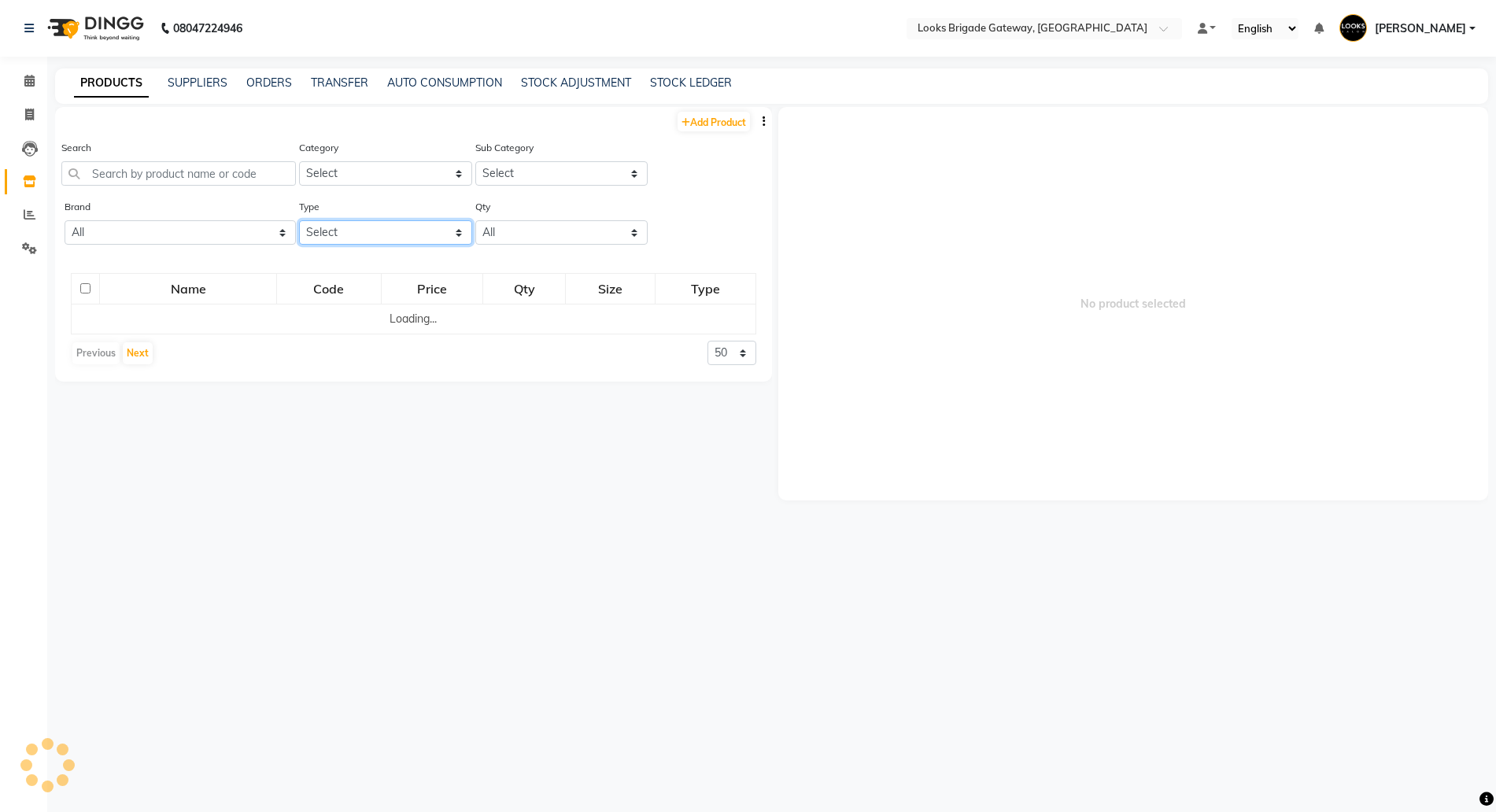
click at [336, 226] on select "Select Both Retail Consumable" at bounding box center [385, 232] width 173 height 24
select select "C"
click at [299, 220] on select "Select Both Retail Consumable" at bounding box center [385, 232] width 173 height 24
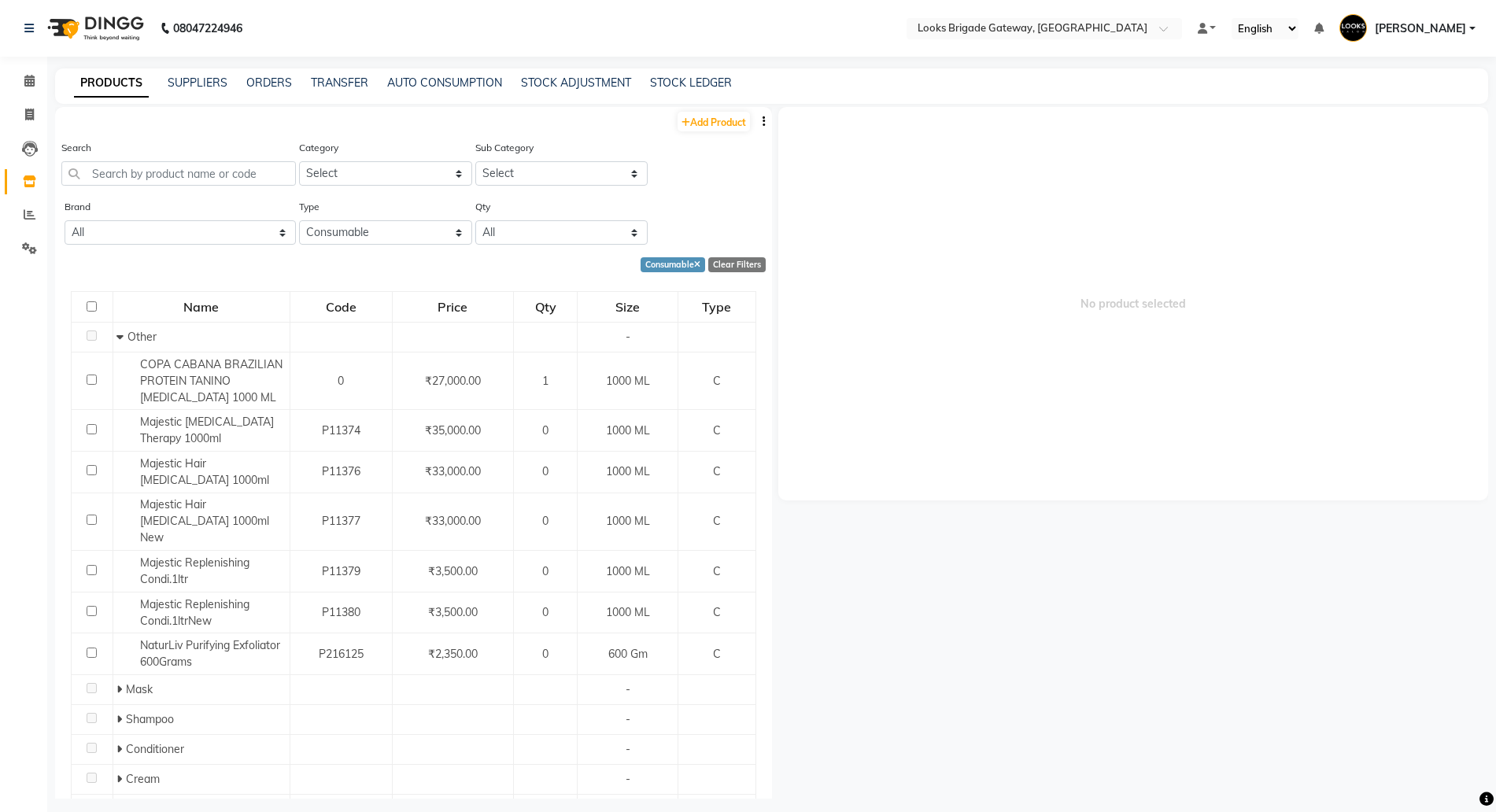
click at [756, 123] on button "button" at bounding box center [764, 121] width 15 height 16
click at [382, 248] on div "Type Select Both Retail Consumable" at bounding box center [384, 227] width 176 height 59
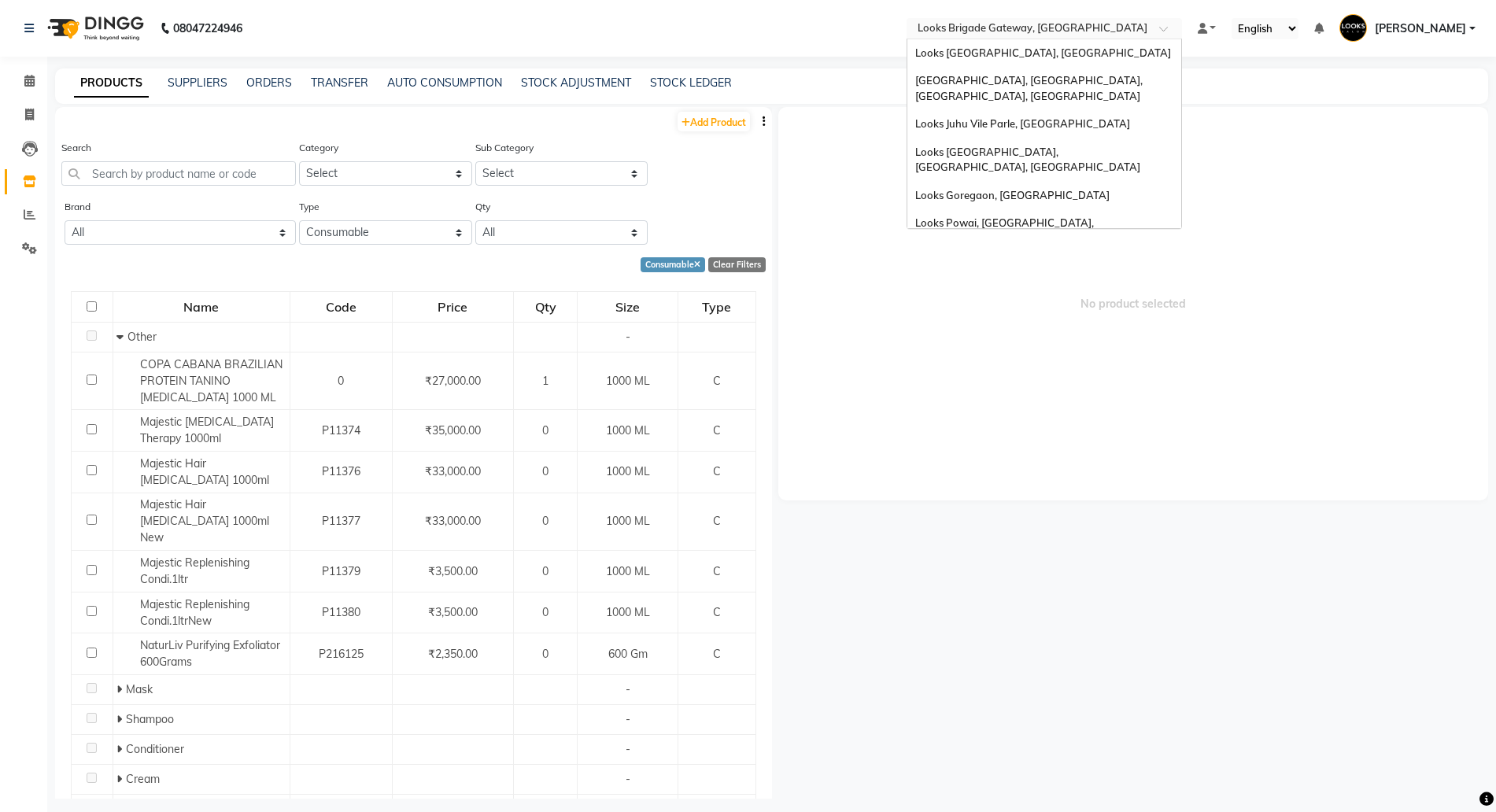
click at [1046, 21] on span "Looks Brigade Gateway, Bengaluru" at bounding box center [1033, 27] width 230 height 13
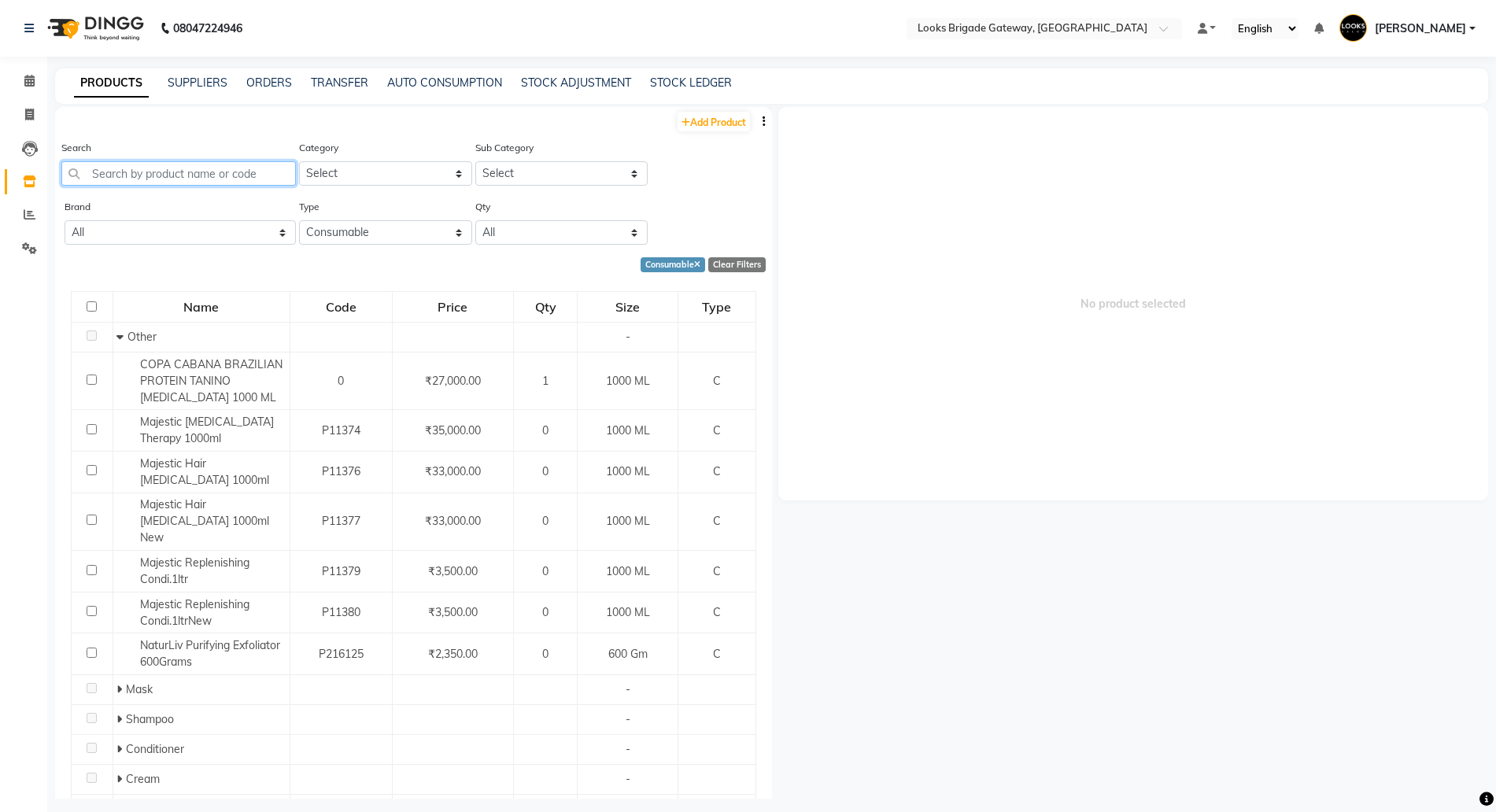
click at [205, 162] on input "text" at bounding box center [178, 173] width 234 height 24
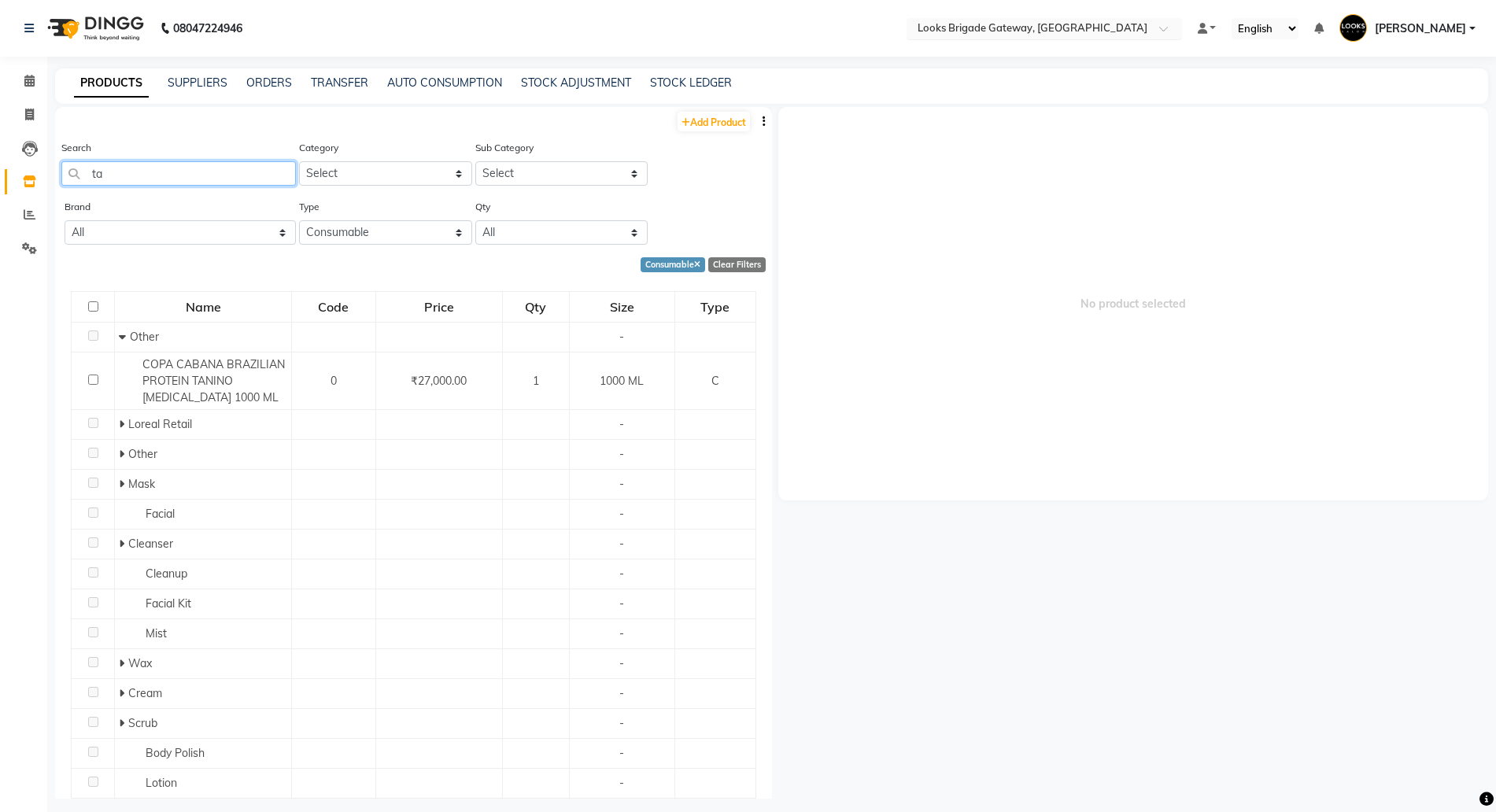
type input "ta"
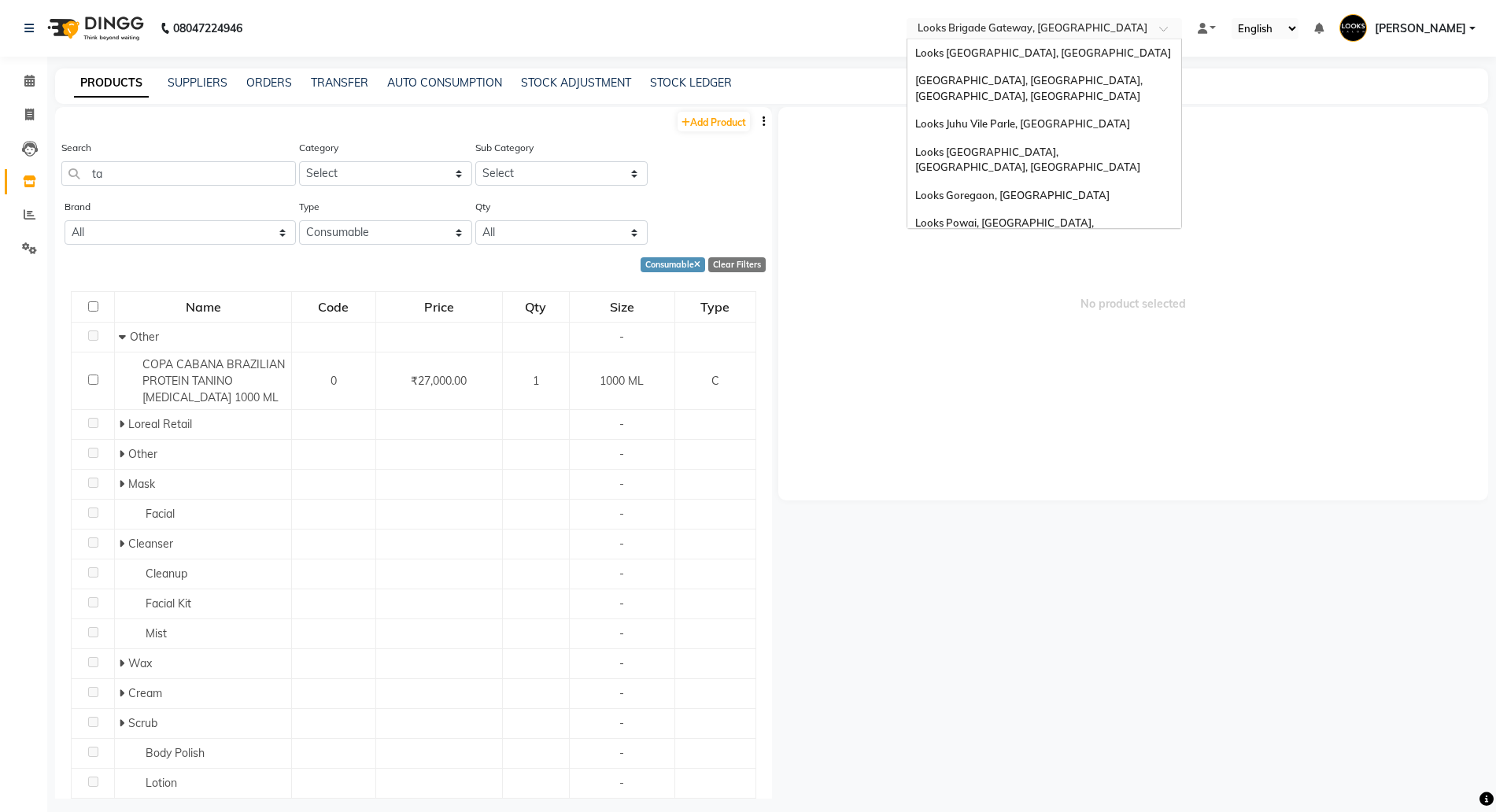
click at [1038, 28] on input "text" at bounding box center [1028, 30] width 228 height 15
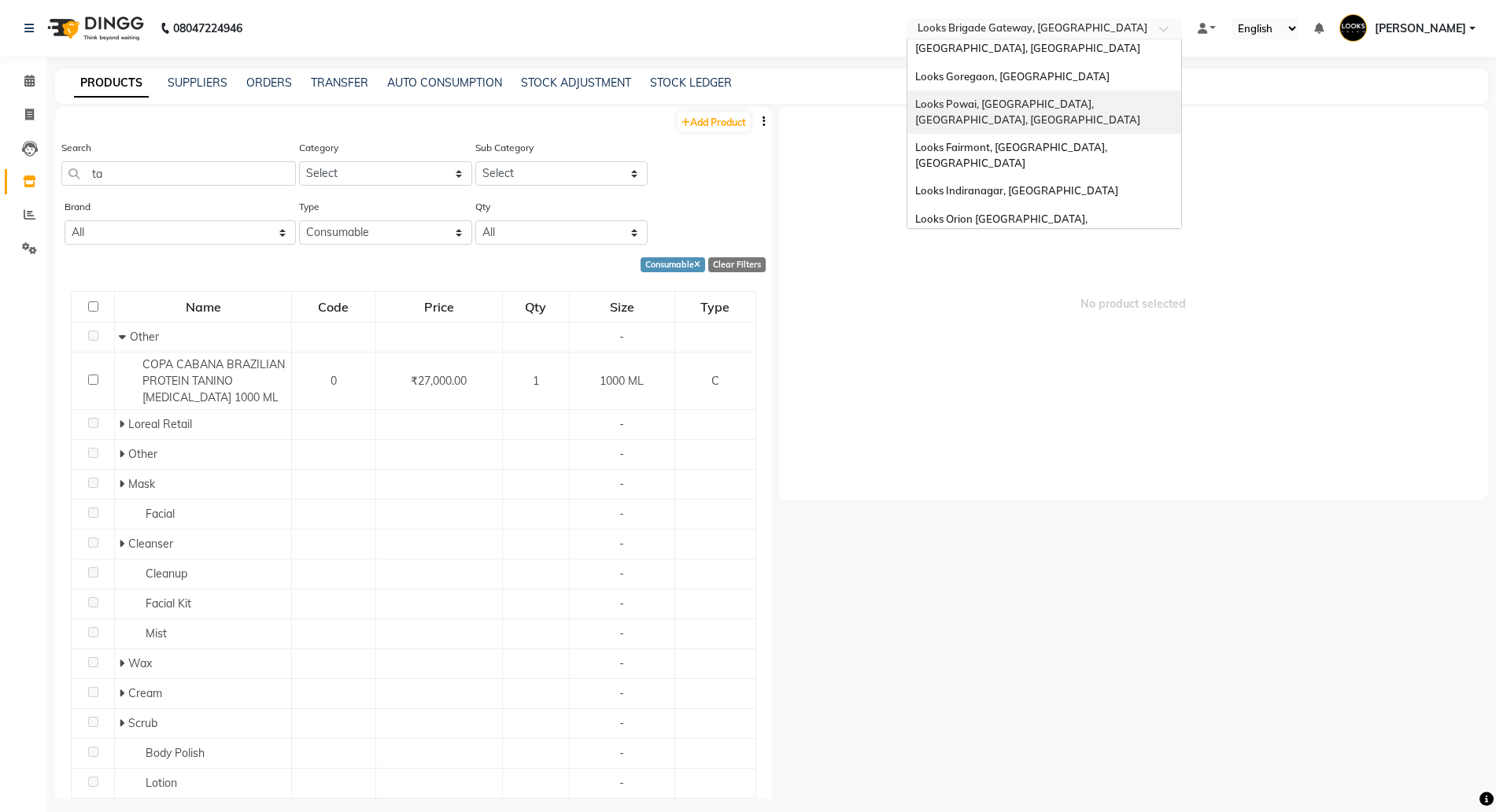
click at [998, 98] on span "Looks Powai, Mumbai, Powai, Mumbai" at bounding box center [1027, 111] width 225 height 28
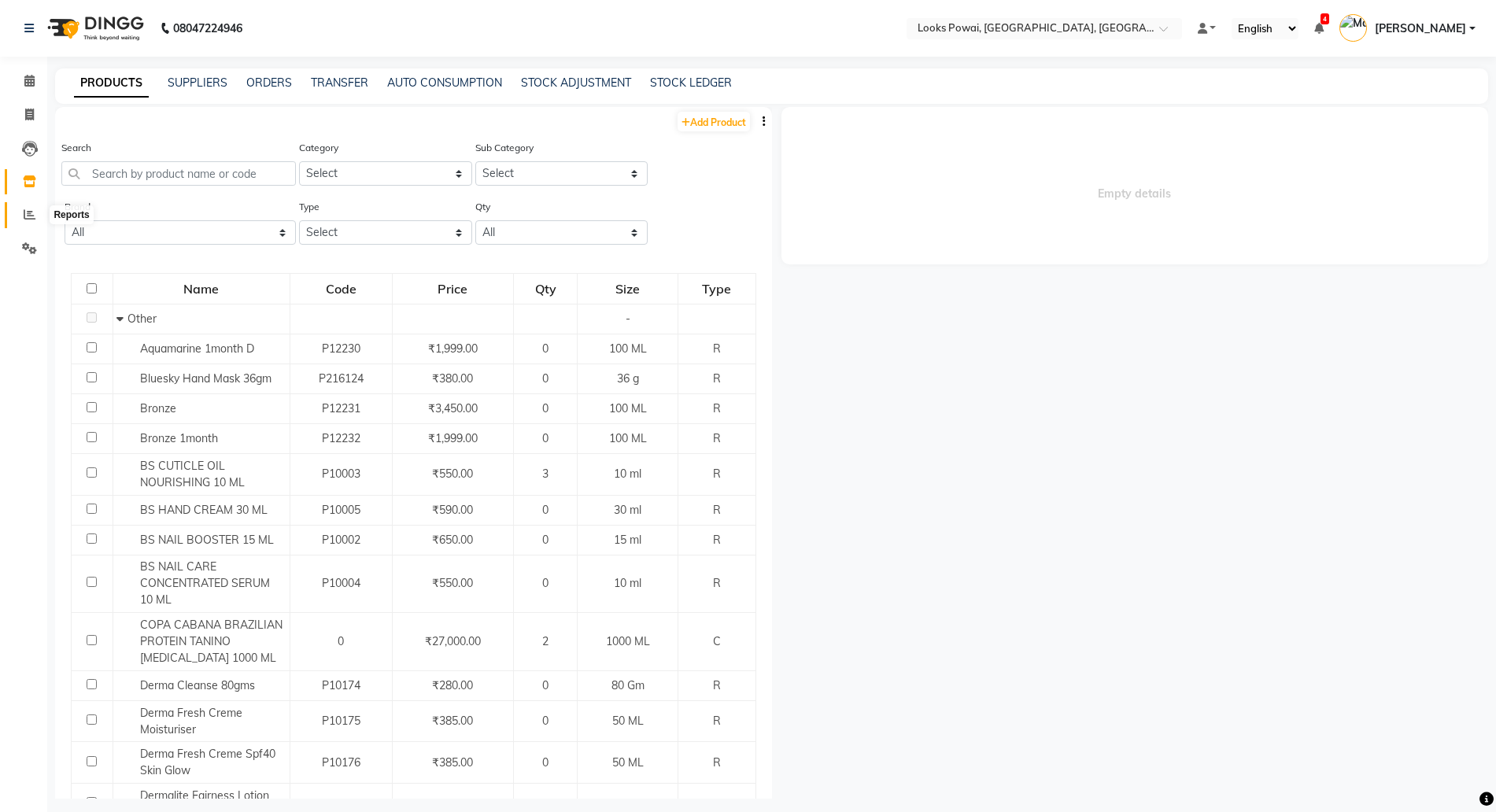
drag, startPoint x: 23, startPoint y: 207, endPoint x: 29, endPoint y: 191, distance: 17.1
click at [23, 207] on span at bounding box center [29, 215] width 27 height 18
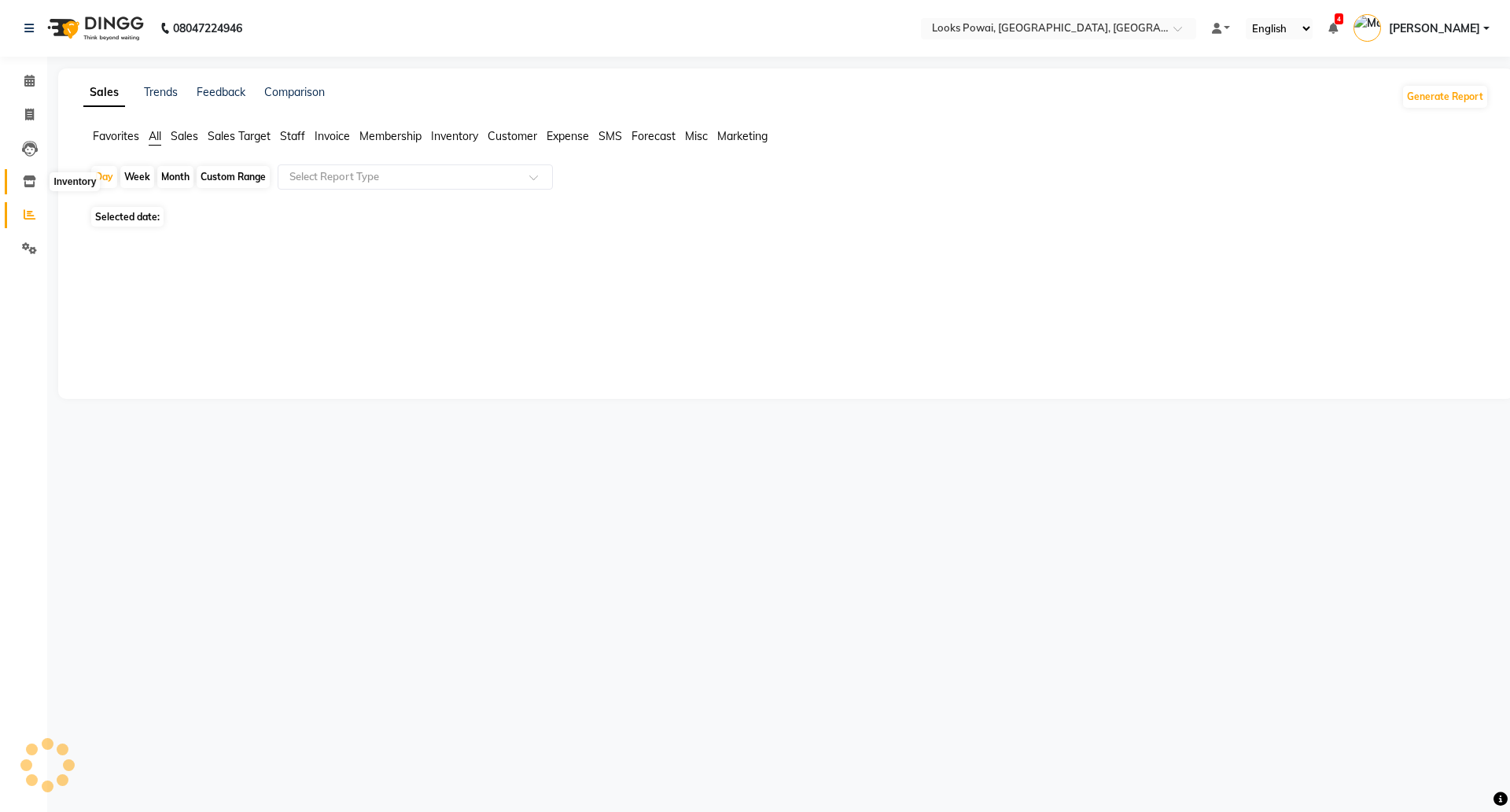
click at [30, 179] on icon at bounding box center [30, 181] width 14 height 12
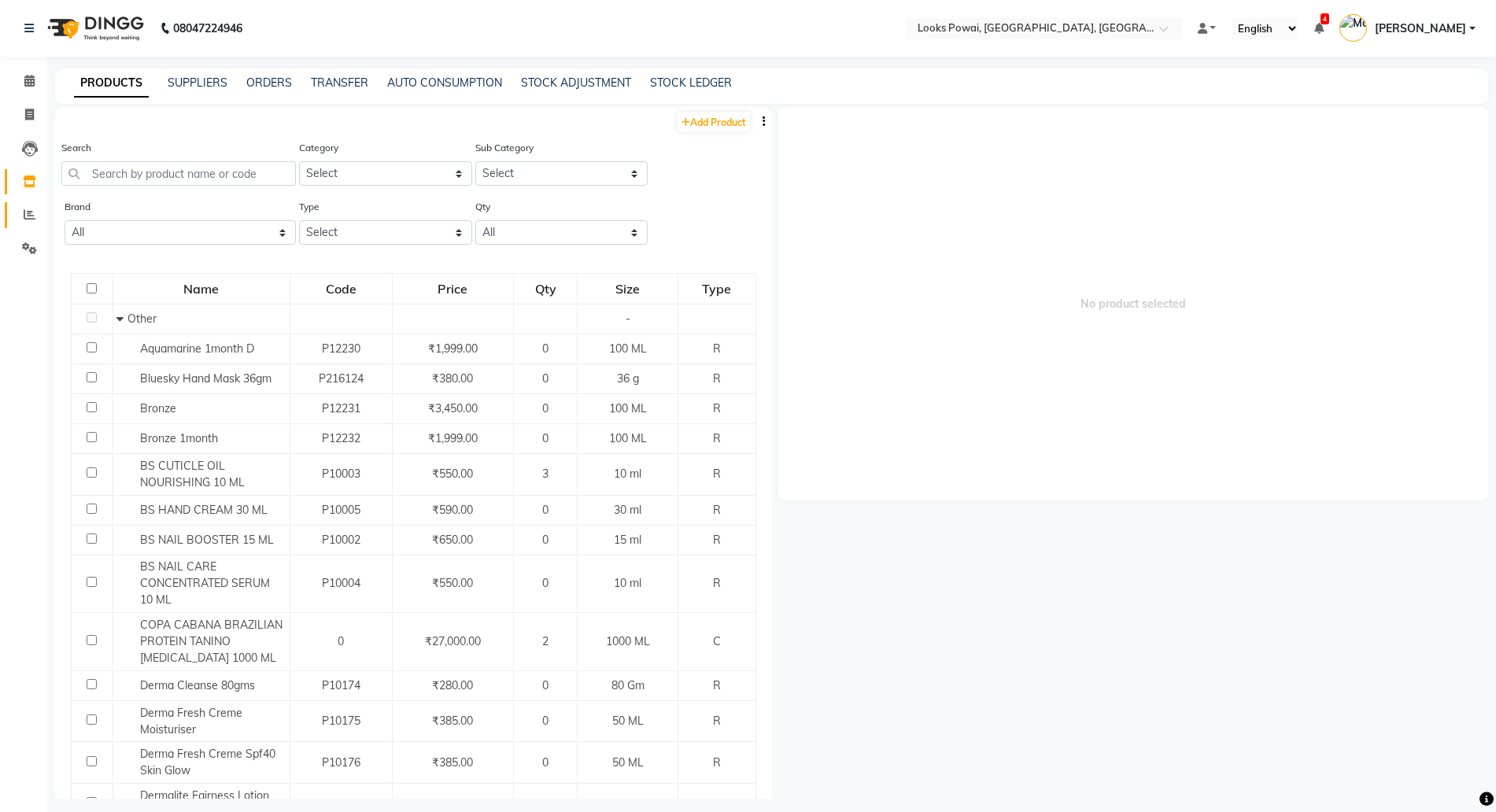
click at [28, 226] on link "Reports" at bounding box center [23, 215] width 38 height 26
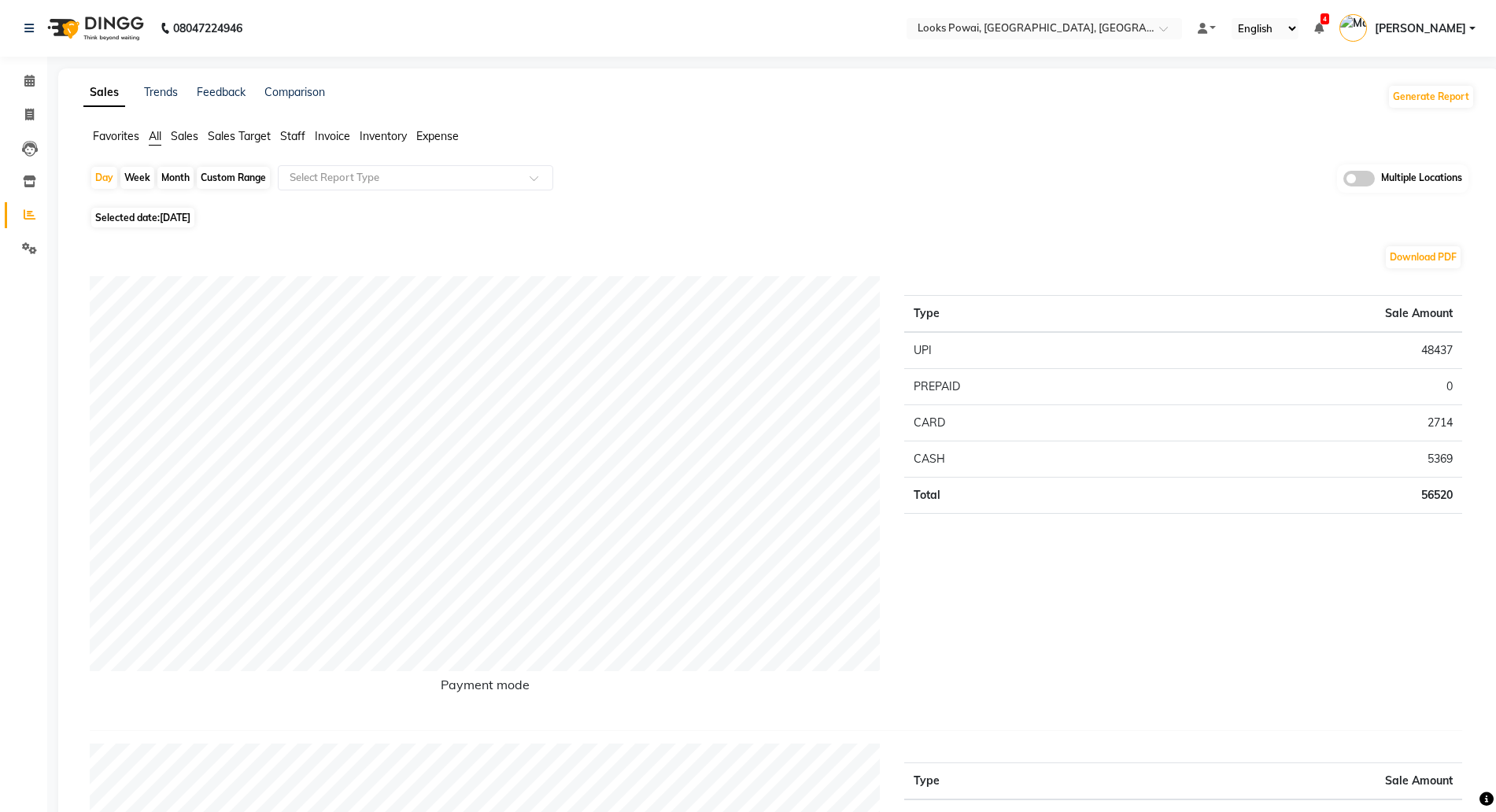
click at [1361, 183] on span at bounding box center [1359, 179] width 32 height 15
click at [1343, 181] on input "checkbox" at bounding box center [1343, 181] width 0 height 0
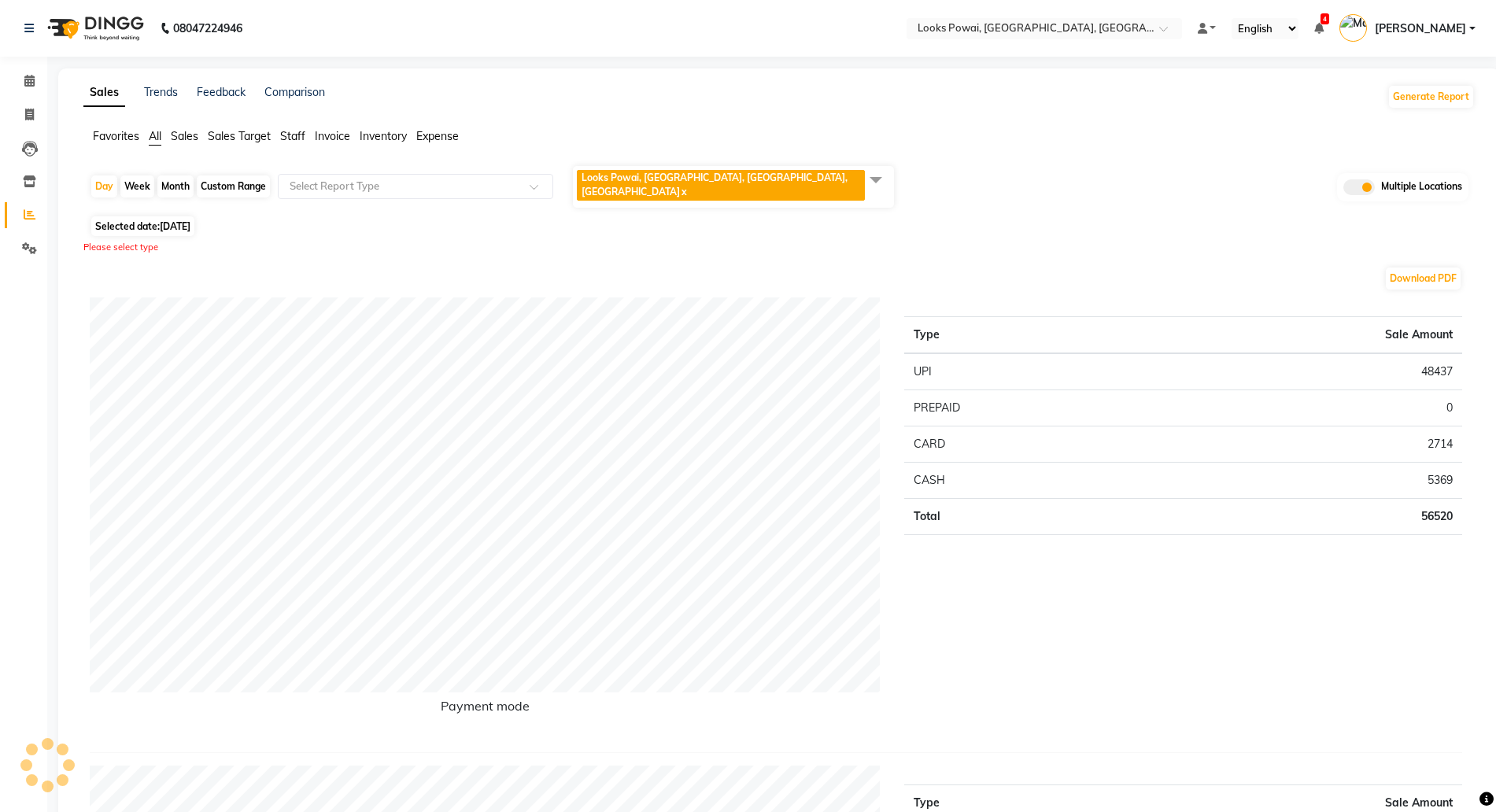
click at [804, 180] on span "Looks Powai, [GEOGRAPHIC_DATA], [GEOGRAPHIC_DATA], [GEOGRAPHIC_DATA] x" at bounding box center [733, 187] width 321 height 42
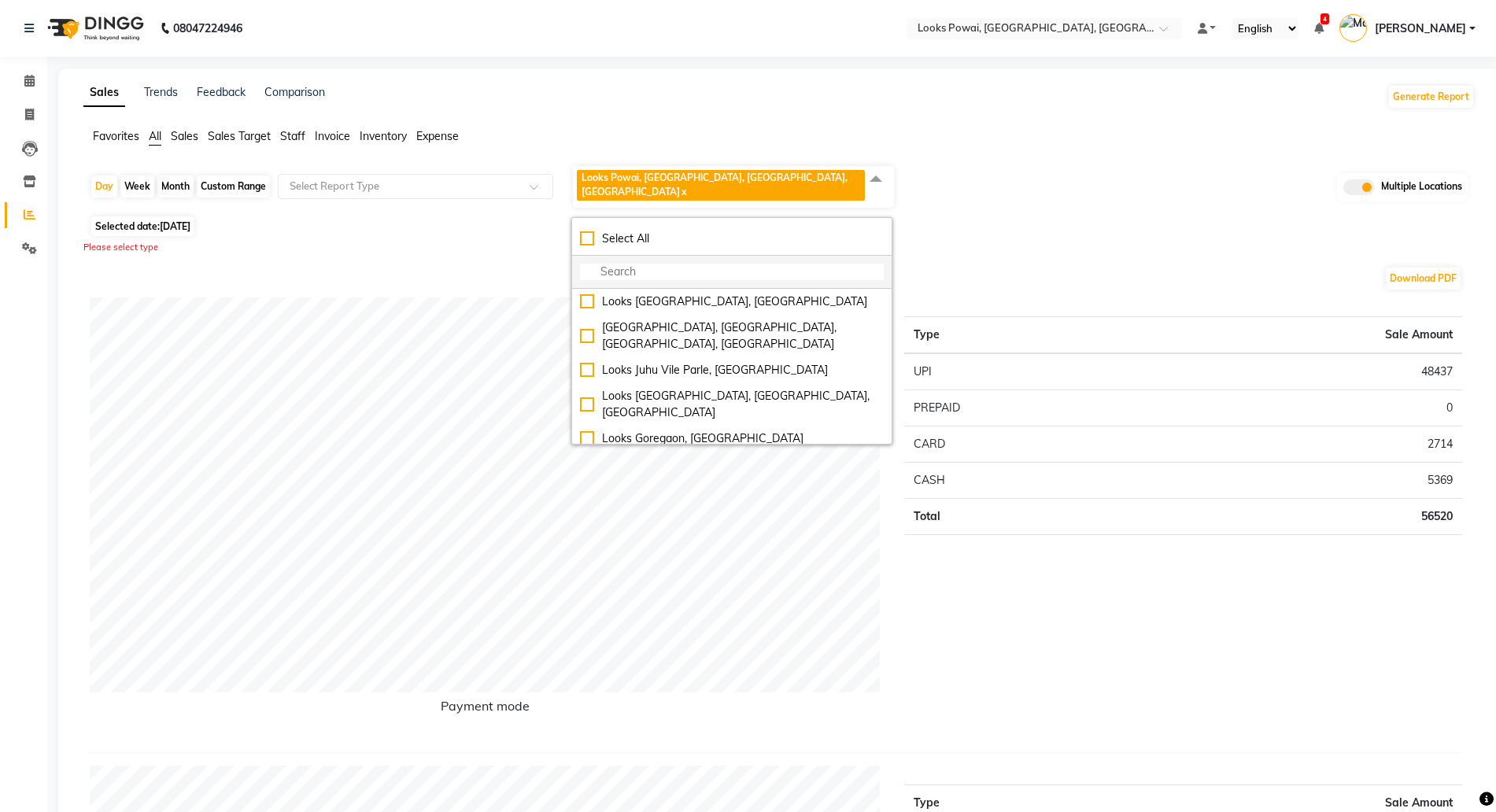
click at [633, 264] on input "multiselect-search" at bounding box center [732, 272] width 304 height 16
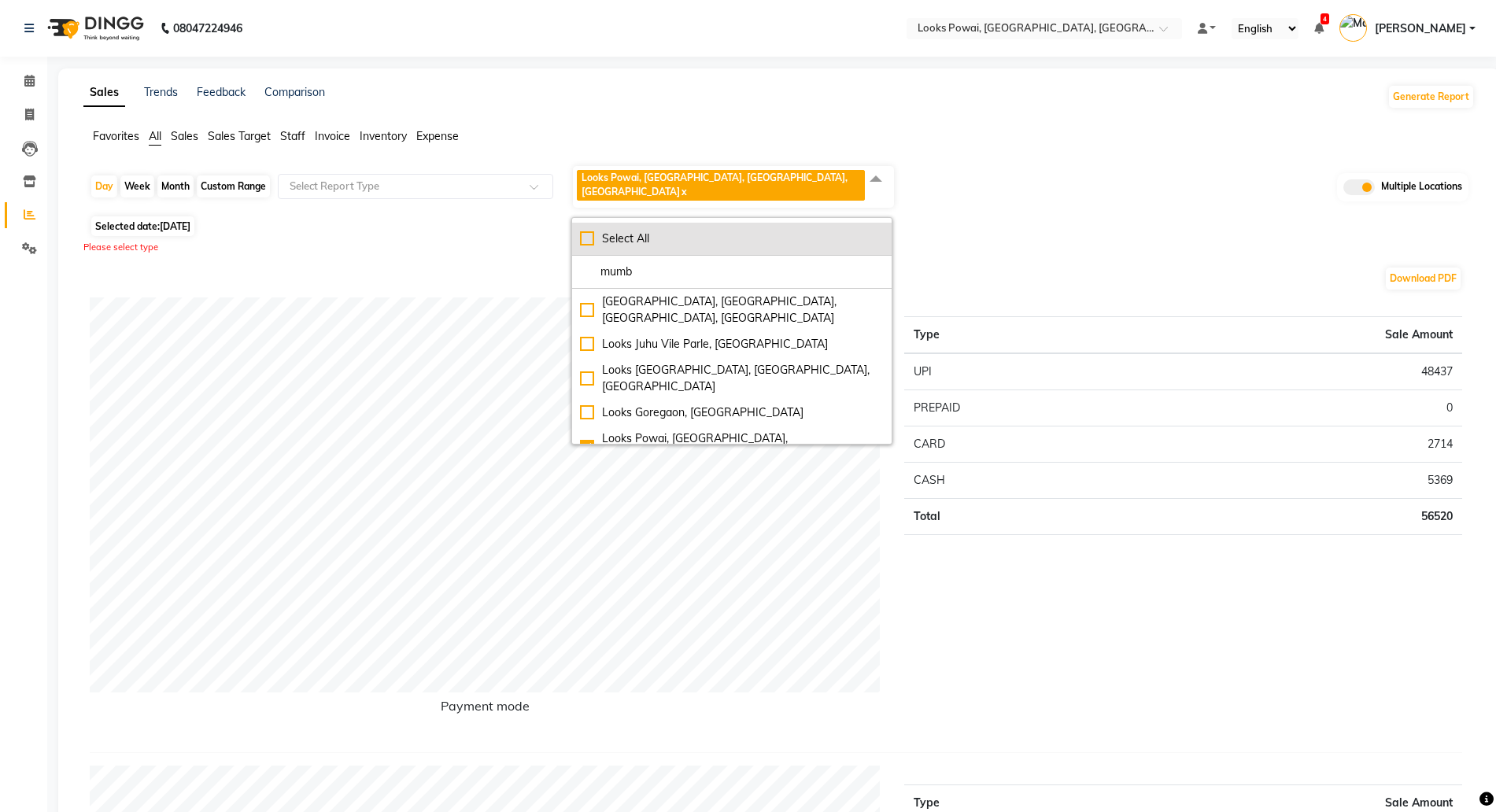
type input "mumb"
click at [592, 230] on div "Select All" at bounding box center [732, 238] width 304 height 16
checkbox input "true"
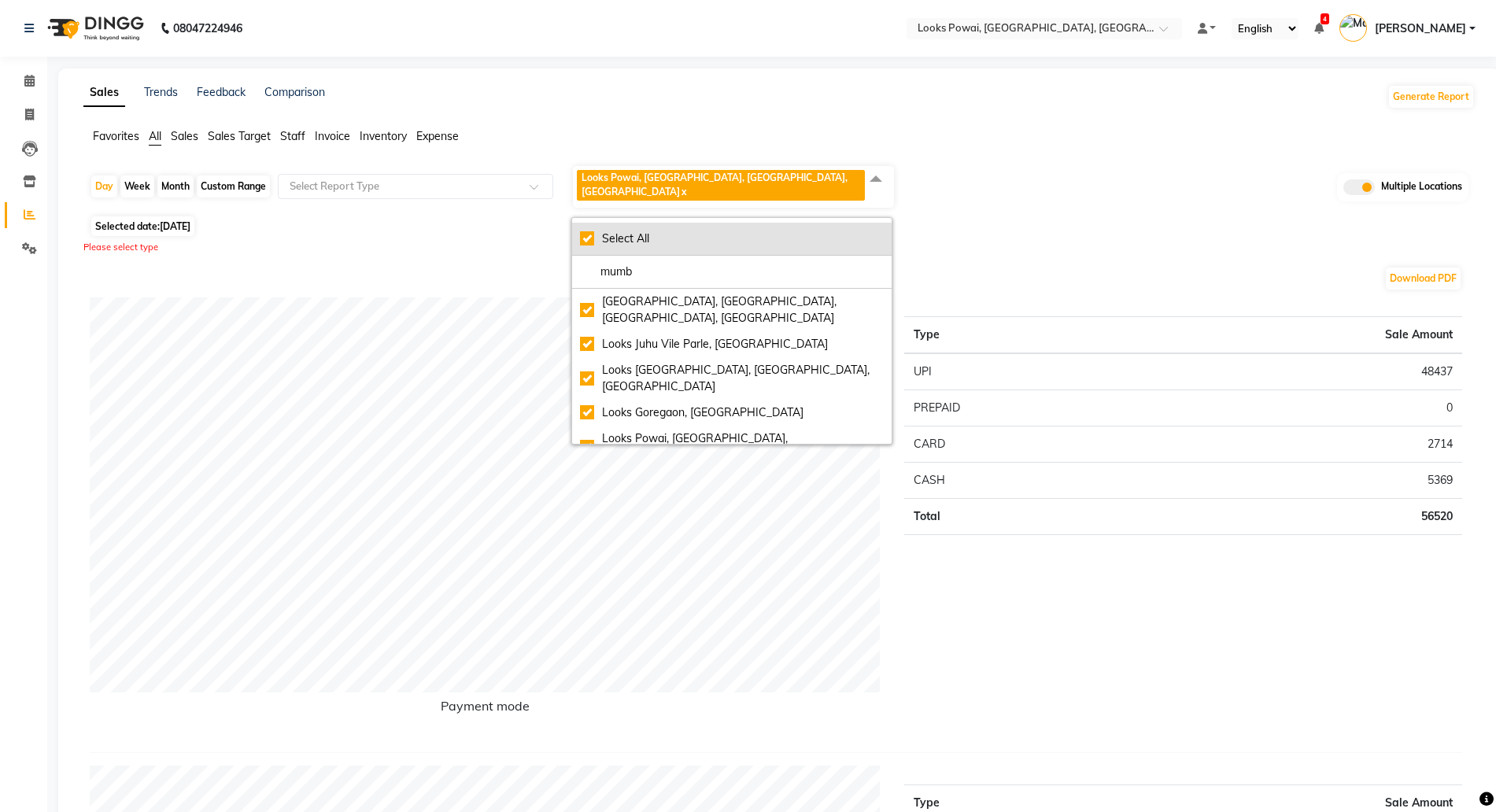
checkbox input "true"
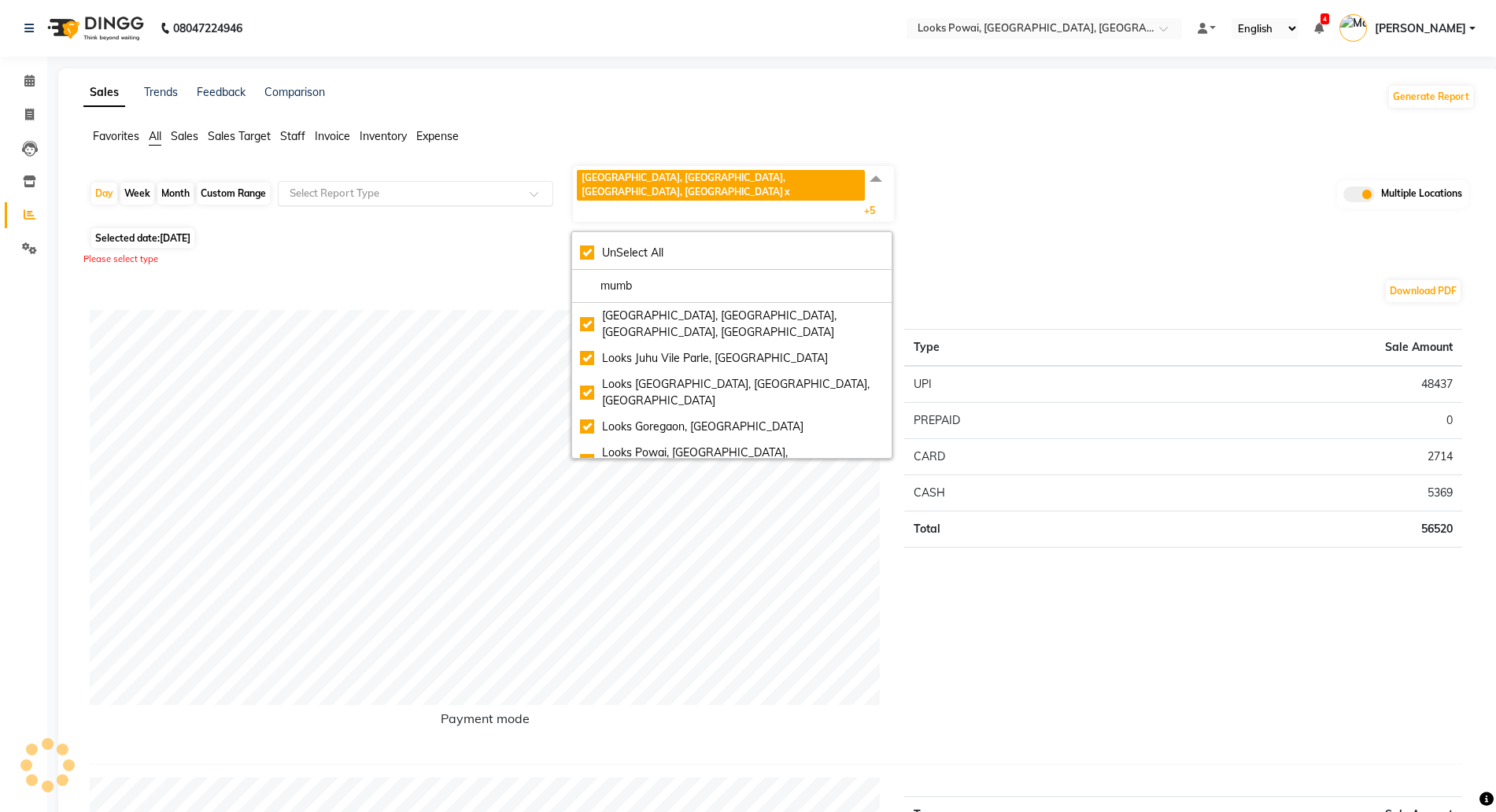
click at [312, 186] on input "text" at bounding box center [399, 193] width 226 height 15
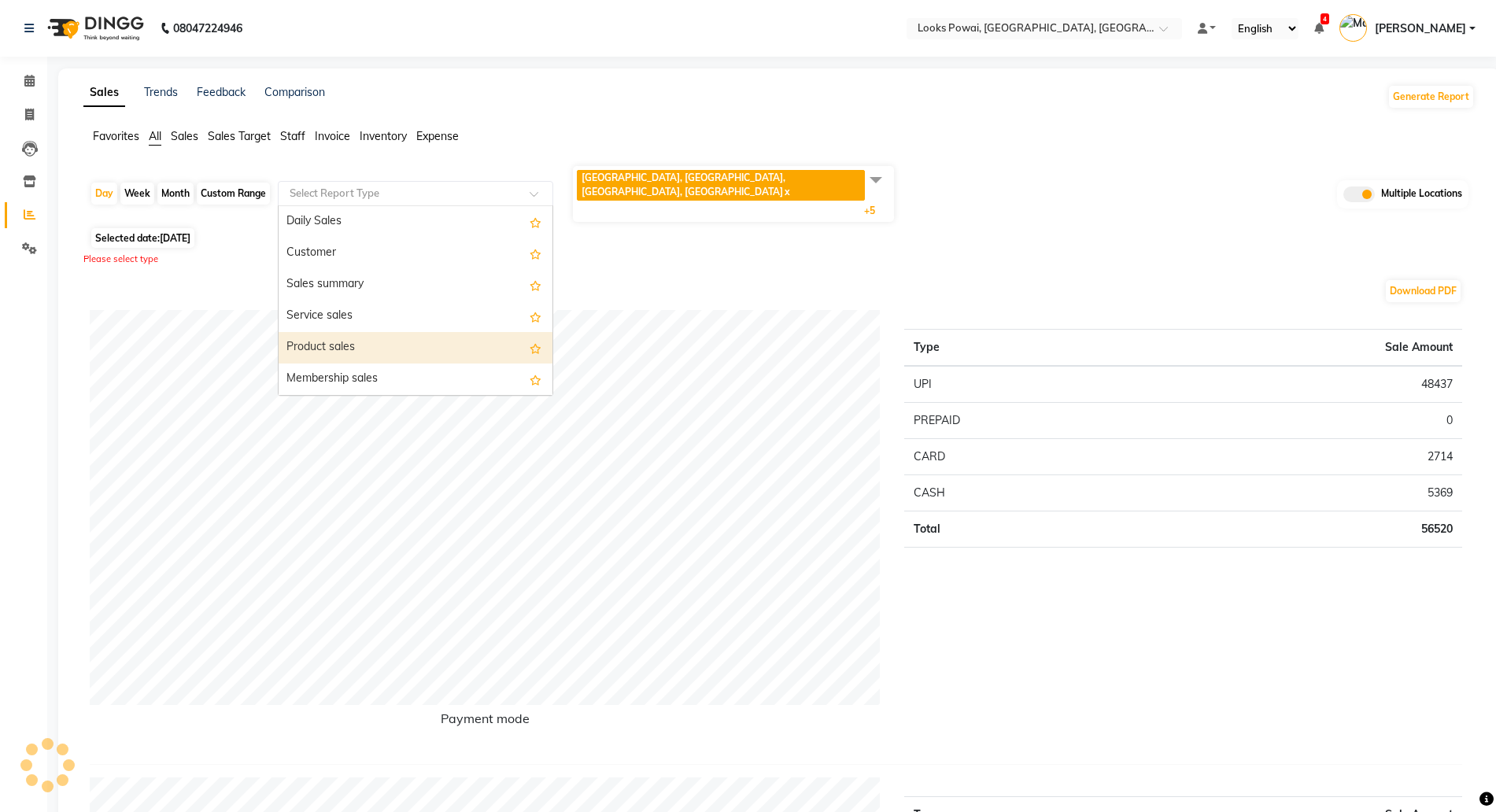
click at [336, 335] on div "Product sales" at bounding box center [415, 347] width 274 height 32
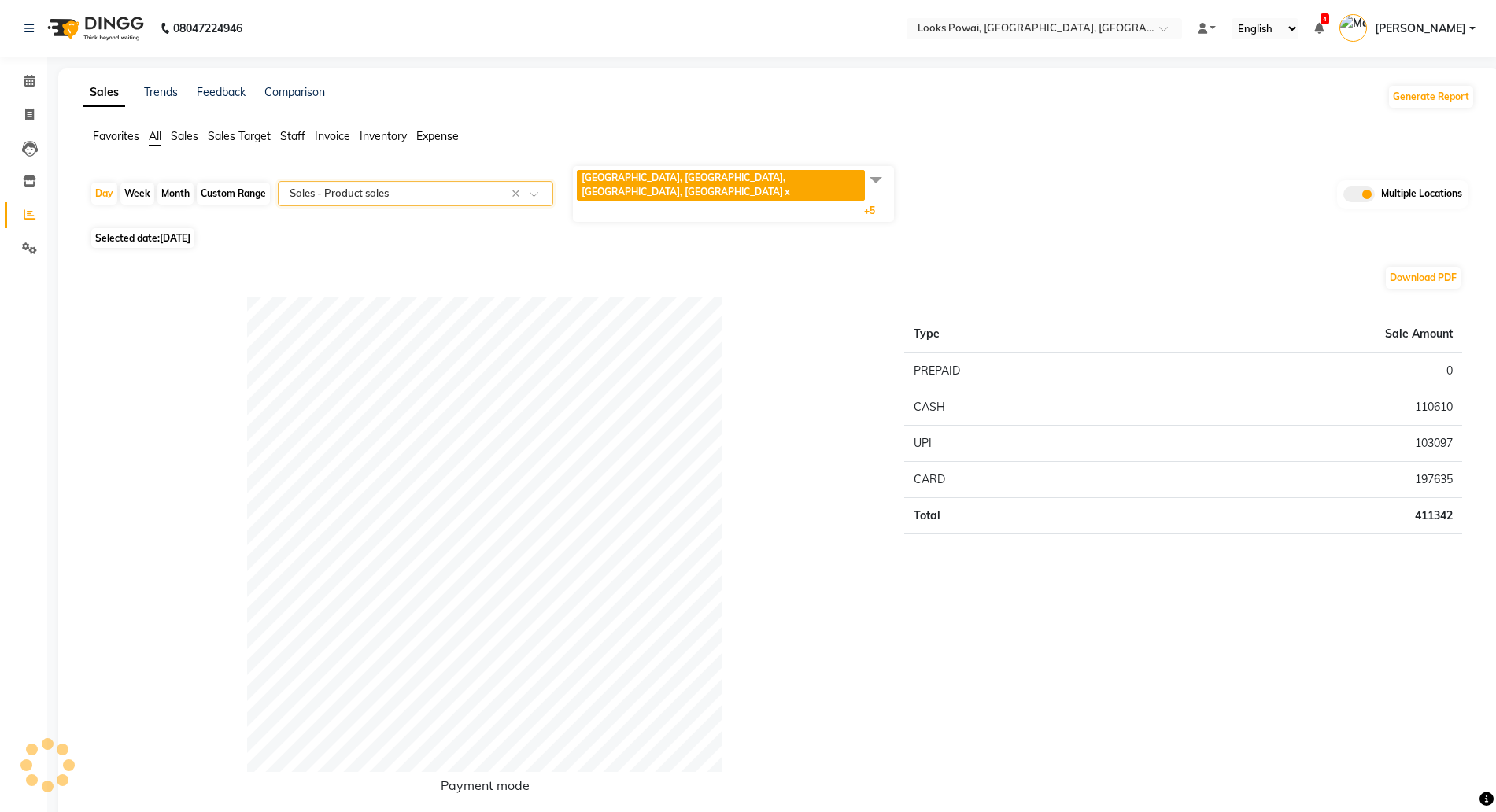
select select "full_report"
select select "csv"
click at [247, 183] on div "Custom Range" at bounding box center [233, 193] width 73 height 22
select select "9"
select select "2025"
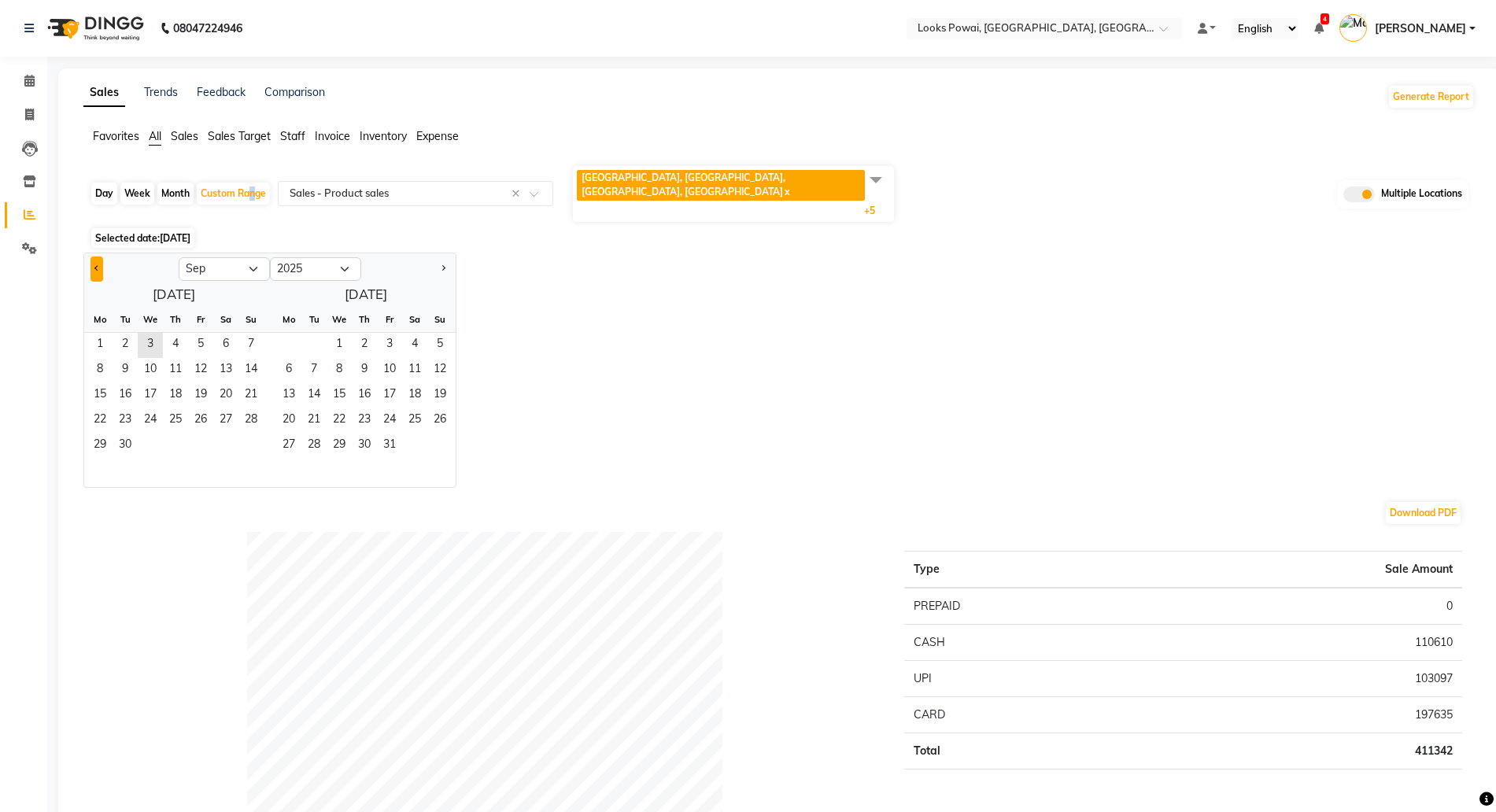
click at [97, 256] on button "Previous month" at bounding box center [97, 269] width 13 height 25
select select "8"
click at [196, 333] on span "1" at bounding box center [200, 345] width 25 height 25
click at [257, 433] on span "31" at bounding box center [251, 446] width 25 height 25
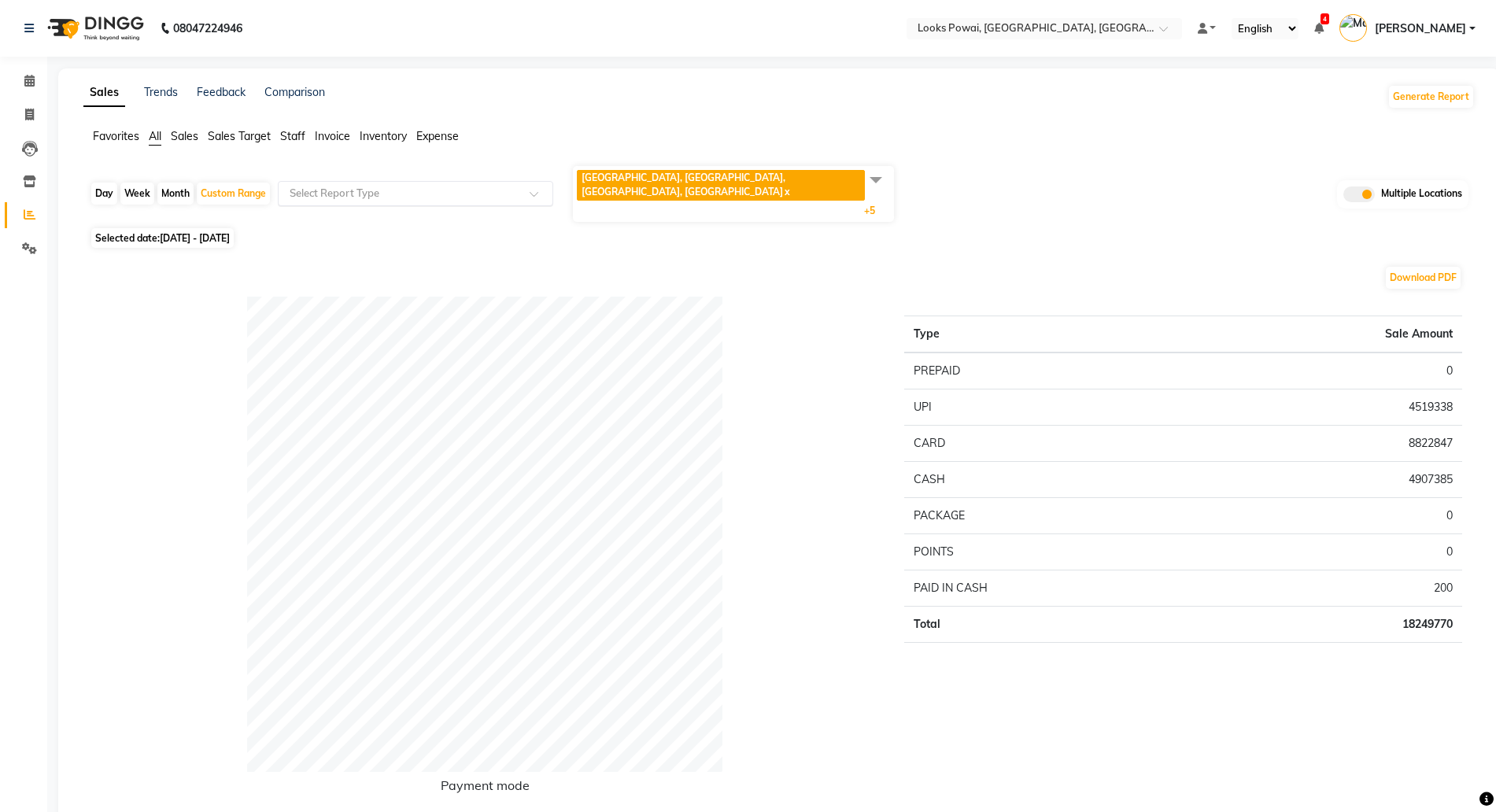
click at [366, 186] on input "text" at bounding box center [399, 193] width 226 height 15
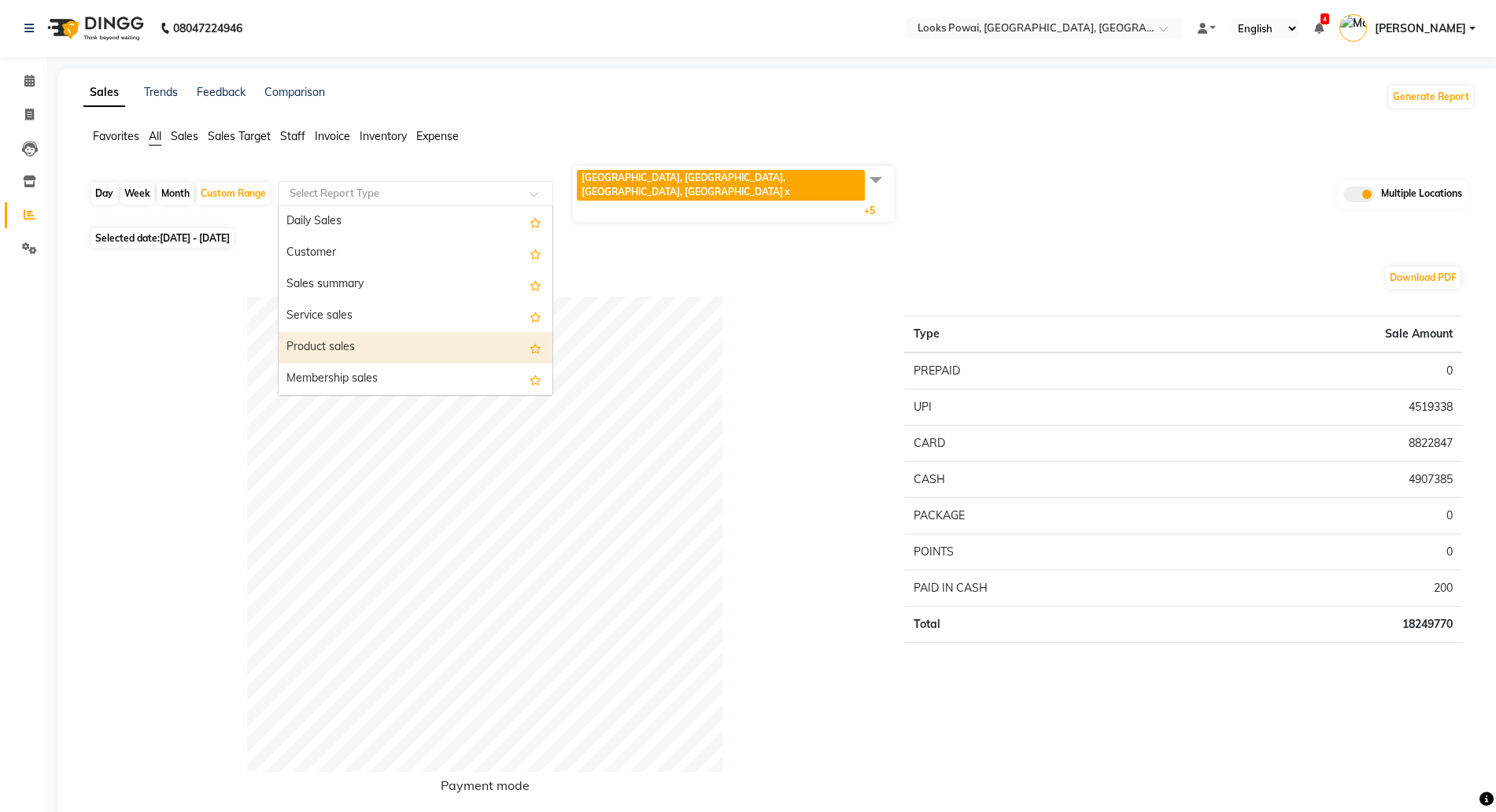
click at [334, 332] on div "Product sales" at bounding box center [415, 347] width 274 height 32
select select "full_report"
select select "csv"
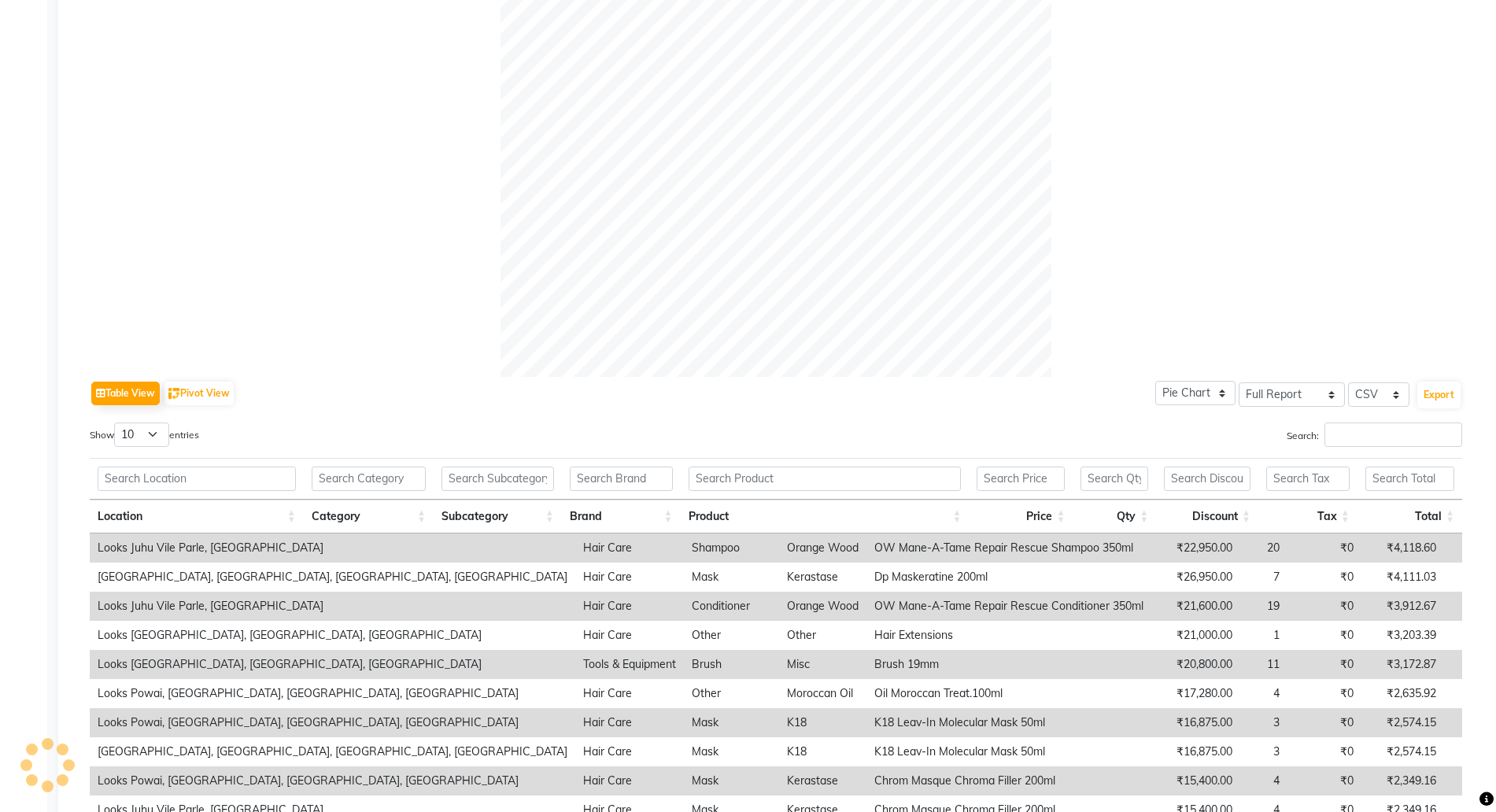
scroll to position [491, 0]
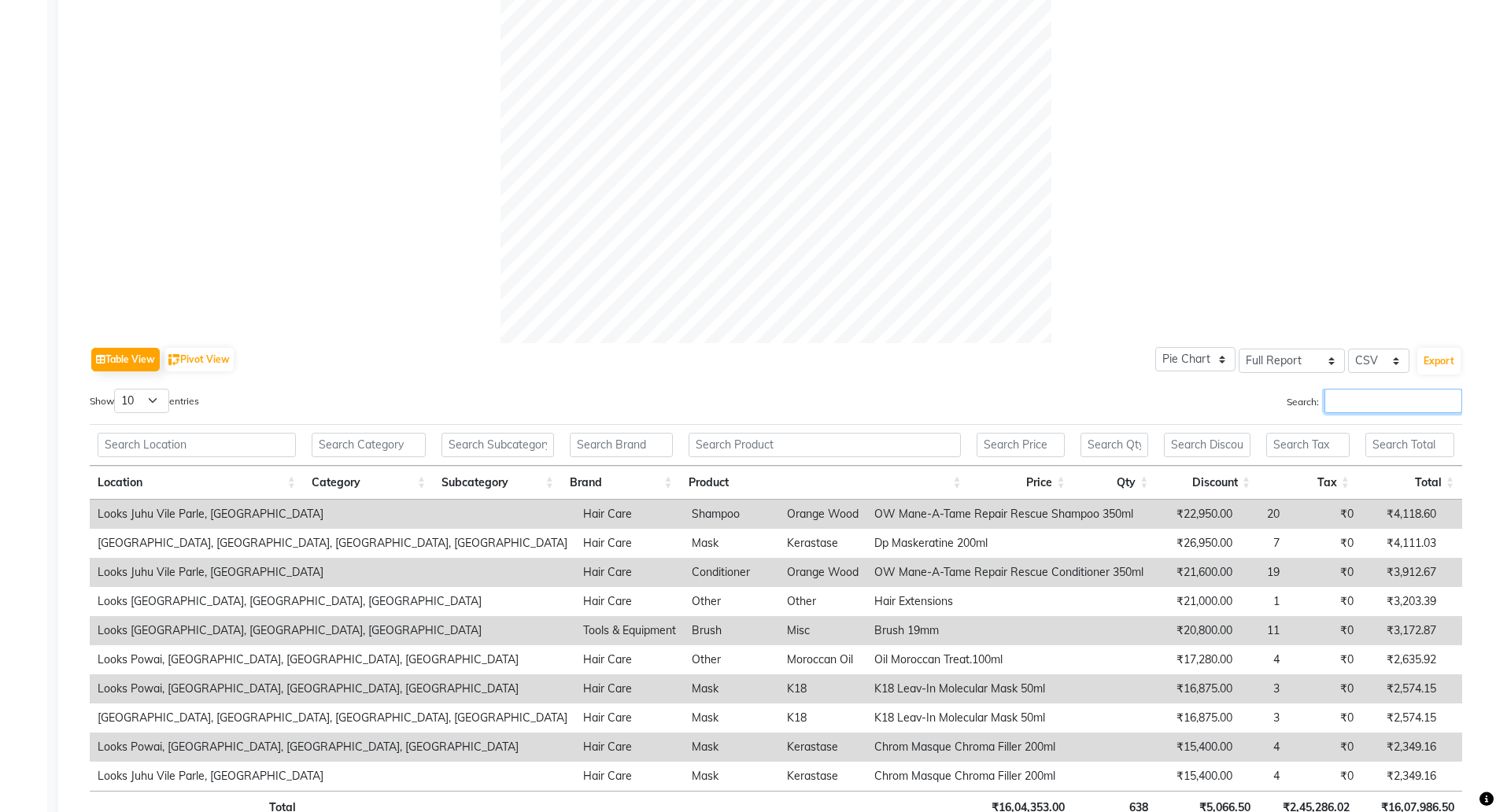
click at [1336, 389] on input "Search:" at bounding box center [1393, 400] width 137 height 24
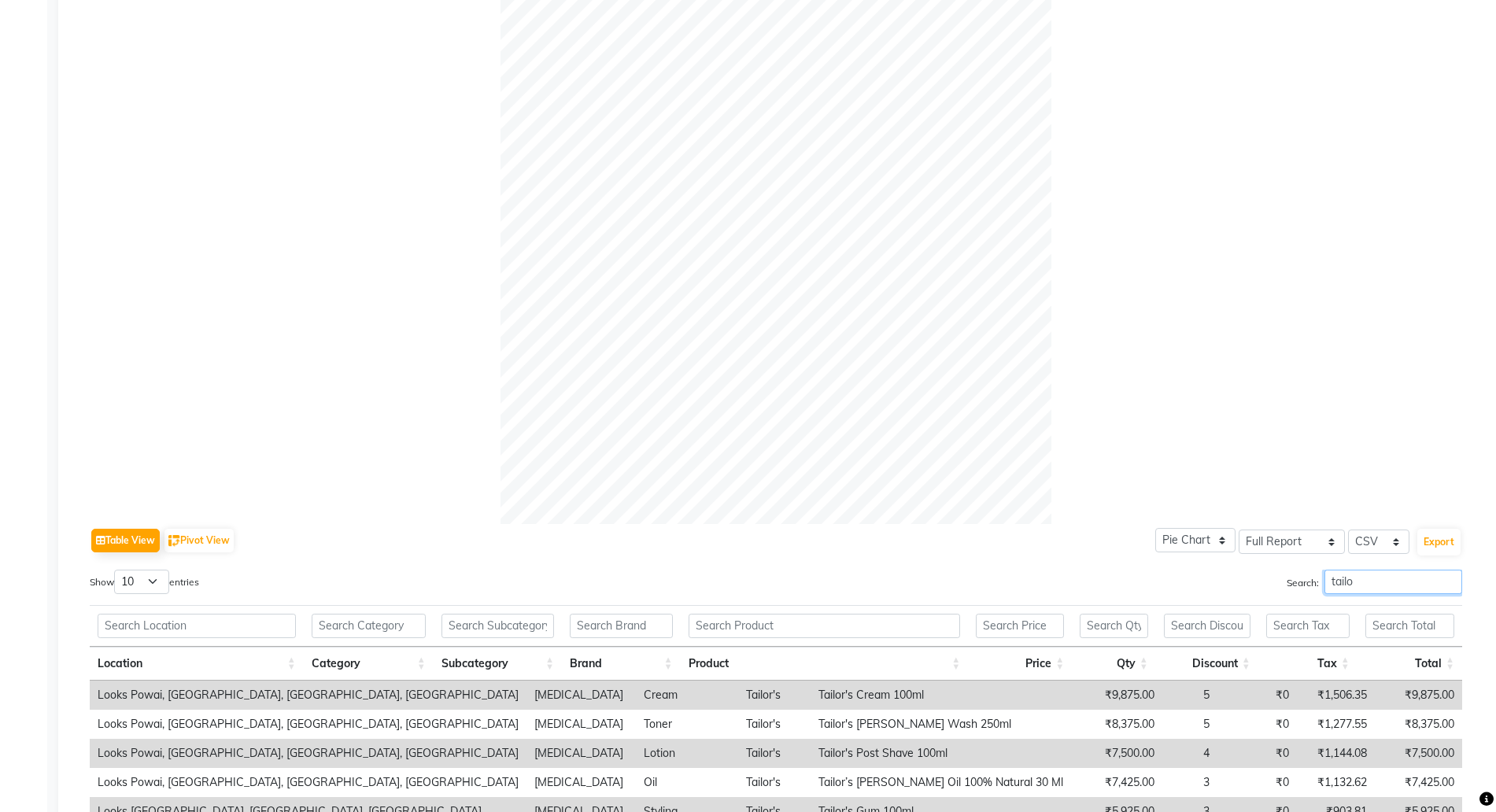
scroll to position [93, 0]
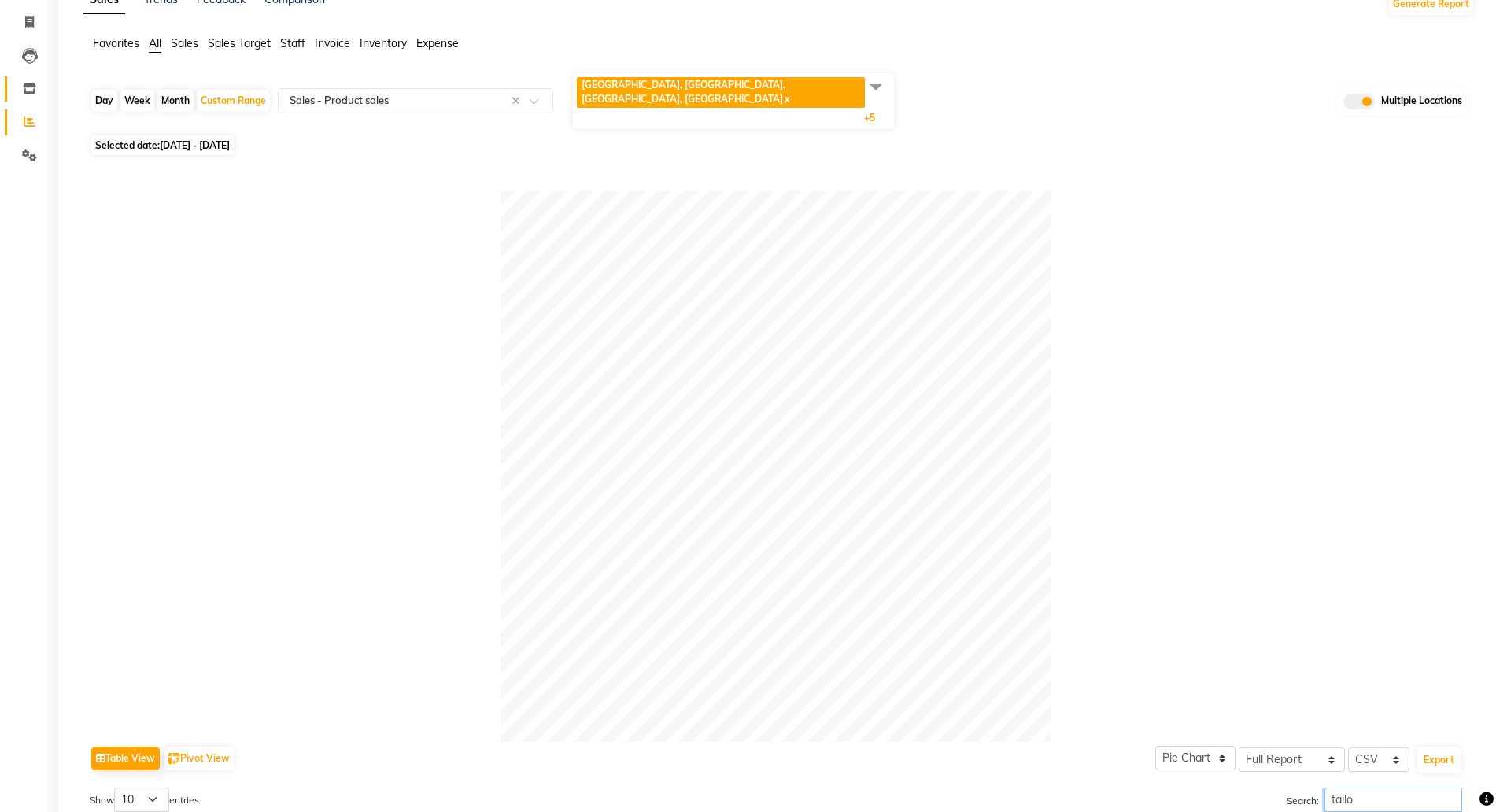
type input "tailo"
click at [29, 78] on link "Inventory" at bounding box center [23, 89] width 38 height 26
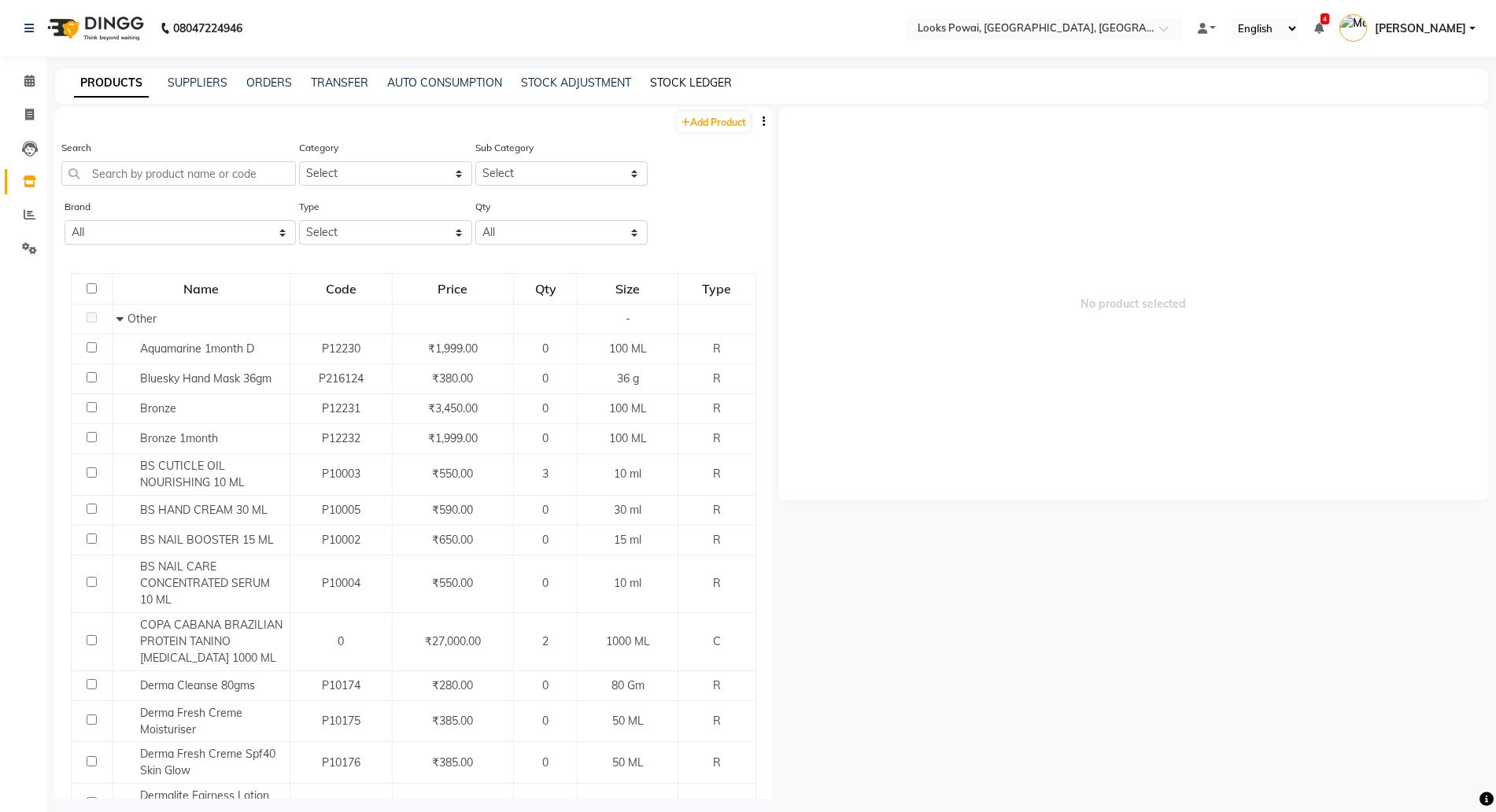
click at [660, 79] on link "STOCK LEDGER" at bounding box center [690, 82] width 82 height 14
select select "all"
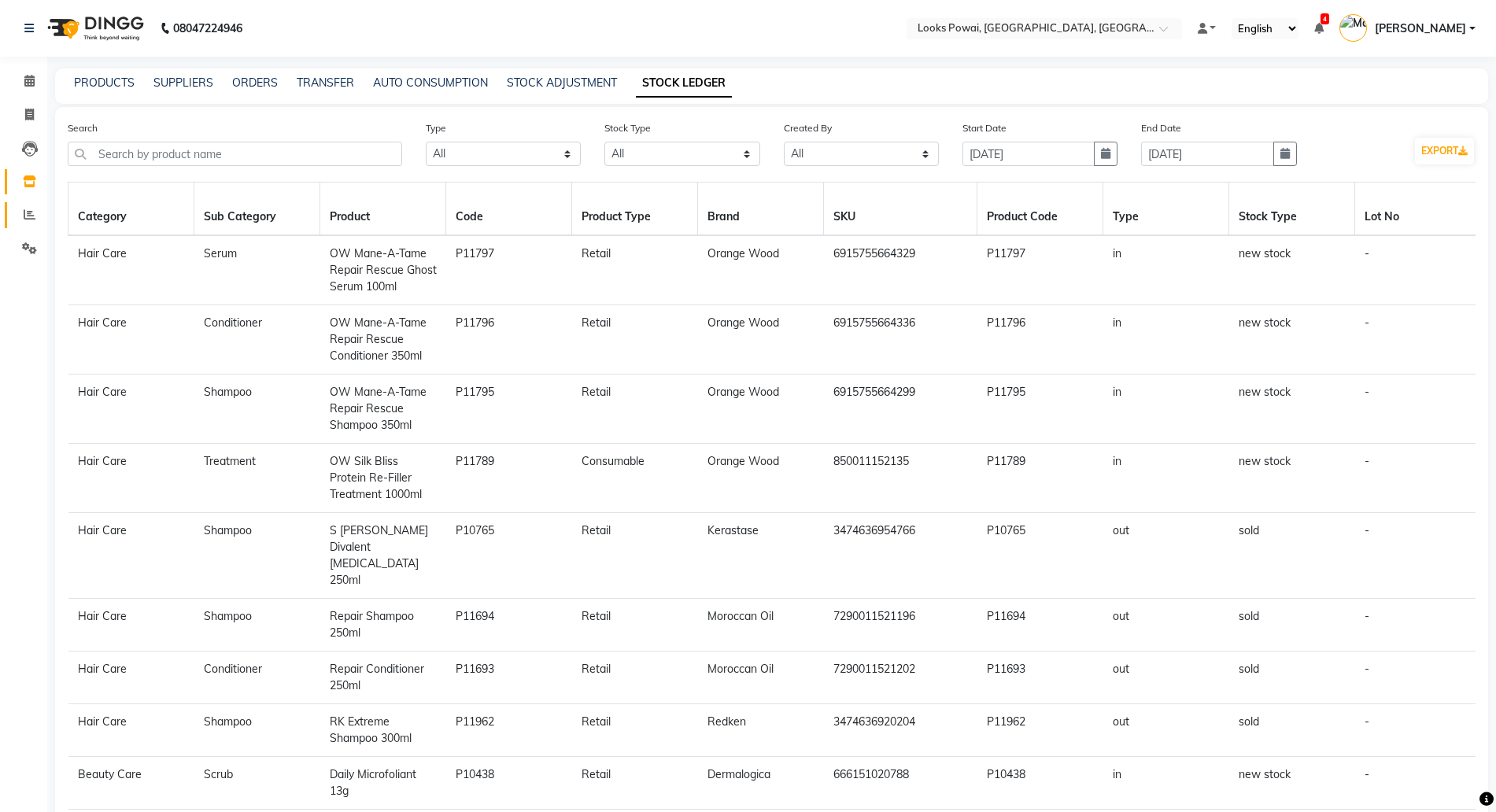
click at [29, 205] on link "Reports" at bounding box center [23, 215] width 38 height 26
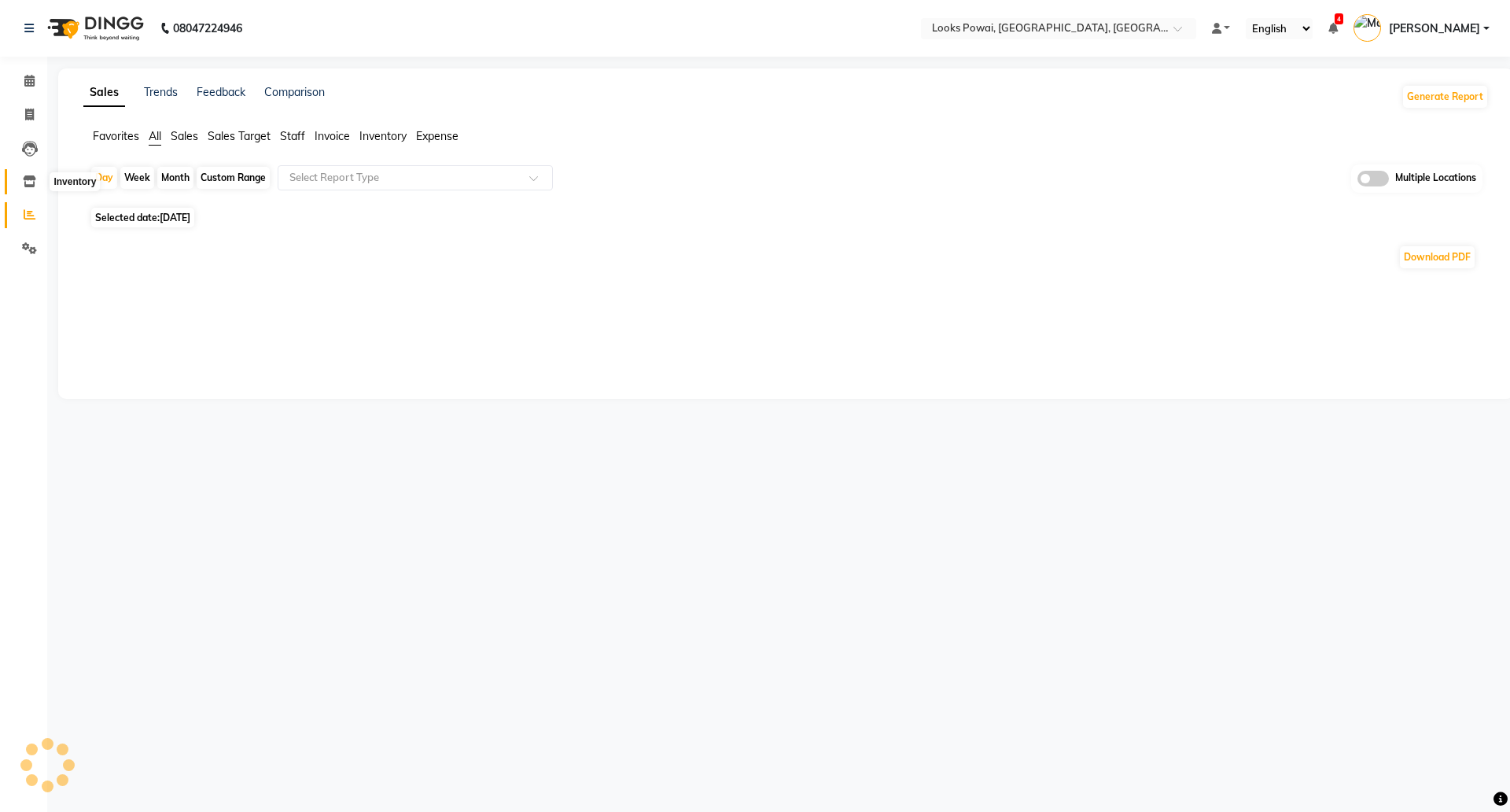
click at [24, 178] on icon at bounding box center [30, 181] width 14 height 12
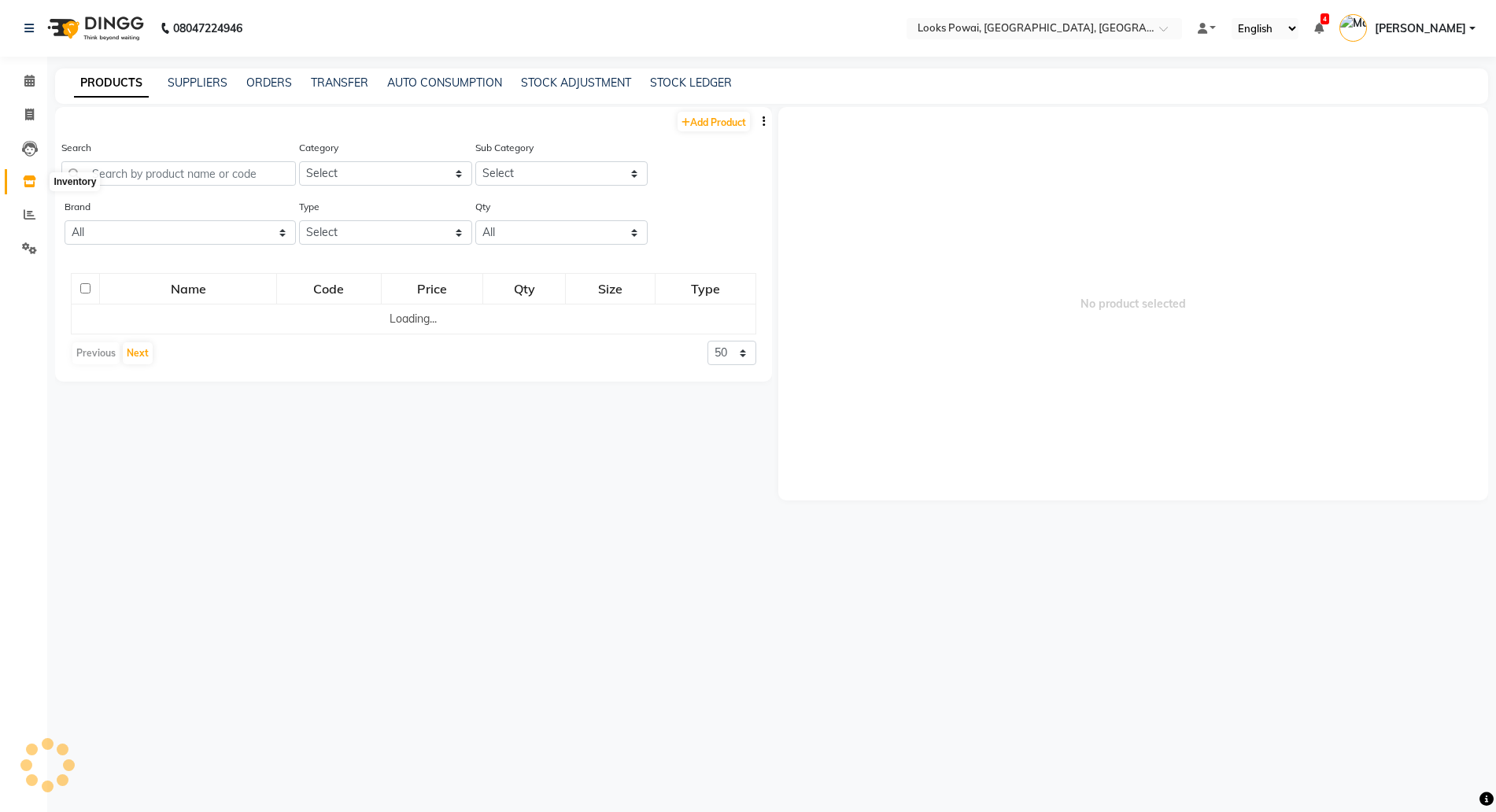
click at [27, 183] on icon at bounding box center [30, 181] width 14 height 12
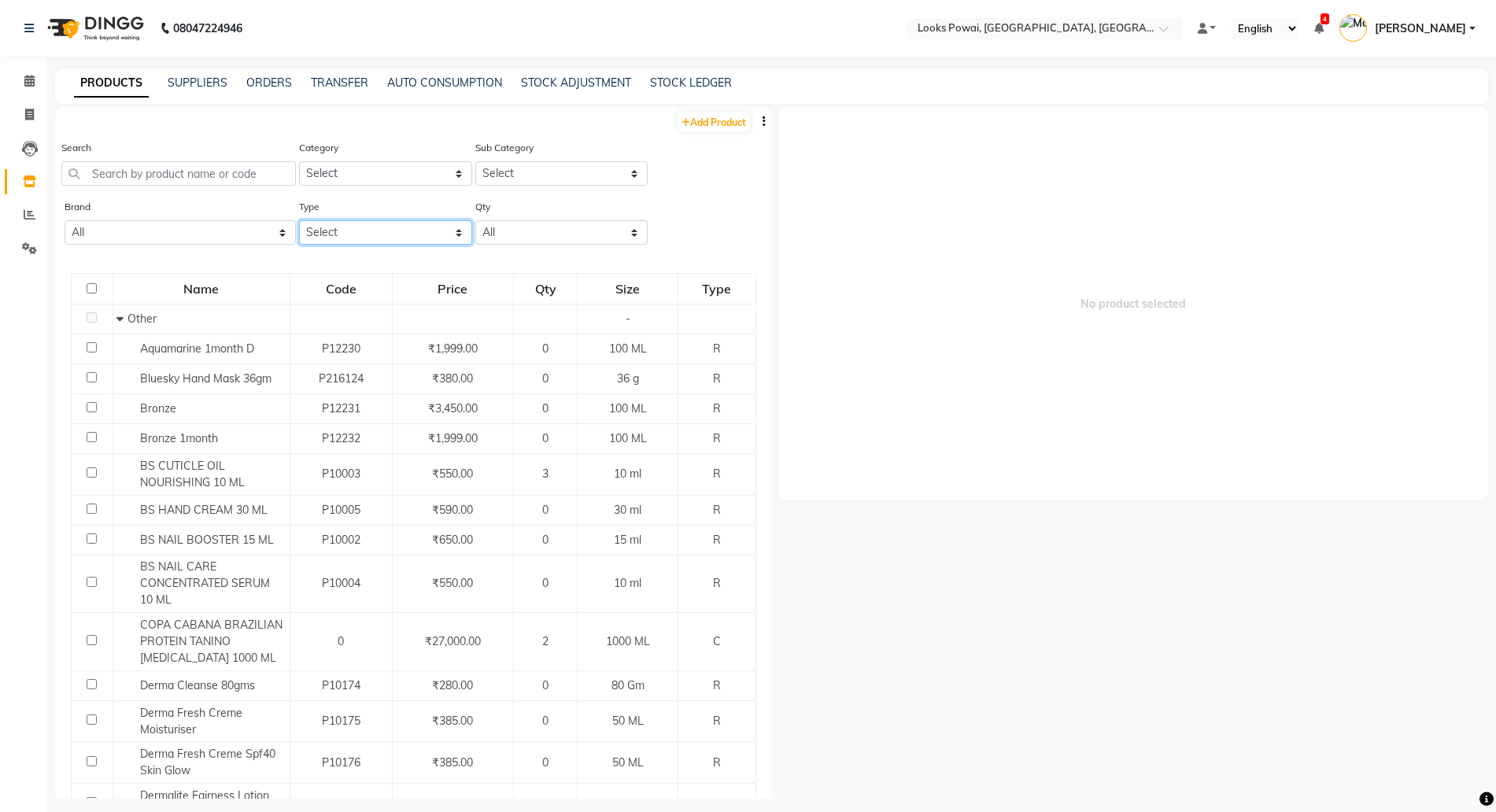
click at [325, 222] on select "Select Both Retail Consumable" at bounding box center [385, 232] width 173 height 24
select select "R"
click at [299, 220] on select "Select Both Retail Consumable" at bounding box center [385, 232] width 173 height 24
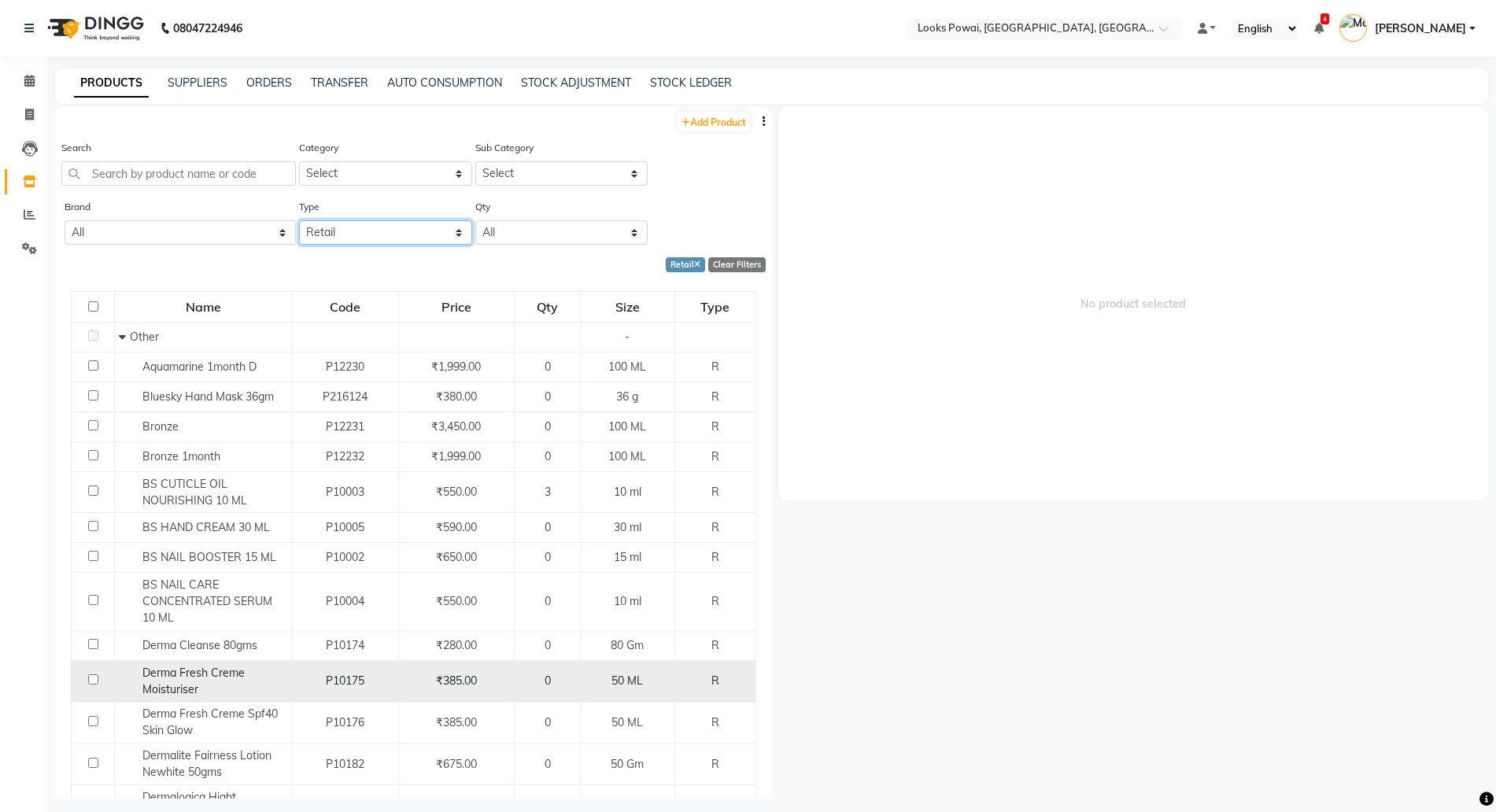
scroll to position [295, 0]
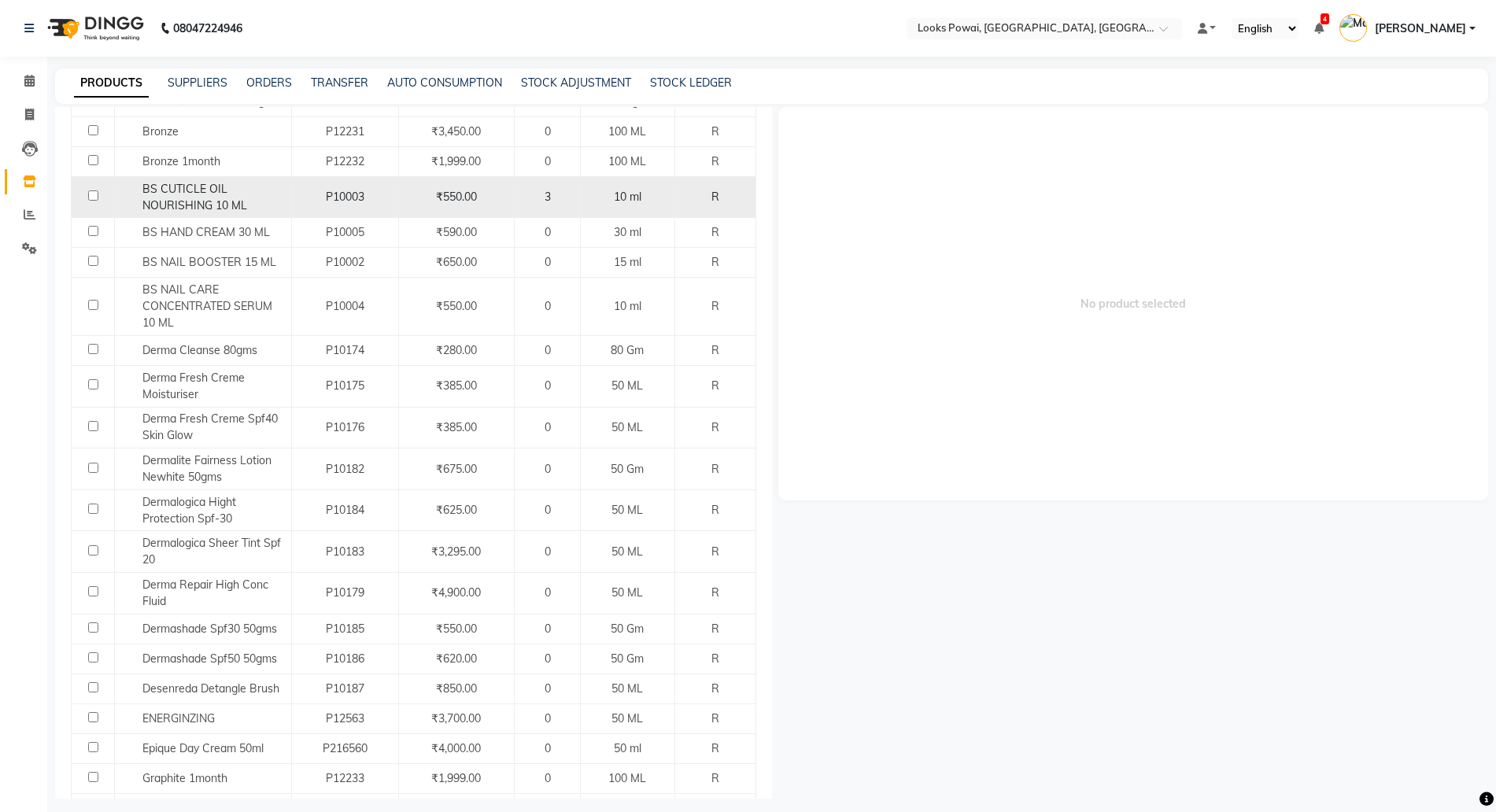
click at [239, 201] on span "BS CUTICLE OIL NOURISHING 10 ML" at bounding box center [194, 197] width 104 height 31
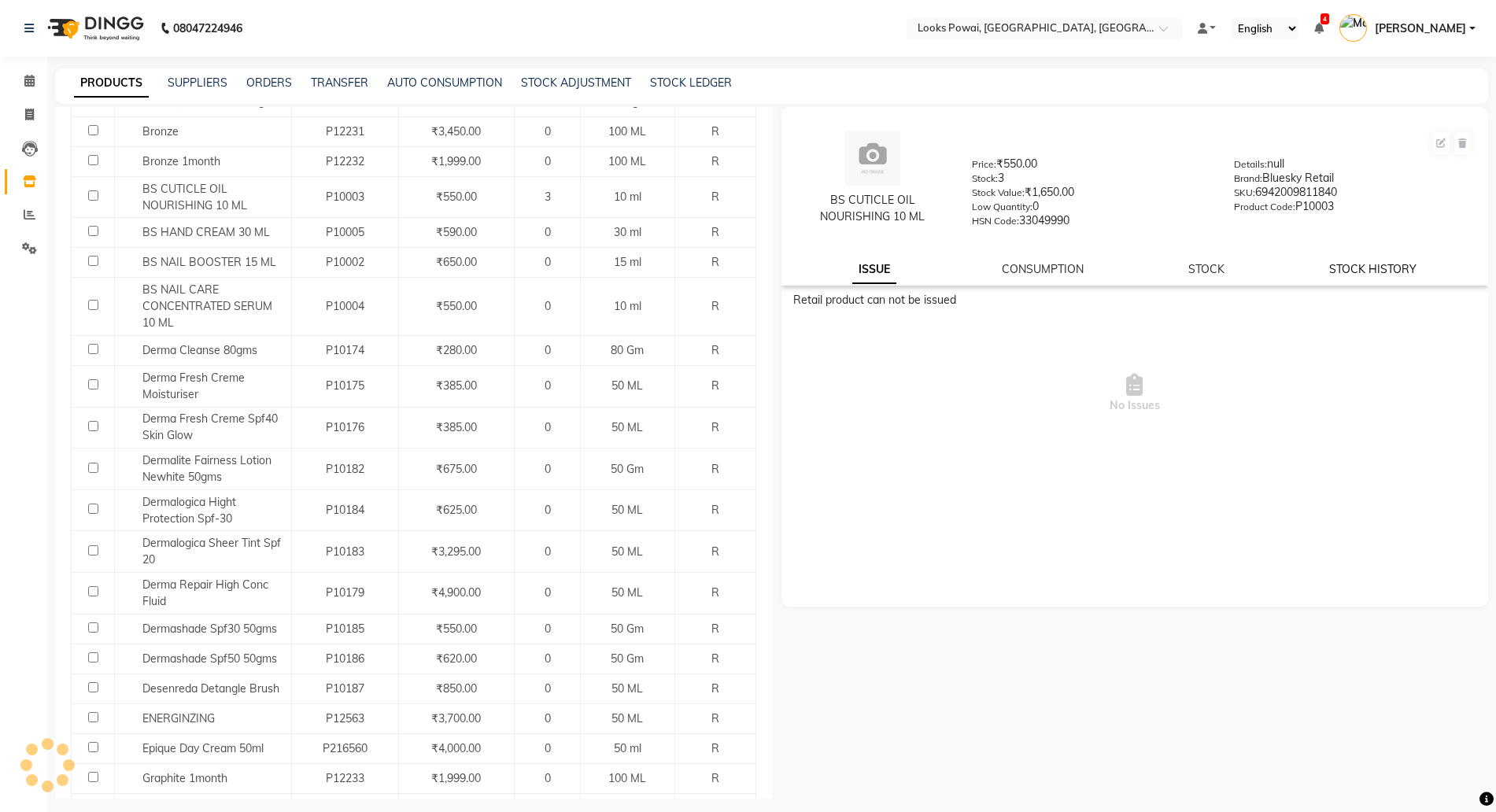
click at [1393, 268] on link "STOCK HISTORY" at bounding box center [1372, 269] width 87 height 14
select select "all"
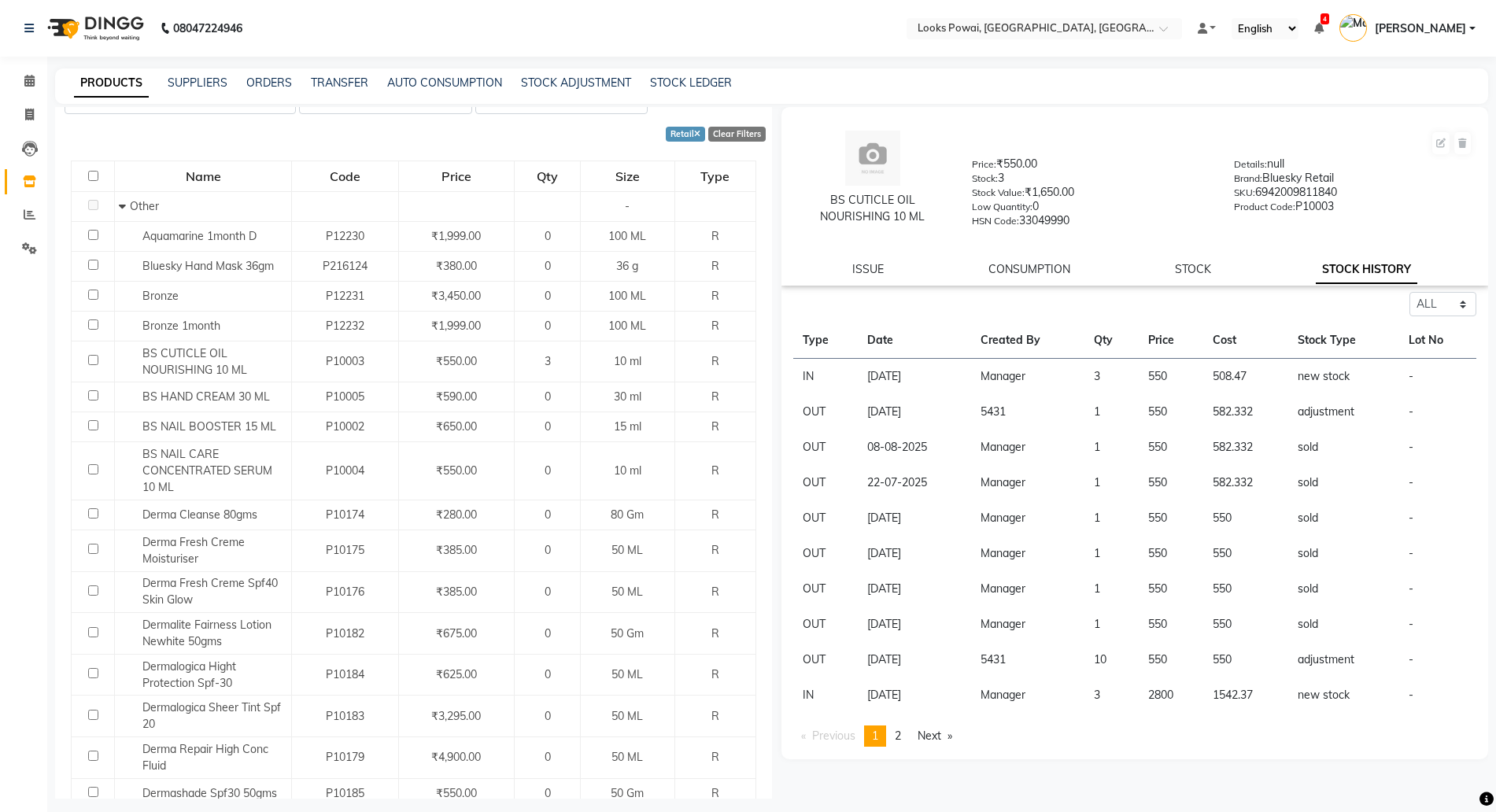
scroll to position [0, 0]
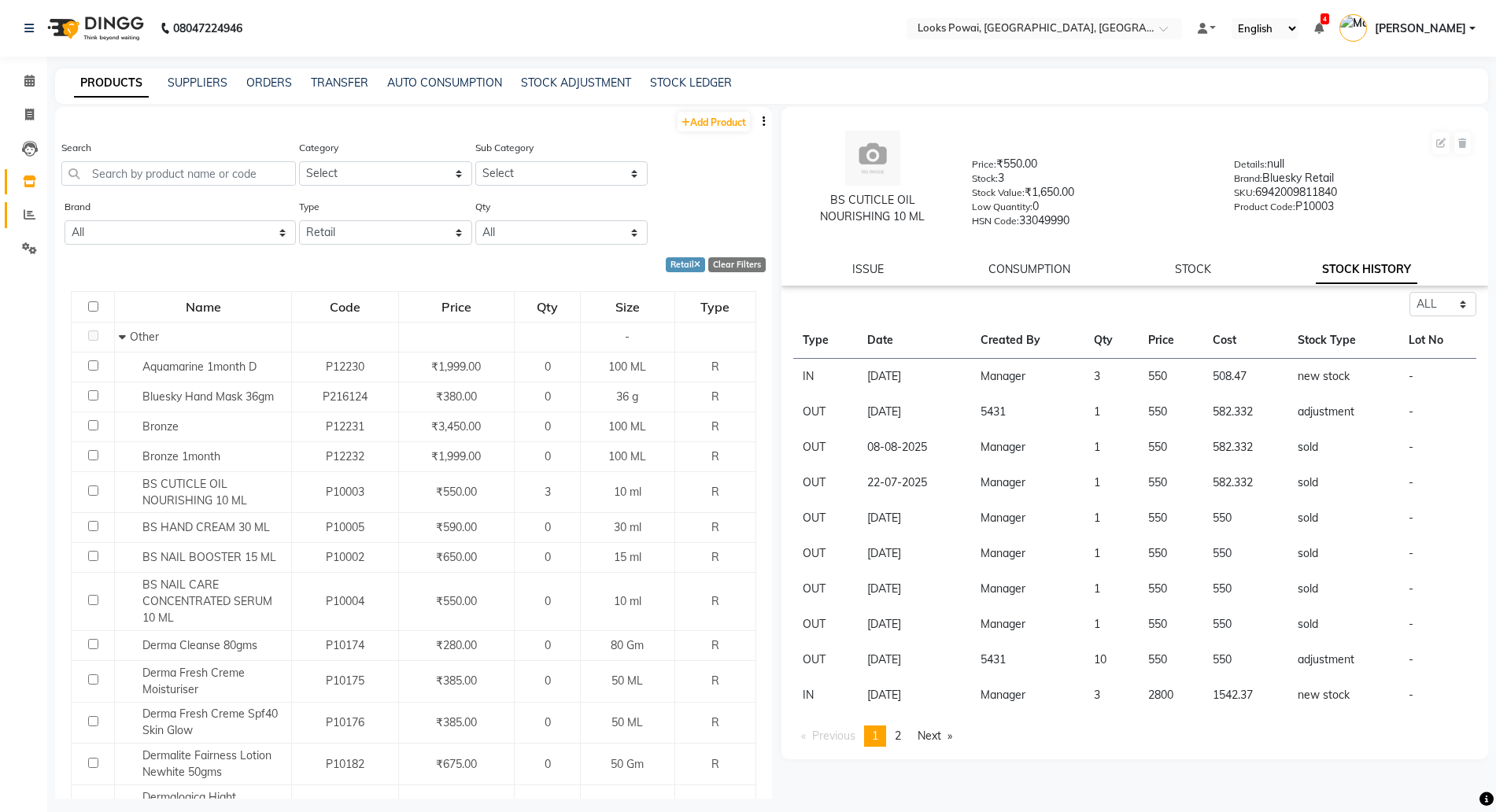
click at [27, 209] on icon at bounding box center [29, 215] width 12 height 12
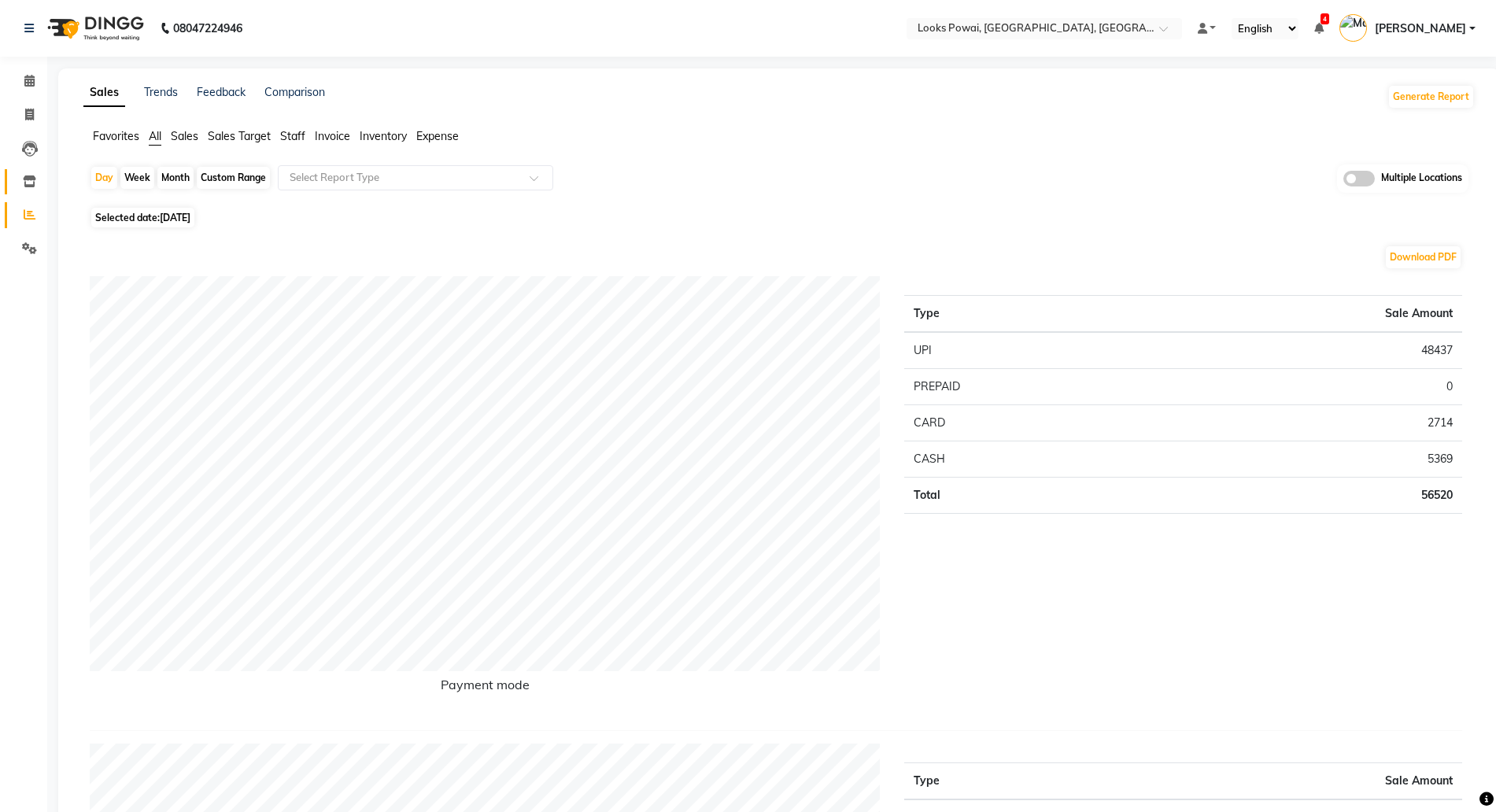
click at [33, 171] on link "Inventory" at bounding box center [23, 182] width 38 height 26
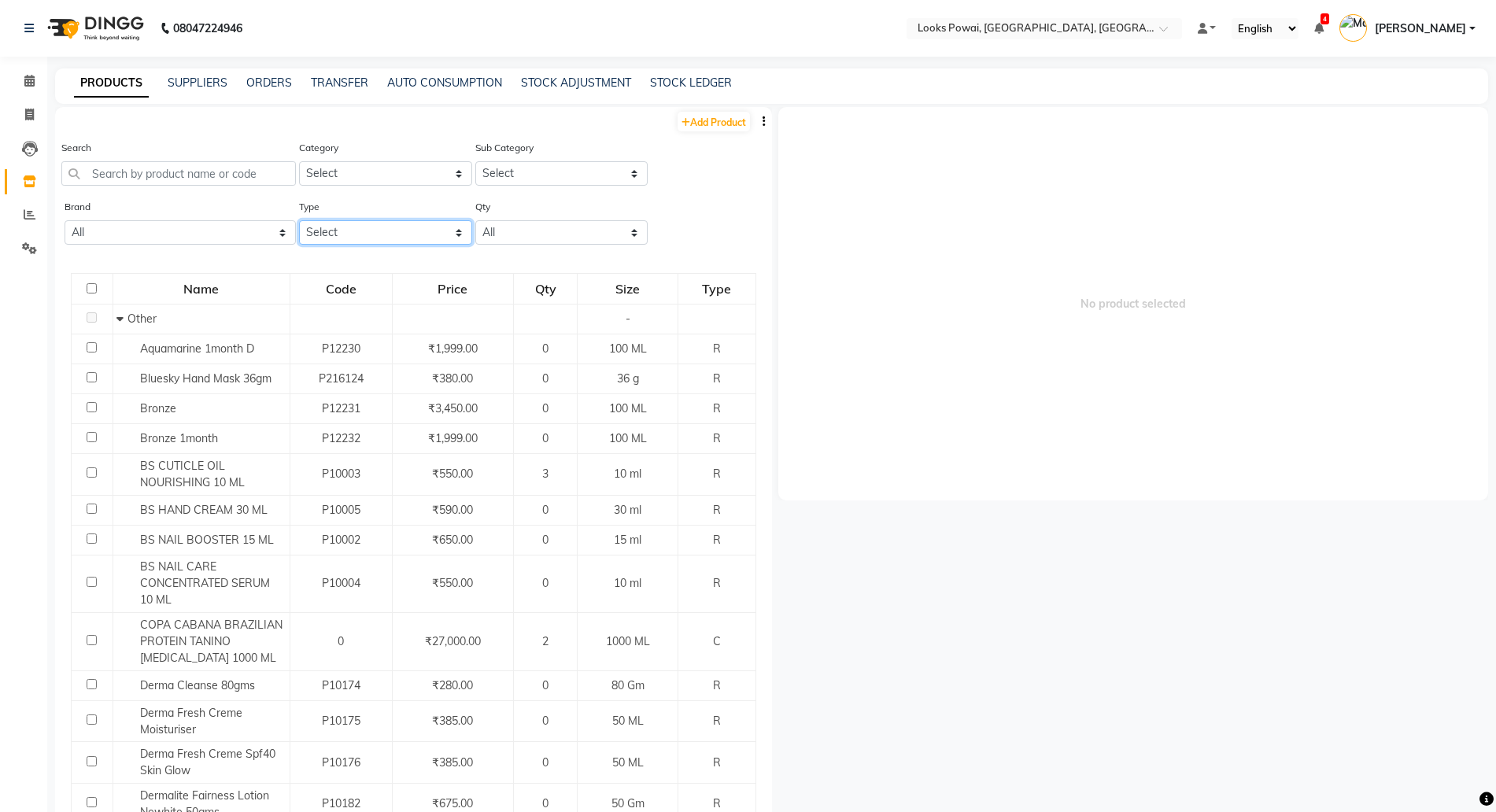
click at [380, 230] on select "Select Both Retail Consumable" at bounding box center [385, 232] width 173 height 24
select select "R"
click at [299, 220] on select "Select Both Retail Consumable" at bounding box center [385, 232] width 173 height 24
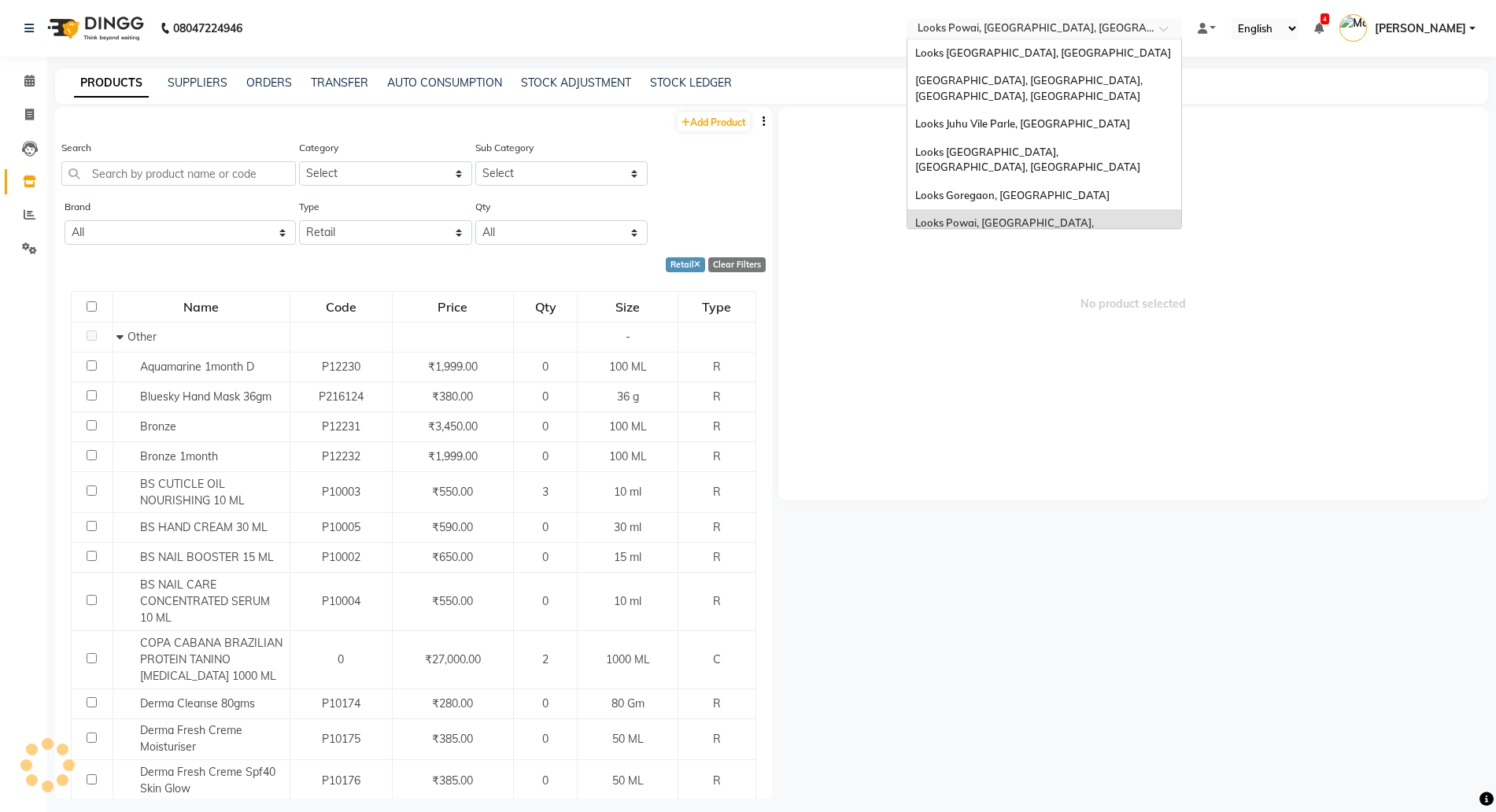
click at [1024, 24] on input "text" at bounding box center [1028, 30] width 228 height 15
type input "br"
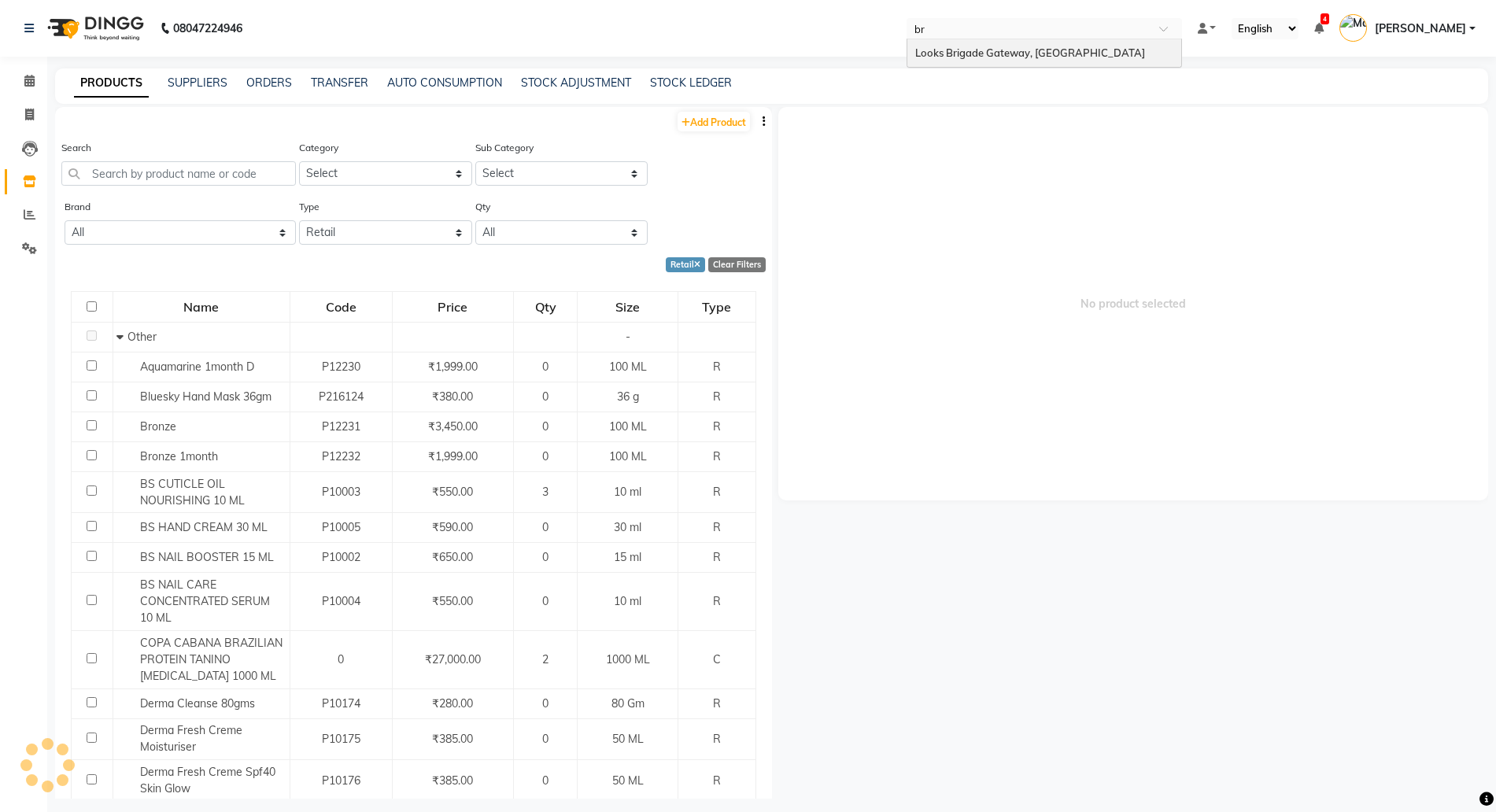
click at [1034, 56] on span "Looks Brigade Gateway, Bengaluru" at bounding box center [1030, 52] width 230 height 13
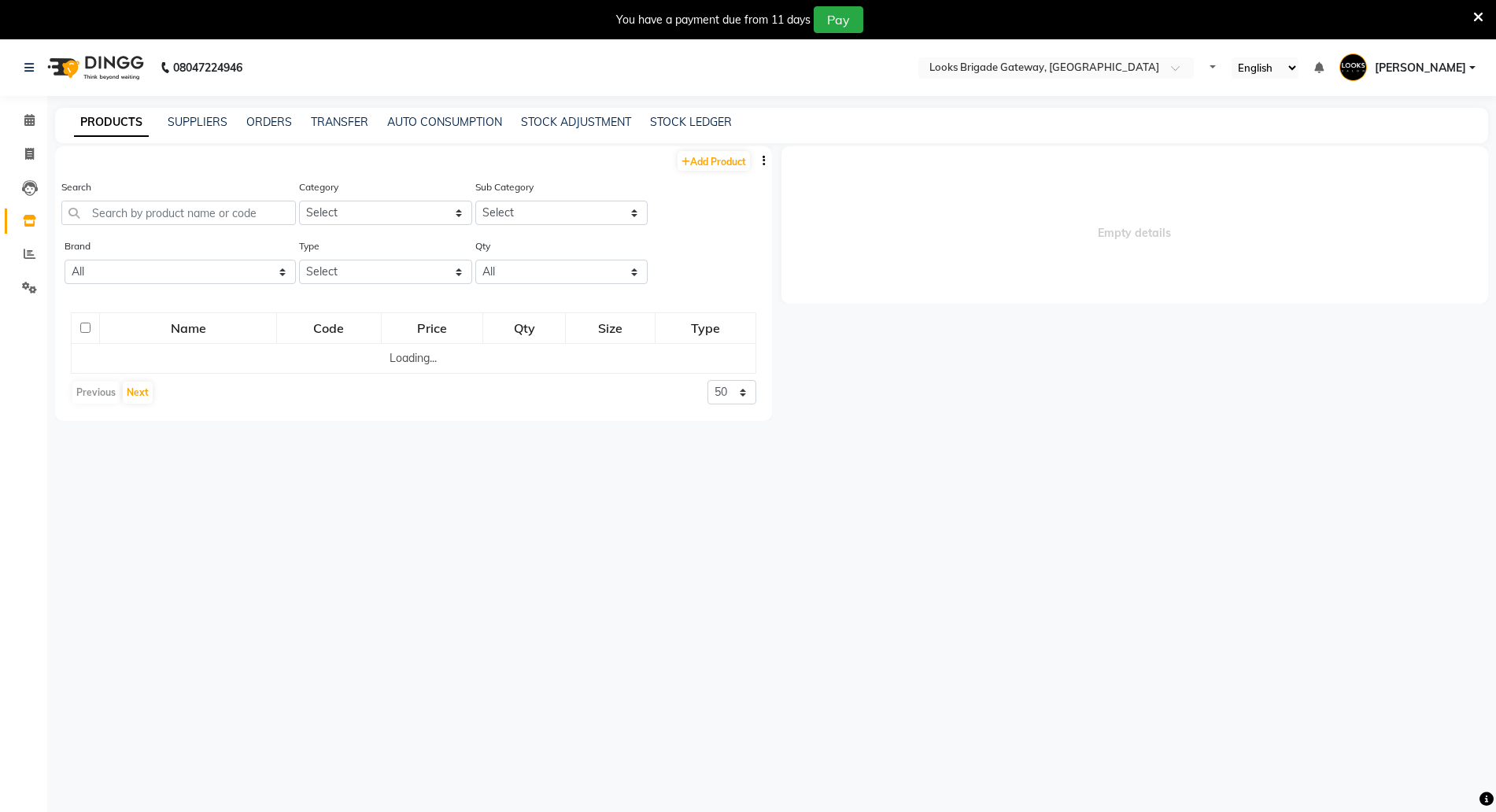
select select "en"
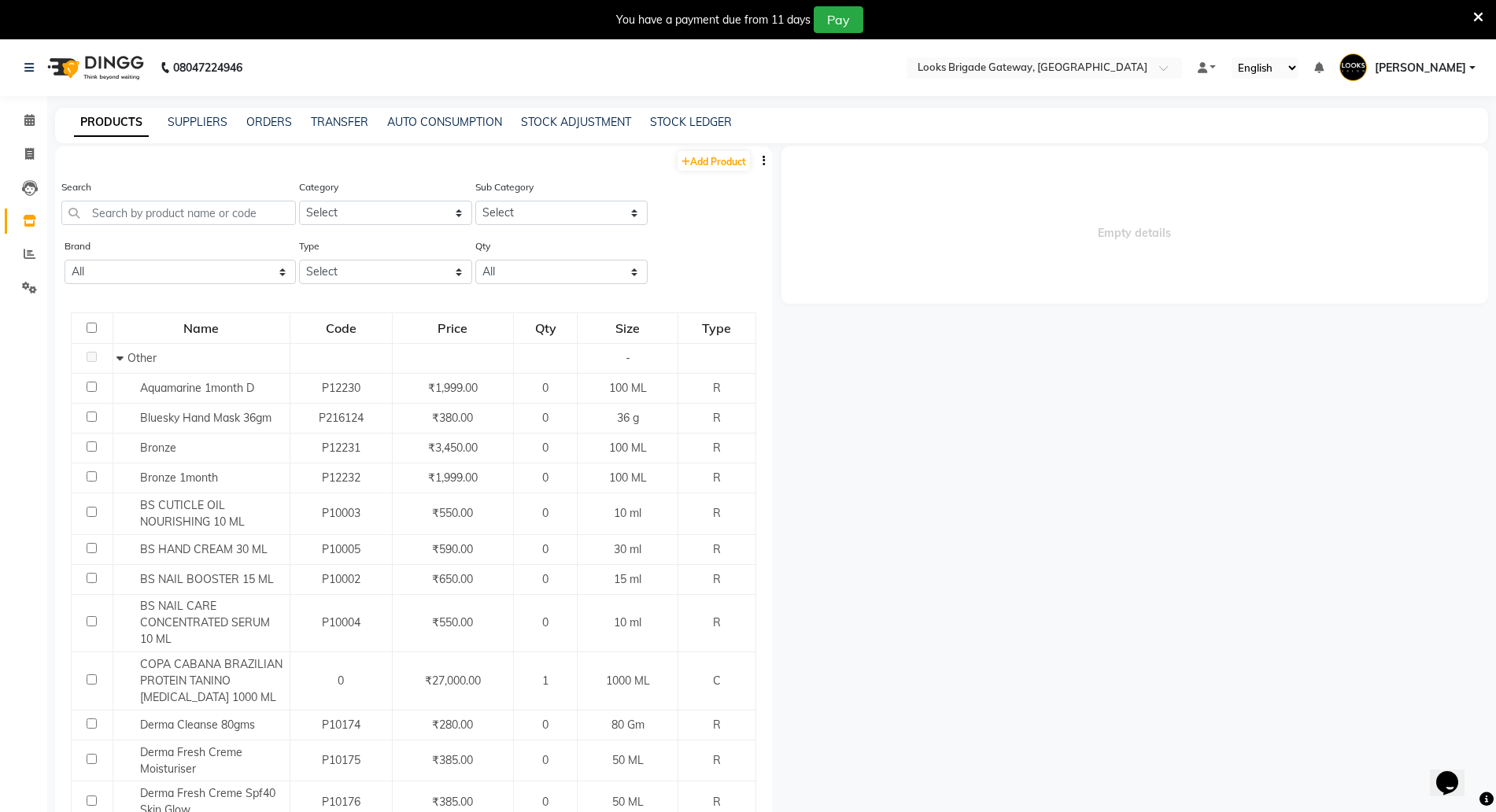
click at [1481, 7] on div at bounding box center [1478, 20] width 11 height 27
click at [1477, 14] on icon at bounding box center [1478, 17] width 11 height 14
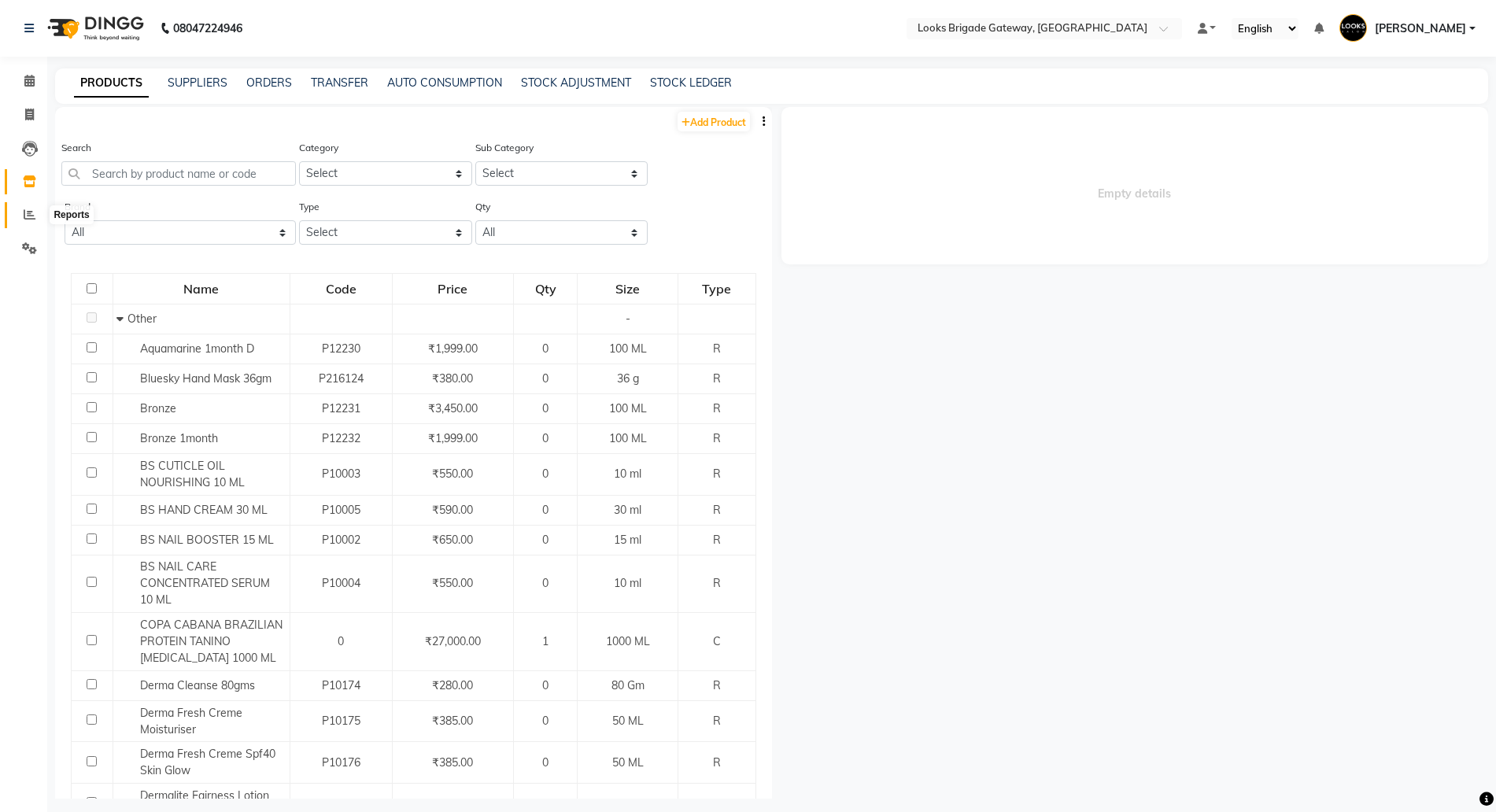
click at [30, 218] on icon at bounding box center [29, 215] width 12 height 12
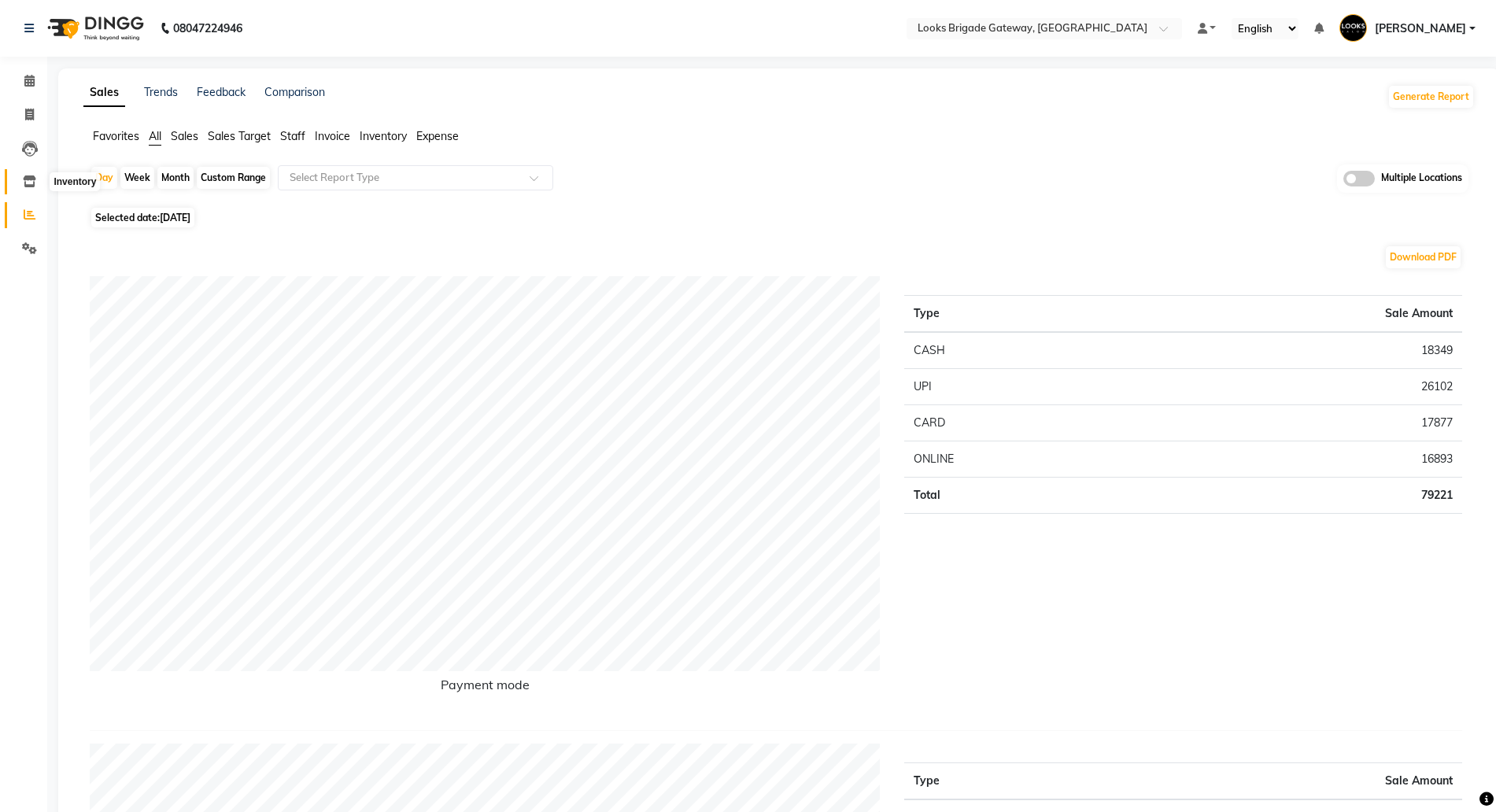
click at [21, 180] on span at bounding box center [29, 182] width 27 height 18
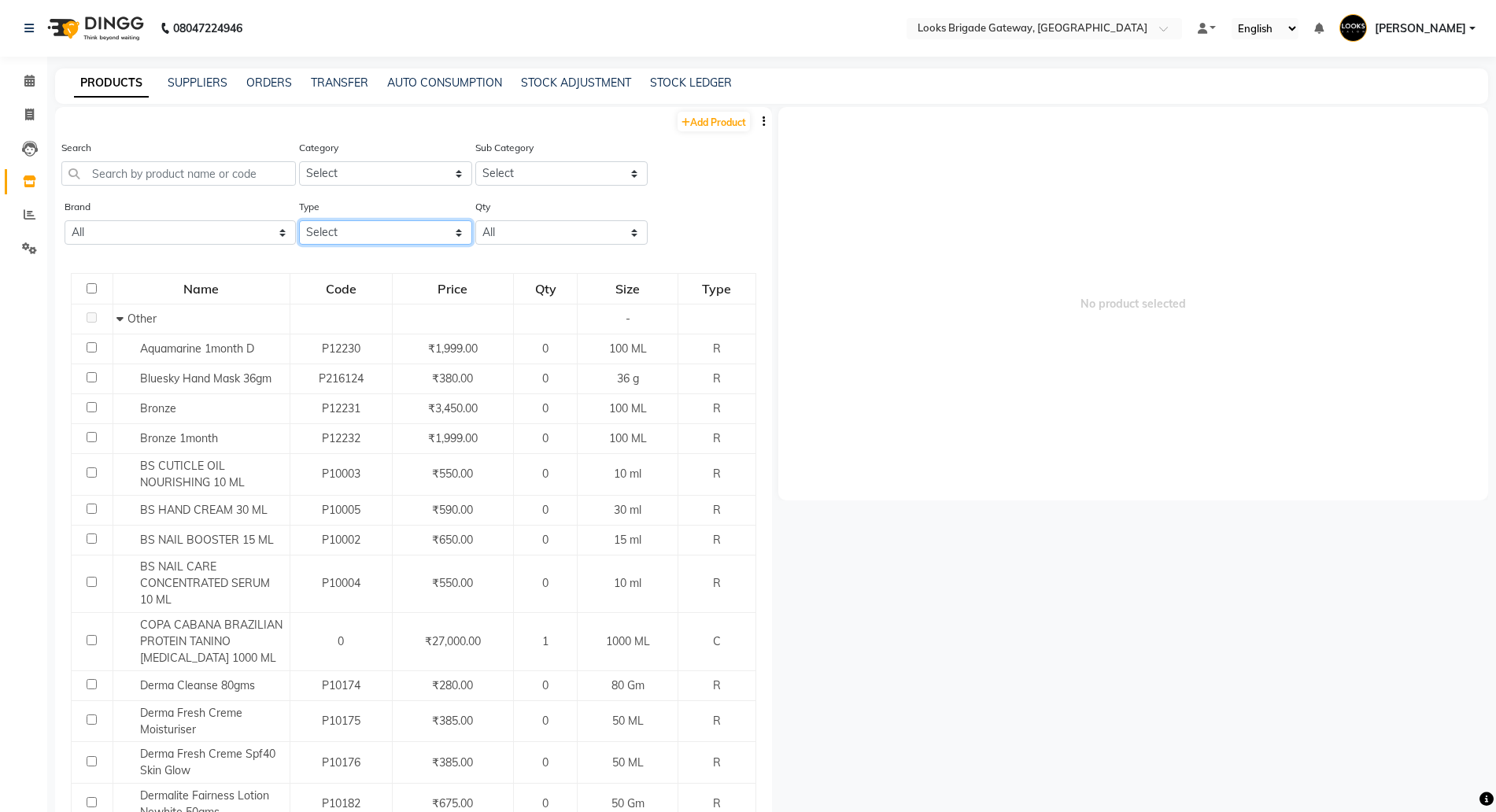
click at [329, 229] on select "Select Both Retail Consumable" at bounding box center [385, 232] width 173 height 24
select select "C"
click at [299, 220] on select "Select Both Retail Consumable" at bounding box center [385, 232] width 173 height 24
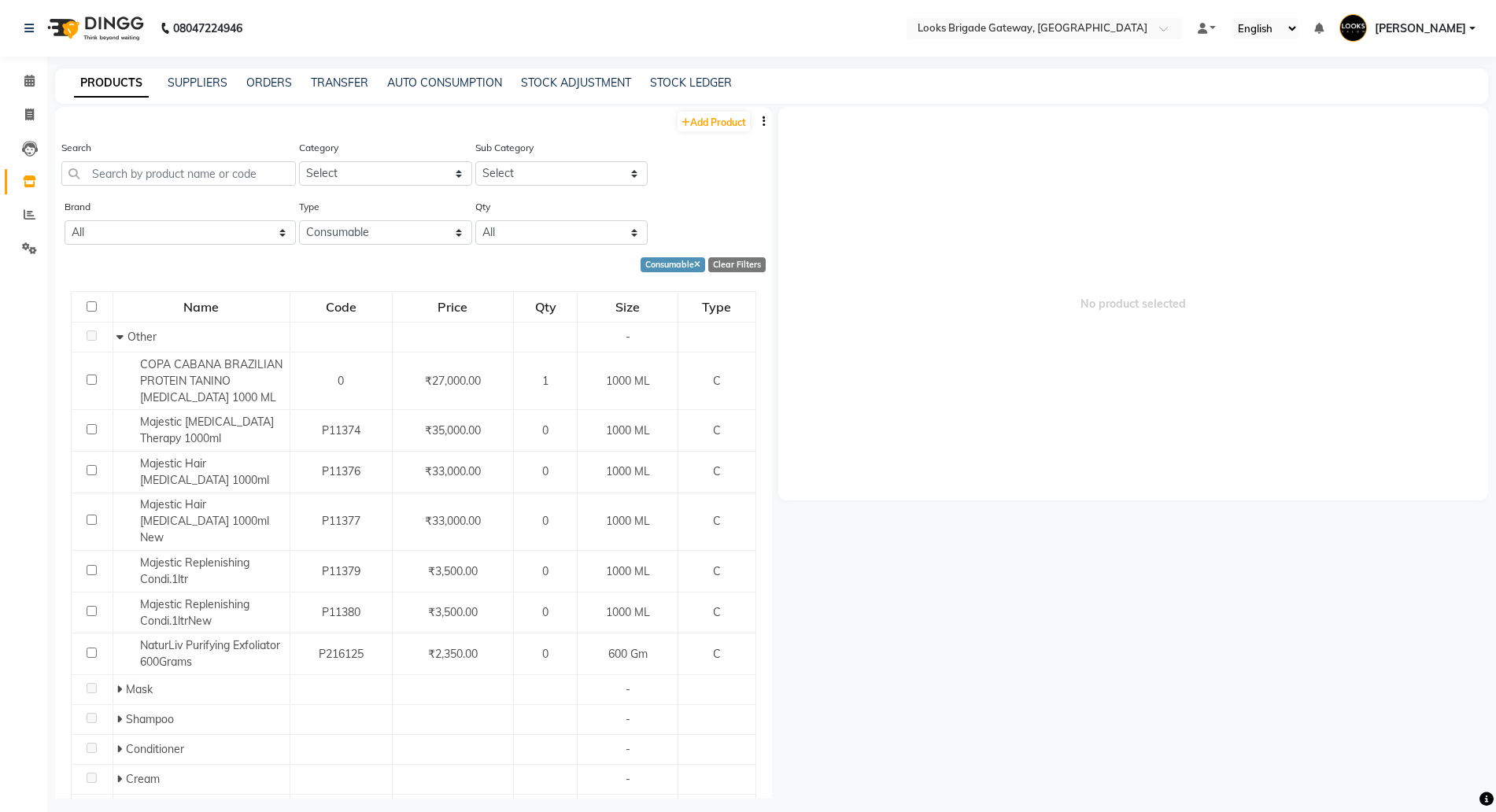
click at [756, 119] on button "button" at bounding box center [764, 121] width 15 height 16
click at [709, 132] on div "EXPORT" at bounding box center [698, 131] width 51 height 19
click at [1035, 32] on input "text" at bounding box center [1028, 30] width 228 height 15
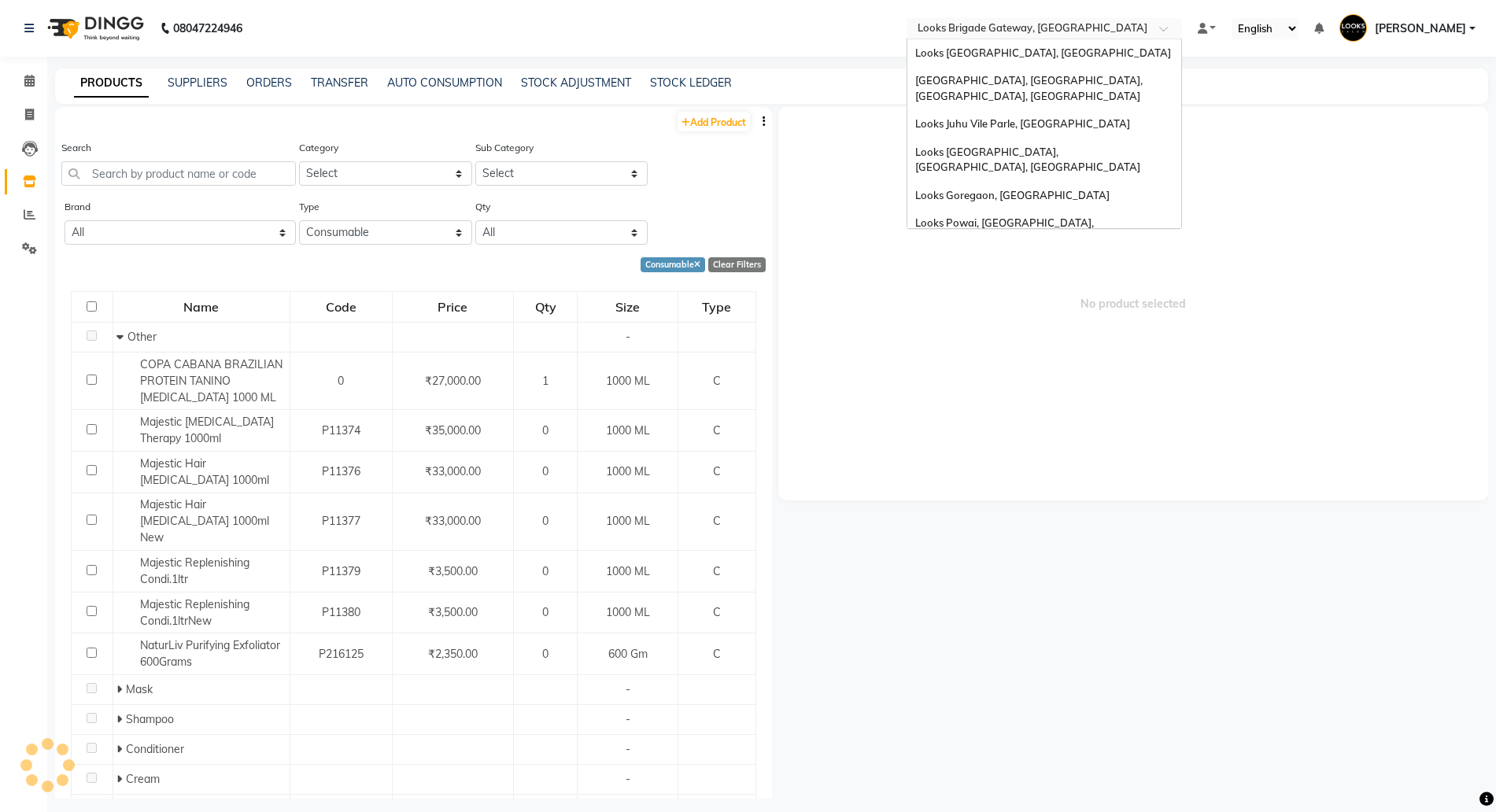
scroll to position [119, 0]
type input "v"
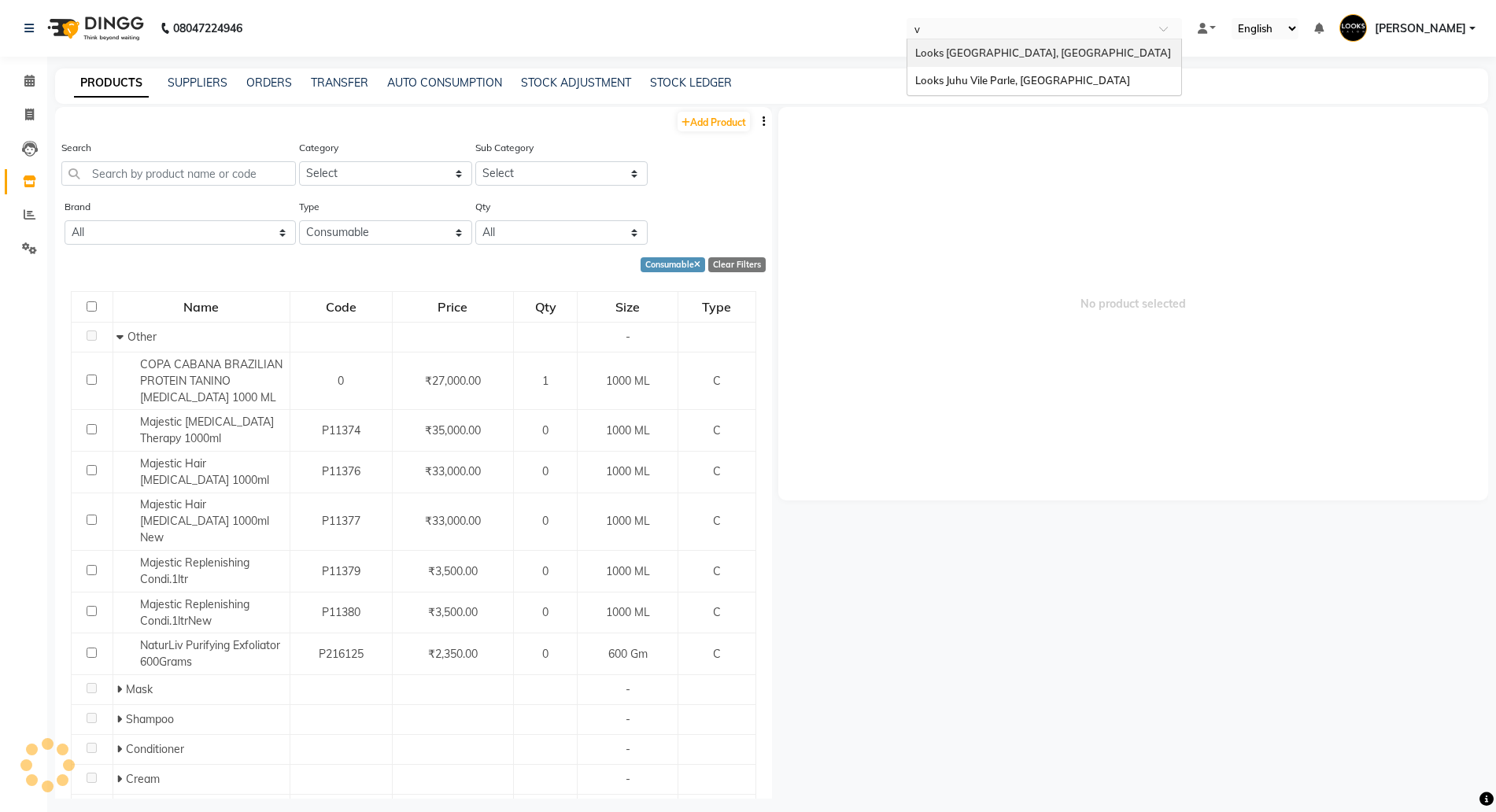
scroll to position [0, 0]
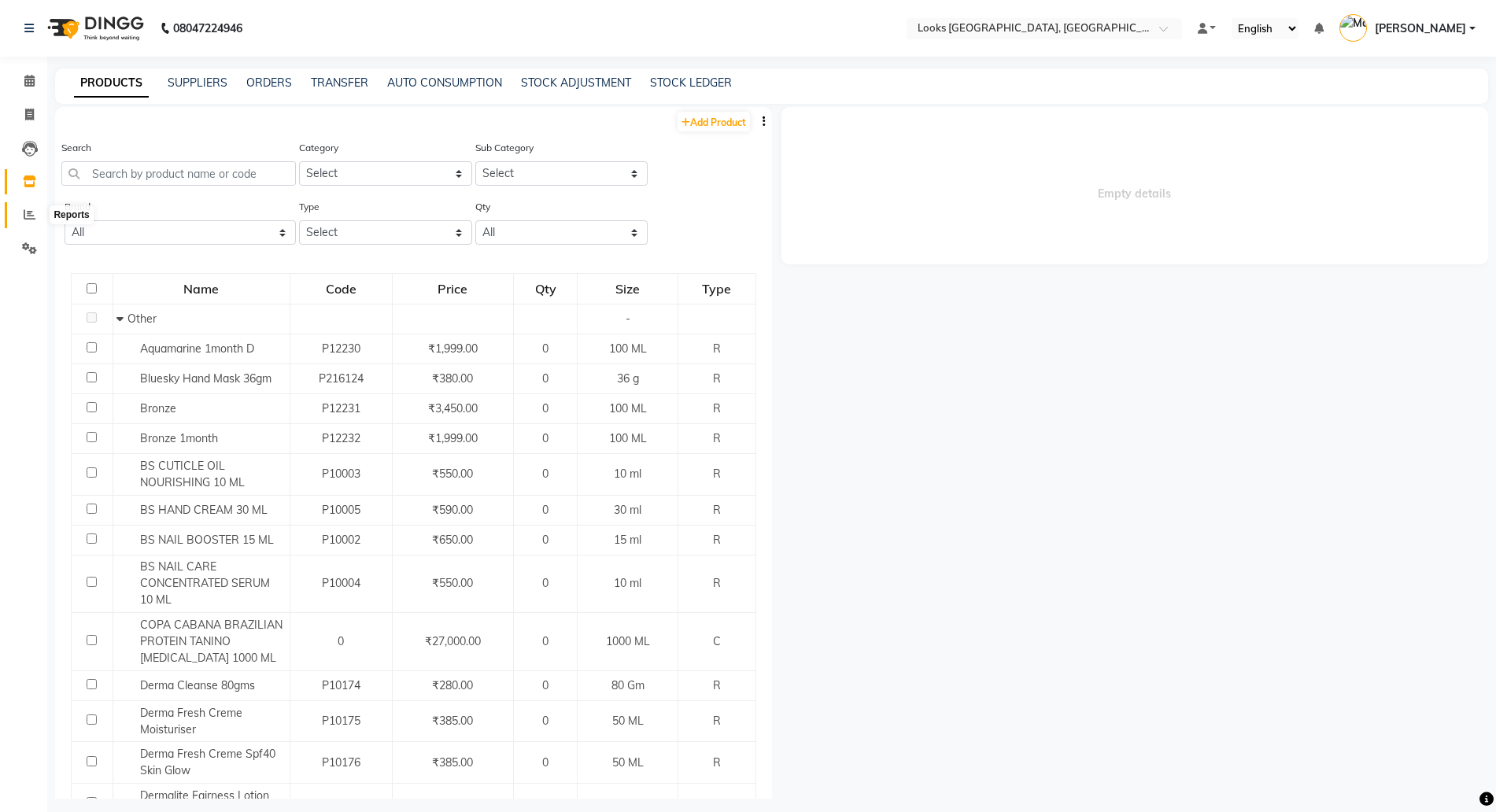
click at [27, 209] on icon at bounding box center [29, 215] width 12 height 12
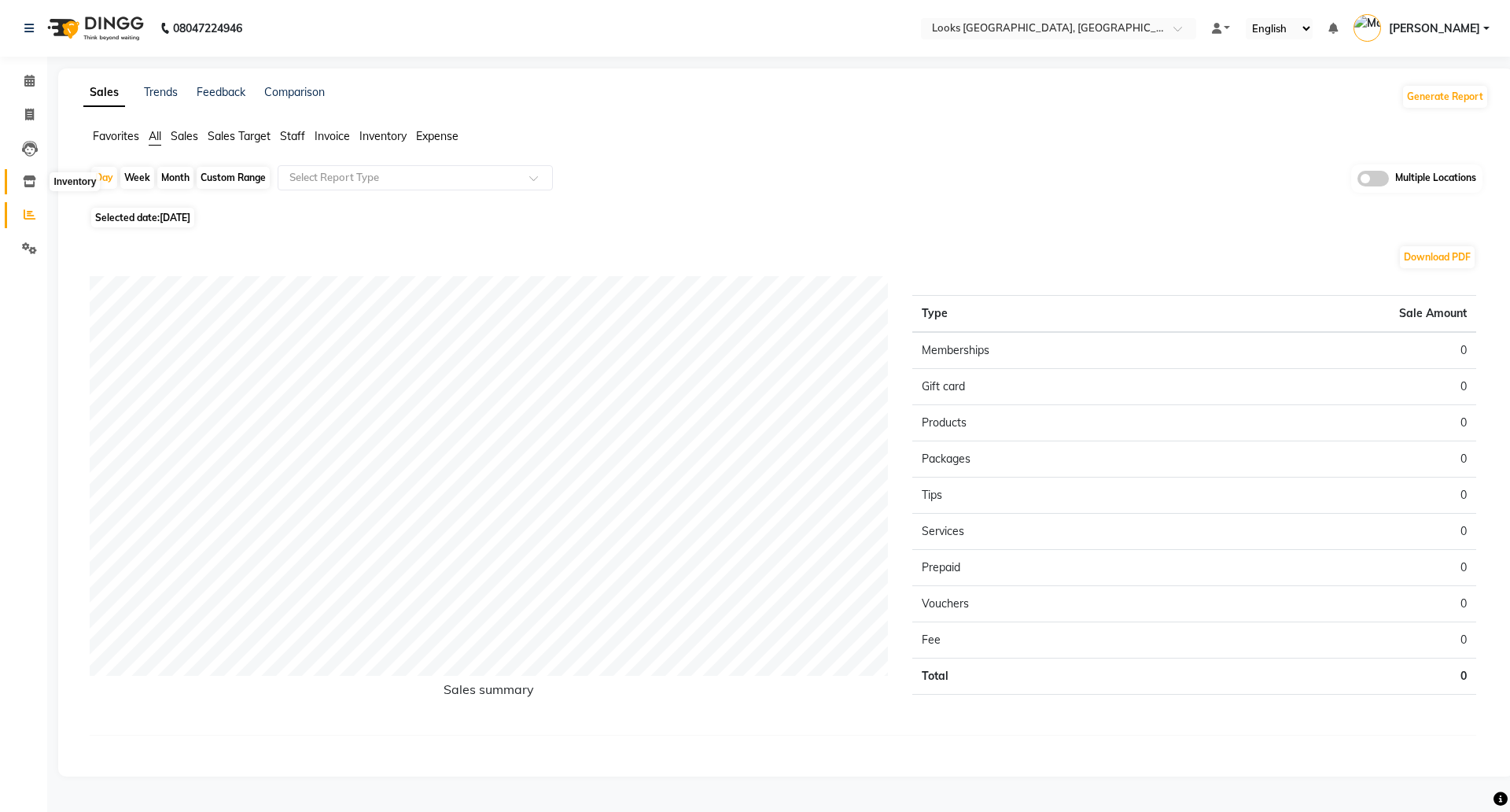
click at [32, 176] on icon at bounding box center [30, 181] width 14 height 12
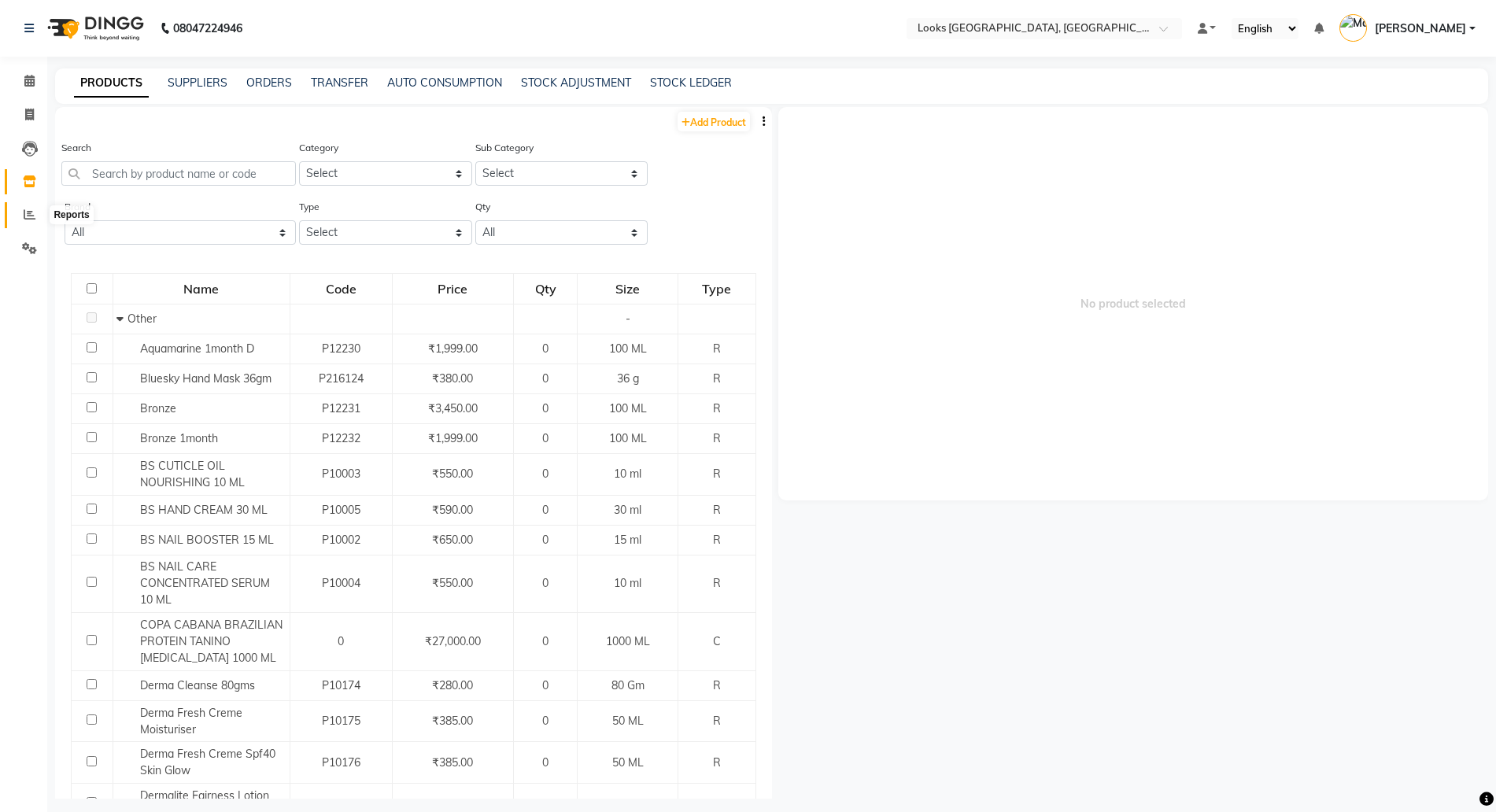
click at [28, 213] on icon at bounding box center [29, 215] width 12 height 12
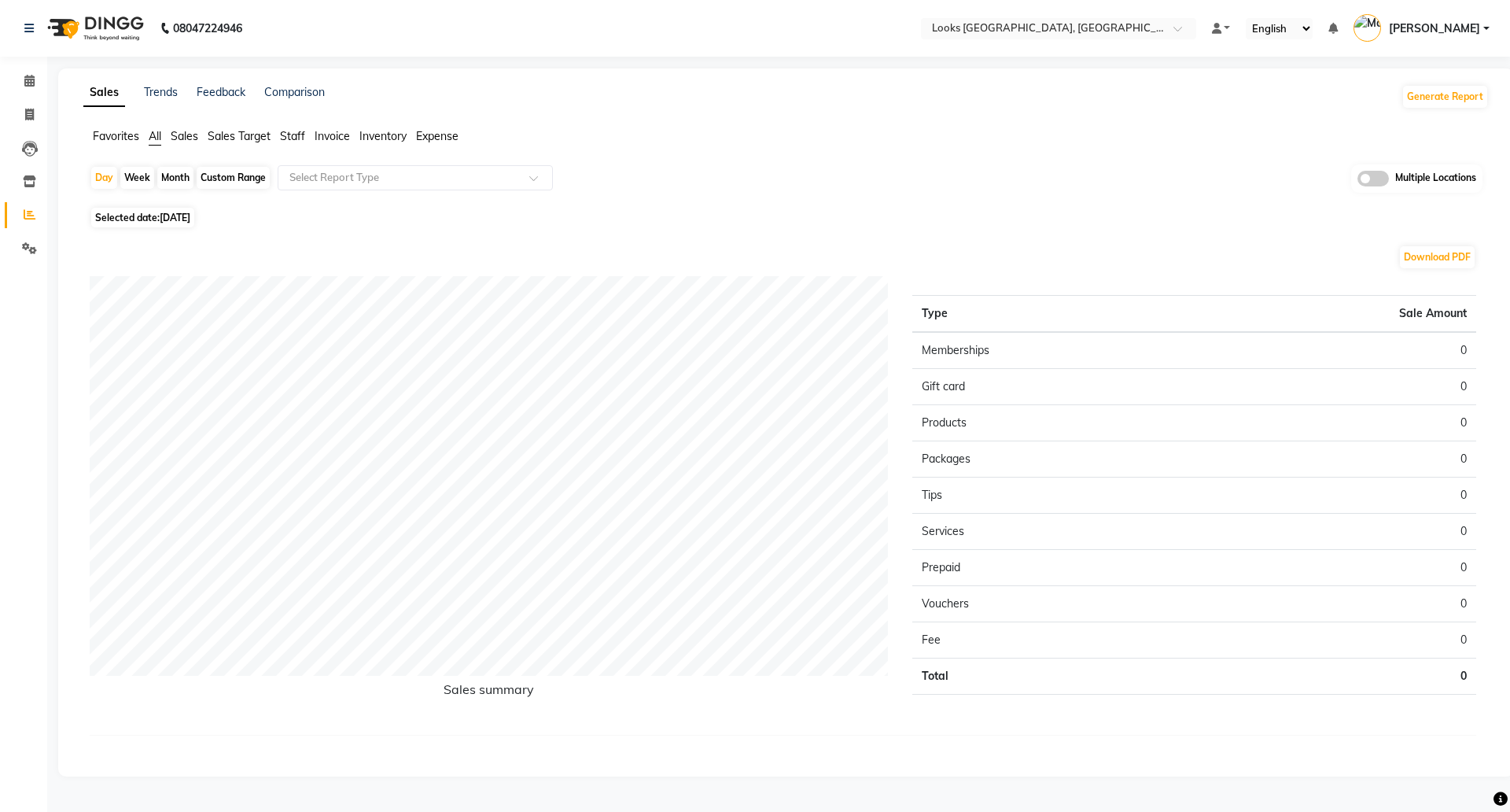
click at [223, 180] on div "Custom Range" at bounding box center [233, 177] width 73 height 22
select select "9"
select select "2025"
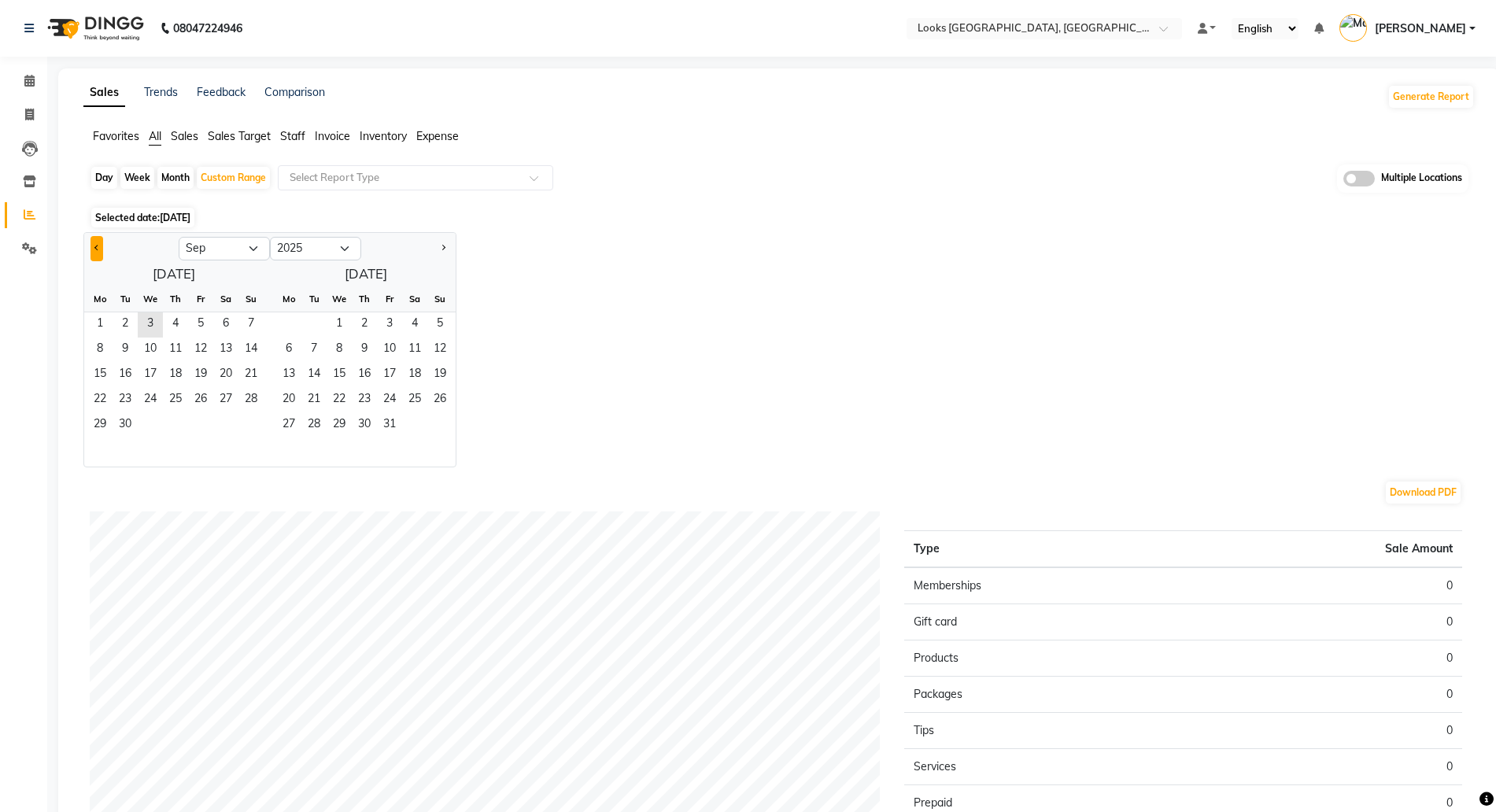
click at [101, 249] on button "Previous month" at bounding box center [97, 248] width 13 height 25
select select "8"
click at [198, 324] on span "1" at bounding box center [200, 325] width 25 height 25
click at [254, 420] on span "31" at bounding box center [251, 425] width 25 height 25
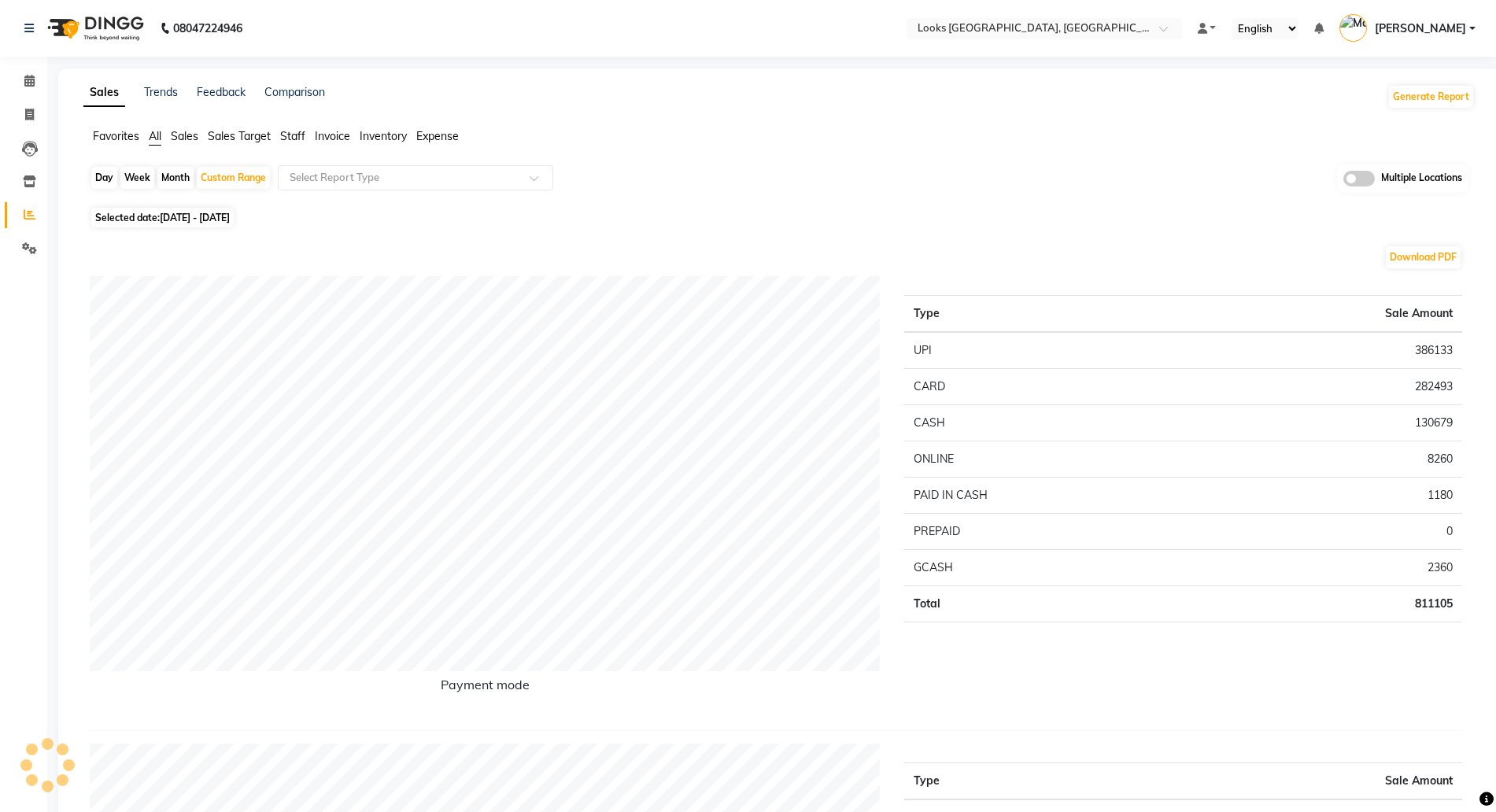
click at [204, 212] on span "[DATE] - [DATE]" at bounding box center [194, 218] width 70 height 12
select select "8"
select select "2025"
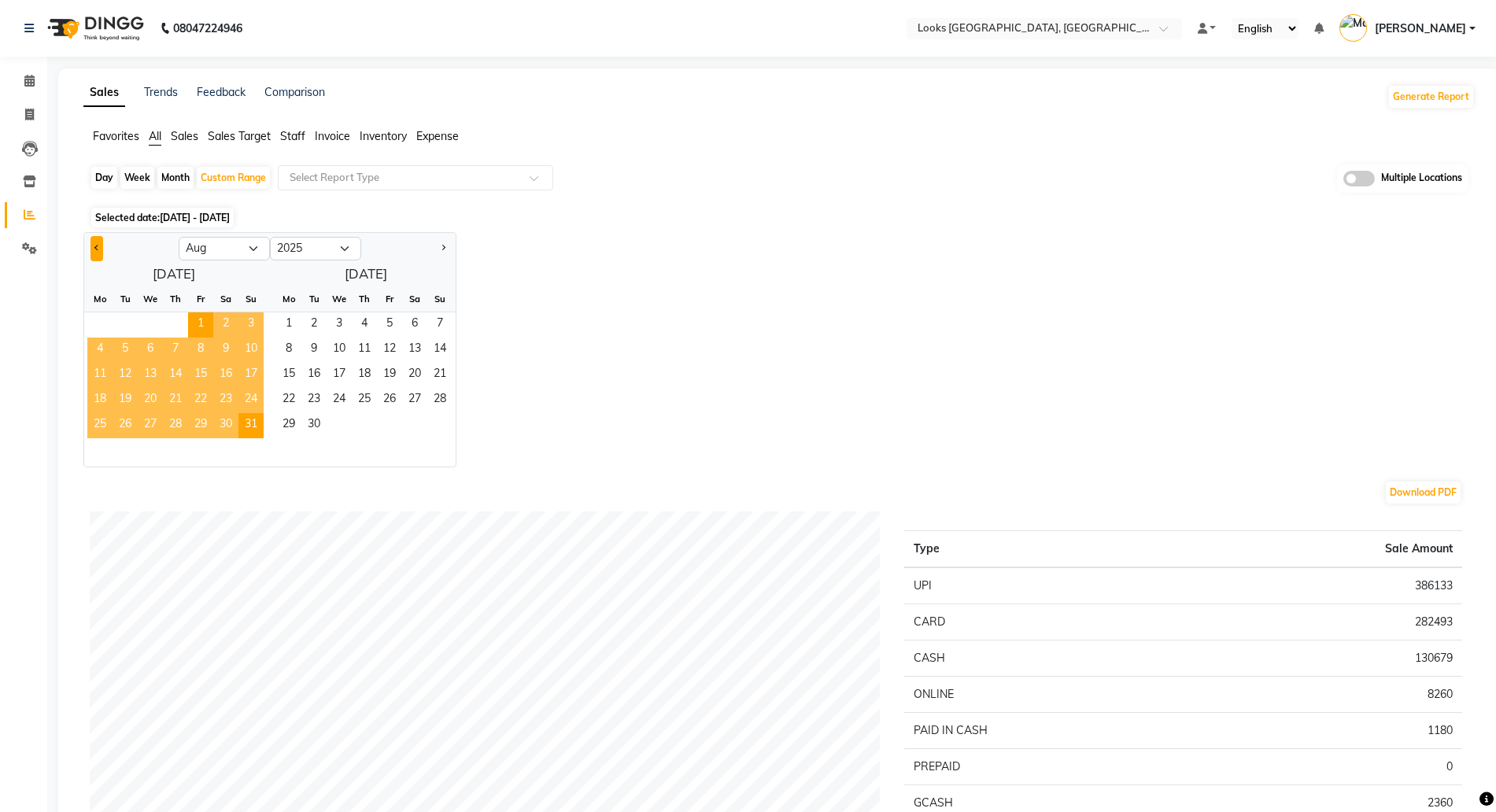
click at [102, 243] on button "Previous month" at bounding box center [97, 248] width 13 height 25
select select "7"
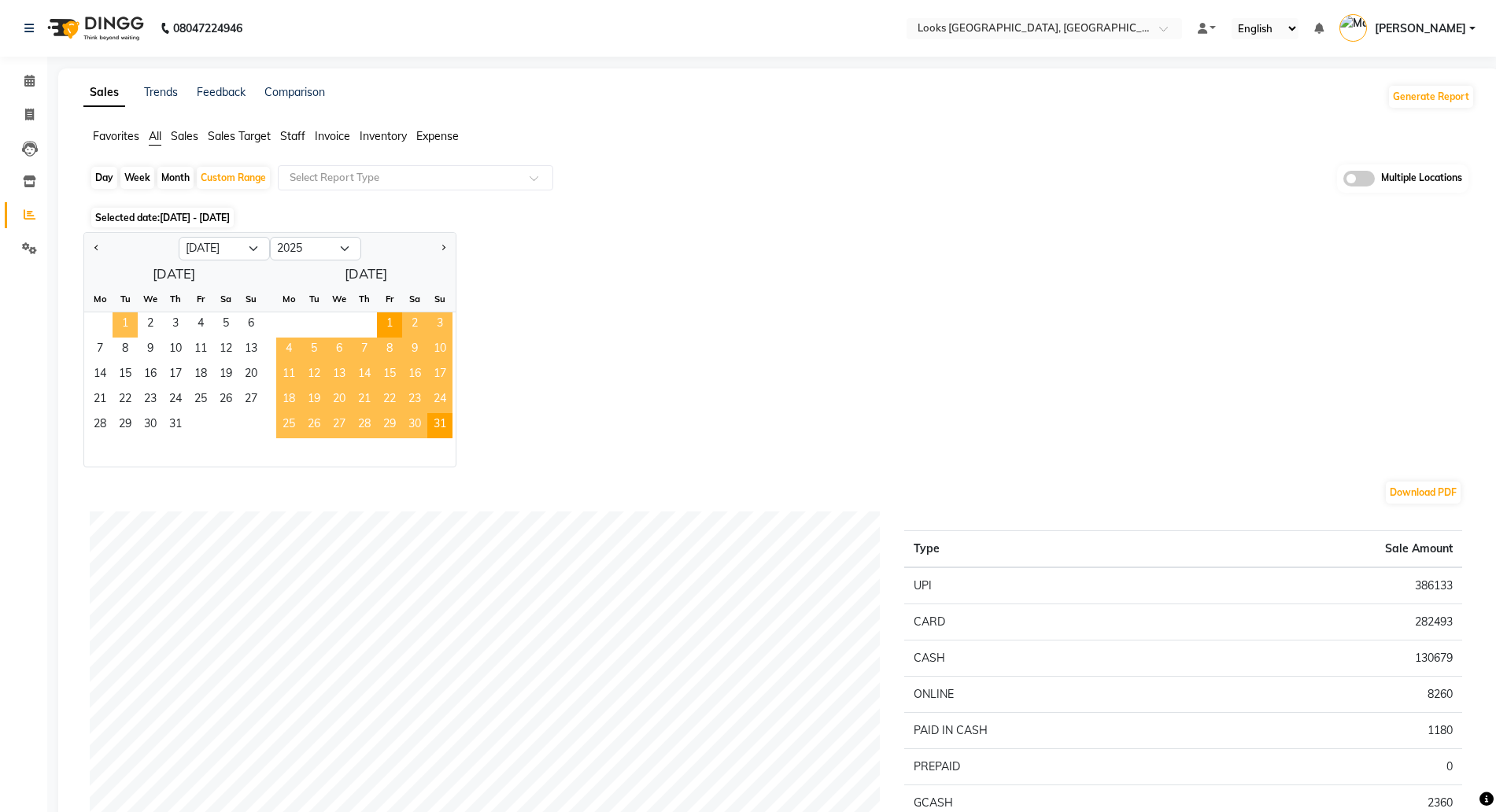
click at [132, 326] on span "1" at bounding box center [125, 325] width 25 height 25
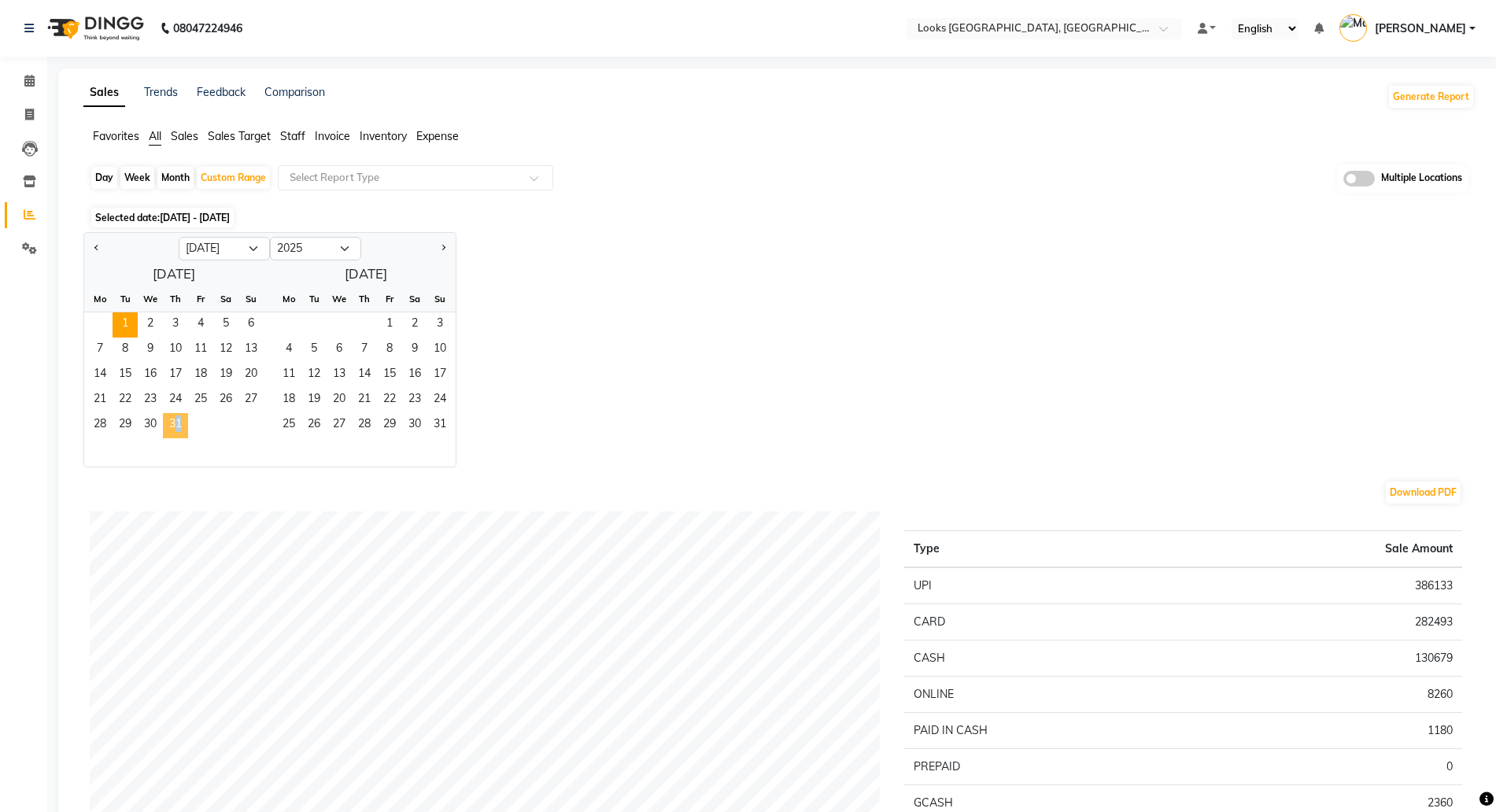
click at [172, 418] on span "31" at bounding box center [175, 425] width 25 height 25
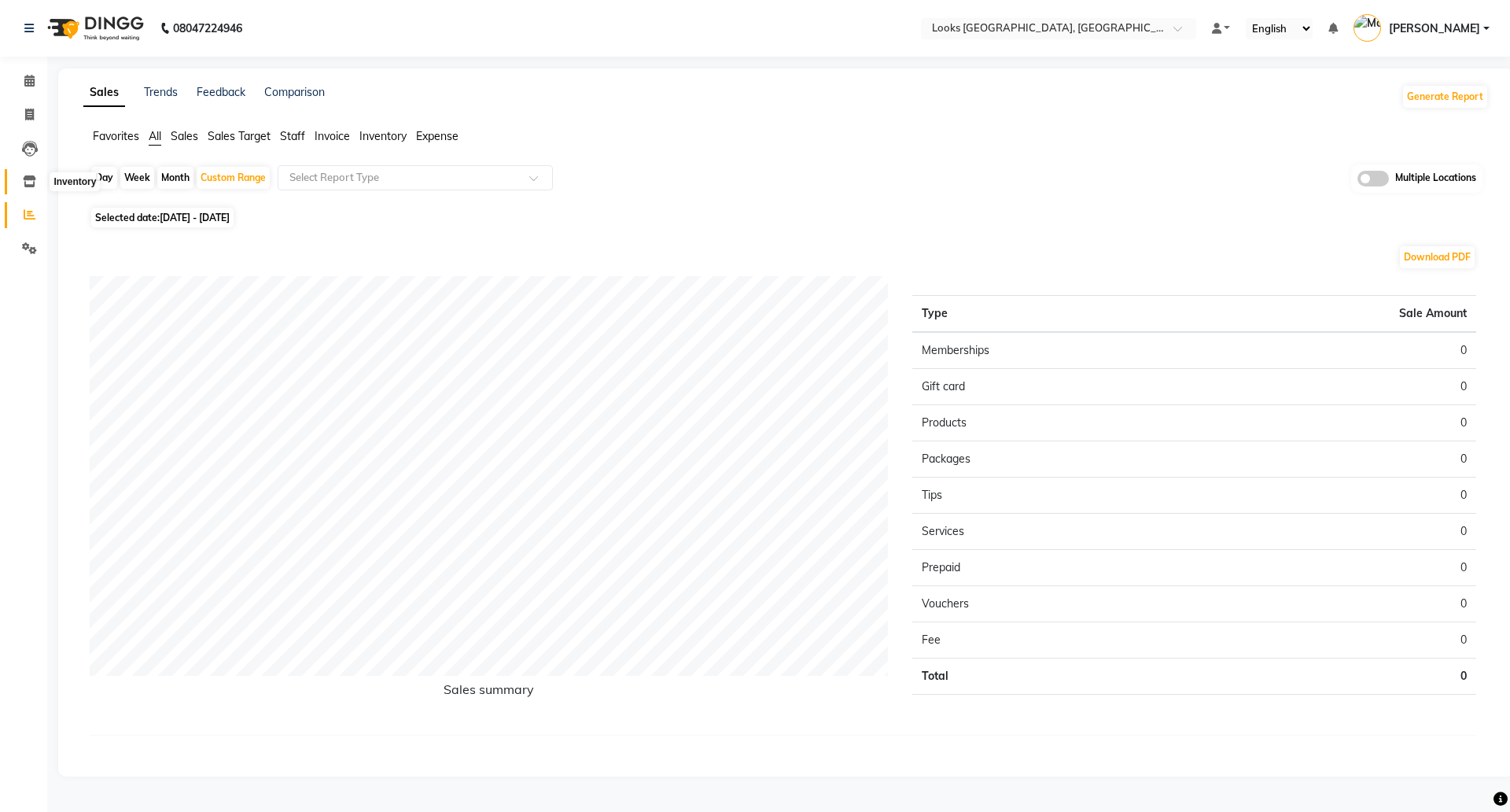
click at [31, 179] on icon at bounding box center [30, 181] width 14 height 12
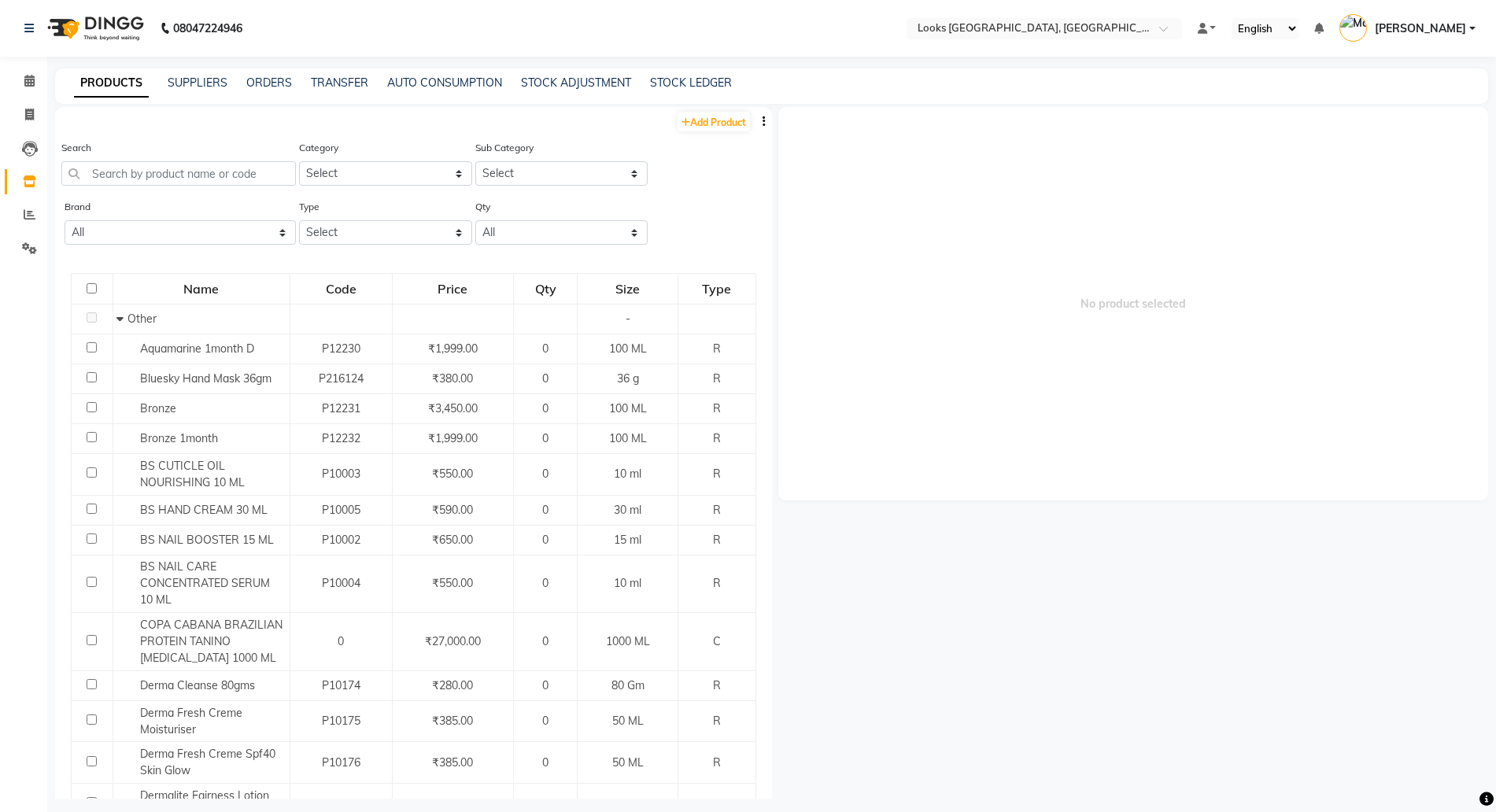
click at [22, 200] on li "Reports" at bounding box center [23, 215] width 47 height 34
click at [24, 214] on icon at bounding box center [29, 215] width 12 height 12
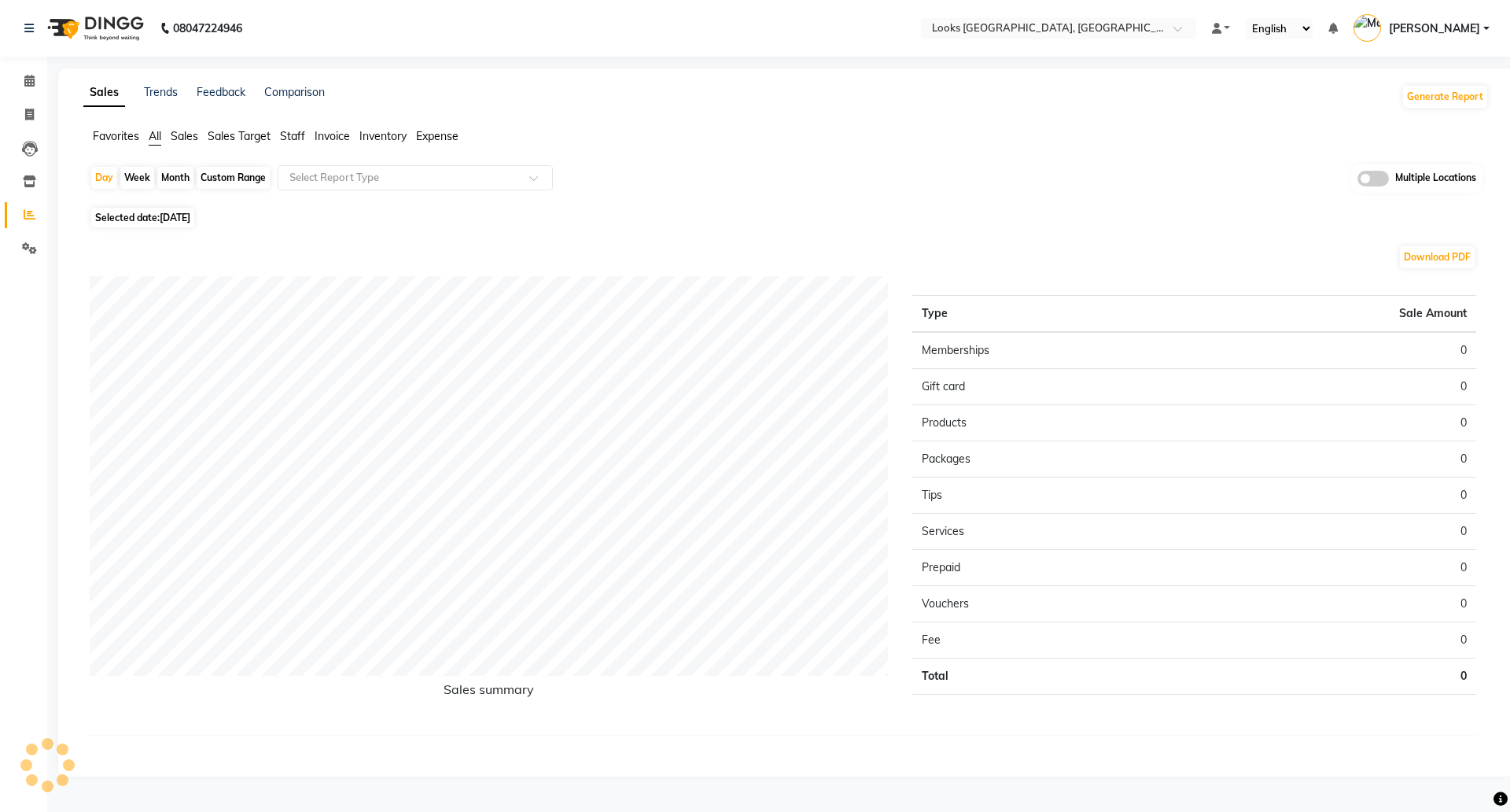
click at [22, 194] on li "Inventory" at bounding box center [23, 182] width 47 height 34
click at [27, 185] on icon at bounding box center [30, 181] width 14 height 12
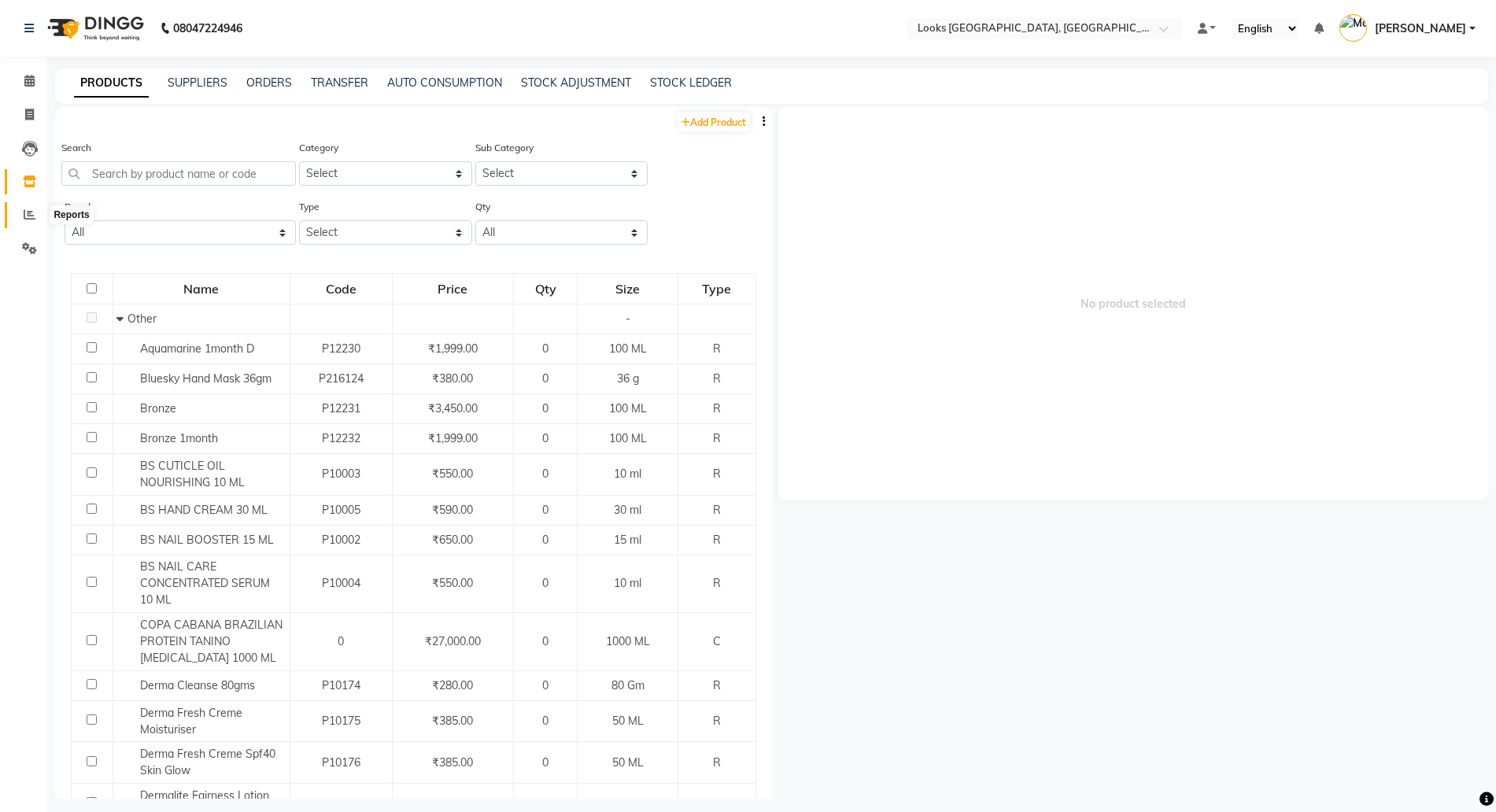
click at [23, 215] on span at bounding box center [29, 215] width 27 height 18
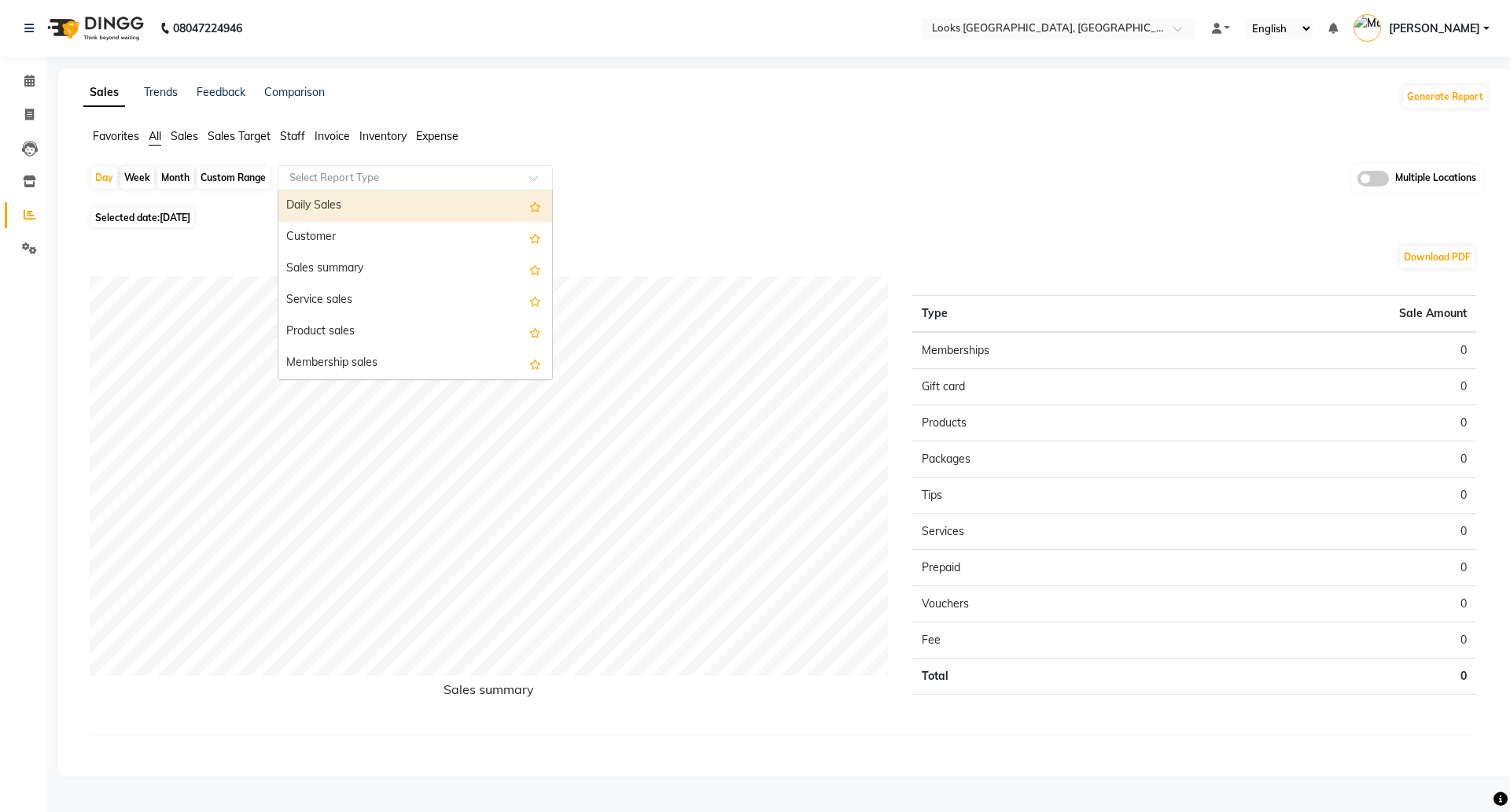
click at [341, 177] on input "text" at bounding box center [399, 178] width 226 height 15
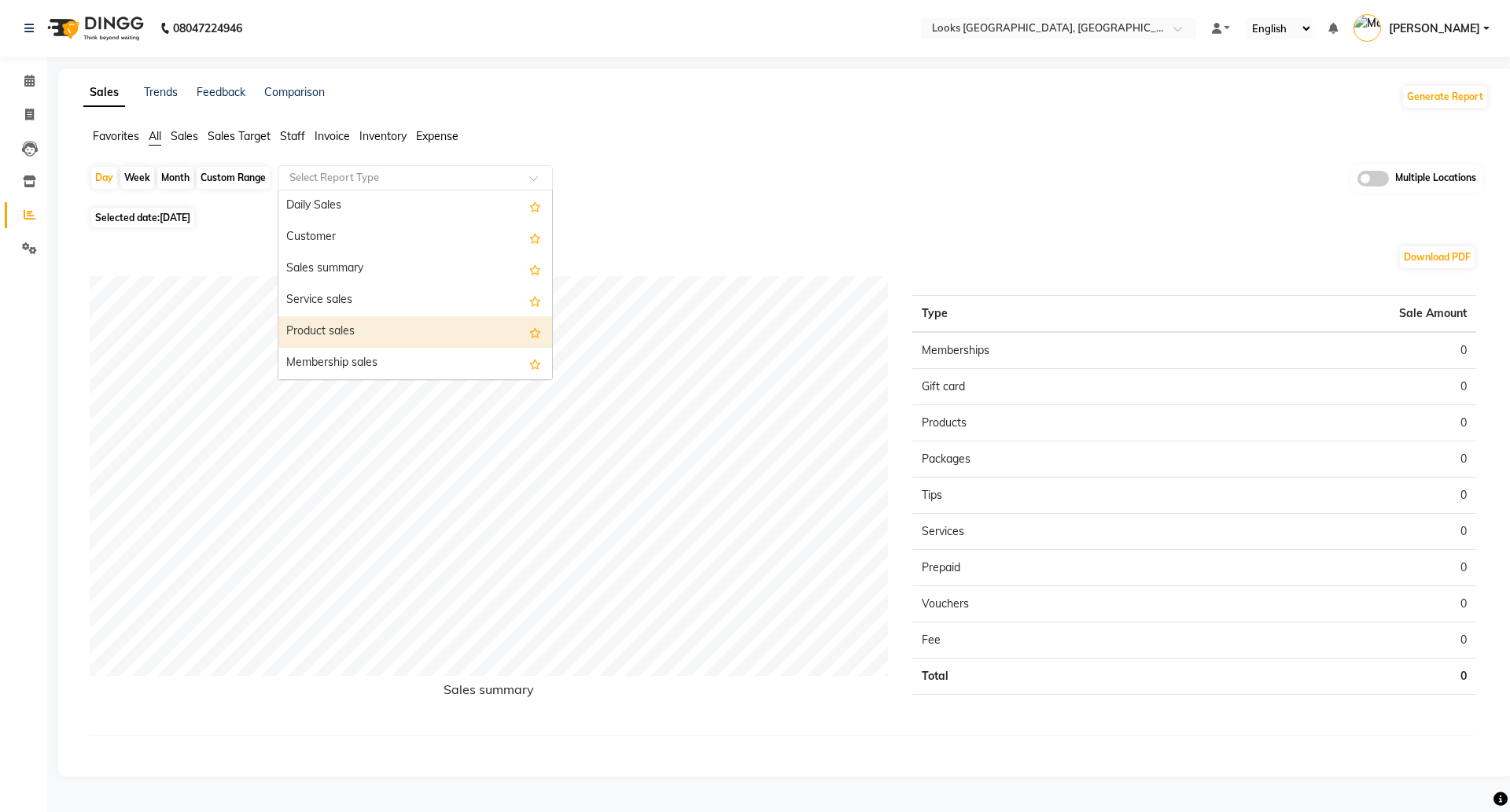
click at [315, 326] on div "Product sales" at bounding box center [415, 332] width 274 height 32
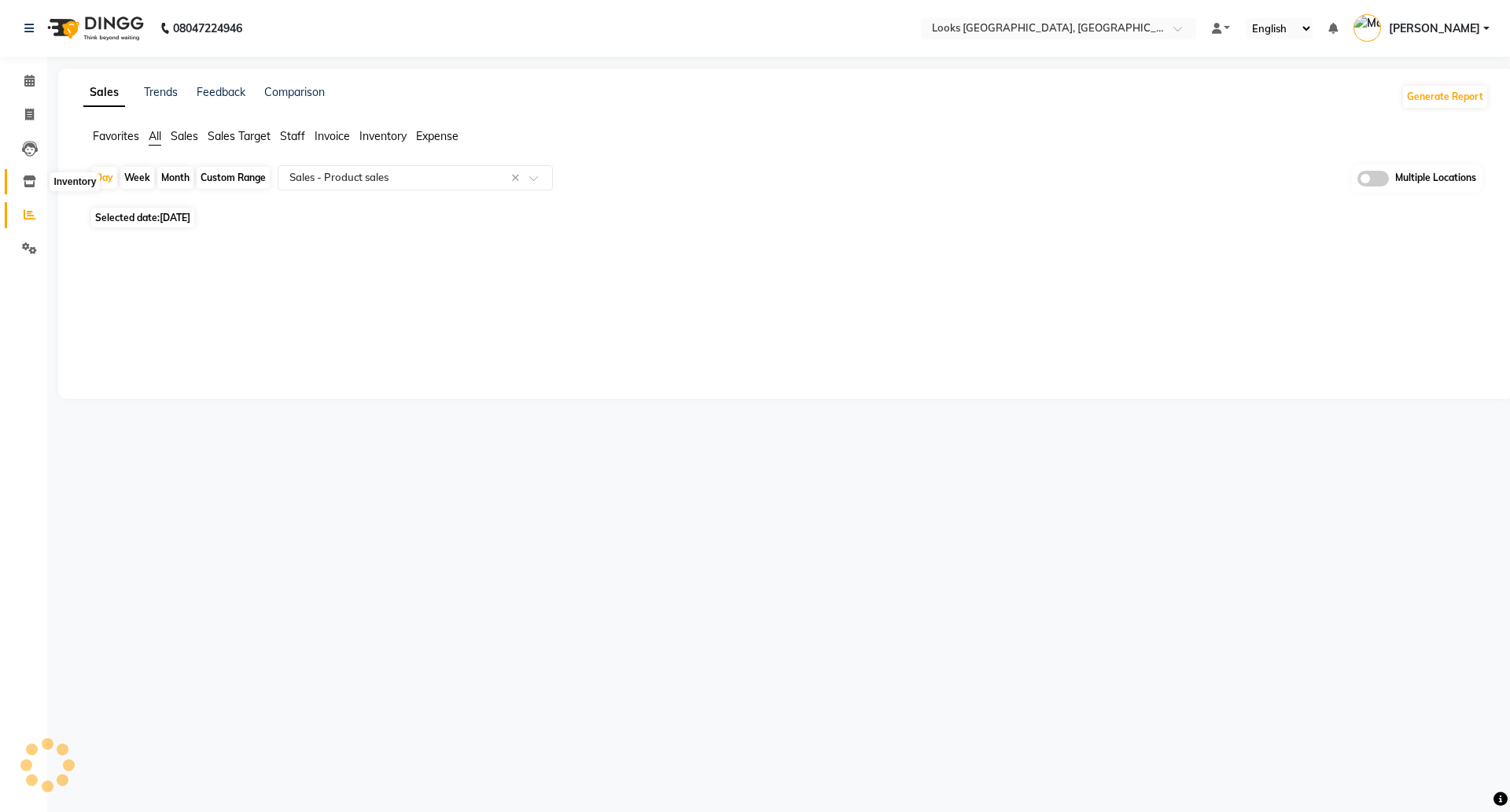
click at [25, 179] on icon at bounding box center [30, 181] width 14 height 12
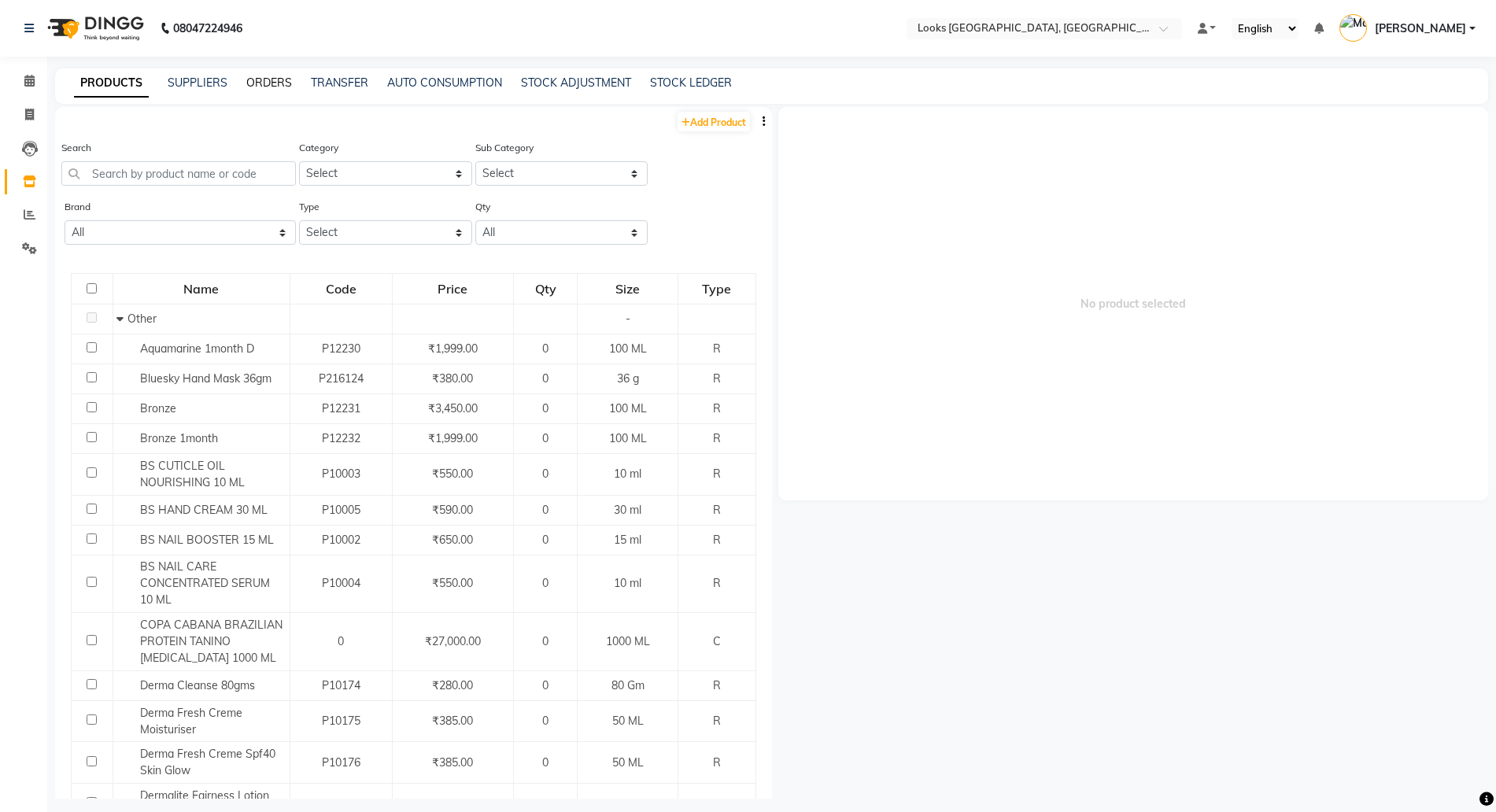
click at [275, 86] on link "ORDERS" at bounding box center [269, 82] width 45 height 14
